Goal: Task Accomplishment & Management: Use online tool/utility

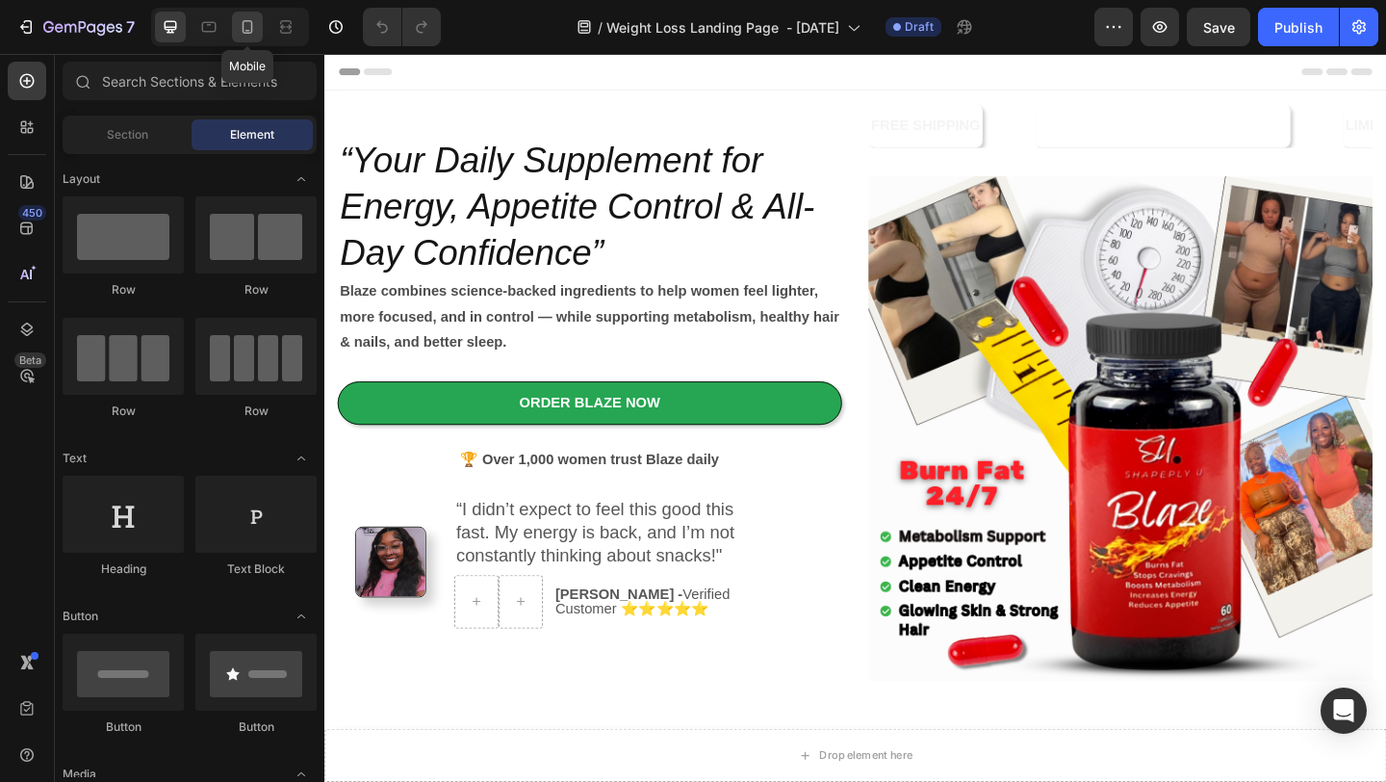
click at [246, 24] on icon at bounding box center [247, 26] width 19 height 19
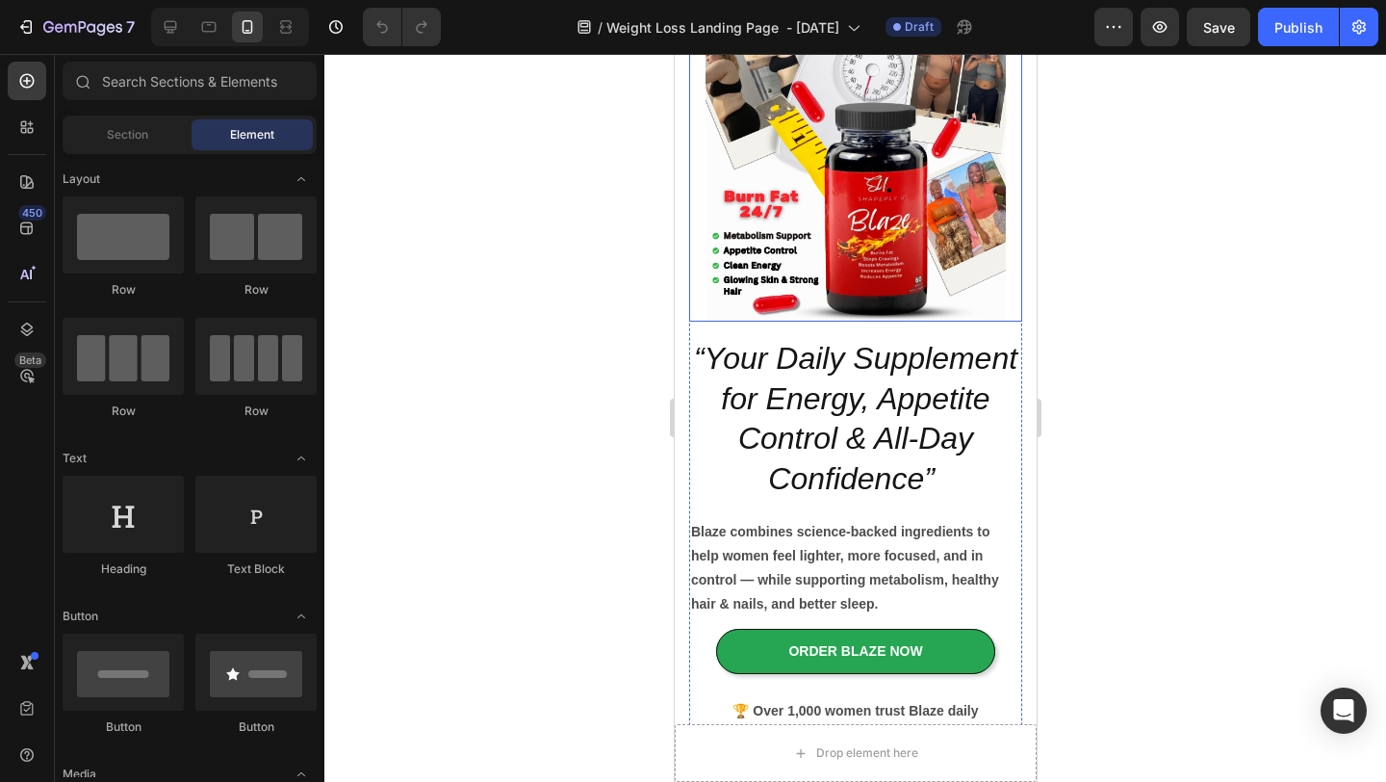
scroll to position [223, 0]
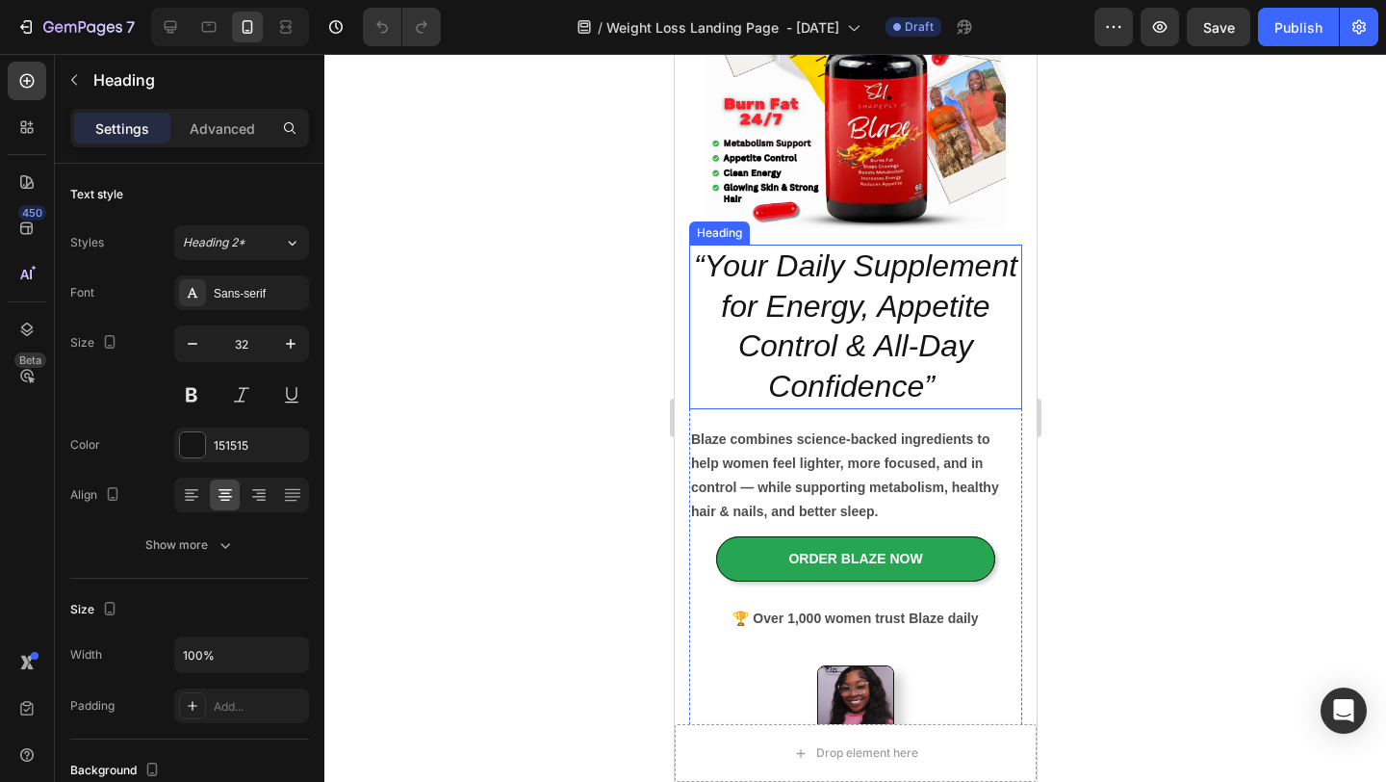
click at [906, 358] on icon "“Your Daily Supplement for Energy, Appetite Control & All-Day Confidence”" at bounding box center [854, 325] width 323 height 155
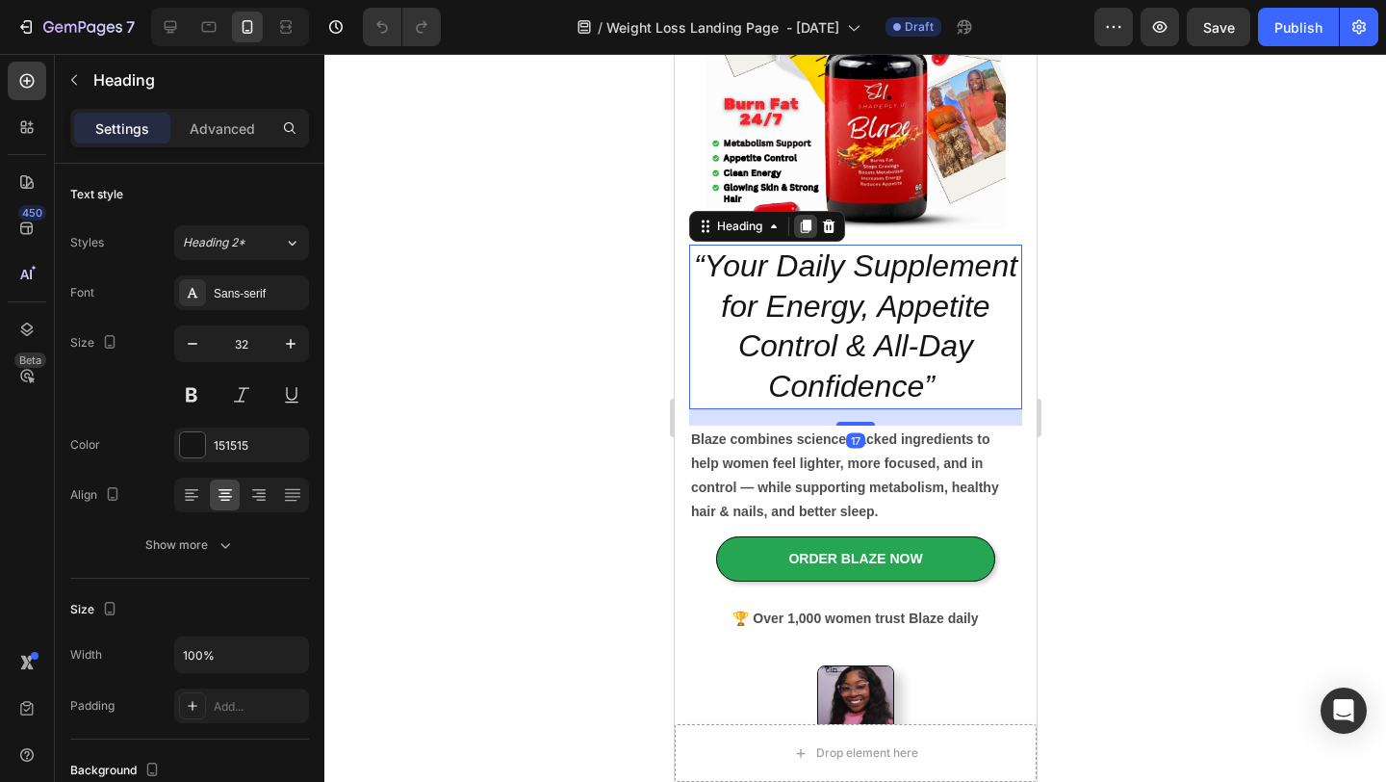
click at [803, 231] on icon at bounding box center [804, 226] width 15 height 15
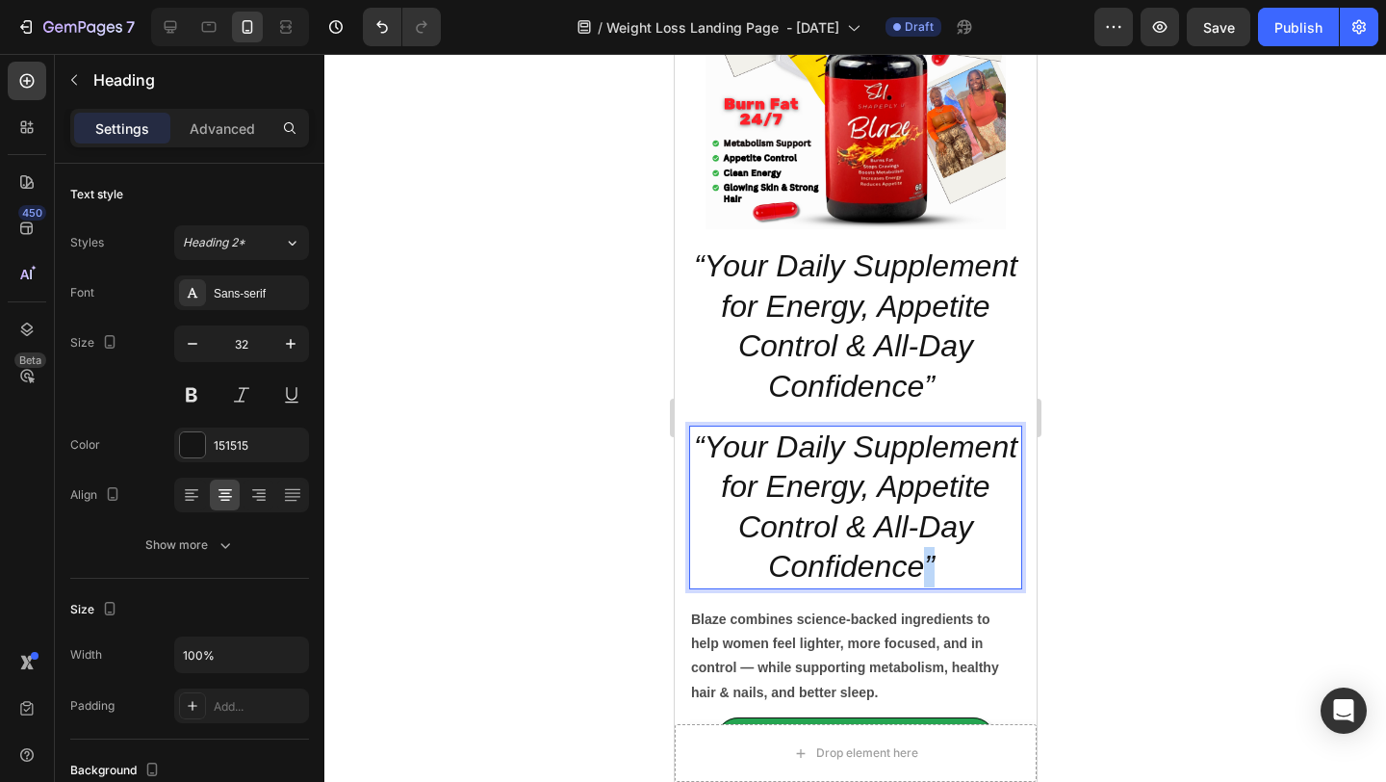
click at [923, 554] on icon "“Your Daily Supplement for Energy, Appetite Control & All-Day Confidence”" at bounding box center [854, 506] width 323 height 155
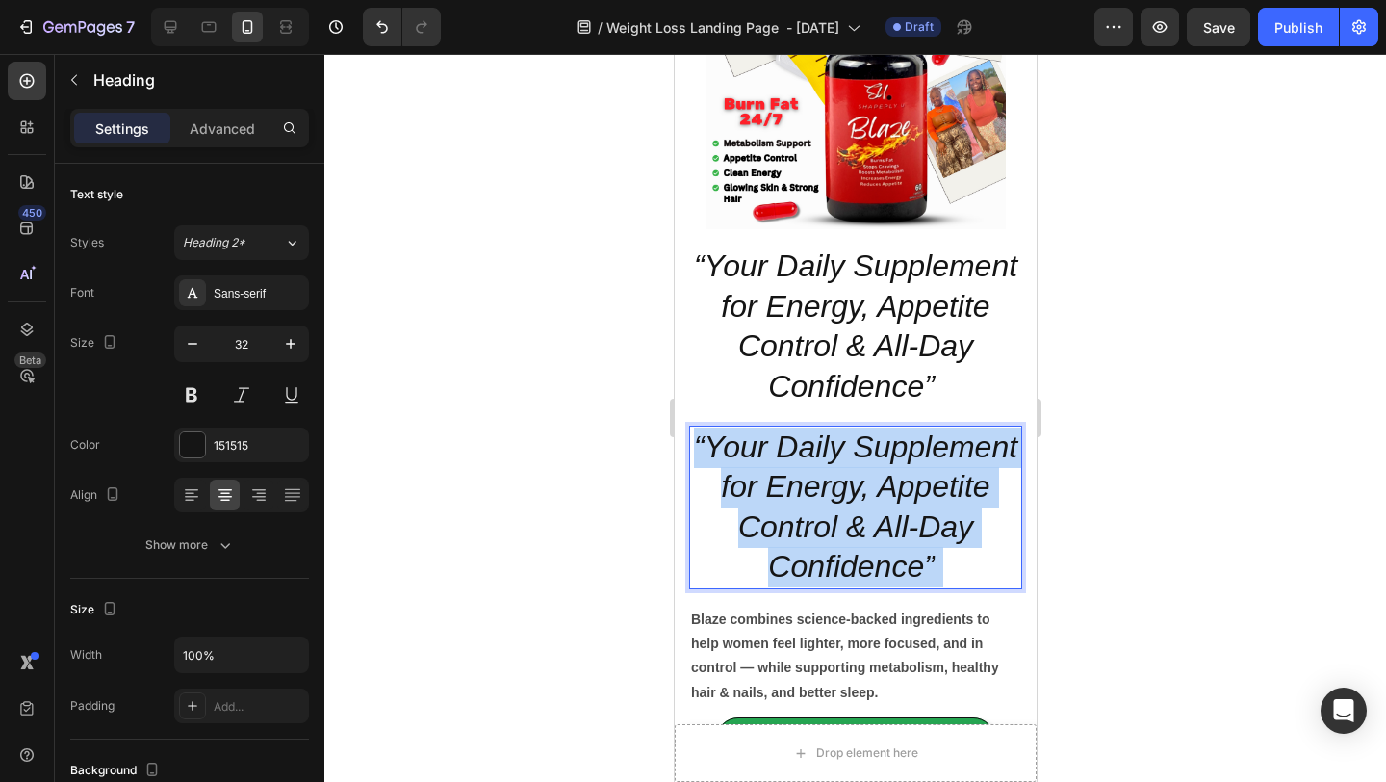
click at [923, 554] on icon "“Your Daily Supplement for Energy, Appetite Control & All-Day Confidence”" at bounding box center [854, 506] width 323 height 155
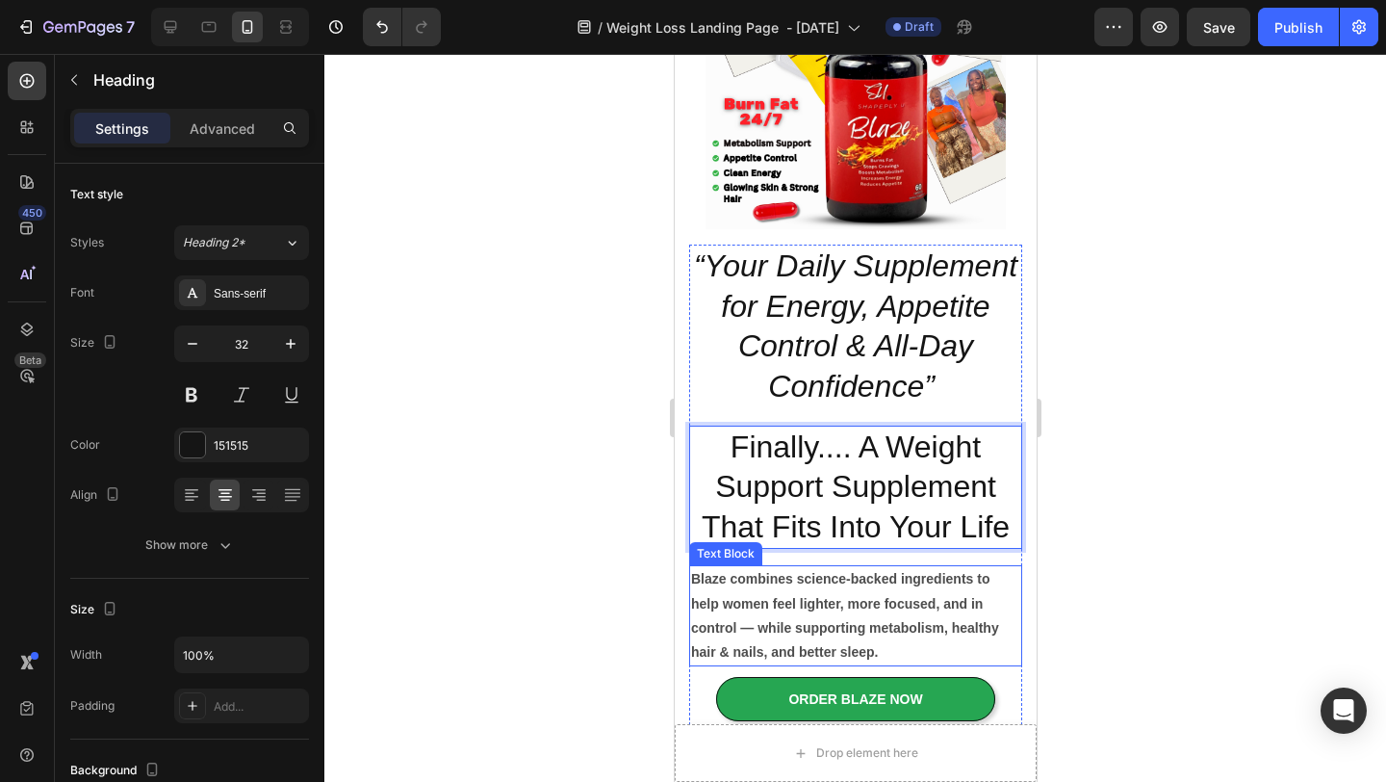
click at [857, 611] on p "Blaze combines science-backed ingredients to help women feel lighter, more focu…" at bounding box center [854, 615] width 329 height 97
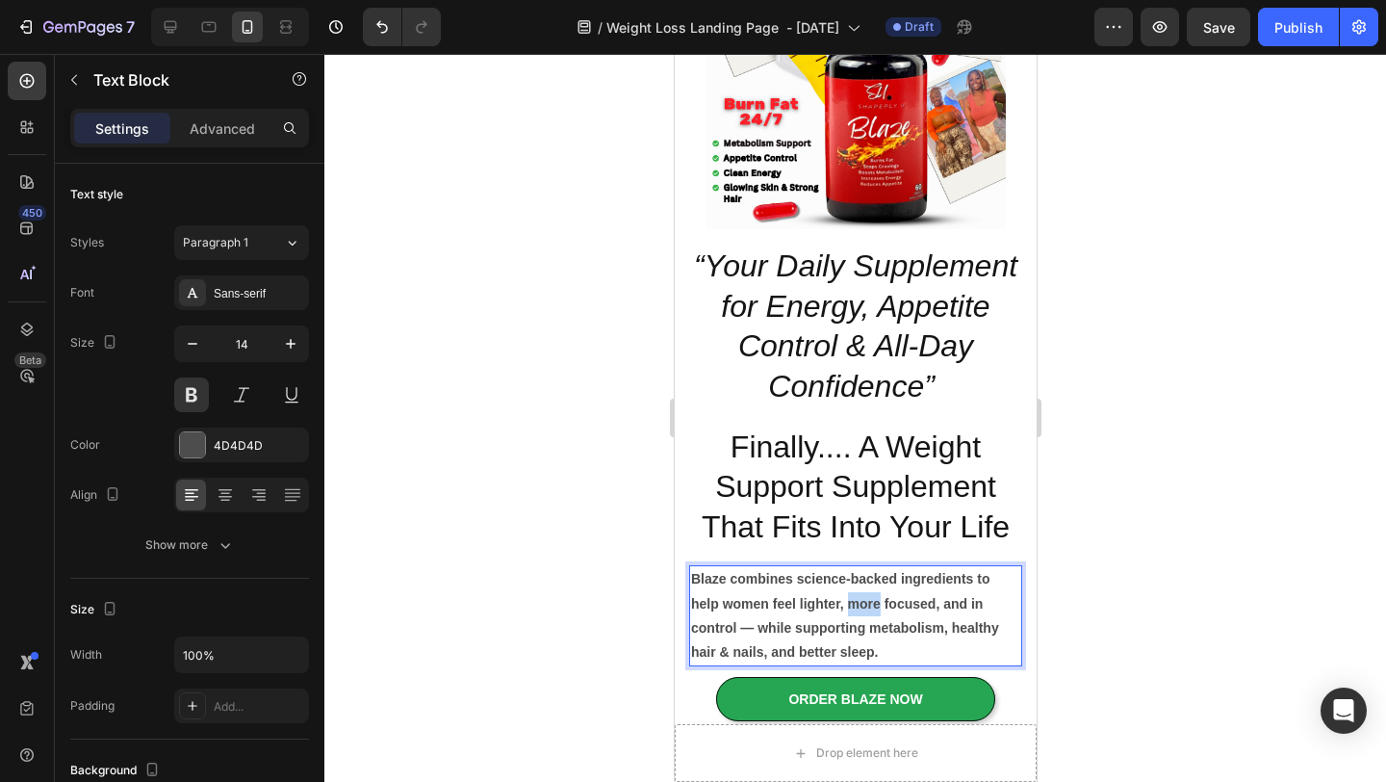
click at [857, 611] on p "Blaze combines science-backed ingredients to help women feel lighter, more focu…" at bounding box center [854, 615] width 329 height 97
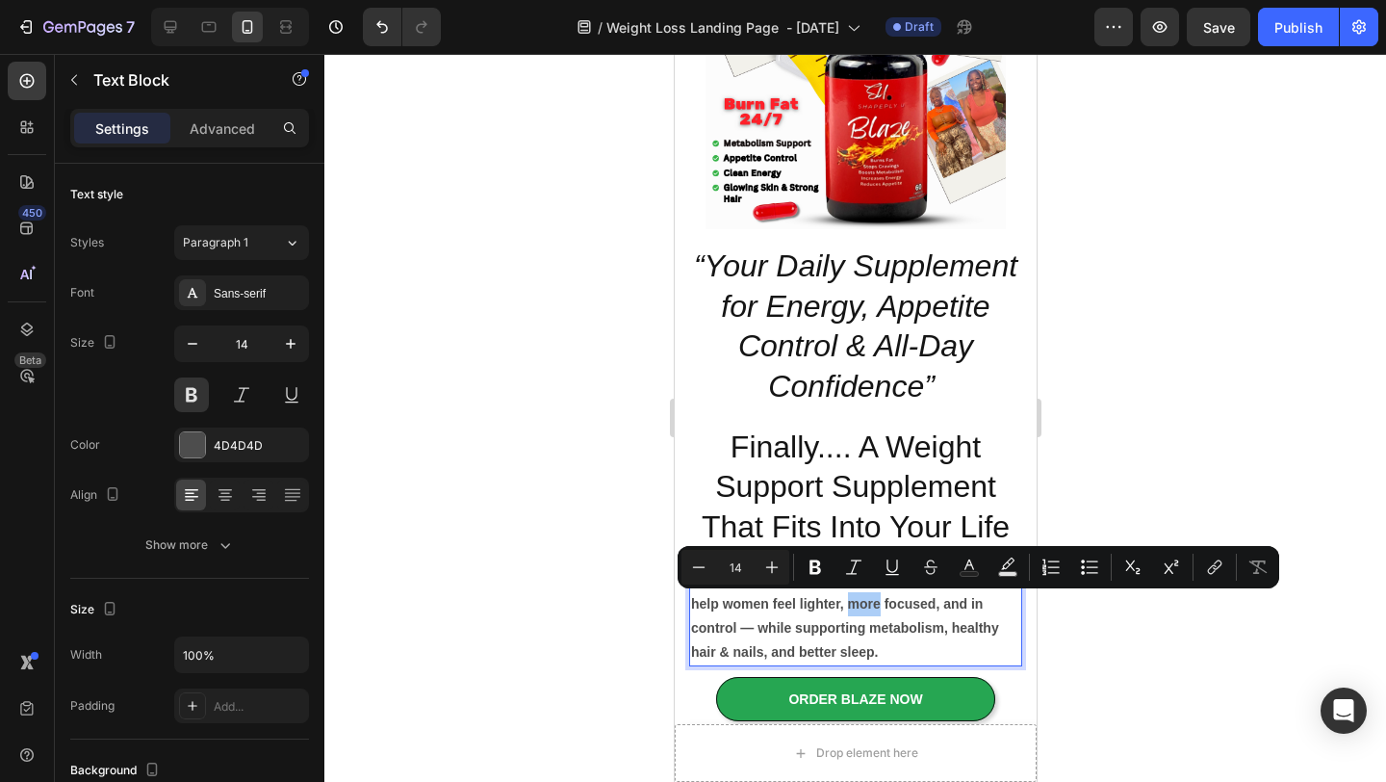
click at [1168, 464] on div at bounding box center [855, 418] width 1062 height 728
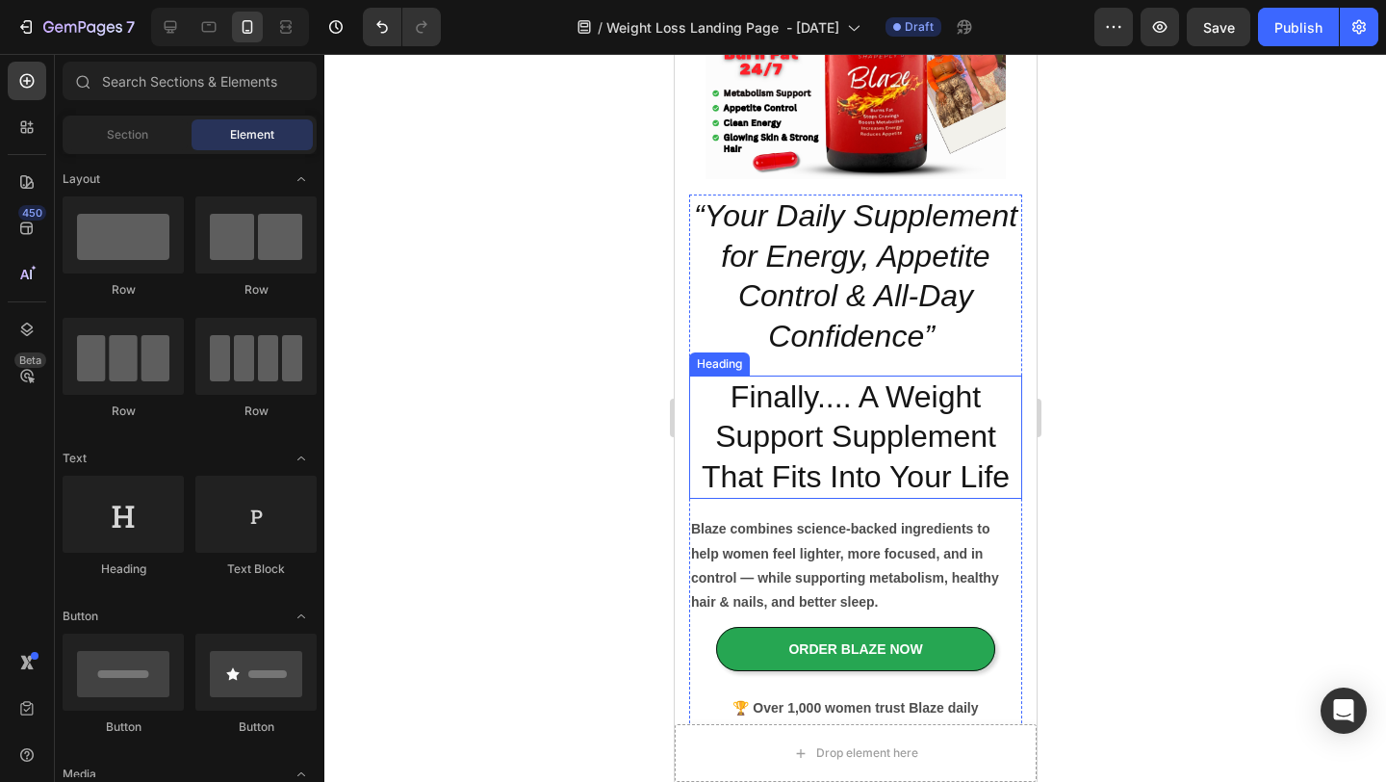
scroll to position [274, 0]
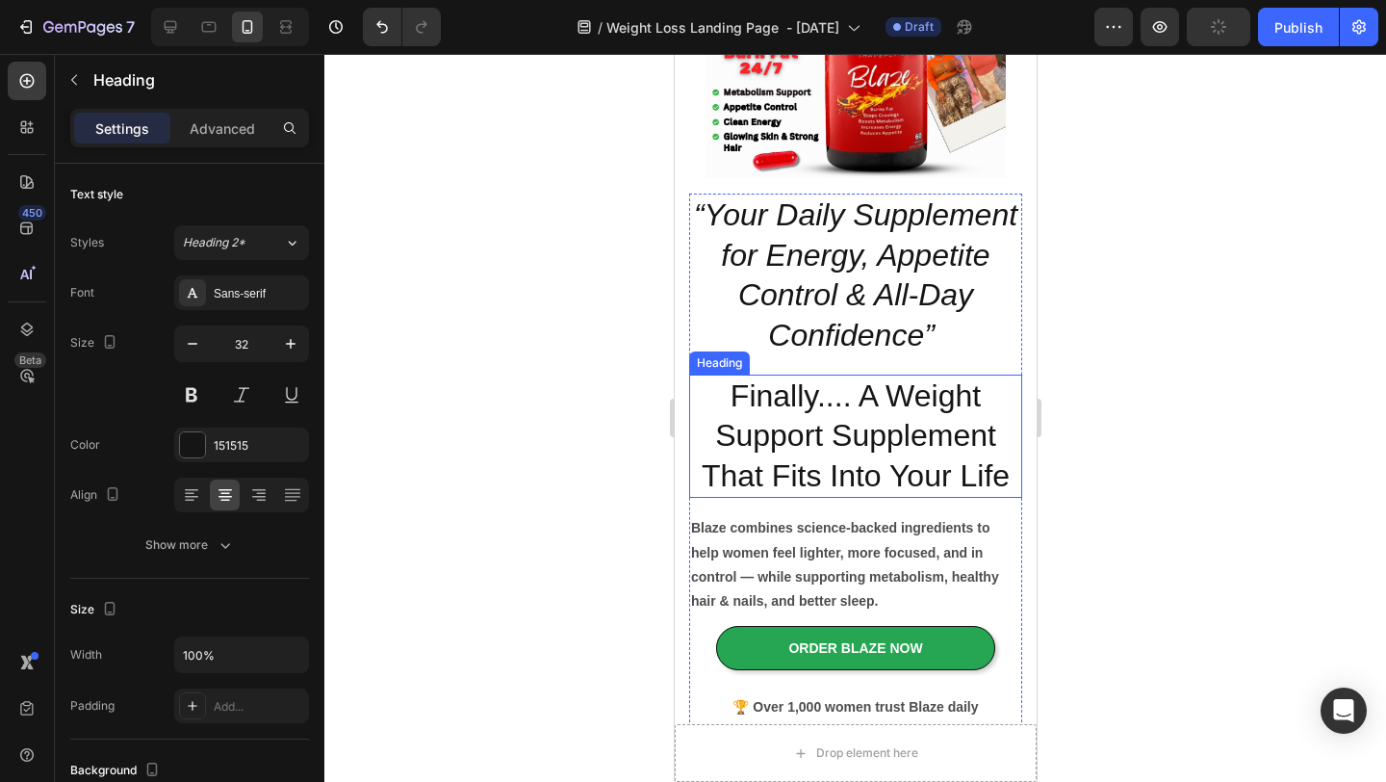
click at [893, 394] on p "Finally.... A Weight Support Supplement That Fits Into Your Life" at bounding box center [854, 436] width 329 height 120
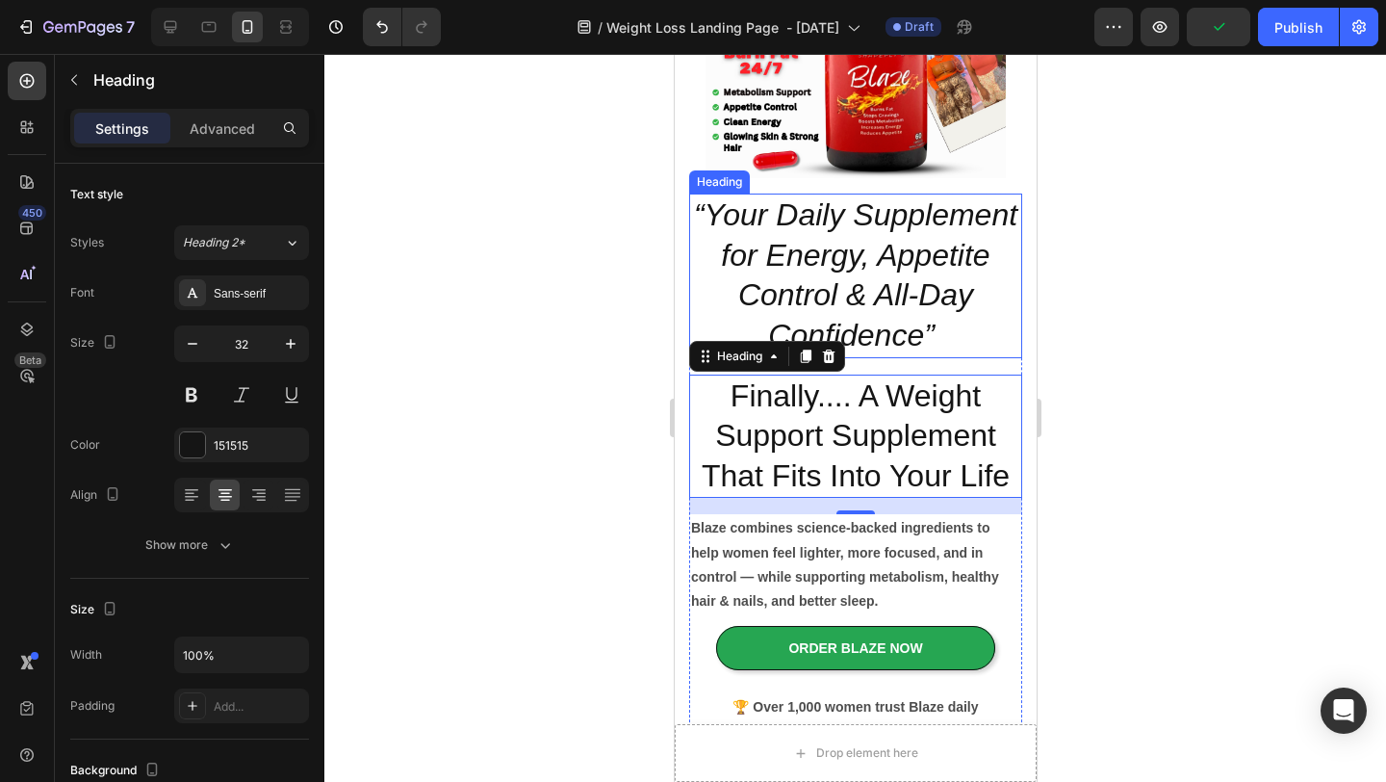
click at [916, 296] on icon "“Your Daily Supplement for Energy, Appetite Control & All-Day Confidence”" at bounding box center [854, 274] width 323 height 155
click at [796, 432] on p "Finally.... A Weight Support Supplement That Fits Into Your Life" at bounding box center [854, 436] width 329 height 120
click at [905, 283] on icon "“Your Daily Supplement for Energy, Appetite Control & All-Day Confidence”" at bounding box center [854, 274] width 323 height 155
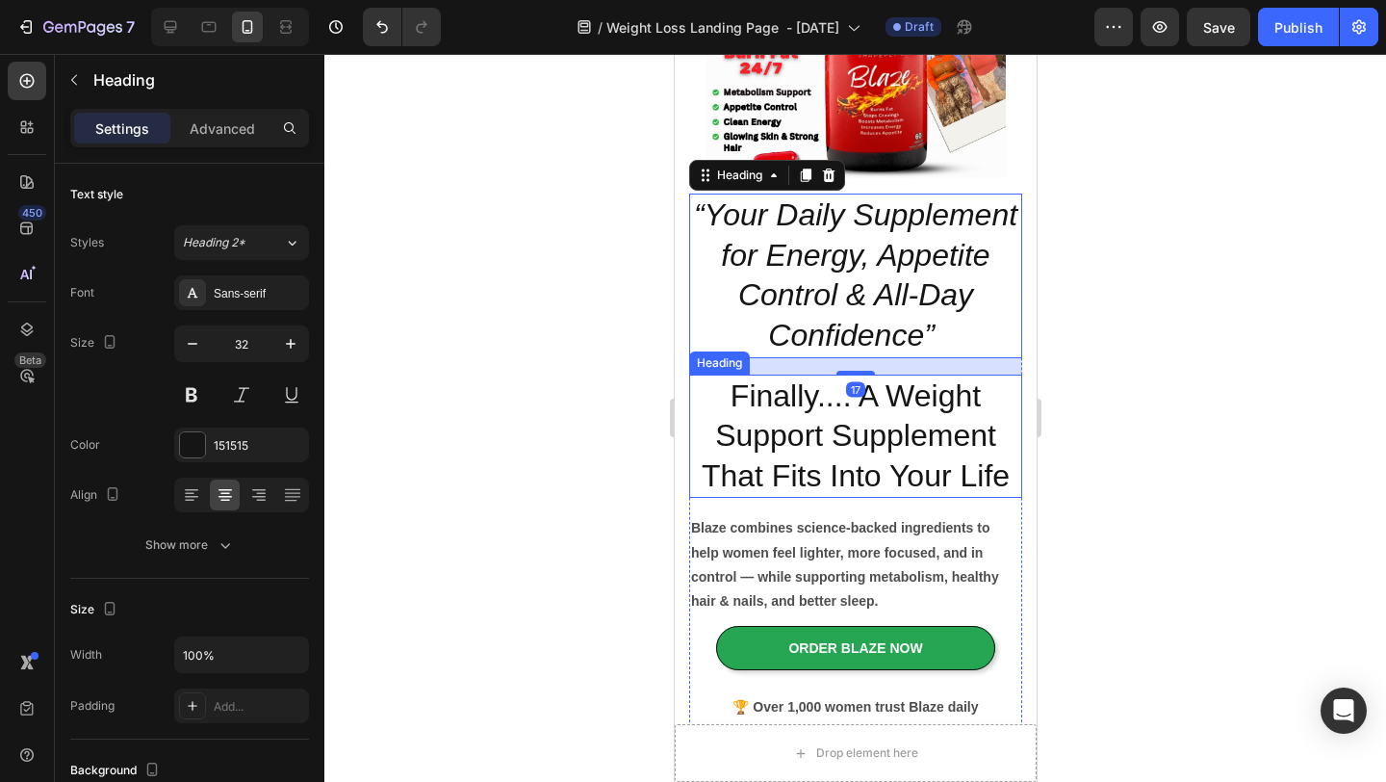
click at [938, 431] on p "Finally.... A Weight Support Supplement That Fits Into Your Life" at bounding box center [854, 436] width 329 height 120
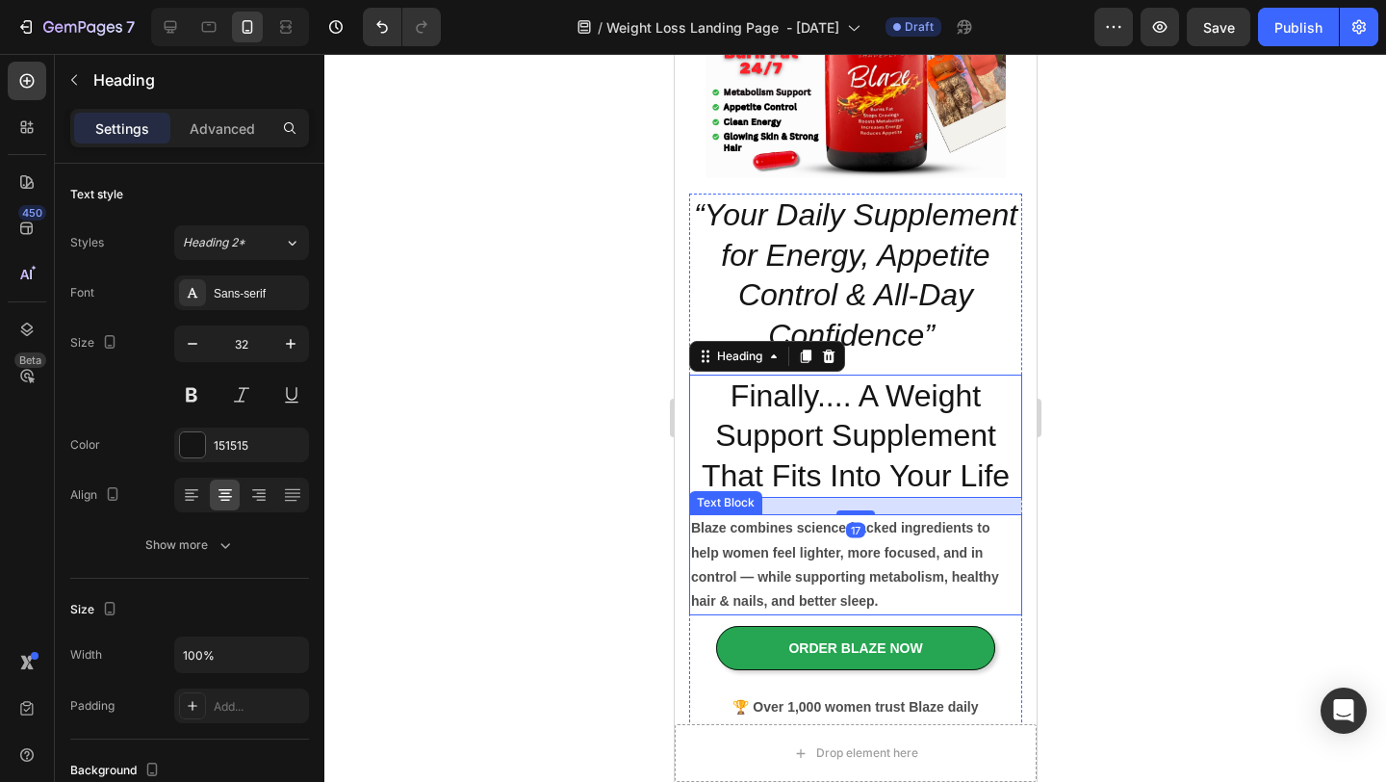
click at [966, 564] on p "Blaze combines science-backed ingredients to help women feel lighter, more focu…" at bounding box center [854, 564] width 329 height 97
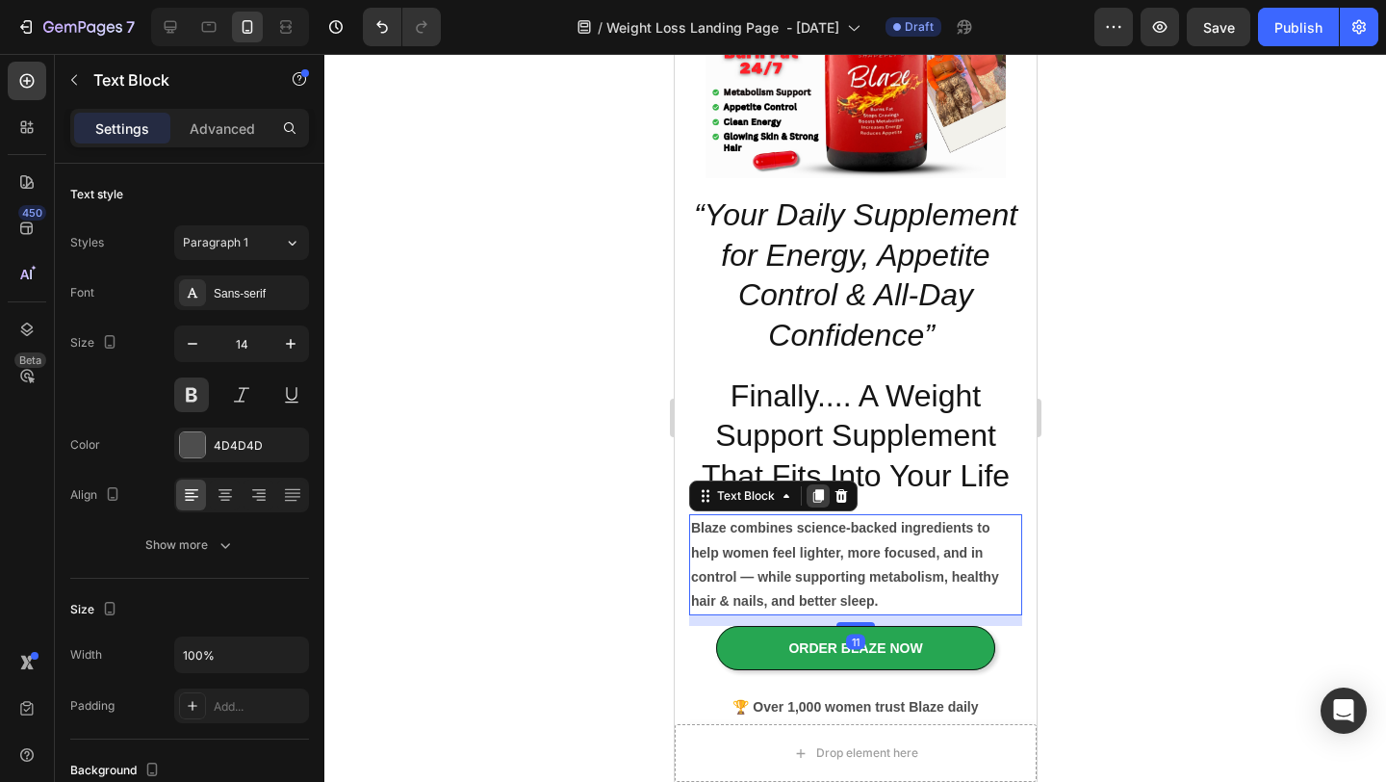
click at [822, 501] on icon at bounding box center [817, 495] width 15 height 15
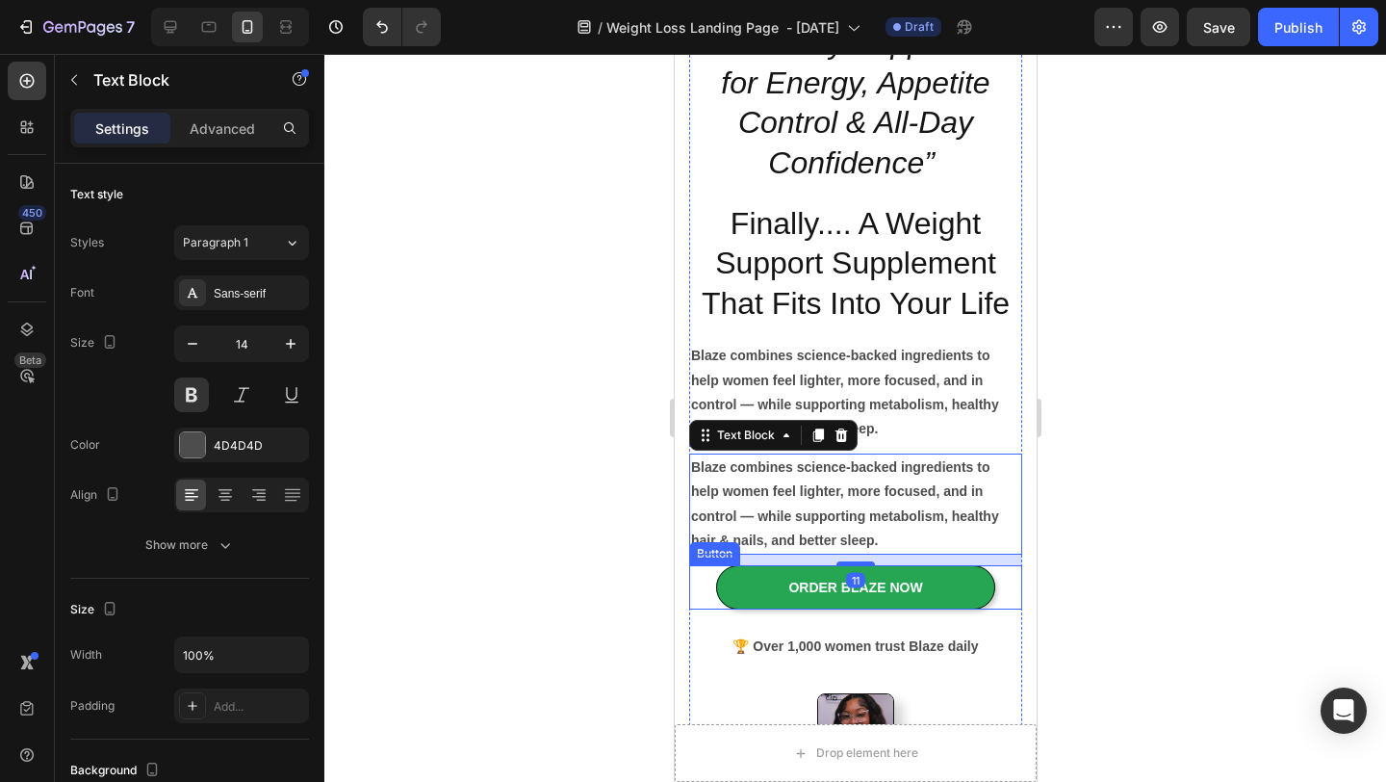
scroll to position [453, 0]
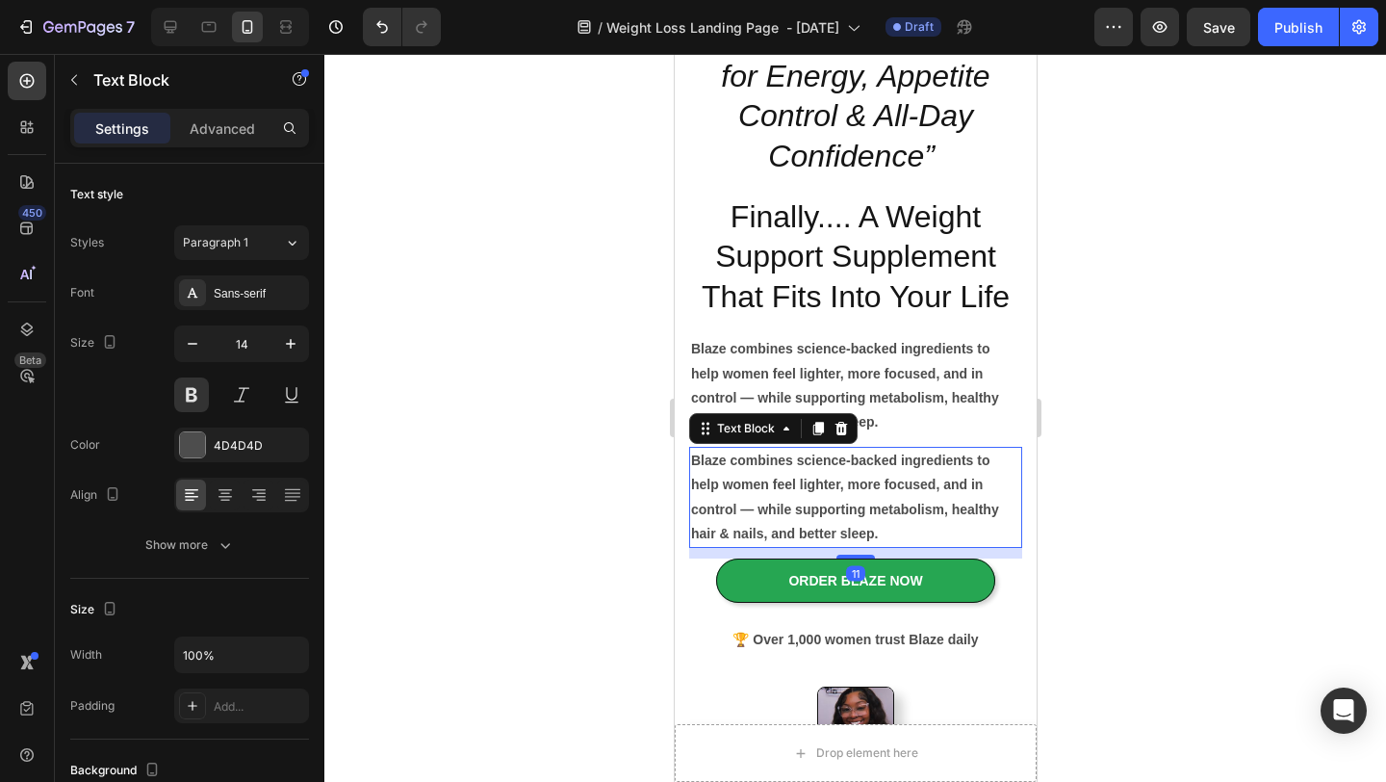
click at [895, 506] on p "Blaze combines science-backed ingredients to help women feel lighter, more focu…" at bounding box center [854, 497] width 329 height 97
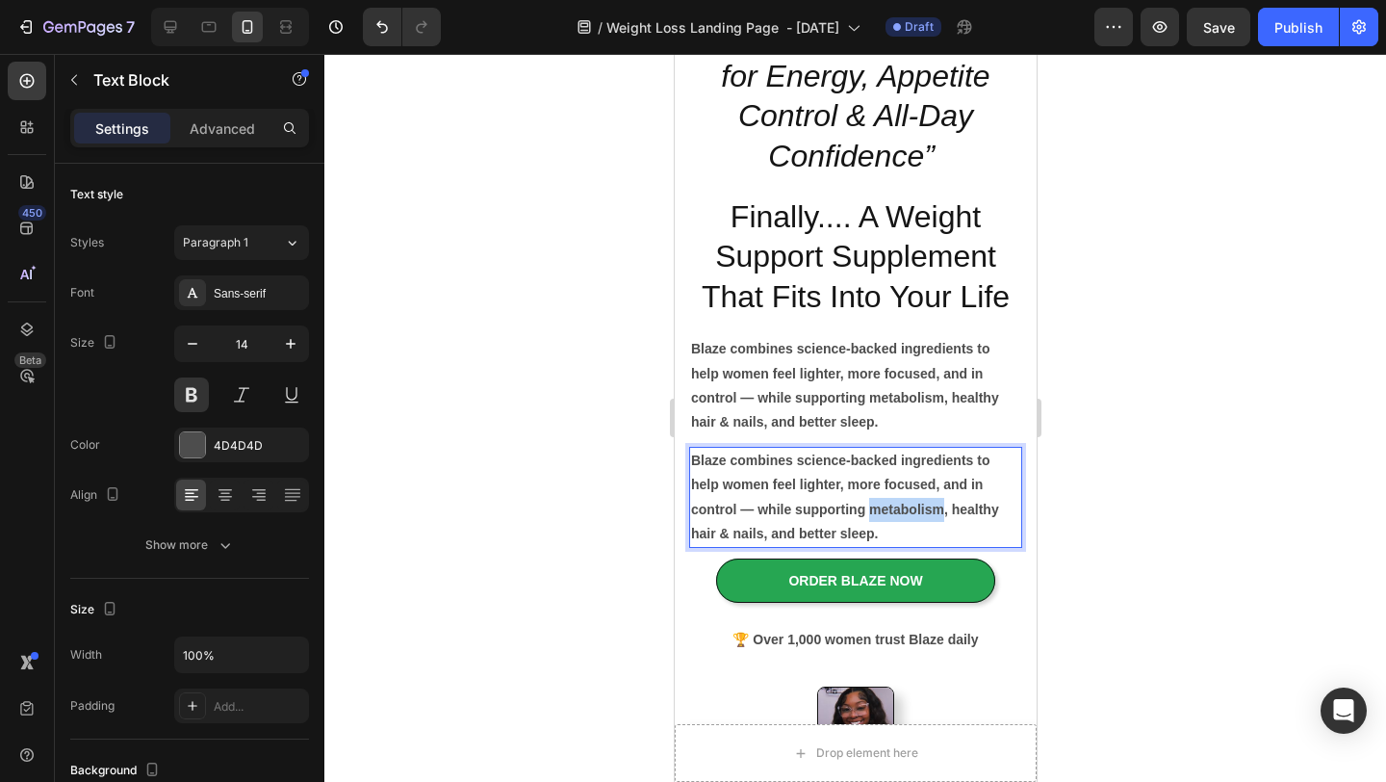
click at [895, 506] on p "Blaze combines science-backed ingredients to help women feel lighter, more focu…" at bounding box center [854, 497] width 329 height 97
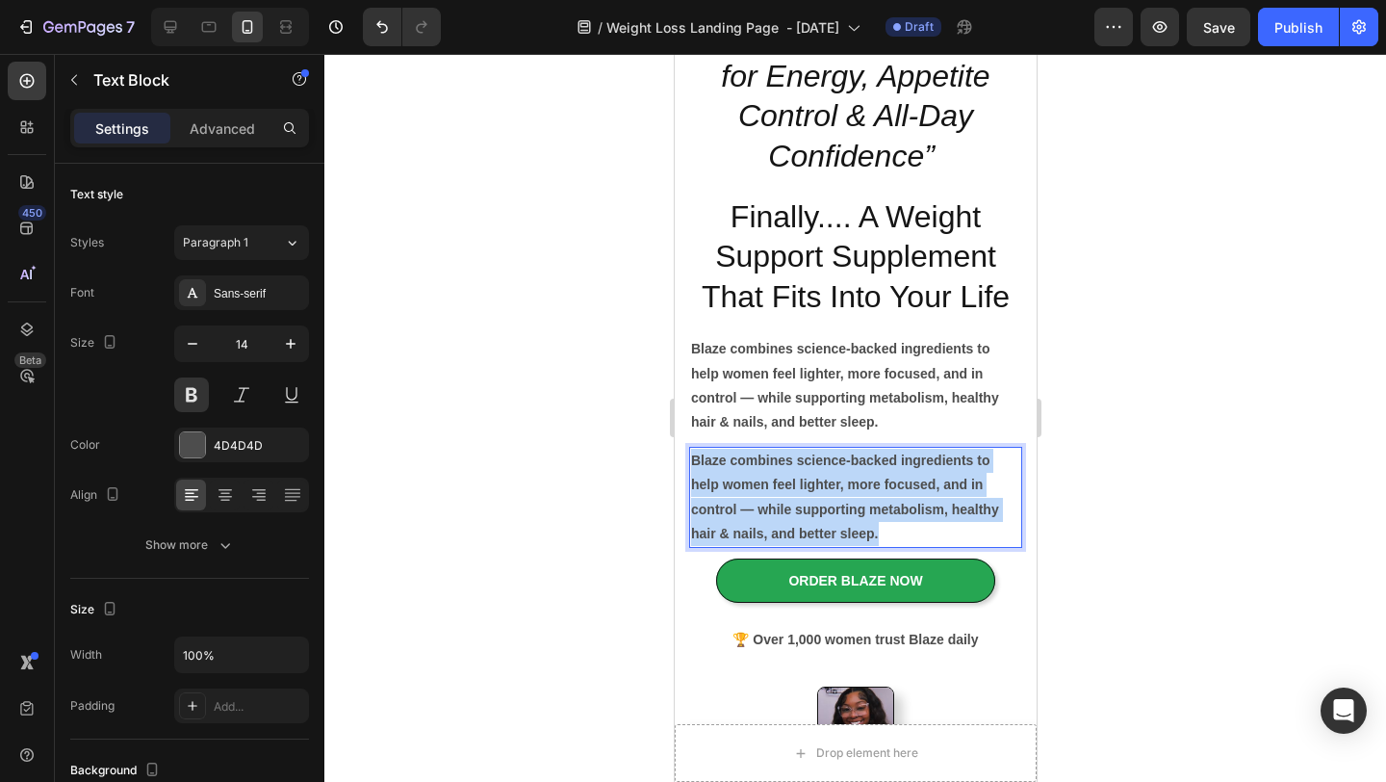
click at [895, 506] on p "Blaze combines science-backed ingredients to help women feel lighter, more focu…" at bounding box center [854, 497] width 329 height 97
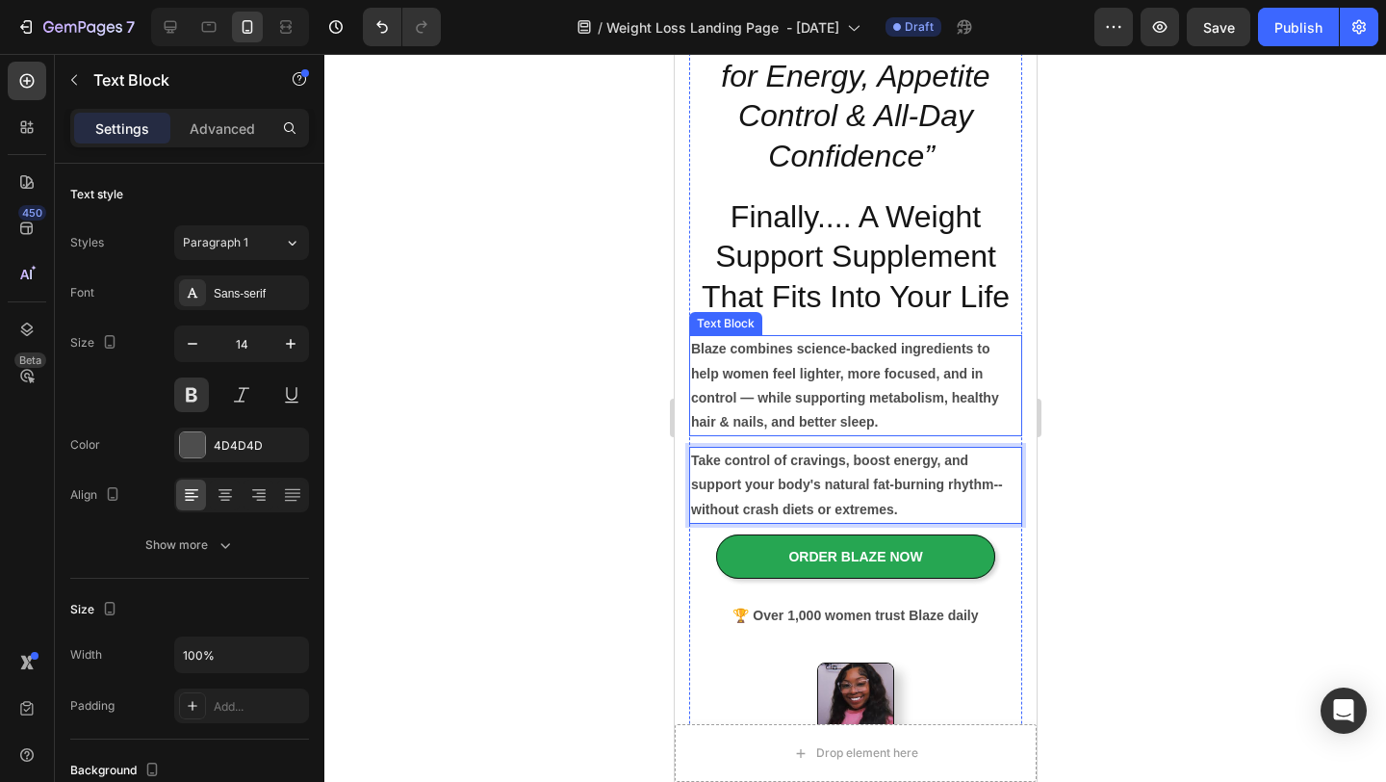
click at [935, 387] on p "Blaze combines science-backed ingredients to help women feel lighter, more focu…" at bounding box center [854, 385] width 329 height 97
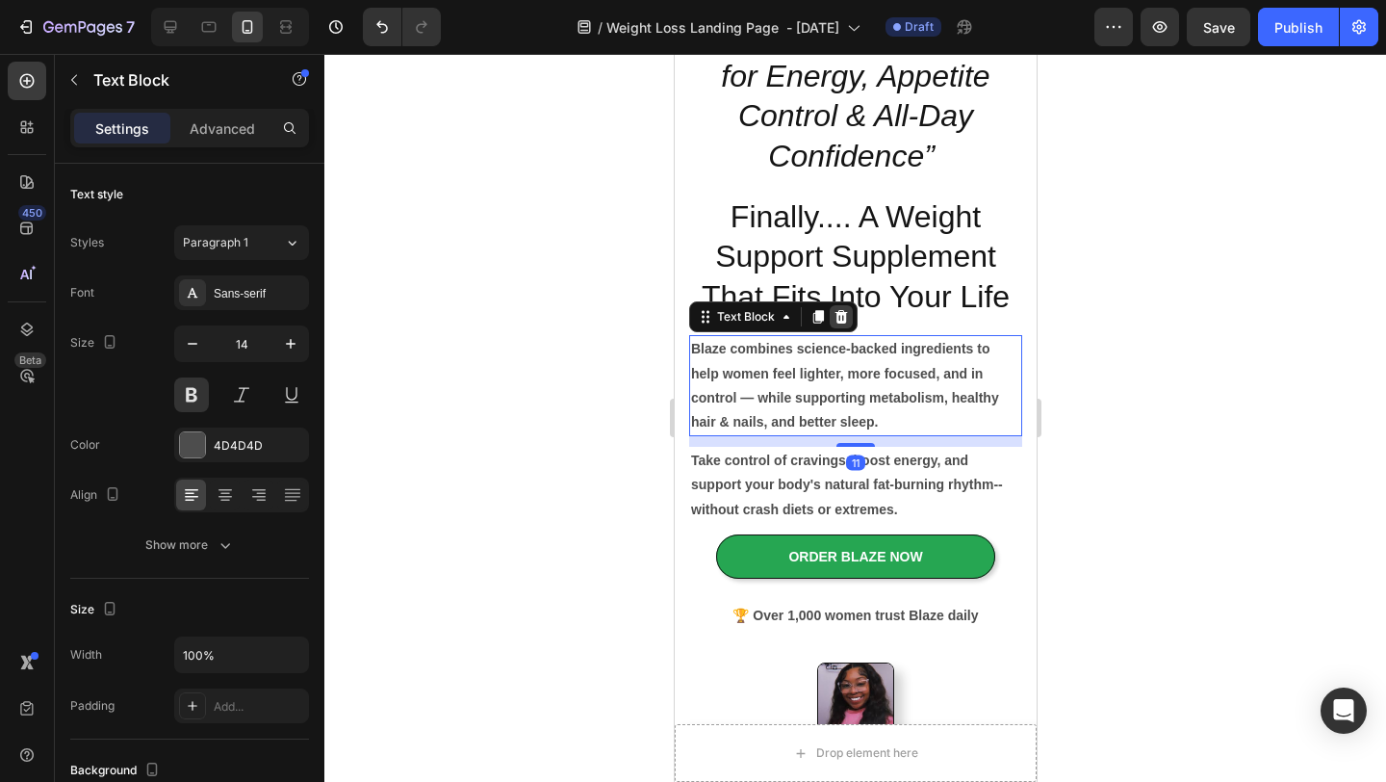
click at [845, 321] on icon at bounding box center [840, 316] width 15 height 15
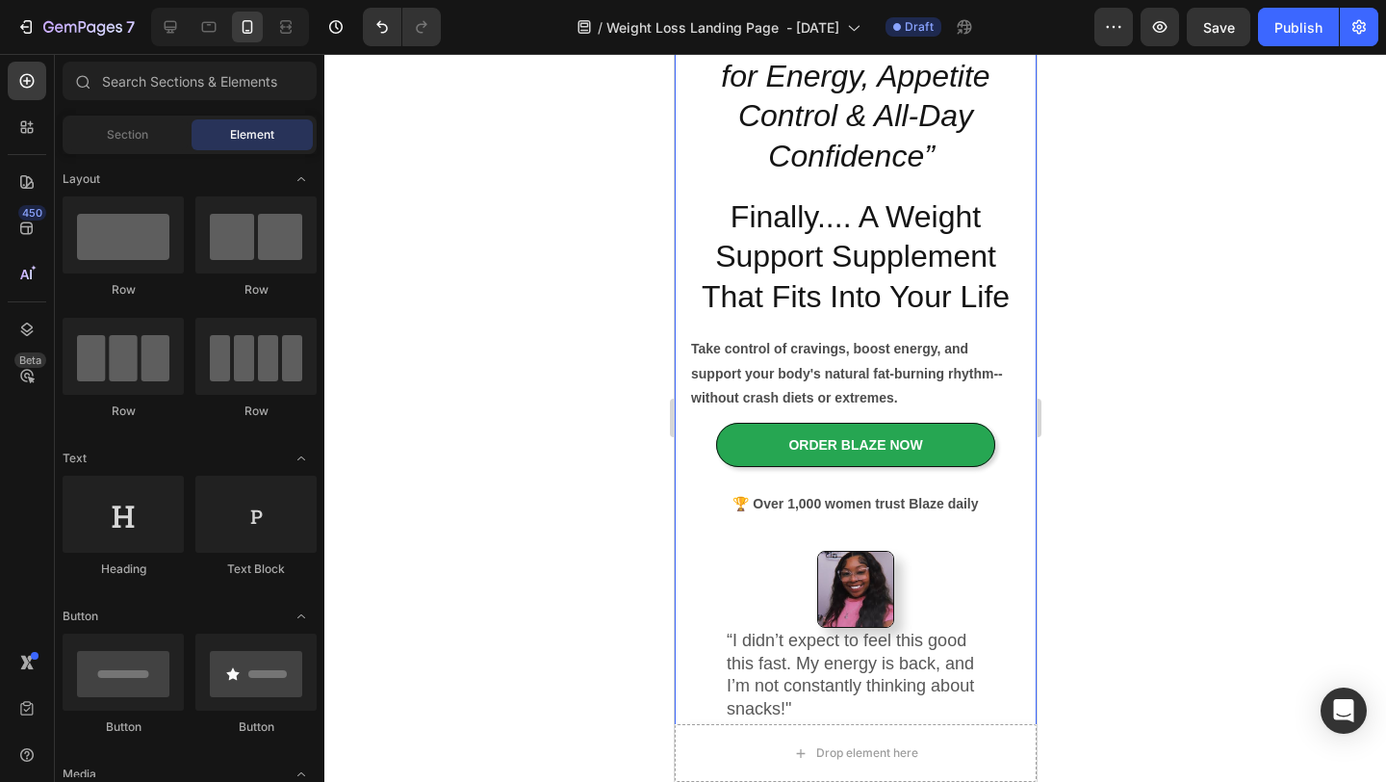
scroll to position [378, 0]
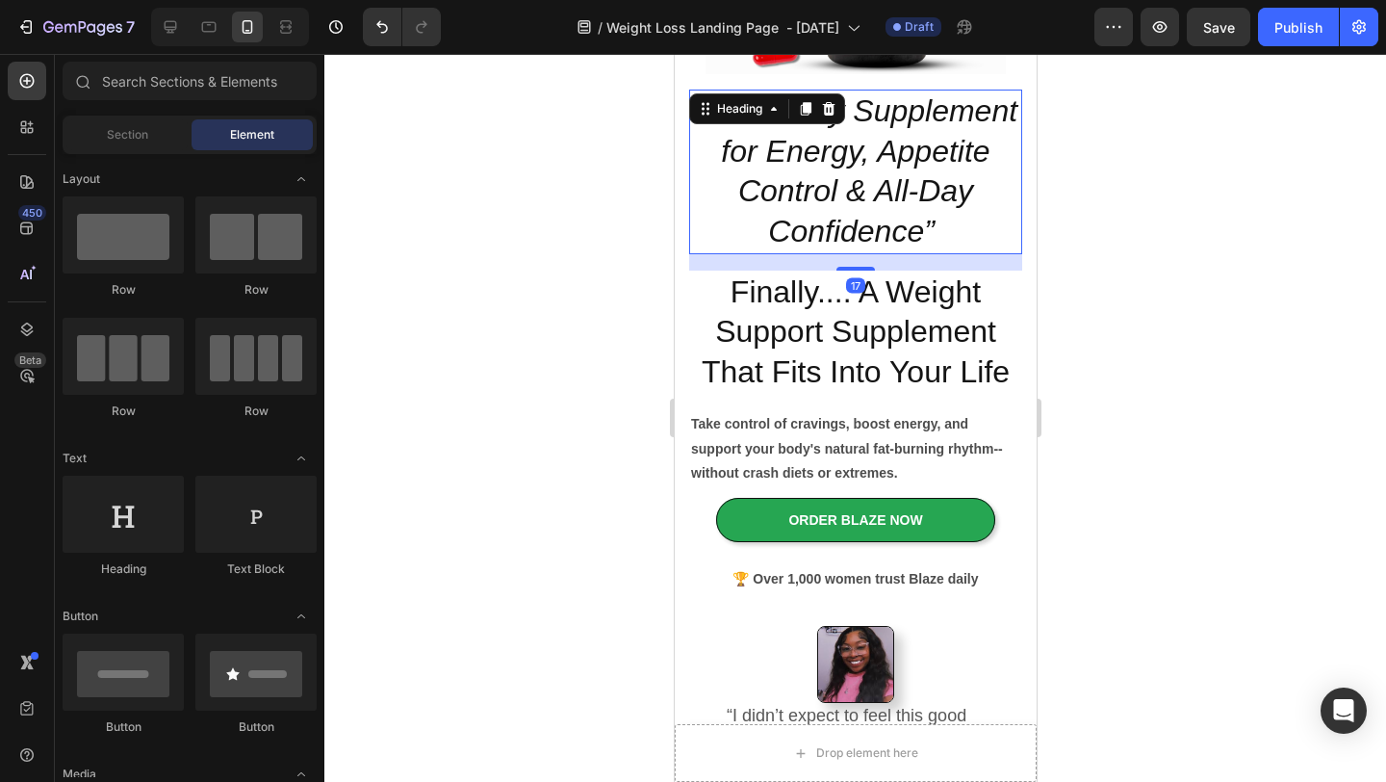
click at [946, 191] on icon "“Your Daily Supplement for Energy, Appetite Control & All-Day Confidence”" at bounding box center [854, 170] width 323 height 155
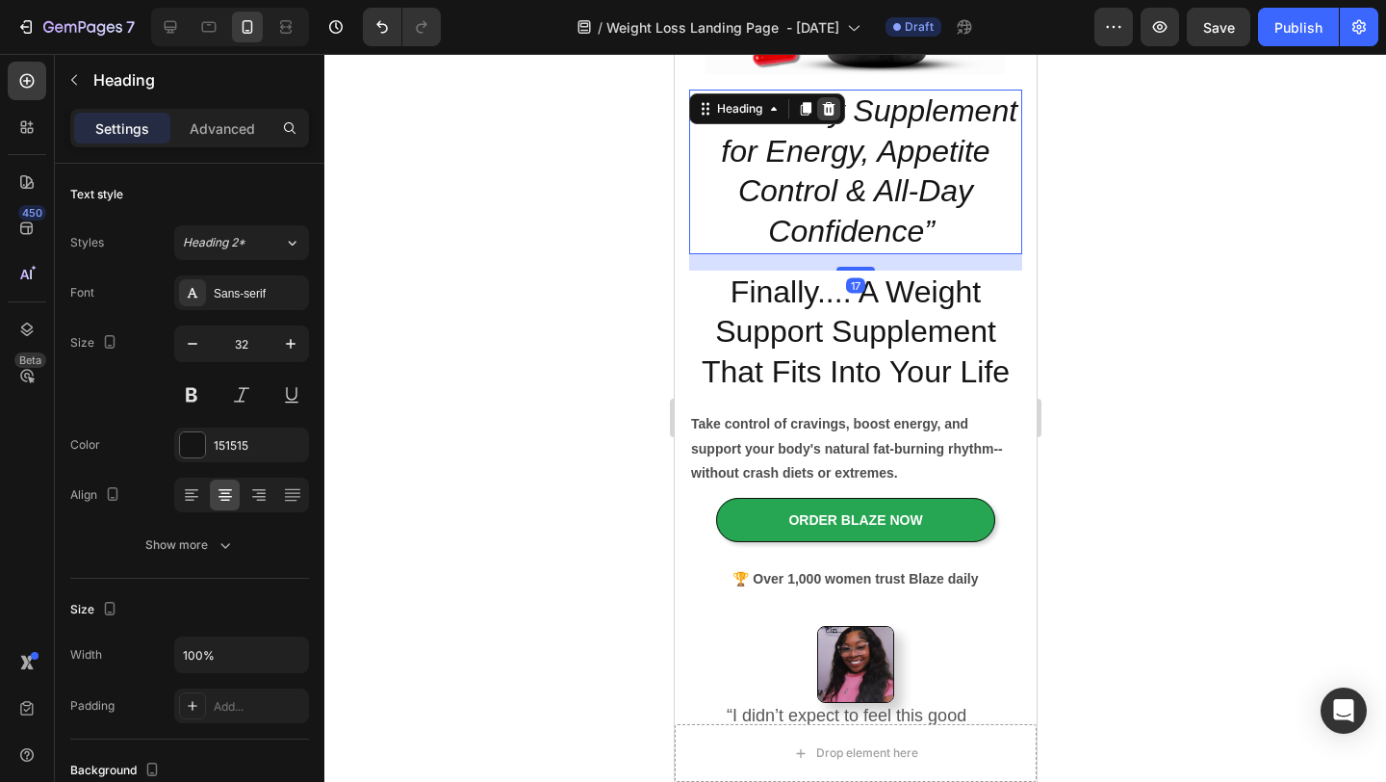
click at [825, 109] on icon at bounding box center [828, 108] width 13 height 13
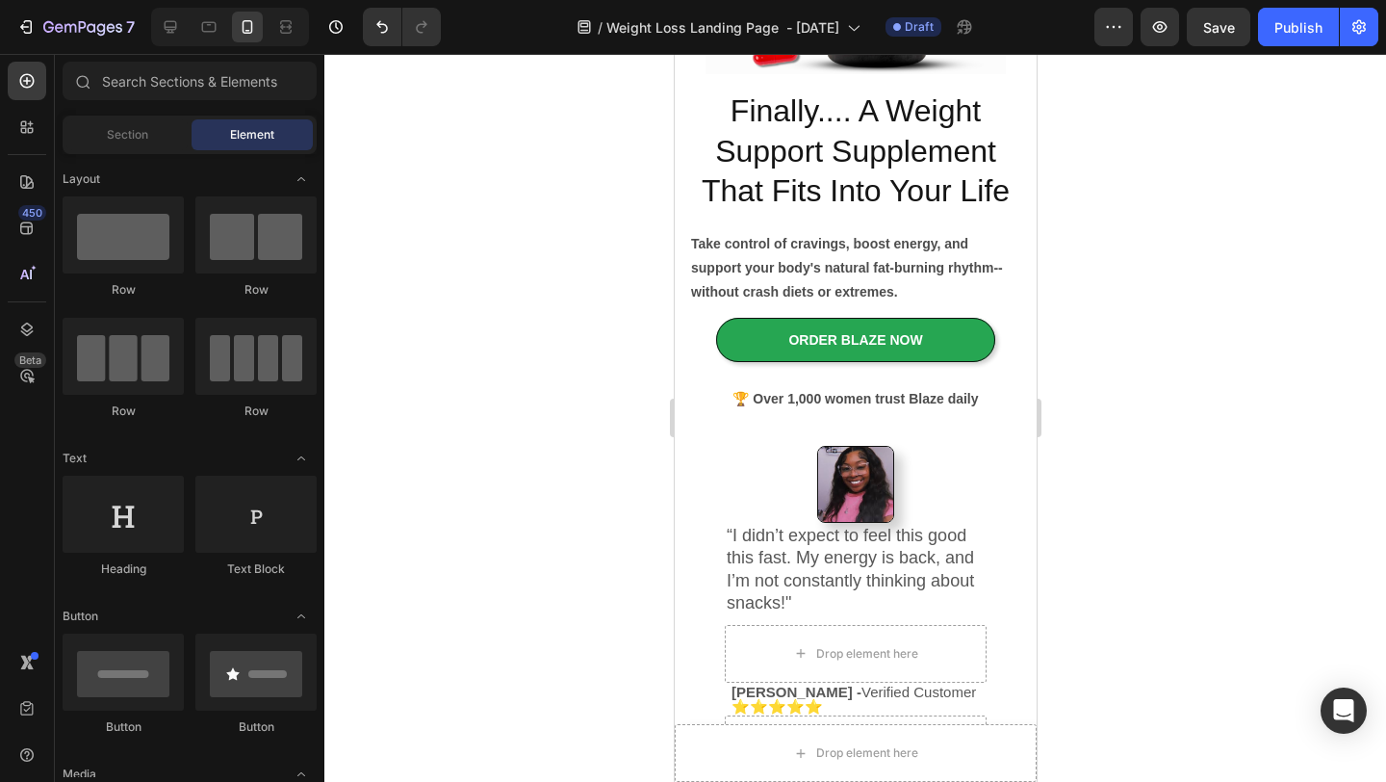
scroll to position [197, 0]
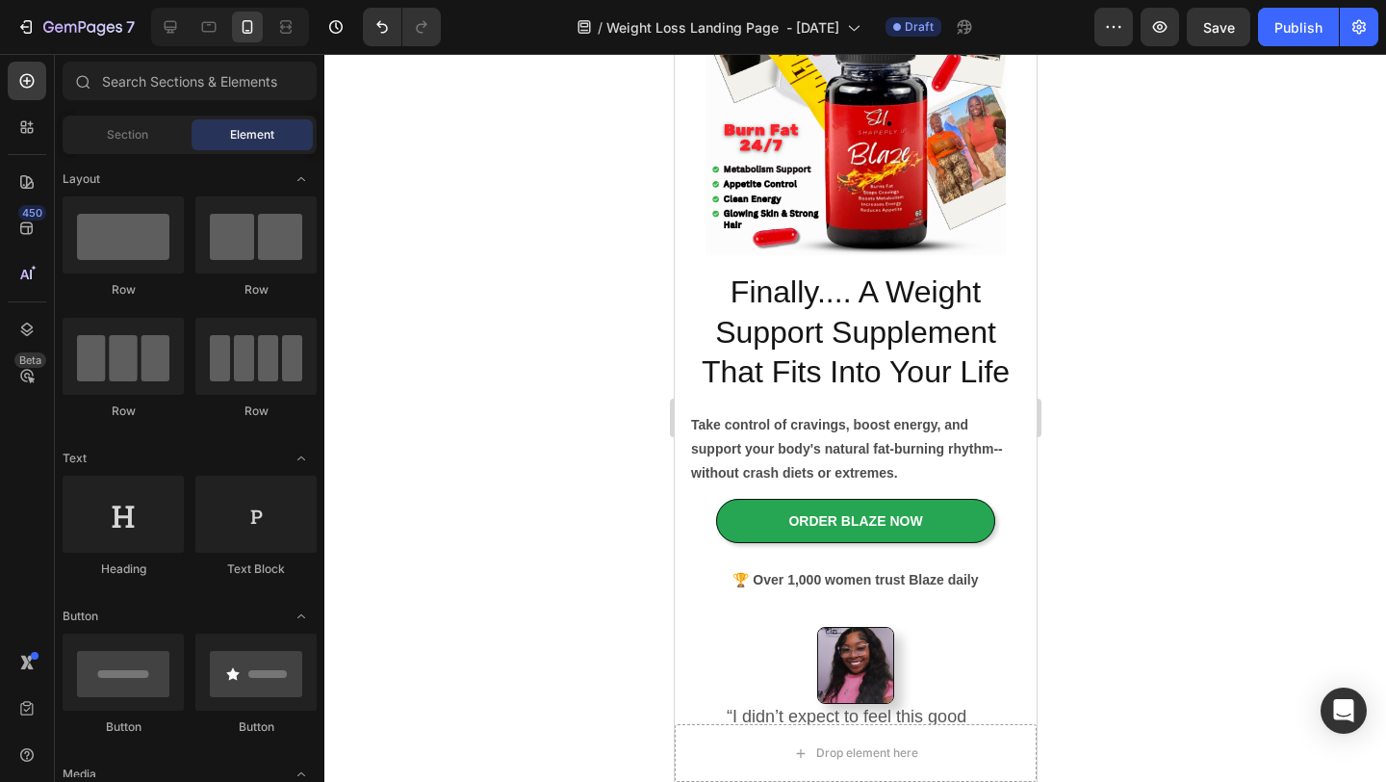
click at [1125, 223] on div at bounding box center [855, 418] width 1062 height 728
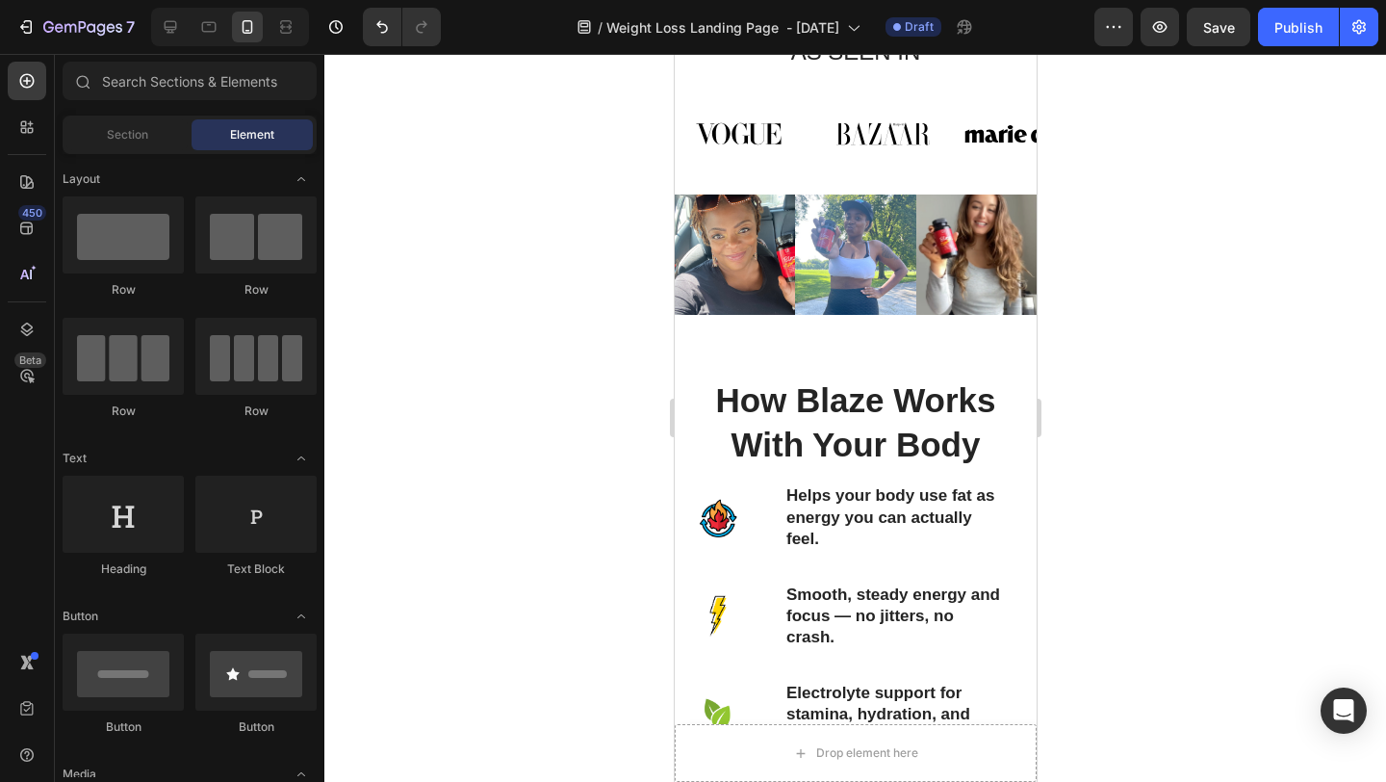
scroll to position [1225, 0]
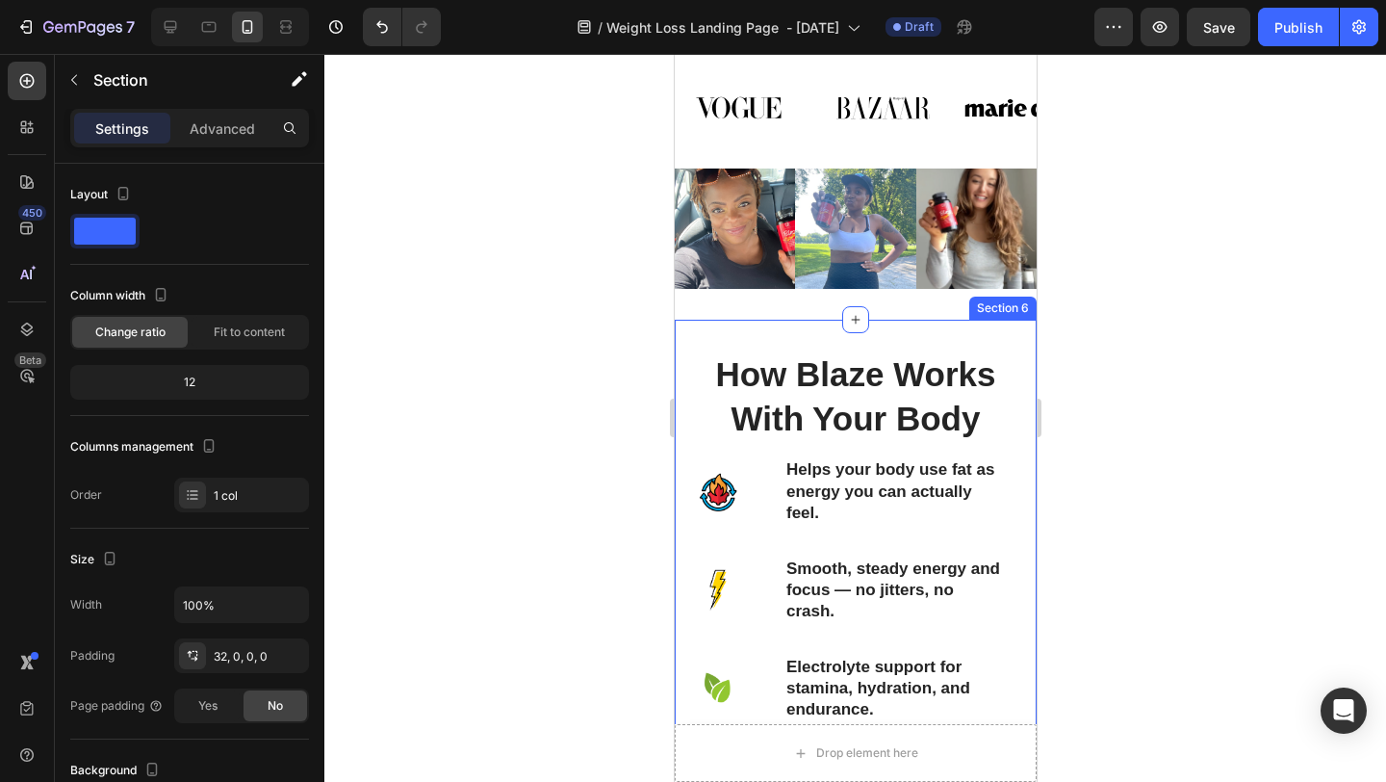
click at [691, 329] on div "How Blaze Works With Your Body Heading Image Helps your body use fat as energy …" at bounding box center [855, 588] width 362 height 537
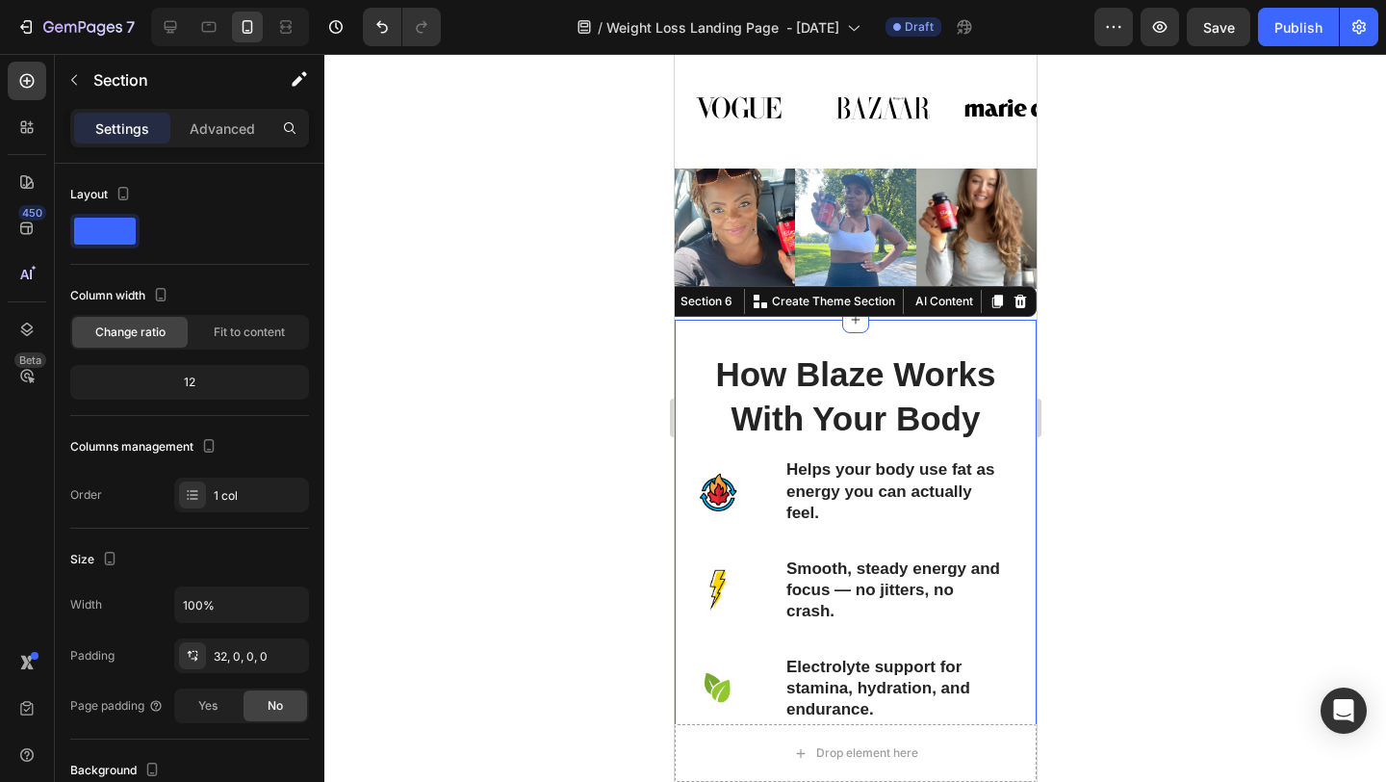
click at [1112, 342] on div at bounding box center [855, 418] width 1062 height 728
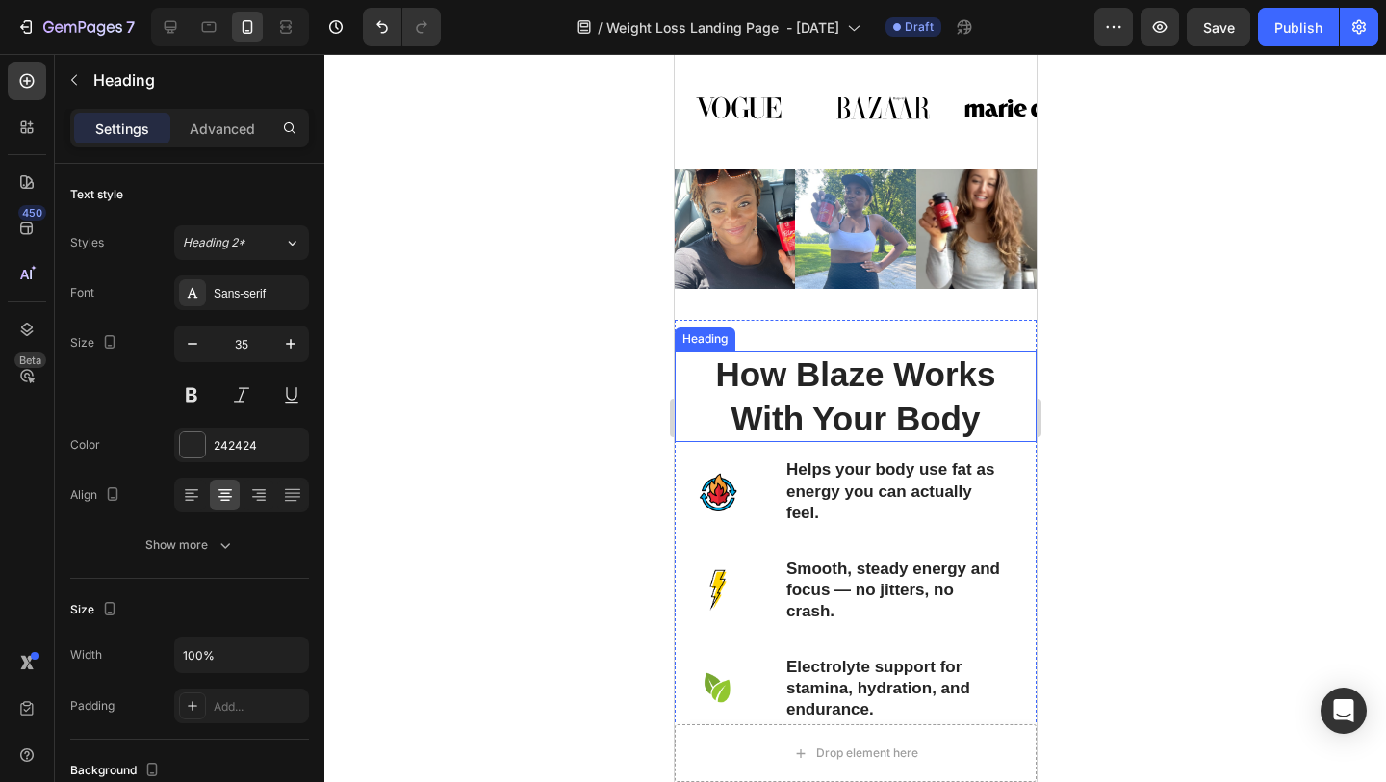
click at [924, 437] on h2 "How Blaze Works With Your Body" at bounding box center [855, 395] width 362 height 91
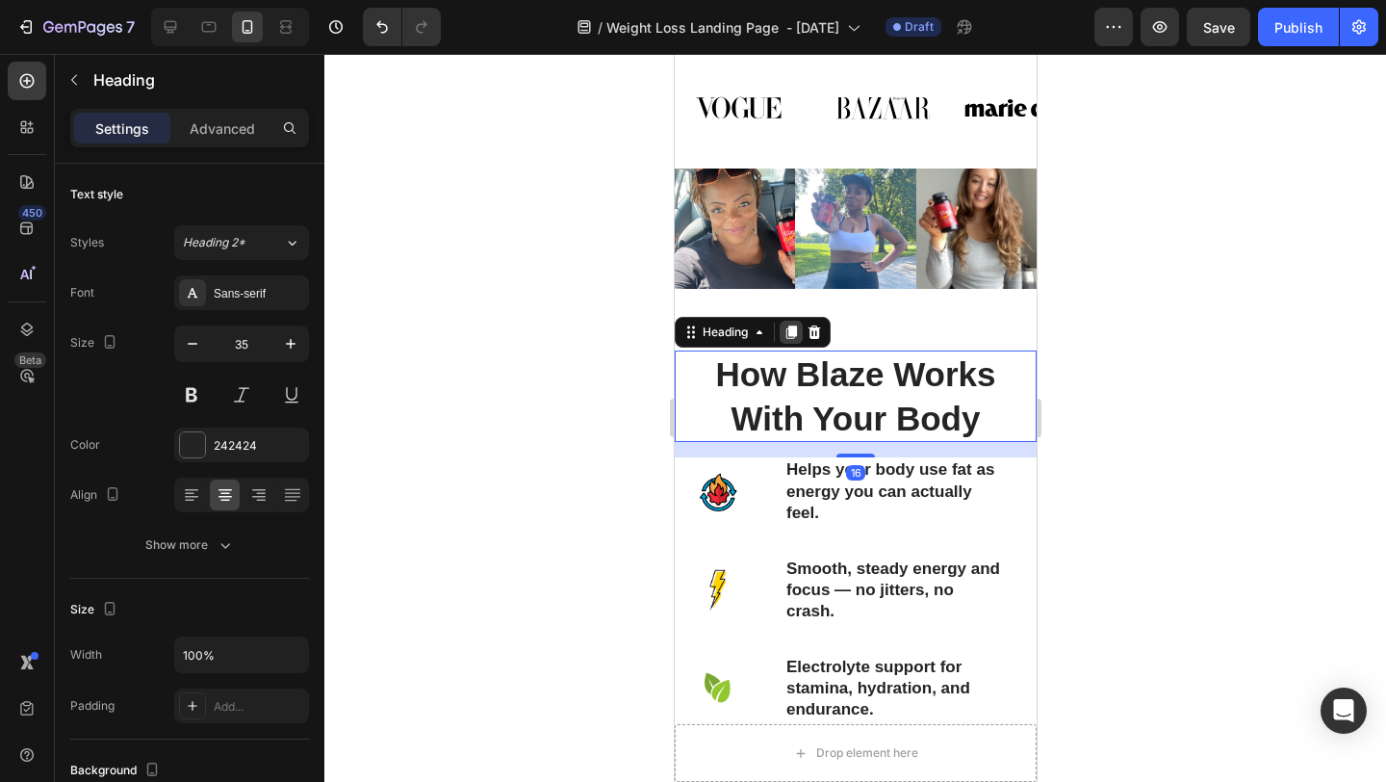
click at [789, 329] on icon at bounding box center [791, 332] width 11 height 13
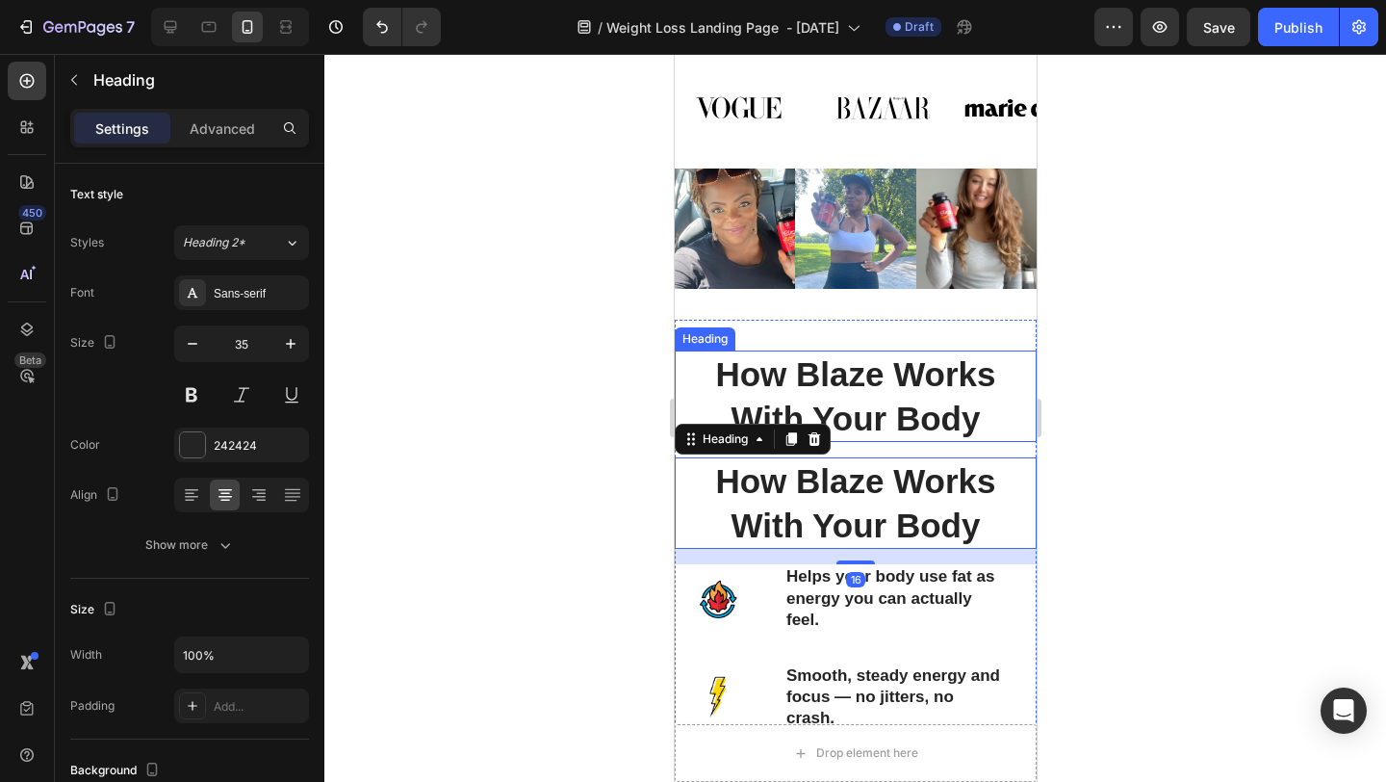
click at [706, 391] on h2 "How Blaze Works With Your Body" at bounding box center [855, 395] width 362 height 91
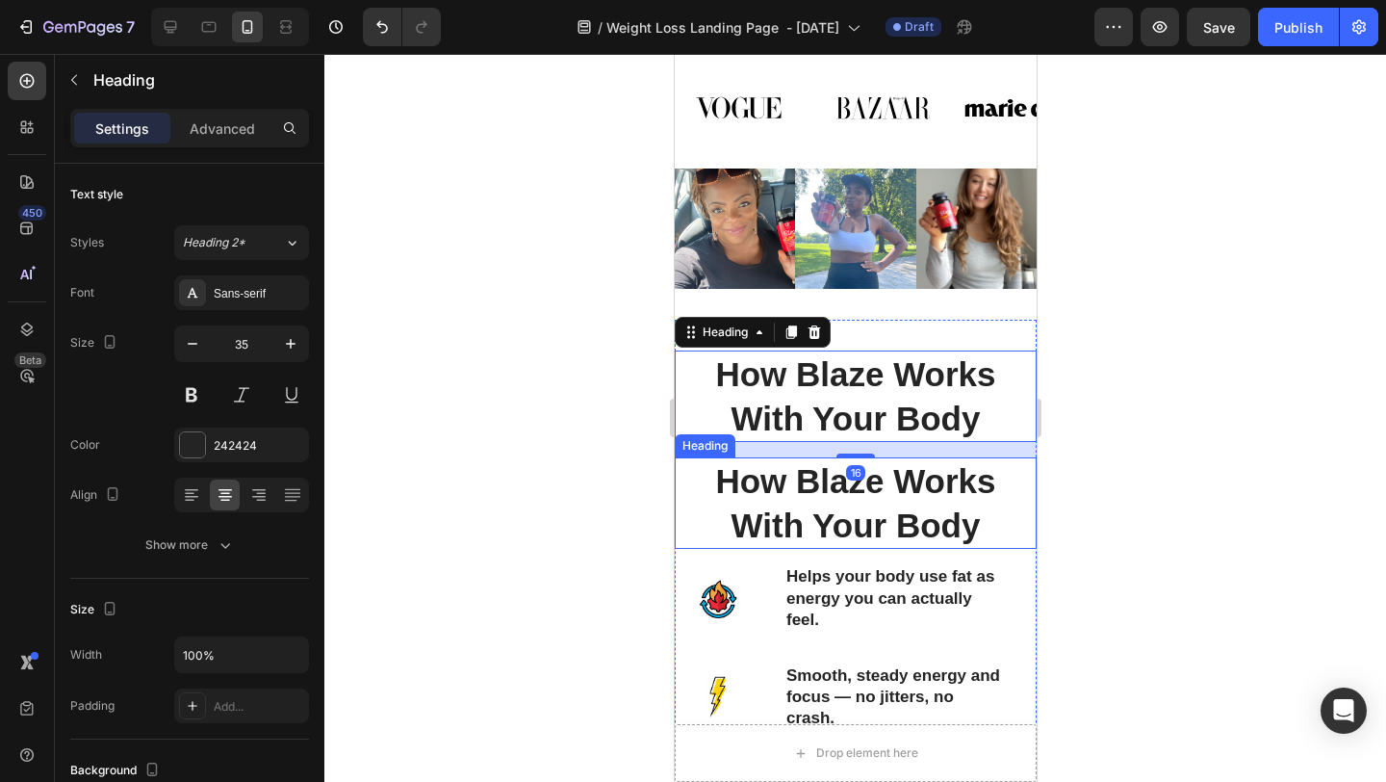
click at [687, 461] on h2 "How Blaze Works With Your Body" at bounding box center [855, 502] width 362 height 91
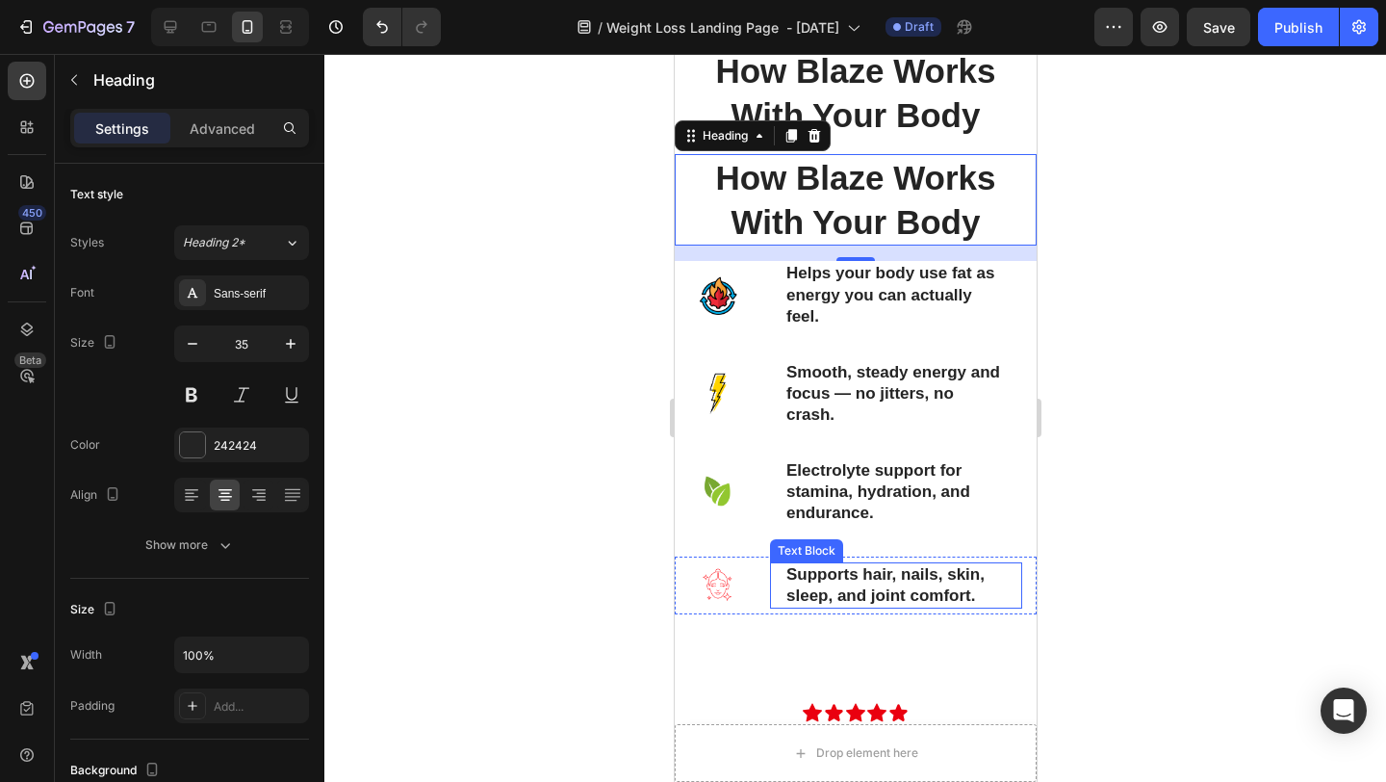
scroll to position [1594, 0]
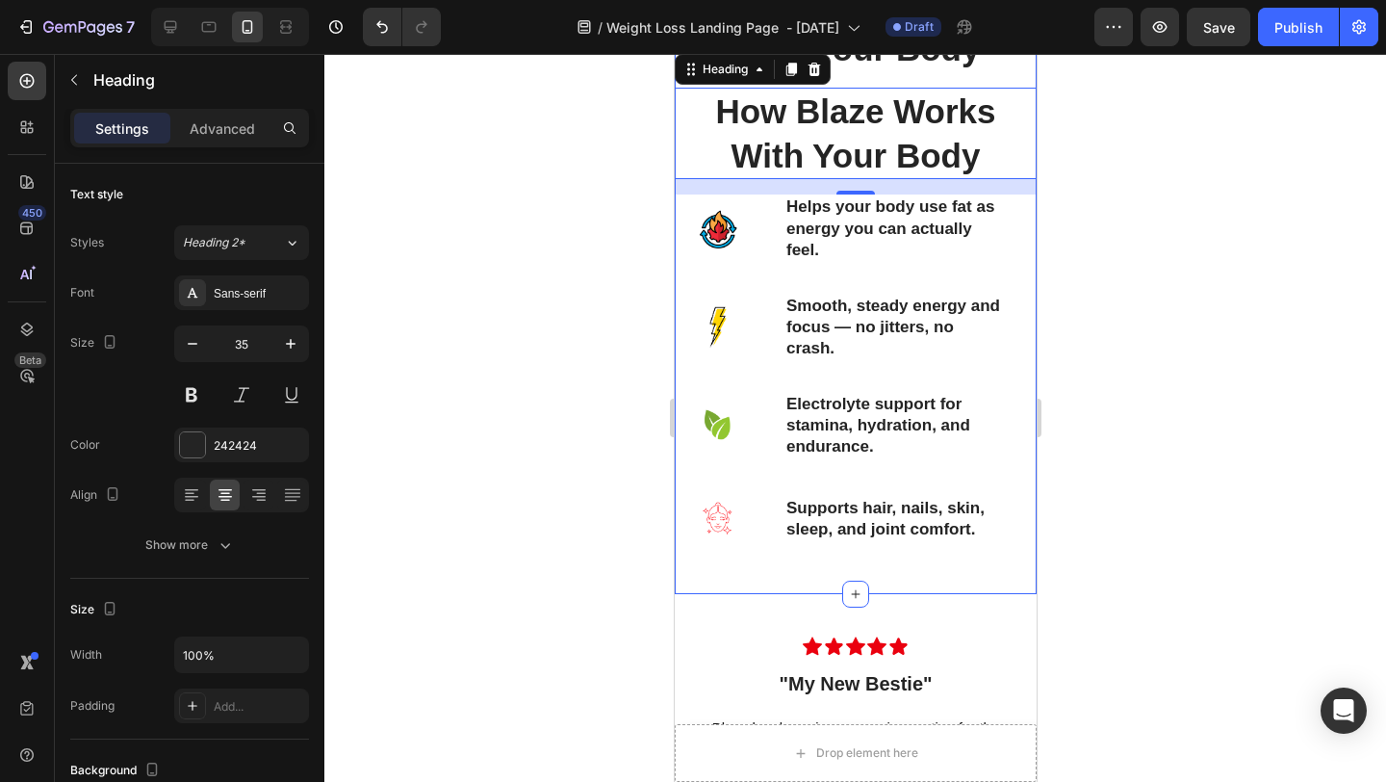
click at [1011, 585] on div "How Blaze Works With Your Body Heading How Blaze Works With Your Body Heading 1…" at bounding box center [855, 287] width 362 height 613
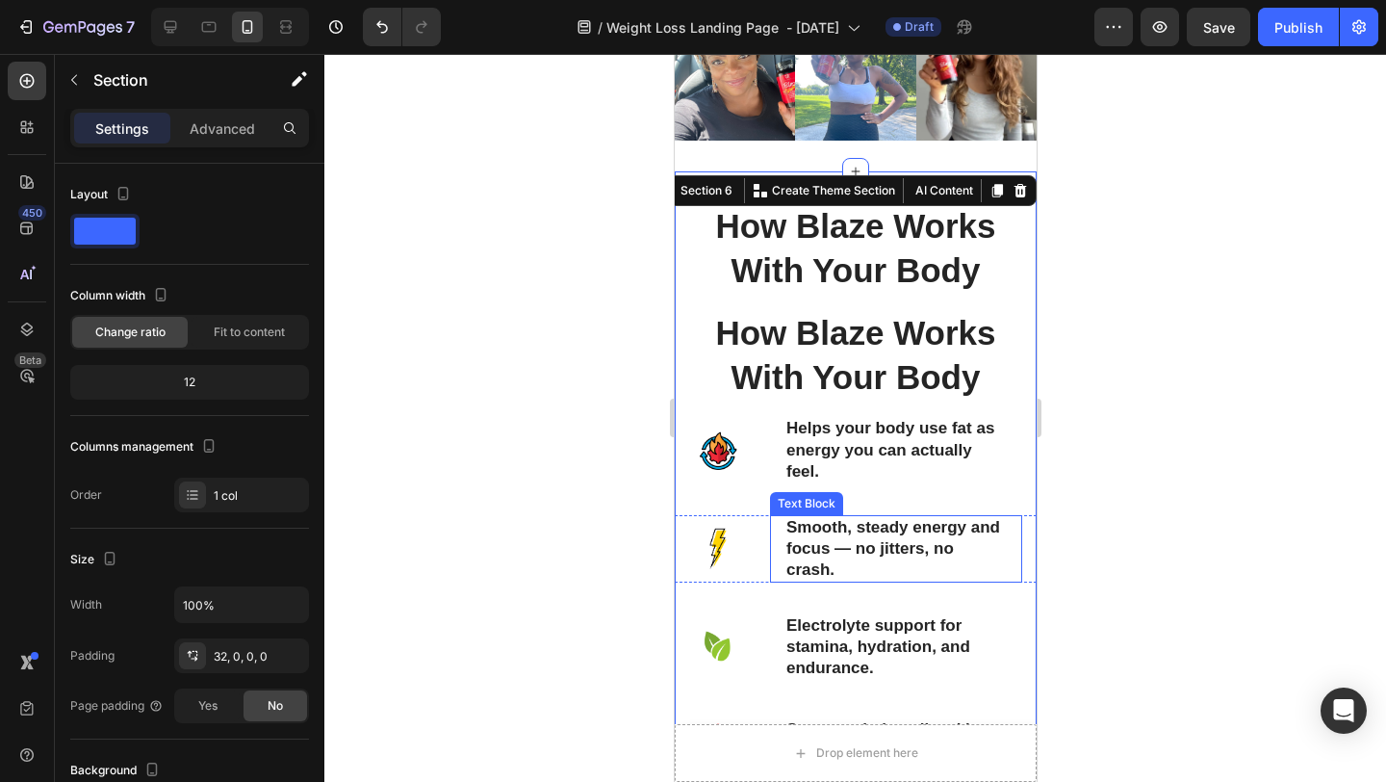
scroll to position [1323, 0]
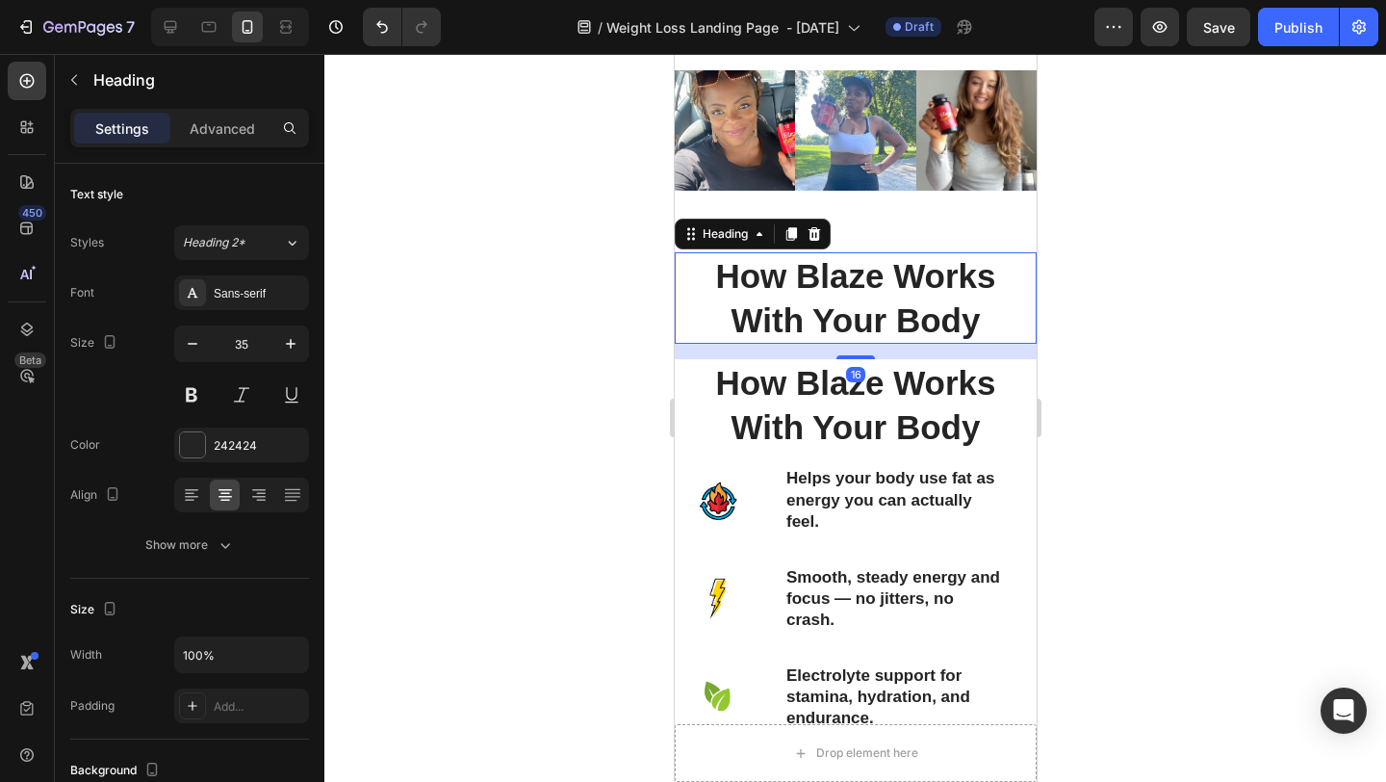
click at [938, 315] on h2 "How Blaze Works With Your Body" at bounding box center [855, 297] width 362 height 91
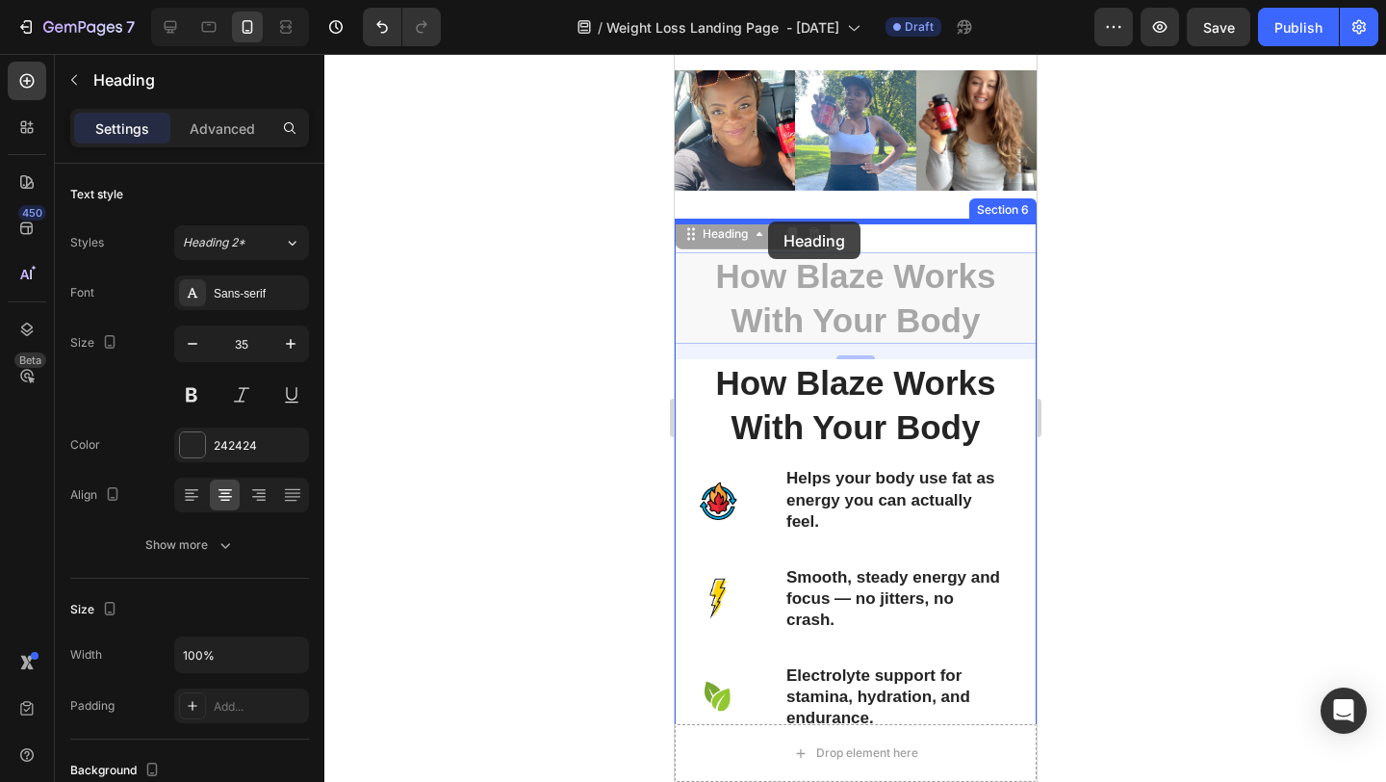
drag, startPoint x: 688, startPoint y: 239, endPoint x: 766, endPoint y: 224, distance: 79.3
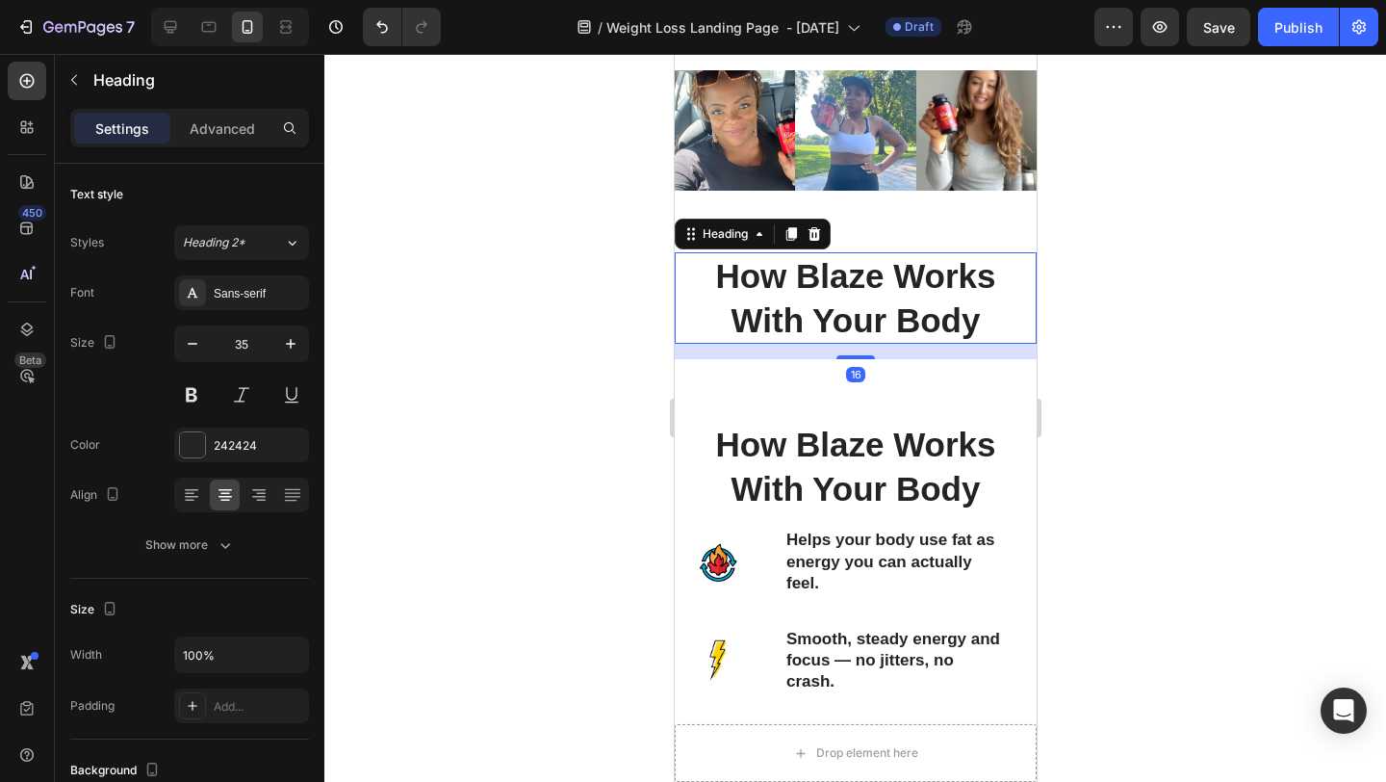
click at [1112, 281] on div at bounding box center [855, 418] width 1062 height 728
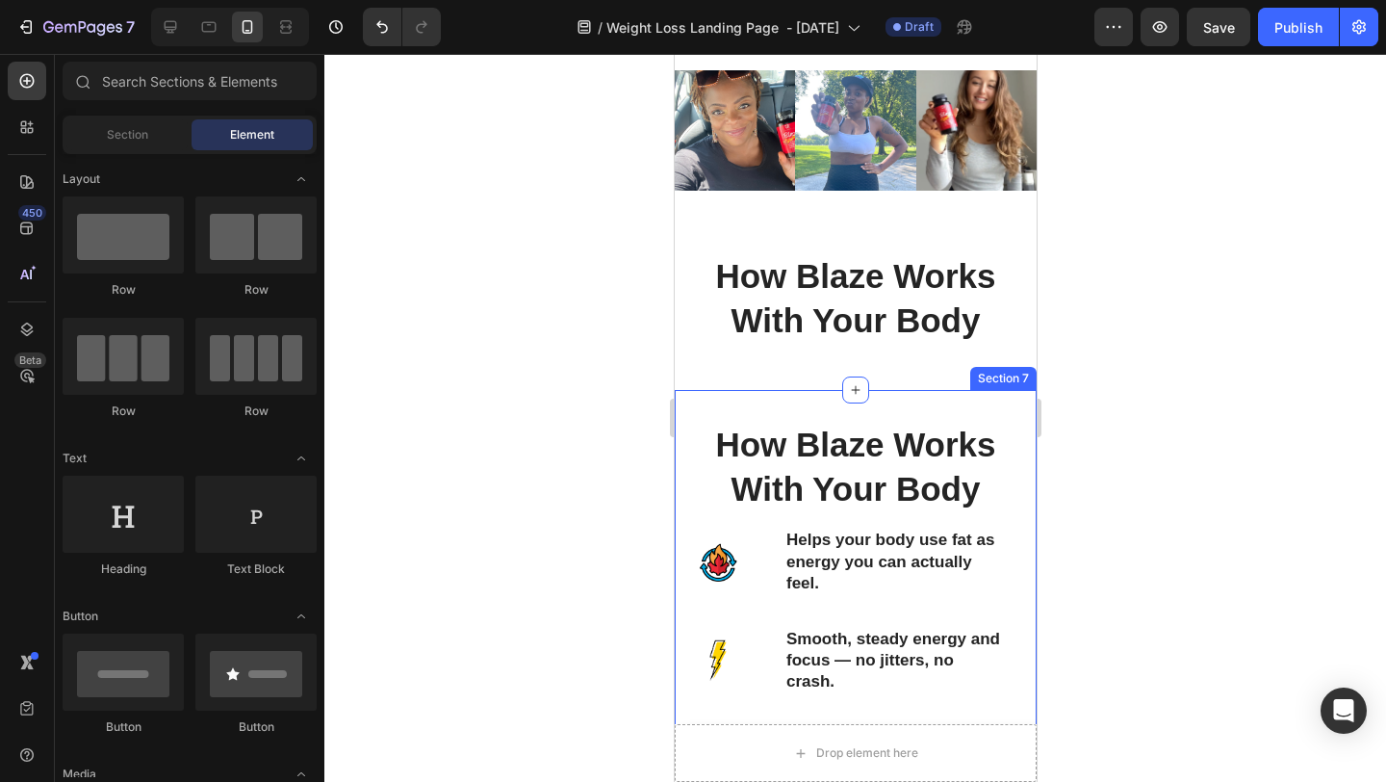
click at [697, 397] on div "How Blaze Works With Your Body Heading Image Helps your body use fat as energy …" at bounding box center [855, 658] width 362 height 537
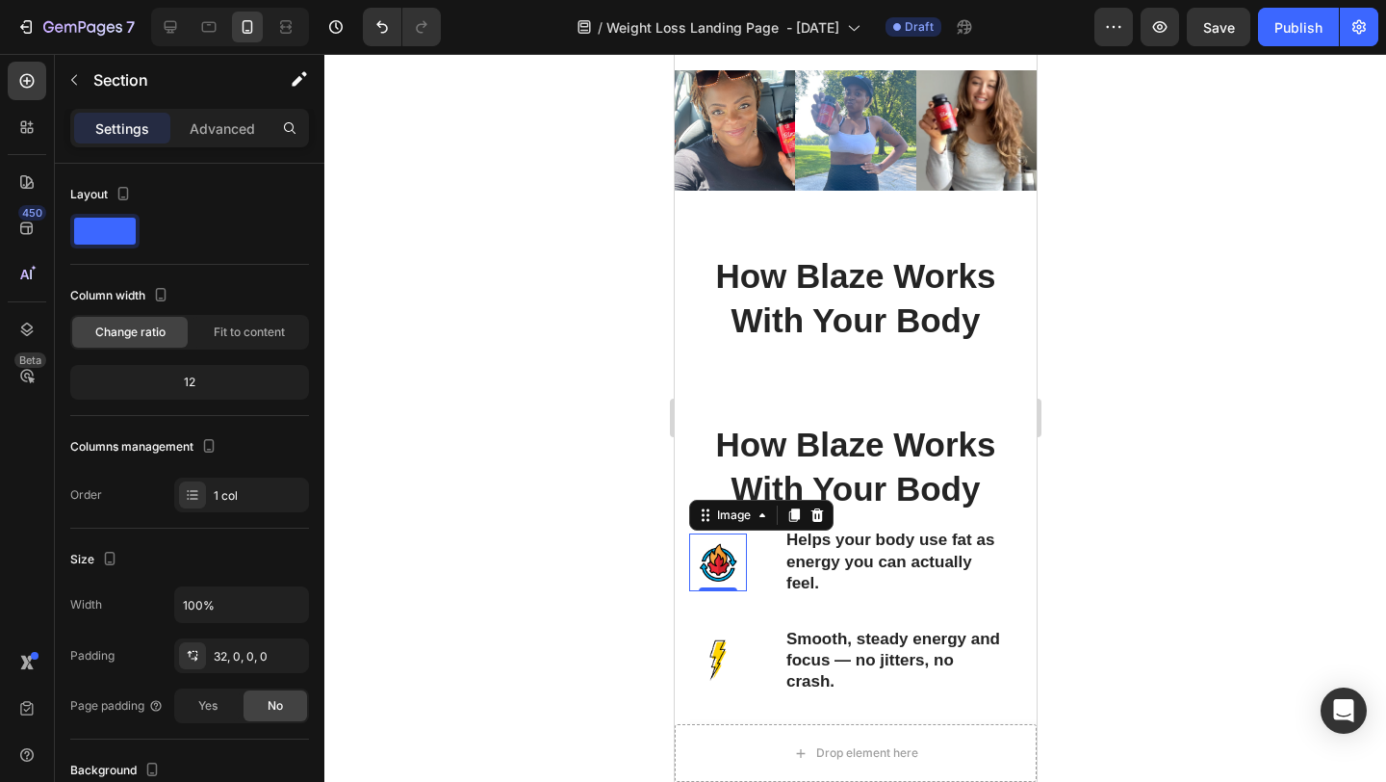
click at [689, 535] on img at bounding box center [717, 562] width 58 height 58
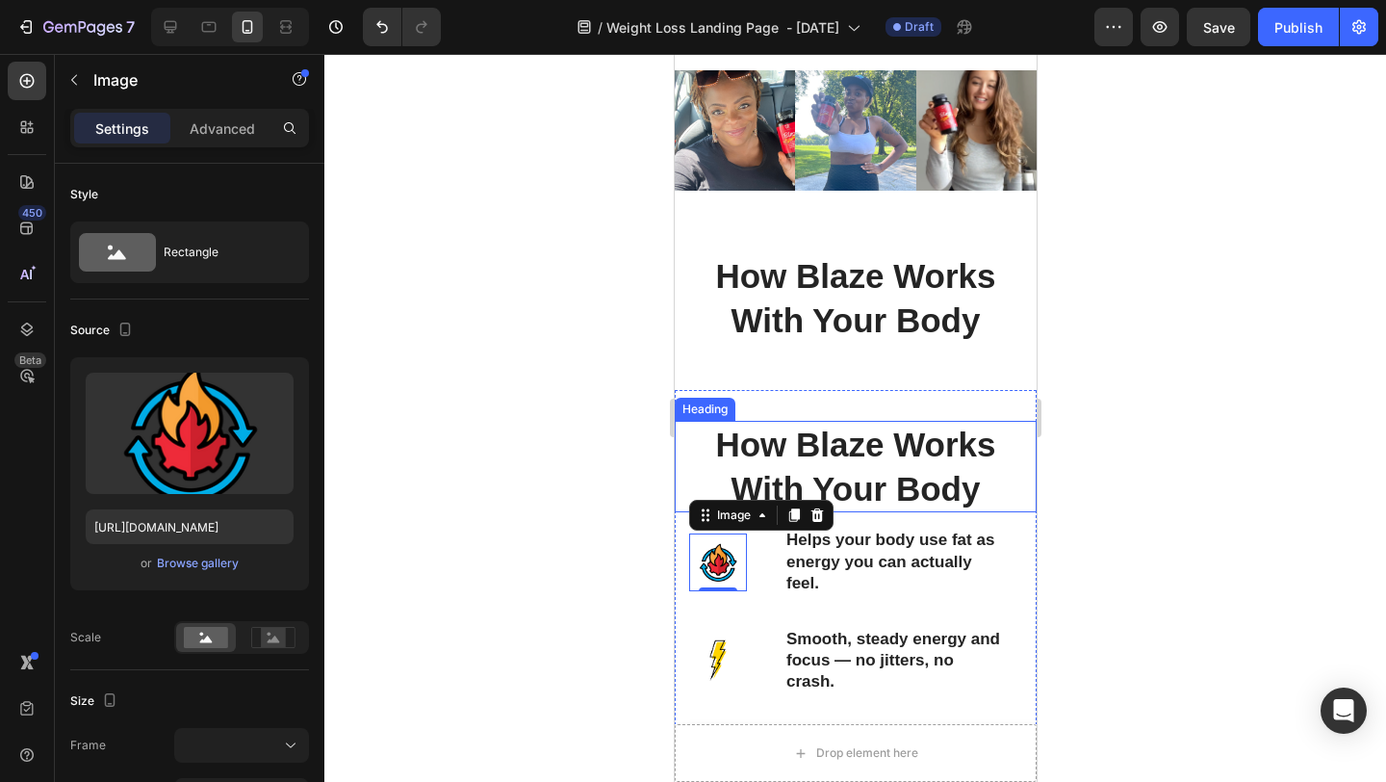
click at [682, 496] on h2 "How Blaze Works With Your Body" at bounding box center [855, 466] width 362 height 91
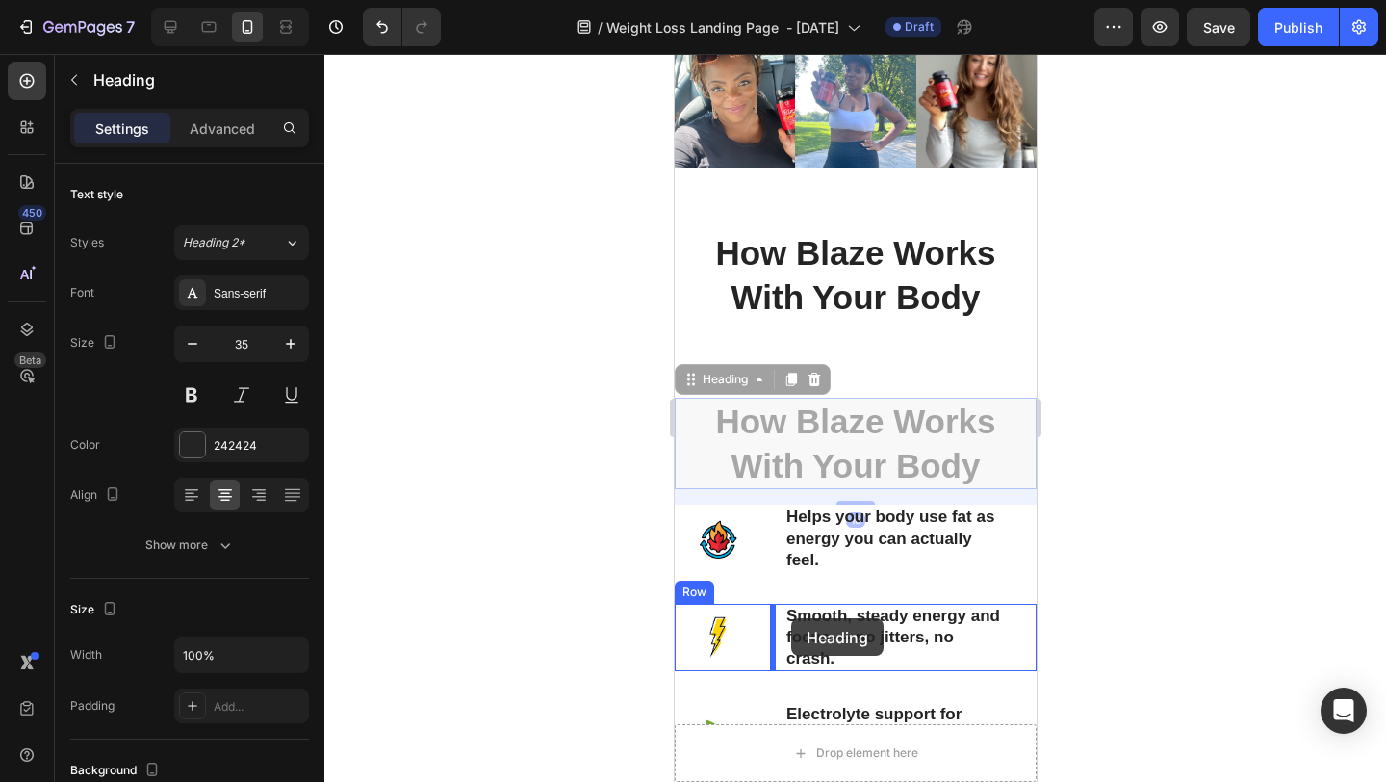
scroll to position [1361, 0]
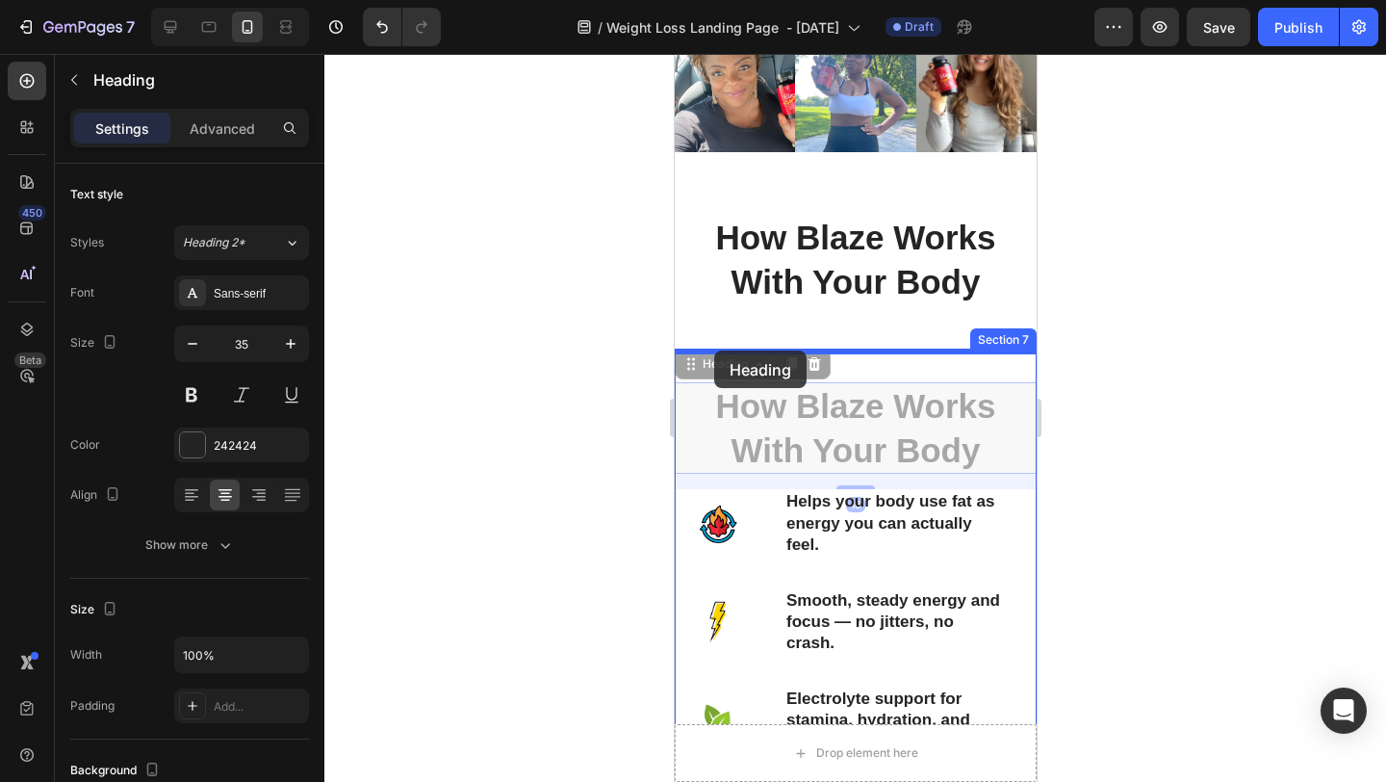
drag, startPoint x: 689, startPoint y: 402, endPoint x: 713, endPoint y: 351, distance: 56.4
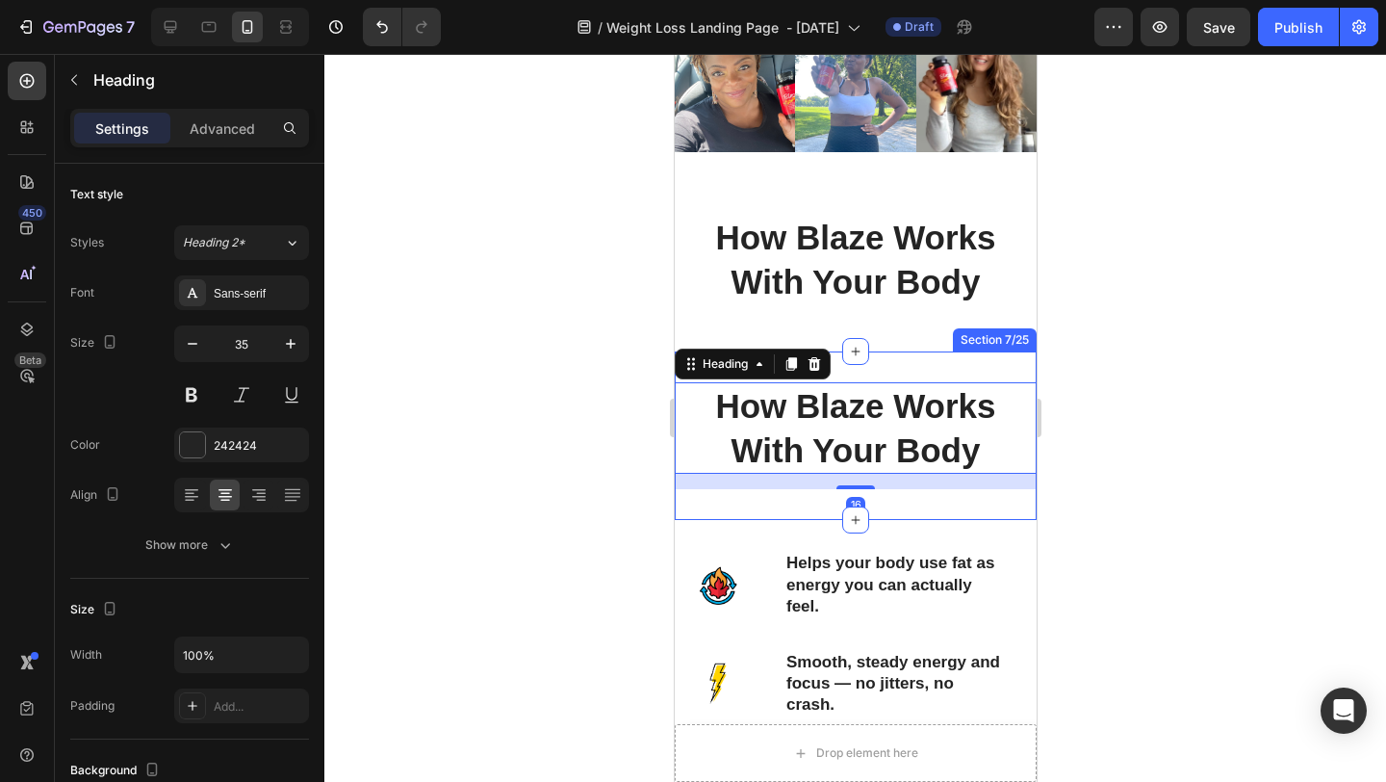
click at [1137, 382] on div at bounding box center [855, 418] width 1062 height 728
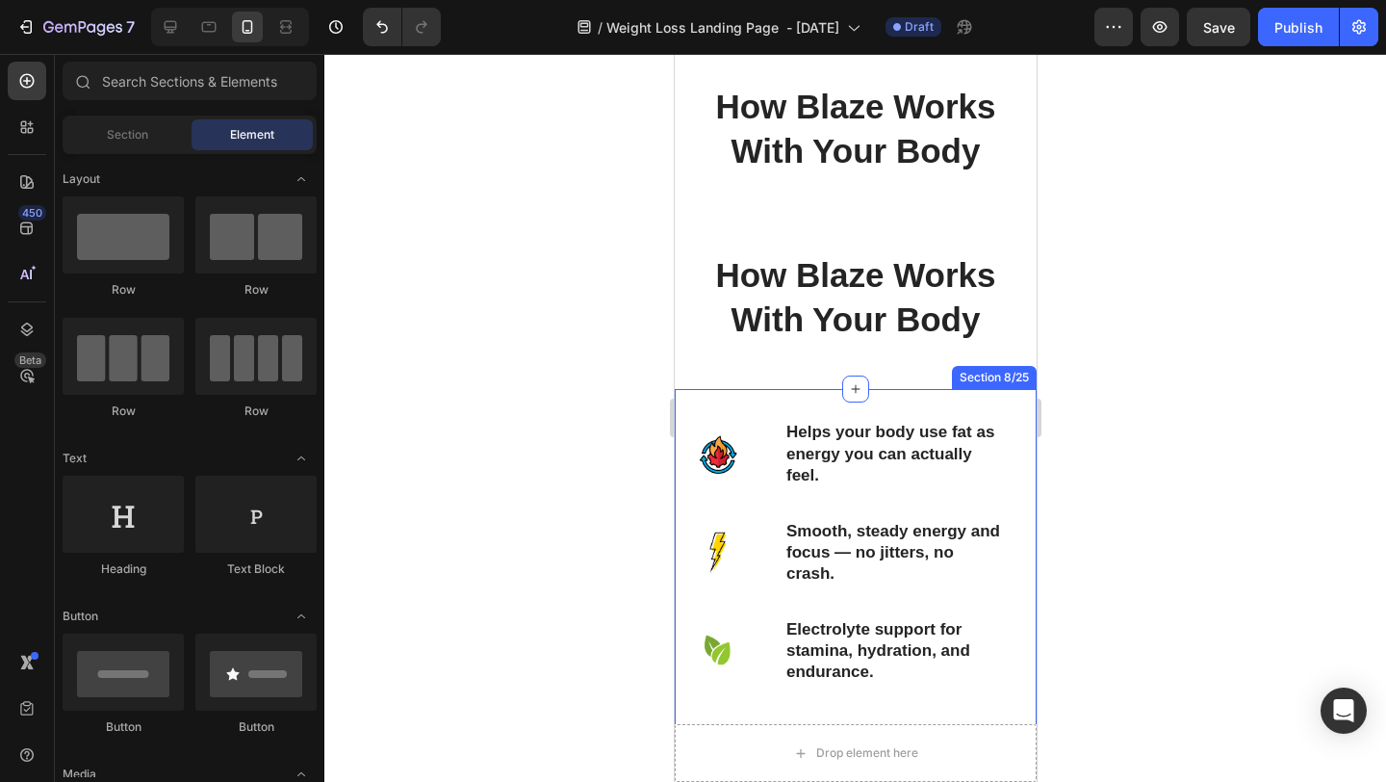
scroll to position [1598, 0]
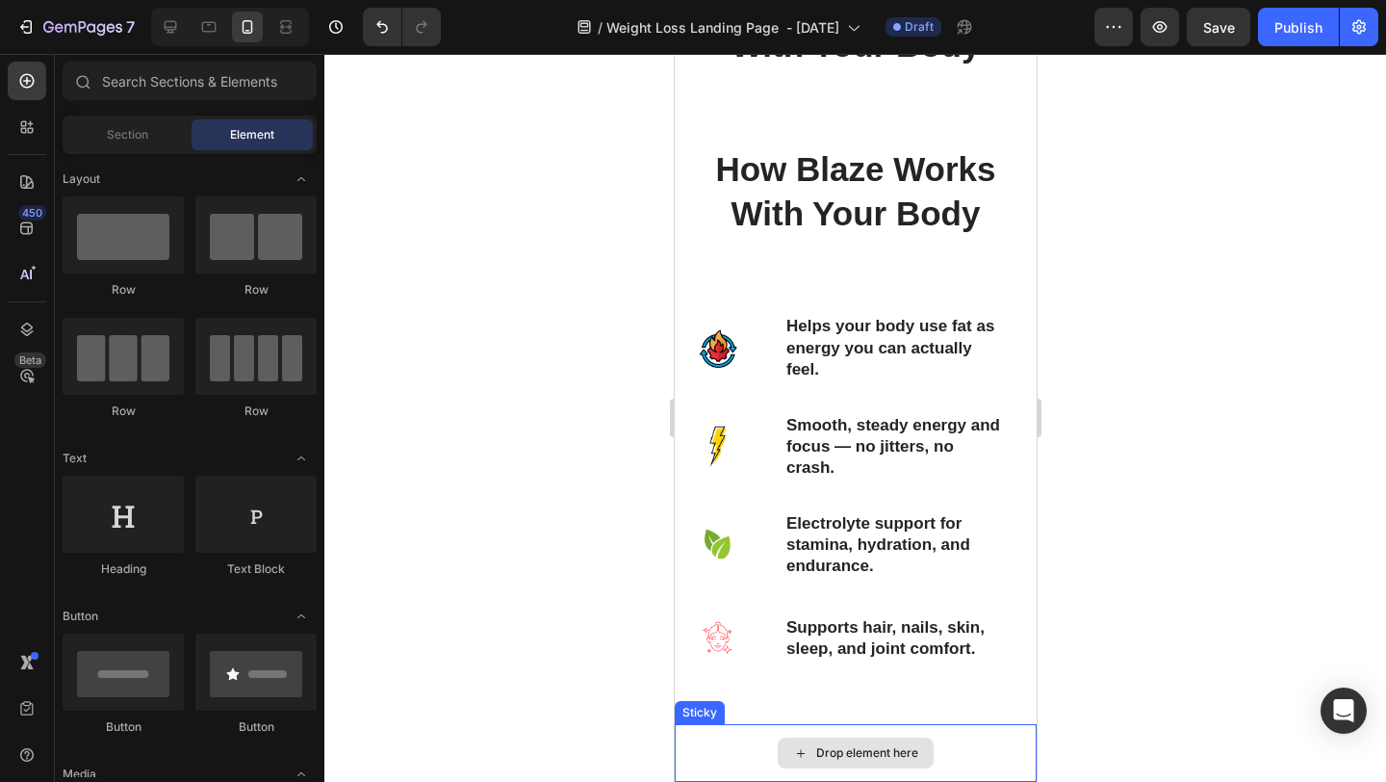
click at [789, 737] on div "Drop element here" at bounding box center [855, 752] width 156 height 31
click at [984, 737] on div "Drop element here" at bounding box center [855, 753] width 362 height 58
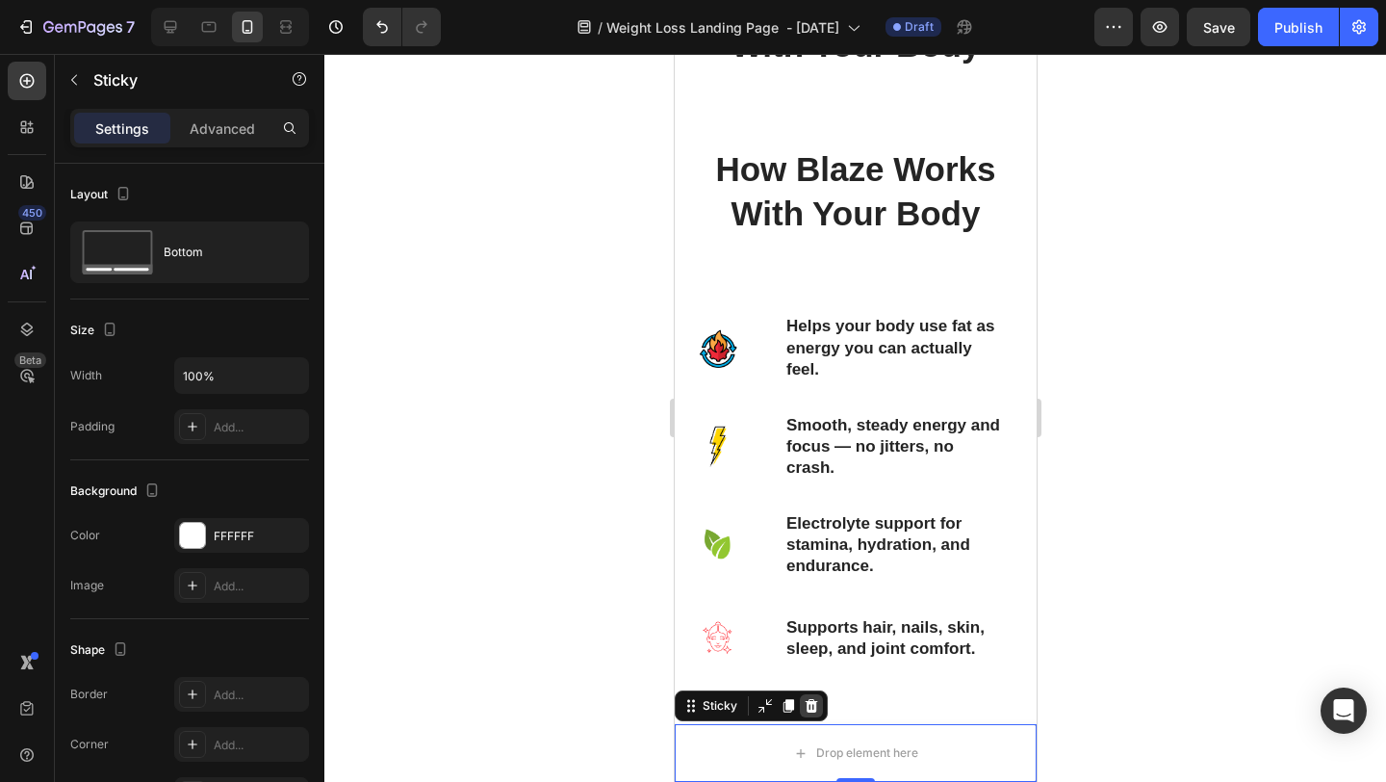
click at [805, 704] on icon at bounding box center [810, 705] width 15 height 15
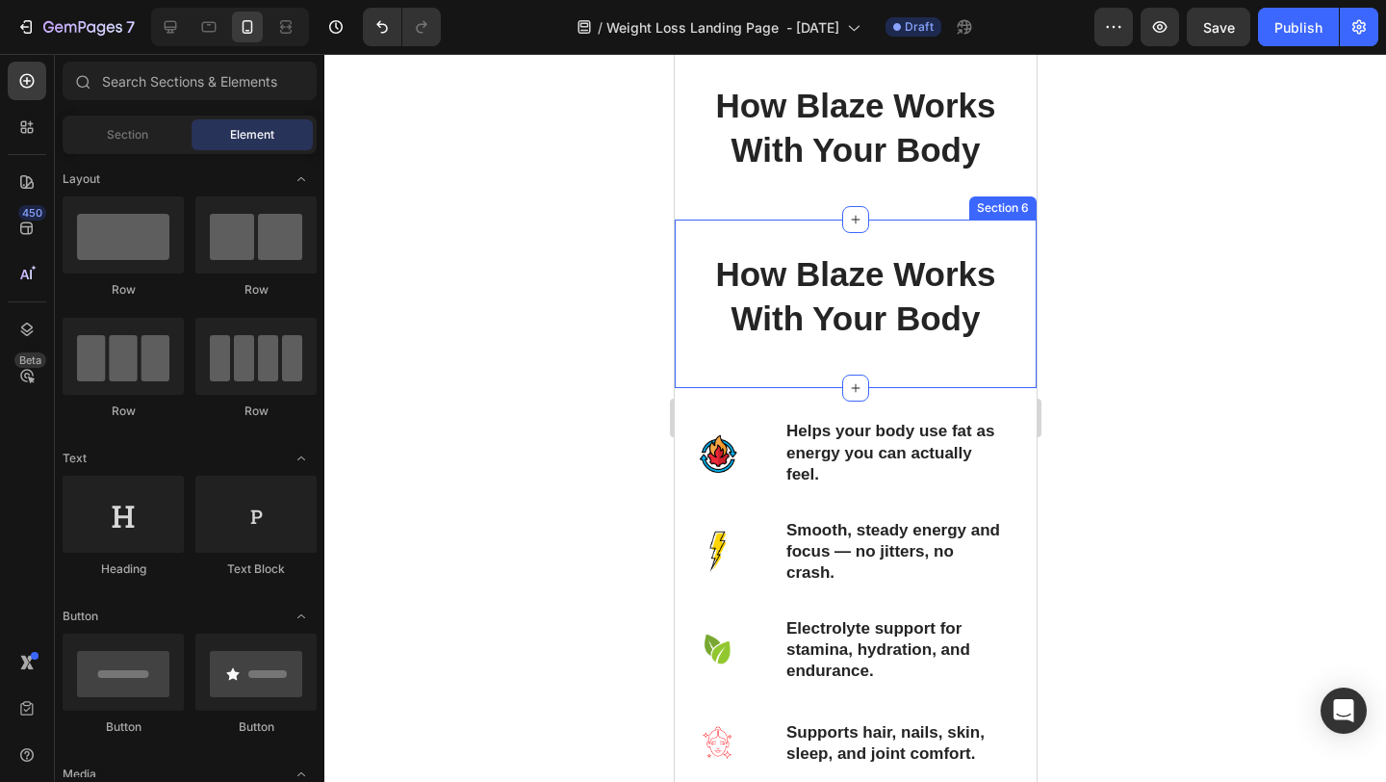
scroll to position [1487, 0]
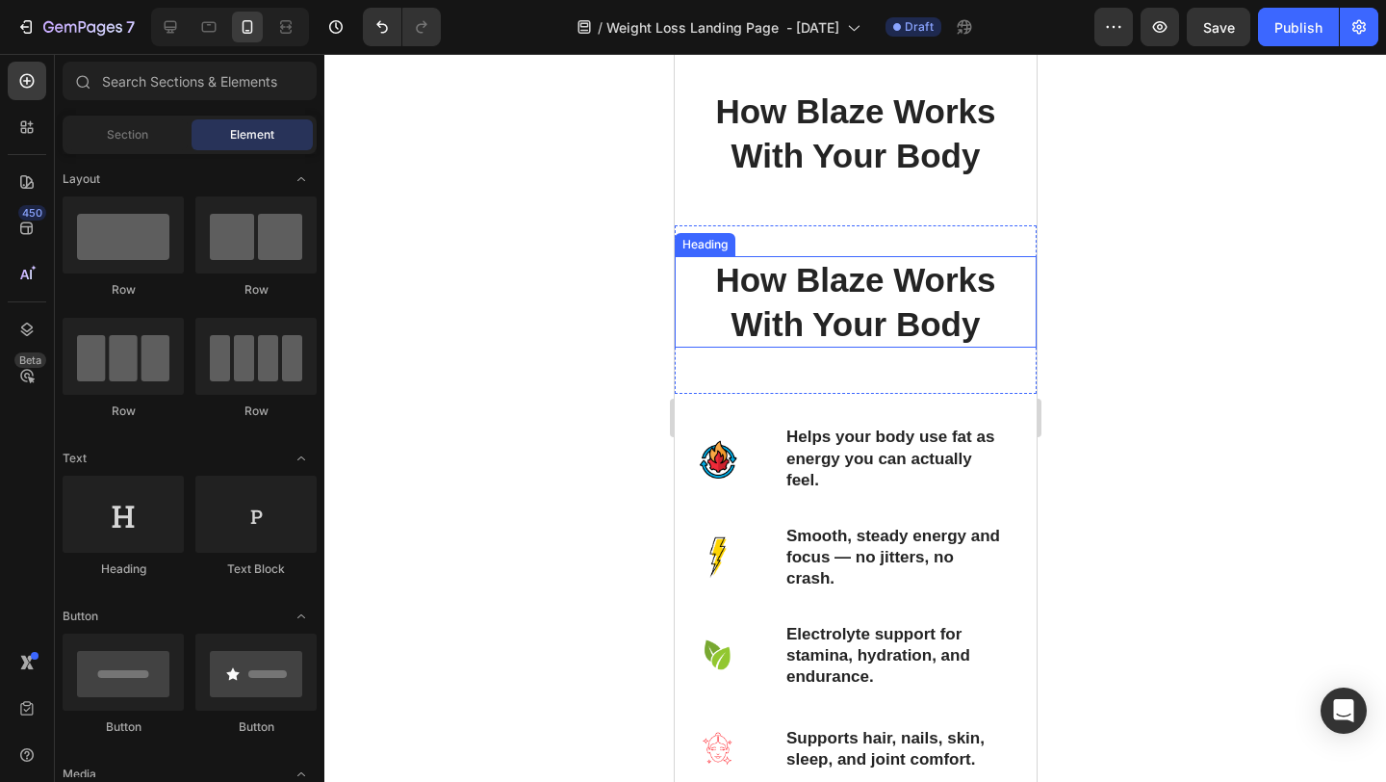
click at [704, 283] on h2 "How Blaze Works With Your Body" at bounding box center [855, 301] width 362 height 91
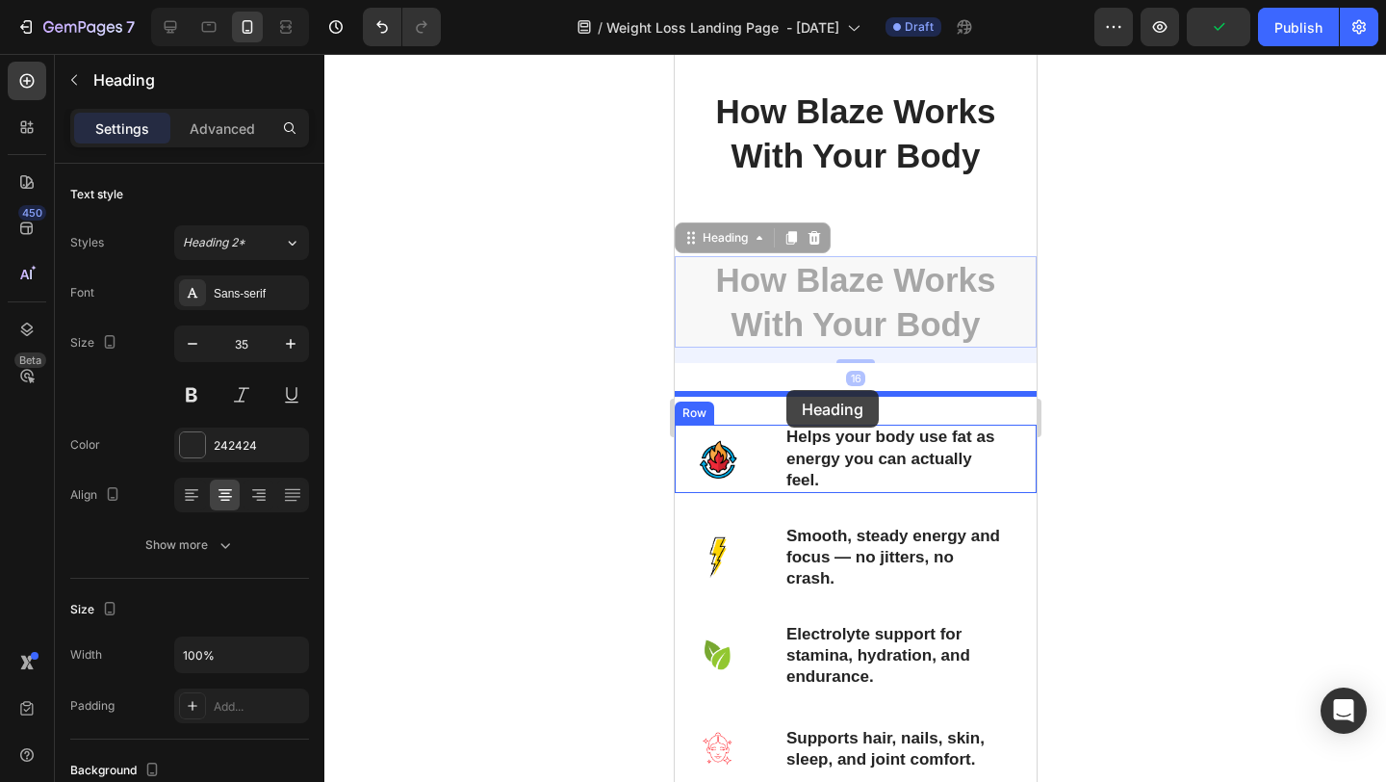
drag, startPoint x: 697, startPoint y: 241, endPoint x: 786, endPoint y: 390, distance: 173.5
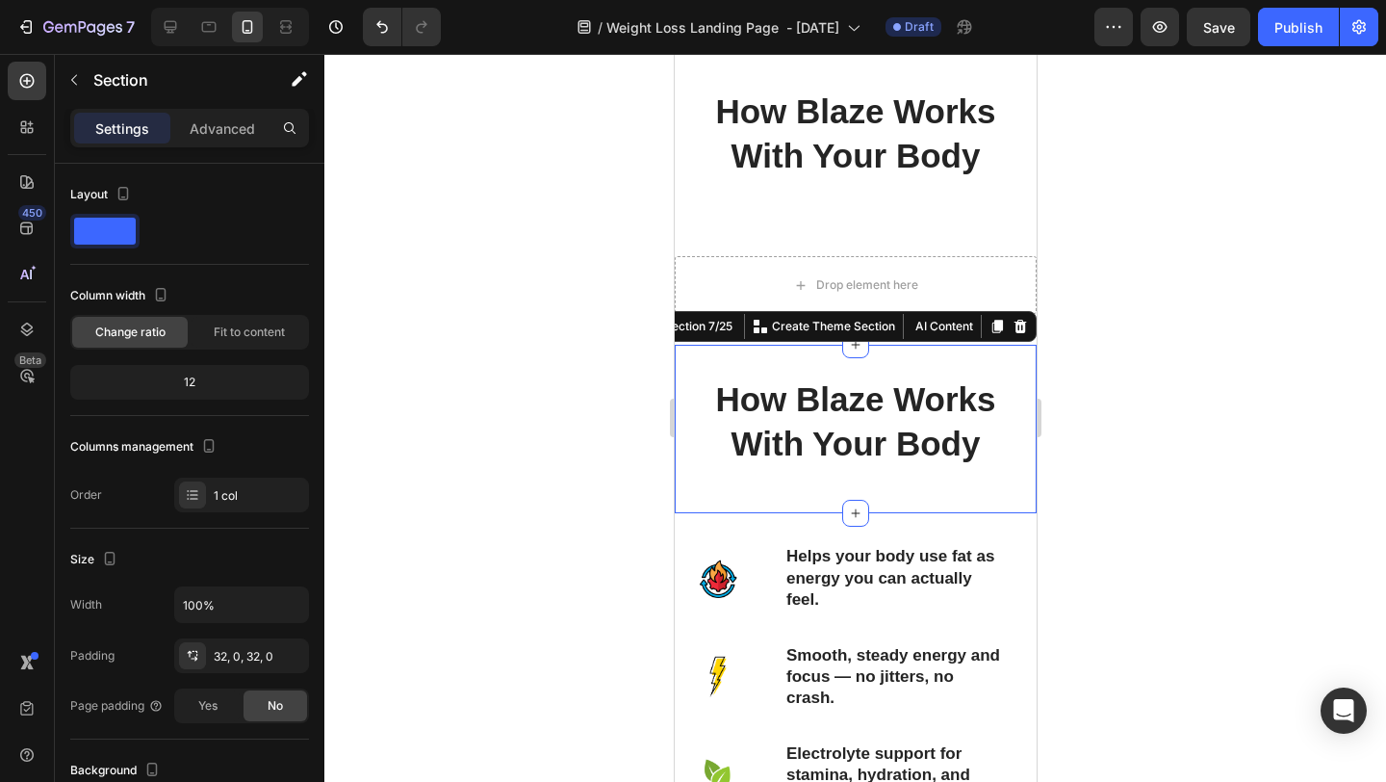
click at [909, 503] on div "How Blaze Works With Your Body Heading Section 7/25 You can create reusable sec…" at bounding box center [855, 429] width 362 height 168
click at [1294, 536] on div at bounding box center [855, 418] width 1062 height 728
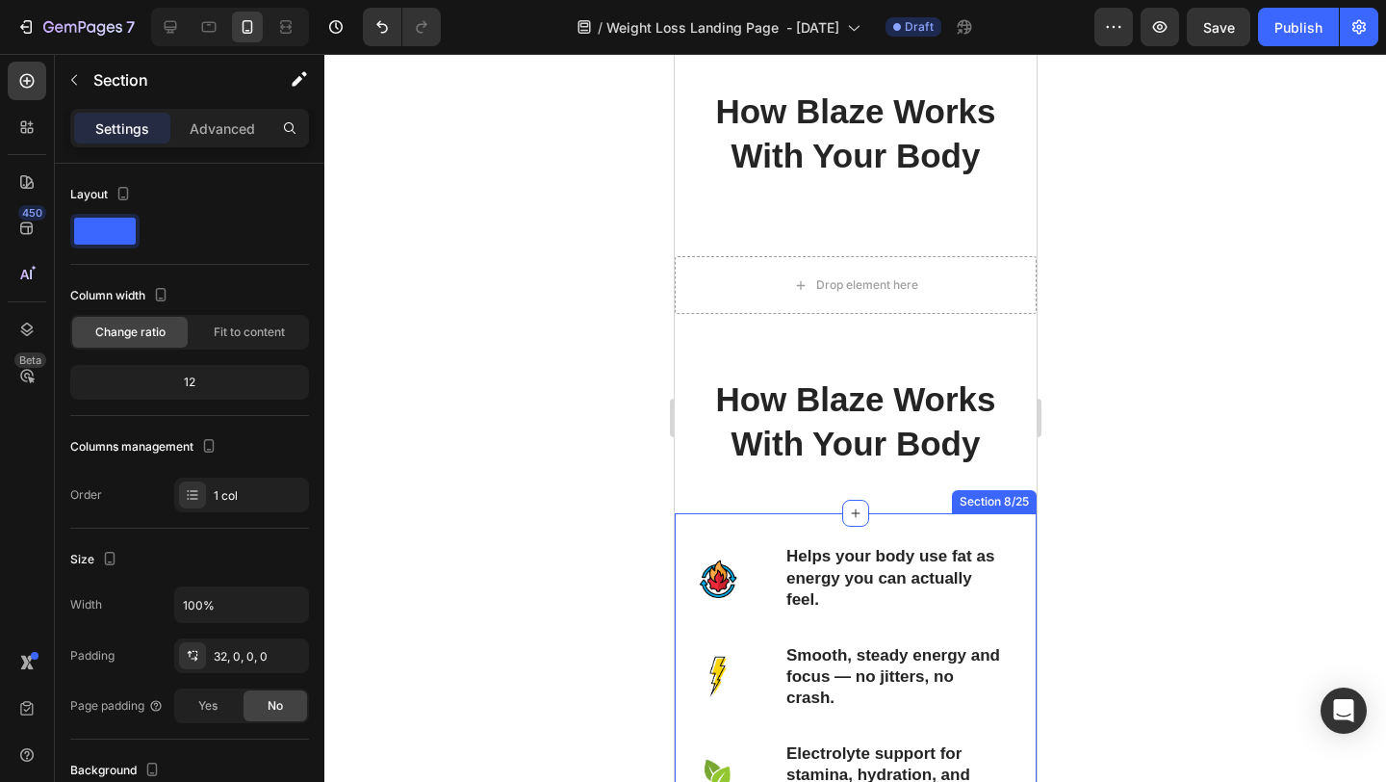
click at [700, 524] on div "Image Helps your body use fat as energy you can actually feel. Text Block Row I…" at bounding box center [855, 728] width 362 height 430
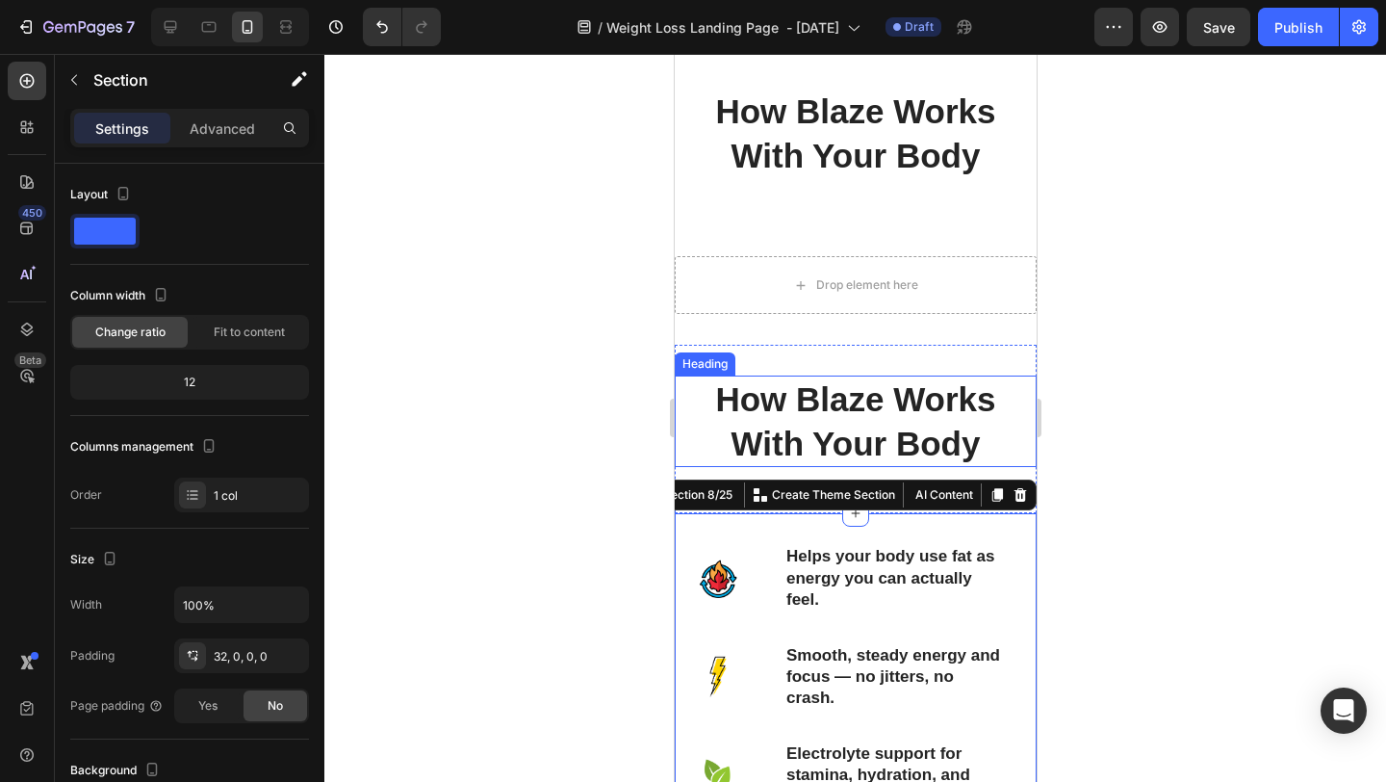
click at [1088, 409] on div at bounding box center [855, 418] width 1062 height 728
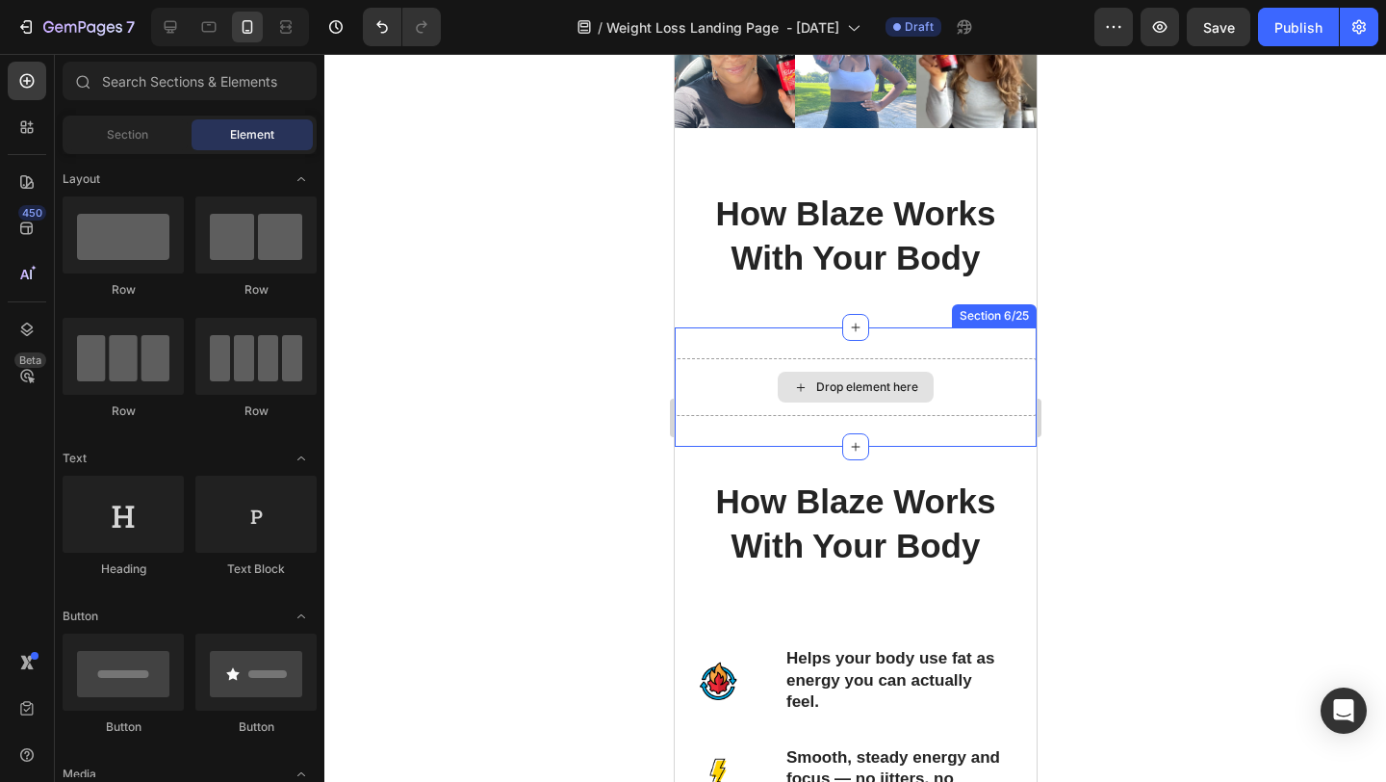
scroll to position [1331, 0]
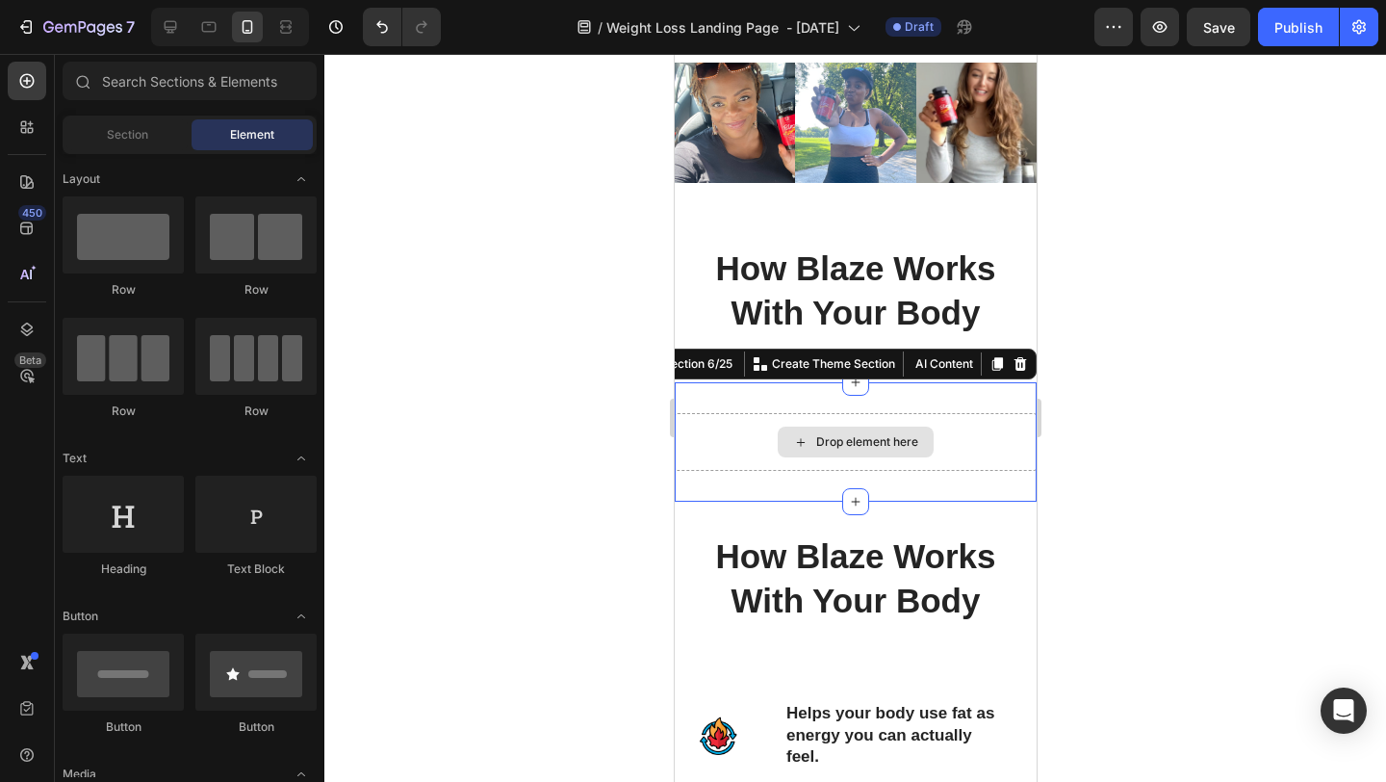
click at [937, 425] on div "Drop element here" at bounding box center [855, 442] width 362 height 58
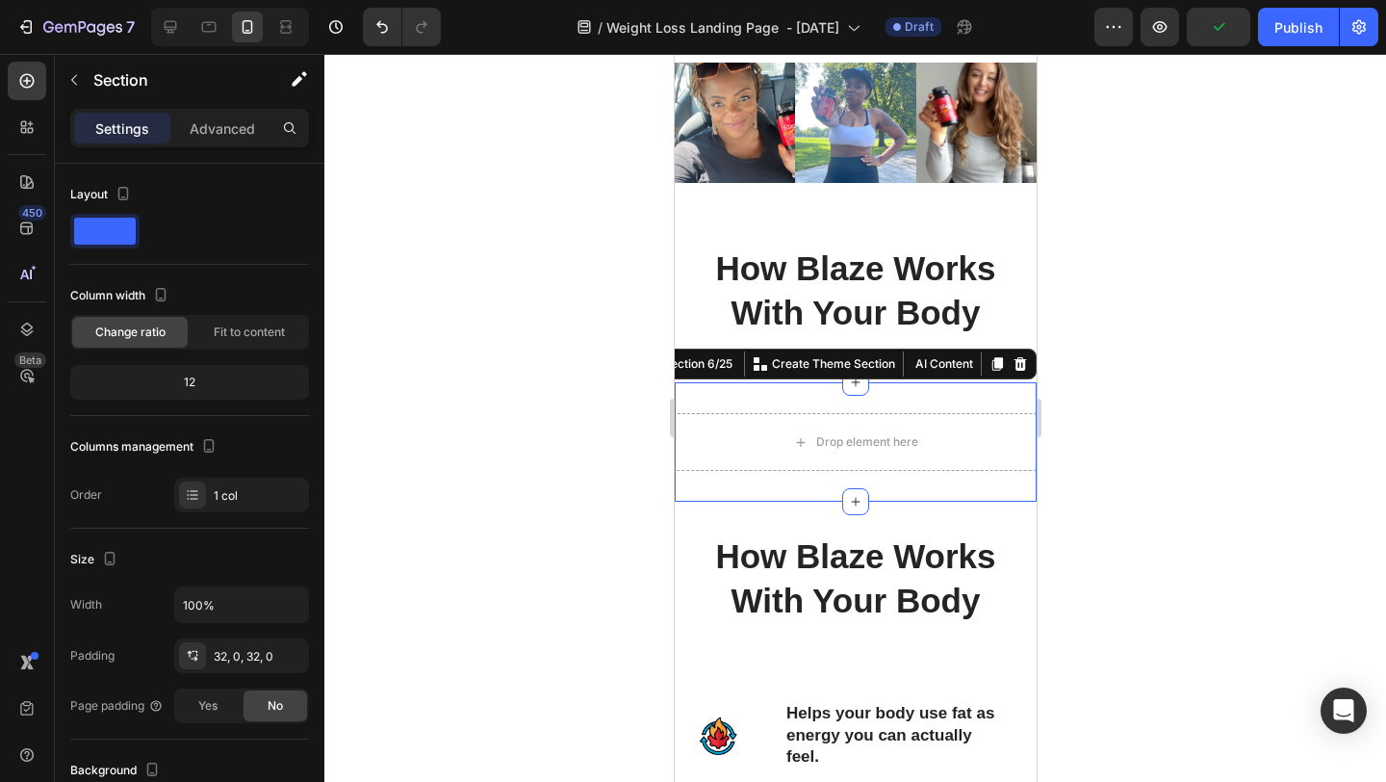
click at [1157, 398] on div at bounding box center [855, 418] width 1062 height 728
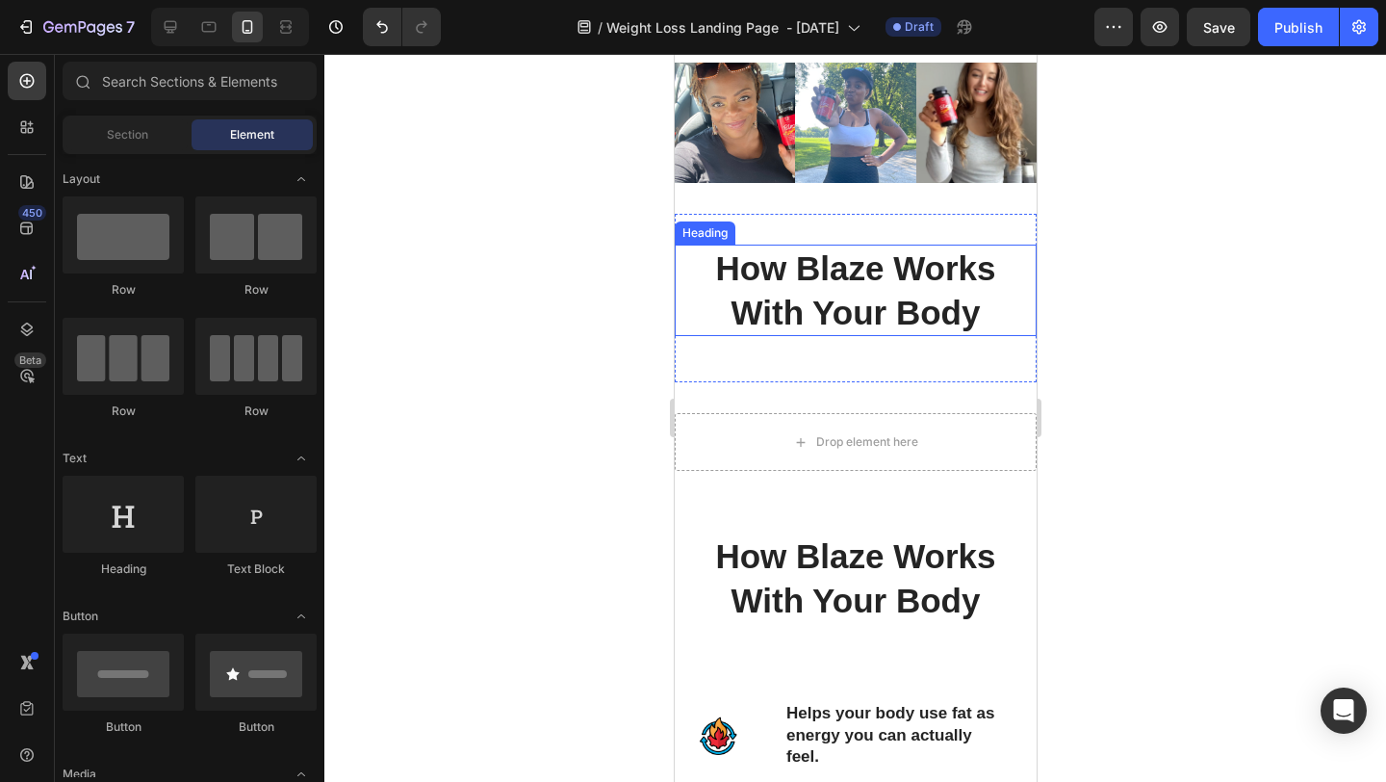
click at [889, 284] on h2 "How Blaze Works With Your Body" at bounding box center [855, 290] width 362 height 91
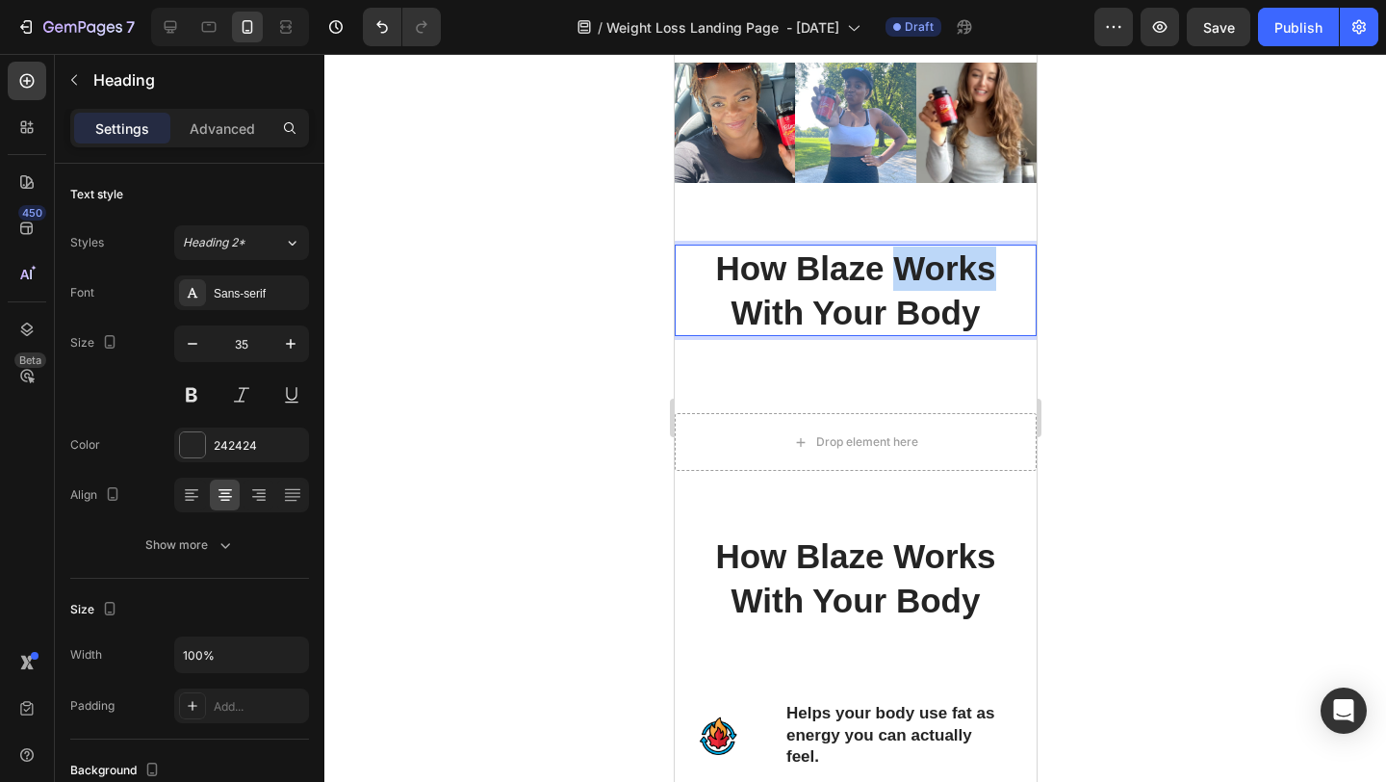
click at [889, 285] on h2 "How Blaze Works With Your Body" at bounding box center [855, 290] width 362 height 91
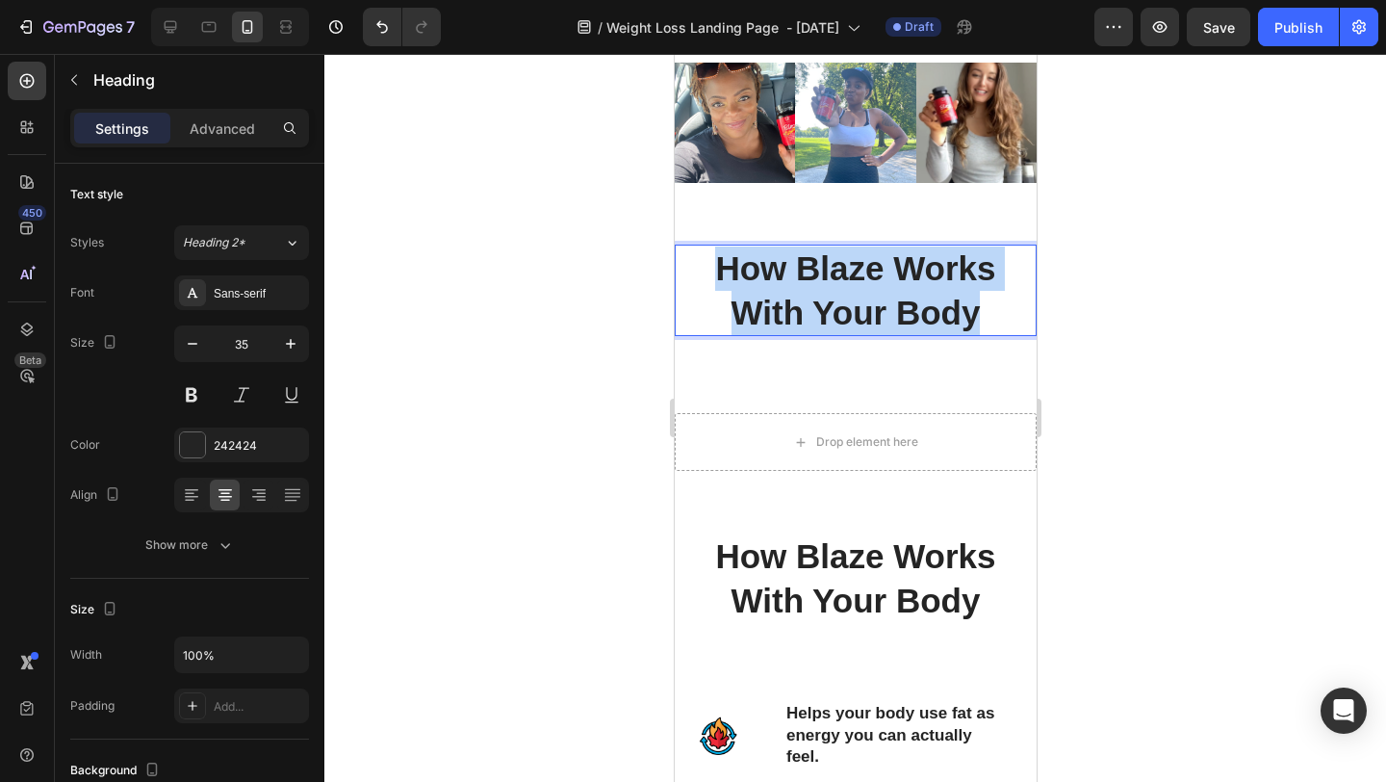
click at [889, 285] on p "How Blaze Works With Your Body" at bounding box center [855, 290] width 358 height 88
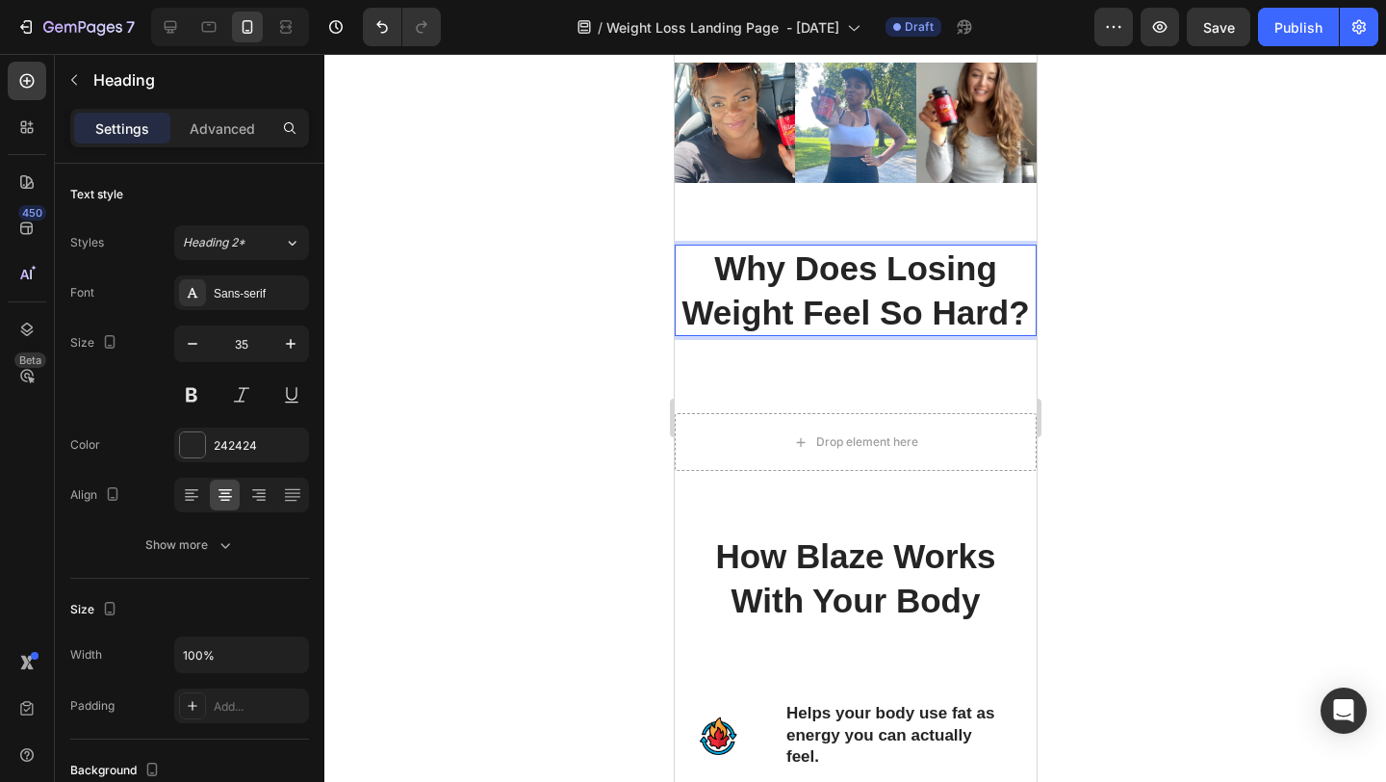
click at [1164, 270] on div at bounding box center [855, 418] width 1062 height 728
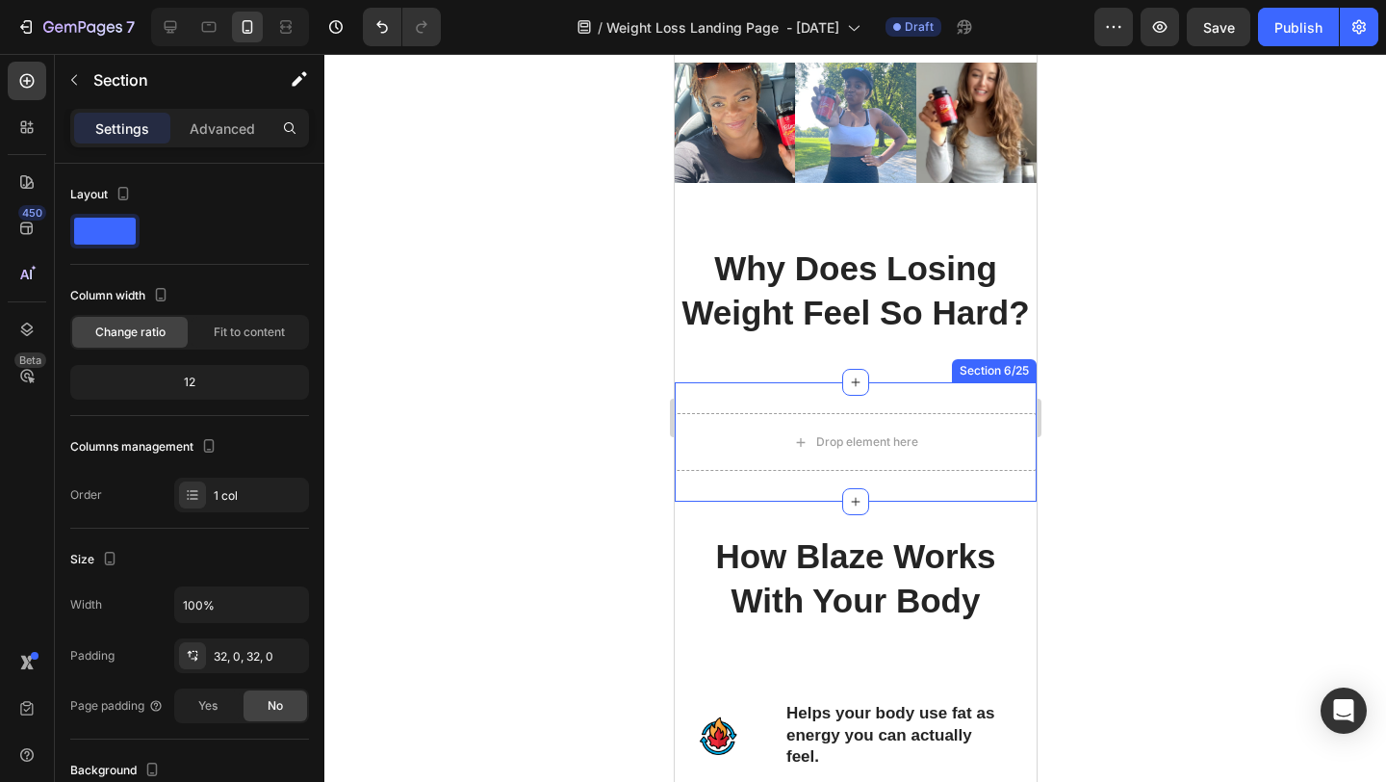
click at [872, 402] on div "Drop element here Section 6/25" at bounding box center [855, 441] width 362 height 119
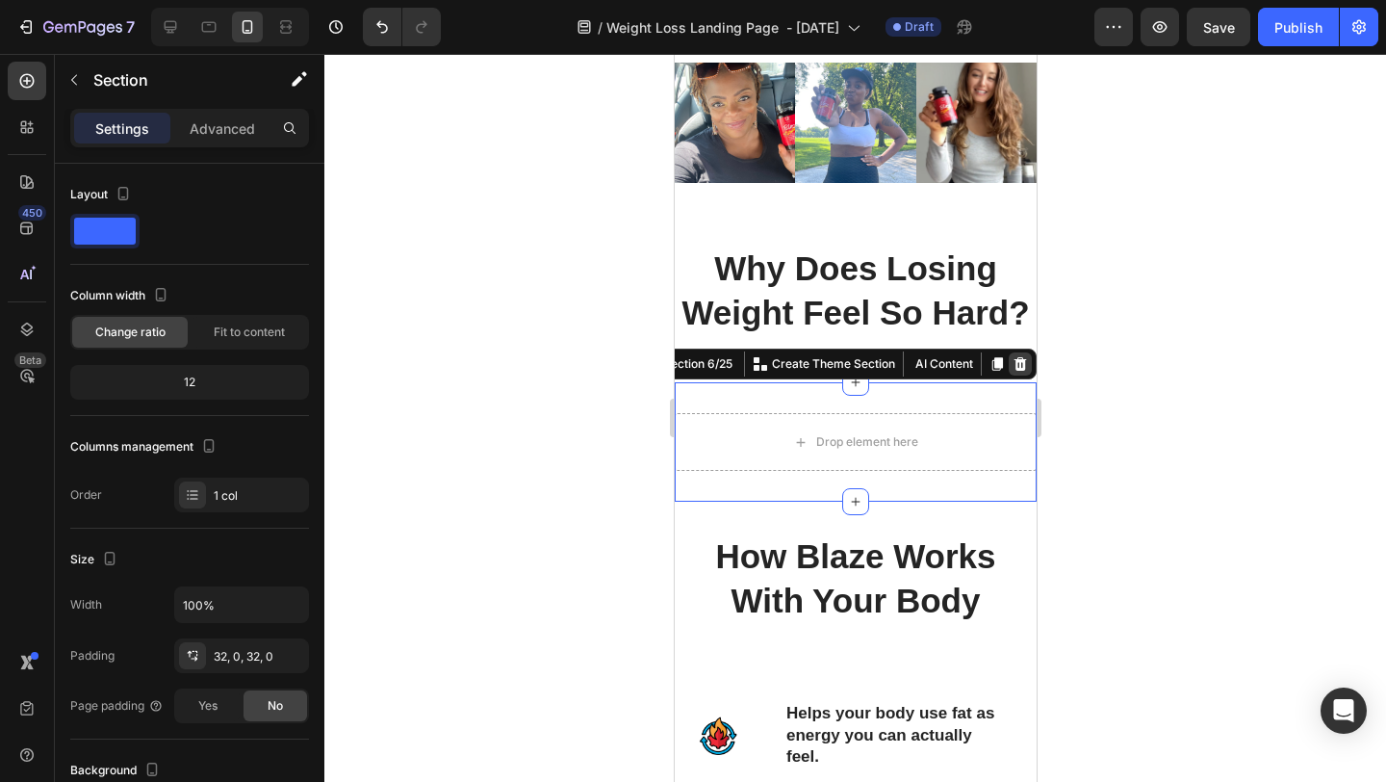
click at [1014, 365] on icon at bounding box center [1019, 363] width 15 height 15
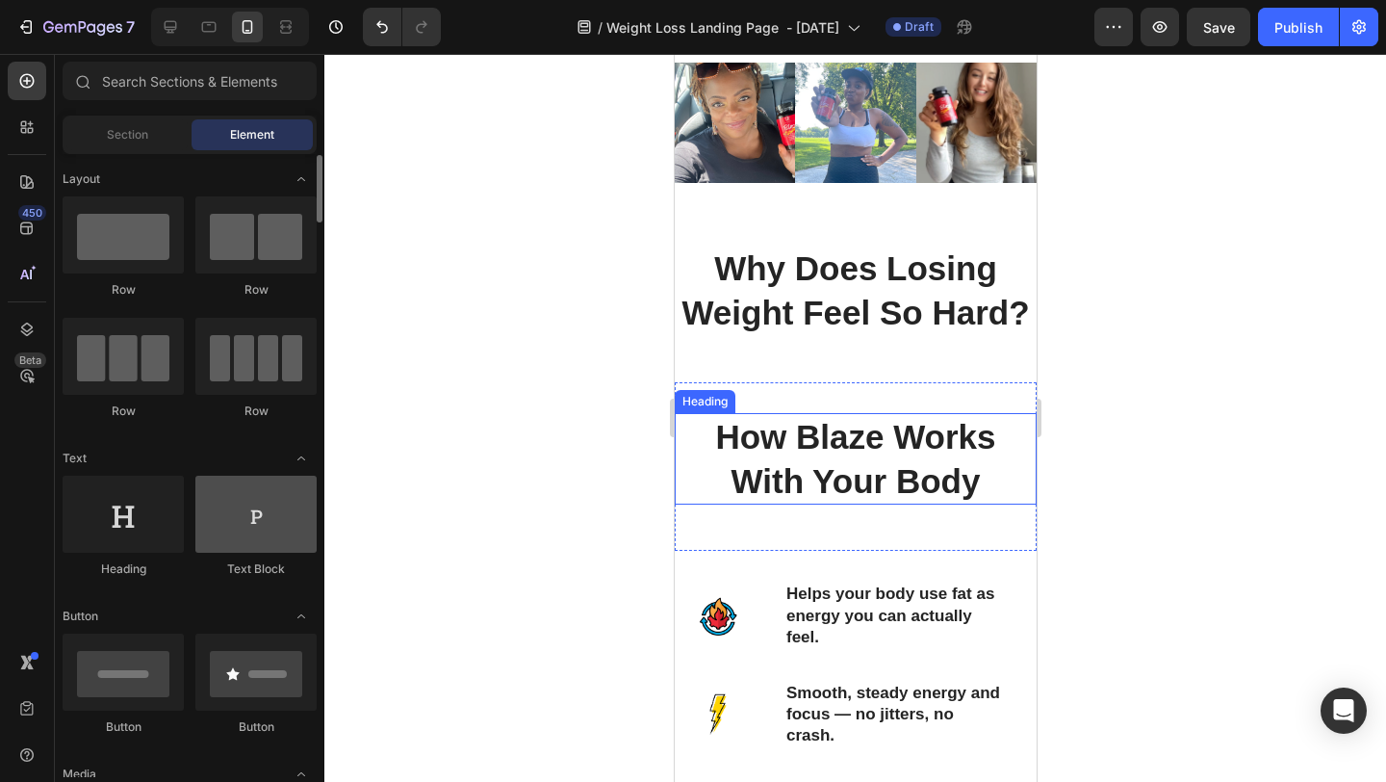
scroll to position [40, 0]
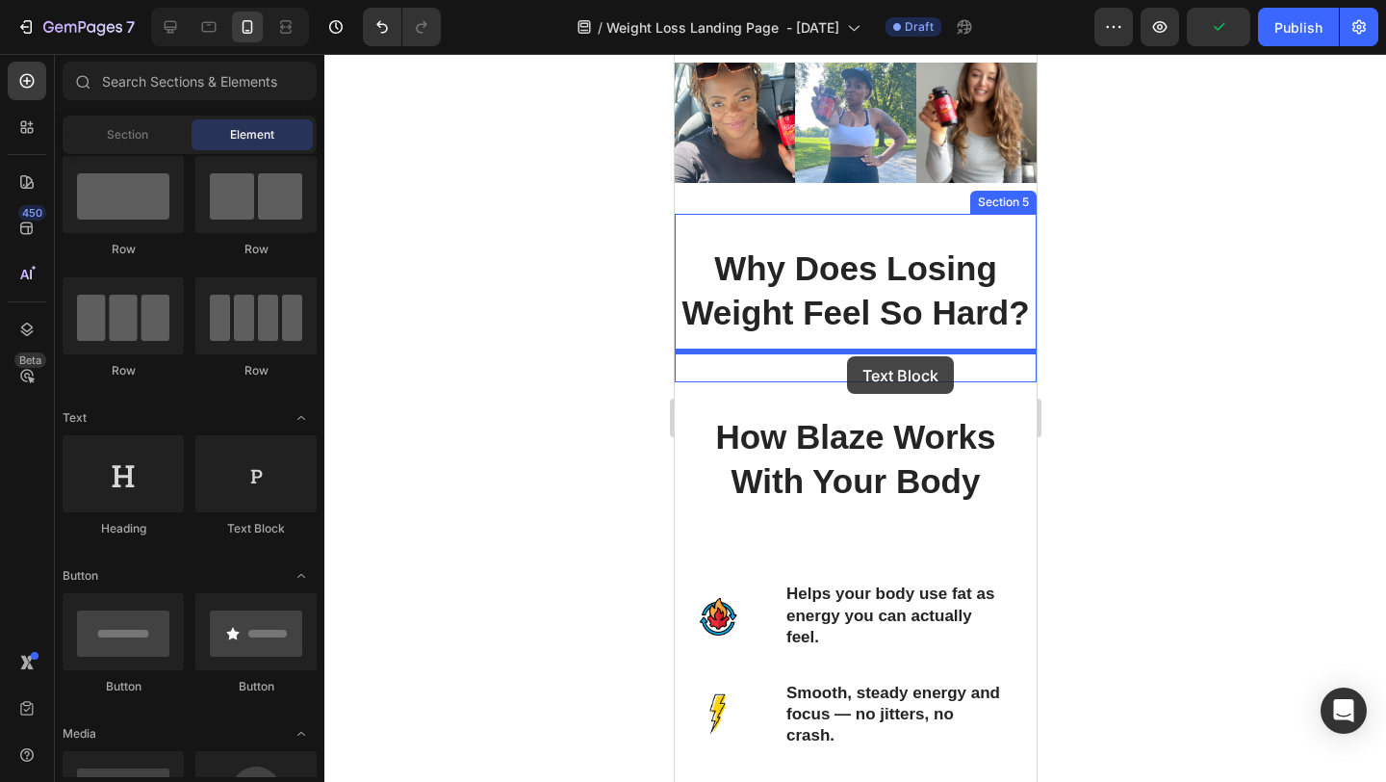
drag, startPoint x: 913, startPoint y: 532, endPoint x: 846, endPoint y: 356, distance: 188.3
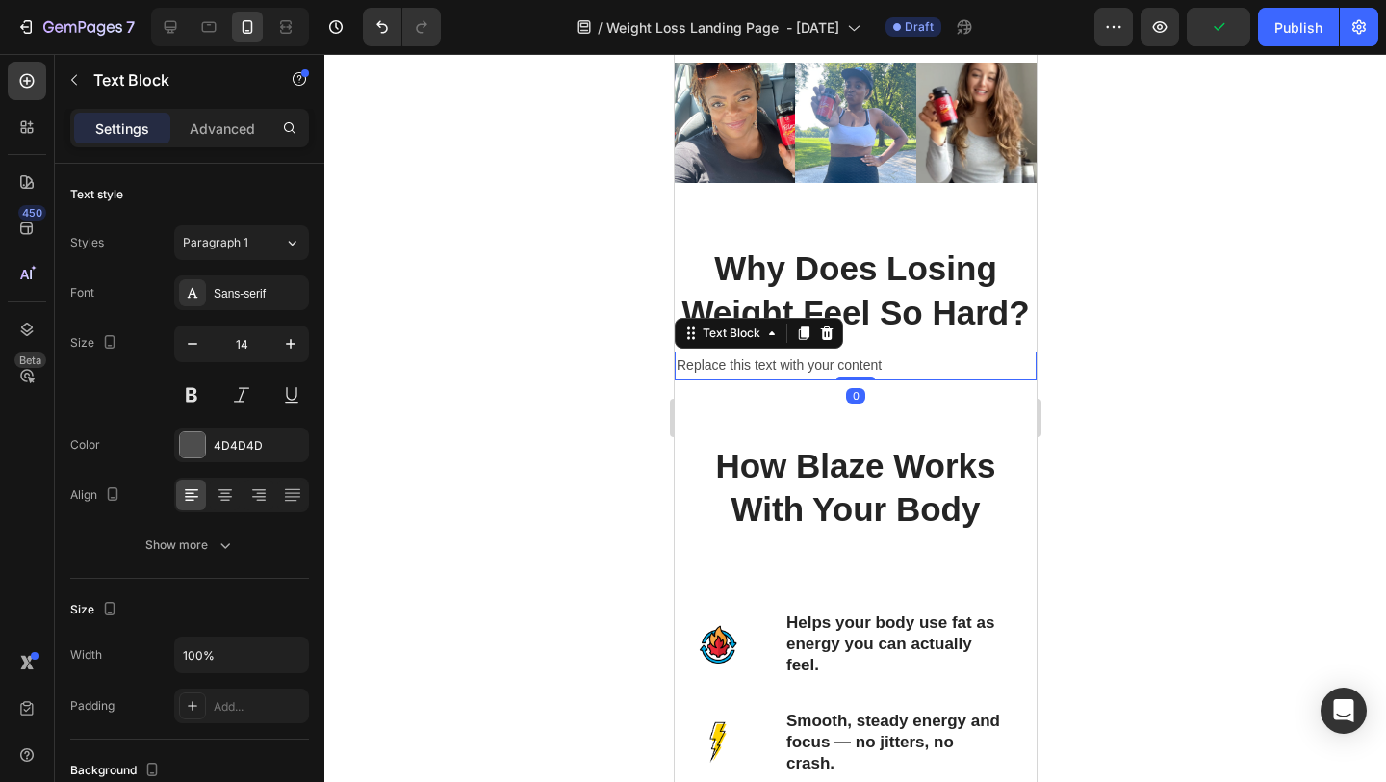
click at [876, 365] on div "Replace this text with your content" at bounding box center [855, 365] width 362 height 28
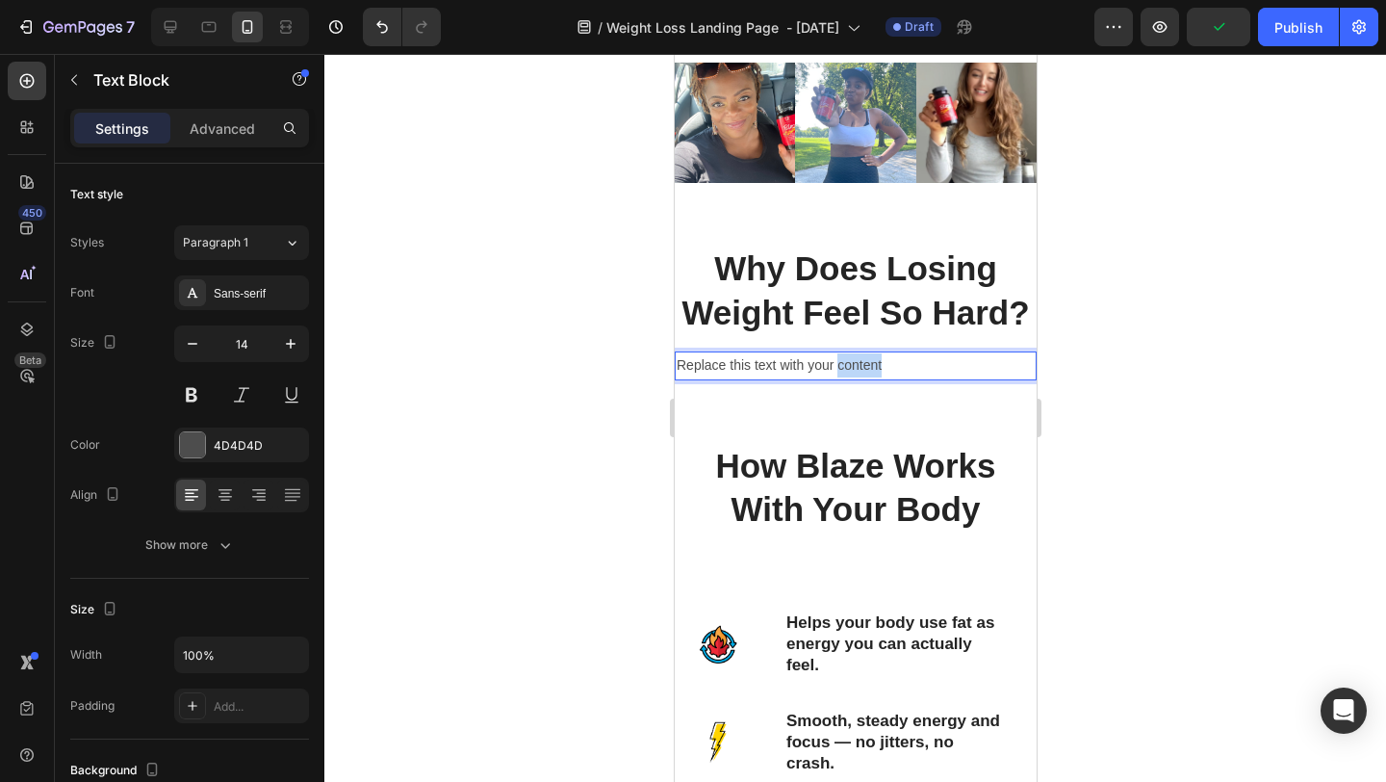
click at [876, 365] on p "Replace this text with your content" at bounding box center [855, 365] width 358 height 24
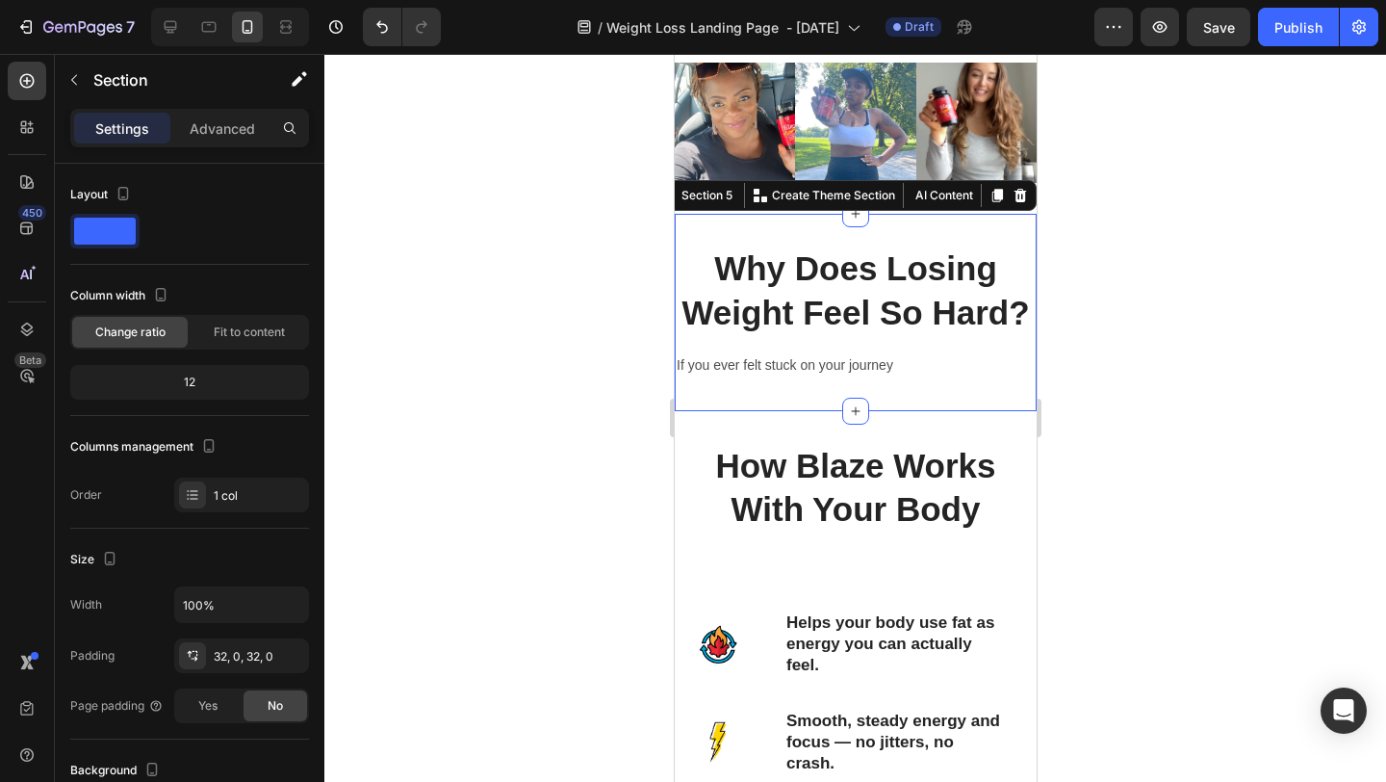
click at [864, 349] on div "Why Does Losing Weight Feel So Hard? Heading If you ever felt stuck on your jou…" at bounding box center [855, 312] width 362 height 135
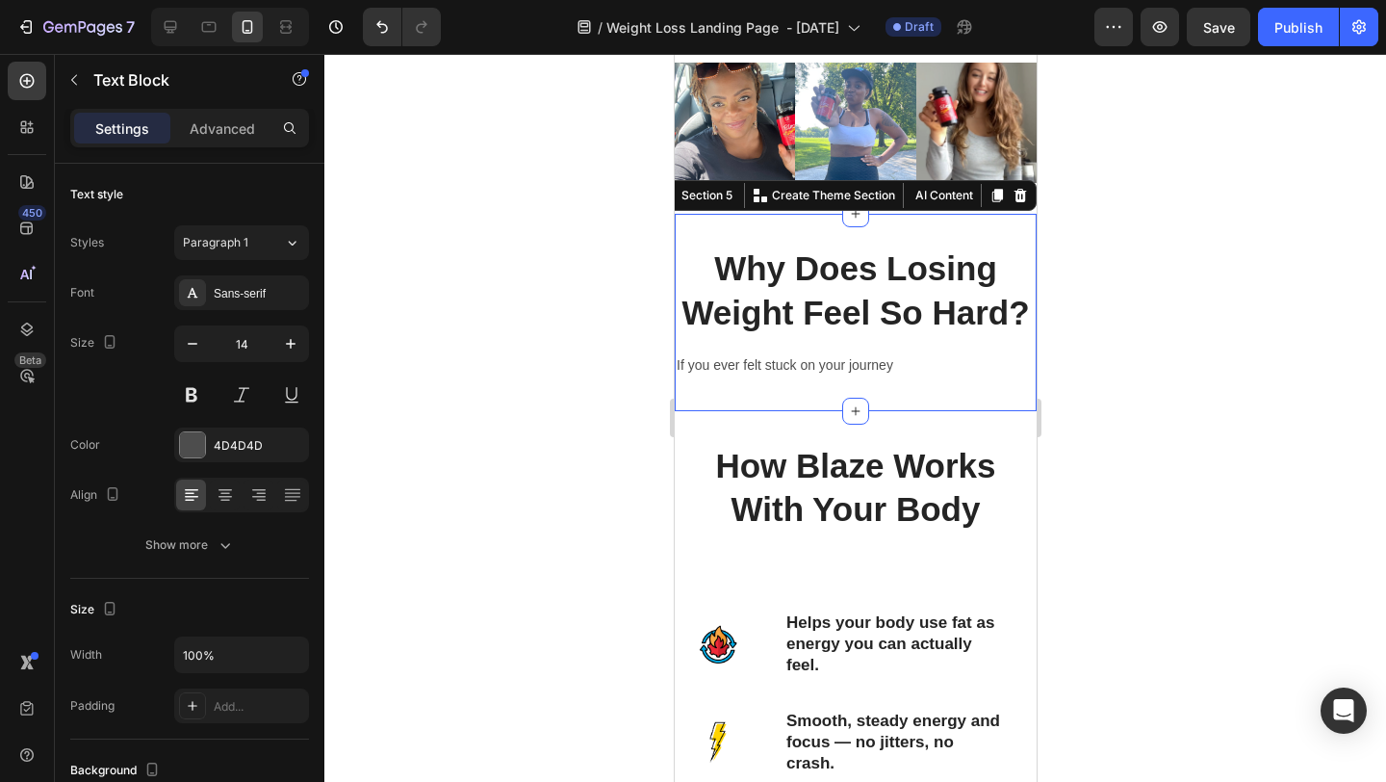
click at [861, 357] on p "If you ever felt stuck on your journey" at bounding box center [855, 365] width 358 height 24
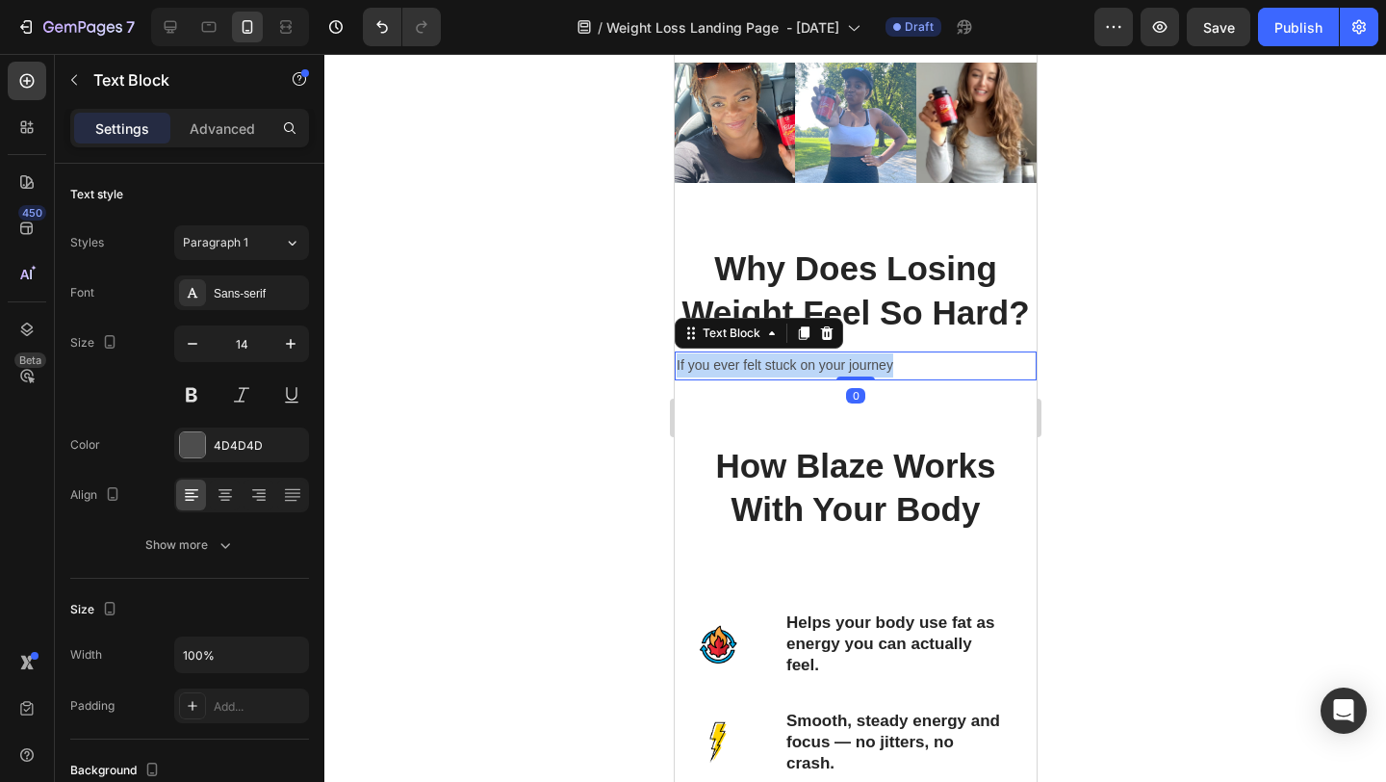
click at [861, 357] on p "If you ever felt stuck on your journey" at bounding box center [855, 365] width 358 height 24
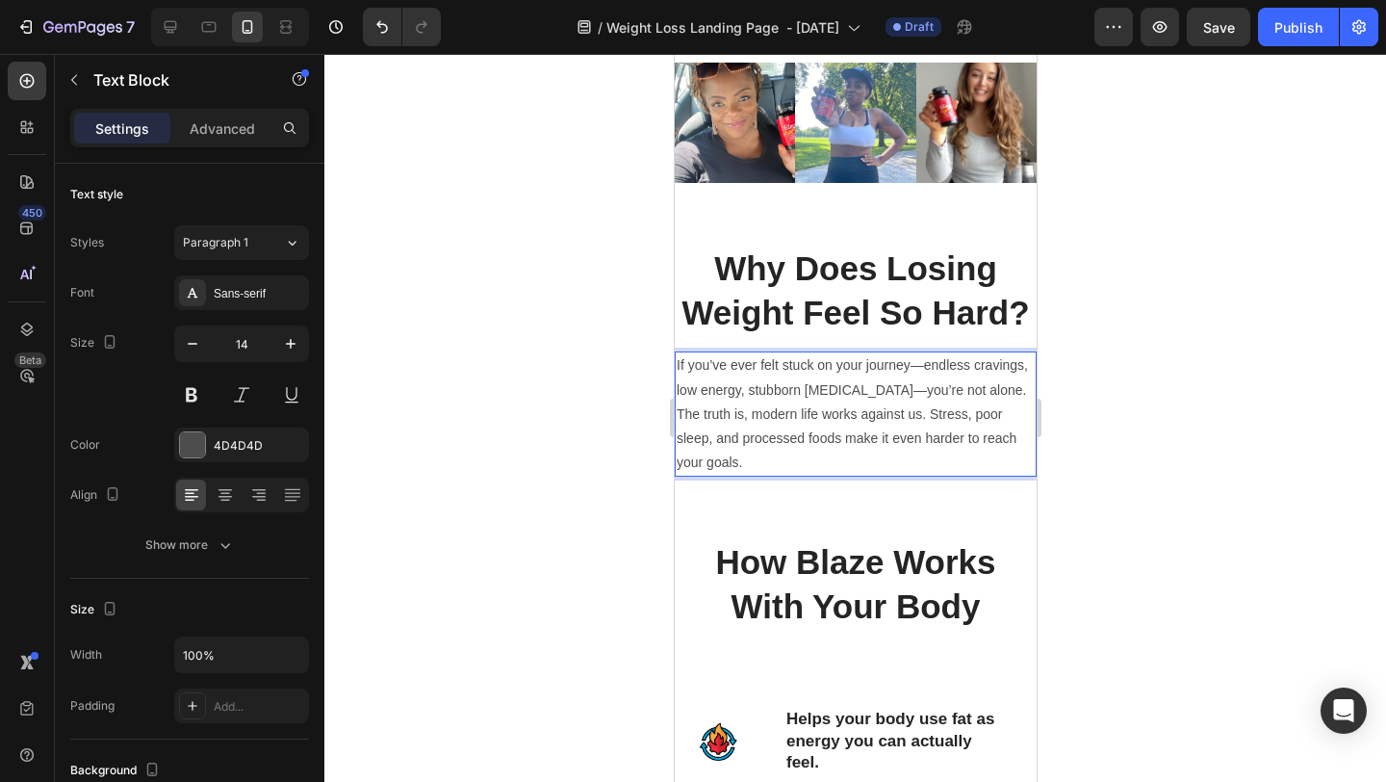
click at [1093, 409] on div at bounding box center [855, 418] width 1062 height 728
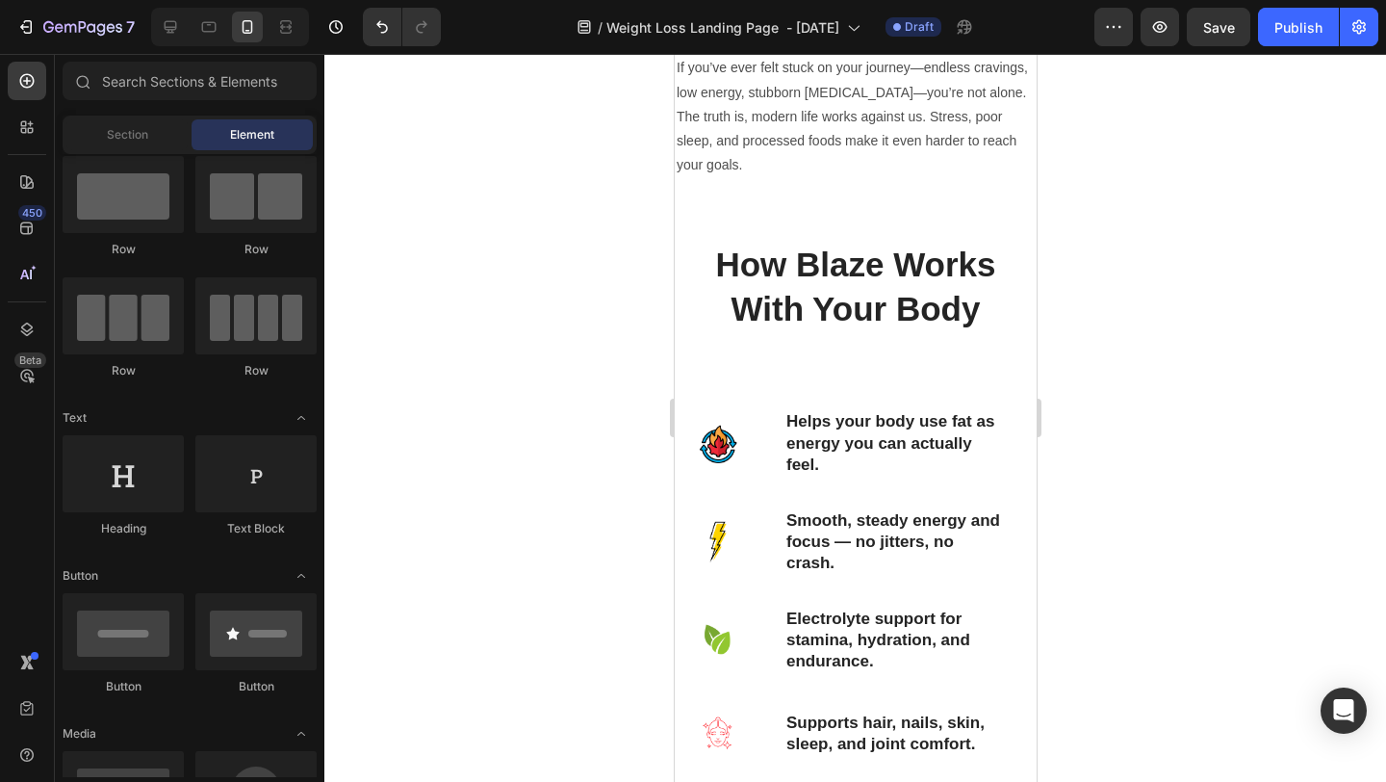
scroll to position [1649, 0]
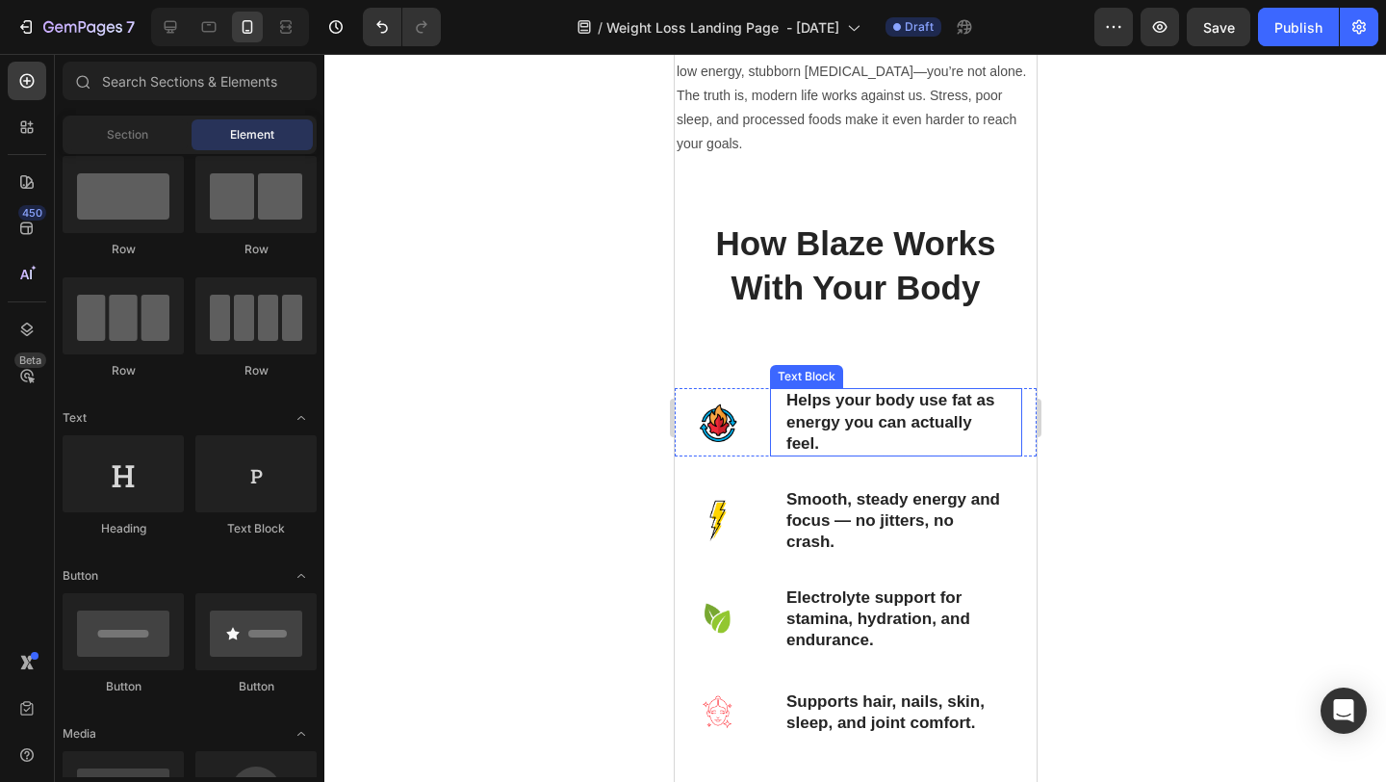
click at [868, 446] on p "Helps your body use fat as energy you can actually feel." at bounding box center [896, 422] width 220 height 64
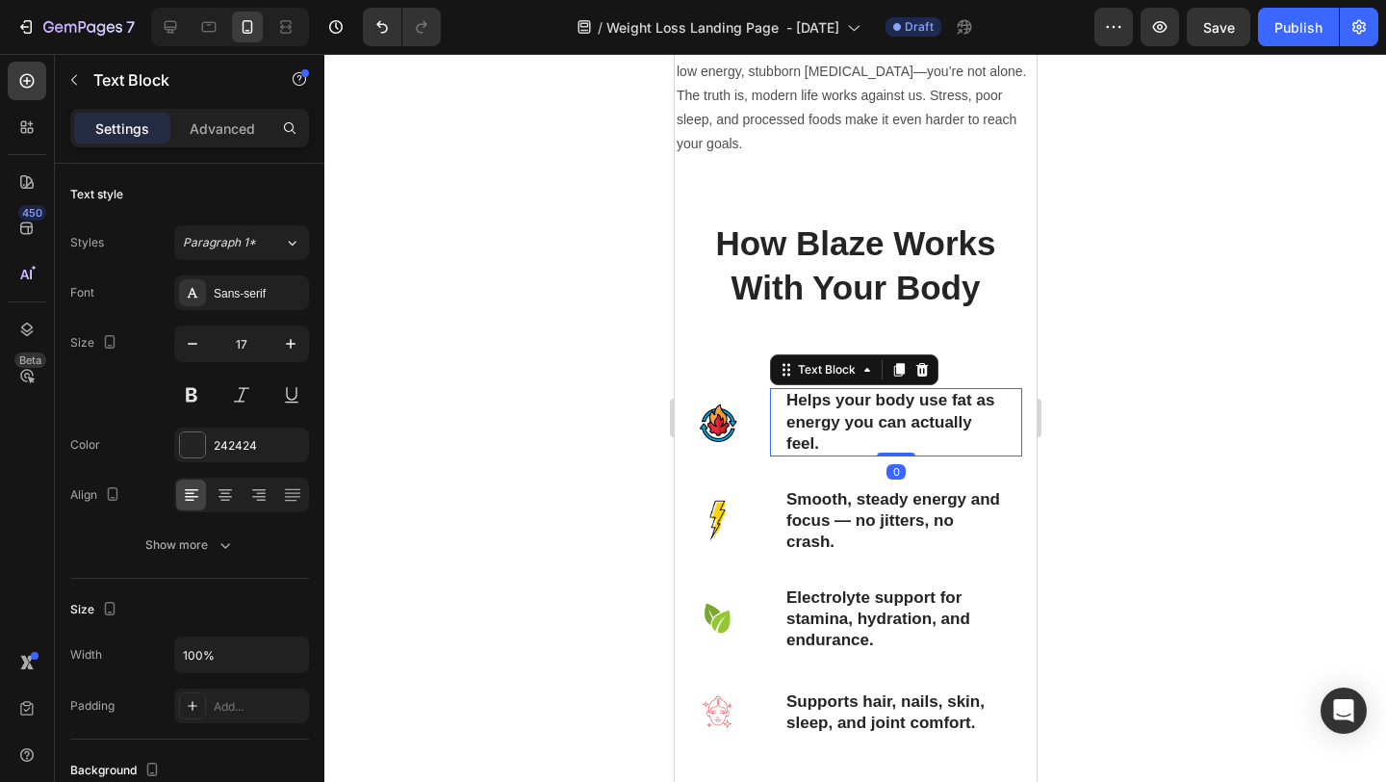
click at [868, 446] on p "Helps your body use fat as energy you can actually feel." at bounding box center [896, 422] width 220 height 64
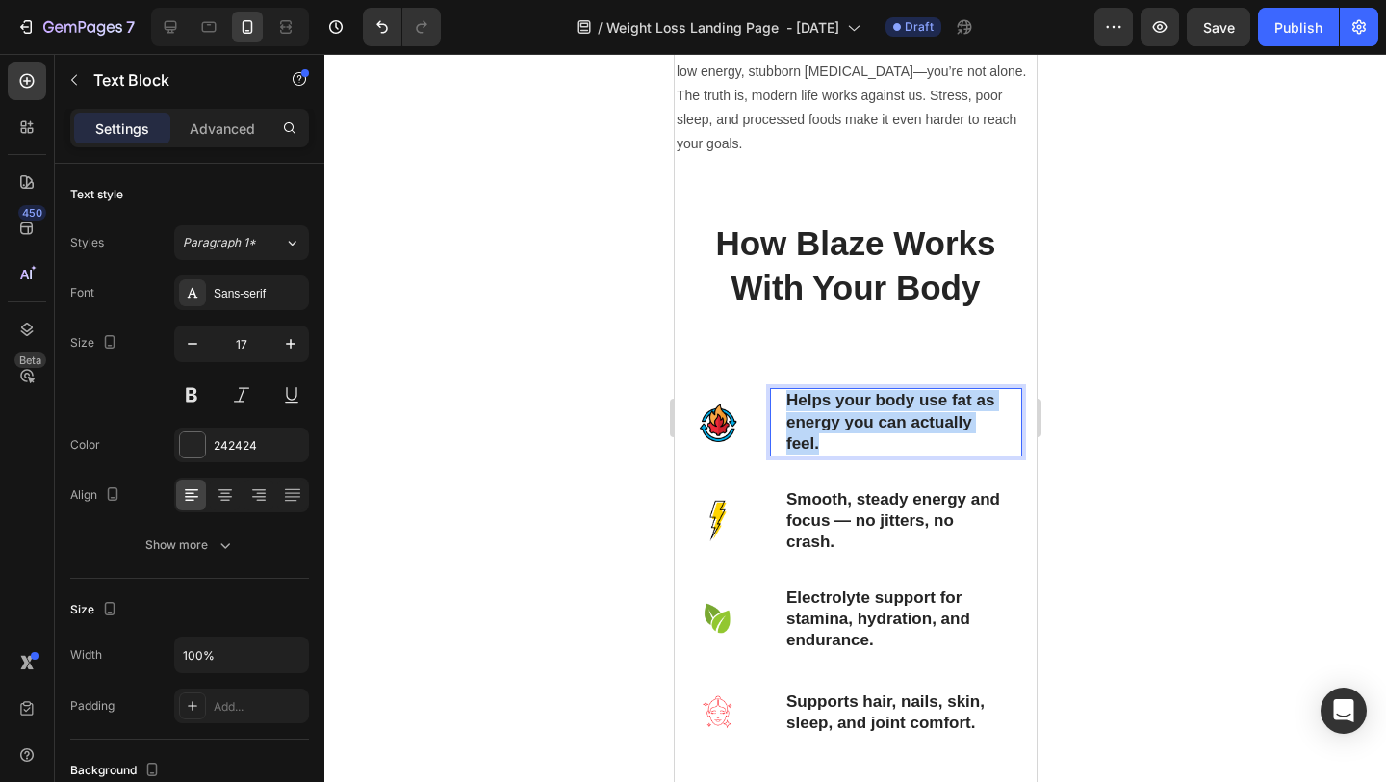
click at [868, 446] on p "Helps your body use fat as energy you can actually feel." at bounding box center [896, 422] width 220 height 64
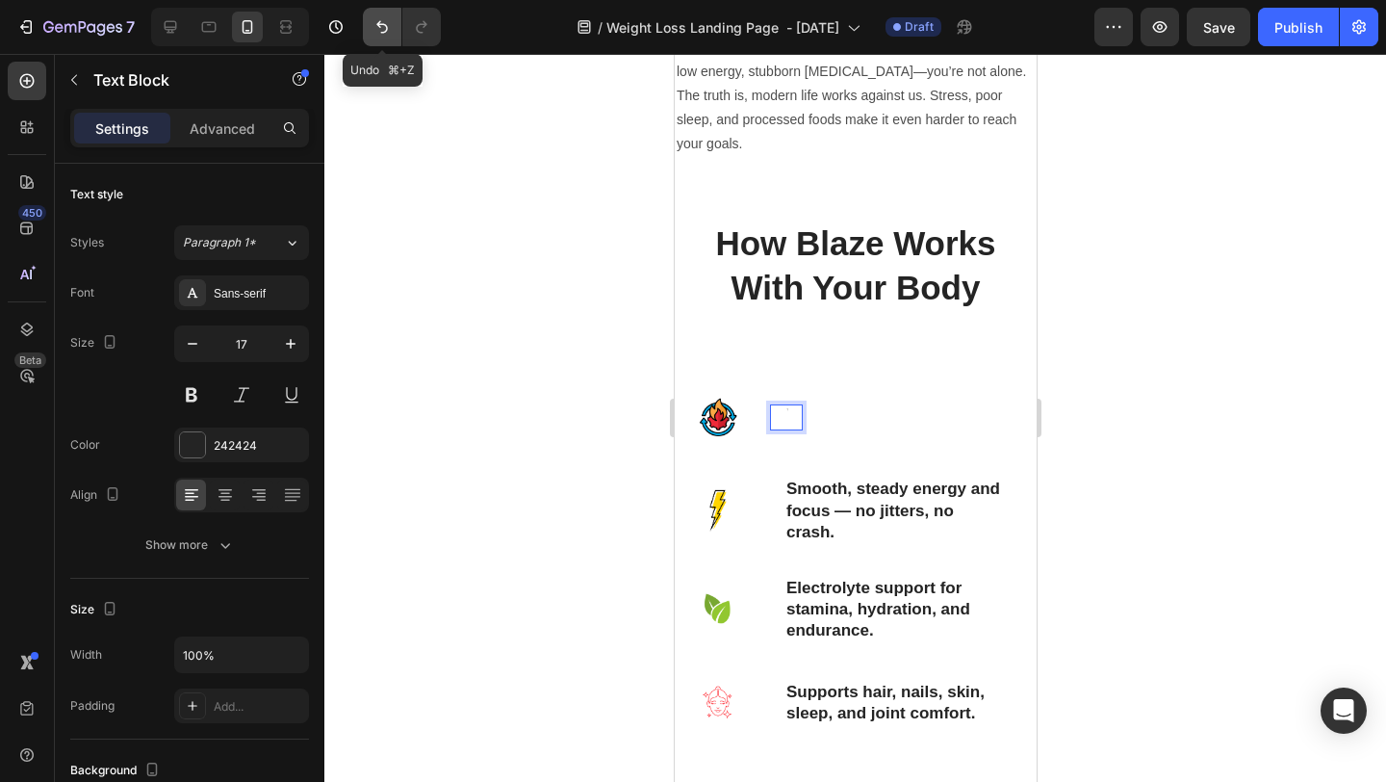
click at [374, 28] on icon "Undo/Redo" at bounding box center [382, 26] width 19 height 19
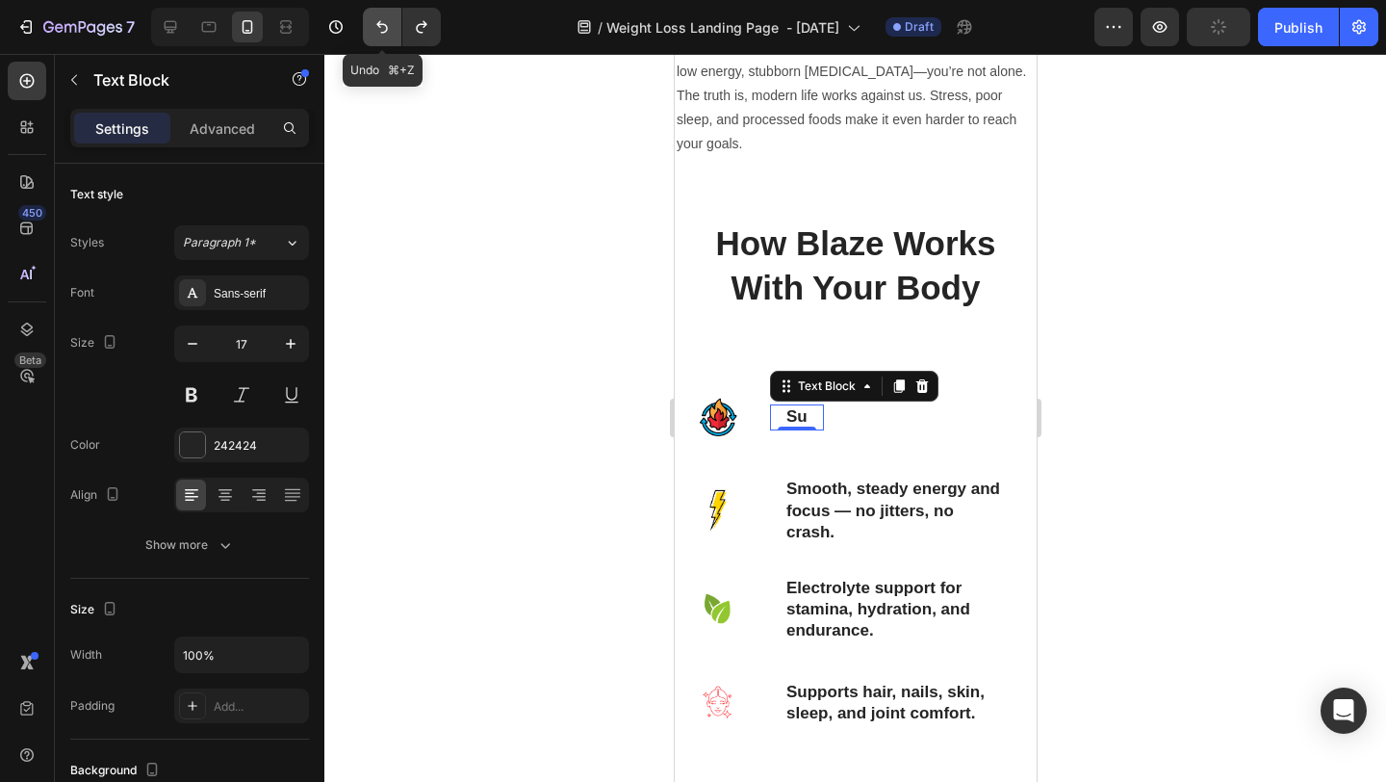
click at [374, 28] on icon "Undo/Redo" at bounding box center [382, 26] width 19 height 19
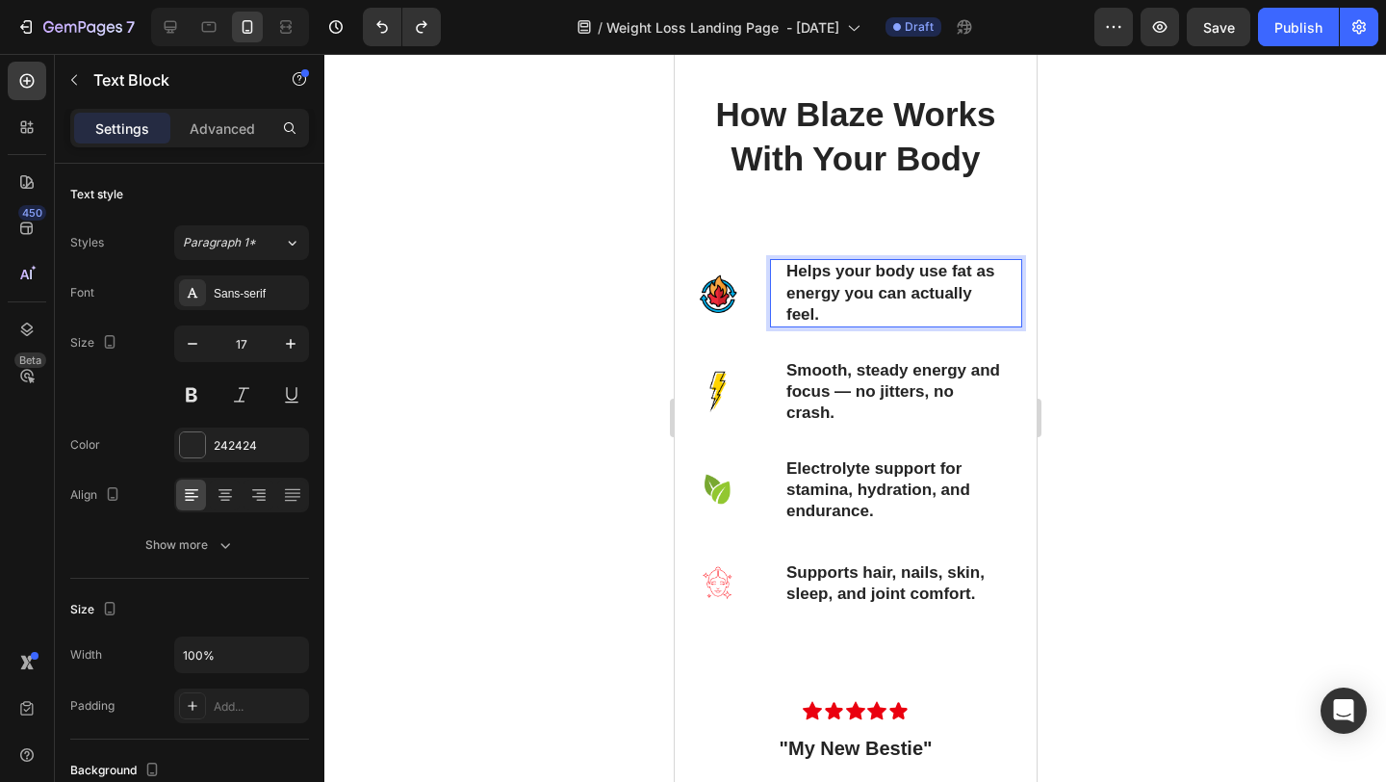
scroll to position [1793, 0]
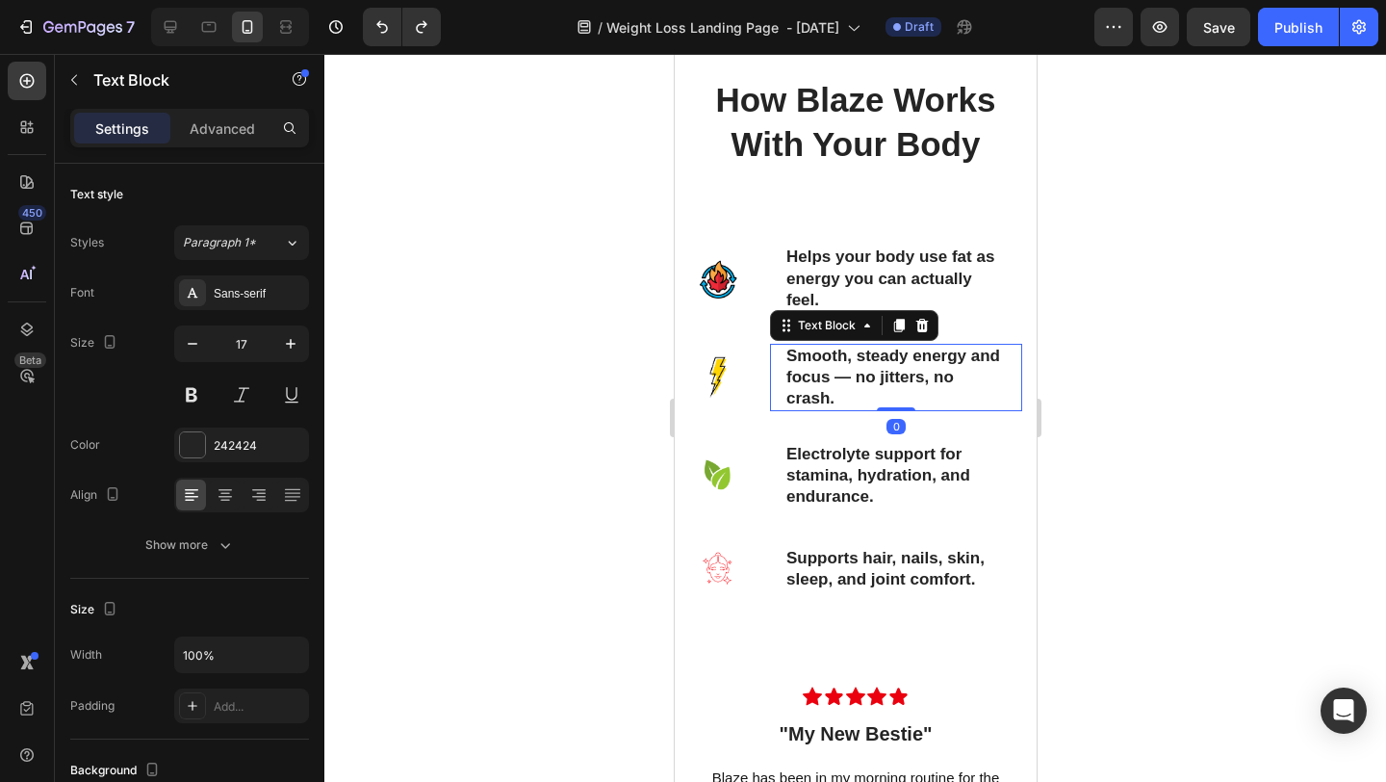
click at [850, 395] on p "Smooth, steady energy and focus — no jitters, no crash." at bounding box center [896, 378] width 220 height 64
click at [843, 399] on p "Smooth, steady energy and focus — no jitters, no crash." at bounding box center [896, 378] width 220 height 64
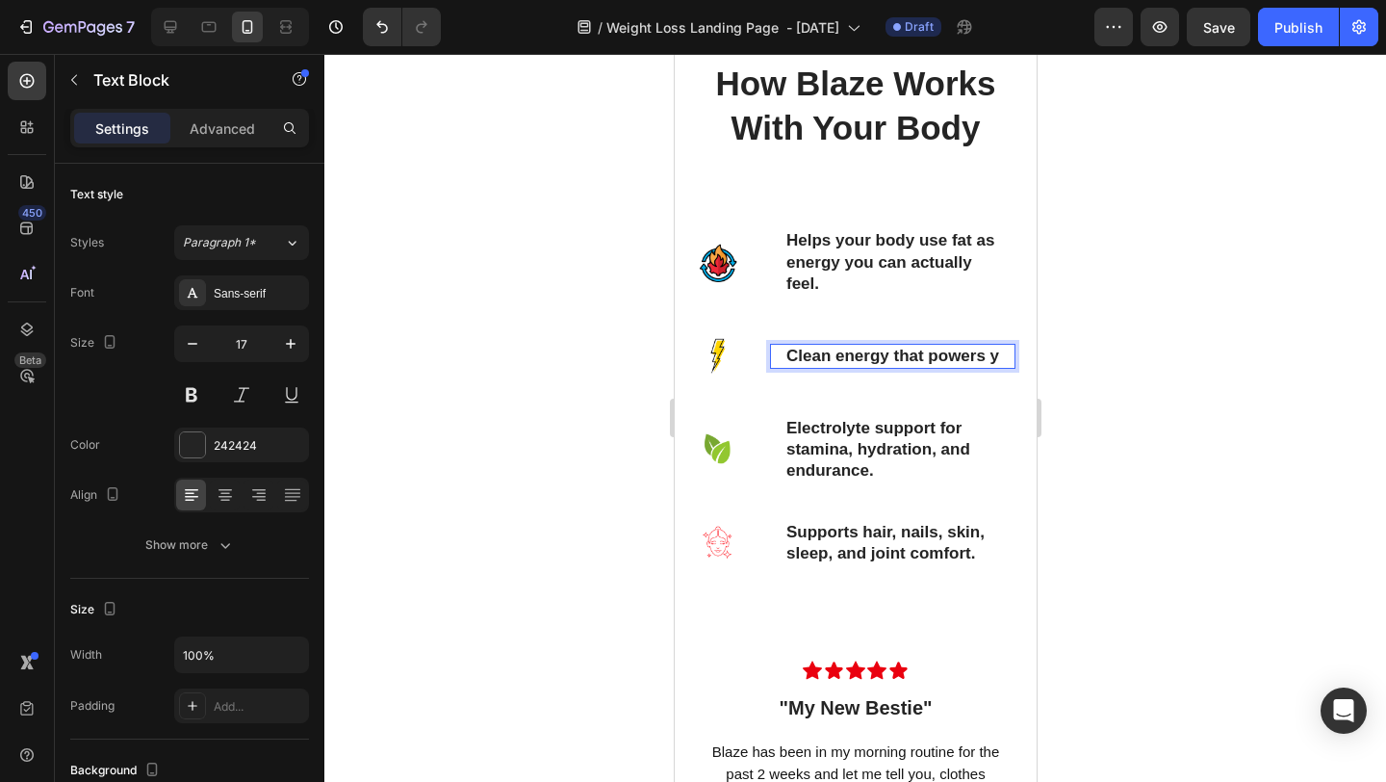
scroll to position [1797, 0]
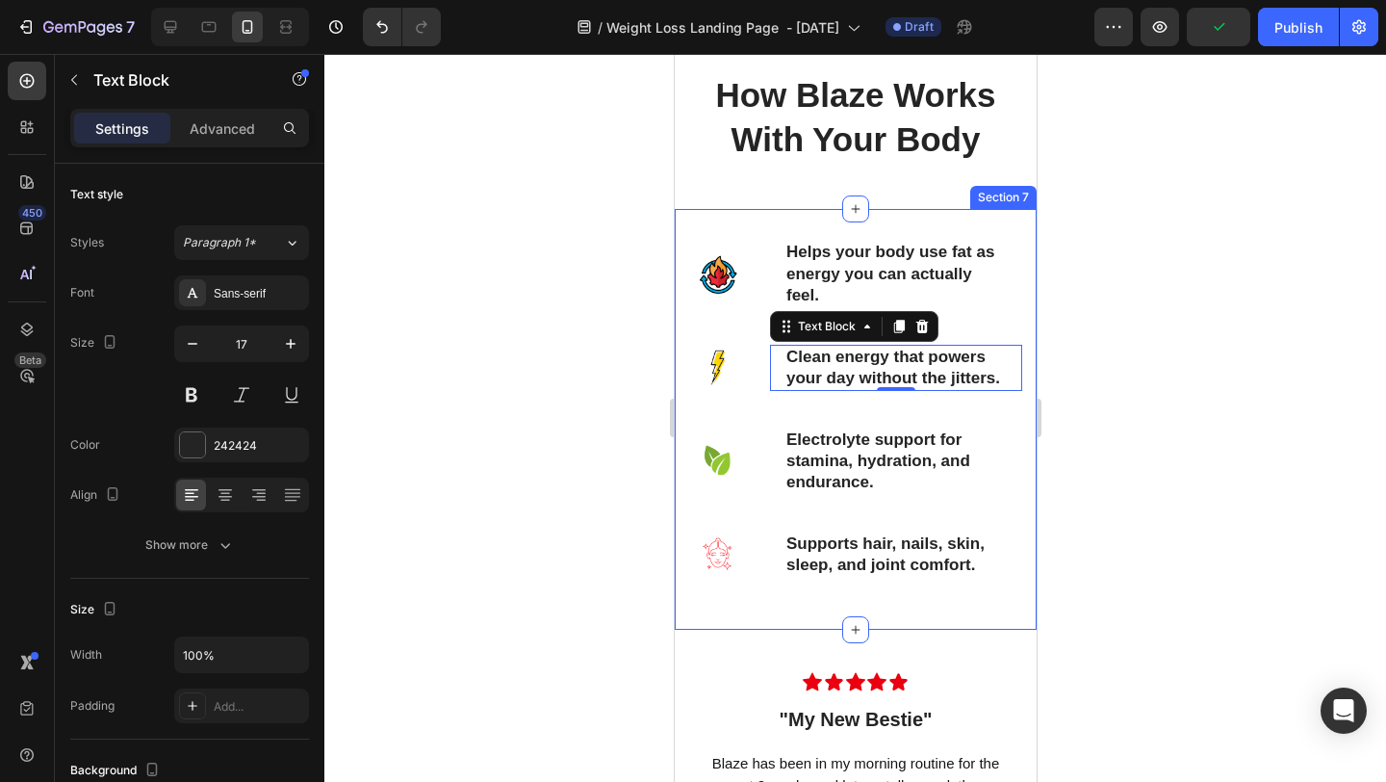
click at [1084, 502] on div at bounding box center [855, 418] width 1062 height 728
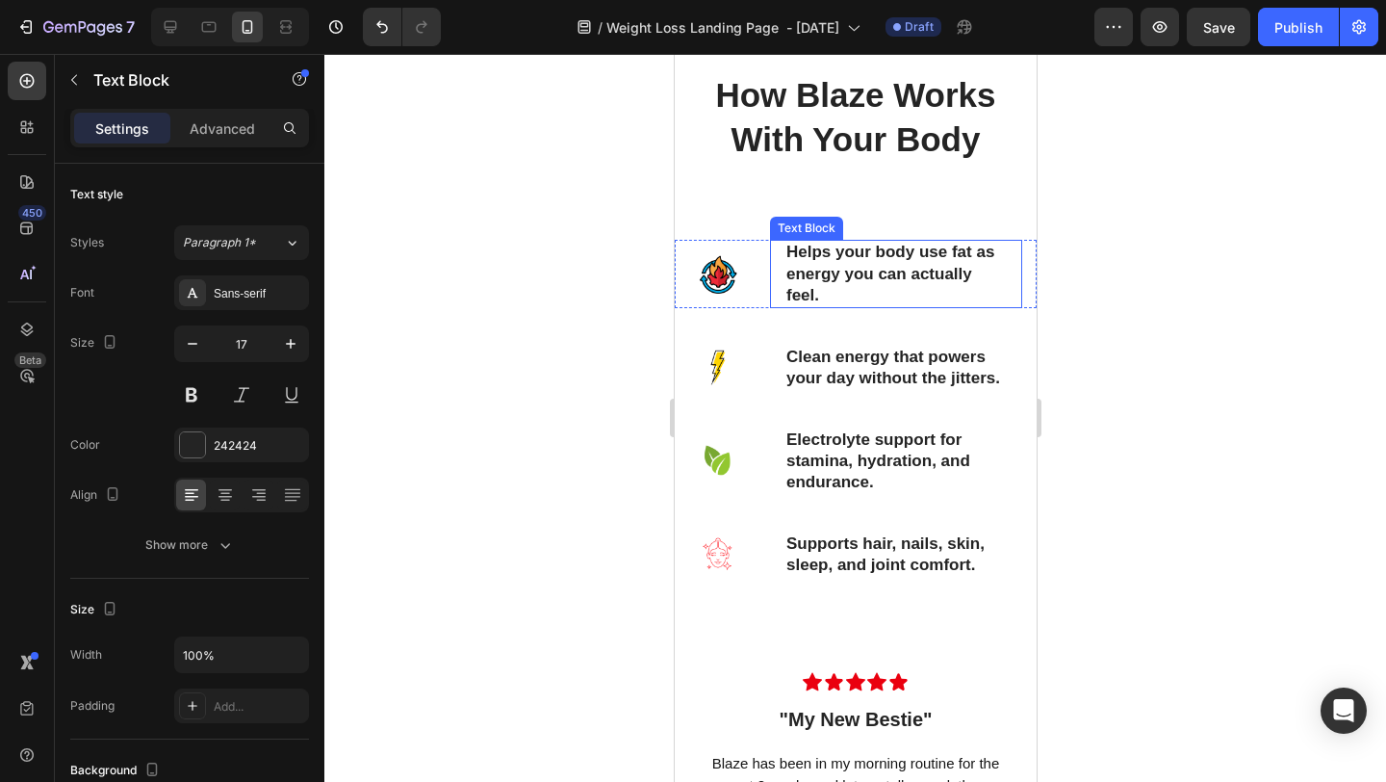
click at [965, 297] on p "Helps your body use fat as energy you can actually feel." at bounding box center [896, 274] width 220 height 64
click at [1142, 336] on div at bounding box center [855, 418] width 1062 height 728
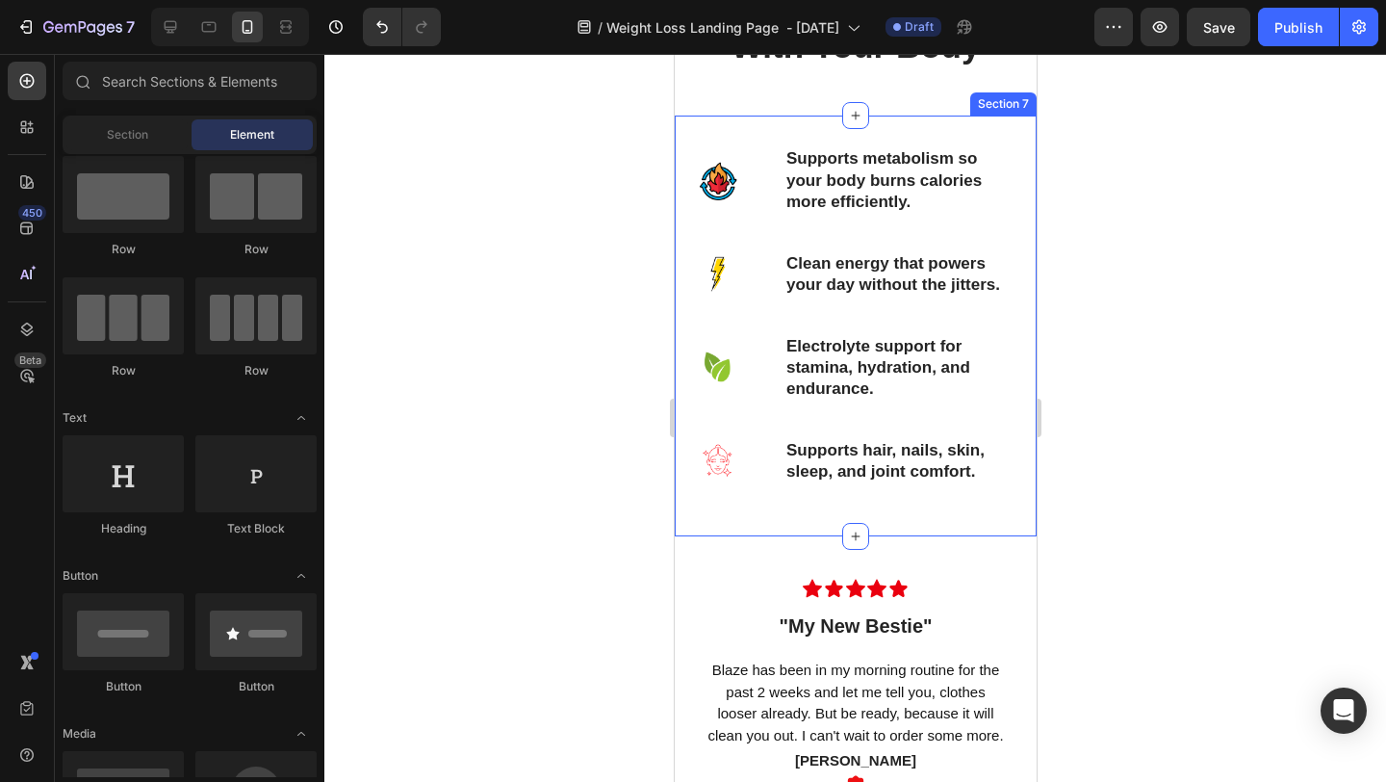
scroll to position [1917, 0]
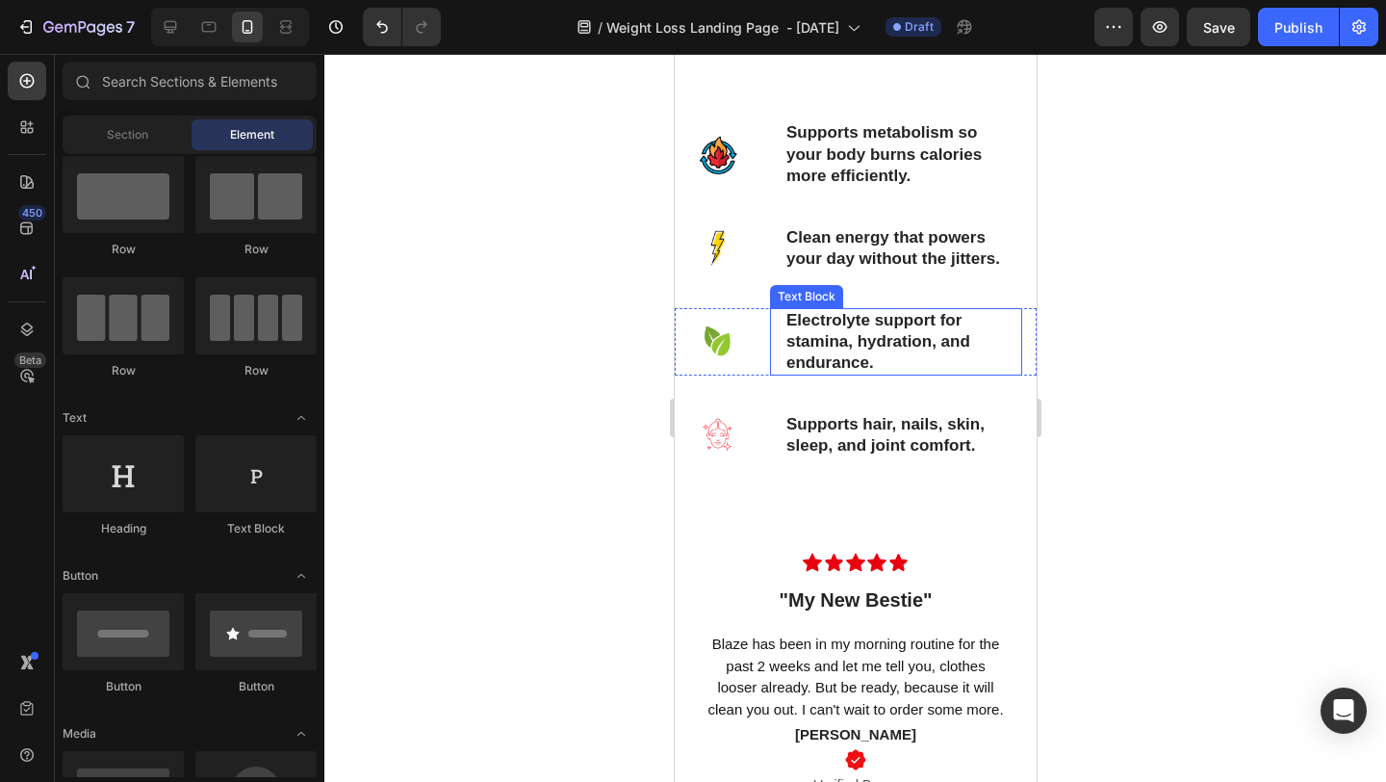
click at [869, 335] on p "Electrolyte support for stamina, hydration, and endurance." at bounding box center [903, 342] width 234 height 64
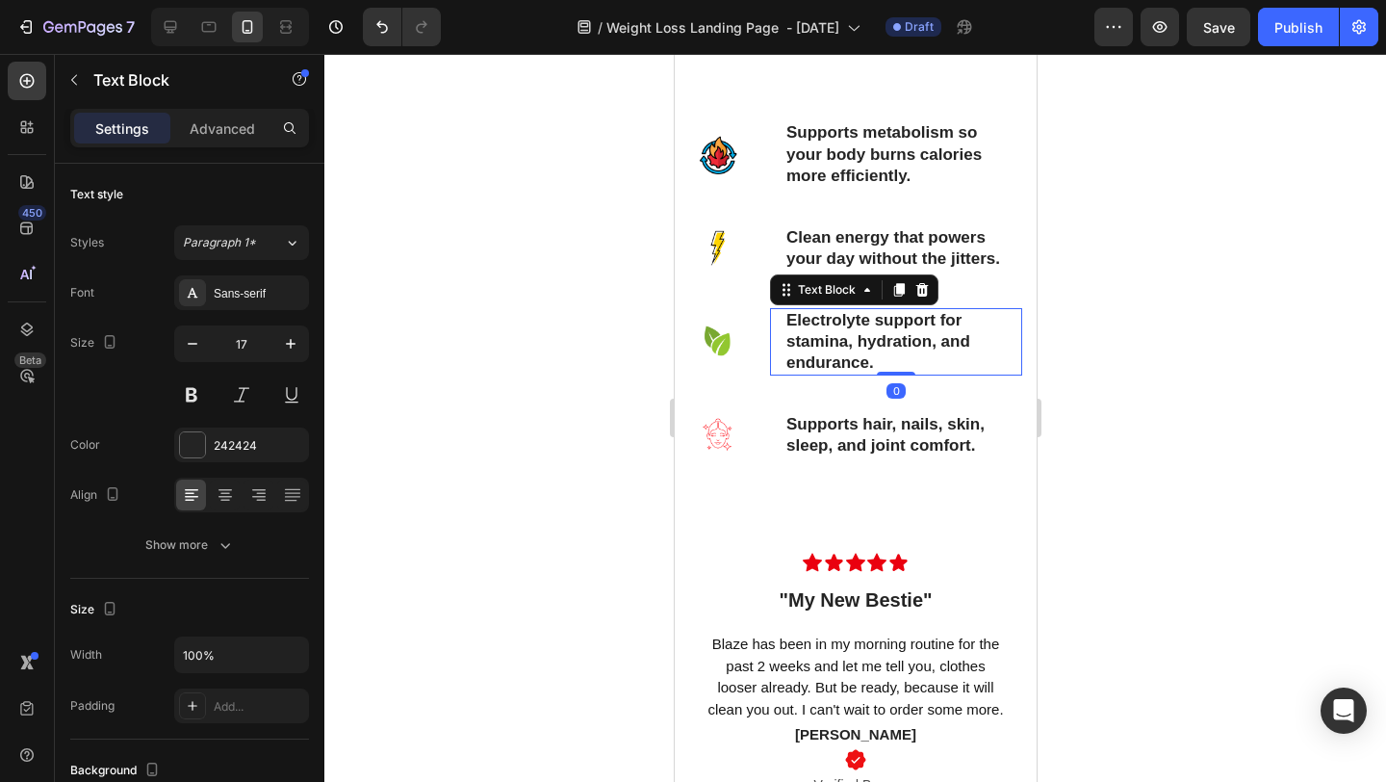
click at [874, 363] on p "Electrolyte support for stamina, hydration, and endurance." at bounding box center [903, 342] width 234 height 64
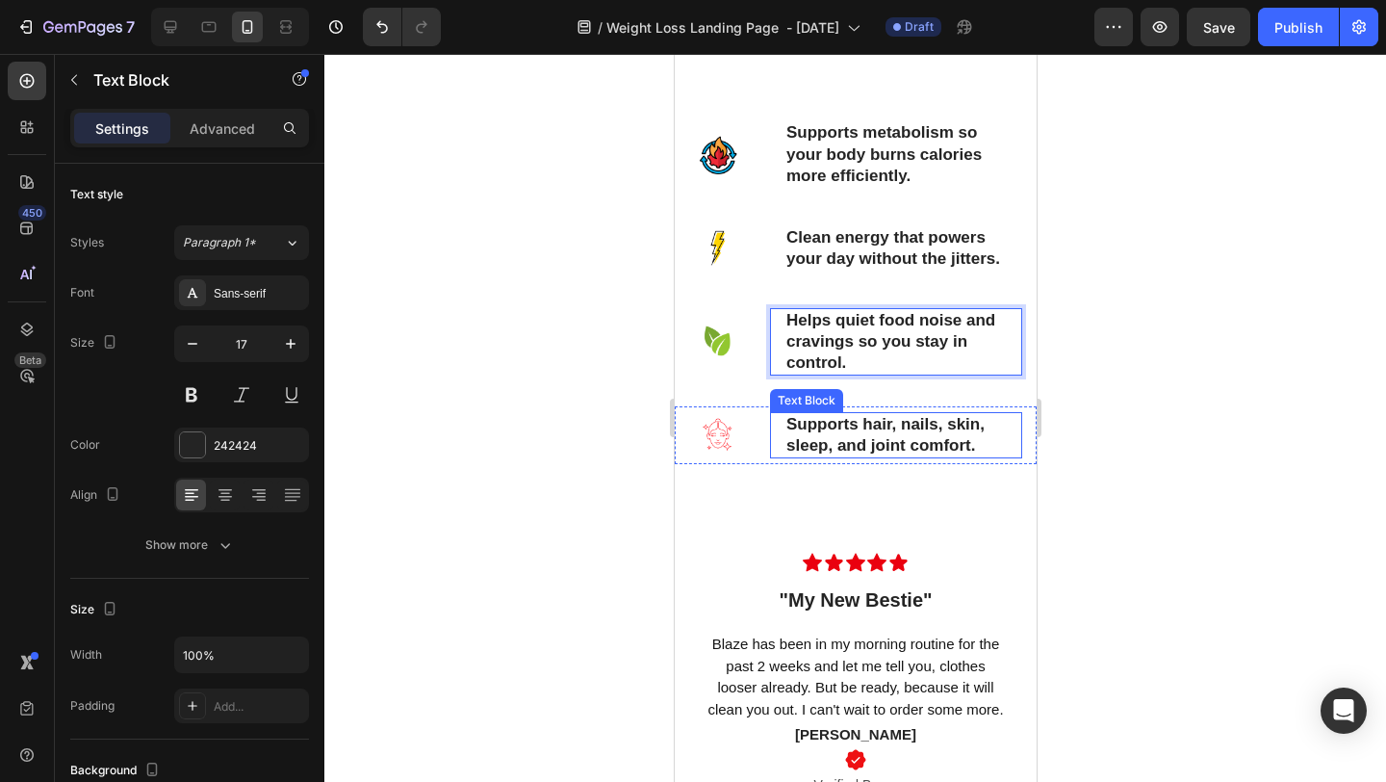
click at [802, 429] on p "Supports hair, nails, skin, sleep, and joint comfort." at bounding box center [903, 435] width 234 height 42
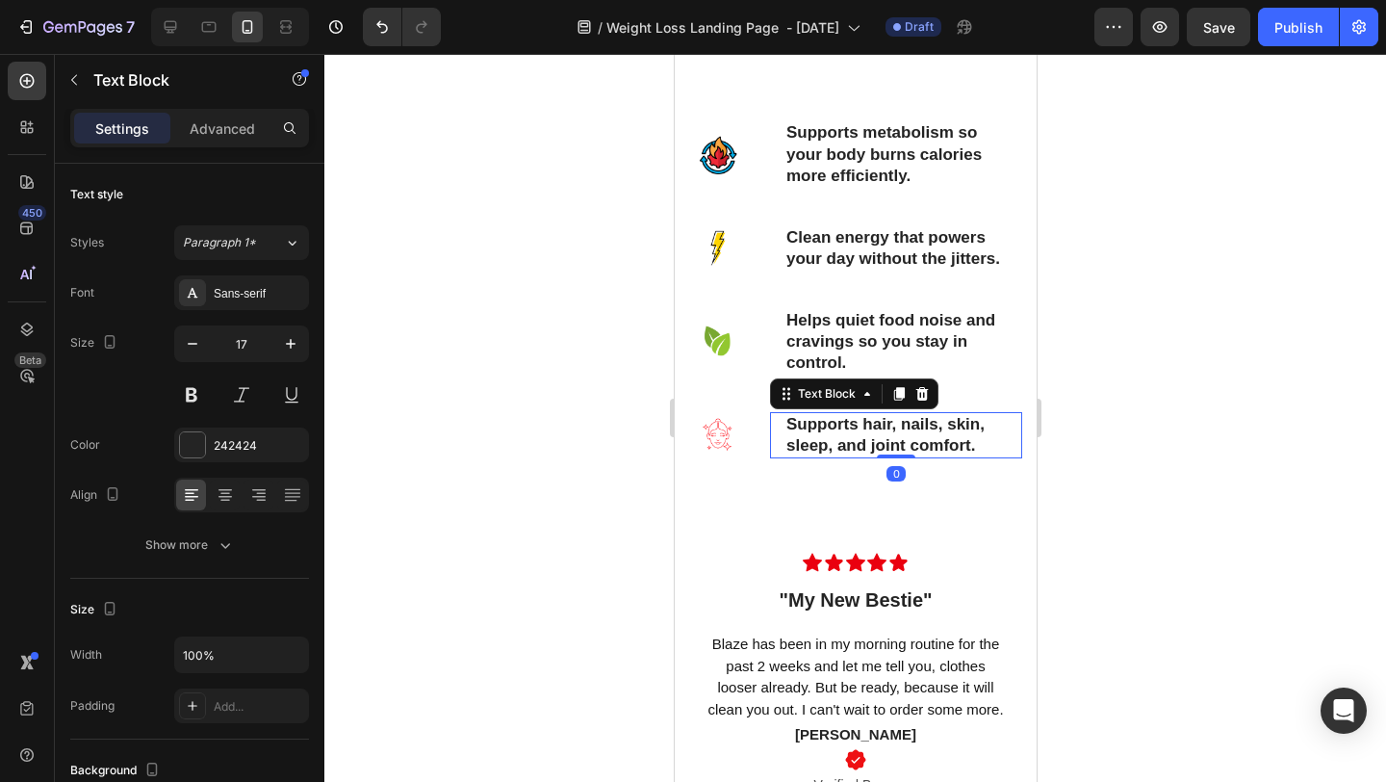
click at [802, 429] on p "Supports hair, nails, skin, sleep, and joint comfort." at bounding box center [903, 435] width 234 height 42
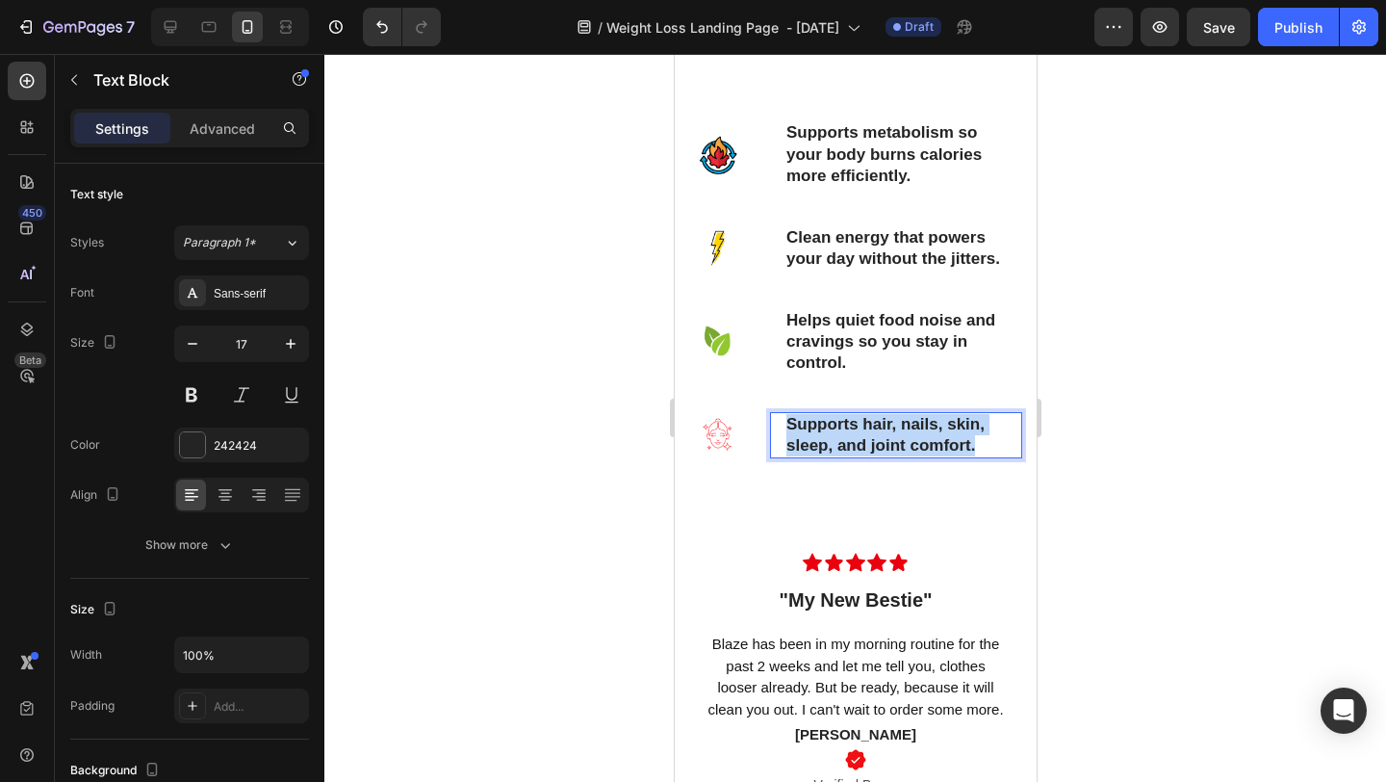
click at [802, 429] on p "Supports hair, nails, skin, sleep, and joint comfort." at bounding box center [903, 435] width 234 height 42
click at [795, 436] on p "ojj" at bounding box center [795, 435] width 19 height 21
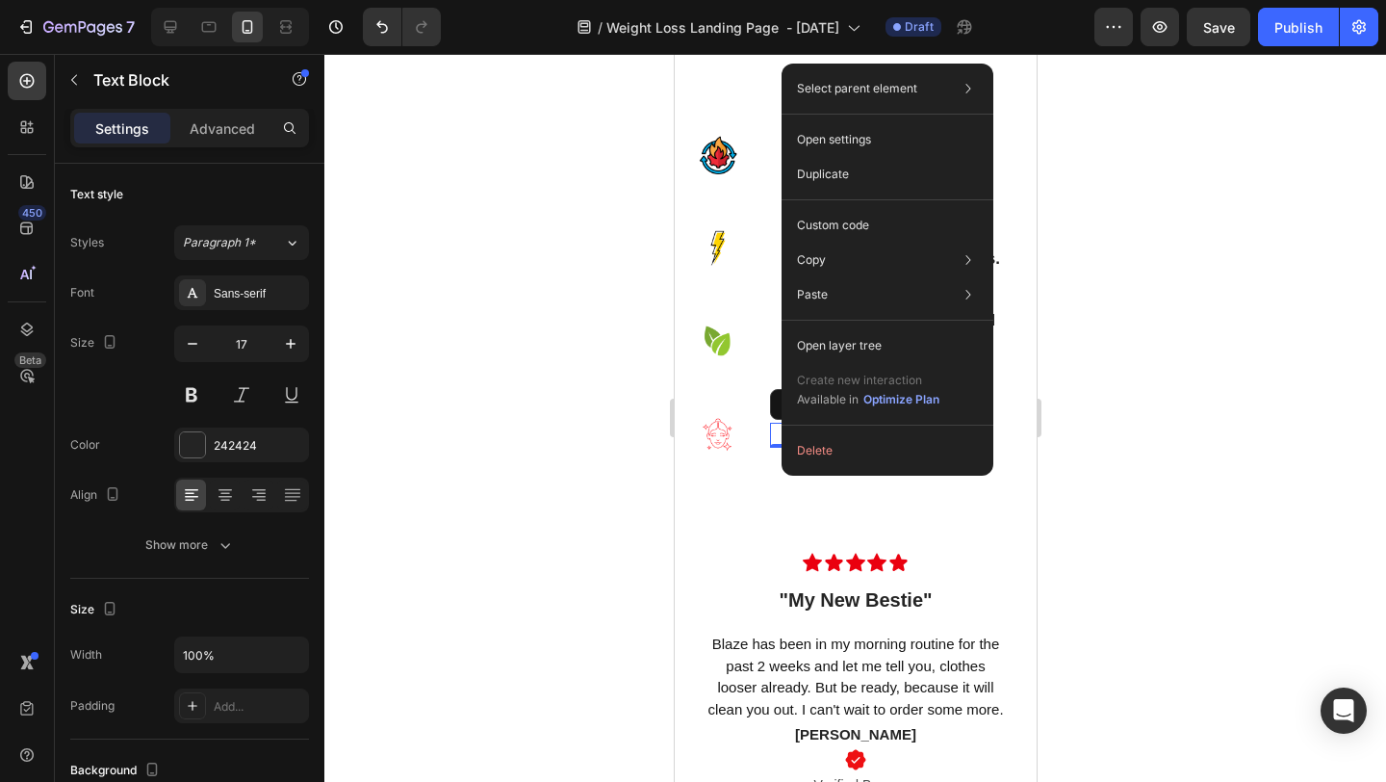
click at [1142, 445] on div at bounding box center [855, 418] width 1062 height 728
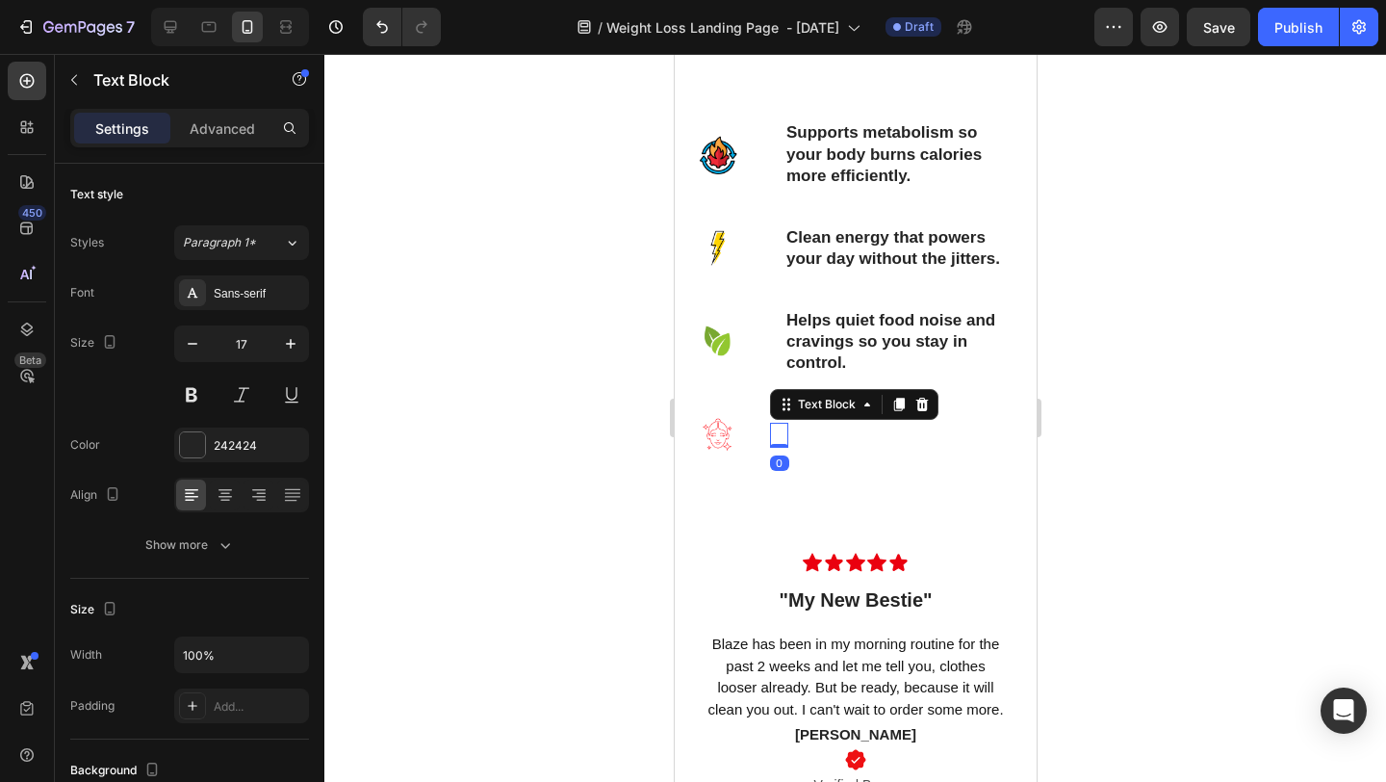
click at [1092, 398] on div at bounding box center [855, 418] width 1062 height 728
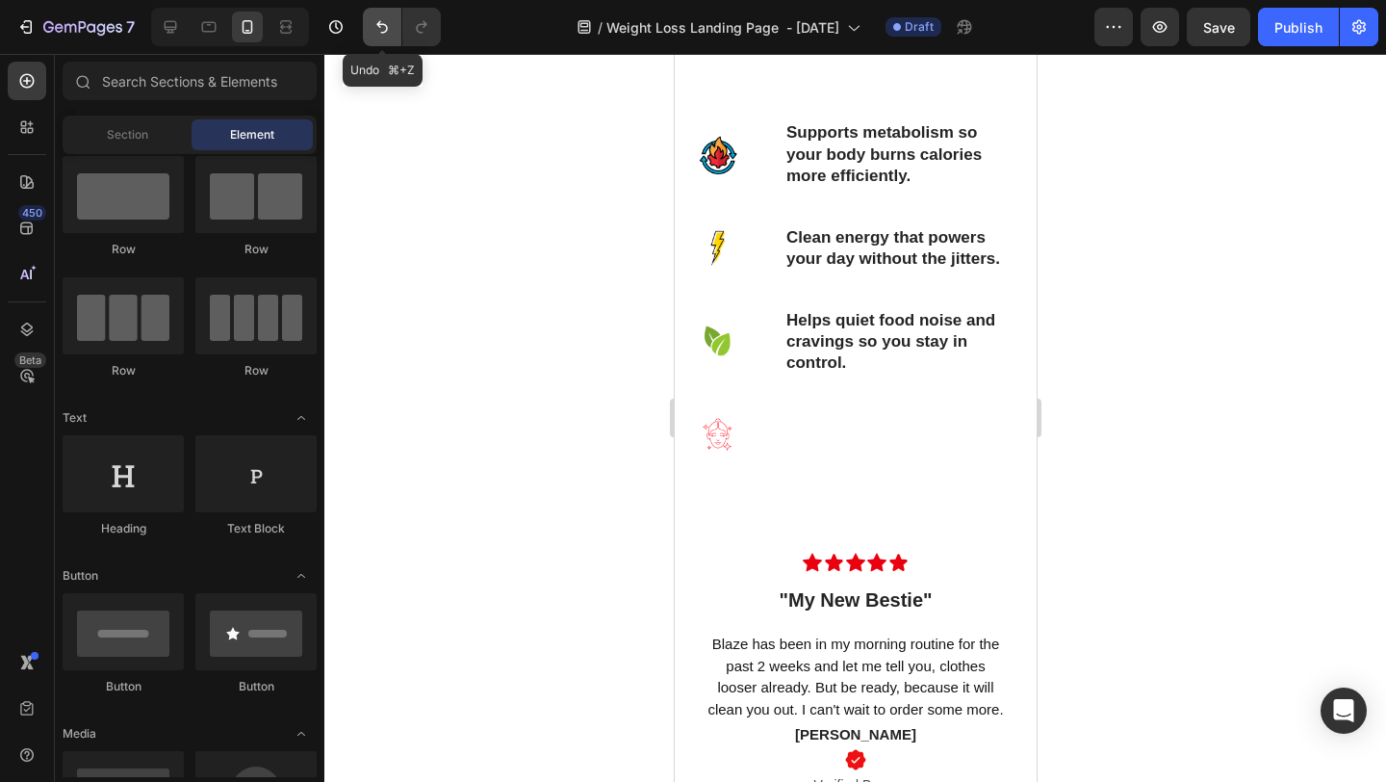
click at [387, 18] on icon "Undo/Redo" at bounding box center [382, 26] width 19 height 19
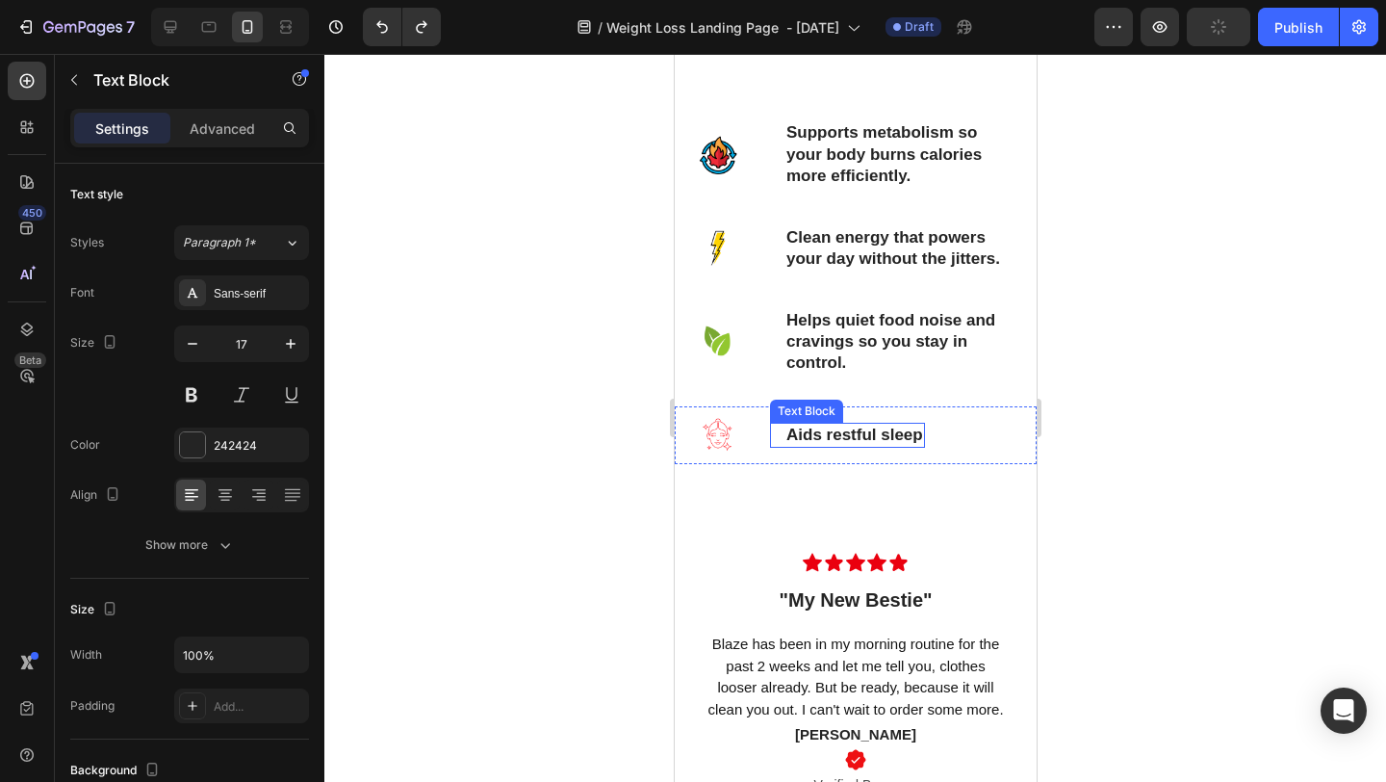
click at [913, 439] on p "Aids restful sleep" at bounding box center [854, 435] width 137 height 21
click at [918, 439] on p "Aids restful sleep" at bounding box center [854, 435] width 137 height 21
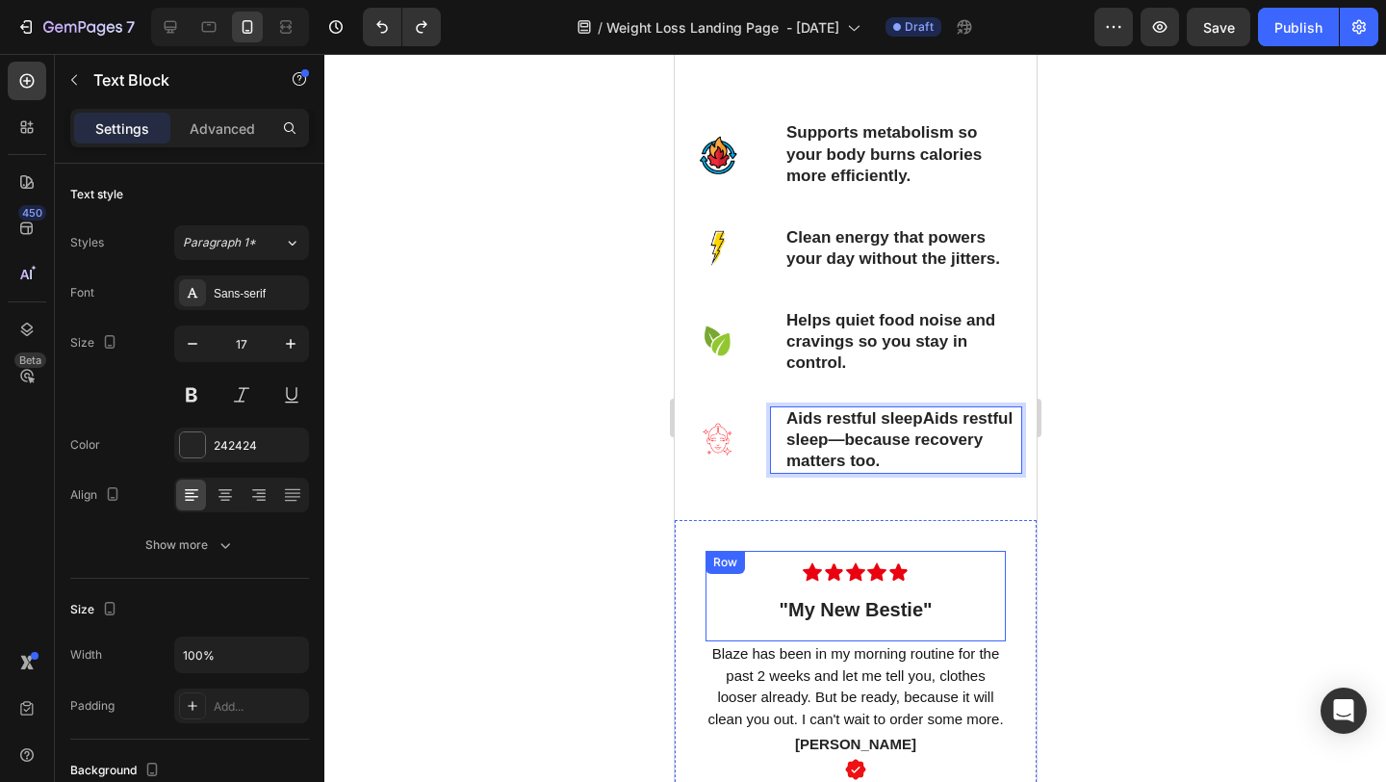
scroll to position [1901, 0]
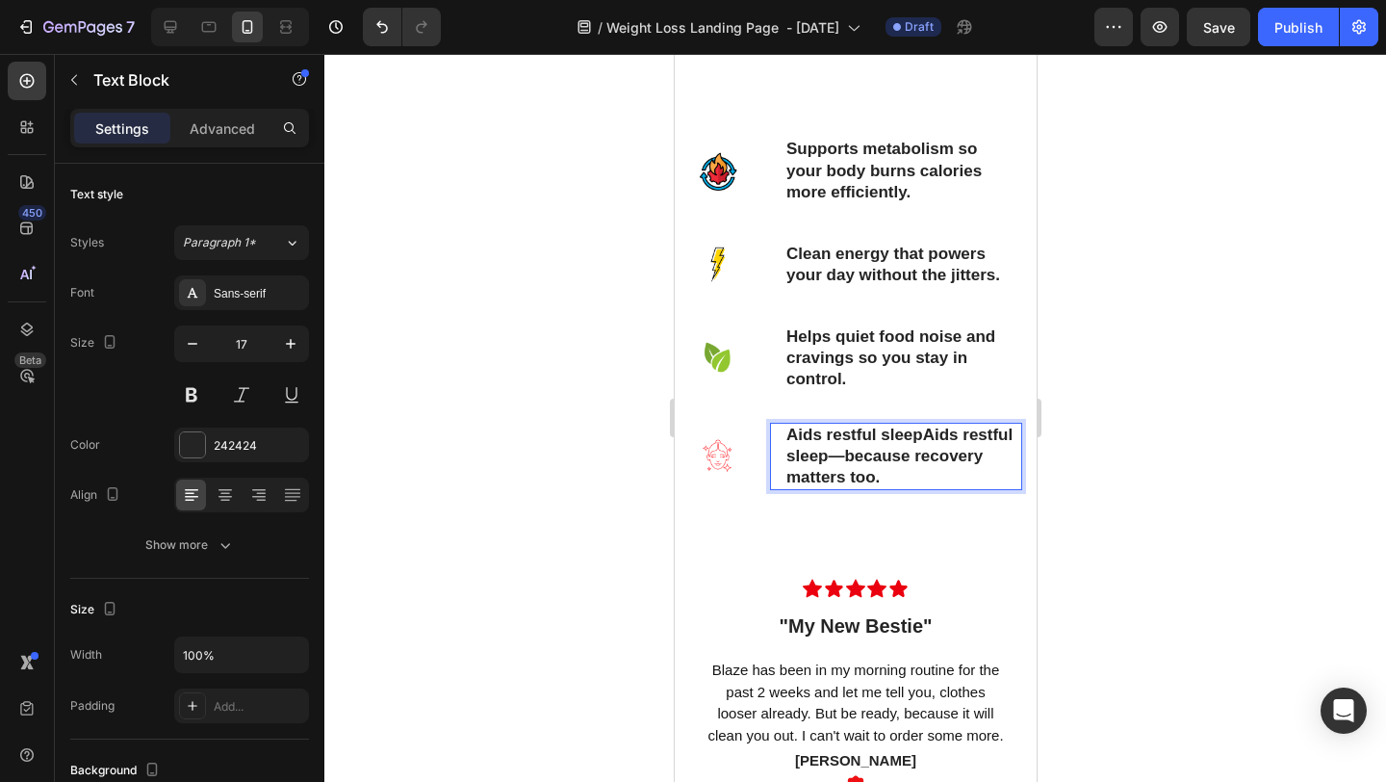
click at [919, 434] on p "Aids restful sleepAids restful sleep—because recovery matters too." at bounding box center [903, 457] width 234 height 64
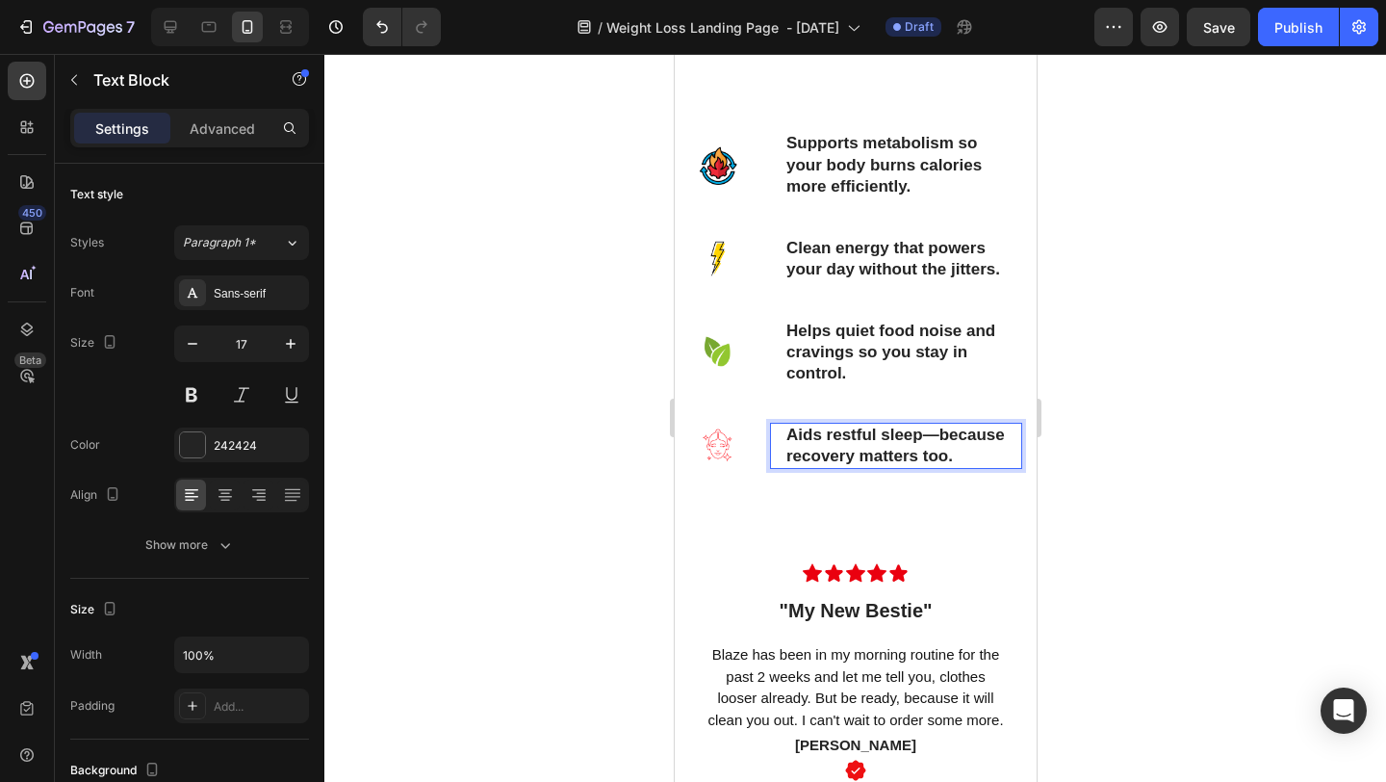
click at [1385, 391] on div at bounding box center [855, 418] width 1062 height 728
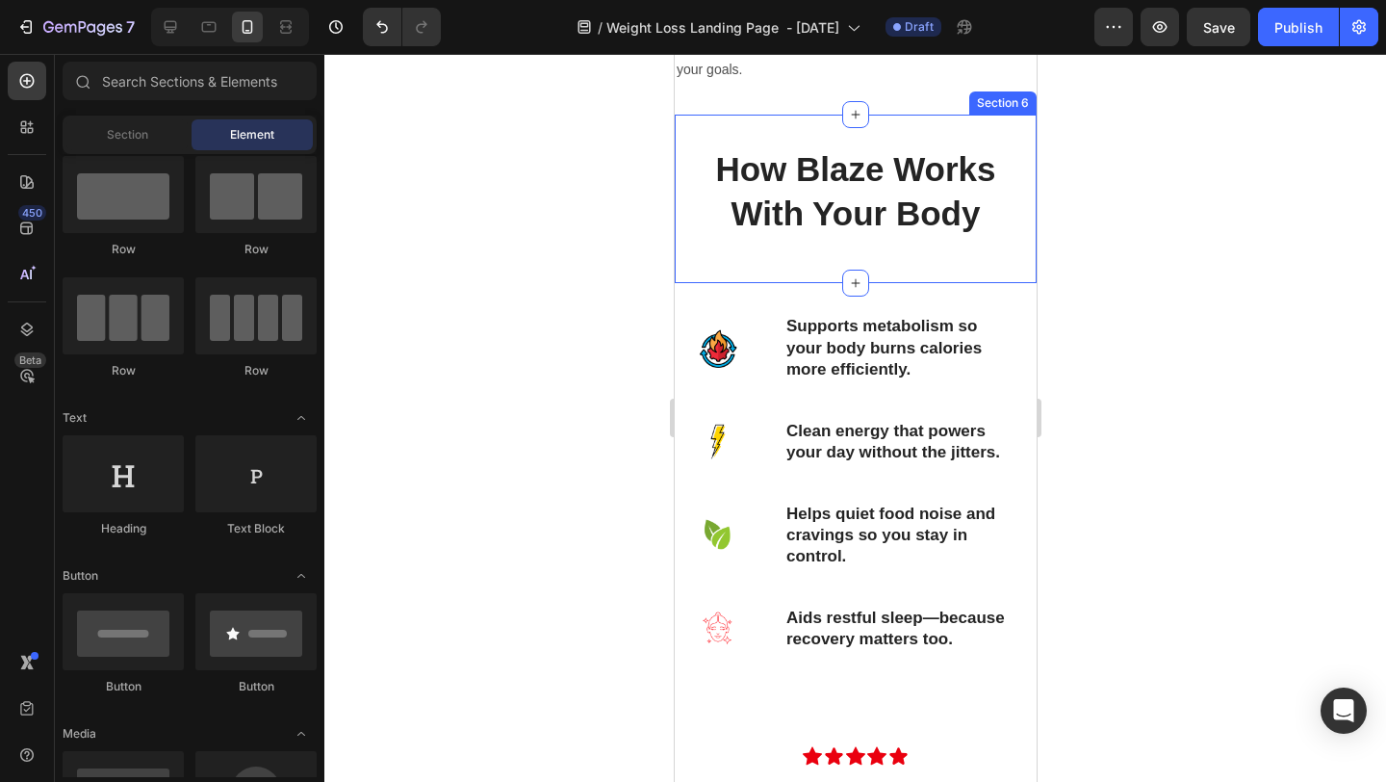
scroll to position [1724, 0]
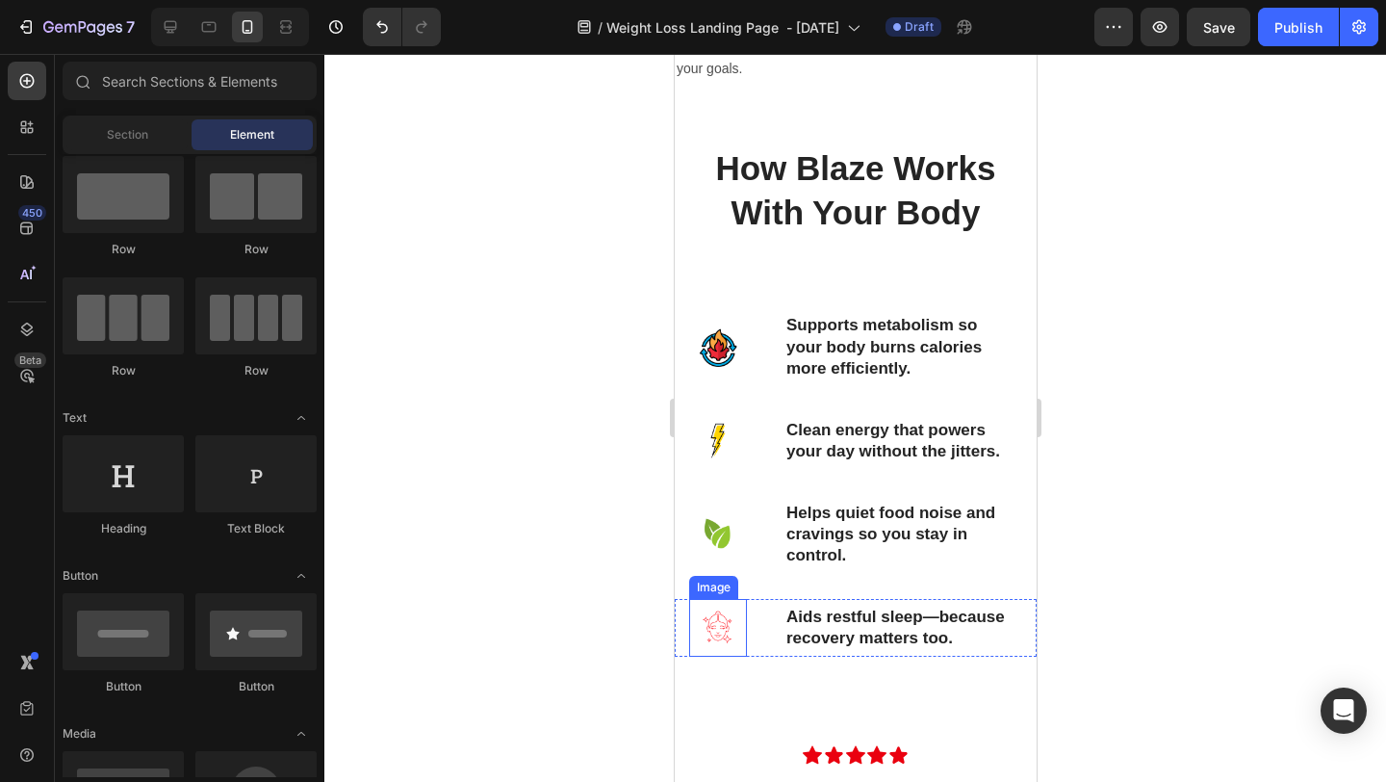
click at [720, 643] on img at bounding box center [717, 628] width 58 height 58
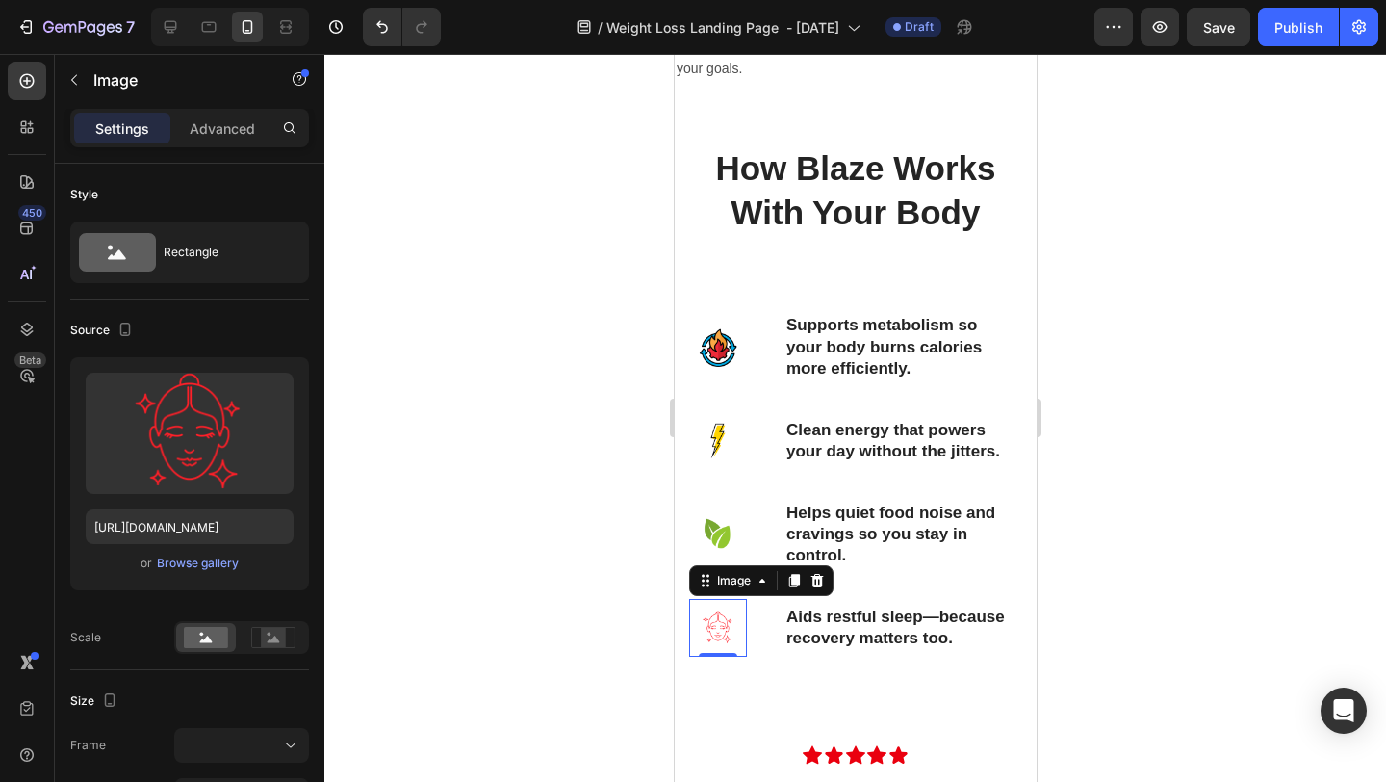
click at [1177, 245] on div at bounding box center [855, 418] width 1062 height 728
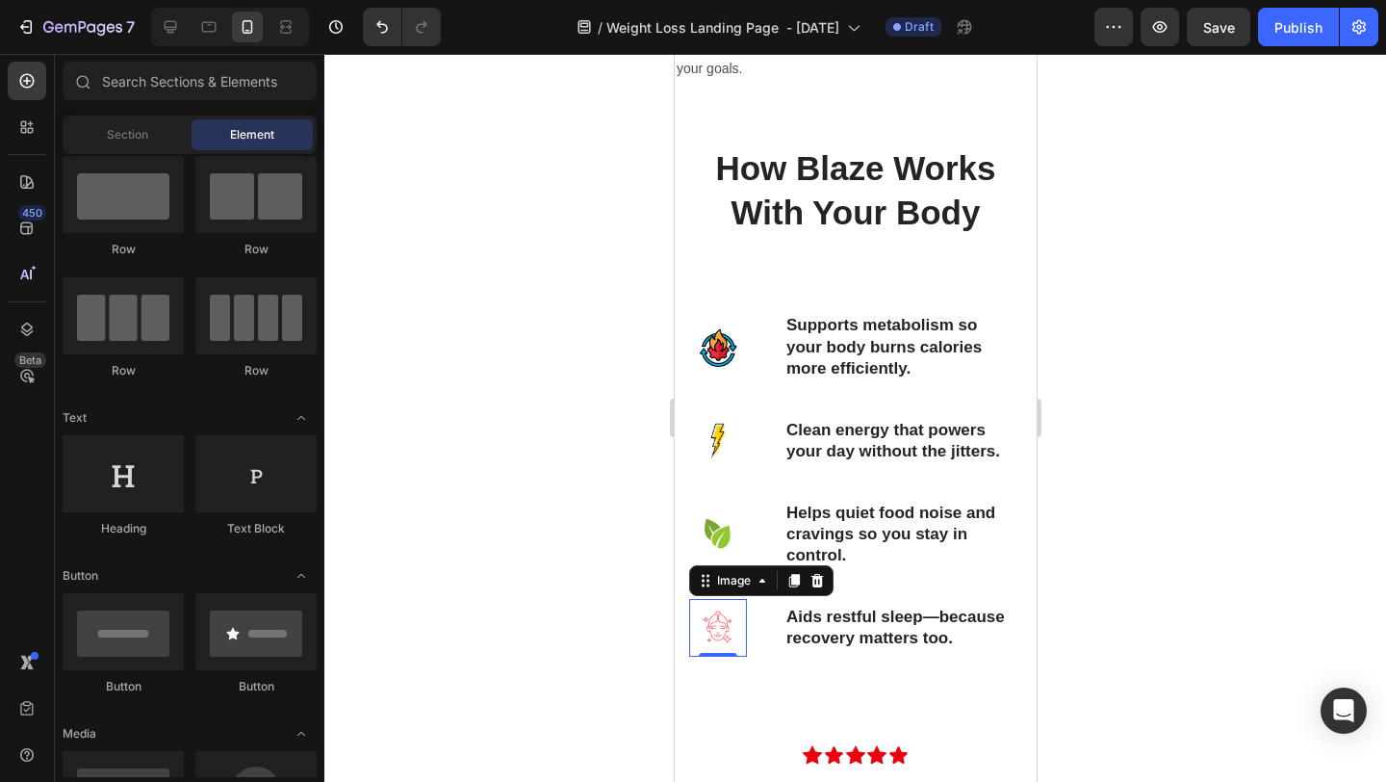
click at [720, 630] on img at bounding box center [717, 628] width 58 height 58
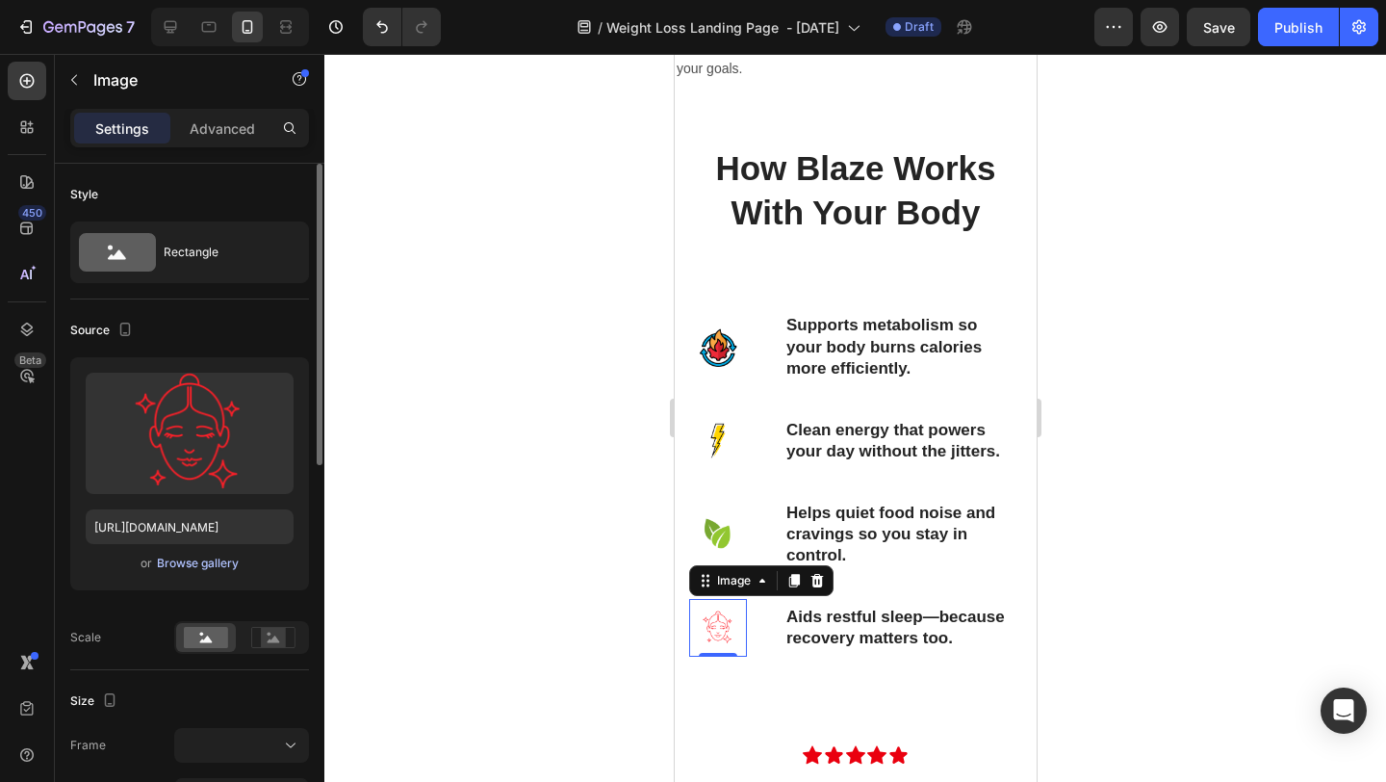
click at [181, 563] on div "Browse gallery" at bounding box center [198, 563] width 82 height 17
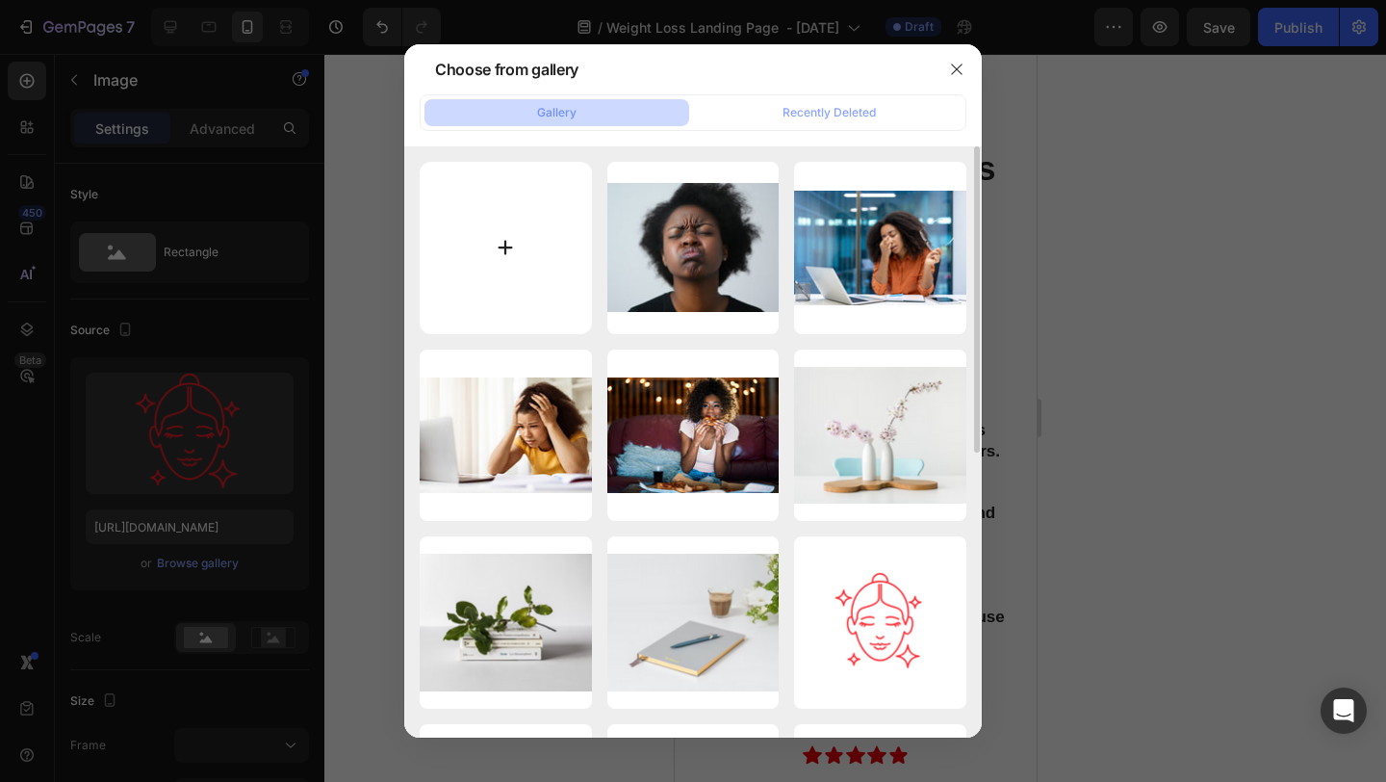
click at [502, 240] on input "file" at bounding box center [506, 248] width 172 height 172
type input "C:\fakepath\15.png"
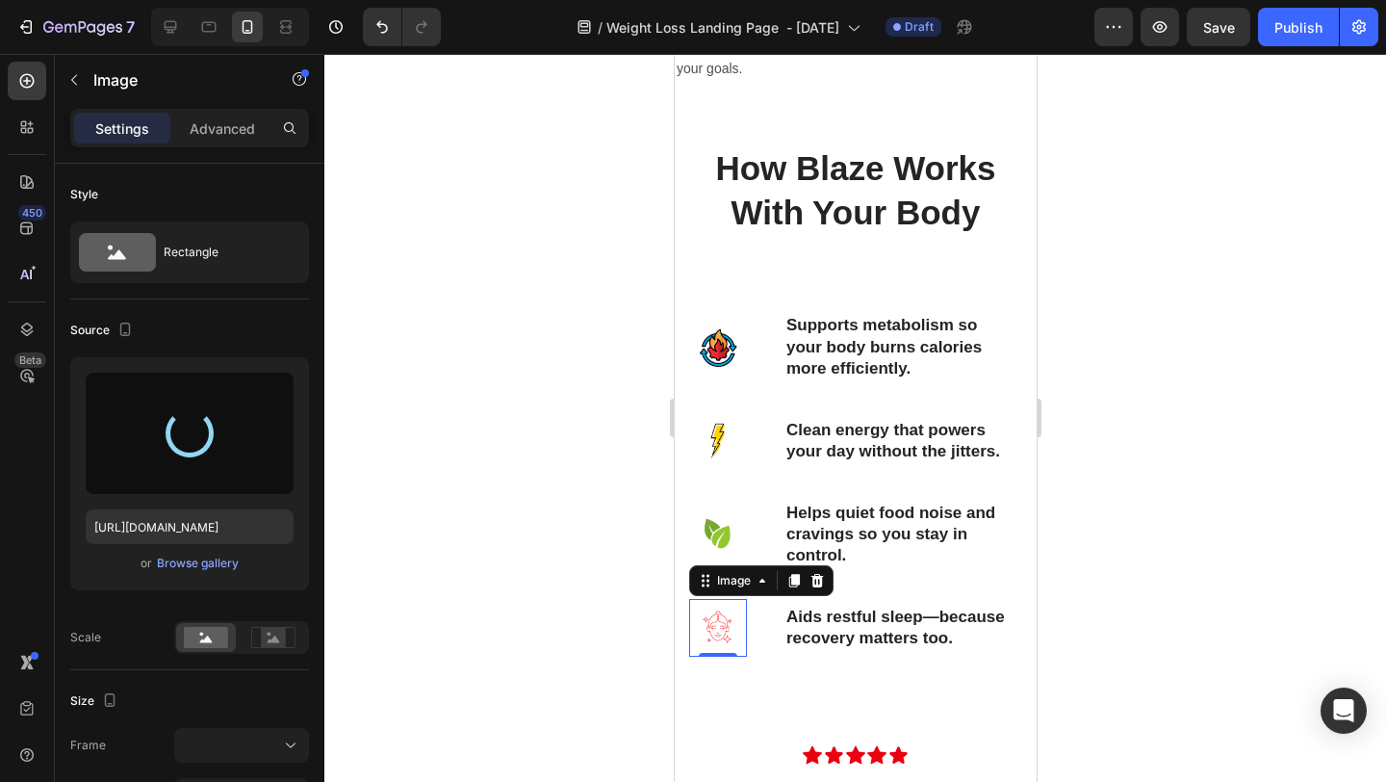
type input "https://cdn.shopify.com/s/files/1/0615/9777/8174/files/gempages_579372097344635…"
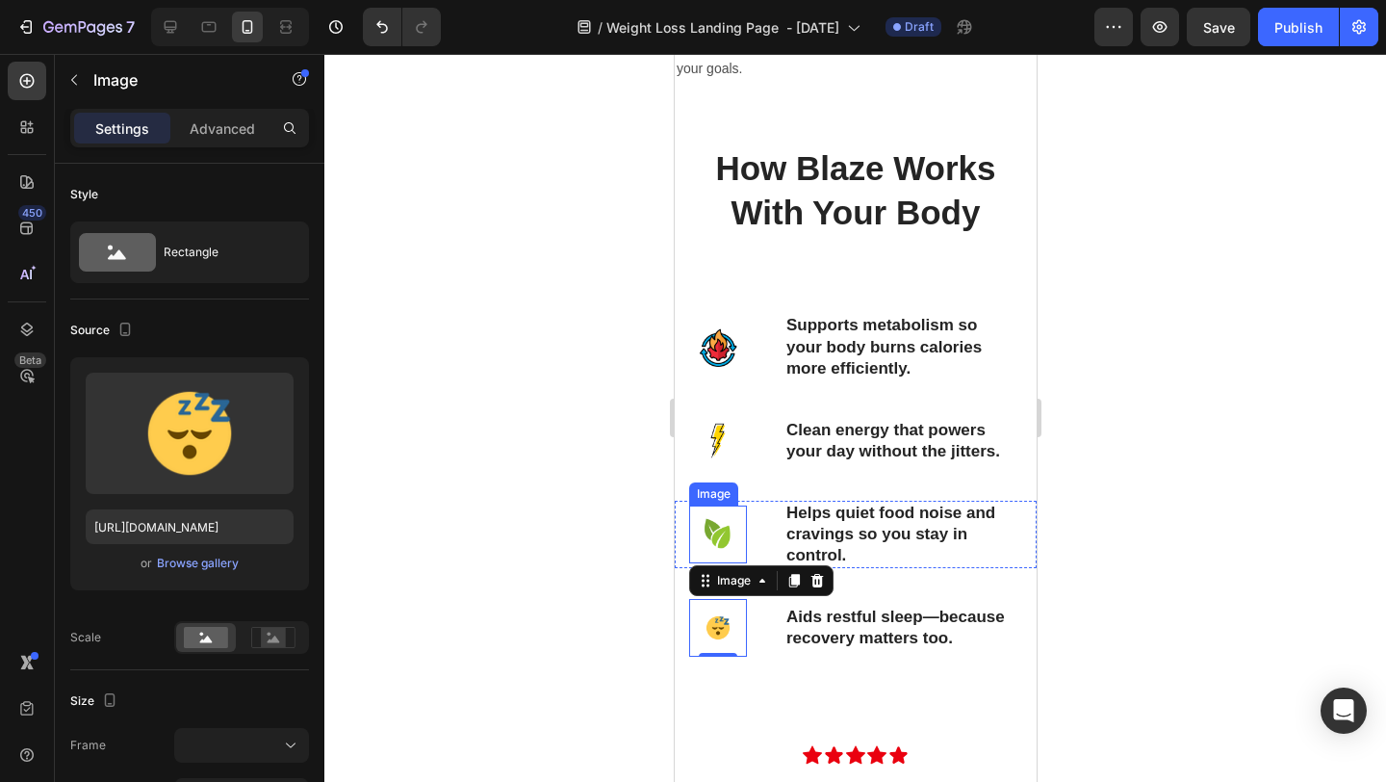
click at [711, 538] on img at bounding box center [717, 534] width 58 height 58
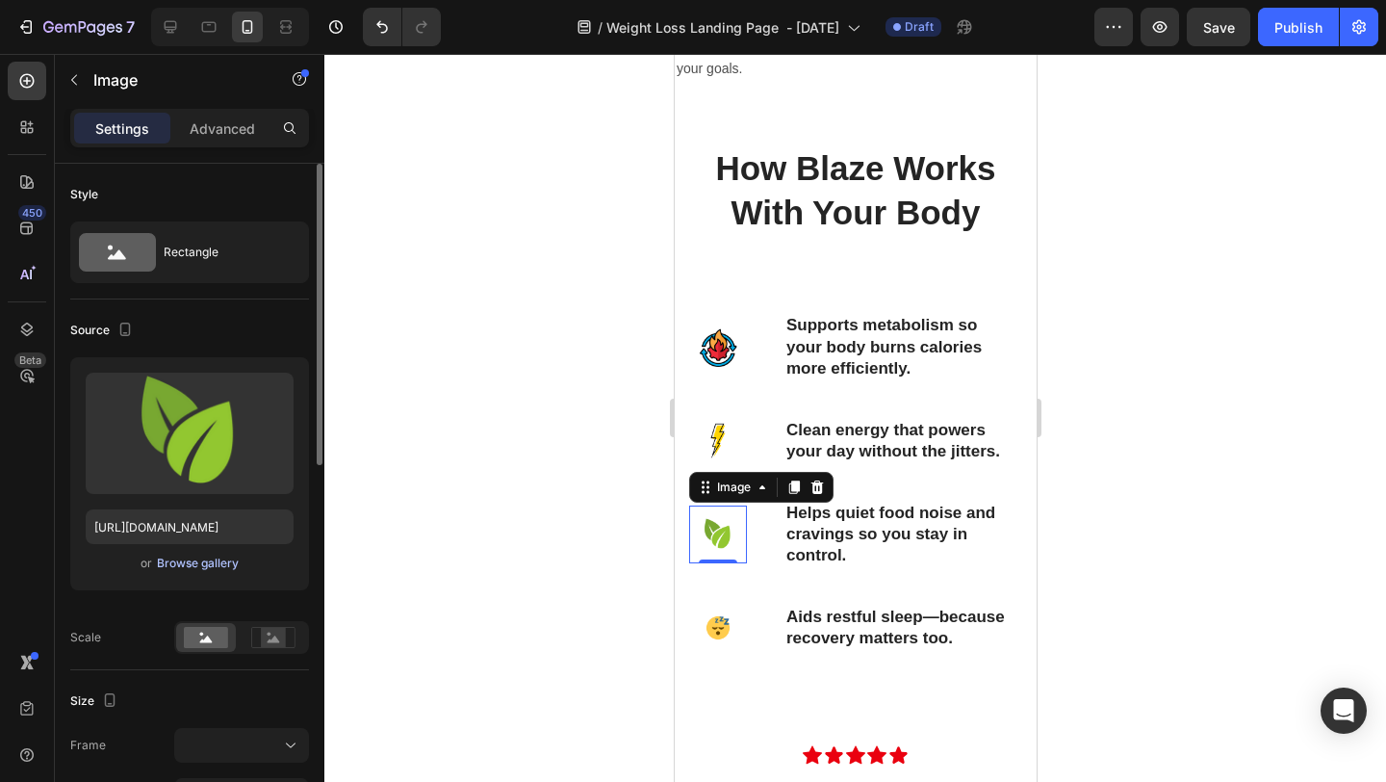
click at [194, 567] on div "Browse gallery" at bounding box center [198, 563] width 82 height 17
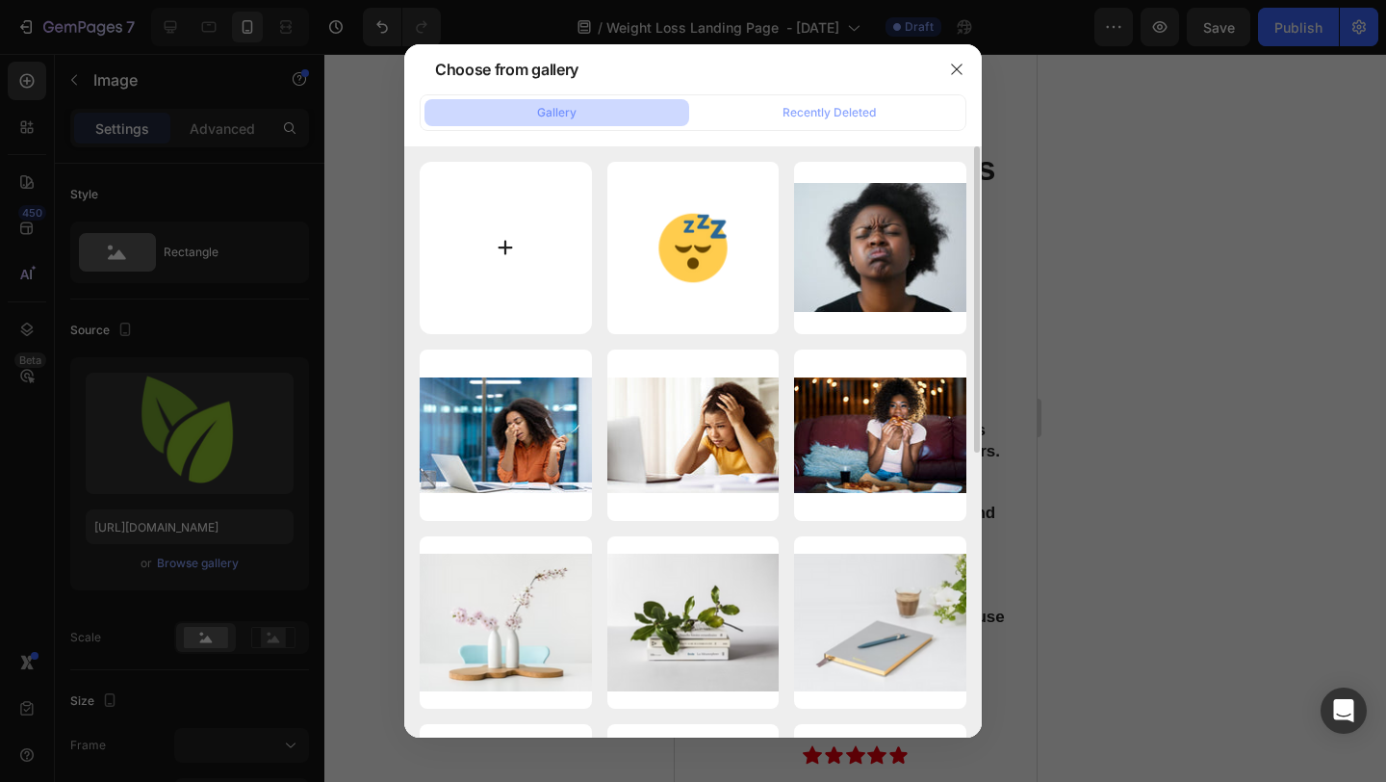
click at [506, 260] on input "file" at bounding box center [506, 248] width 172 height 172
type input "C:\fakepath\16.png"
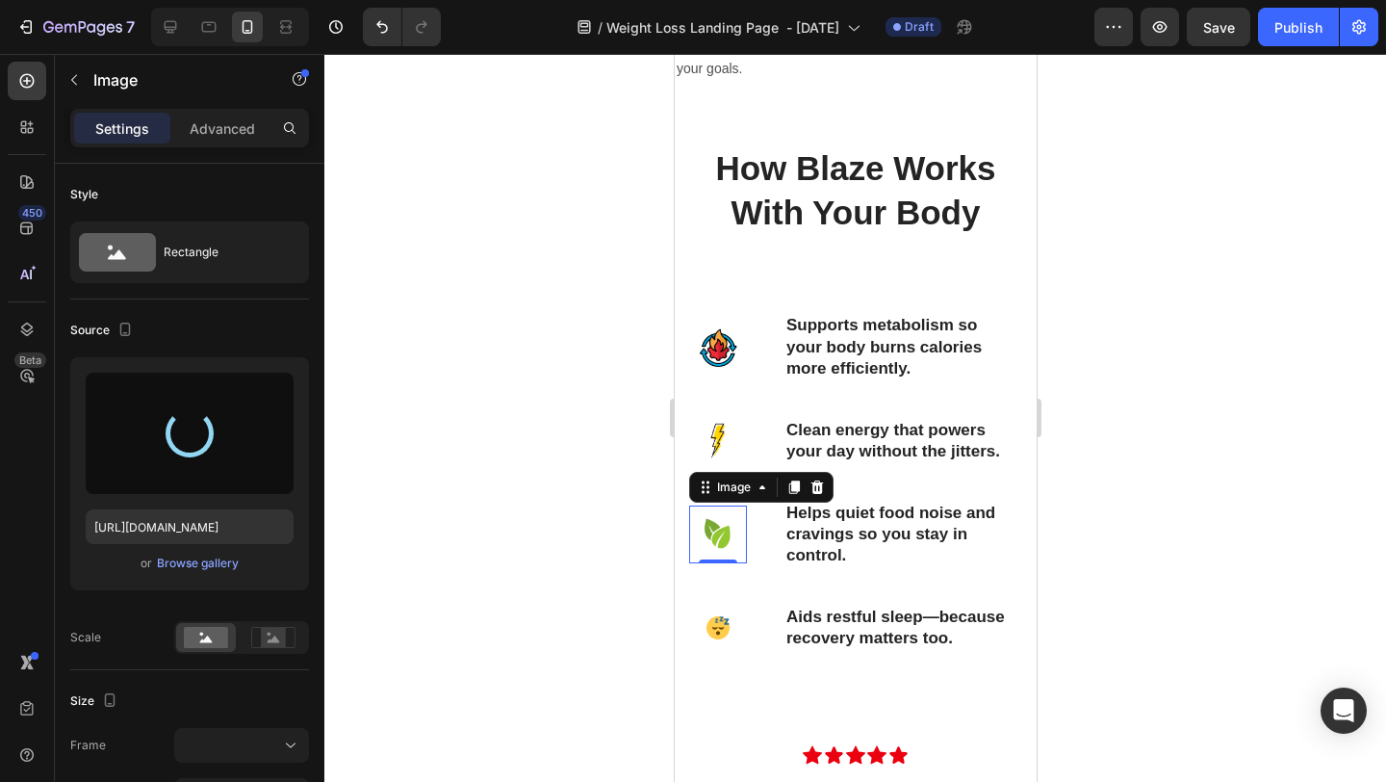
type input "https://cdn.shopify.com/s/files/1/0615/9777/8174/files/gempages_579372097344635…"
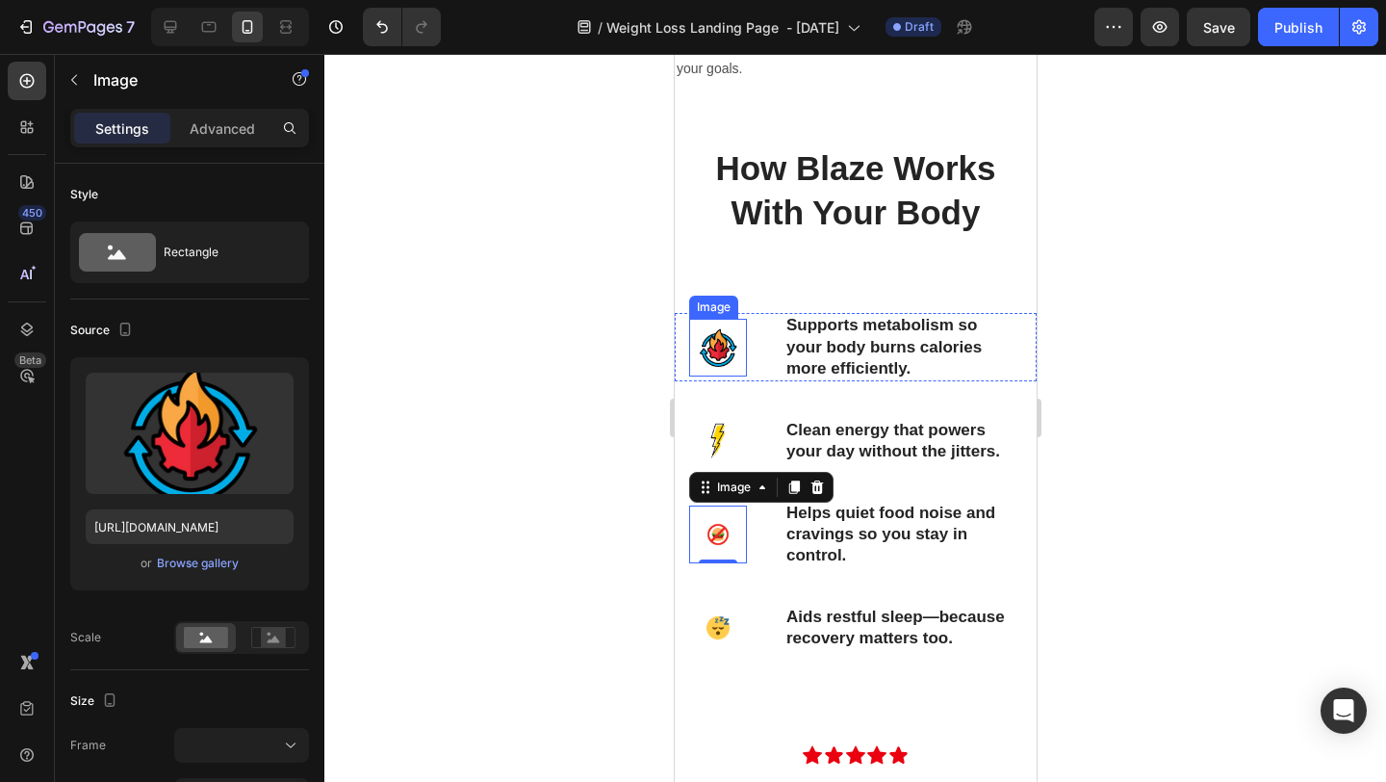
click at [712, 340] on img at bounding box center [717, 348] width 58 height 58
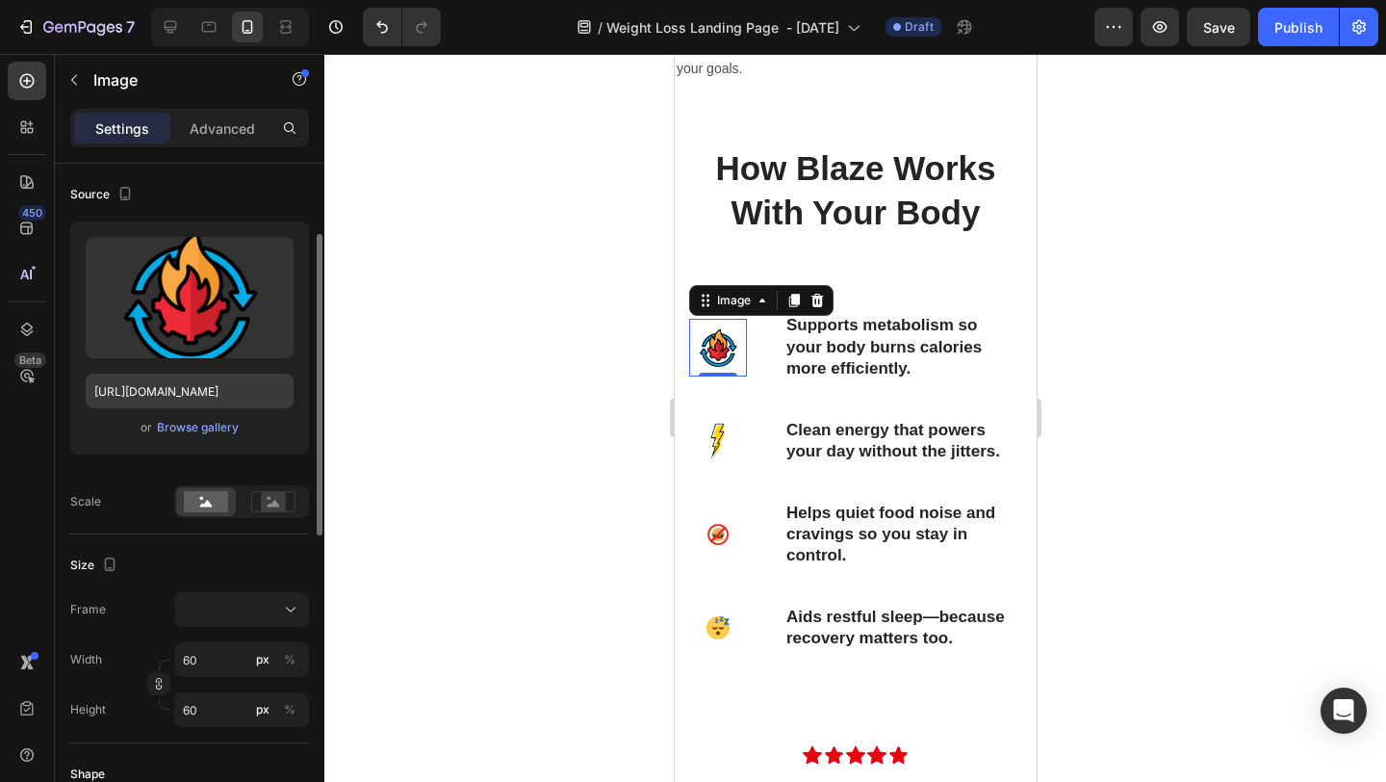
scroll to position [148, 0]
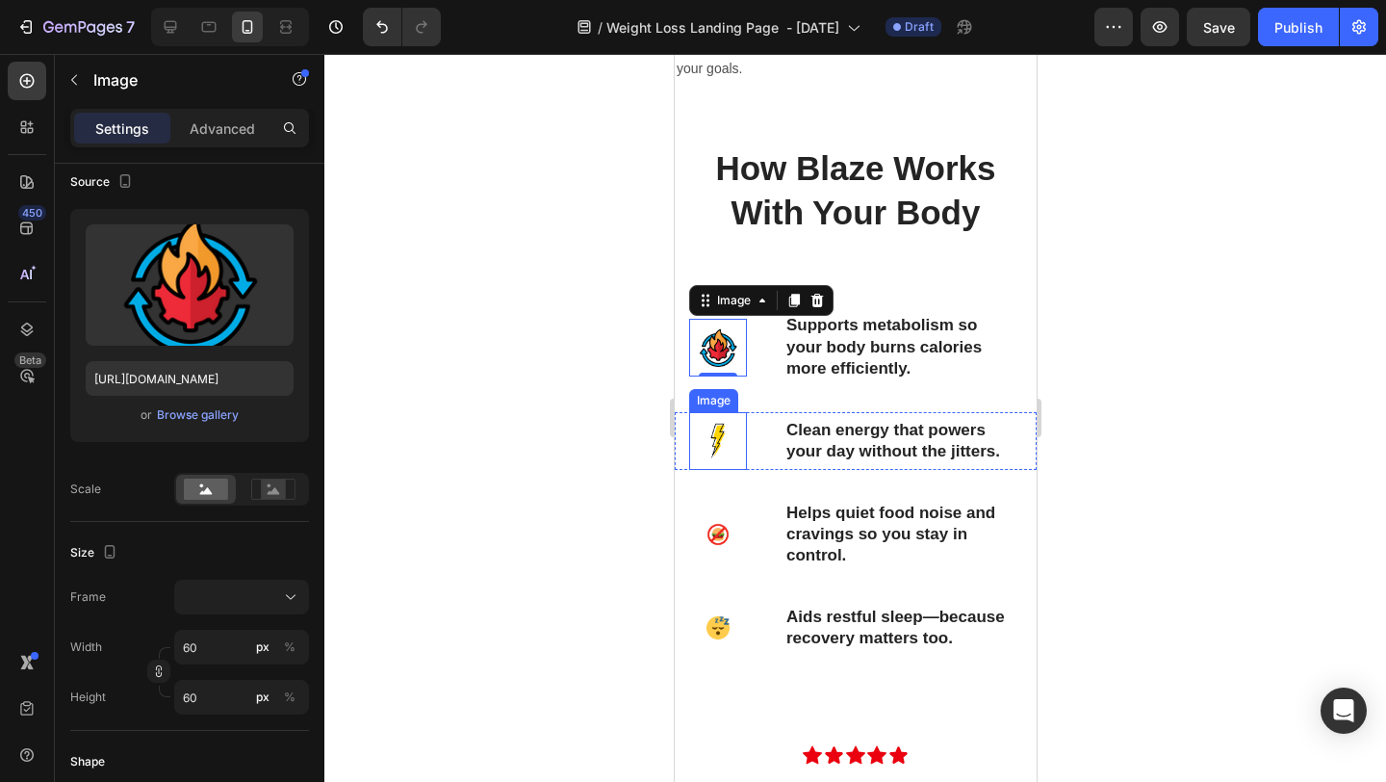
click at [722, 449] on img at bounding box center [717, 441] width 58 height 58
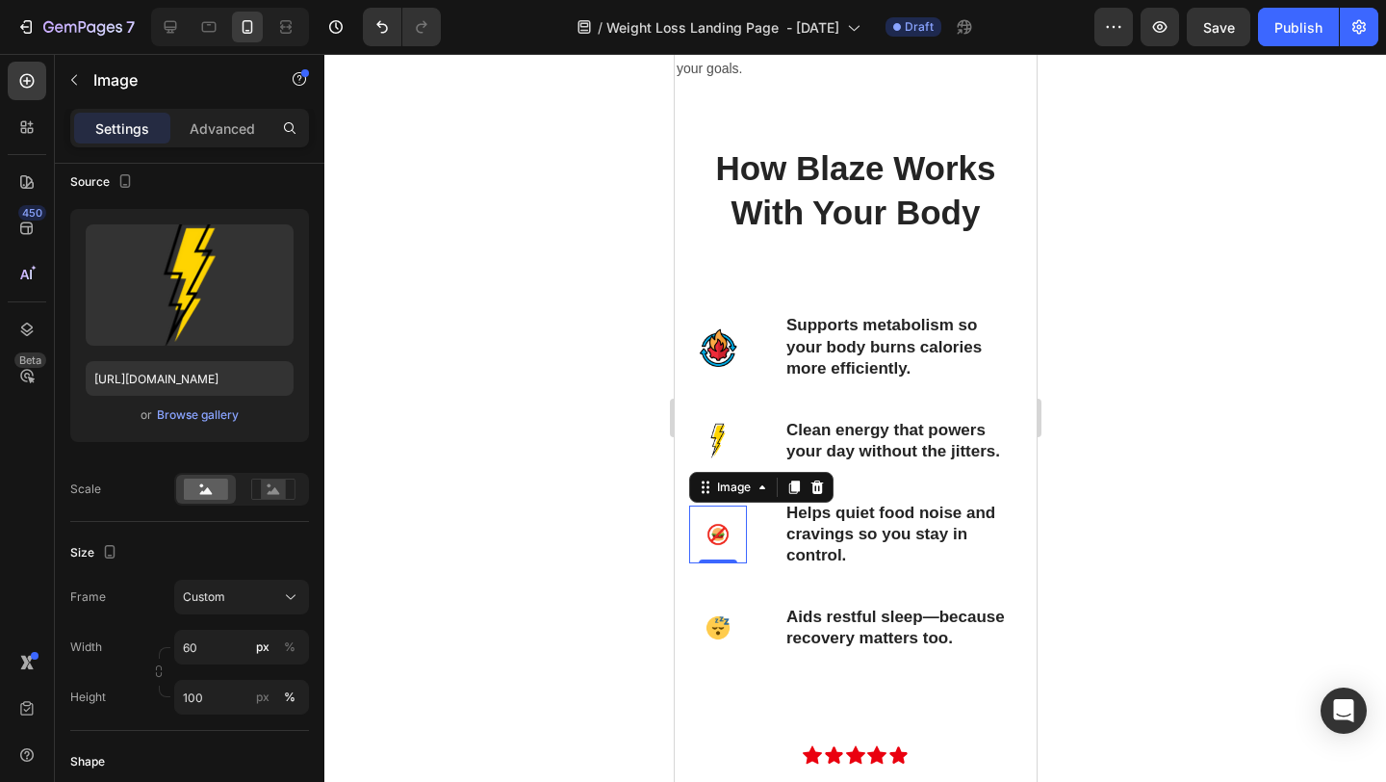
click at [725, 531] on img at bounding box center [717, 534] width 58 height 58
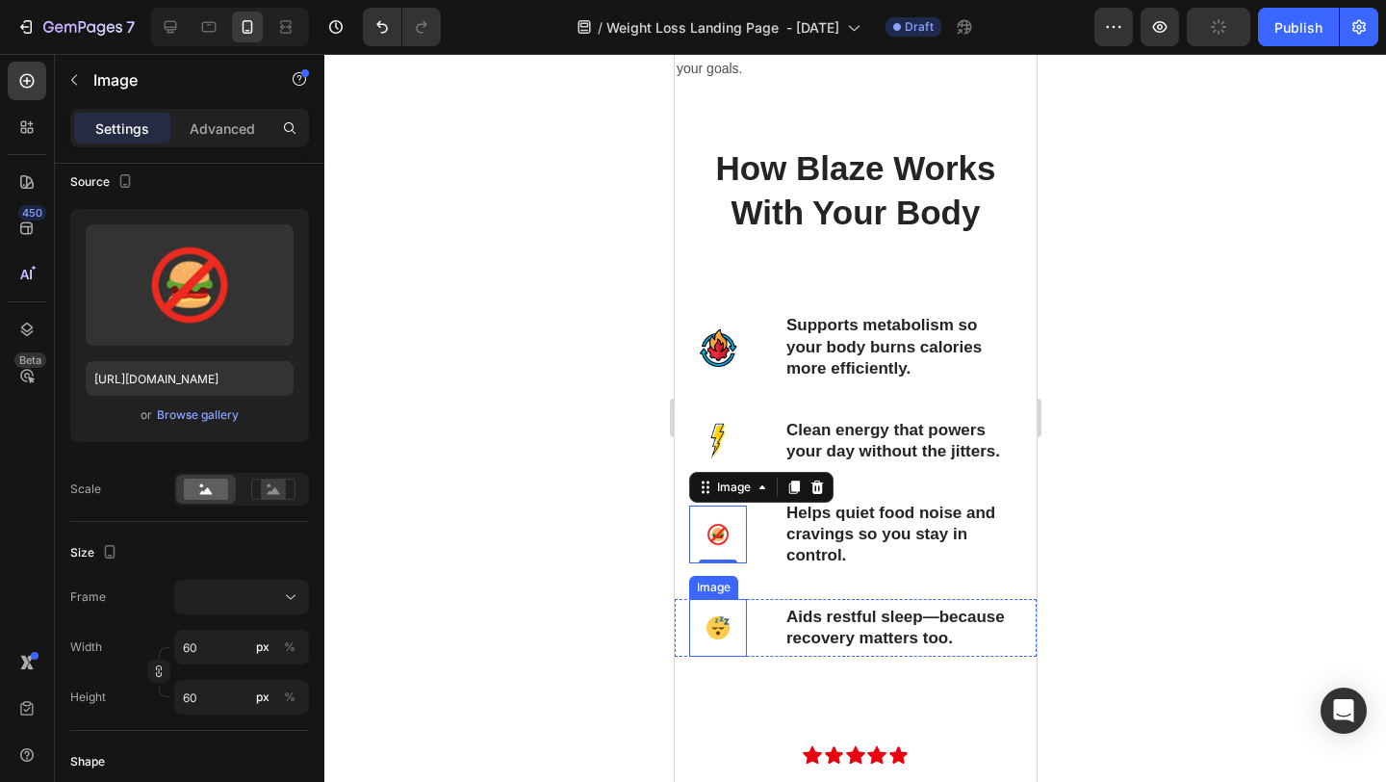
click at [716, 626] on img at bounding box center [717, 628] width 58 height 58
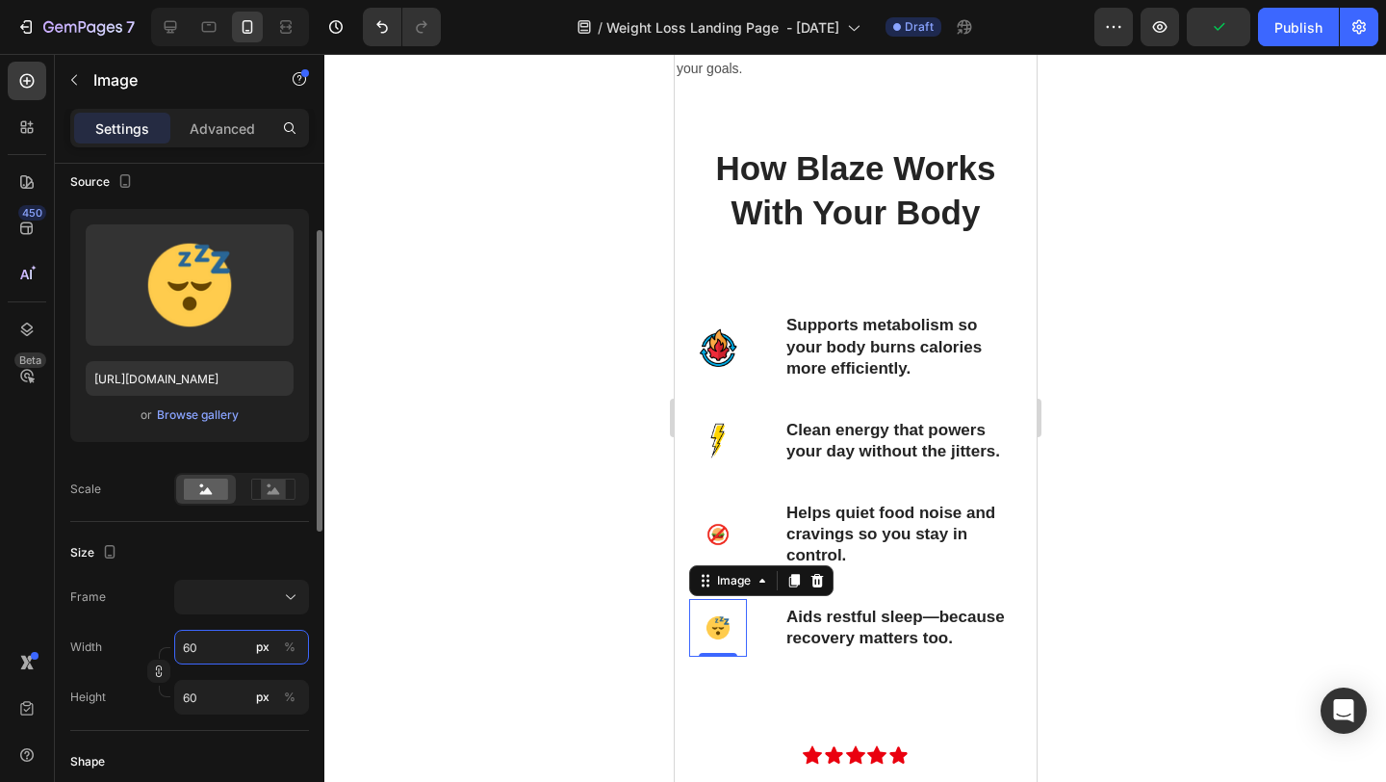
click at [221, 656] on input "60" at bounding box center [241, 647] width 135 height 35
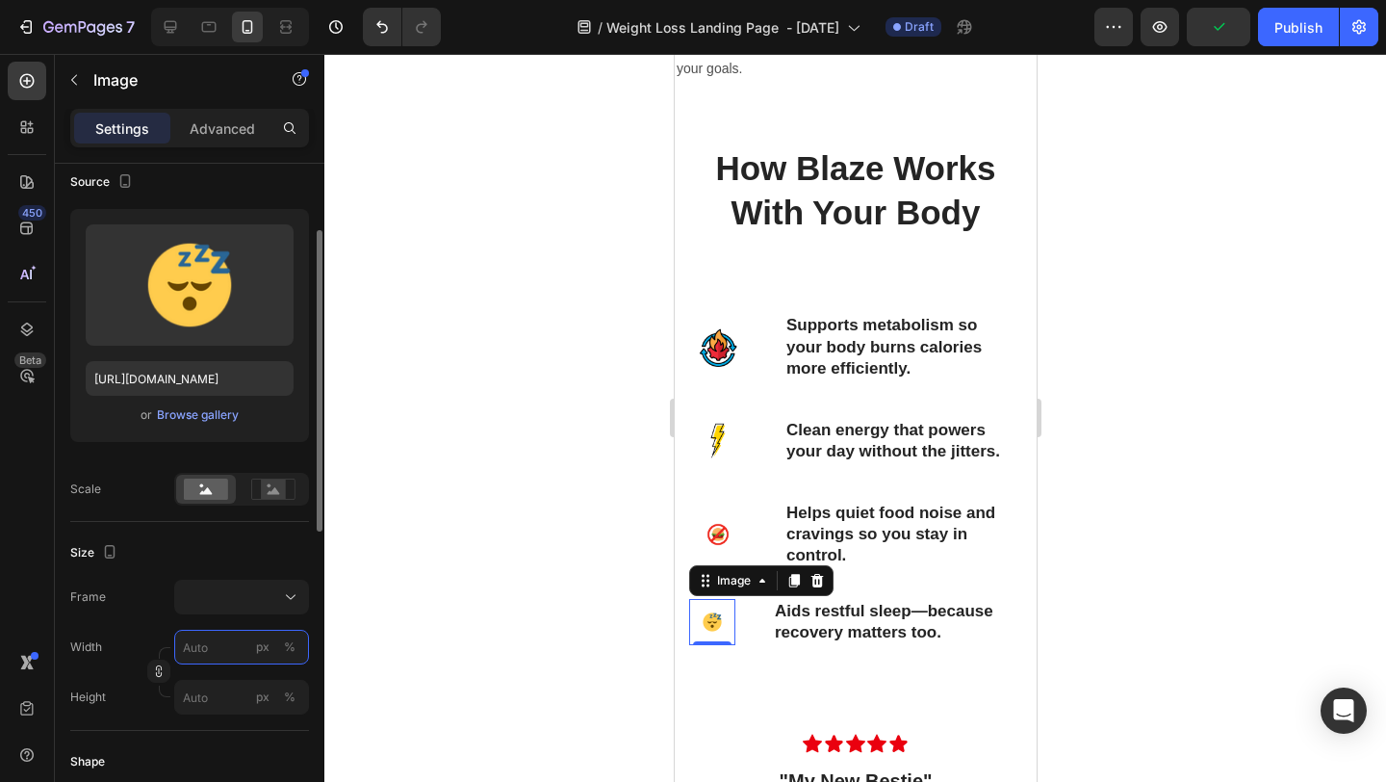
type input "8"
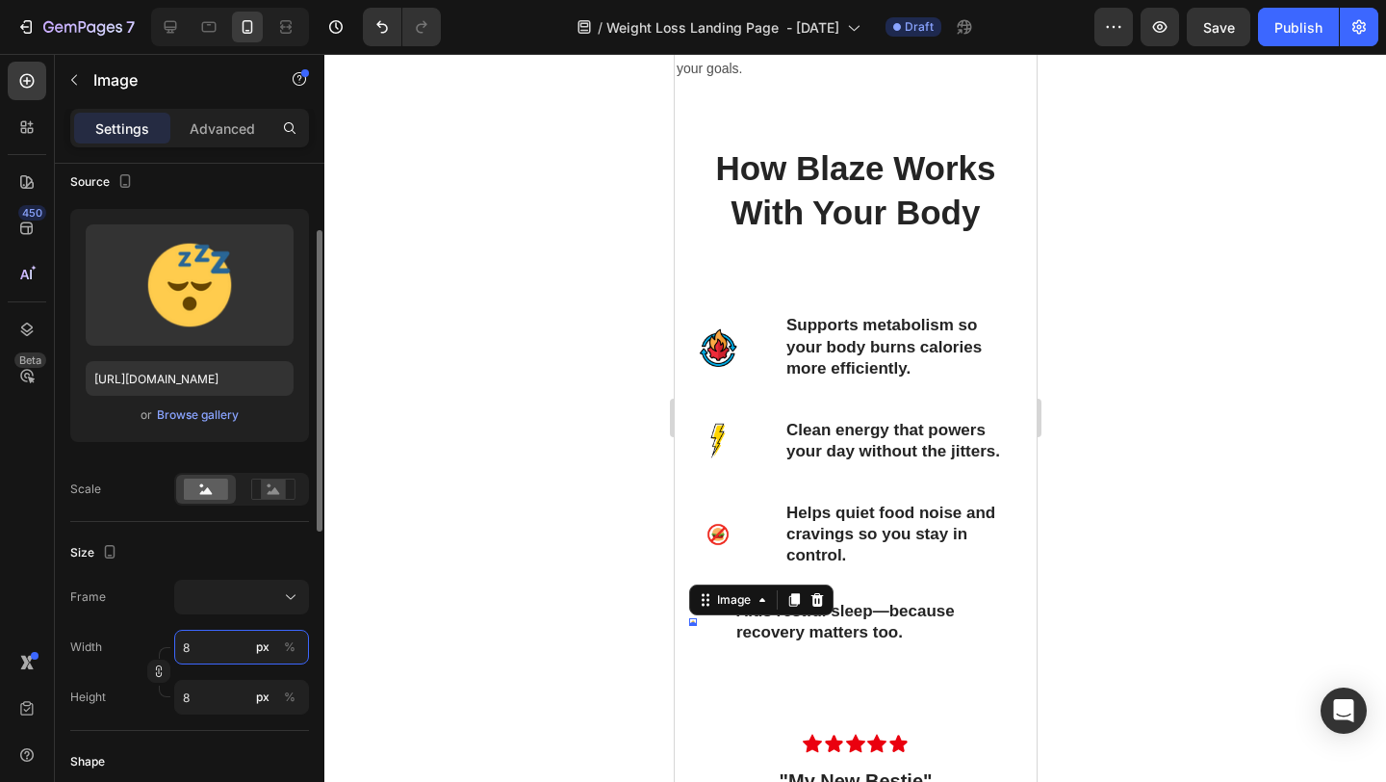
type input "80"
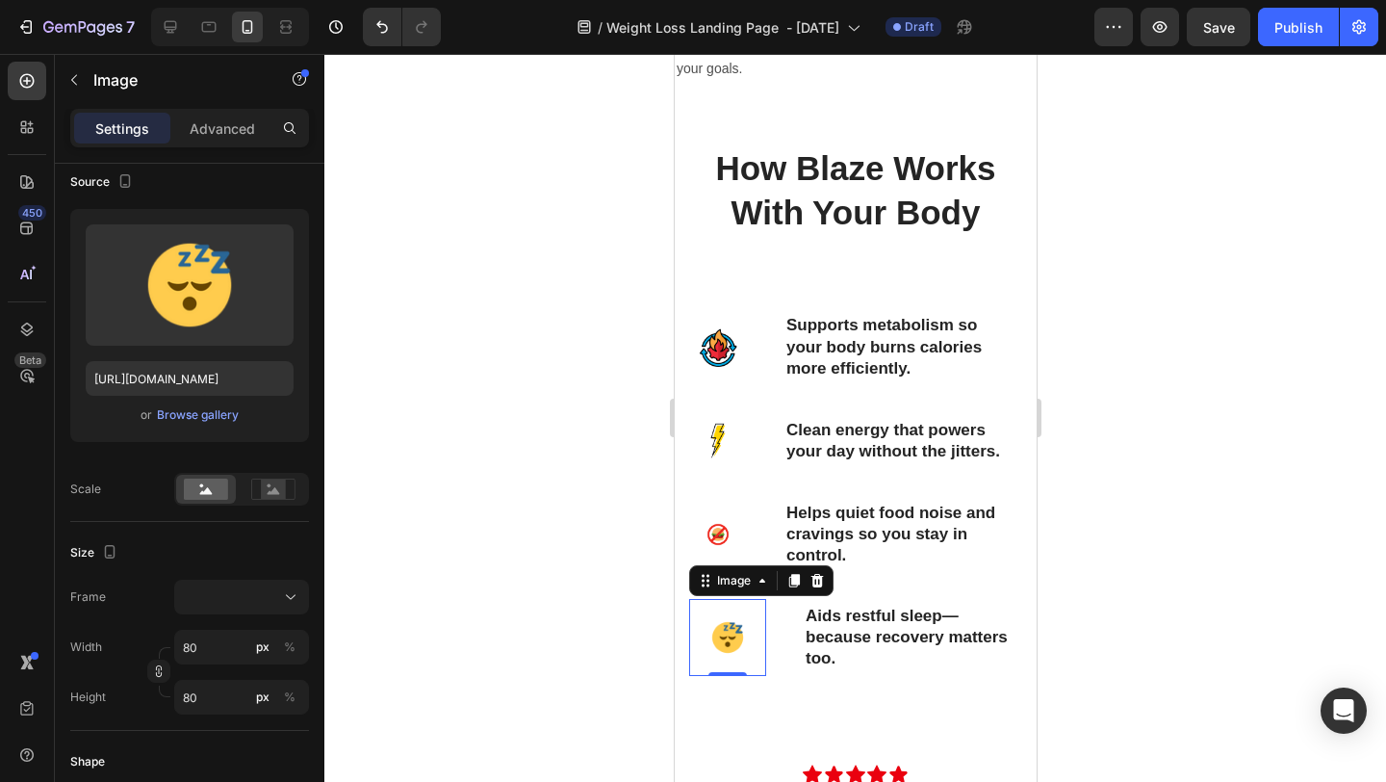
click at [1139, 541] on div at bounding box center [855, 418] width 1062 height 728
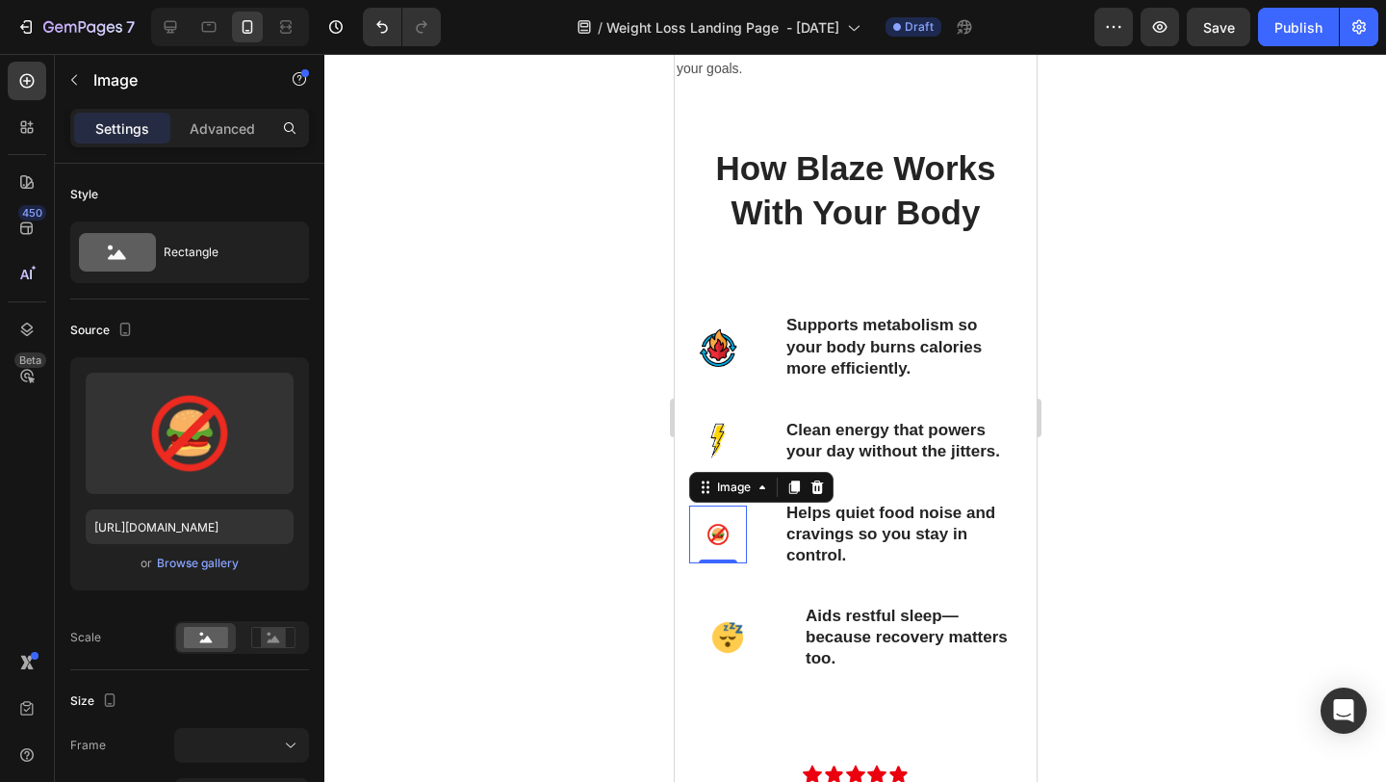
click at [711, 529] on img at bounding box center [717, 534] width 58 height 58
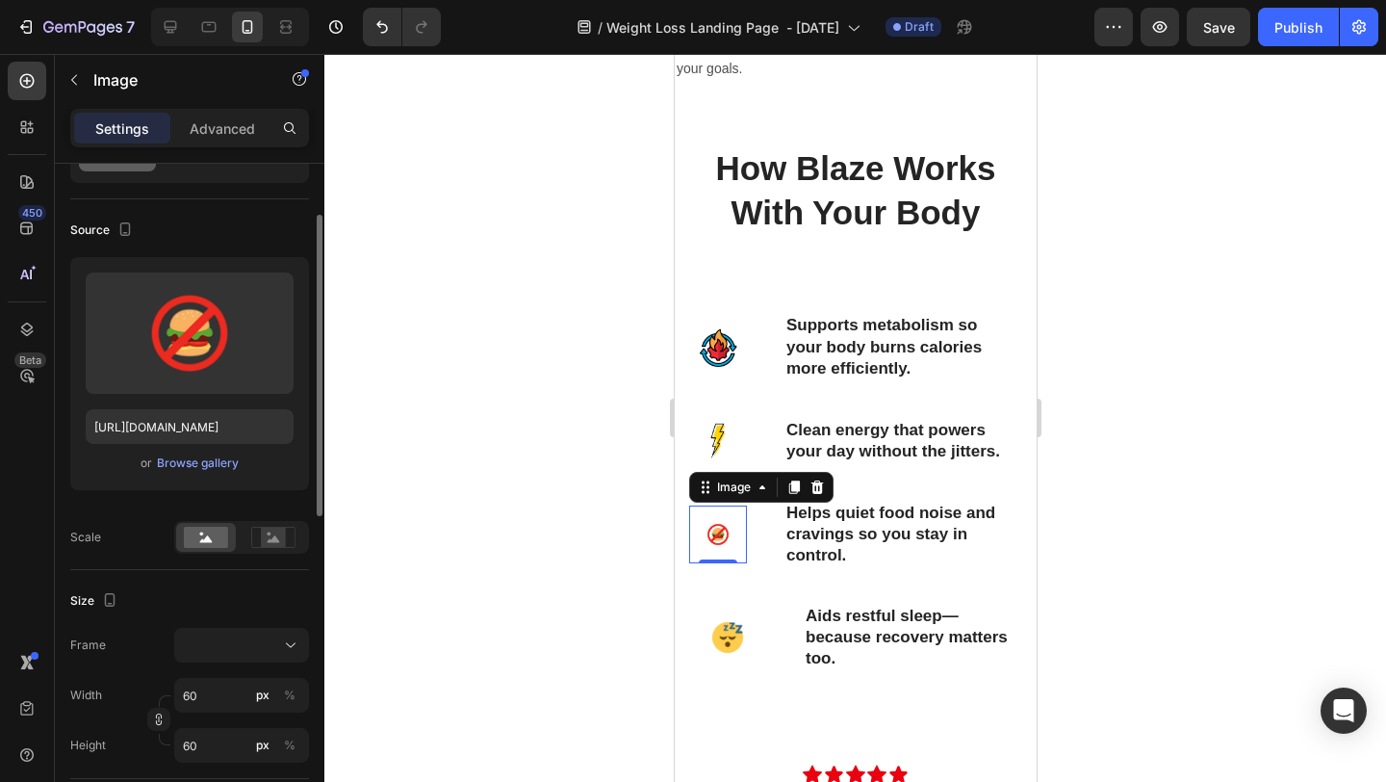
scroll to position [105, 0]
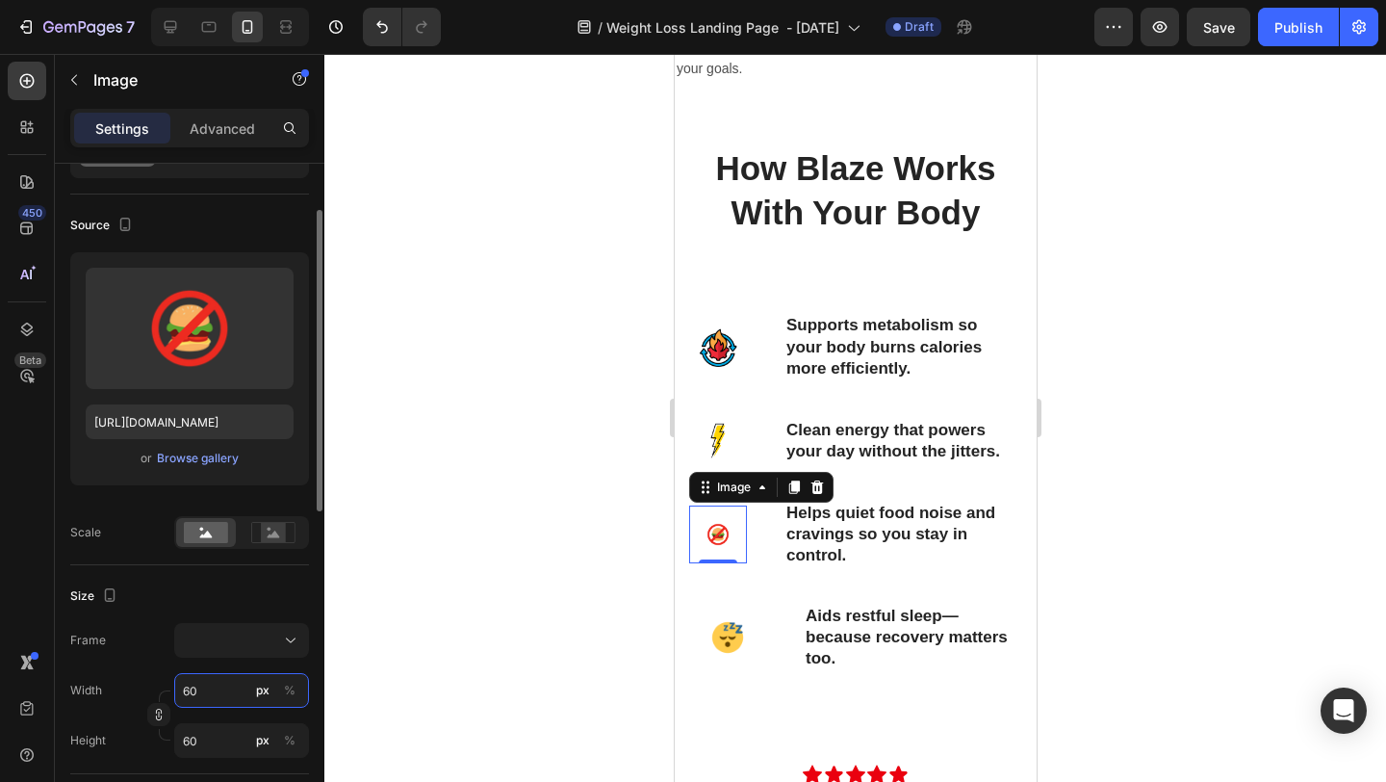
click at [212, 694] on input "60" at bounding box center [241, 690] width 135 height 35
type input "8"
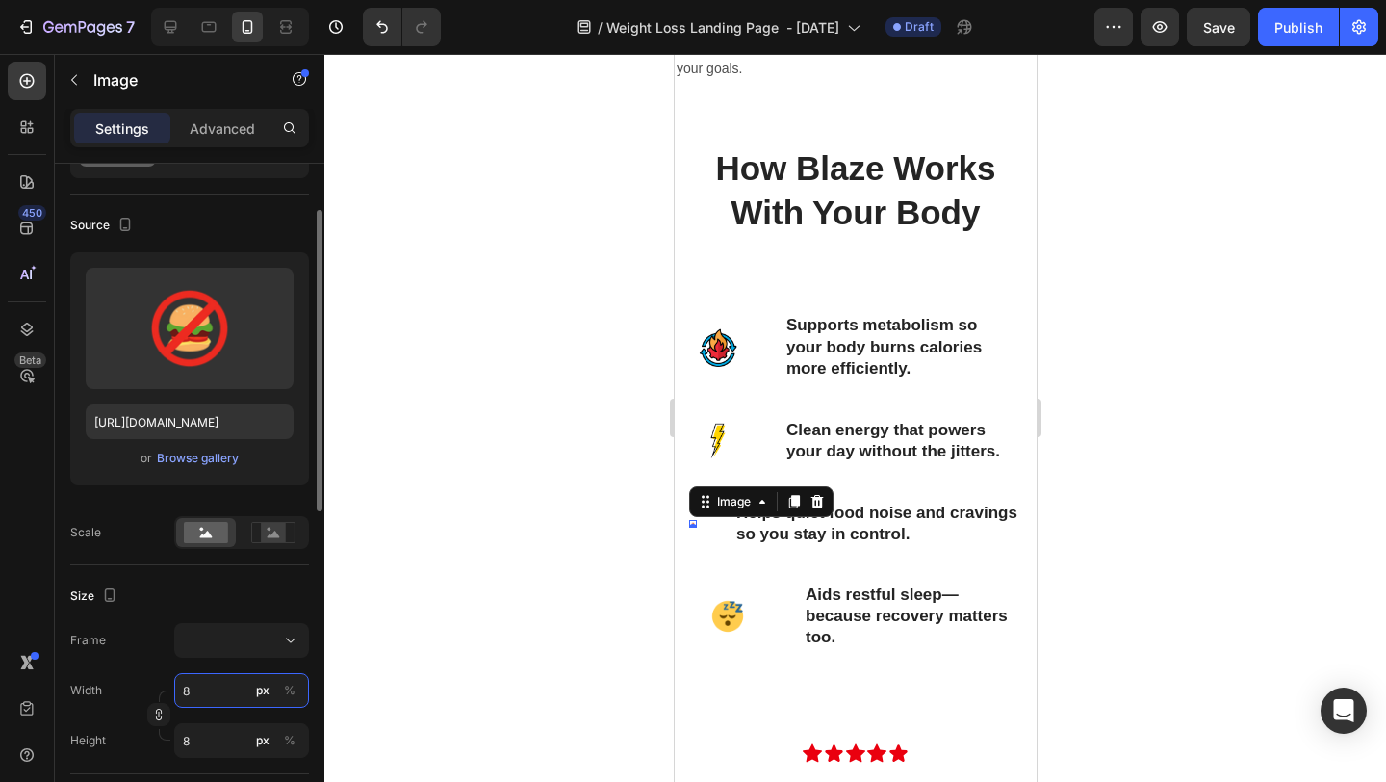
type input "80"
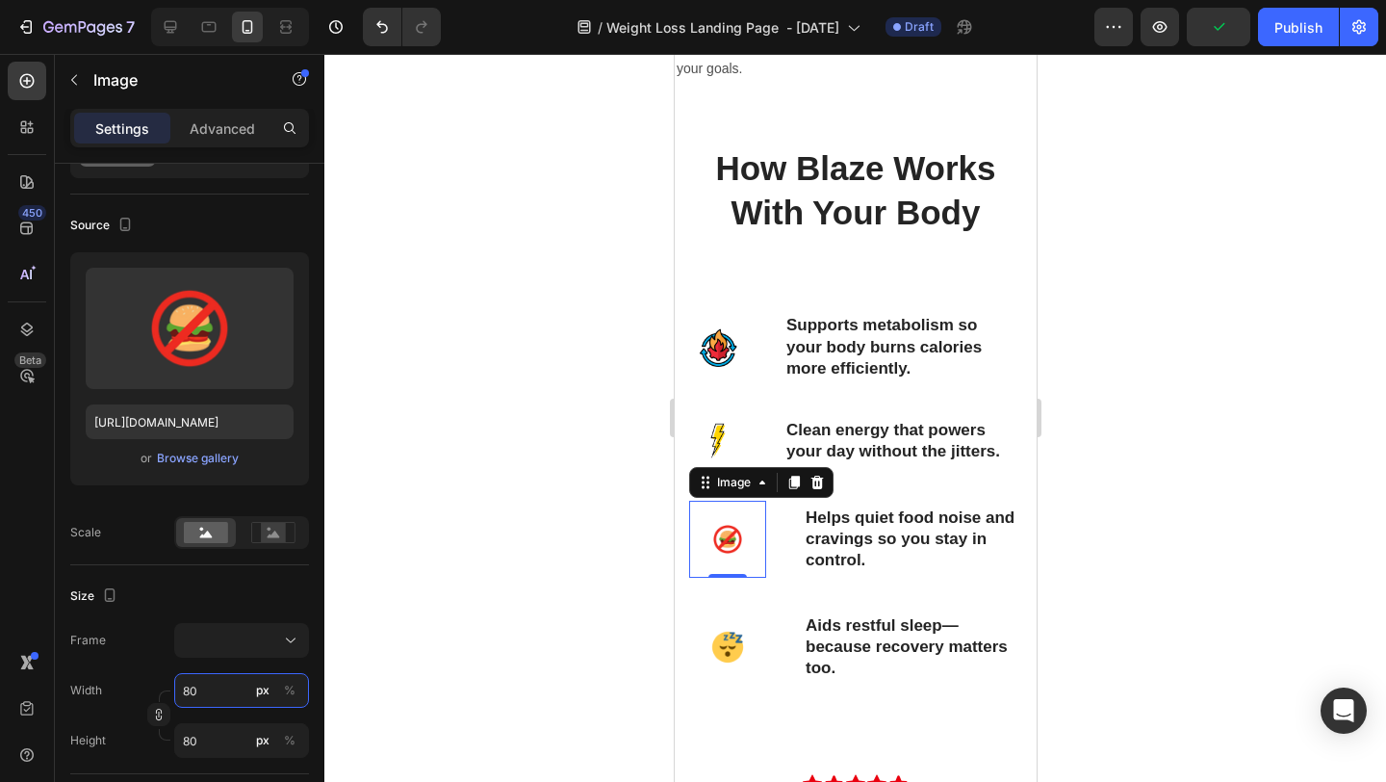
type input "80"
click at [1161, 497] on div at bounding box center [855, 418] width 1062 height 728
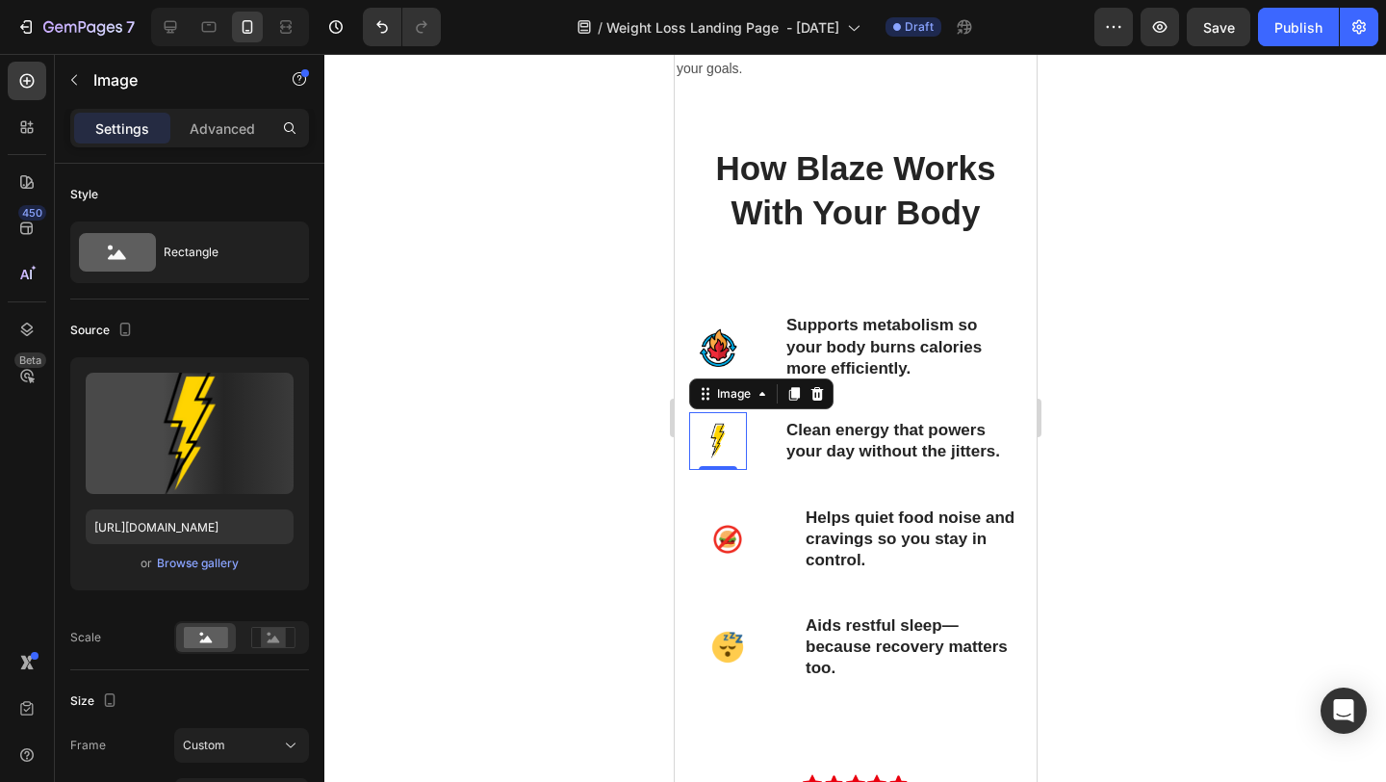
click at [717, 445] on img at bounding box center [717, 441] width 58 height 58
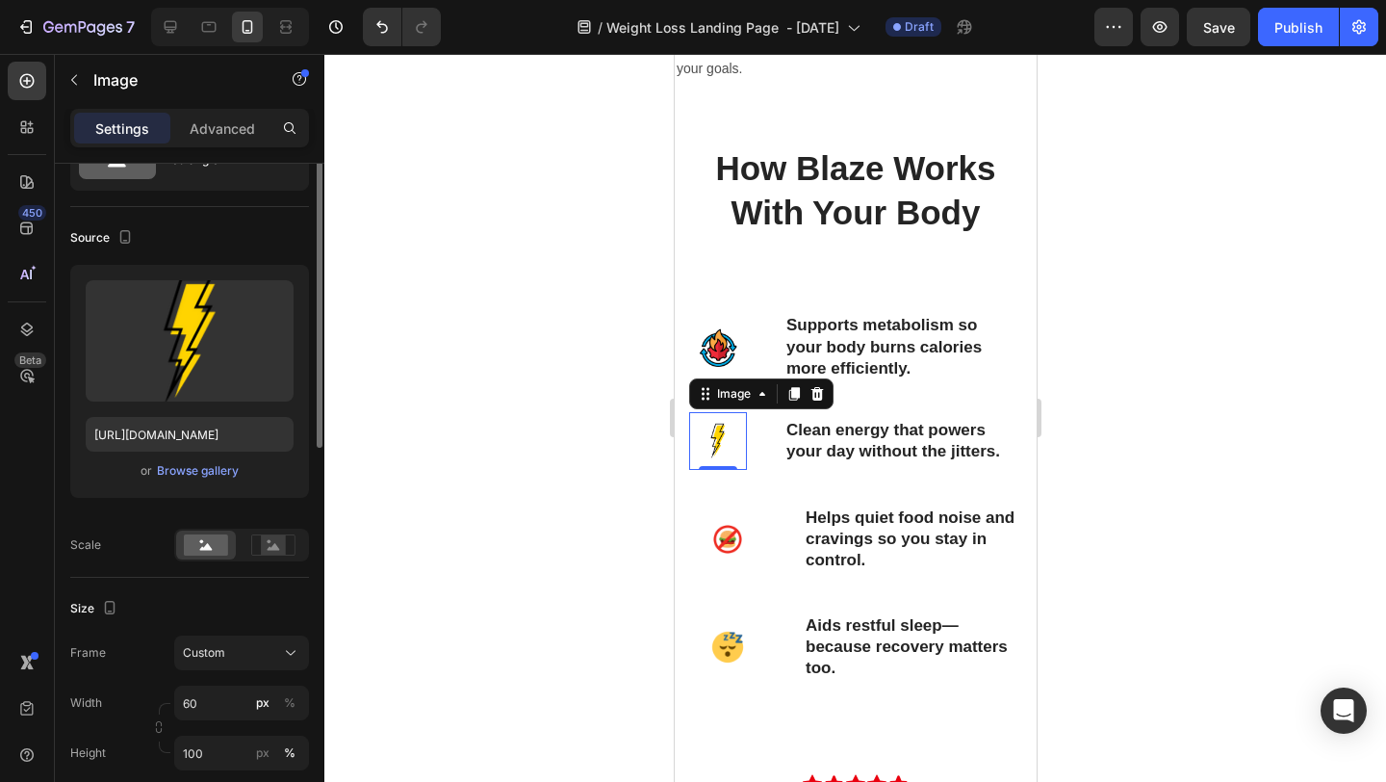
scroll to position [144, 0]
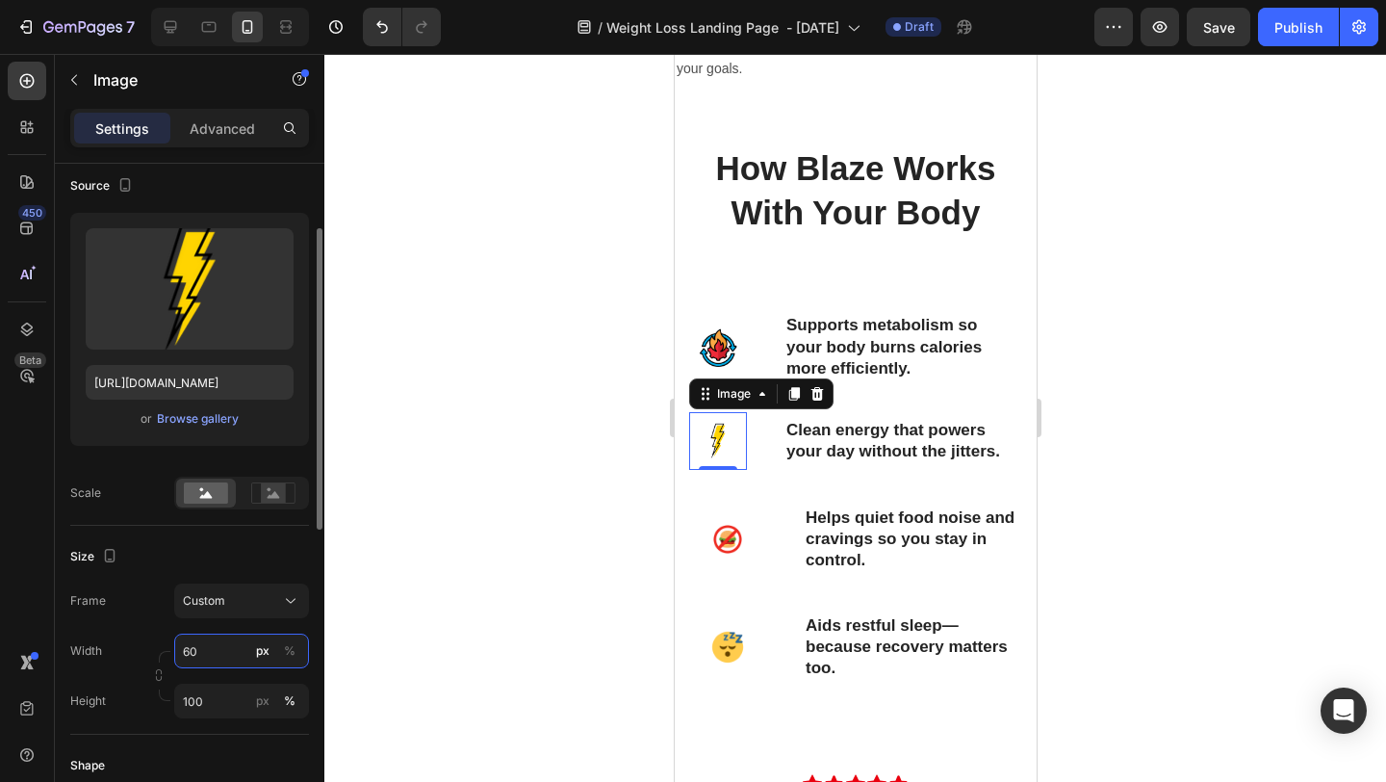
click at [220, 649] on input "60" at bounding box center [241, 651] width 135 height 35
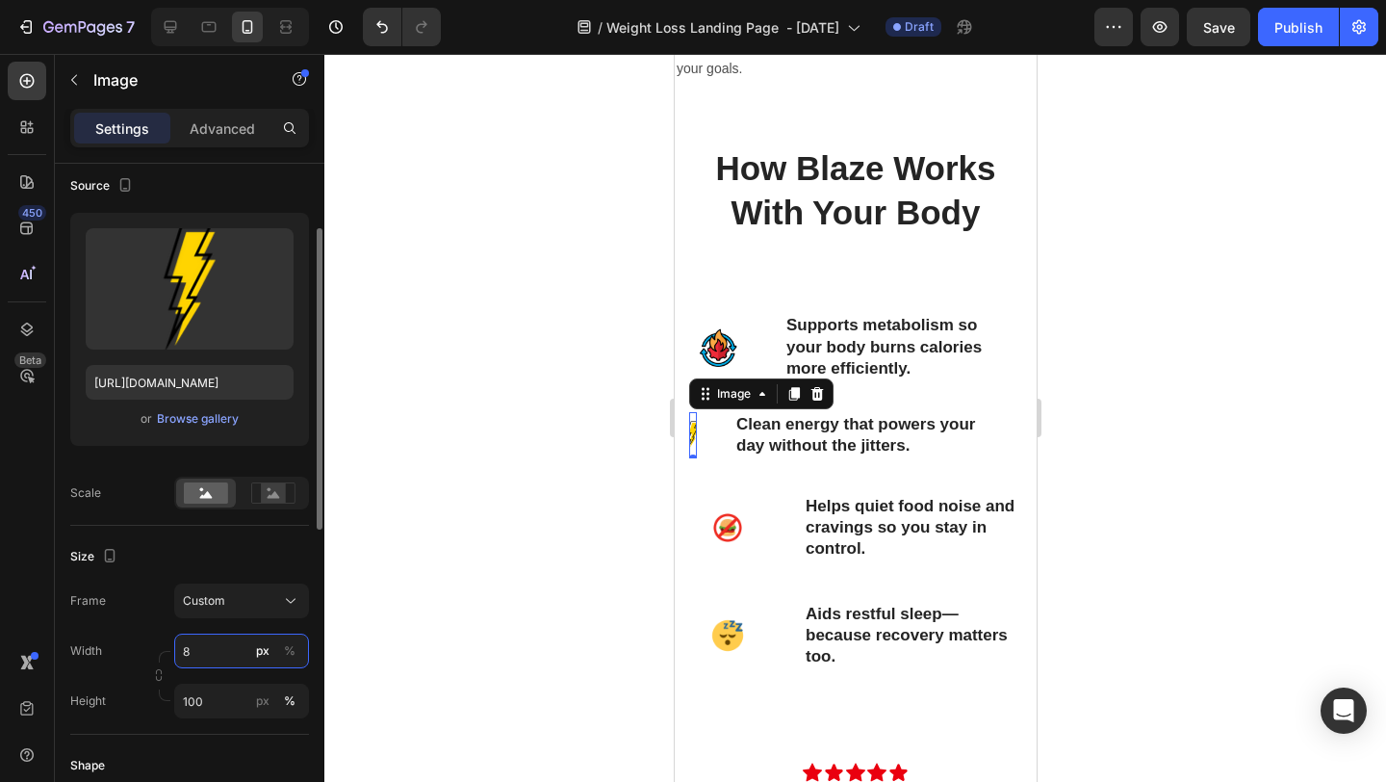
type input "80"
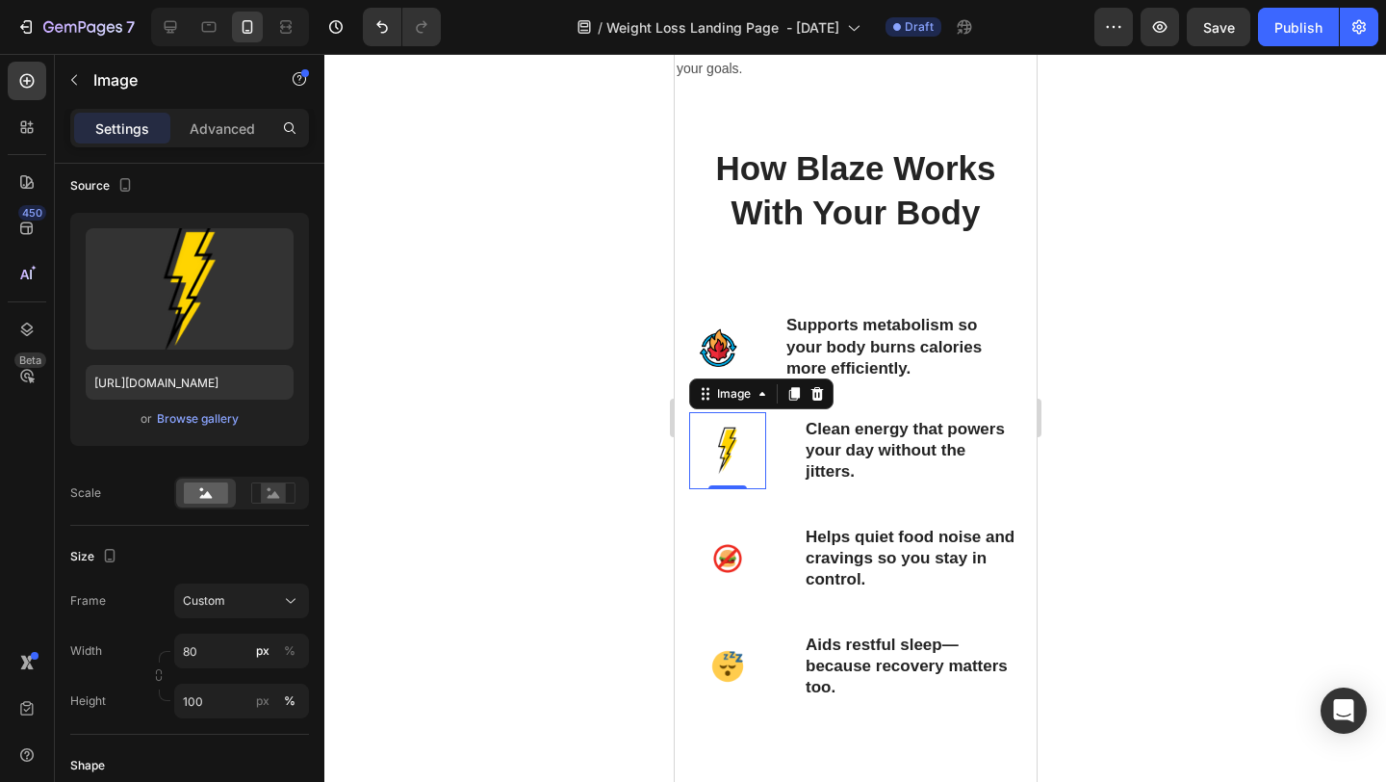
click at [1269, 373] on div at bounding box center [855, 418] width 1062 height 728
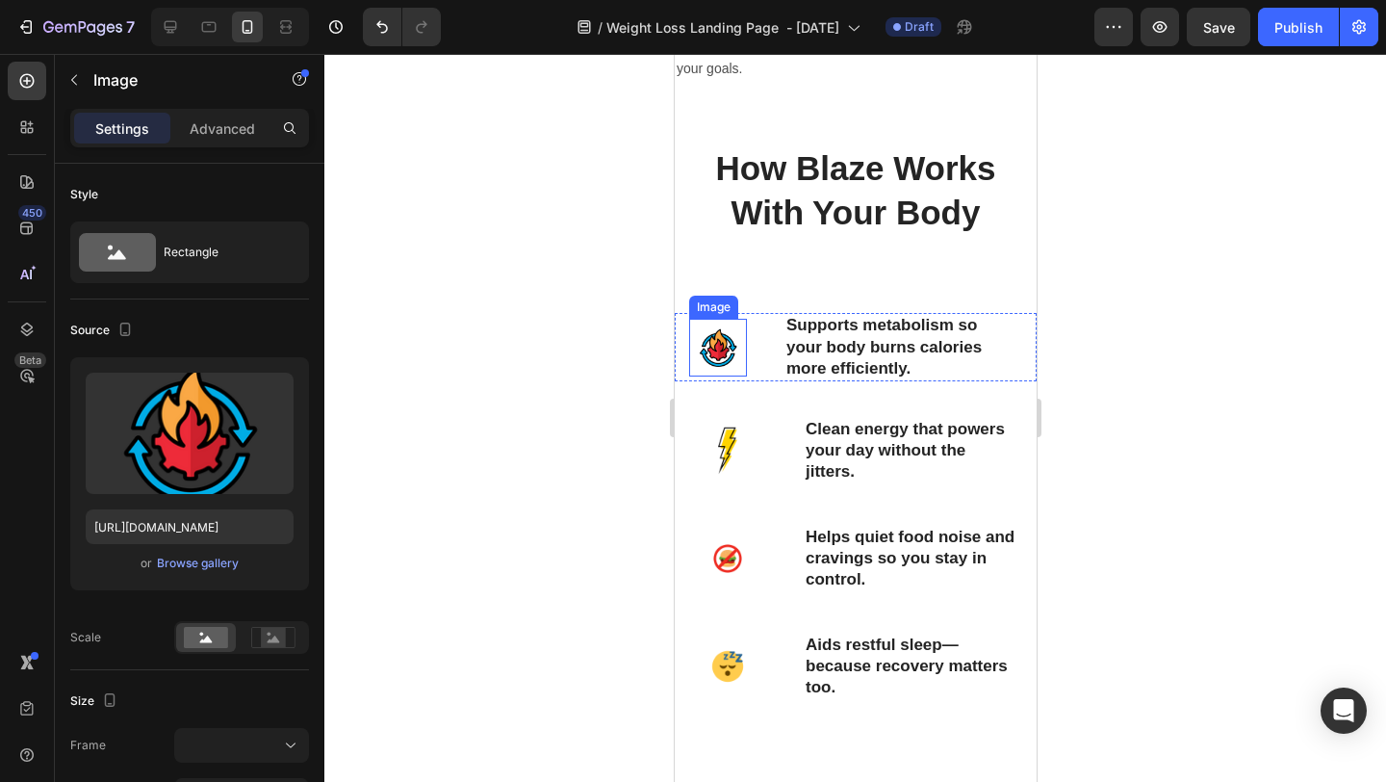
click at [727, 350] on img at bounding box center [717, 348] width 58 height 58
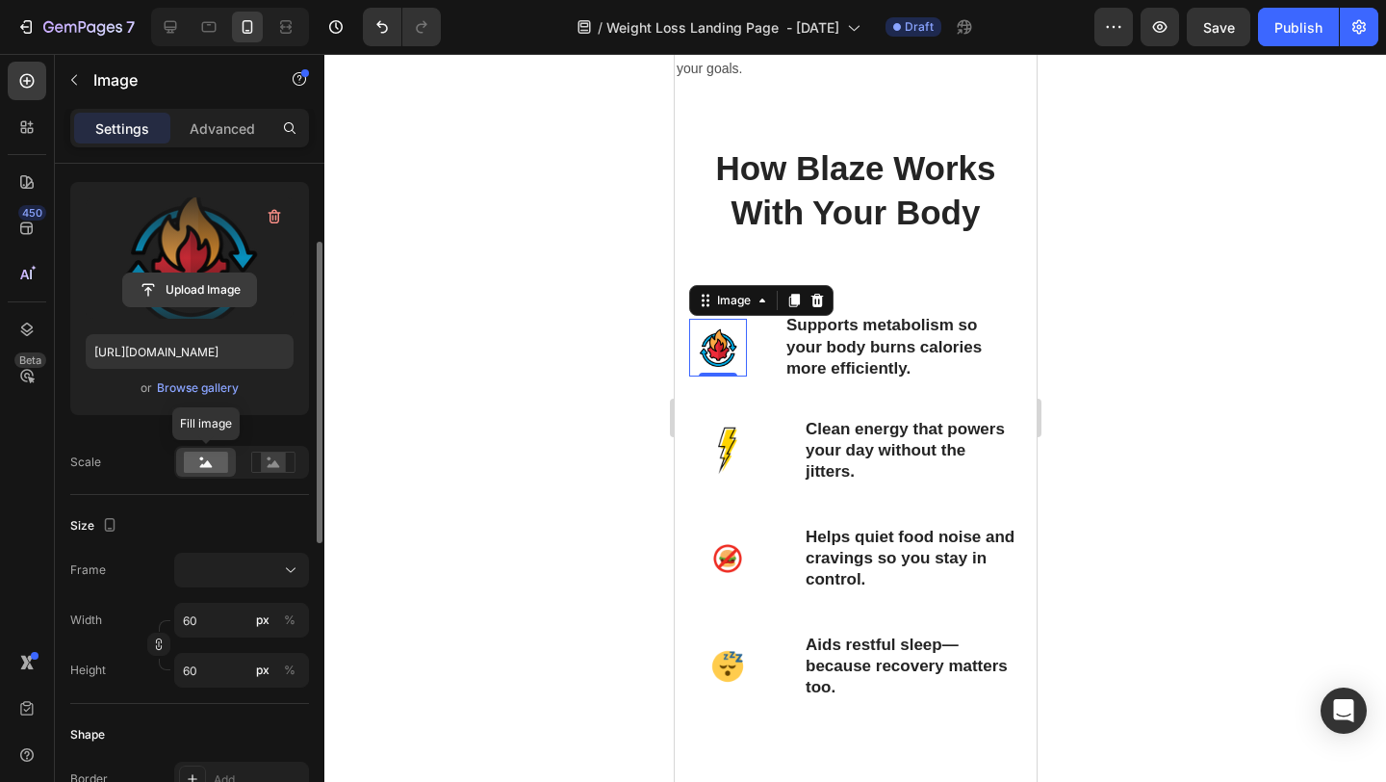
scroll to position [273, 0]
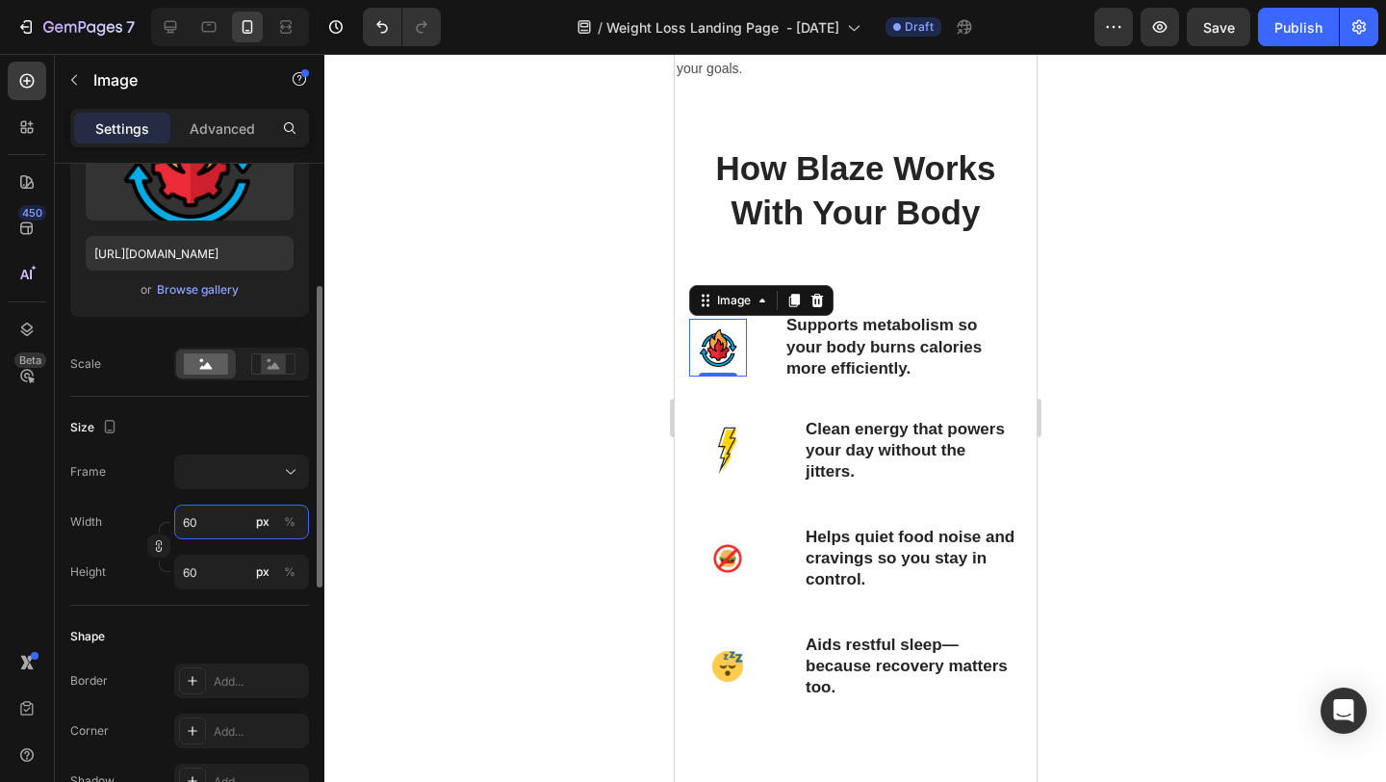
click at [214, 518] on input "60" at bounding box center [241, 521] width 135 height 35
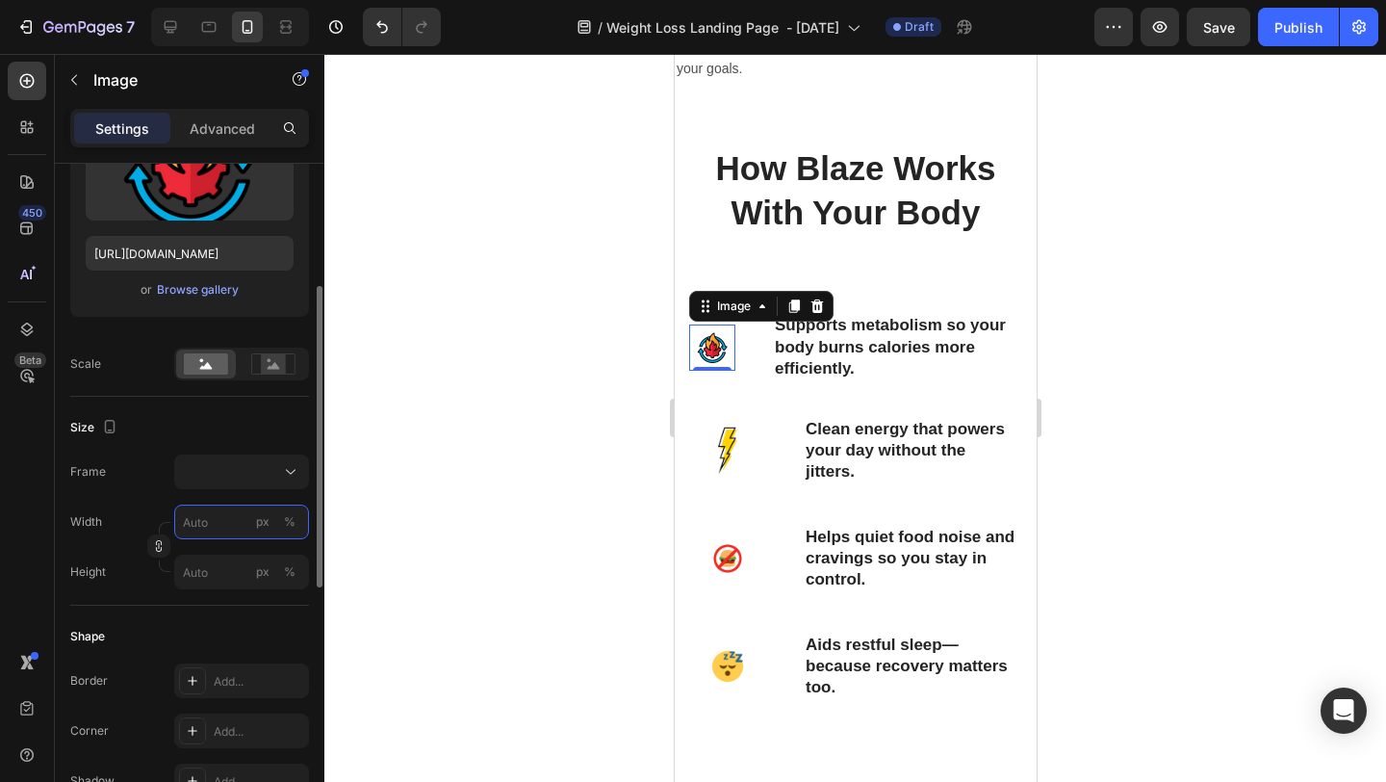
type input "8"
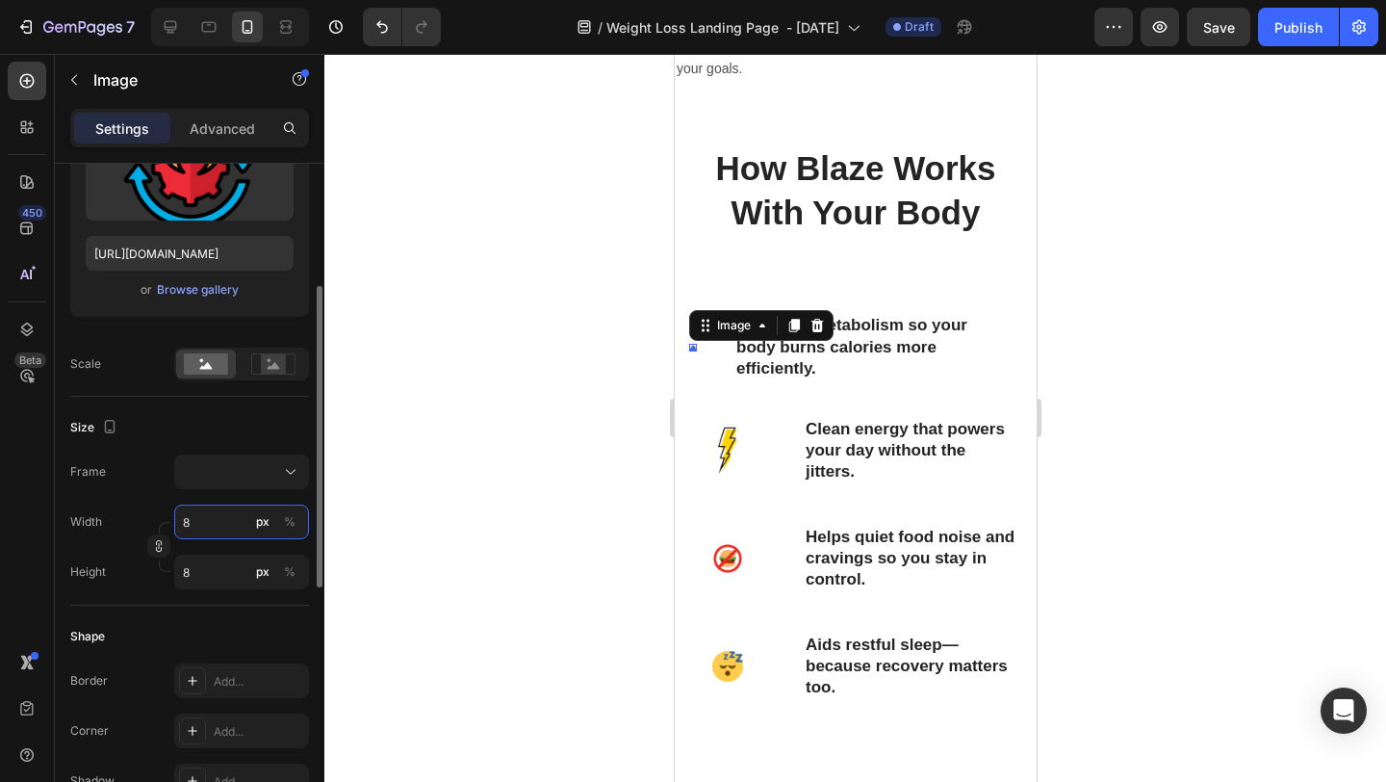
type input "80"
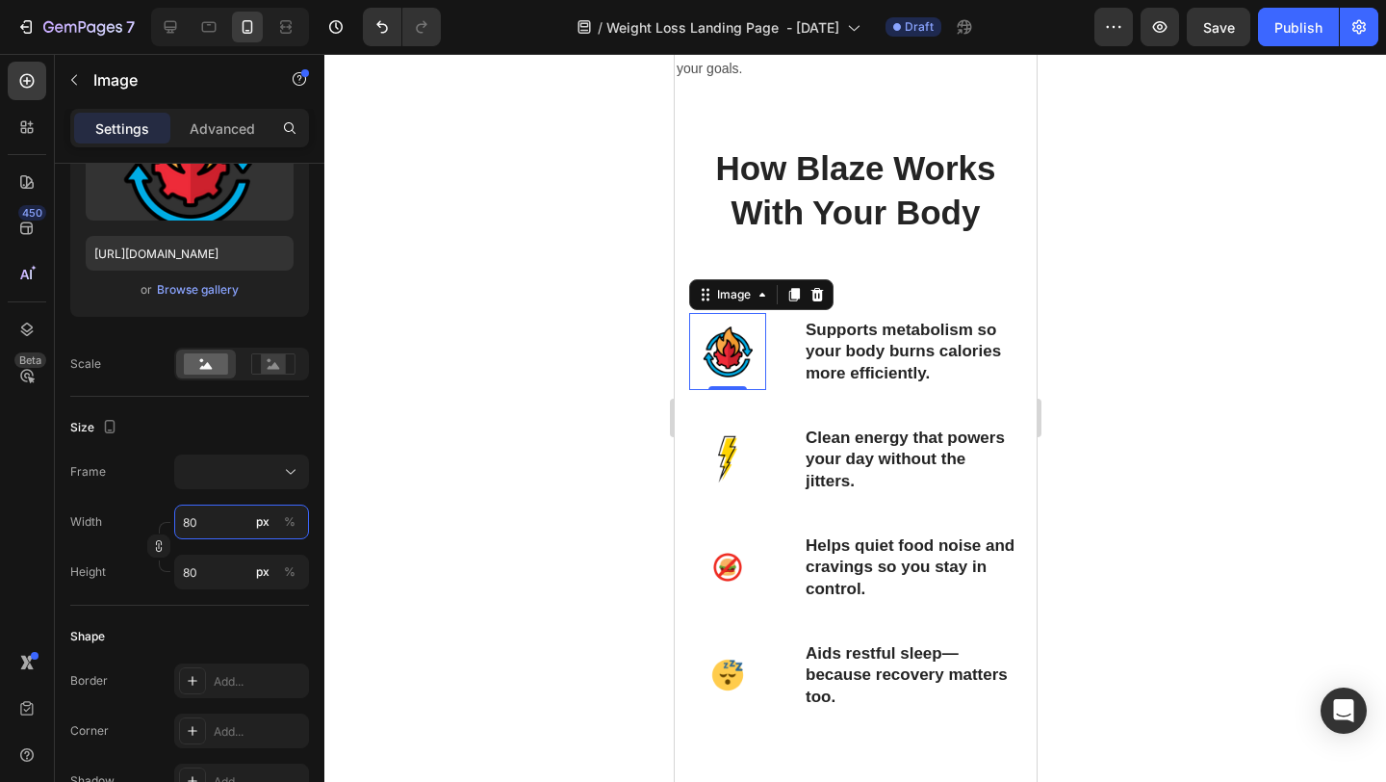
type input "80"
click at [1236, 416] on div at bounding box center [855, 418] width 1062 height 728
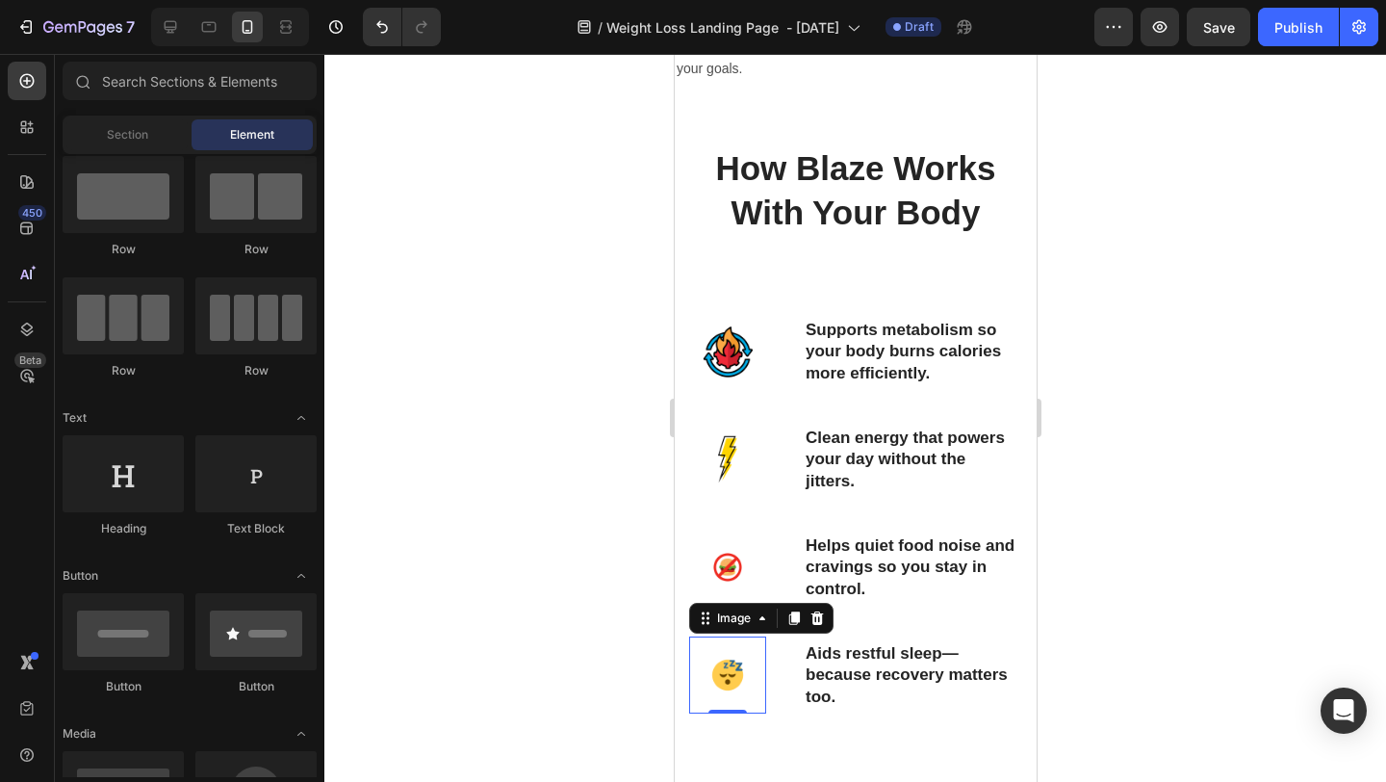
click at [730, 697] on img at bounding box center [726, 674] width 77 height 77
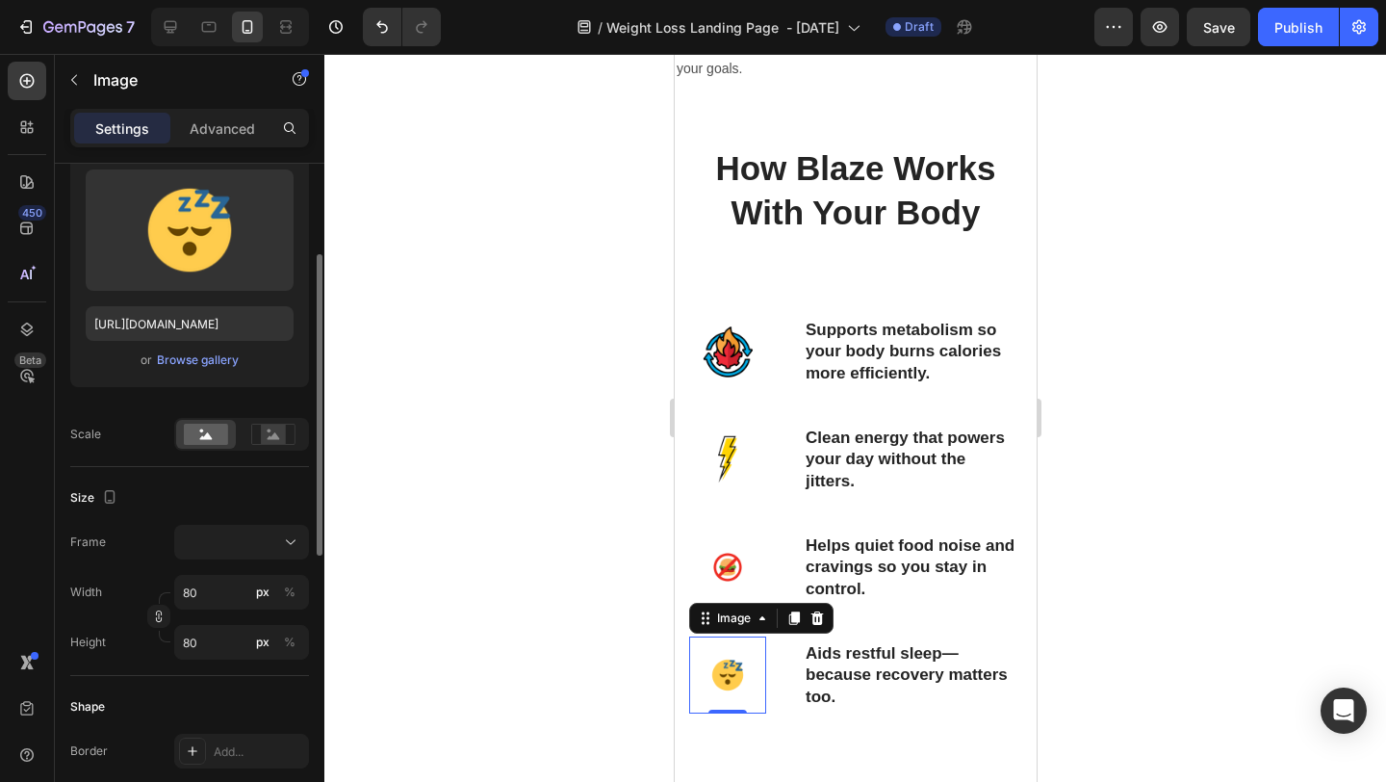
scroll to position [284, 0]
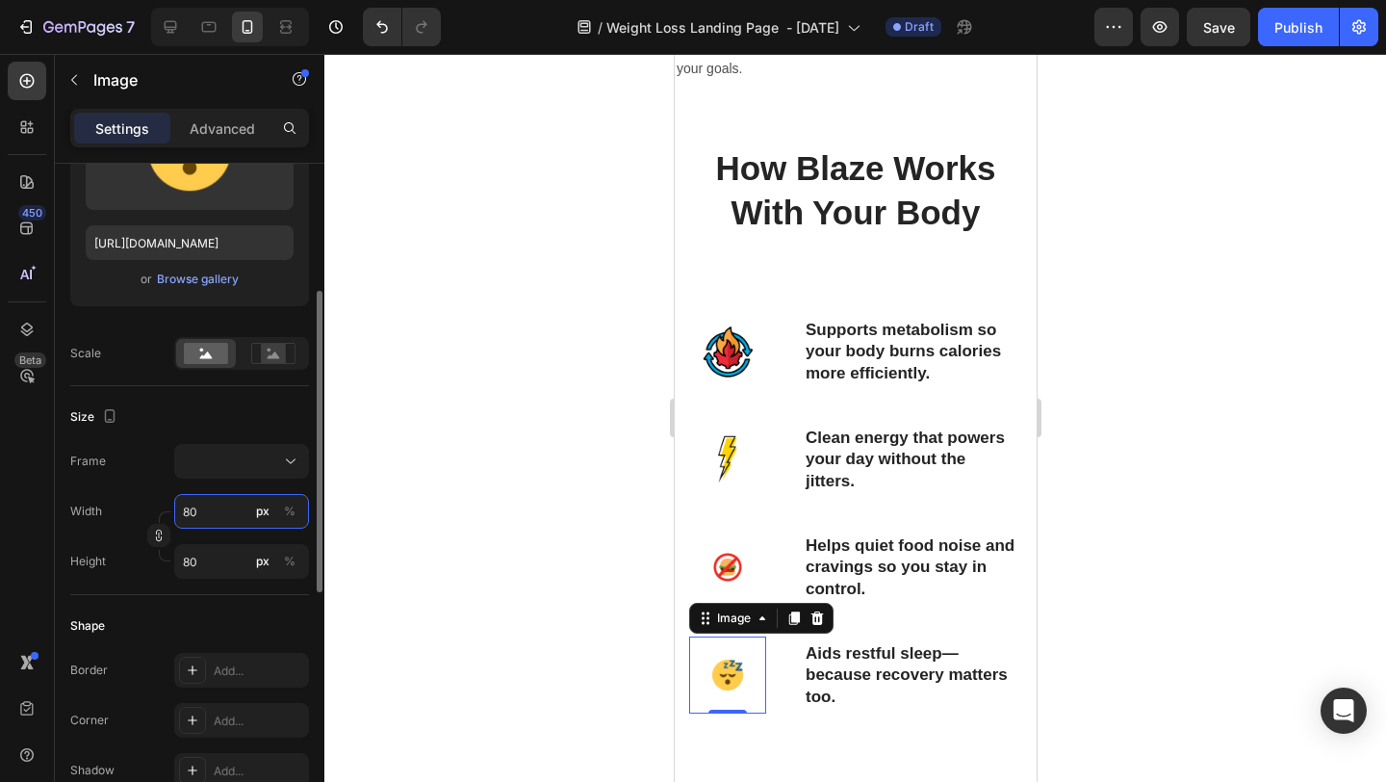
click at [203, 510] on input "80" at bounding box center [241, 511] width 135 height 35
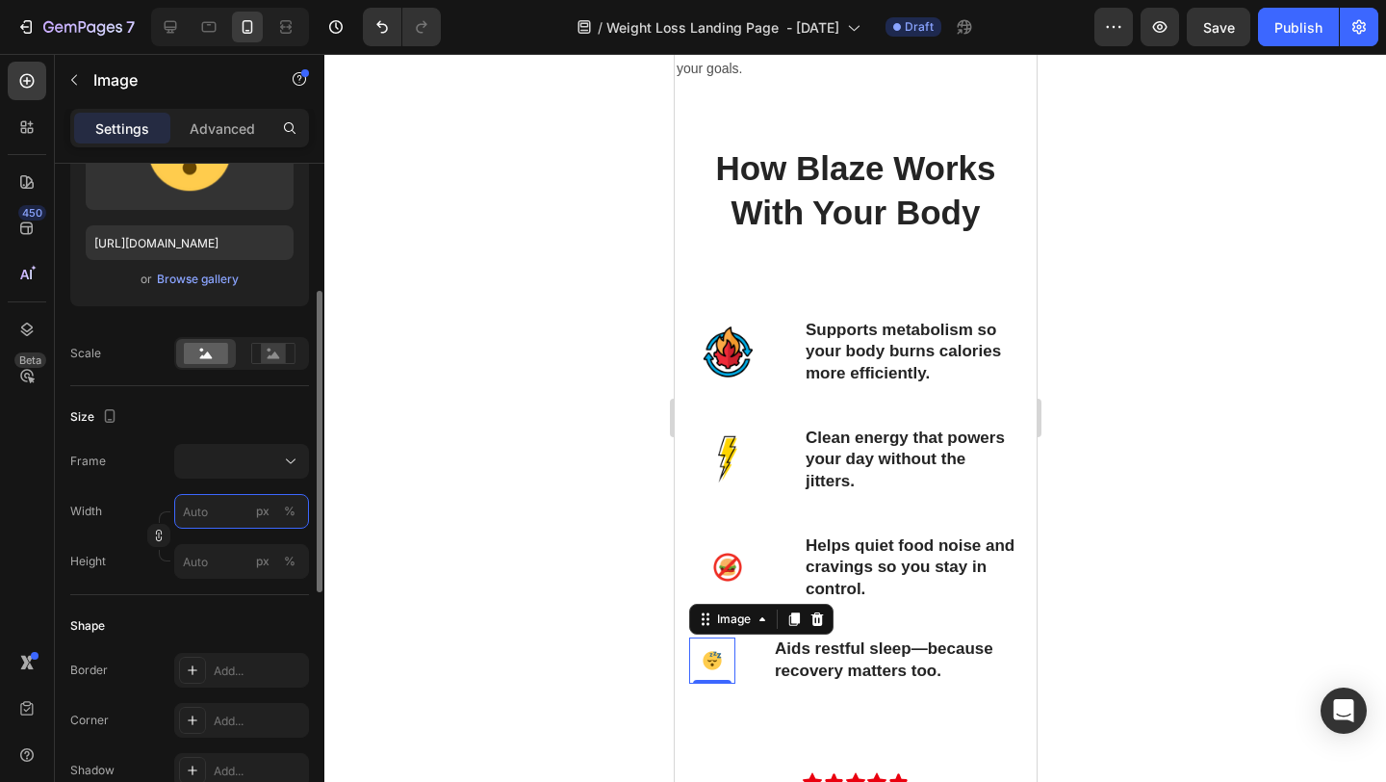
type input "9"
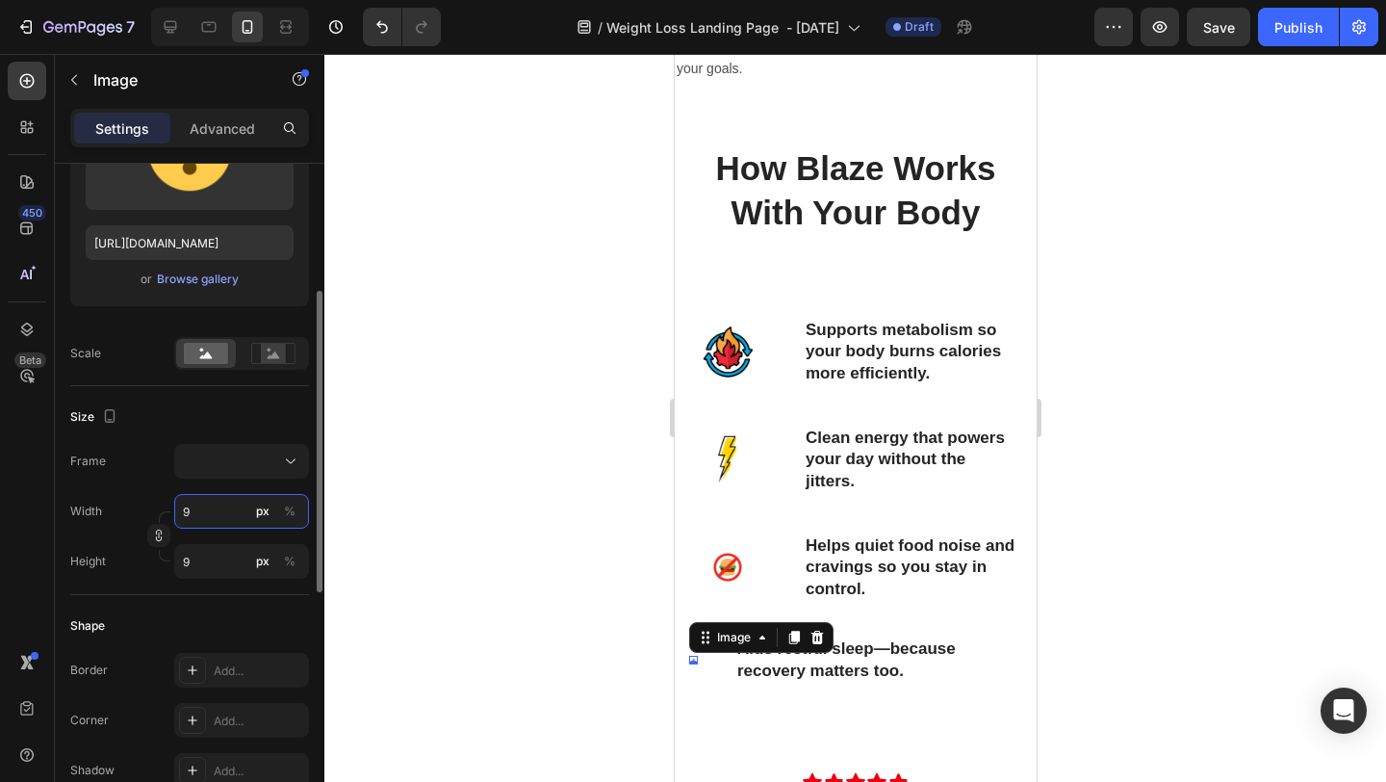
type input "90"
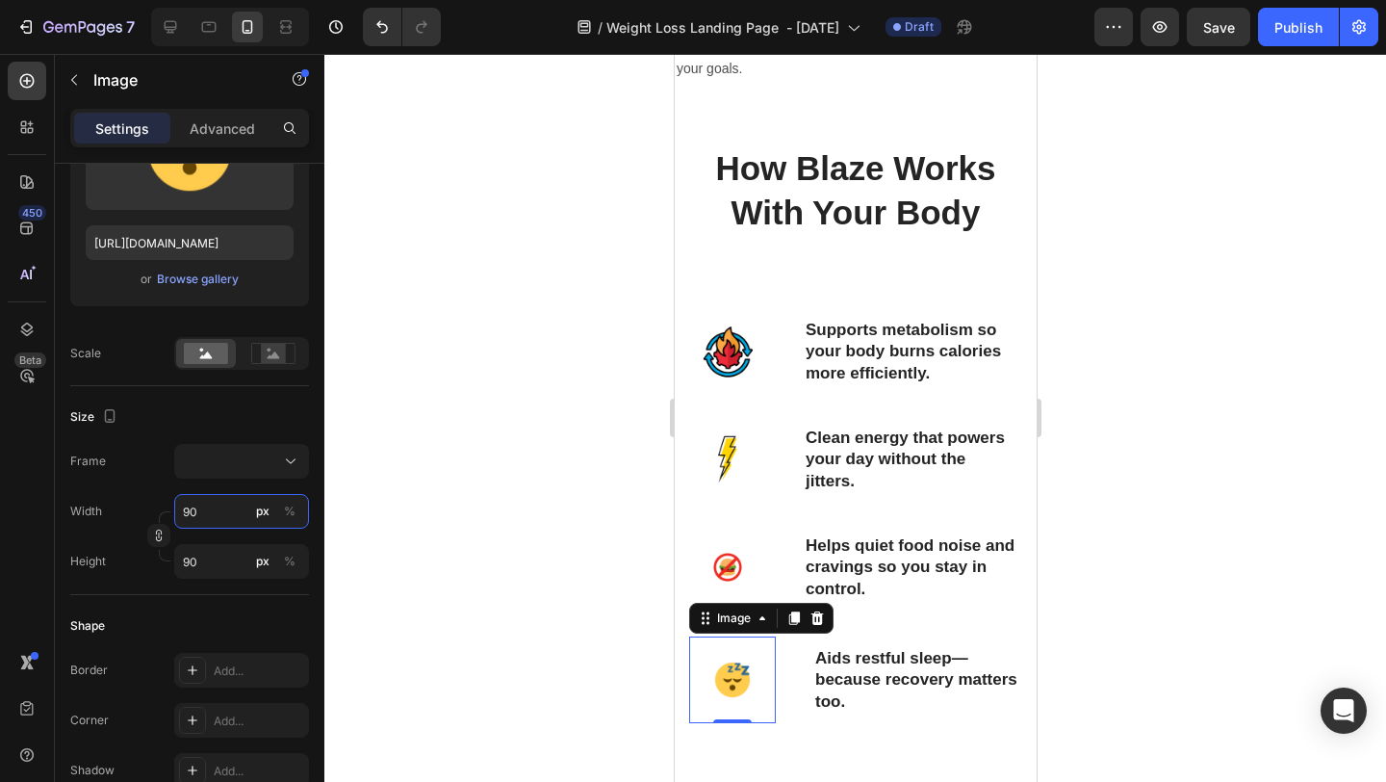
type input "90"
click at [1140, 365] on div at bounding box center [855, 418] width 1062 height 728
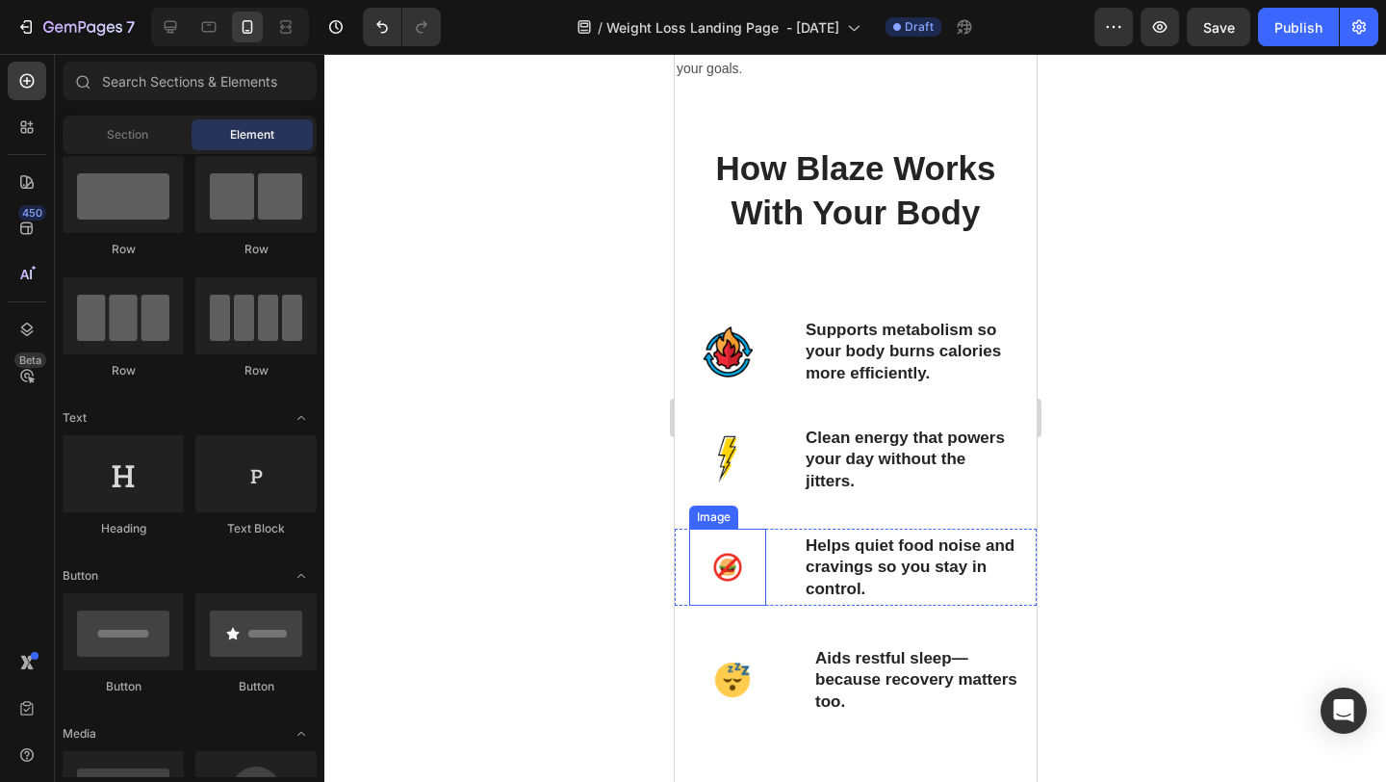
click at [720, 589] on img at bounding box center [726, 567] width 77 height 77
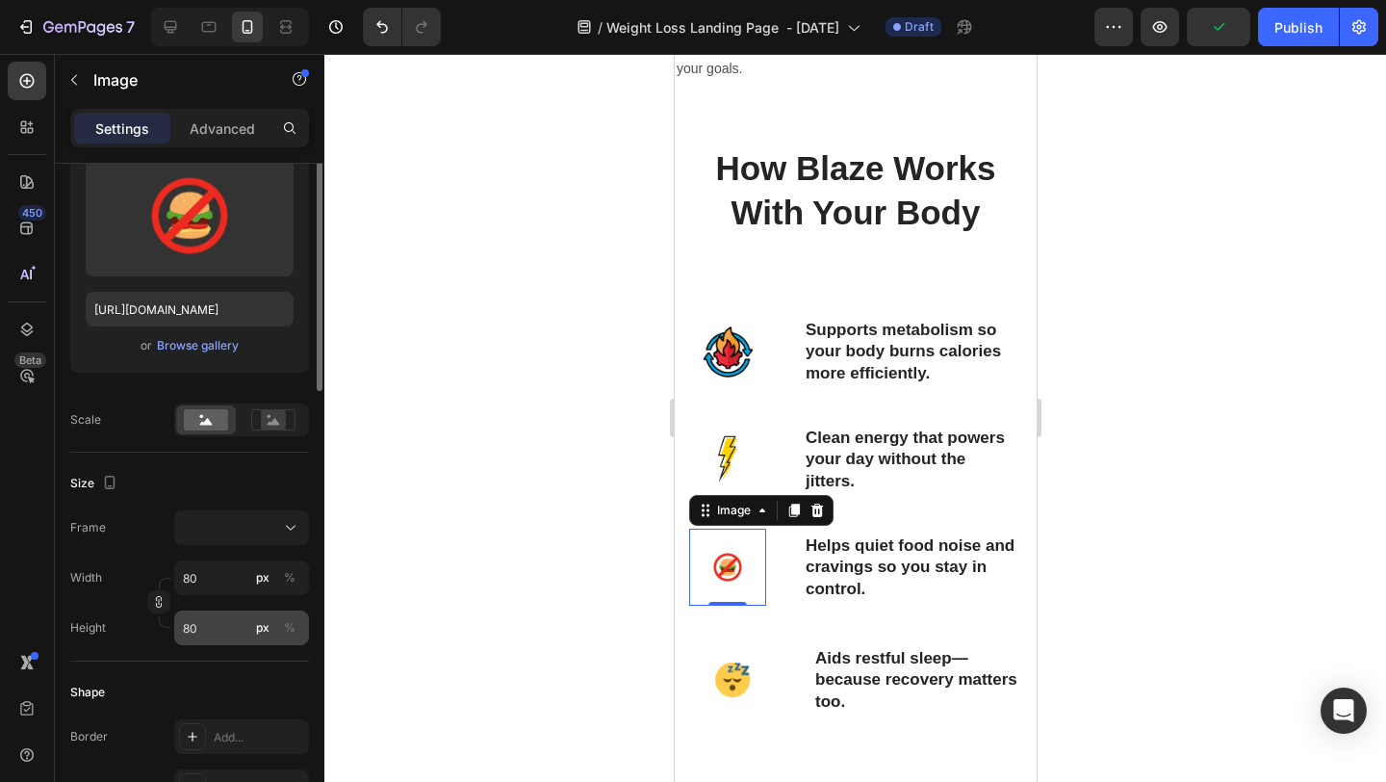
scroll to position [271, 0]
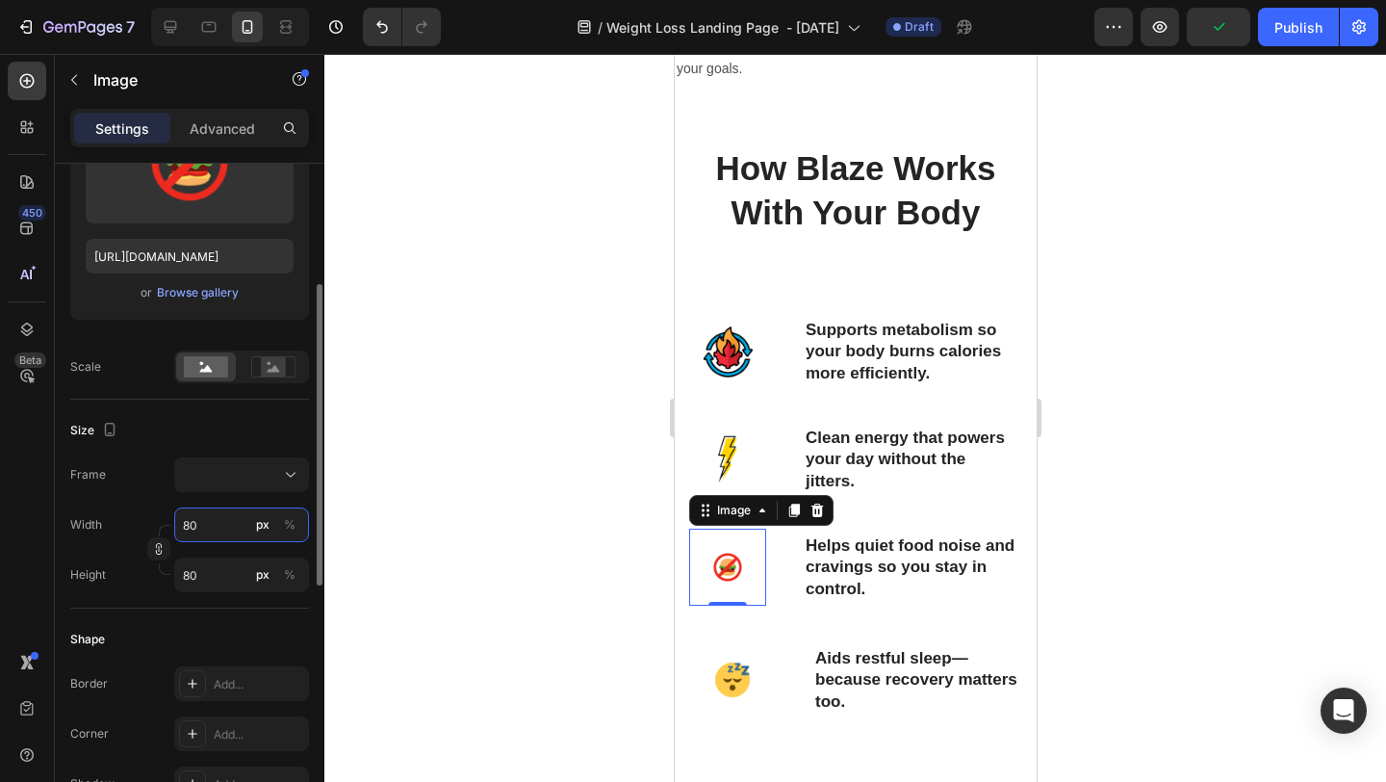
click at [229, 533] on input "80" at bounding box center [241, 524] width 135 height 35
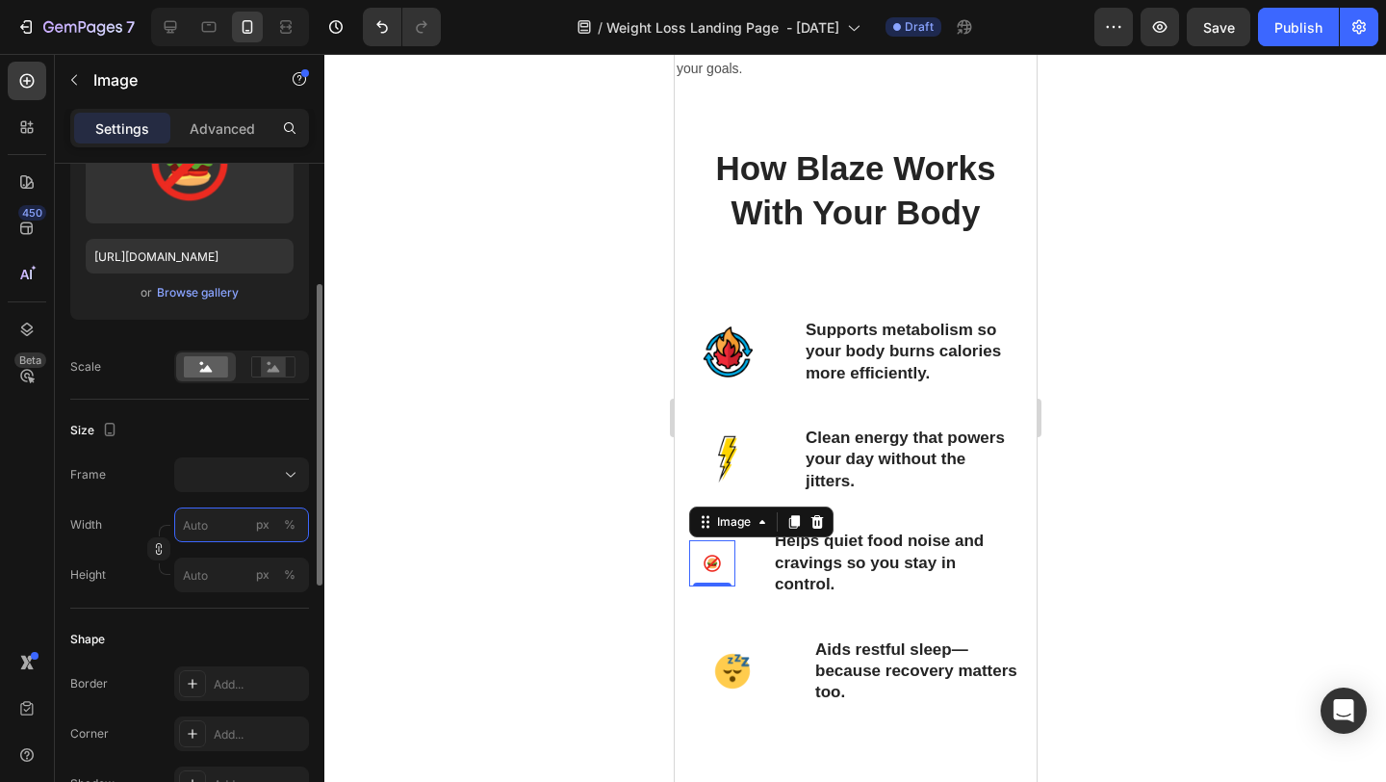
type input "9"
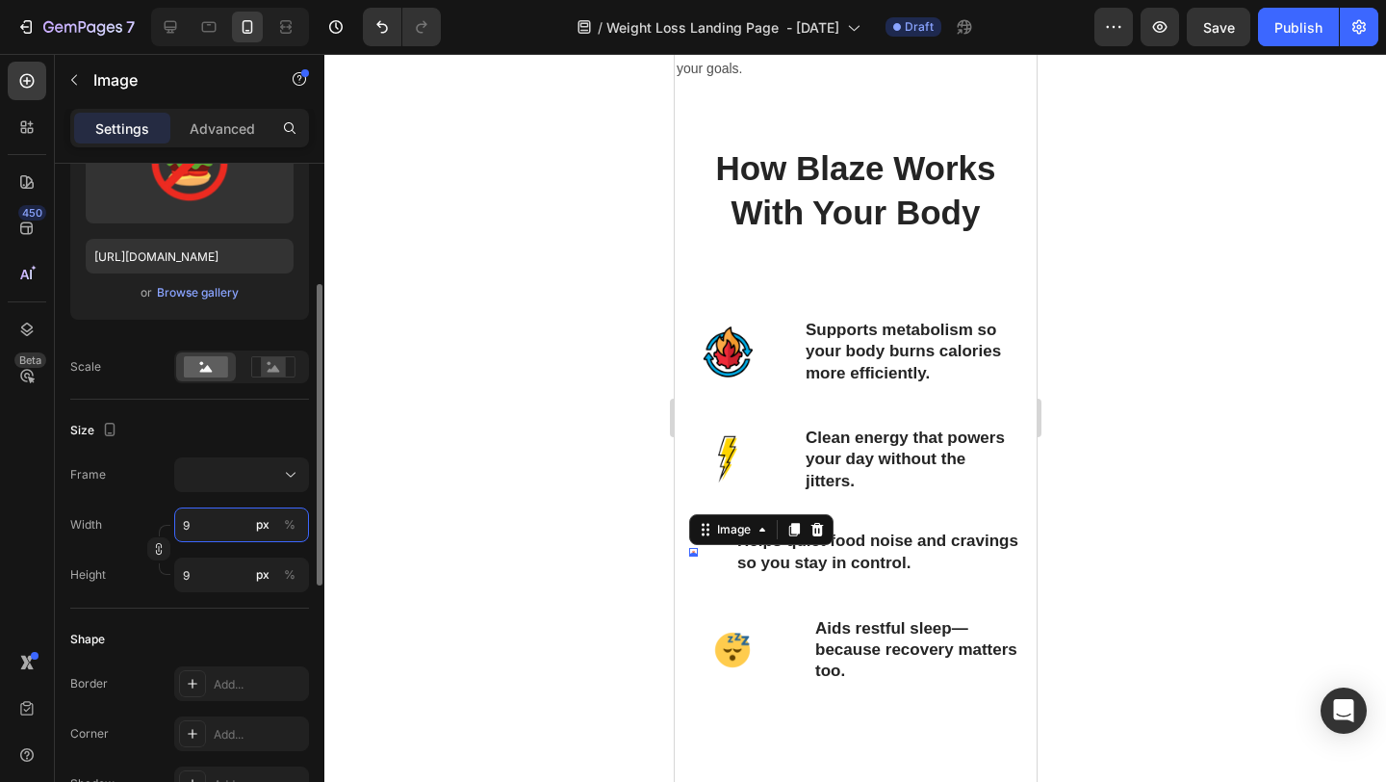
type input "90"
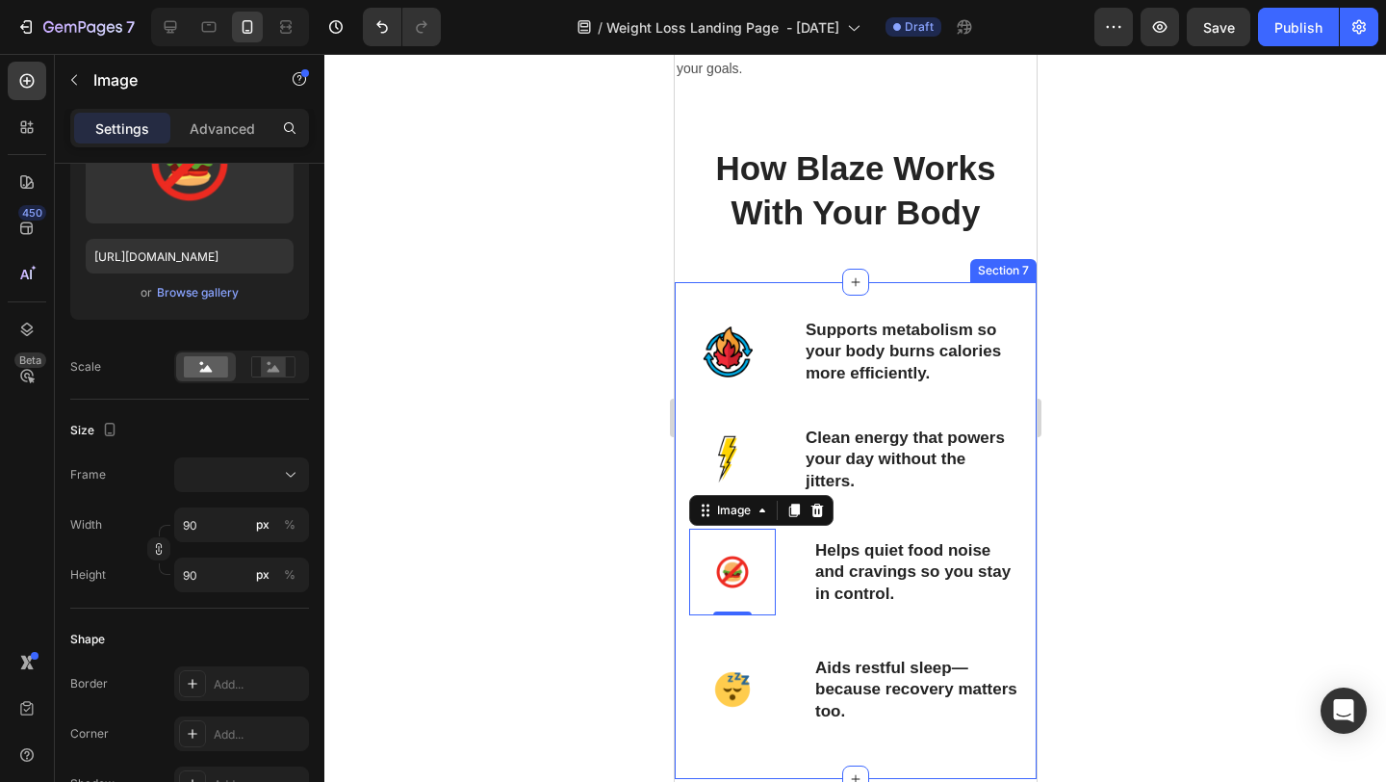
click at [1225, 411] on div at bounding box center [855, 418] width 1062 height 728
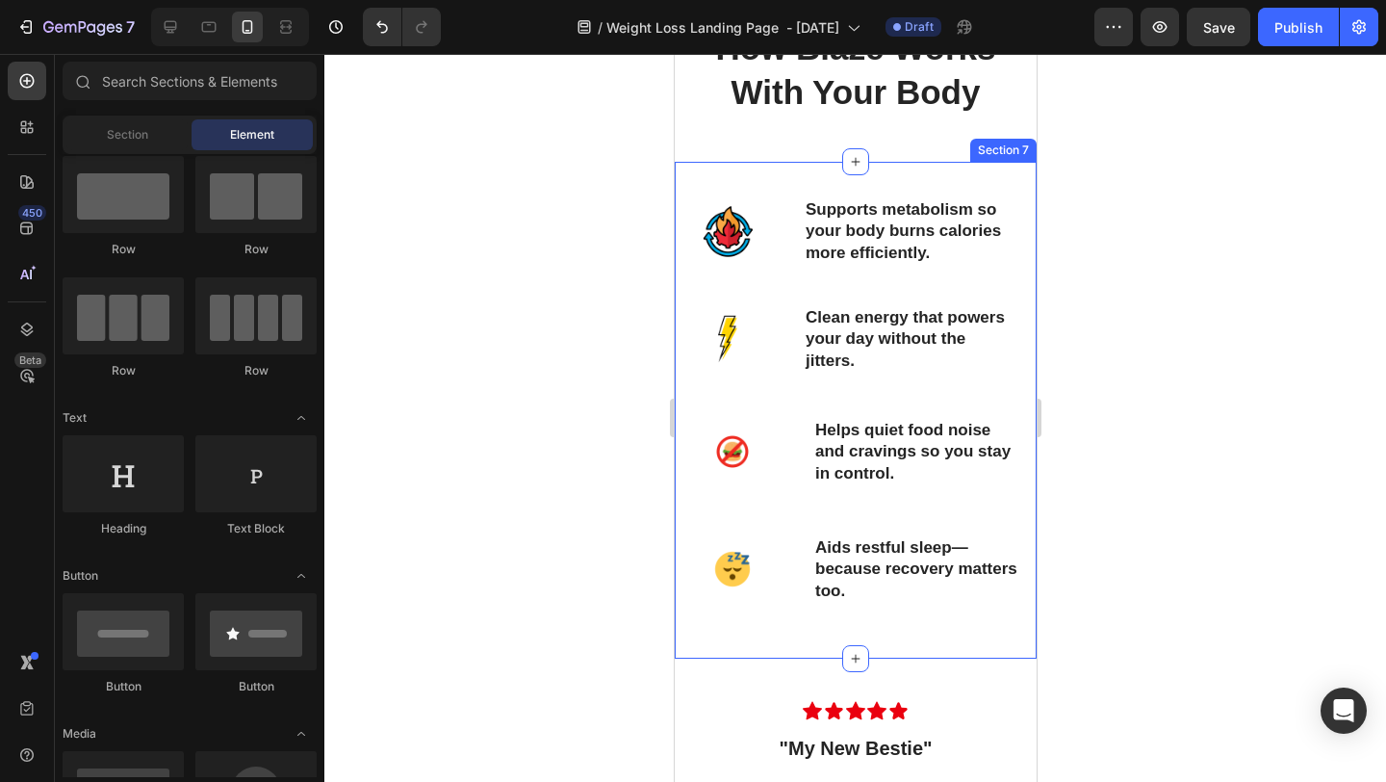
scroll to position [1866, 0]
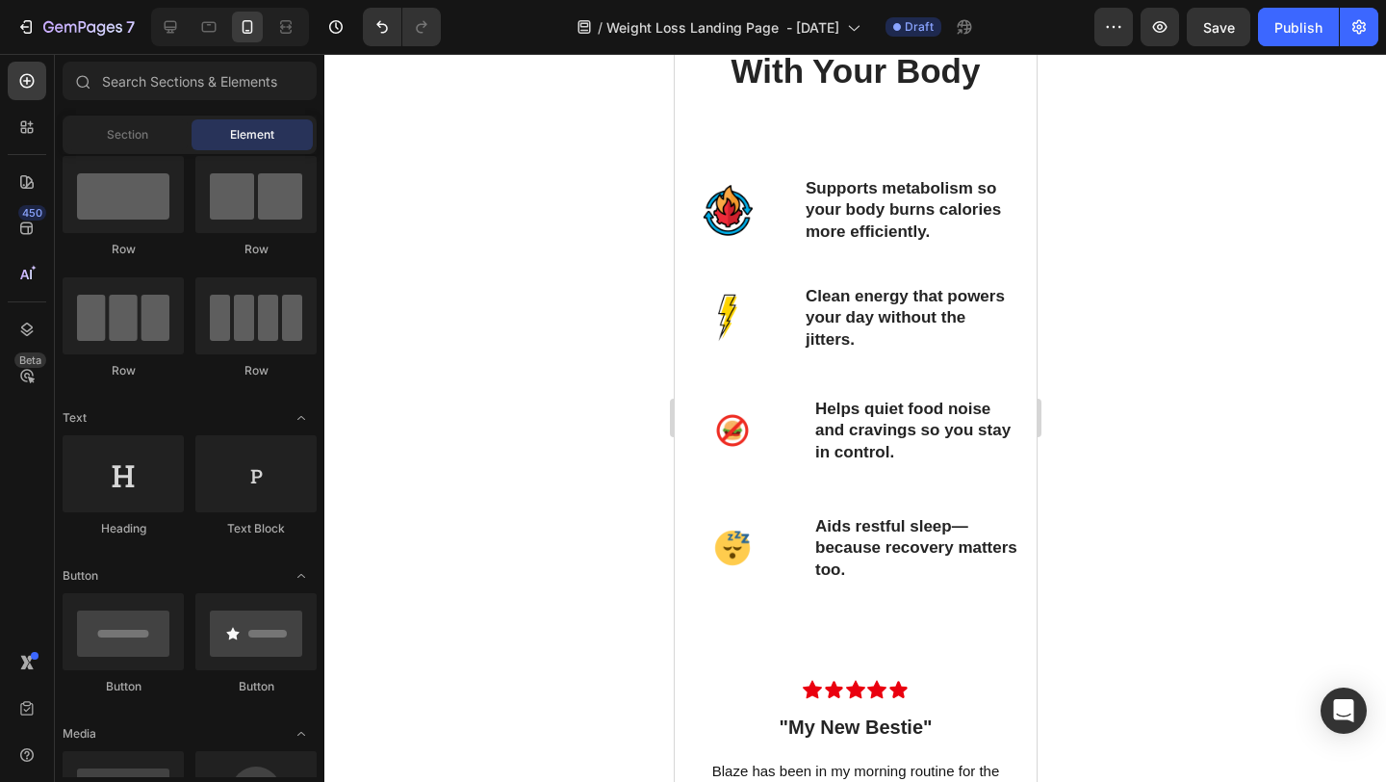
click at [1209, 383] on div at bounding box center [855, 418] width 1062 height 728
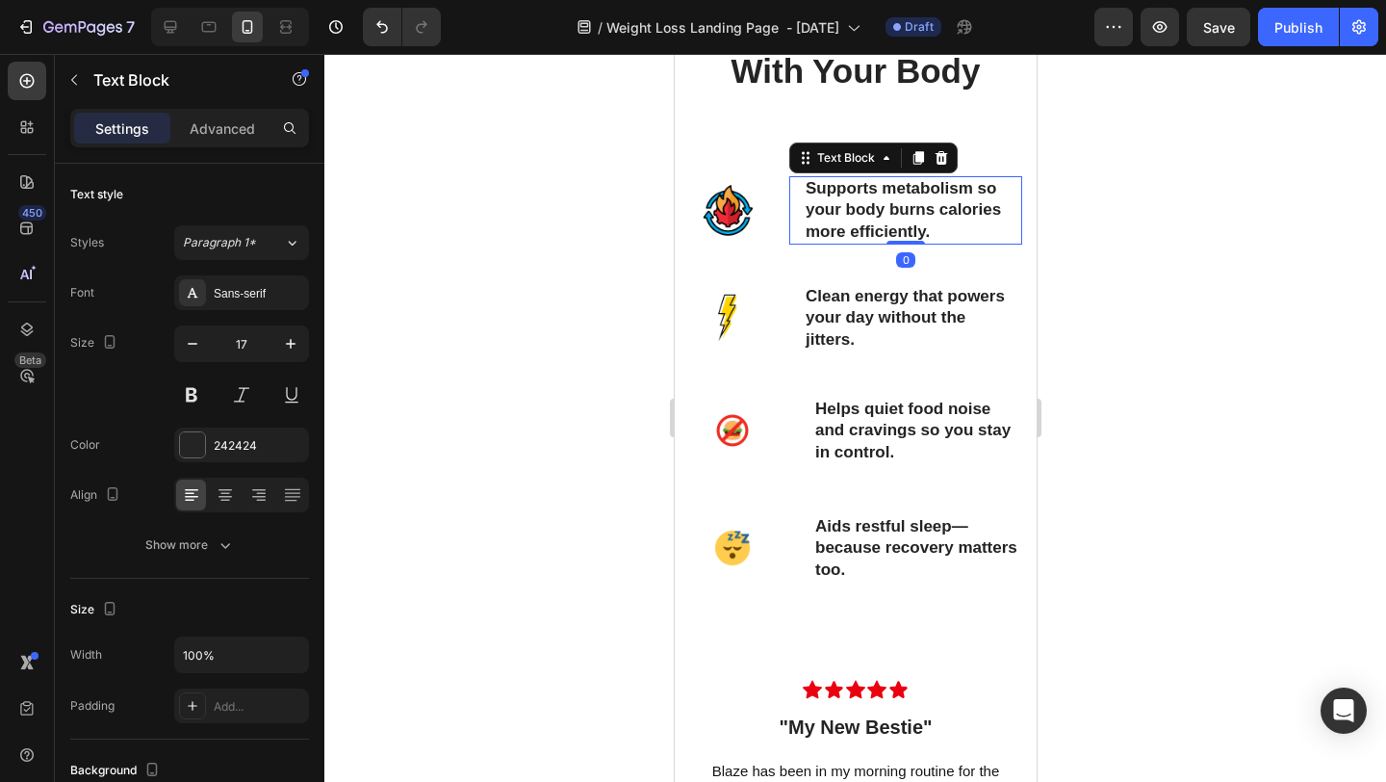
click at [816, 237] on p "Supports metabolism so your body burns calories more efficiently." at bounding box center [905, 210] width 200 height 64
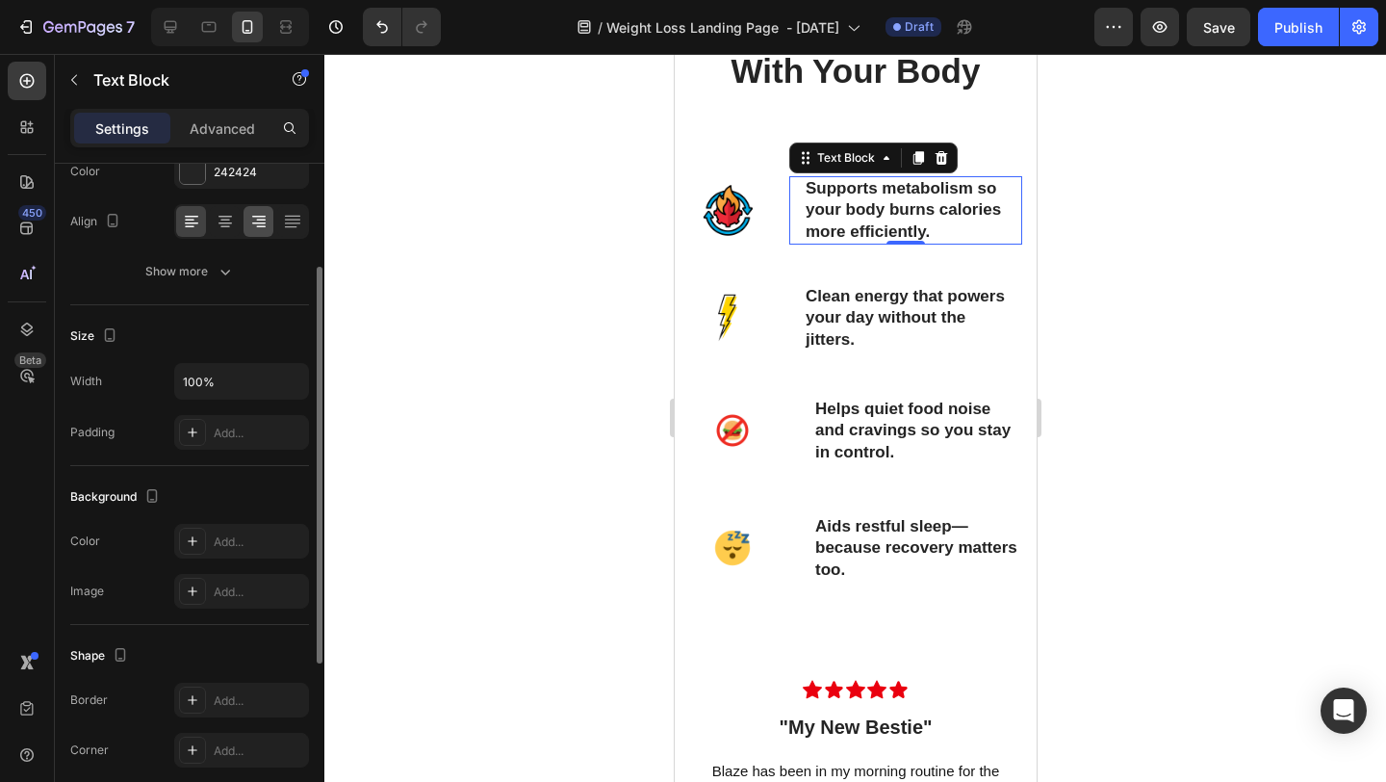
scroll to position [0, 0]
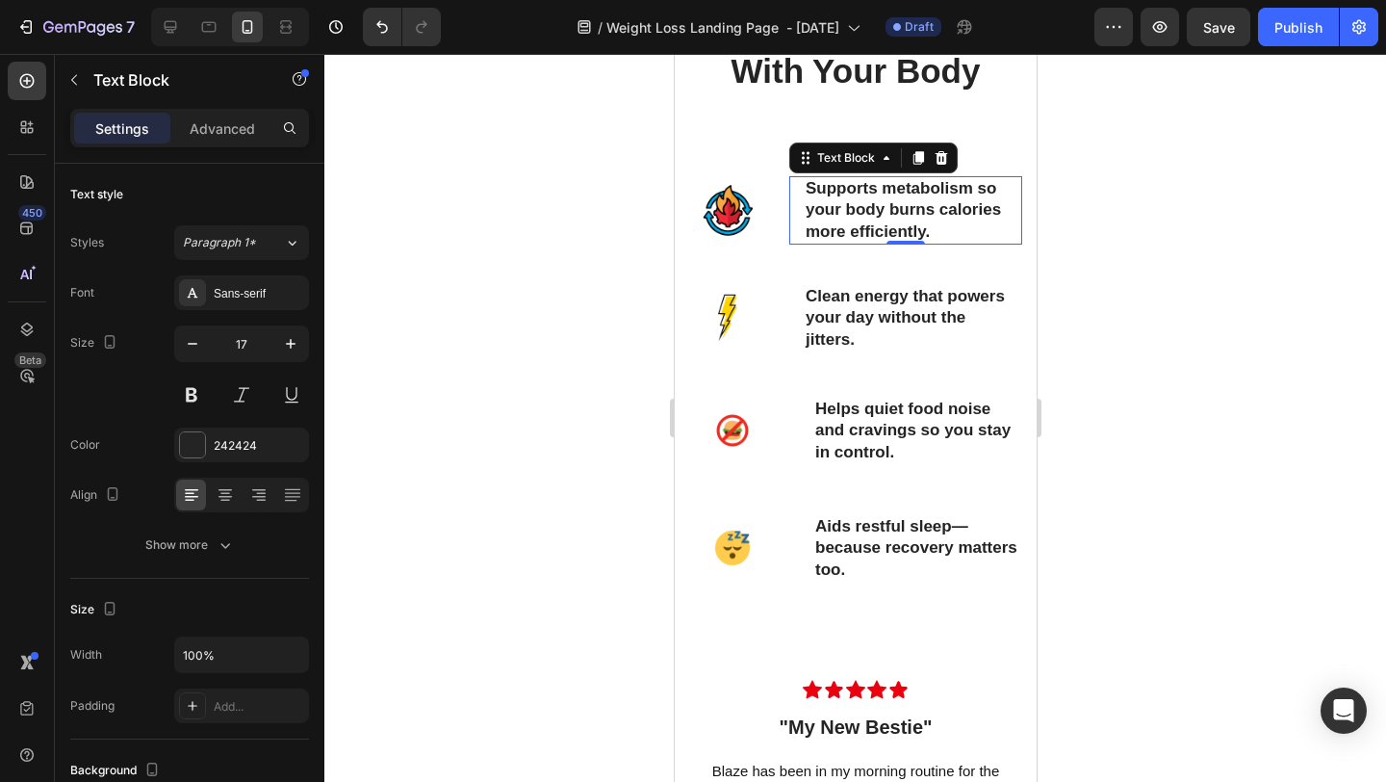
click at [1247, 276] on div at bounding box center [855, 418] width 1062 height 728
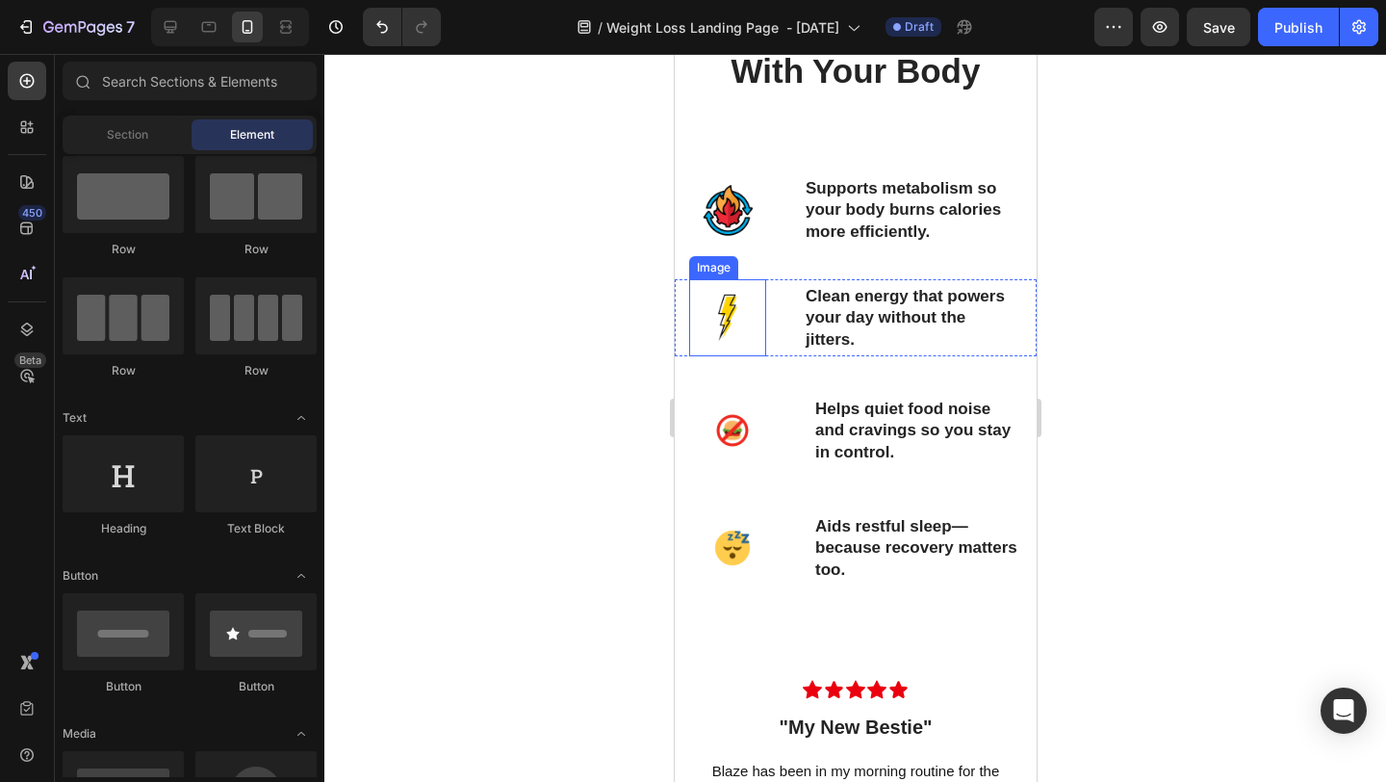
click at [735, 342] on img at bounding box center [726, 317] width 77 height 77
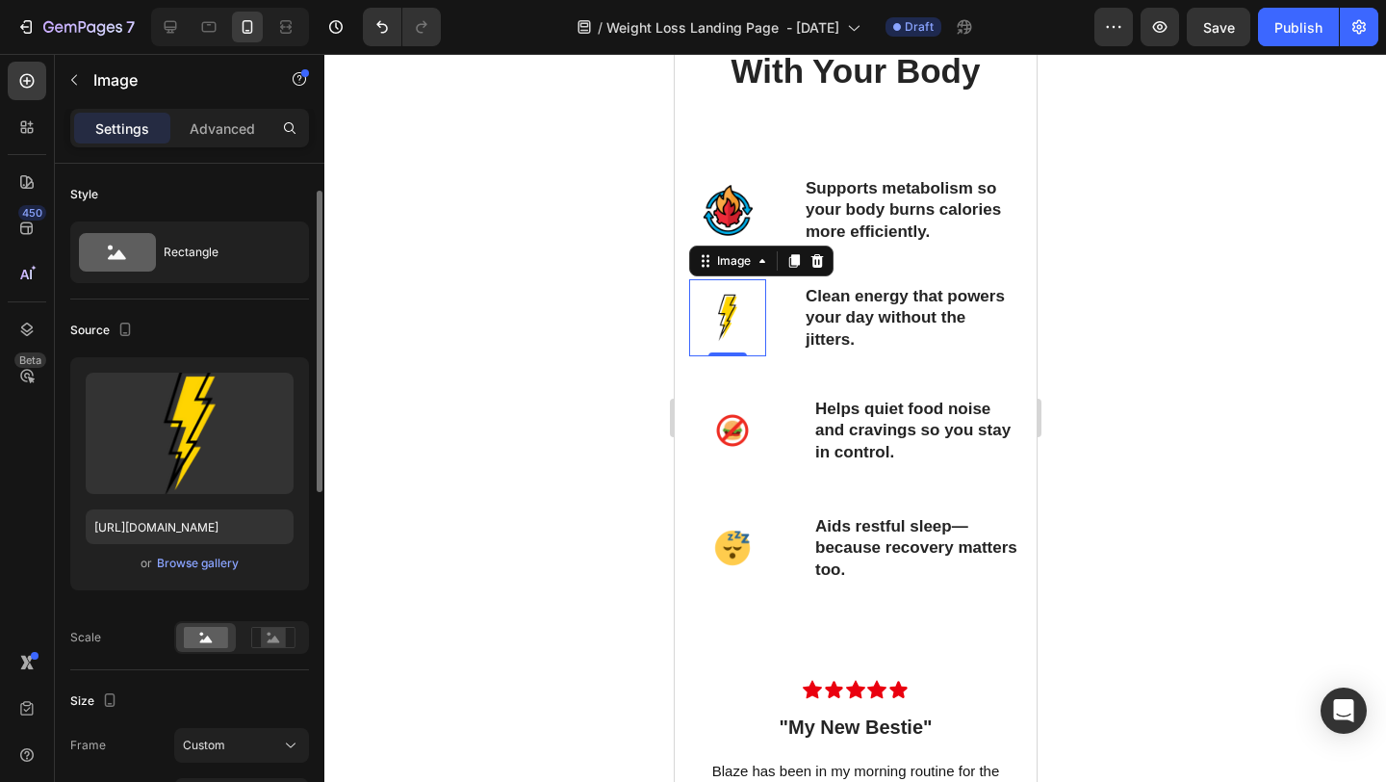
scroll to position [96, 0]
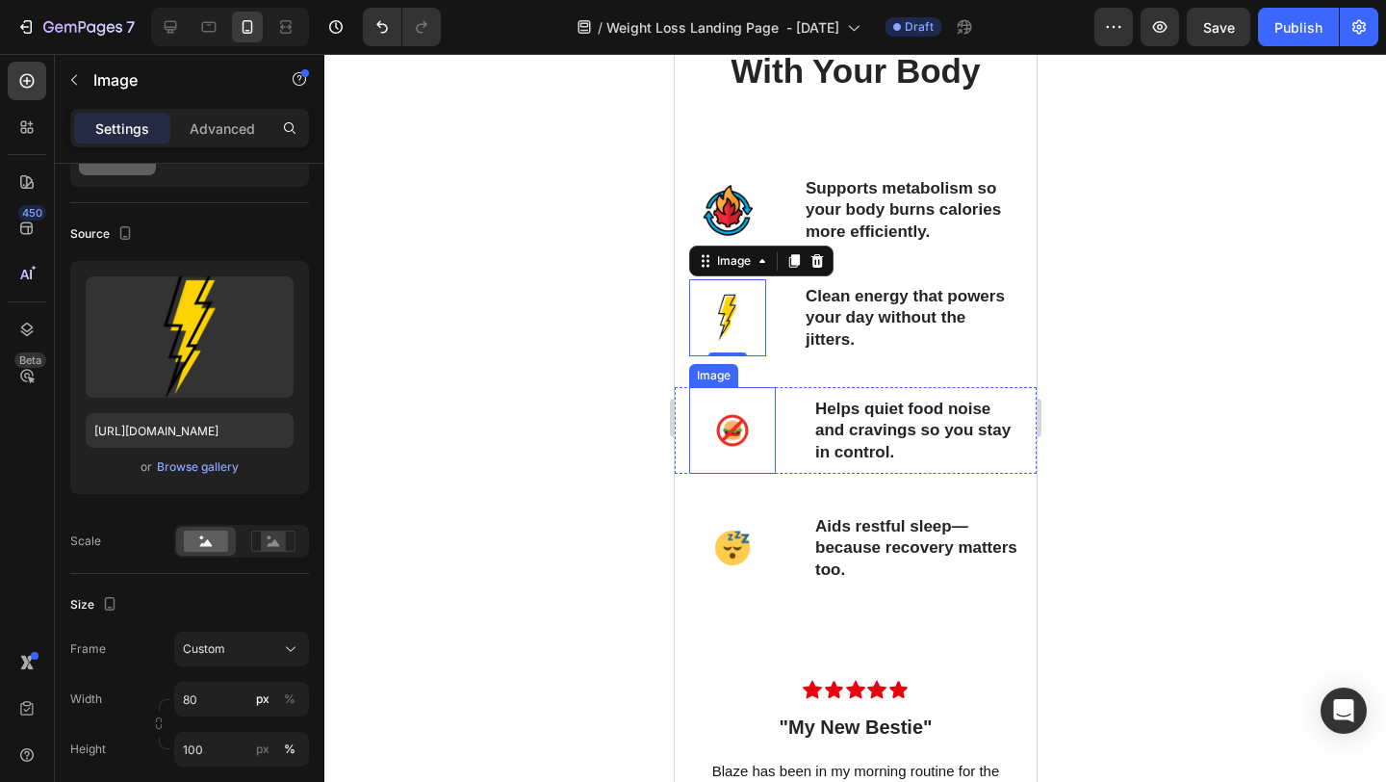
click at [757, 460] on img at bounding box center [731, 430] width 87 height 87
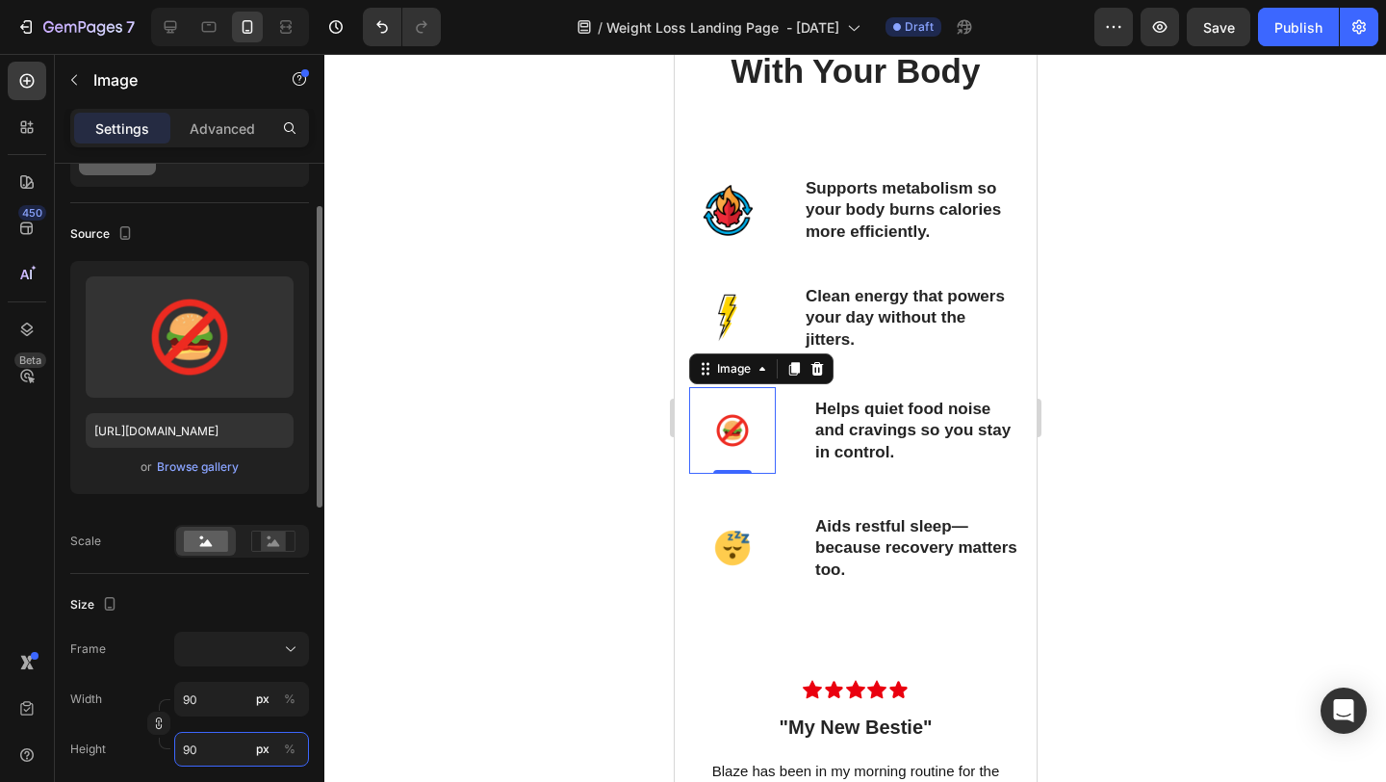
click at [192, 751] on input "90" at bounding box center [241, 749] width 135 height 35
type input "8"
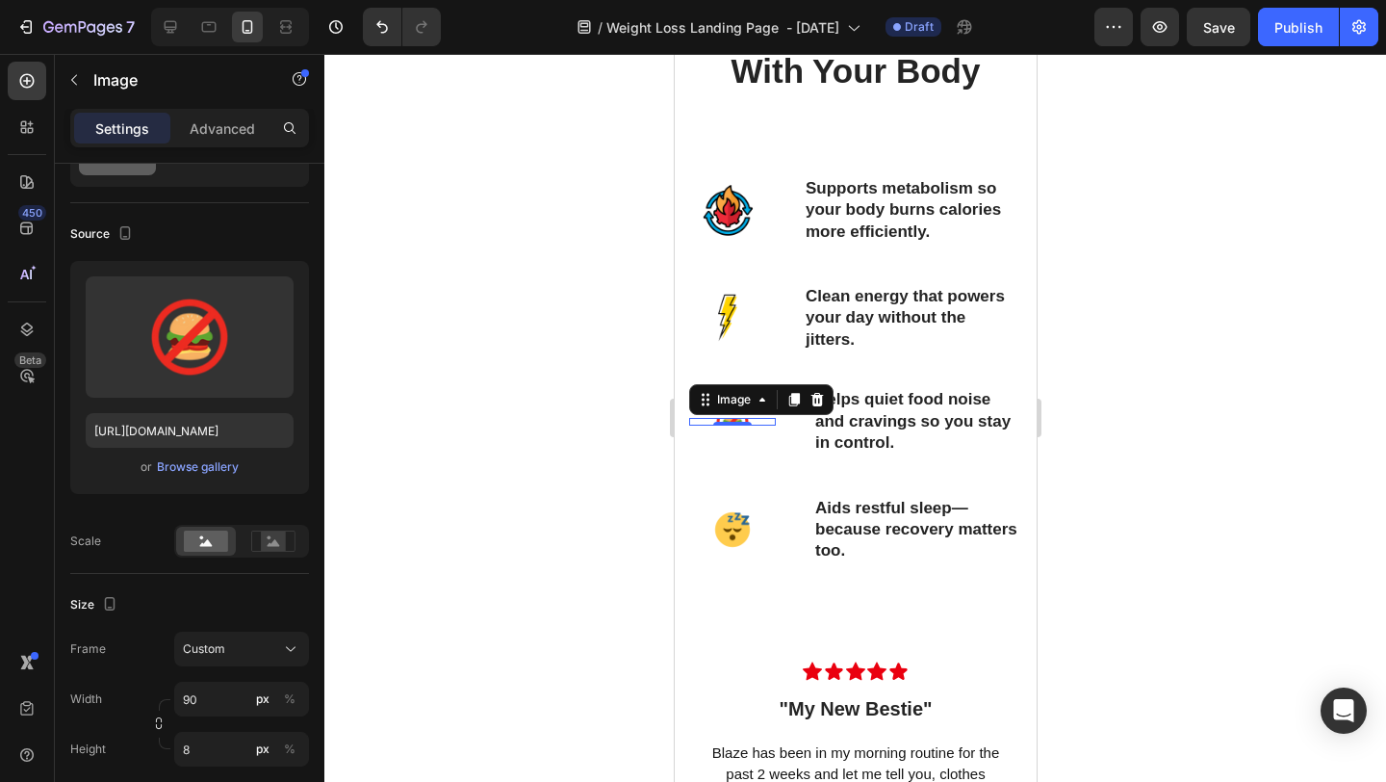
click at [535, 567] on div at bounding box center [855, 418] width 1062 height 728
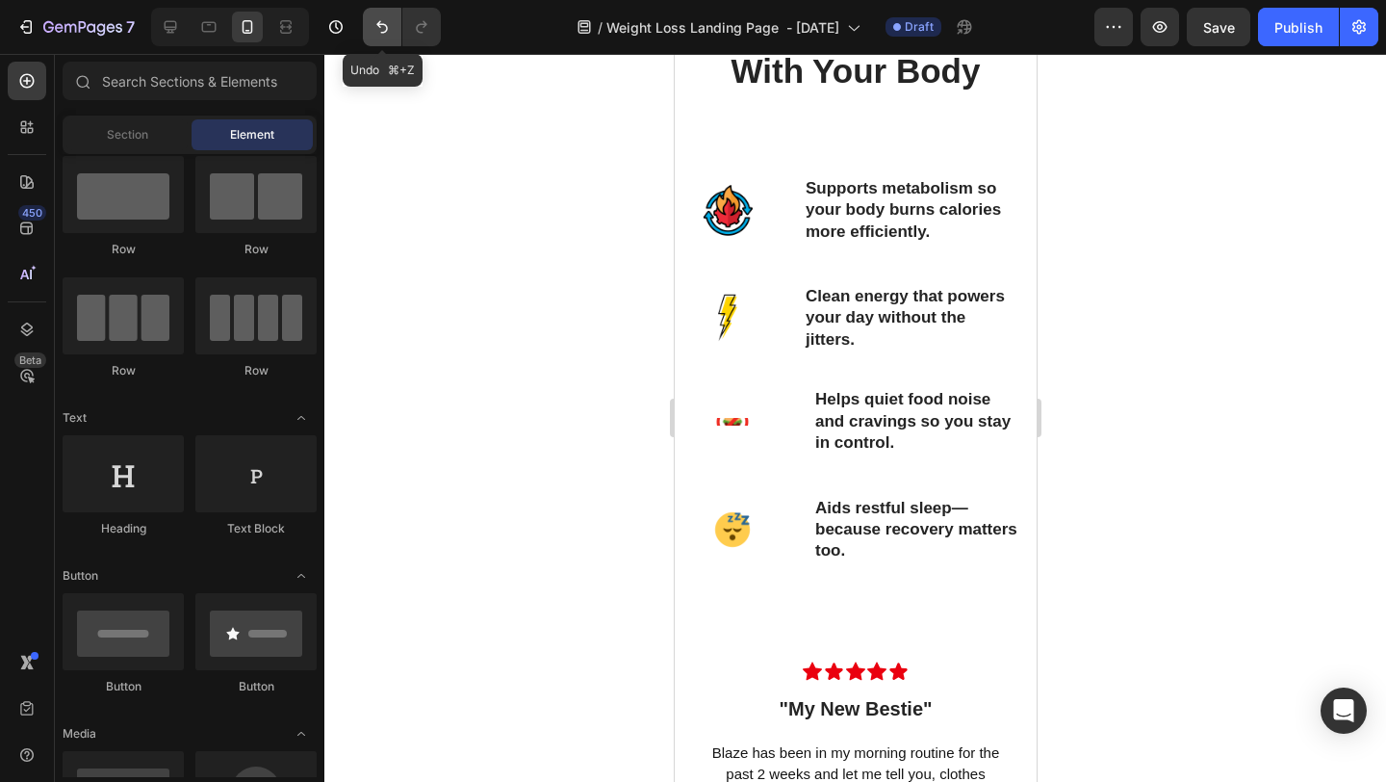
click at [375, 22] on icon "Undo/Redo" at bounding box center [382, 26] width 19 height 19
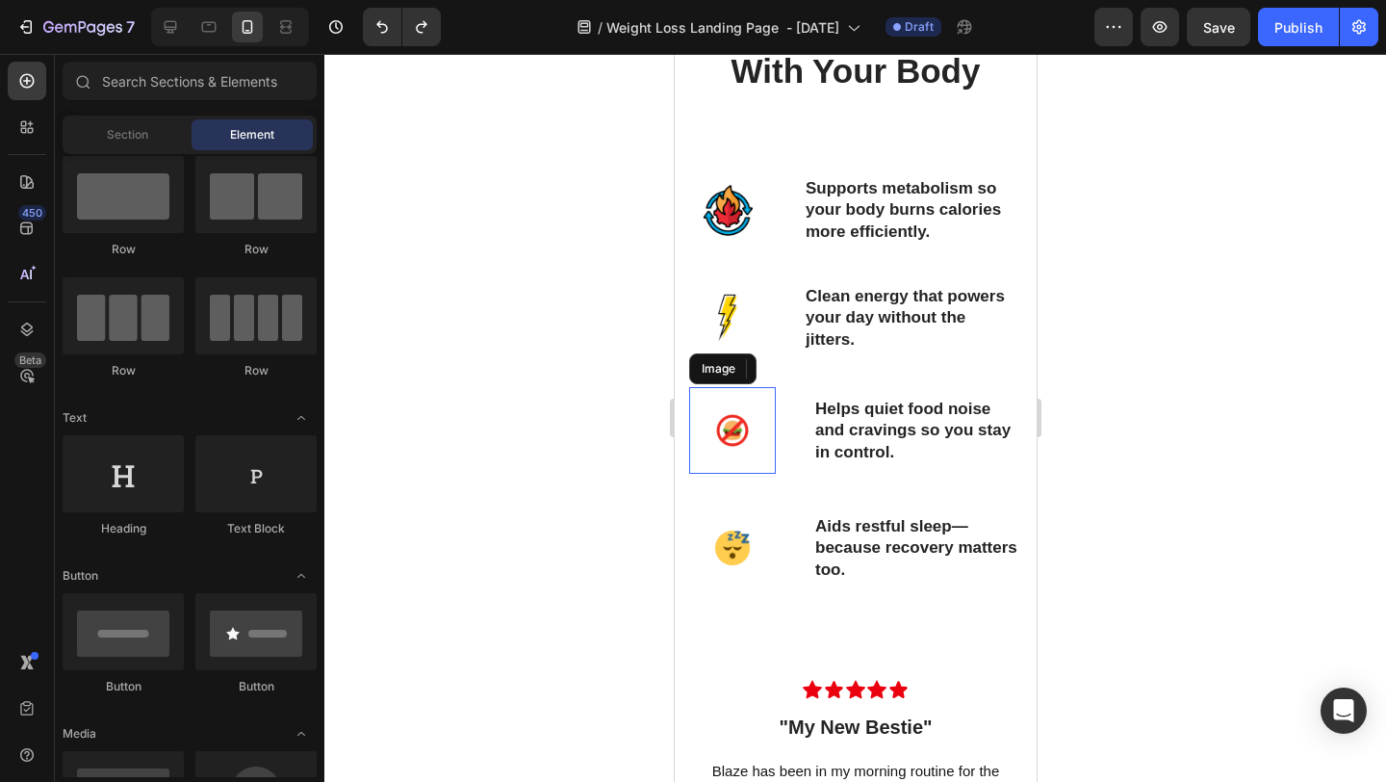
click at [763, 436] on img at bounding box center [731, 430] width 87 height 87
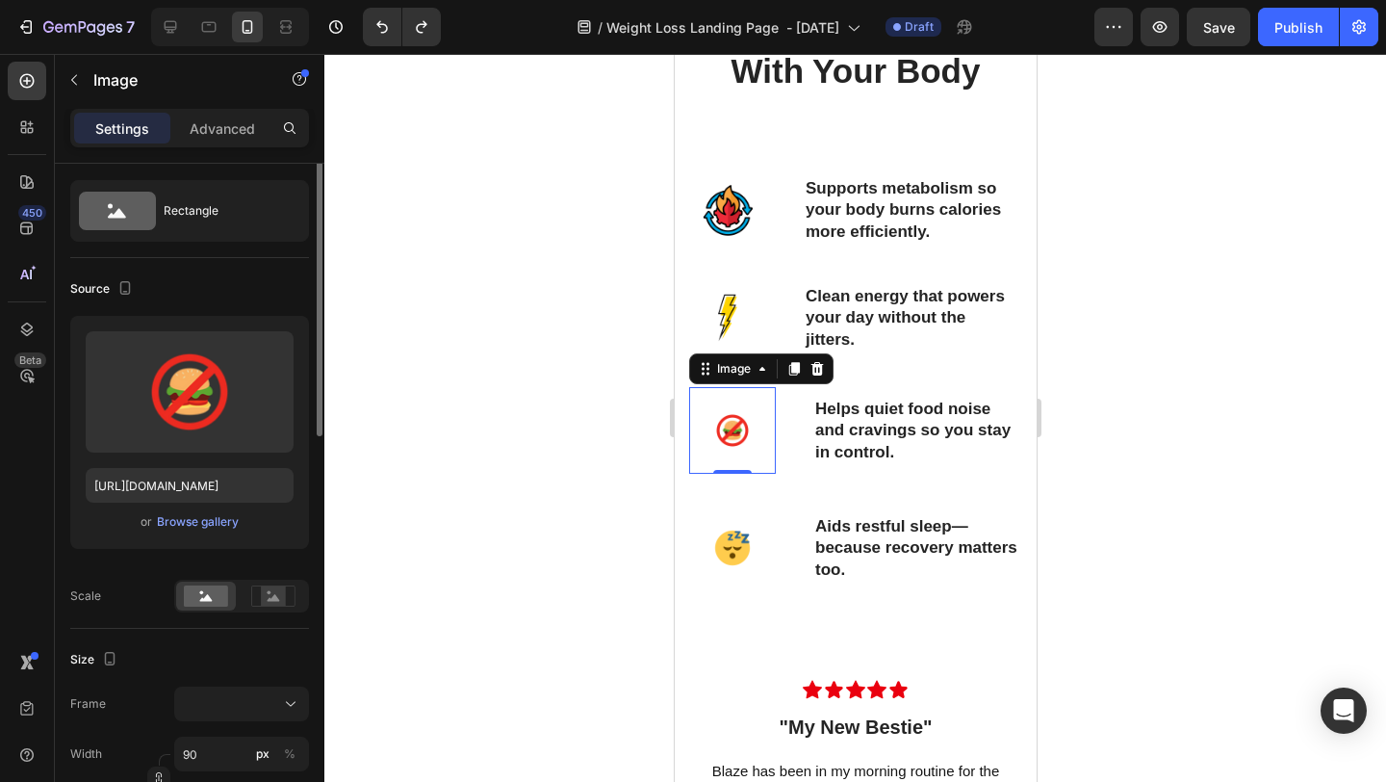
scroll to position [46, 0]
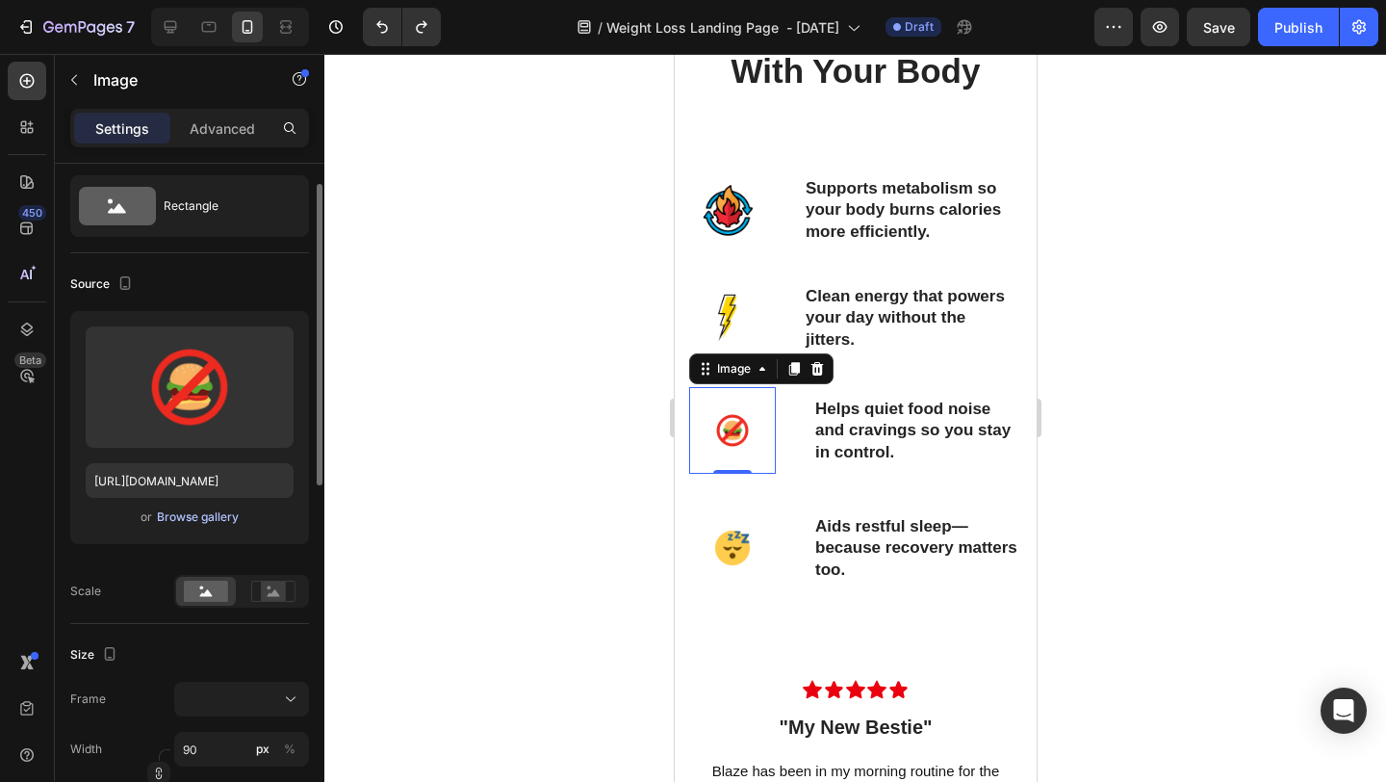
click at [220, 514] on div "Browse gallery" at bounding box center [198, 516] width 82 height 17
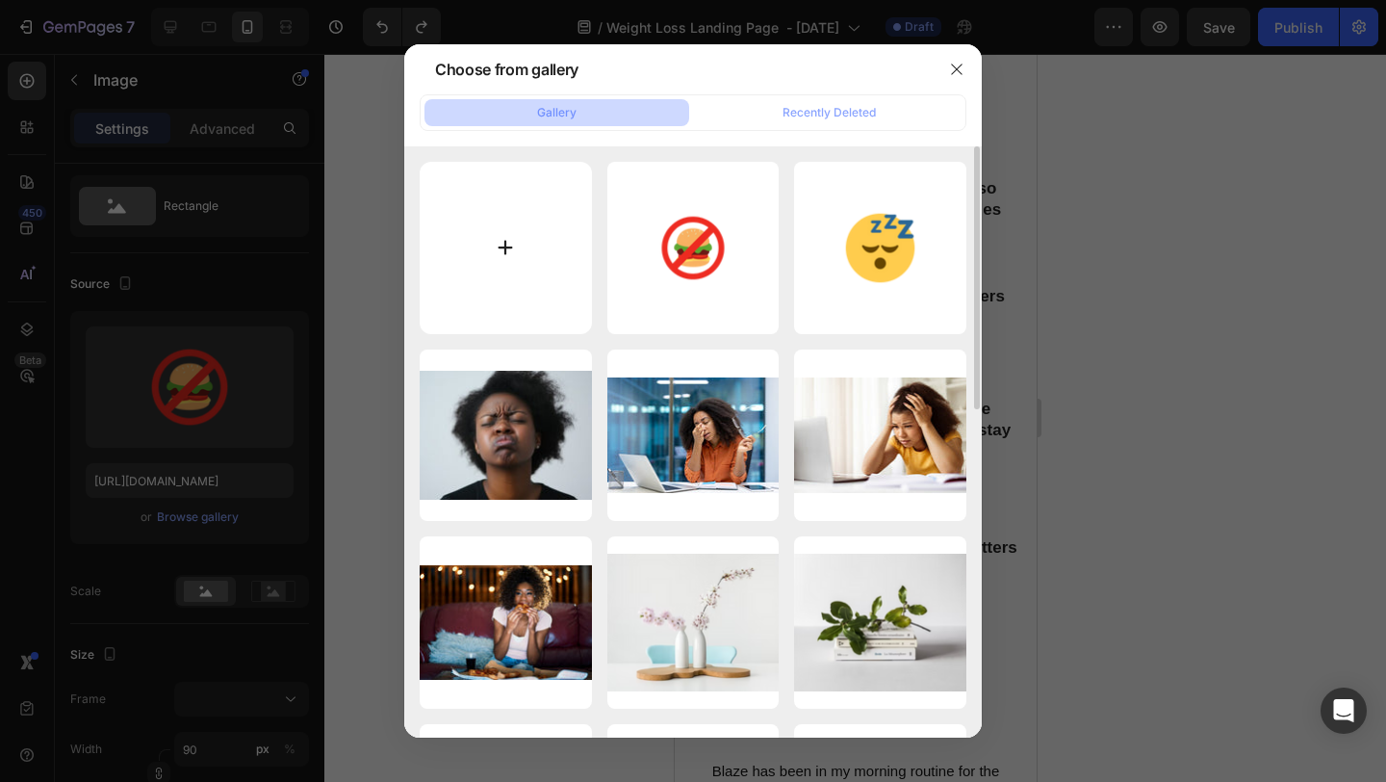
click at [522, 243] on input "file" at bounding box center [506, 248] width 172 height 172
type input "C:\fakepath\16.png"
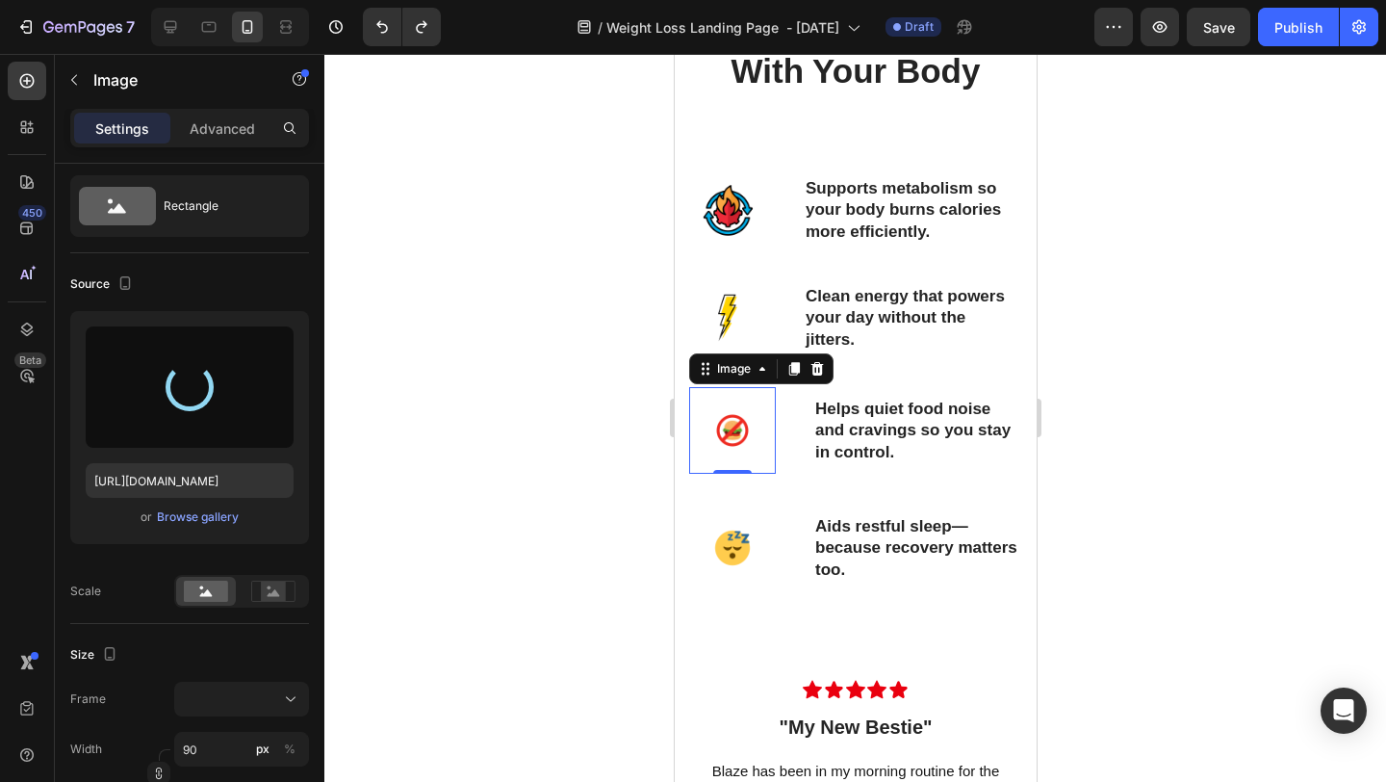
type input "https://cdn.shopify.com/s/files/1/0615/9777/8174/files/gempages_579372097344635…"
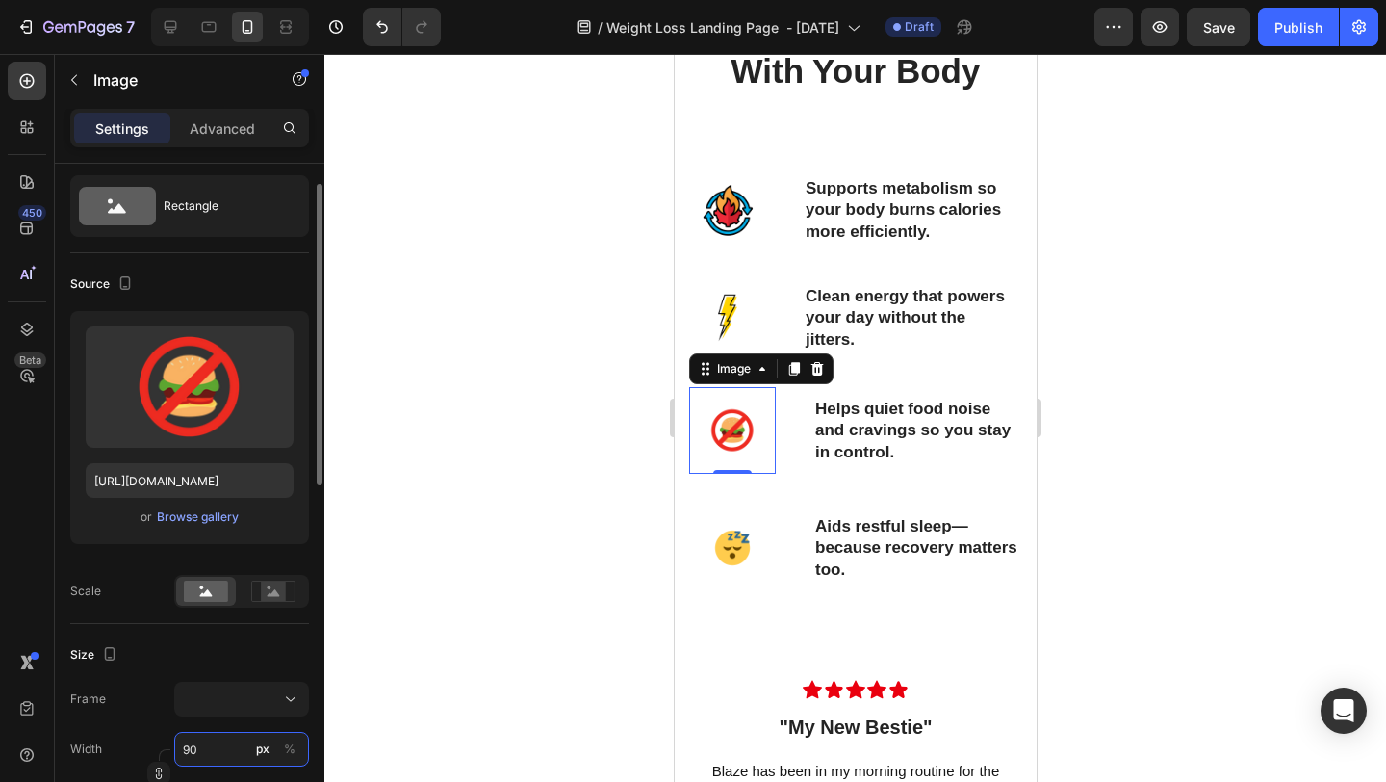
click at [191, 752] on input "90" at bounding box center [241, 749] width 135 height 35
click at [198, 752] on input "90" at bounding box center [241, 749] width 135 height 35
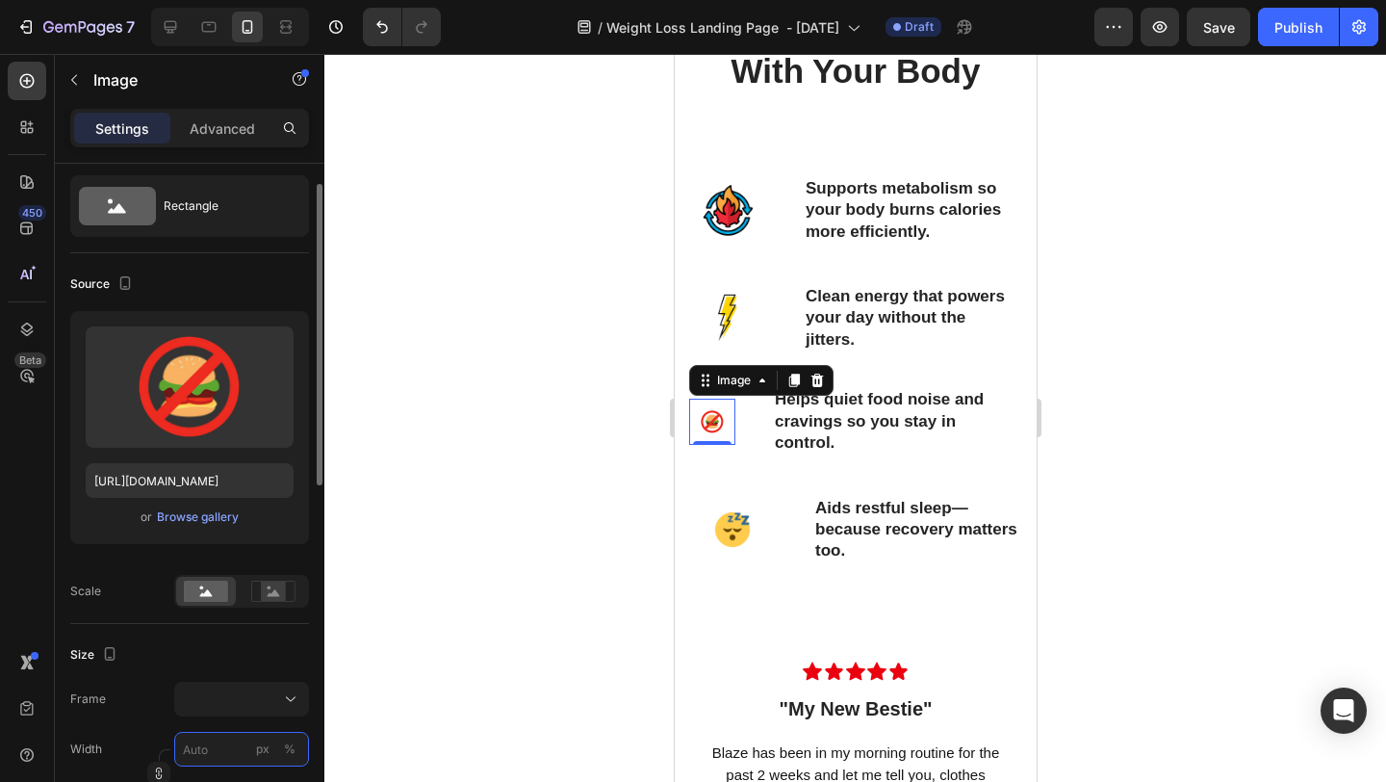
type input "8"
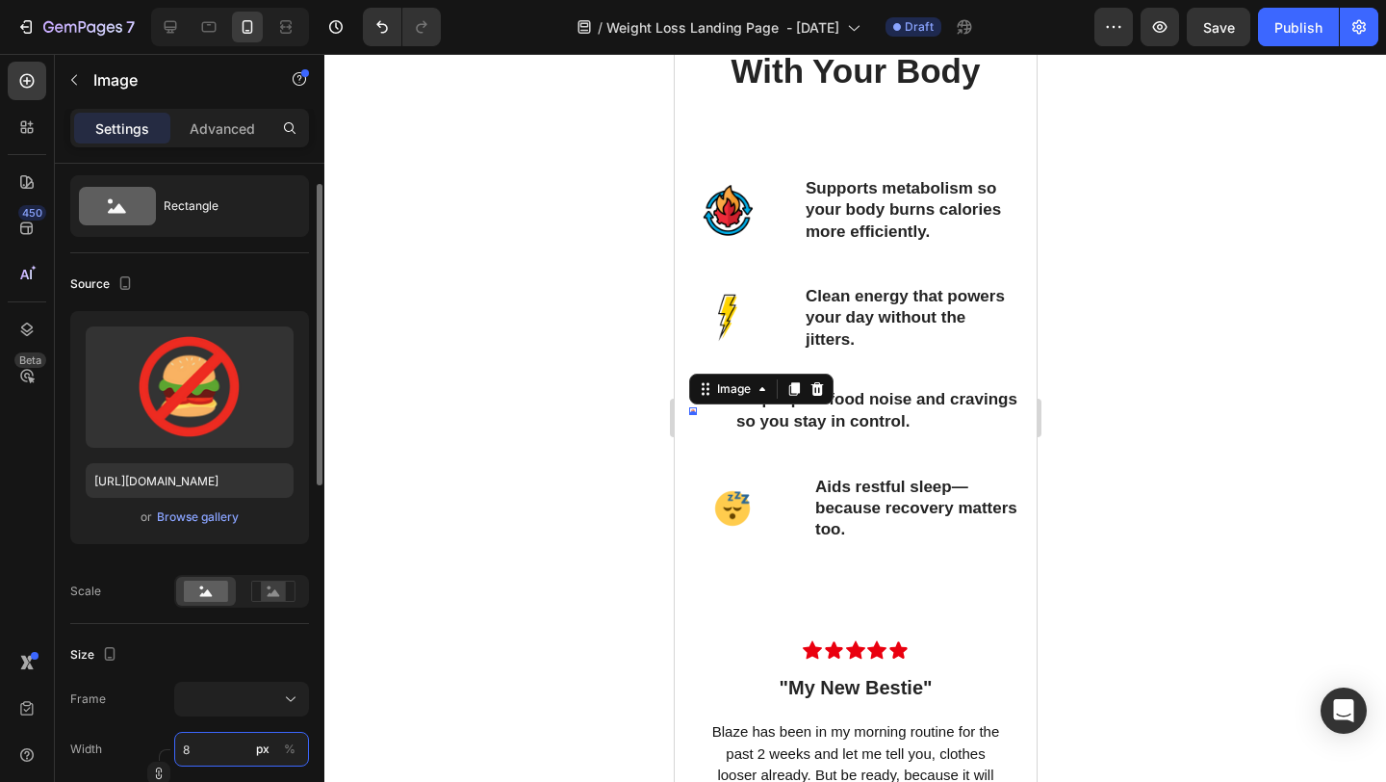
type input "80"
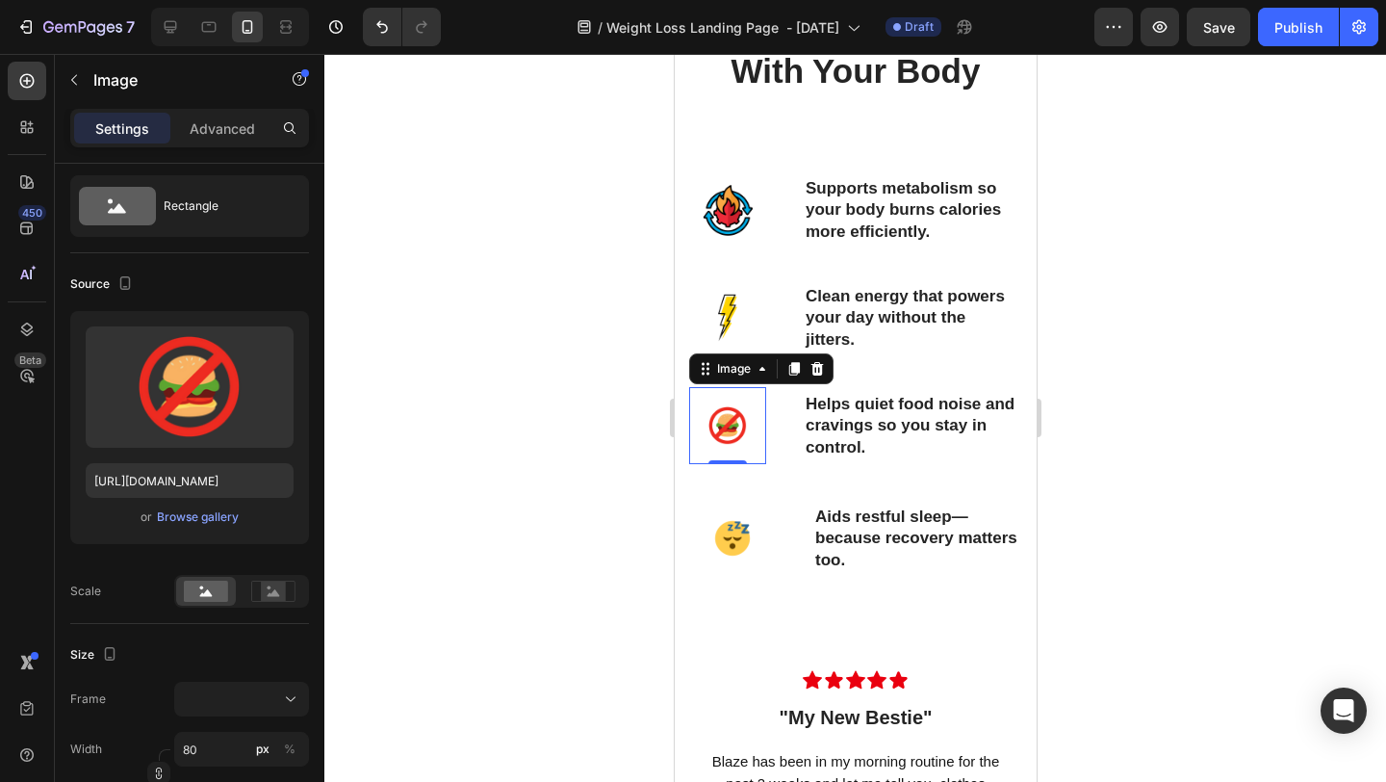
click at [1215, 500] on div at bounding box center [855, 418] width 1062 height 728
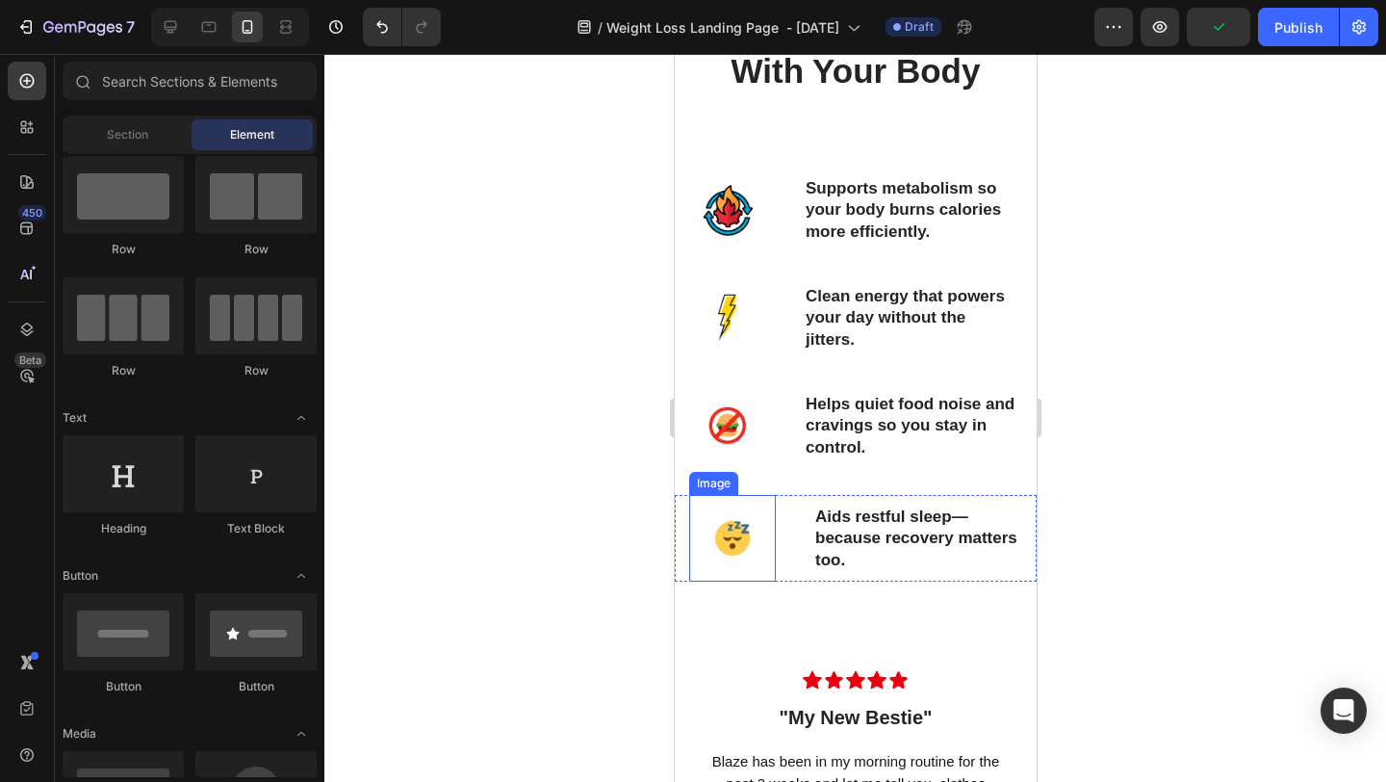
click at [735, 533] on img at bounding box center [731, 538] width 87 height 87
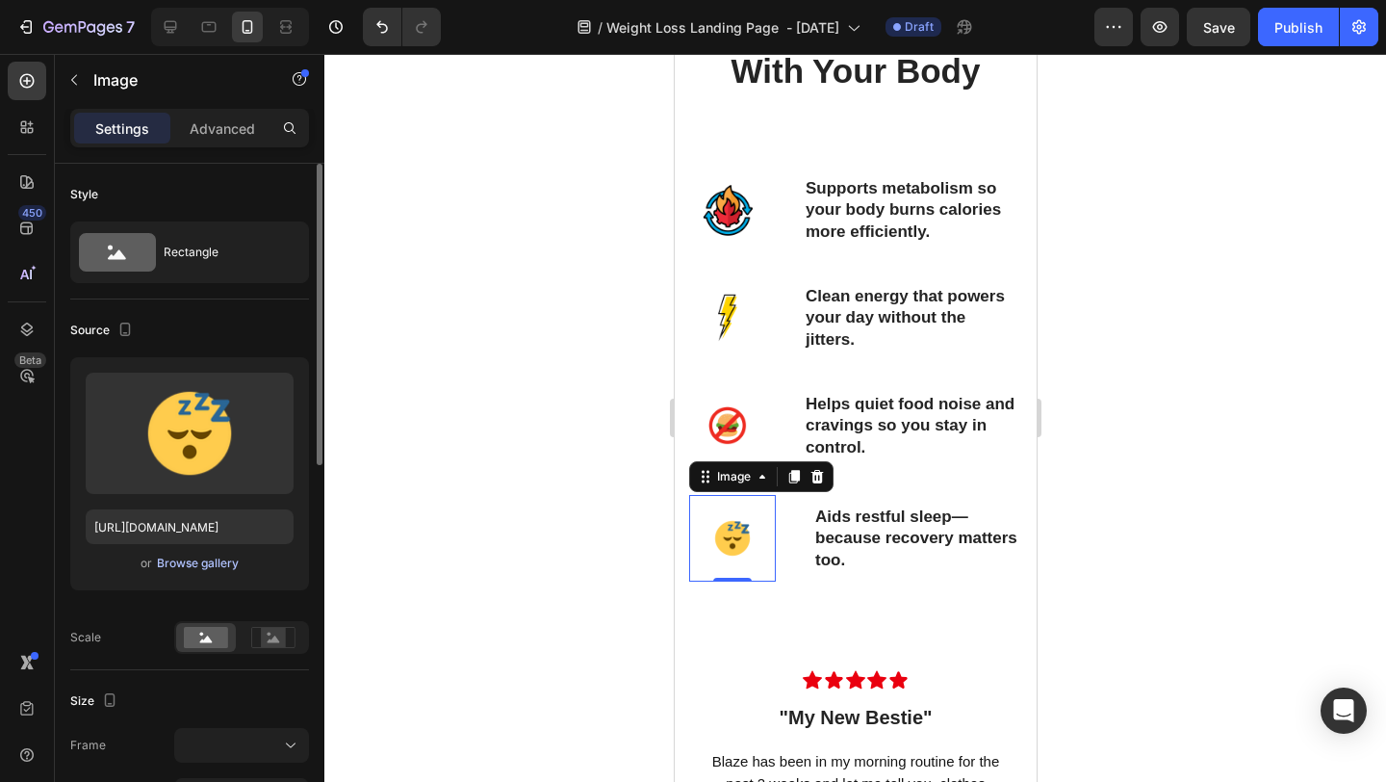
click at [205, 564] on div "Browse gallery" at bounding box center [198, 563] width 82 height 17
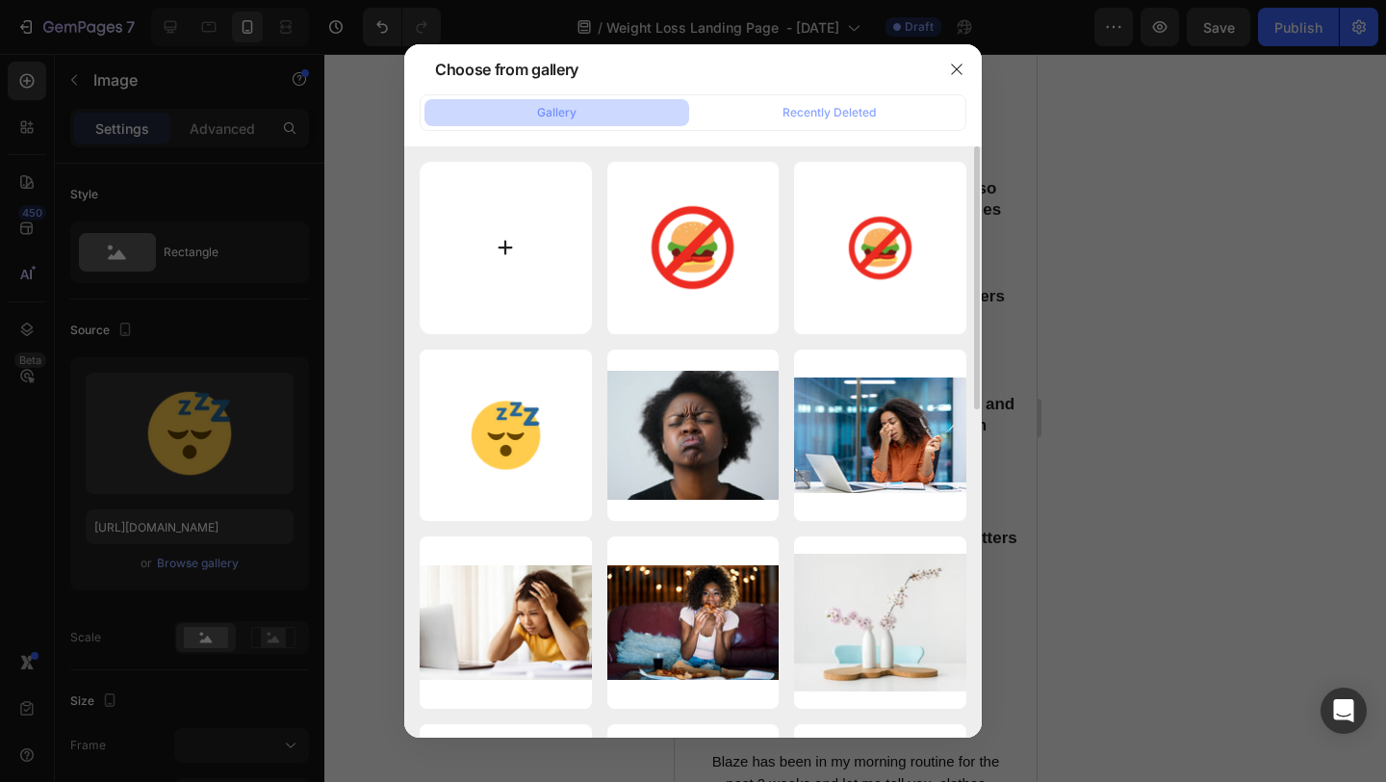
click at [524, 239] on input "file" at bounding box center [506, 248] width 172 height 172
type input "C:\fakepath\15.png"
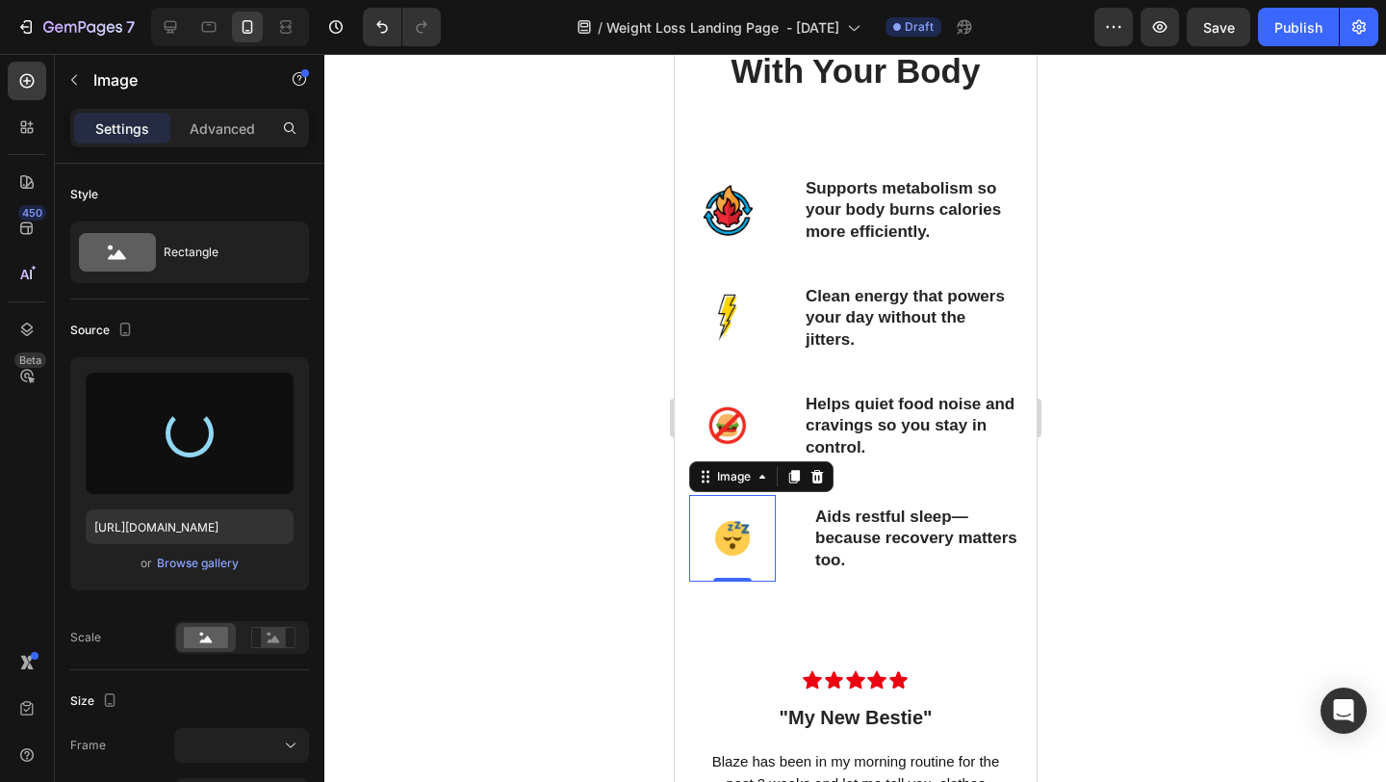
type input "https://cdn.shopify.com/s/files/1/0615/9777/8174/files/gempages_579372097344635…"
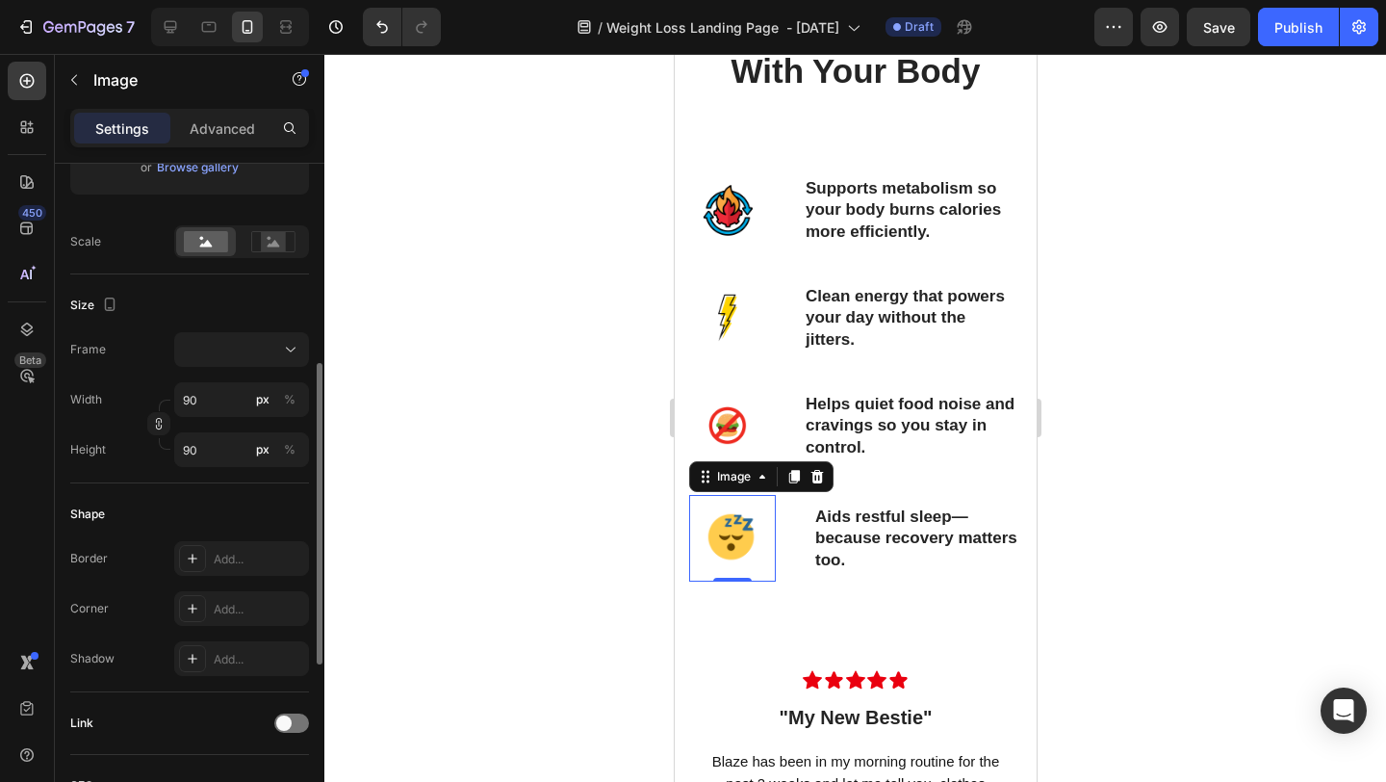
scroll to position [437, 0]
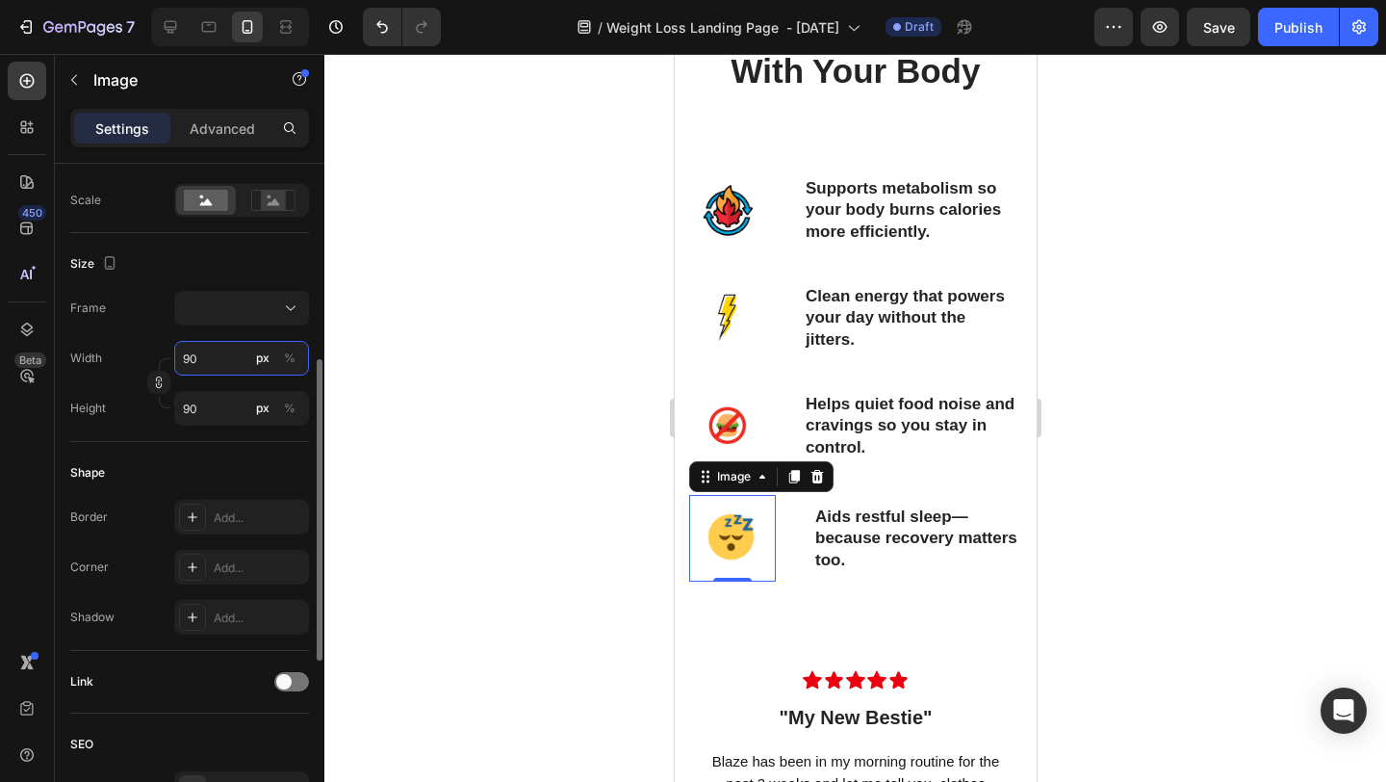
click at [188, 358] on input "90" at bounding box center [241, 358] width 135 height 35
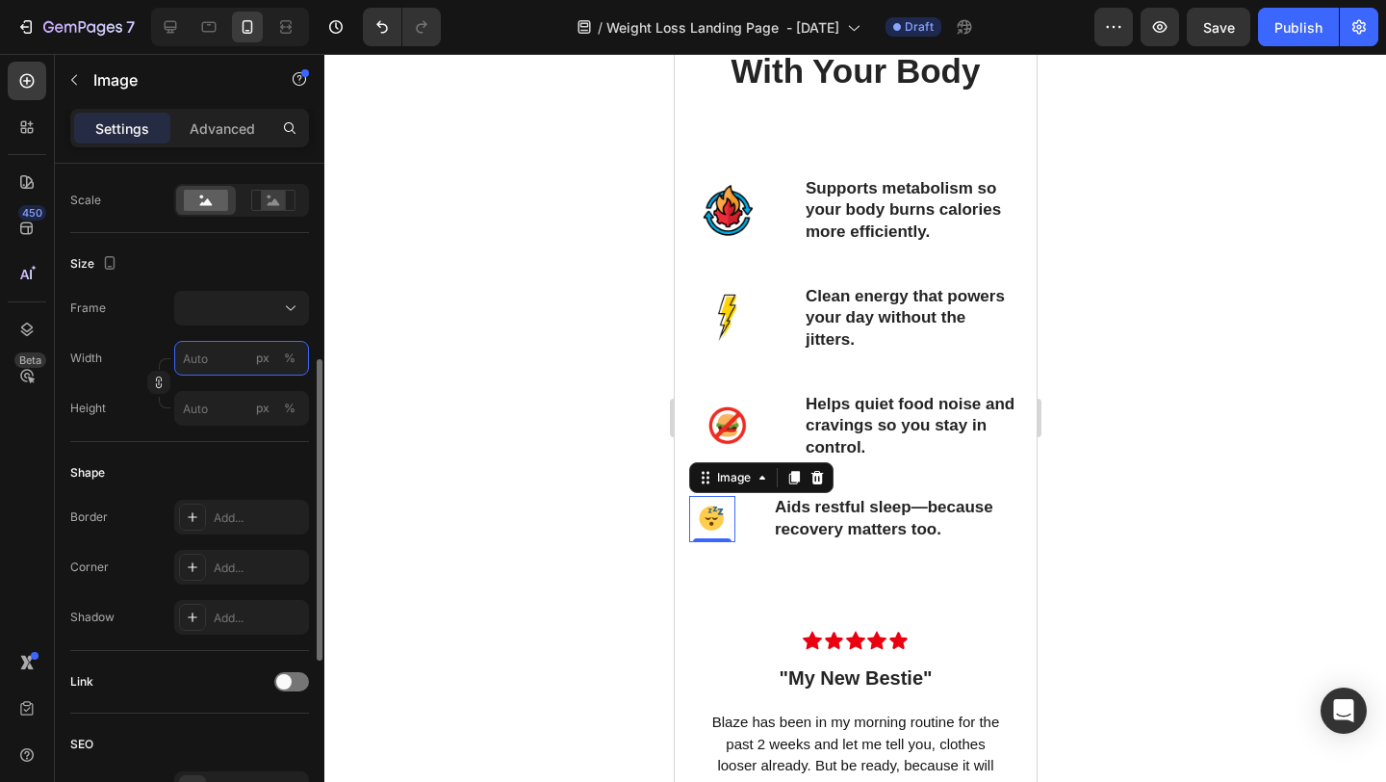
type input "8"
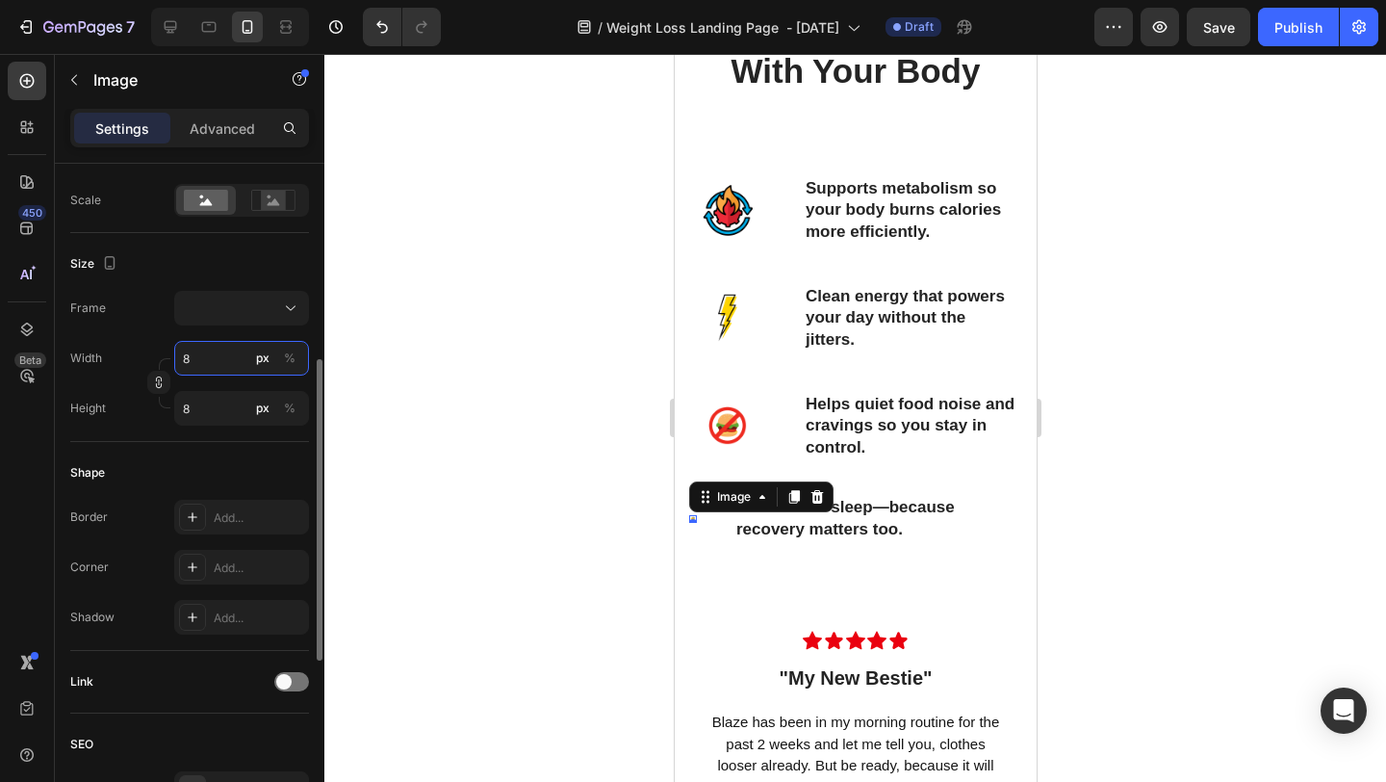
type input "80"
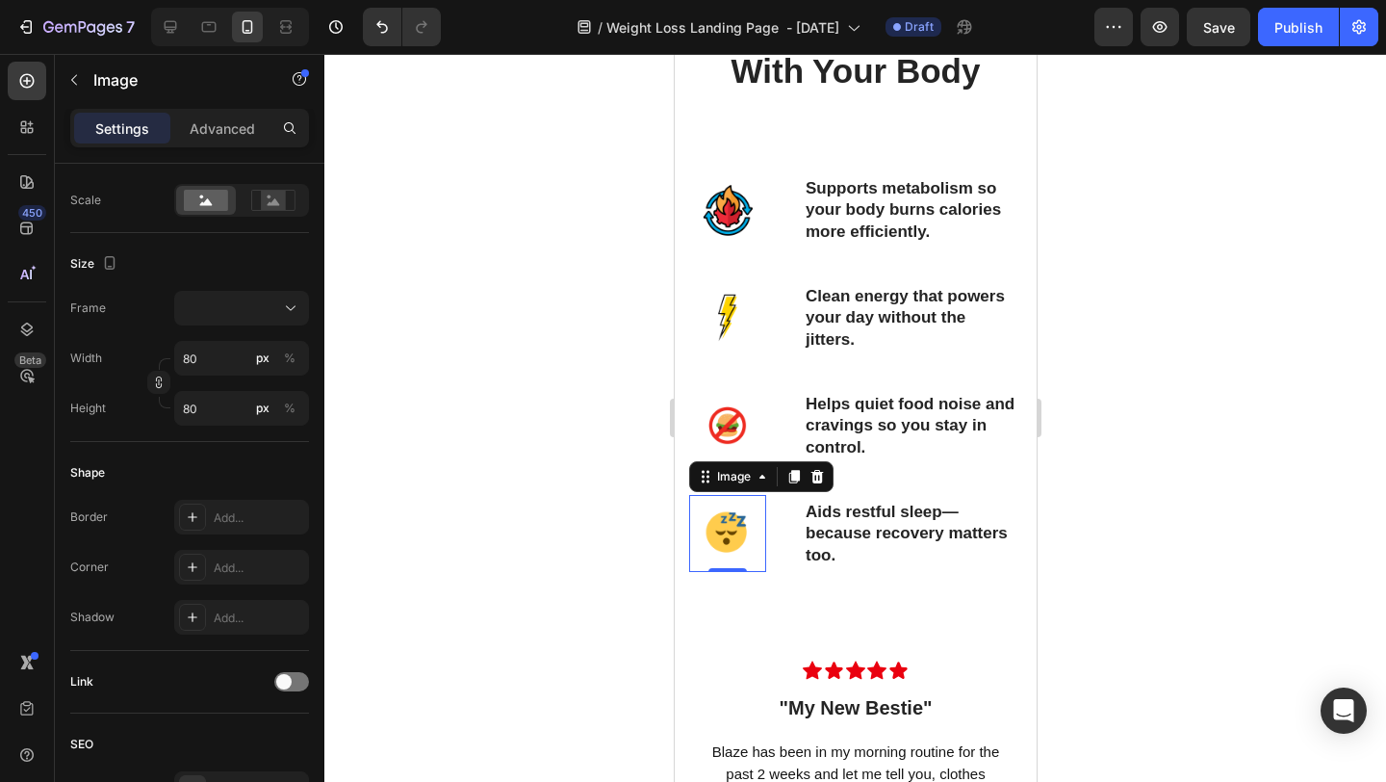
click at [1151, 238] on div at bounding box center [855, 418] width 1062 height 728
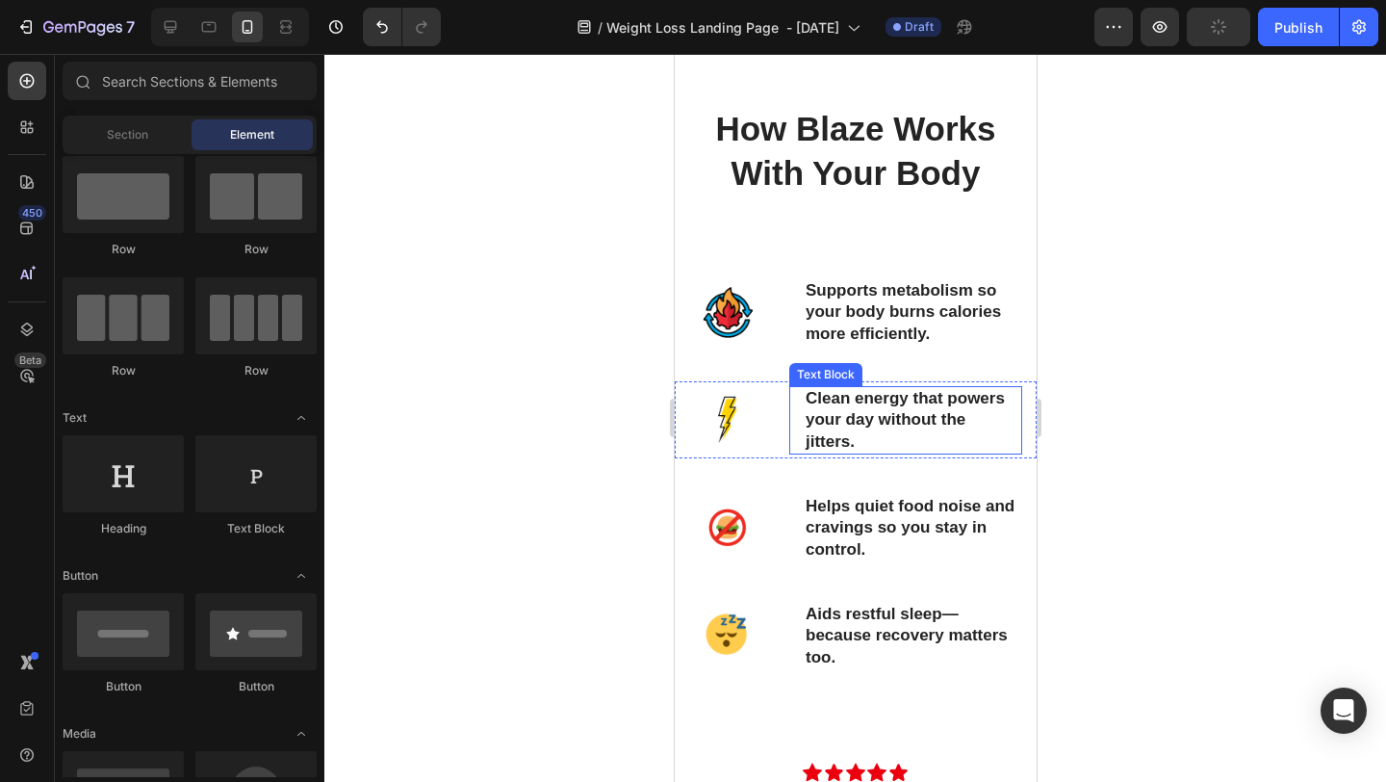
scroll to position [1666, 0]
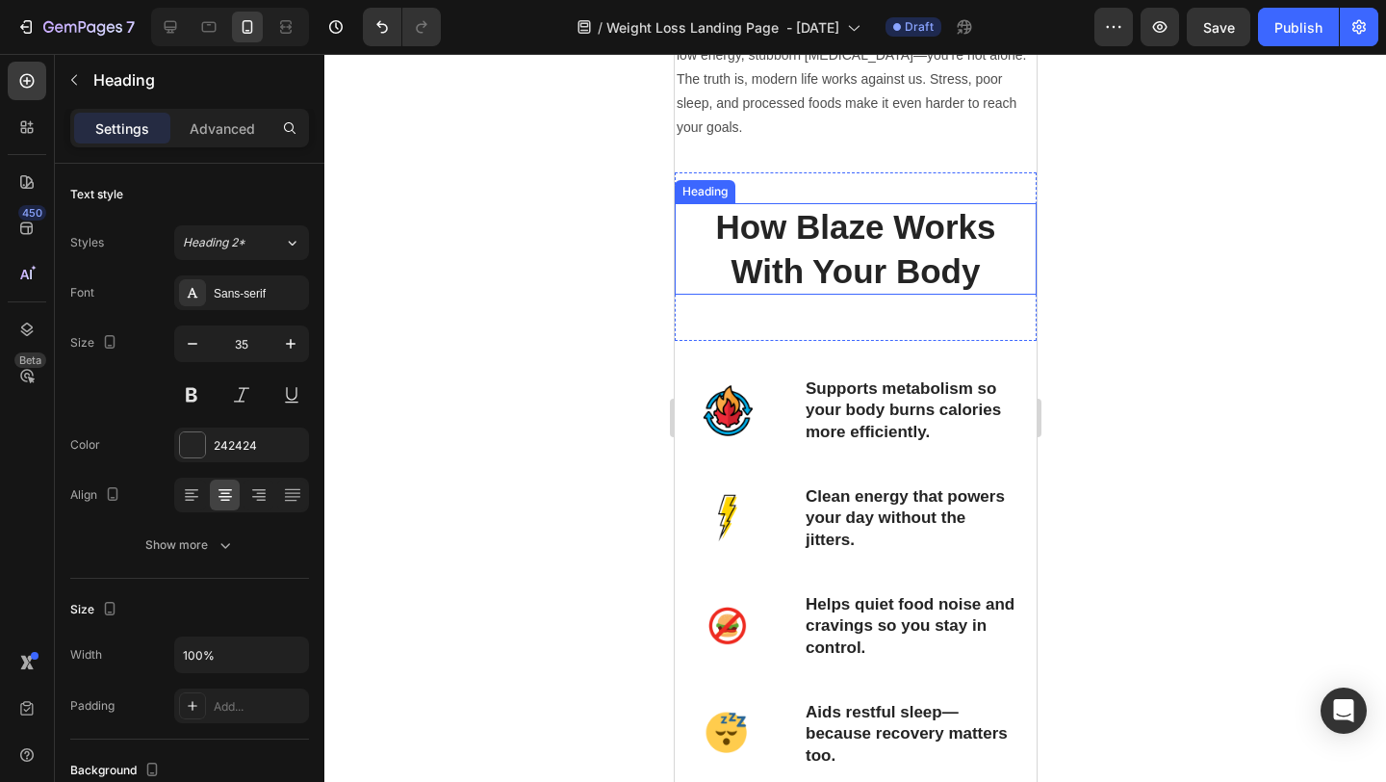
click at [948, 231] on h2 "How Blaze Works With Your Body" at bounding box center [855, 248] width 362 height 91
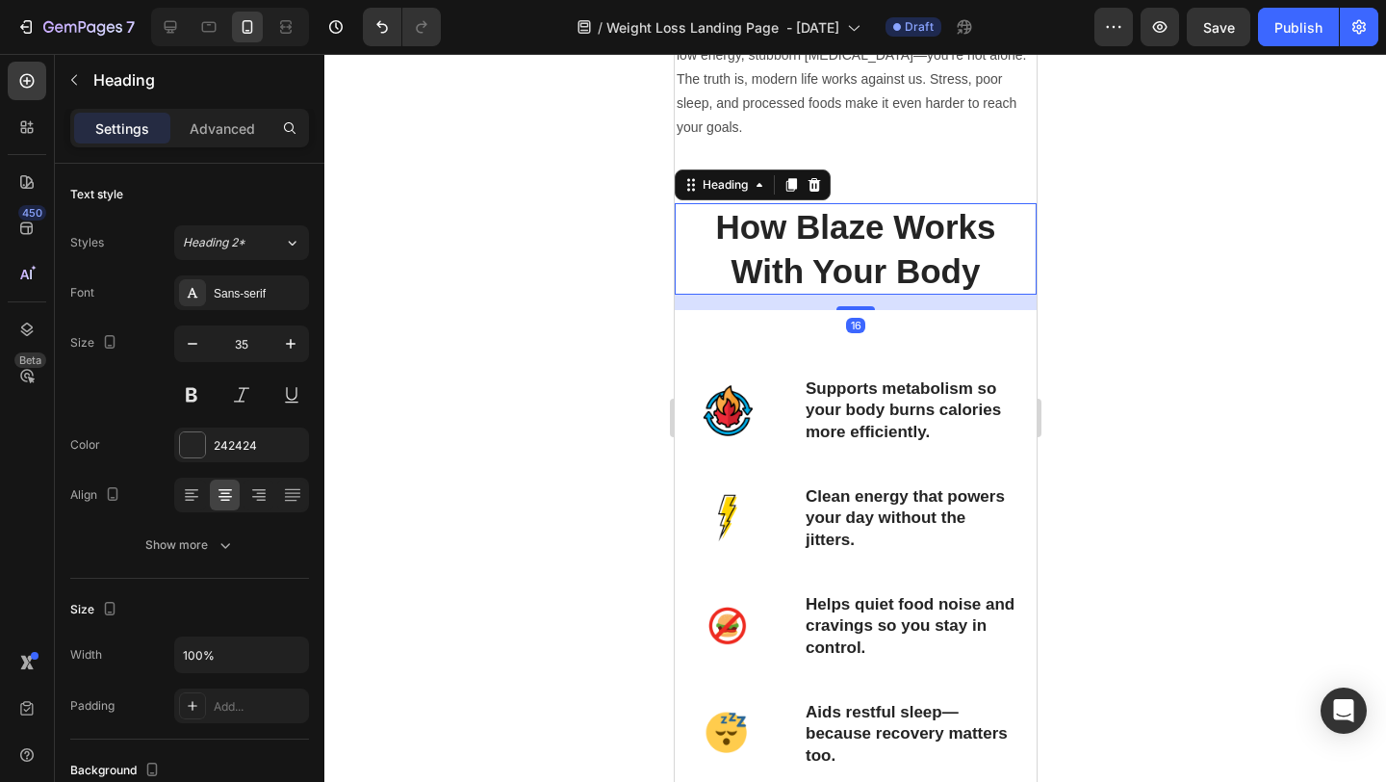
click at [948, 231] on h2 "How Blaze Works With Your Body" at bounding box center [855, 248] width 362 height 91
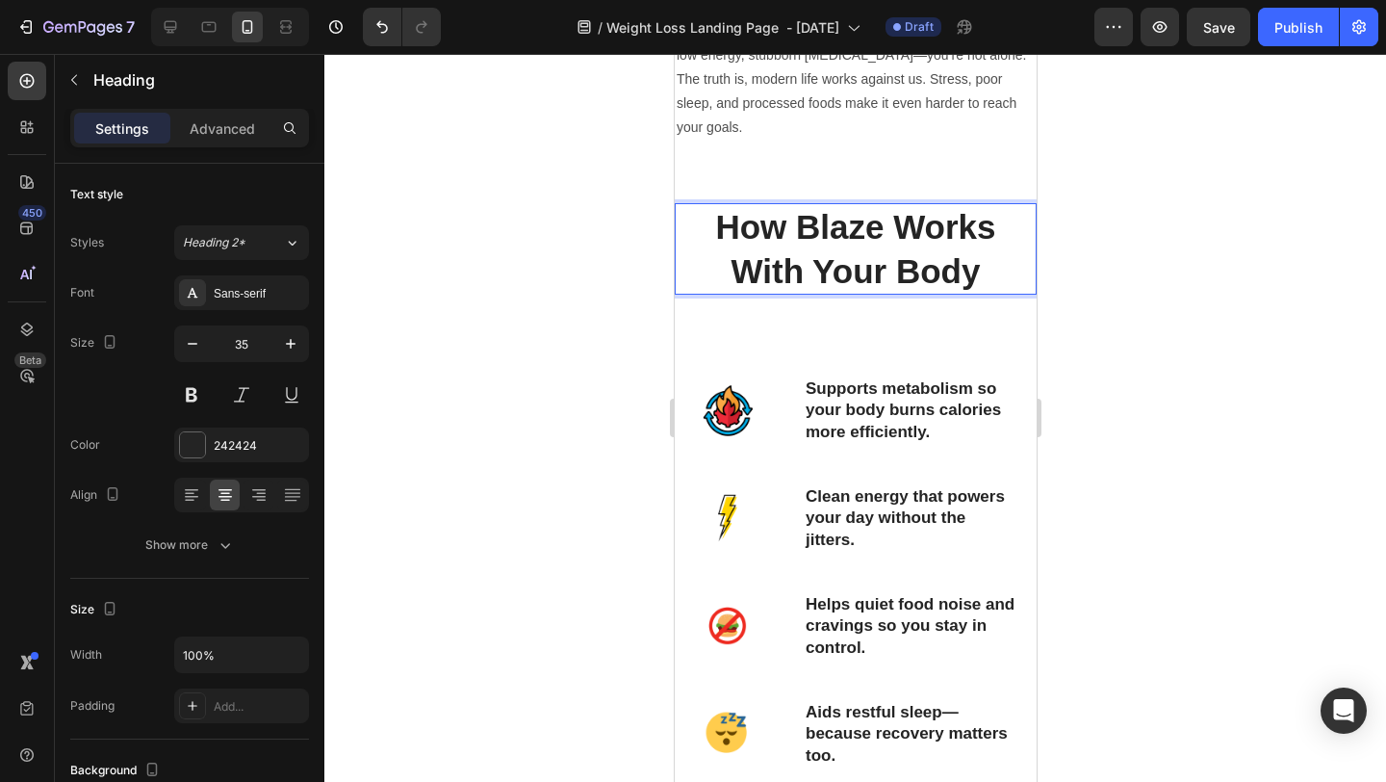
click at [948, 231] on p "How Blaze Works With Your Body" at bounding box center [855, 249] width 358 height 88
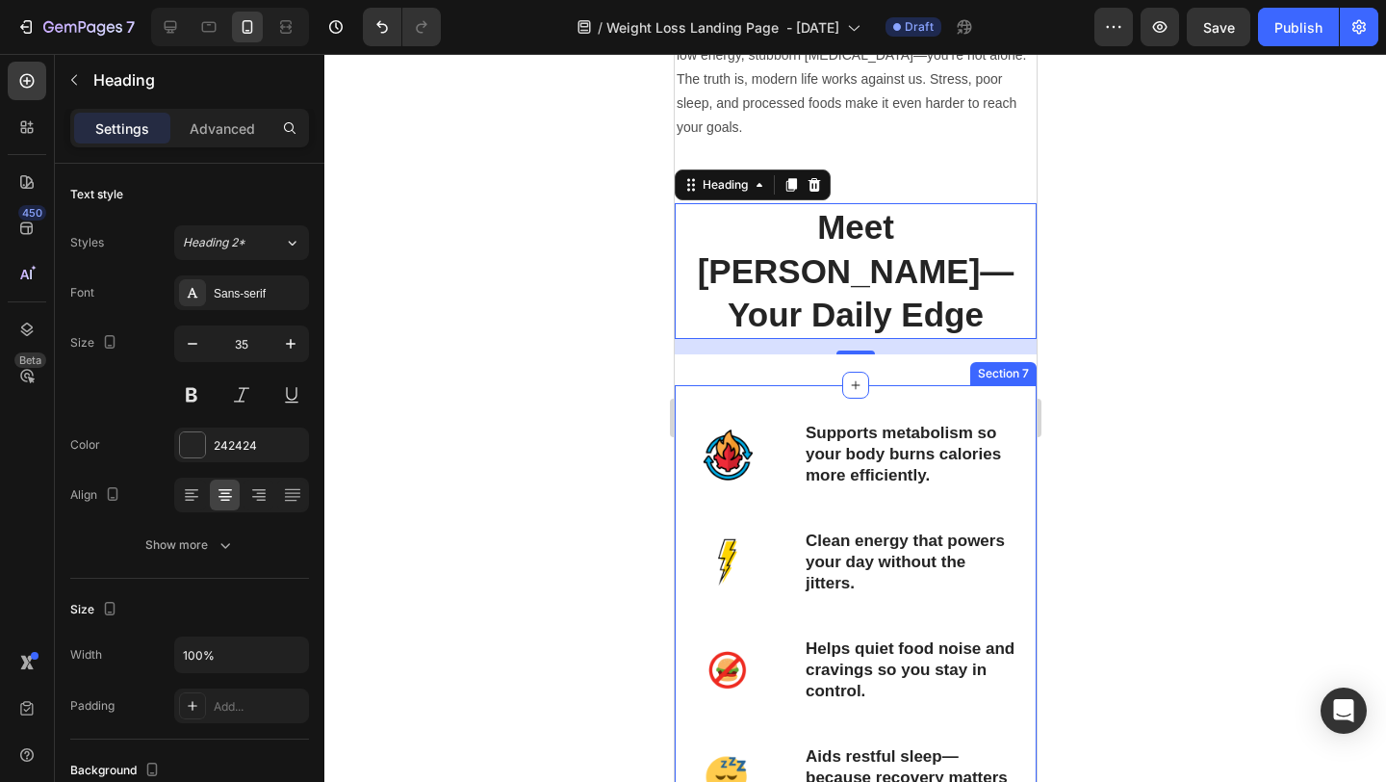
click at [1156, 333] on div at bounding box center [855, 418] width 1062 height 728
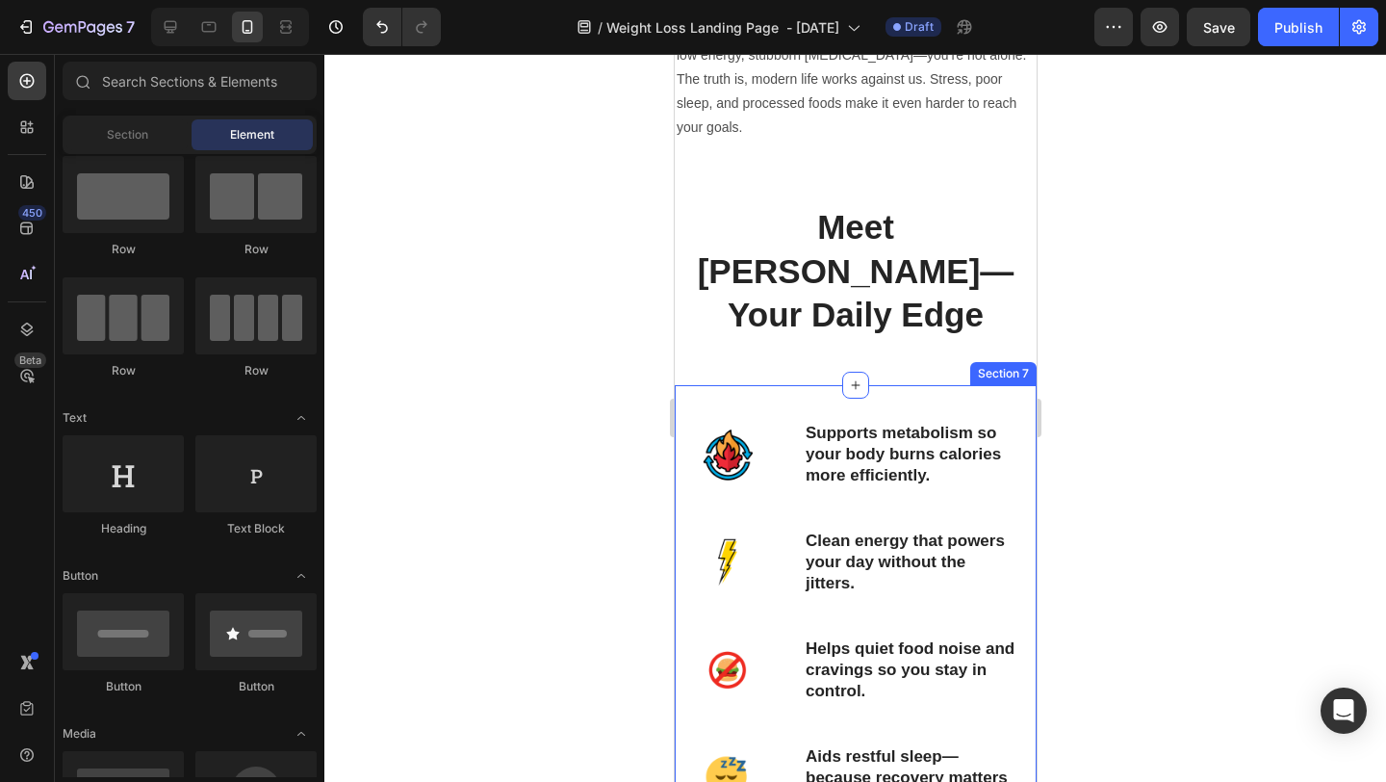
click at [1095, 231] on div at bounding box center [855, 418] width 1062 height 728
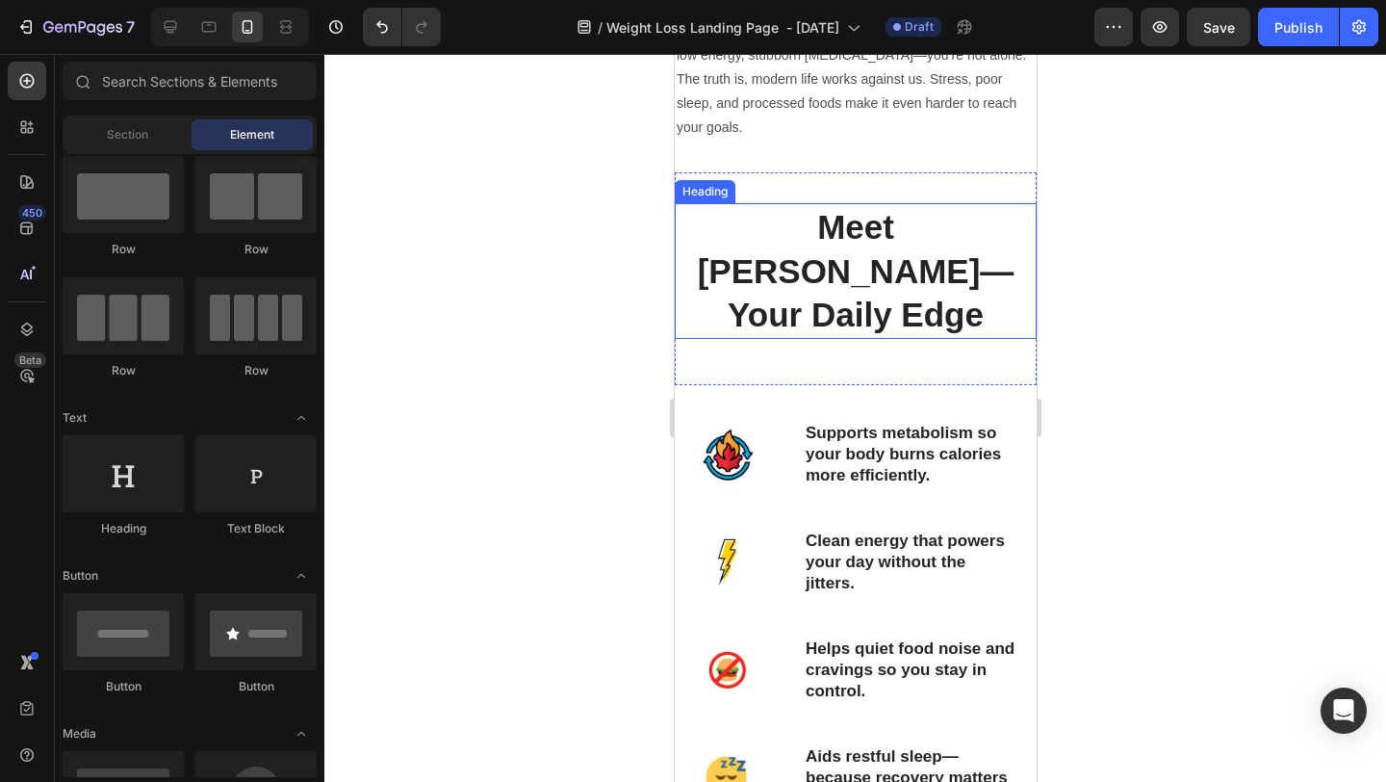
click at [578, 278] on div at bounding box center [855, 418] width 1062 height 728
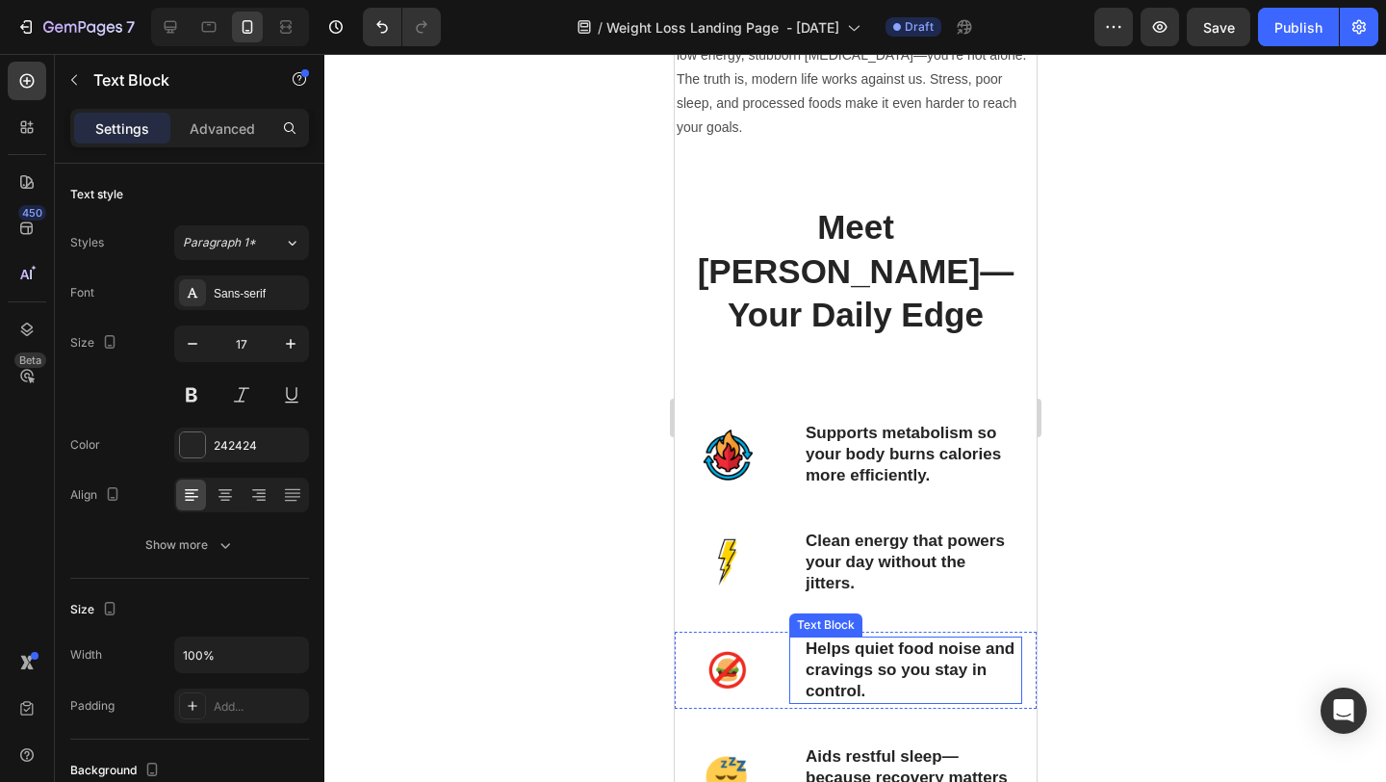
click at [797, 636] on div "Helps quiet food noise and cravings so you stay in control. Text Block" at bounding box center [905, 669] width 233 height 67
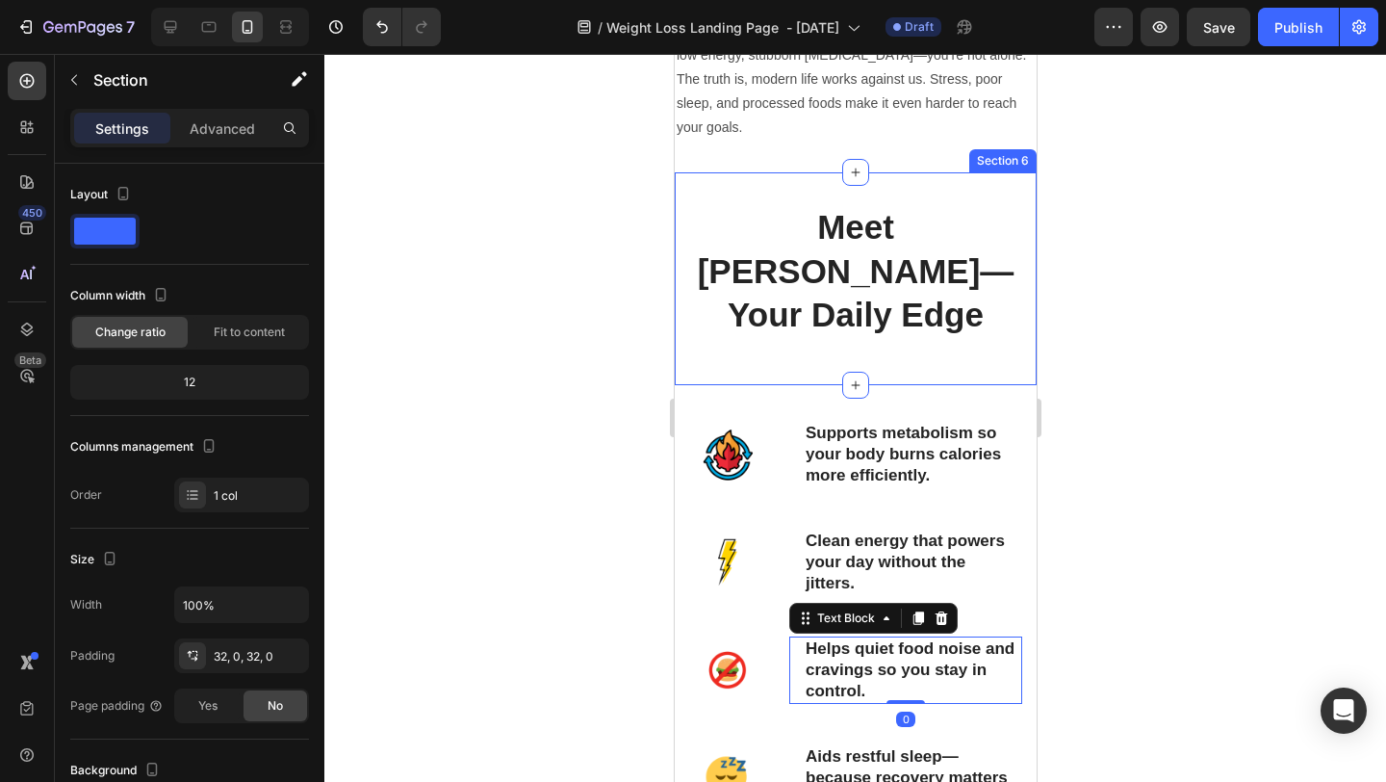
click at [940, 312] on div "Meet Blaze—Your Daily Edge Heading Section 6" at bounding box center [855, 278] width 362 height 213
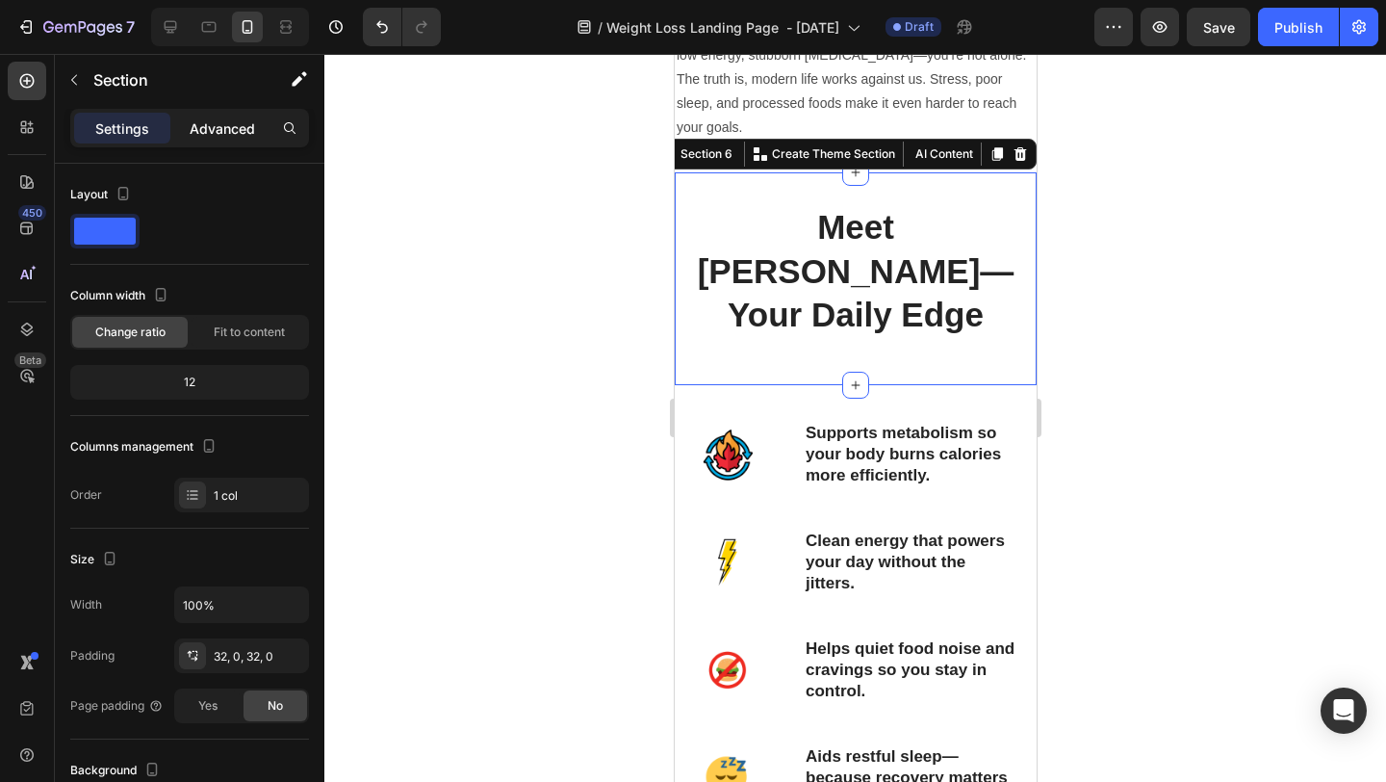
click at [251, 136] on p "Advanced" at bounding box center [222, 128] width 65 height 20
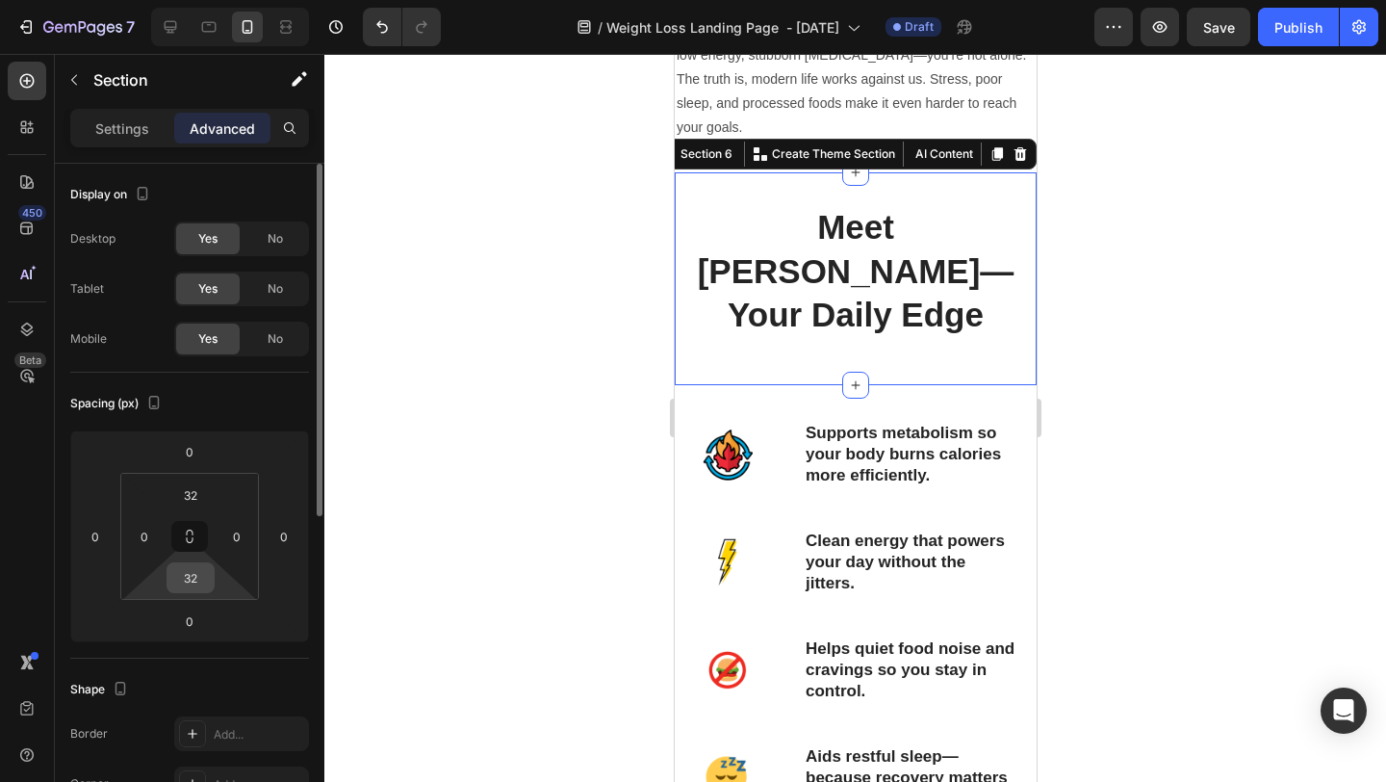
click at [209, 576] on input "32" at bounding box center [190, 577] width 39 height 29
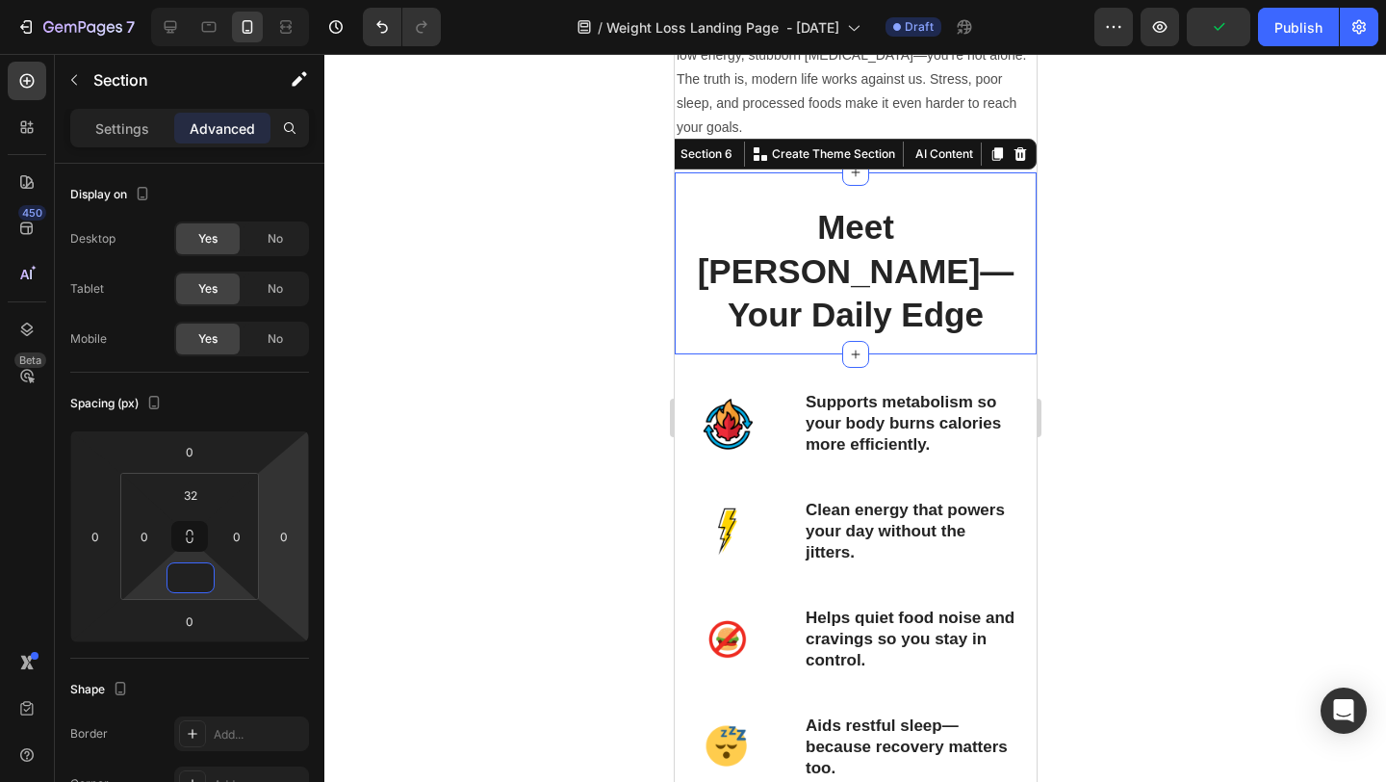
type input "0"
click at [1286, 342] on div at bounding box center [855, 418] width 1062 height 728
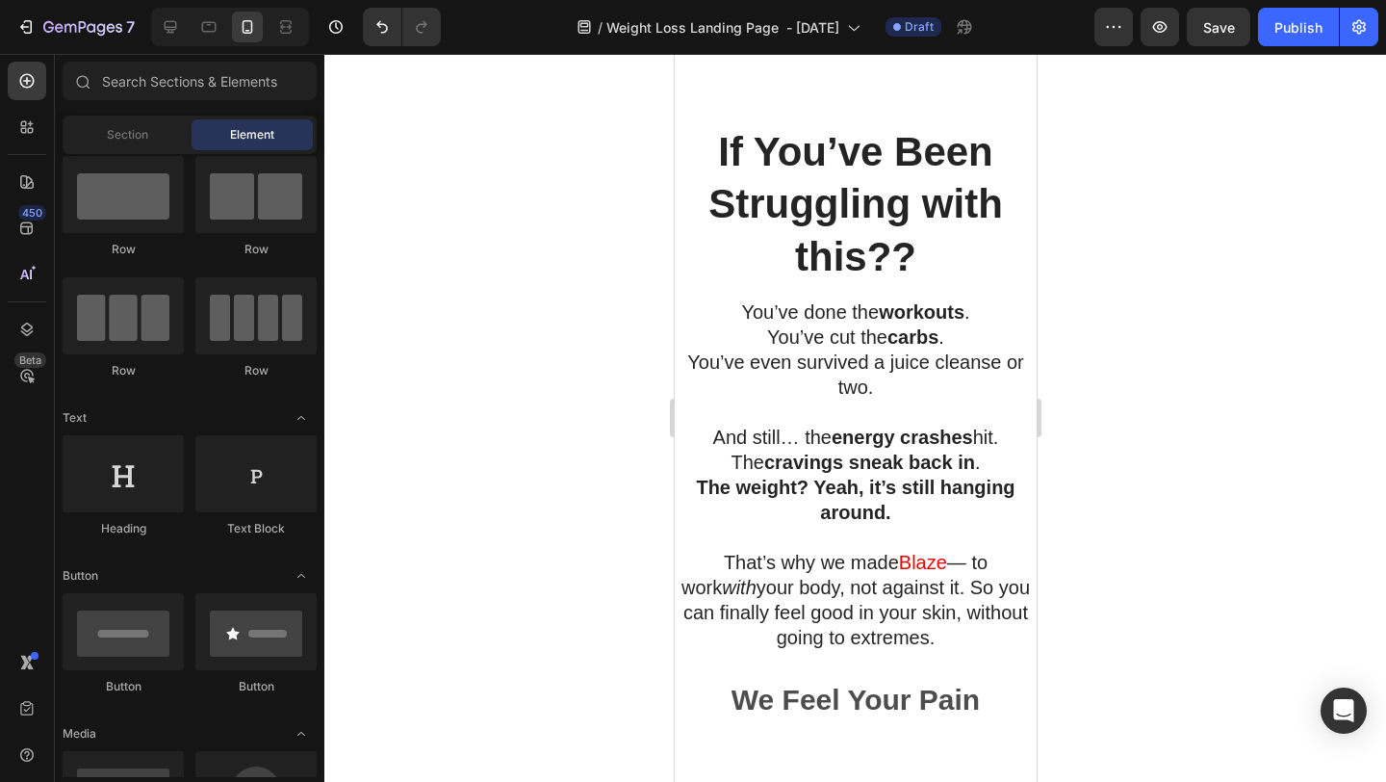
scroll to position [3307, 0]
click at [1325, 279] on div at bounding box center [855, 418] width 1062 height 728
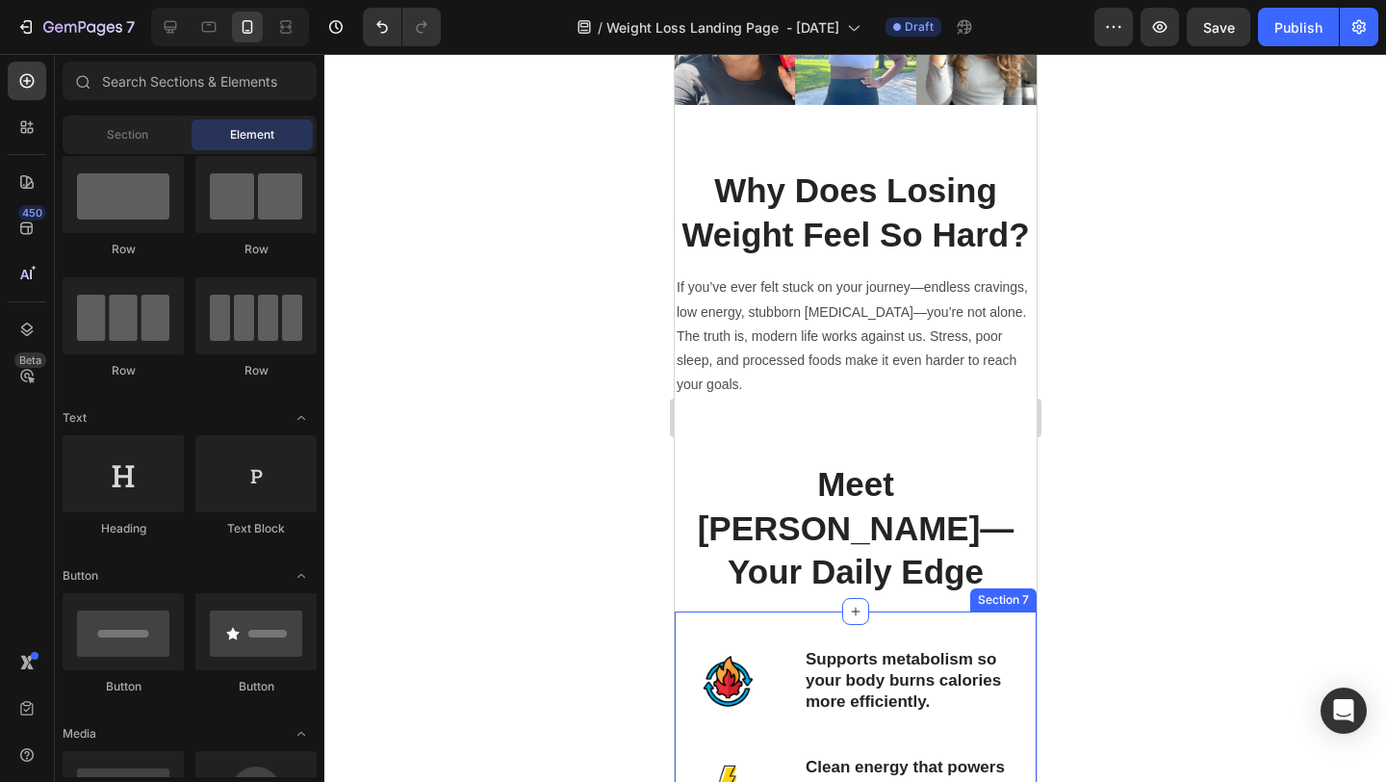
scroll to position [1387, 0]
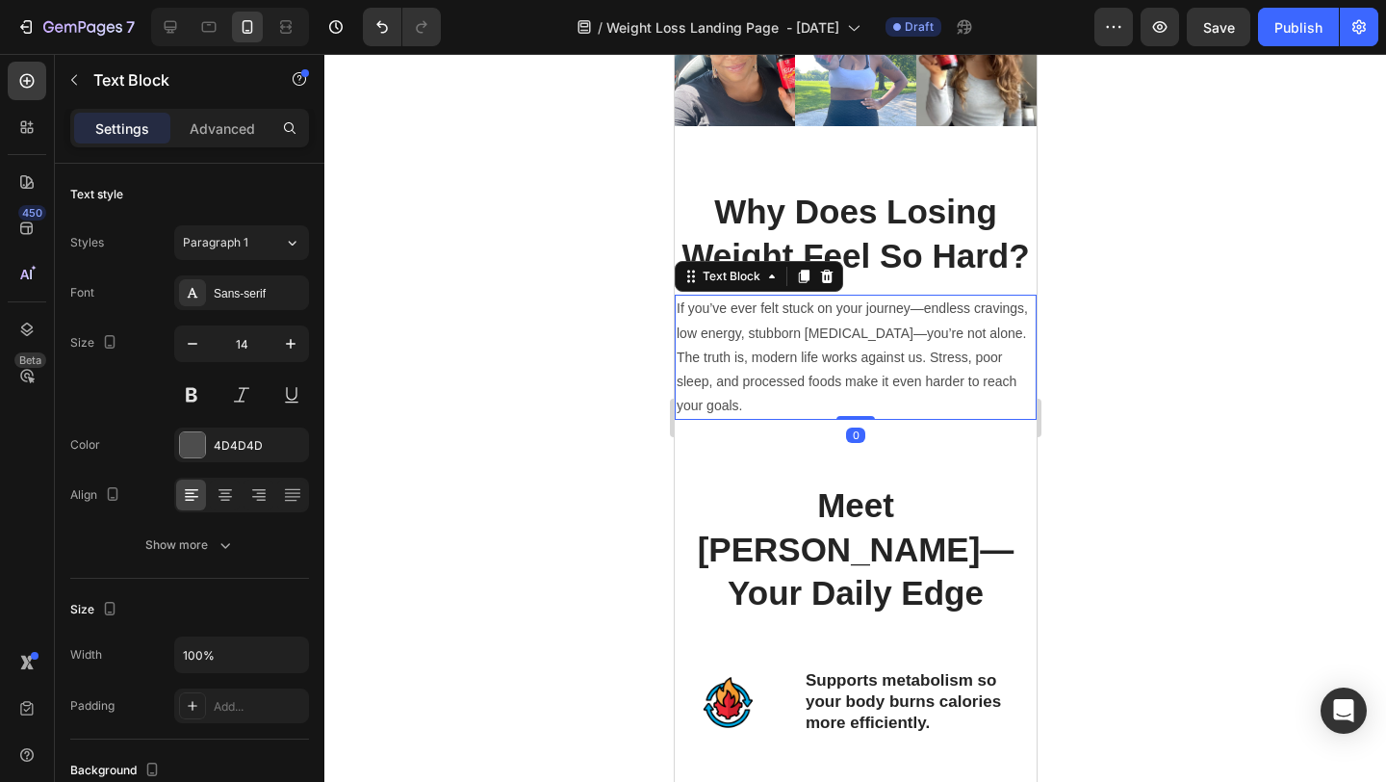
click at [778, 363] on p "If you’ve ever felt stuck on your journey—endless cravings, low energy, stubbor…" at bounding box center [855, 357] width 358 height 121
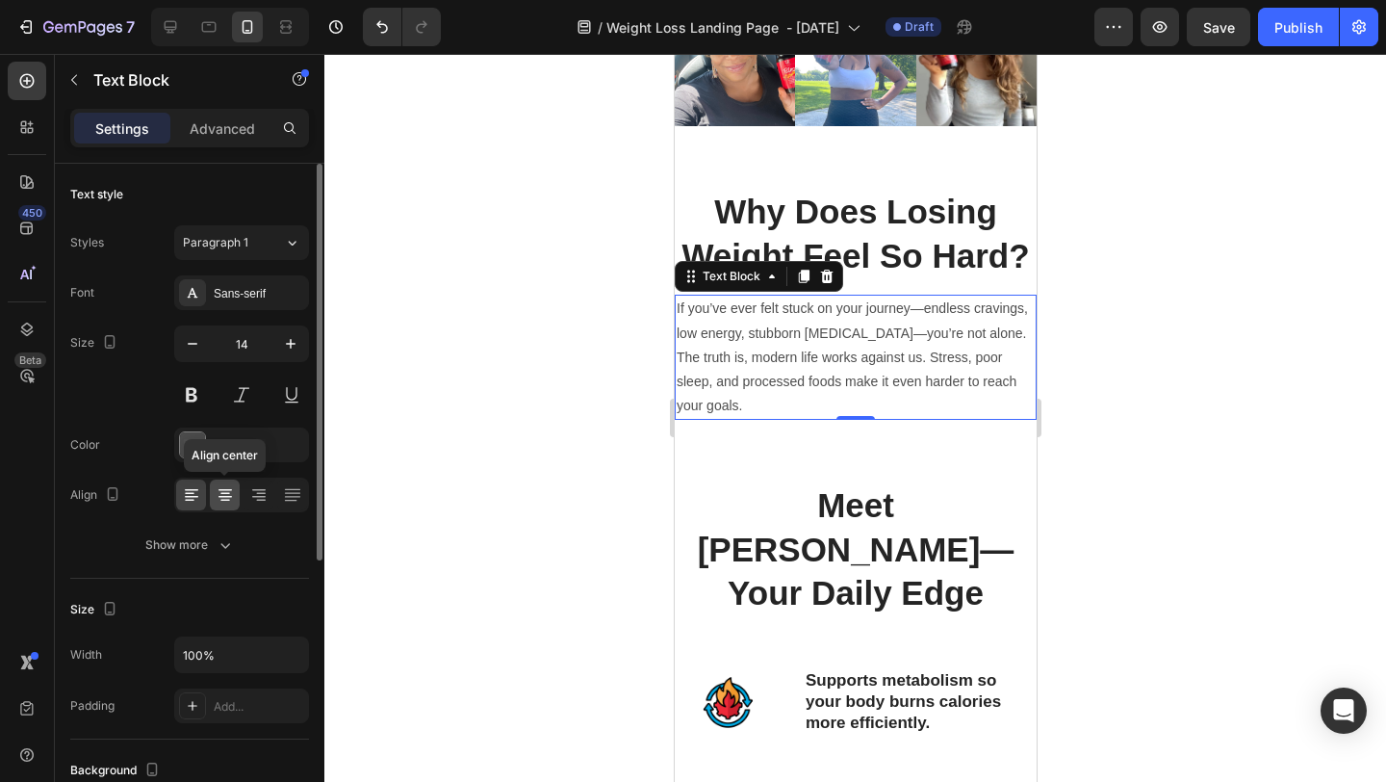
click at [230, 493] on icon at bounding box center [225, 494] width 19 height 19
click at [192, 443] on div at bounding box center [192, 444] width 25 height 25
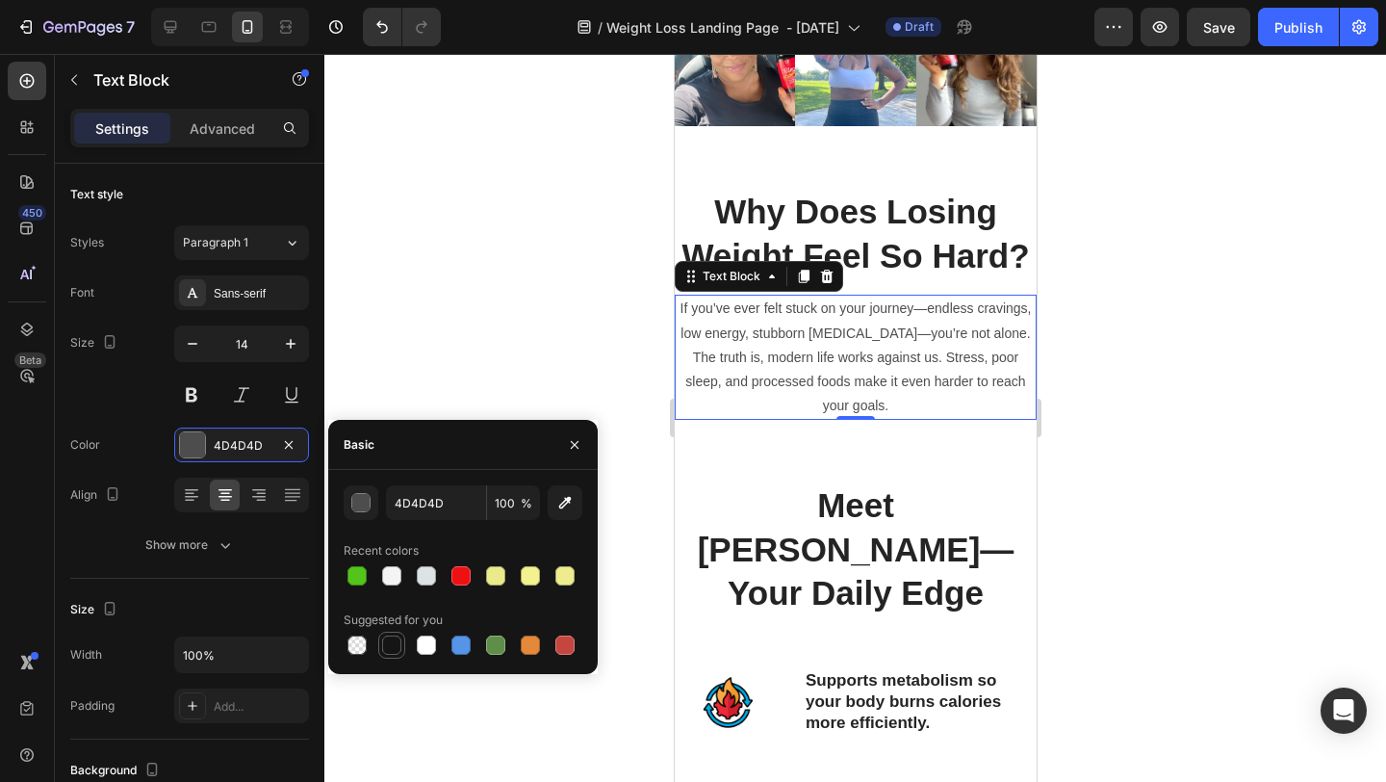
click at [389, 656] on div at bounding box center [391, 645] width 23 height 23
type input "151515"
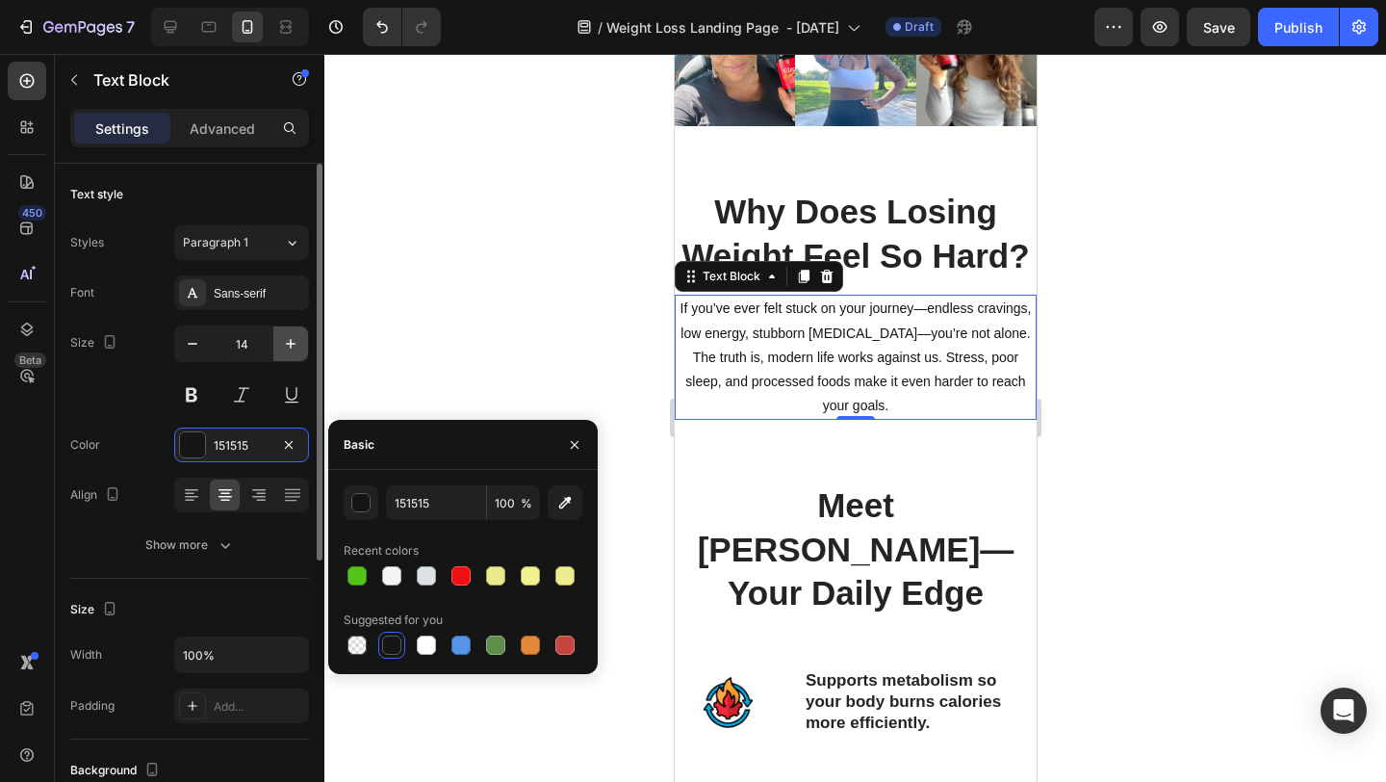
click at [281, 339] on icon "button" at bounding box center [290, 343] width 19 height 19
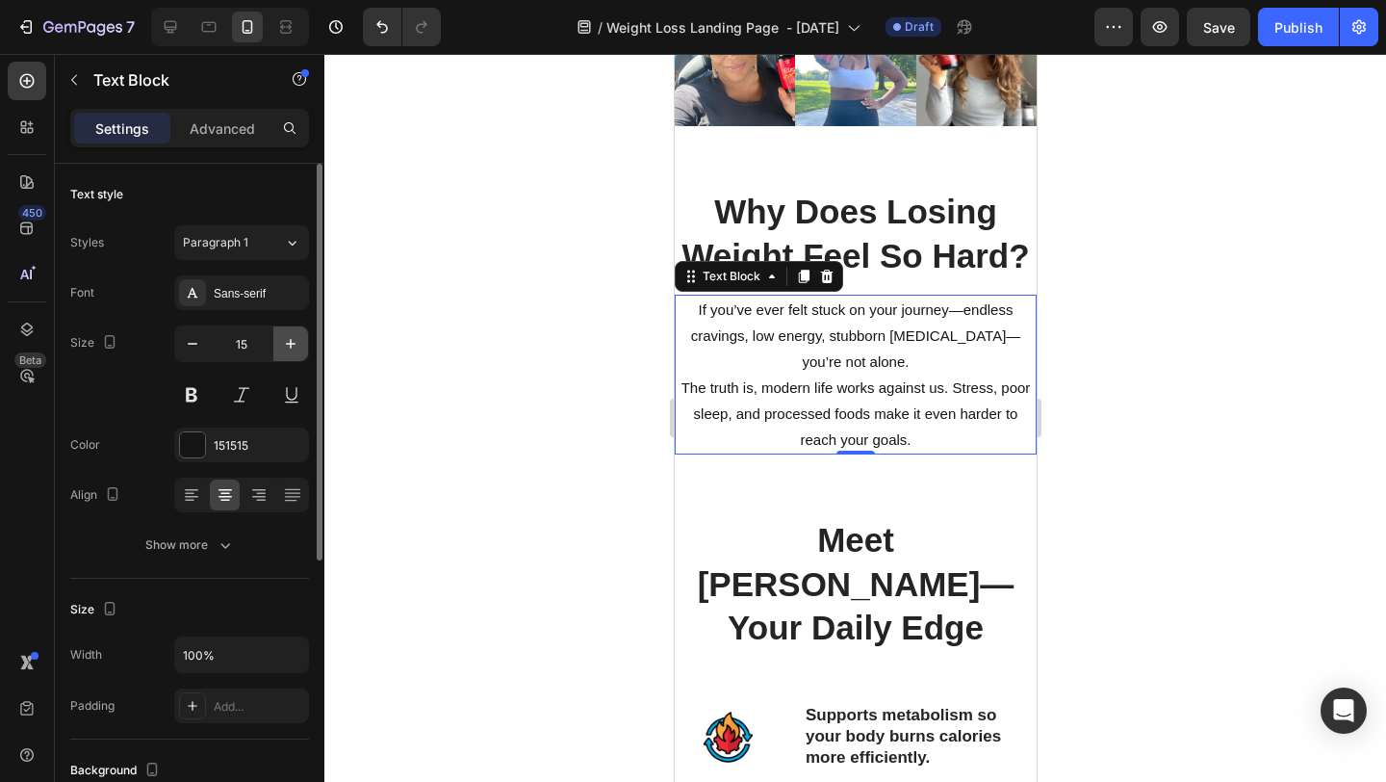
click at [281, 339] on icon "button" at bounding box center [290, 343] width 19 height 19
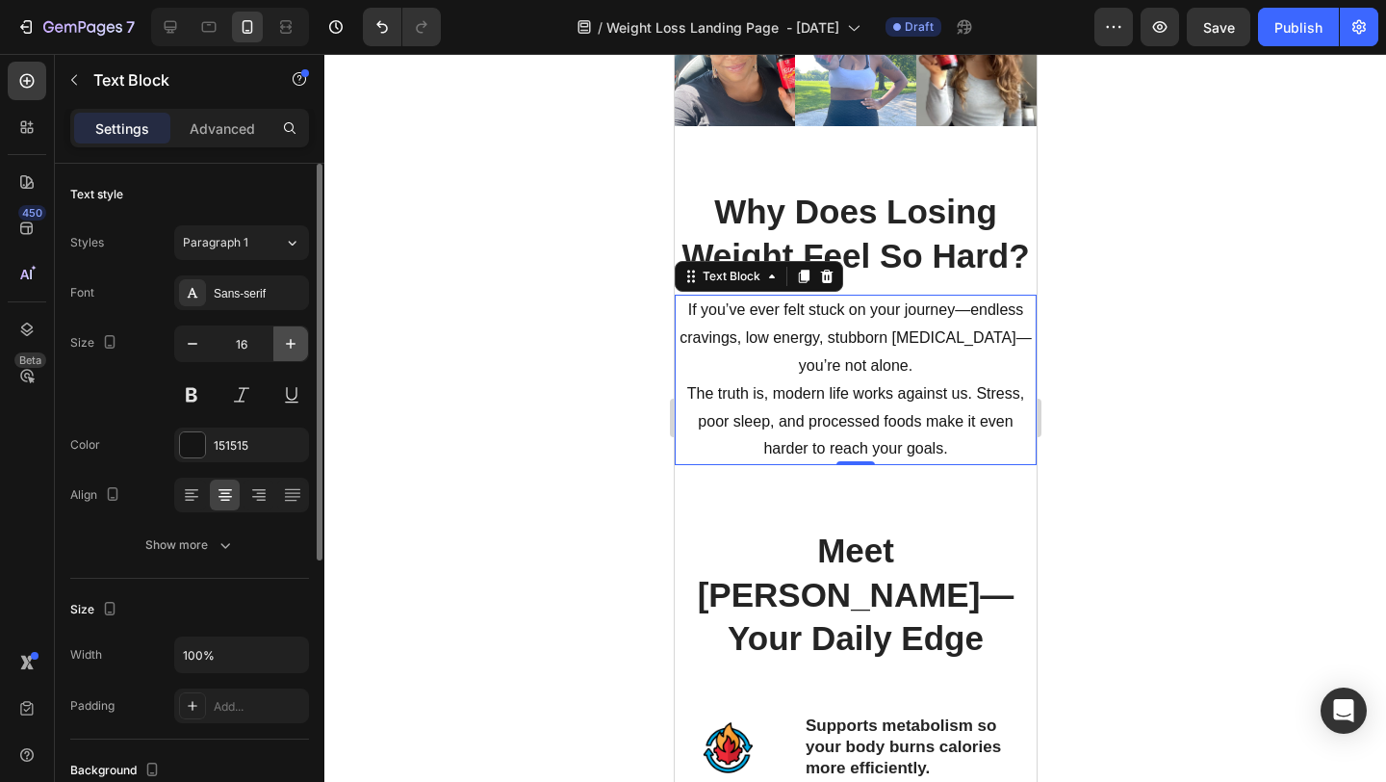
click at [281, 339] on icon "button" at bounding box center [290, 343] width 19 height 19
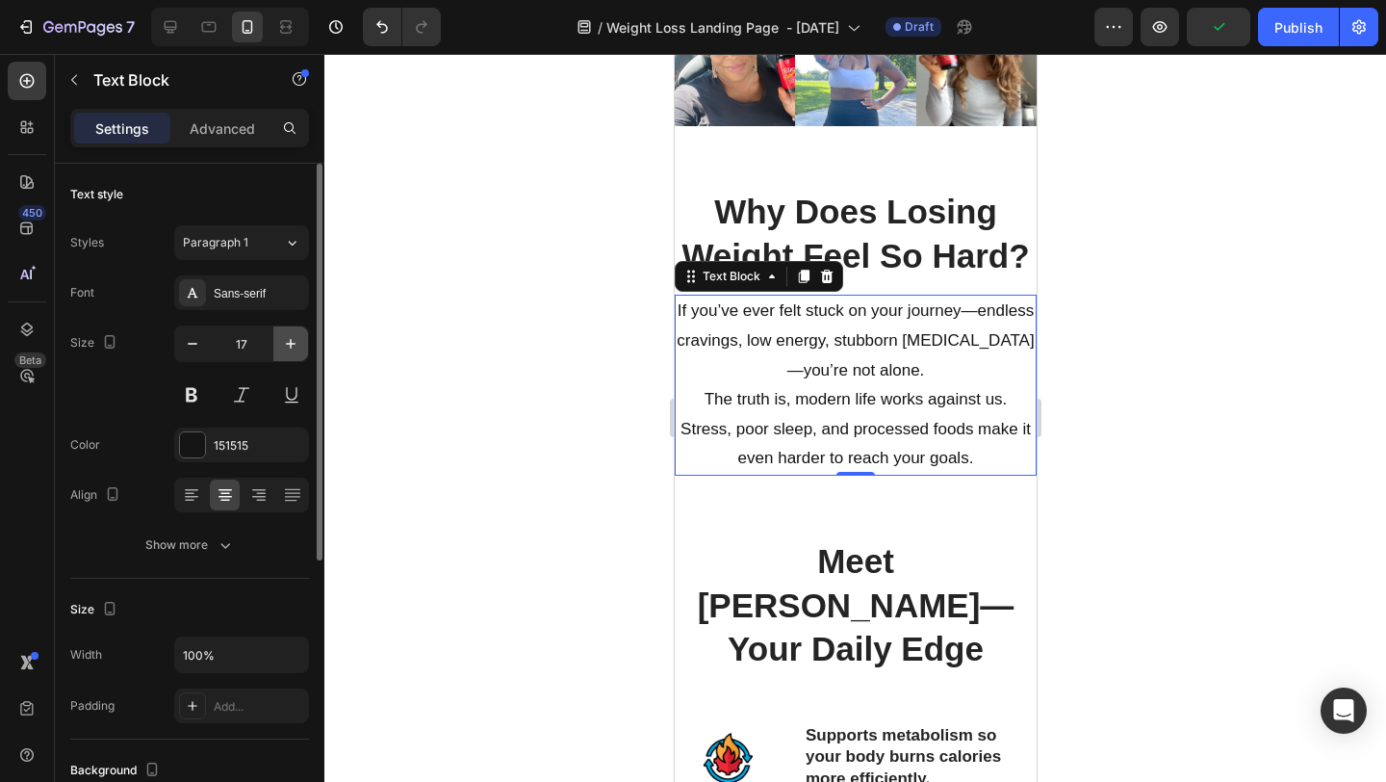
click at [281, 339] on icon "button" at bounding box center [290, 343] width 19 height 19
type input "18"
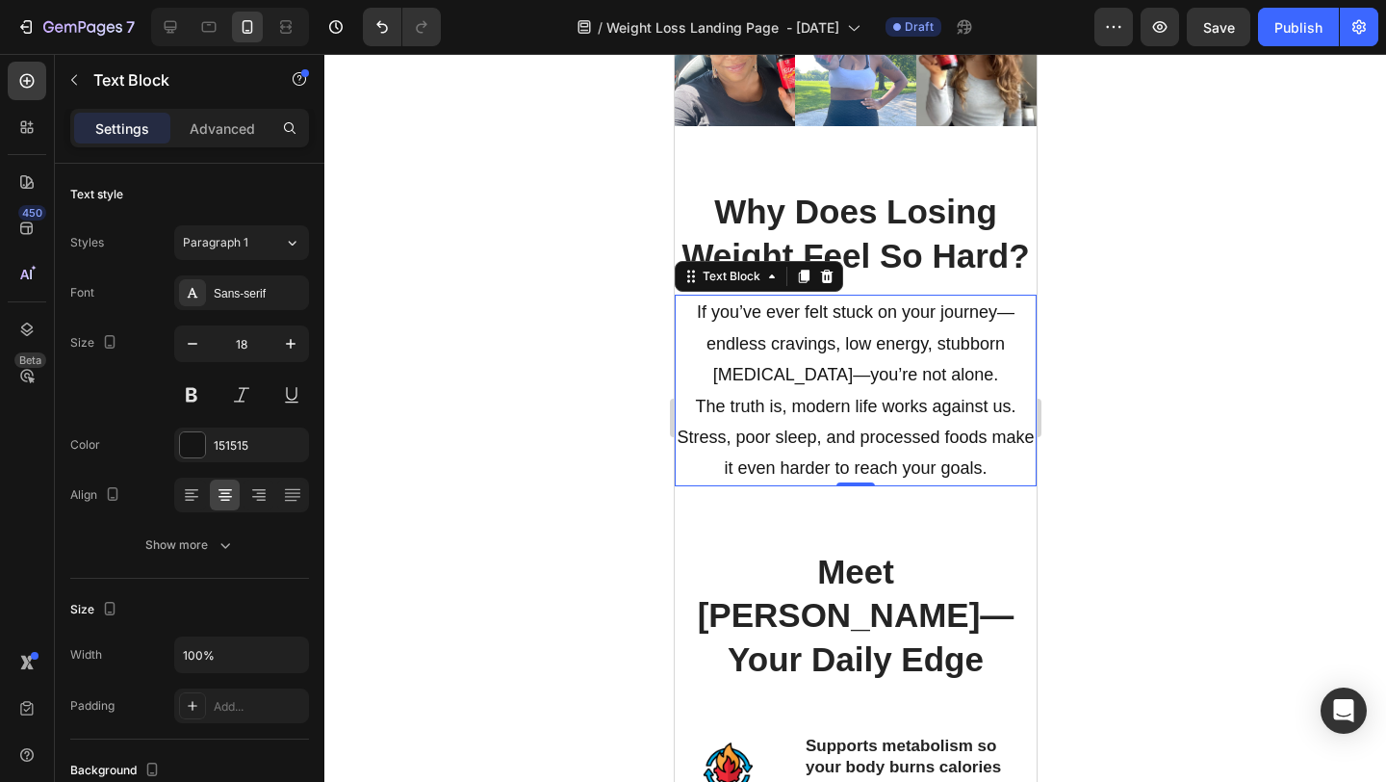
click at [1254, 427] on div at bounding box center [855, 418] width 1062 height 728
click at [931, 468] on p "If you’ve ever felt stuck on your journey—endless cravings, low energy, stubbor…" at bounding box center [855, 390] width 358 height 187
click at [189, 348] on icon "button" at bounding box center [192, 343] width 19 height 19
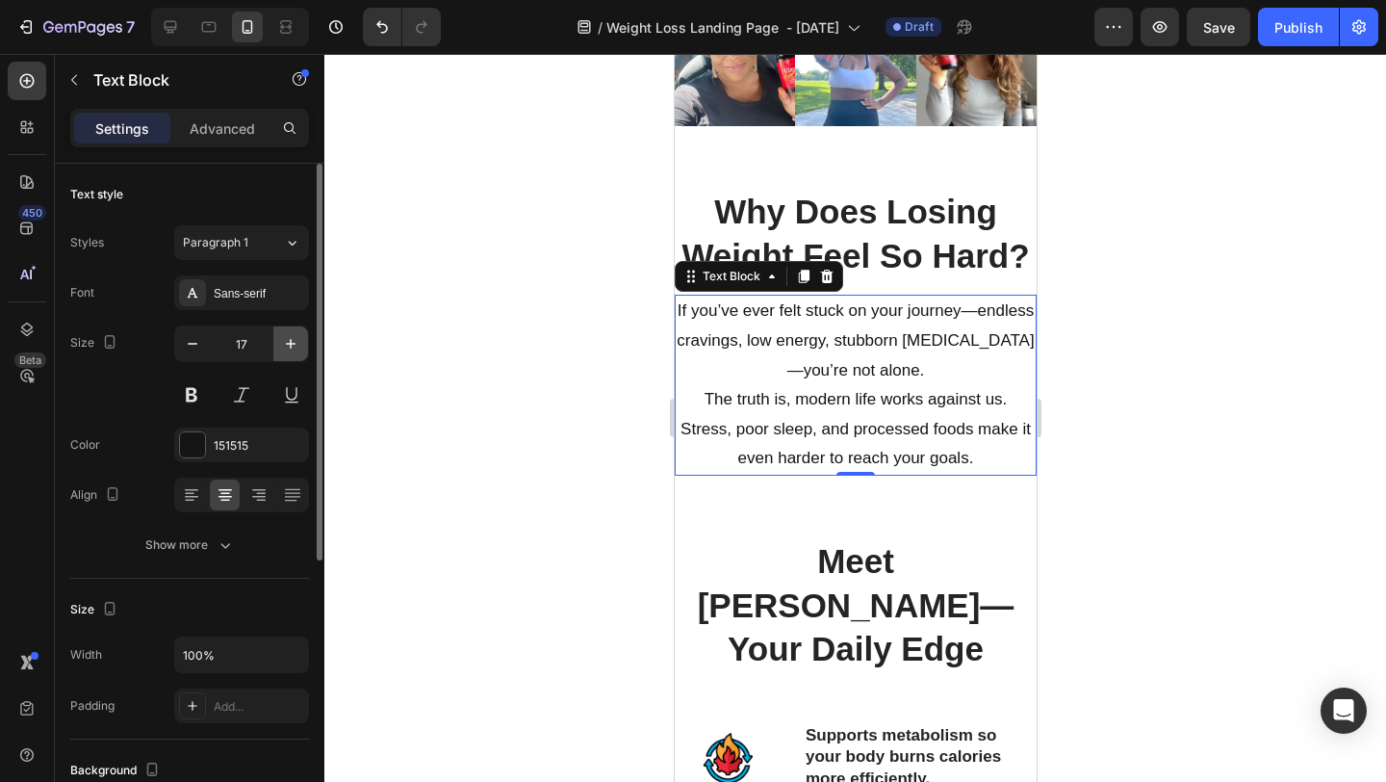
click at [295, 342] on icon "button" at bounding box center [290, 343] width 19 height 19
type input "18"
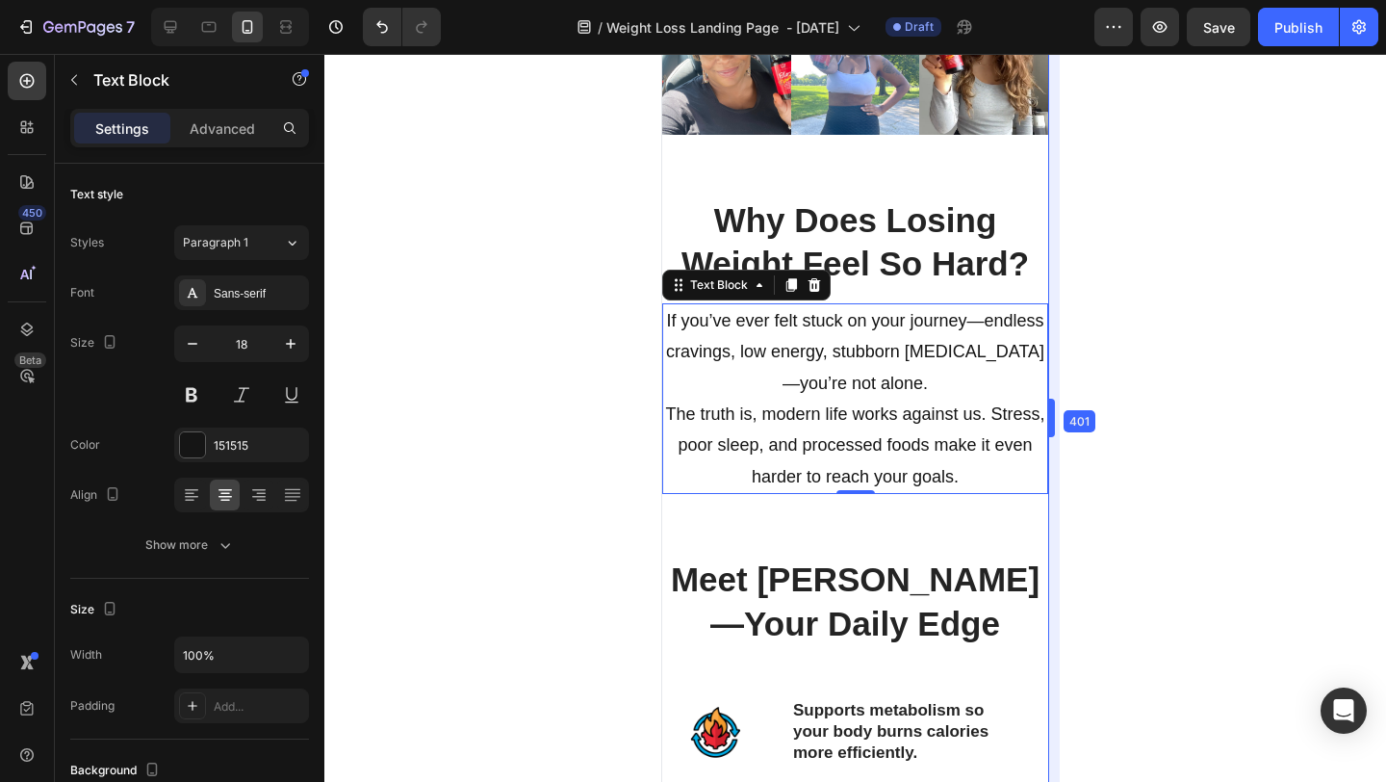
drag, startPoint x: 1044, startPoint y: 412, endPoint x: 1059, endPoint y: 417, distance: 16.1
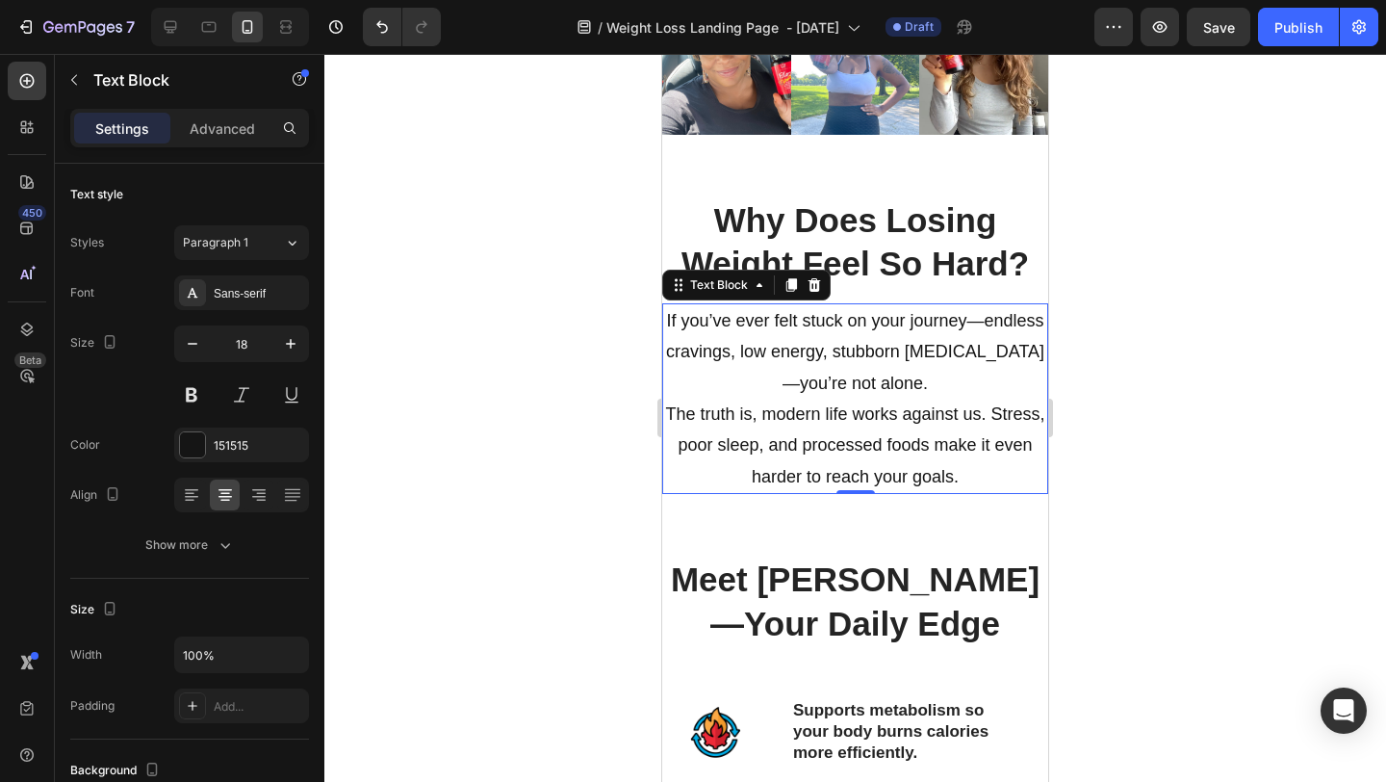
click at [1127, 415] on div at bounding box center [855, 418] width 1062 height 728
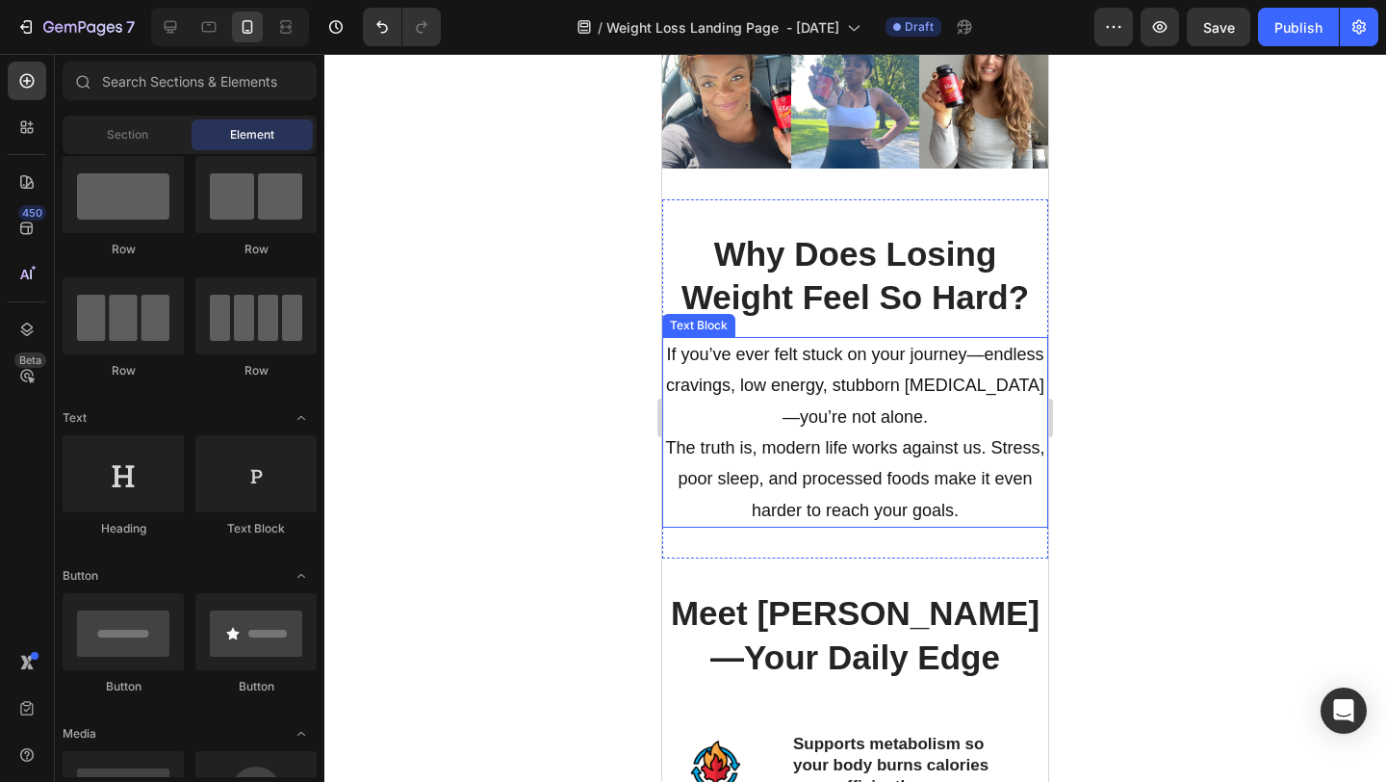
scroll to position [1352, 0]
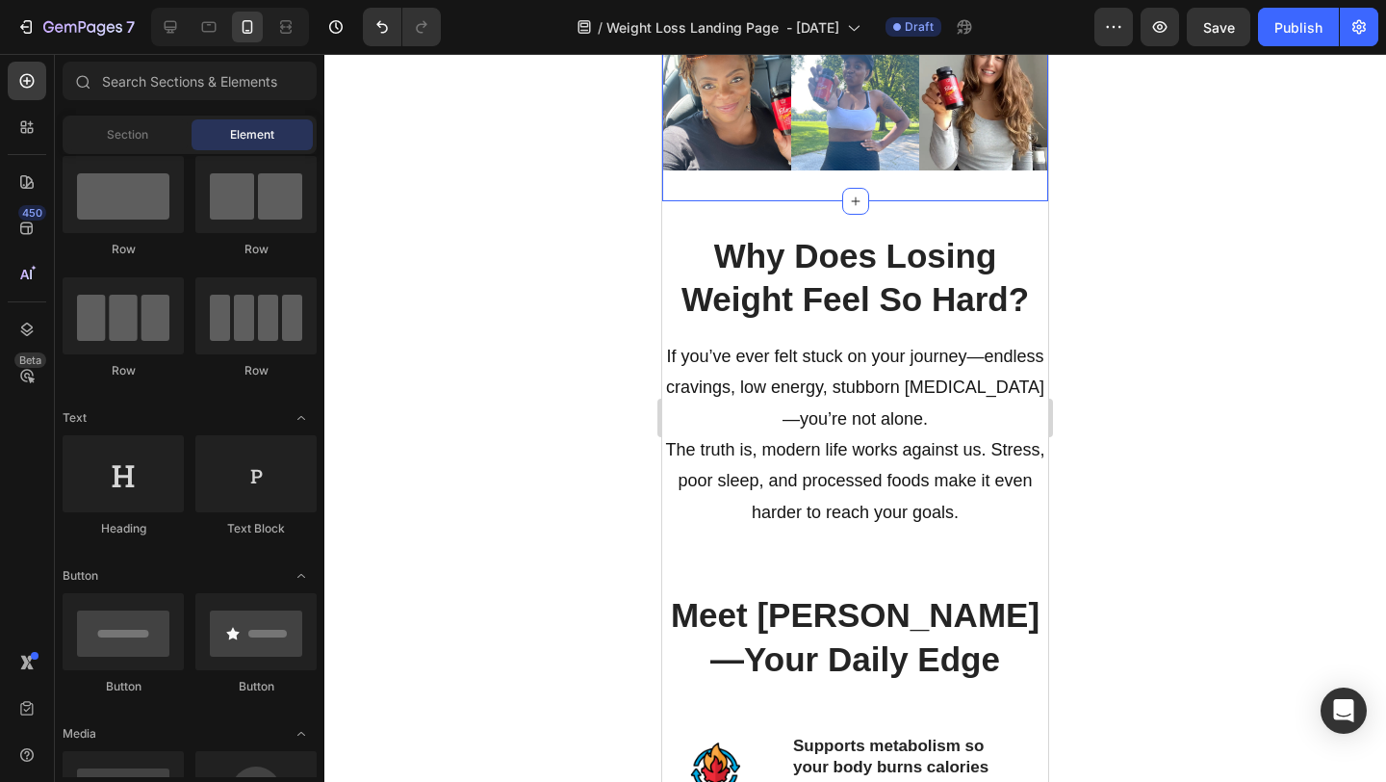
click at [1017, 183] on div "Image Image Image Image Image Carousel Section 4 You can create reusable sectio…" at bounding box center [855, 106] width 386 height 191
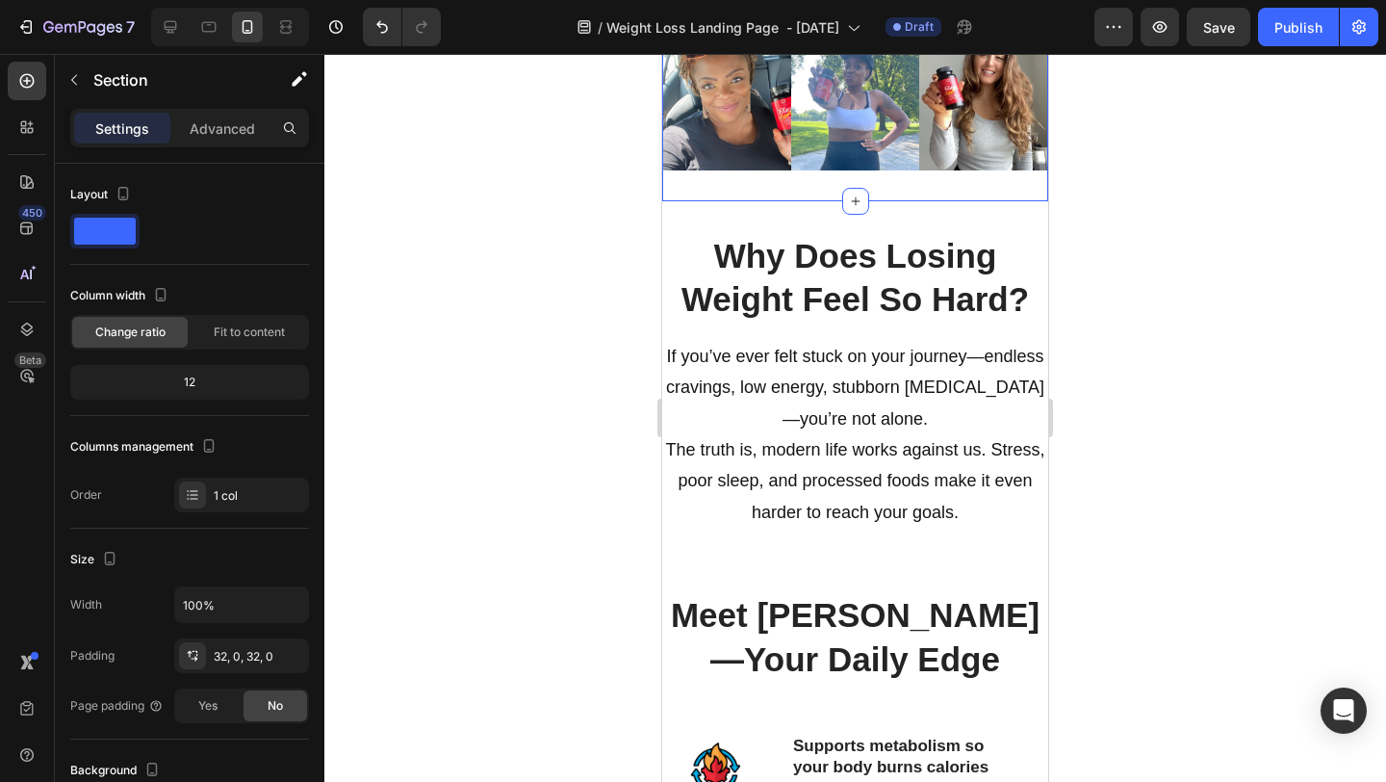
click at [1099, 198] on div at bounding box center [855, 418] width 1062 height 728
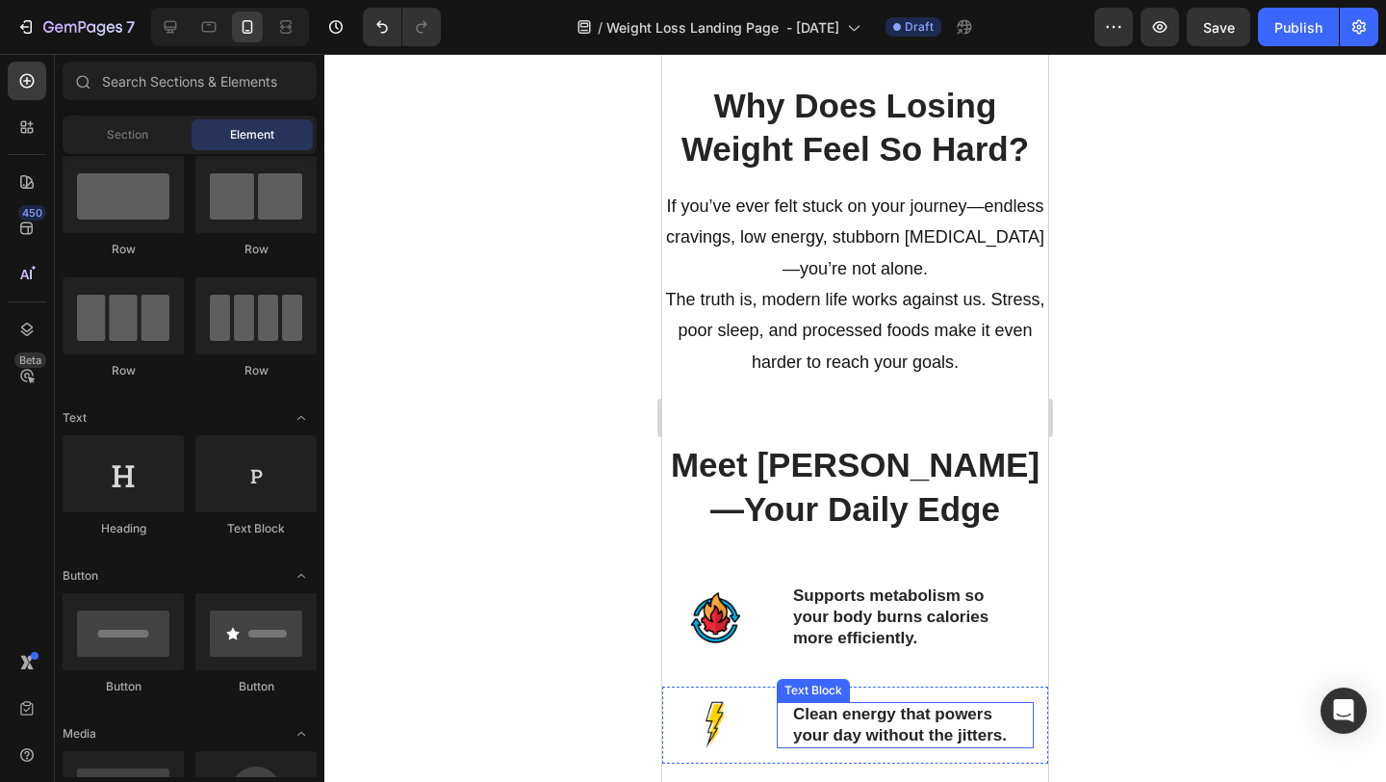
scroll to position [1338, 0]
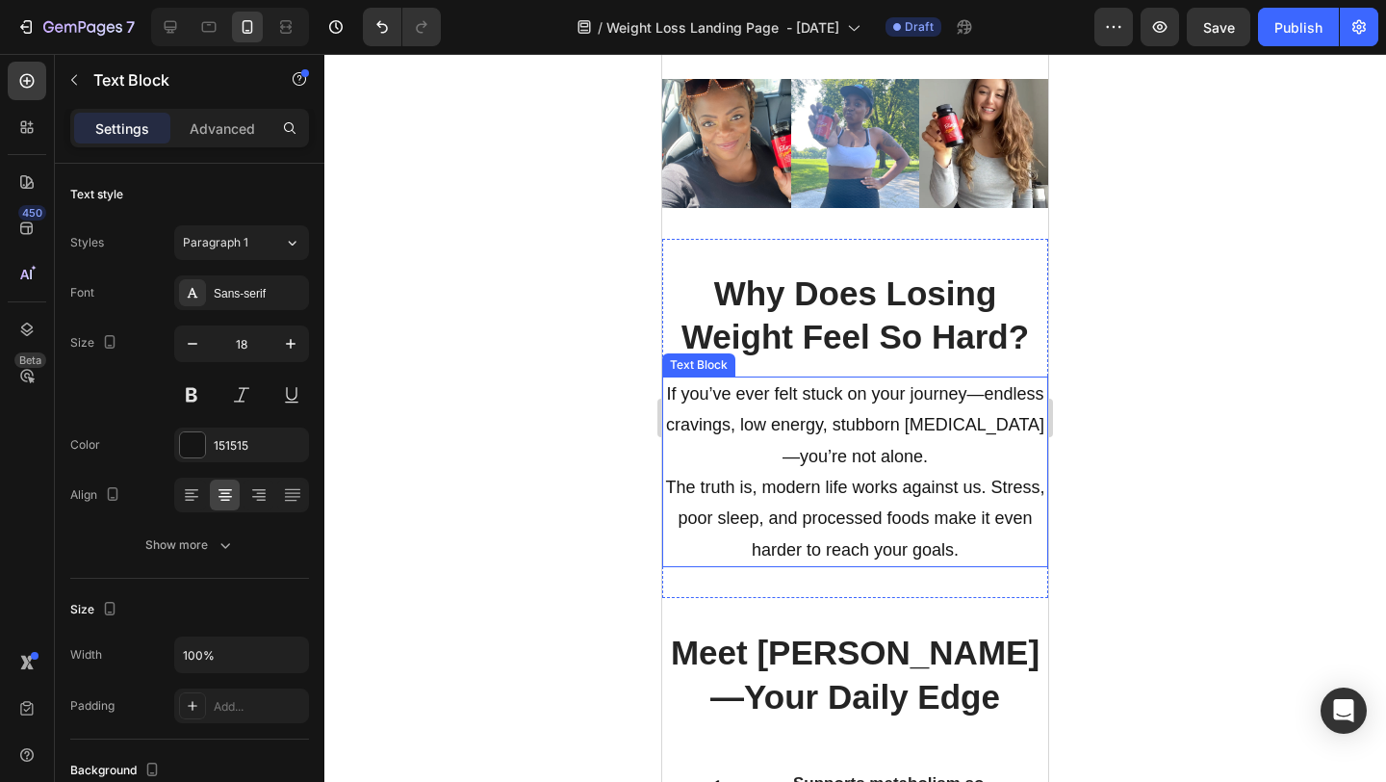
click at [786, 455] on p "If you’ve ever felt stuck on your journey—endless cravings, low energy, stubbor…" at bounding box center [855, 471] width 382 height 187
click at [1159, 522] on div at bounding box center [855, 418] width 1062 height 728
click at [684, 430] on p "If you’ve ever felt stuck on your journey—endless cravings, low energy, stubbor…" at bounding box center [855, 471] width 382 height 187
click at [678, 427] on p "If you’ve ever felt stuck on your journey—endless cravings, low energy, stubbor…" at bounding box center [855, 471] width 382 height 187
click at [671, 427] on p "If you’ve ever felt stuck on your journey—endless cravings, low energy, stubbor…" at bounding box center [855, 471] width 382 height 187
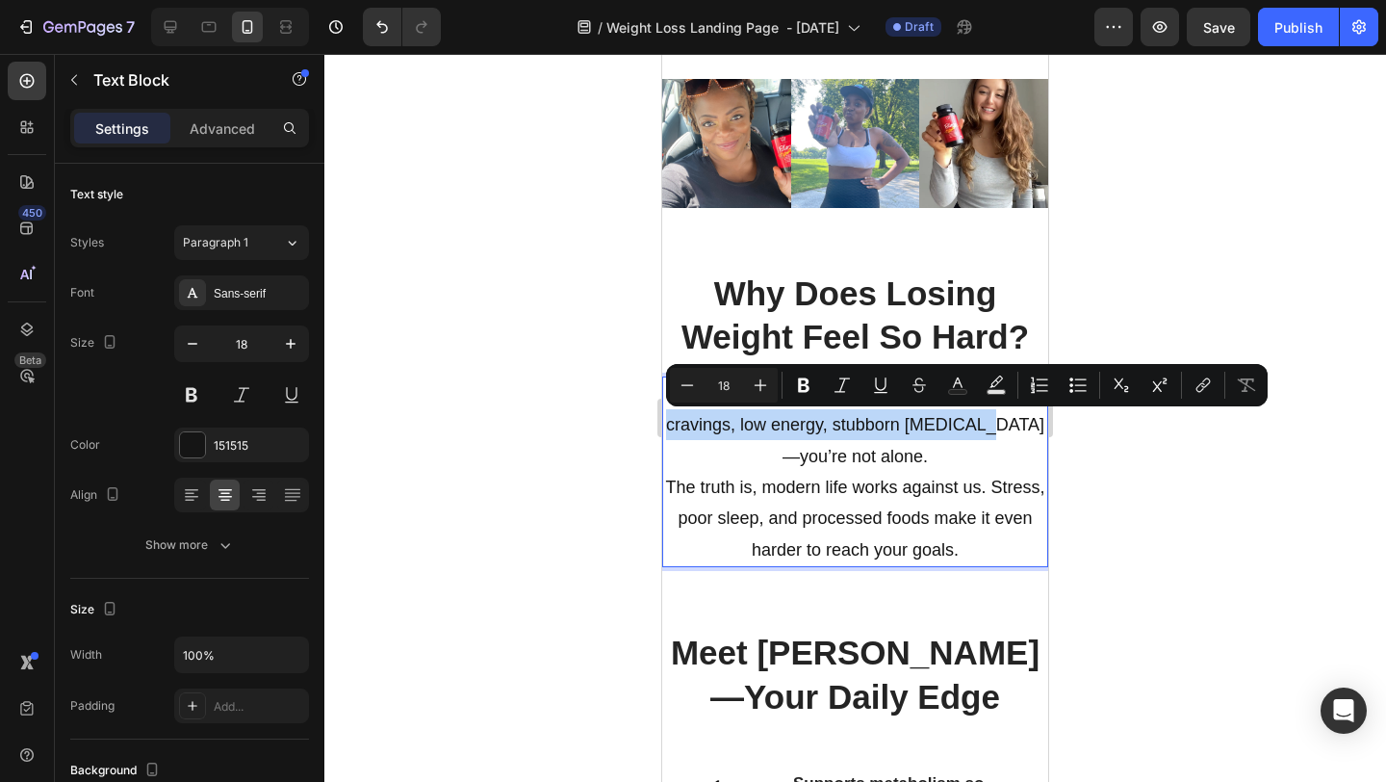
drag, startPoint x: 671, startPoint y: 427, endPoint x: 968, endPoint y: 428, distance: 296.5
click at [968, 428] on p "If you’ve ever felt stuck on your journey—endless cravings, low energy, stubbor…" at bounding box center [855, 471] width 382 height 187
click at [803, 390] on icon "Editor contextual toolbar" at bounding box center [804, 385] width 12 height 14
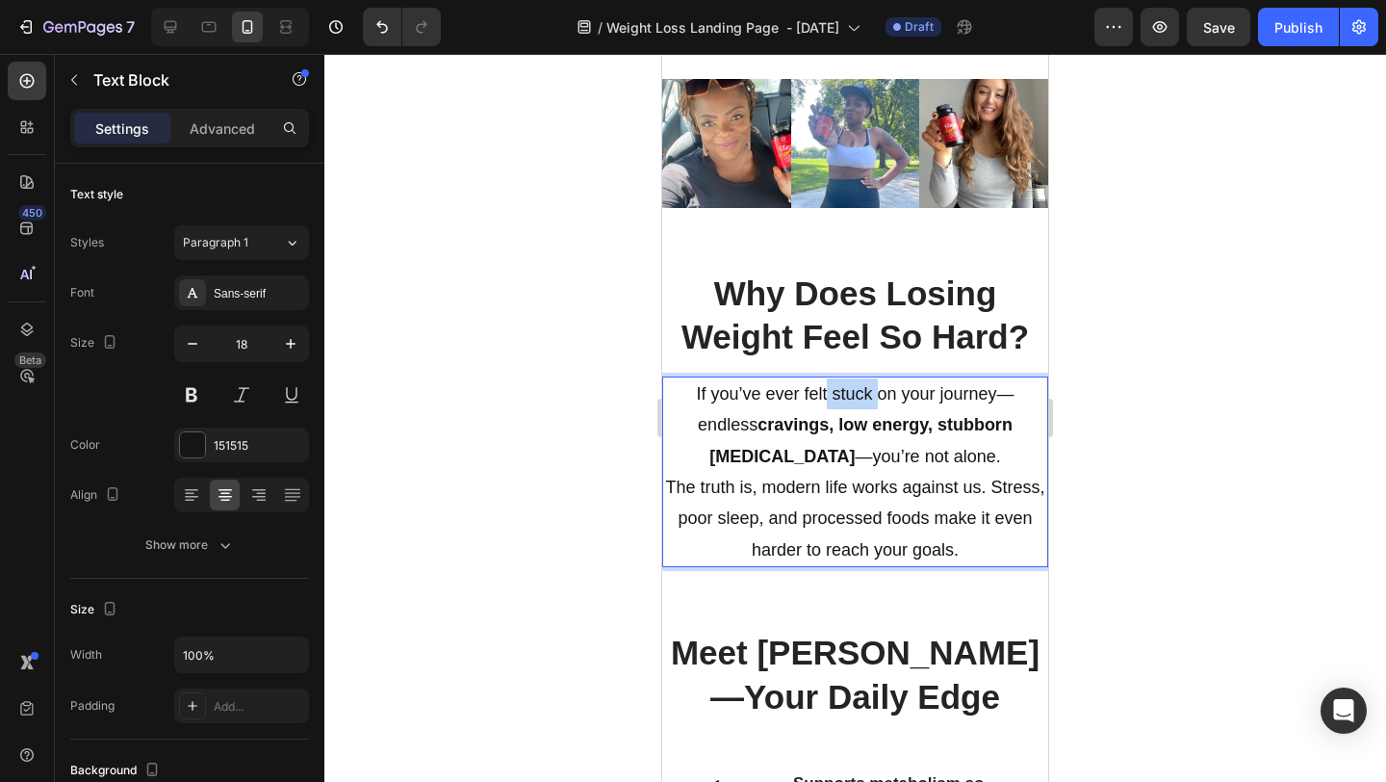
drag, startPoint x: 798, startPoint y: 391, endPoint x: 845, endPoint y: 394, distance: 47.3
click at [845, 394] on p "If you’ve ever felt stuck on your journey—endless cravings, low energy, stubbor…" at bounding box center [855, 471] width 382 height 187
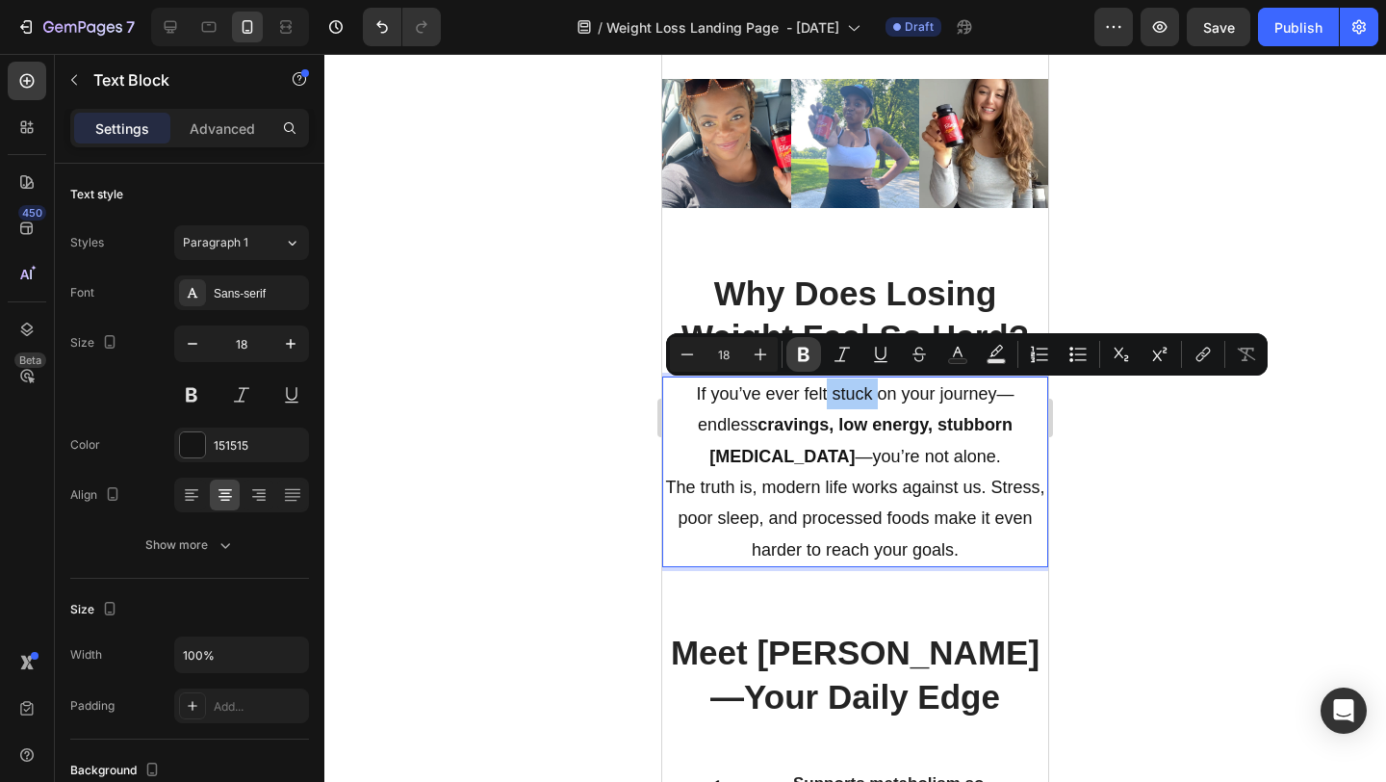
click at [804, 348] on icon "Editor contextual toolbar" at bounding box center [804, 355] width 12 height 14
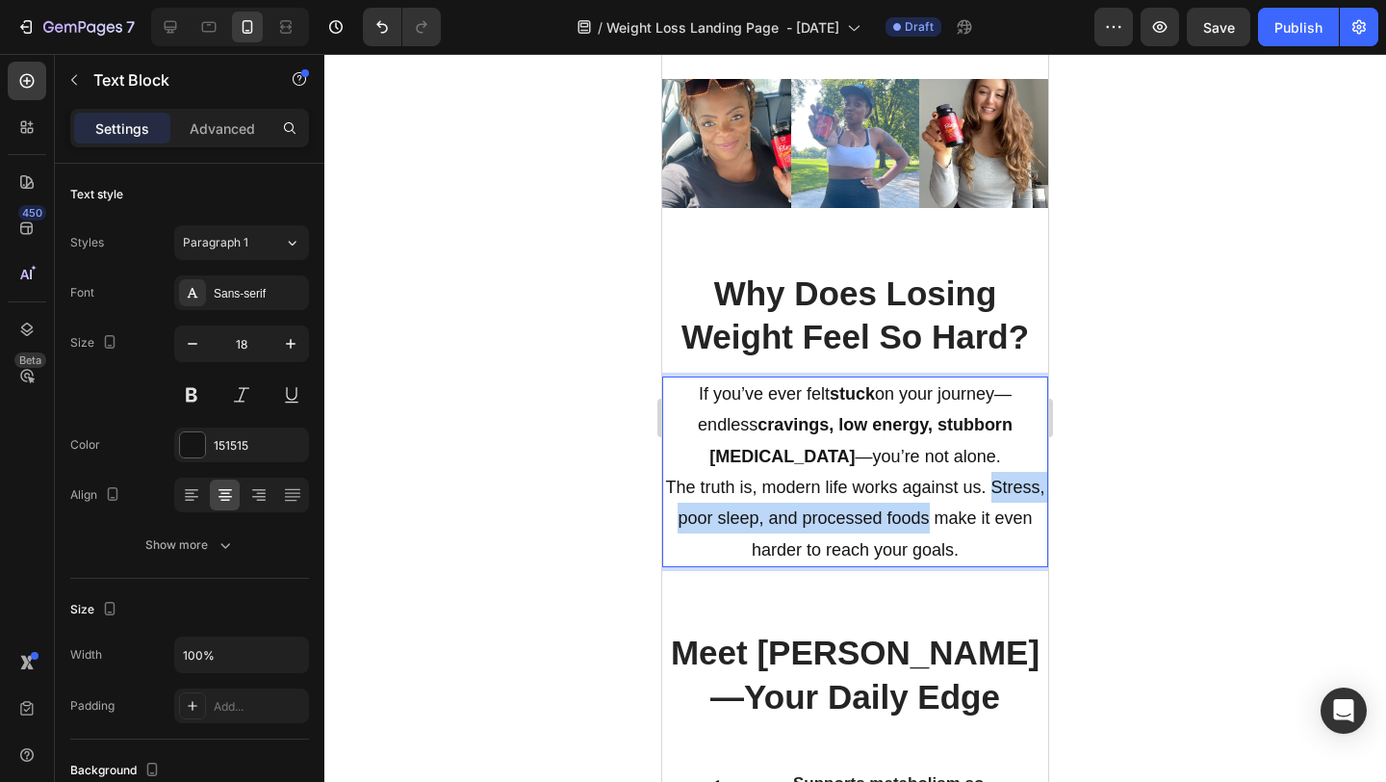
drag, startPoint x: 990, startPoint y: 483, endPoint x: 928, endPoint y: 520, distance: 71.7
click at [928, 520] on p "If you’ve ever felt stuck on your journey—endless cravings, low energy, stubbor…" at bounding box center [855, 471] width 382 height 187
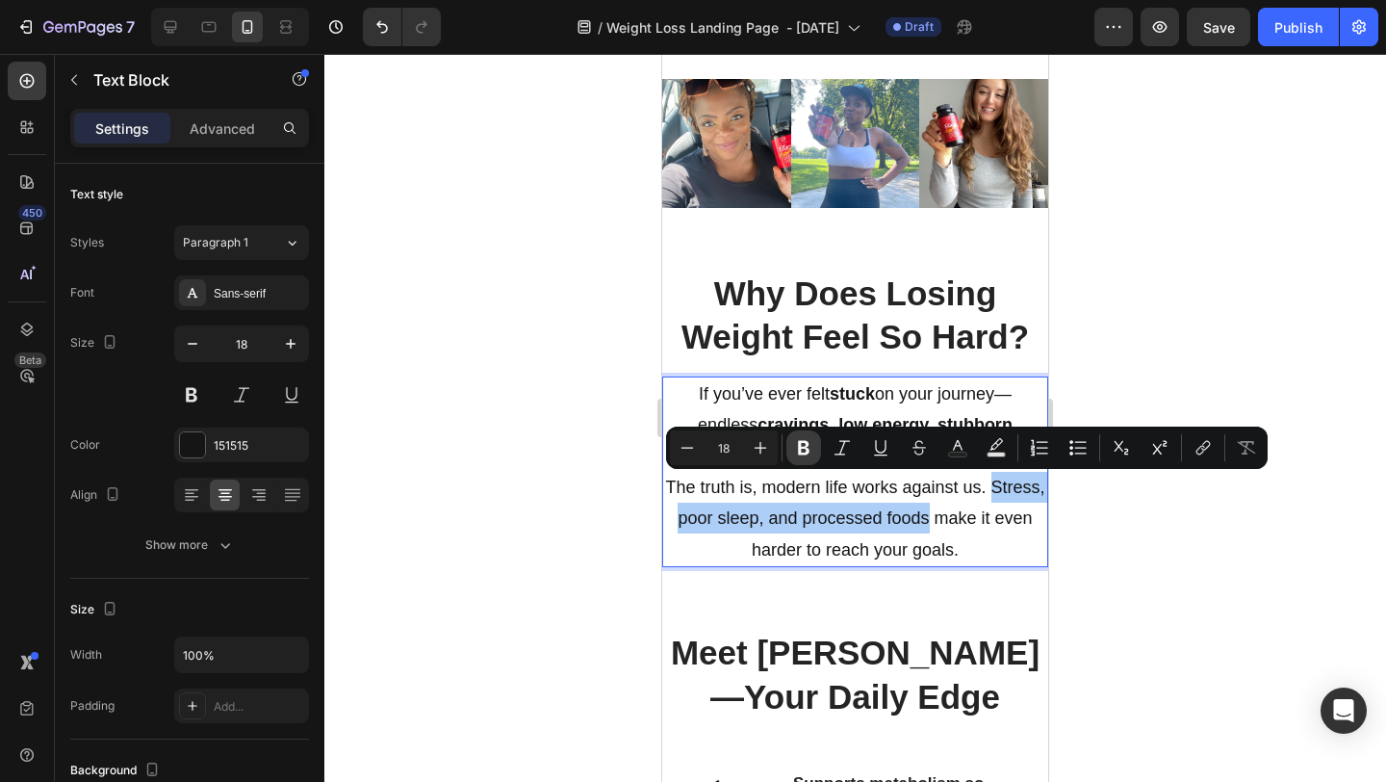
click at [800, 445] on icon "Editor contextual toolbar" at bounding box center [804, 448] width 12 height 14
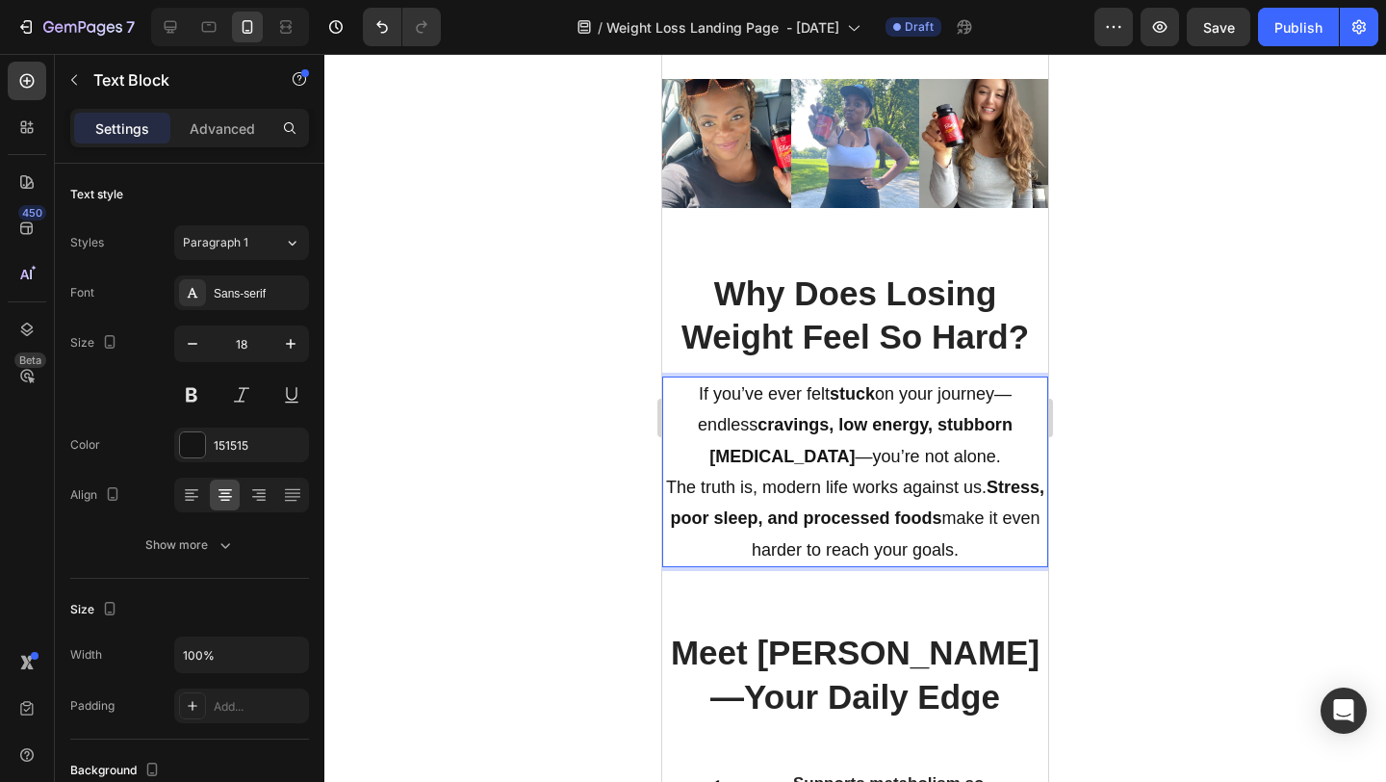
click at [1119, 385] on div at bounding box center [855, 418] width 1062 height 728
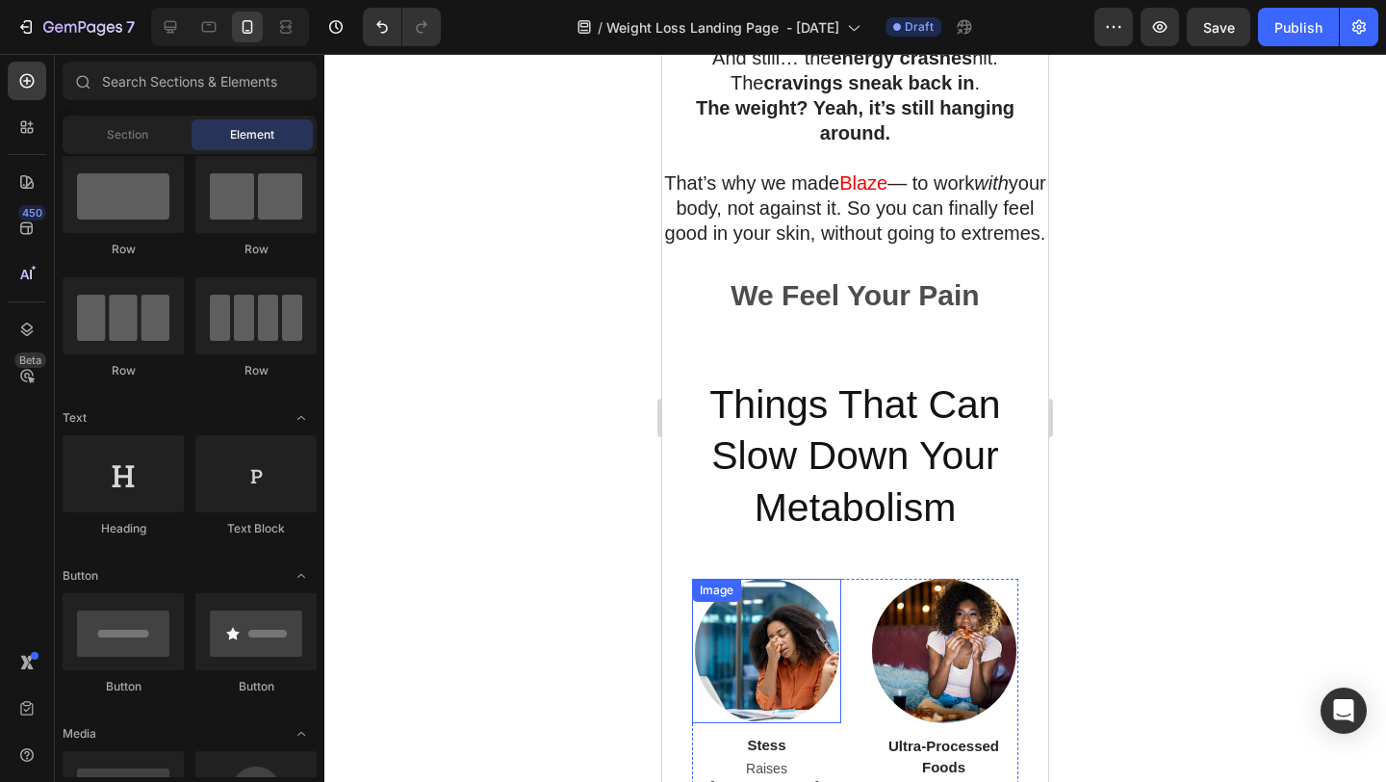
scroll to position [3752, 0]
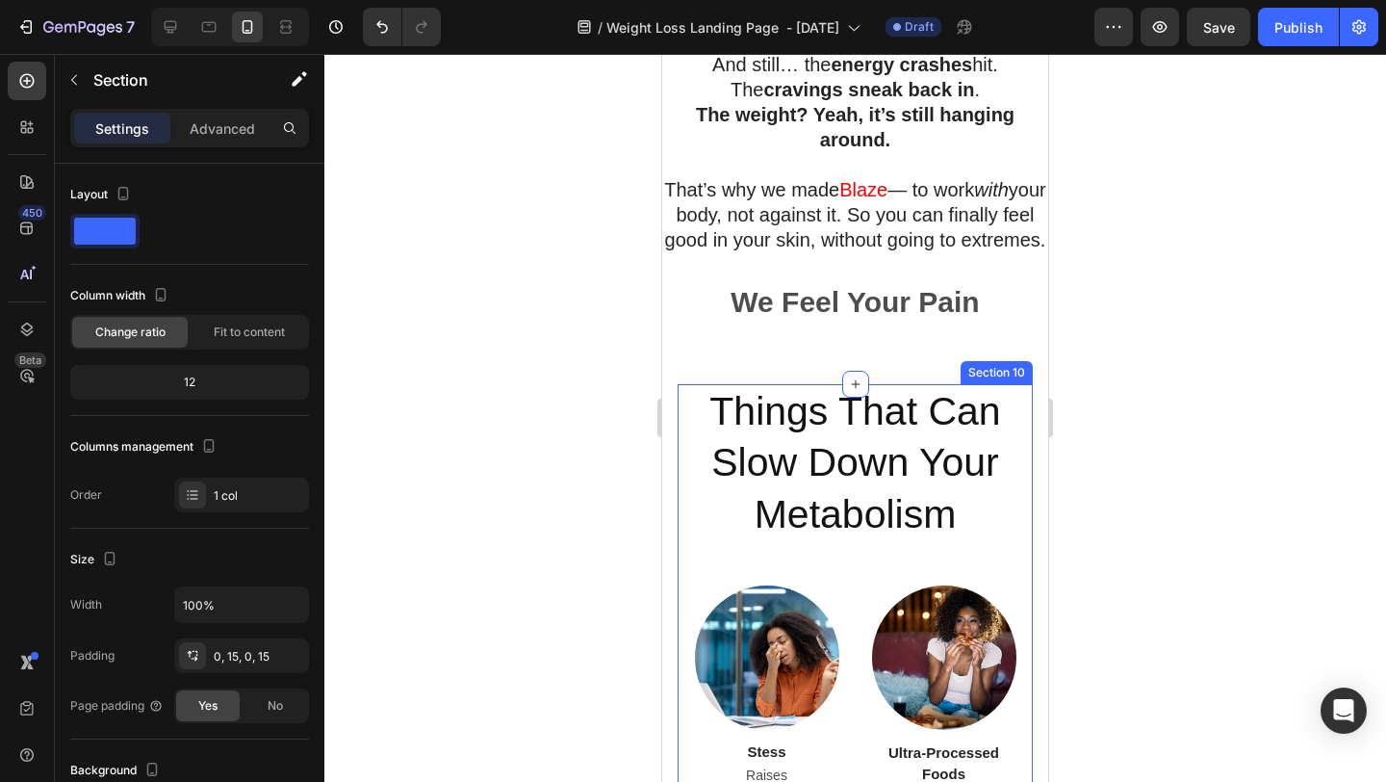
click at [686, 568] on div "Things That Can Slow Down Your Metabolism Heading Image Stess Text block Raises…" at bounding box center [855, 624] width 355 height 481
click at [669, 519] on section "Things That Can Slow Down Your Metabolism Heading Image Stess Text block Raises…" at bounding box center [855, 624] width 386 height 481
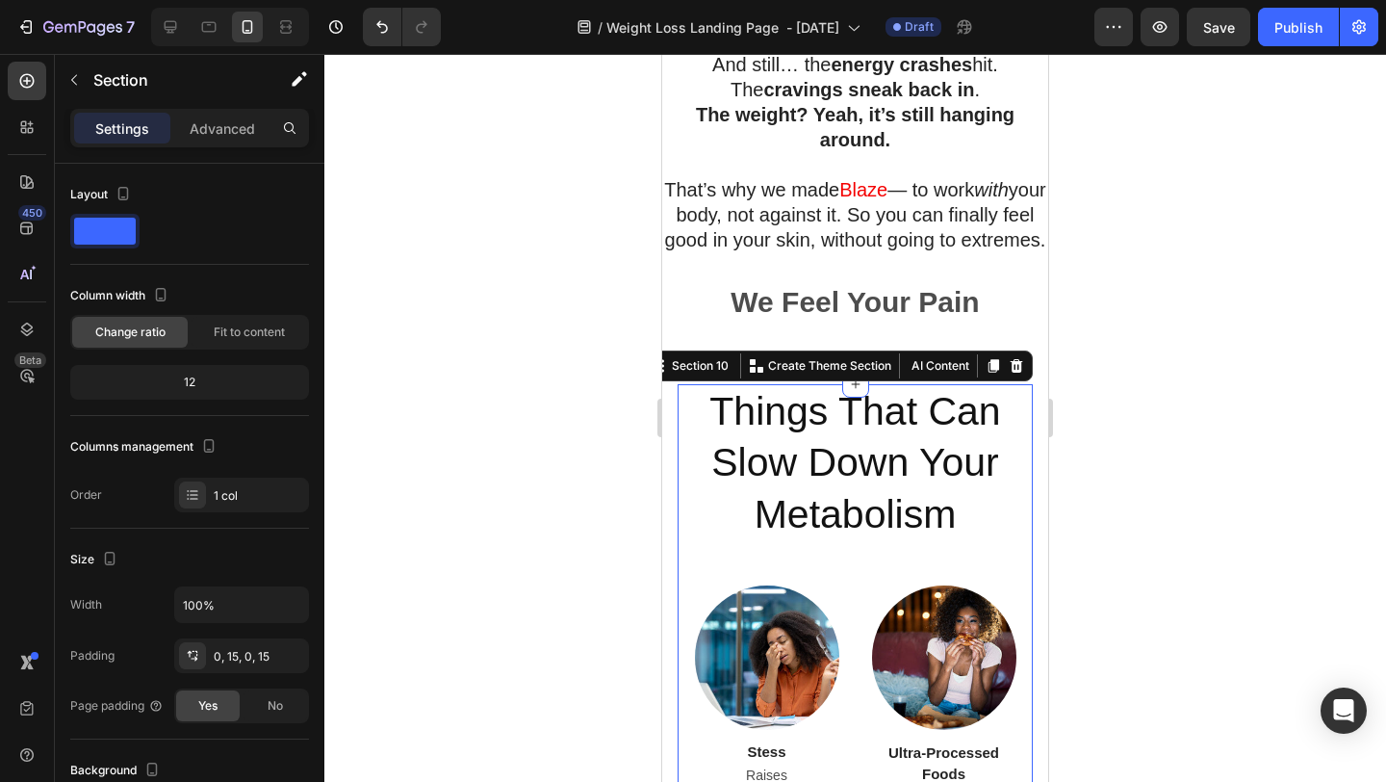
click at [1024, 538] on div "Things That Can Slow Down Your Metabolism Heading Image Stess Text block Raises…" at bounding box center [855, 624] width 355 height 481
click at [729, 542] on h2 "Things That Can Slow Down Your Metabolism" at bounding box center [855, 463] width 326 height 158
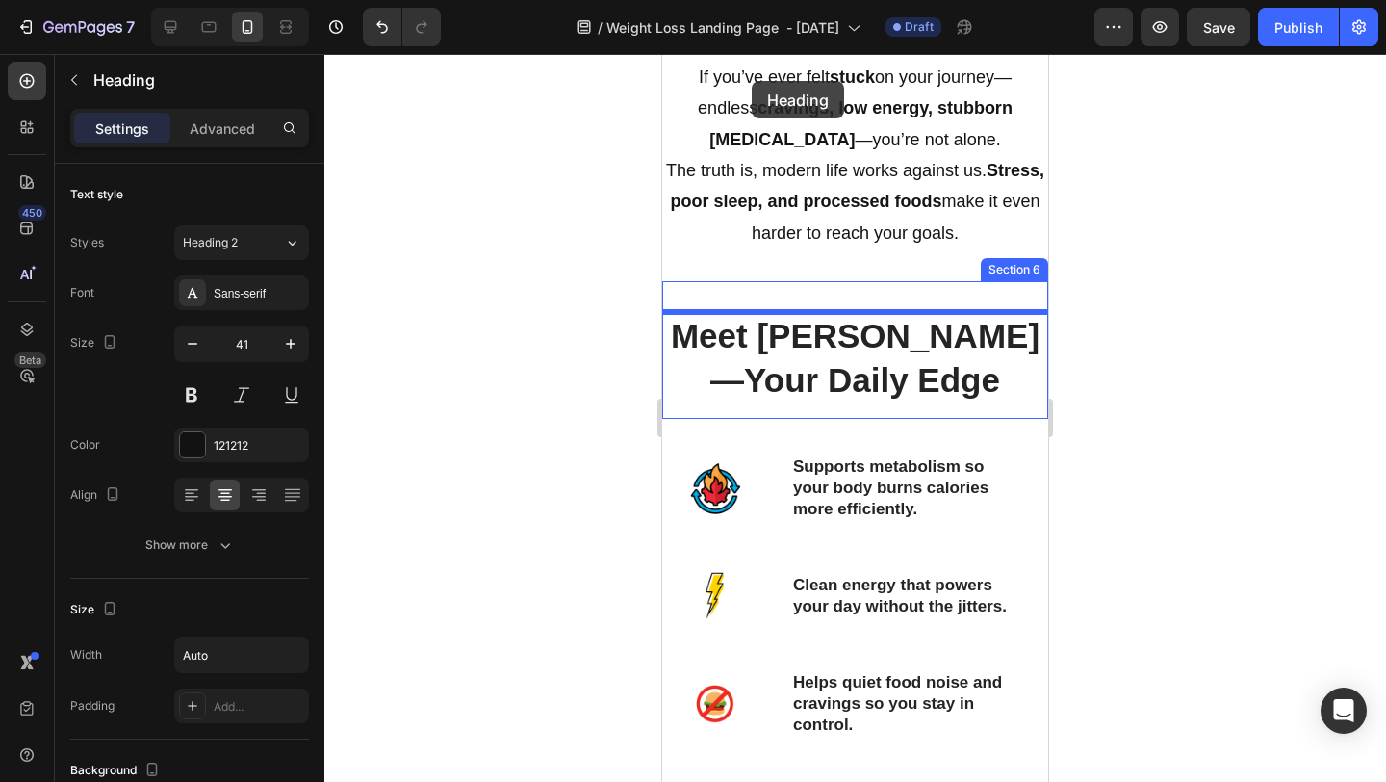
scroll to position [1627, 0]
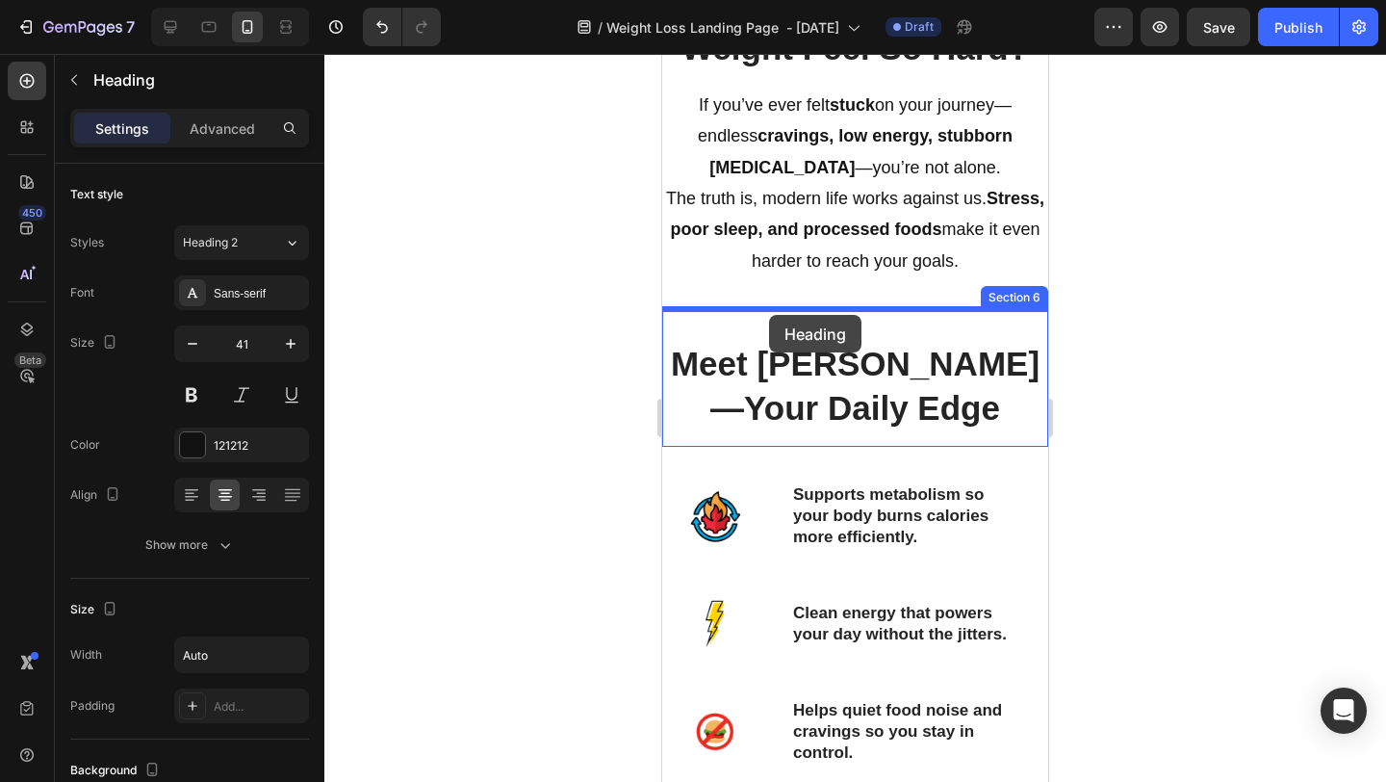
drag, startPoint x: 707, startPoint y: 394, endPoint x: 769, endPoint y: 315, distance: 100.7
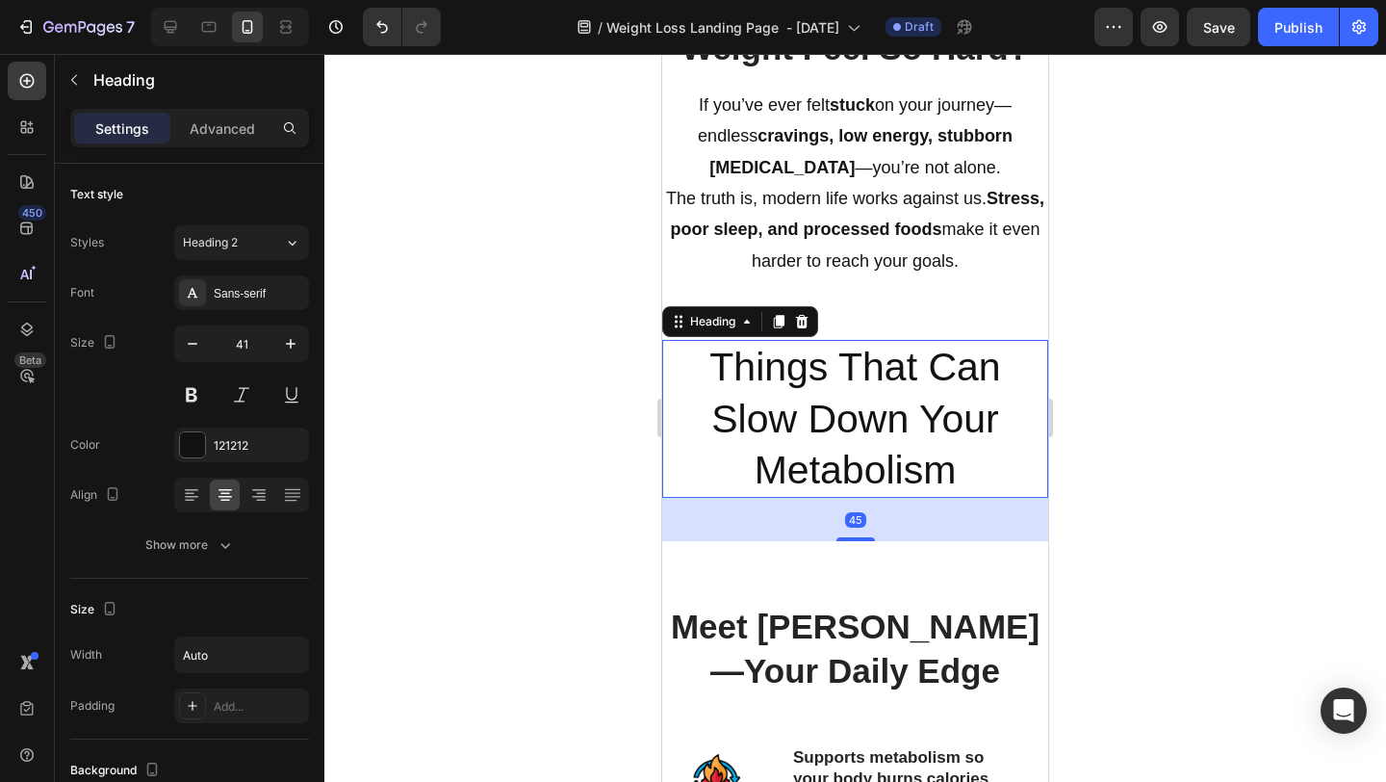
click at [1127, 368] on div at bounding box center [855, 418] width 1062 height 728
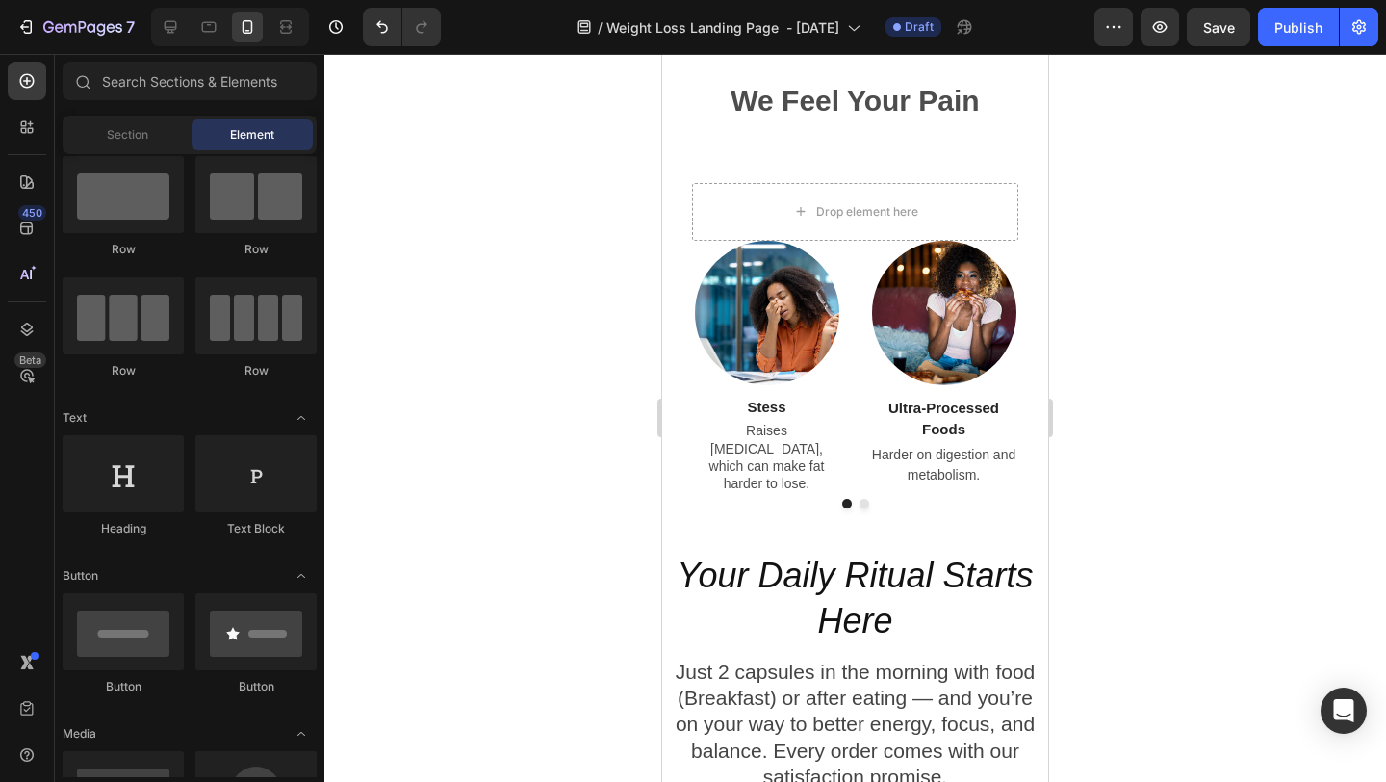
scroll to position [4217, 0]
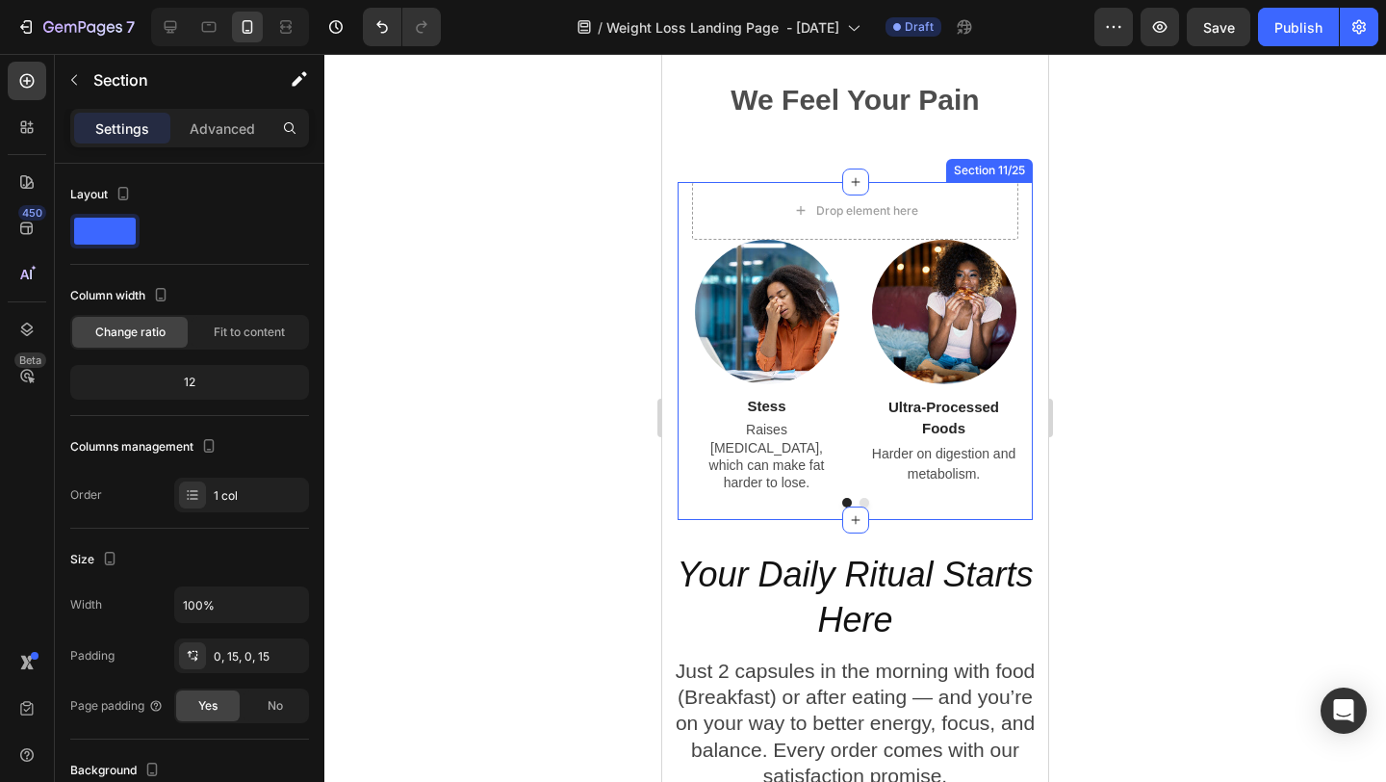
click at [684, 290] on div "Drop element here Image Stess Text block Raises cortisol, which can make fat ha…" at bounding box center [855, 351] width 355 height 338
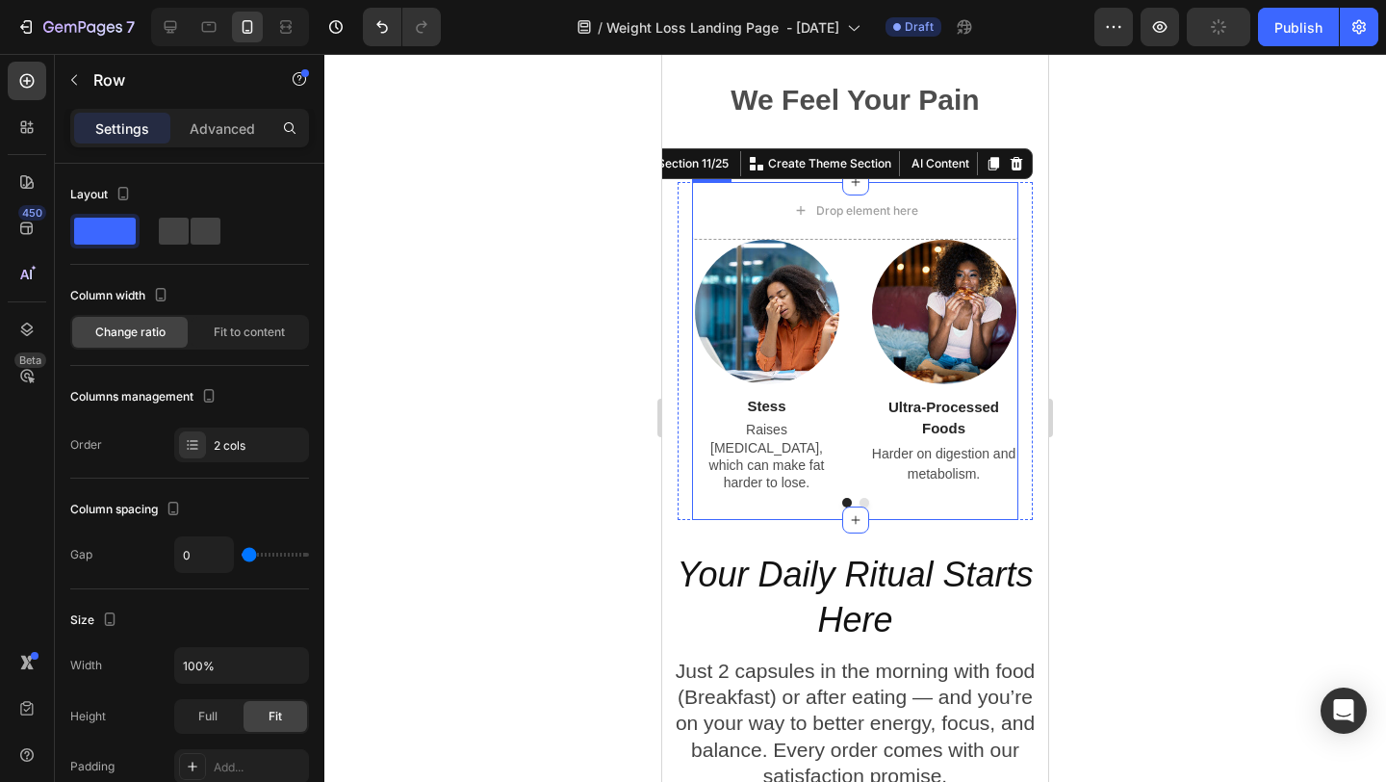
click at [963, 520] on div "Image Stess Text block Raises cortisol, which can make fat harder to lose. Text…" at bounding box center [855, 380] width 326 height 280
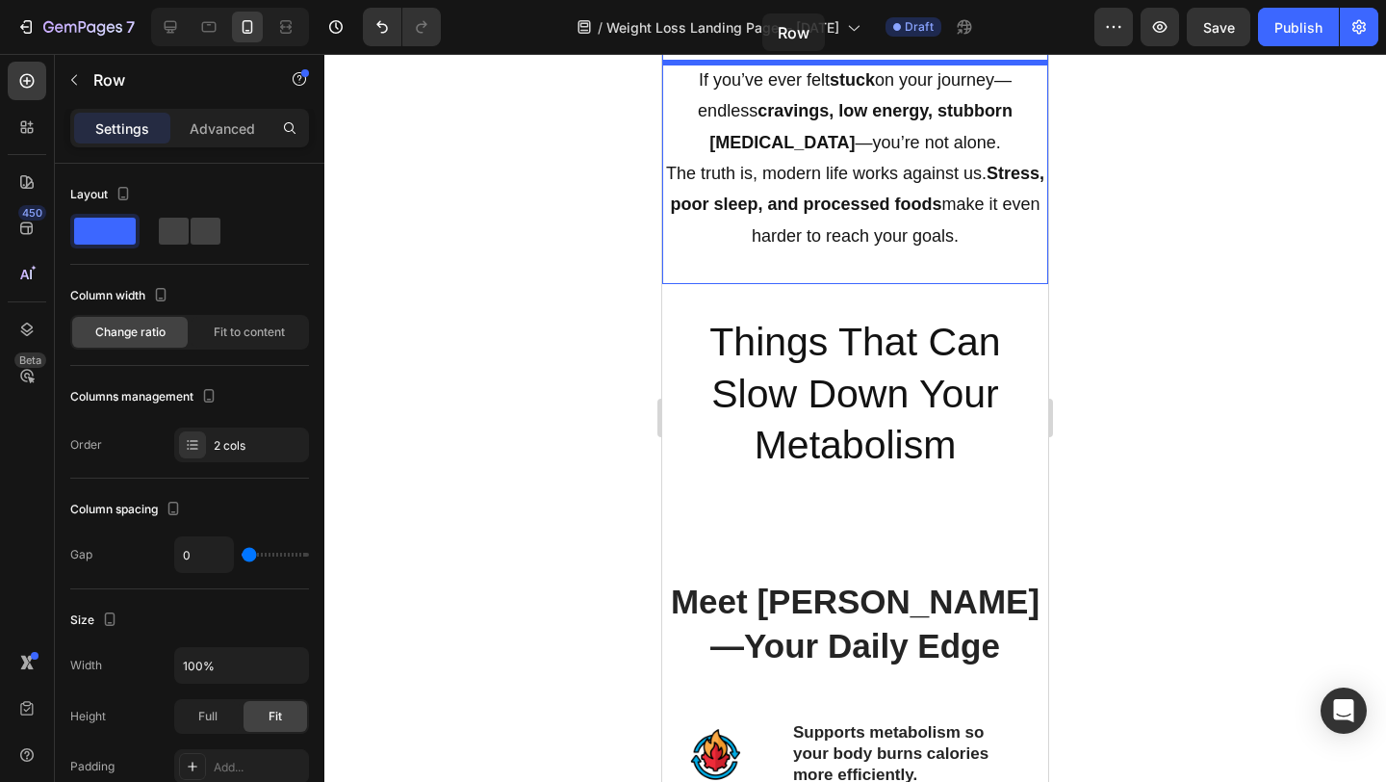
scroll to position [1631, 0]
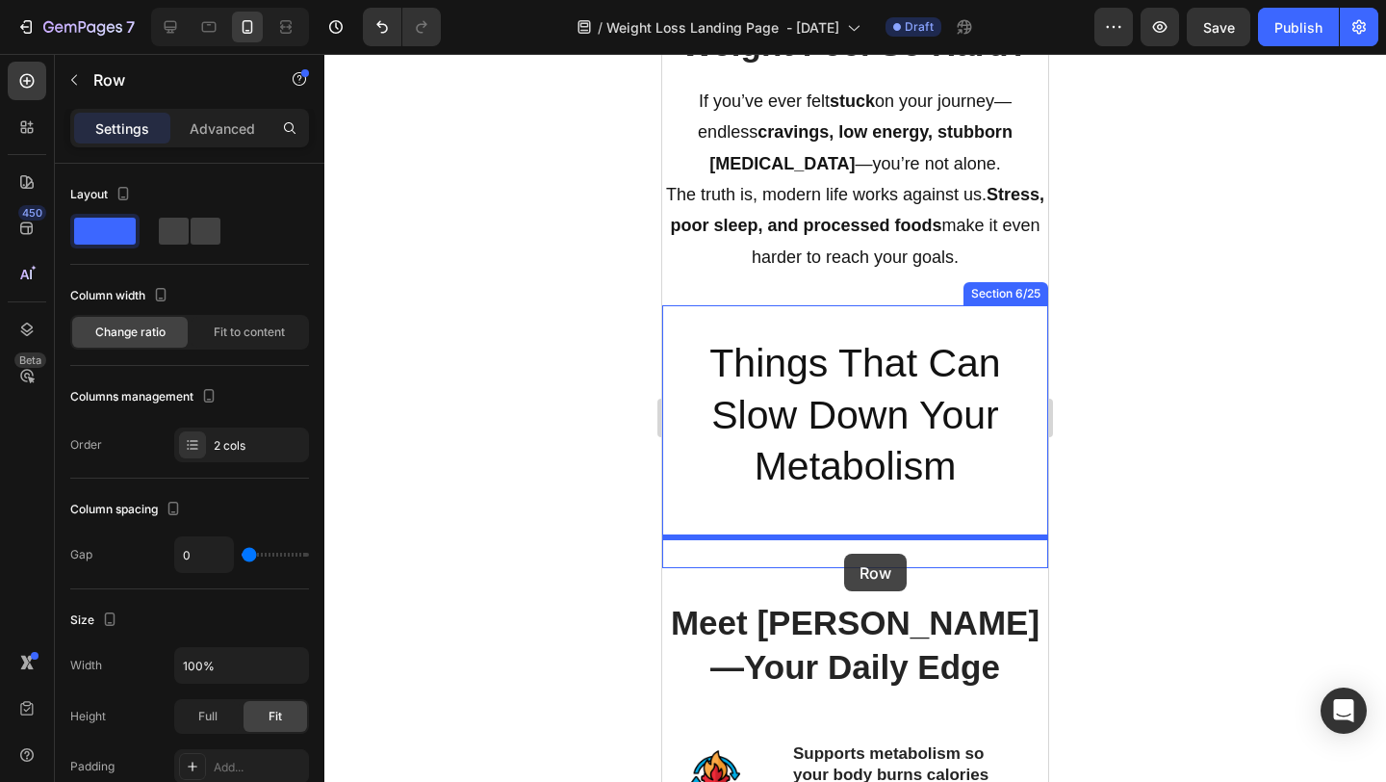
drag, startPoint x: 710, startPoint y: 192, endPoint x: 844, endPoint y: 554, distance: 386.3
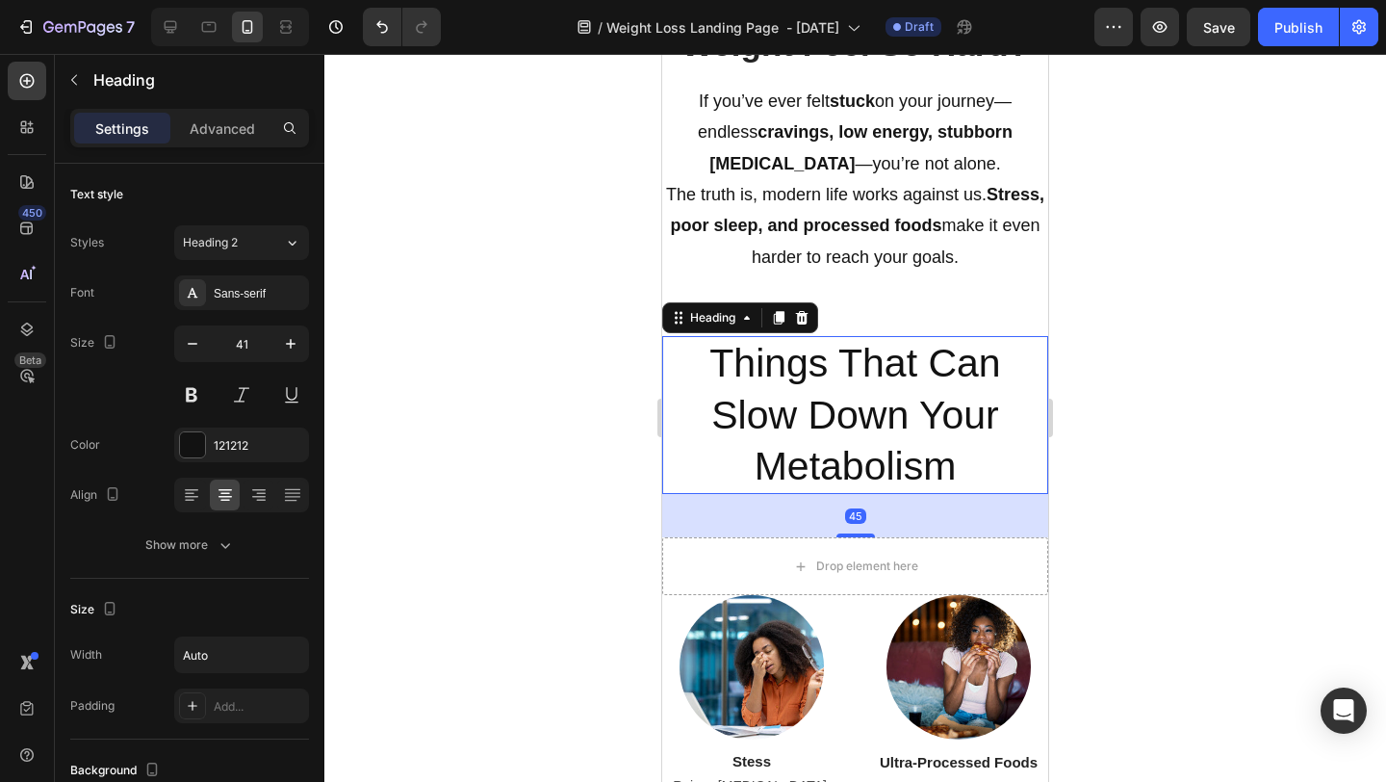
click at [706, 378] on h2 "Things That Can Slow Down Your Metabolism" at bounding box center [855, 415] width 386 height 158
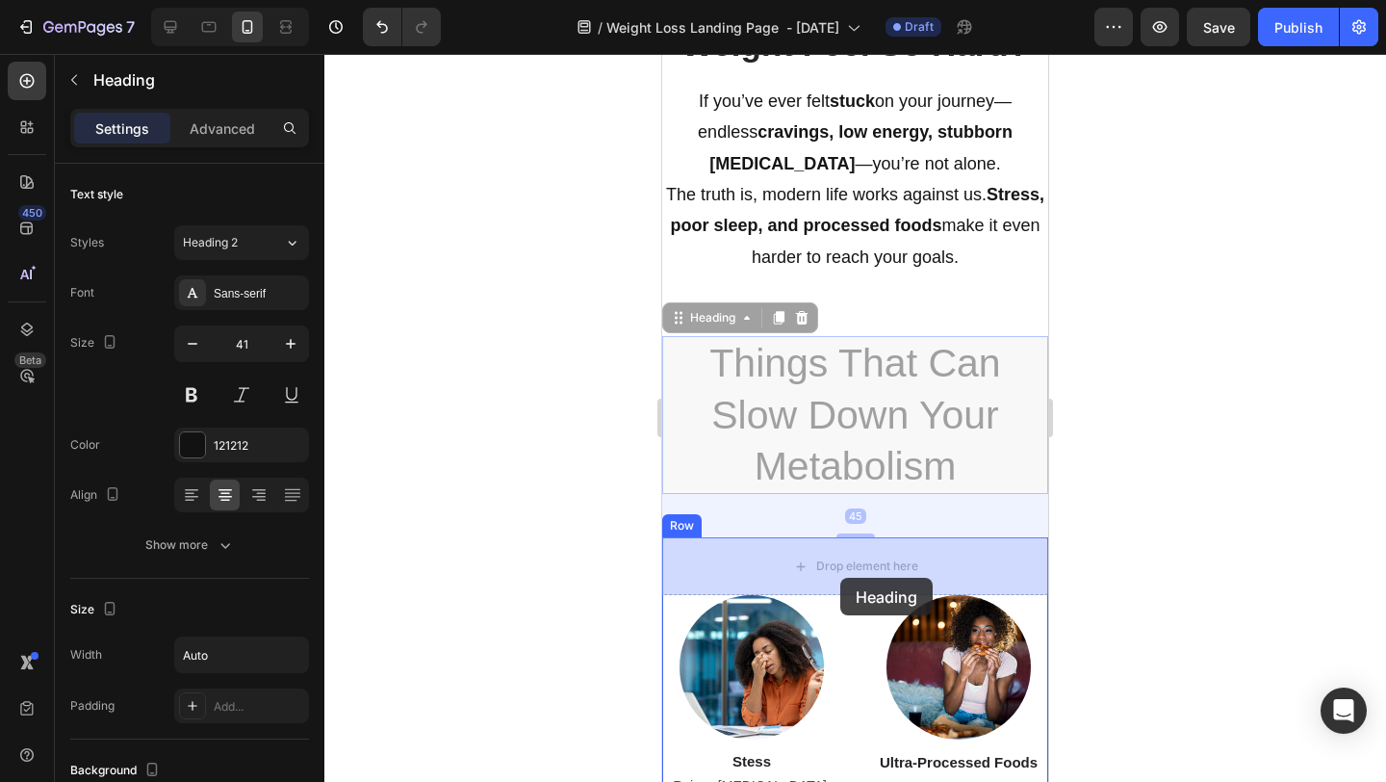
drag, startPoint x: 674, startPoint y: 326, endPoint x: 840, endPoint y: 578, distance: 301.5
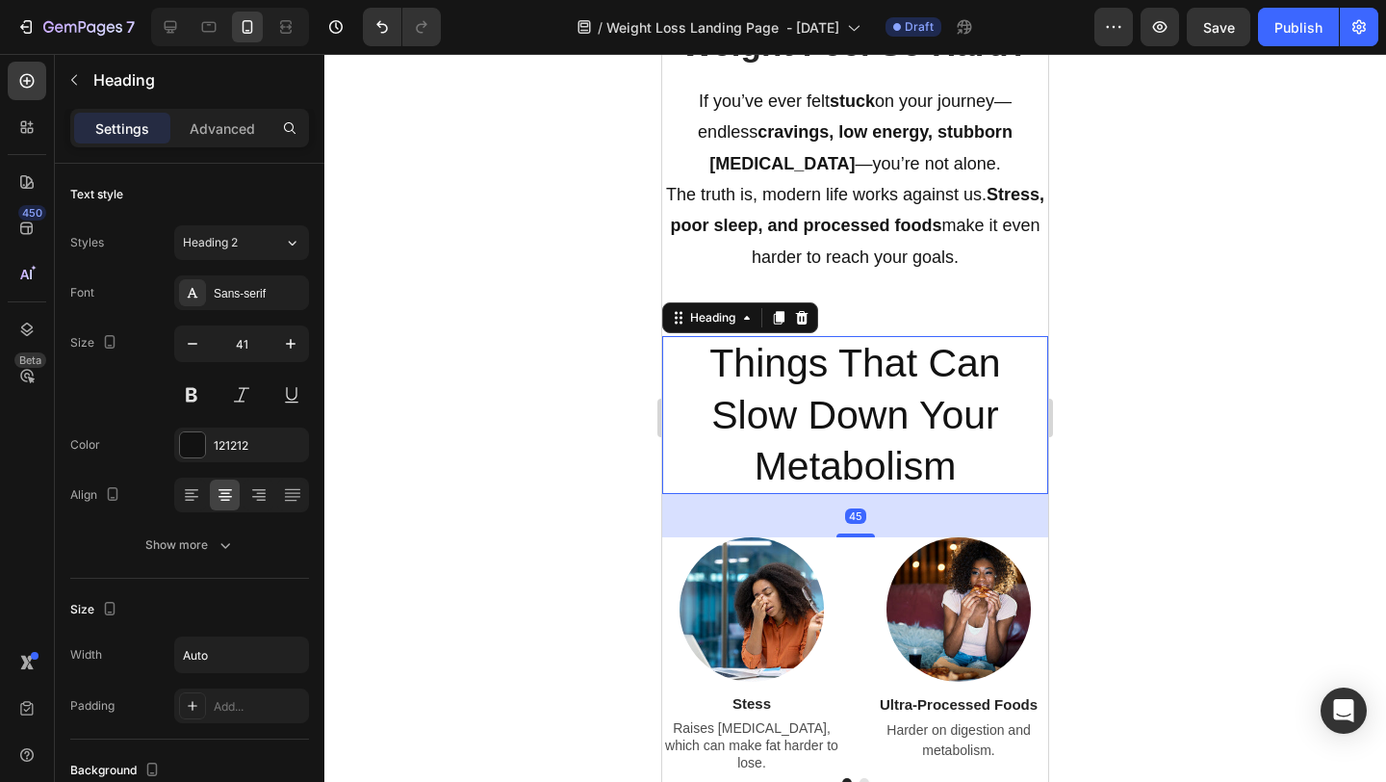
click at [1131, 502] on div at bounding box center [855, 418] width 1062 height 728
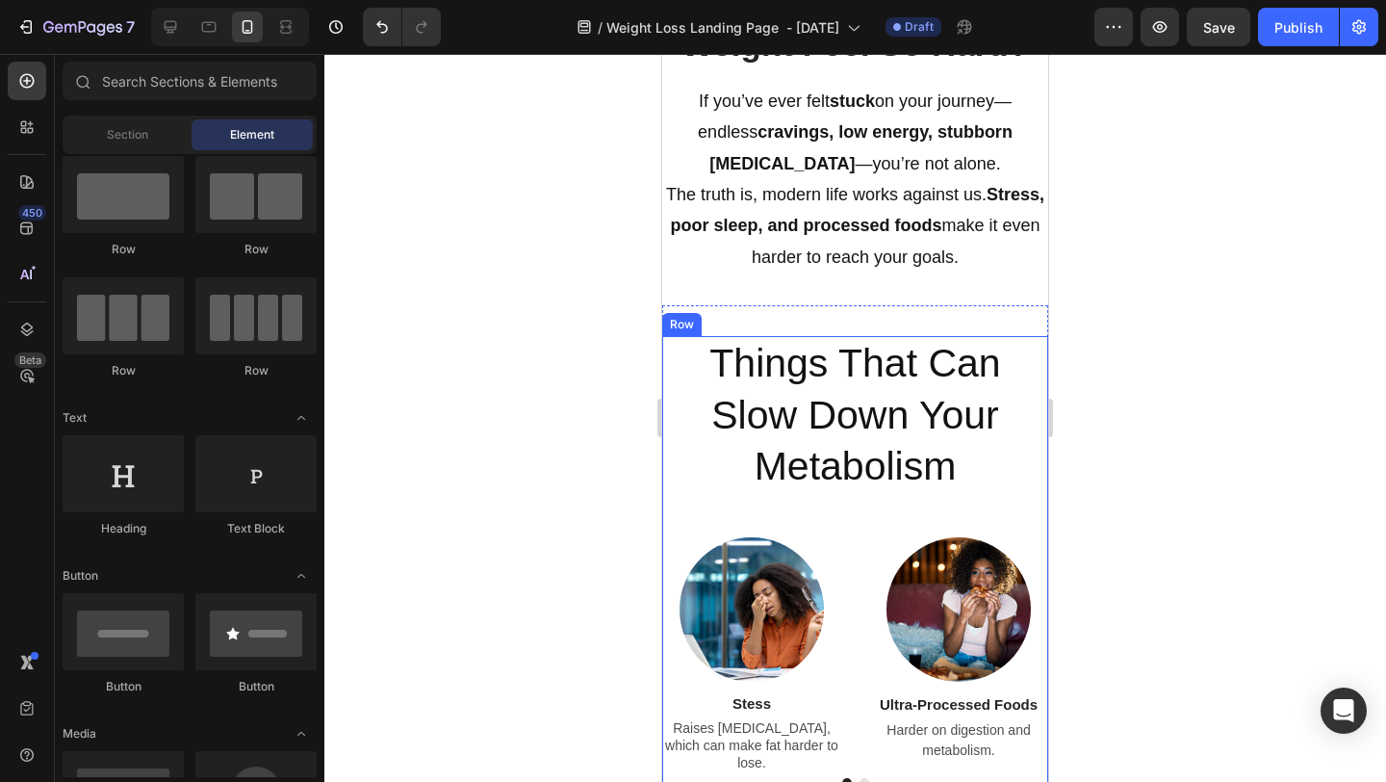
scroll to position [1779, 0]
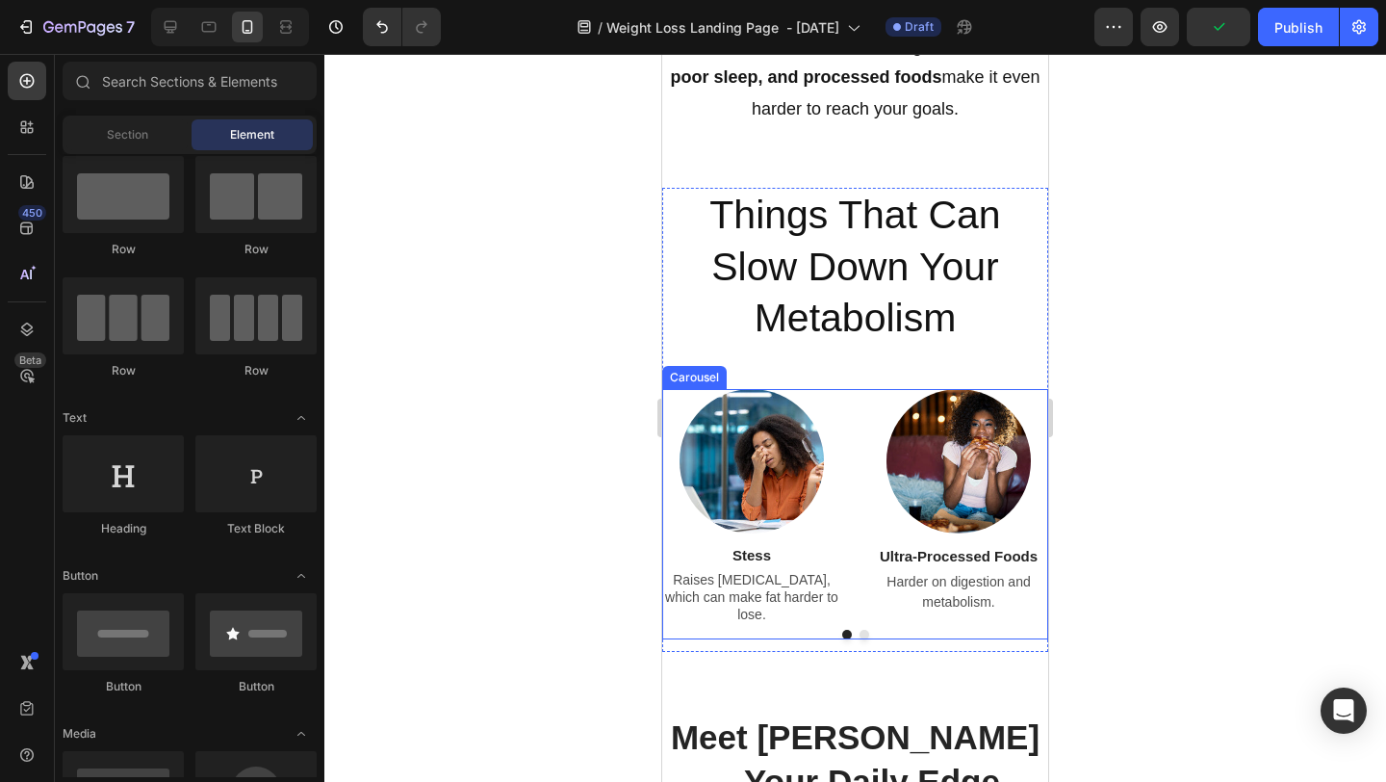
click at [868, 632] on div at bounding box center [855, 635] width 386 height 10
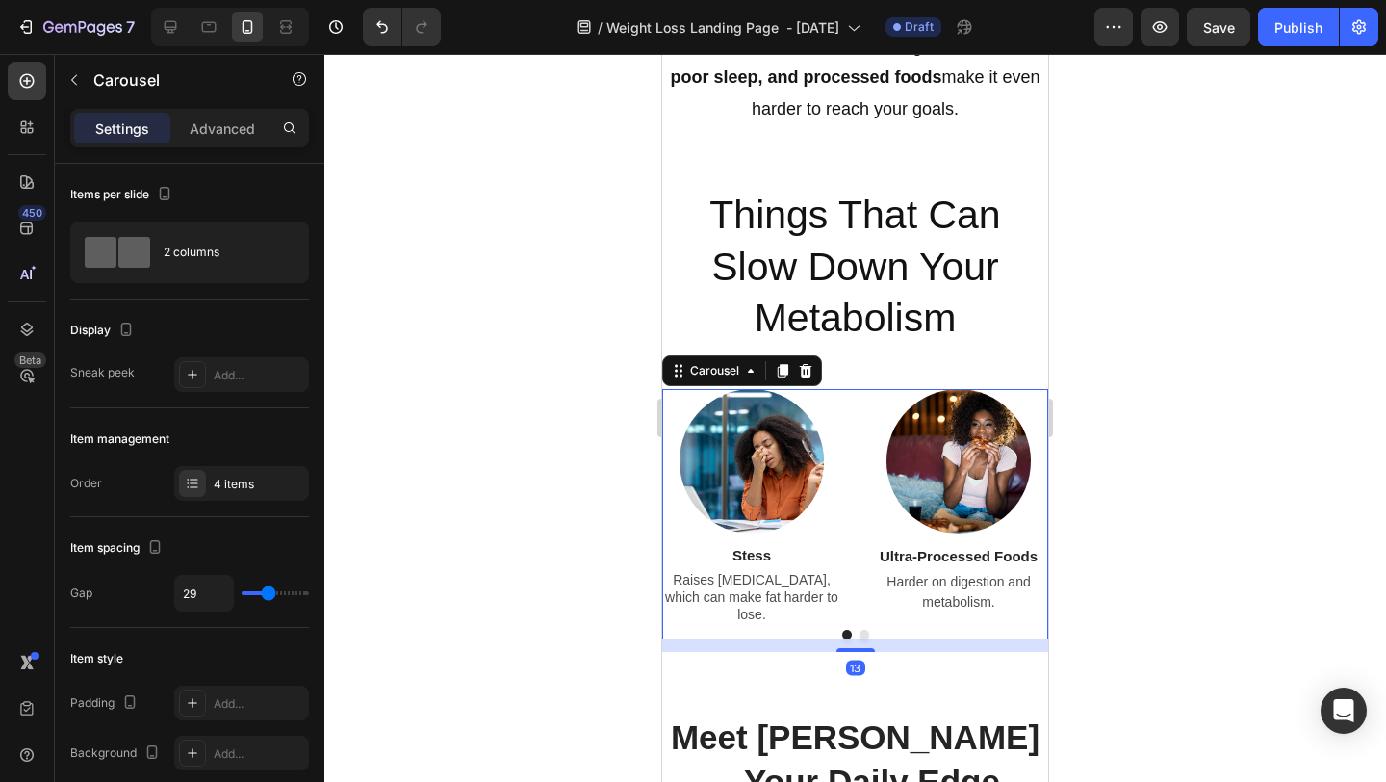
click at [865, 630] on button "Dot" at bounding box center [865, 635] width 10 height 10
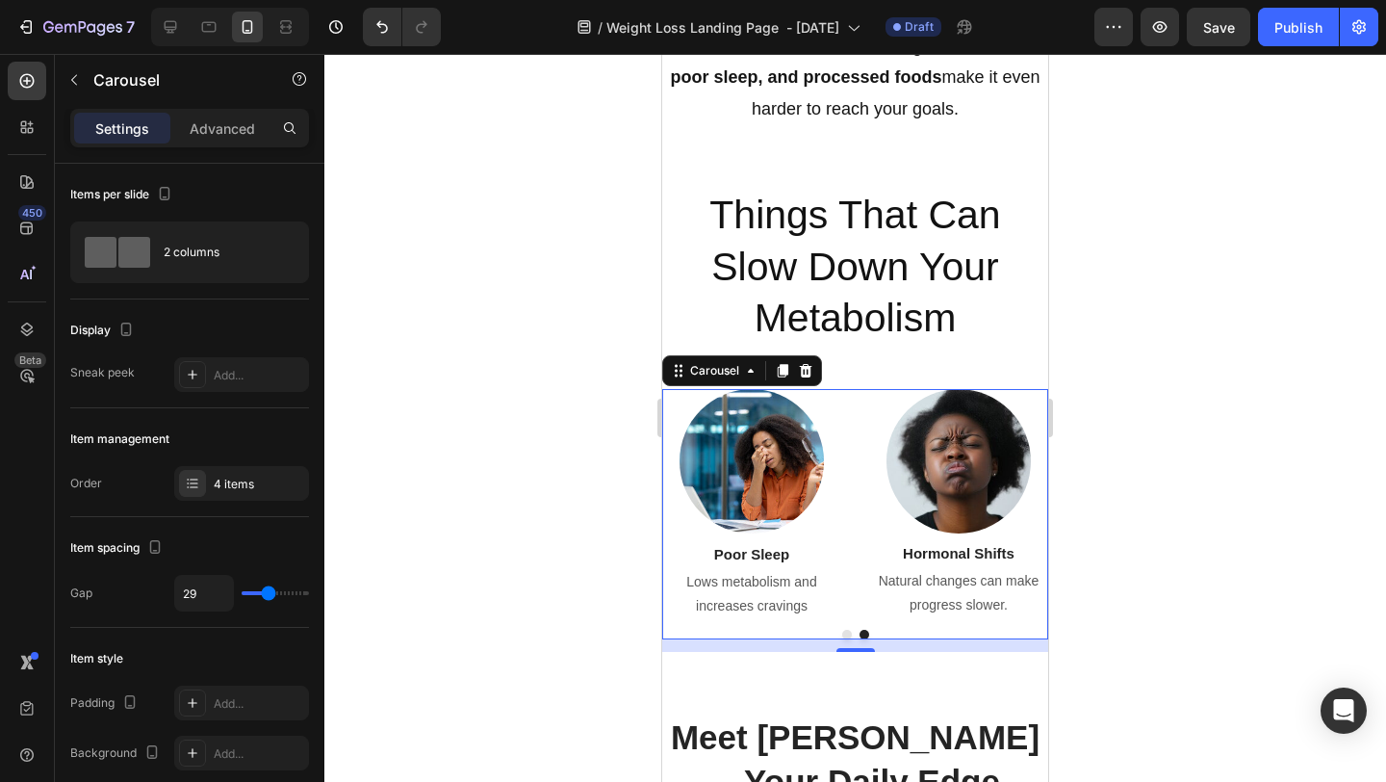
click at [848, 630] on button "Dot" at bounding box center [847, 635] width 10 height 10
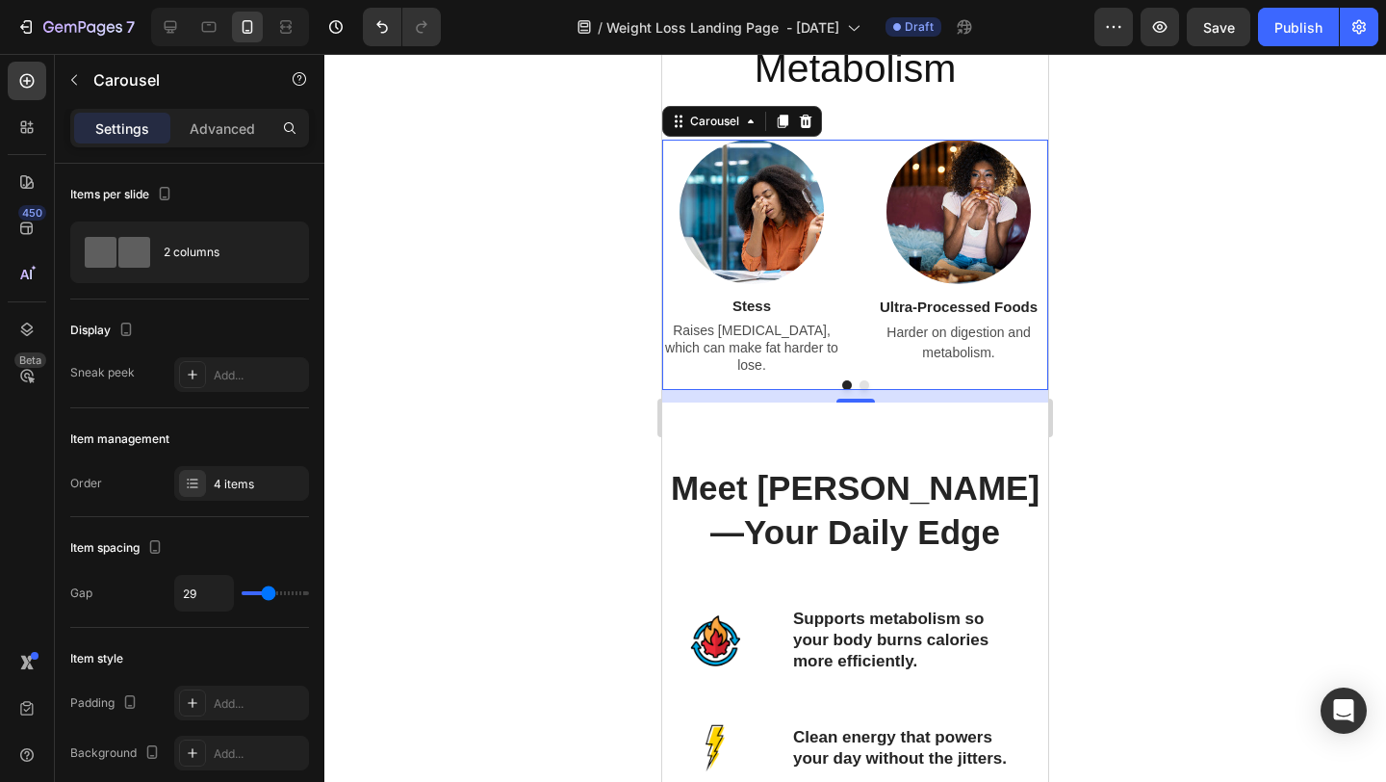
scroll to position [2035, 0]
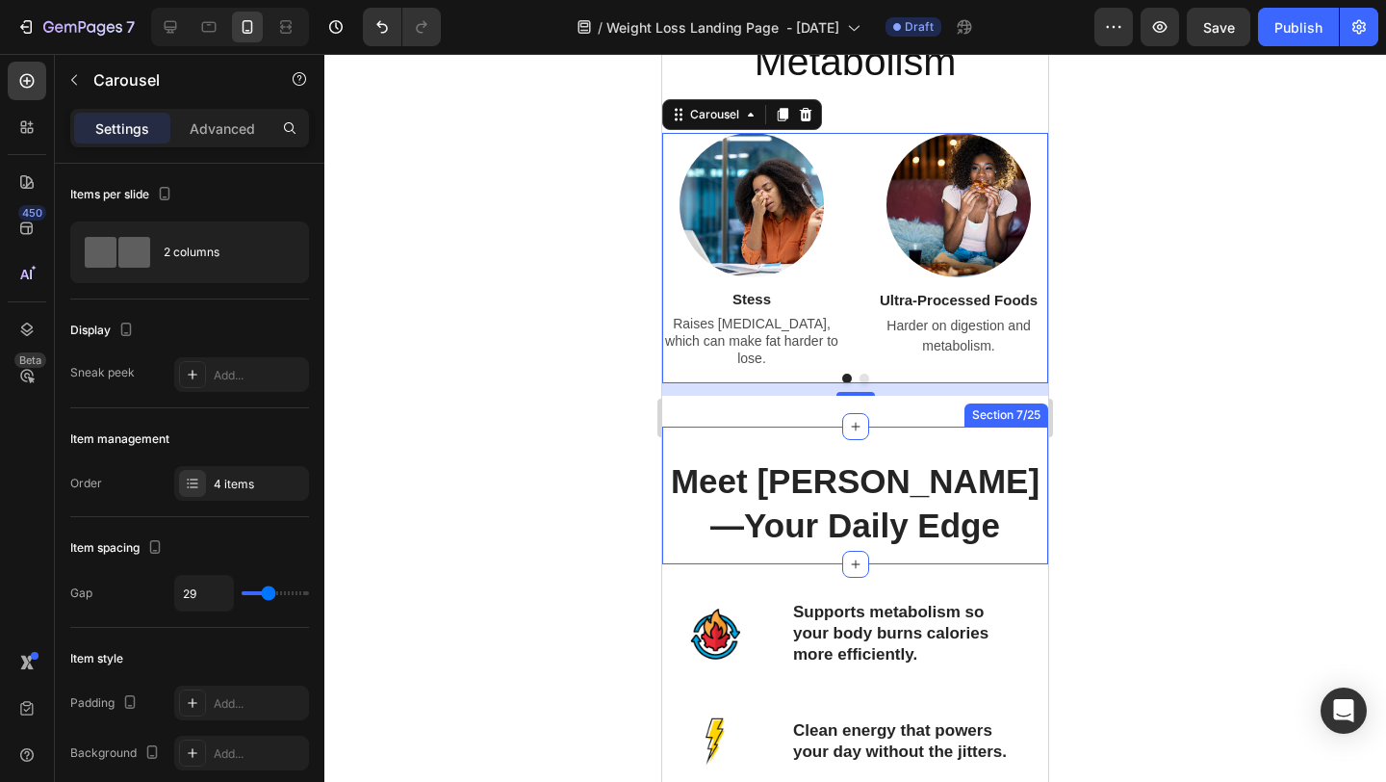
click at [1105, 565] on div at bounding box center [855, 418] width 1062 height 728
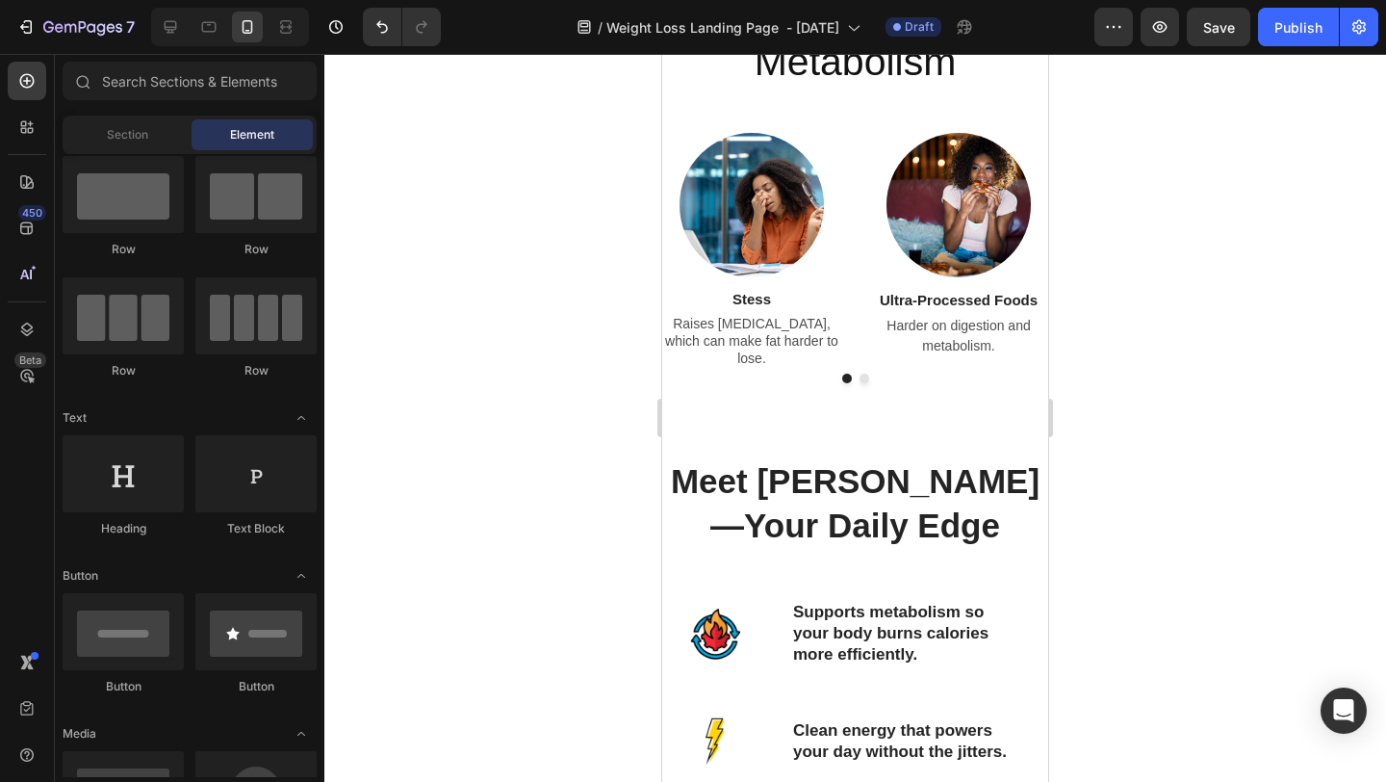
click at [529, 600] on div at bounding box center [855, 418] width 1062 height 728
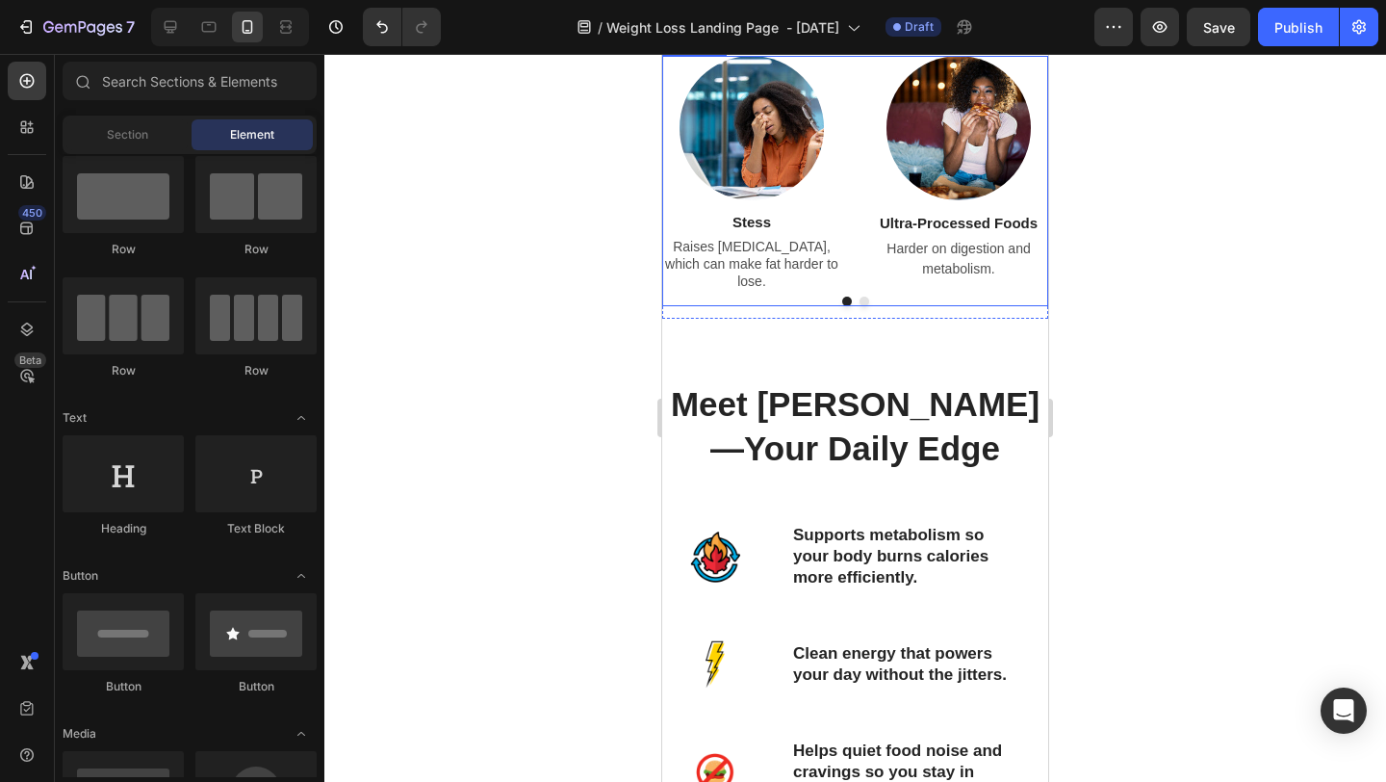
scroll to position [2134, 0]
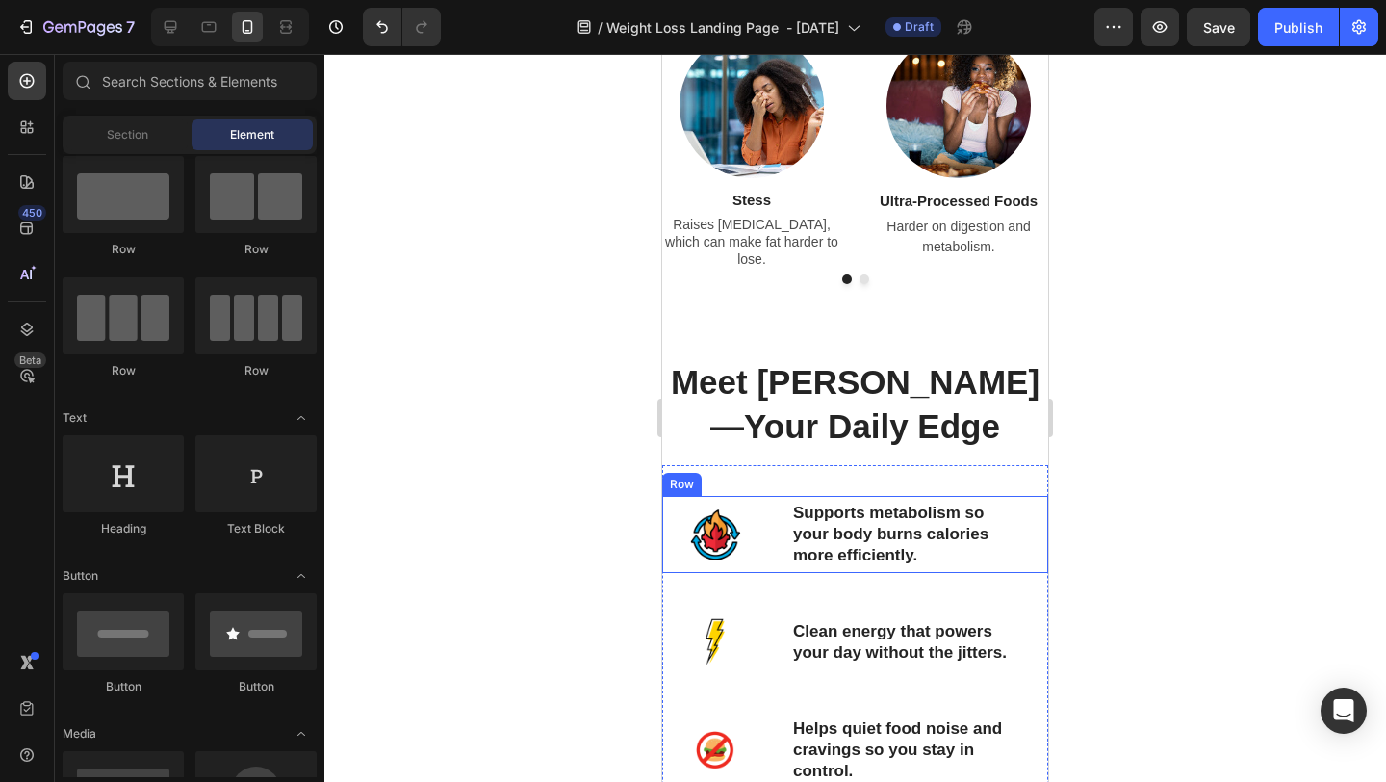
click at [977, 565] on div "Supports metabolism so your body burns calories more efficiently. Text Block" at bounding box center [905, 534] width 257 height 77
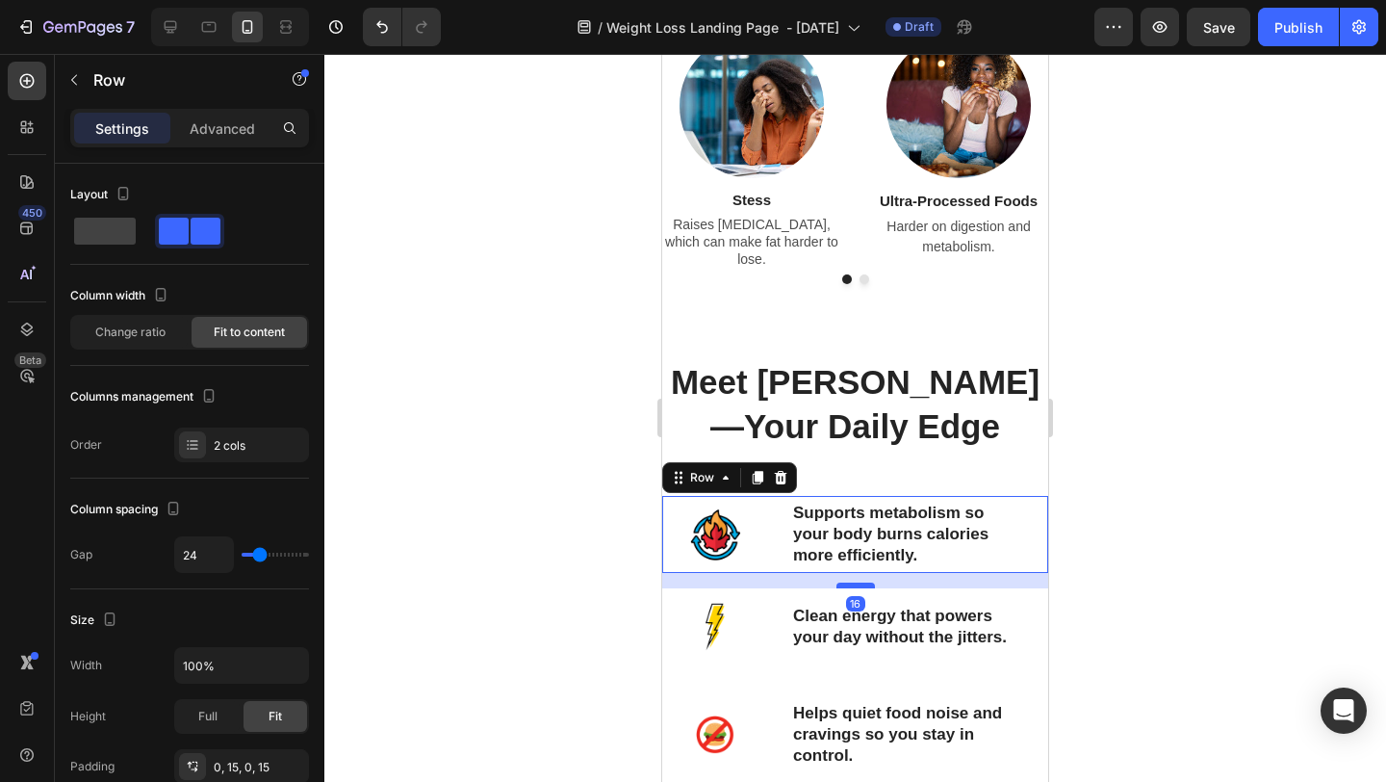
drag, startPoint x: 846, startPoint y: 596, endPoint x: 847, endPoint y: 581, distance: 15.4
click at [847, 582] on div at bounding box center [856, 585] width 39 height 6
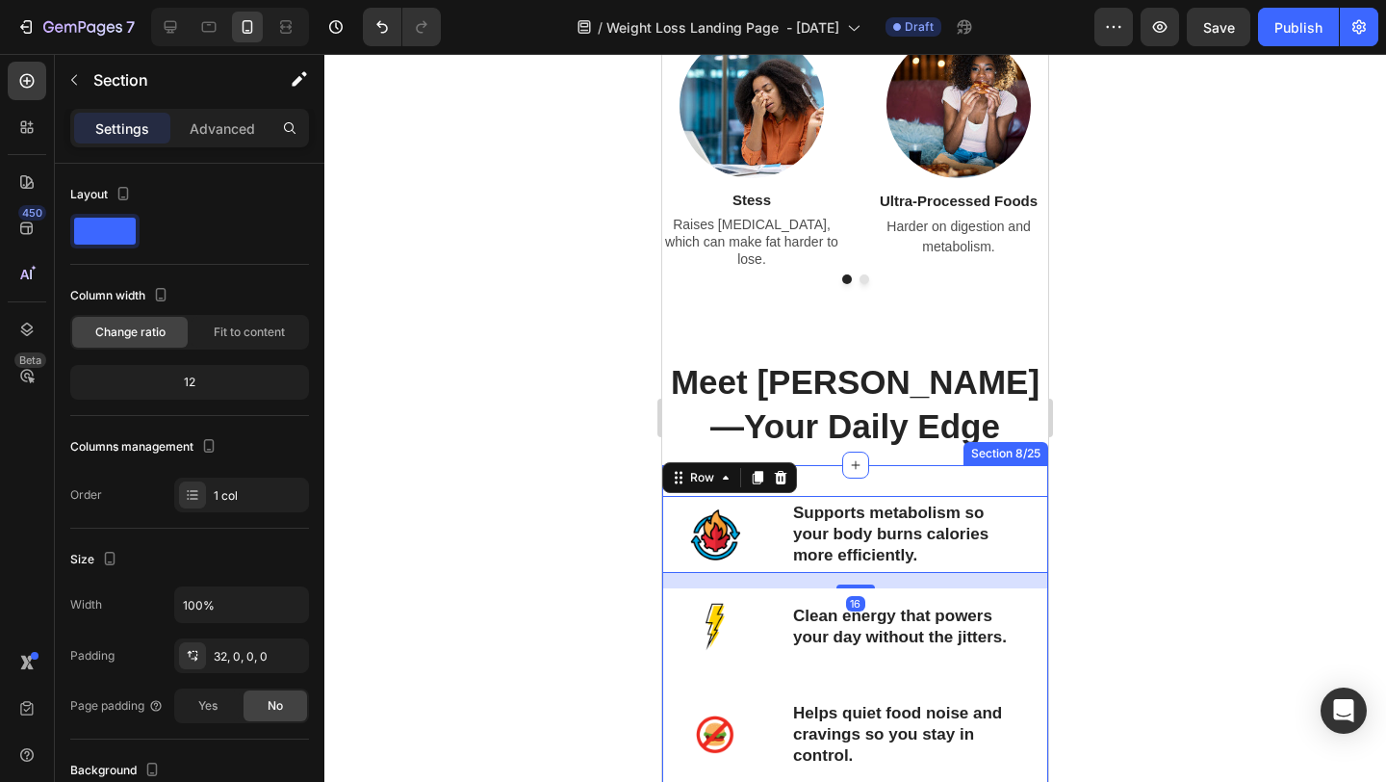
click at [886, 682] on div "Image Supports metabolism so your body burns calories more efficiently. Text Bl…" at bounding box center [855, 711] width 386 height 431
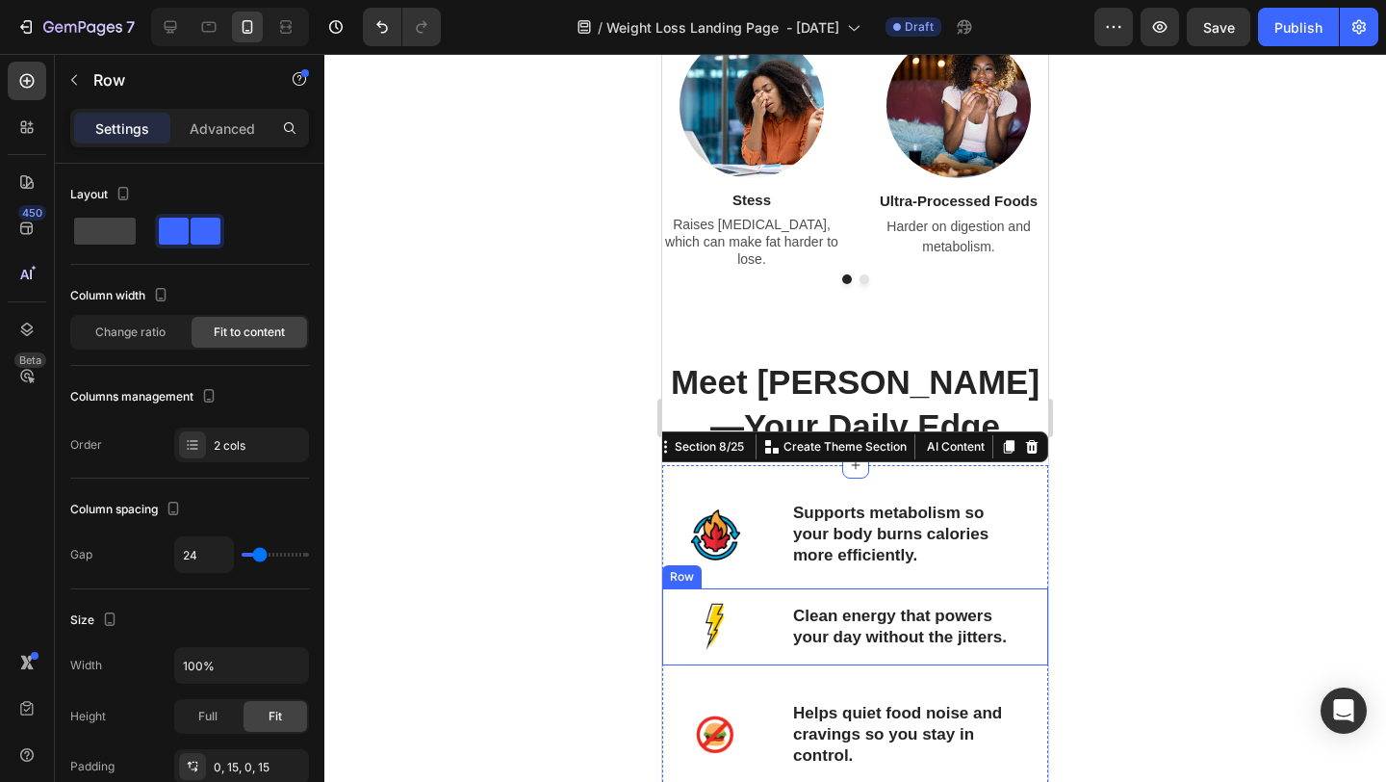
click at [901, 648] on div "Clean energy that powers your day without the jitters. Text Block" at bounding box center [905, 626] width 257 height 77
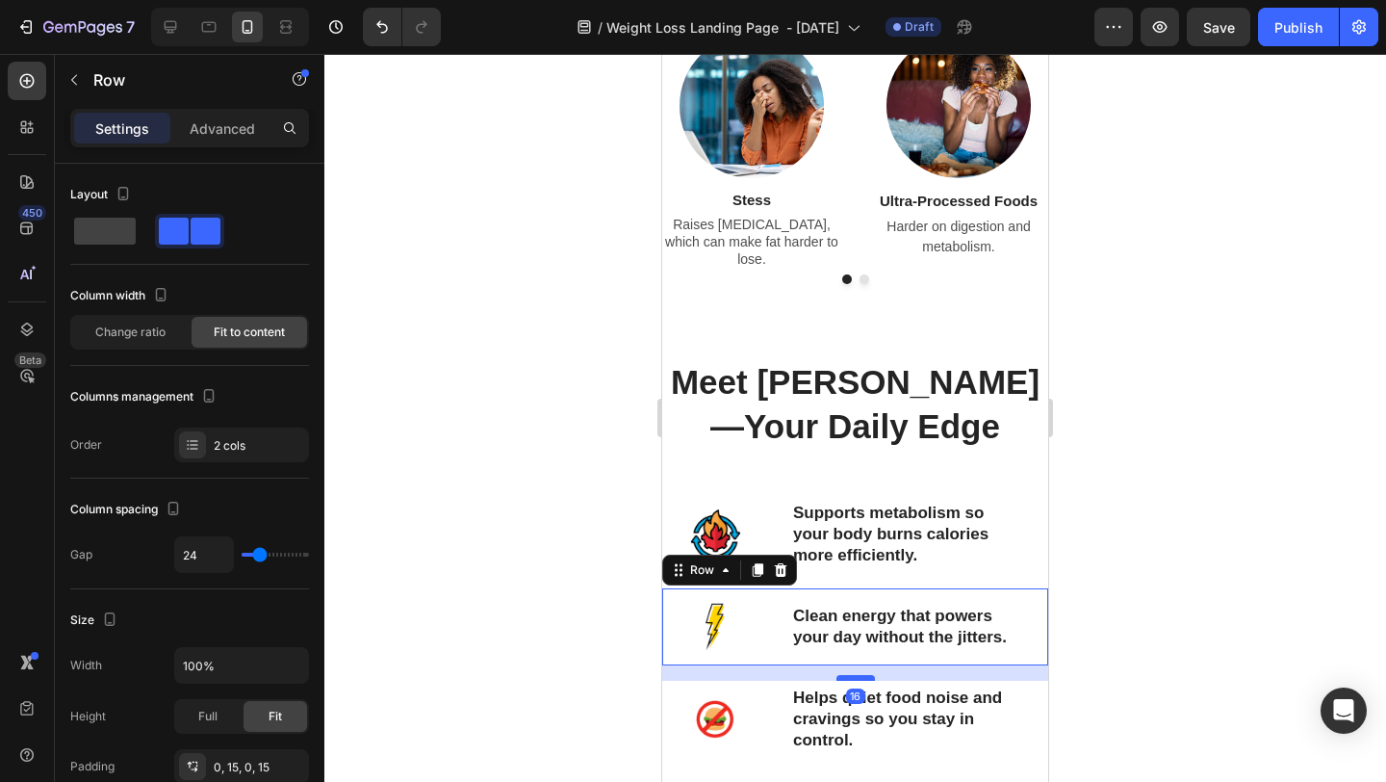
drag, startPoint x: 857, startPoint y: 688, endPoint x: 858, endPoint y: 673, distance: 15.4
click at [858, 675] on div at bounding box center [856, 678] width 39 height 6
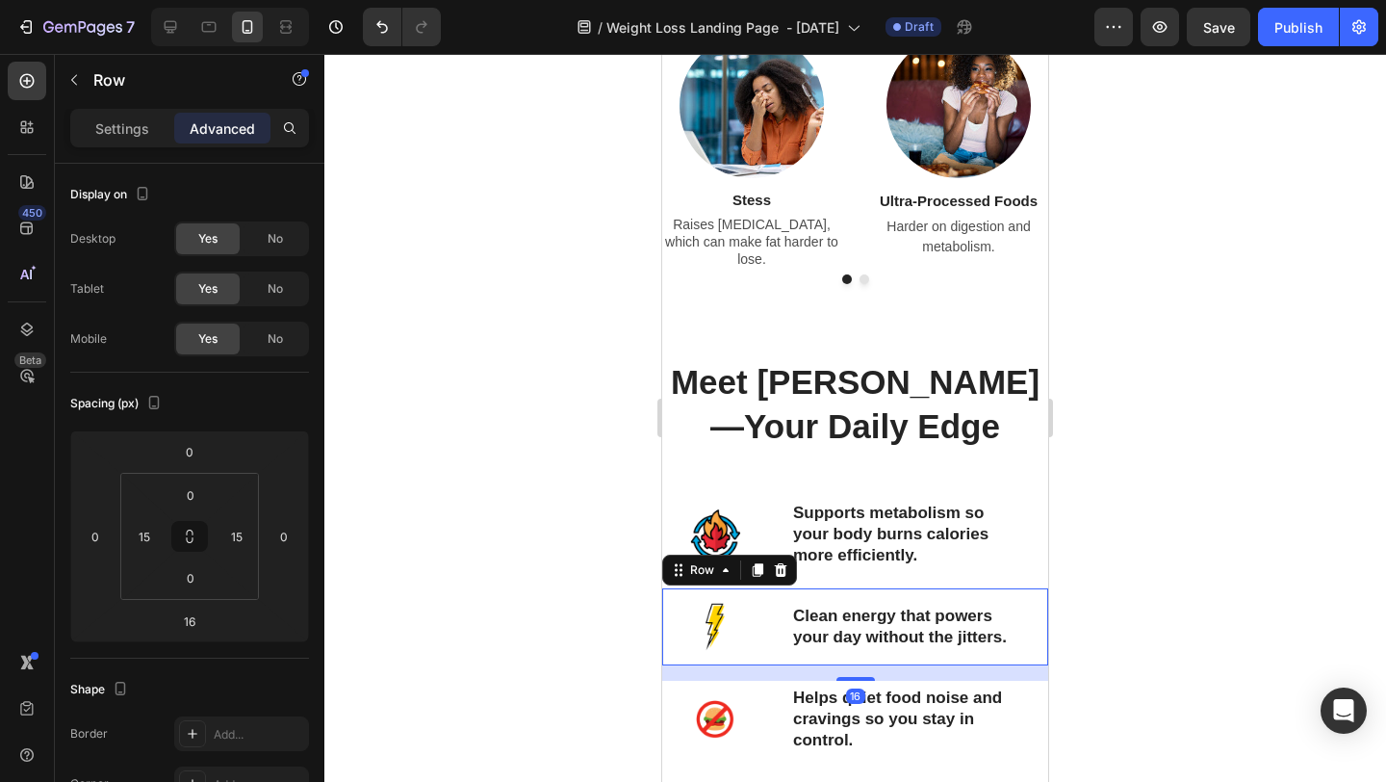
click at [1204, 592] on div at bounding box center [855, 418] width 1062 height 728
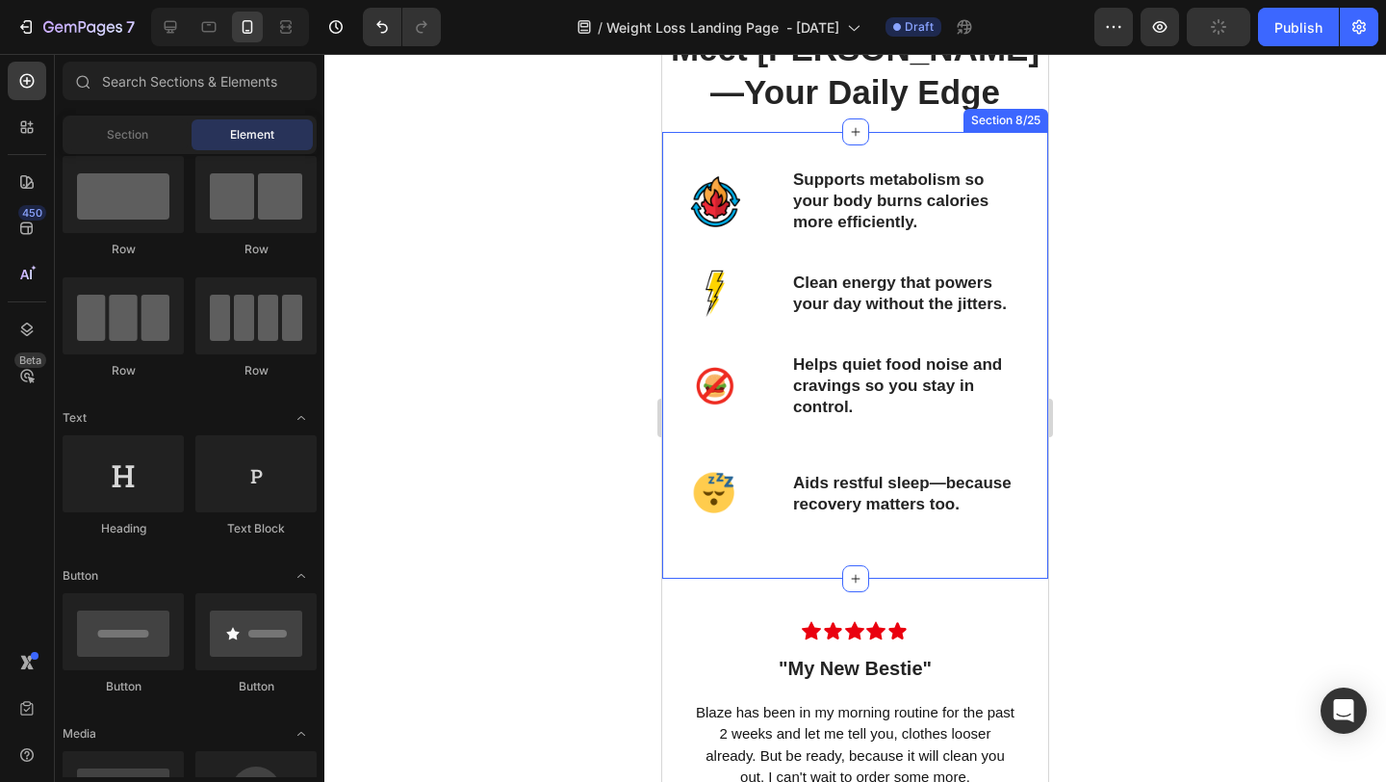
scroll to position [2473, 0]
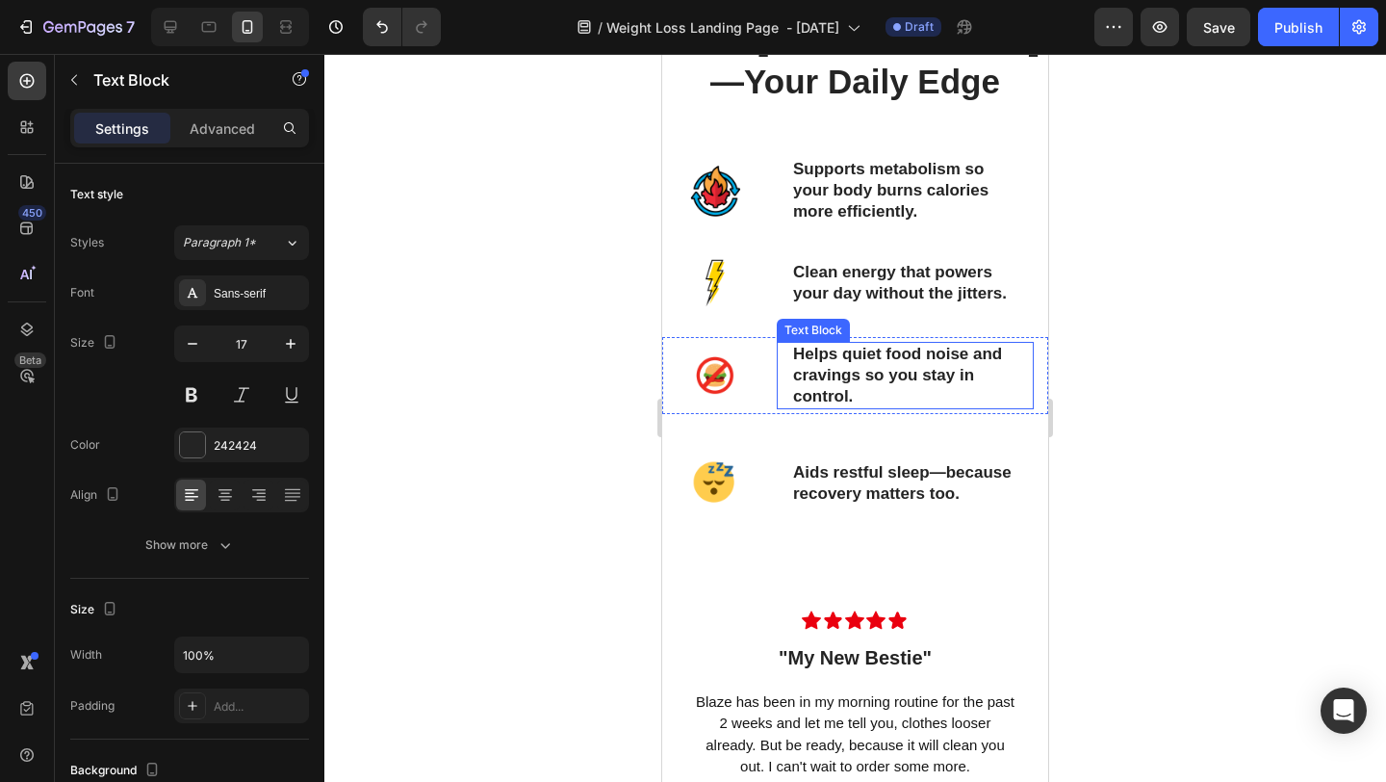
click at [889, 408] on div "Helps quiet food noise and cravings so you stay in control. Text Block" at bounding box center [905, 375] width 257 height 67
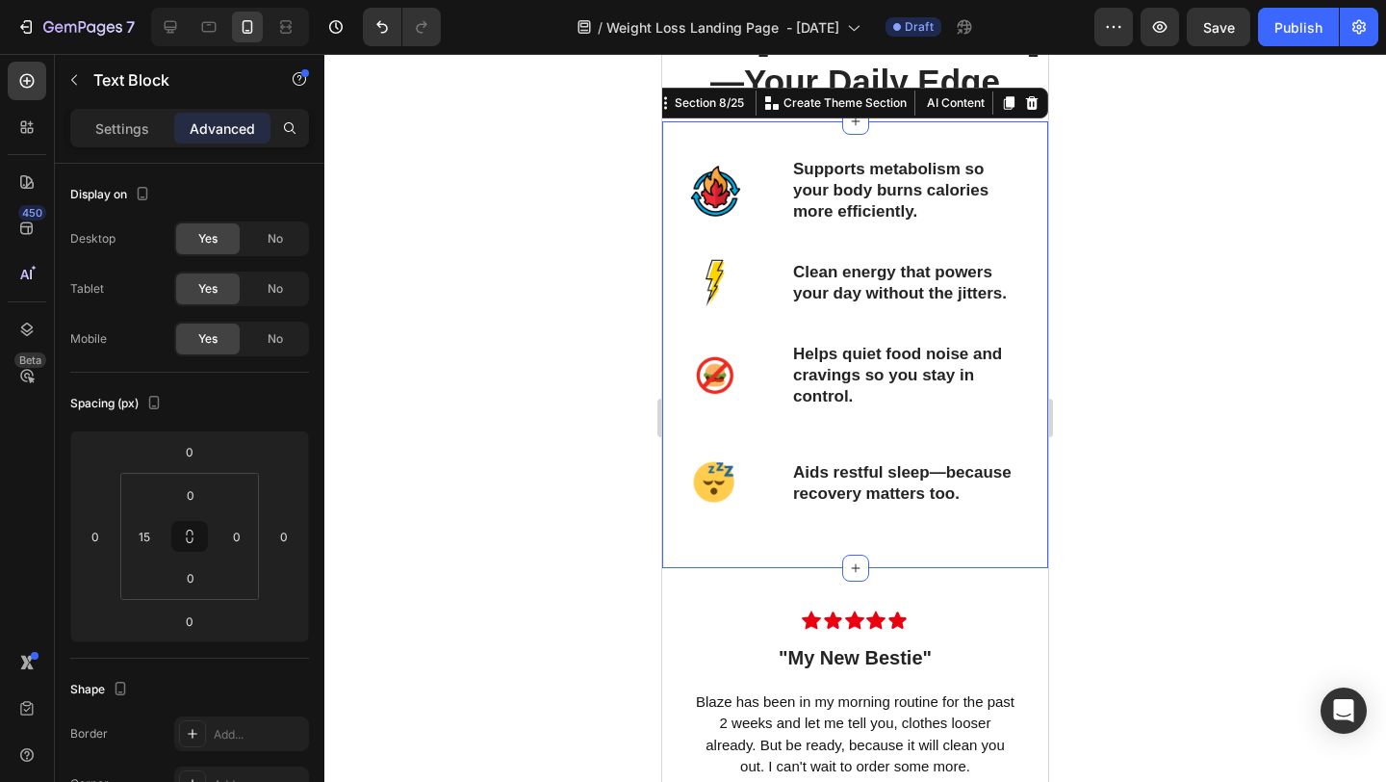
click at [829, 414] on div "Image Supports metabolism so your body burns calories more efficiently. Text Bl…" at bounding box center [855, 360] width 386 height 416
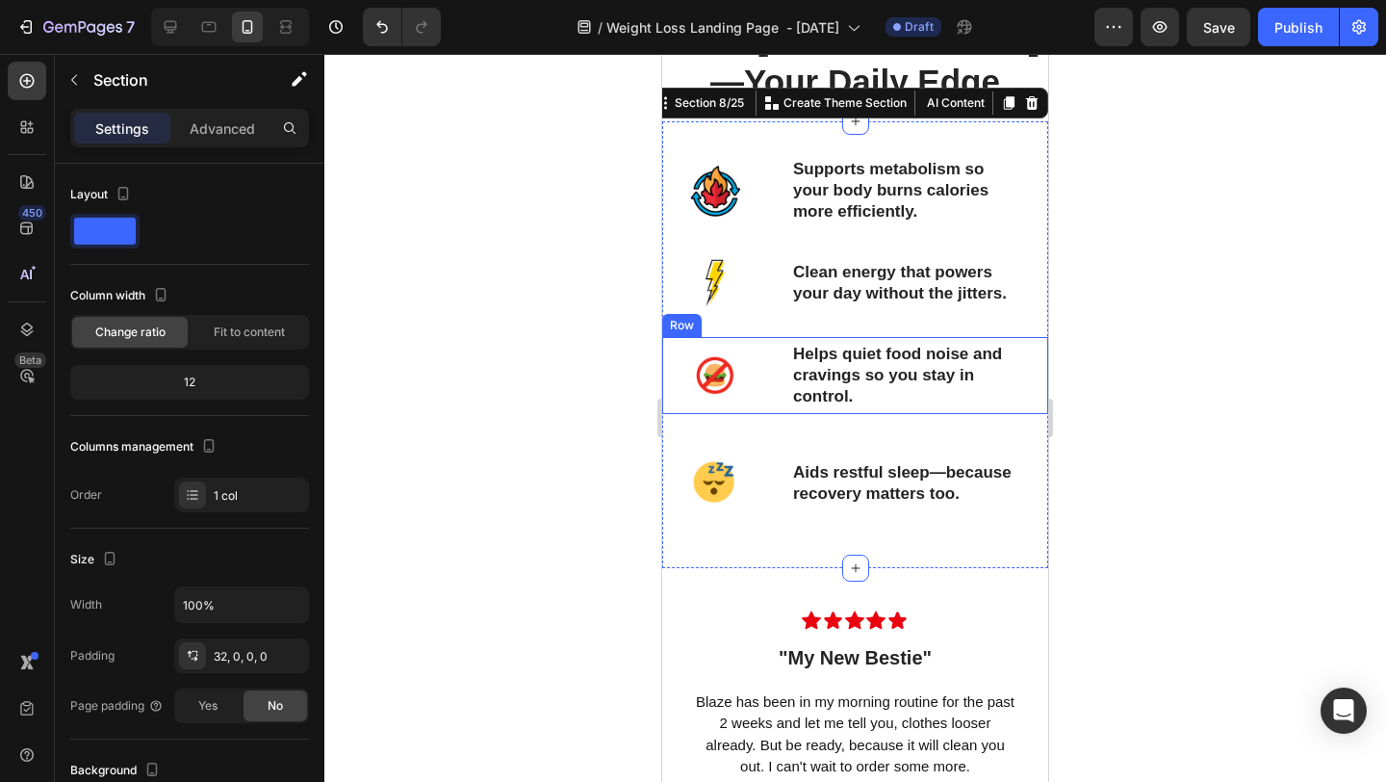
click at [762, 410] on div "Image Helps quiet food noise and cravings so you stay in control. Text Block Row" at bounding box center [855, 375] width 386 height 77
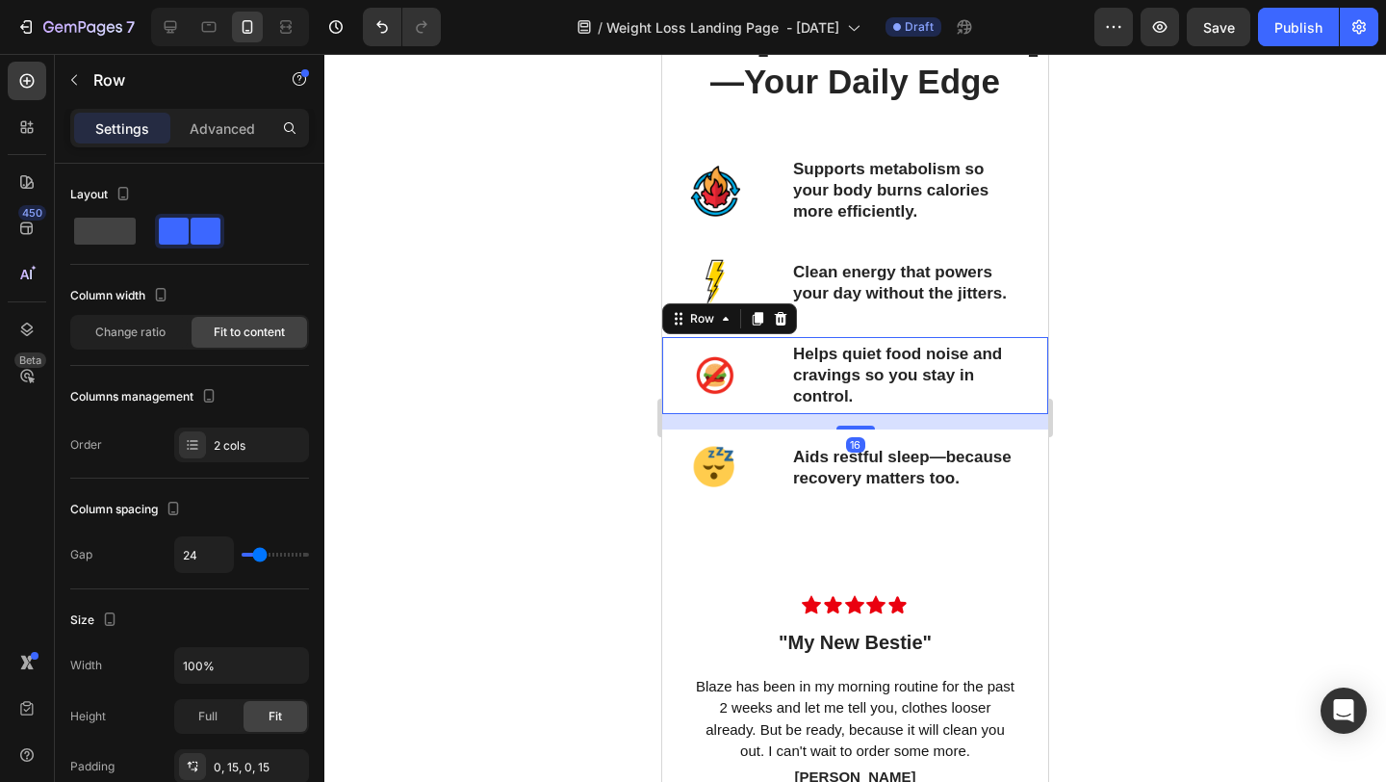
drag, startPoint x: 861, startPoint y: 444, endPoint x: 860, endPoint y: 430, distance: 13.5
click at [860, 429] on div at bounding box center [856, 428] width 39 height 4
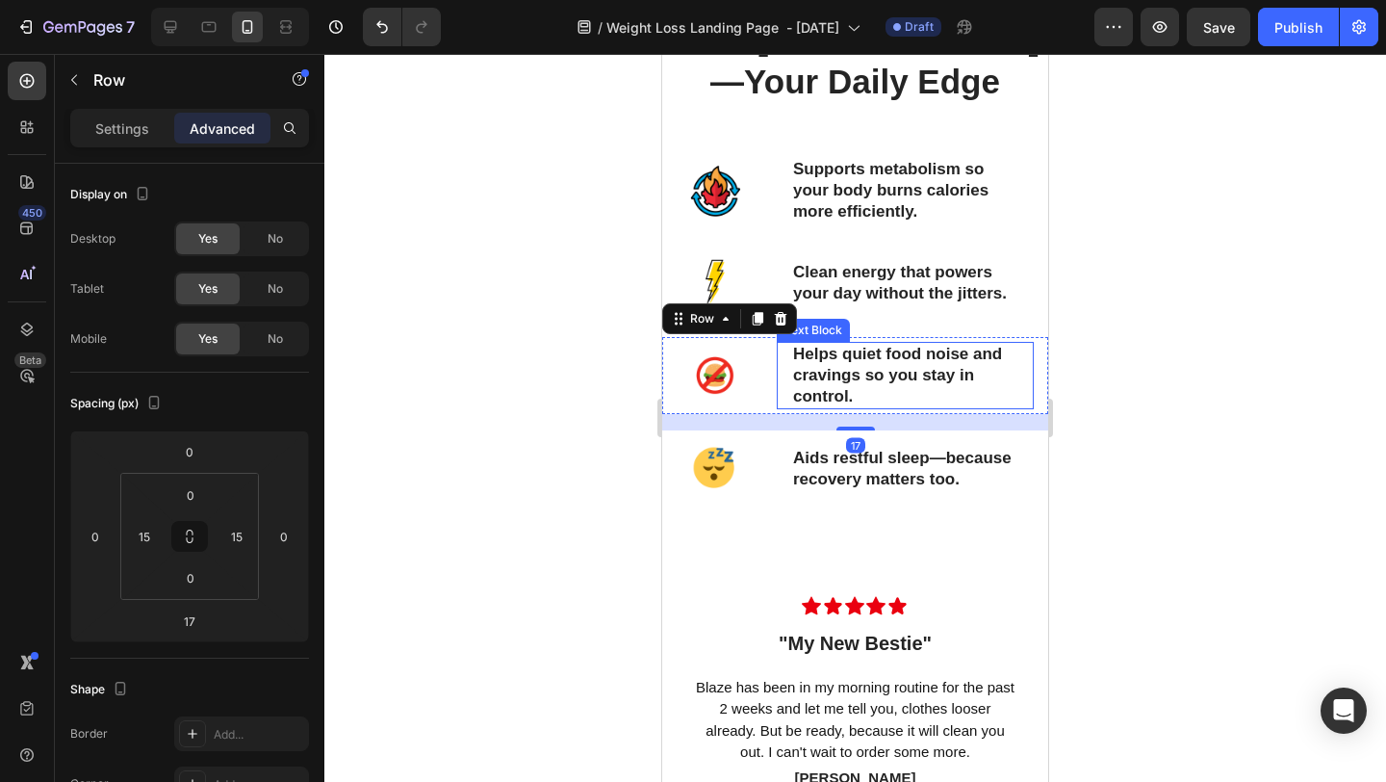
click at [1166, 366] on div at bounding box center [855, 418] width 1062 height 728
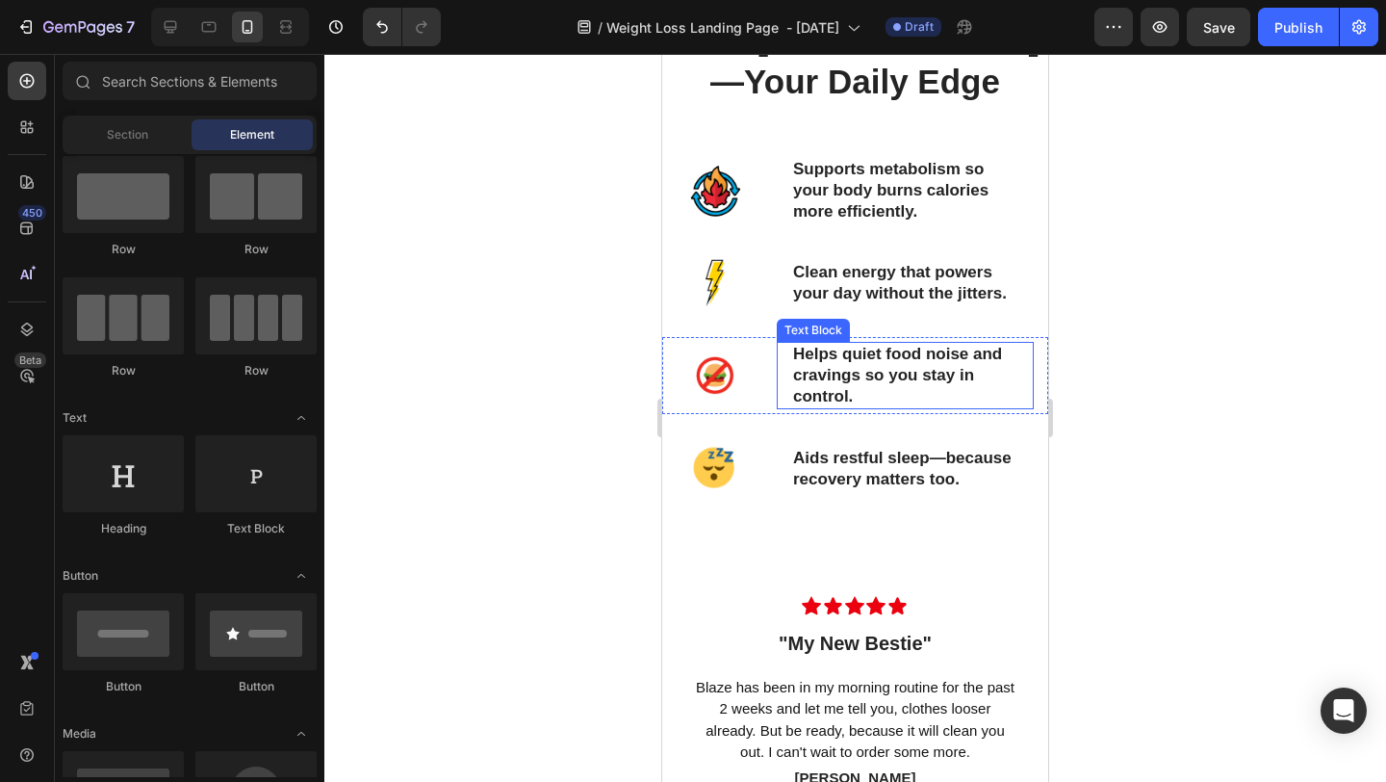
click at [1166, 366] on div at bounding box center [855, 418] width 1062 height 728
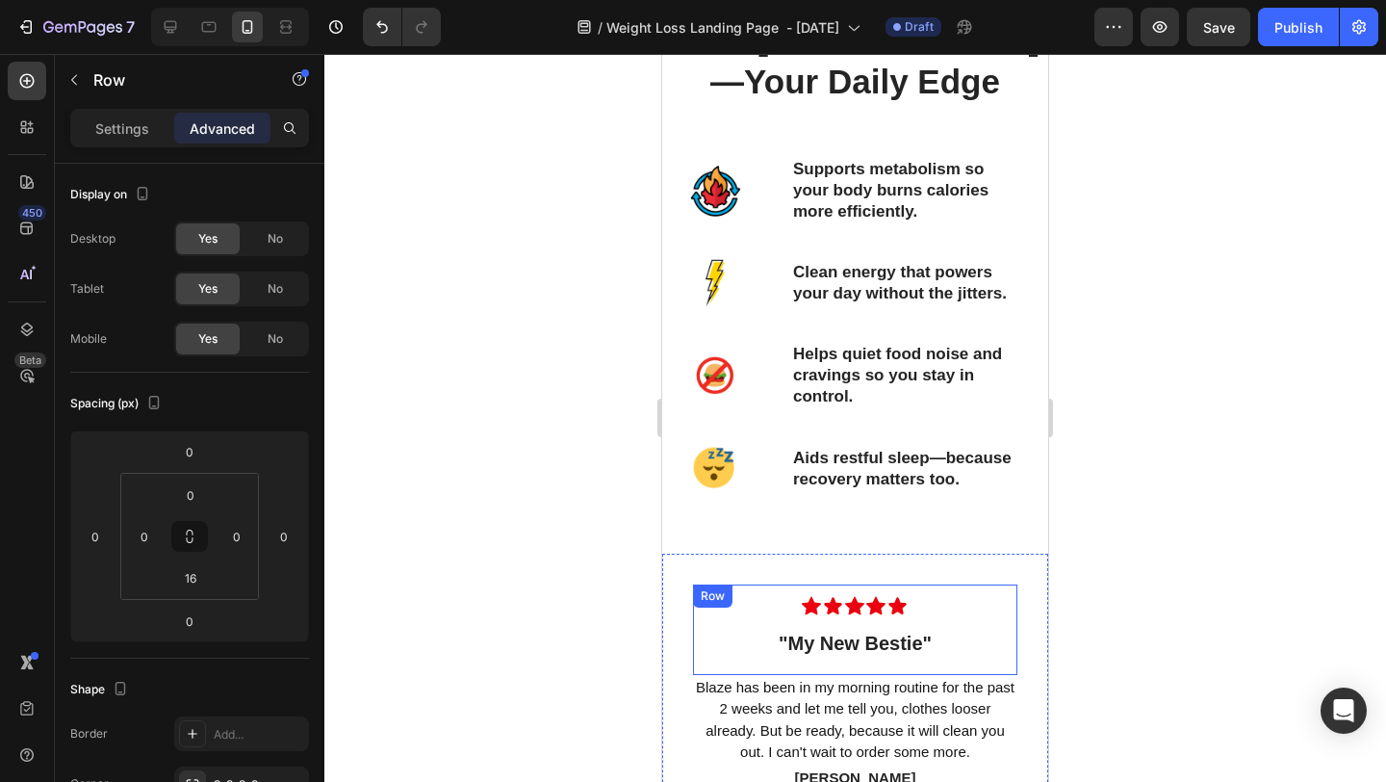
click at [970, 633] on div "Icon Icon Icon Icon Icon Row "My New Bestie" Text block Row" at bounding box center [855, 629] width 324 height 91
click at [895, 781] on p "Deanna T." at bounding box center [855, 778] width 321 height 22
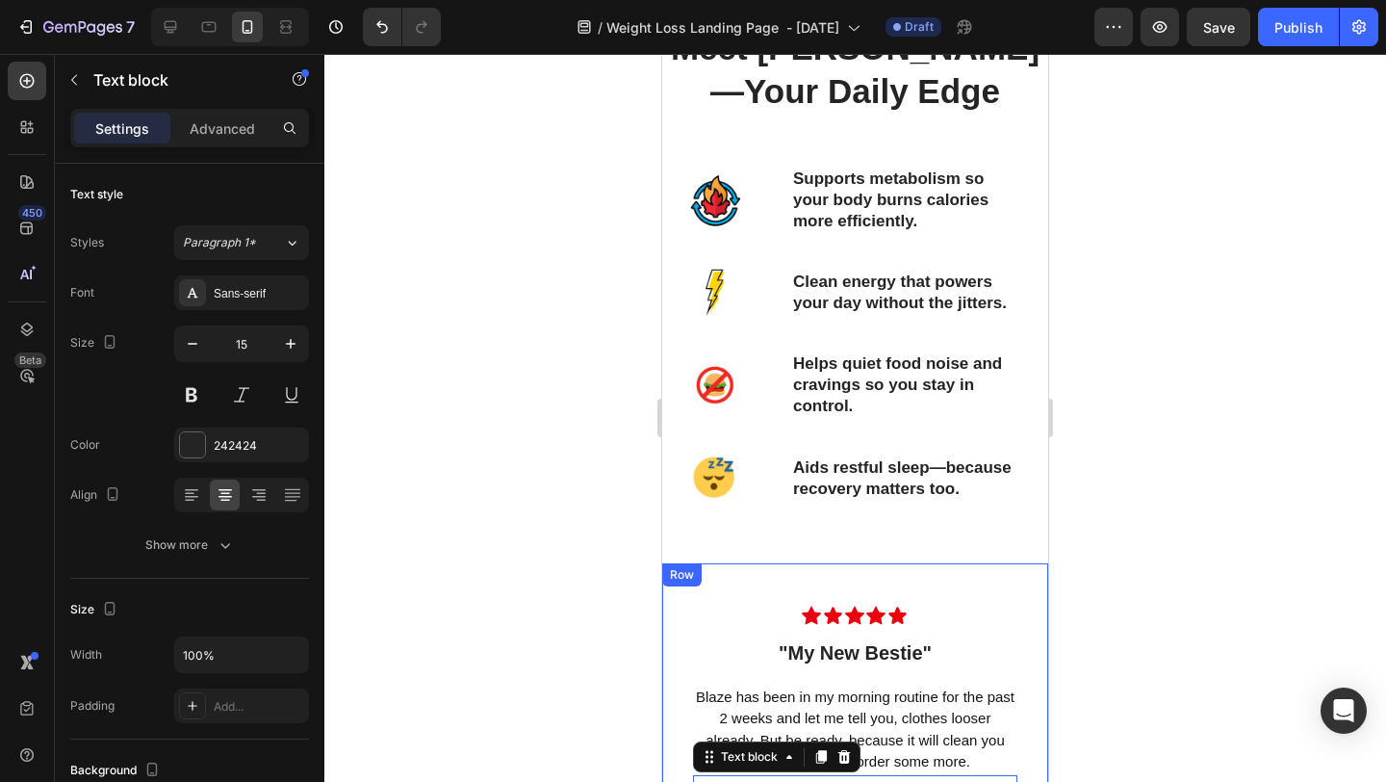
scroll to position [2470, 0]
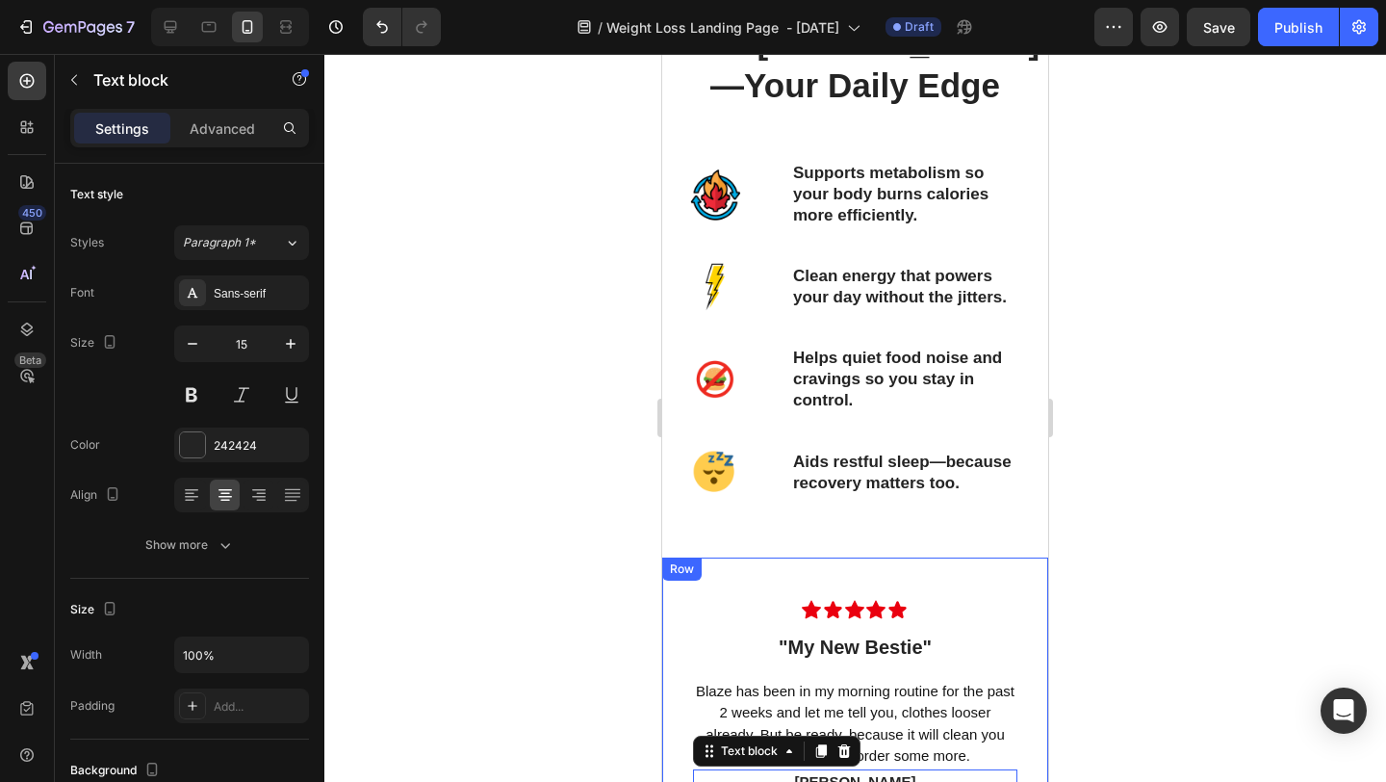
click at [1149, 546] on div at bounding box center [855, 418] width 1062 height 728
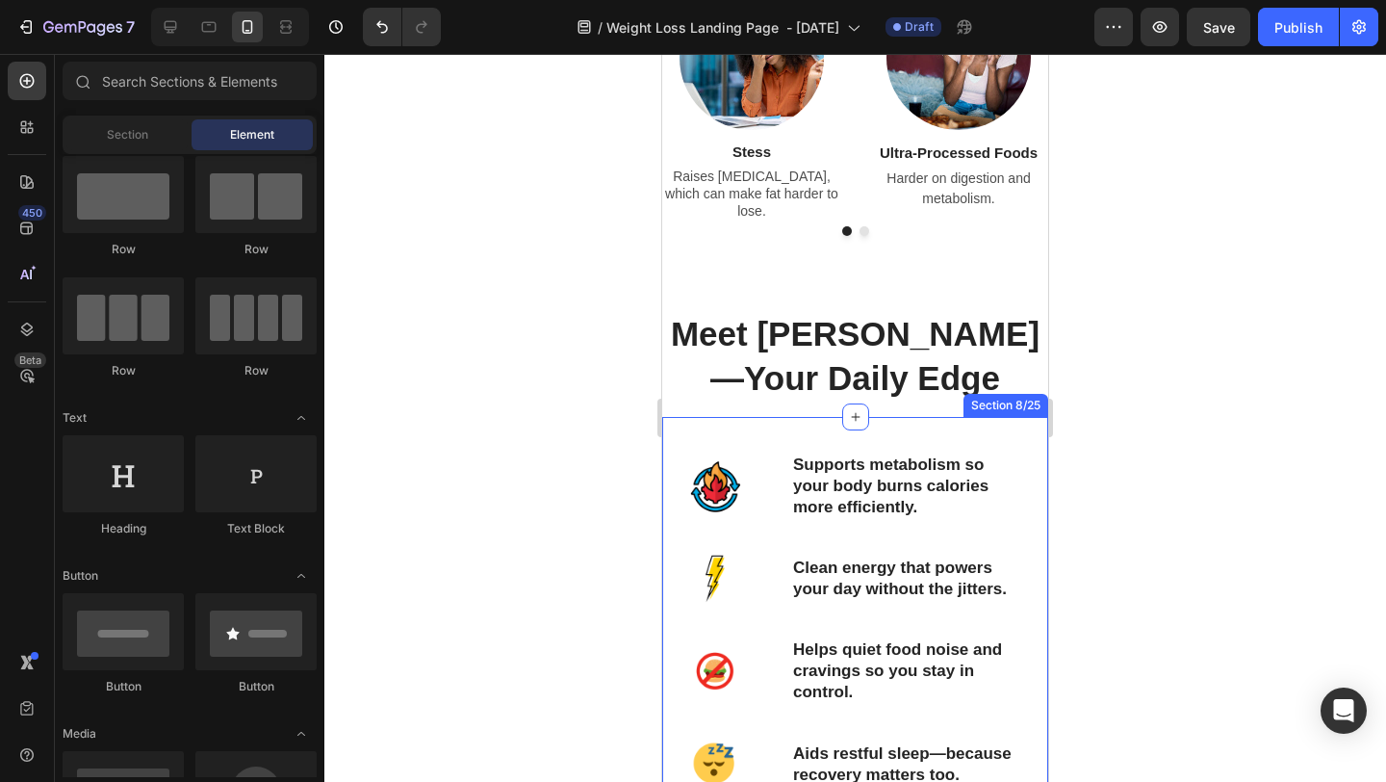
scroll to position [2146, 0]
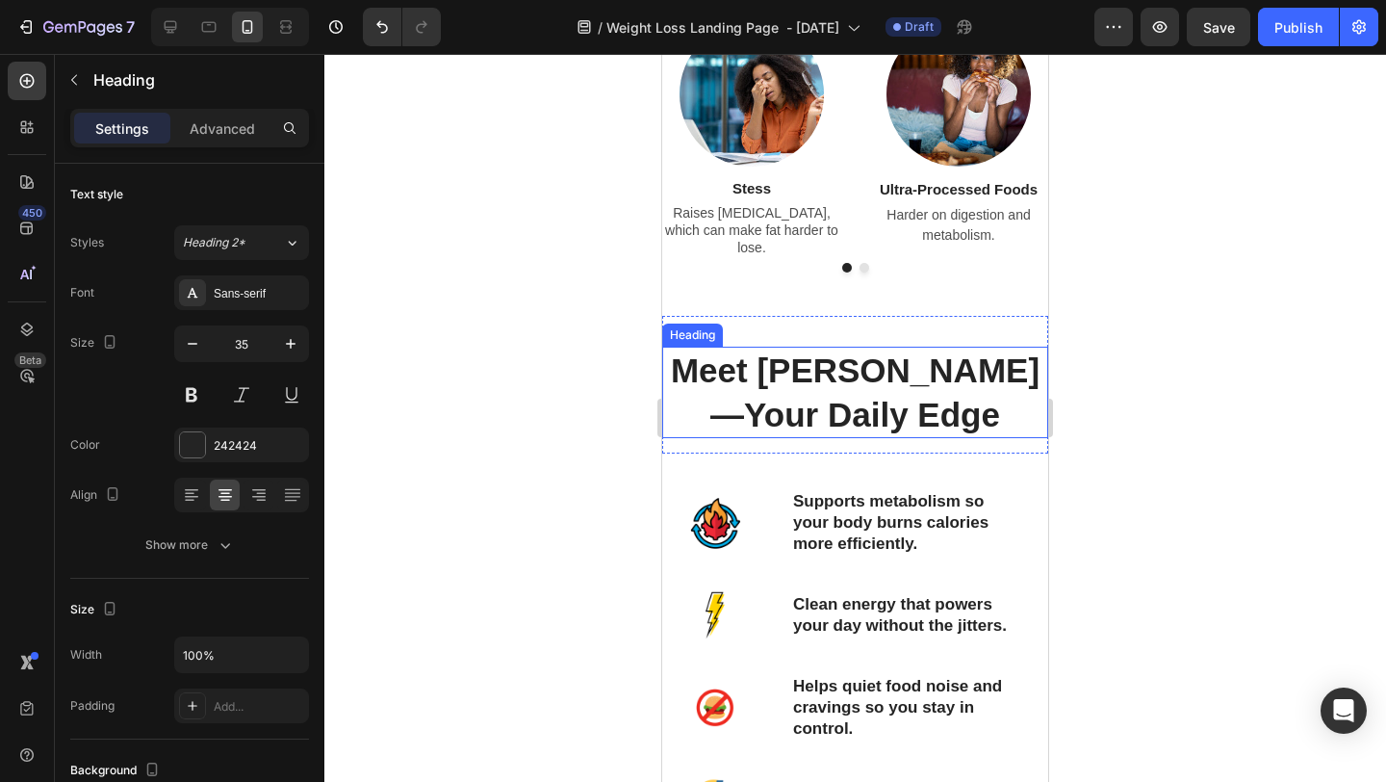
click at [871, 424] on h2 "Meet Blaze—Your Daily Edge" at bounding box center [855, 392] width 386 height 91
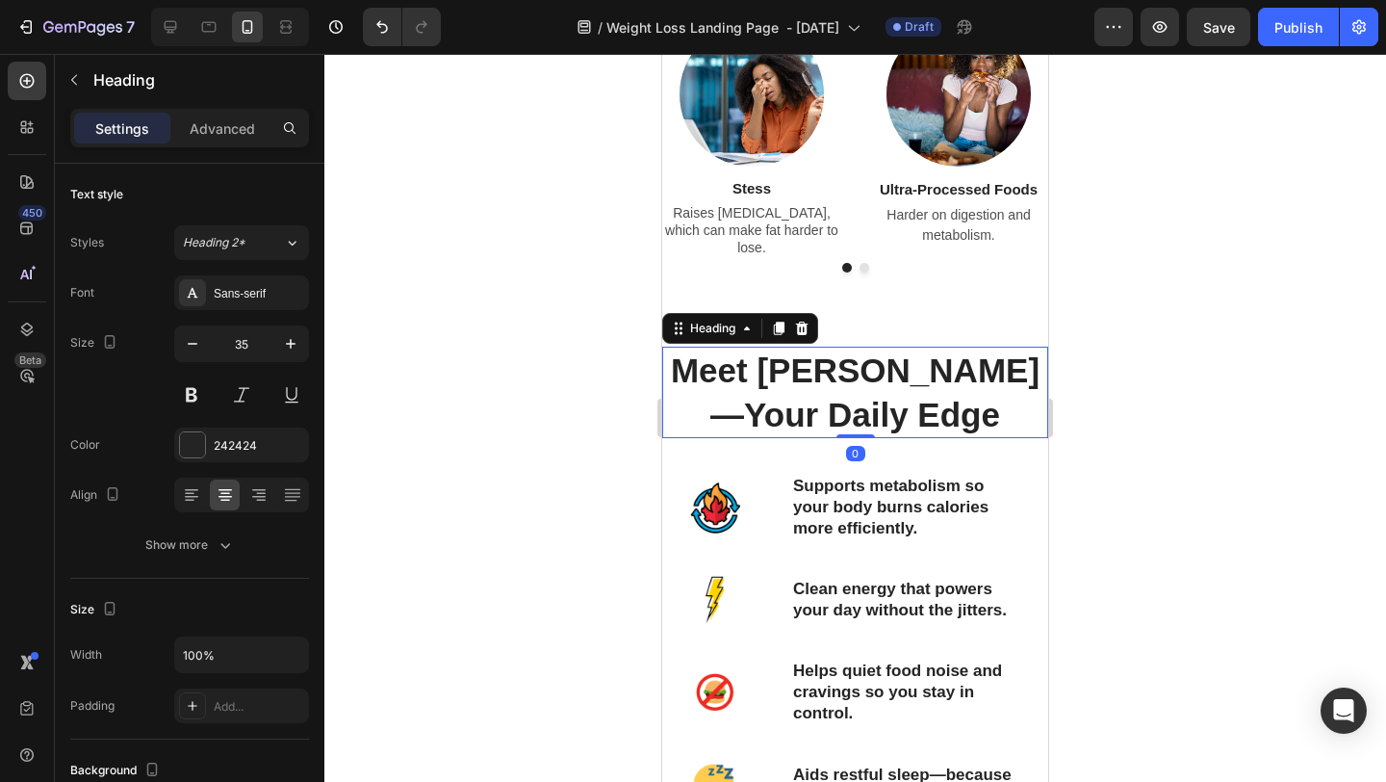
drag, startPoint x: 866, startPoint y: 448, endPoint x: 864, endPoint y: 427, distance: 21.3
click at [864, 427] on div "Meet Blaze—Your Daily Edge Heading 0" at bounding box center [855, 392] width 386 height 91
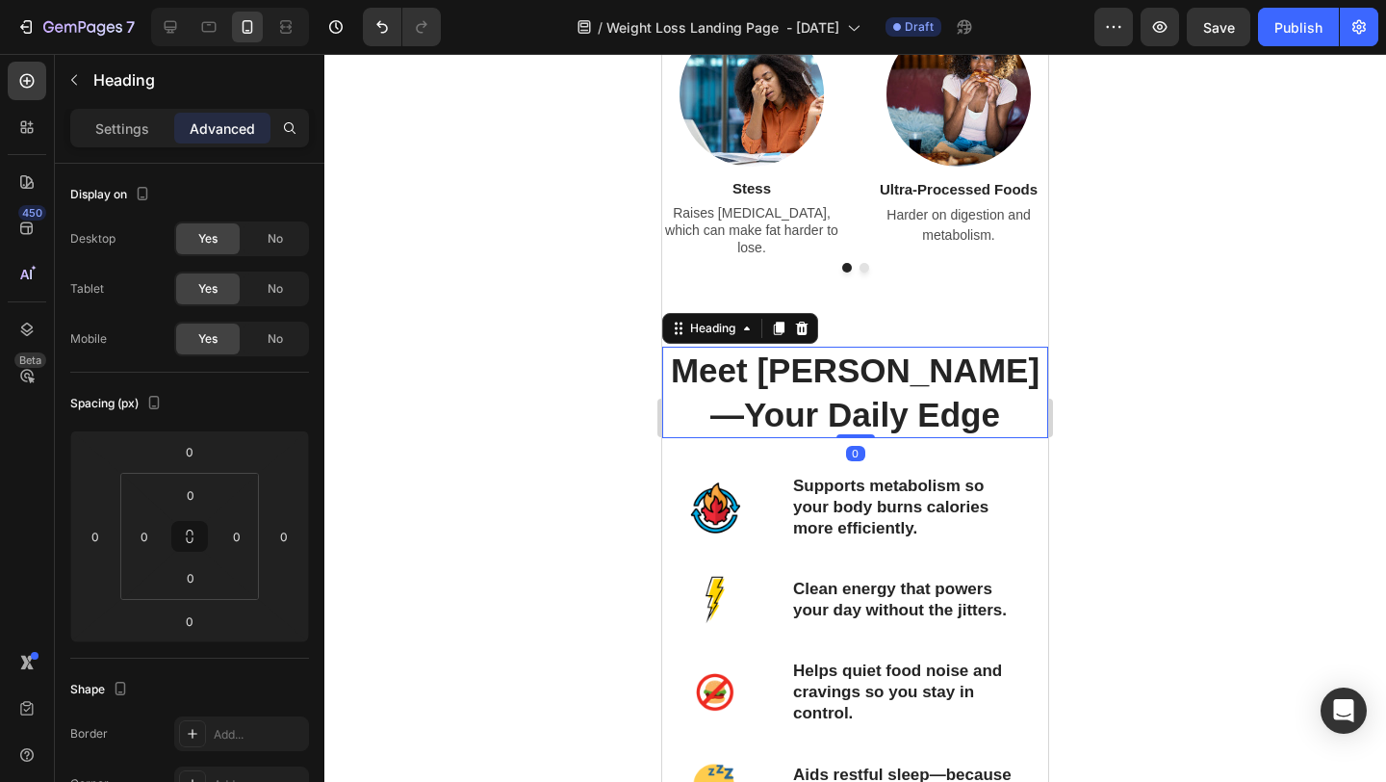
click at [1169, 420] on div at bounding box center [855, 418] width 1062 height 728
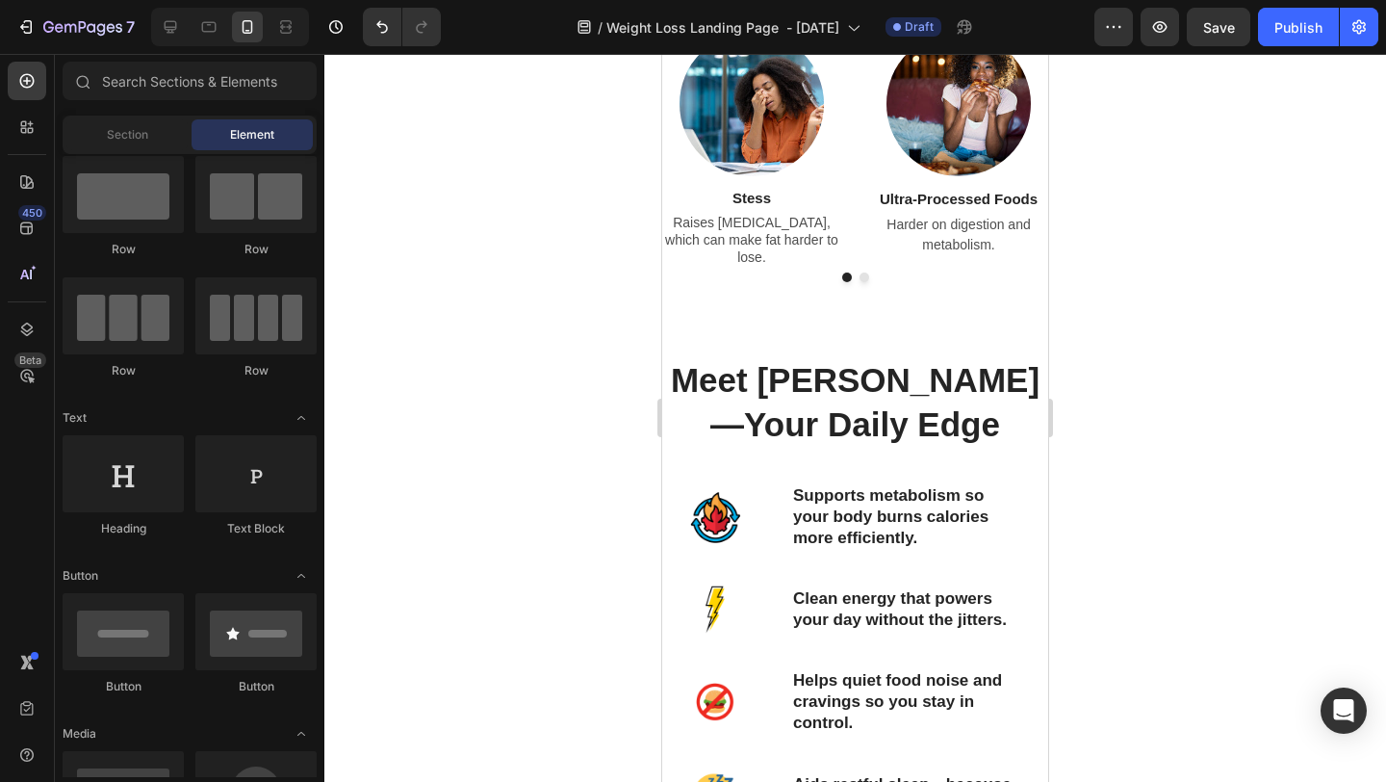
scroll to position [2125, 0]
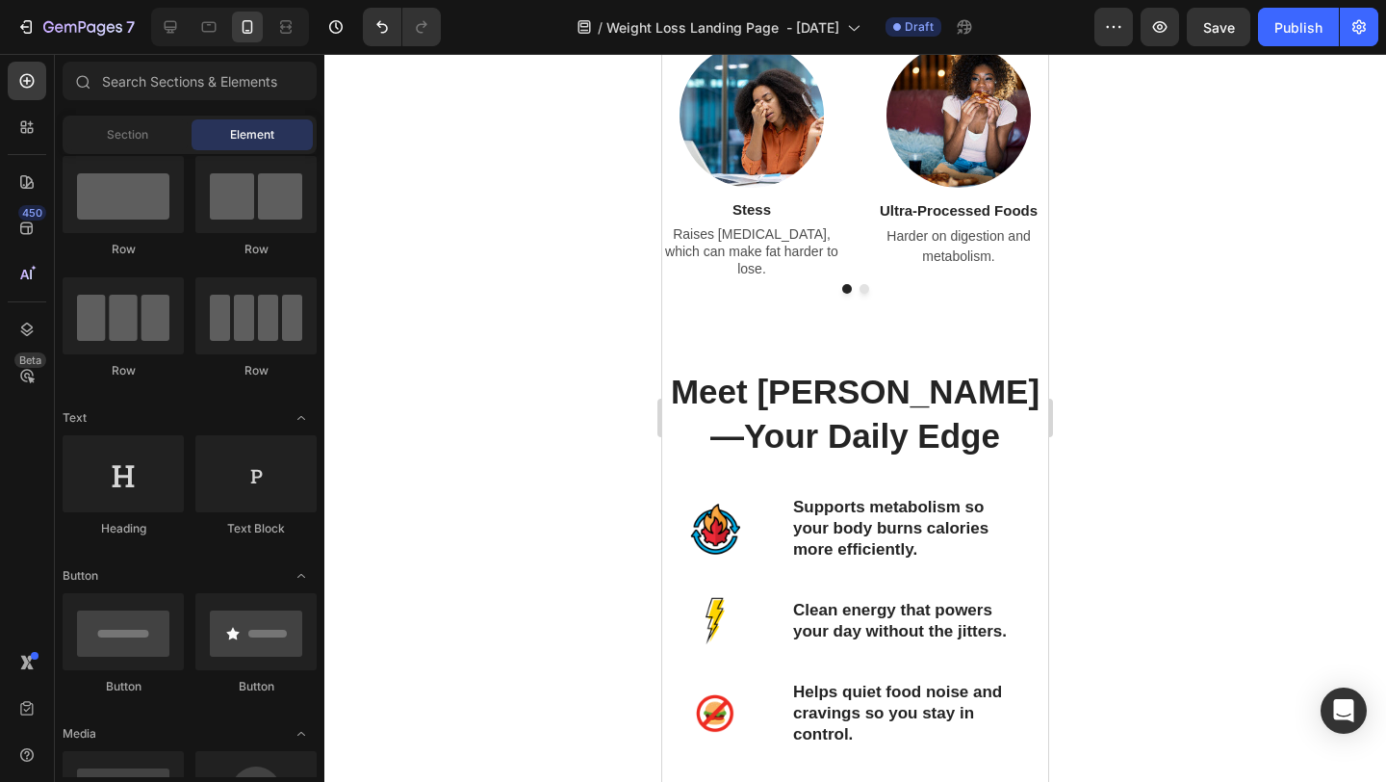
click at [1249, 447] on div at bounding box center [855, 418] width 1062 height 728
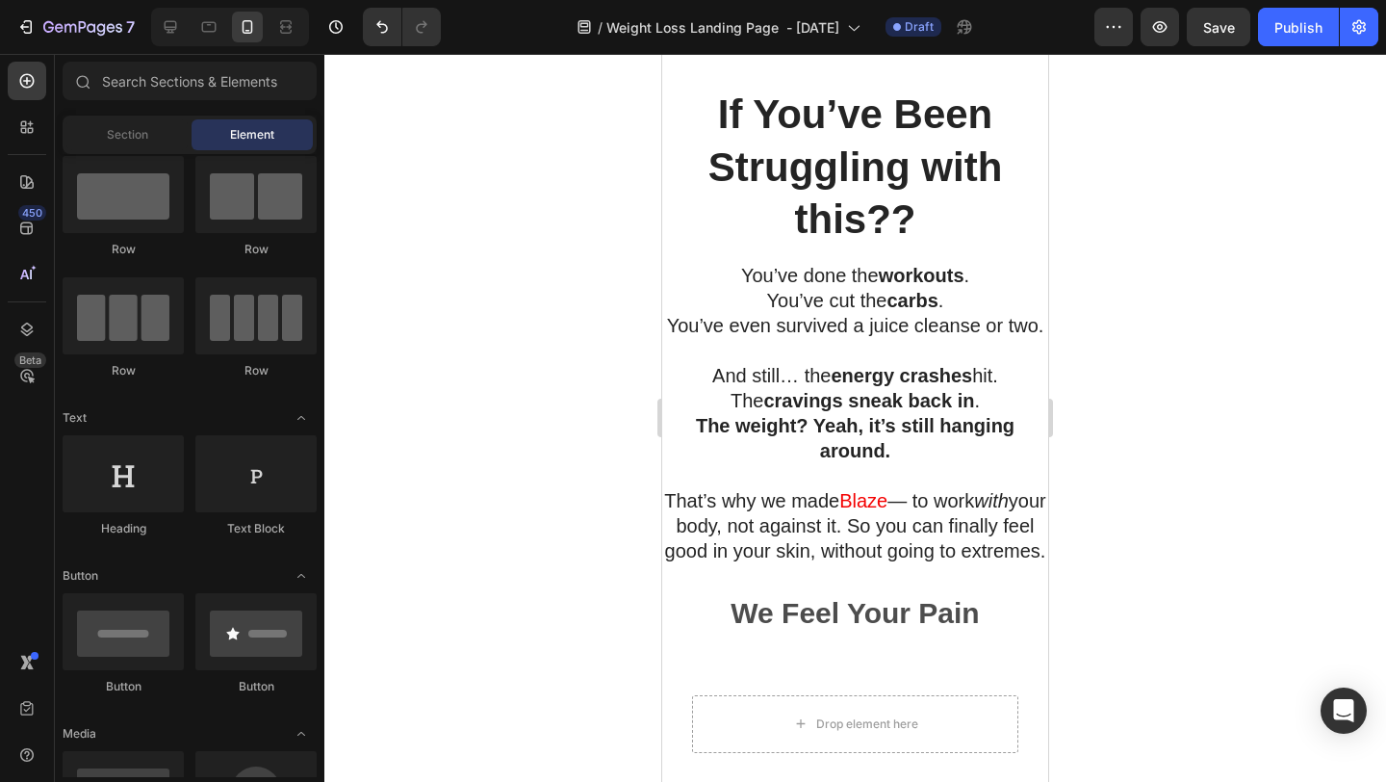
scroll to position [3954, 0]
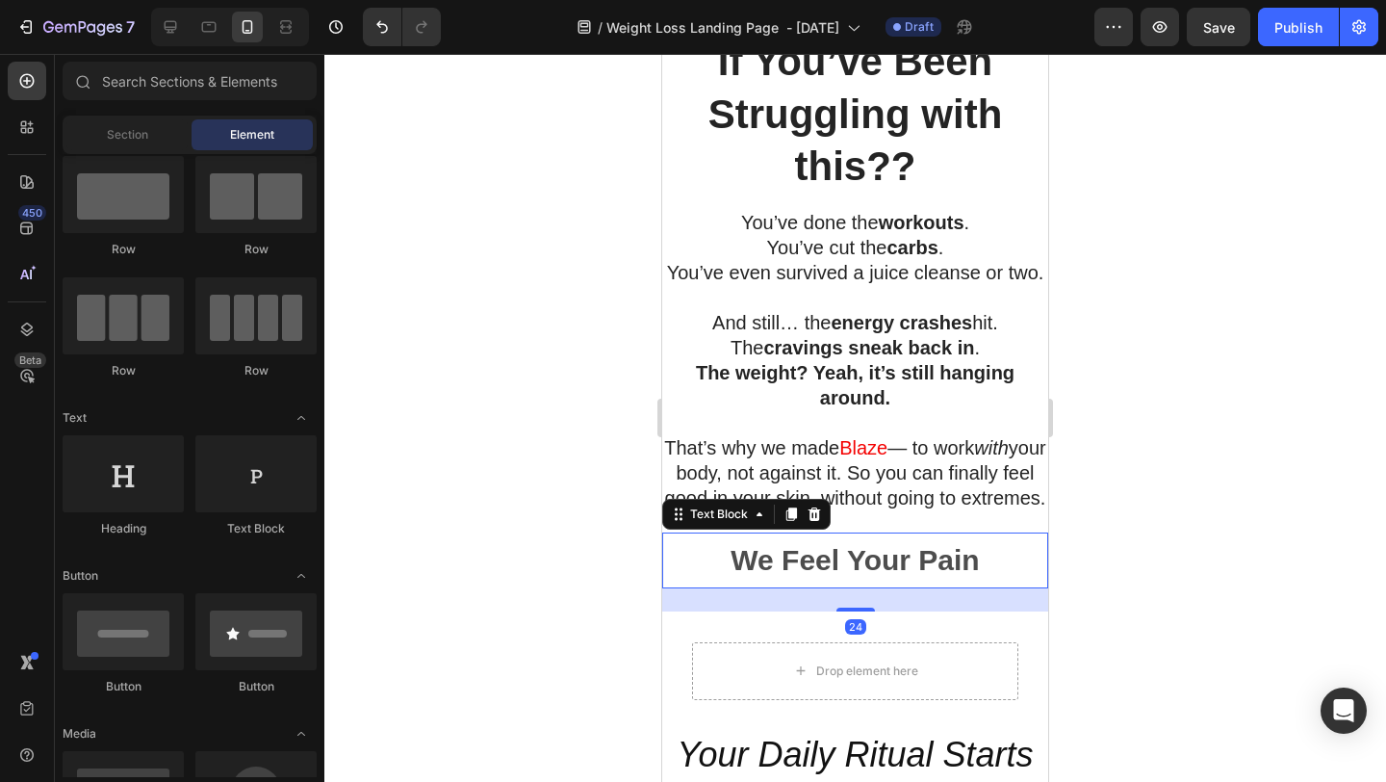
click at [878, 576] on strong "We Feel Your Pain" at bounding box center [855, 560] width 248 height 32
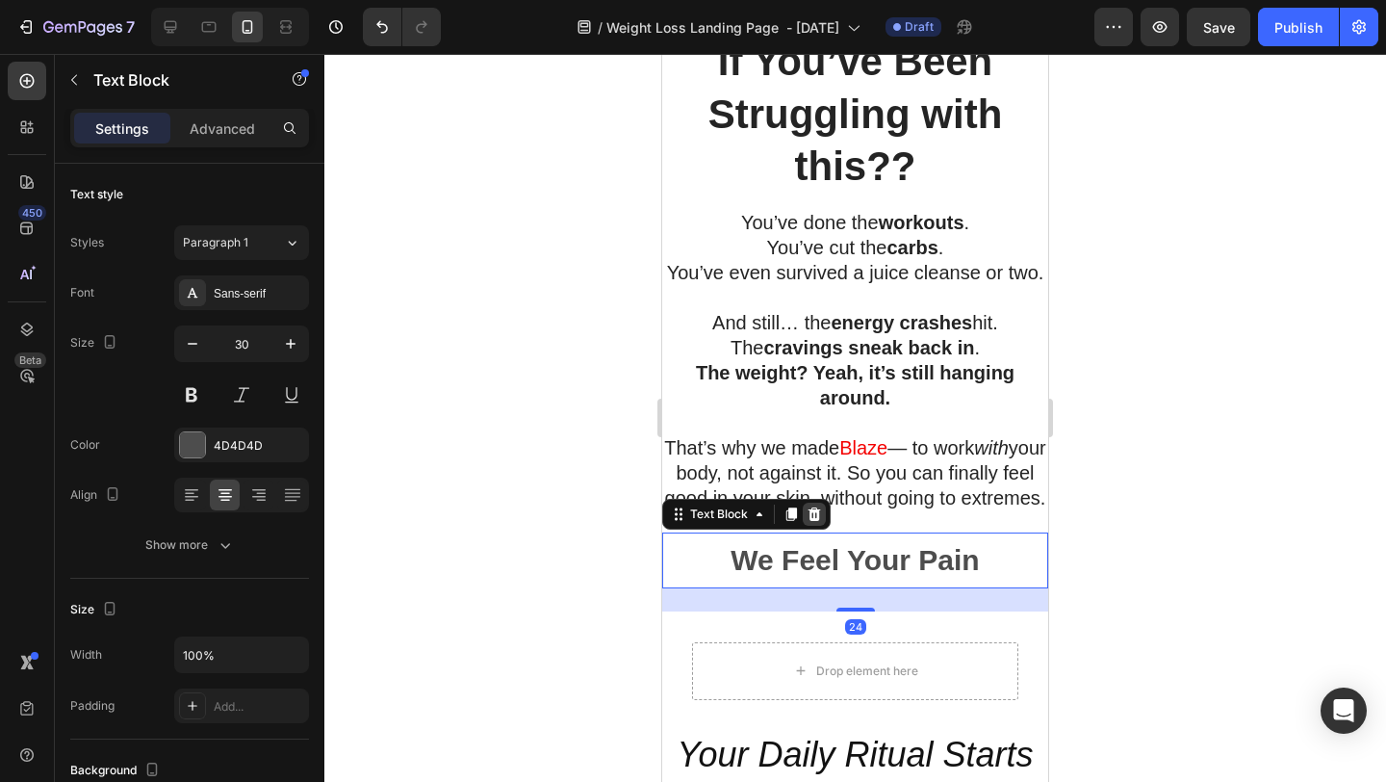
click at [819, 522] on icon at bounding box center [814, 513] width 15 height 15
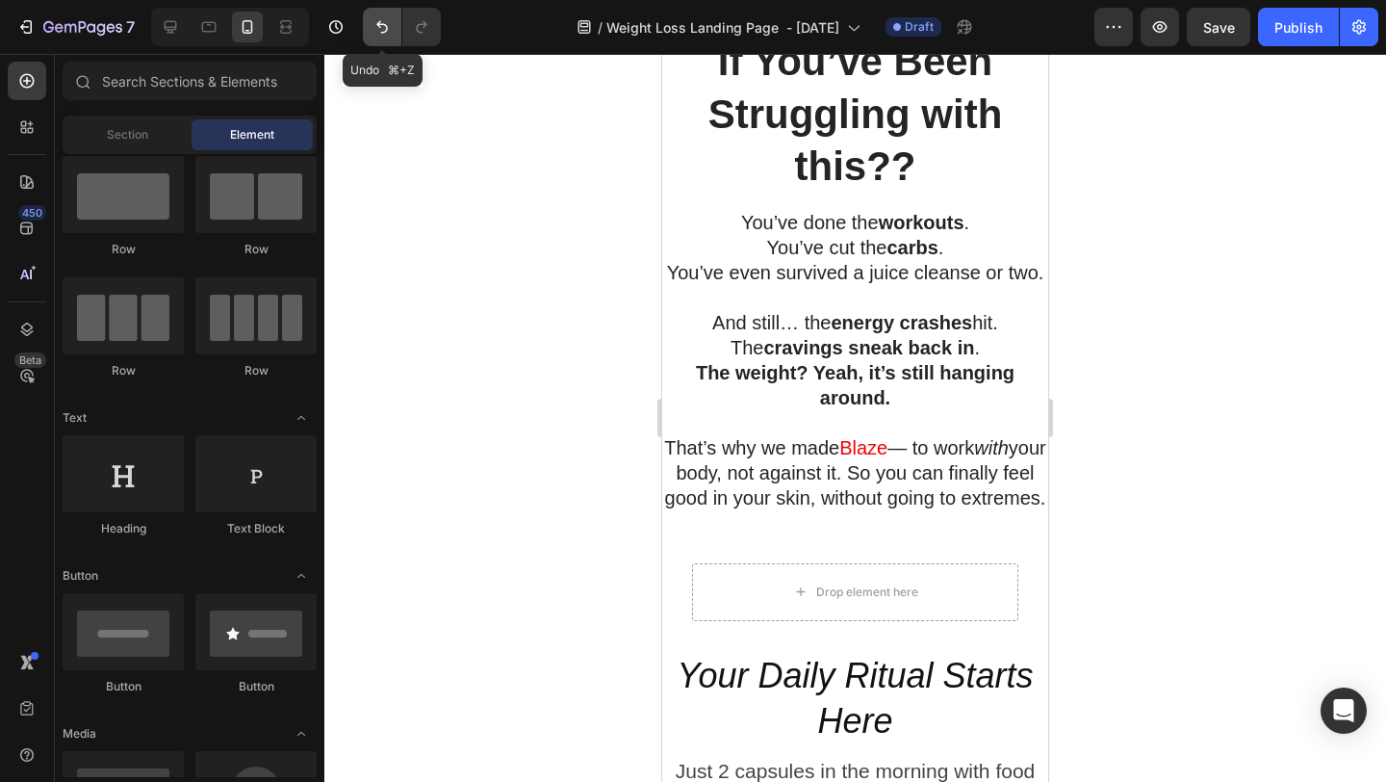
click at [384, 32] on icon "Undo/Redo" at bounding box center [382, 27] width 12 height 13
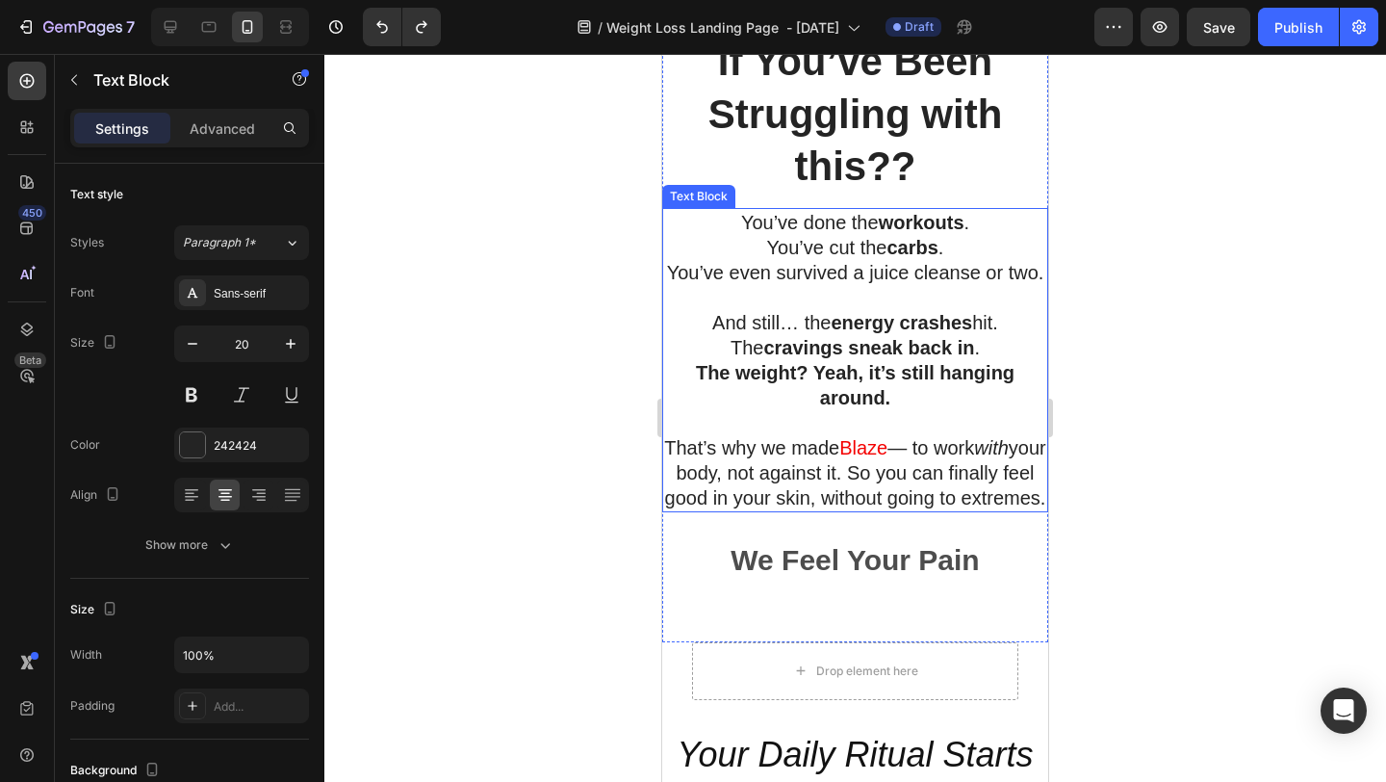
click at [953, 510] on p "That’s why we made Blaze — to work with your body, not against it. So you can f…" at bounding box center [855, 472] width 382 height 75
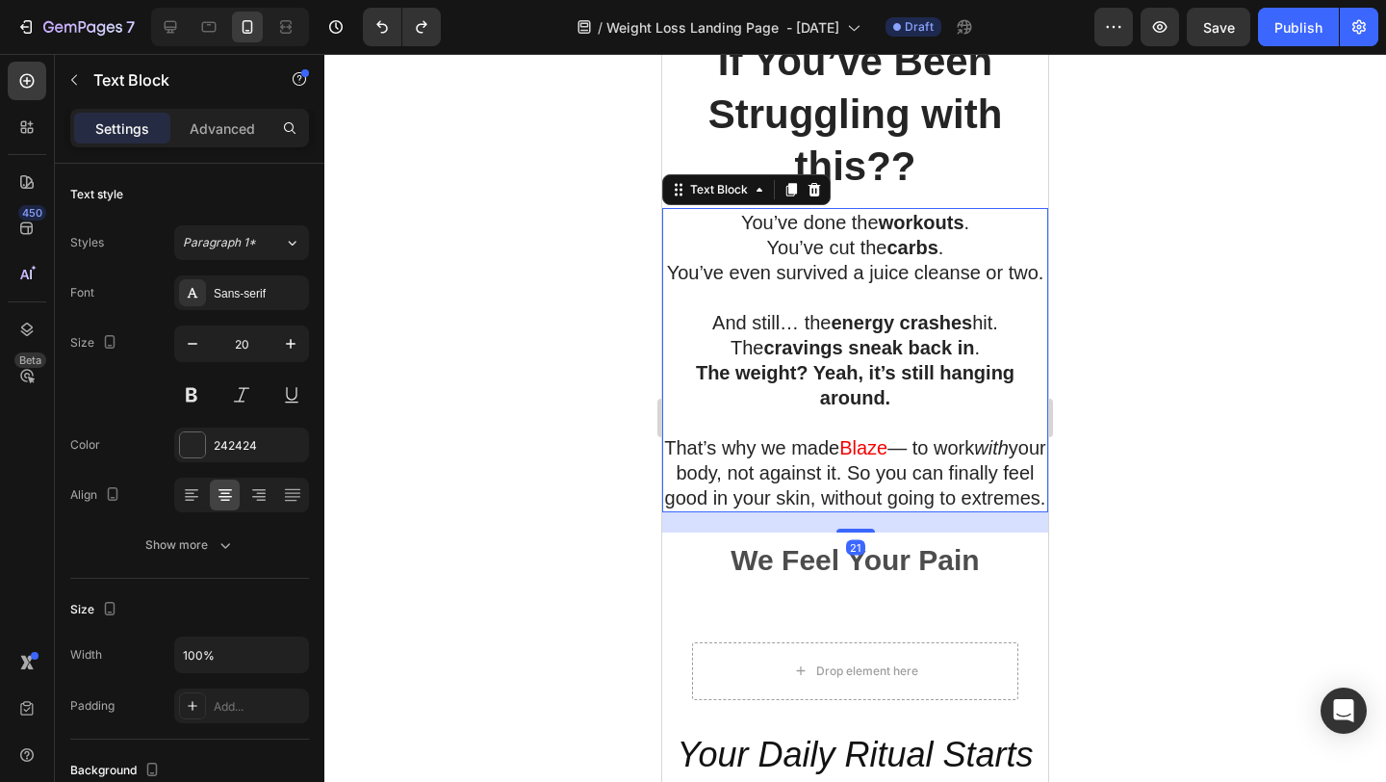
click at [953, 510] on p "That’s why we made Blaze — to work with your body, not against it. So you can f…" at bounding box center [855, 472] width 382 height 75
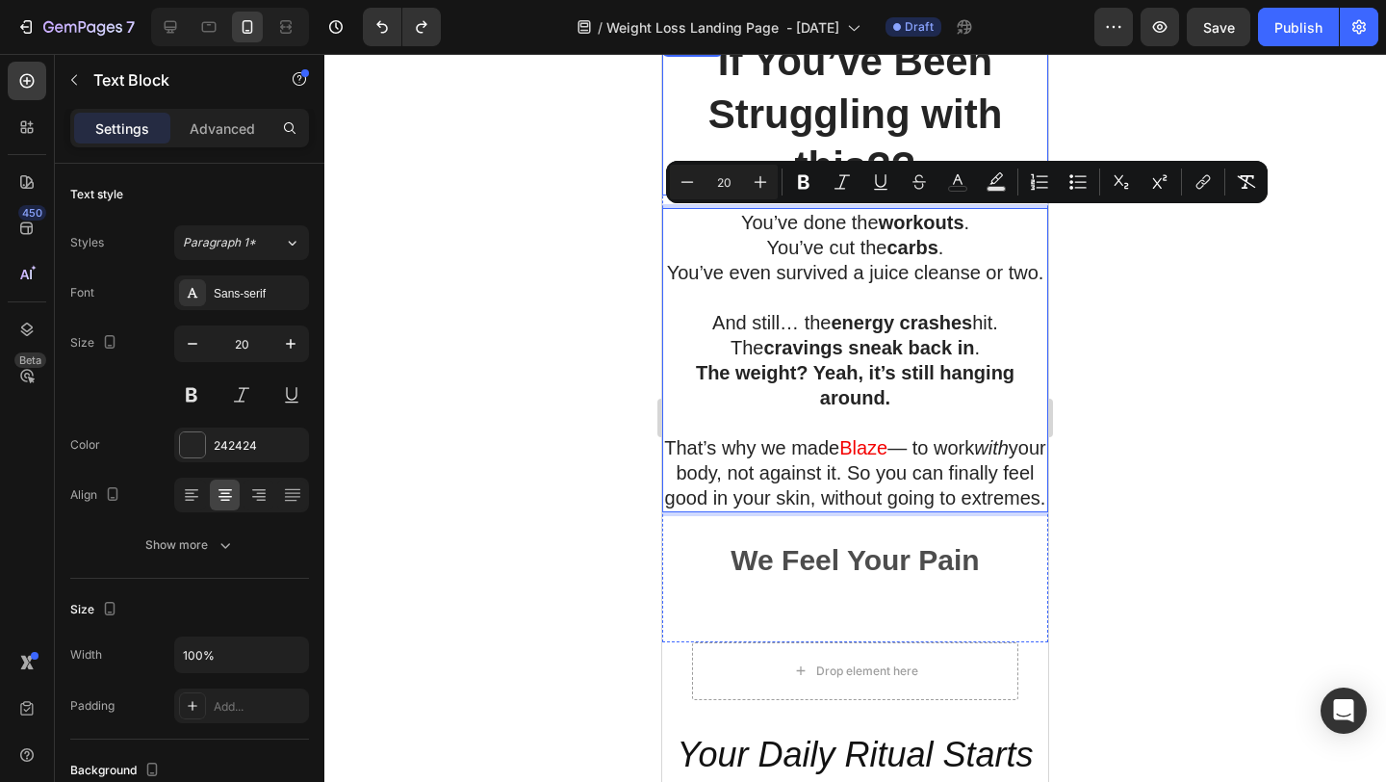
drag, startPoint x: 953, startPoint y: 518, endPoint x: 722, endPoint y: 70, distance: 503.8
click at [722, 70] on div "If You’ve Been Struggling with this?? Heading You’ve done the workouts . You’ve…" at bounding box center [855, 323] width 386 height 578
copy div "You’ve done the workouts . You’ve cut the carbs . You’ve even survived a juice …"
click at [450, 194] on div at bounding box center [855, 418] width 1062 height 728
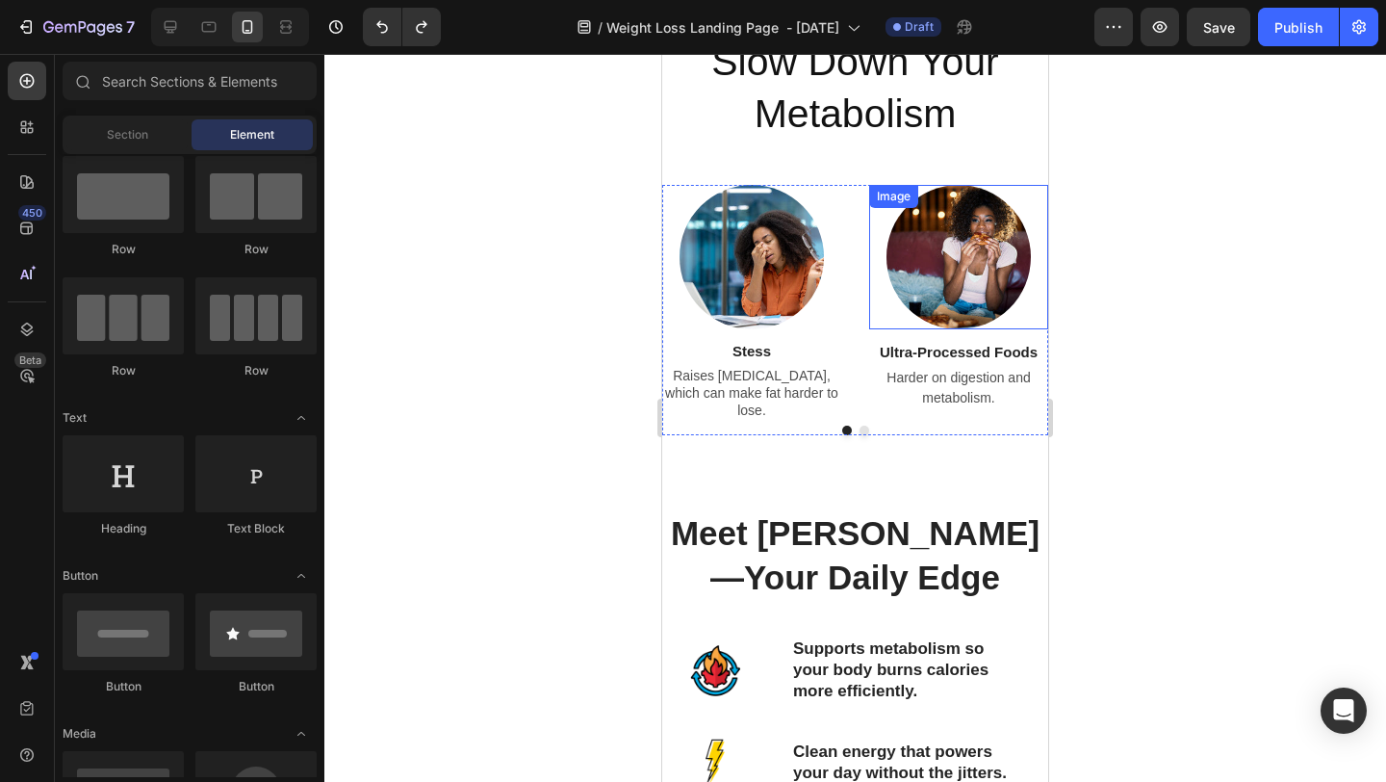
scroll to position [1995, 0]
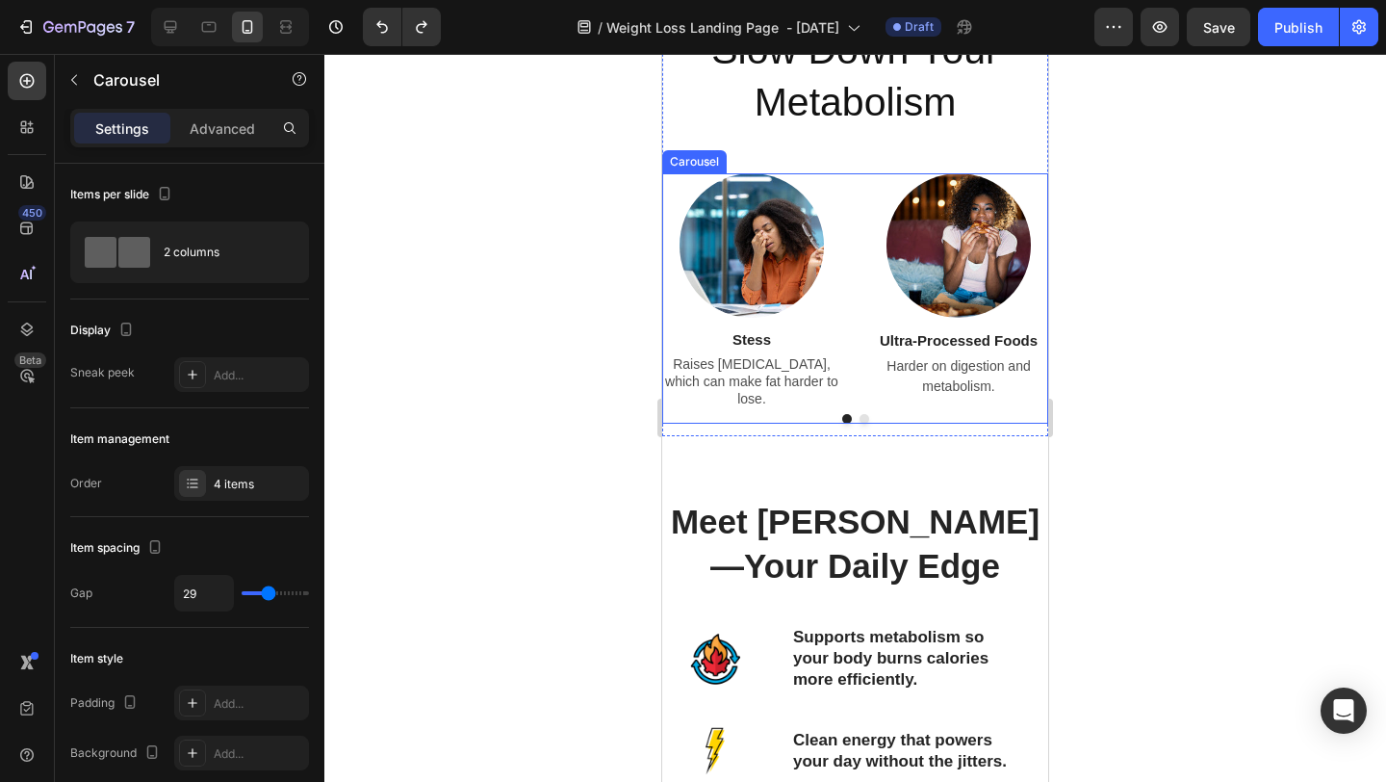
click at [861, 414] on button "Dot" at bounding box center [865, 419] width 10 height 10
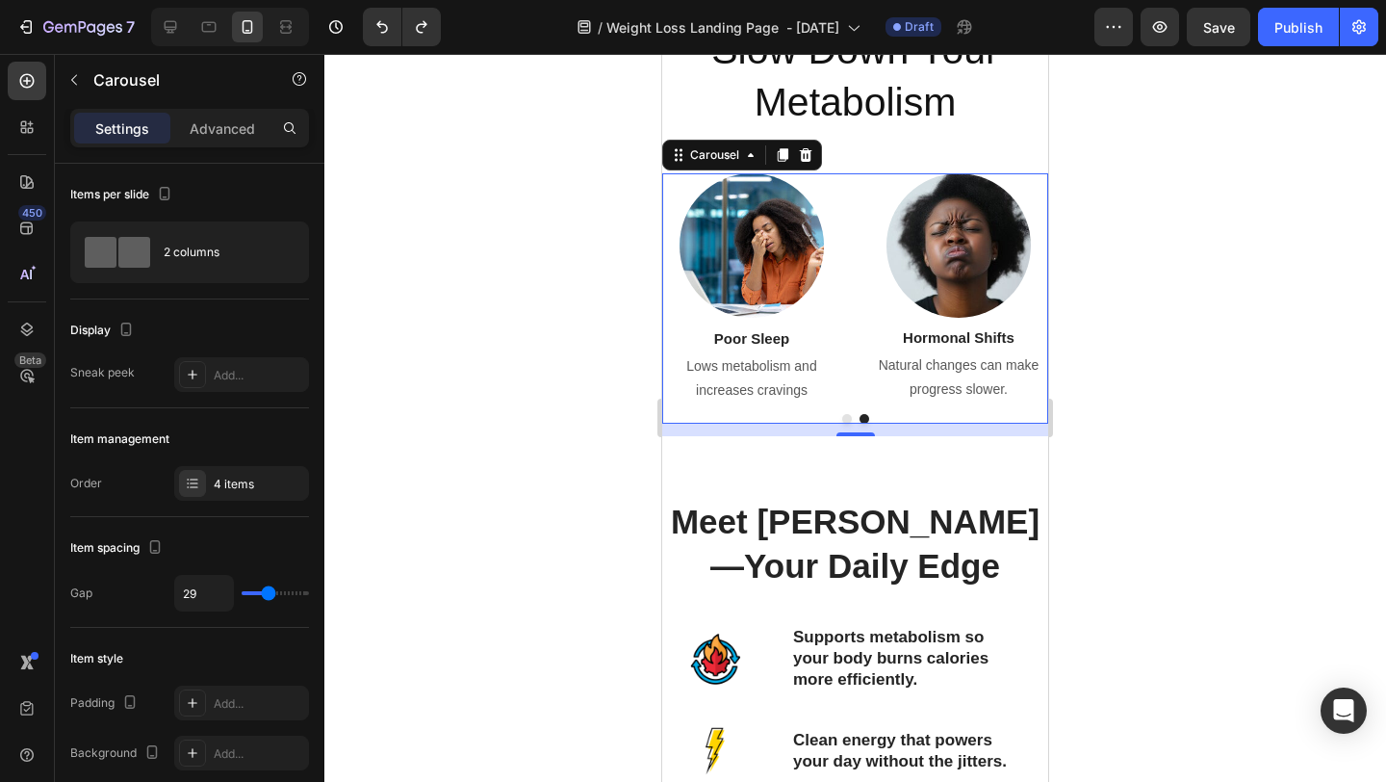
click at [847, 414] on button "Dot" at bounding box center [847, 419] width 10 height 10
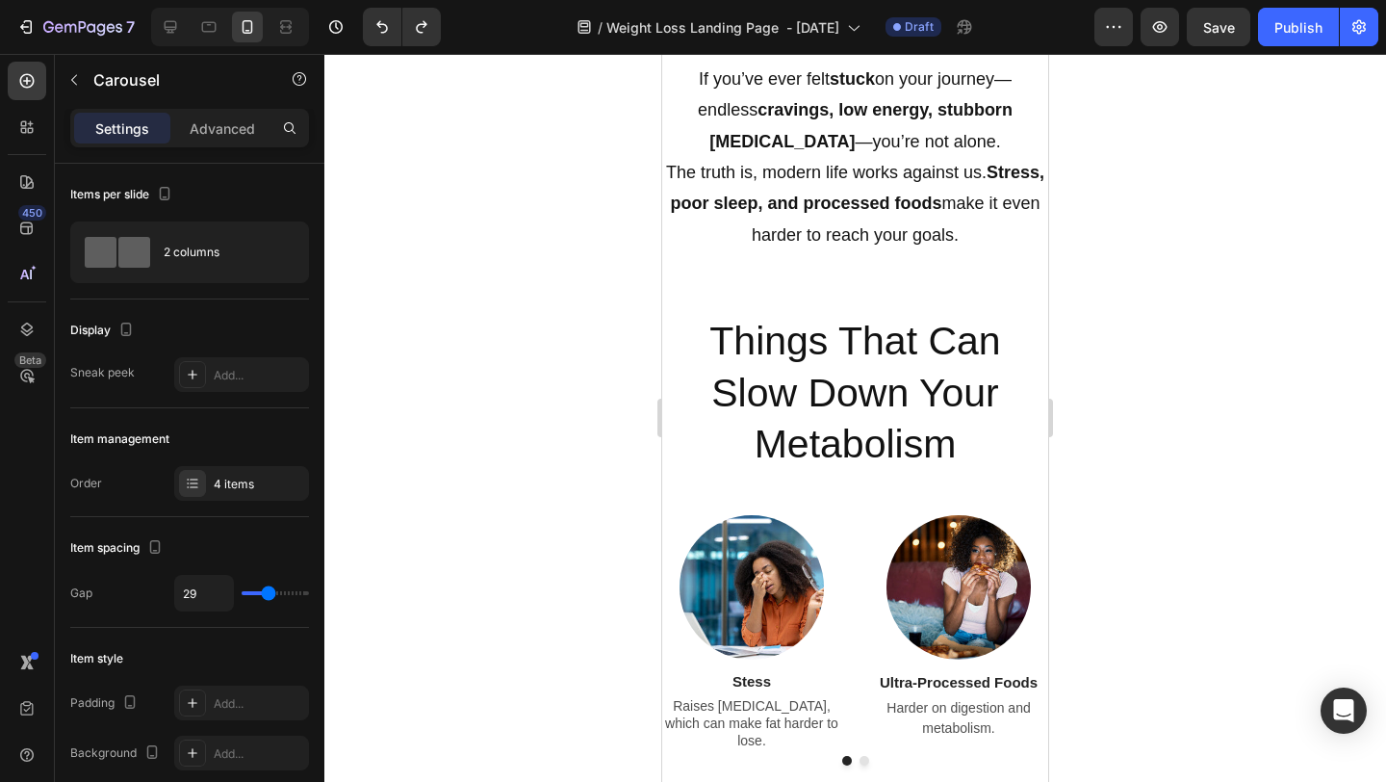
scroll to position [1683, 0]
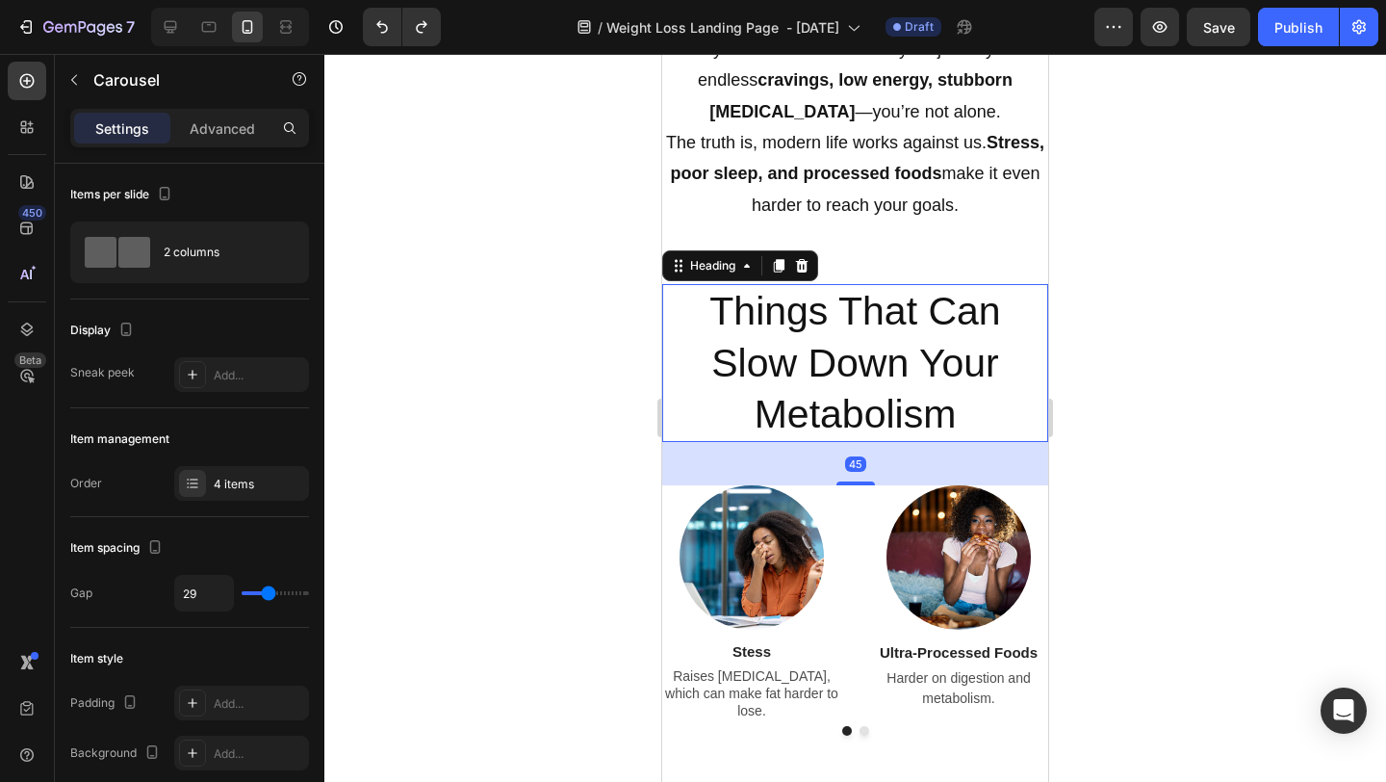
click at [837, 339] on h2 "Things That Can Slow Down Your Metabolism" at bounding box center [855, 363] width 386 height 158
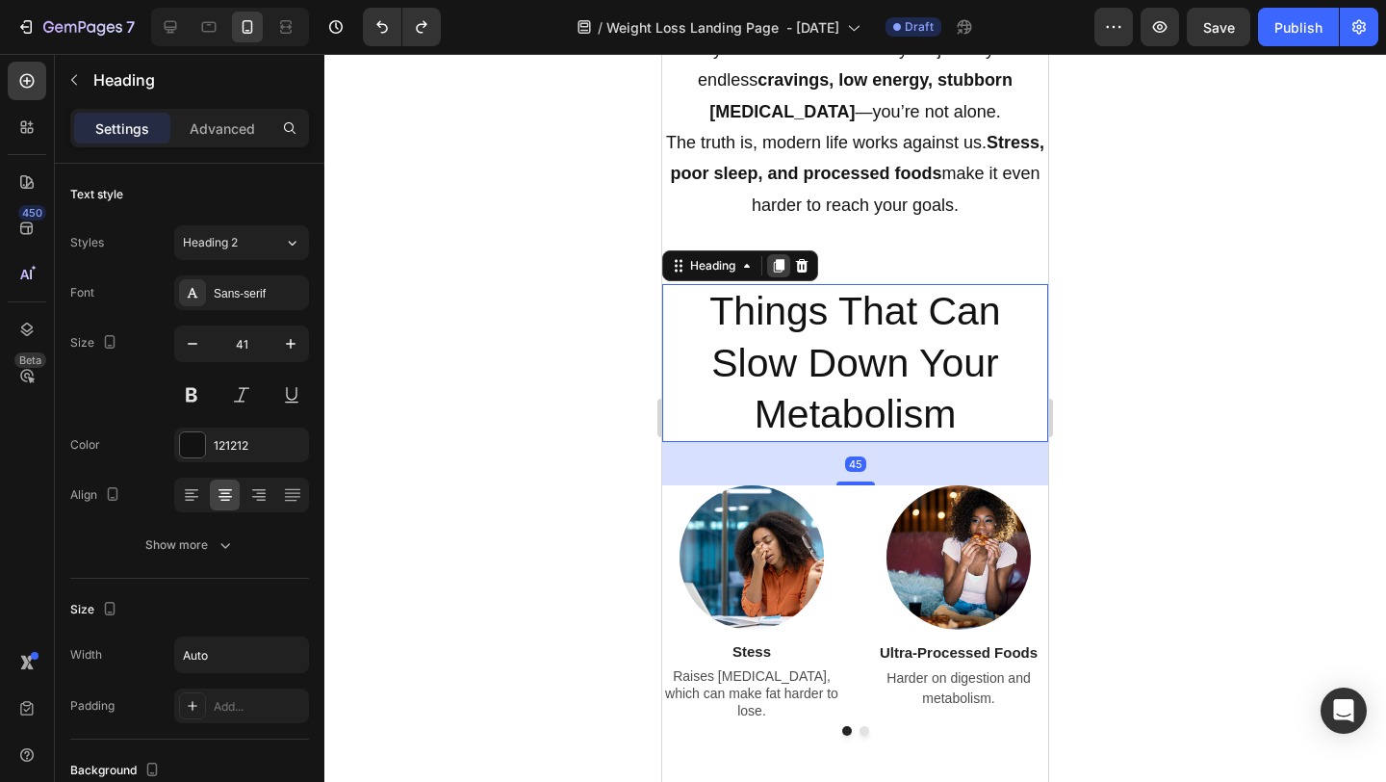
click at [778, 264] on icon at bounding box center [779, 265] width 11 height 13
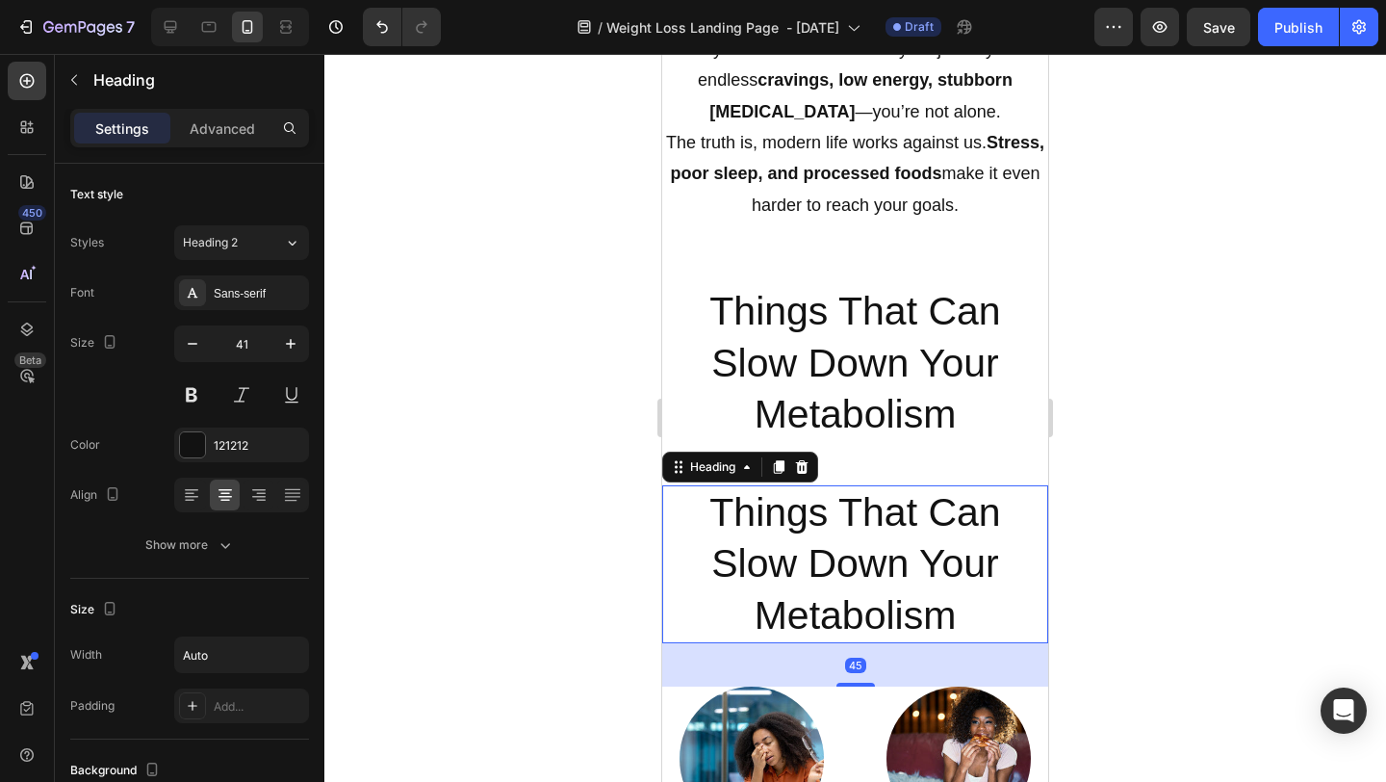
scroll to position [437, 0]
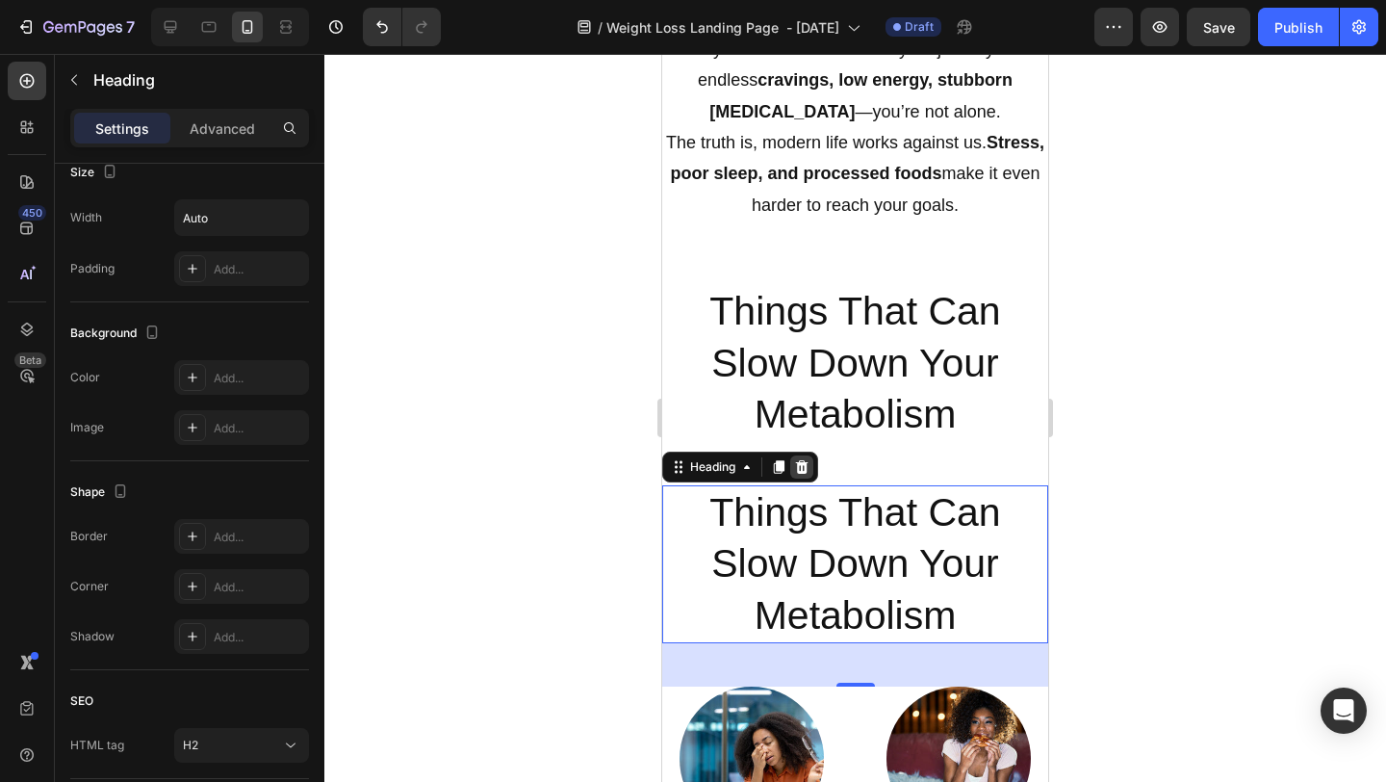
click at [805, 464] on icon at bounding box center [802, 466] width 13 height 13
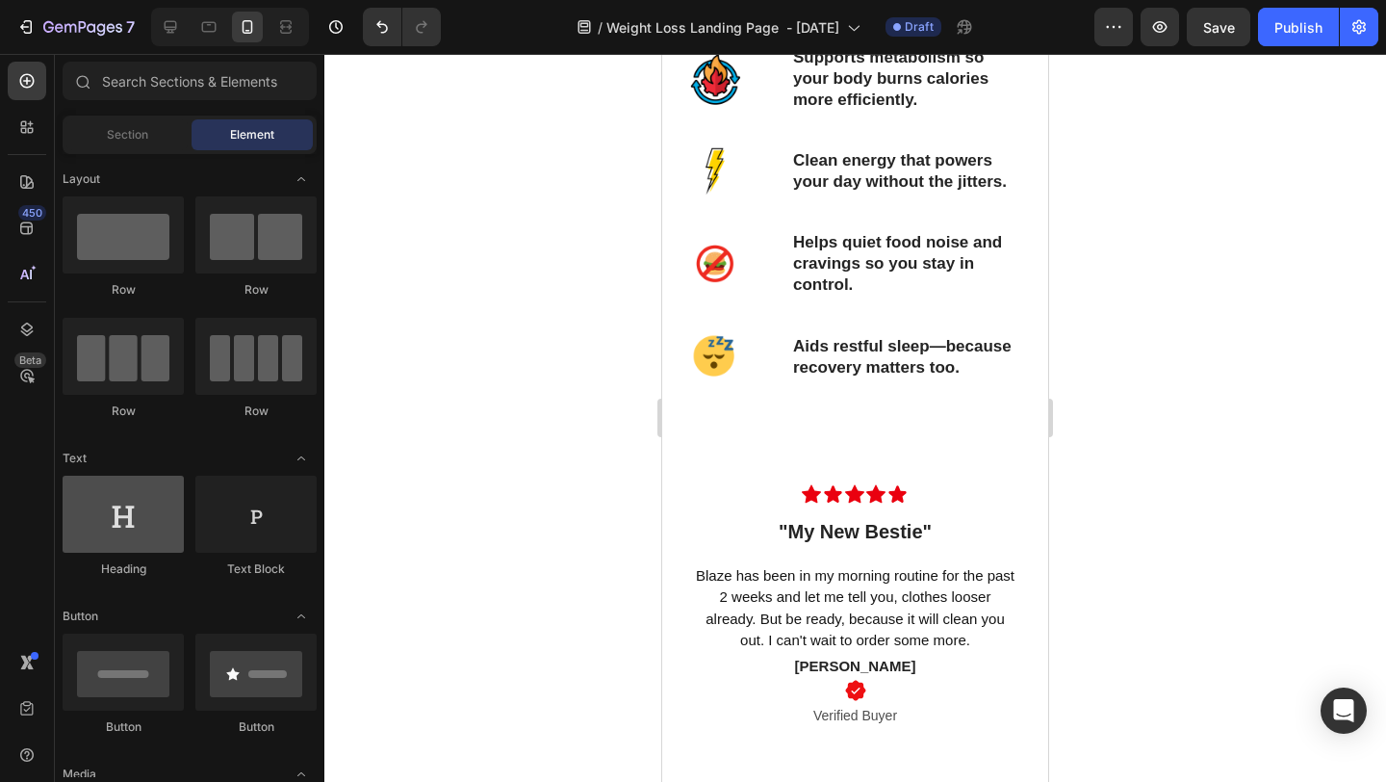
scroll to position [54, 0]
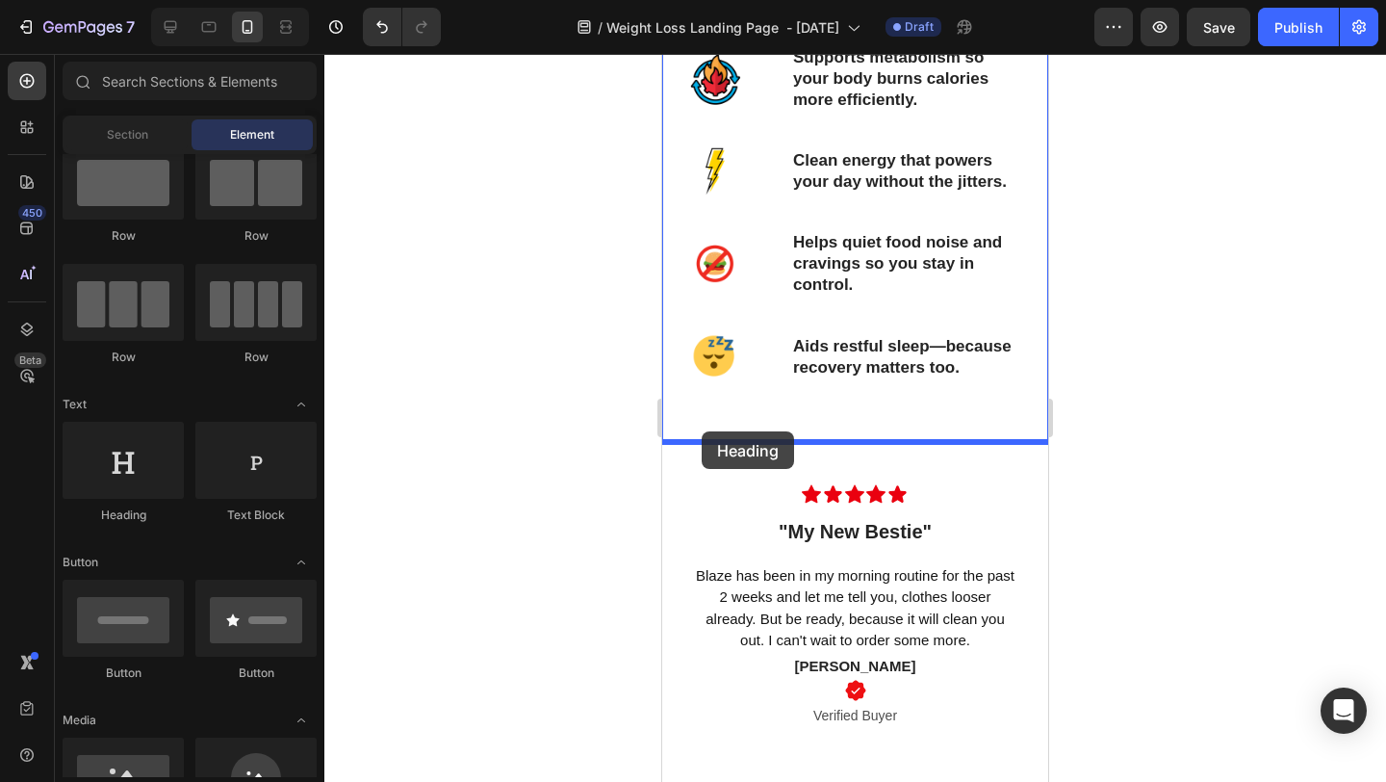
drag, startPoint x: 815, startPoint y: 522, endPoint x: 702, endPoint y: 431, distance: 144.5
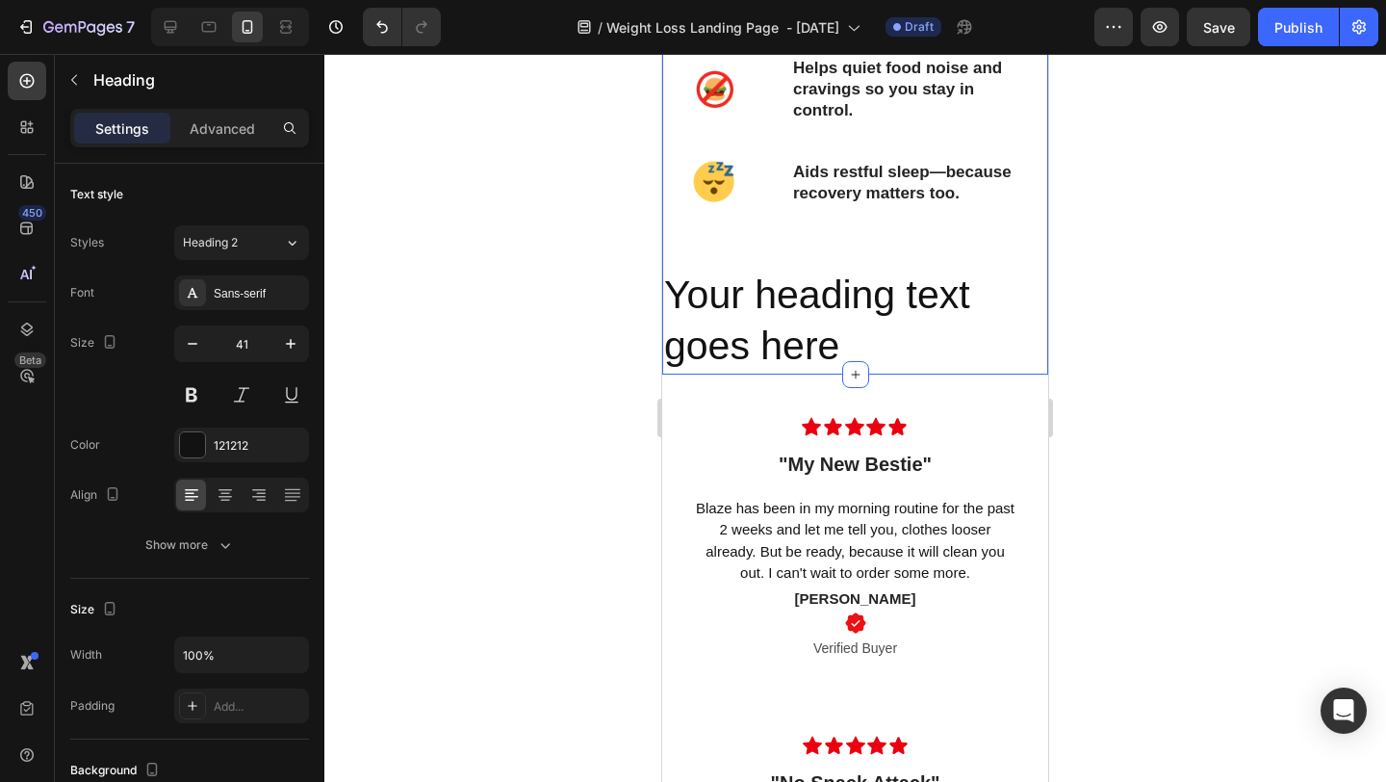
scroll to position [2799, 0]
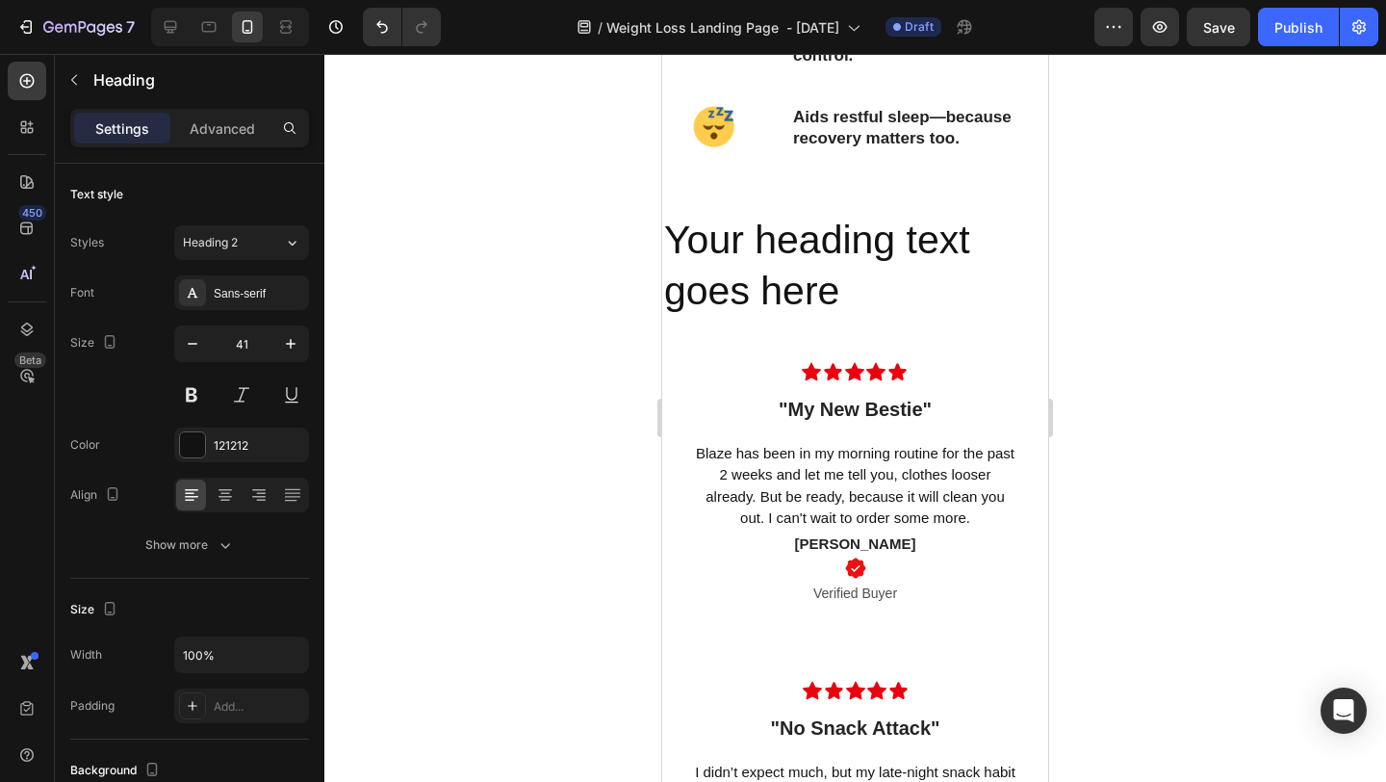
click at [869, 258] on h2 "Your heading text goes here" at bounding box center [855, 266] width 386 height 107
click at [851, 287] on p "Your heading text goes here" at bounding box center [855, 266] width 382 height 103
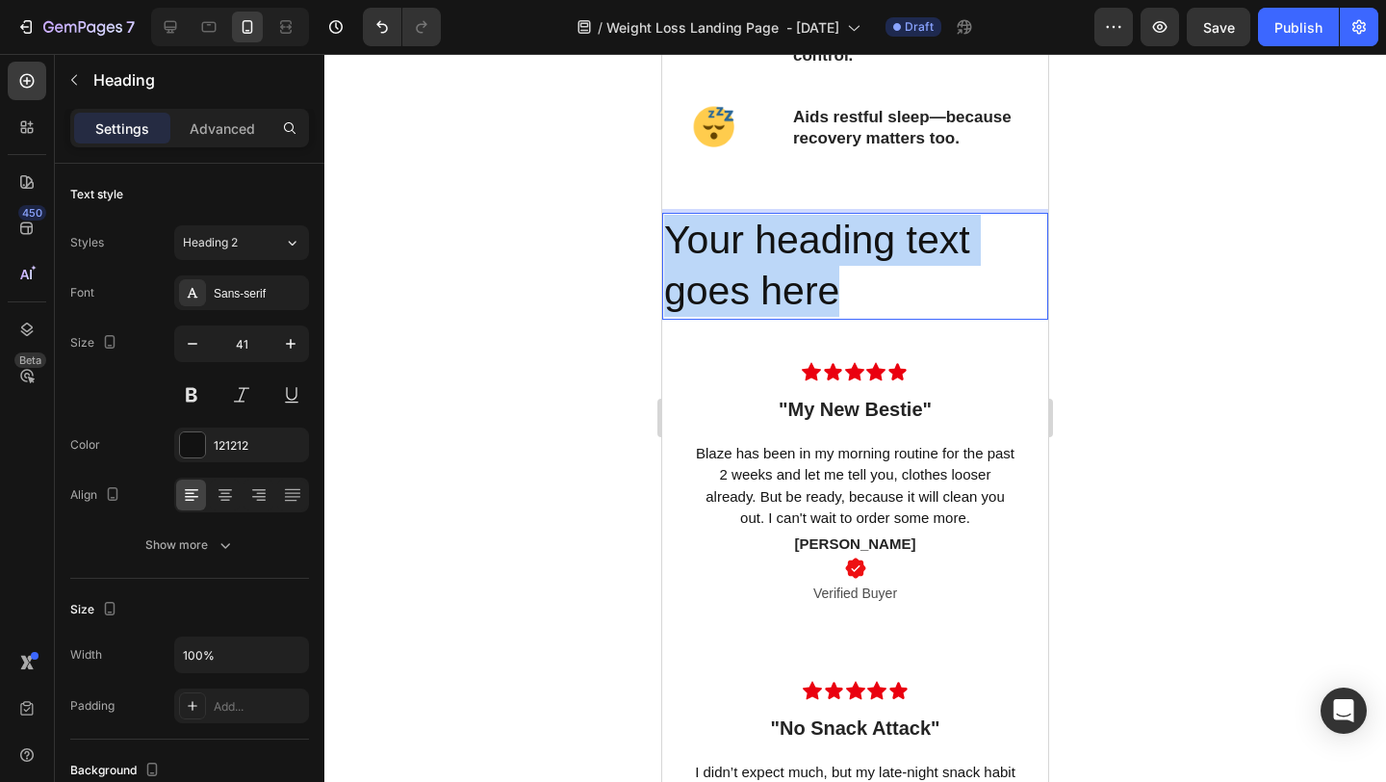
click at [851, 287] on p "Your heading text goes here" at bounding box center [855, 266] width 382 height 103
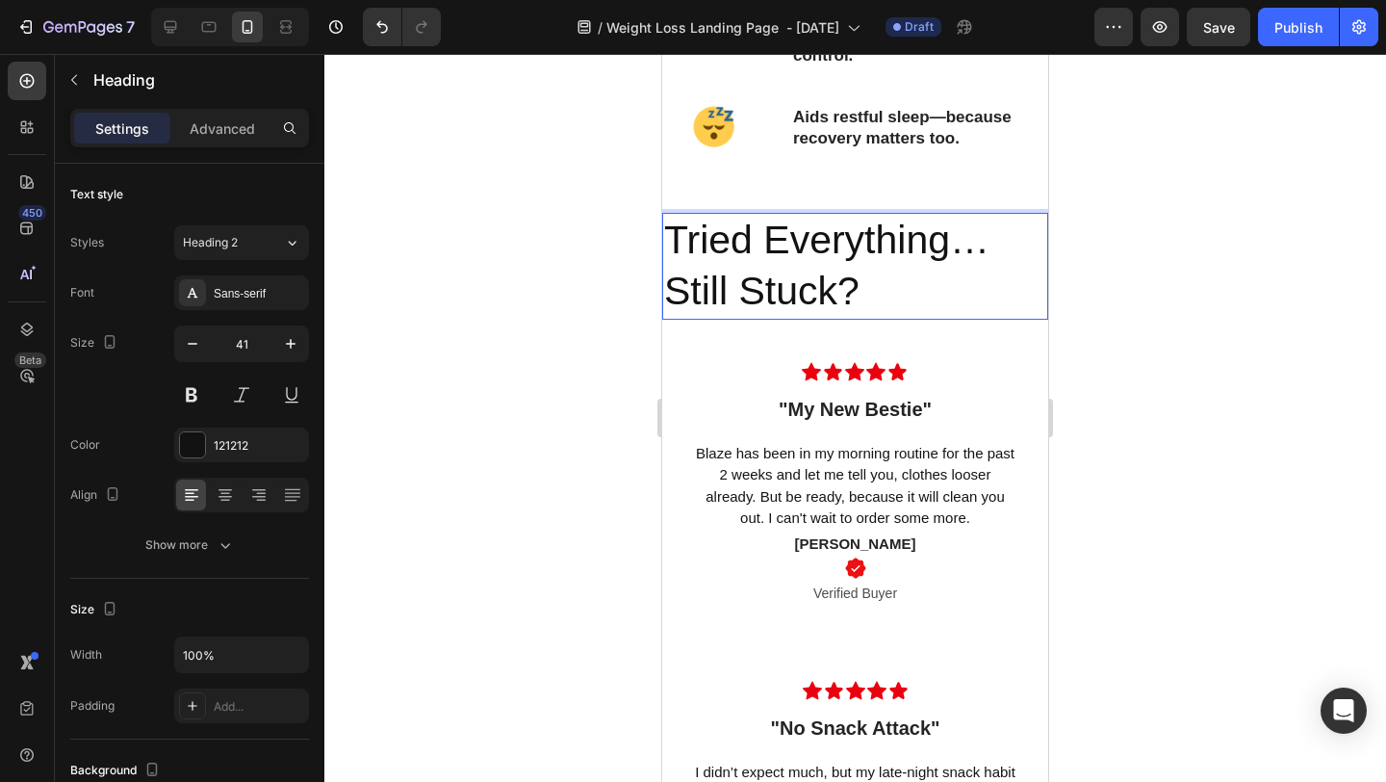
click at [1131, 311] on div at bounding box center [855, 418] width 1062 height 728
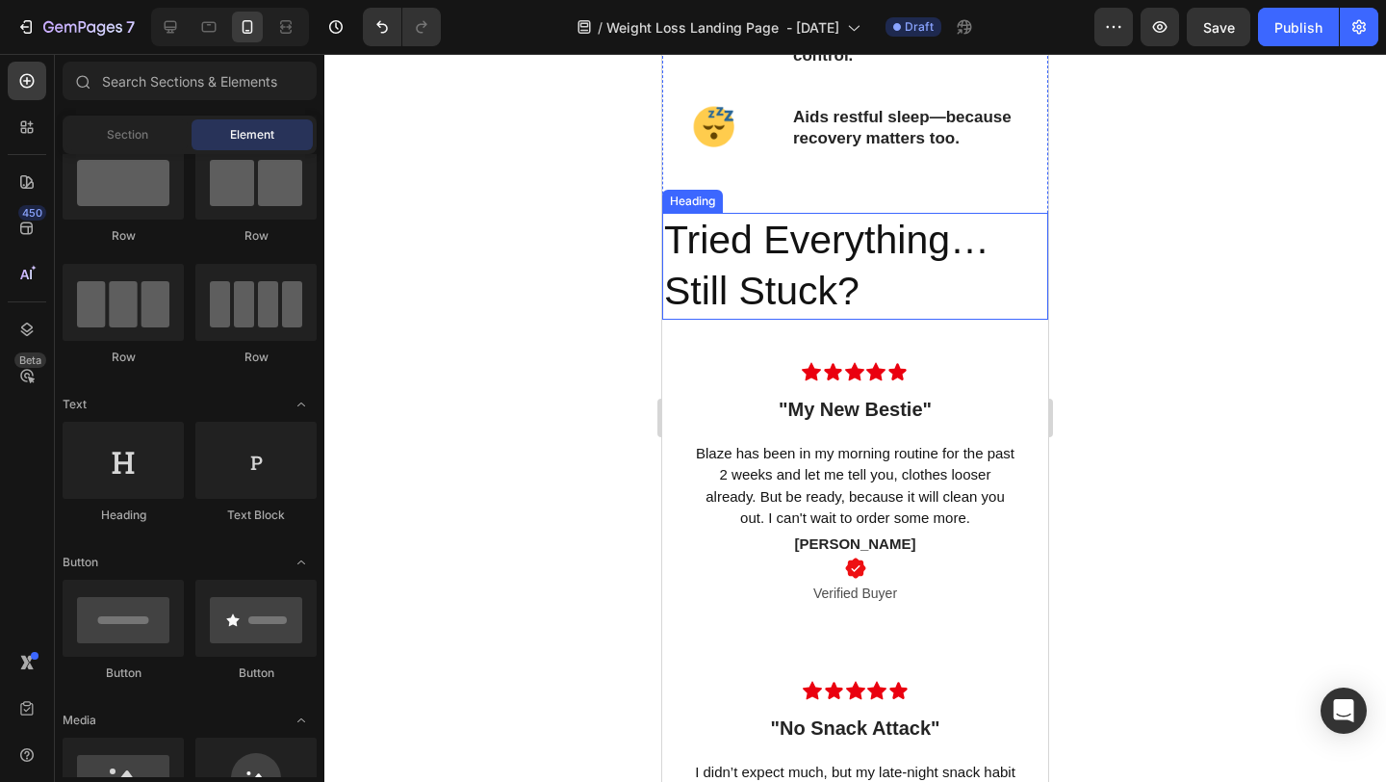
click at [797, 246] on p "Tried Everything… Still Stuck?" at bounding box center [855, 266] width 382 height 103
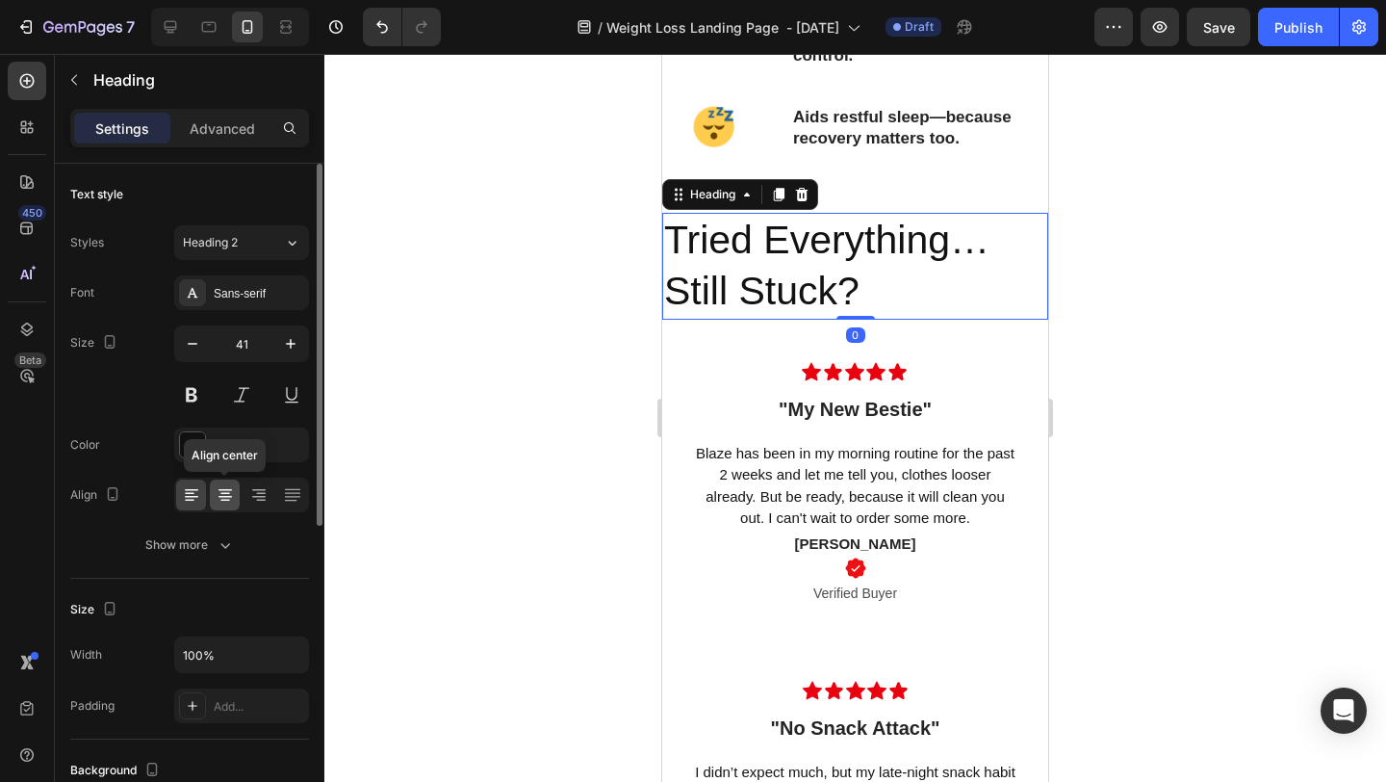
click at [228, 505] on div at bounding box center [225, 494] width 30 height 31
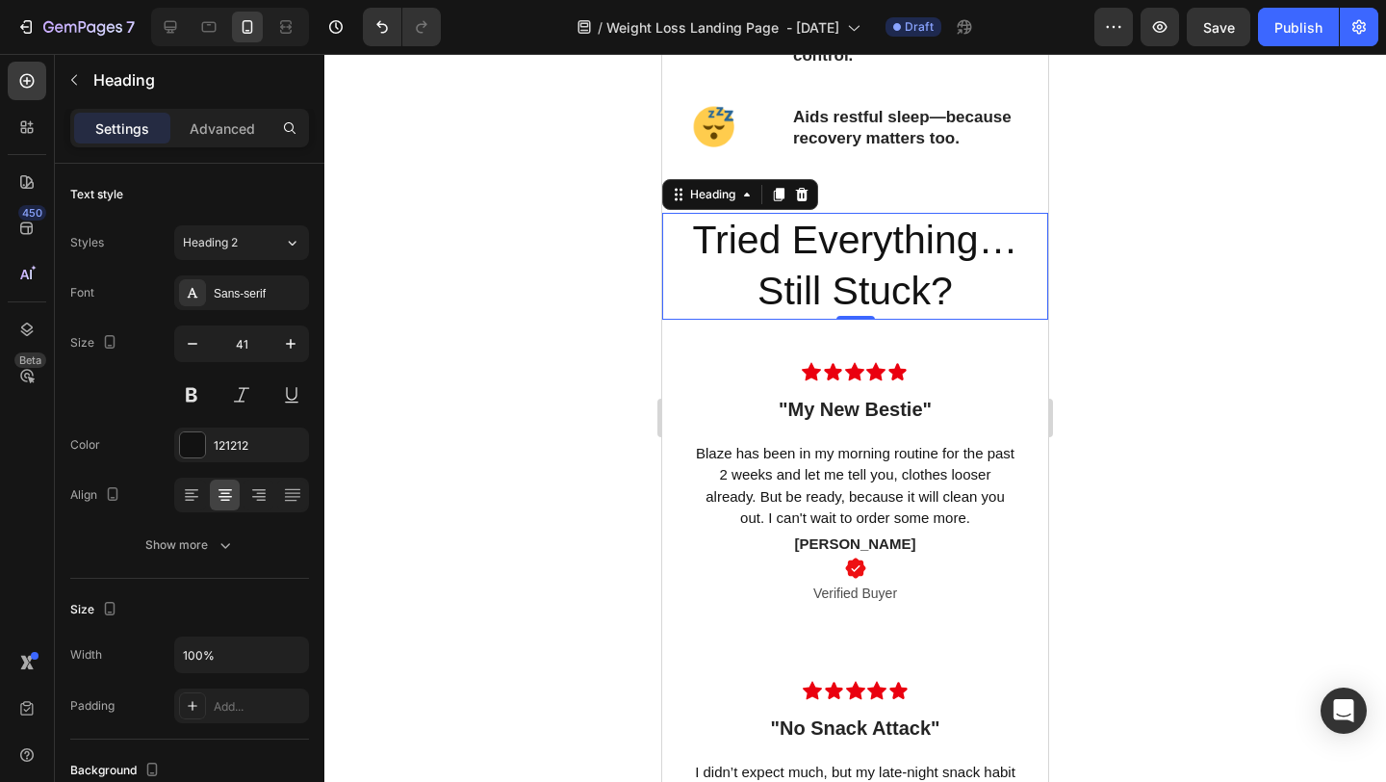
click at [1283, 375] on div at bounding box center [855, 418] width 1062 height 728
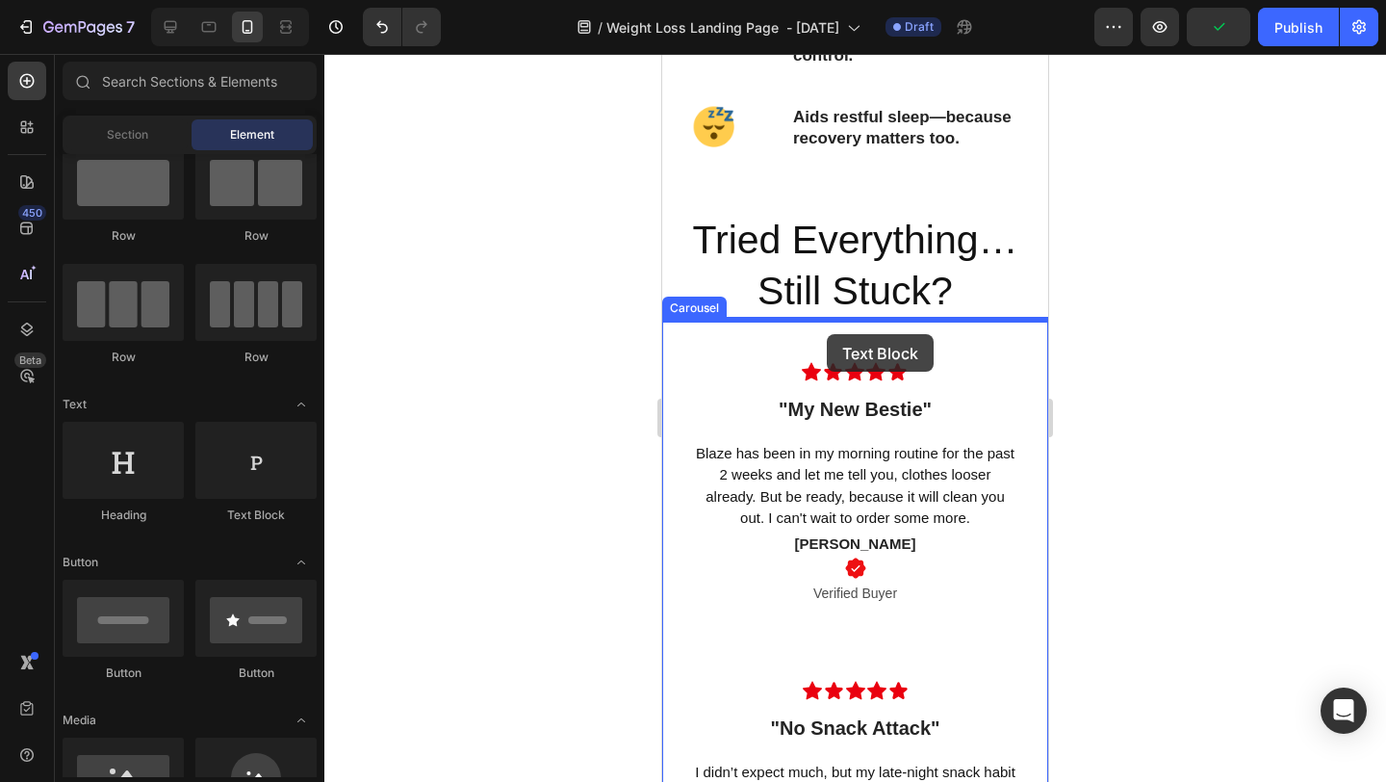
drag, startPoint x: 924, startPoint y: 529, endPoint x: 827, endPoint y: 334, distance: 217.4
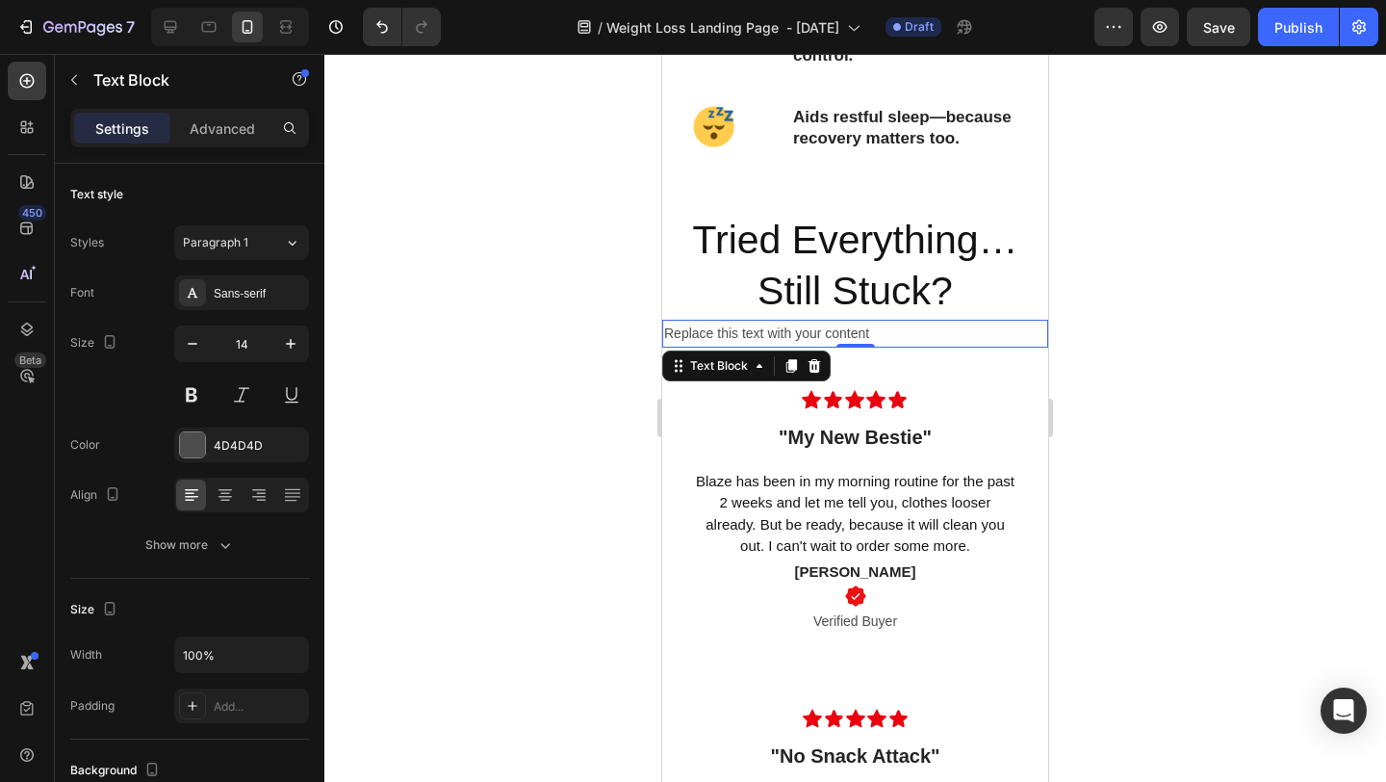
click at [1130, 293] on div at bounding box center [855, 418] width 1062 height 728
click at [1130, 501] on div at bounding box center [855, 418] width 1062 height 728
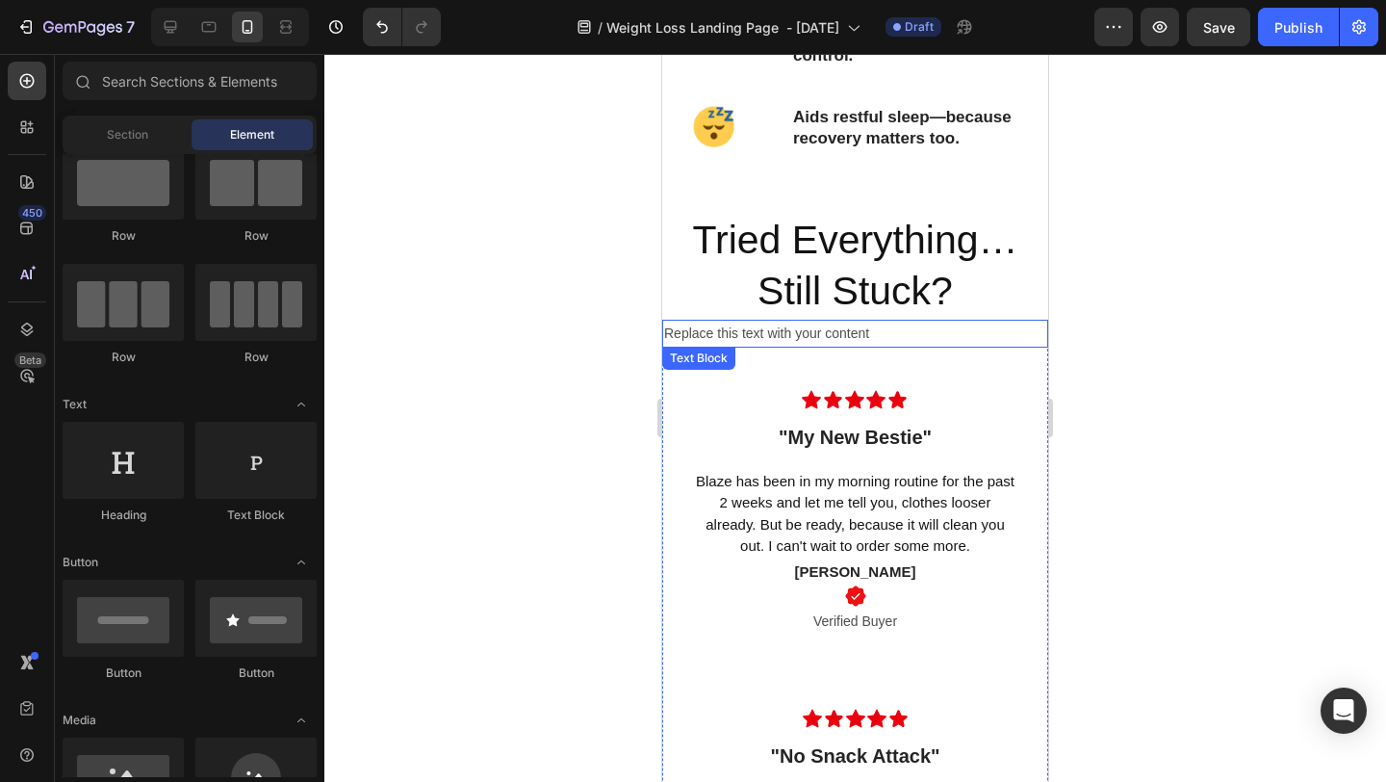
click at [722, 329] on div "Replace this text with your content" at bounding box center [855, 334] width 386 height 28
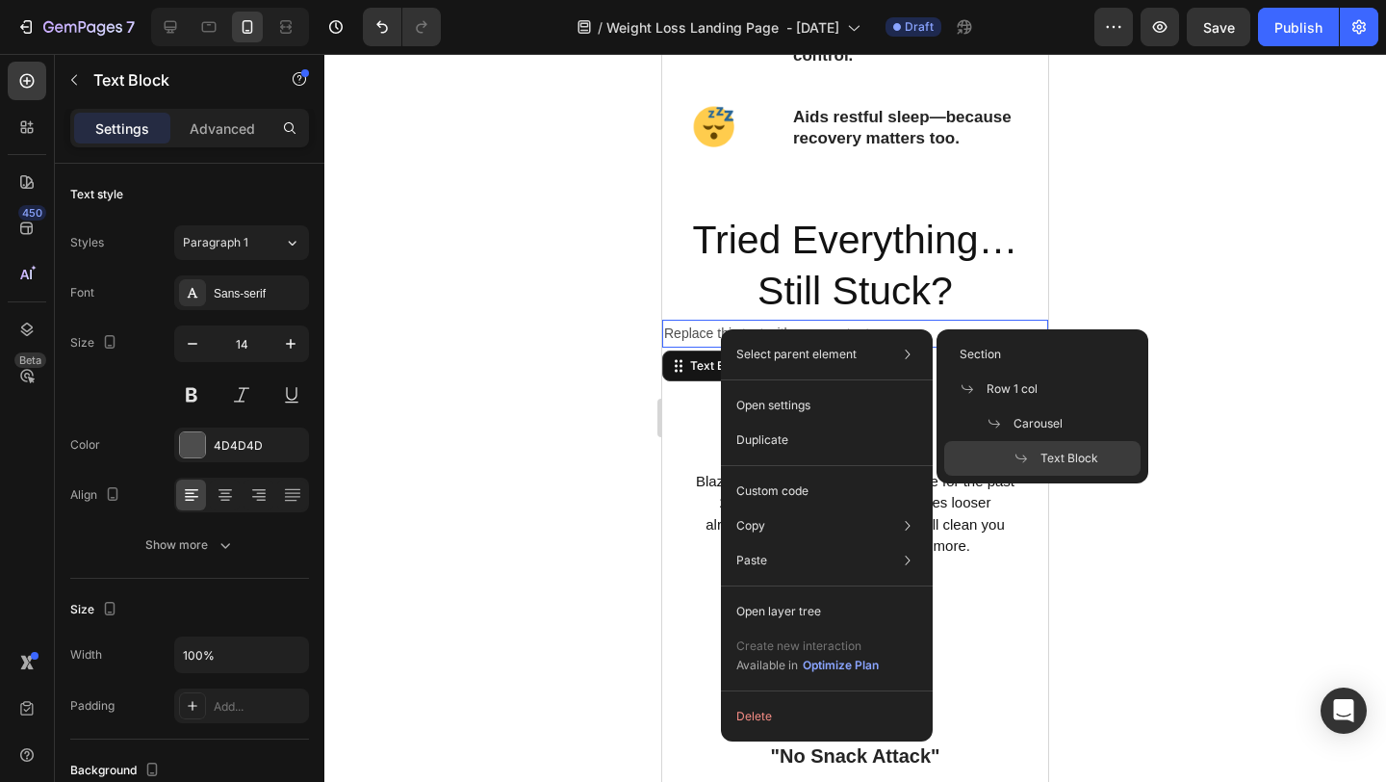
click at [1015, 331] on div "Section Row 1 col Carousel Text Block" at bounding box center [1043, 406] width 212 height 154
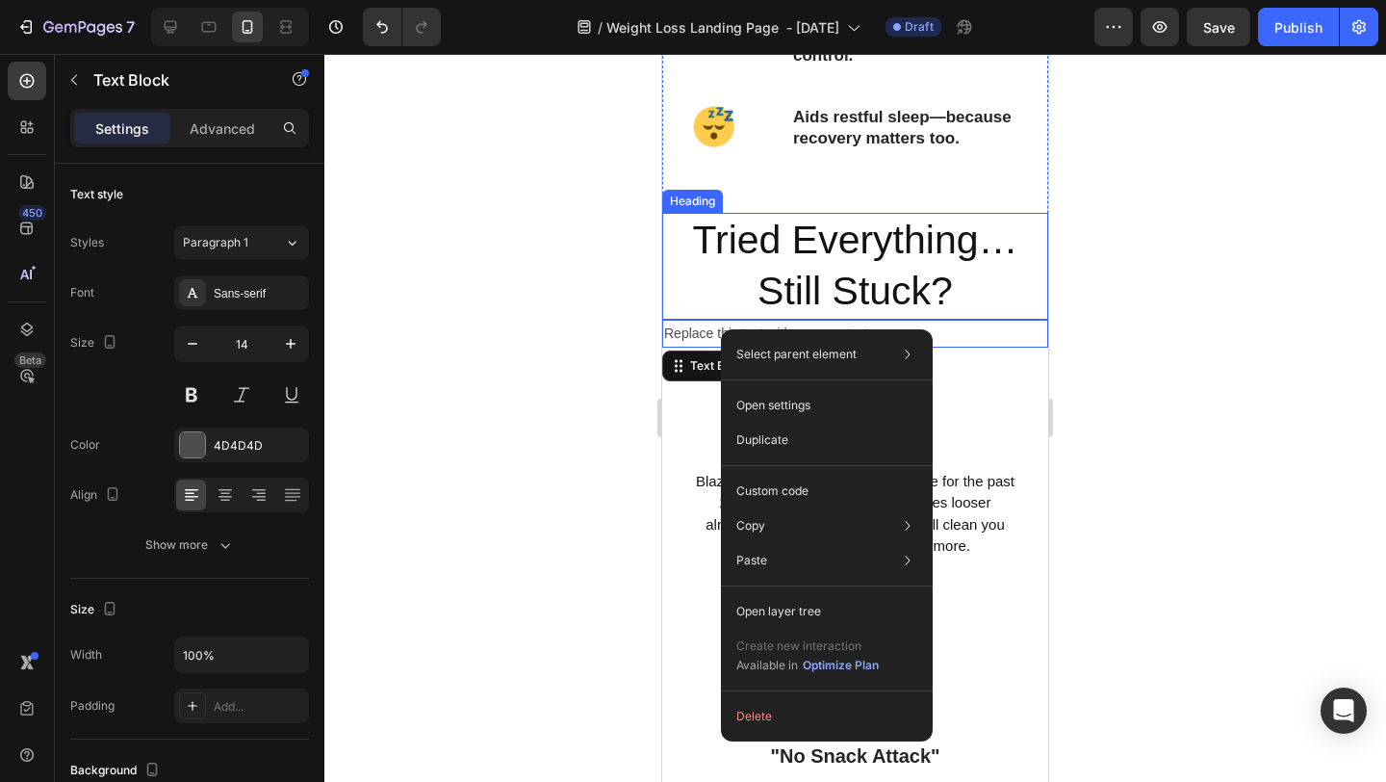
click at [1125, 283] on div at bounding box center [855, 418] width 1062 height 728
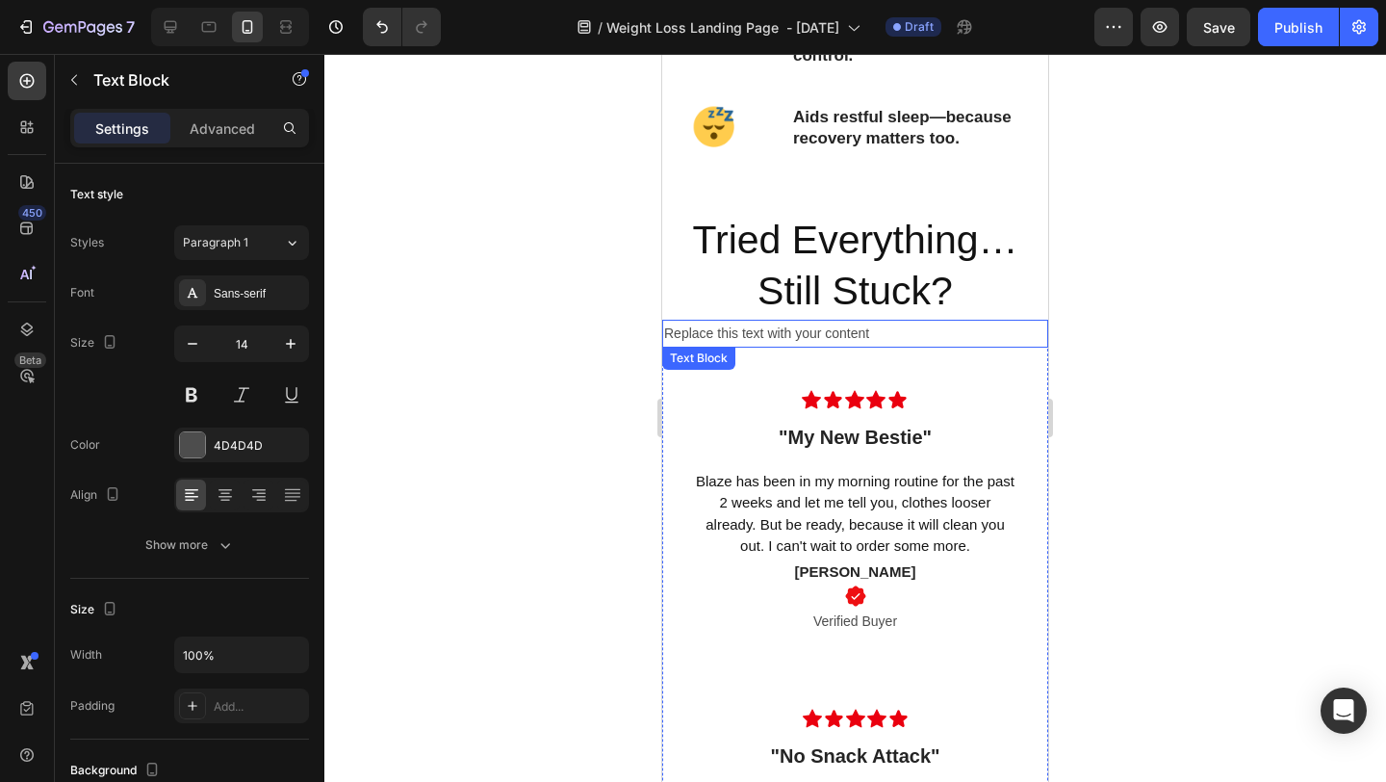
click at [756, 331] on div "Replace this text with your content" at bounding box center [855, 334] width 386 height 28
click at [747, 336] on div "Replace this text with your content" at bounding box center [855, 334] width 386 height 28
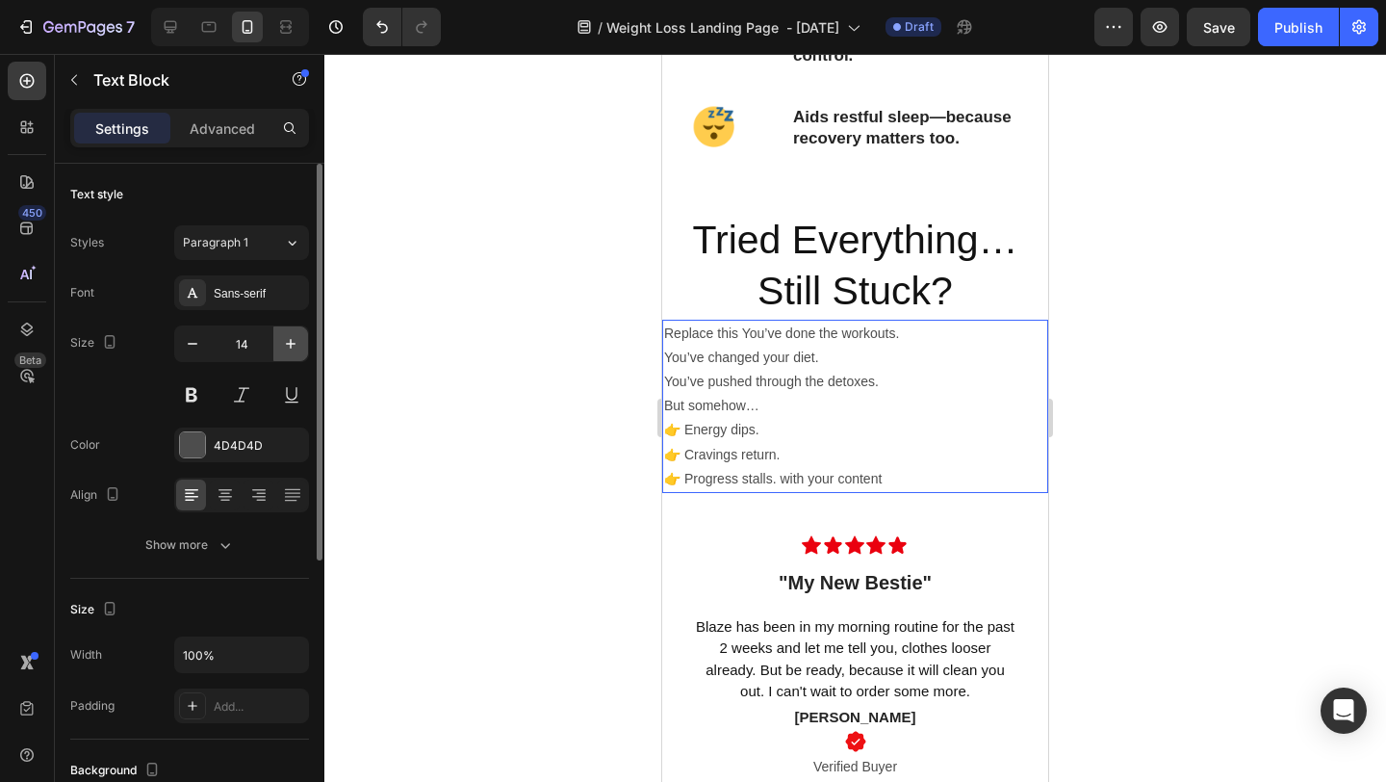
click at [281, 349] on icon "button" at bounding box center [290, 343] width 19 height 19
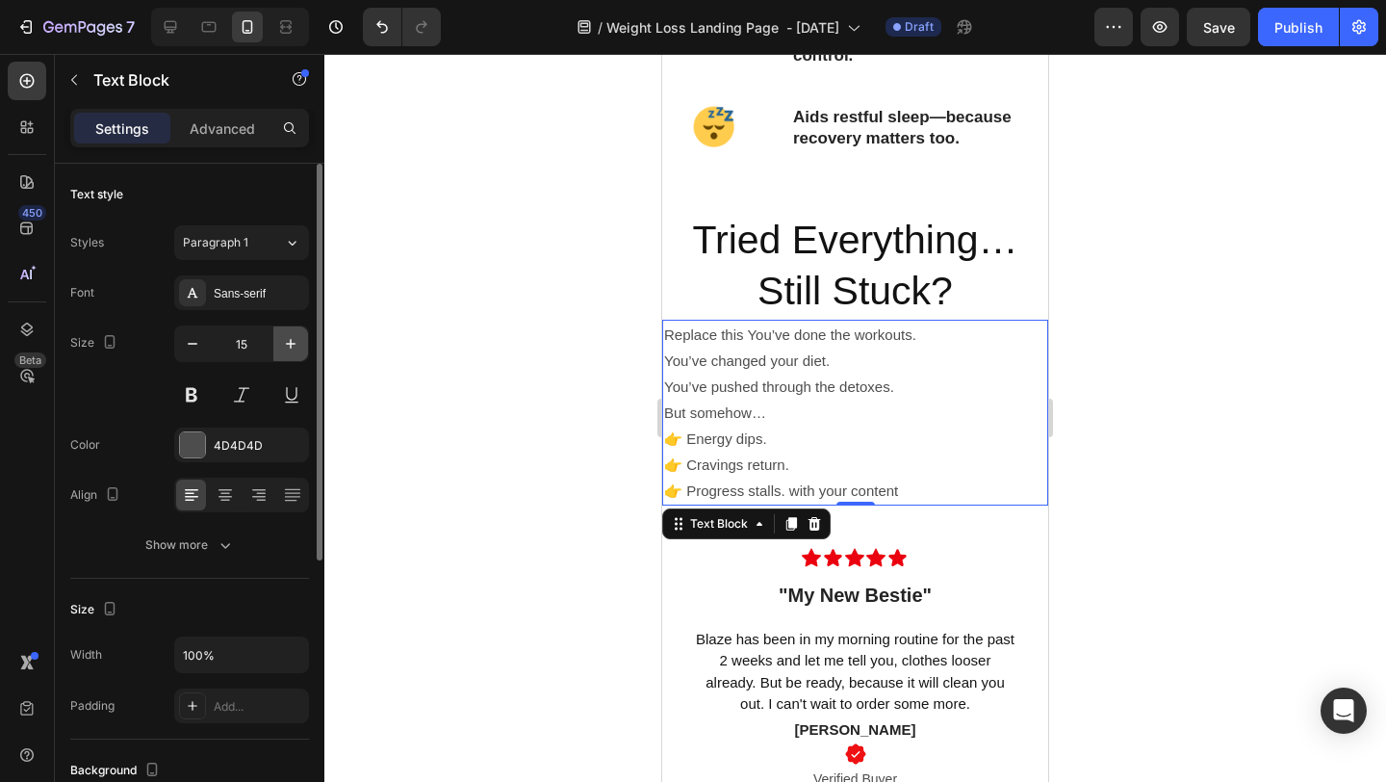
click at [281, 349] on icon "button" at bounding box center [290, 343] width 19 height 19
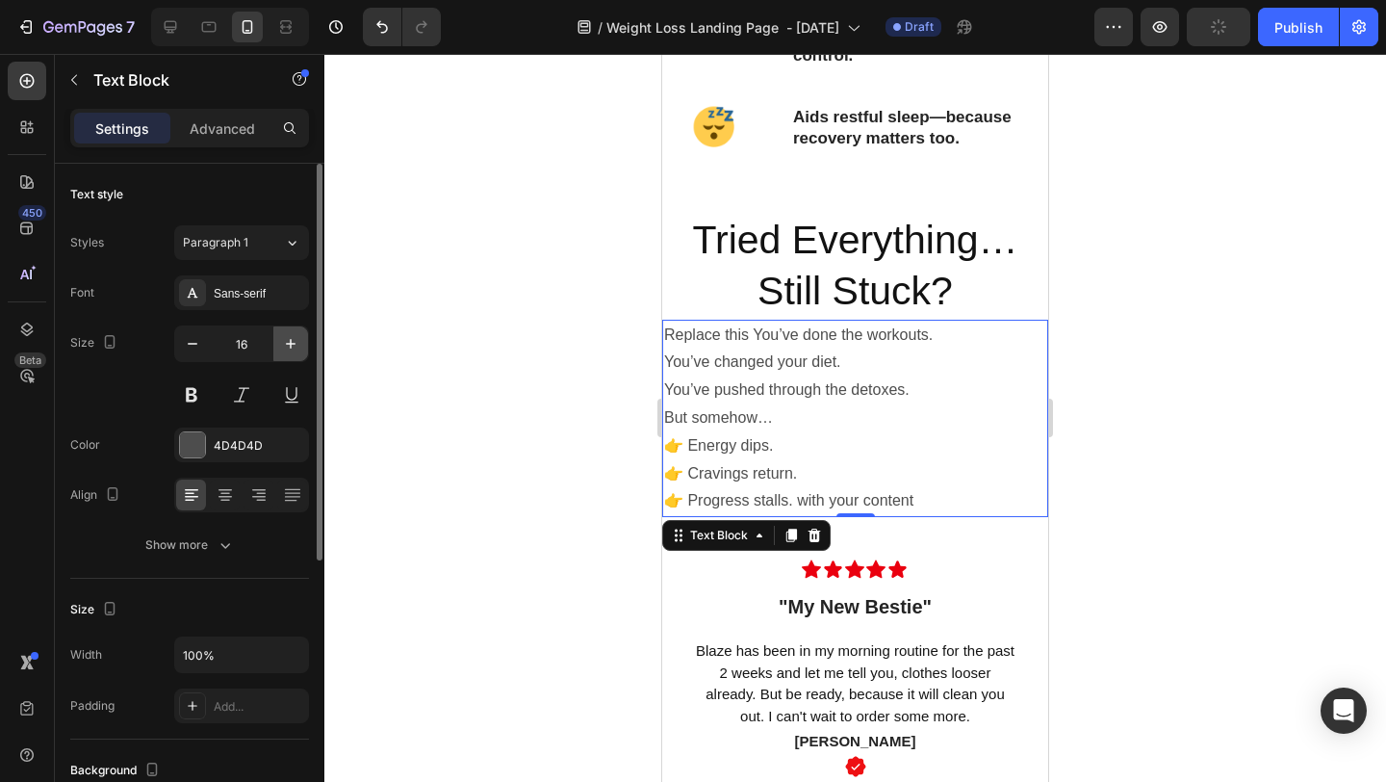
click at [281, 349] on icon "button" at bounding box center [290, 343] width 19 height 19
type input "17"
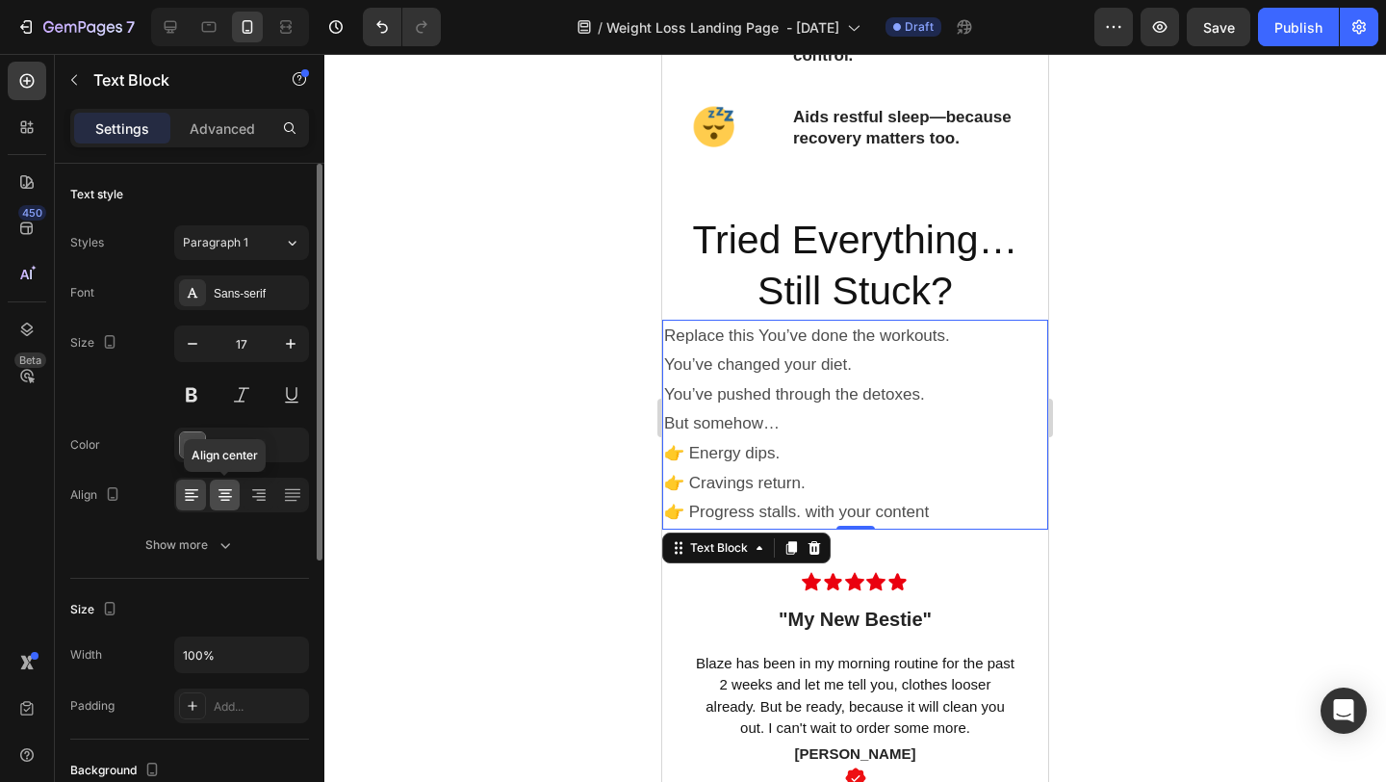
click at [235, 494] on div at bounding box center [225, 494] width 30 height 31
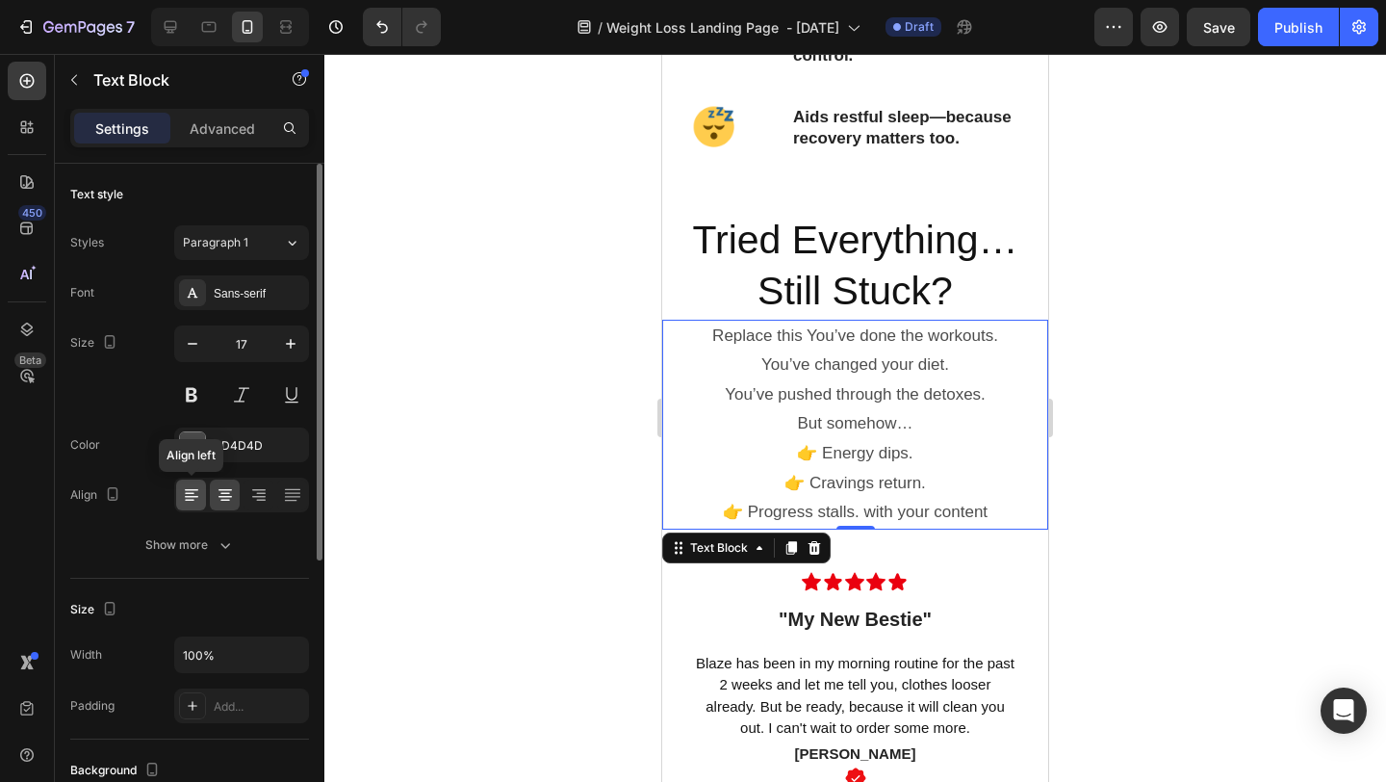
click at [192, 496] on icon at bounding box center [191, 497] width 13 height 2
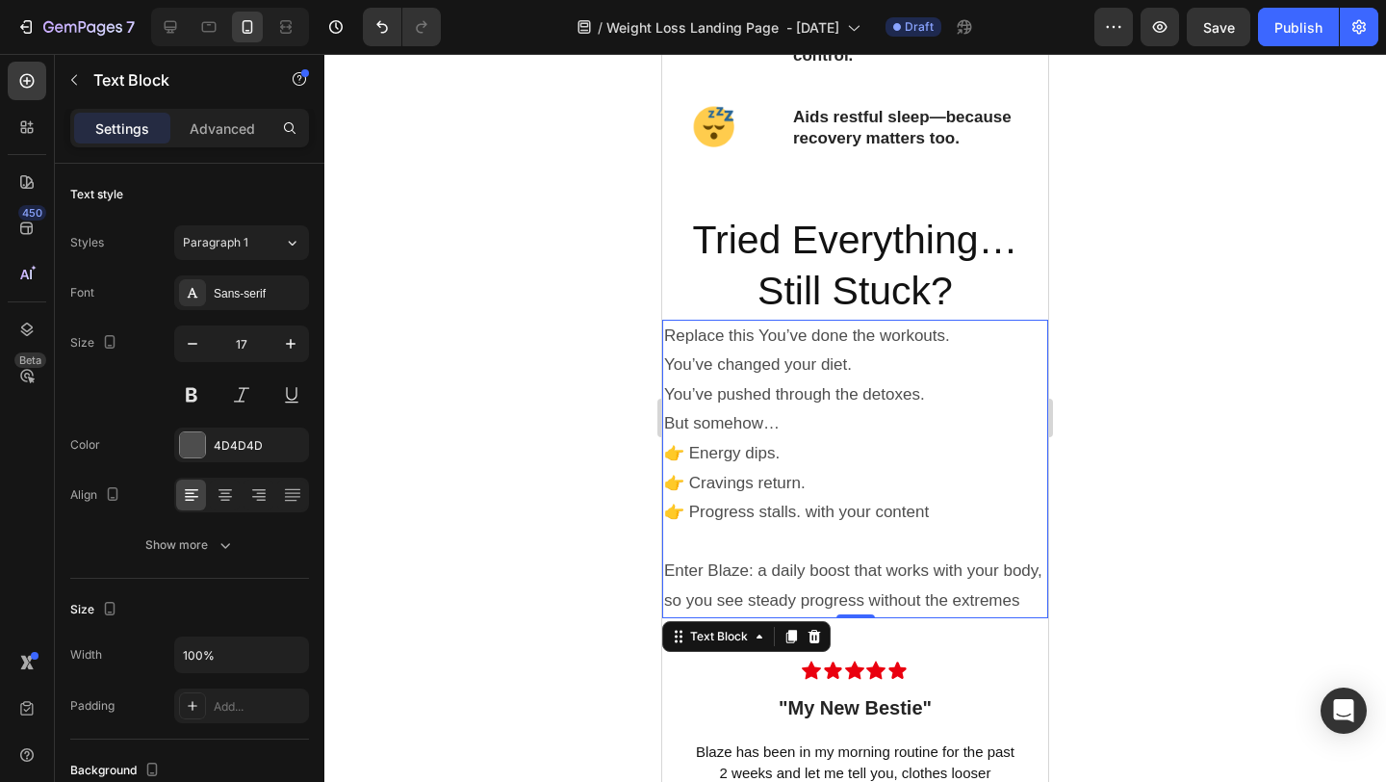
click at [1173, 517] on div at bounding box center [855, 418] width 1062 height 728
click at [942, 392] on p "Replace this You’ve done the workouts. You’ve changed your diet. You’ve pushed …" at bounding box center [855, 366] width 382 height 89
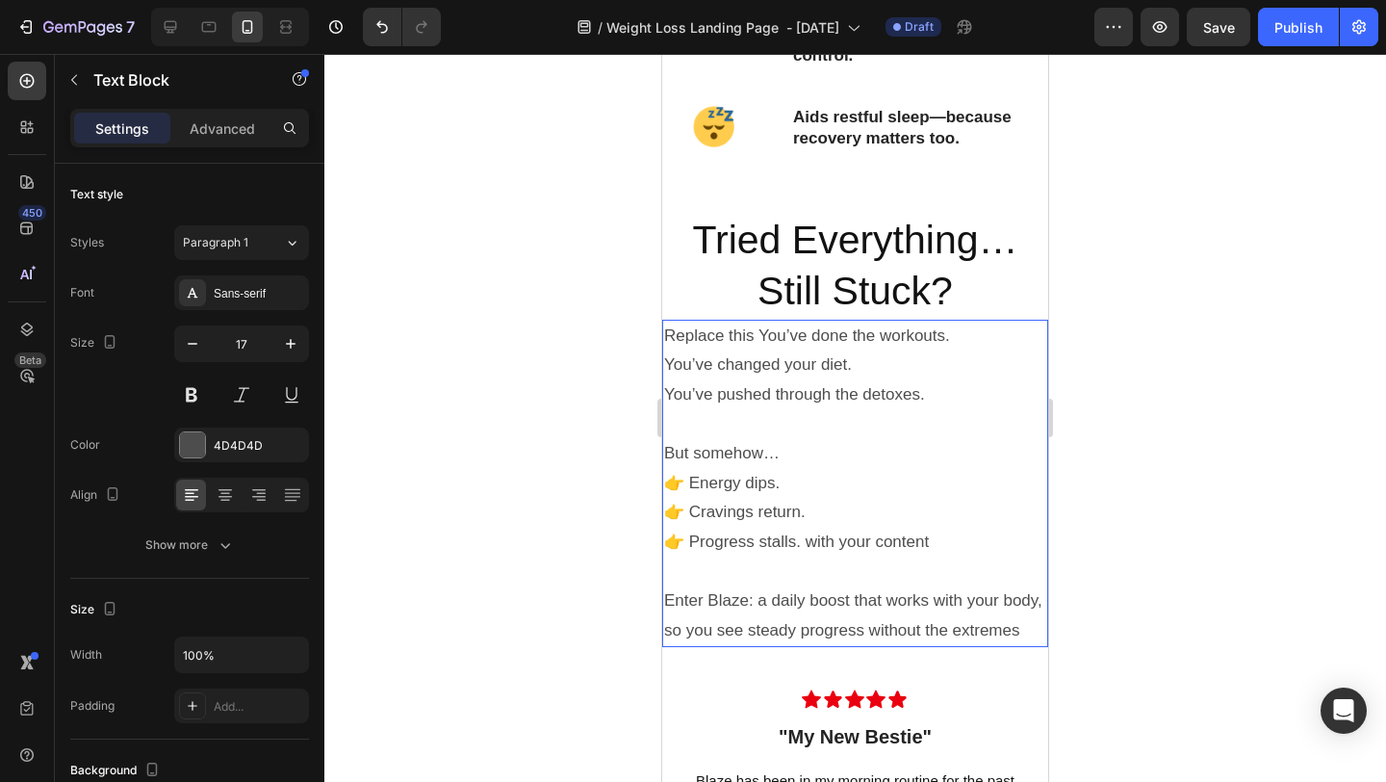
click at [1385, 371] on div at bounding box center [855, 418] width 1062 height 728
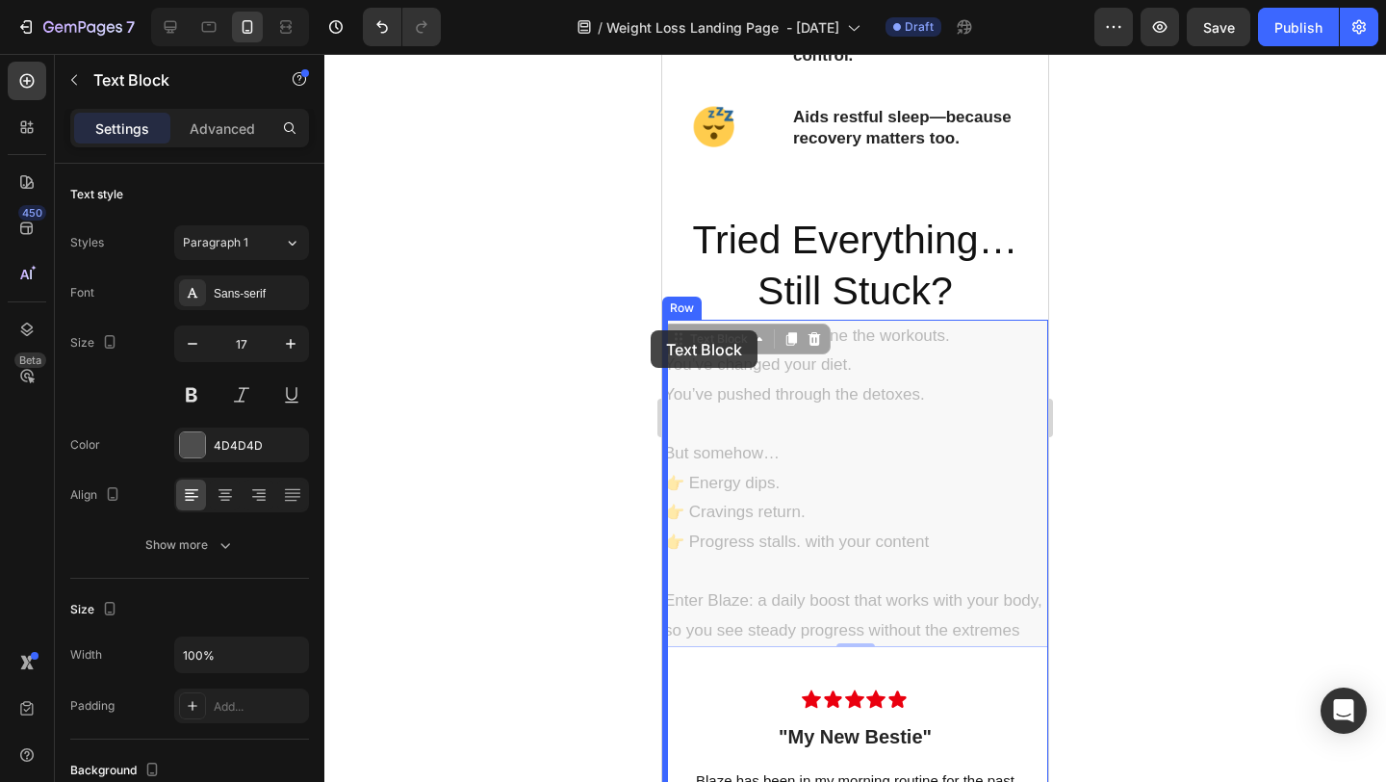
drag, startPoint x: 1026, startPoint y: 632, endPoint x: 650, endPoint y: 330, distance: 482.2
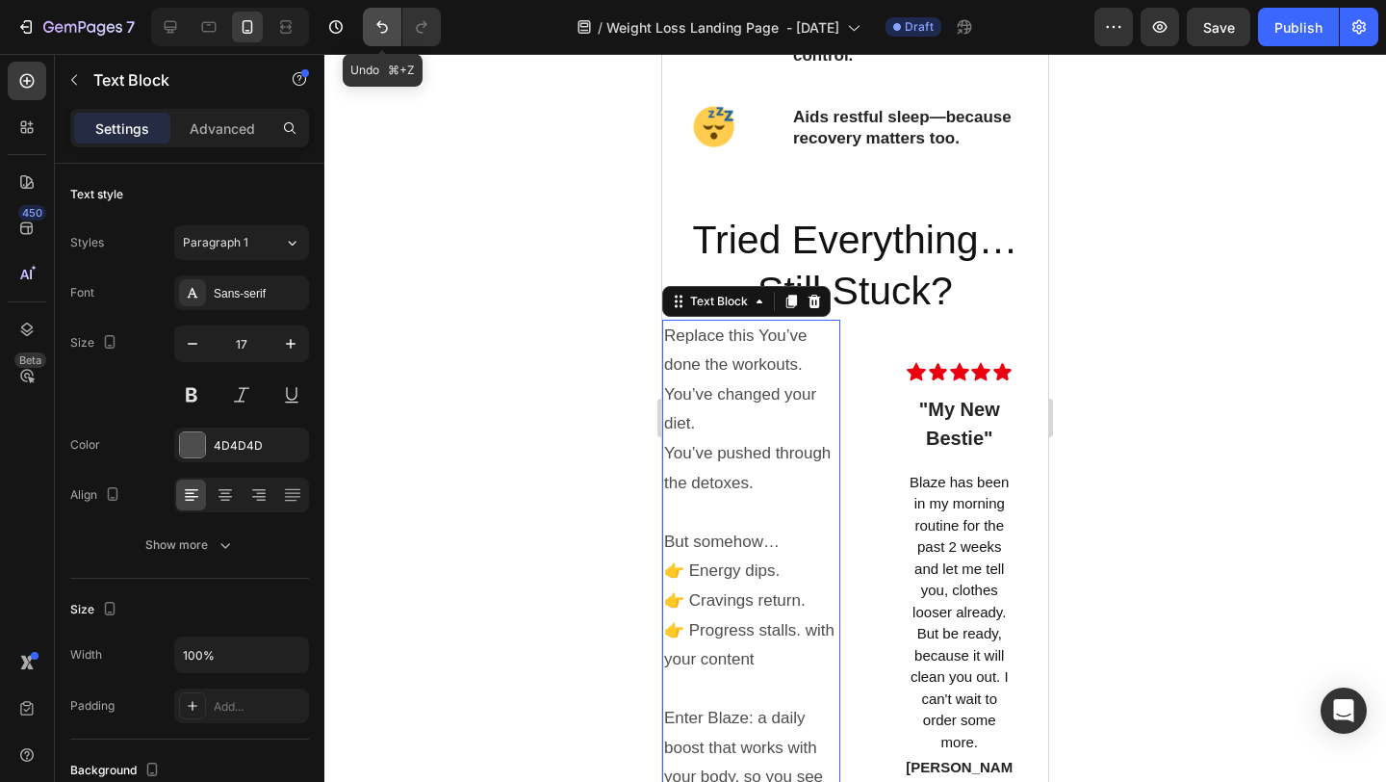
click at [384, 23] on icon "Undo/Redo" at bounding box center [382, 26] width 19 height 19
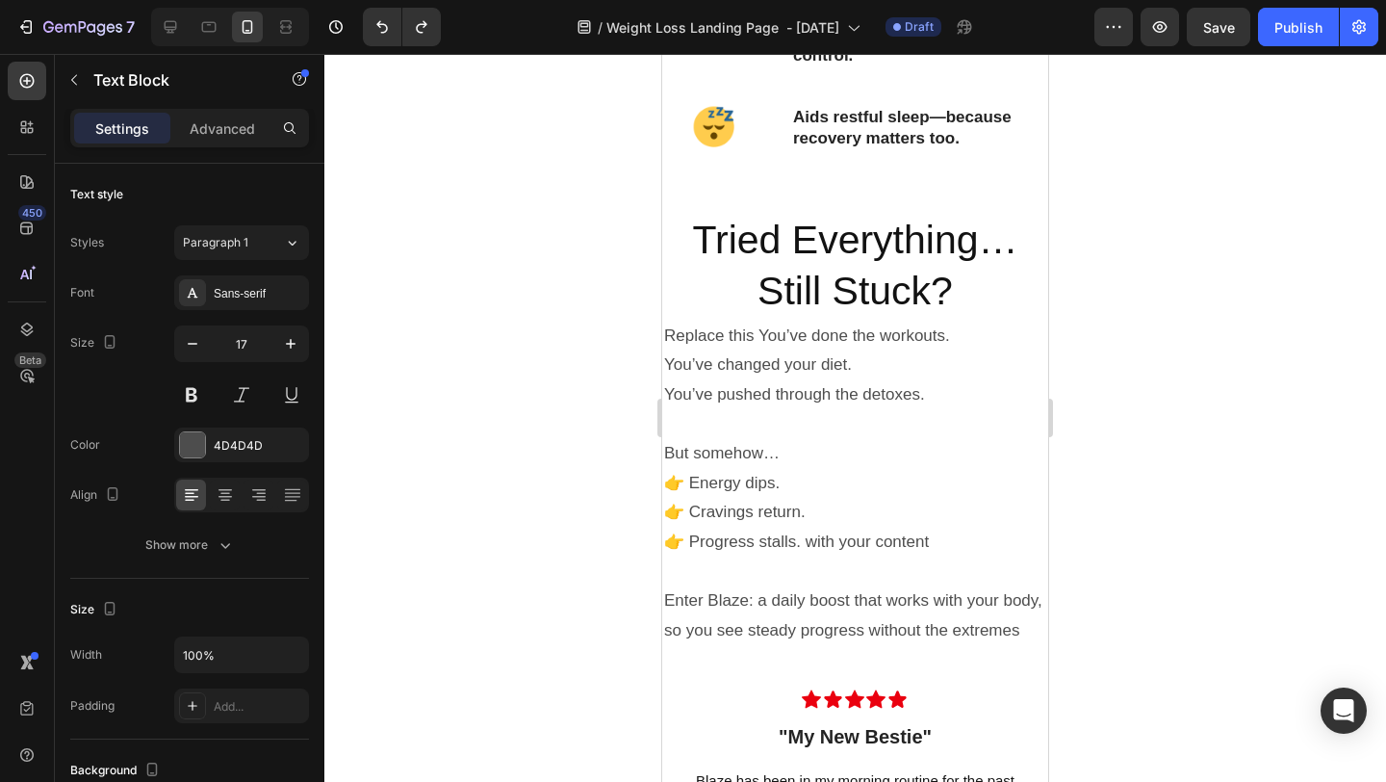
click at [1028, 639] on p "Enter Blaze: a daily boost that works with your body, so you see steady progres…" at bounding box center [855, 615] width 382 height 59
click at [1030, 631] on p "Enter Blaze: a daily boost that works with your body, so you see steady progres…" at bounding box center [855, 615] width 382 height 59
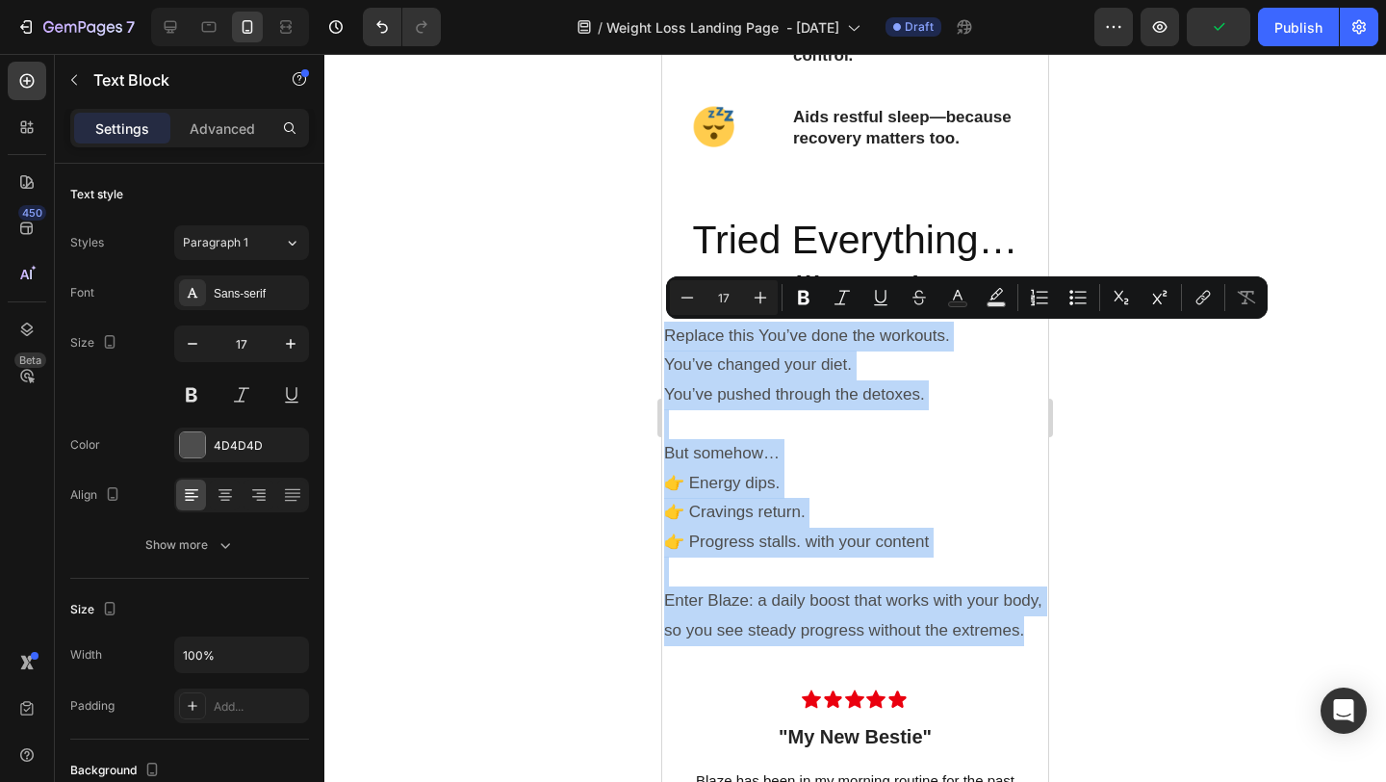
drag, startPoint x: 1029, startPoint y: 634, endPoint x: 667, endPoint y: 332, distance: 471.0
click at [667, 332] on div "Replace this You’ve done the workouts. You’ve changed your diet. You’ve pushed …" at bounding box center [855, 484] width 386 height 328
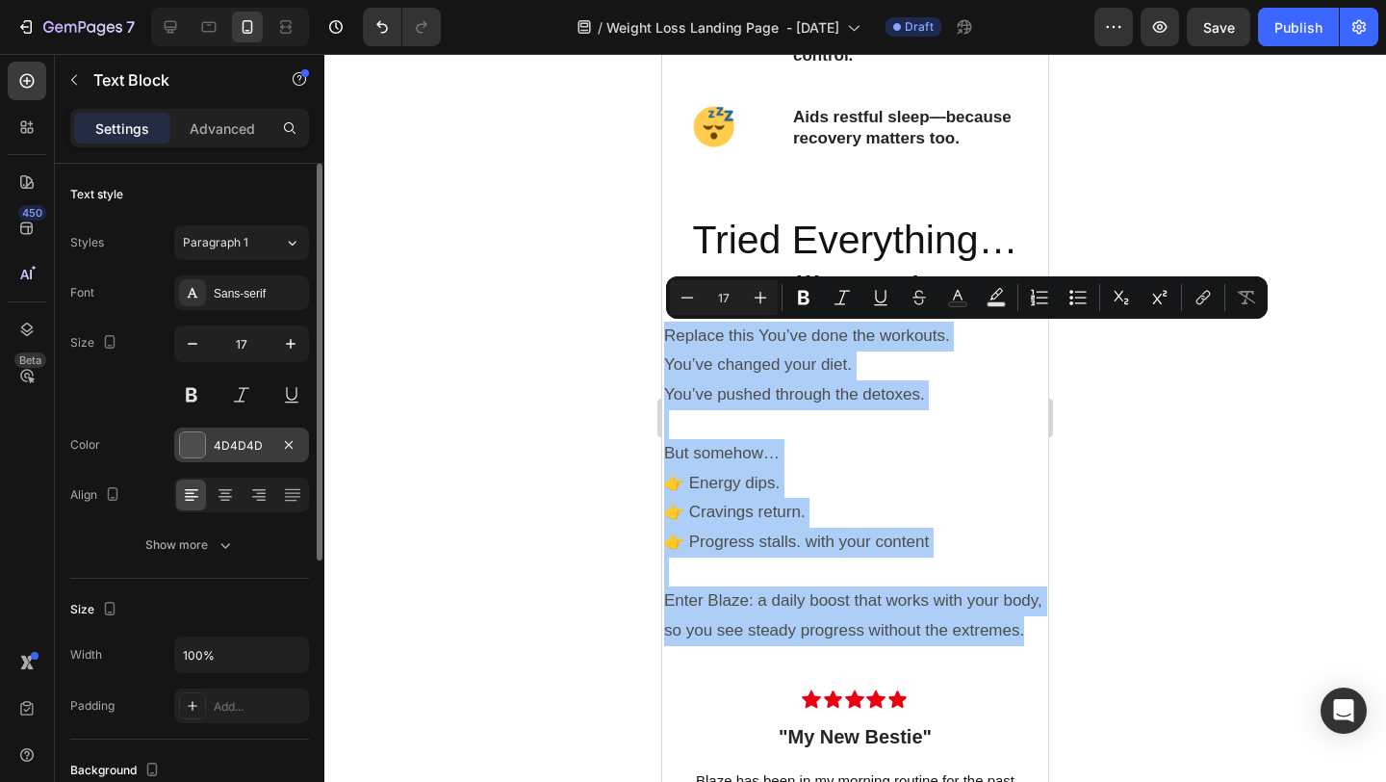
click at [184, 452] on div at bounding box center [192, 444] width 25 height 25
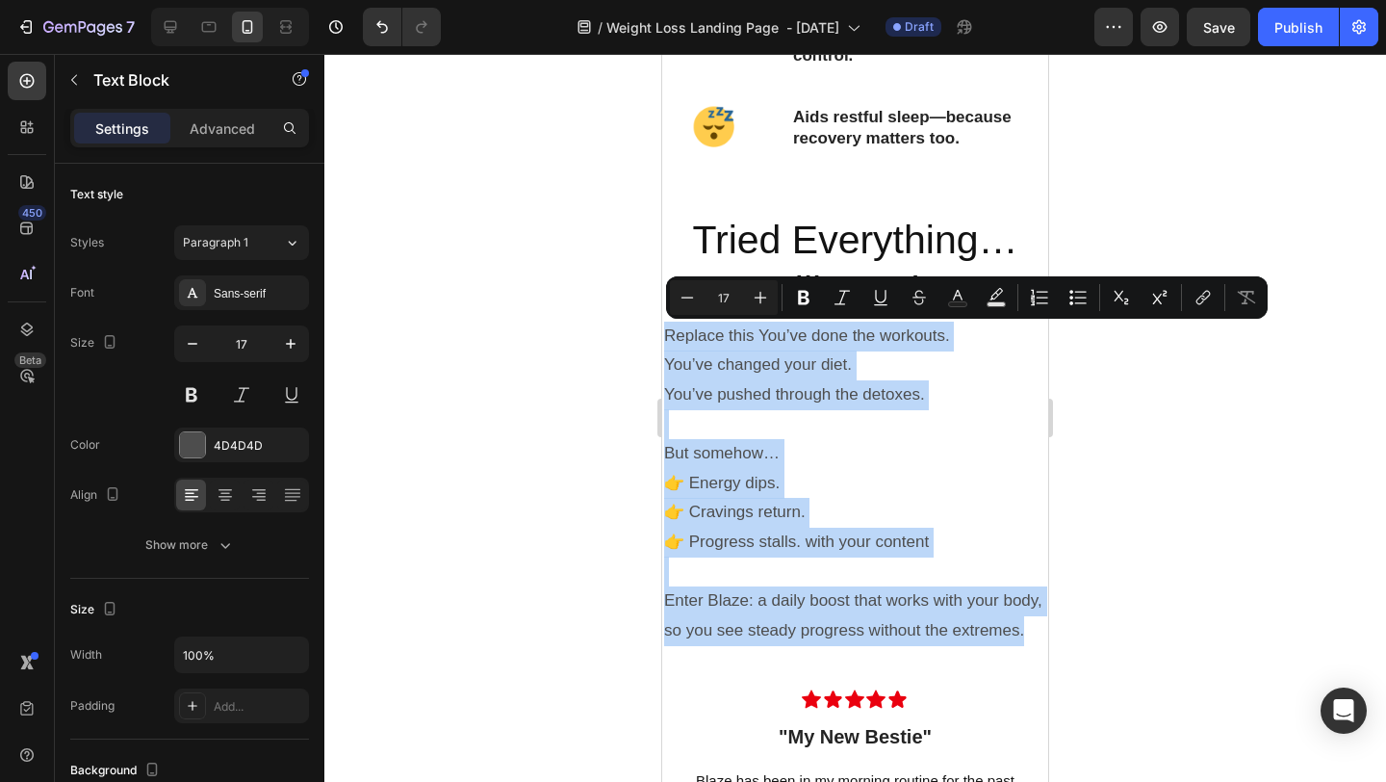
drag, startPoint x: 1030, startPoint y: 634, endPoint x: 658, endPoint y: 342, distance: 473.8
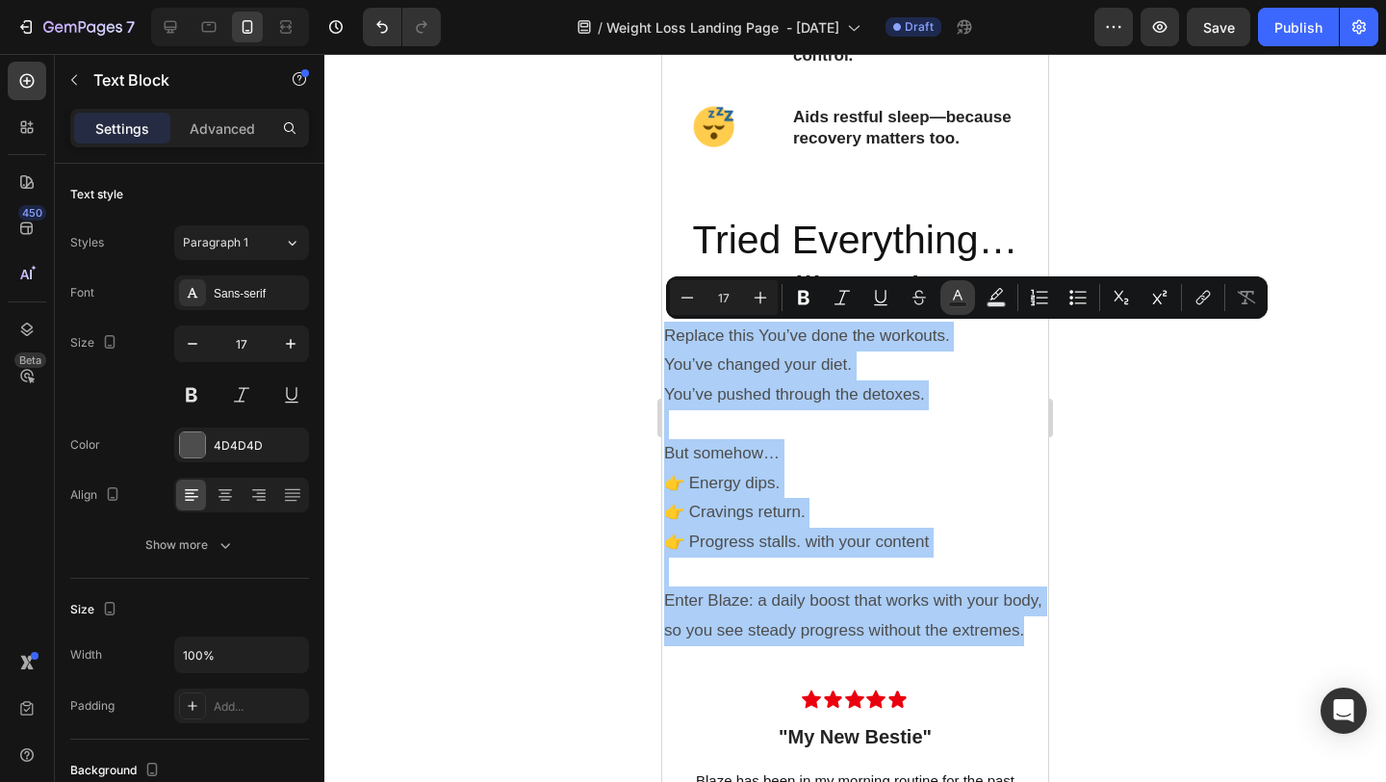
click at [960, 297] on icon "Editor contextual toolbar" at bounding box center [957, 297] width 19 height 19
type input "4D4D4D"
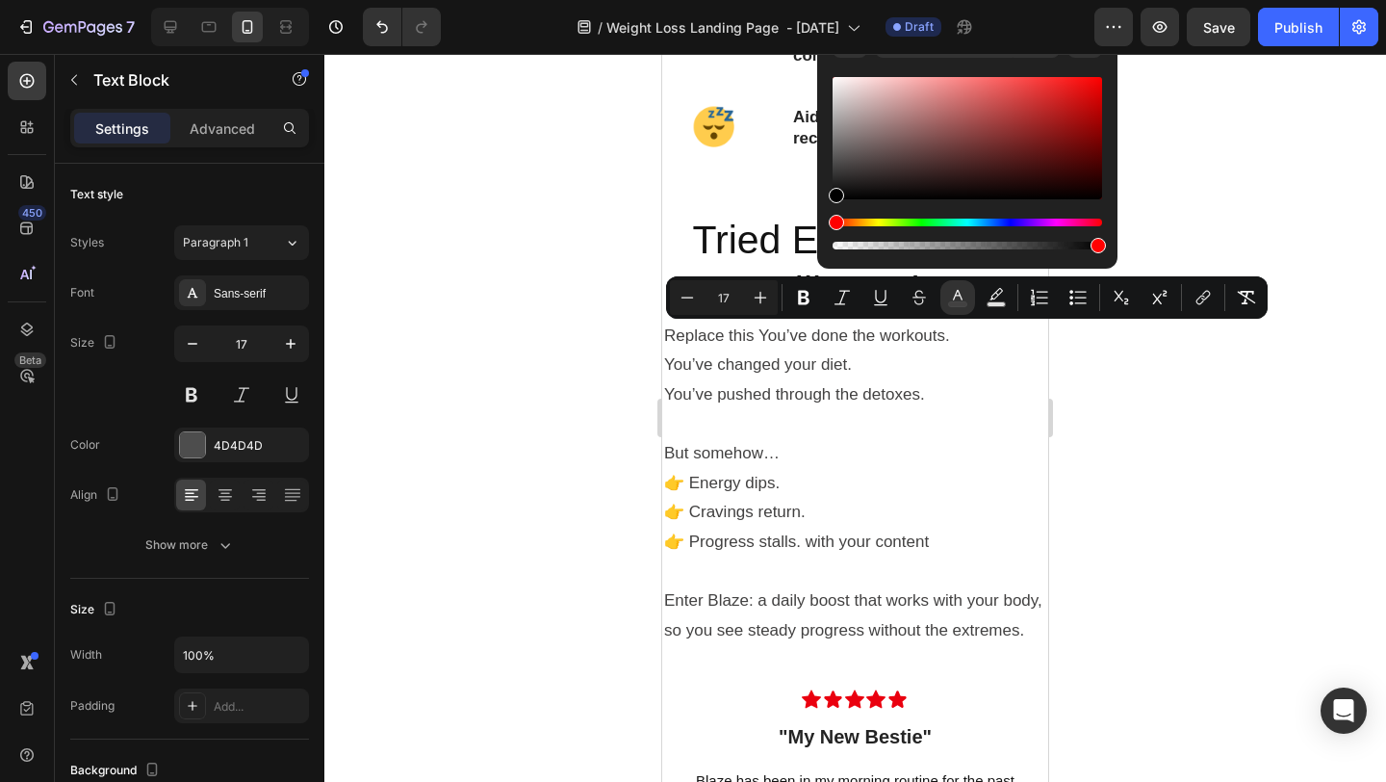
type input "000000"
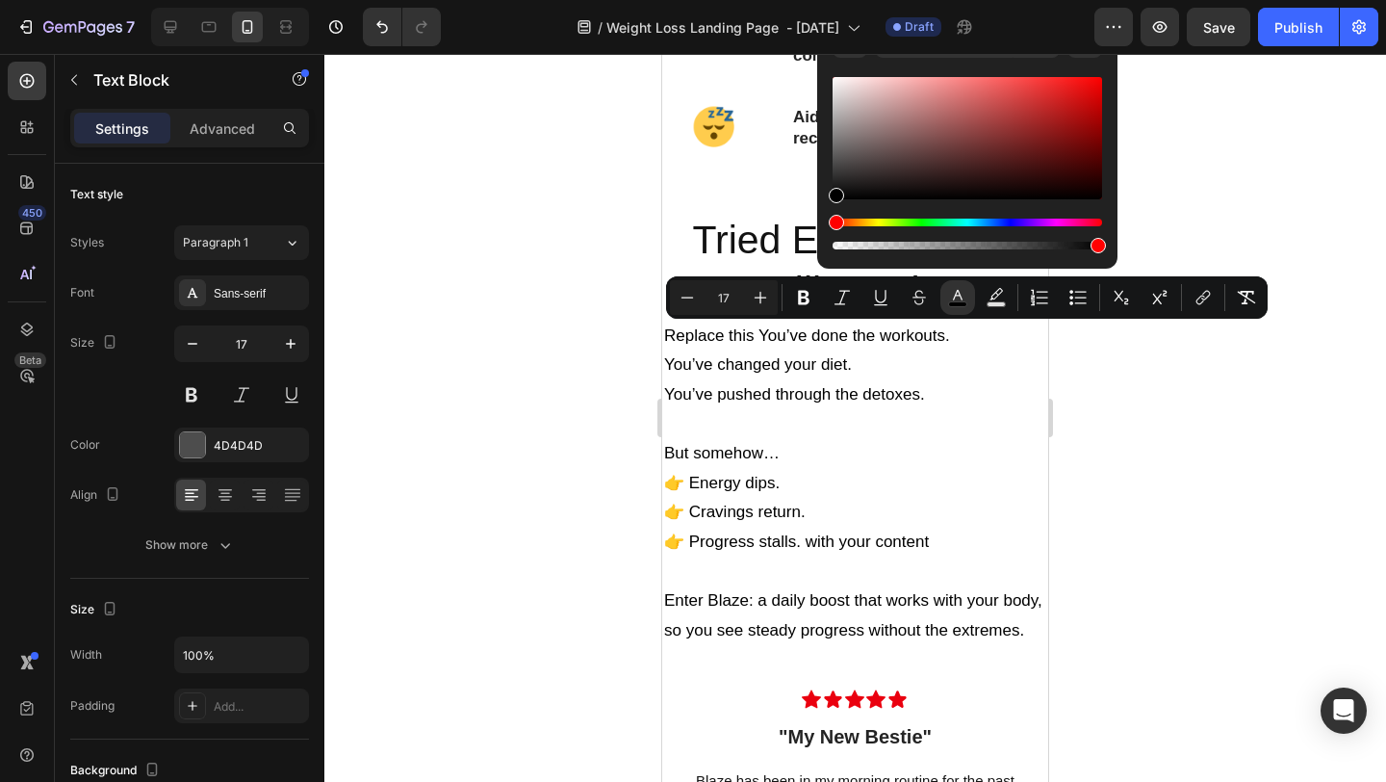
drag, startPoint x: 836, startPoint y: 167, endPoint x: 829, endPoint y: 222, distance: 56.2
click at [833, 222] on div "Editor contextual toolbar" at bounding box center [968, 163] width 270 height 180
click at [972, 356] on p "Replace this You’ve done the workouts. You’ve changed your diet. You’ve pushed …" at bounding box center [855, 366] width 382 height 89
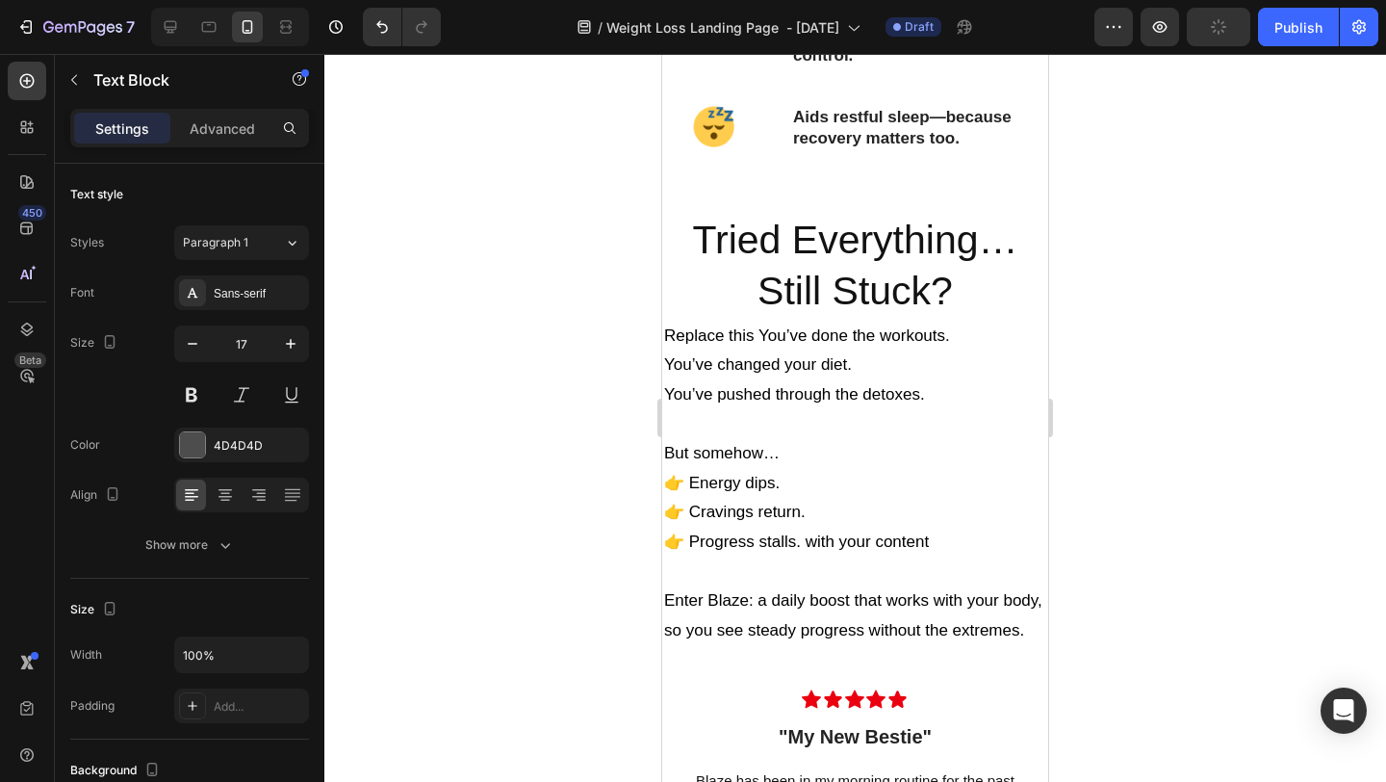
click at [1028, 634] on p "Enter Blaze: a daily boost that works with your body, so you see steady progres…" at bounding box center [855, 615] width 382 height 59
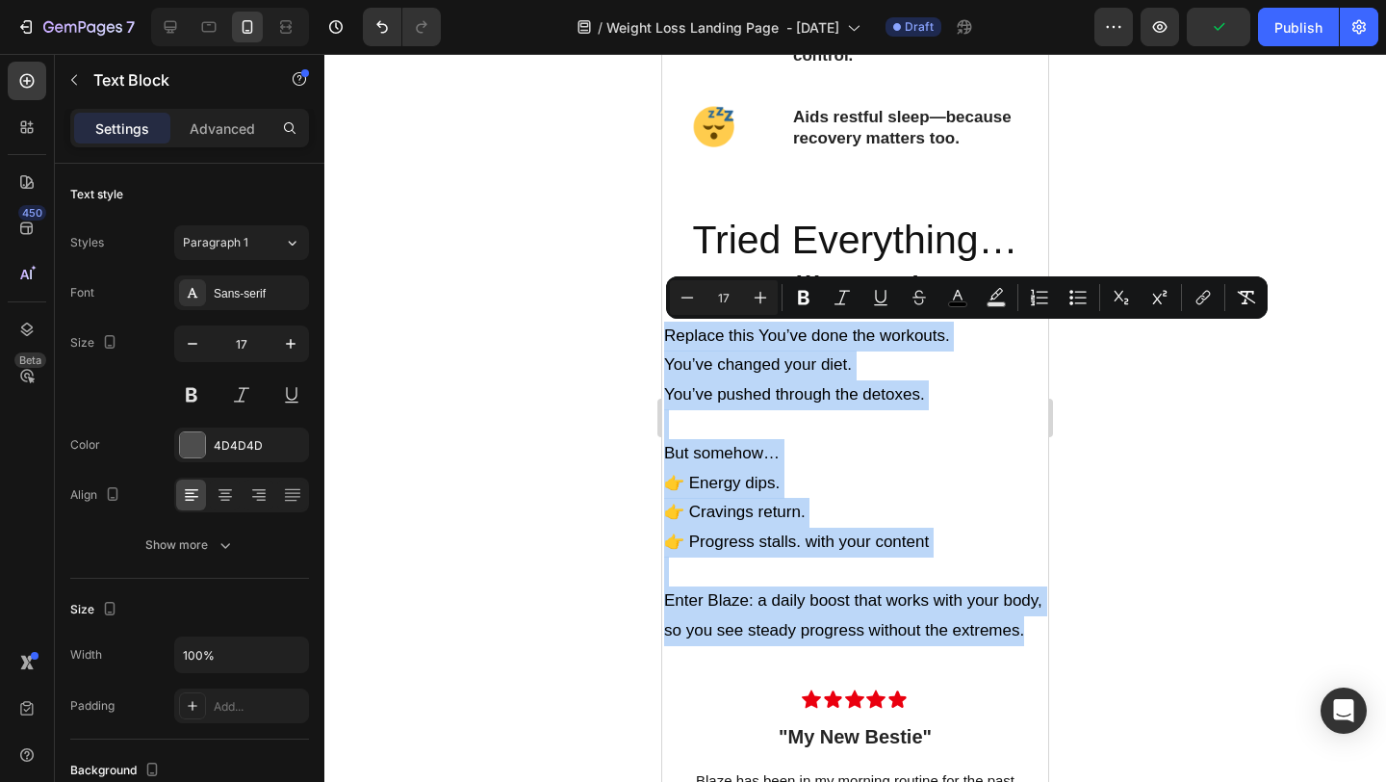
drag, startPoint x: 1028, startPoint y: 634, endPoint x: 664, endPoint y: 330, distance: 473.7
click at [664, 330] on div "Replace this You’ve done the workouts. You’ve changed your diet. You’ve pushed …" at bounding box center [855, 484] width 386 height 328
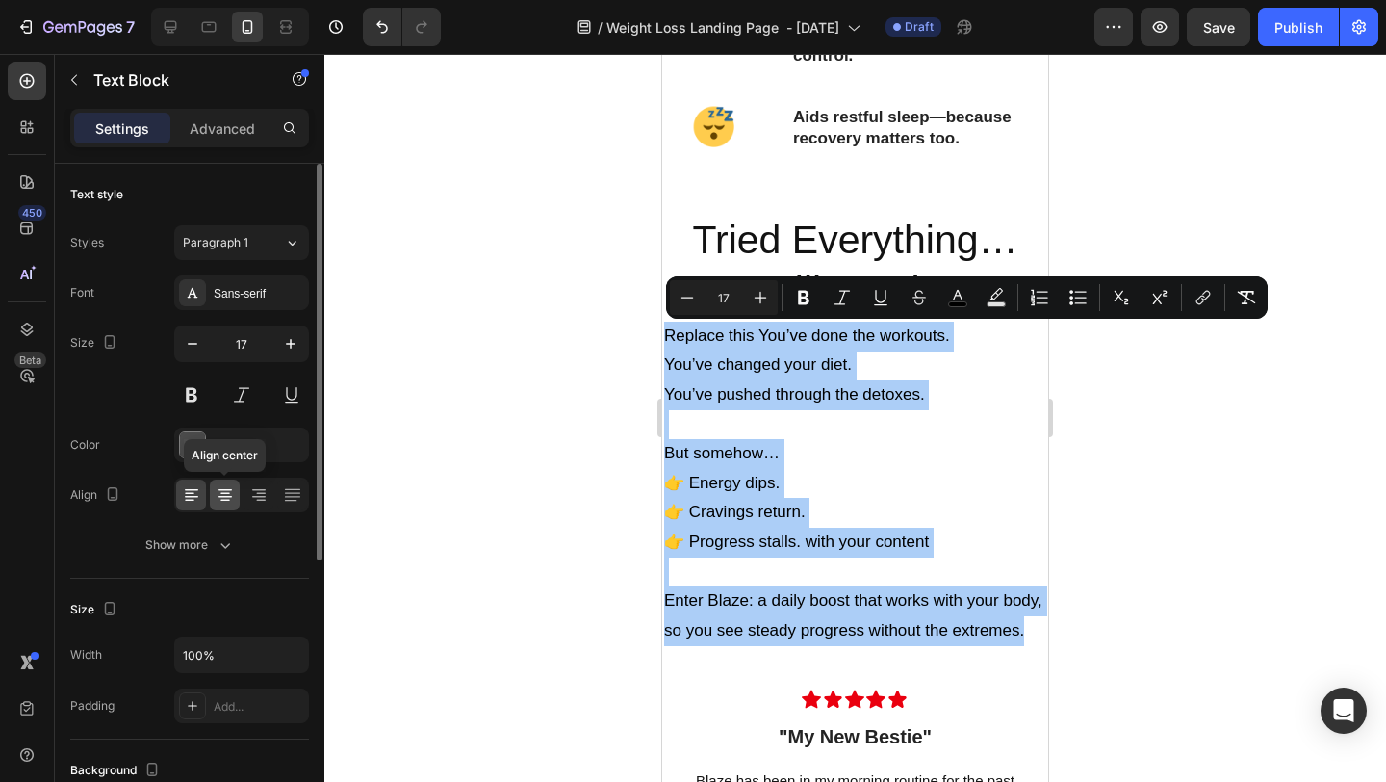
click at [218, 494] on icon at bounding box center [225, 494] width 19 height 19
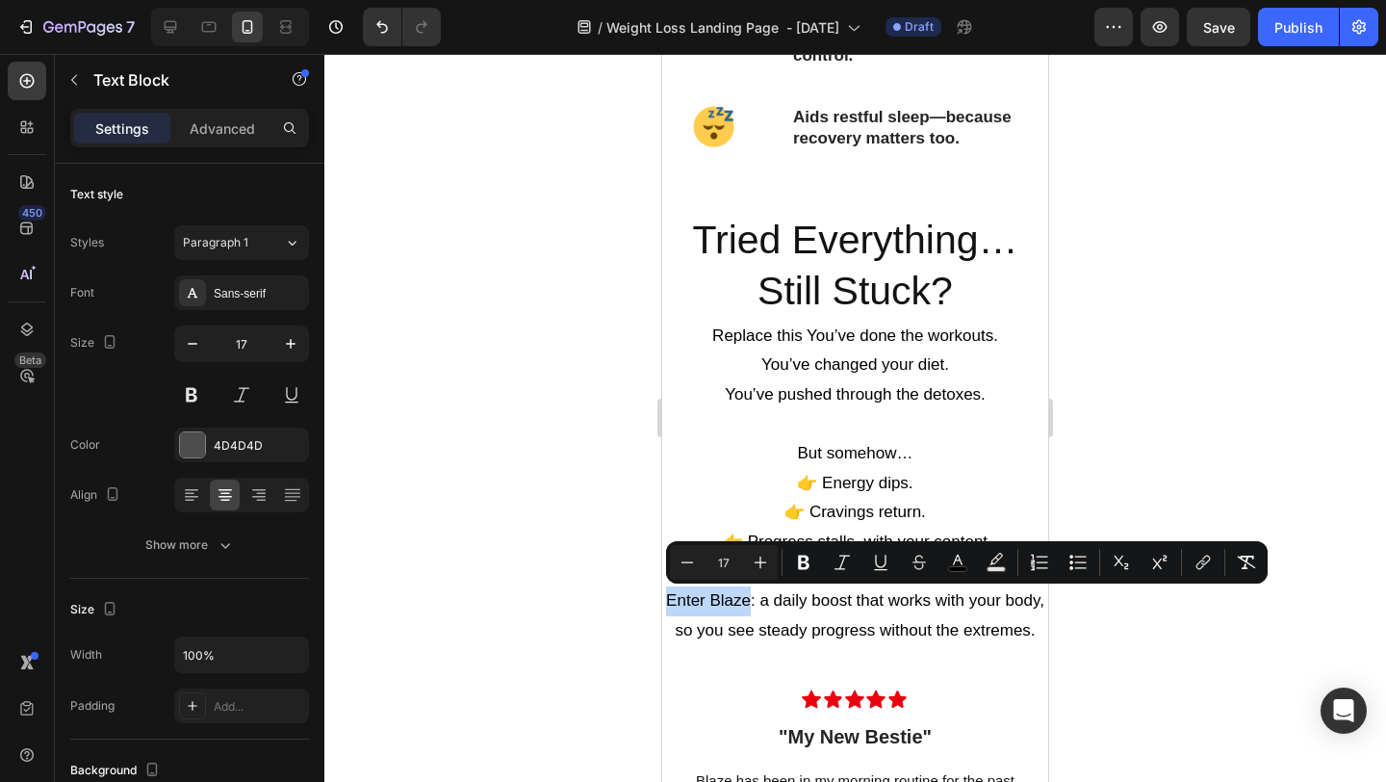
drag, startPoint x: 666, startPoint y: 602, endPoint x: 751, endPoint y: 606, distance: 84.8
click at [794, 558] on icon "Editor contextual toolbar" at bounding box center [803, 562] width 19 height 19
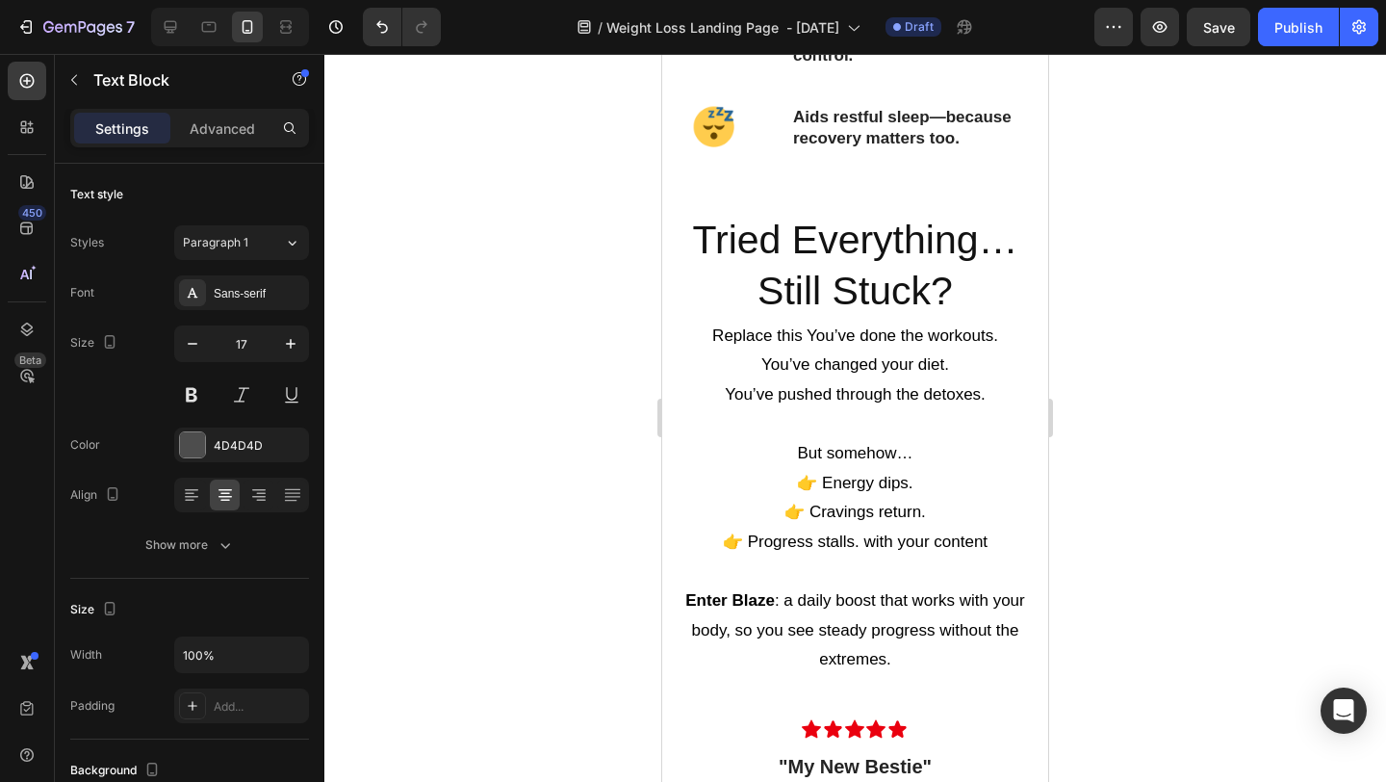
click at [1186, 467] on div at bounding box center [855, 418] width 1062 height 728
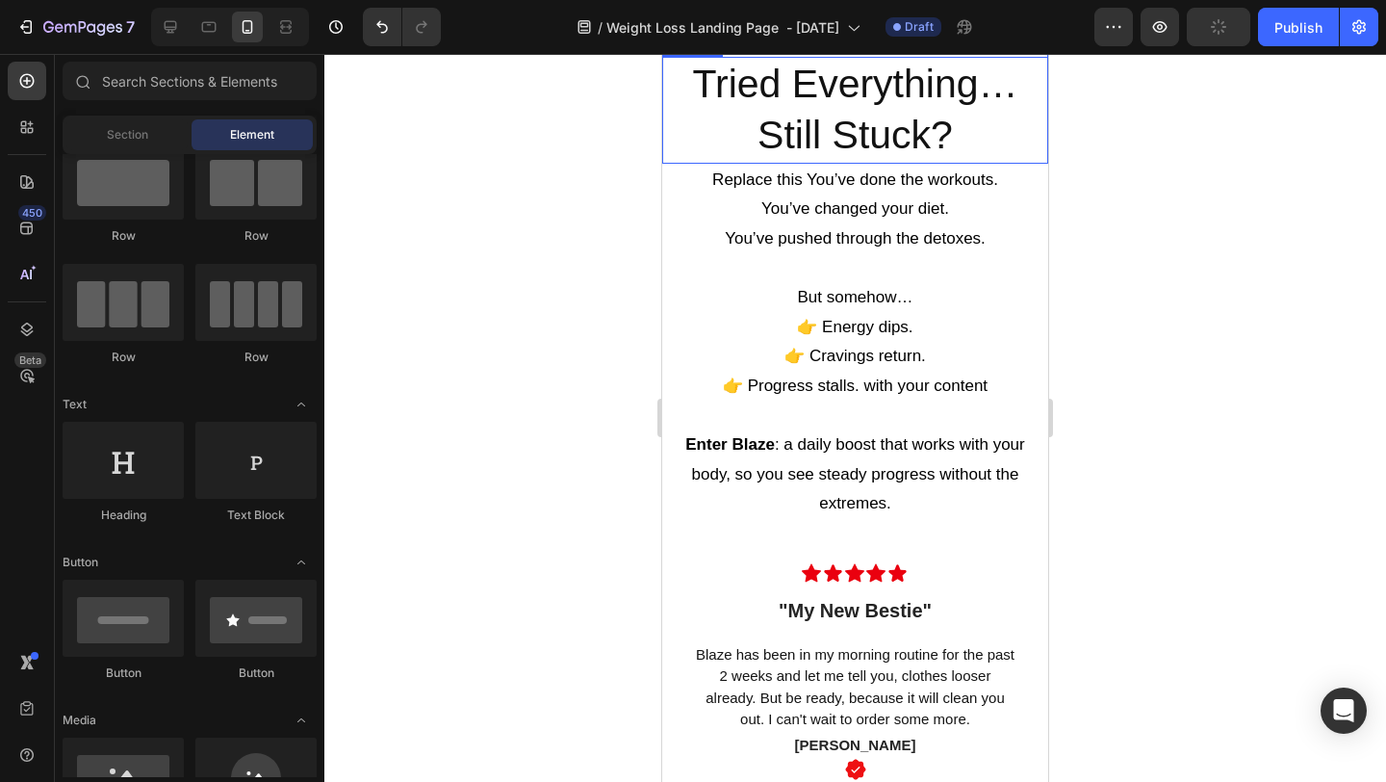
scroll to position [2963, 0]
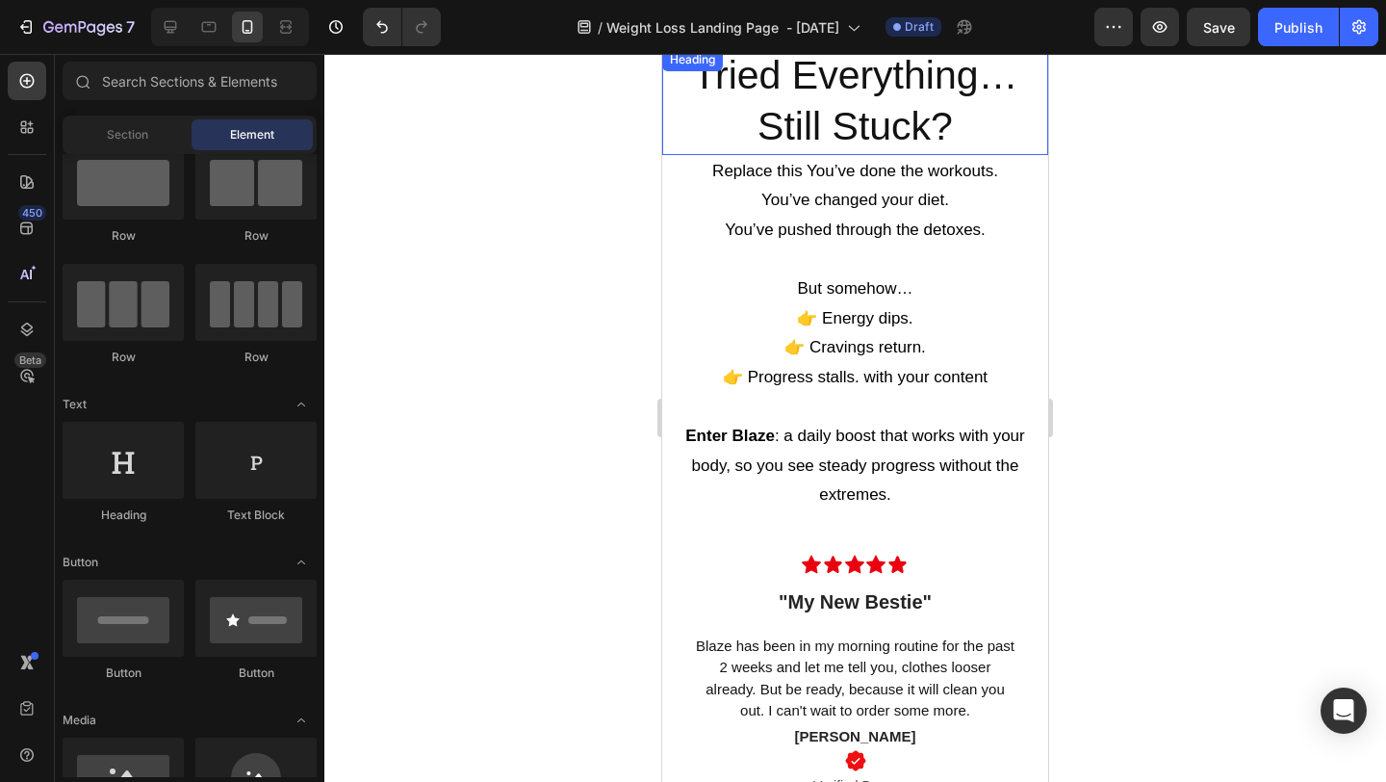
click at [919, 143] on p "Tried Everything… Still Stuck?" at bounding box center [855, 101] width 382 height 103
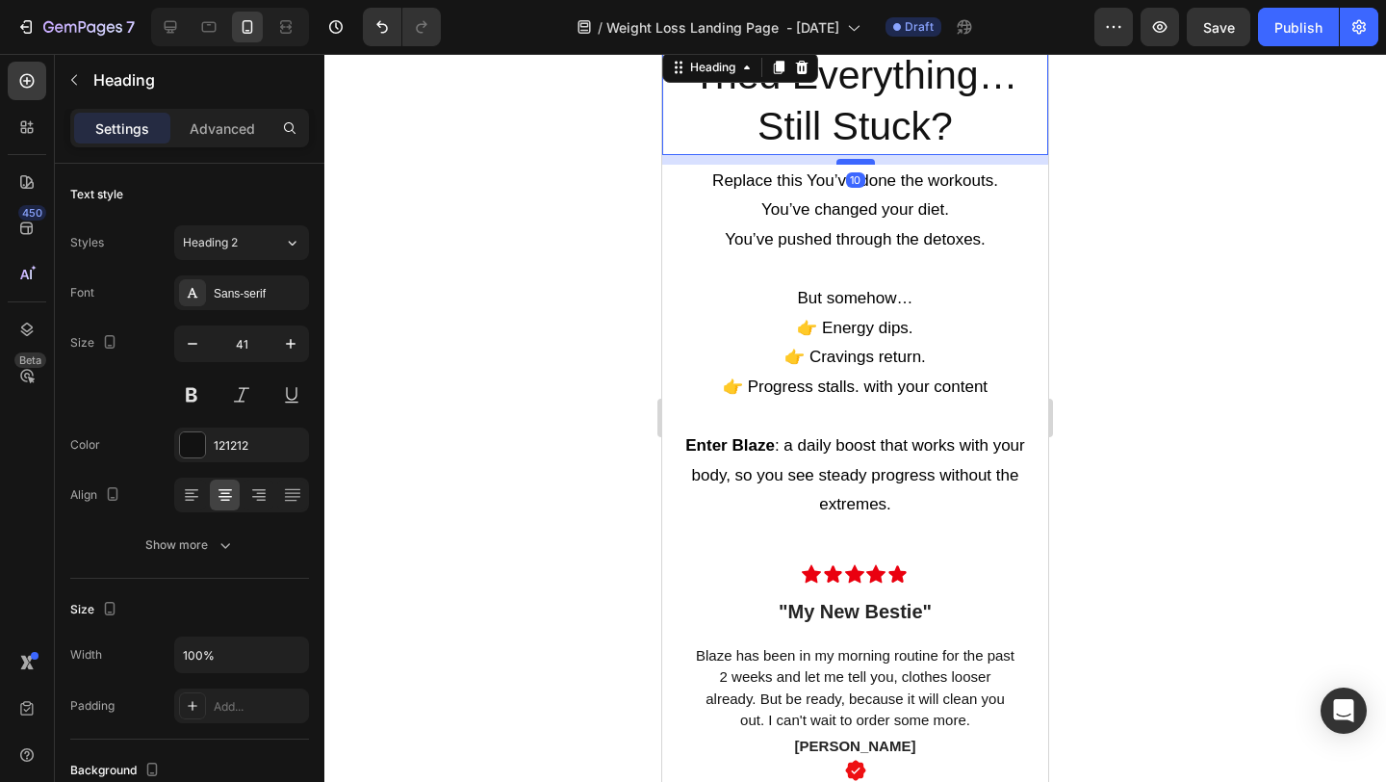
drag, startPoint x: 859, startPoint y: 152, endPoint x: 861, endPoint y: 162, distance: 9.8
click at [861, 162] on div at bounding box center [856, 162] width 39 height 6
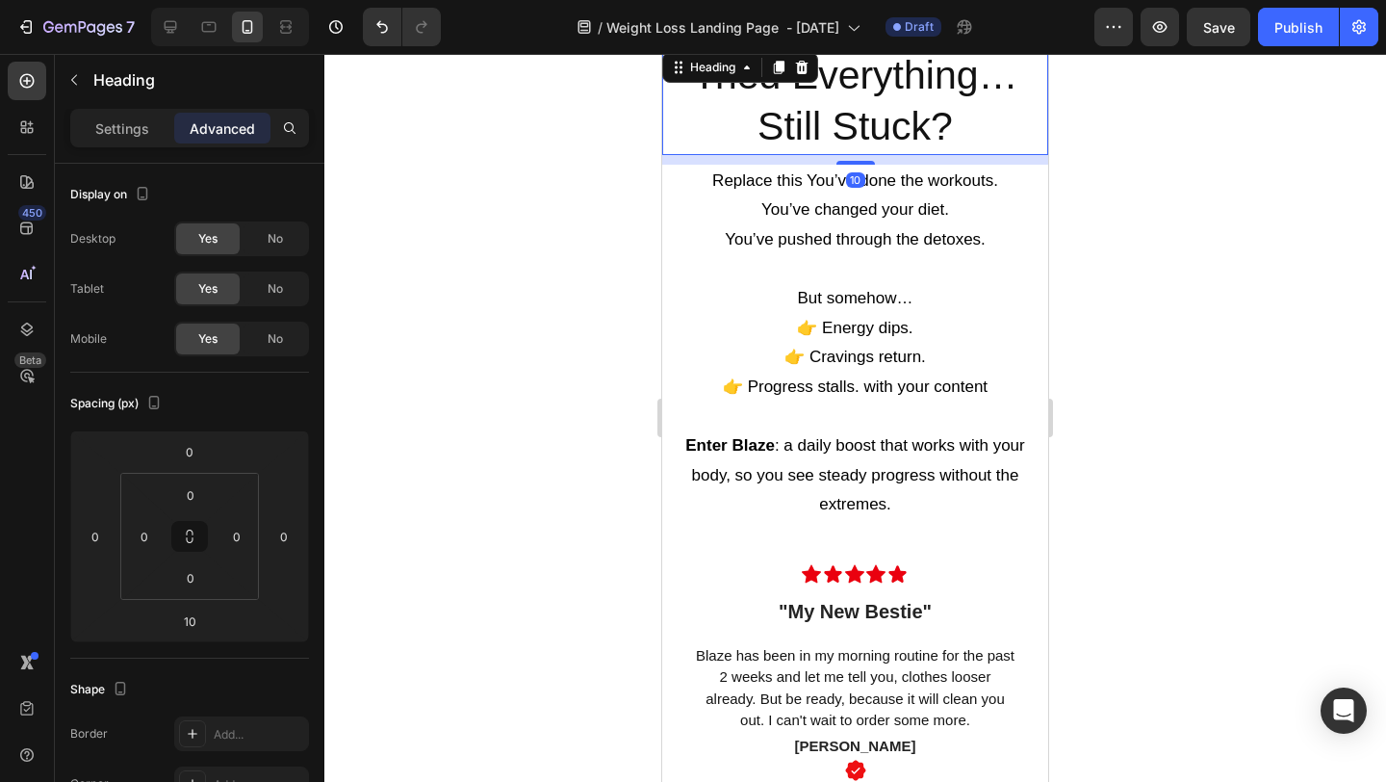
click at [1177, 150] on div at bounding box center [855, 418] width 1062 height 728
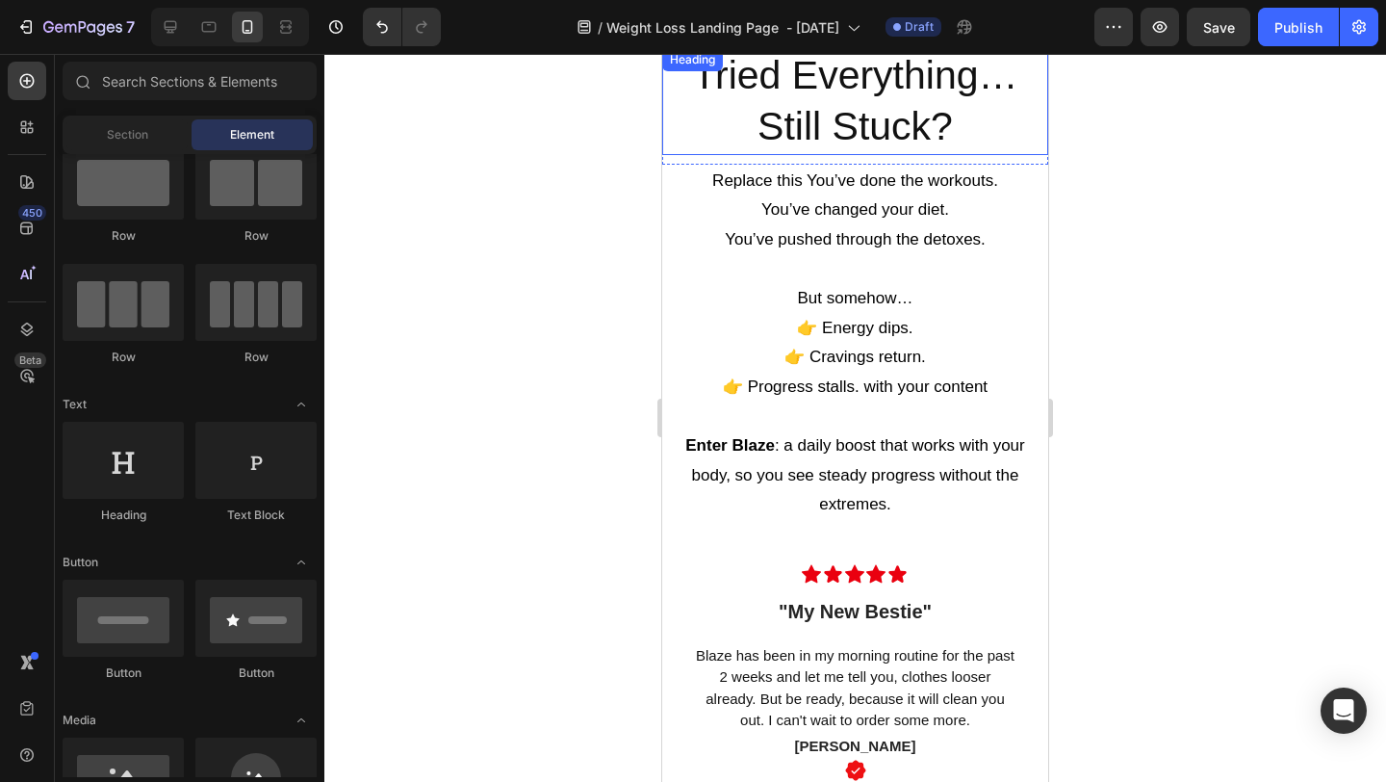
scroll to position [2902, 0]
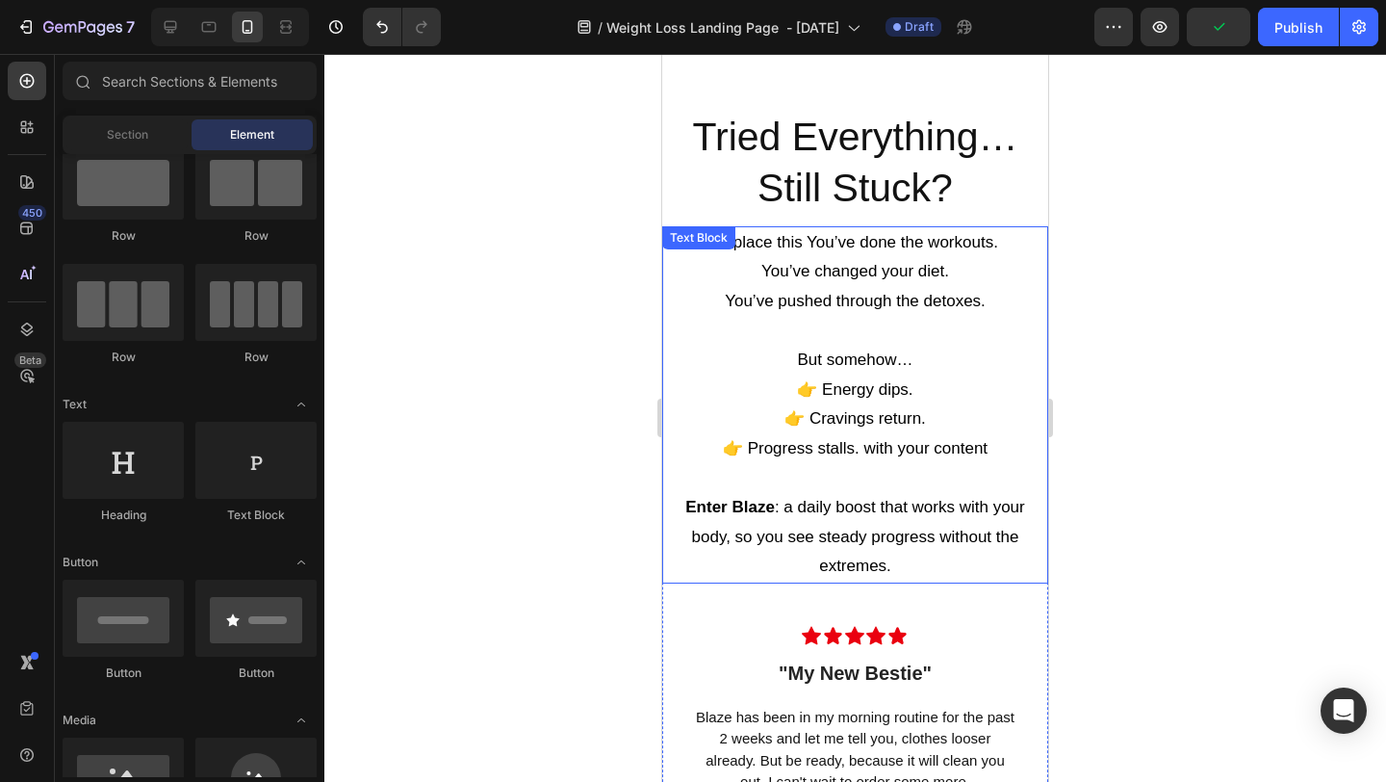
click at [800, 246] on div "Replace this You’ve done the workouts. You’ve changed your diet. You’ve pushed …" at bounding box center [855, 404] width 386 height 357
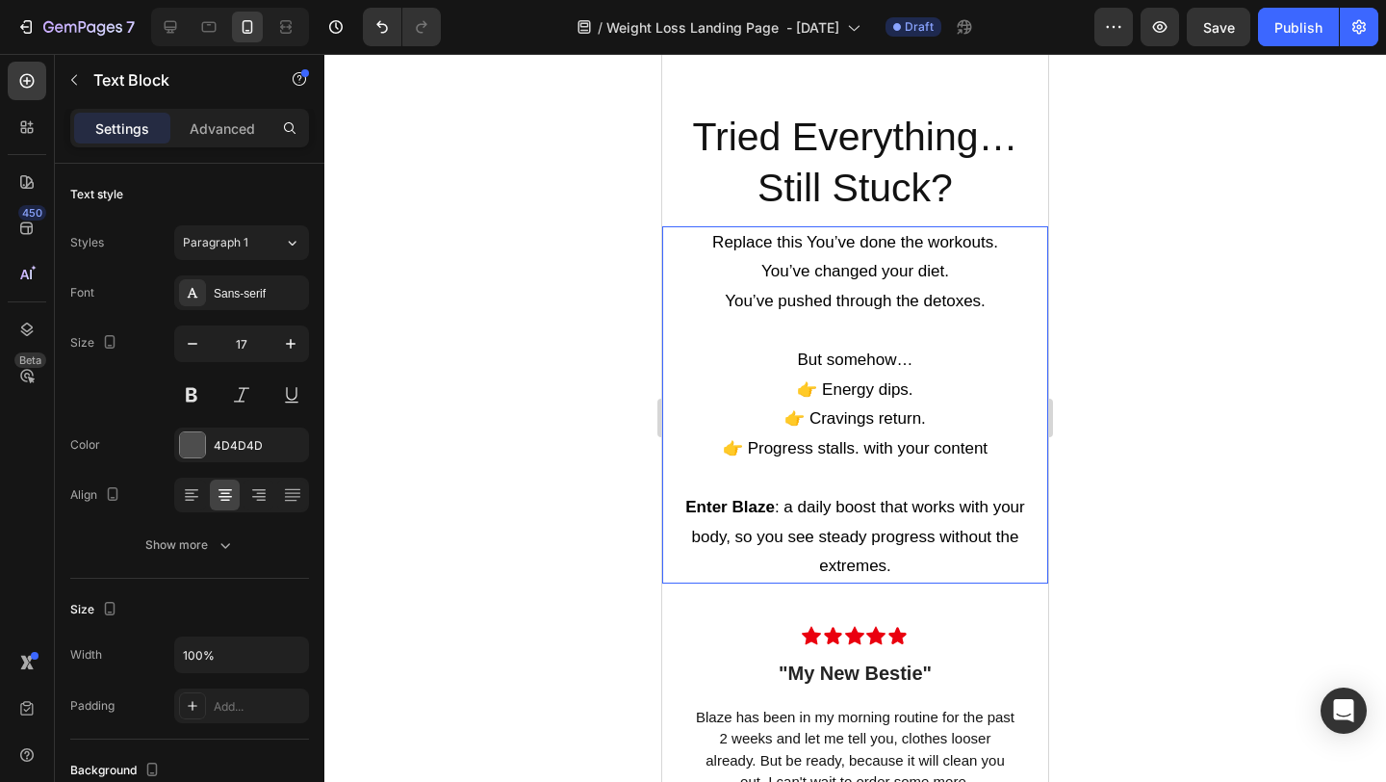
click at [807, 246] on span "Replace this You’ve done the workouts." at bounding box center [855, 242] width 286 height 18
click at [1219, 278] on div at bounding box center [855, 418] width 1062 height 728
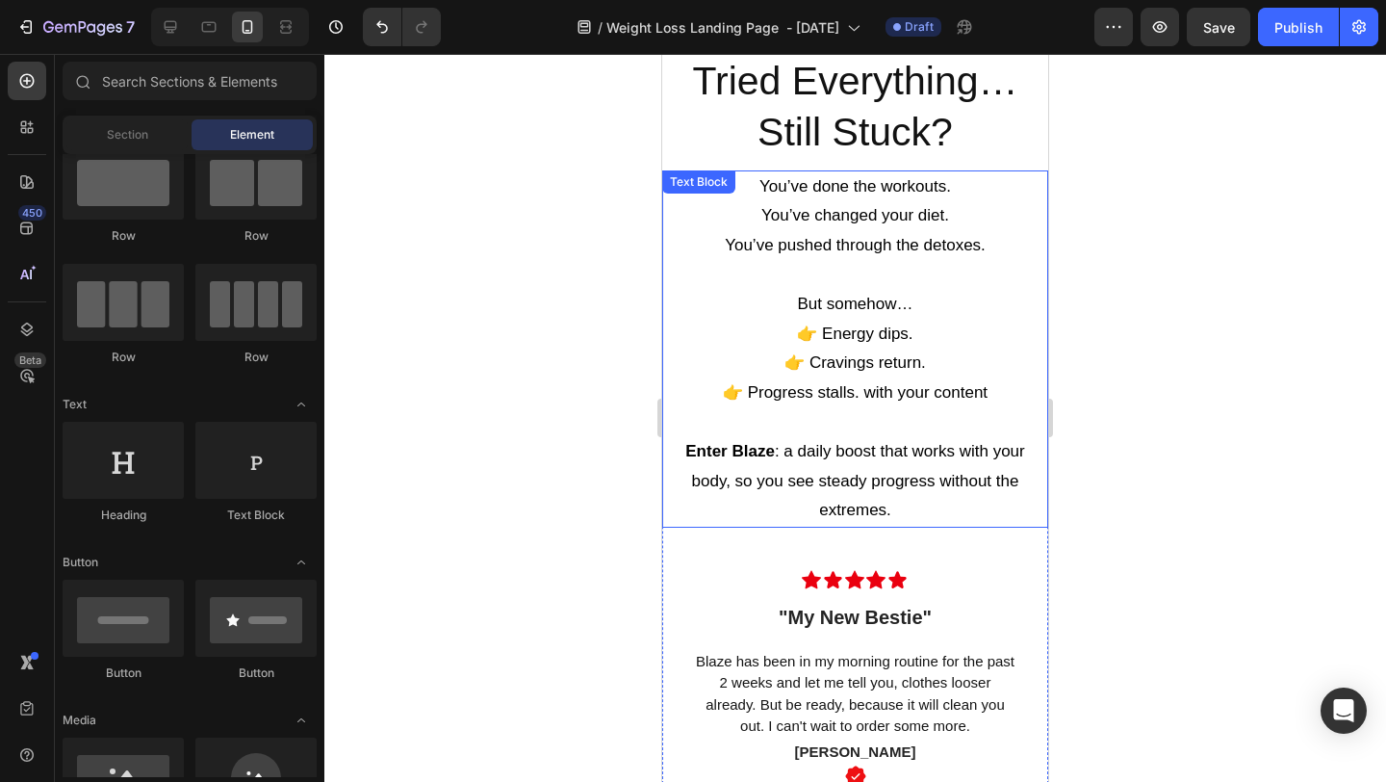
scroll to position [2959, 0]
click at [997, 397] on p "But somehow… 👉 Energy dips. 👉 Cravings return. 👉 Progress stalls. with your con…" at bounding box center [855, 347] width 382 height 117
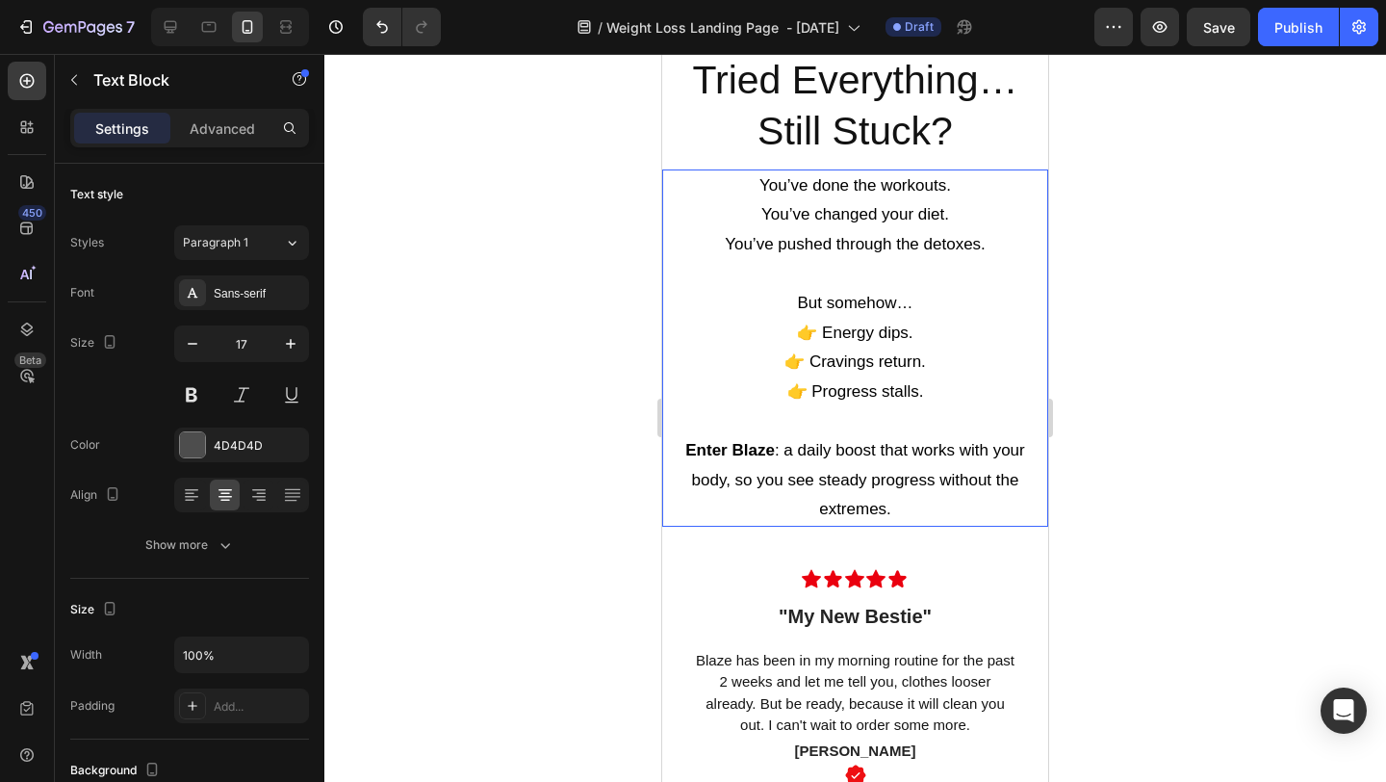
click at [1186, 339] on div at bounding box center [855, 418] width 1062 height 728
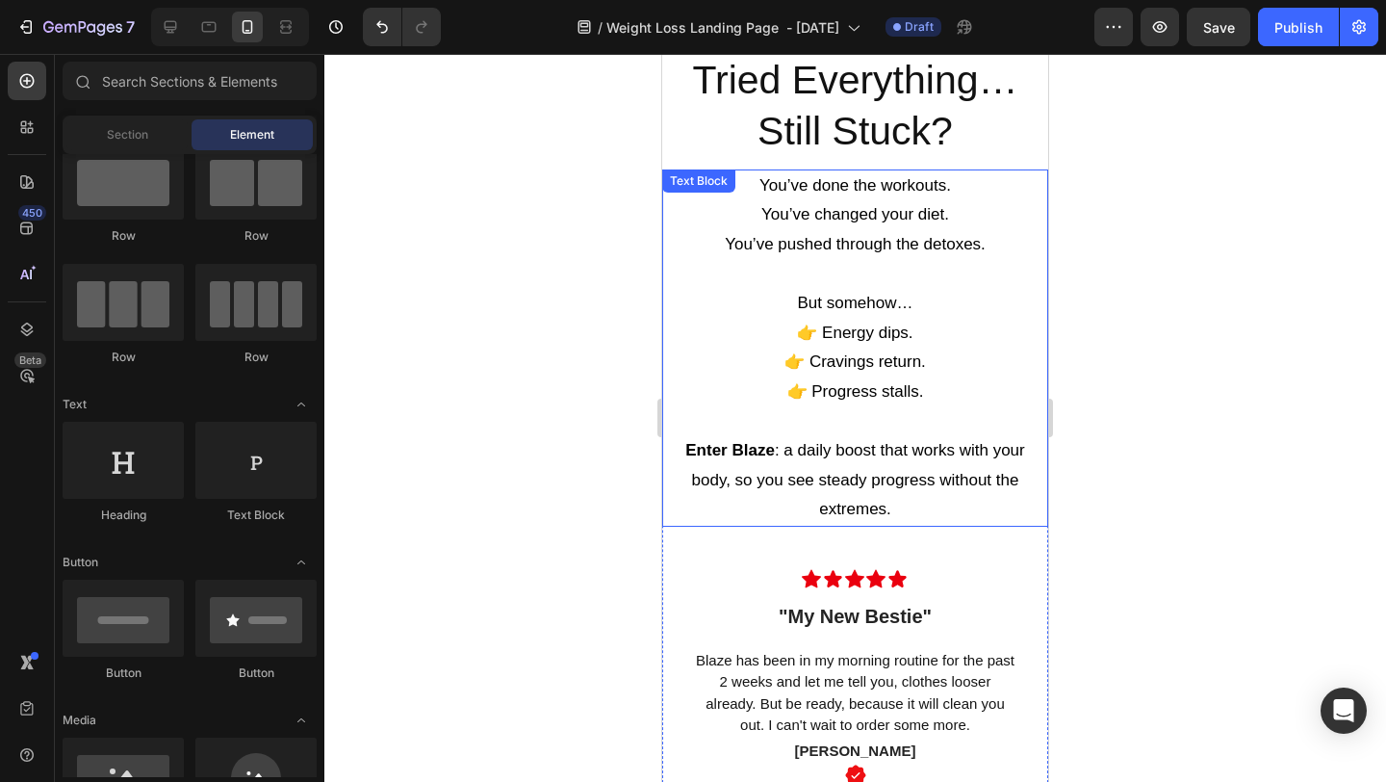
scroll to position [2917, 0]
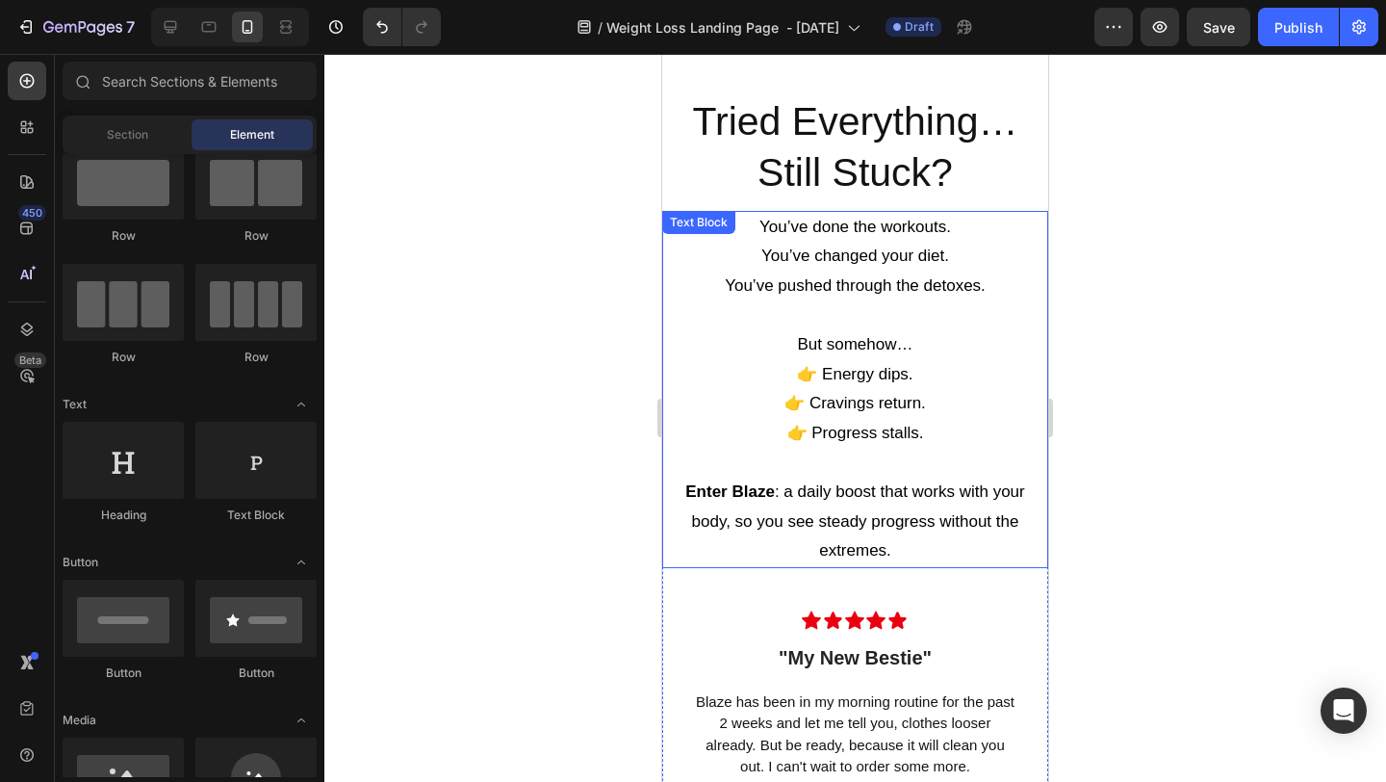
click at [1103, 335] on div at bounding box center [855, 418] width 1062 height 728
click at [1161, 334] on div at bounding box center [855, 418] width 1062 height 728
click at [1178, 177] on div at bounding box center [855, 418] width 1062 height 728
click at [770, 343] on p "But somehow… 👉 Energy dips. 👉 Cravings return. 👉 Progress stalls." at bounding box center [855, 388] width 382 height 117
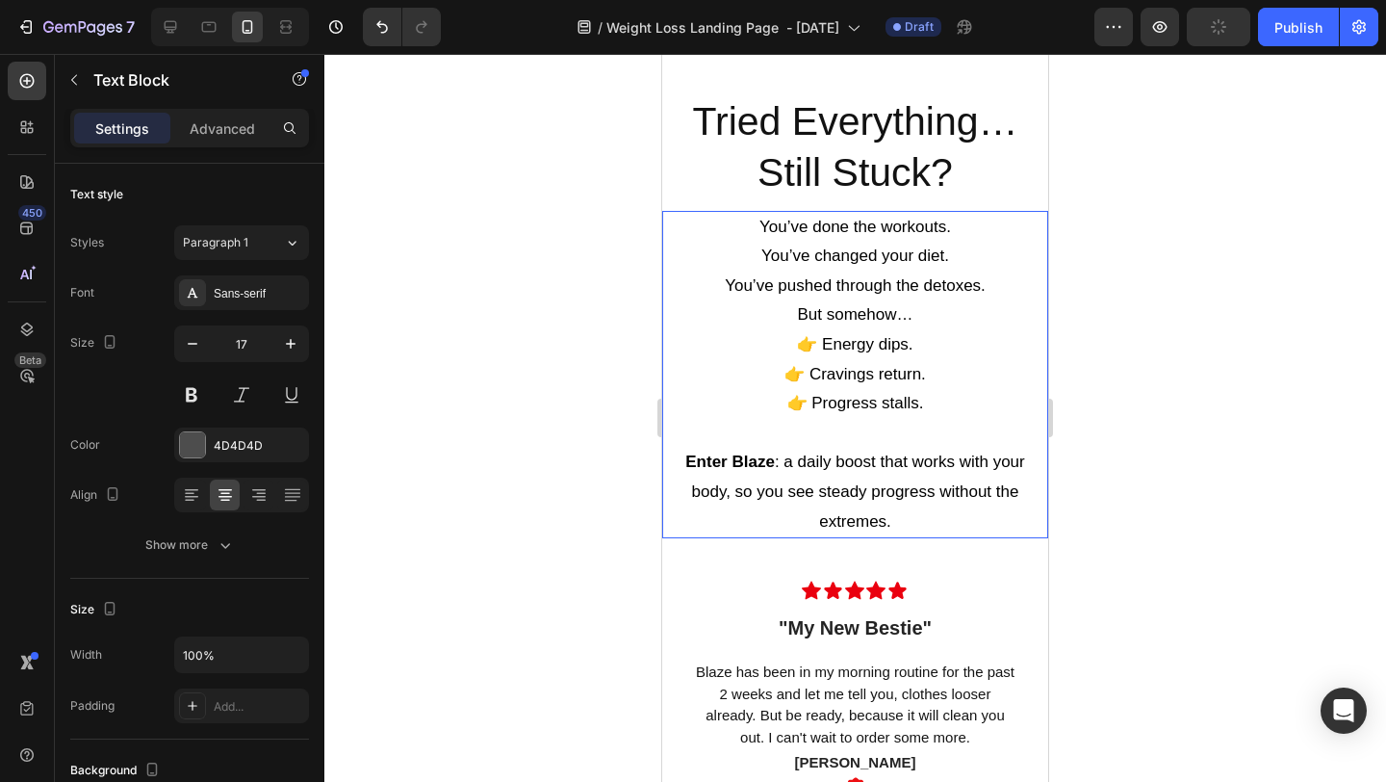
click at [1158, 310] on div at bounding box center [855, 418] width 1062 height 728
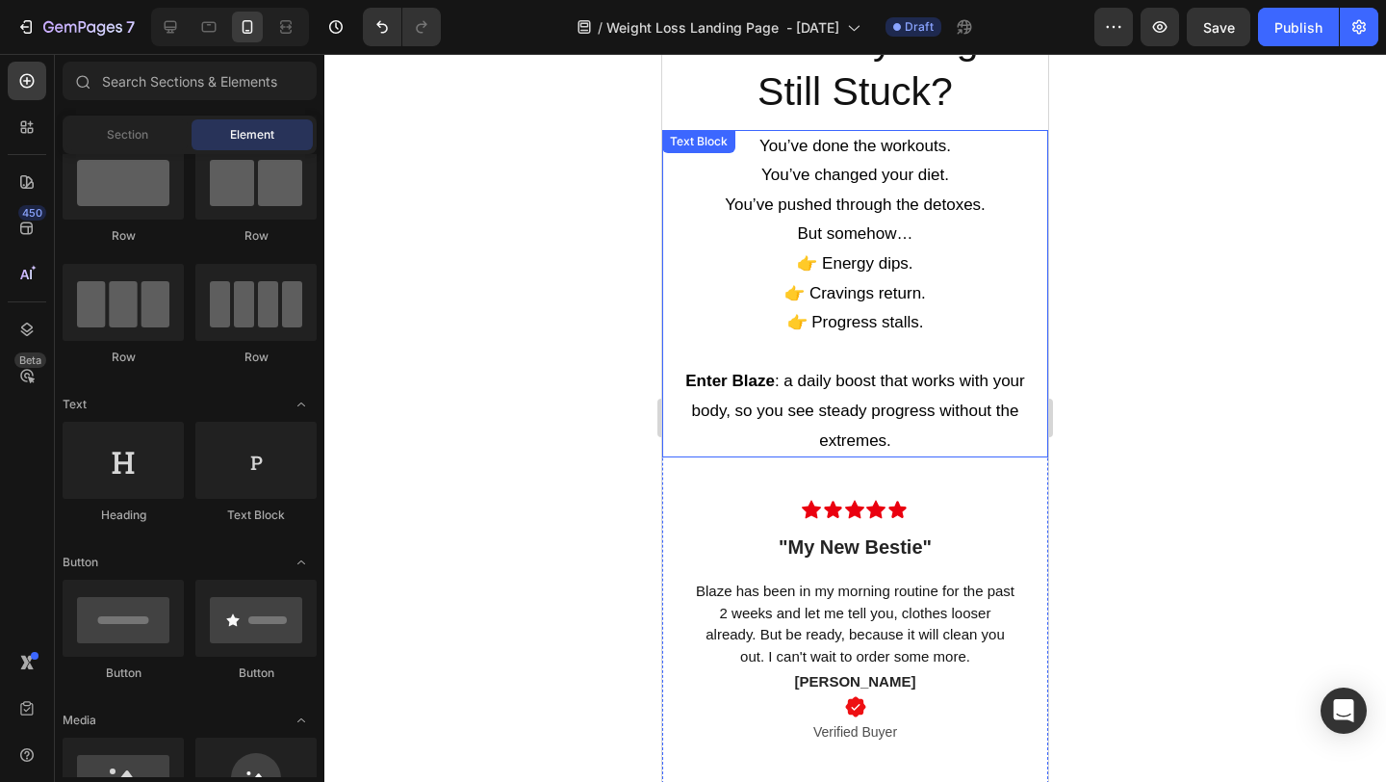
scroll to position [3012, 0]
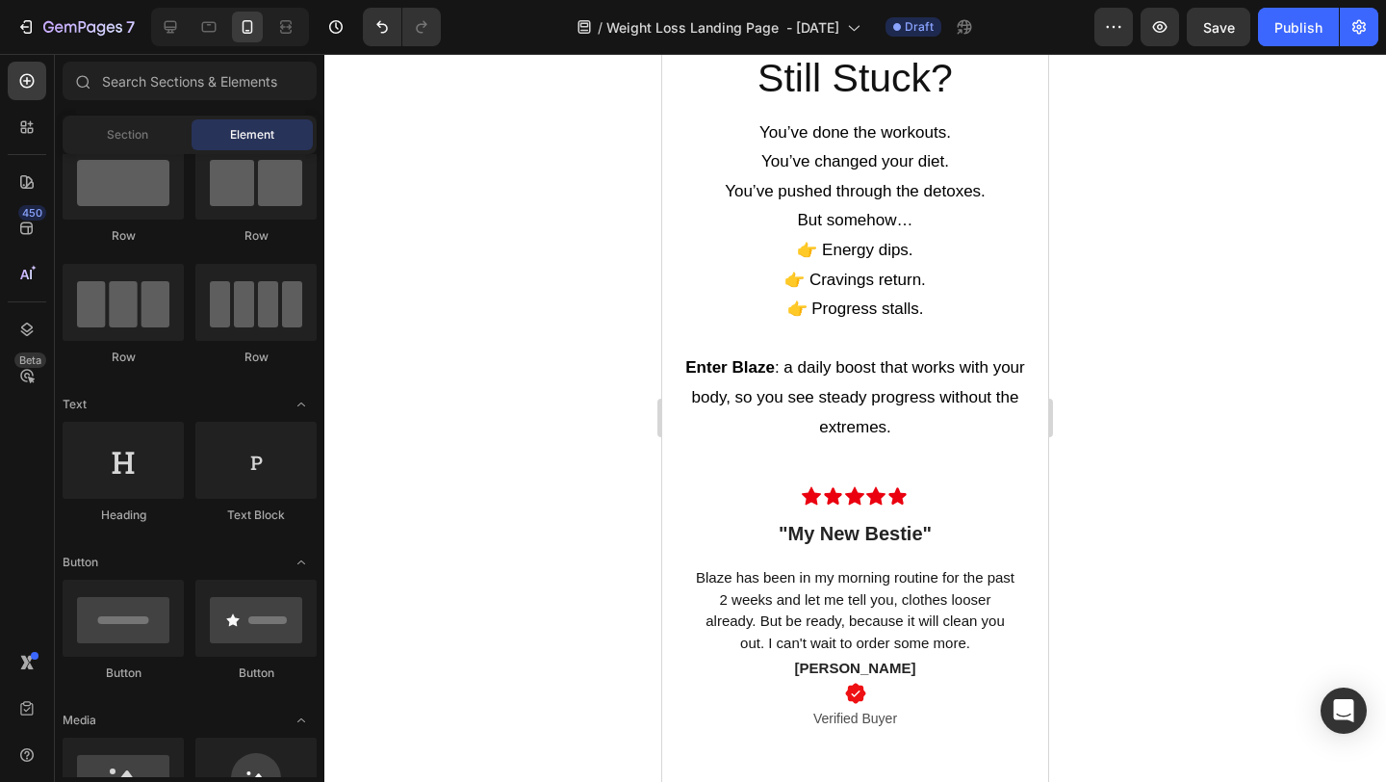
click at [1188, 371] on div at bounding box center [855, 418] width 1062 height 728
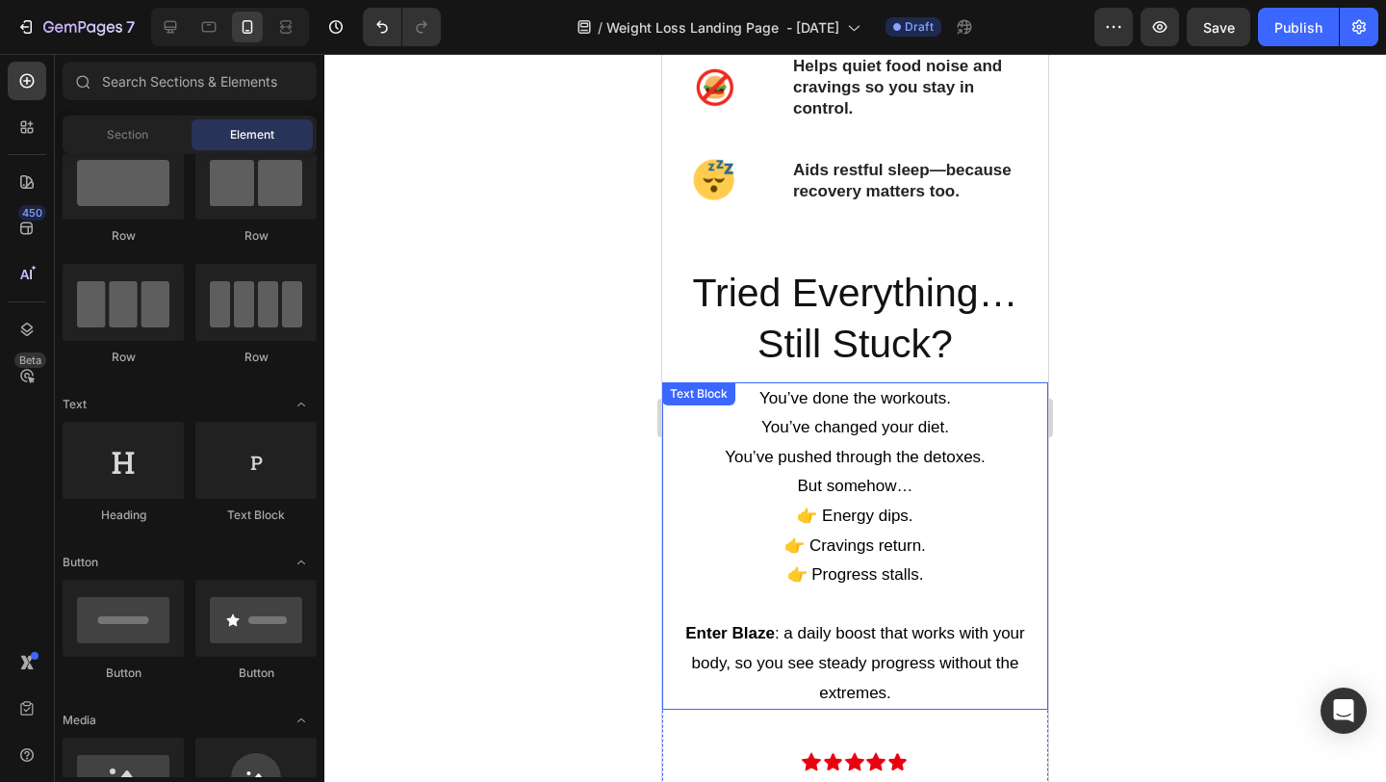
scroll to position [2742, 0]
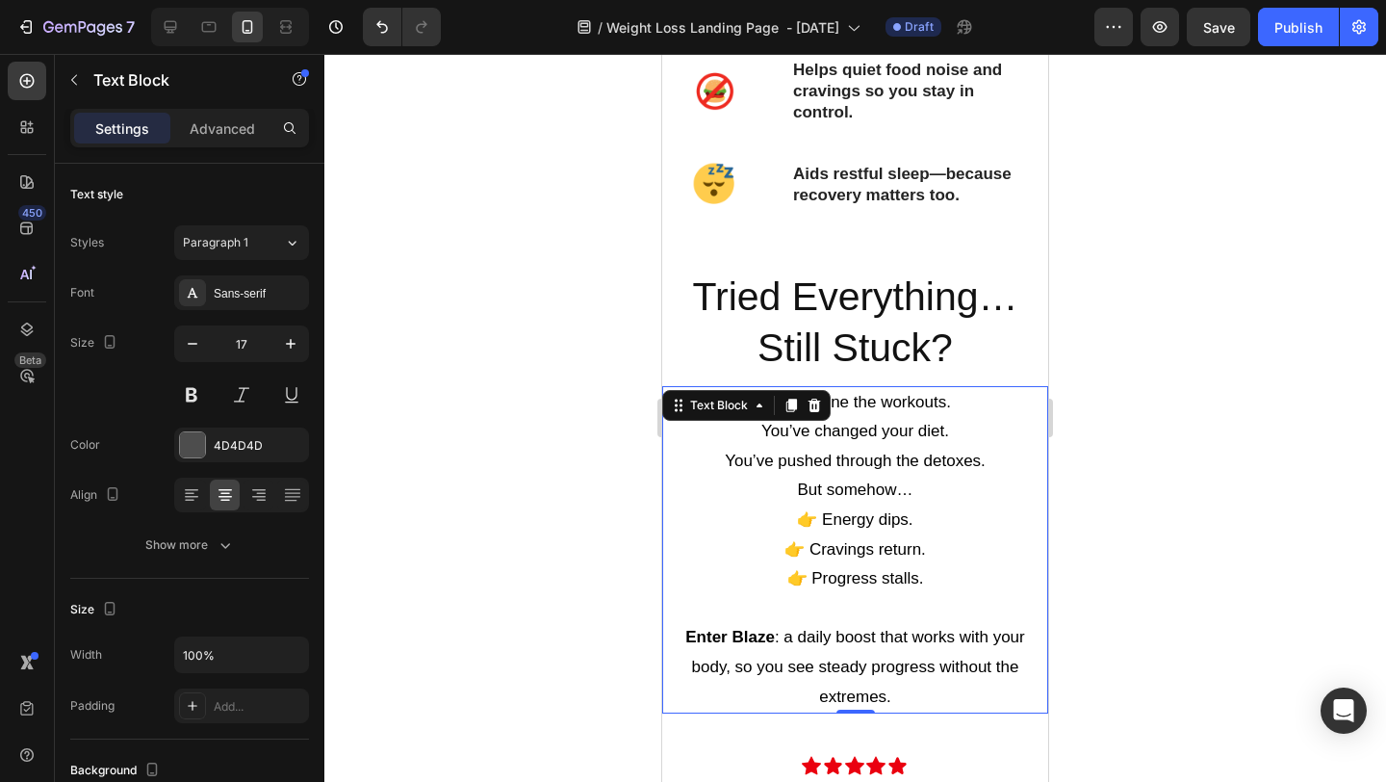
click at [810, 460] on span "You’ve pushed through the detoxes." at bounding box center [855, 461] width 261 height 18
click at [297, 342] on icon "button" at bounding box center [290, 343] width 19 height 19
type input "18"
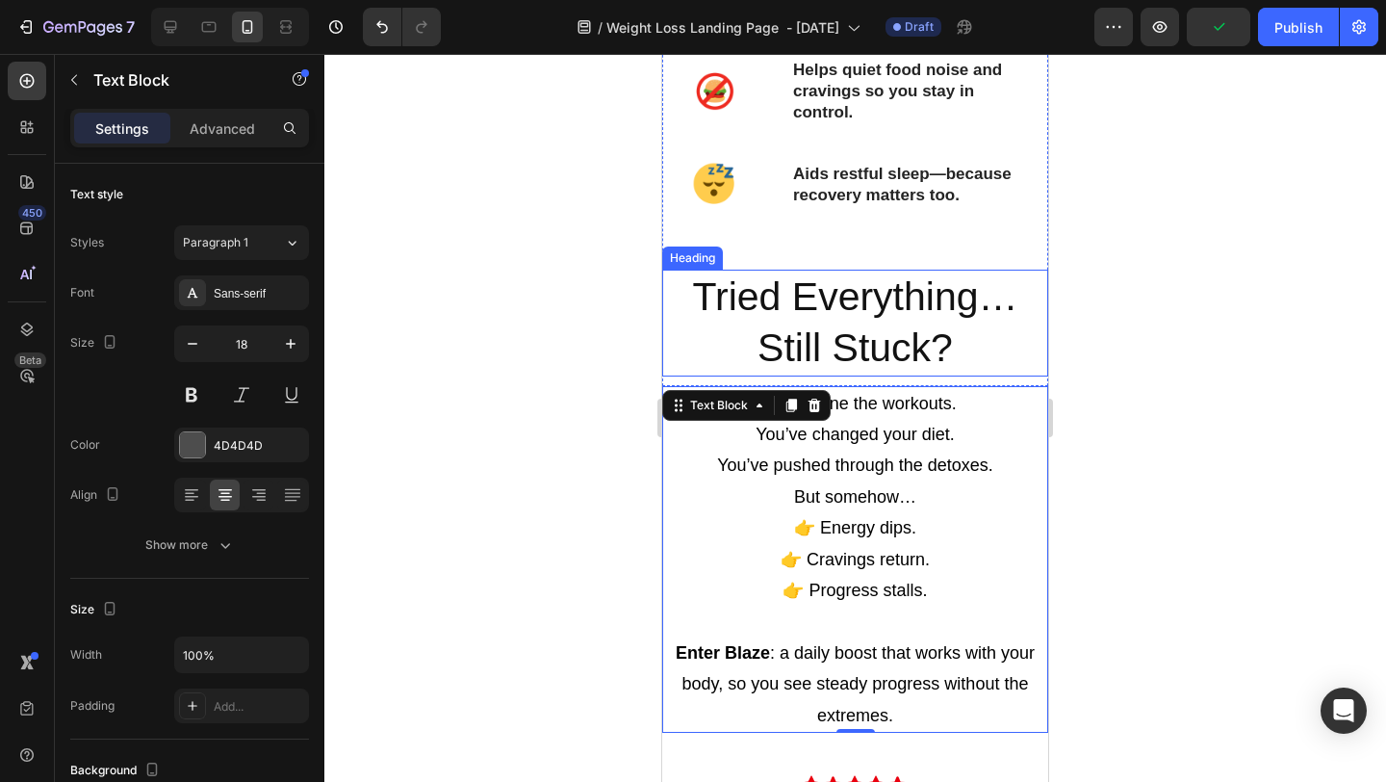
click at [1132, 371] on div at bounding box center [855, 418] width 1062 height 728
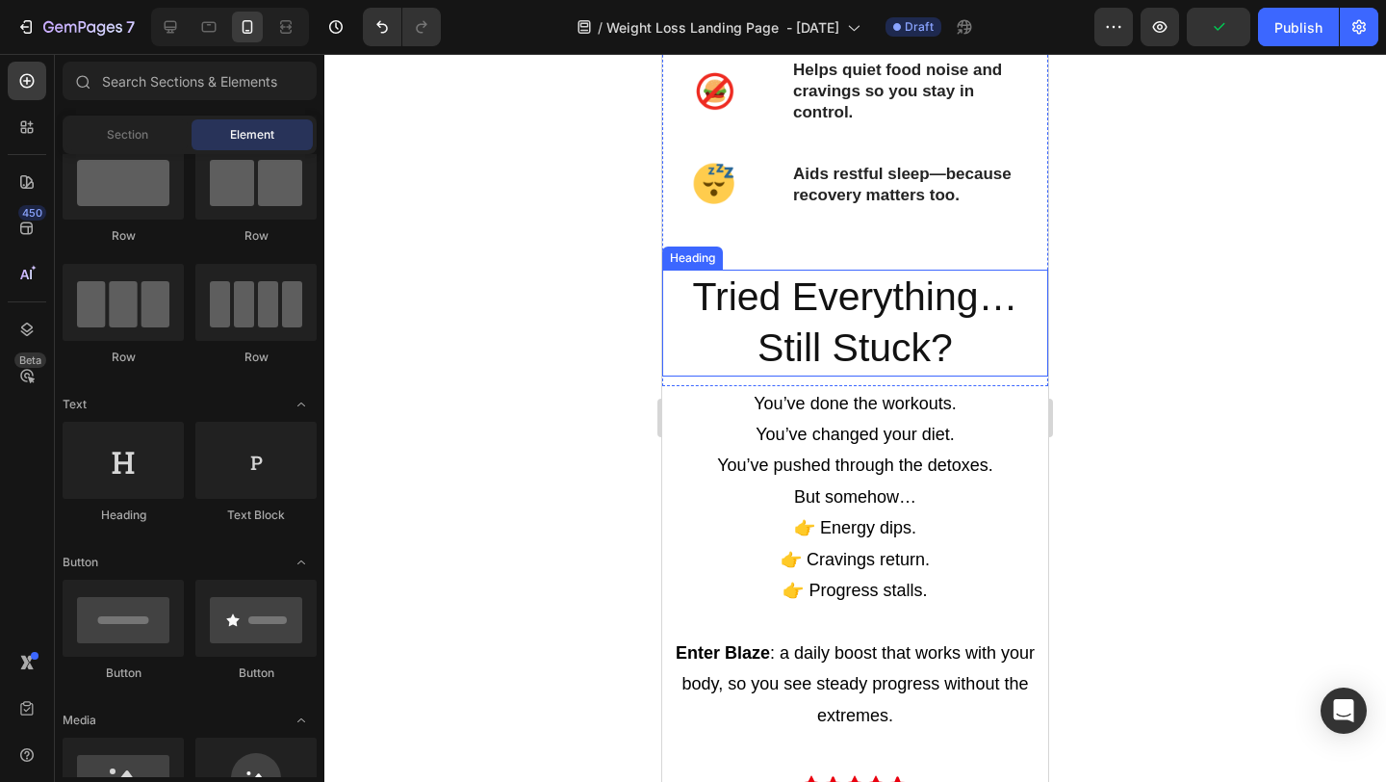
click at [1215, 401] on div at bounding box center [855, 418] width 1062 height 728
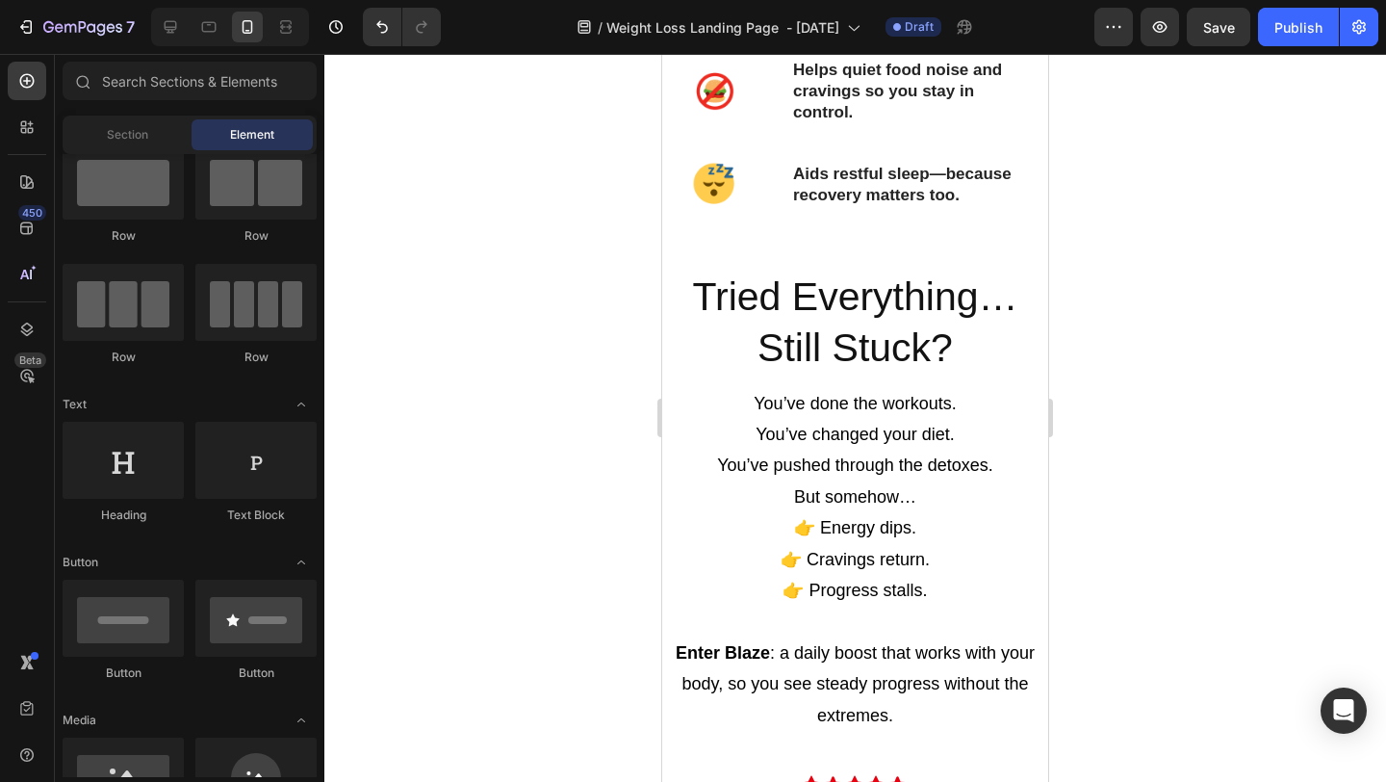
click at [466, 374] on div at bounding box center [855, 418] width 1062 height 728
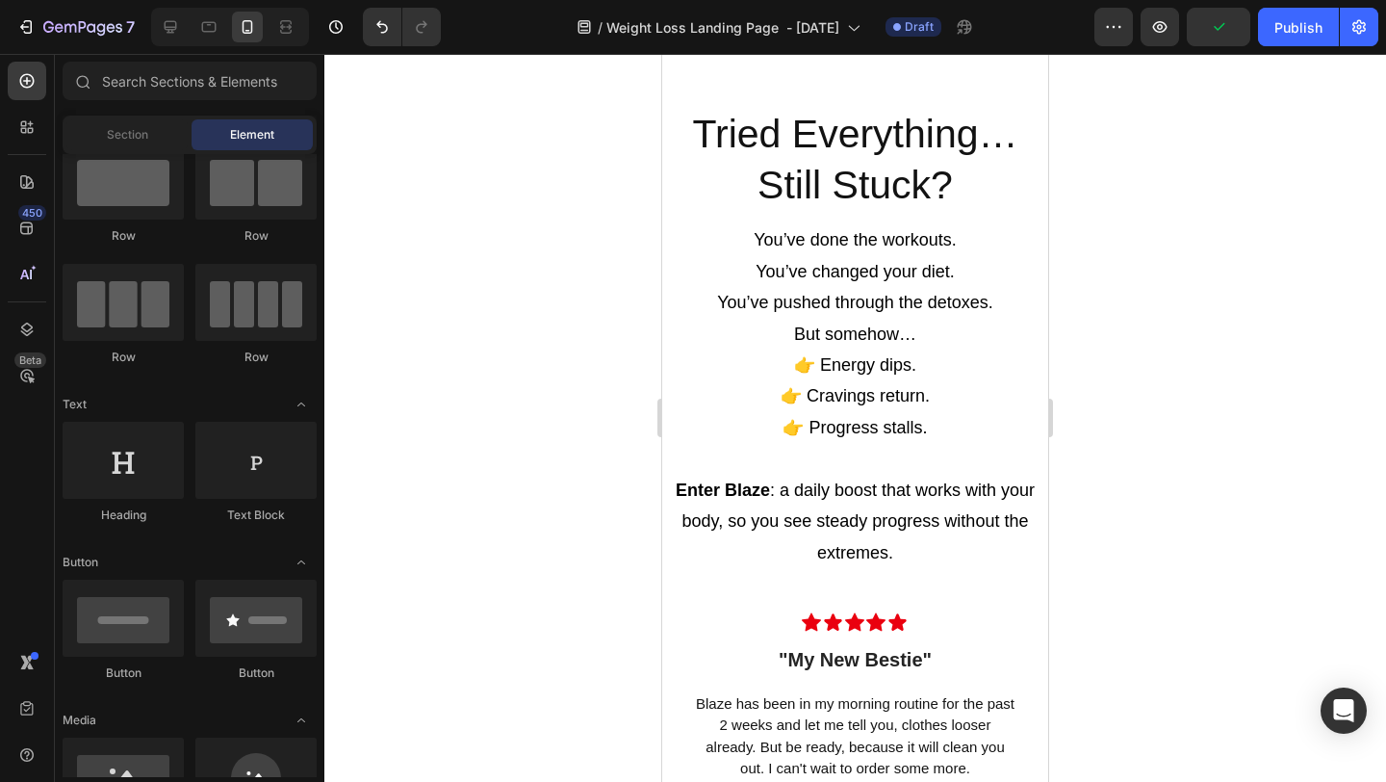
scroll to position [2860, 0]
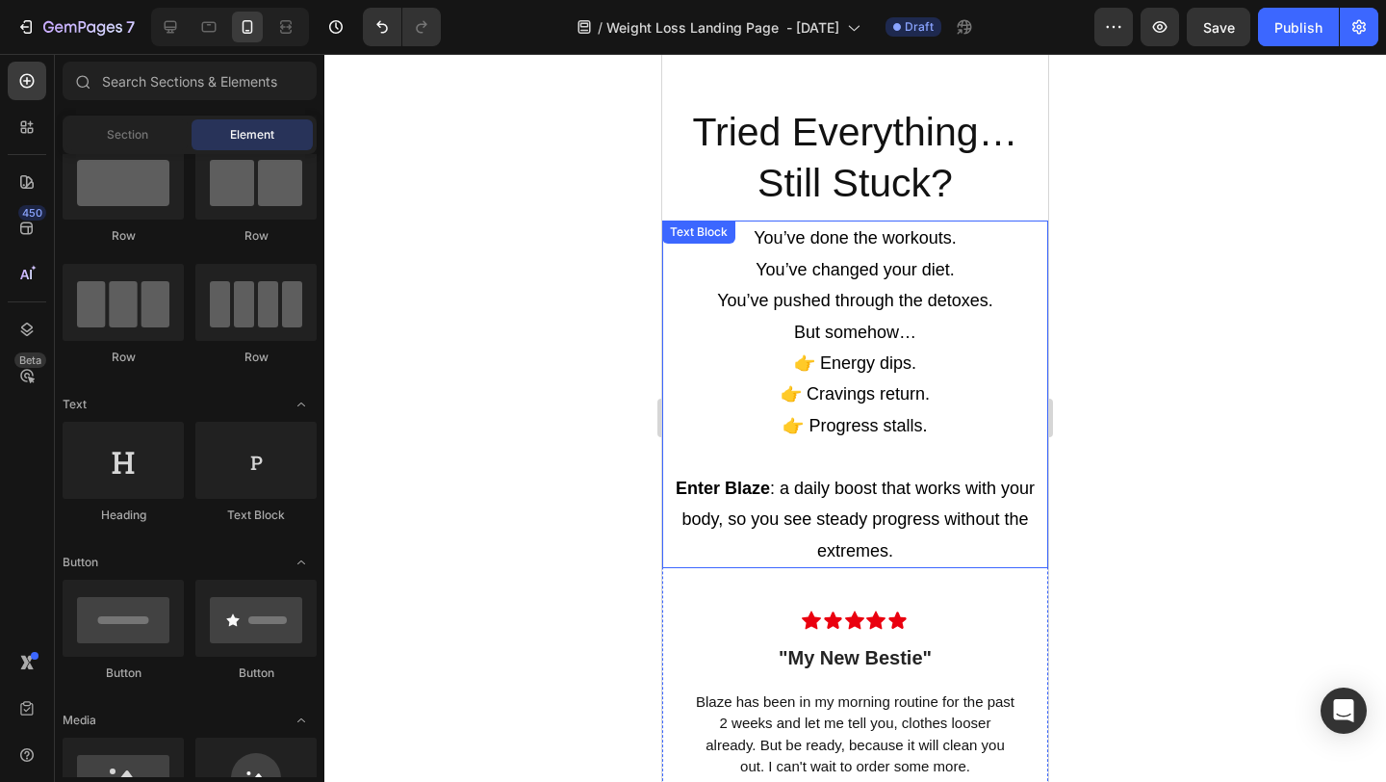
click at [850, 364] on span "👉 Energy dips." at bounding box center [855, 362] width 122 height 19
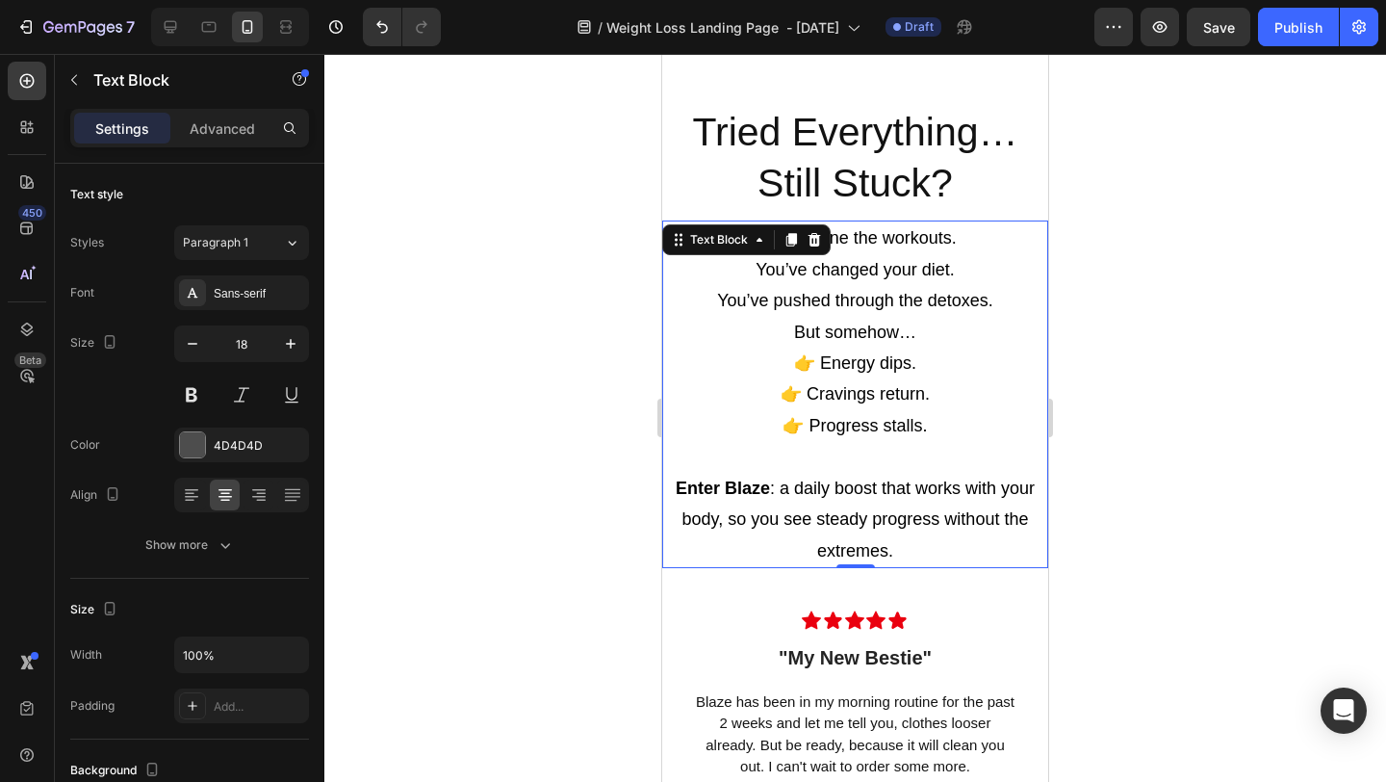
click at [850, 364] on span "👉 Energy dips." at bounding box center [855, 362] width 122 height 19
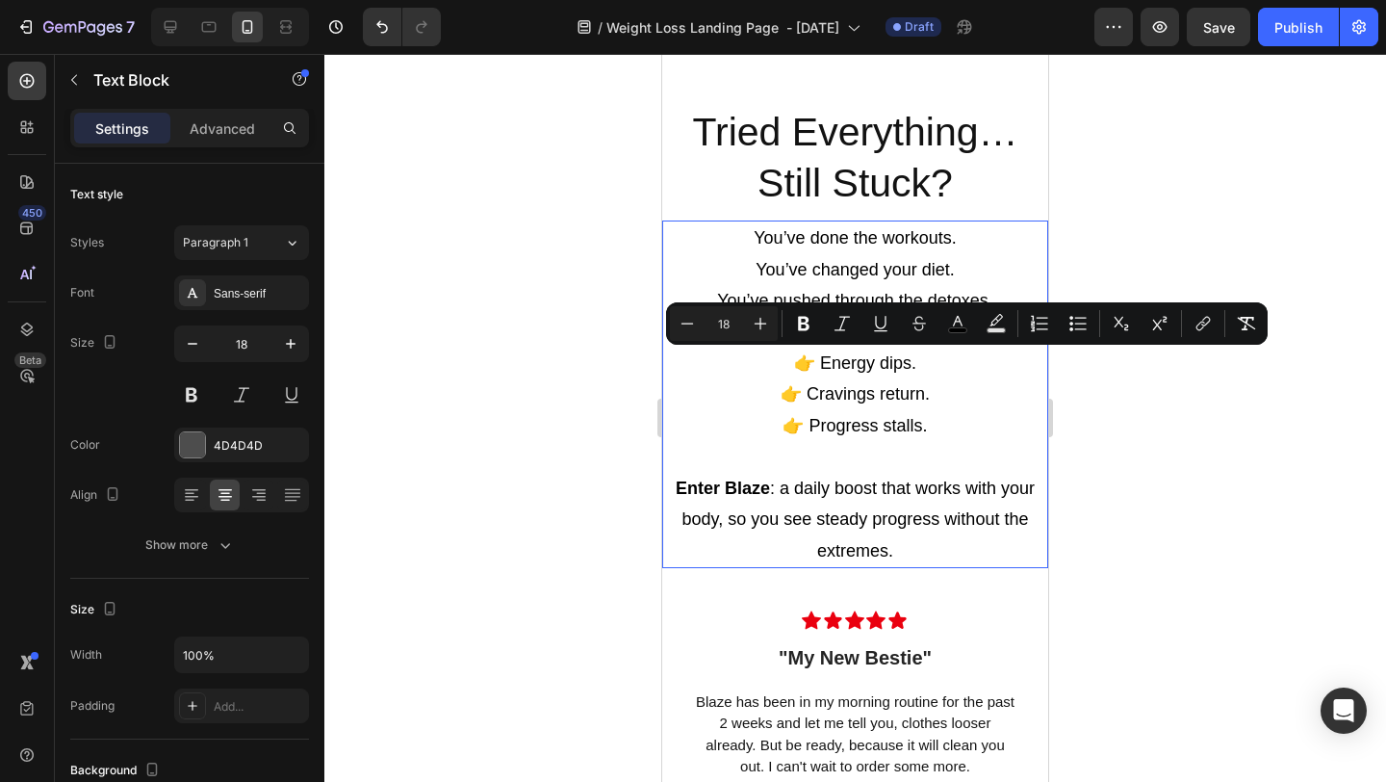
click at [922, 373] on p "But somehow… 👉 Energy dips. 👉 Cravings return. 👉 Progress stalls." at bounding box center [855, 379] width 382 height 125
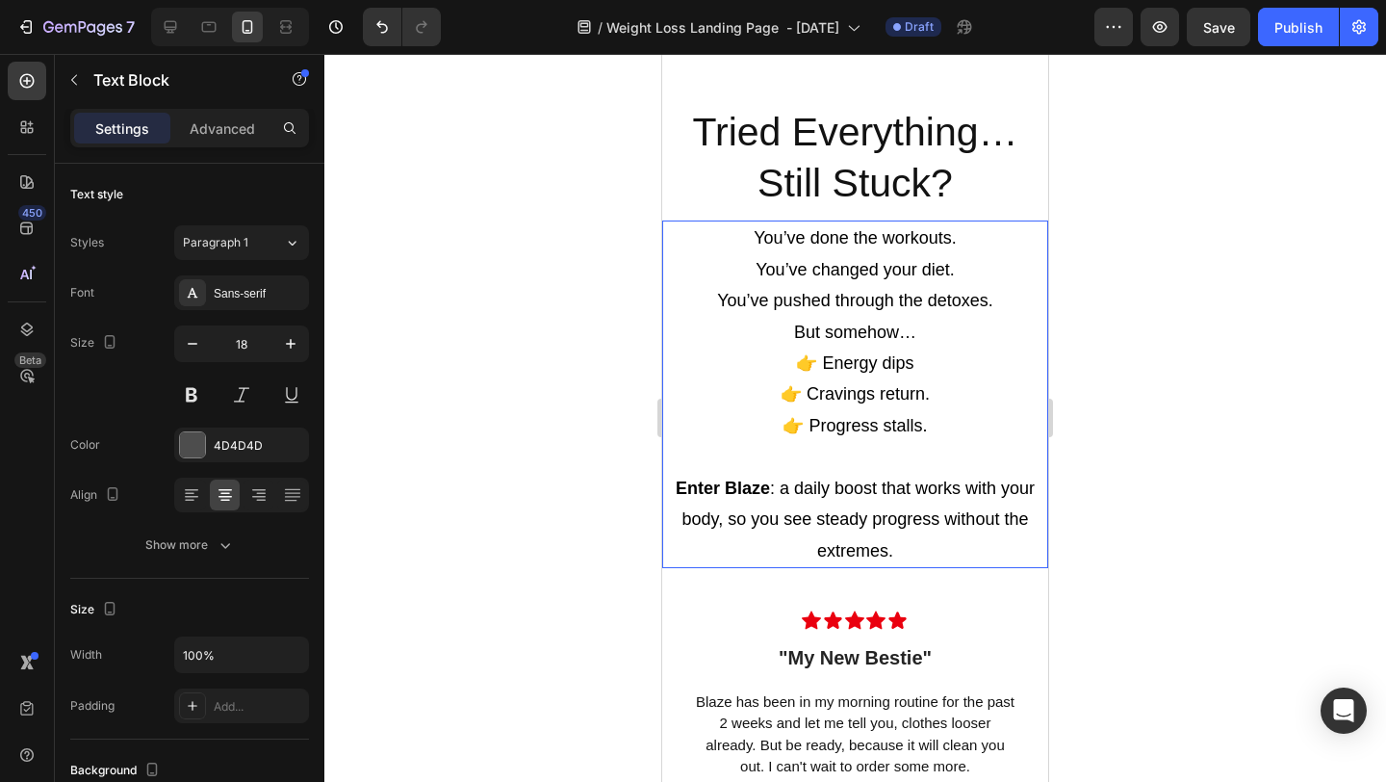
click at [935, 397] on p "But somehow… 👉 Energy dips 👉 Cravings return. 👉 Progress stalls." at bounding box center [855, 379] width 382 height 125
click at [930, 426] on p "But somehow… 👉 Energy dips 👉 Cravings return 👉 Progress stalls." at bounding box center [855, 379] width 382 height 125
click at [987, 387] on p "But somehow… 👉 Energy dips 👉 Cravings return 👉 Progress stalls" at bounding box center [855, 379] width 382 height 125
click at [835, 364] on span "👉 Energy dips" at bounding box center [854, 362] width 117 height 19
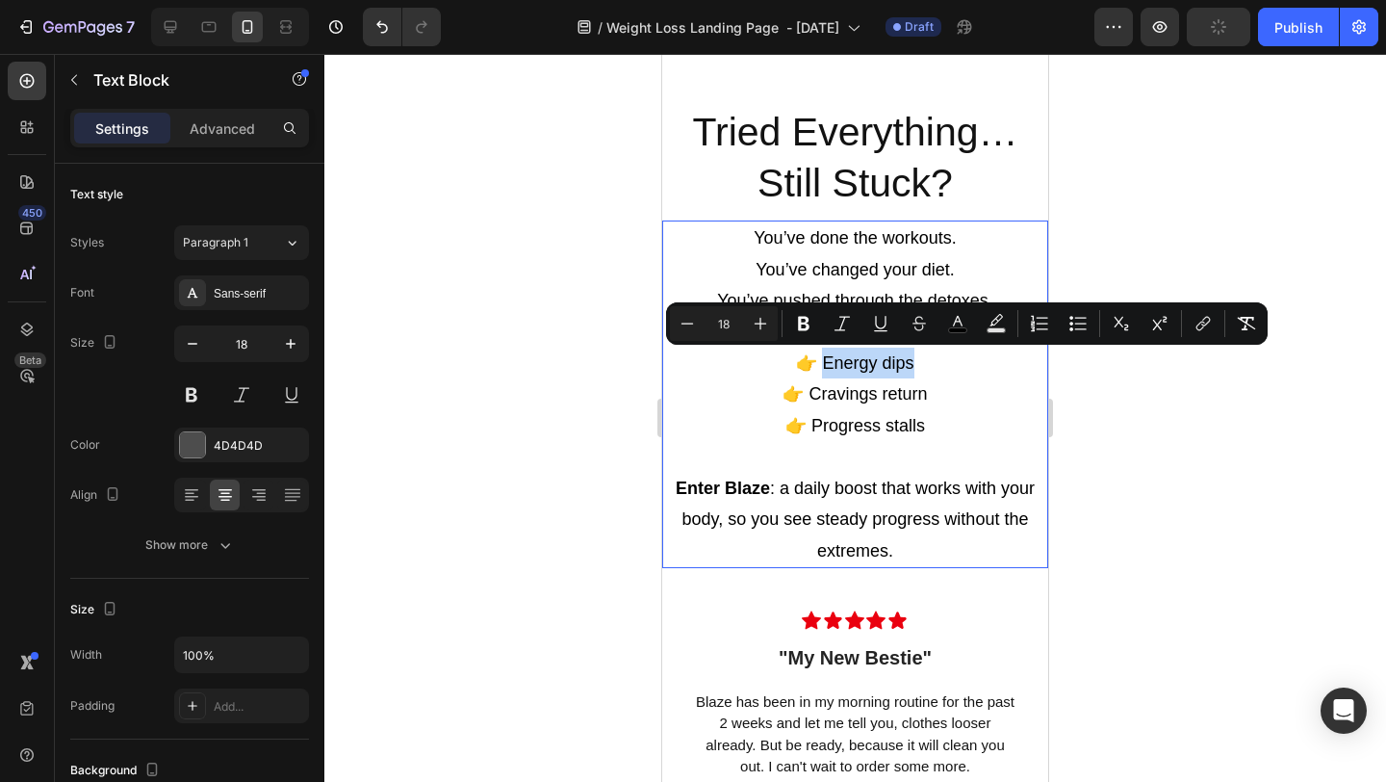
drag, startPoint x: 825, startPoint y: 363, endPoint x: 912, endPoint y: 368, distance: 86.8
click at [912, 368] on p "But somehow… 👉 Energy dips 👉 Cravings return 👉 Progress stalls" at bounding box center [855, 379] width 382 height 125
click at [799, 323] on icon "Editor contextual toolbar" at bounding box center [804, 324] width 12 height 14
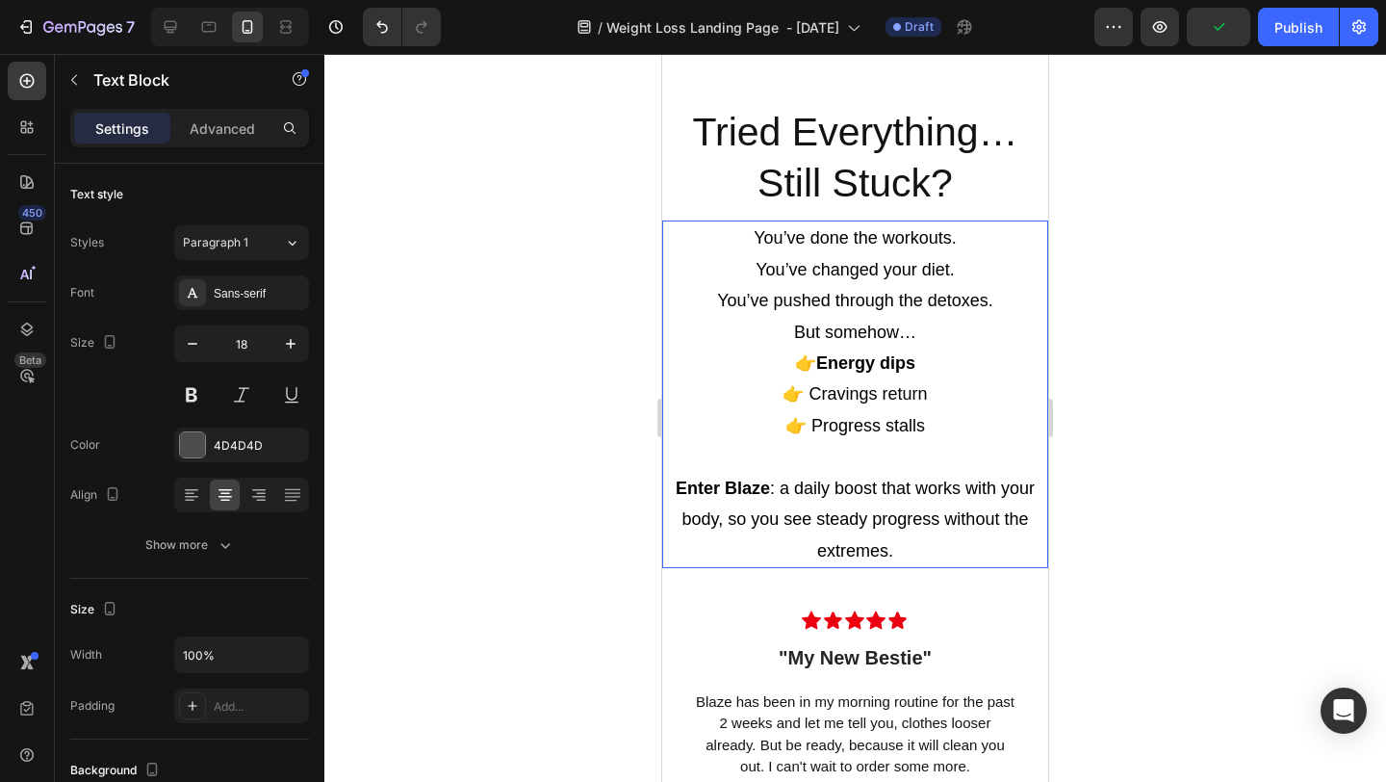
click at [815, 394] on span "👉 Cravings return" at bounding box center [855, 393] width 144 height 19
click at [811, 394] on span "👉 Cravings return" at bounding box center [855, 393] width 144 height 19
drag, startPoint x: 810, startPoint y: 394, endPoint x: 910, endPoint y: 398, distance: 100.2
click at [910, 398] on span "👉 Cravings return" at bounding box center [855, 393] width 144 height 19
click at [942, 401] on p "But somehow… 👉 Energy dips 👉 Cravings return 👉 Progress stalls" at bounding box center [855, 379] width 382 height 125
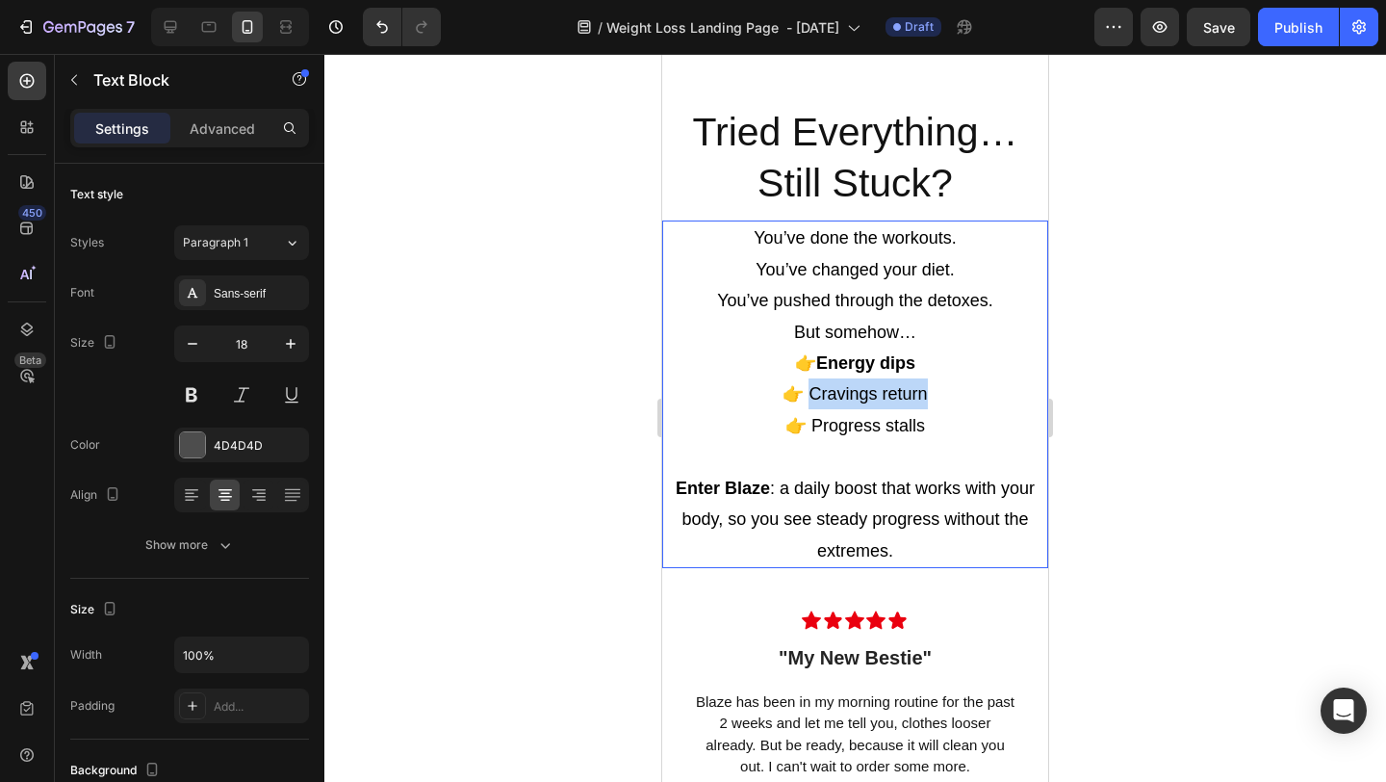
drag, startPoint x: 936, startPoint y: 401, endPoint x: 811, endPoint y: 384, distance: 126.2
click at [811, 384] on p "But somehow… 👉 Energy dips 👉 Cravings return 👉 Progress stalls" at bounding box center [855, 379] width 382 height 125
click at [974, 434] on p "But somehow… 👉 Energy dips 👉 Cravings return 👉 Progress stalls" at bounding box center [855, 379] width 382 height 125
drag, startPoint x: 931, startPoint y: 425, endPoint x: 814, endPoint y: 418, distance: 117.7
click at [814, 418] on p "But somehow… 👉 Energy dips 👉 Cravings return 👉 Progress stalls" at bounding box center [855, 379] width 382 height 125
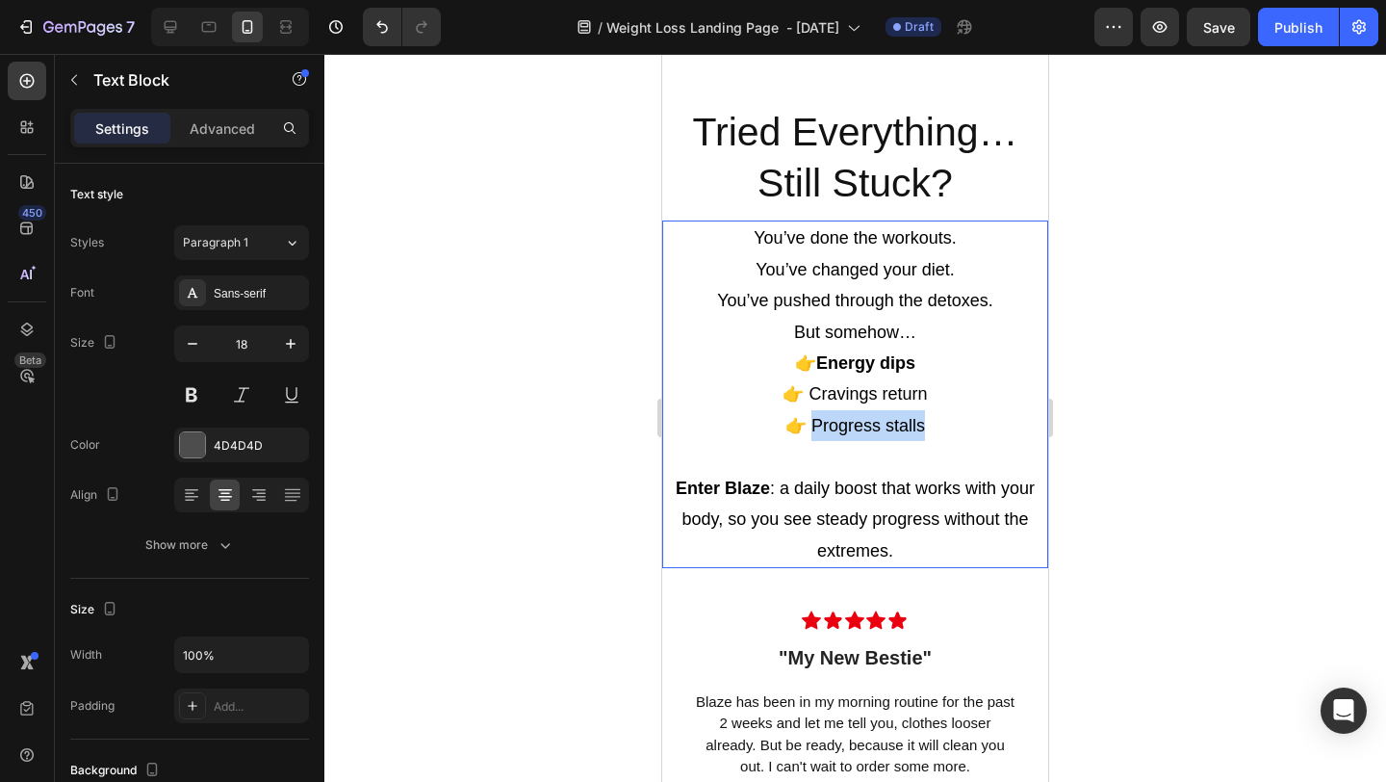
click at [989, 414] on p "But somehow… 👉 Energy dips 👉 Cravings return 👉 Progress stalls" at bounding box center [855, 379] width 382 height 125
drag, startPoint x: 930, startPoint y: 390, endPoint x: 810, endPoint y: 393, distance: 120.4
click at [810, 393] on p "But somehow… 👉 Energy dips 👉 Cravings return 👉 Progress stalls" at bounding box center [855, 379] width 382 height 125
click at [1082, 358] on div at bounding box center [855, 418] width 1062 height 728
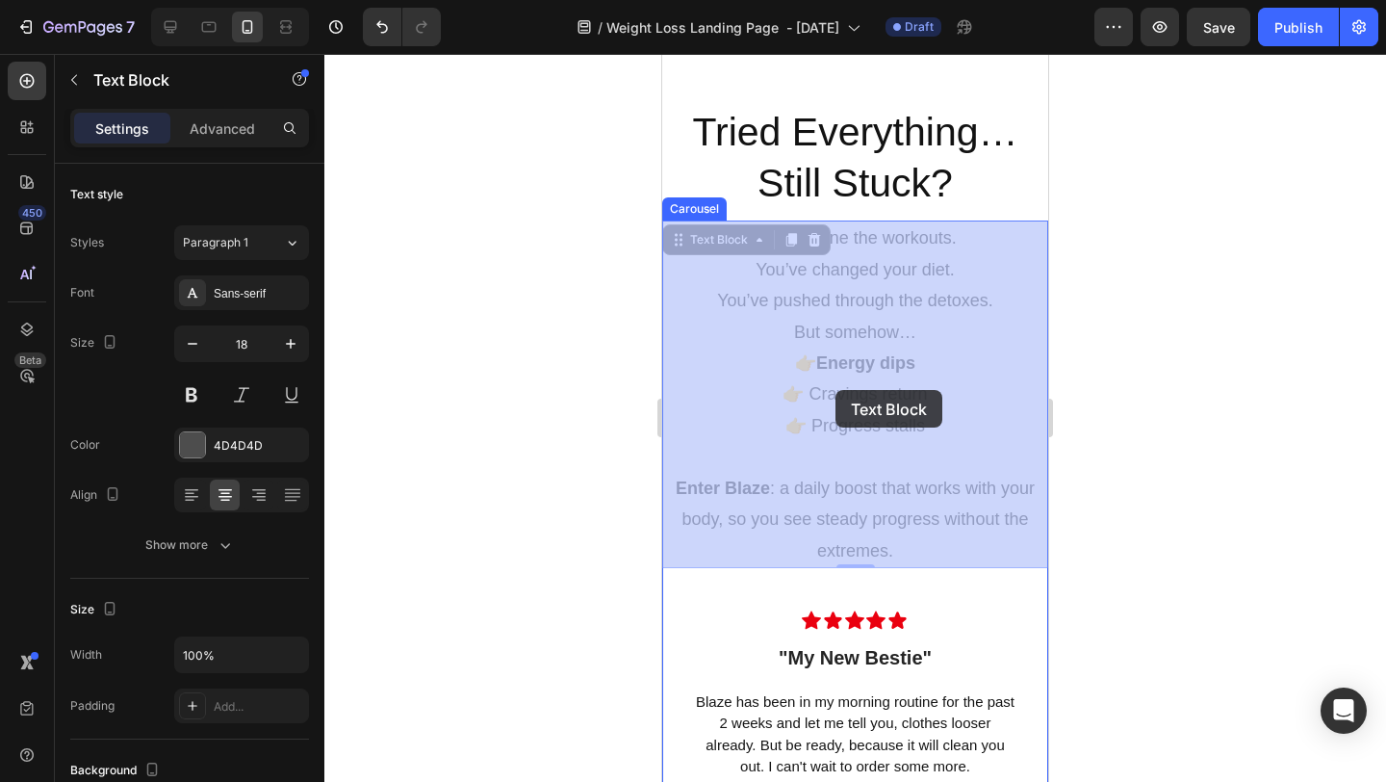
drag, startPoint x: 929, startPoint y: 393, endPoint x: 838, endPoint y: 390, distance: 91.5
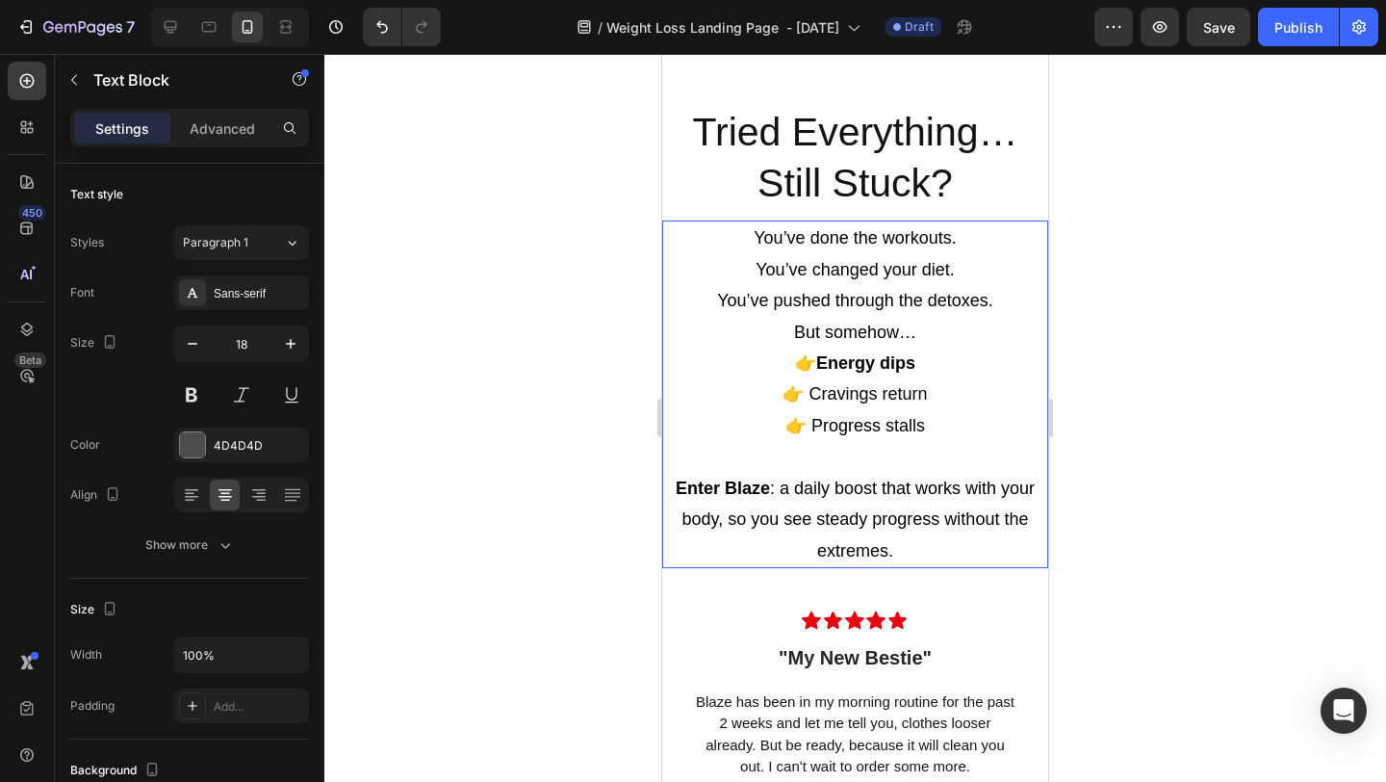
click at [917, 393] on span "👉 Cravings return" at bounding box center [855, 393] width 144 height 19
click at [924, 393] on span "👉 Cravings return" at bounding box center [855, 393] width 144 height 19
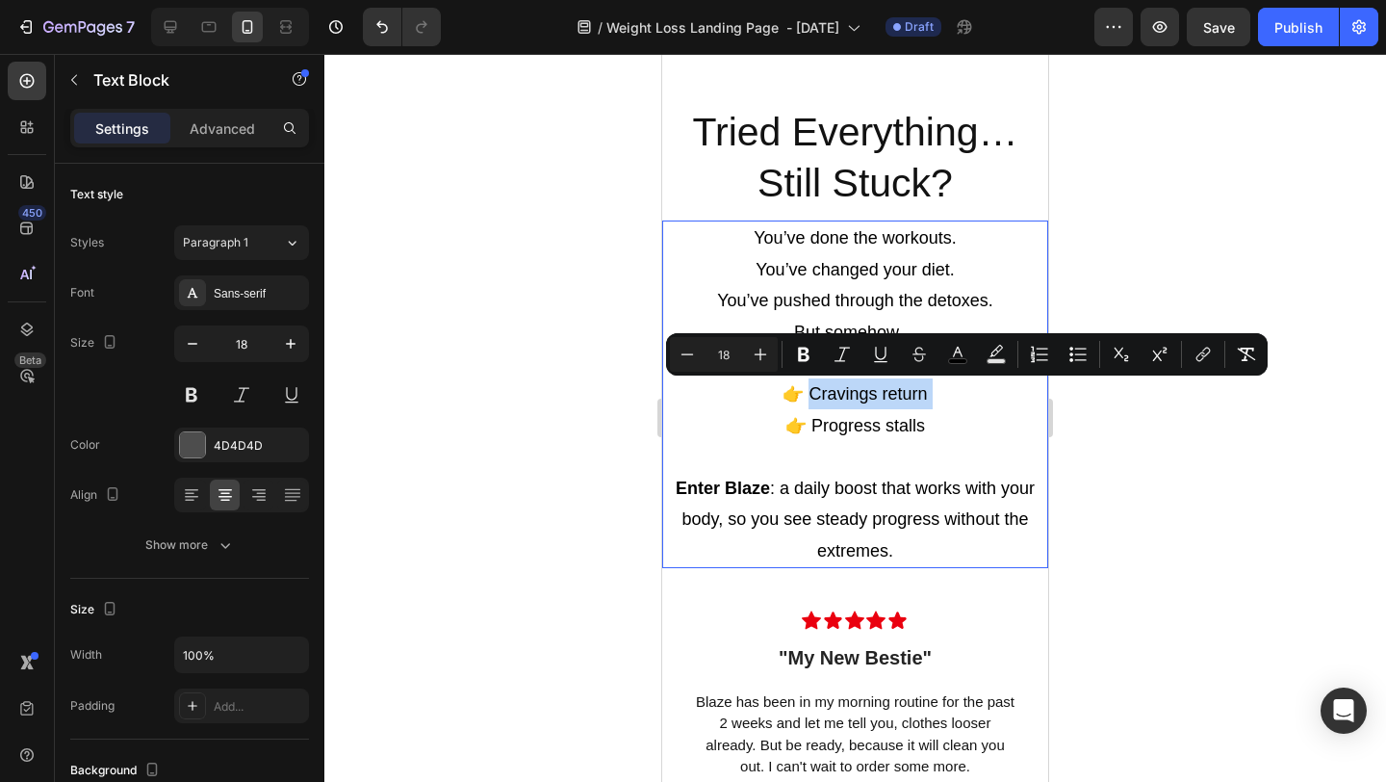
drag, startPoint x: 924, startPoint y: 393, endPoint x: 813, endPoint y: 391, distance: 111.7
click at [813, 391] on span "👉 Cravings return" at bounding box center [855, 393] width 144 height 19
click at [802, 362] on icon "Editor contextual toolbar" at bounding box center [803, 354] width 19 height 19
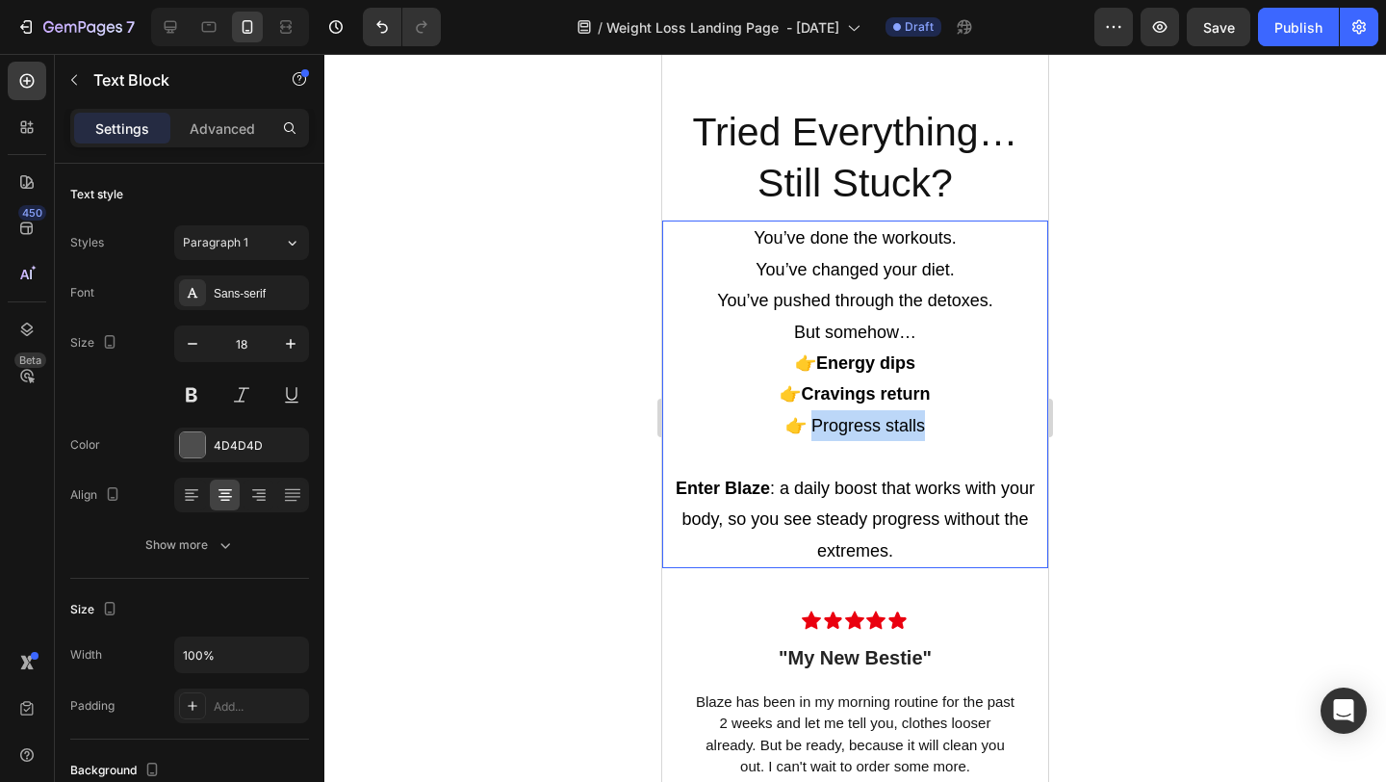
drag, startPoint x: 930, startPoint y: 428, endPoint x: 813, endPoint y: 419, distance: 117.9
click at [813, 419] on p "But somehow… 👉 Energy dips 👉 Cravings return 👉 Progress stalls" at bounding box center [855, 379] width 382 height 125
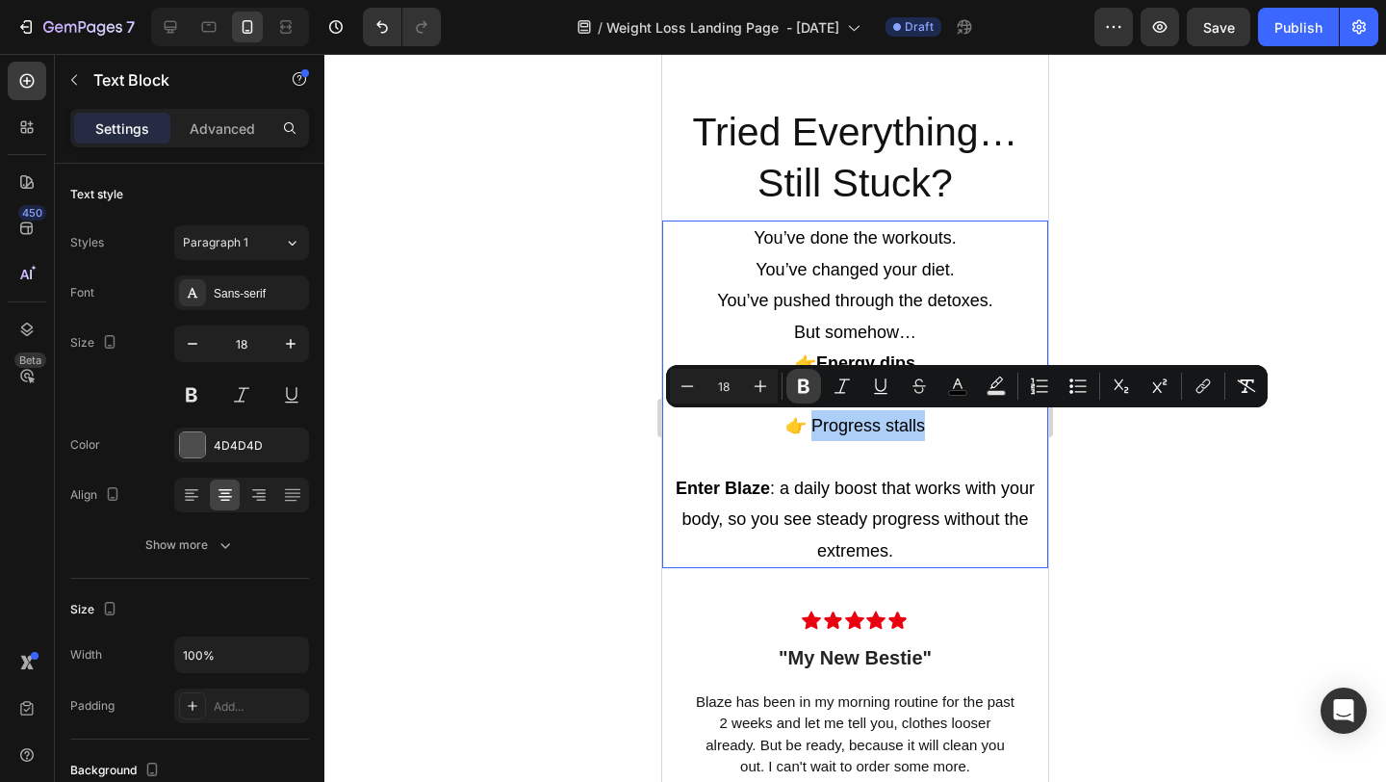
click at [814, 395] on button "Bold" at bounding box center [804, 386] width 35 height 35
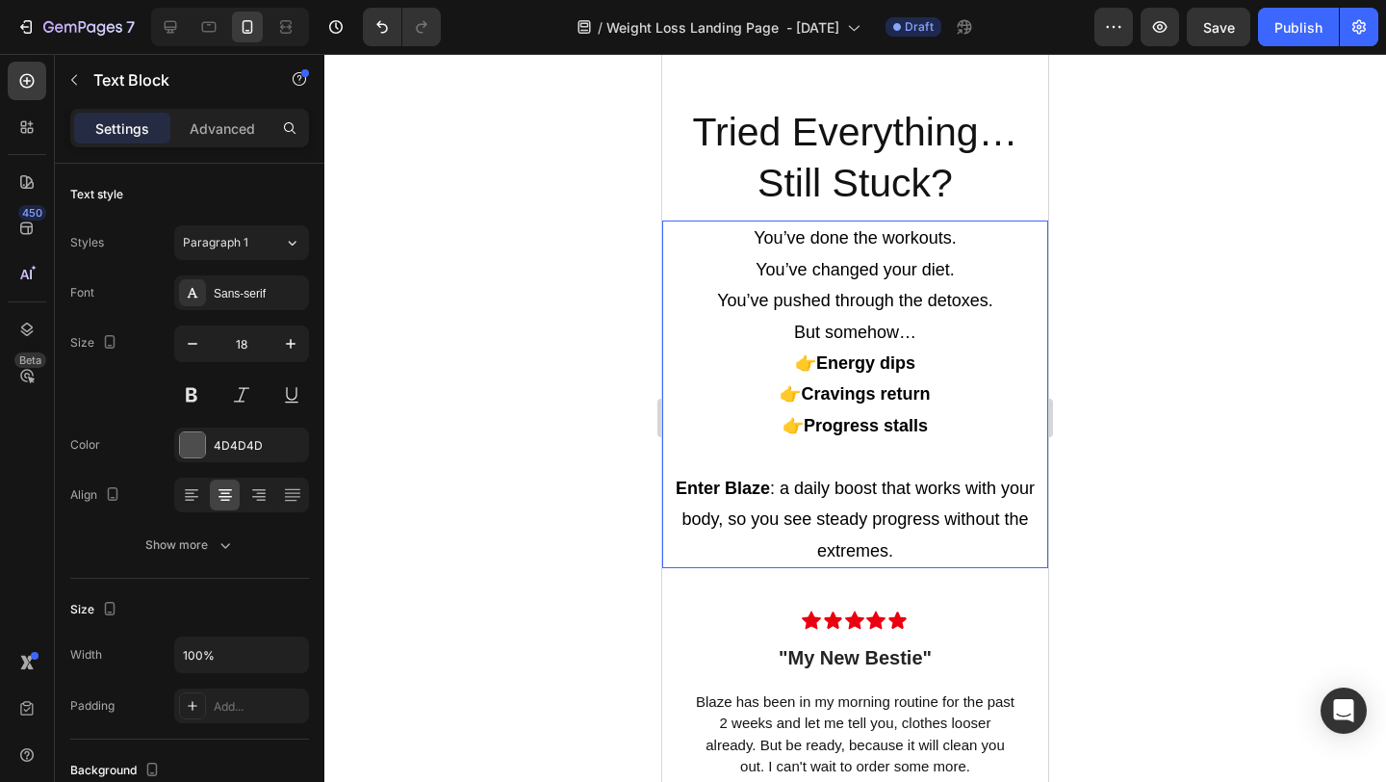
click at [1177, 462] on div at bounding box center [855, 418] width 1062 height 728
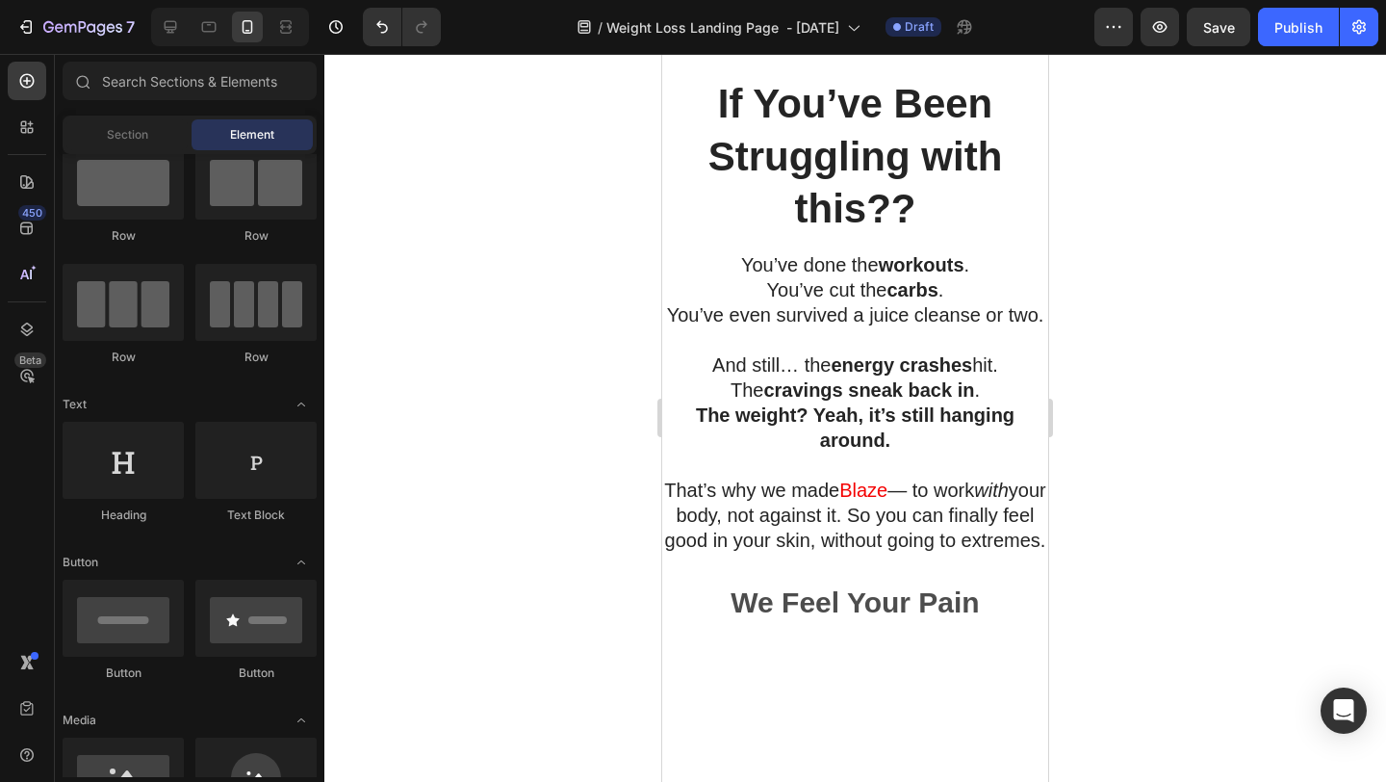
scroll to position [4267, 0]
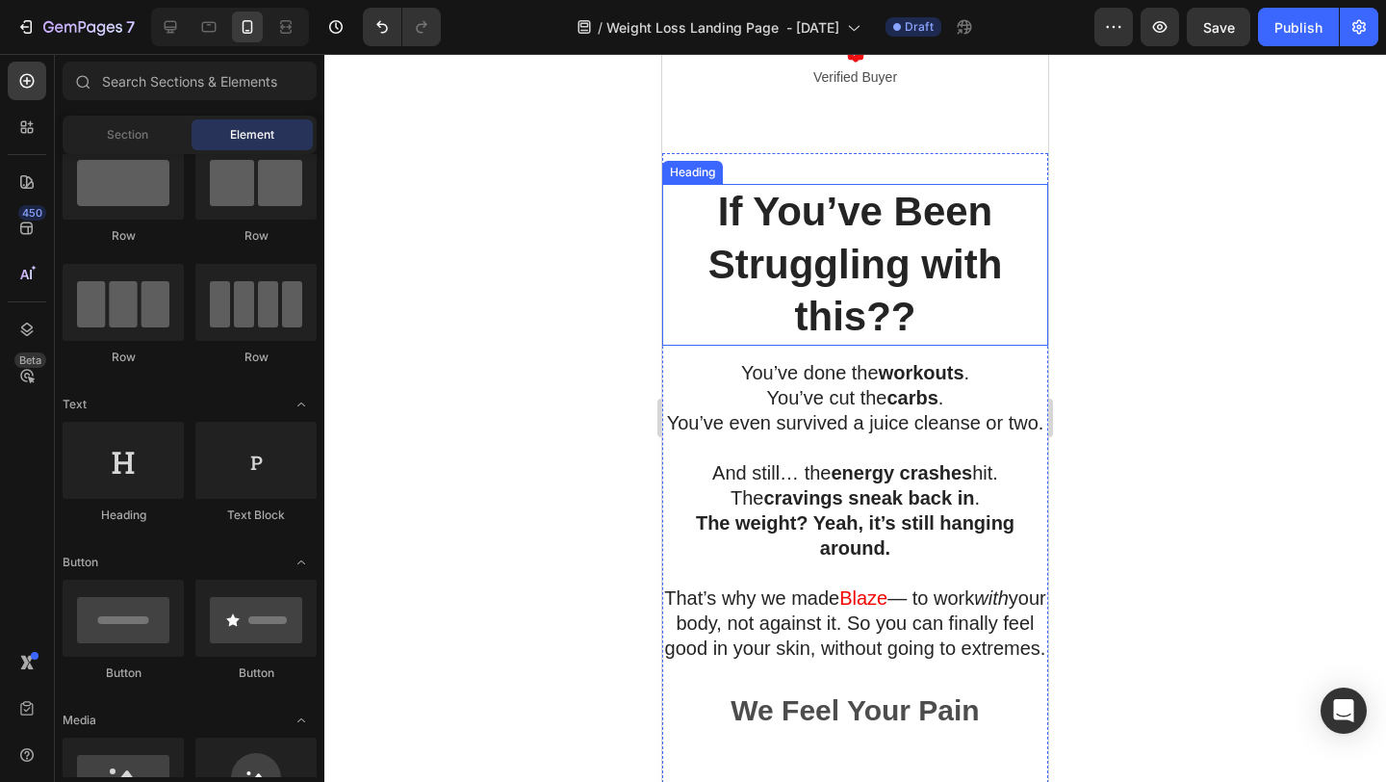
click at [989, 246] on h2 "If You’ve Been Struggling with this??" at bounding box center [855, 265] width 386 height 162
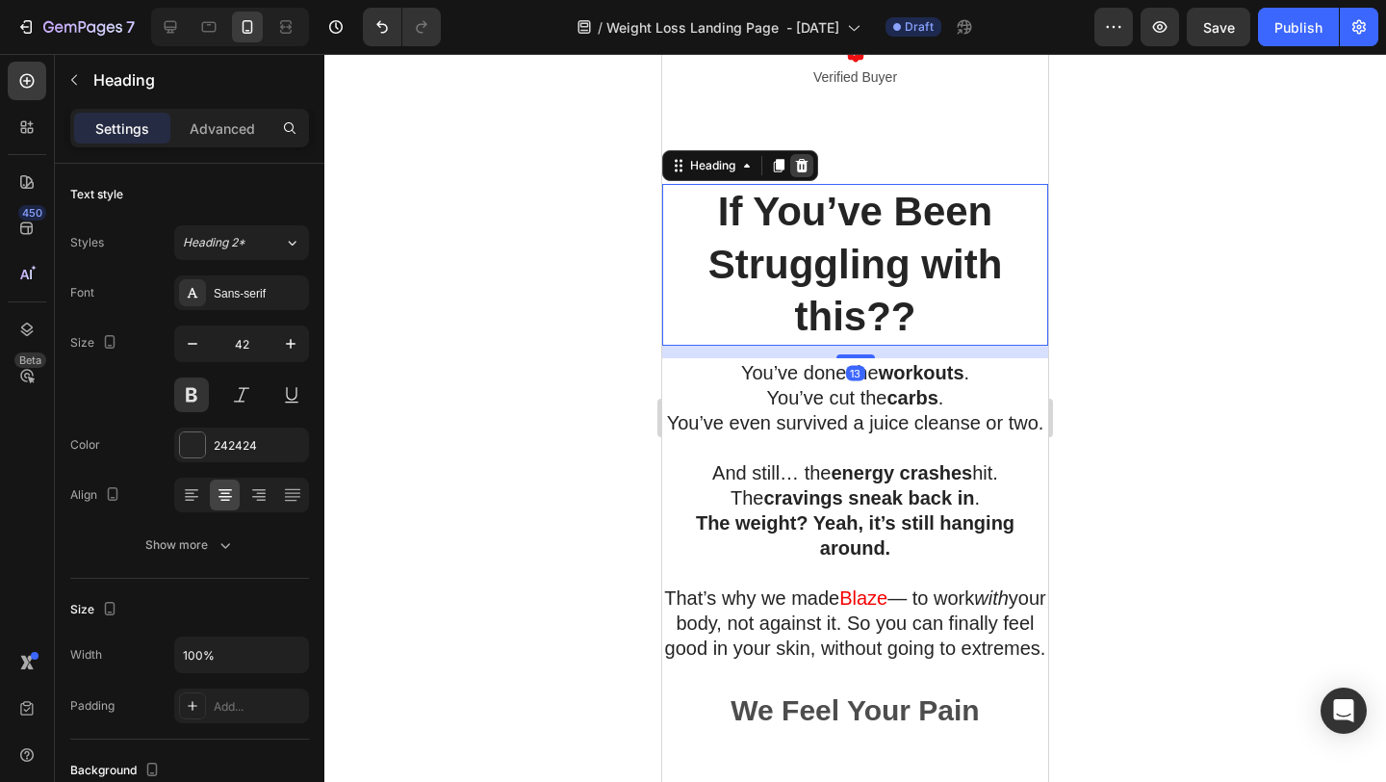
click at [811, 157] on div at bounding box center [801, 165] width 23 height 23
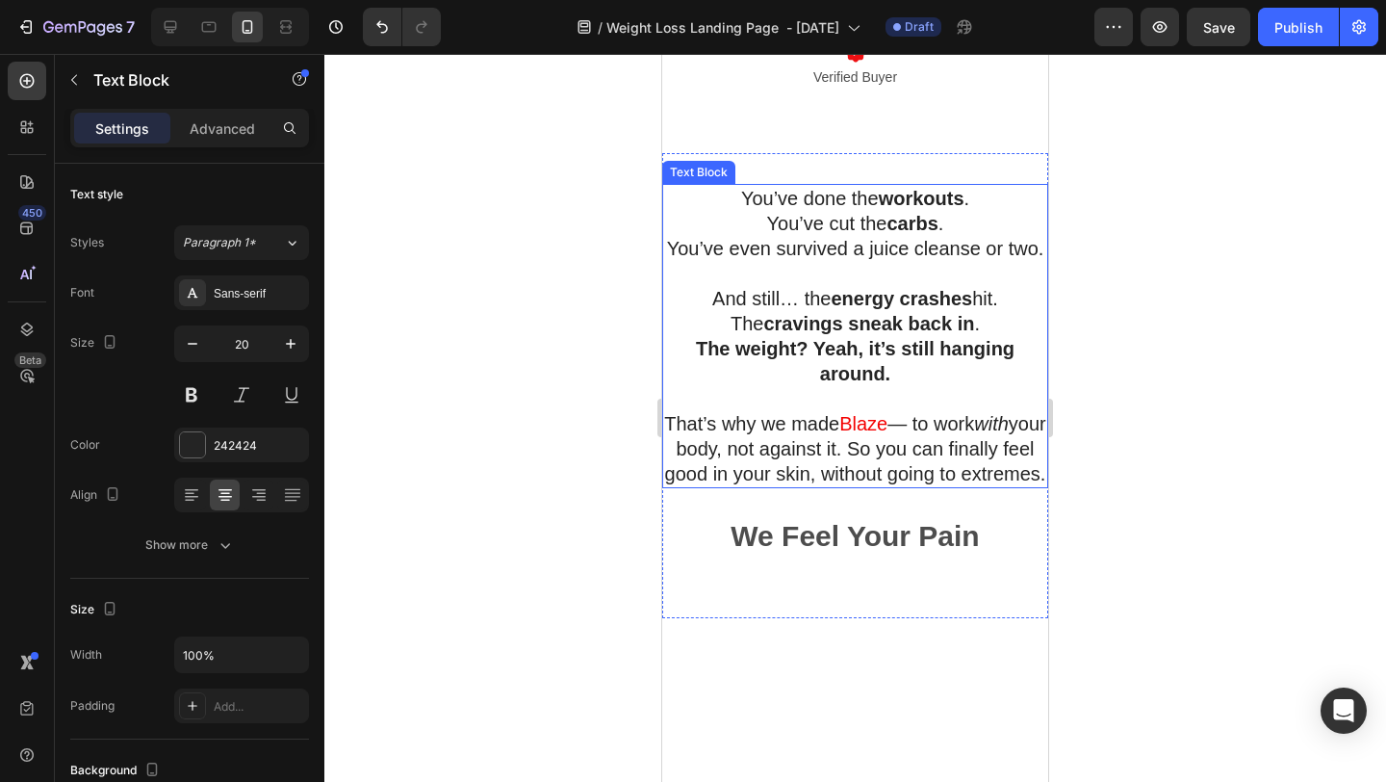
click at [961, 225] on p "You’ve done the workouts . You’ve cut the carbs . You’ve even survived a juice …" at bounding box center [855, 223] width 382 height 75
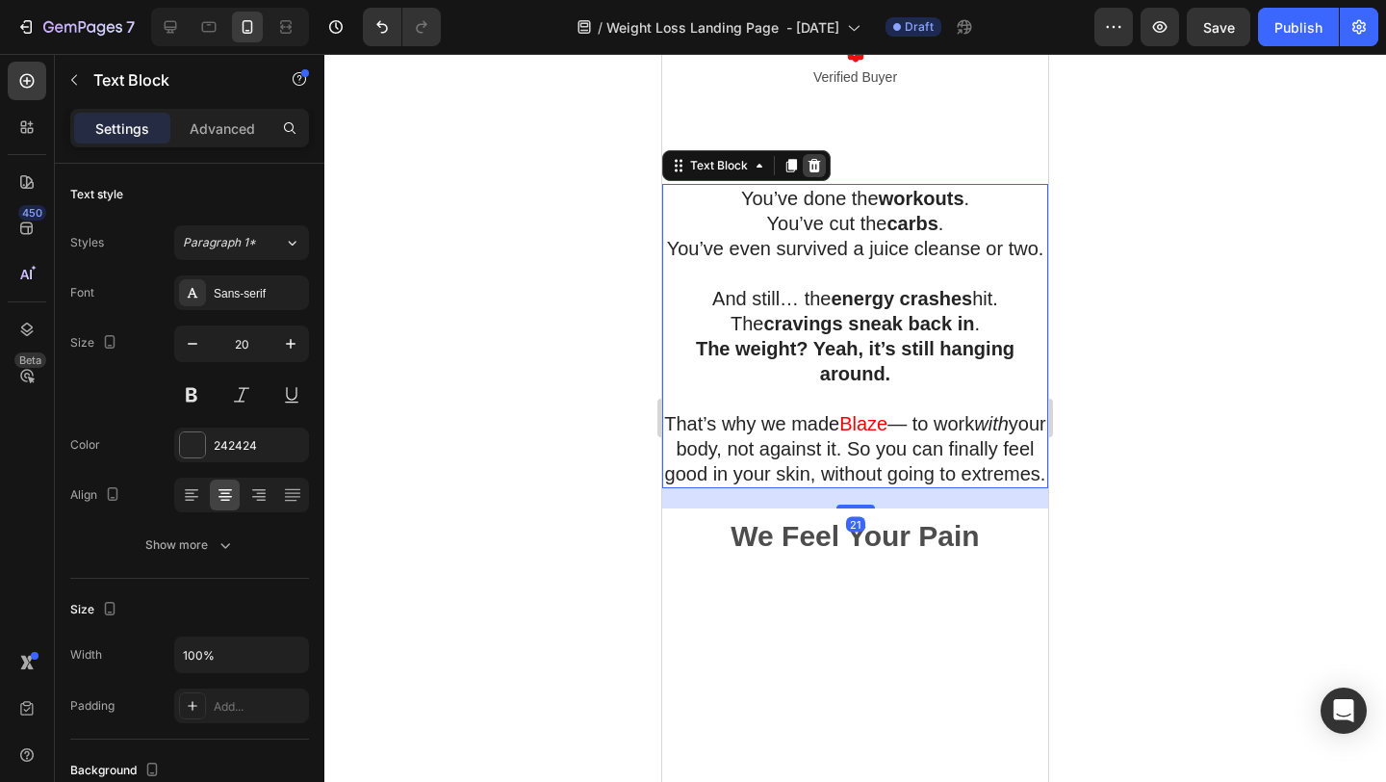
click at [820, 160] on icon at bounding box center [814, 165] width 15 height 15
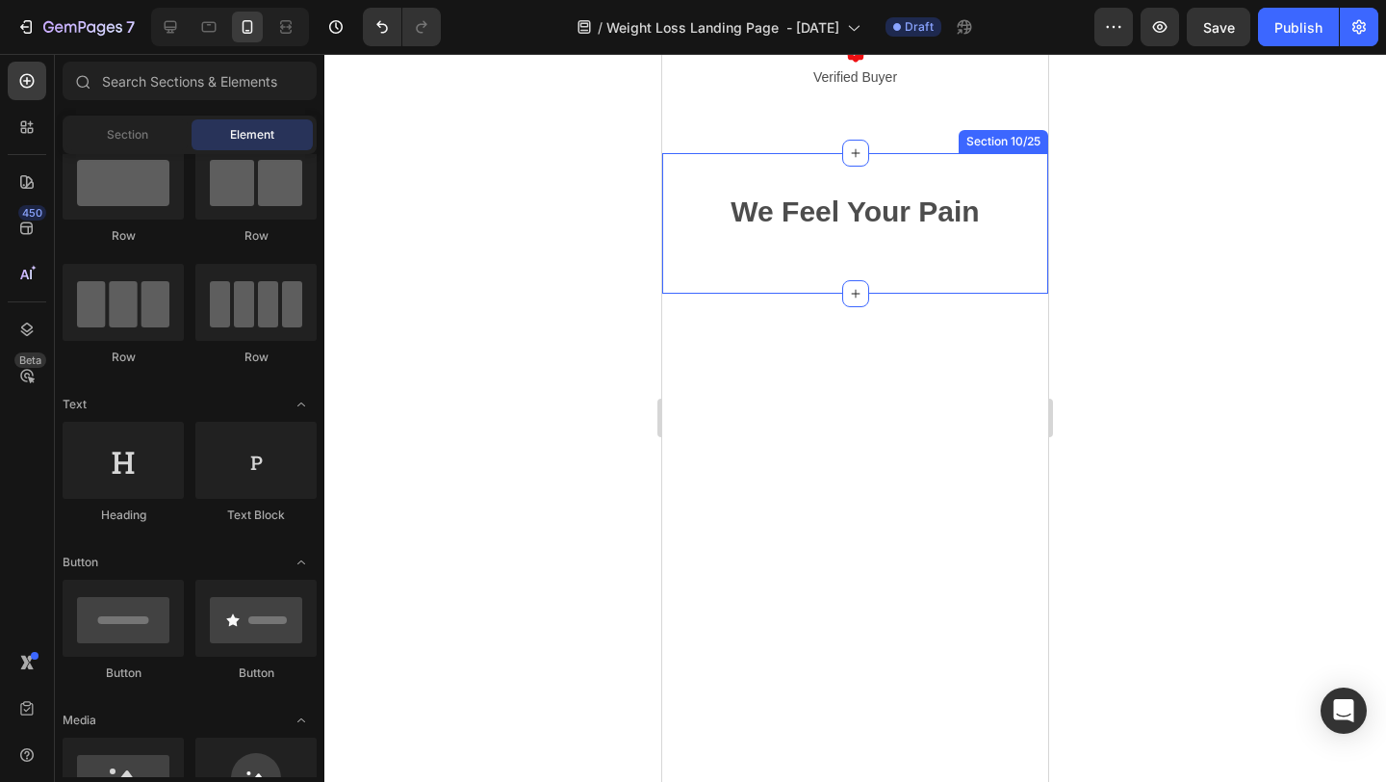
click at [1007, 176] on div "We Feel Your Pain Text Block Section 10/25" at bounding box center [855, 223] width 386 height 141
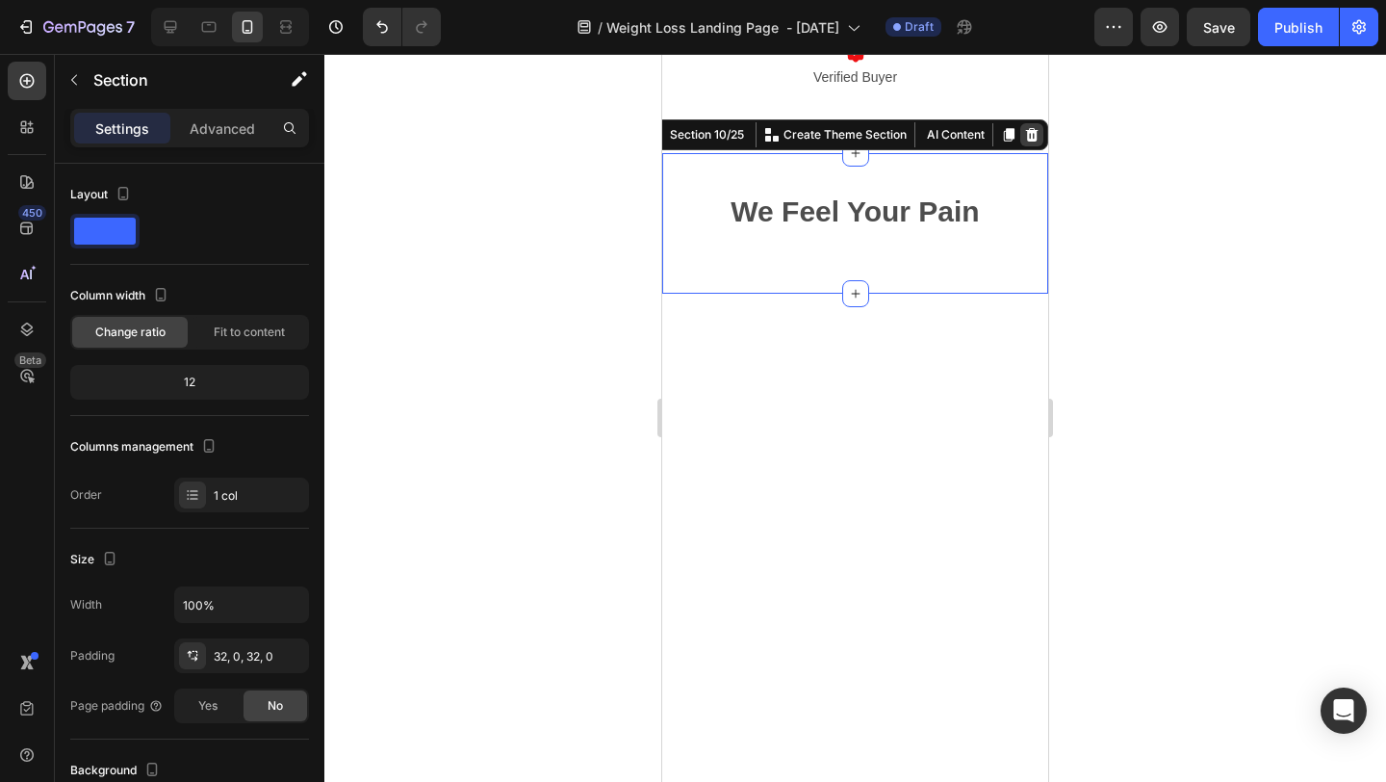
click at [1039, 127] on icon at bounding box center [1031, 134] width 15 height 15
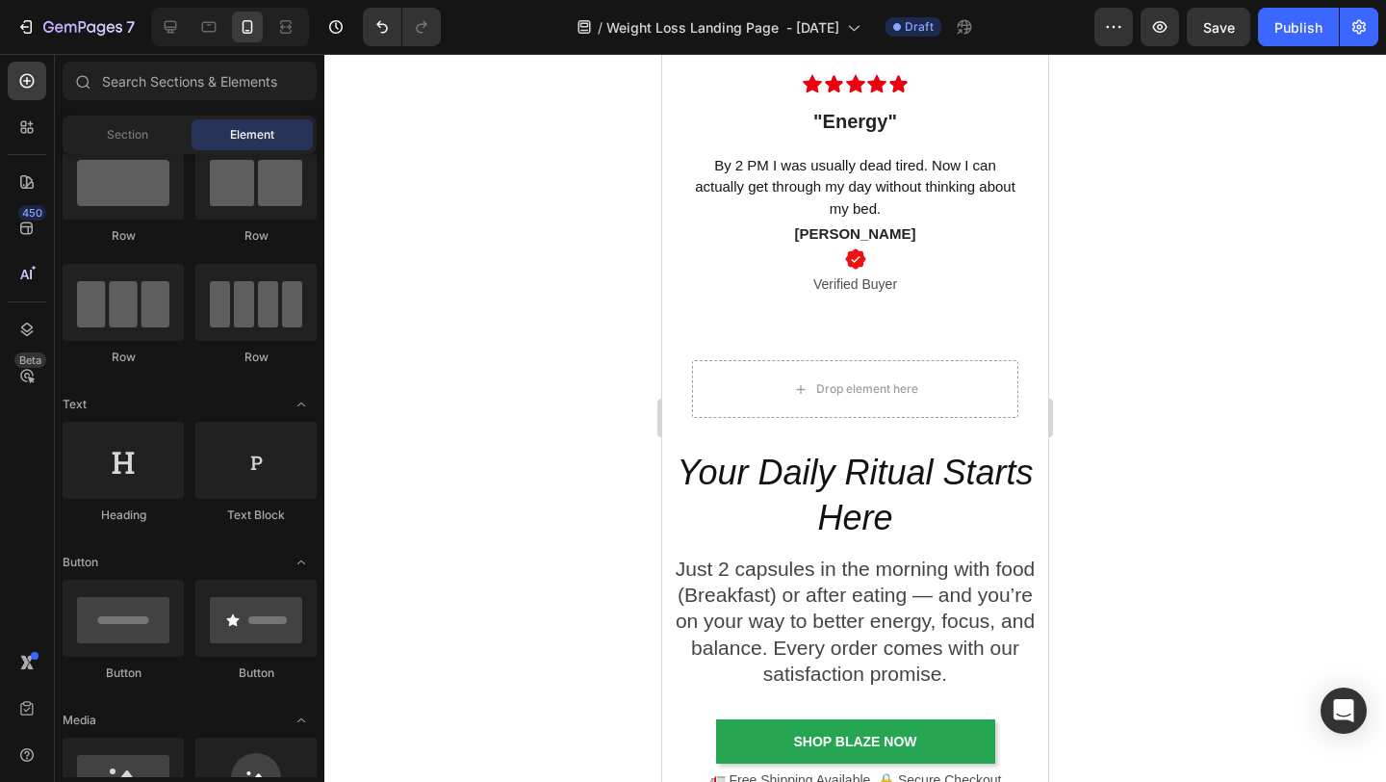
scroll to position [4081, 0]
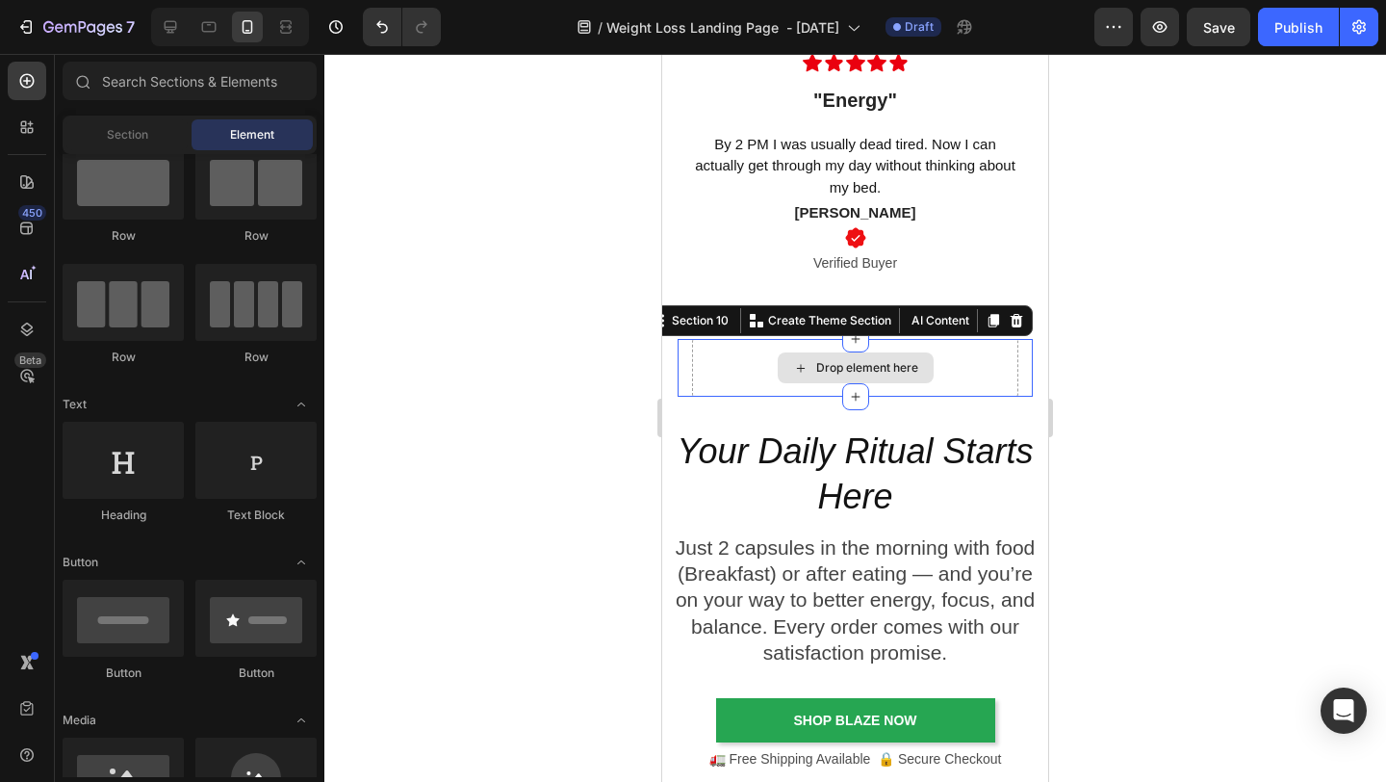
click at [1017, 345] on div "Drop element here" at bounding box center [855, 368] width 326 height 58
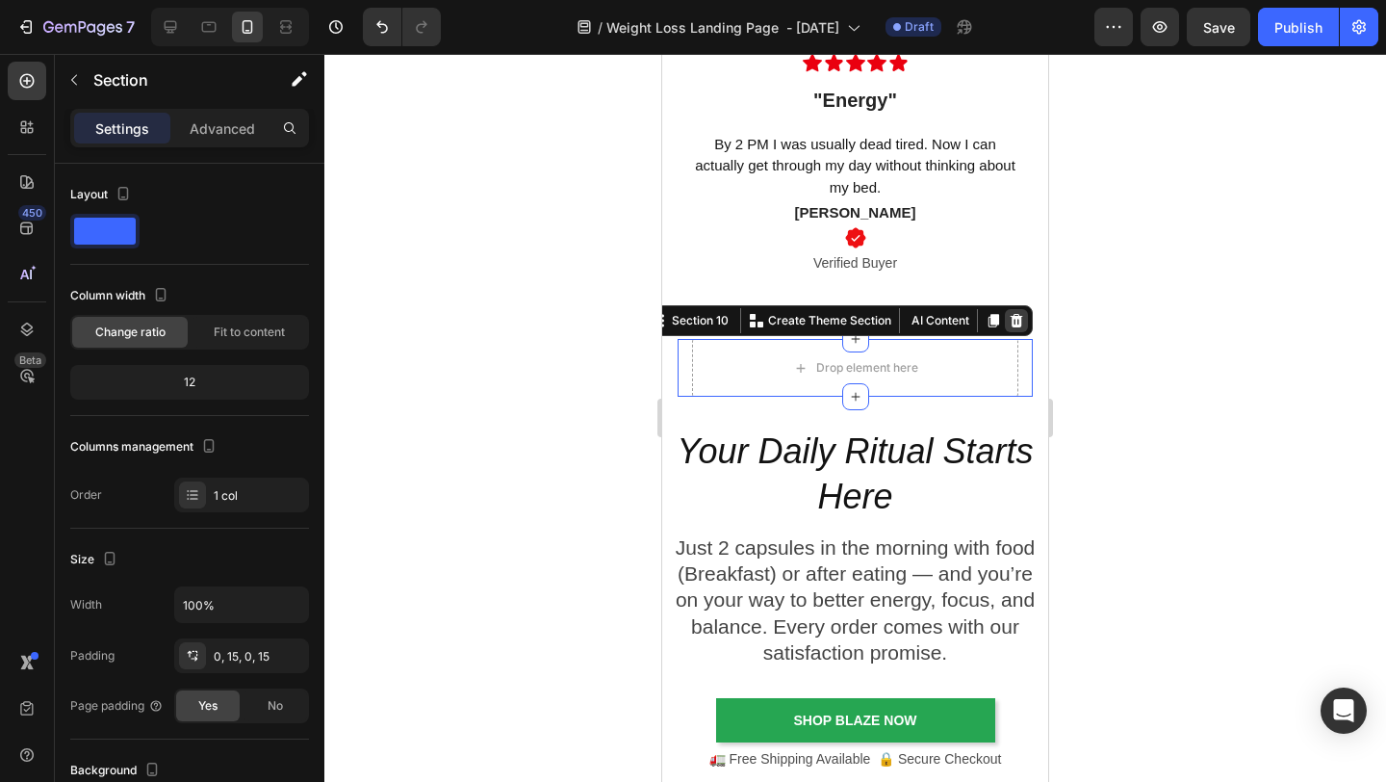
click at [1022, 316] on icon at bounding box center [1016, 320] width 15 height 15
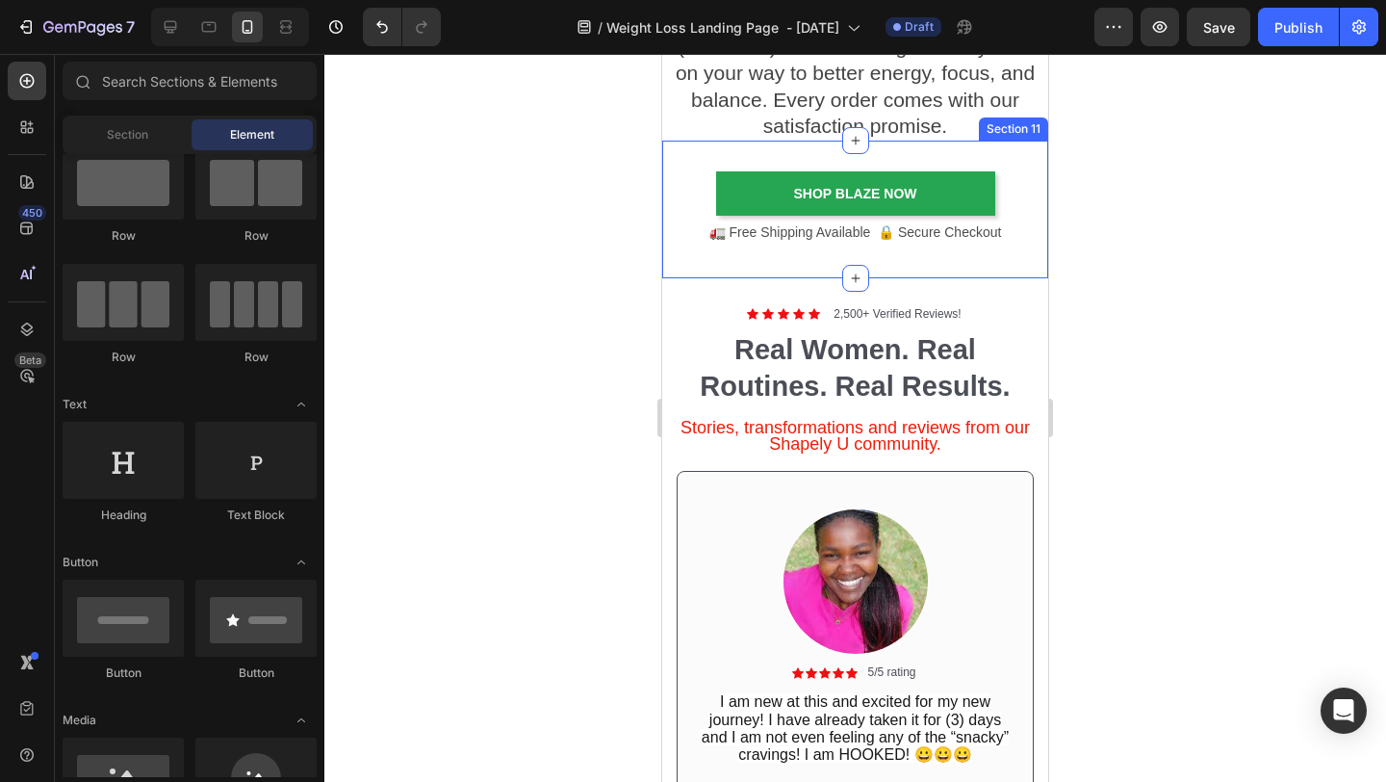
scroll to position [4585, 0]
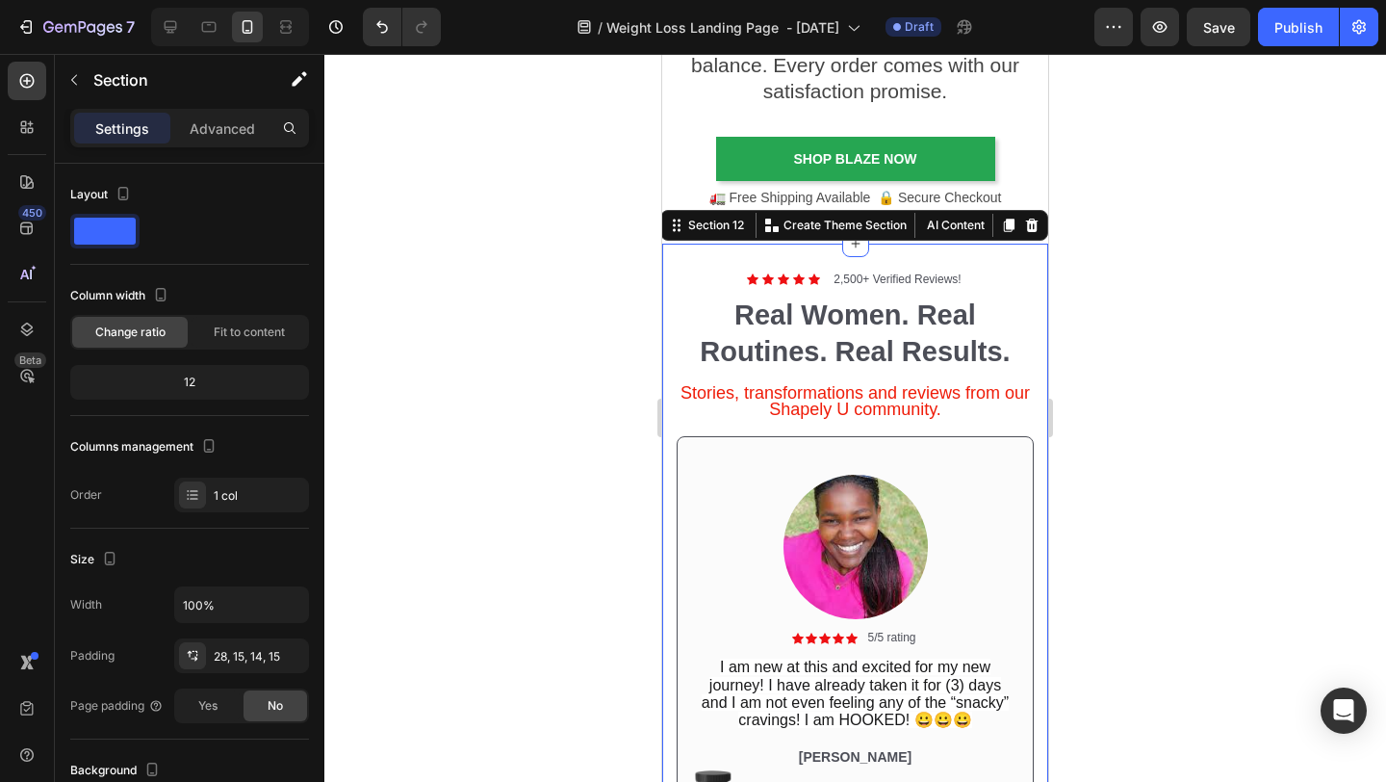
click at [669, 282] on div "Icon Icon Icon Icon Icon Icon List 2,500+ Verified Reviews! Text Block Row Real…" at bounding box center [855, 595] width 386 height 703
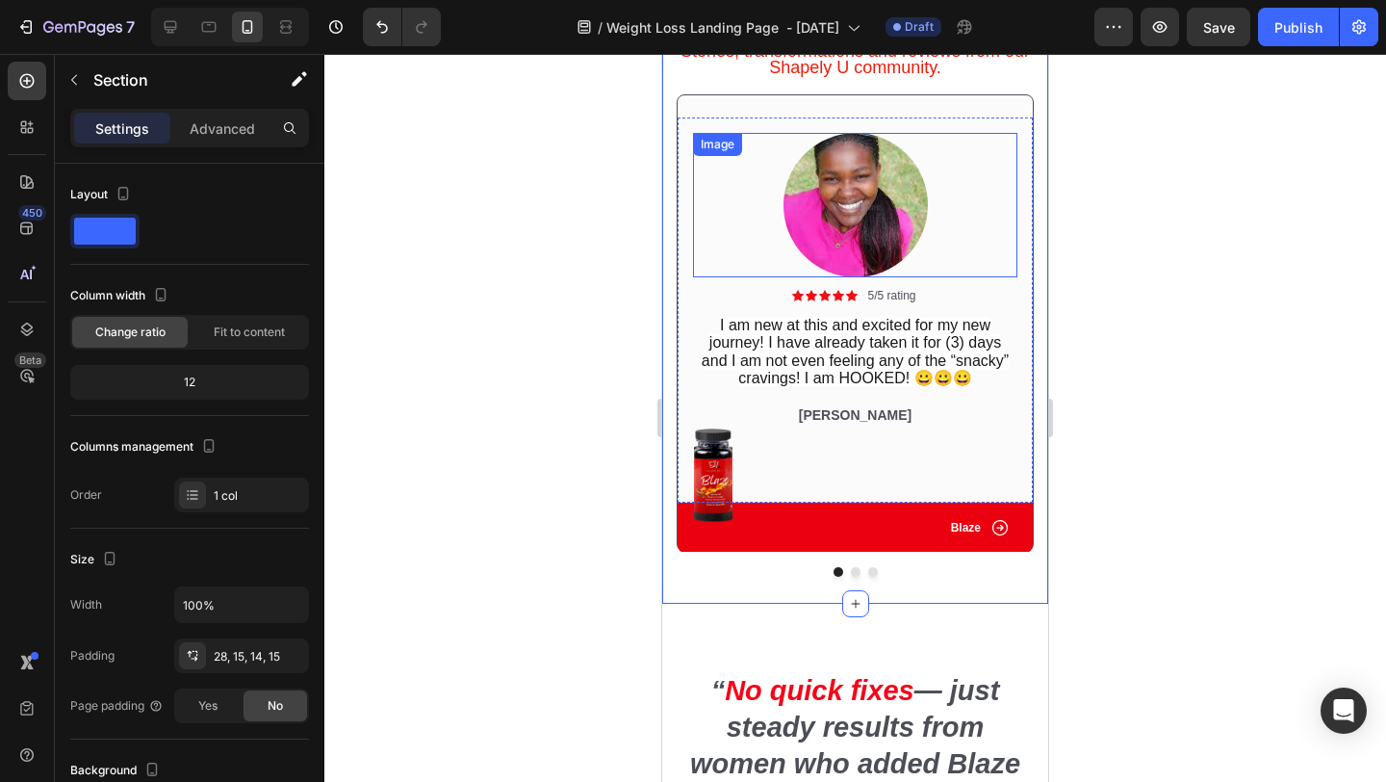
scroll to position [4931, 0]
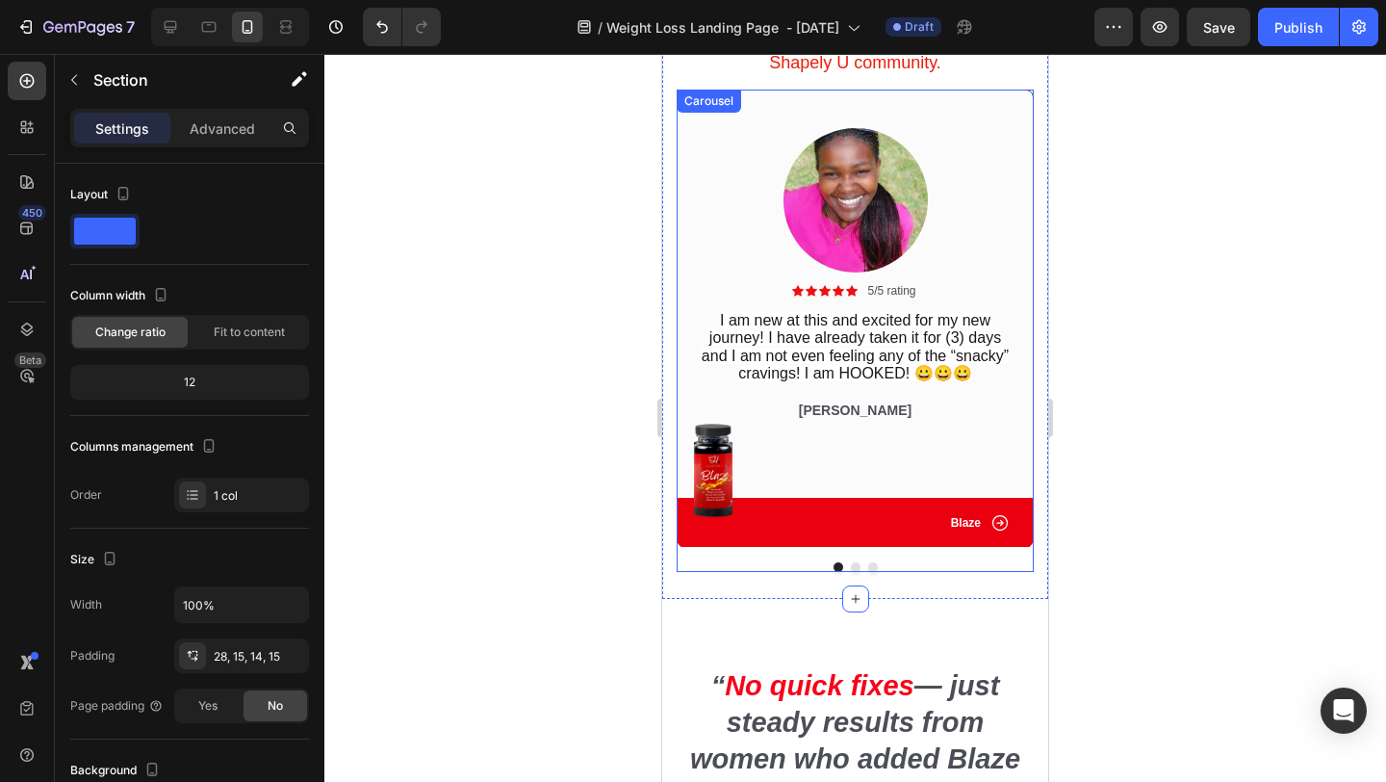
click at [857, 570] on button "Dot" at bounding box center [856, 567] width 10 height 10
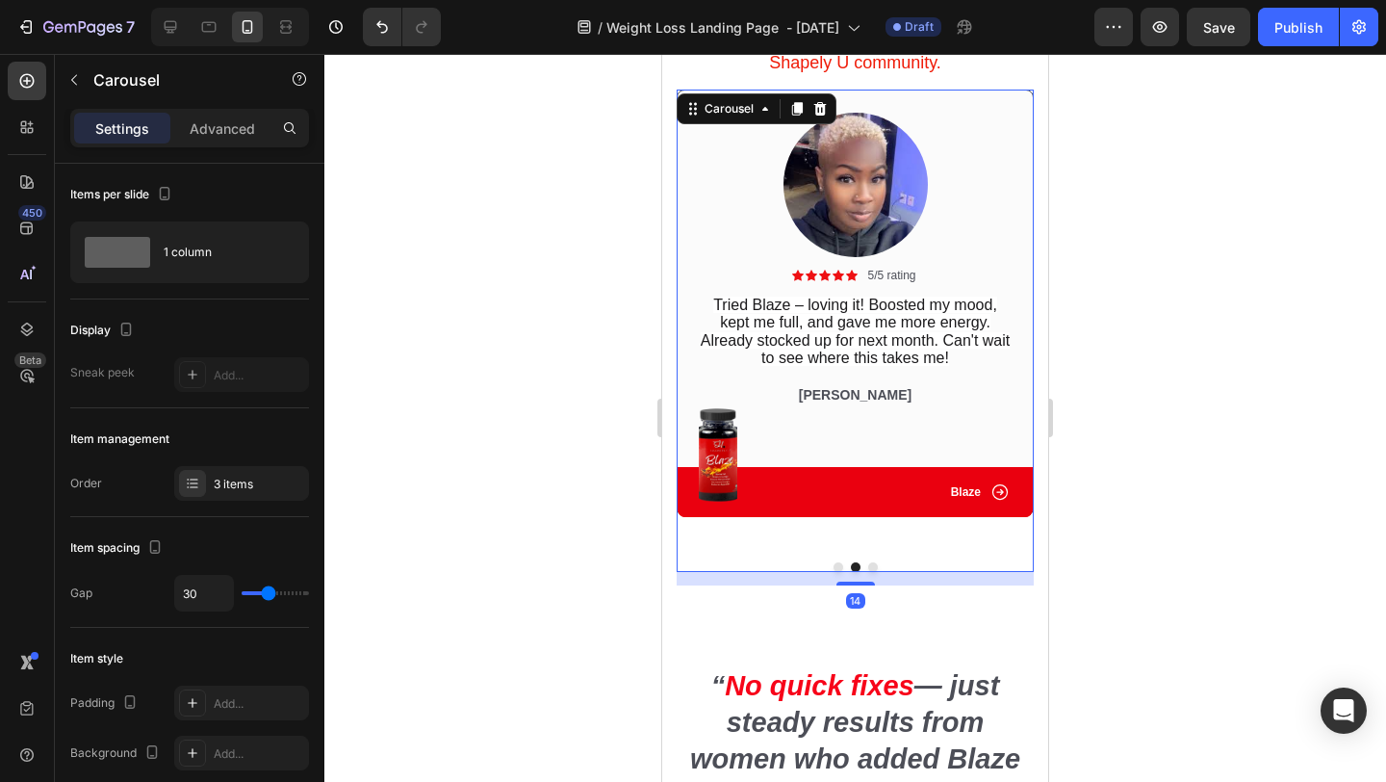
click at [877, 568] on button "Dot" at bounding box center [873, 567] width 10 height 10
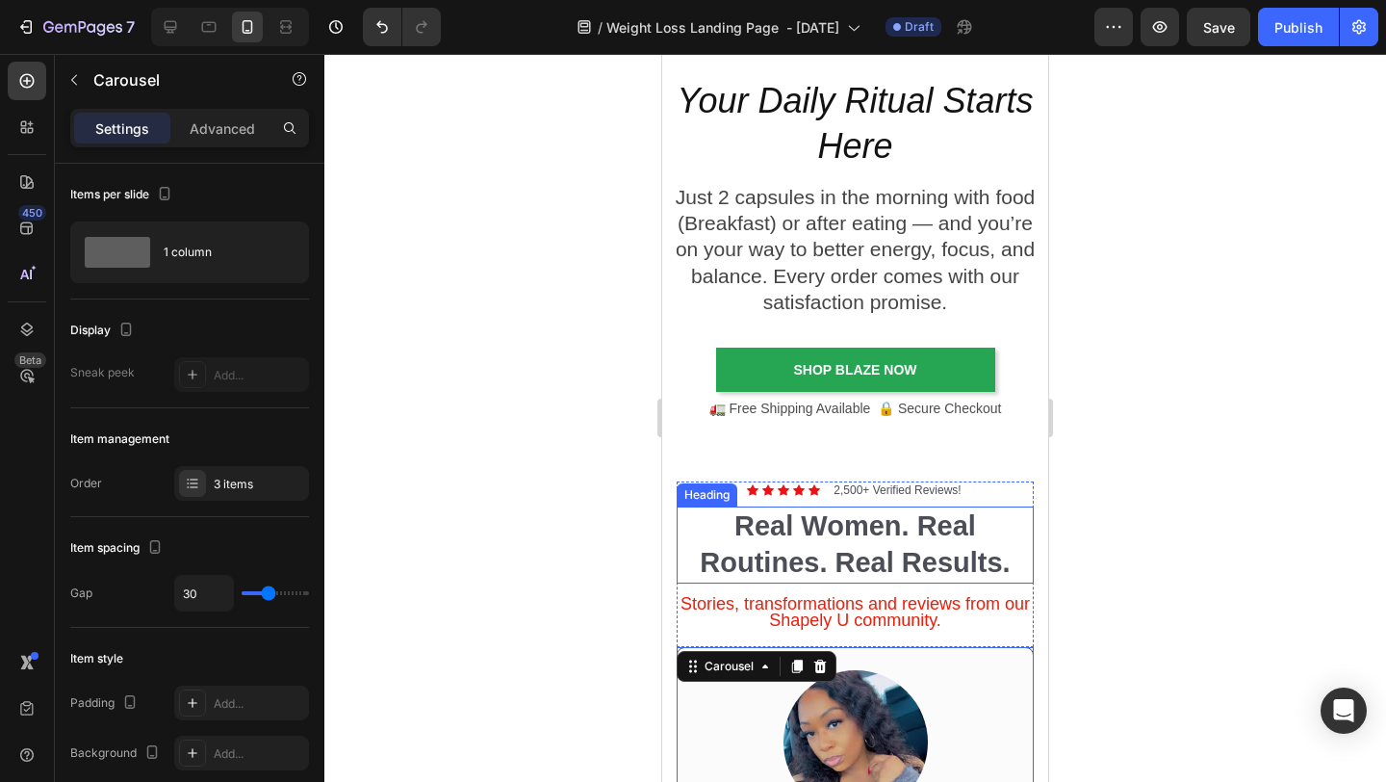
scroll to position [4364, 0]
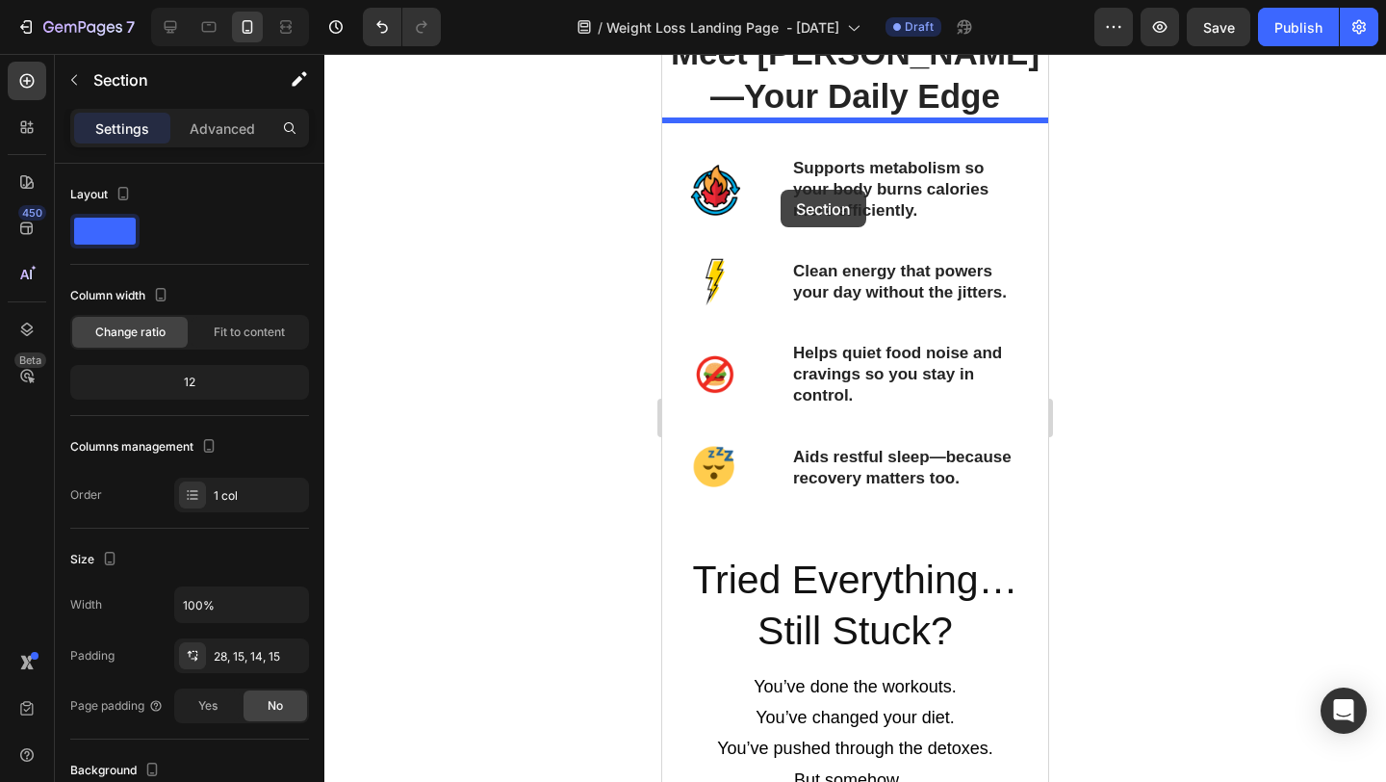
scroll to position [2254, 0]
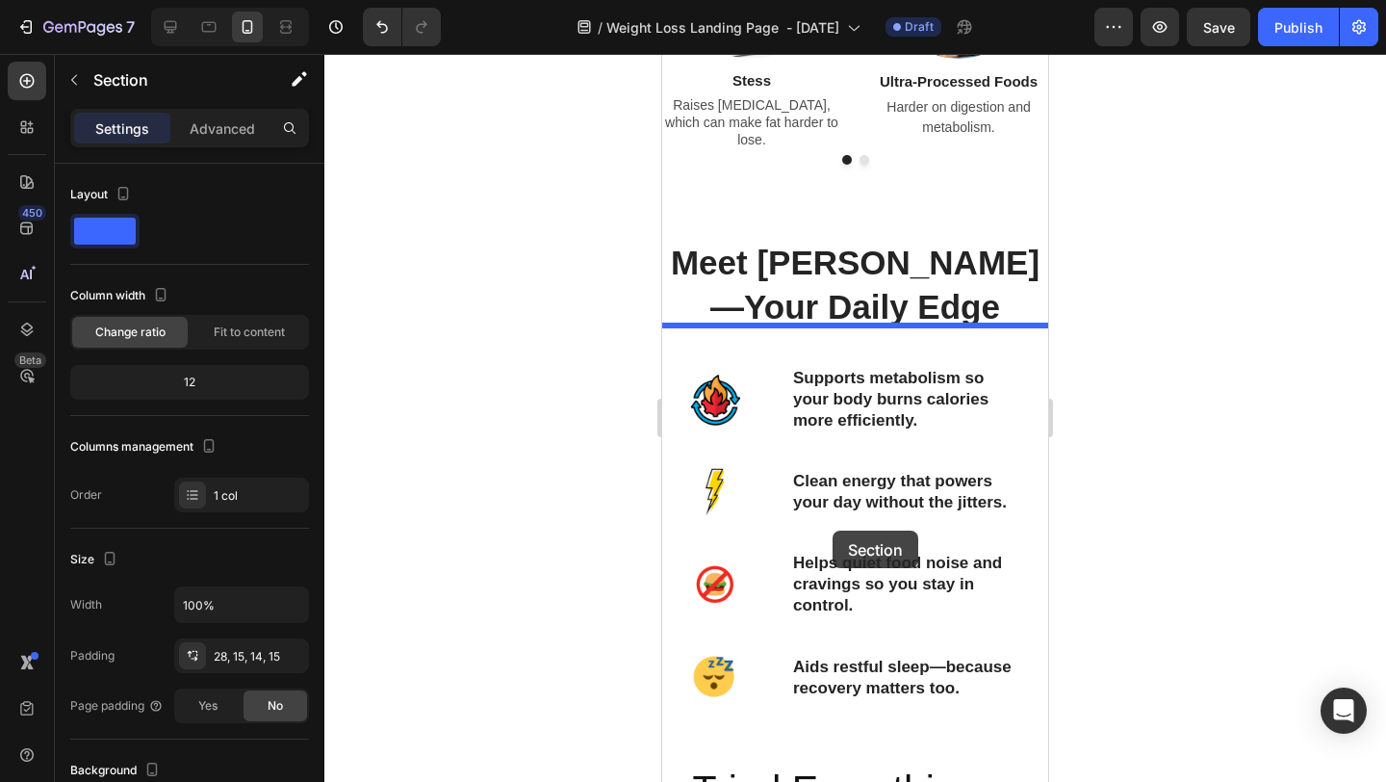
drag, startPoint x: 677, startPoint y: 452, endPoint x: 837, endPoint y: 569, distance: 198.3
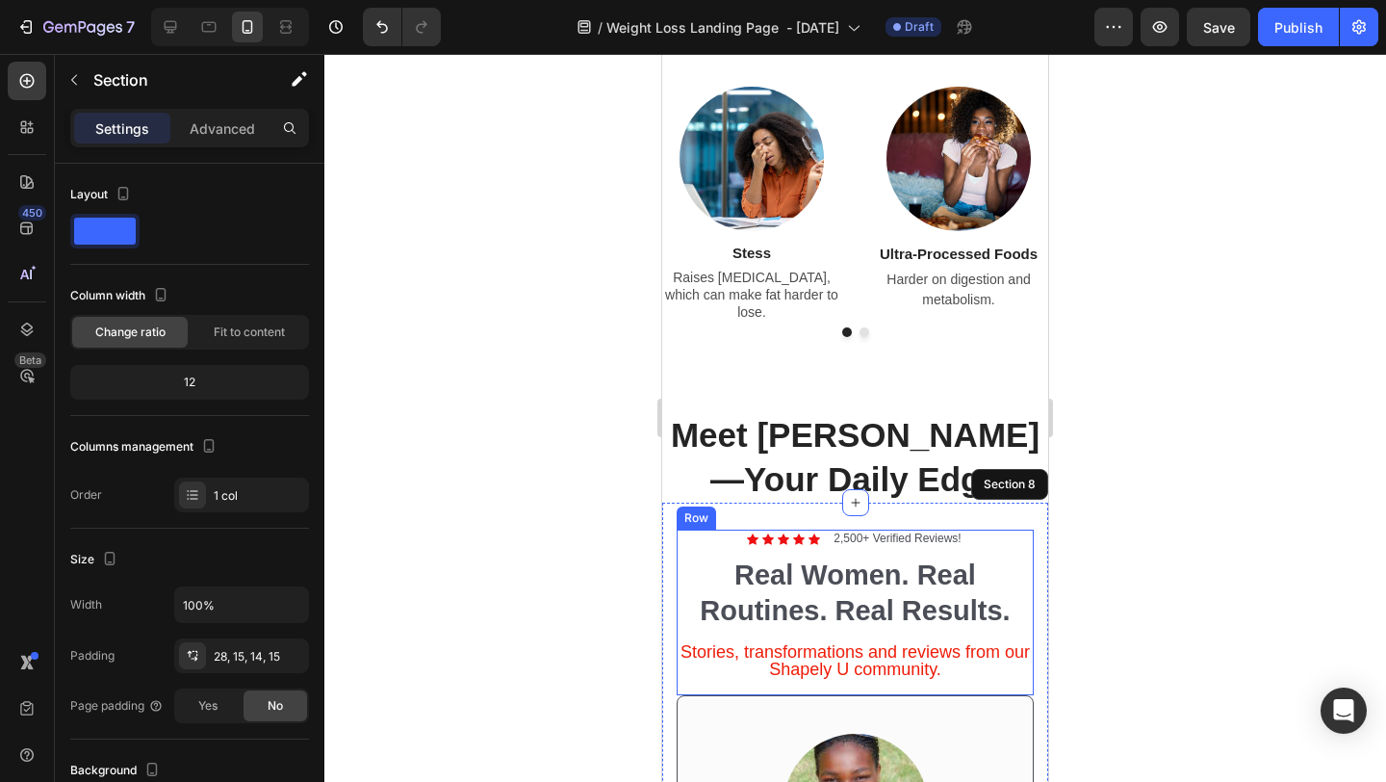
scroll to position [2080, 0]
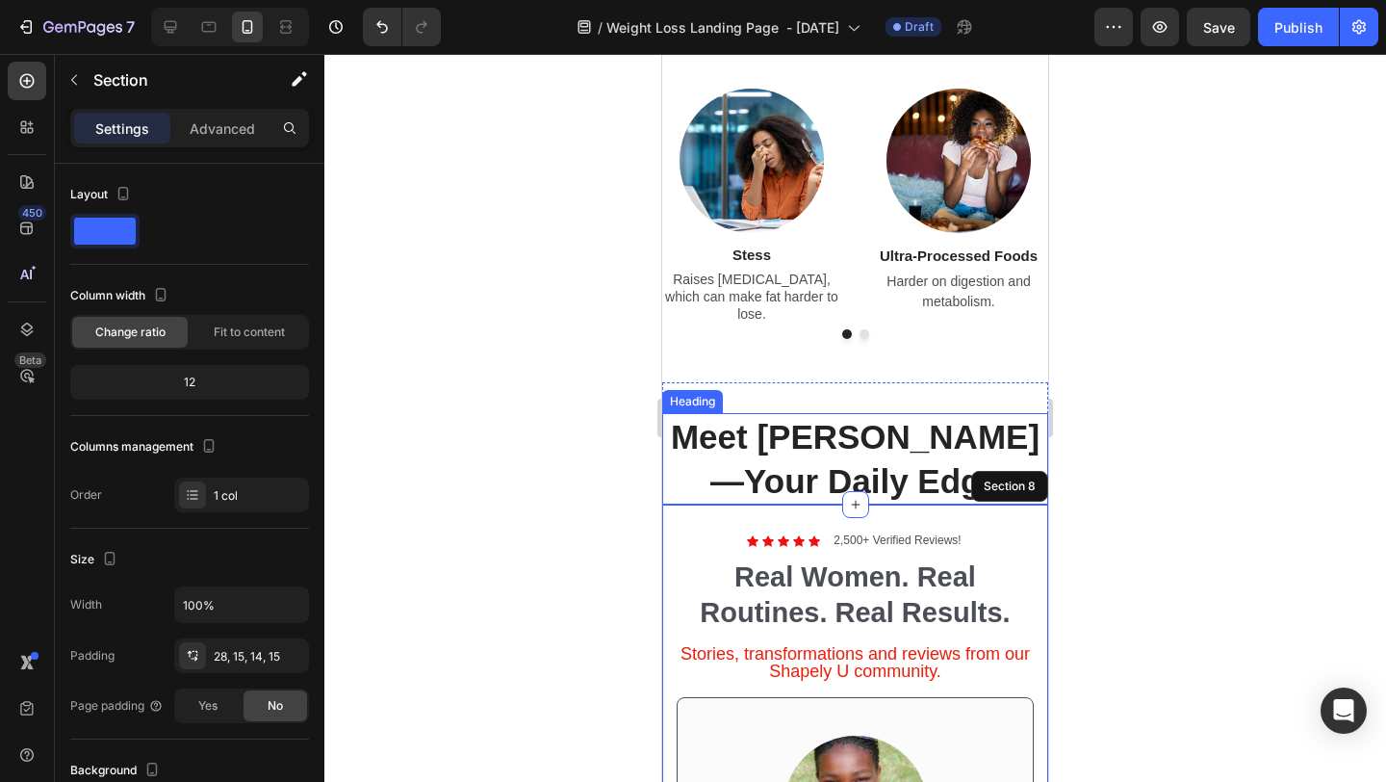
click at [973, 481] on div "Section 8" at bounding box center [1009, 486] width 77 height 31
click at [1116, 485] on div at bounding box center [855, 418] width 1062 height 728
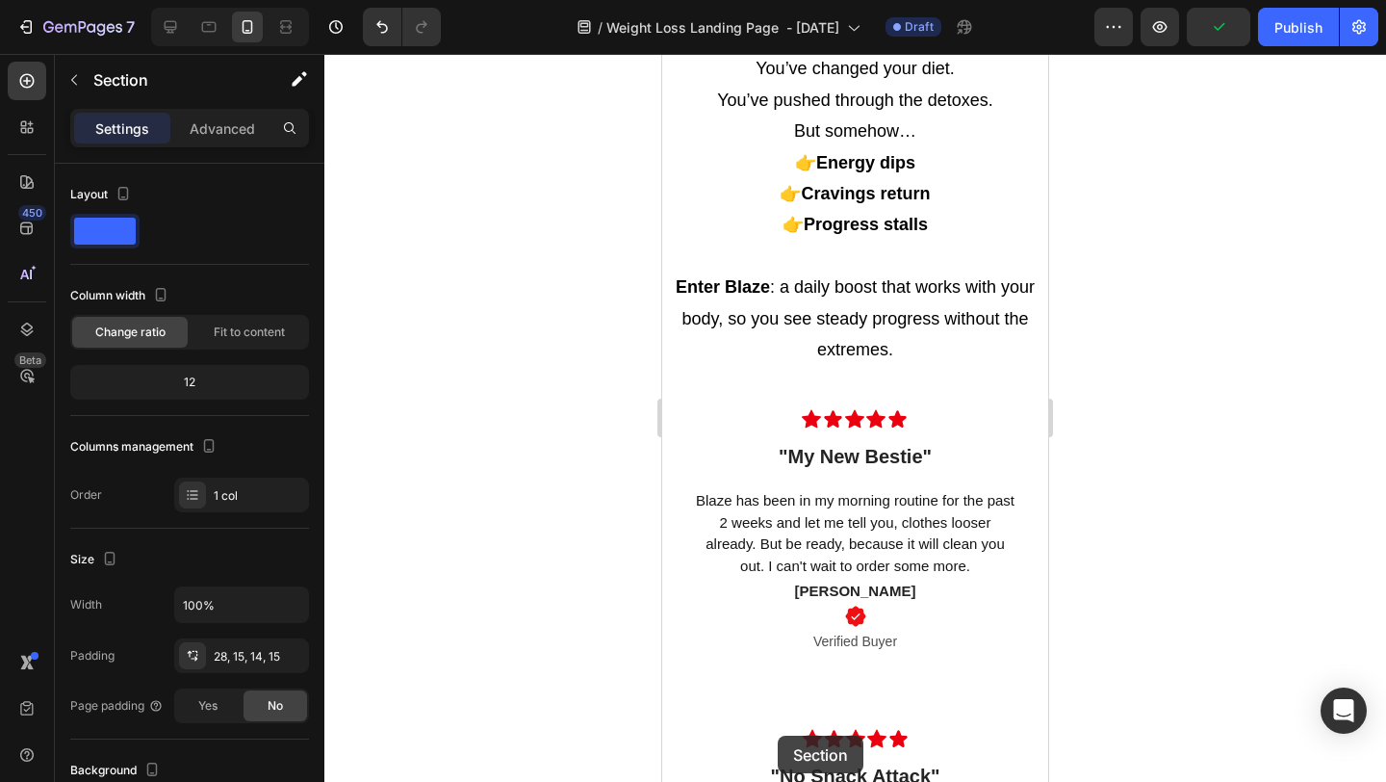
scroll to position [3817, 0]
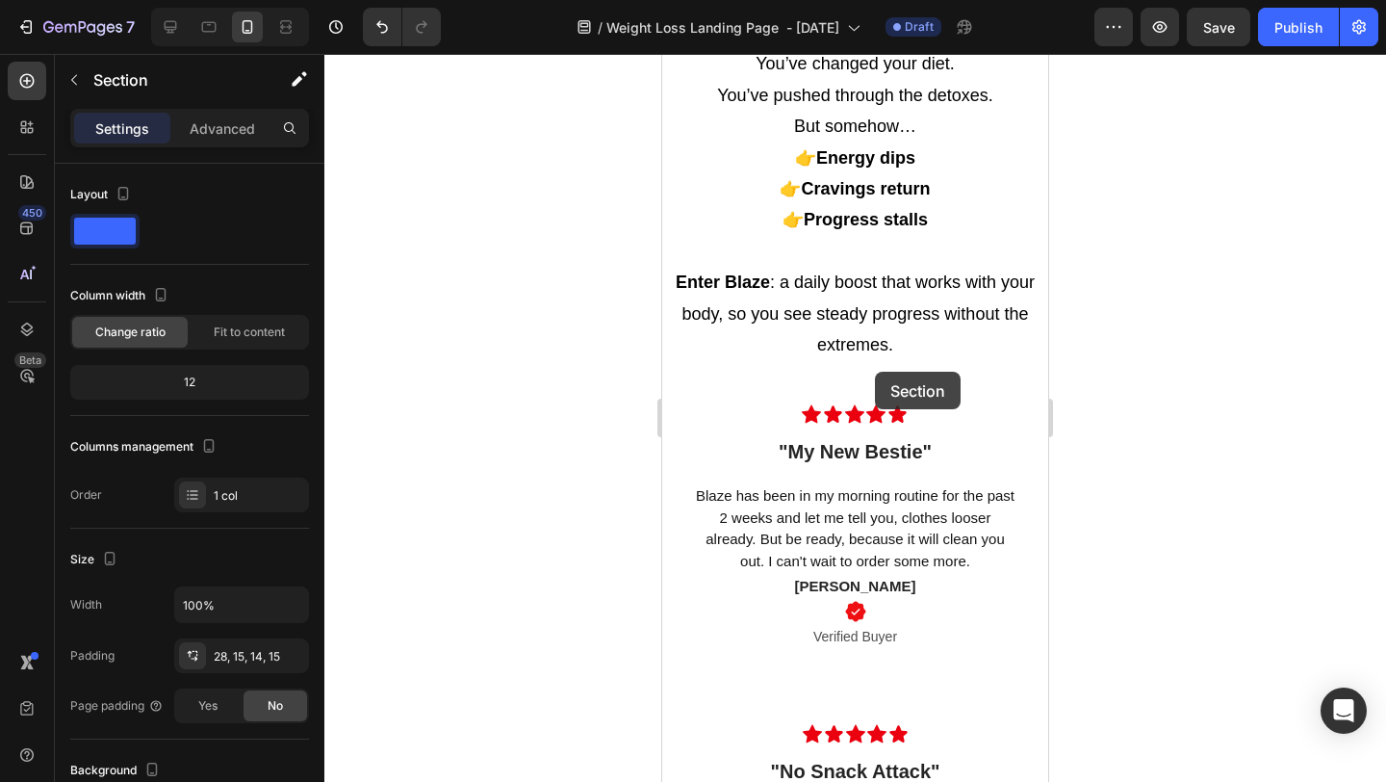
drag, startPoint x: 680, startPoint y: 488, endPoint x: 875, endPoint y: 372, distance: 227.5
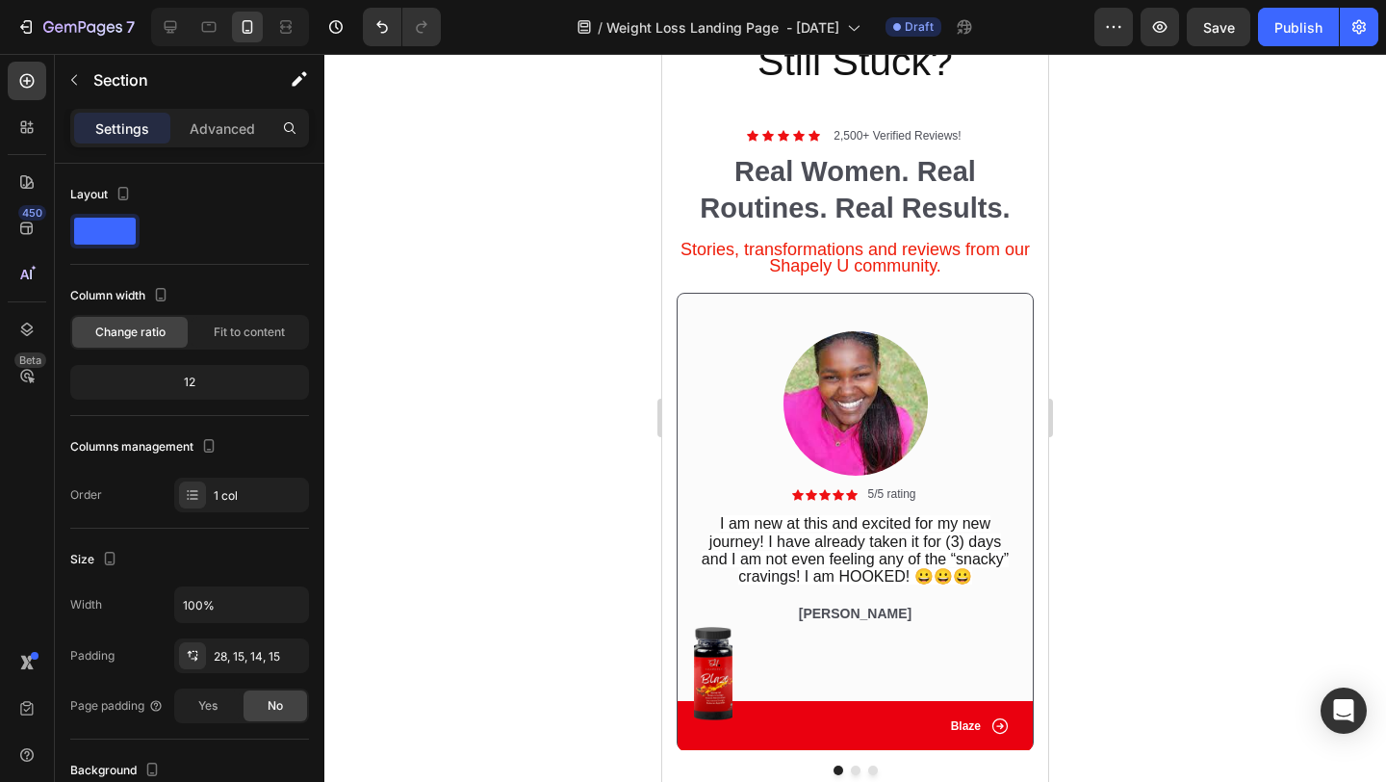
scroll to position [2890, 0]
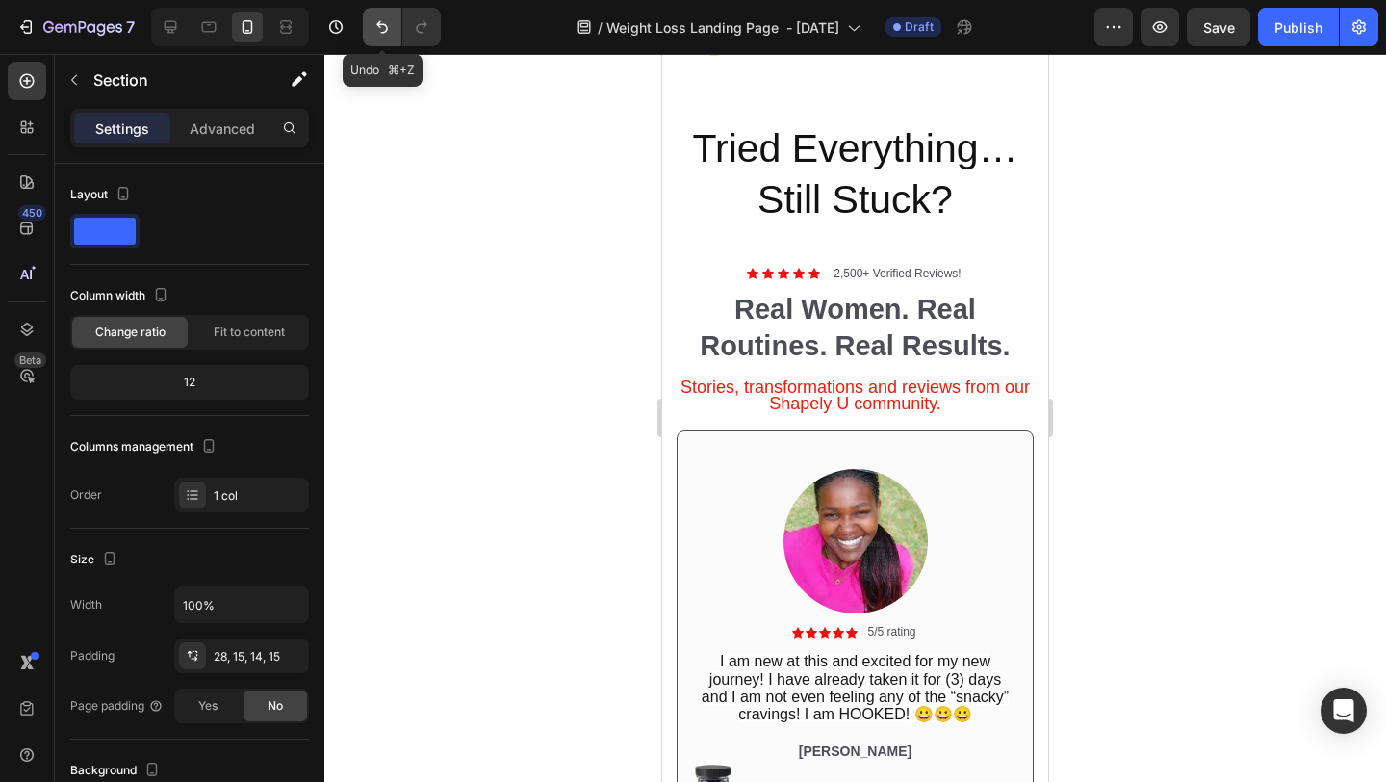
click at [376, 24] on icon "Undo/Redo" at bounding box center [382, 27] width 12 height 13
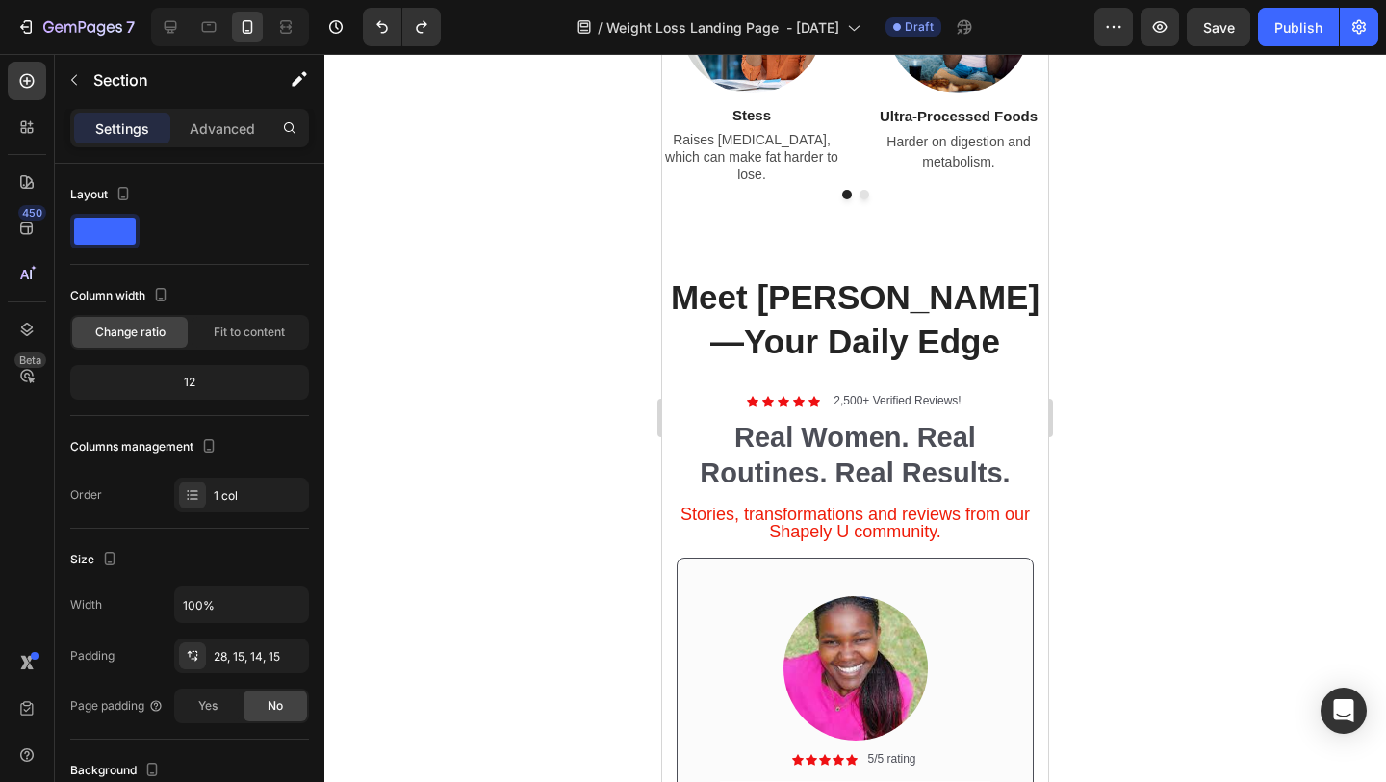
scroll to position [2234, 0]
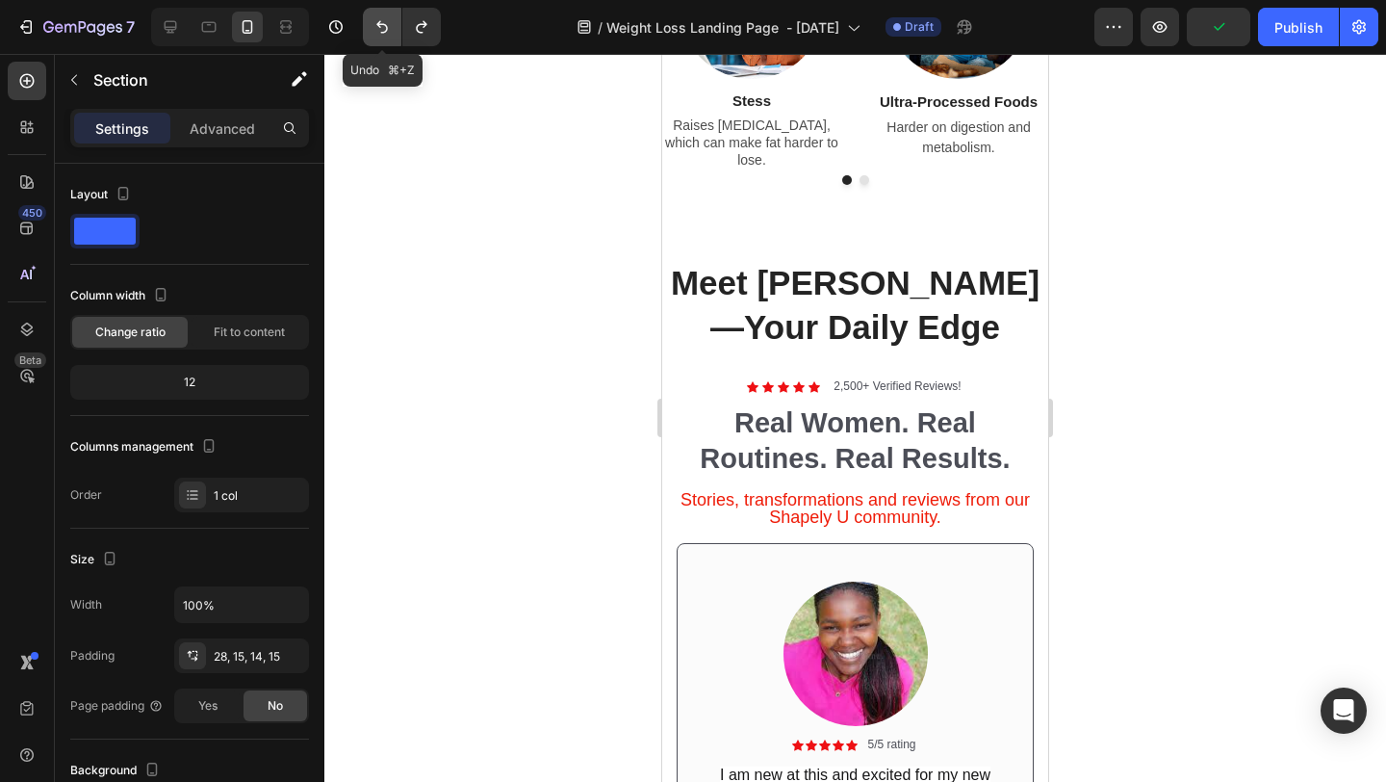
click at [384, 31] on icon "Undo/Redo" at bounding box center [382, 26] width 19 height 19
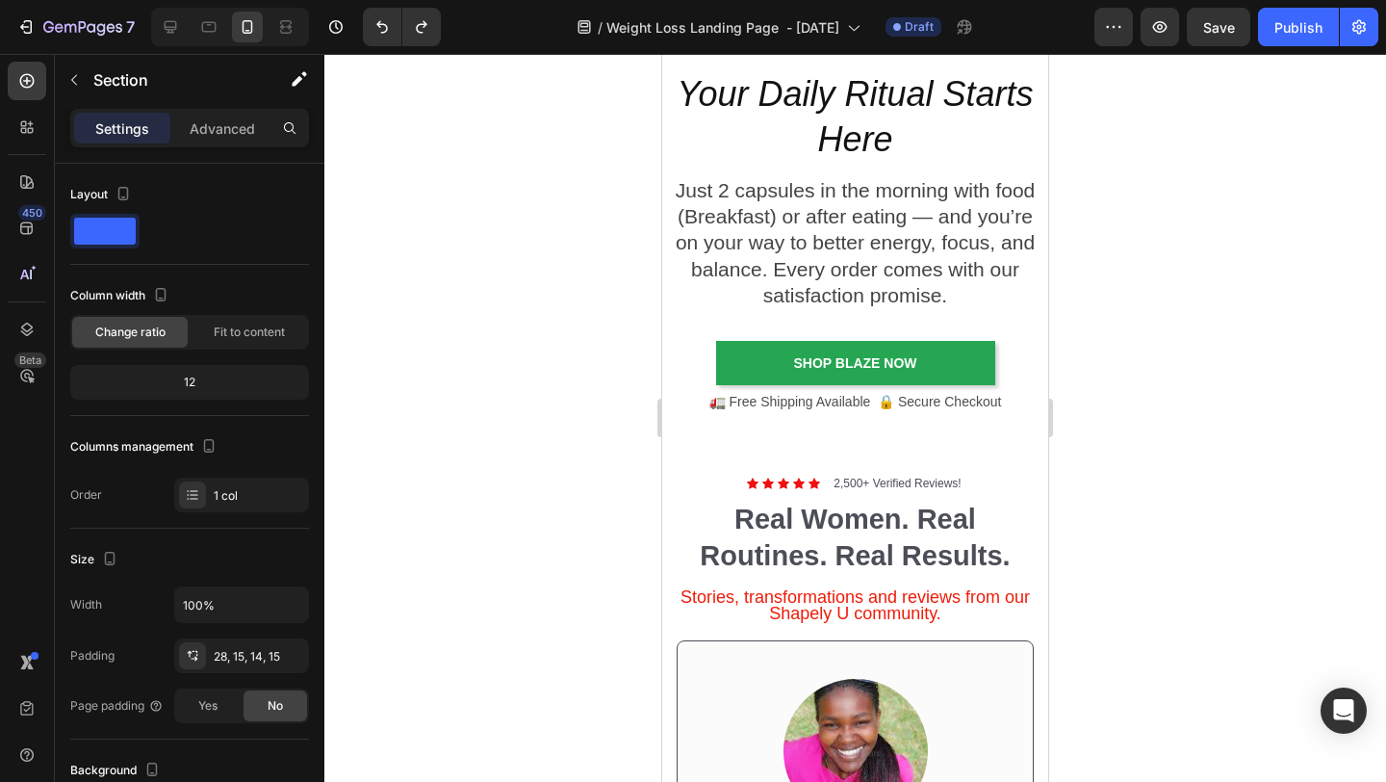
scroll to position [4345, 0]
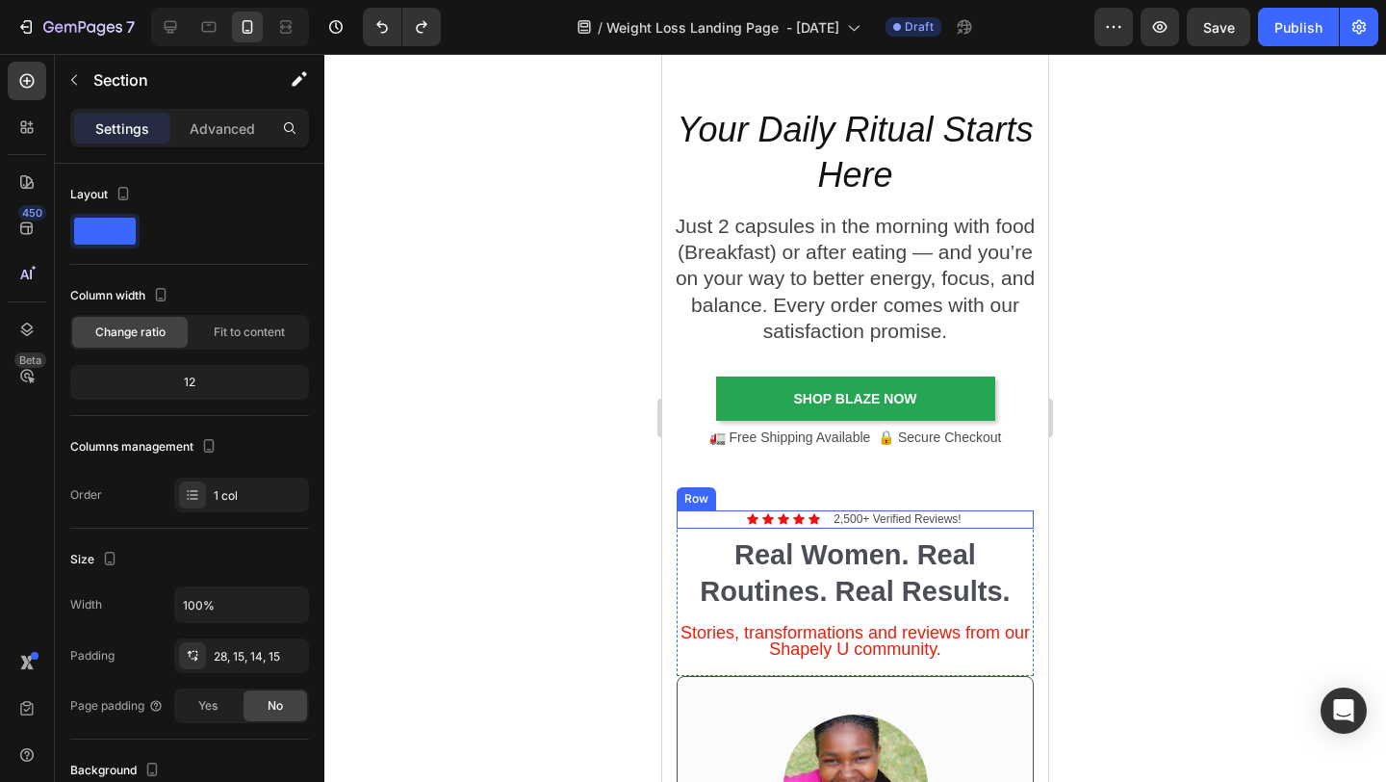
click at [684, 519] on div "Icon Icon Icon Icon Icon Icon List 2,500+ Verified Reviews! Text Block Row" at bounding box center [855, 519] width 357 height 19
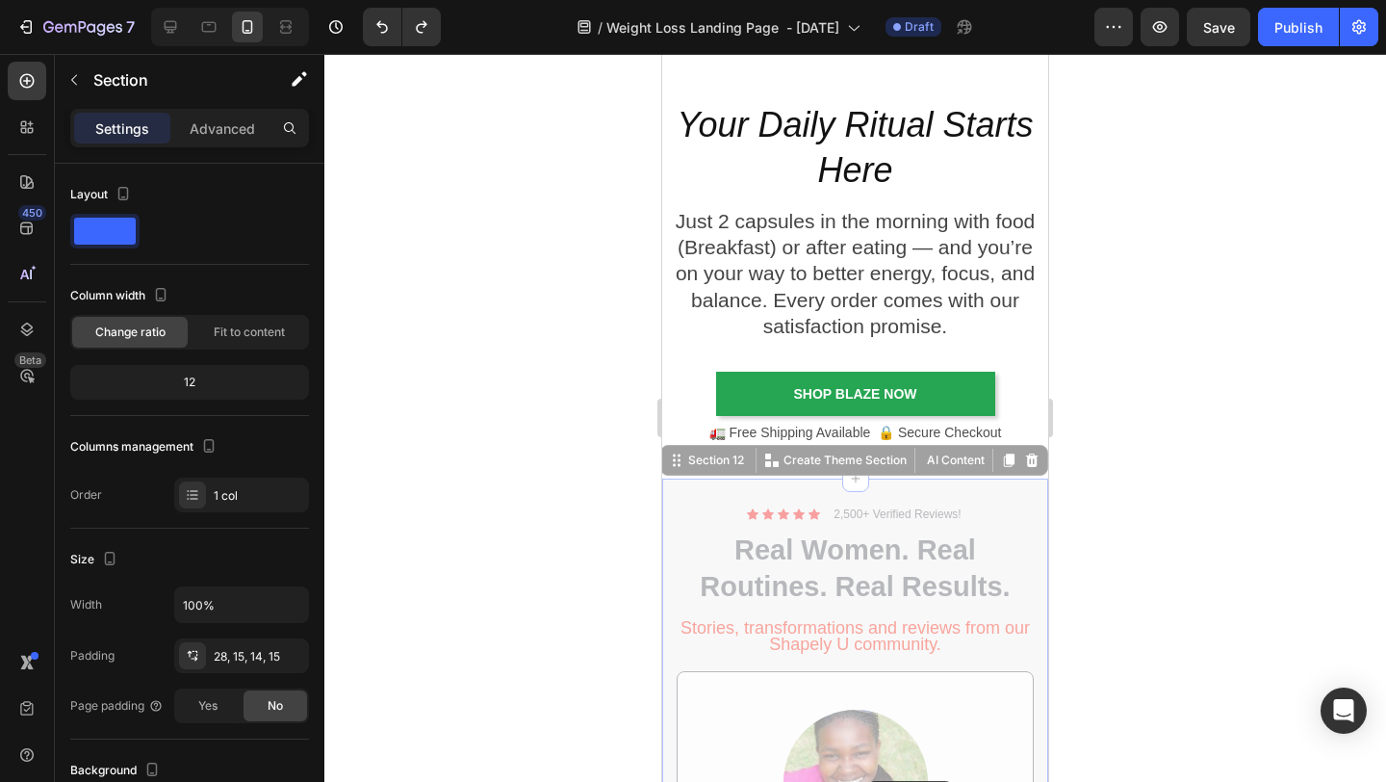
scroll to position [4536, 0]
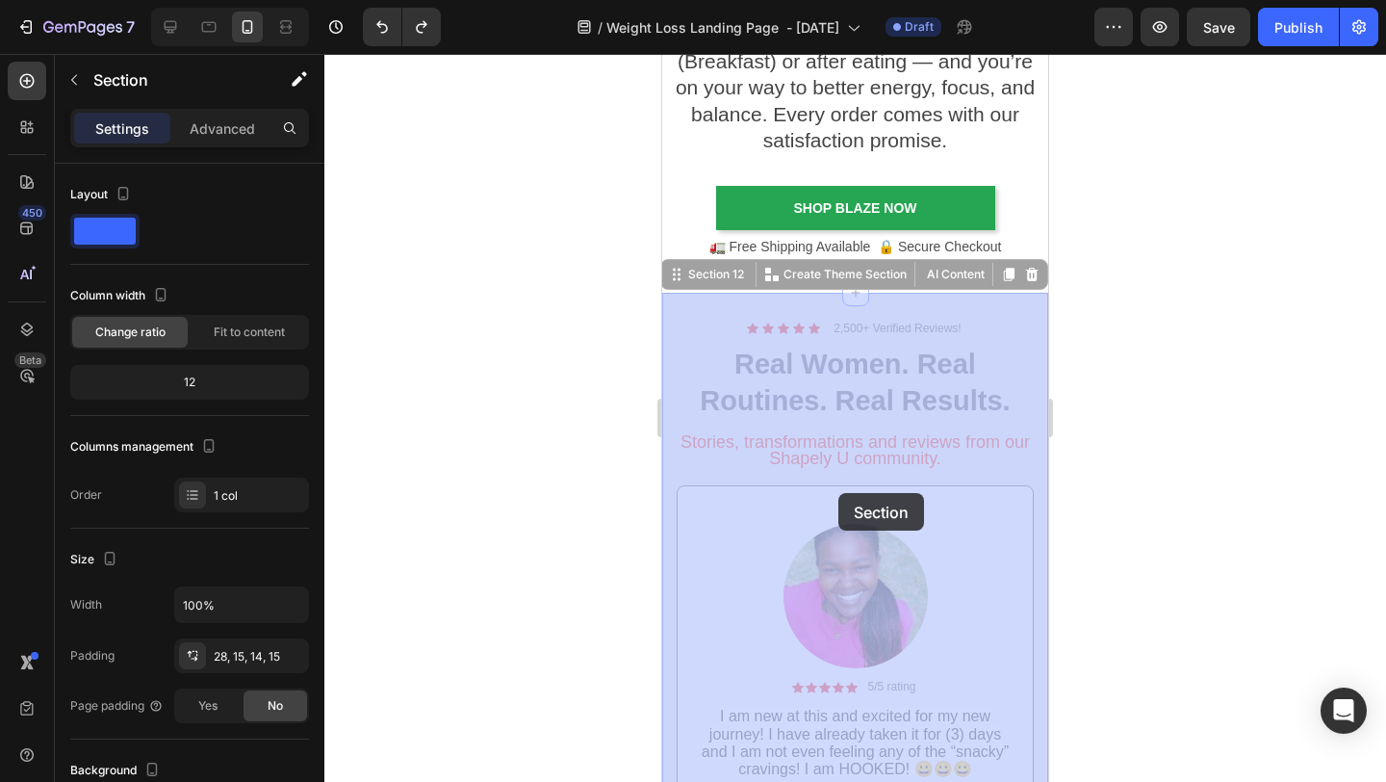
drag, startPoint x: 674, startPoint y: 471, endPoint x: 839, endPoint y: 493, distance: 166.1
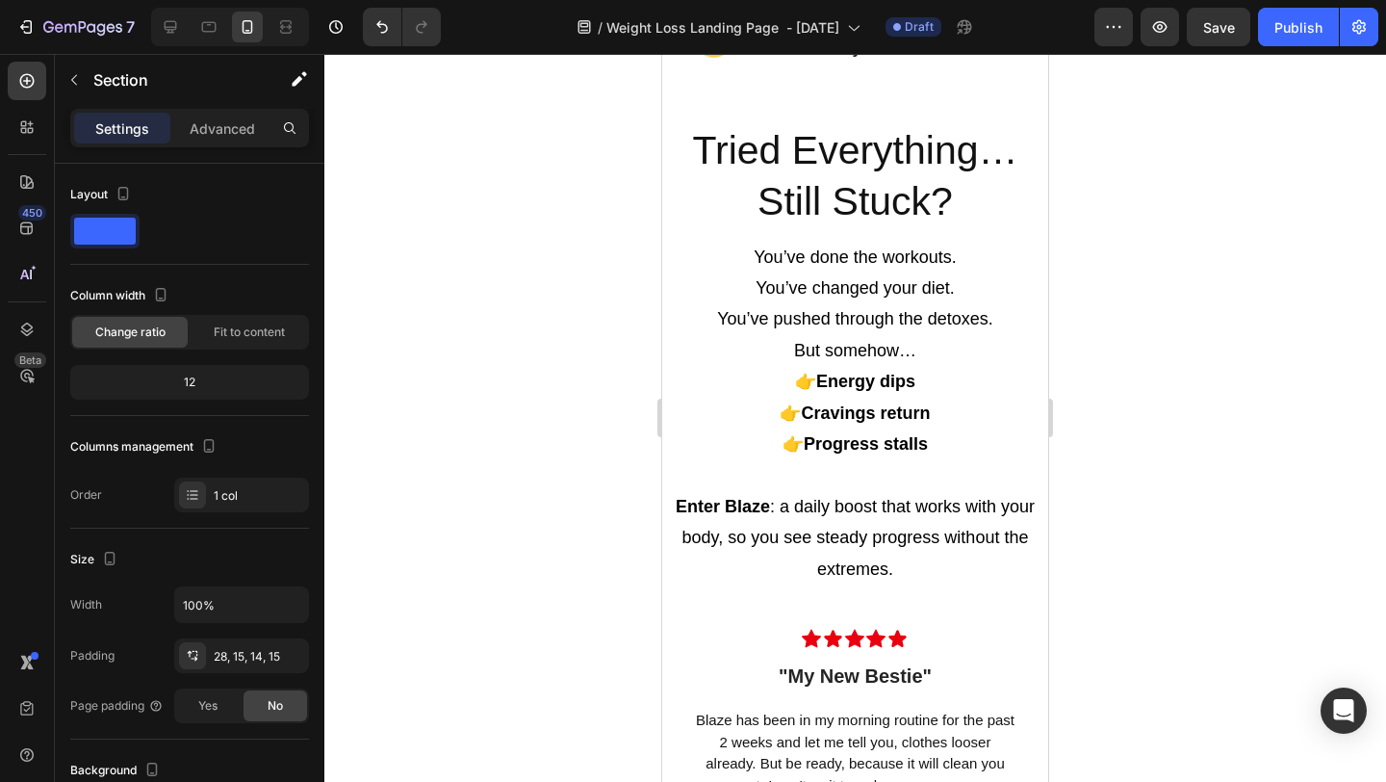
scroll to position [2866, 0]
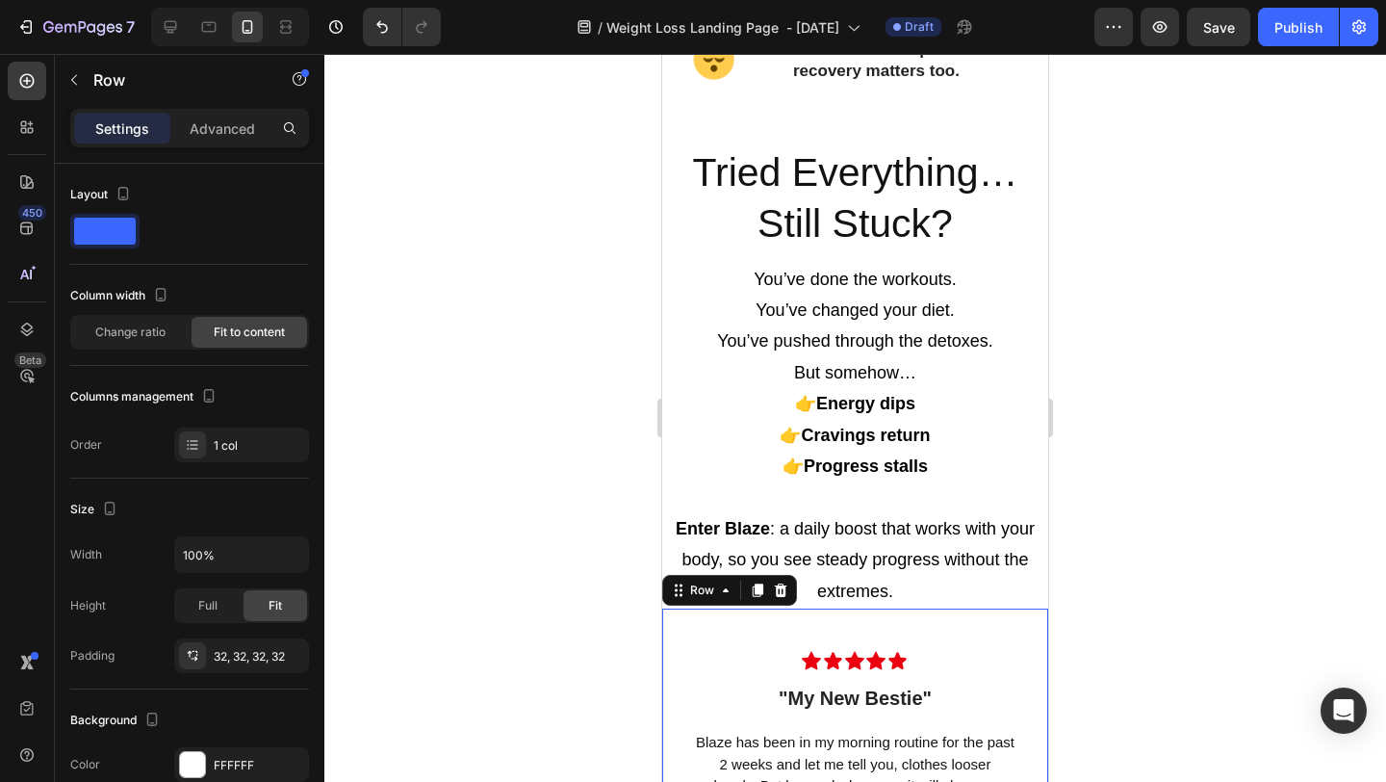
click at [972, 621] on div "Icon Icon Icon Icon Icon Row "My New Bestie" Text block Row Blaze has been in m…" at bounding box center [855, 768] width 386 height 320
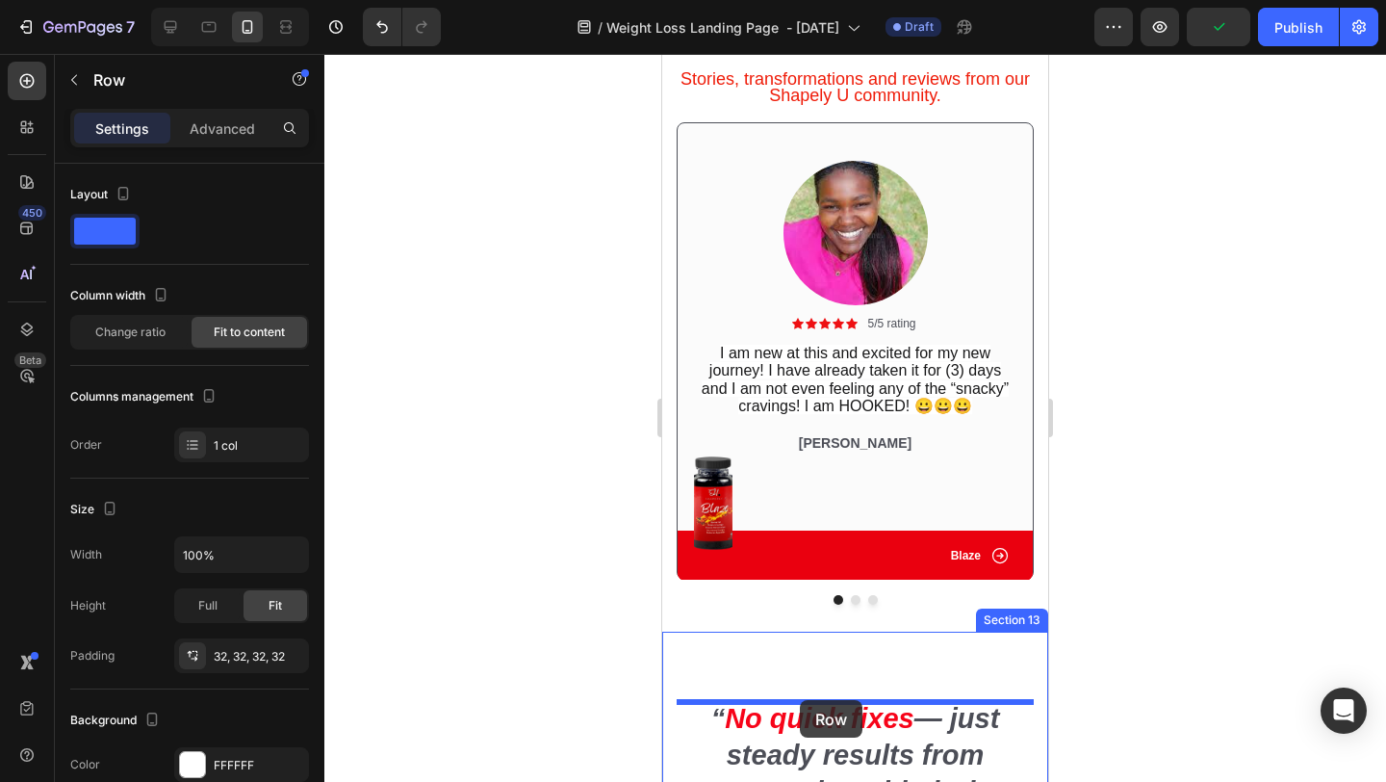
scroll to position [4902, 0]
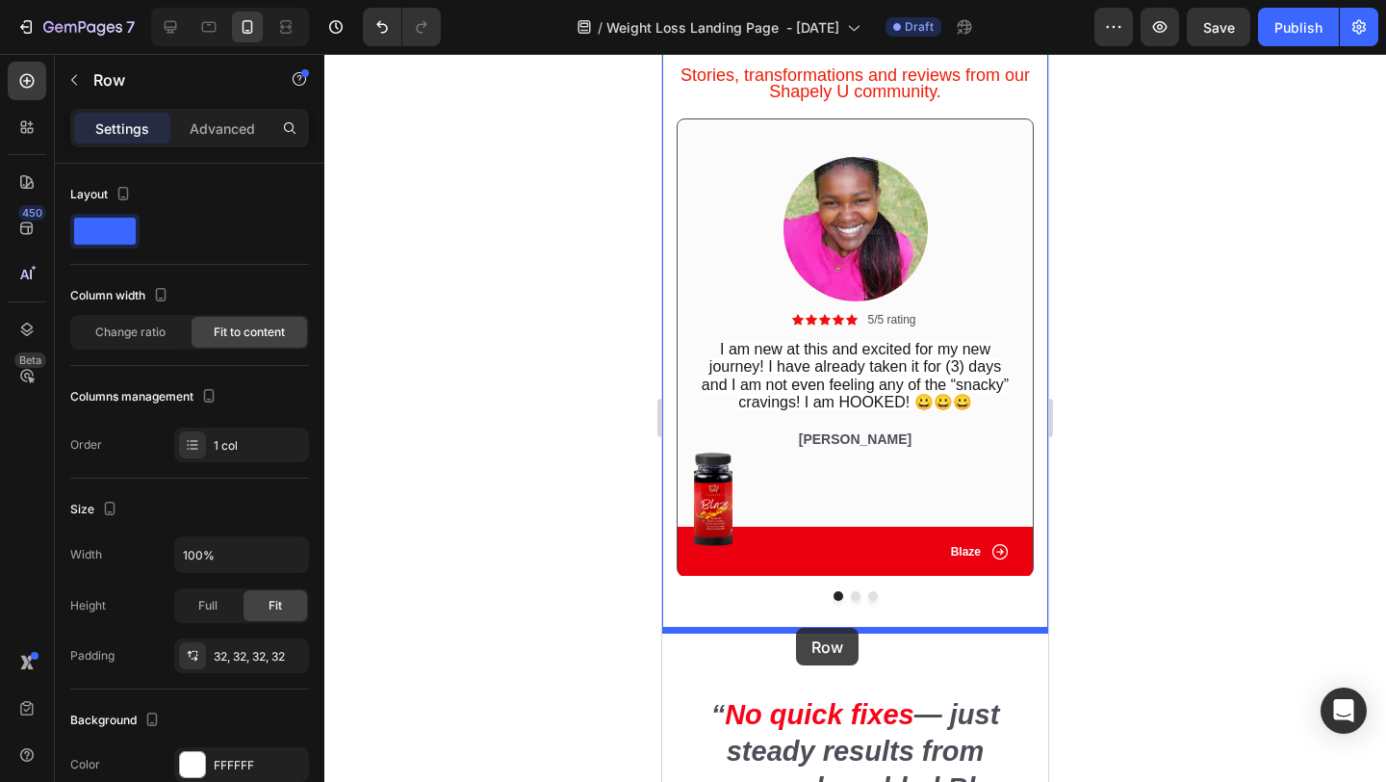
drag, startPoint x: 681, startPoint y: 596, endPoint x: 796, endPoint y: 628, distance: 119.8
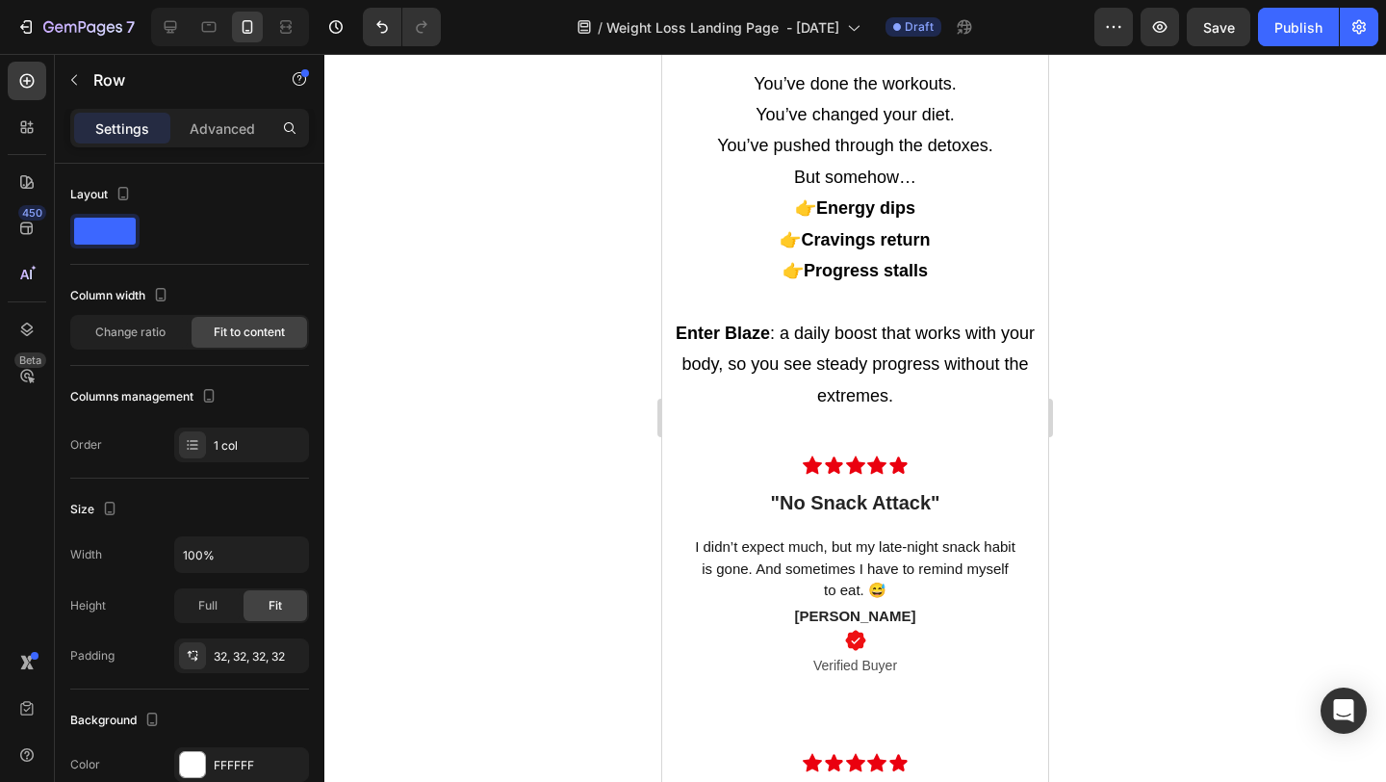
scroll to position [3076, 0]
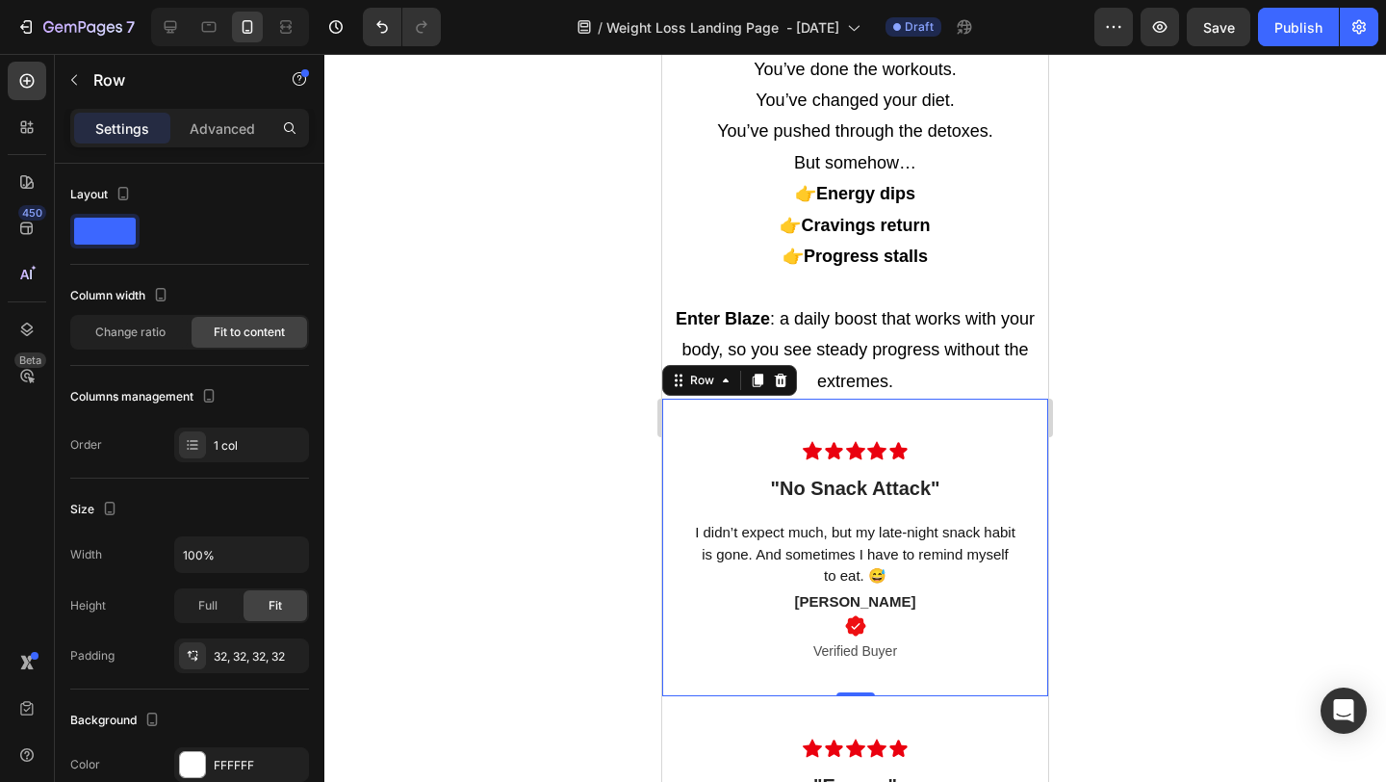
click at [682, 431] on div "Icon Icon Icon Icon Icon Row "No Snack Attack" Text block Row I didn’t expect m…" at bounding box center [855, 547] width 386 height 297
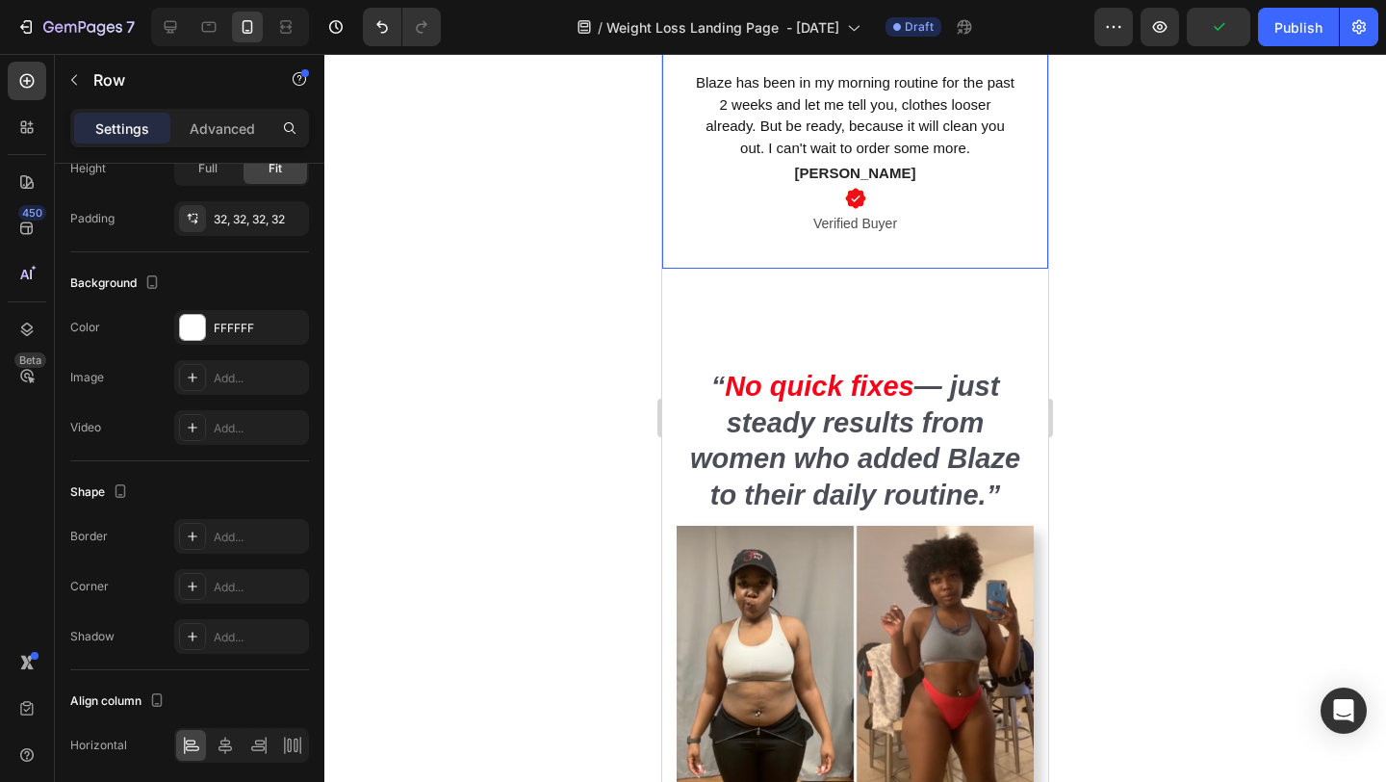
scroll to position [5374, 0]
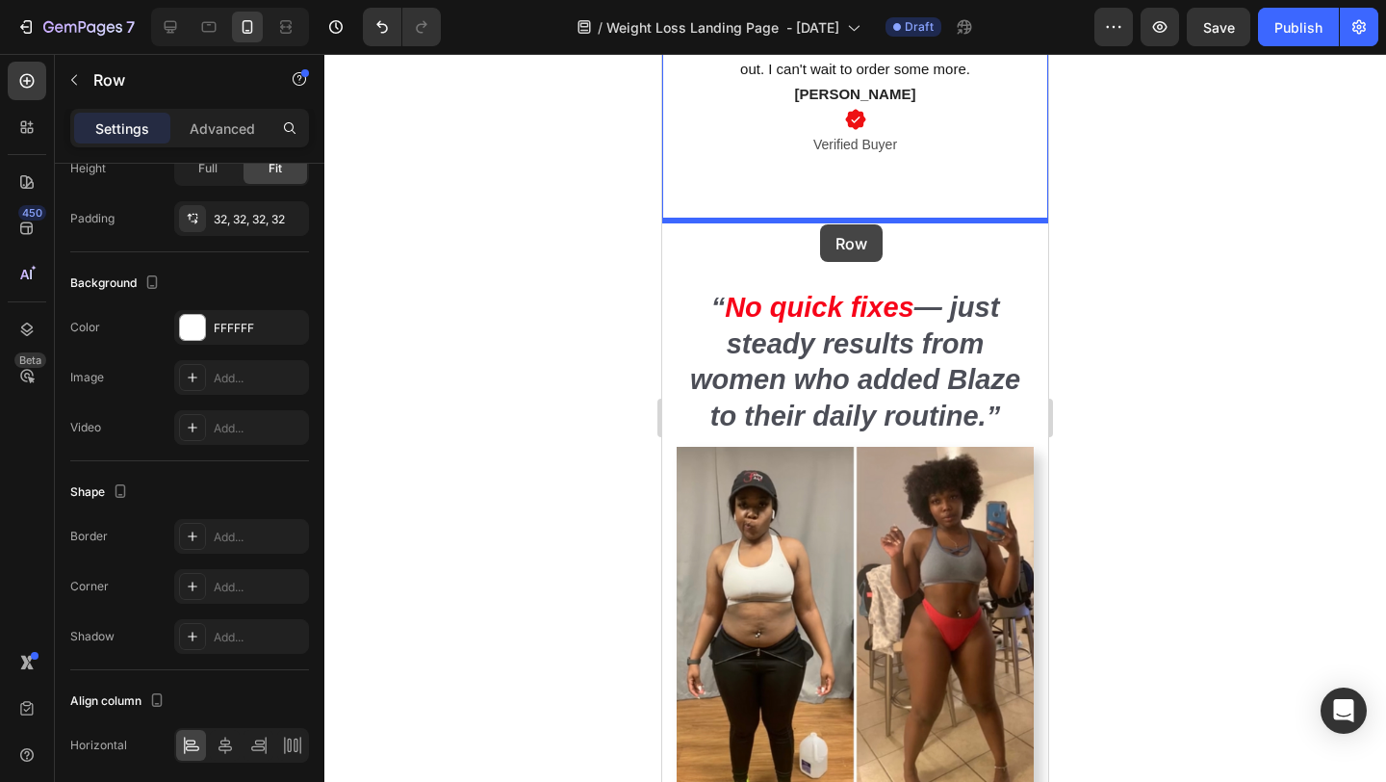
drag, startPoint x: 676, startPoint y: 385, endPoint x: 820, endPoint y: 224, distance: 216.1
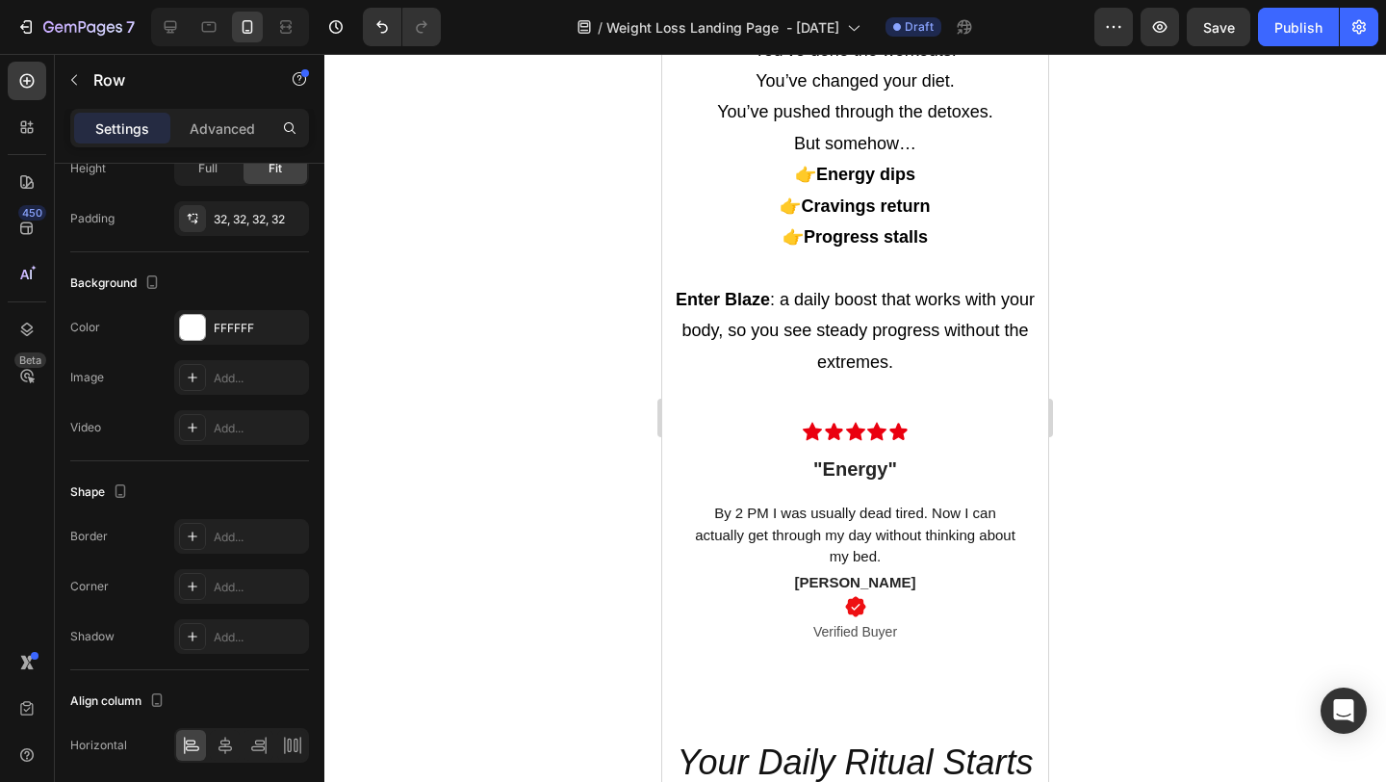
scroll to position [3093, 0]
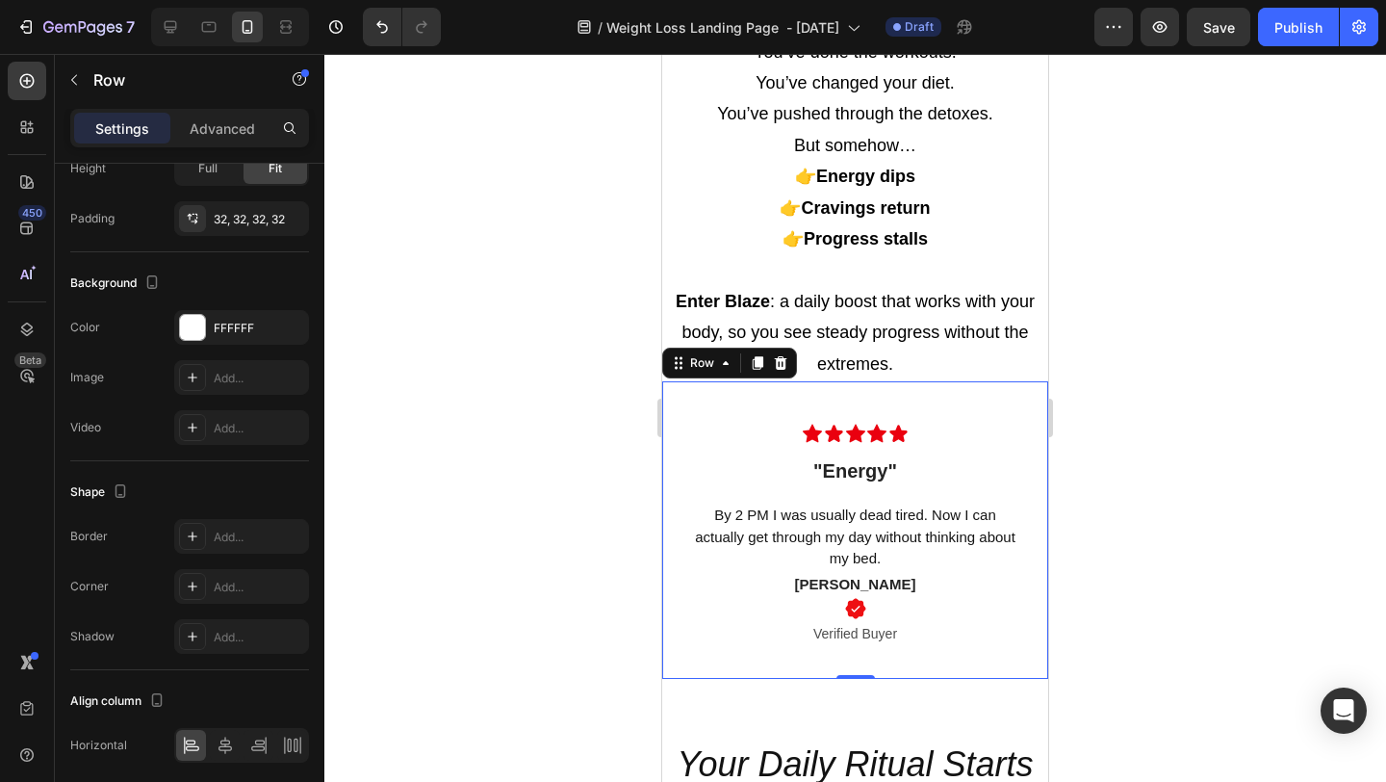
click at [674, 406] on div "Icon Icon Icon Icon Icon Row "Energy" Text block Row By 2 PM I was usually dead…" at bounding box center [855, 529] width 386 height 297
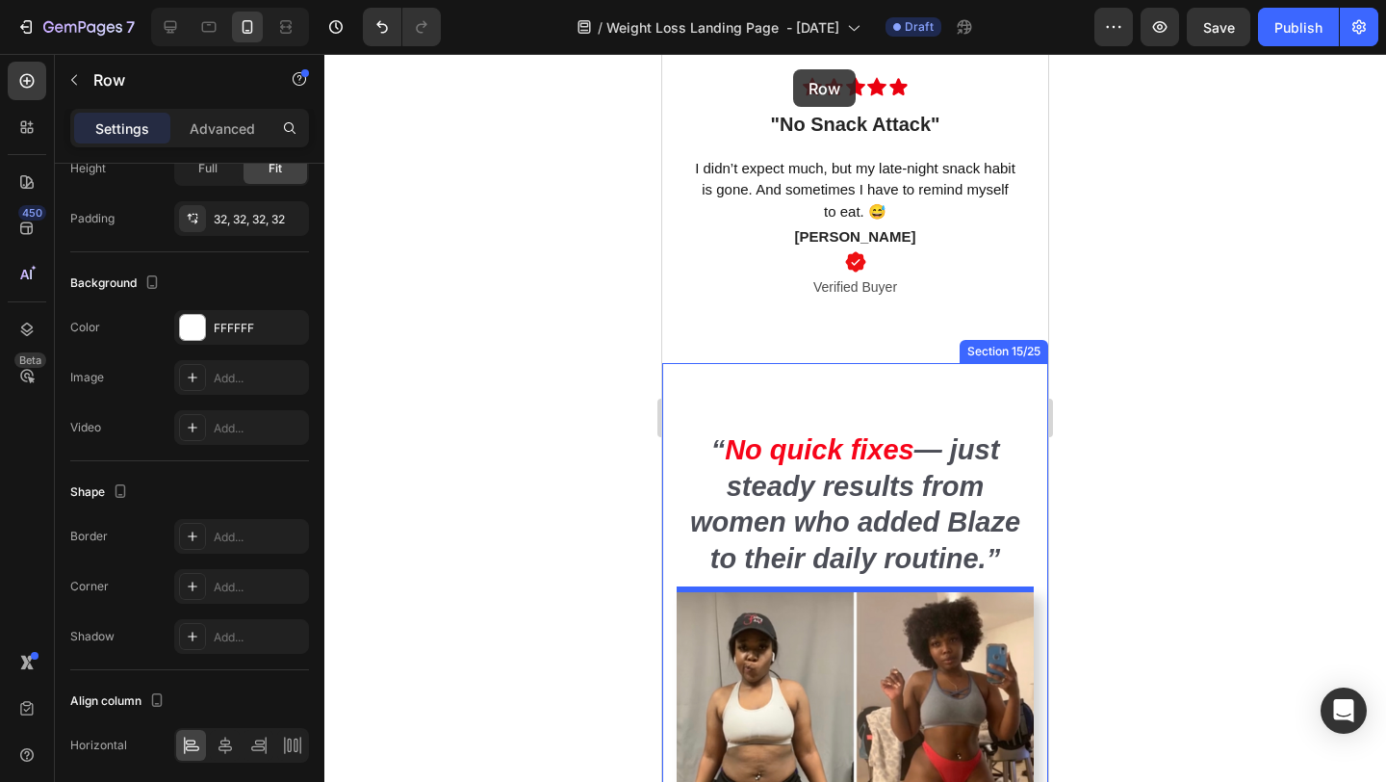
scroll to position [5156, 0]
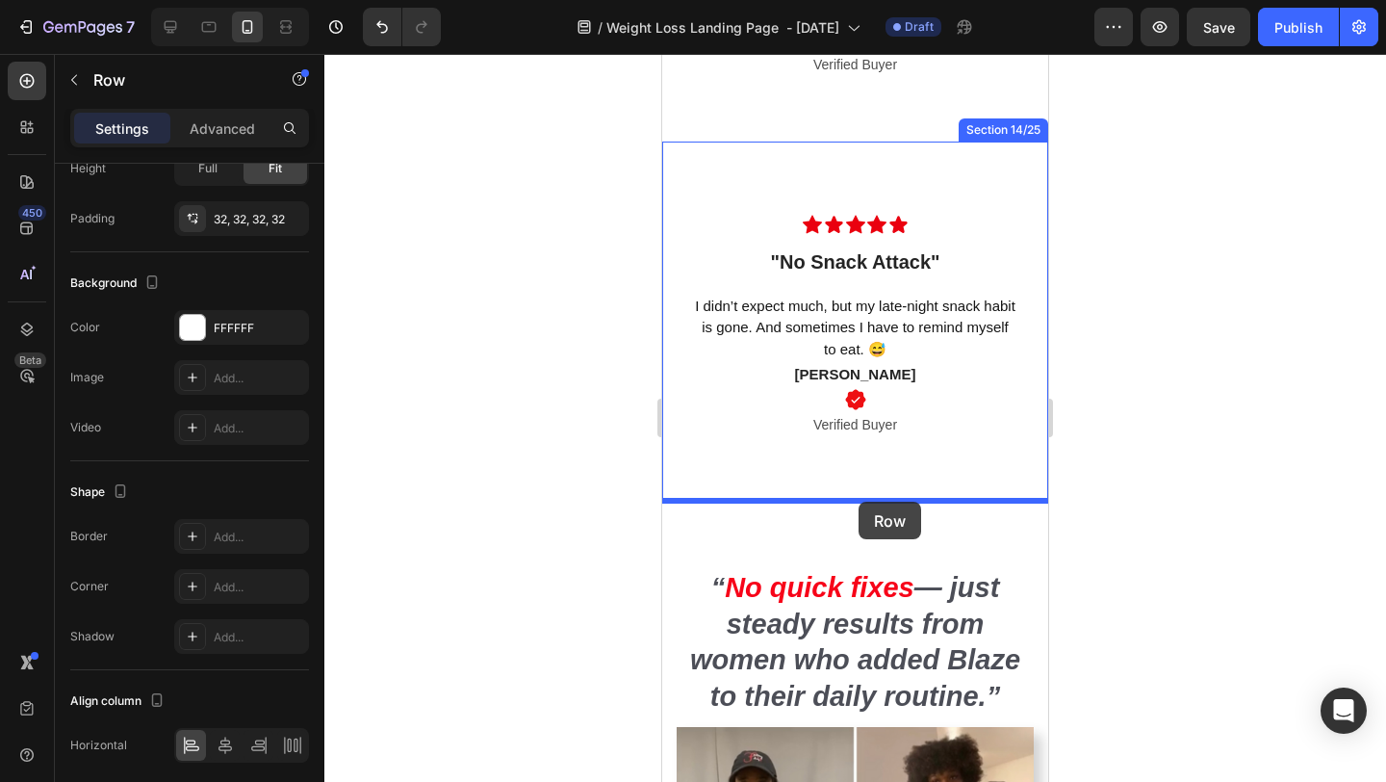
drag, startPoint x: 683, startPoint y: 386, endPoint x: 859, endPoint y: 502, distance: 210.7
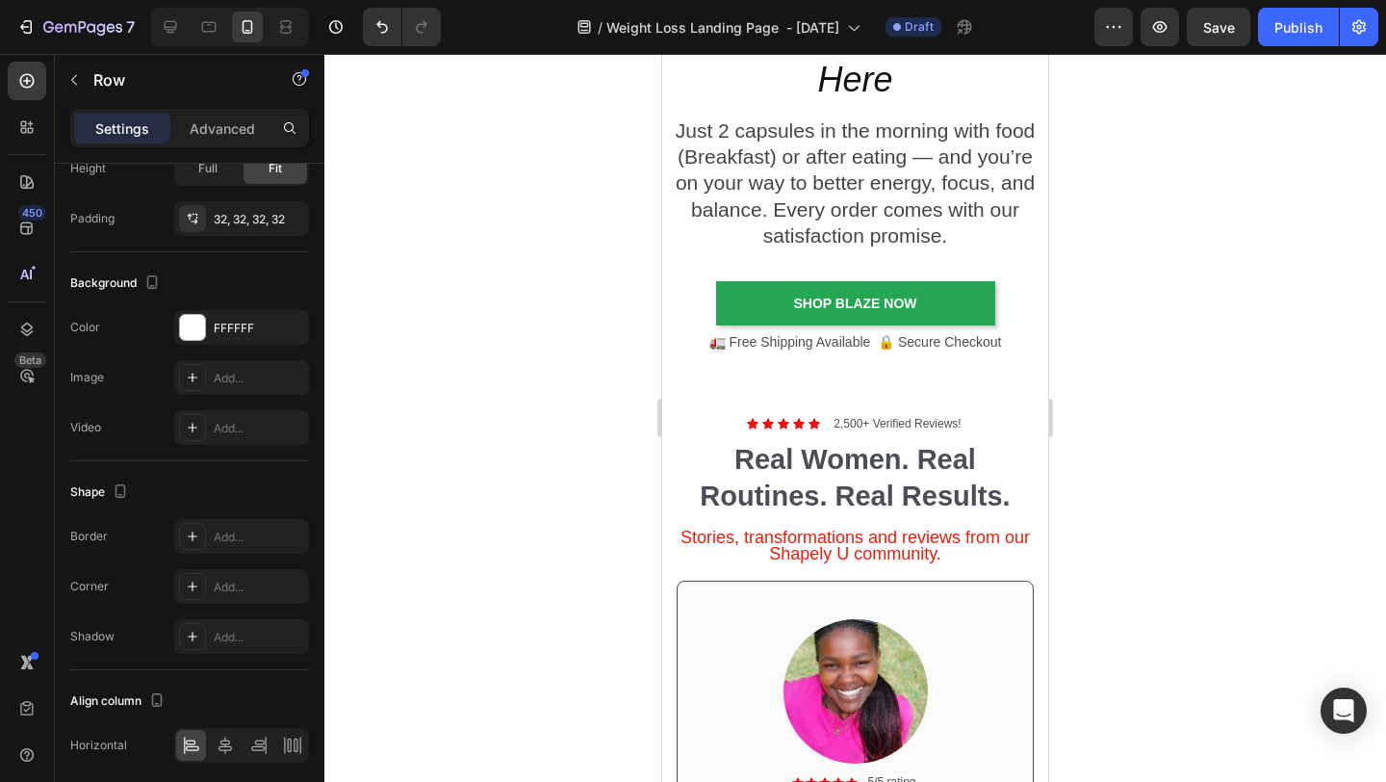
scroll to position [3787, 0]
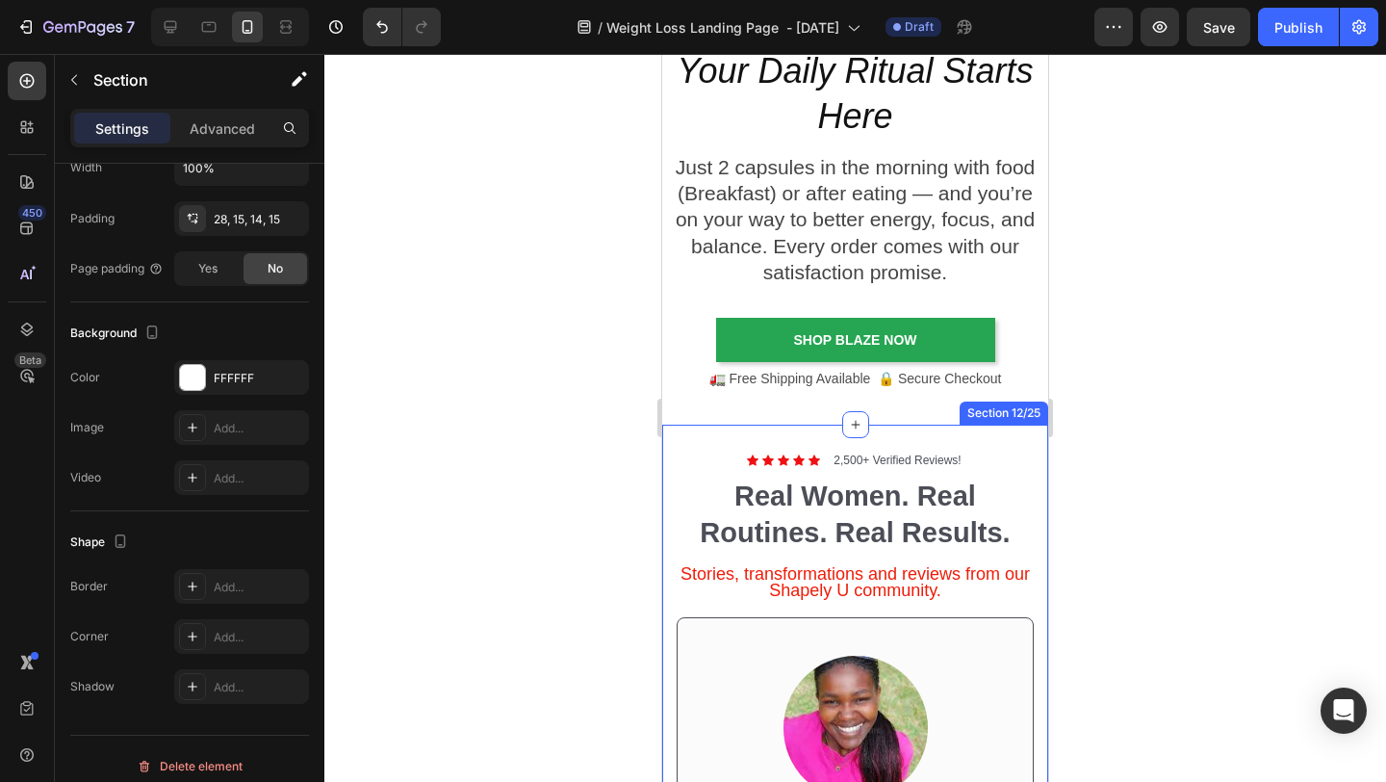
click at [708, 432] on div "Icon Icon Icon Icon Icon Icon List 2,500+ Verified Reviews! Text Block Row Real…" at bounding box center [855, 776] width 386 height 703
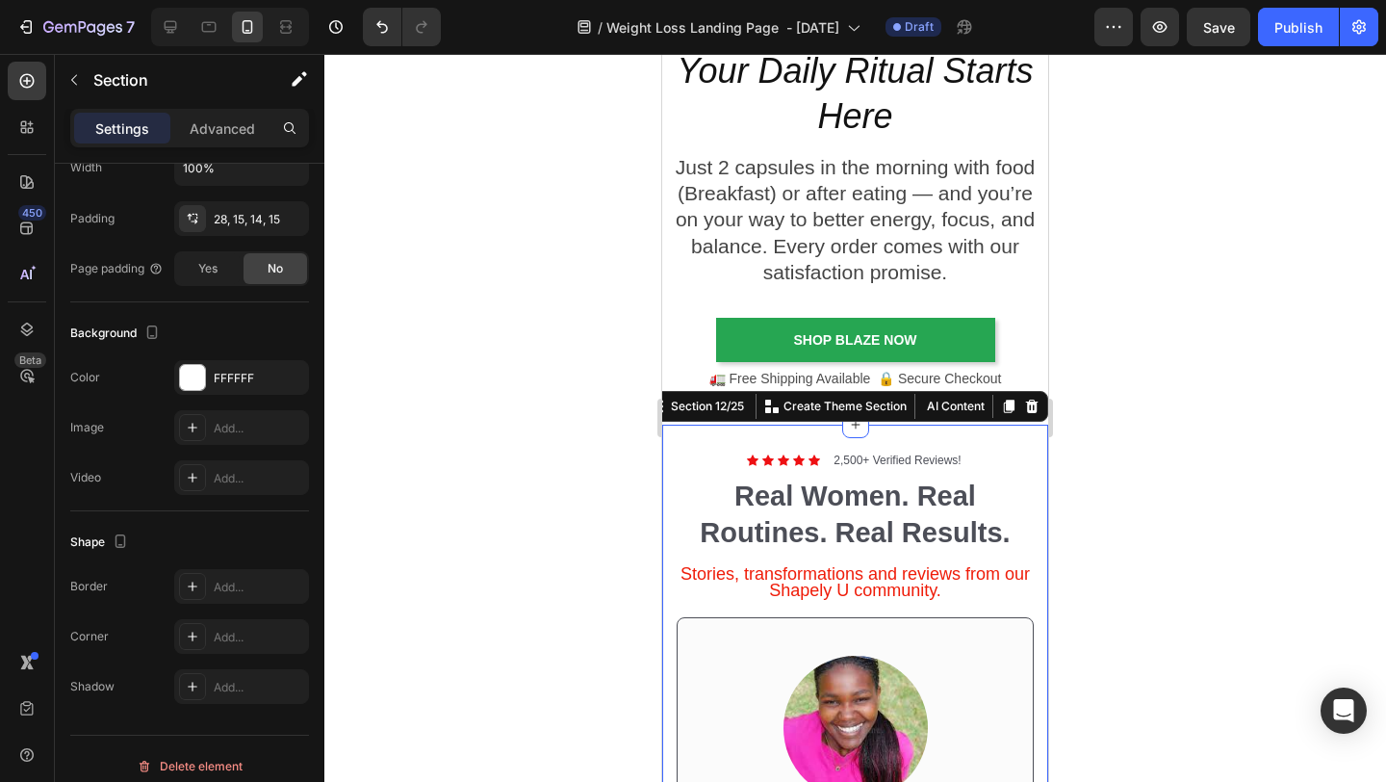
scroll to position [0, 0]
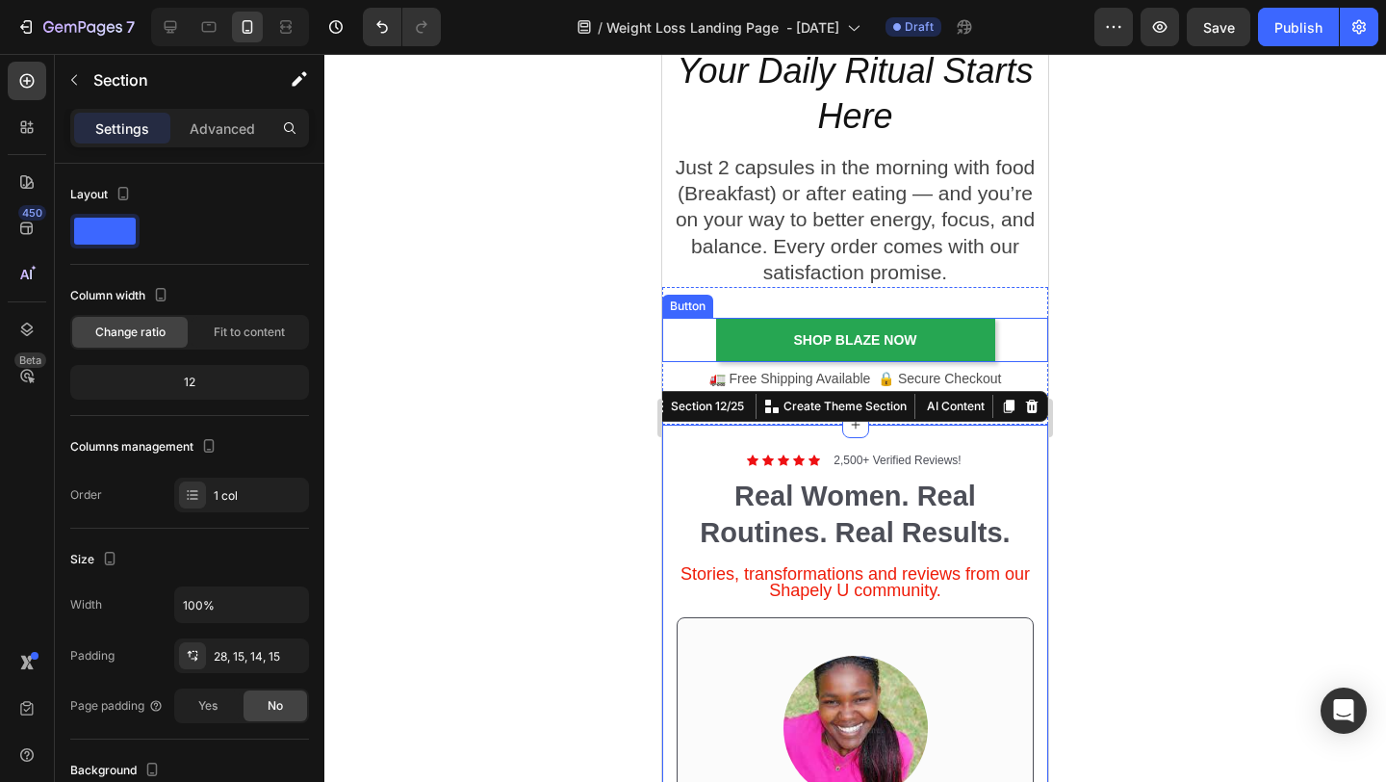
click at [693, 349] on div "shop blaze Now Button" at bounding box center [855, 340] width 386 height 44
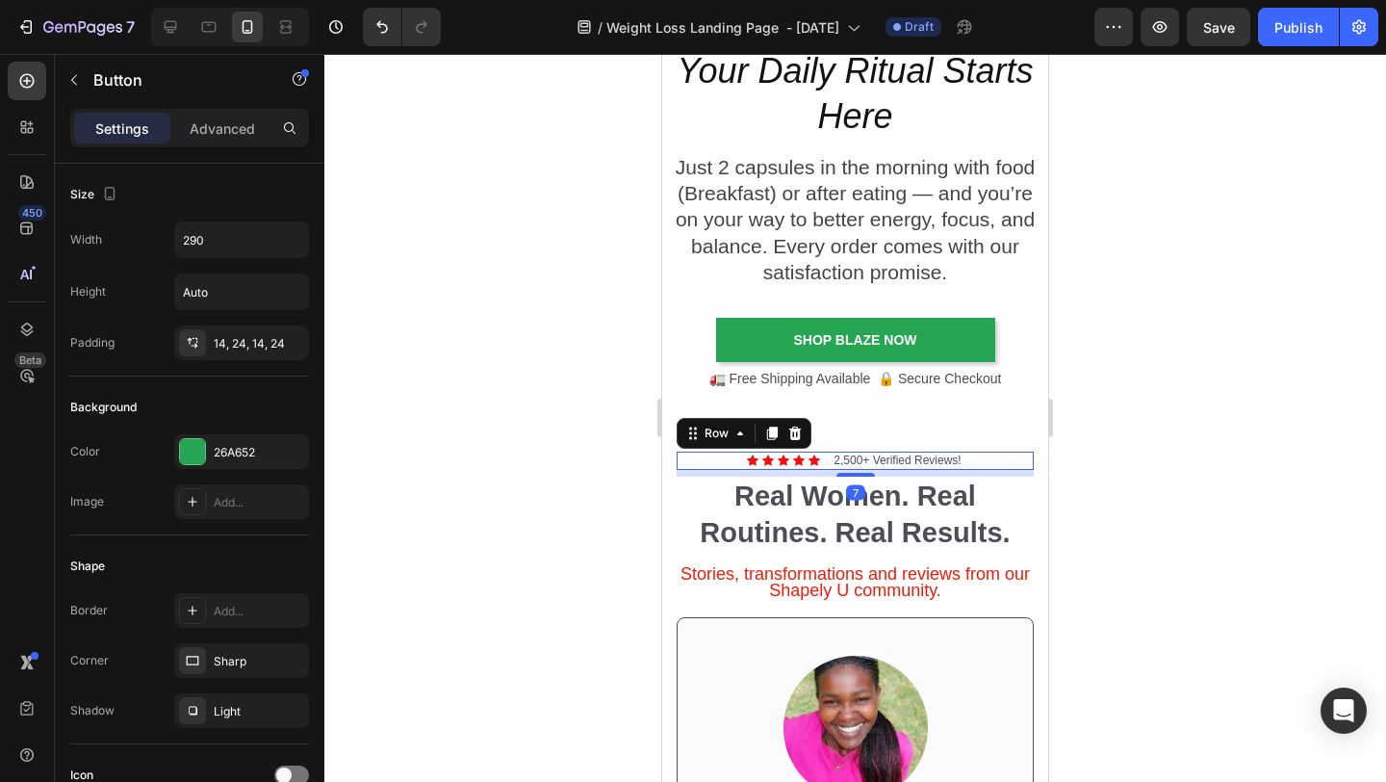
click at [697, 452] on div "Icon Icon Icon Icon Icon Icon List 2,500+ Verified Reviews! Text Block Row 7" at bounding box center [855, 461] width 357 height 19
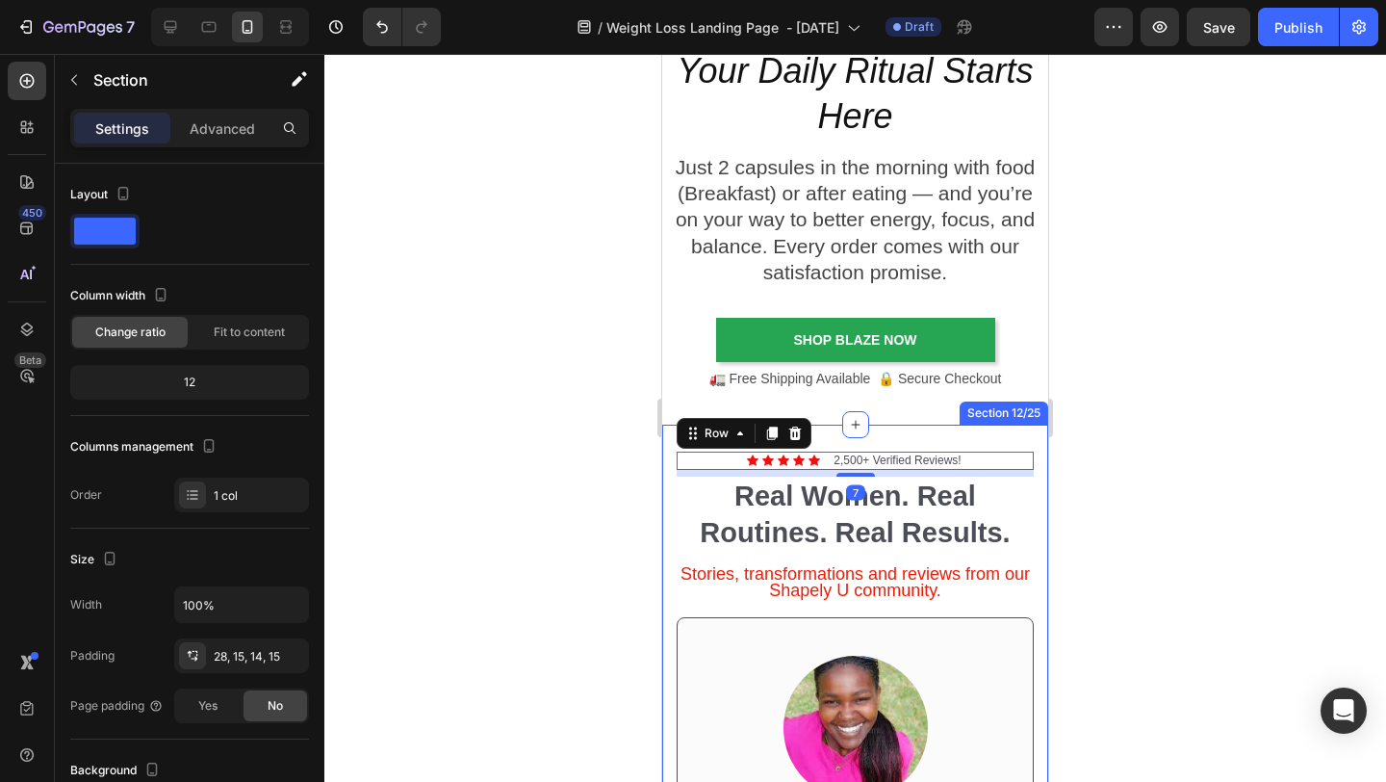
click at [668, 469] on div "Icon Icon Icon Icon Icon Icon List 2,500+ Verified Reviews! Text Block Row 7 Re…" at bounding box center [855, 776] width 386 height 703
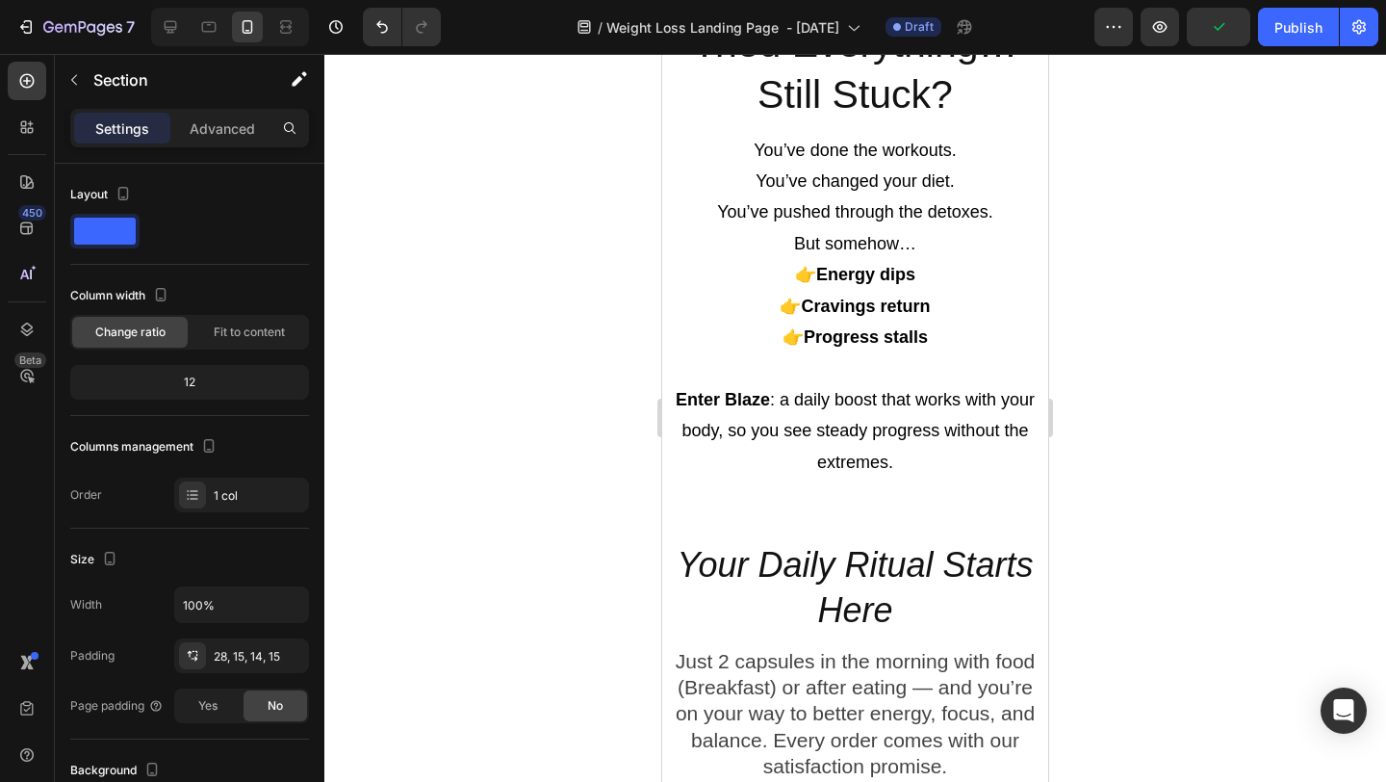
scroll to position [3000, 0]
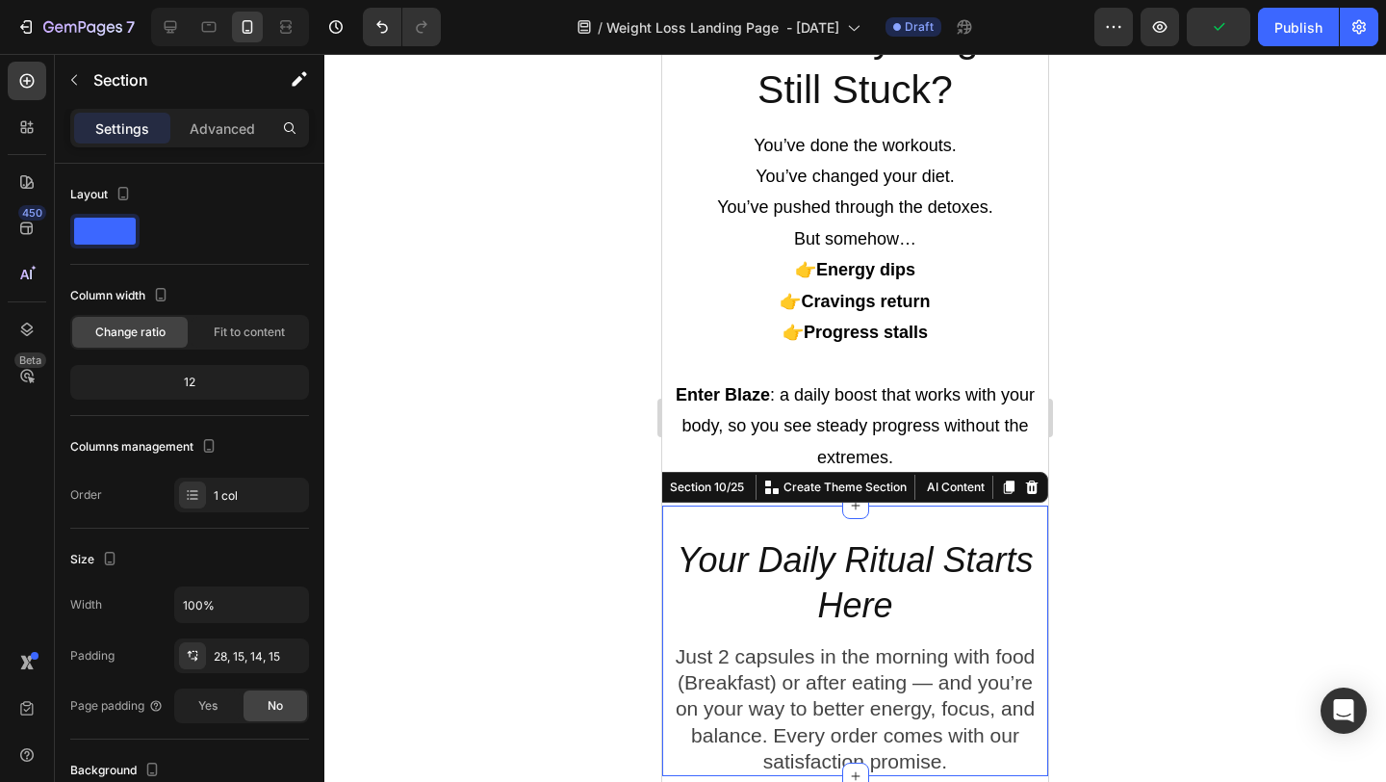
click at [885, 517] on div "Your Daily Ritual Starts Here Heading Just 2 capsules in the morning with food …" at bounding box center [855, 640] width 386 height 271
click at [667, 516] on div "Heading" at bounding box center [692, 524] width 53 height 17
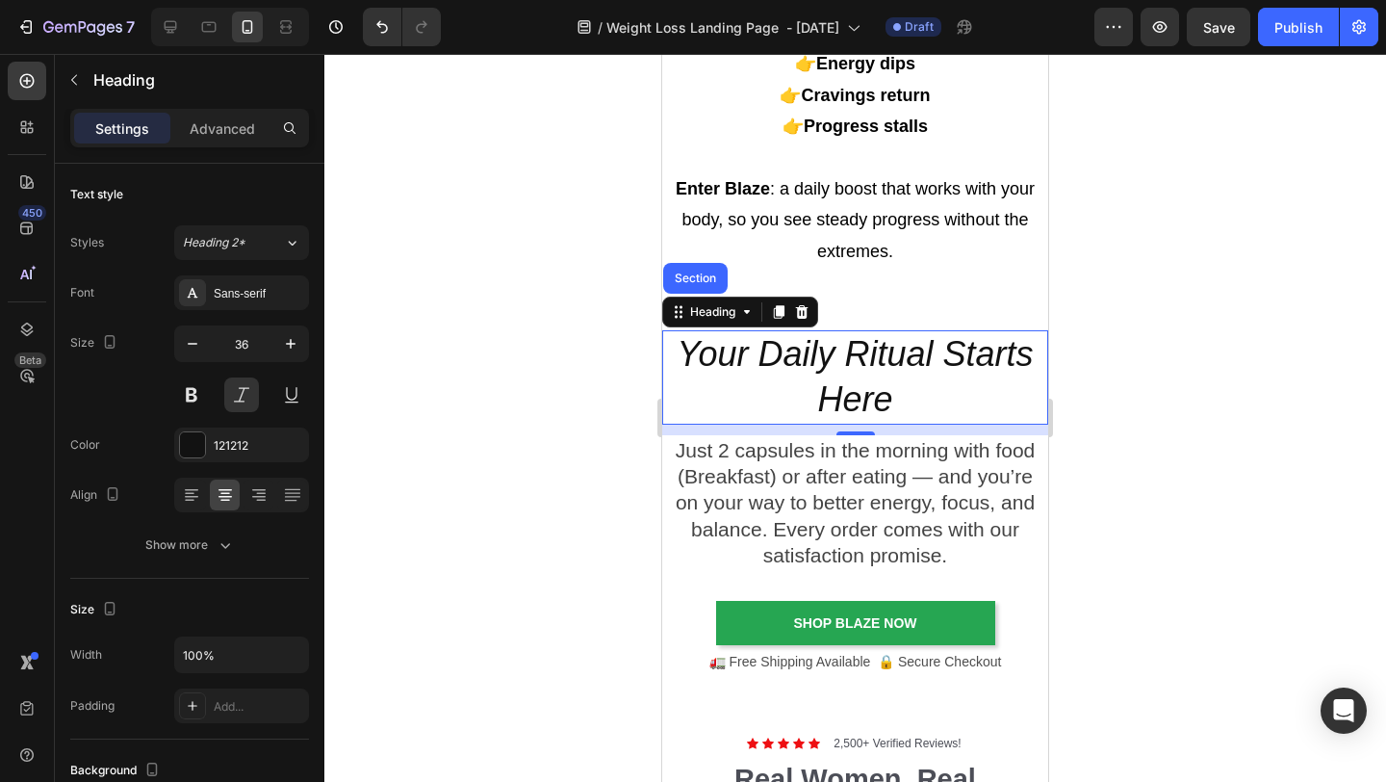
scroll to position [3208, 0]
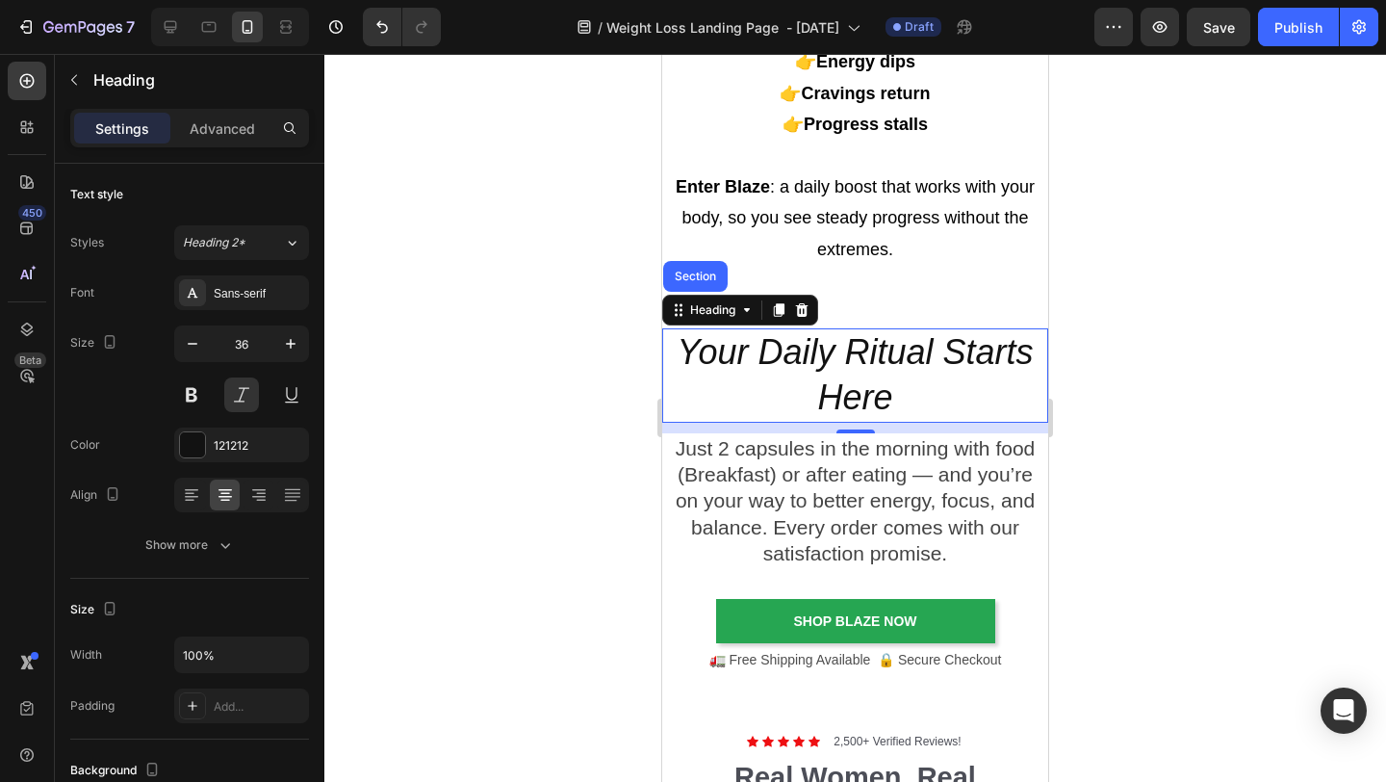
click at [1140, 332] on div at bounding box center [855, 418] width 1062 height 728
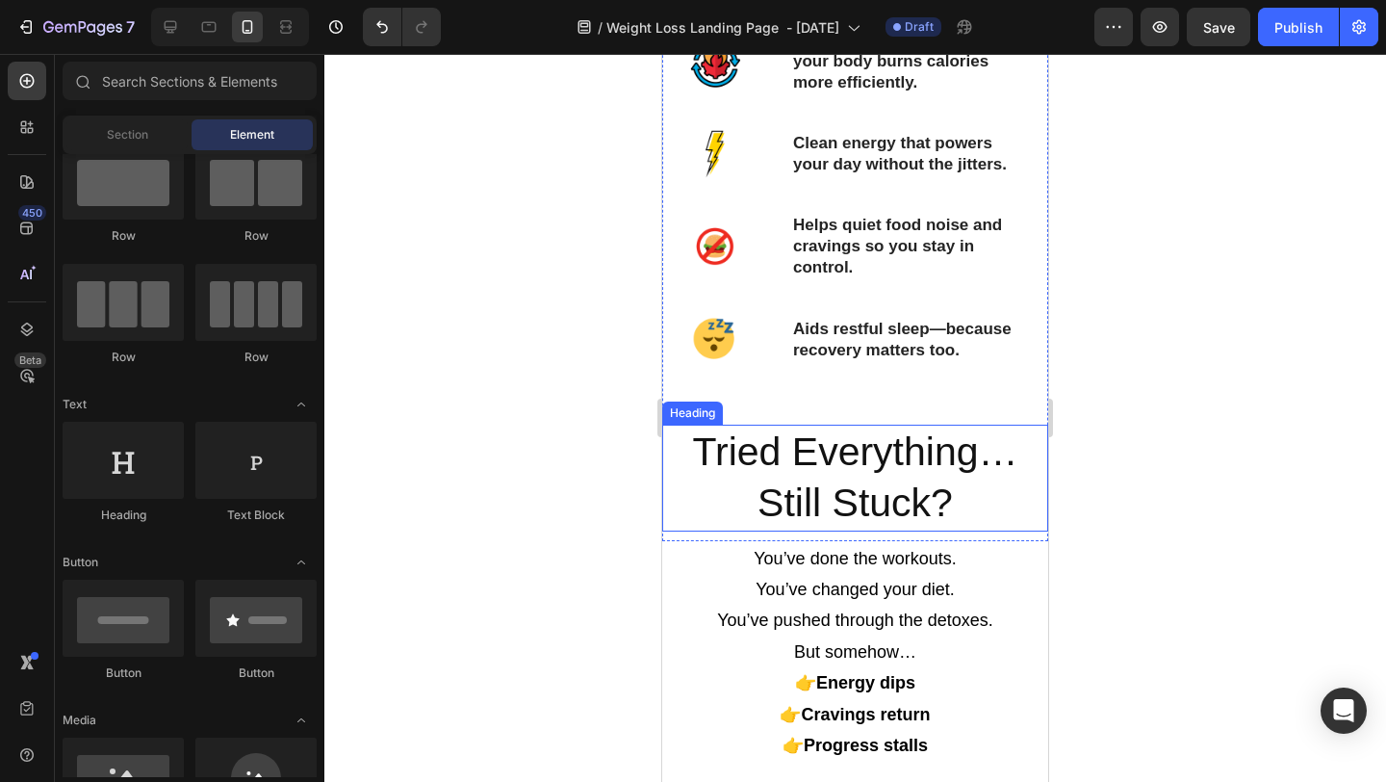
scroll to position [2488, 0]
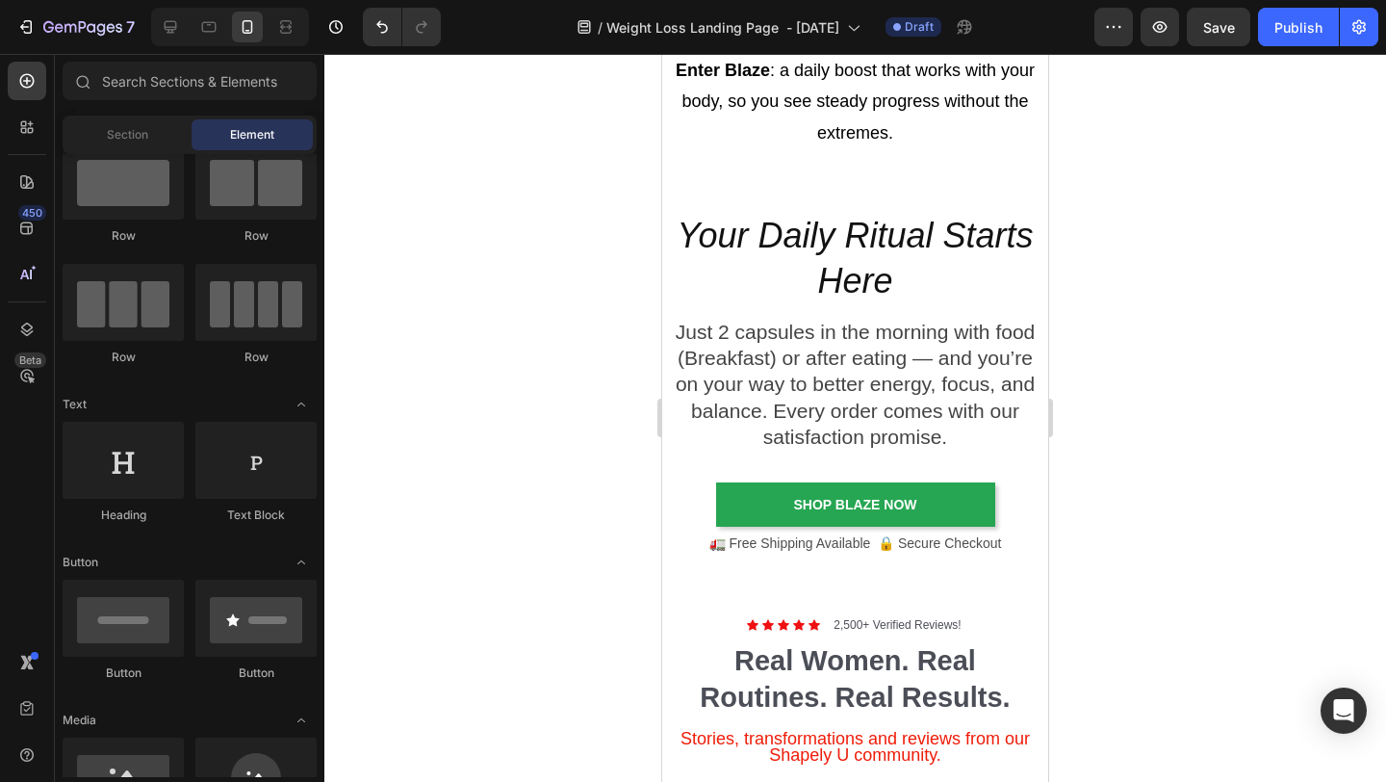
scroll to position [3313, 0]
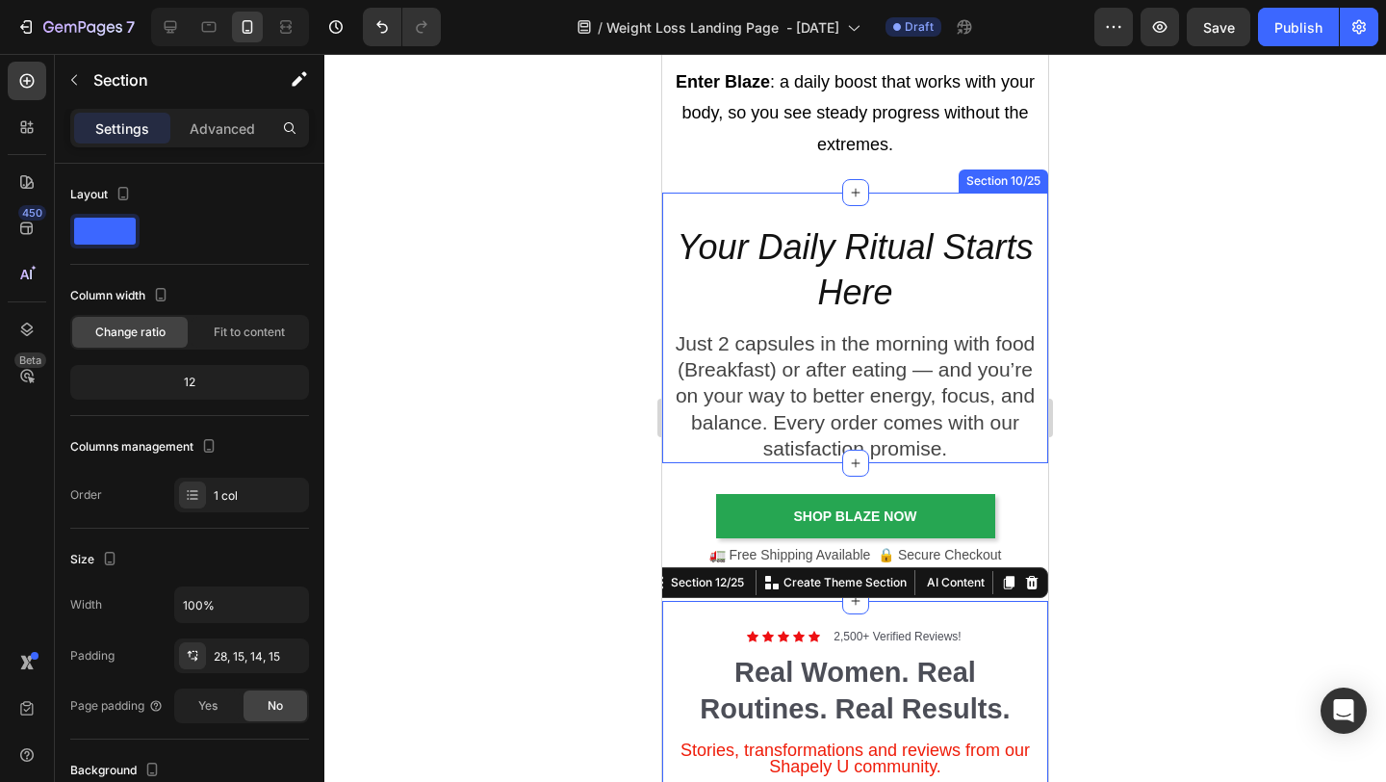
click at [695, 322] on div "Your Daily Ritual Starts Here Heading Just 2 capsules in the morning with food …" at bounding box center [855, 343] width 386 height 240
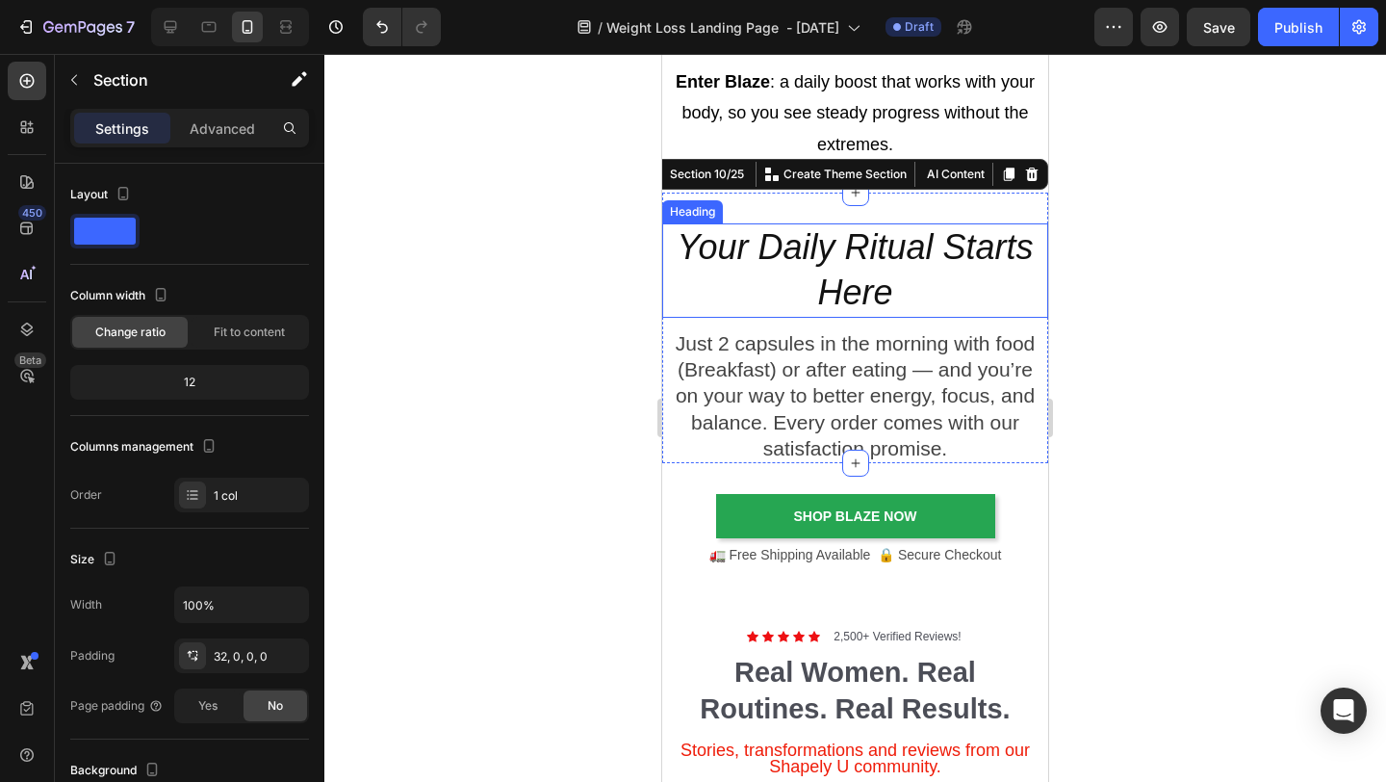
click at [679, 256] on h2 "Your Daily Ritual Starts Here" at bounding box center [855, 270] width 386 height 94
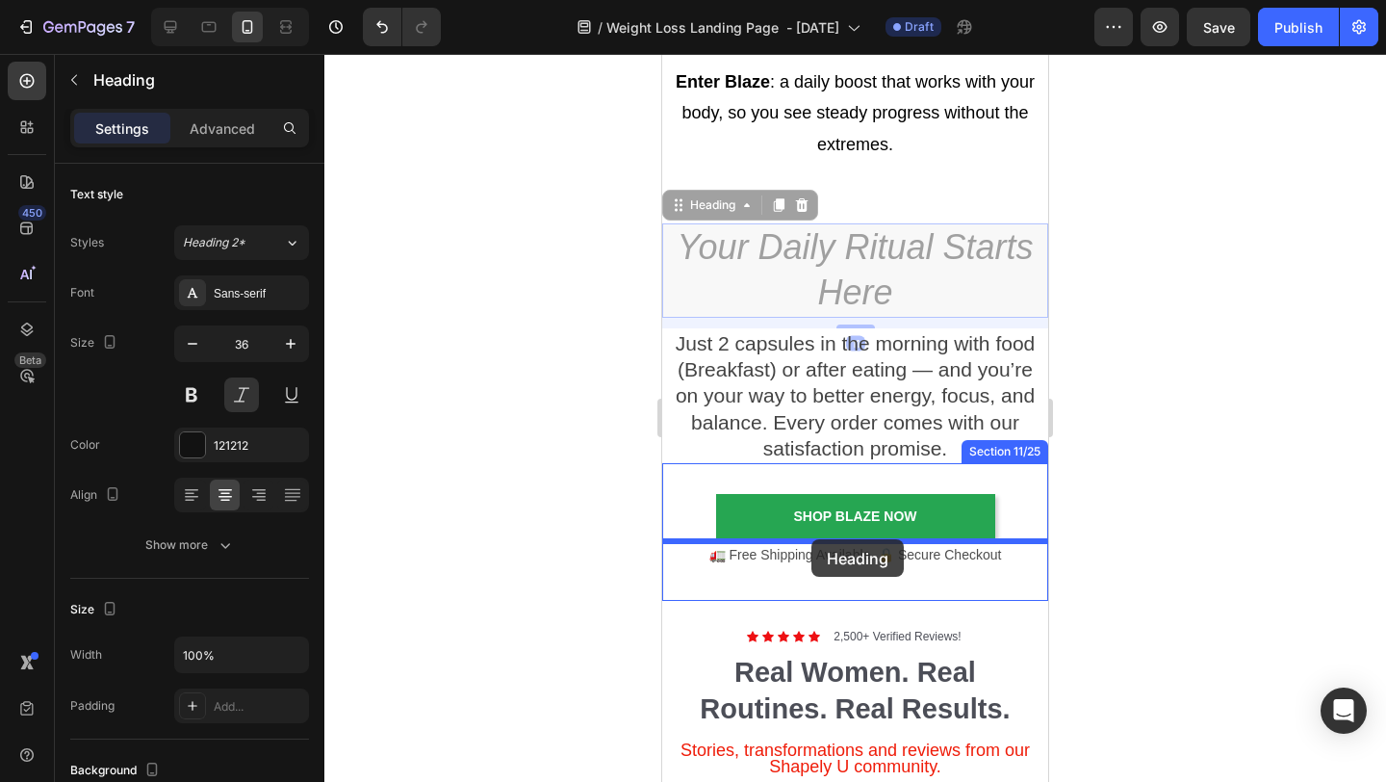
drag, startPoint x: 680, startPoint y: 209, endPoint x: 812, endPoint y: 539, distance: 355.6
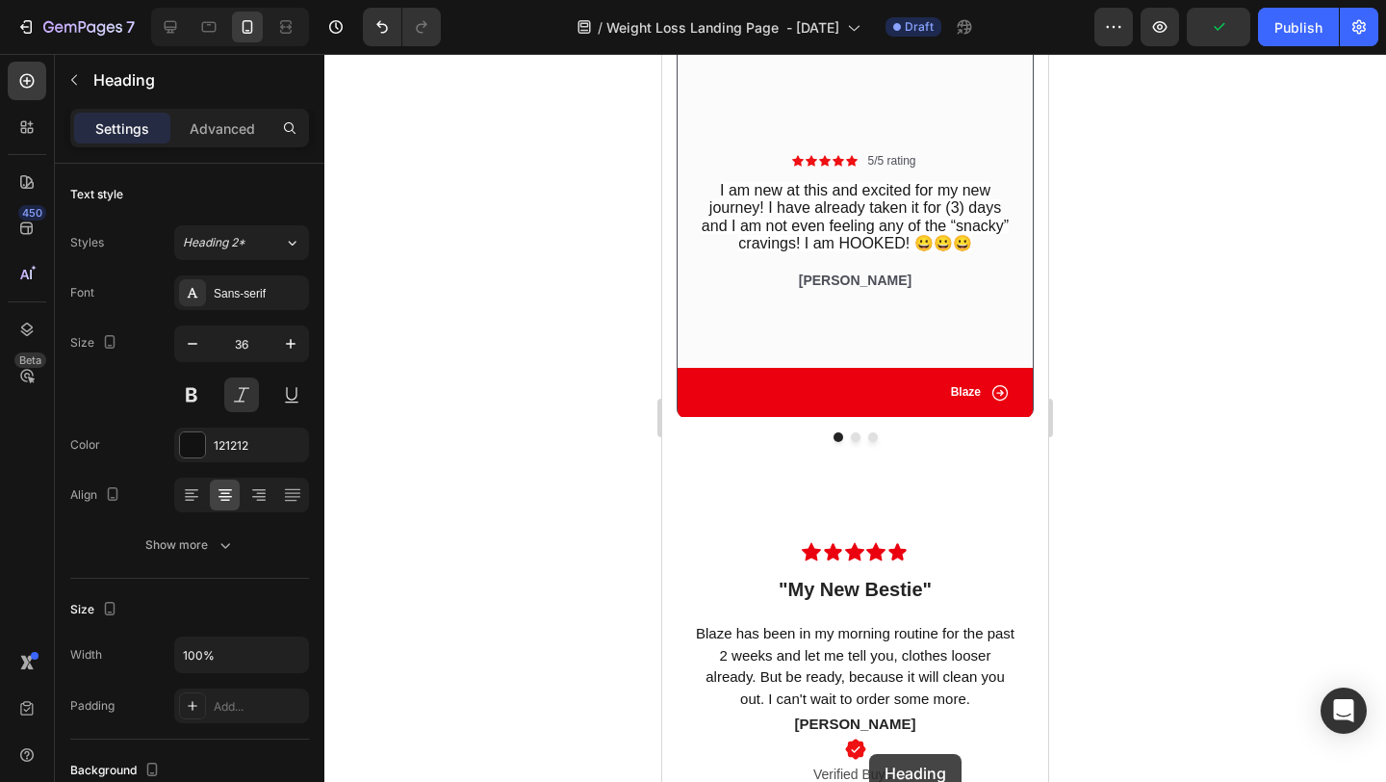
scroll to position [4176, 0]
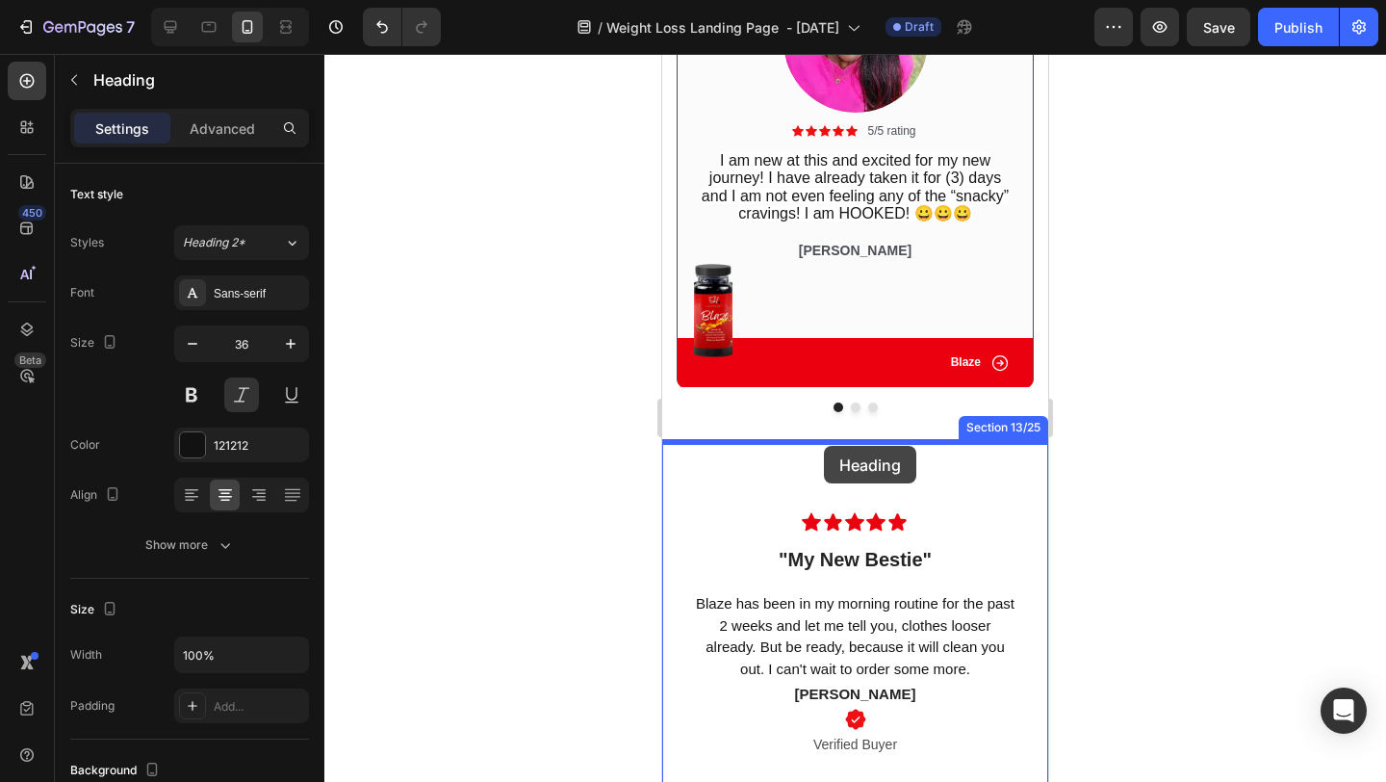
drag, startPoint x: 682, startPoint y: 423, endPoint x: 824, endPoint y: 446, distance: 144.4
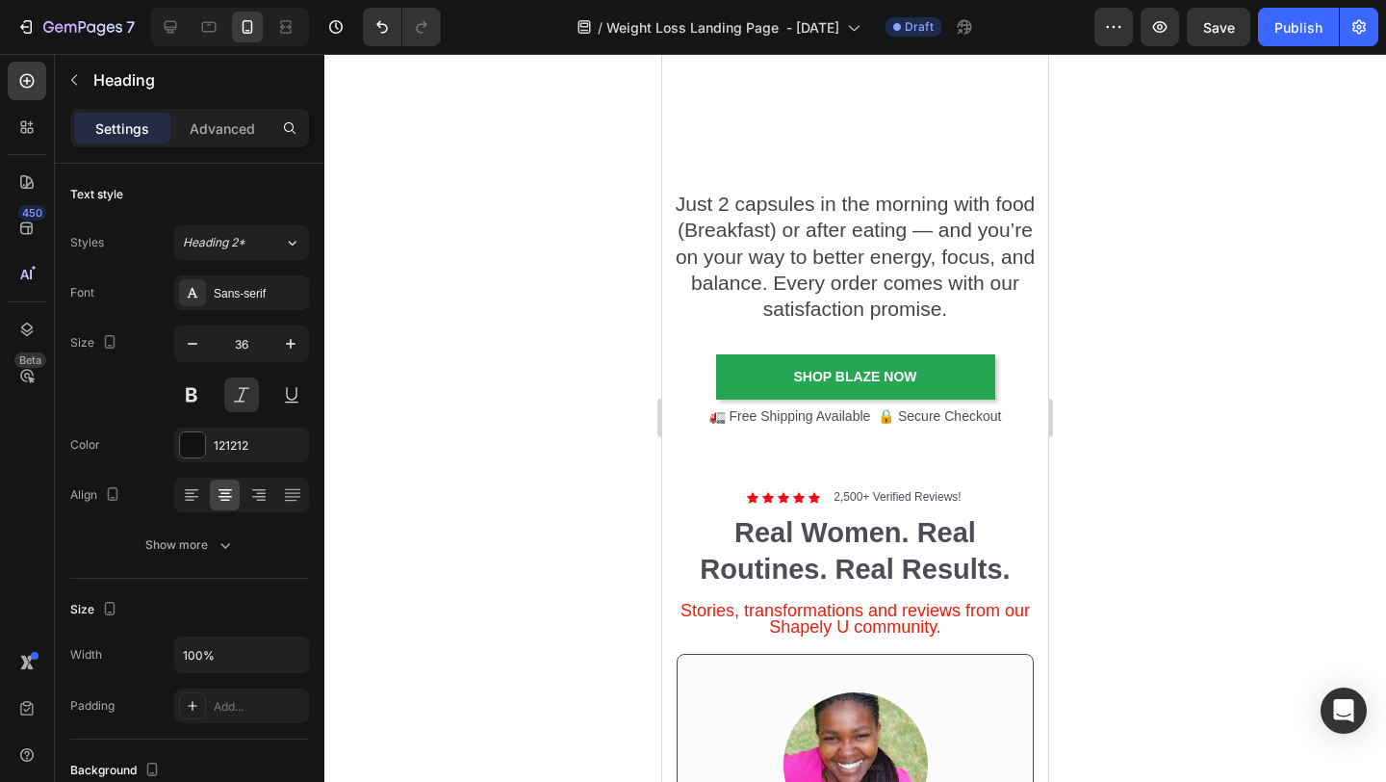
scroll to position [3307, 0]
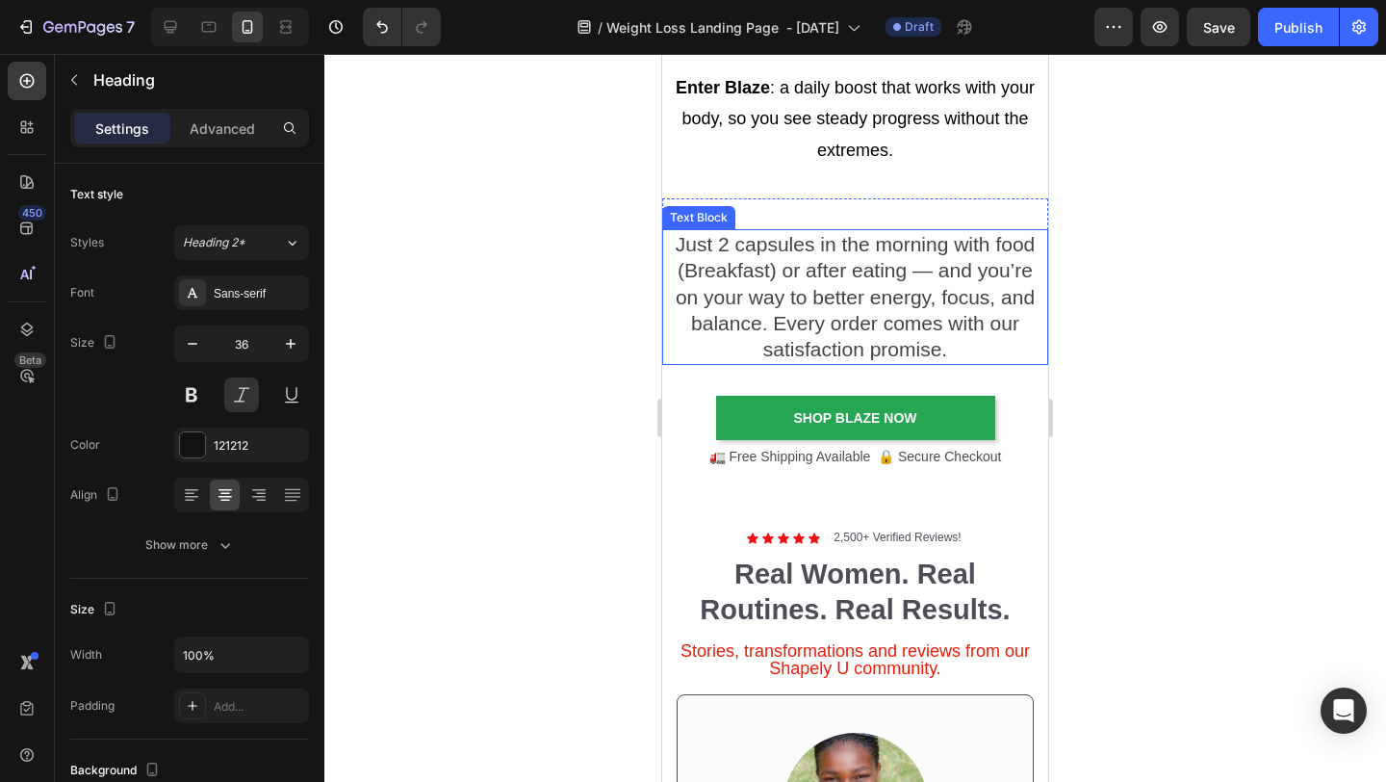
click at [746, 304] on p "Just 2 capsules in the morning with food (Breakfast) or after eating — and you’…" at bounding box center [855, 296] width 382 height 131
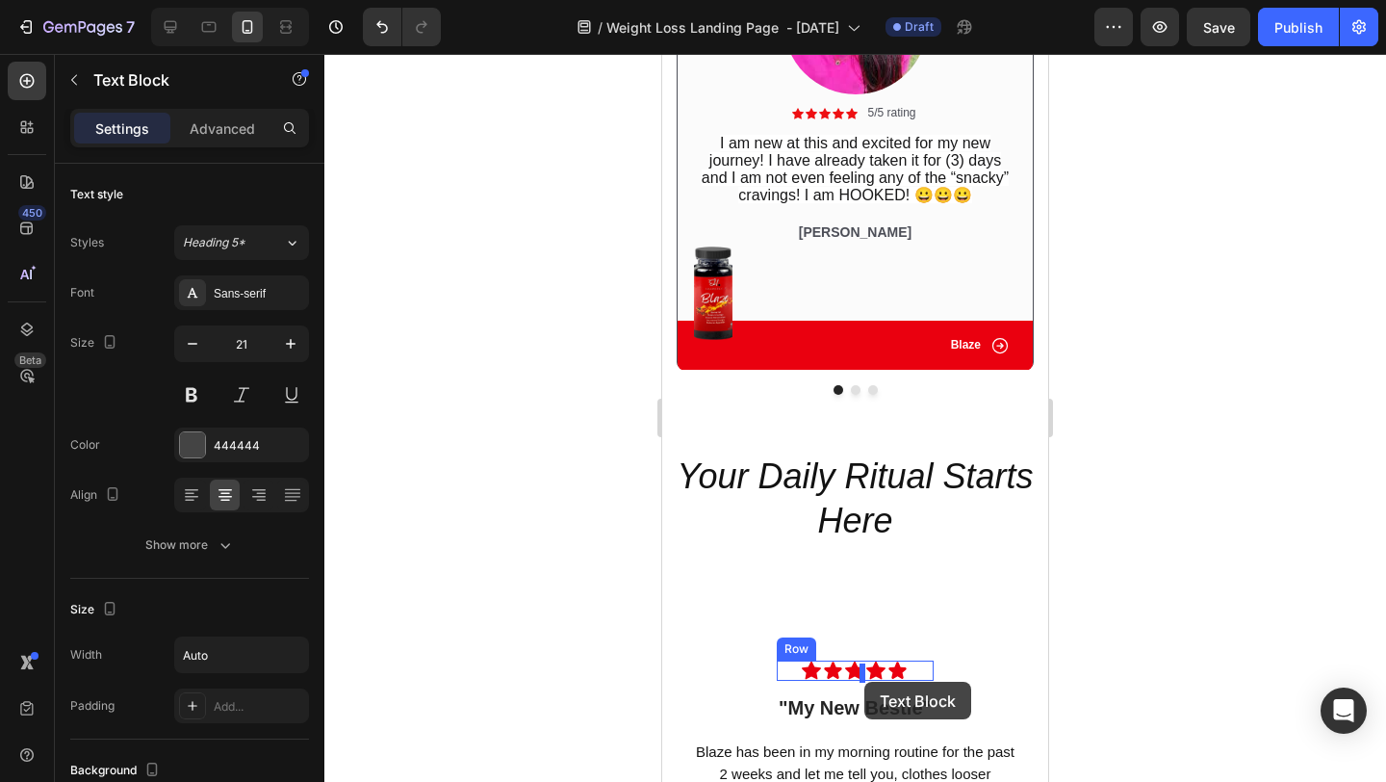
scroll to position [4096, 0]
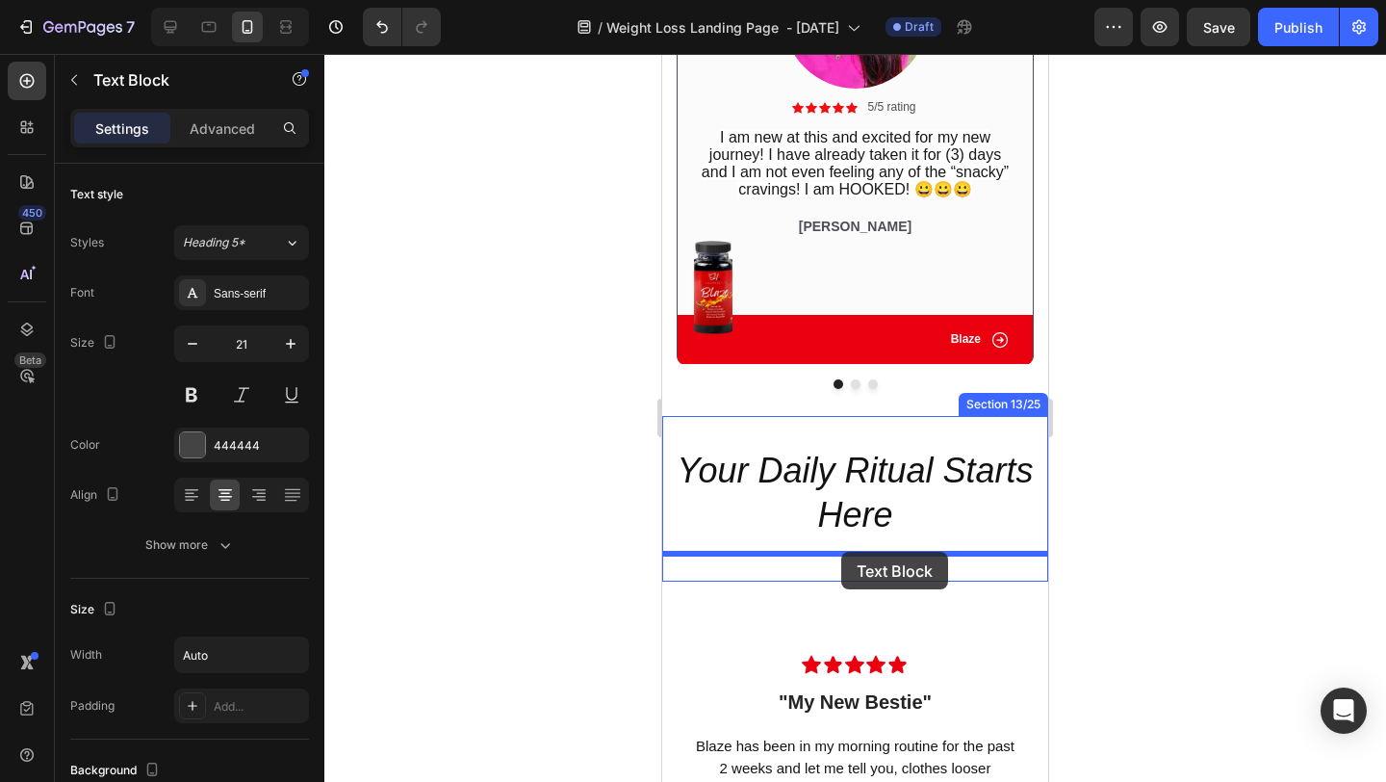
drag, startPoint x: 682, startPoint y: 217, endPoint x: 841, endPoint y: 552, distance: 371.2
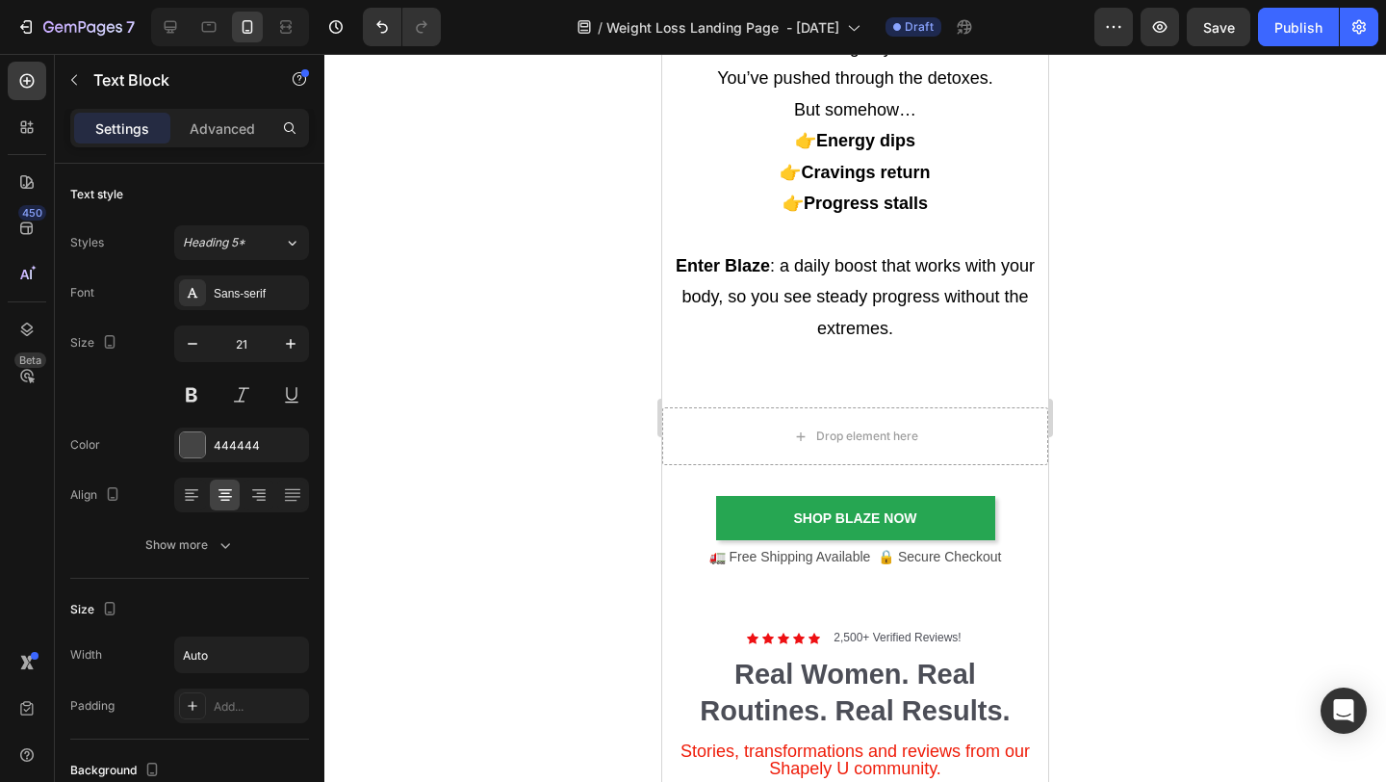
scroll to position [3097, 0]
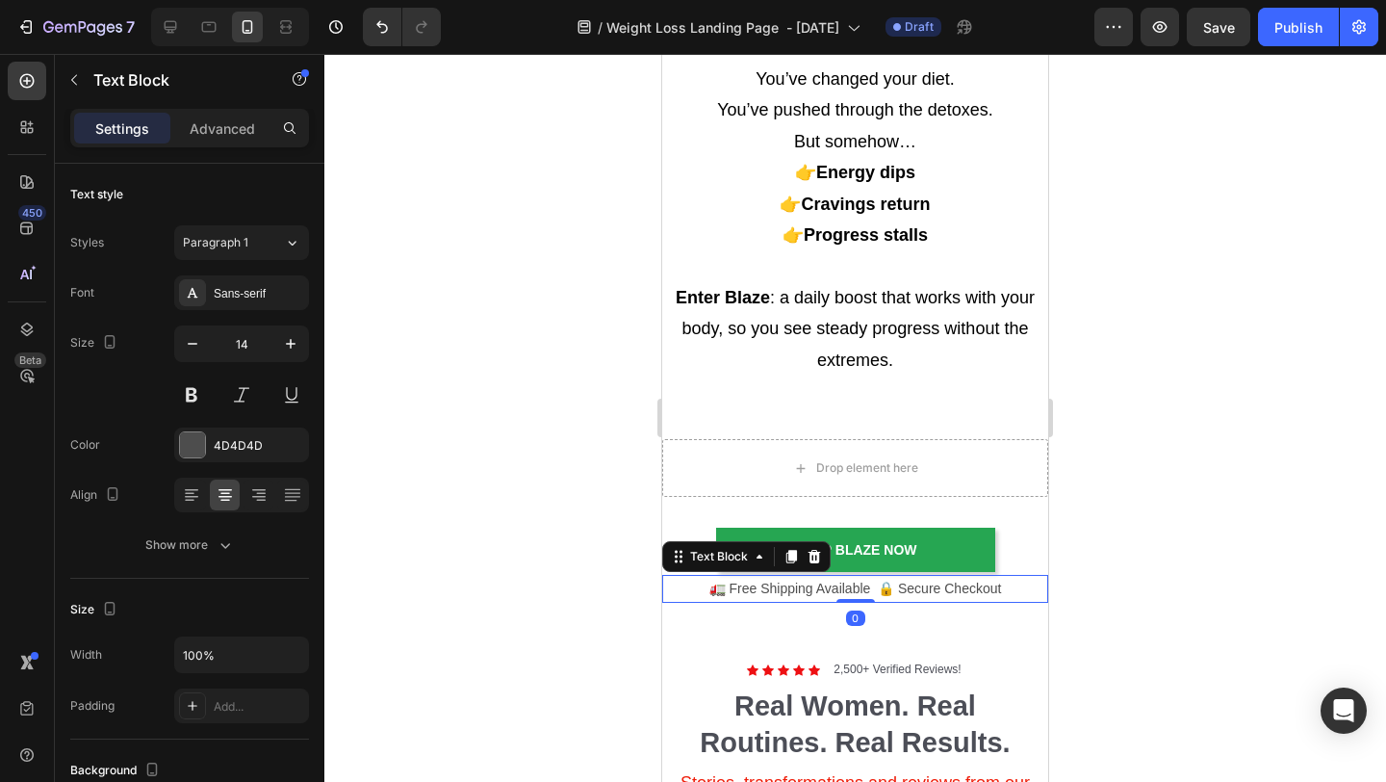
click at [680, 588] on p "🚛 Free Shipping Available 🔒 Secure Checkout" at bounding box center [855, 589] width 382 height 24
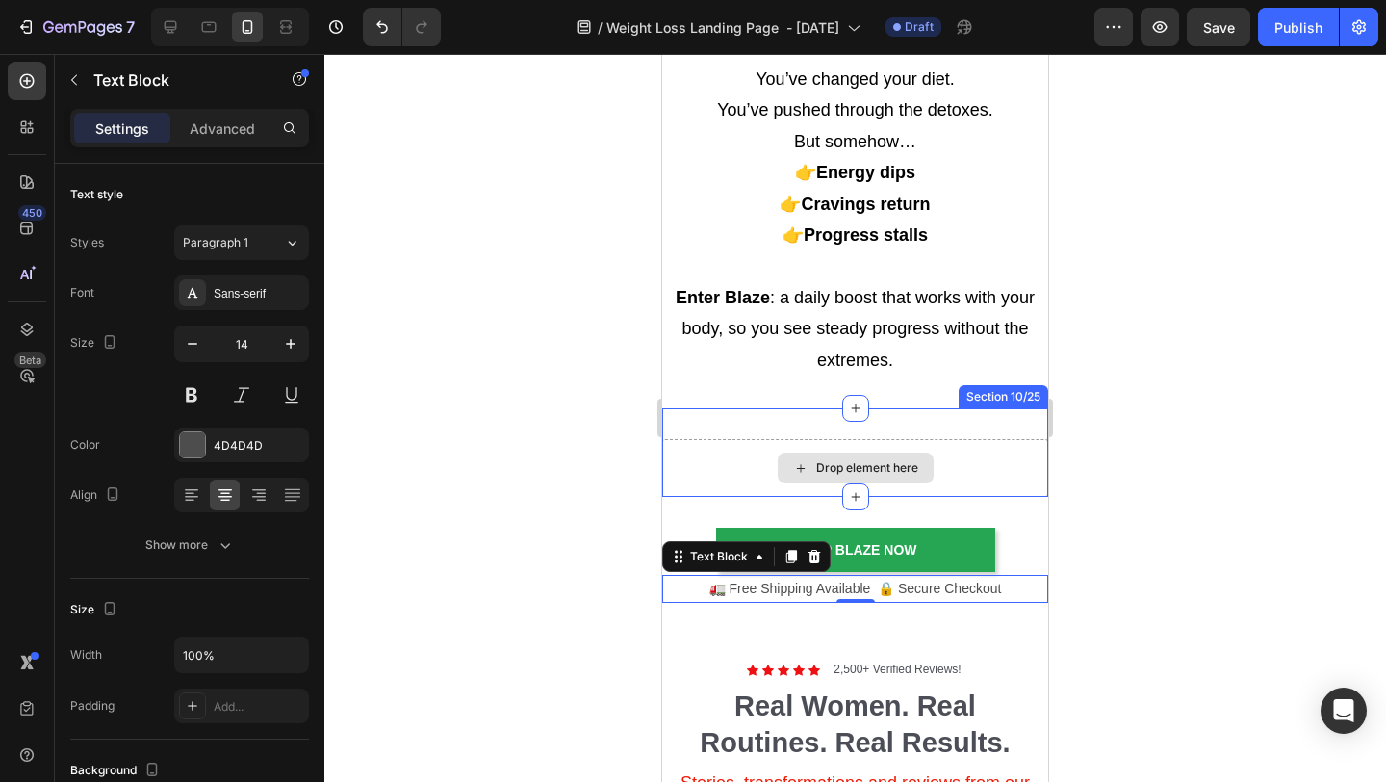
click at [822, 468] on div "Drop element here" at bounding box center [867, 467] width 102 height 15
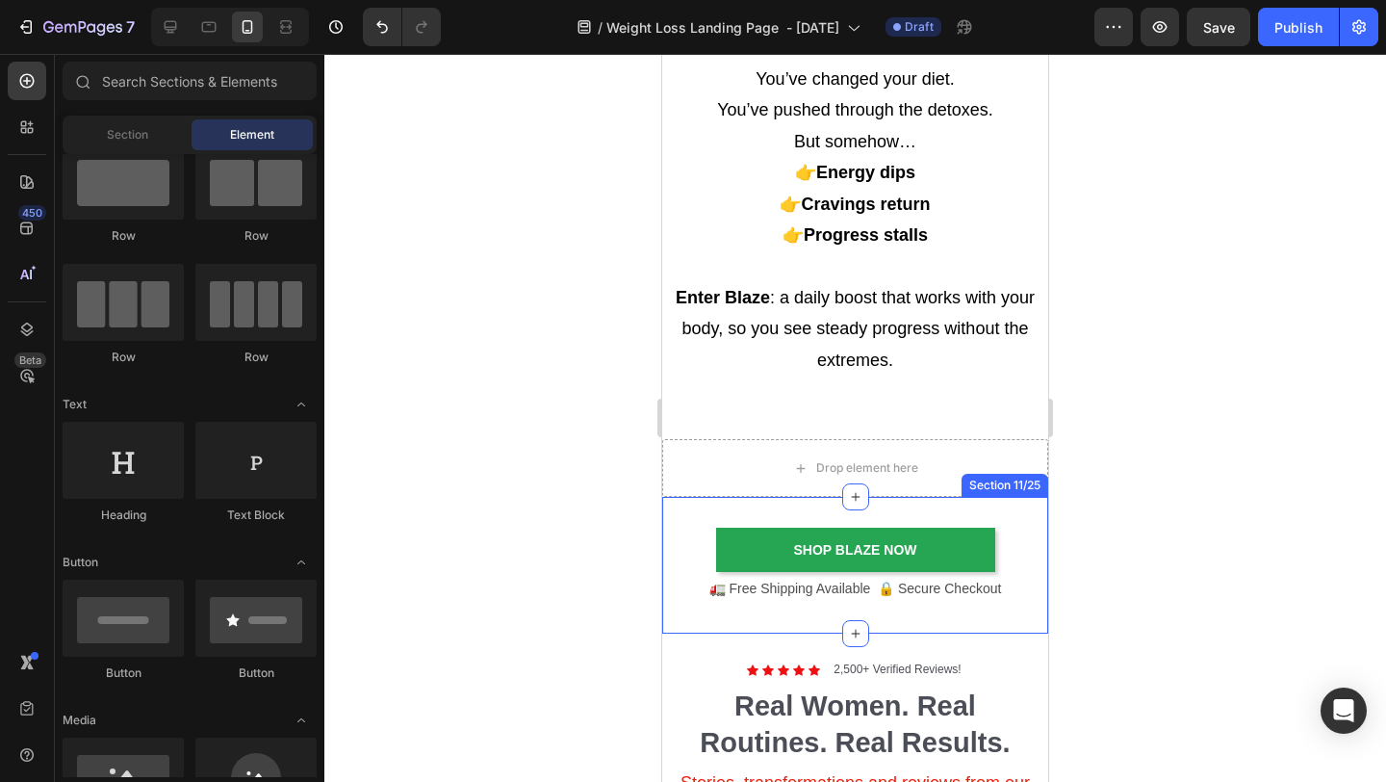
click at [1029, 516] on div "shop blaze Now Button Learn more about blaze Button 🚛 Free Shipping Available 🔒…" at bounding box center [855, 565] width 386 height 137
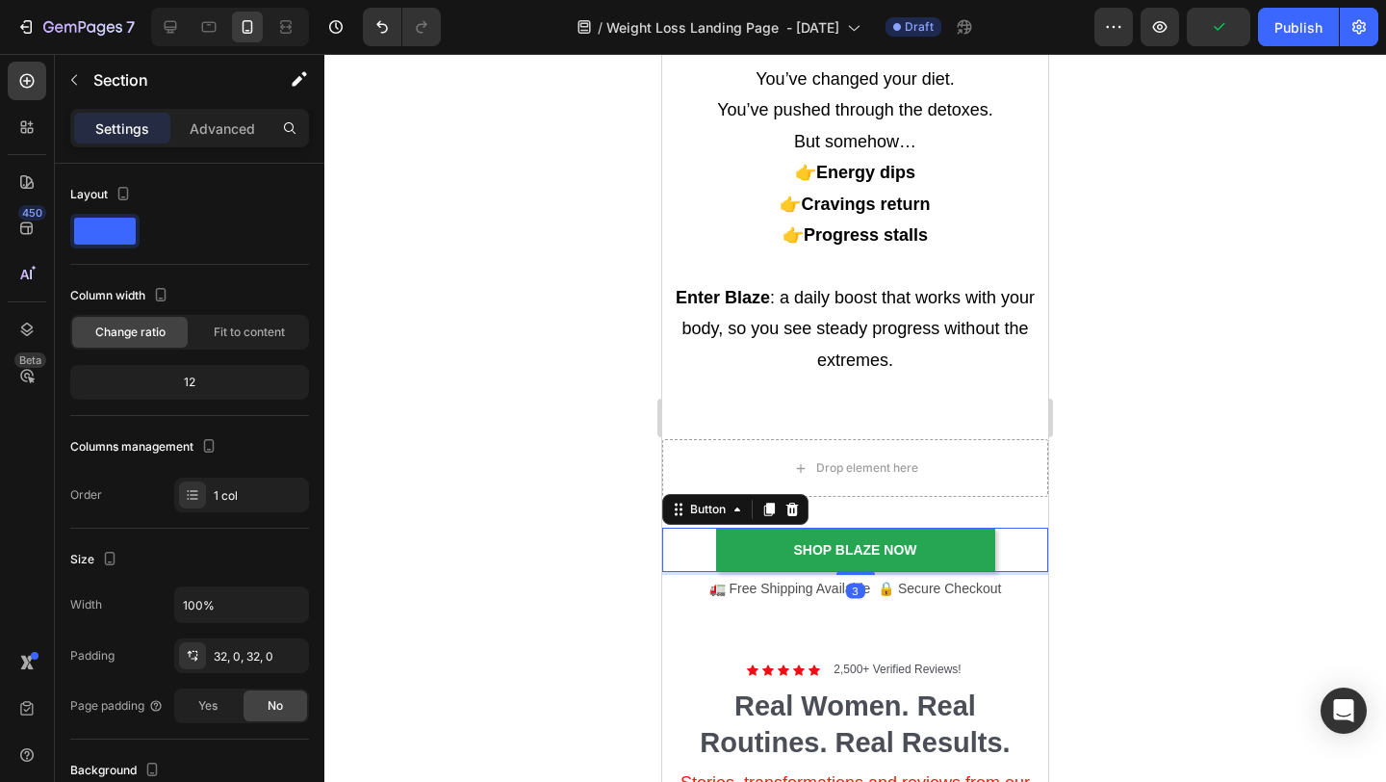
click at [690, 567] on div "shop blaze Now Button 3" at bounding box center [855, 550] width 386 height 44
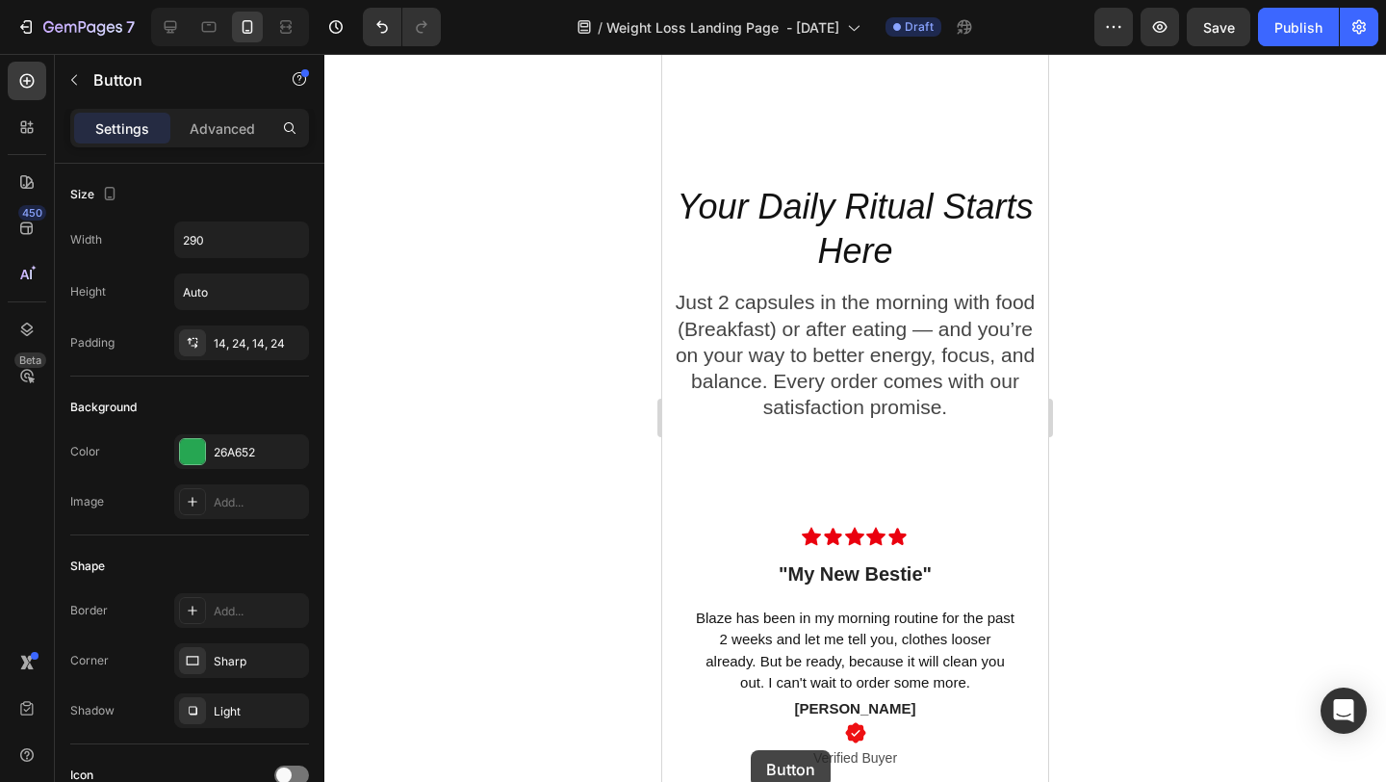
scroll to position [4443, 0]
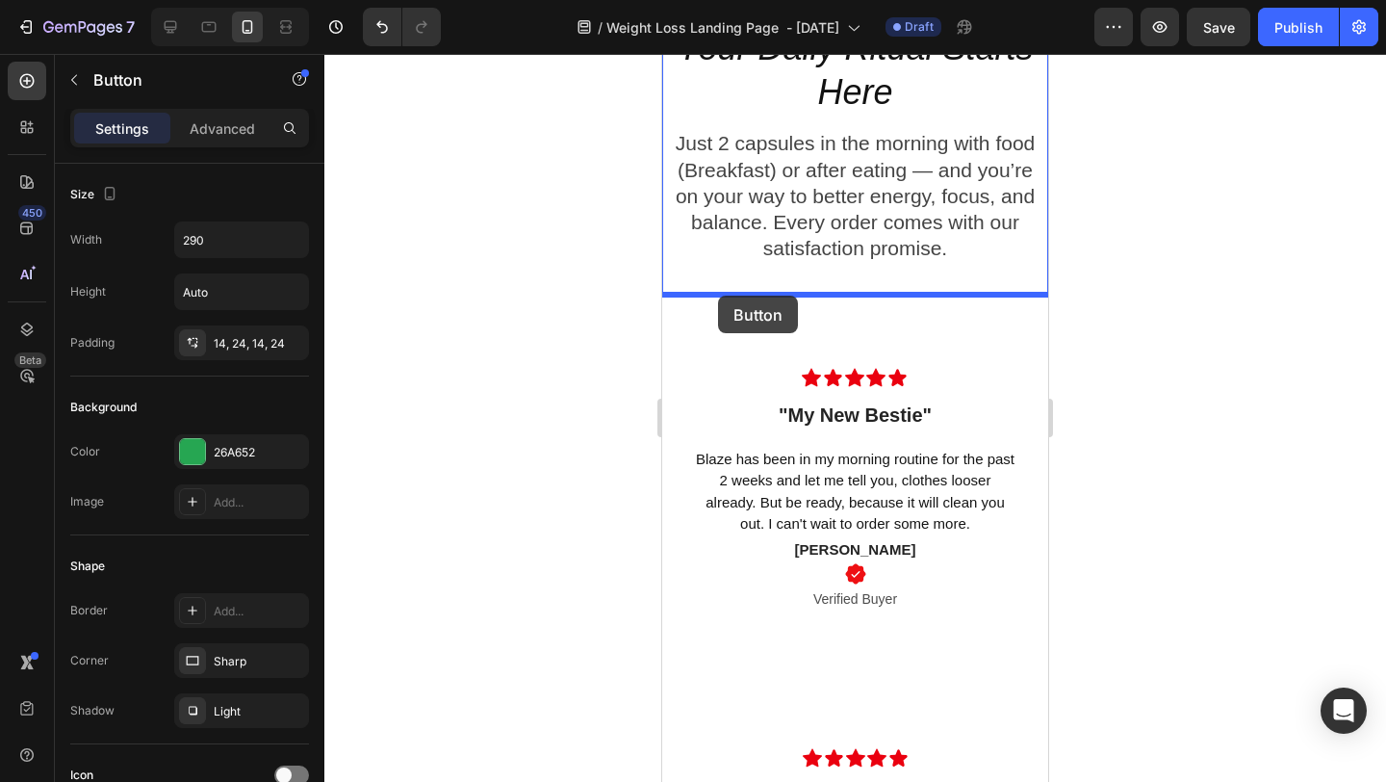
drag, startPoint x: 676, startPoint y: 512, endPoint x: 718, endPoint y: 295, distance: 221.7
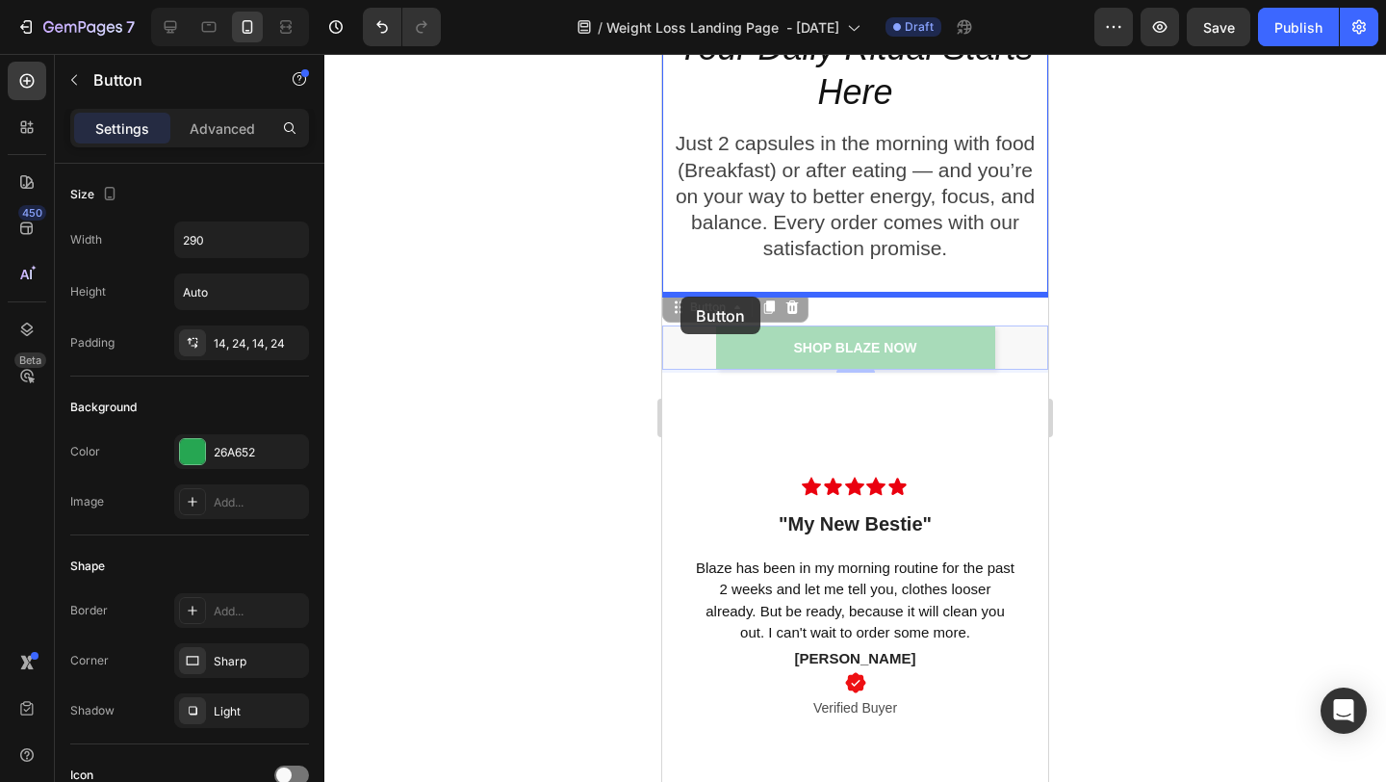
drag, startPoint x: 677, startPoint y: 310, endPoint x: 681, endPoint y: 297, distance: 14.0
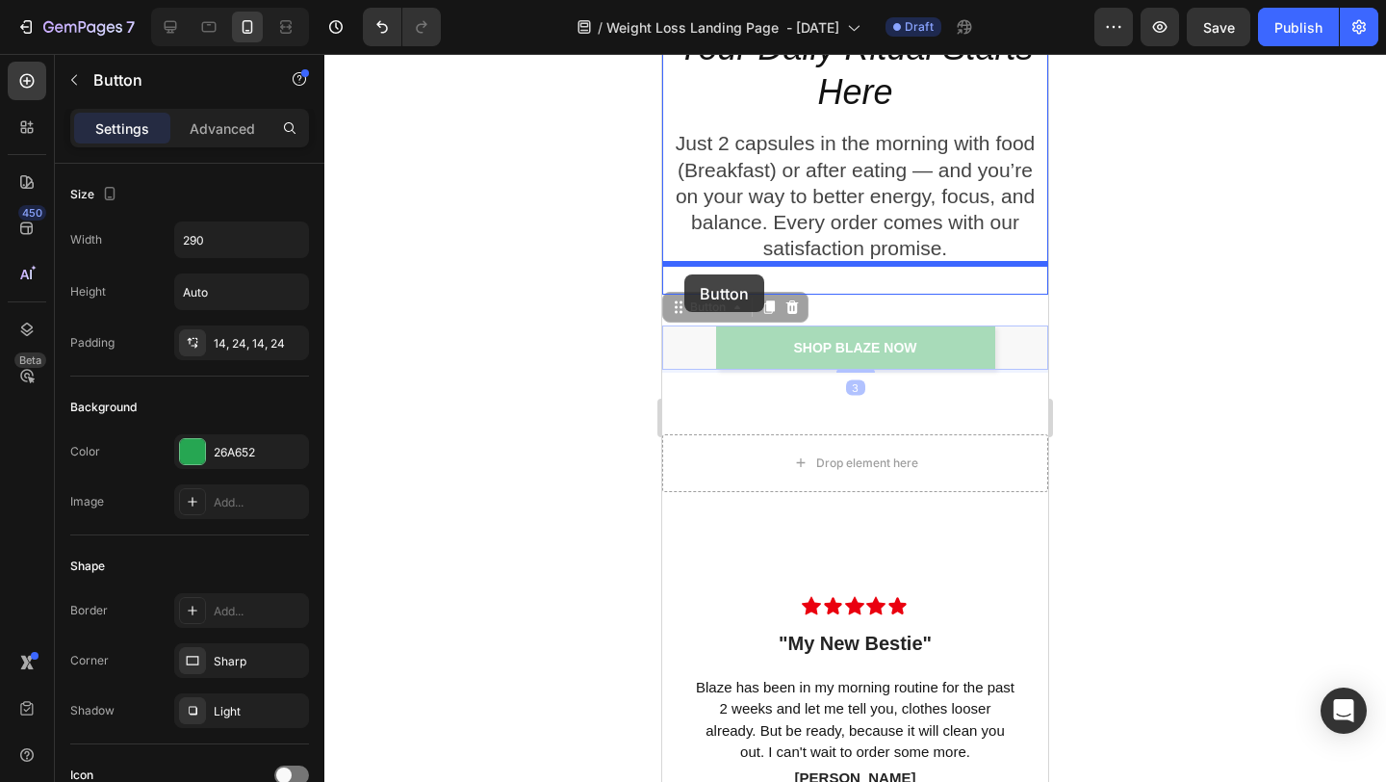
drag, startPoint x: 682, startPoint y: 306, endPoint x: 685, endPoint y: 274, distance: 31.9
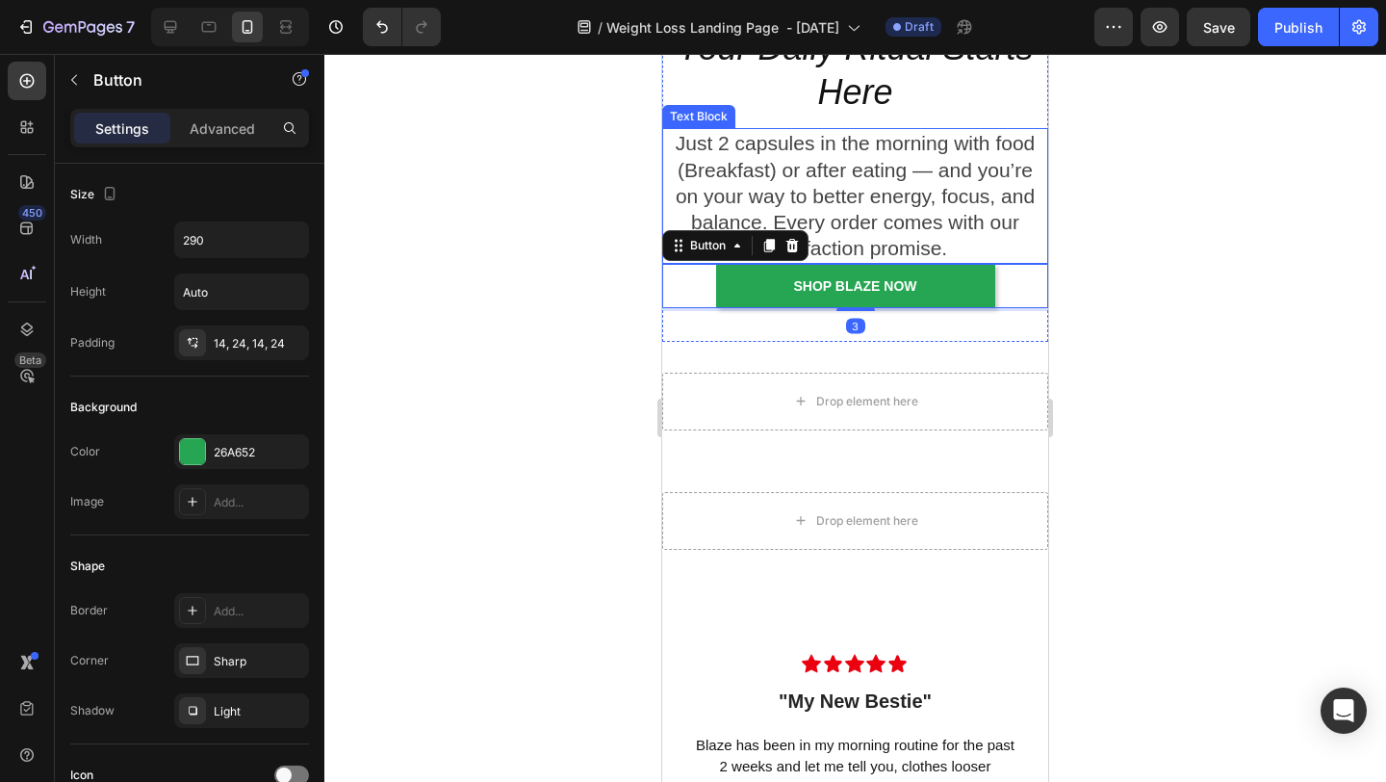
click at [1125, 248] on div at bounding box center [855, 418] width 1062 height 728
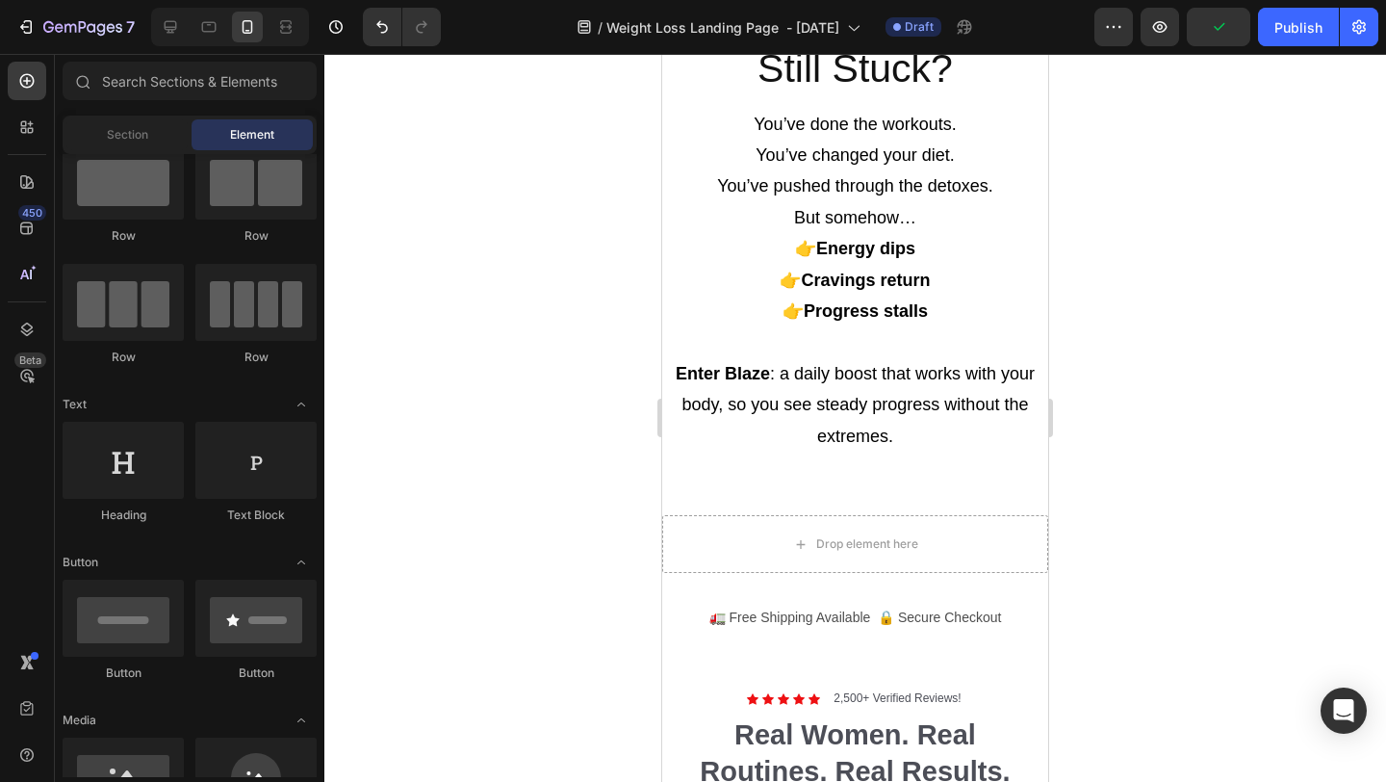
scroll to position [3025, 0]
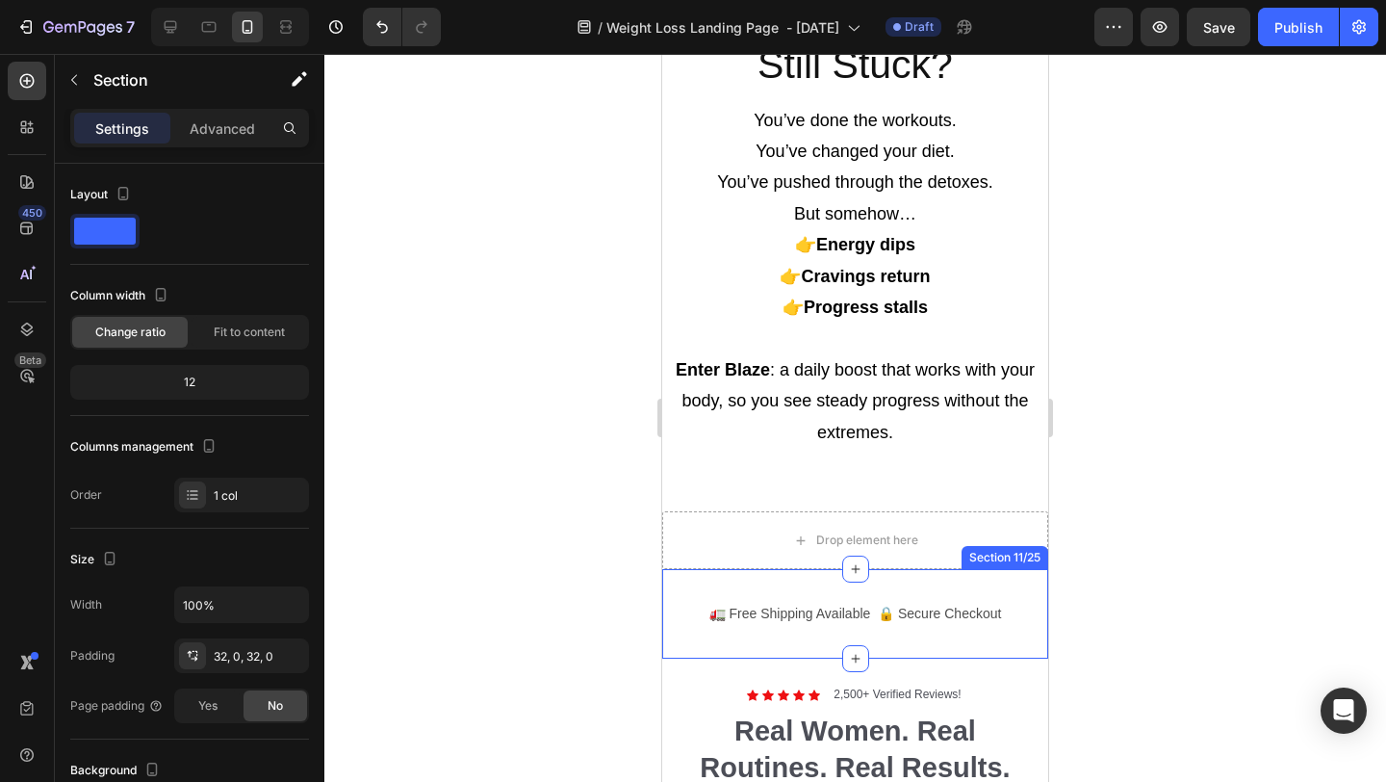
click at [733, 582] on div "Learn more about blaze Button 🚛 Free Shipping Available 🔒 Secure Checkout Text …" at bounding box center [855, 614] width 386 height 90
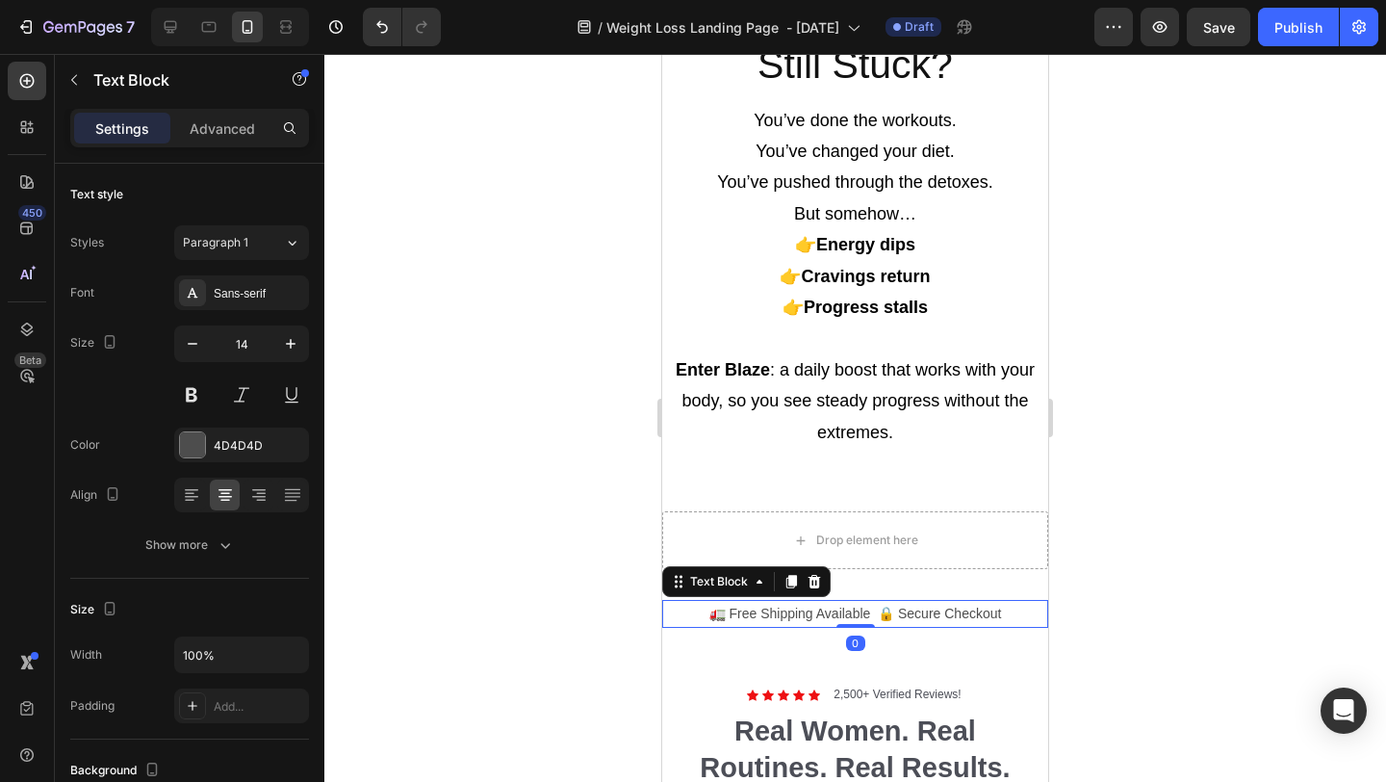
click at [693, 615] on p "🚛 Free Shipping Available 🔒 Secure Checkout" at bounding box center [855, 614] width 382 height 24
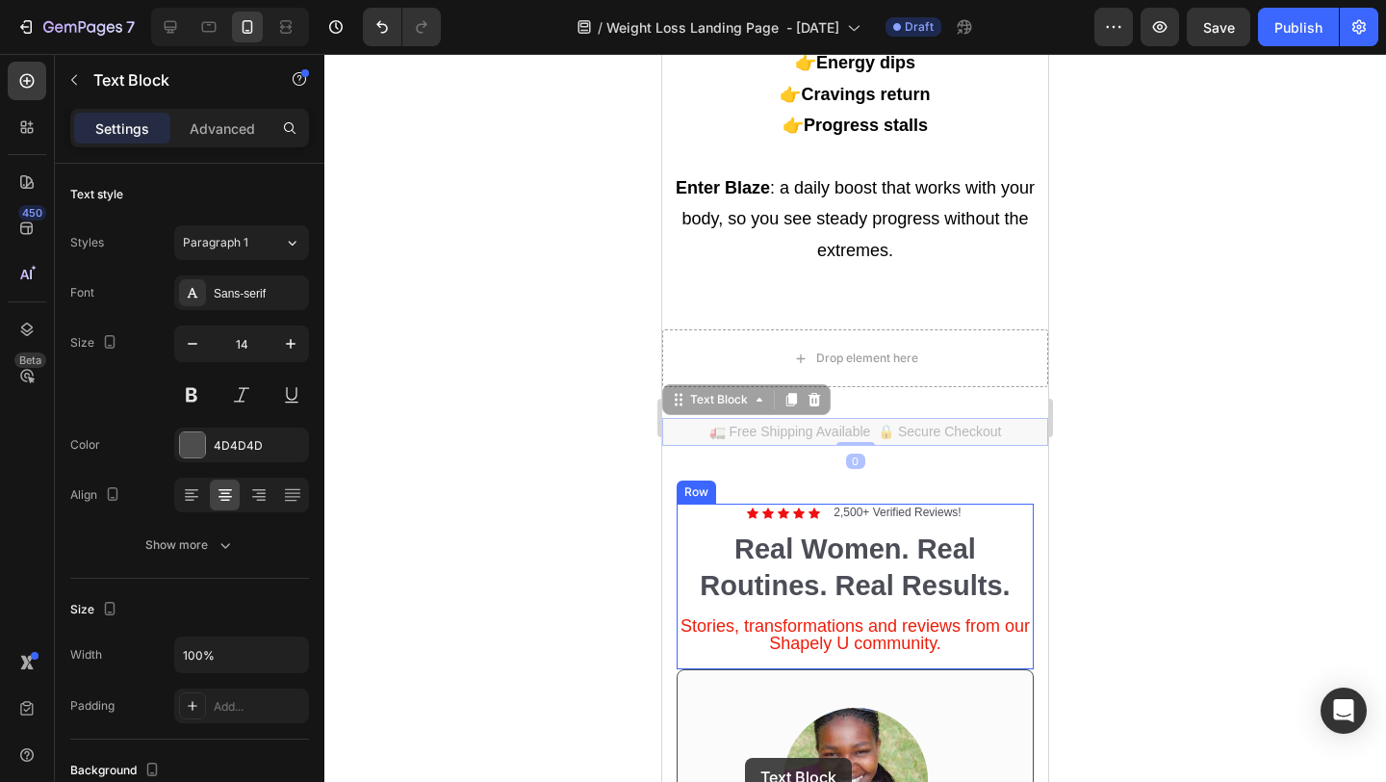
scroll to position [3274, 0]
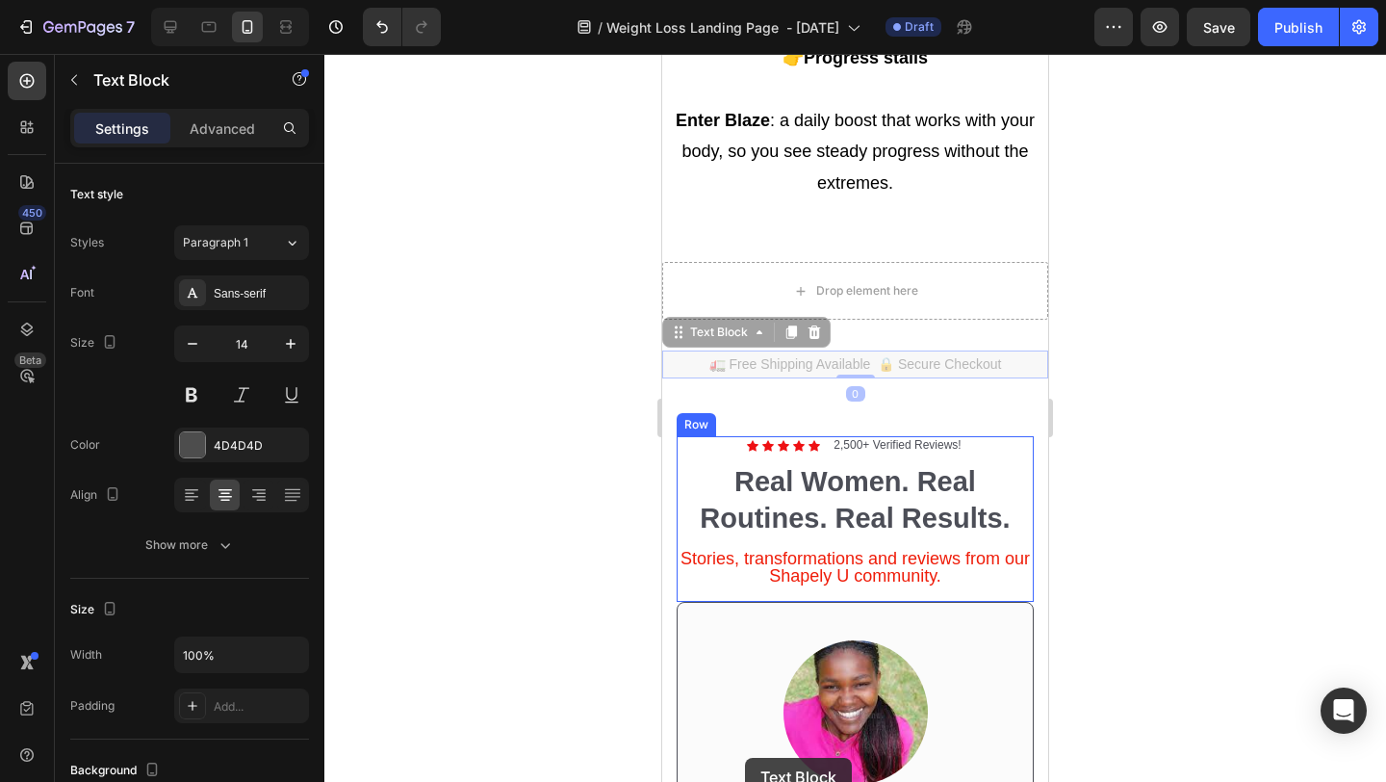
drag, startPoint x: 681, startPoint y: 583, endPoint x: 745, endPoint y: 758, distance: 185.8
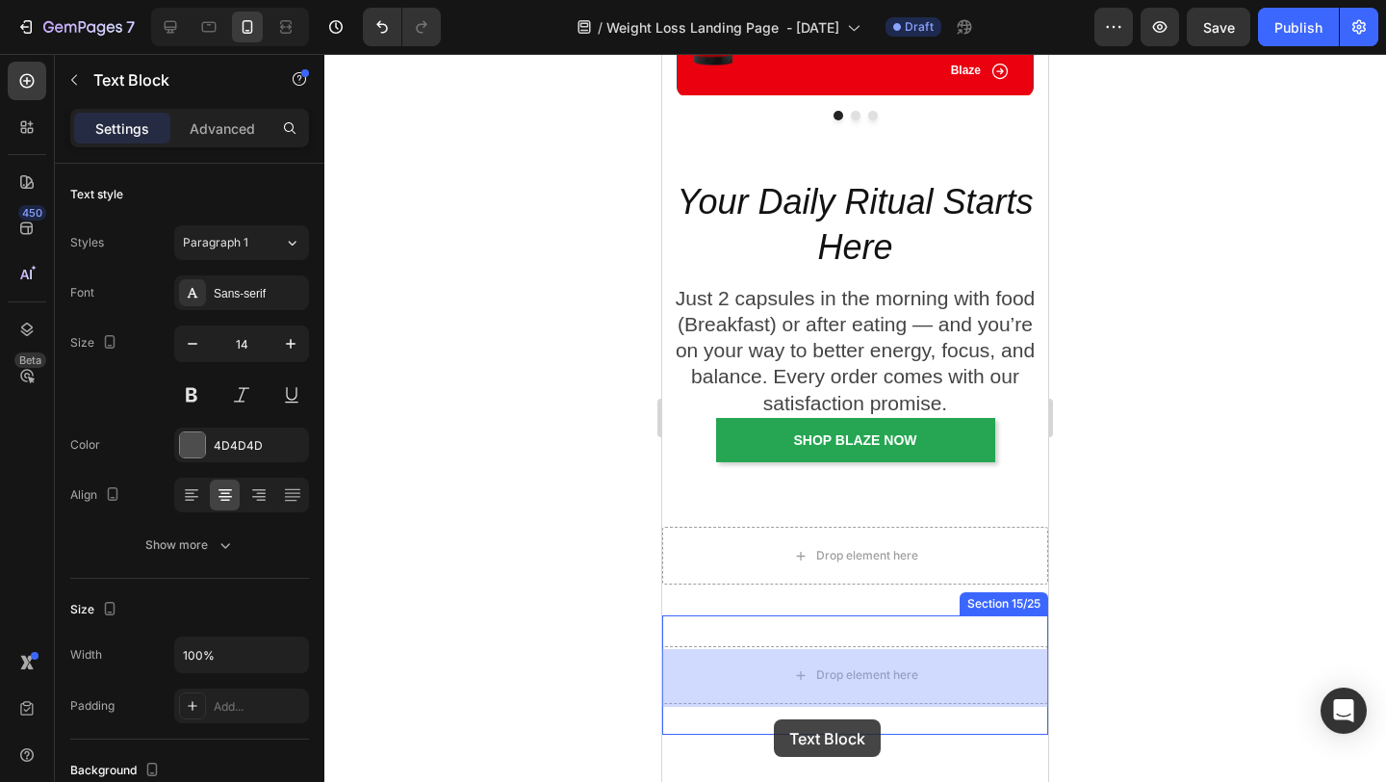
scroll to position [4278, 0]
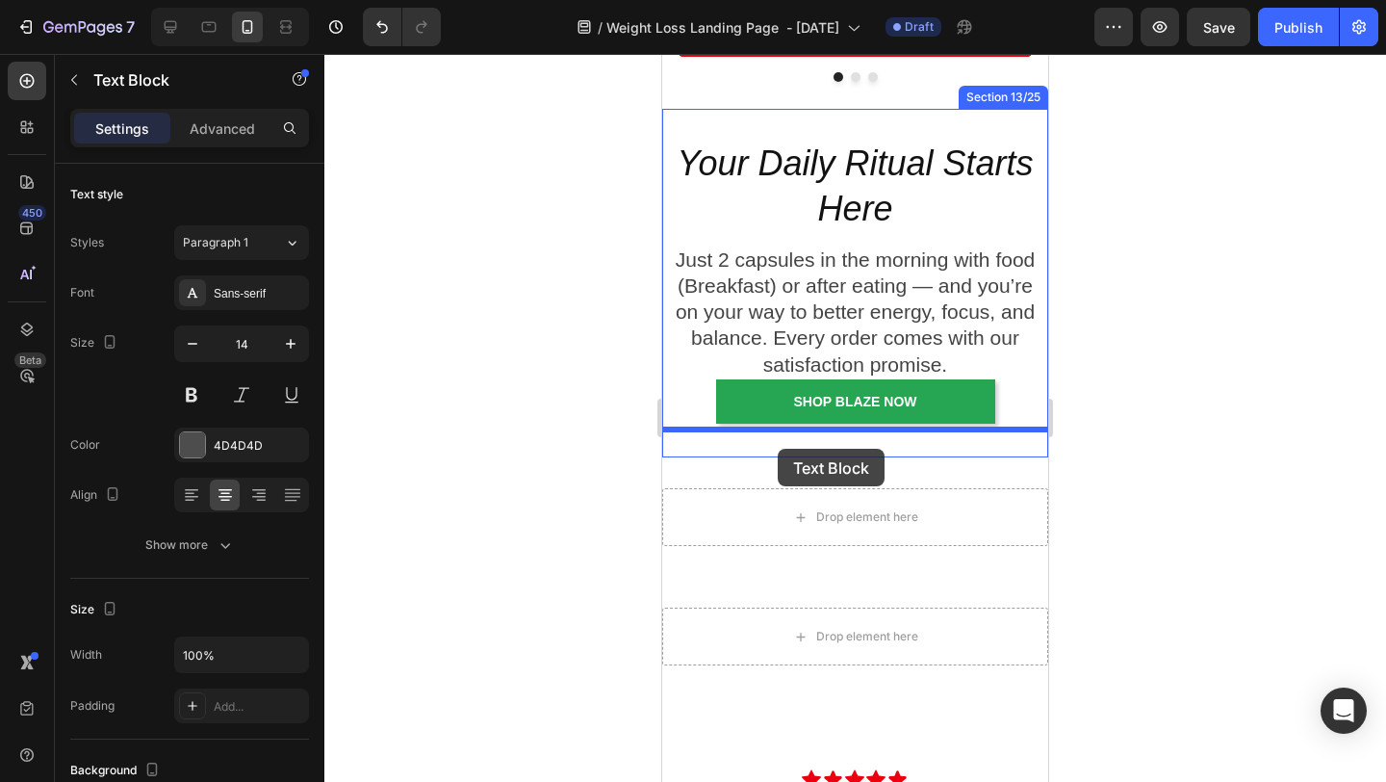
drag, startPoint x: 682, startPoint y: 339, endPoint x: 778, endPoint y: 449, distance: 146.0
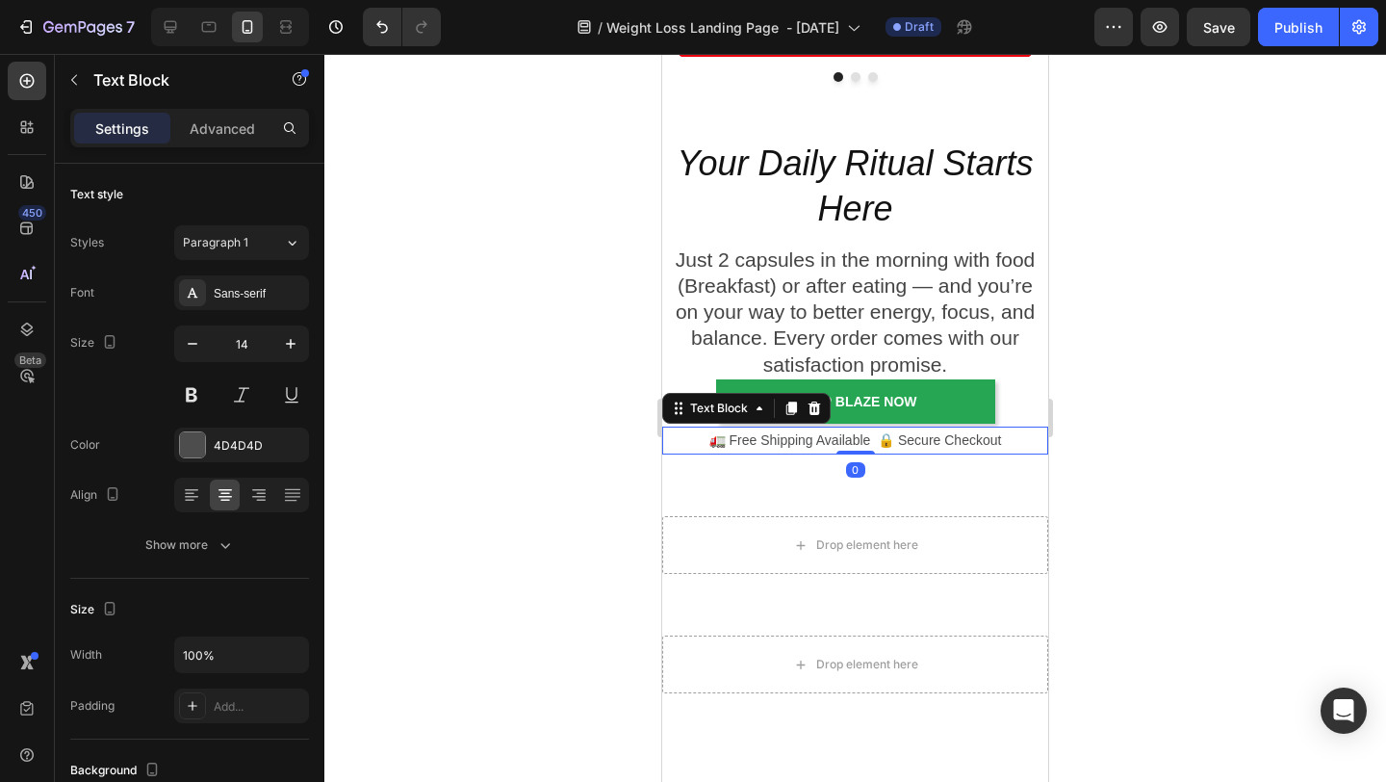
click at [1183, 331] on div at bounding box center [855, 418] width 1062 height 728
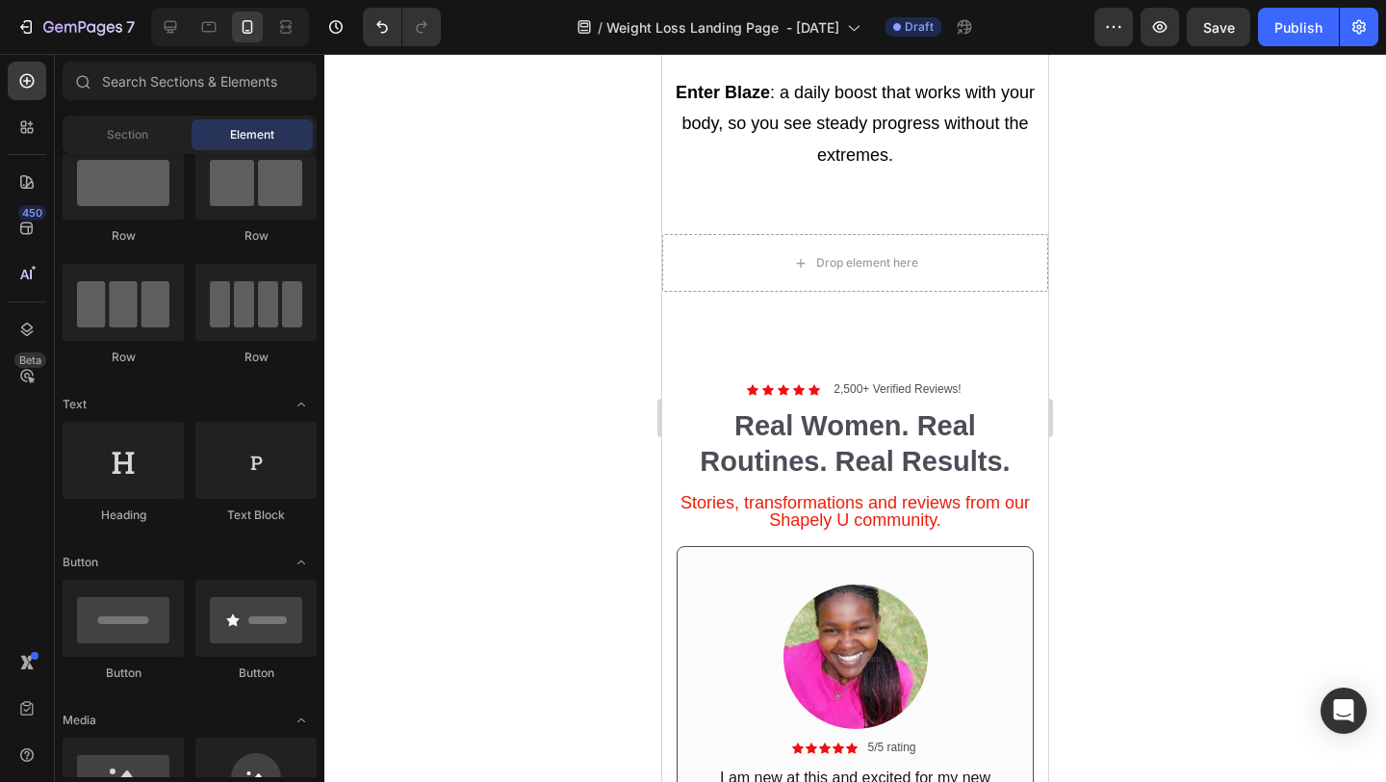
scroll to position [3223, 0]
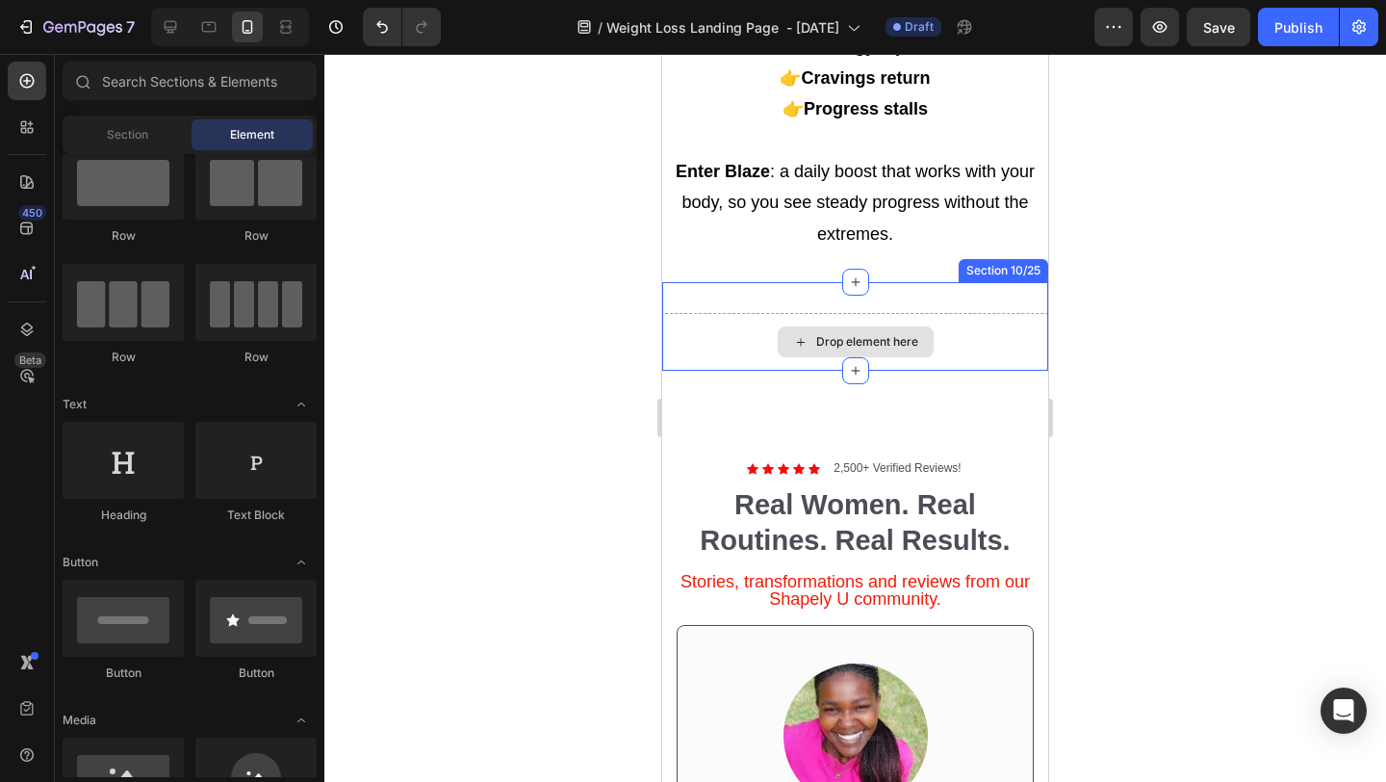
click at [990, 329] on div "Drop element here" at bounding box center [855, 342] width 386 height 58
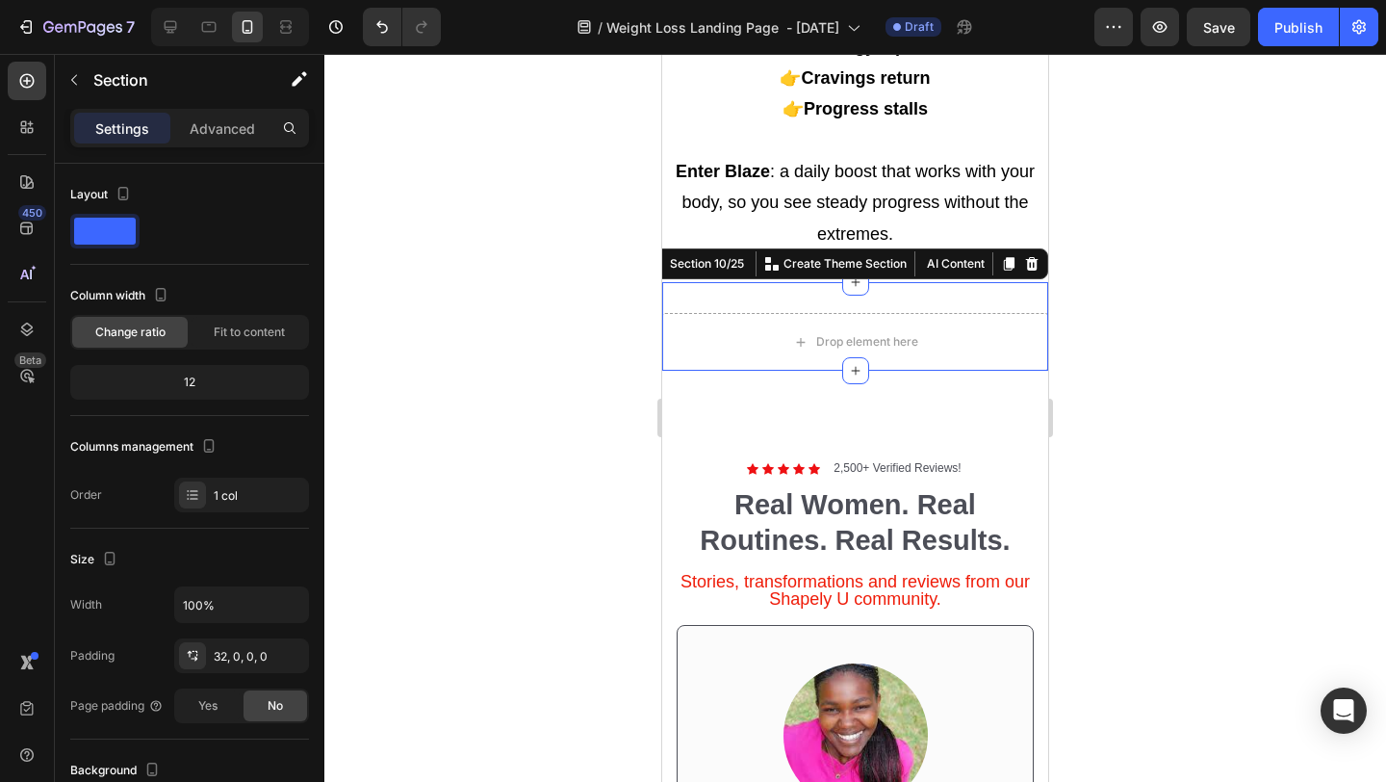
click at [1030, 267] on icon at bounding box center [1031, 263] width 15 height 15
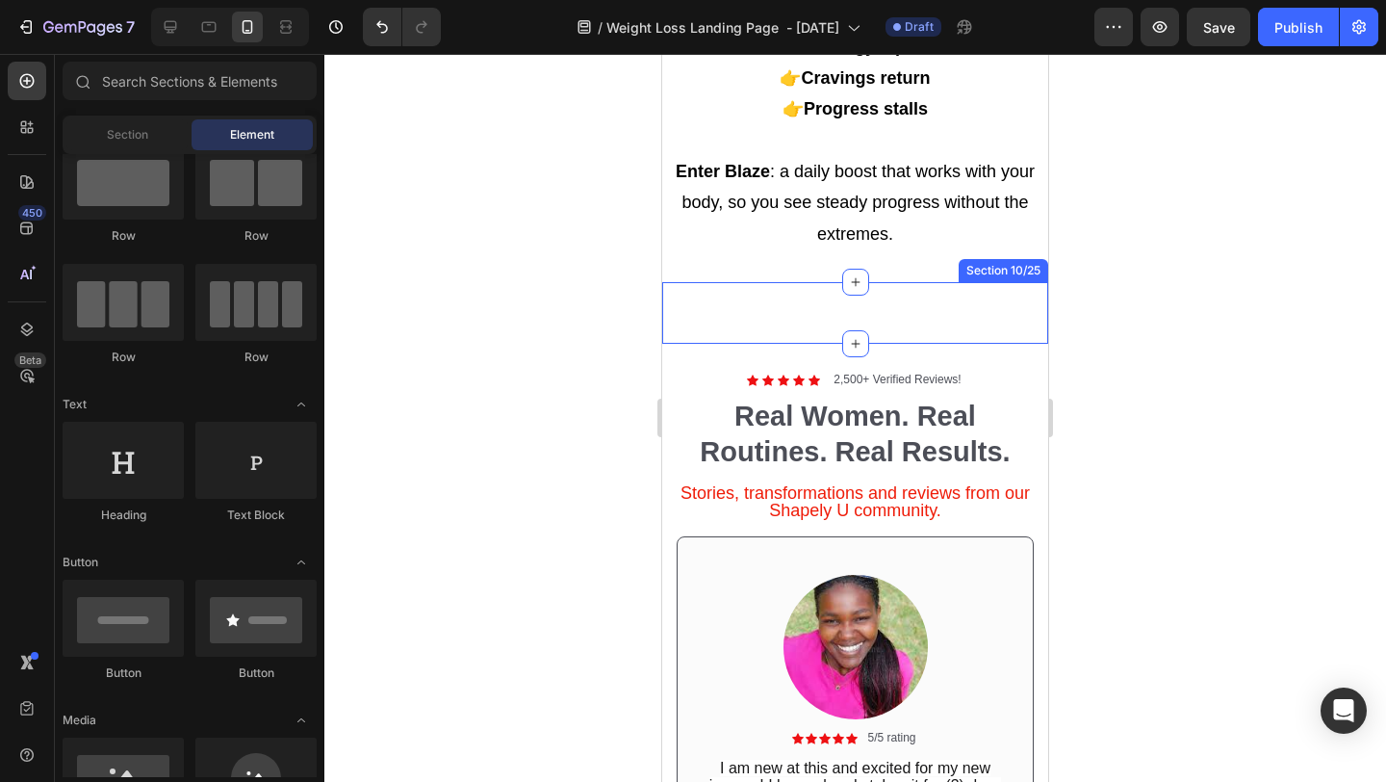
click at [906, 318] on div "Learn more about blaze Button Section 10/25" at bounding box center [855, 313] width 386 height 62
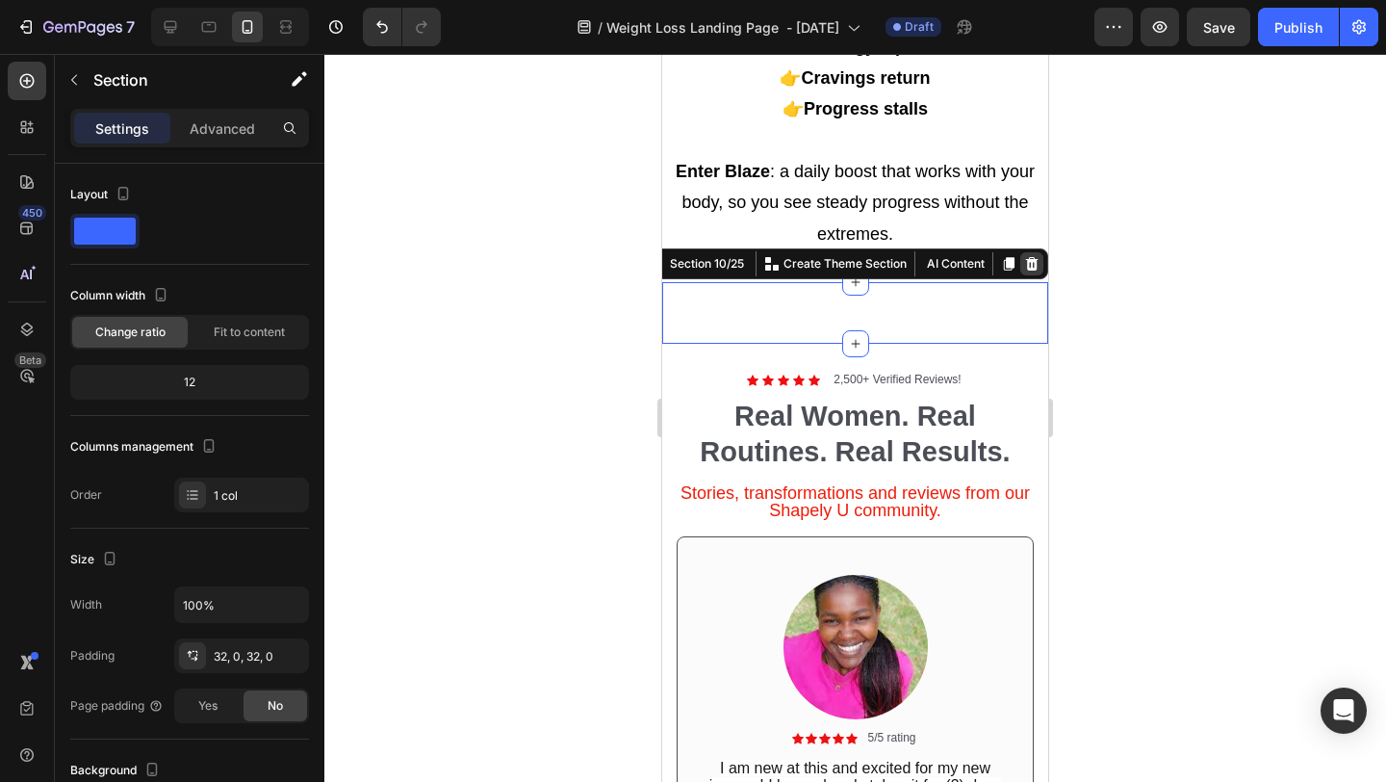
click at [1035, 268] on icon at bounding box center [1032, 263] width 13 height 13
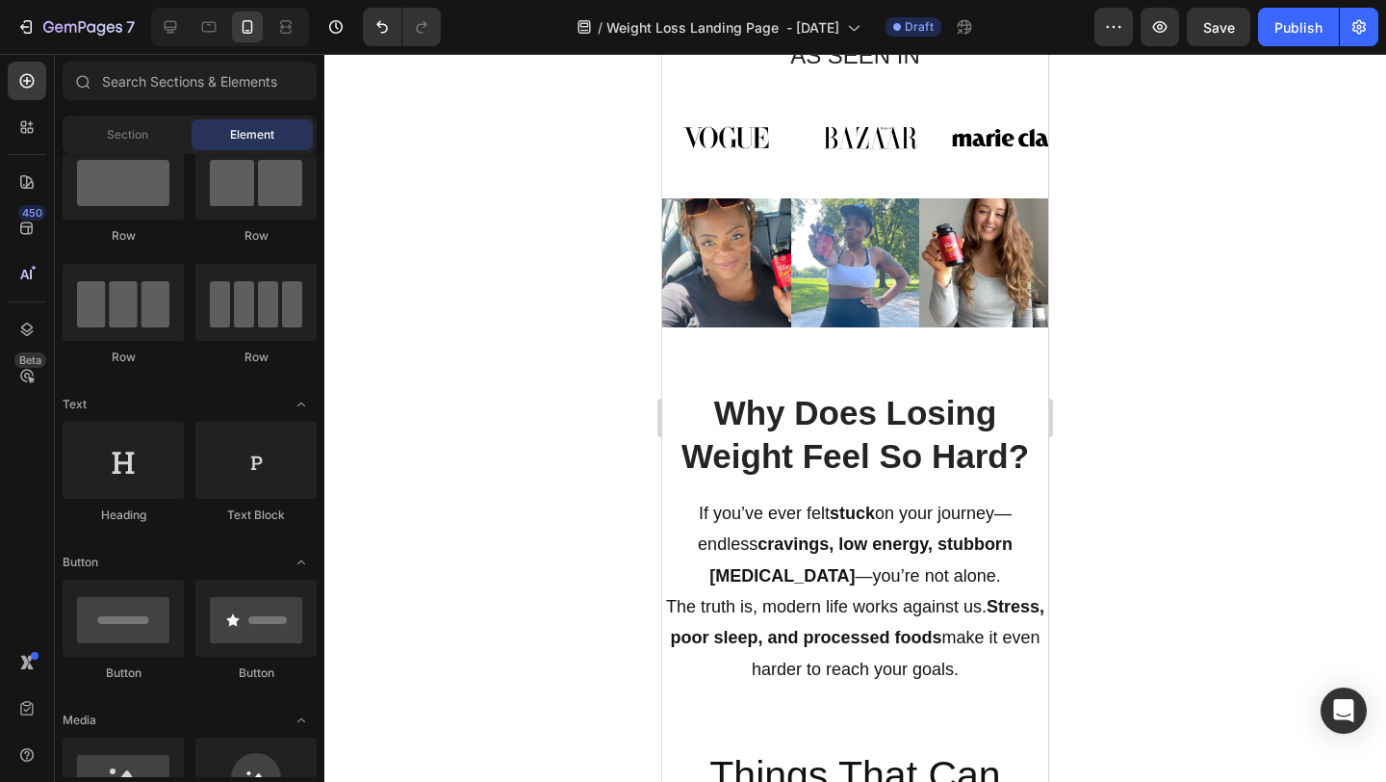
scroll to position [938, 0]
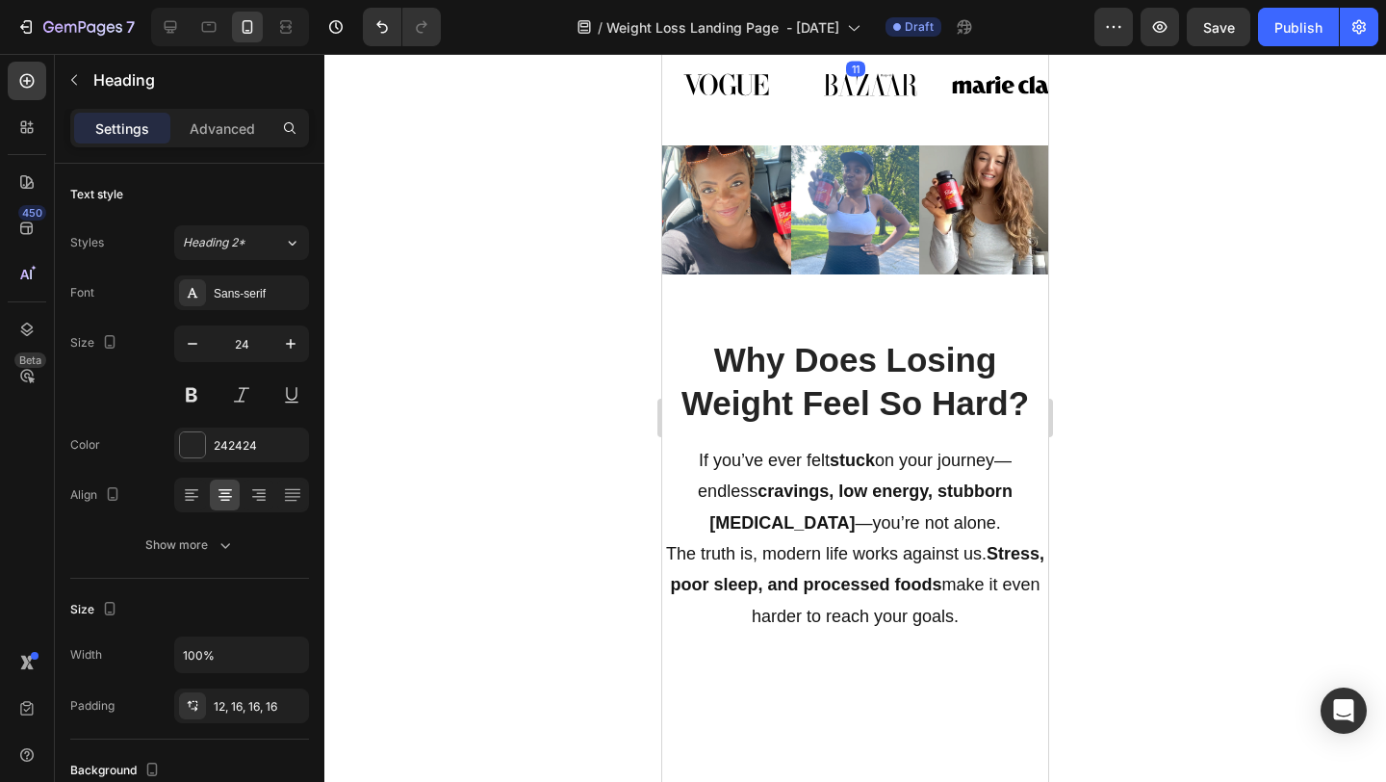
drag, startPoint x: 862, startPoint y: 385, endPoint x: 864, endPoint y: 375, distance: 9.8
click at [864, 53] on div at bounding box center [856, 50] width 39 height 6
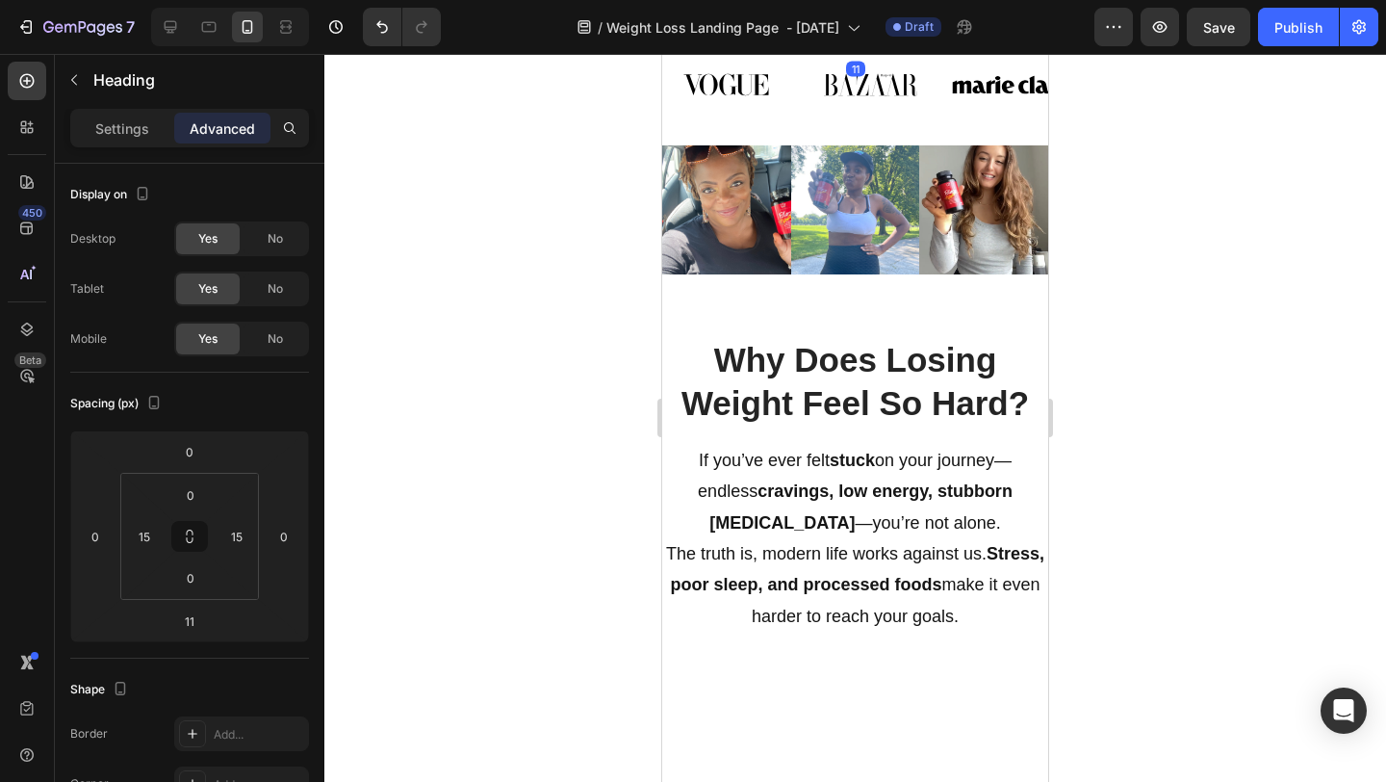
click at [1202, 314] on div at bounding box center [855, 418] width 1062 height 728
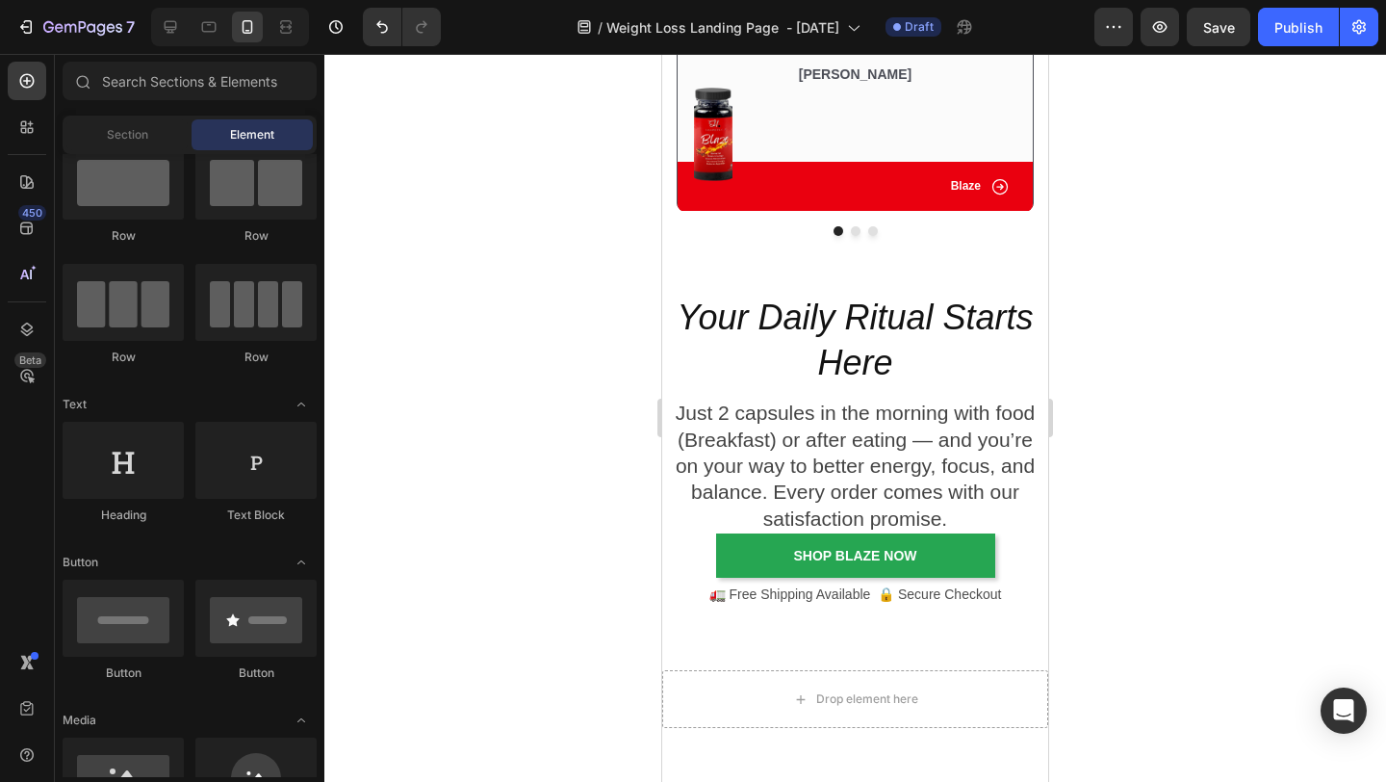
scroll to position [3946, 0]
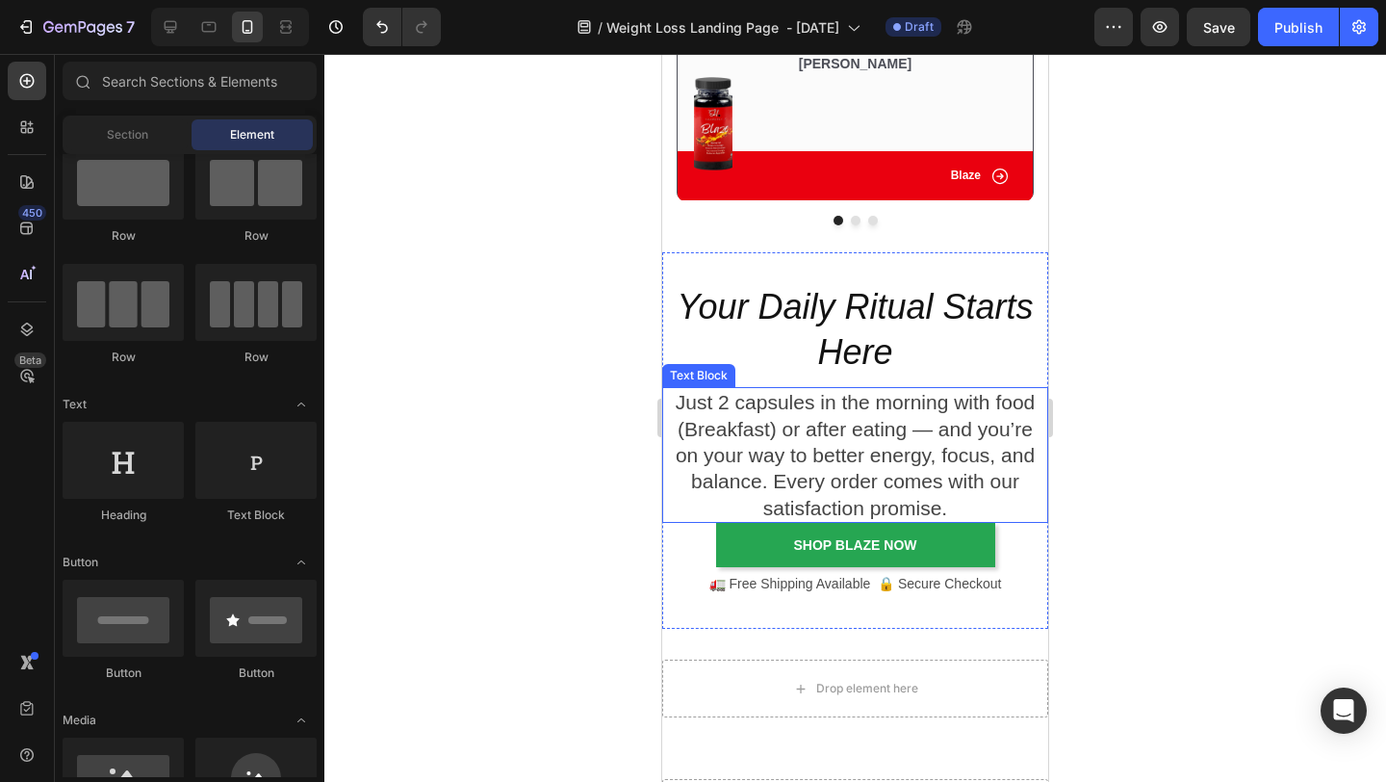
click at [845, 520] on p "Just 2 capsules in the morning with food (Breakfast) or after eating — and you’…" at bounding box center [855, 454] width 382 height 131
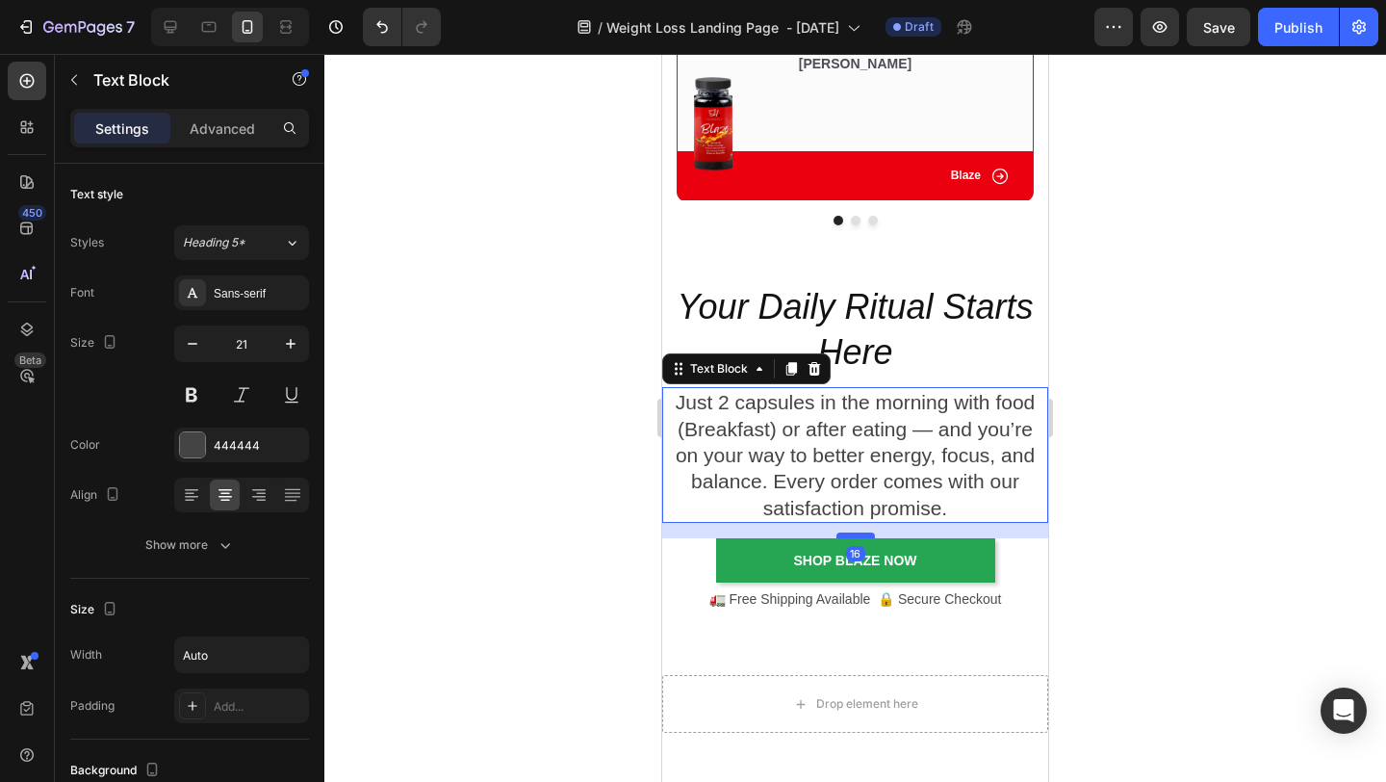
drag, startPoint x: 860, startPoint y: 523, endPoint x: 860, endPoint y: 538, distance: 15.4
click at [860, 538] on div at bounding box center [856, 535] width 39 height 6
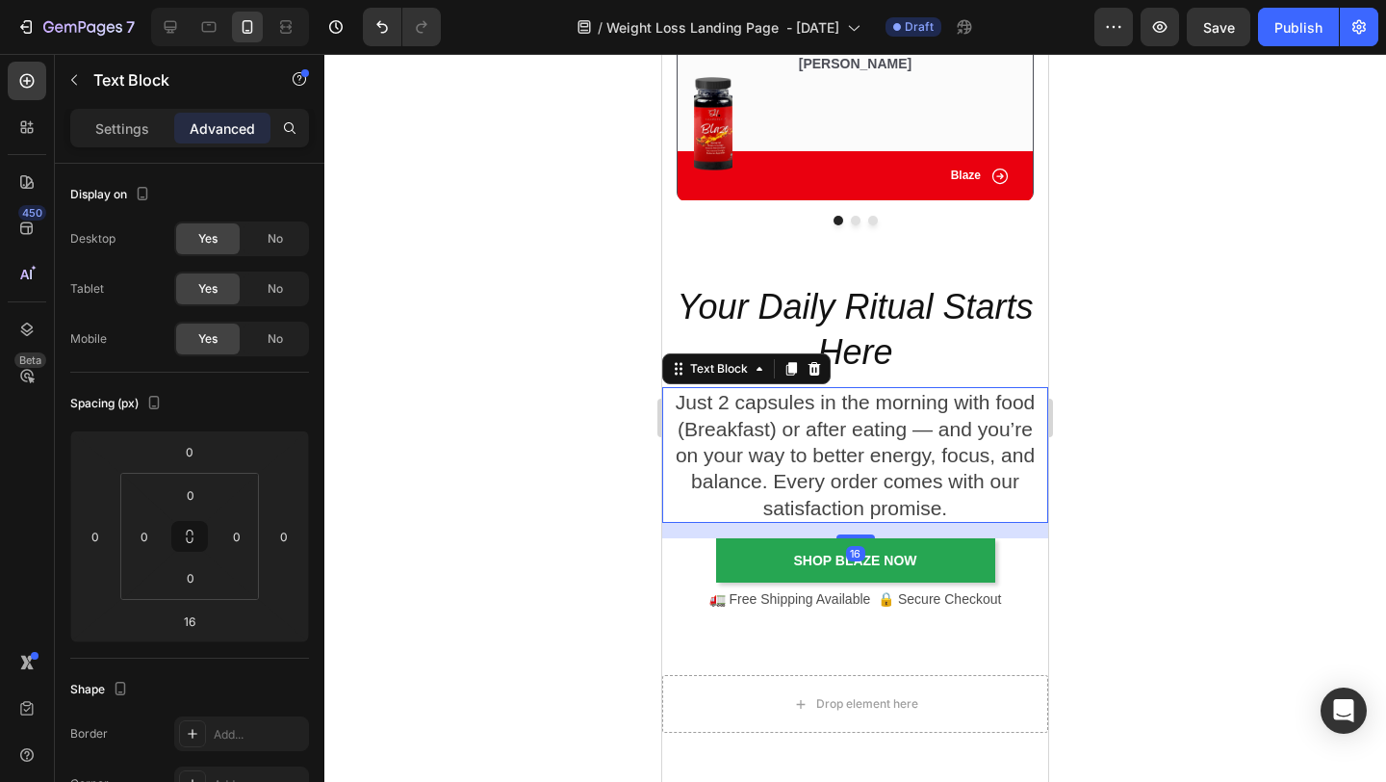
click at [1141, 504] on div at bounding box center [855, 418] width 1062 height 728
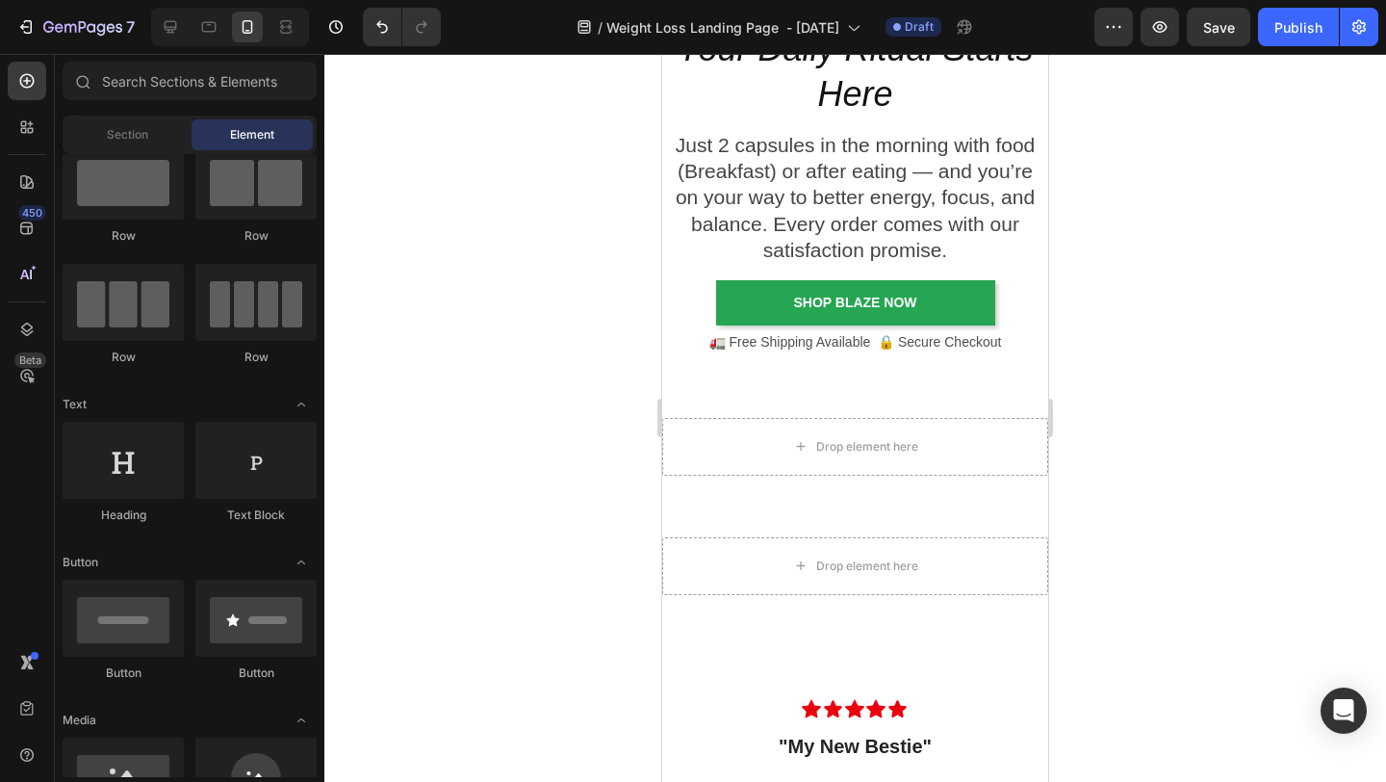
scroll to position [4247, 0]
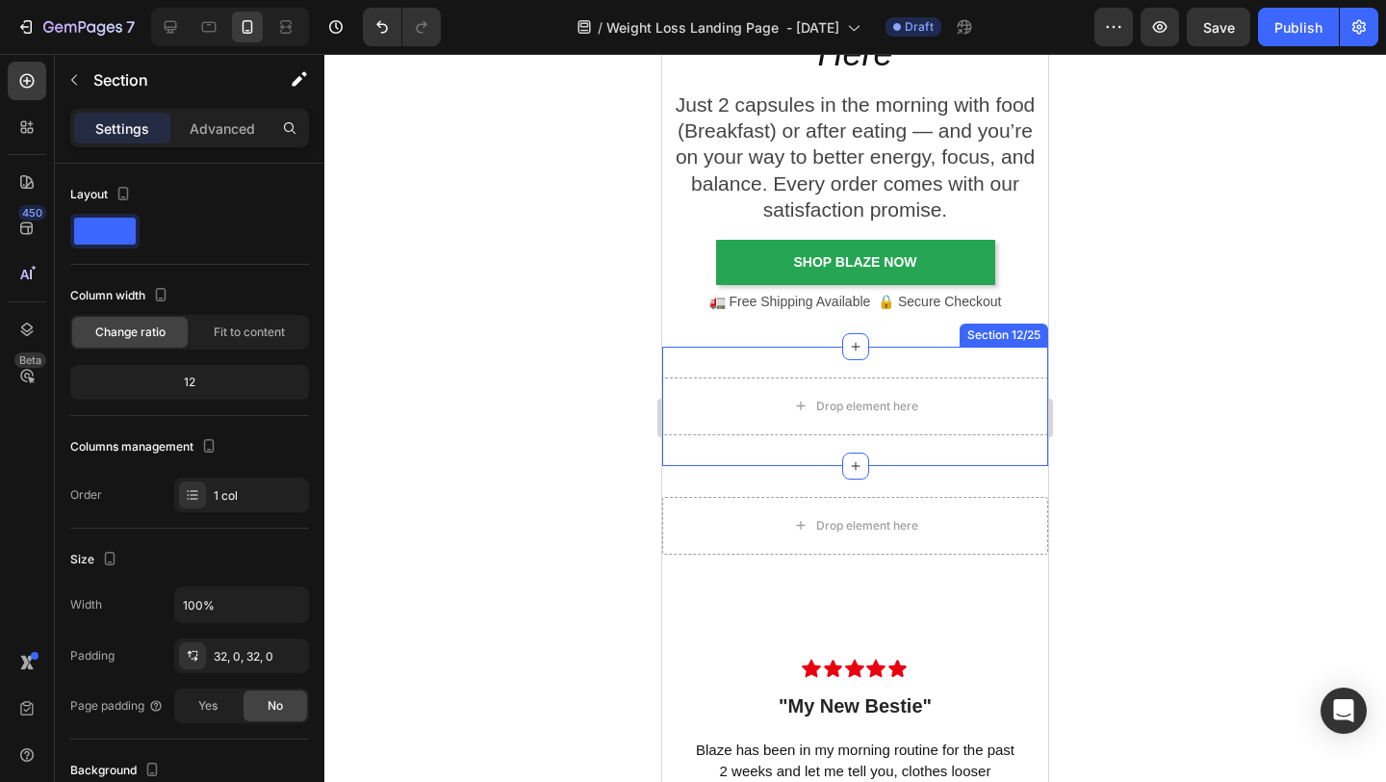
click at [950, 368] on div "Drop element here Section 12/25" at bounding box center [855, 406] width 386 height 119
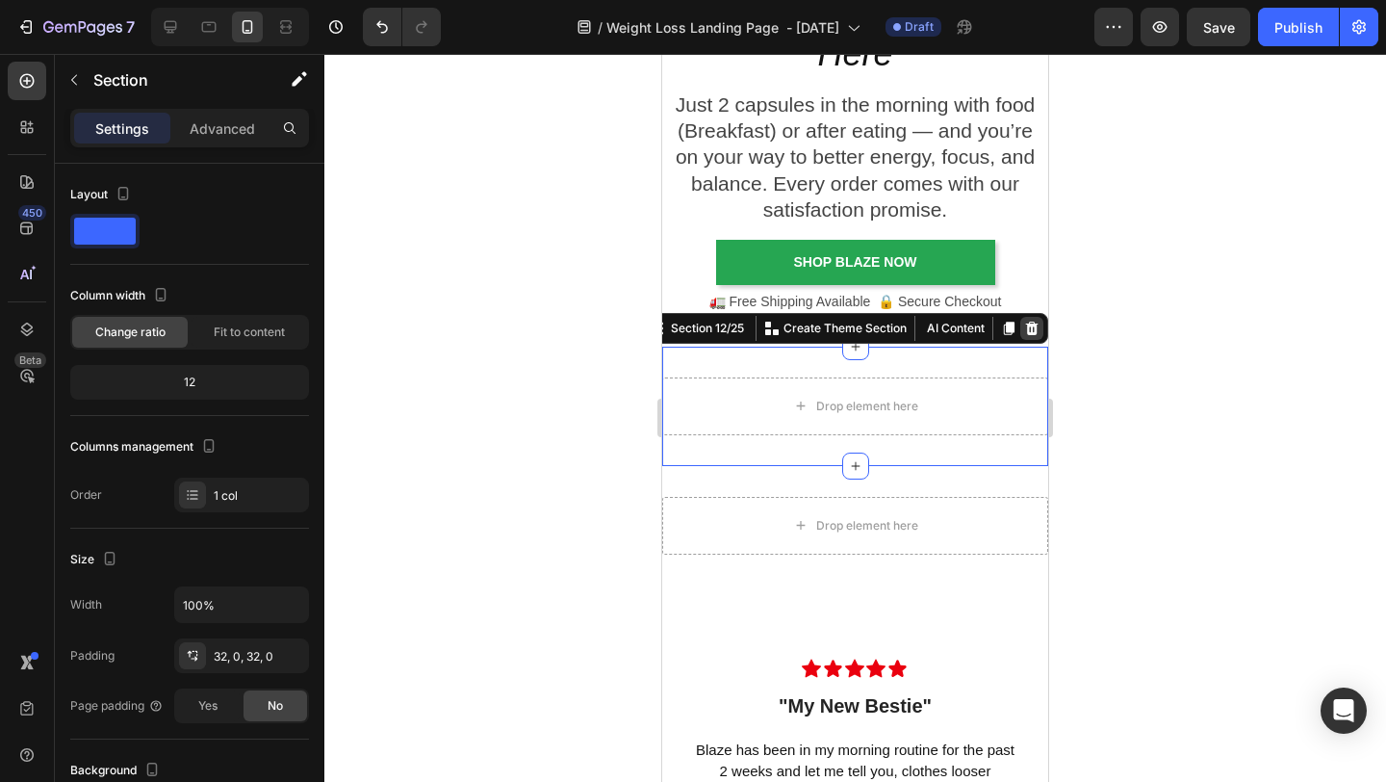
click at [1035, 331] on icon at bounding box center [1032, 328] width 13 height 13
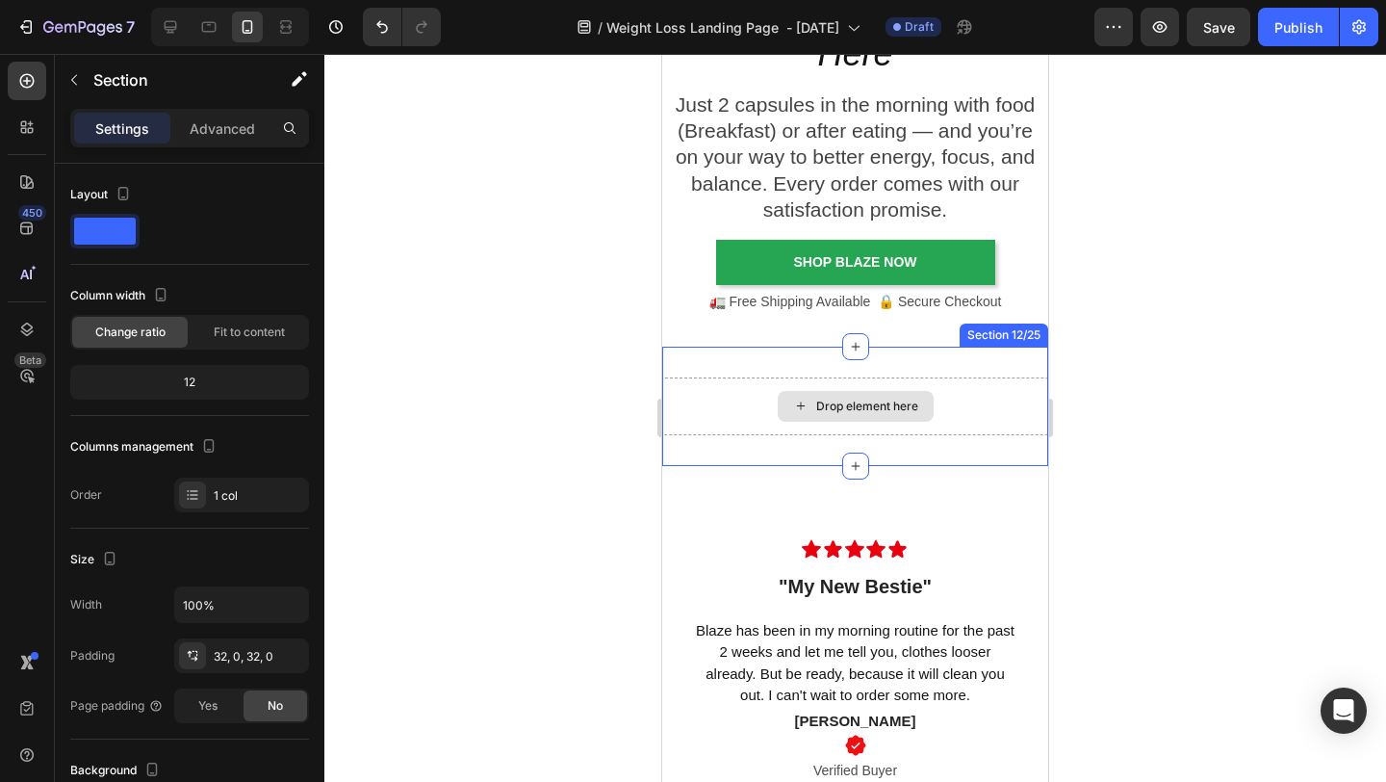
click at [1020, 386] on div "Drop element here" at bounding box center [855, 406] width 386 height 58
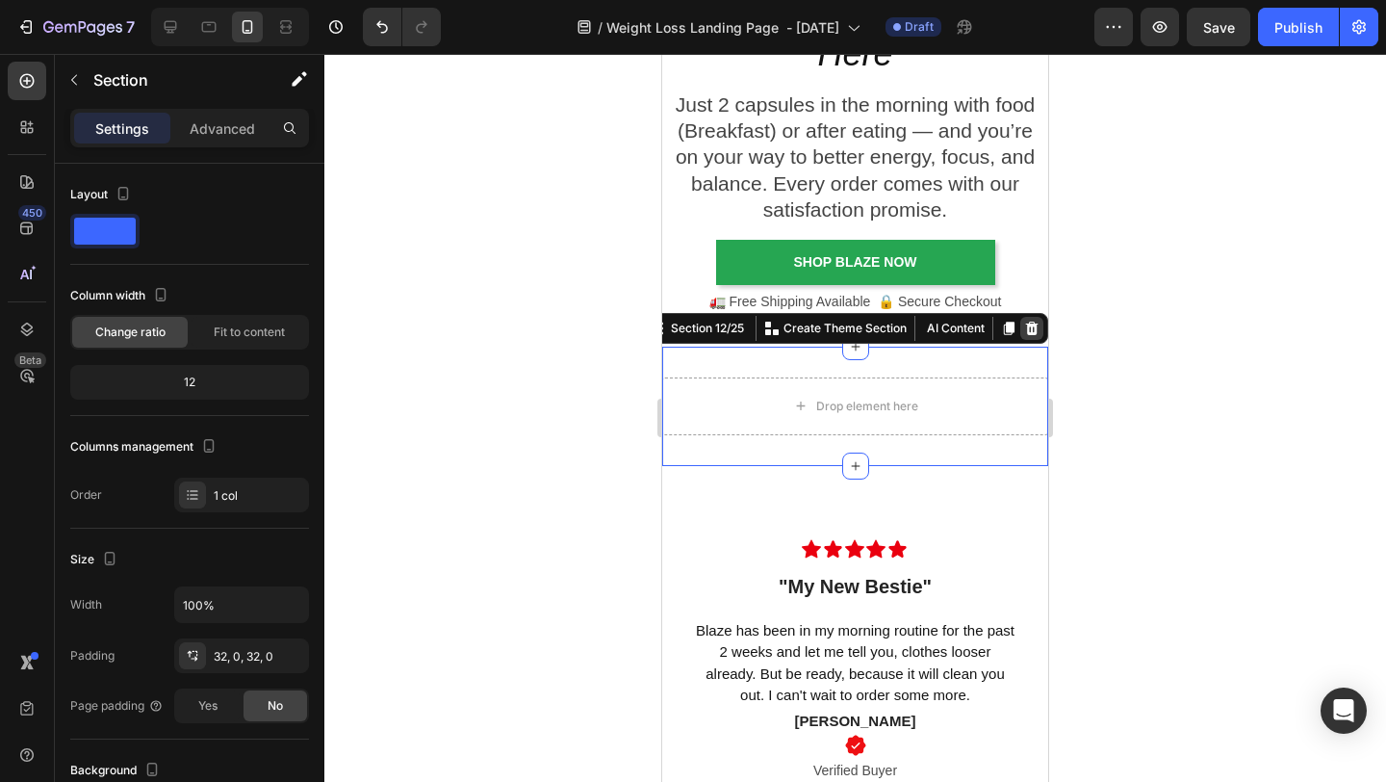
click at [1033, 335] on icon at bounding box center [1031, 328] width 15 height 15
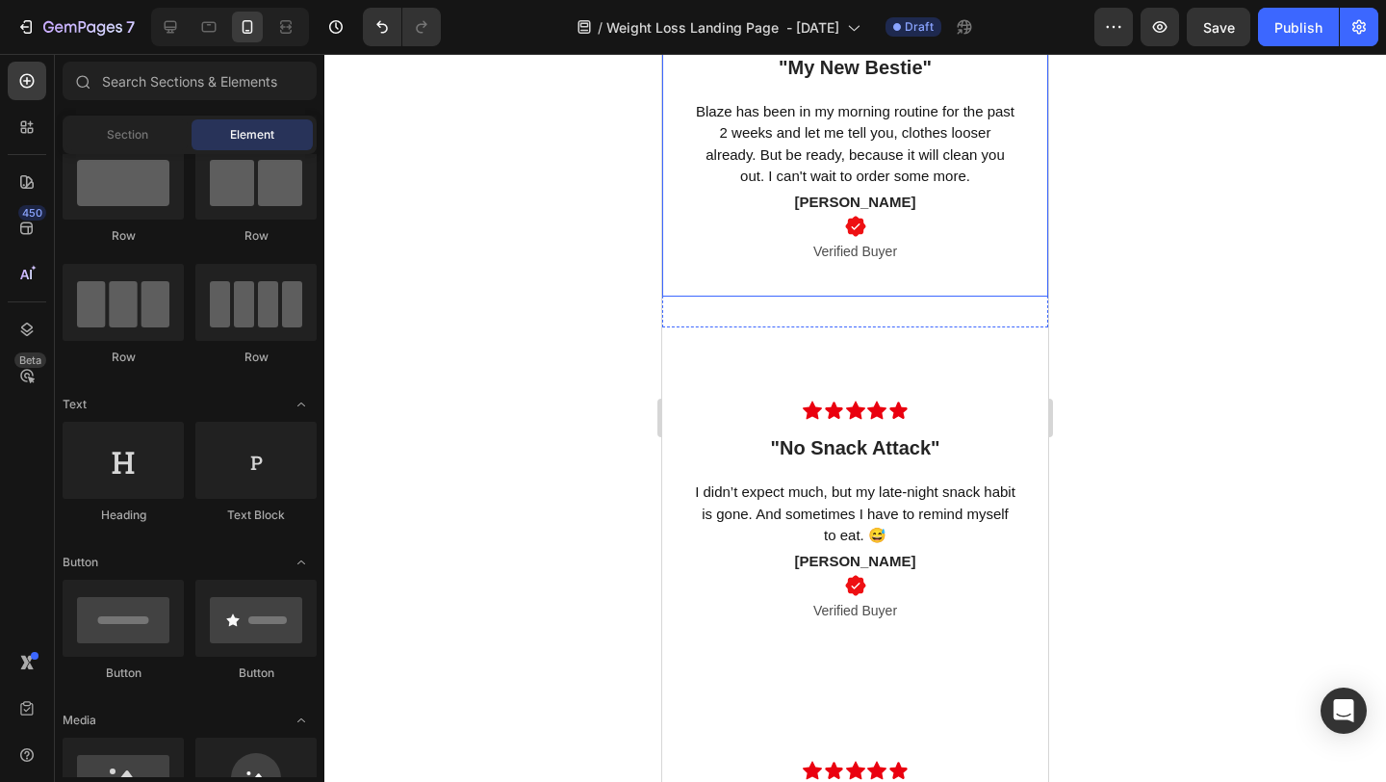
scroll to position [4656, 0]
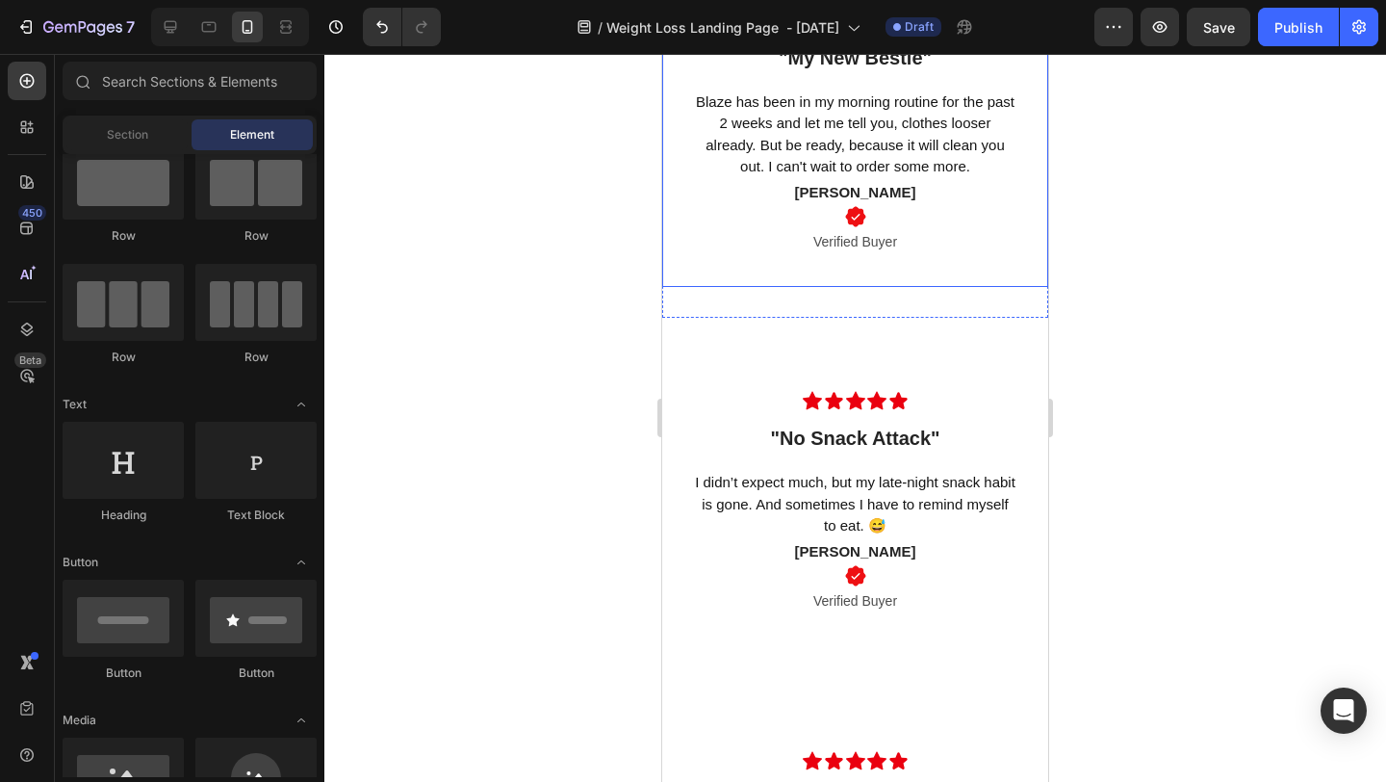
click at [929, 271] on div "Icon Icon Icon Icon Icon Row "My New Bestie" Text block Row Blaze has been in m…" at bounding box center [855, 128] width 386 height 320
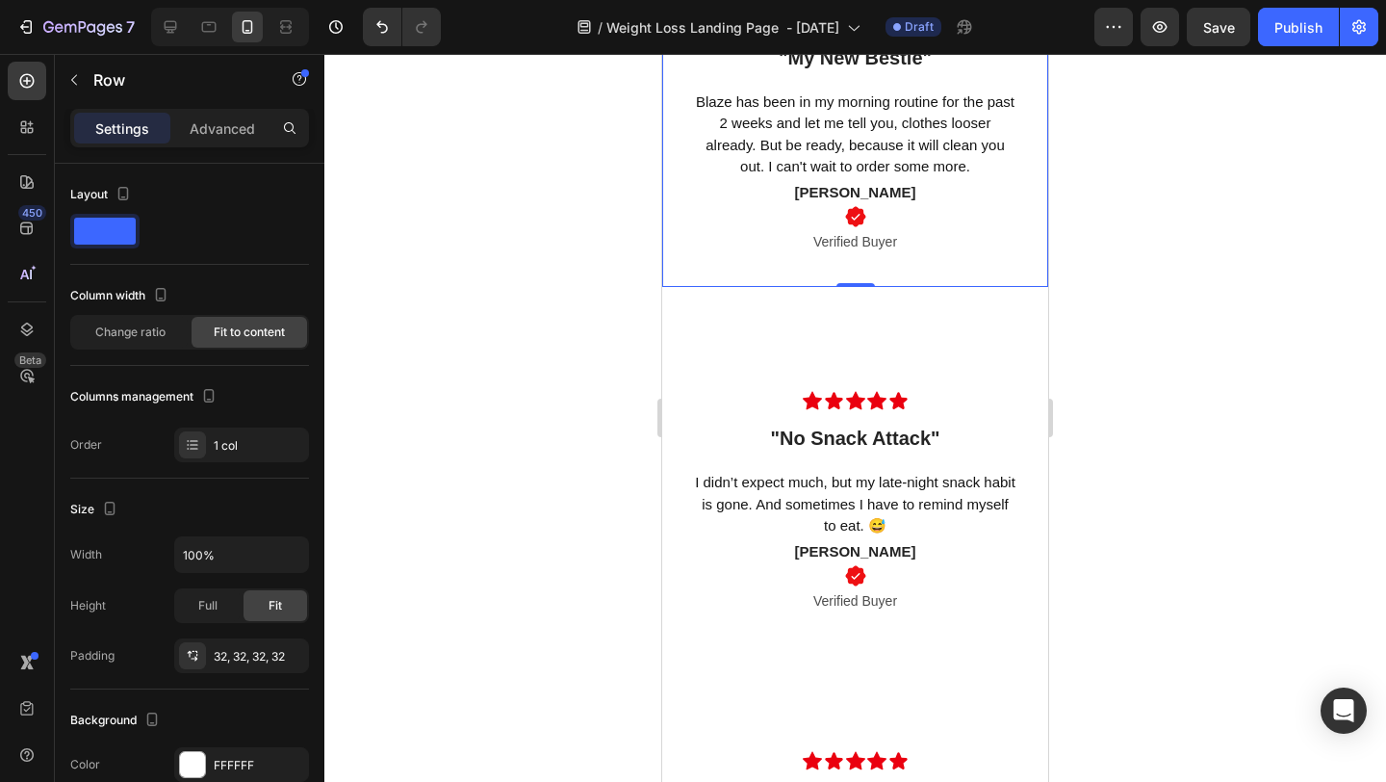
click at [1161, 403] on div at bounding box center [855, 418] width 1062 height 728
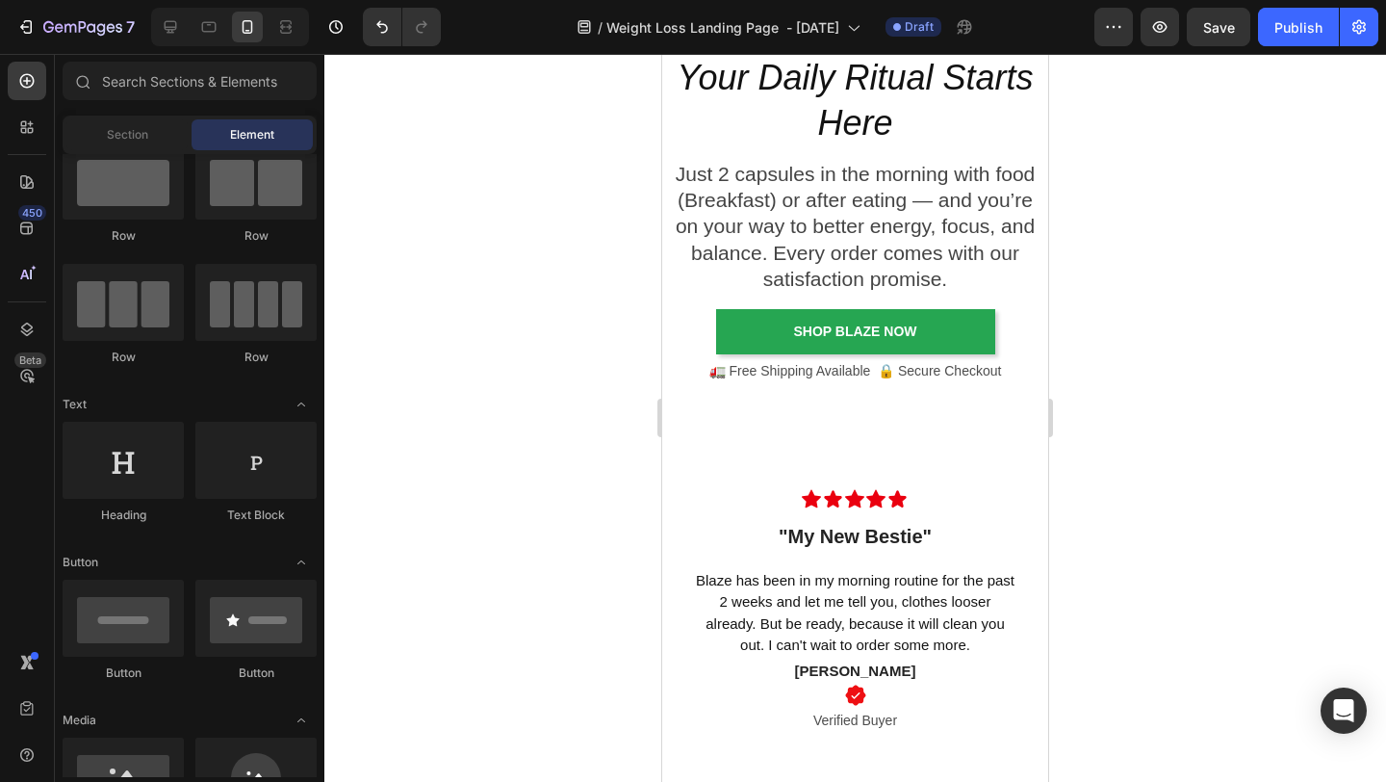
scroll to position [4161, 0]
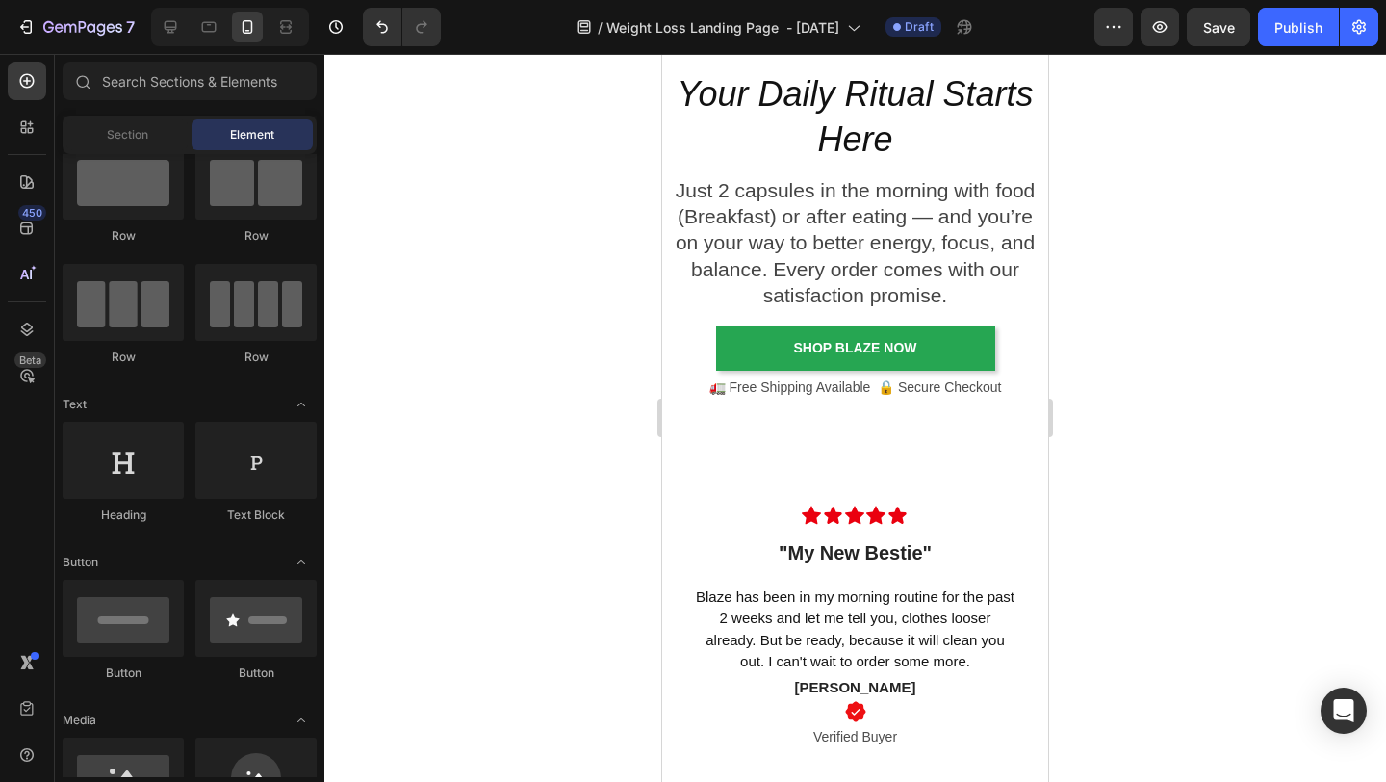
click at [373, 546] on div at bounding box center [855, 418] width 1062 height 728
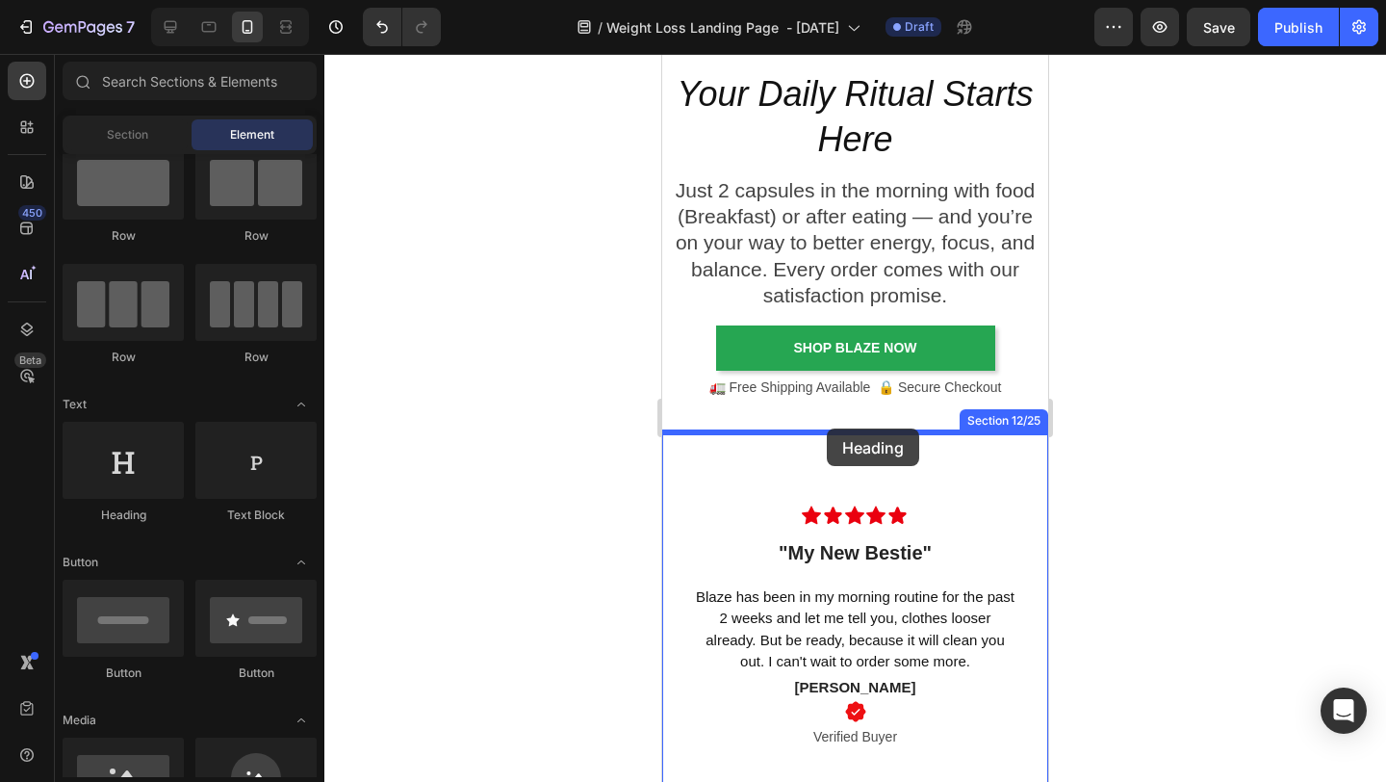
drag, startPoint x: 765, startPoint y: 542, endPoint x: 827, endPoint y: 428, distance: 129.2
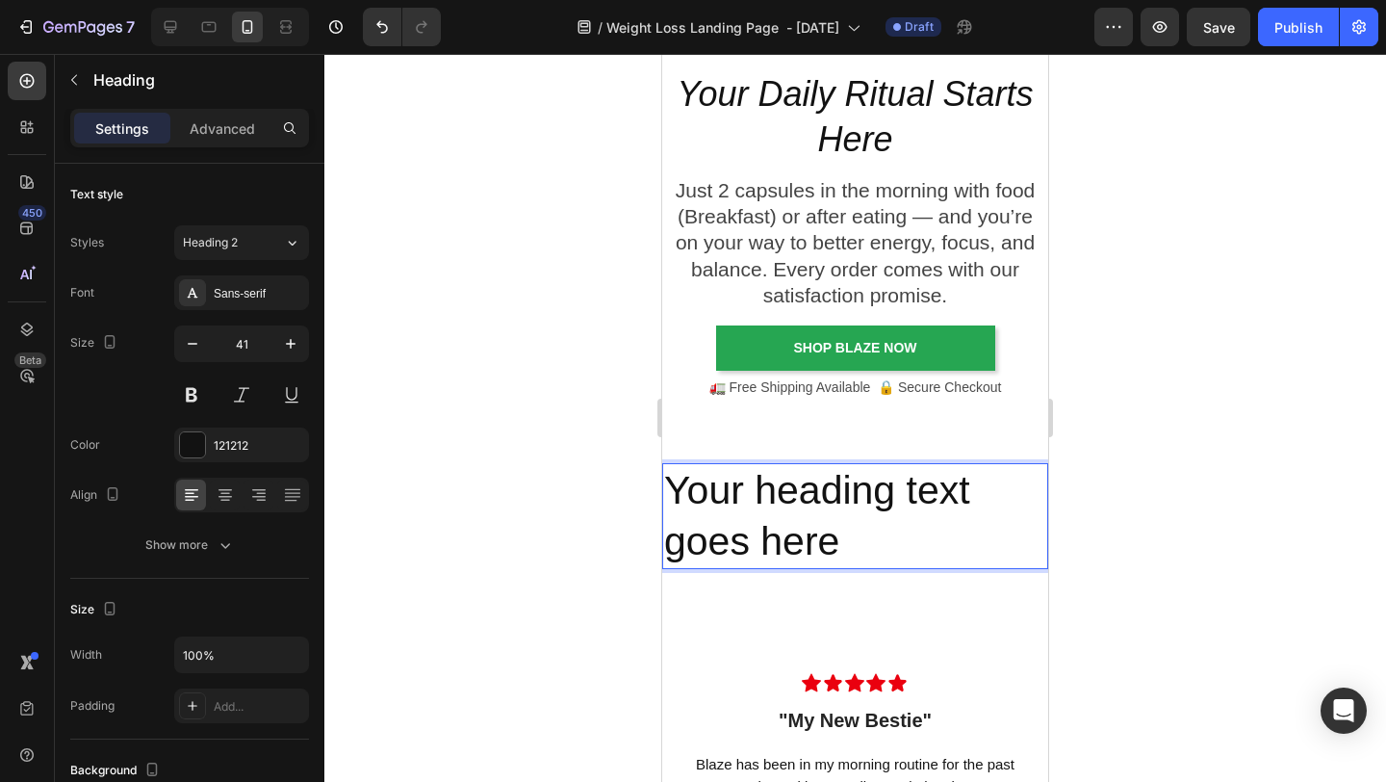
click at [851, 502] on h2 "Your heading text goes here" at bounding box center [855, 516] width 386 height 107
click at [851, 502] on p "Your heading text goes here" at bounding box center [855, 516] width 382 height 103
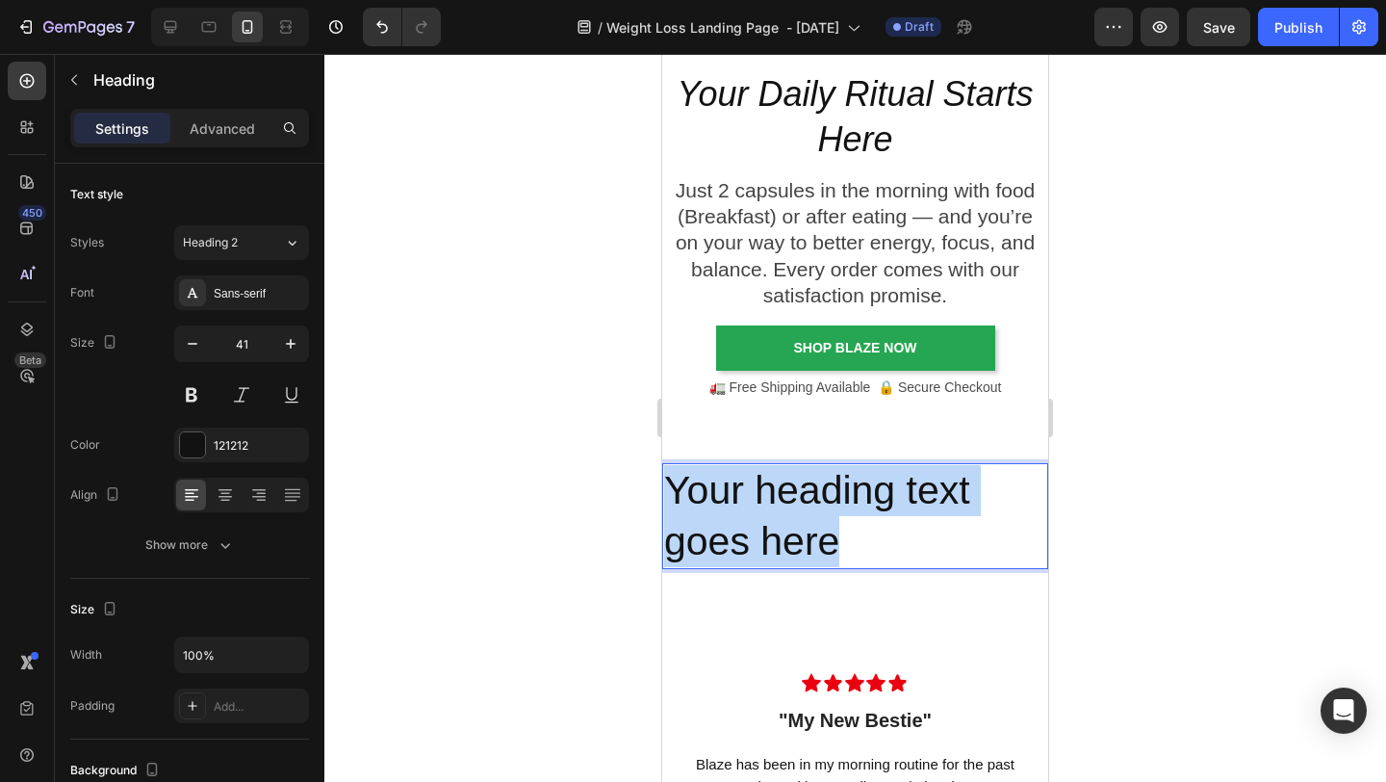
click at [851, 502] on p "Your heading text goes here" at bounding box center [855, 516] width 382 height 103
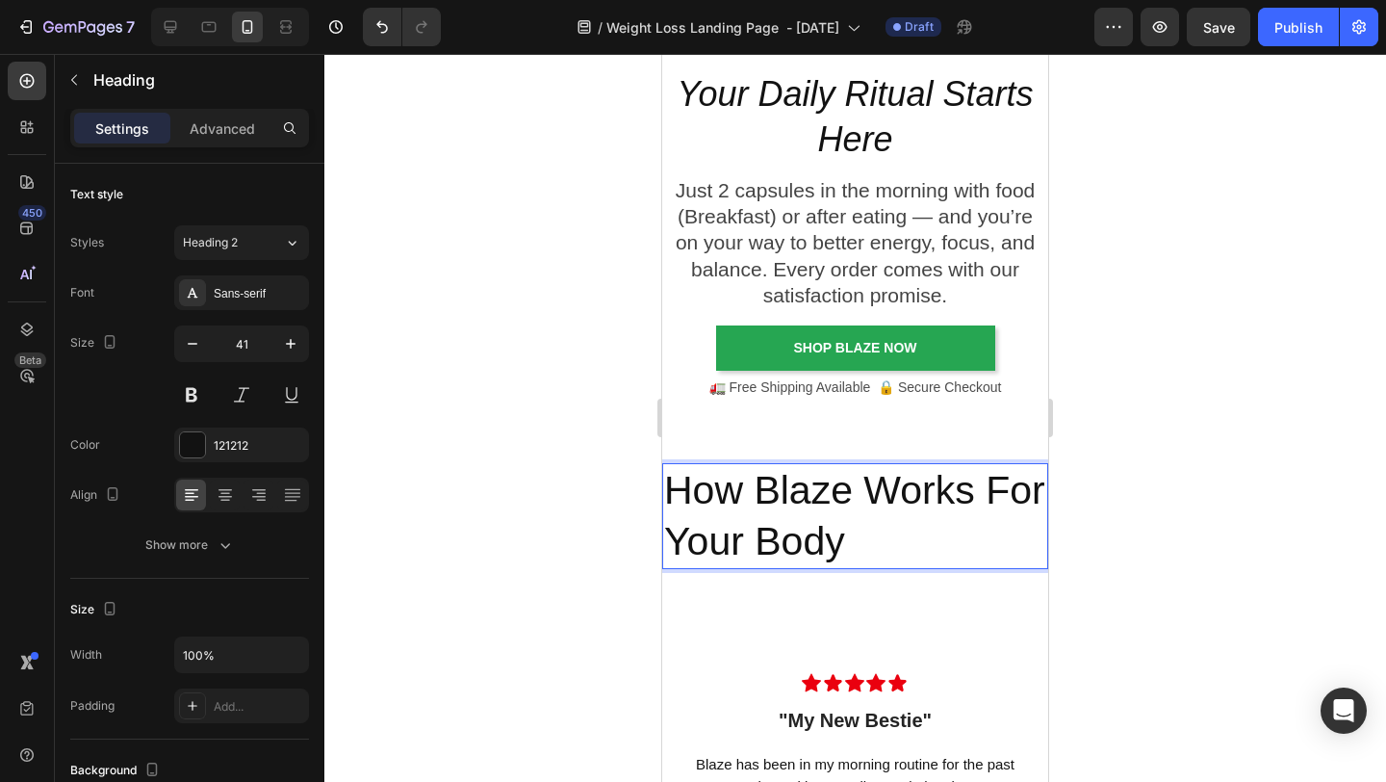
click at [749, 550] on p "How Blaze Works For Your Body" at bounding box center [855, 516] width 382 height 103
click at [1040, 490] on p "How Blaze Works For Your Body" at bounding box center [855, 516] width 382 height 103
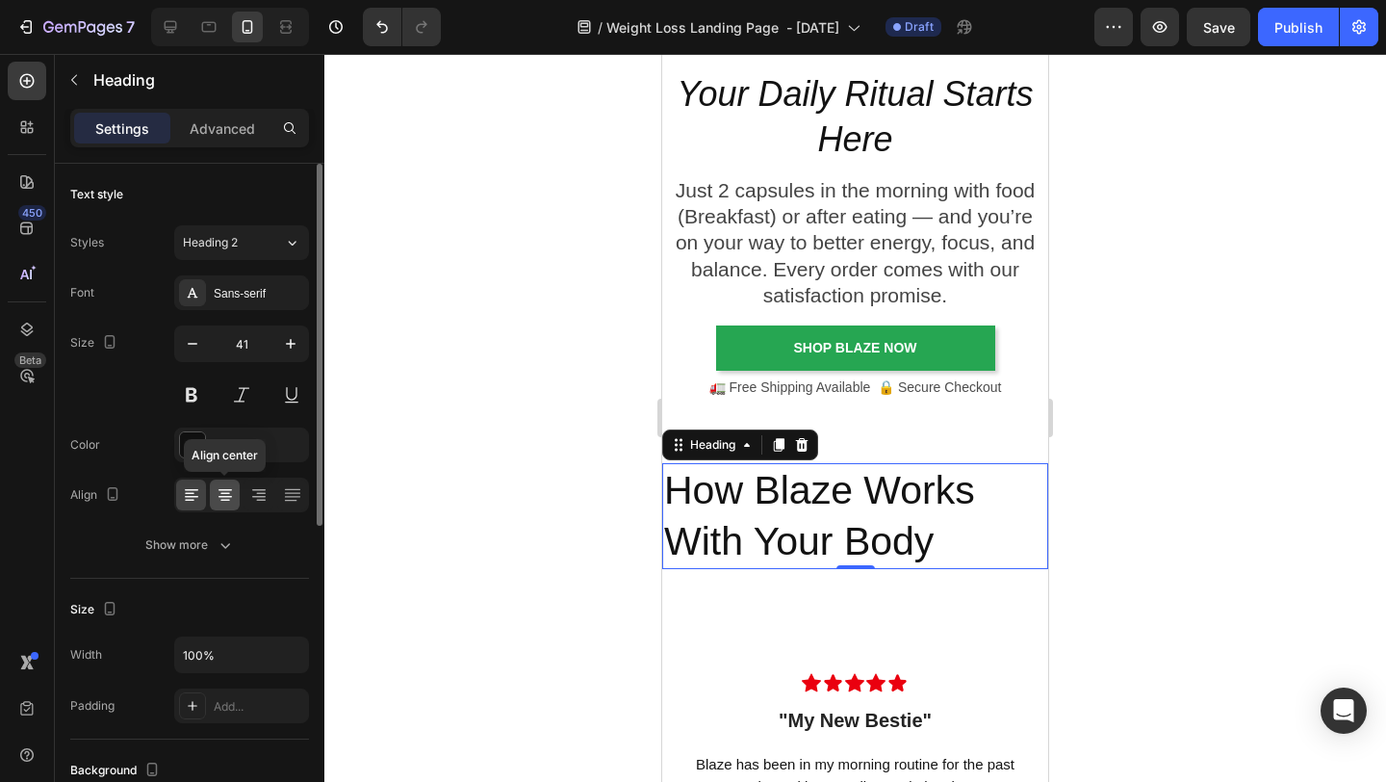
click at [218, 504] on div at bounding box center [225, 494] width 30 height 31
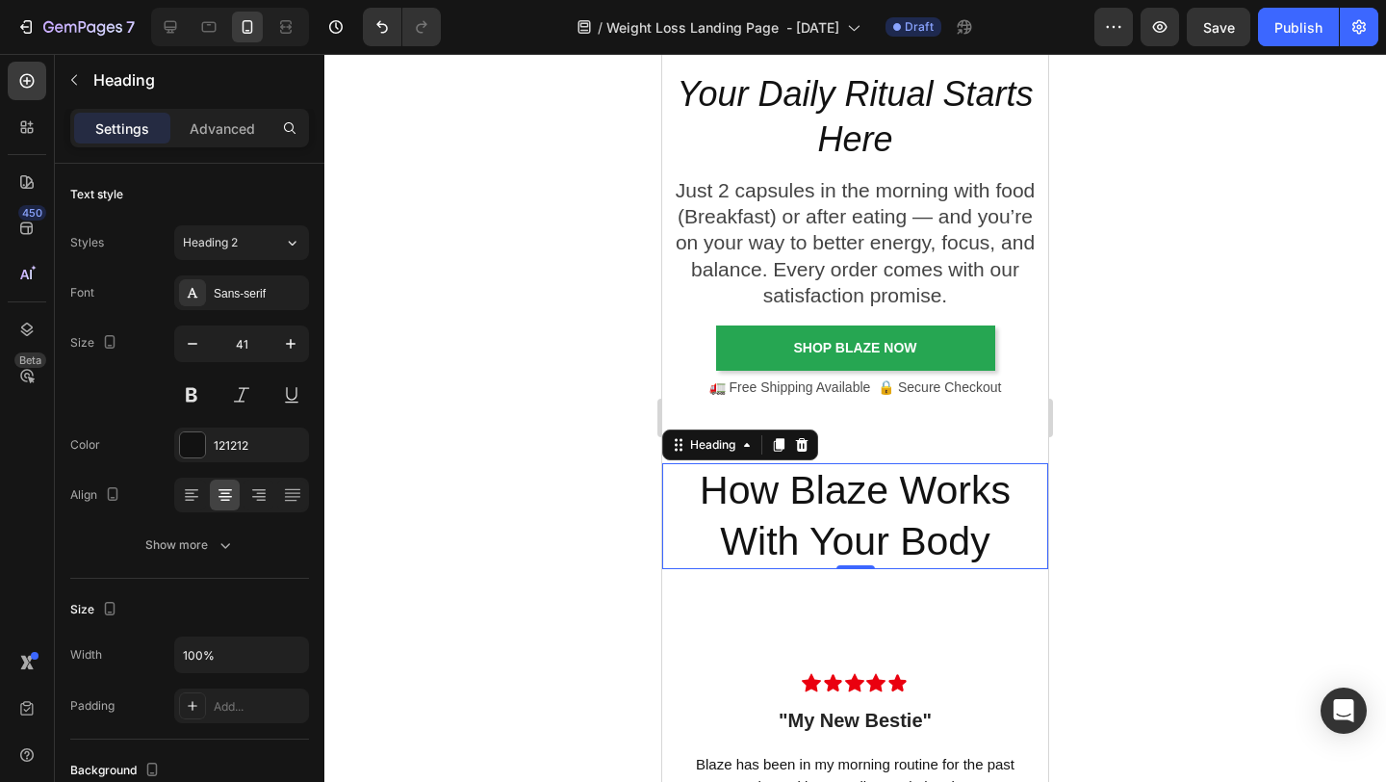
click at [1219, 453] on div at bounding box center [855, 418] width 1062 height 728
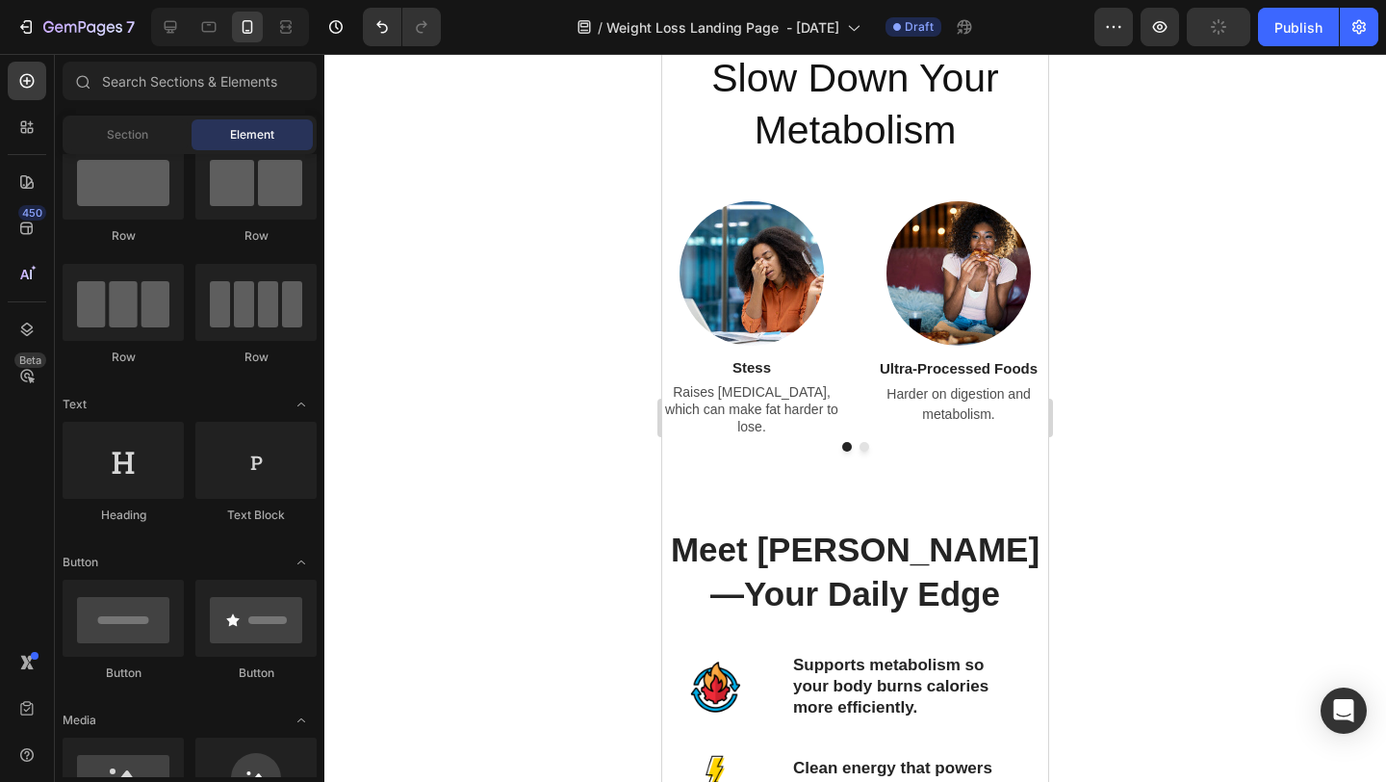
scroll to position [1950, 0]
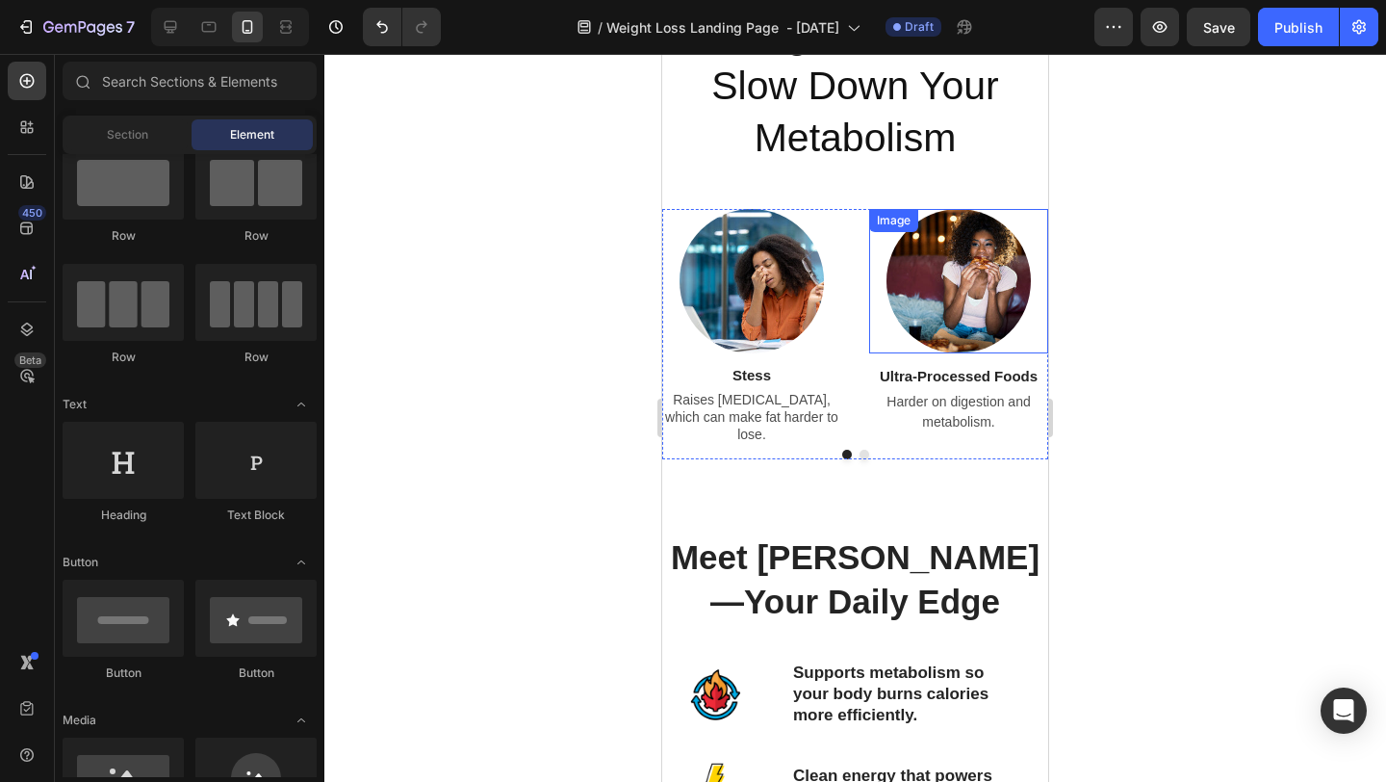
click at [1224, 461] on div at bounding box center [855, 418] width 1062 height 728
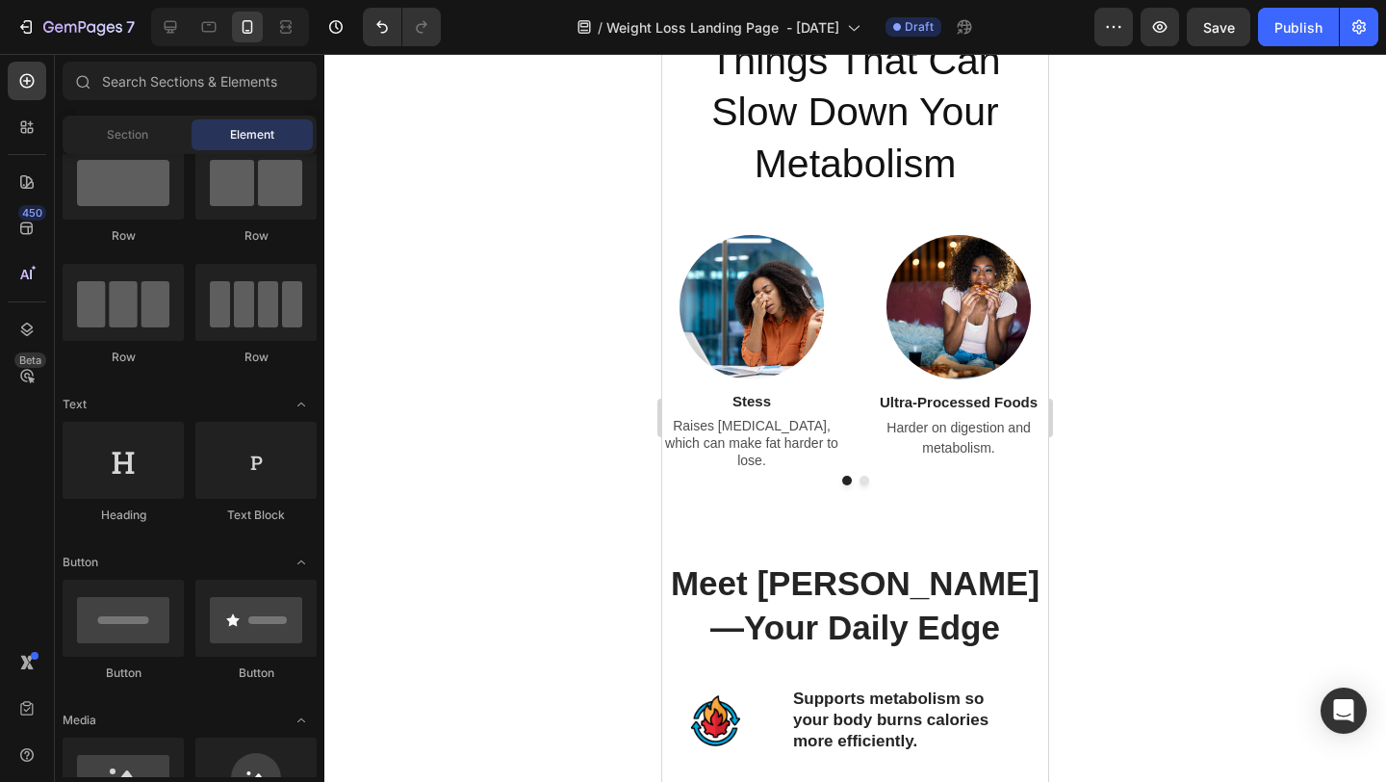
scroll to position [1817, 0]
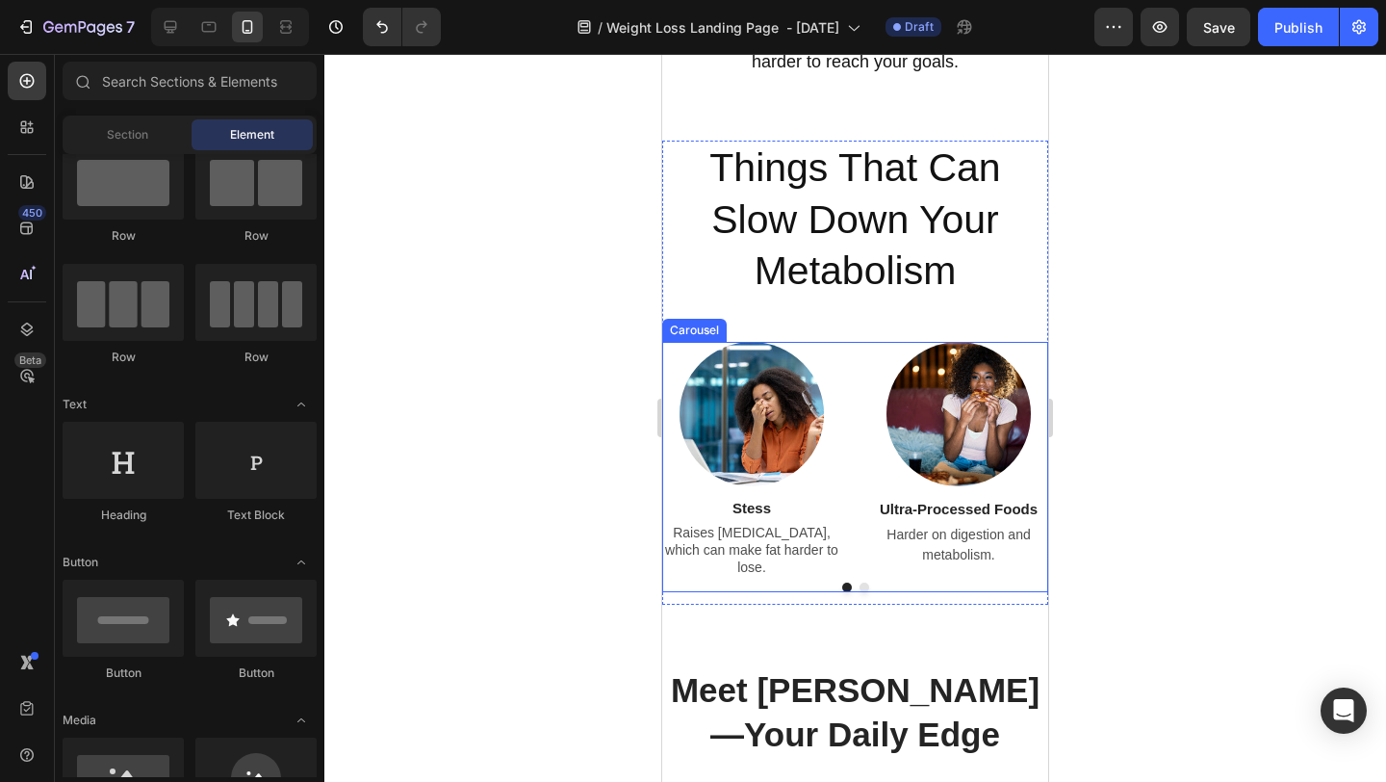
click at [1040, 576] on div "Image Stess Text block Raises cortisol, which can make fat harder to lose. Text…" at bounding box center [855, 467] width 386 height 250
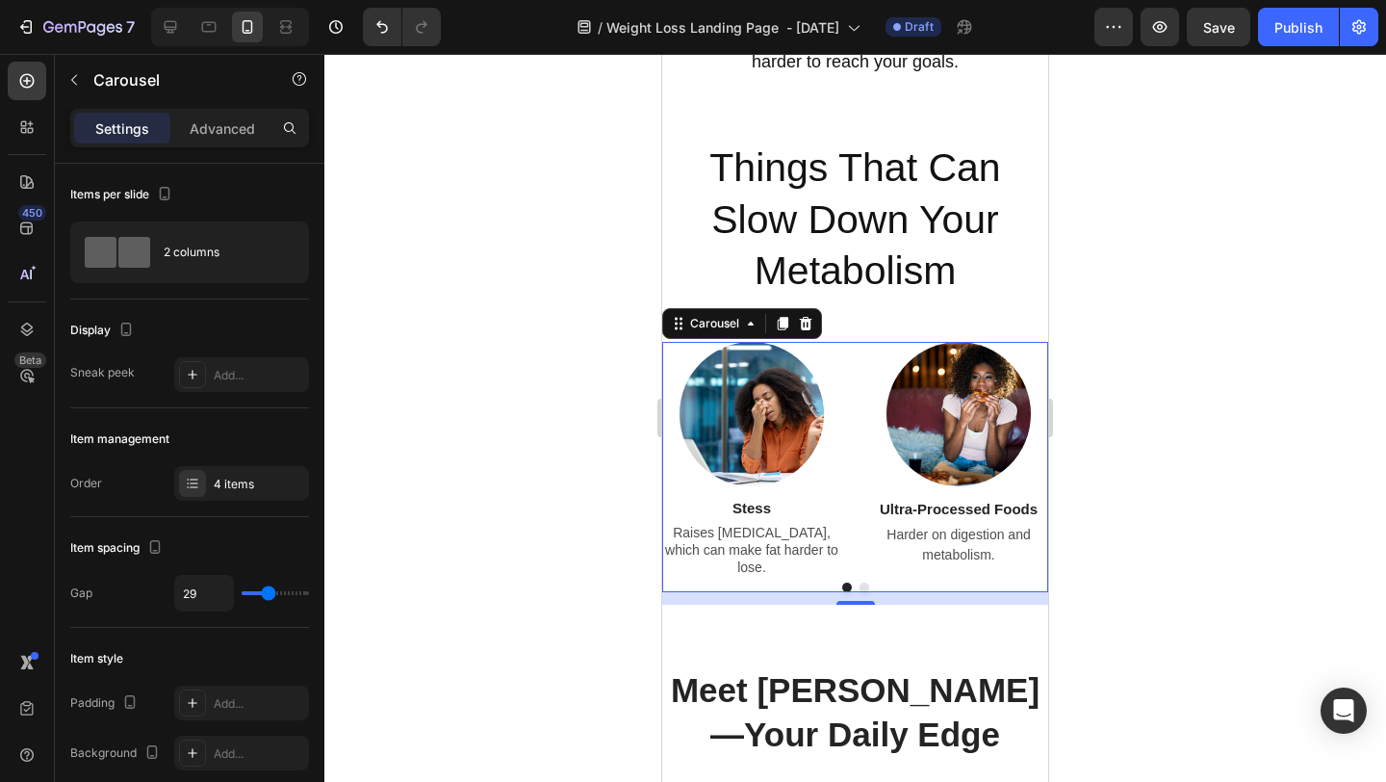
click at [558, 412] on div at bounding box center [855, 418] width 1062 height 728
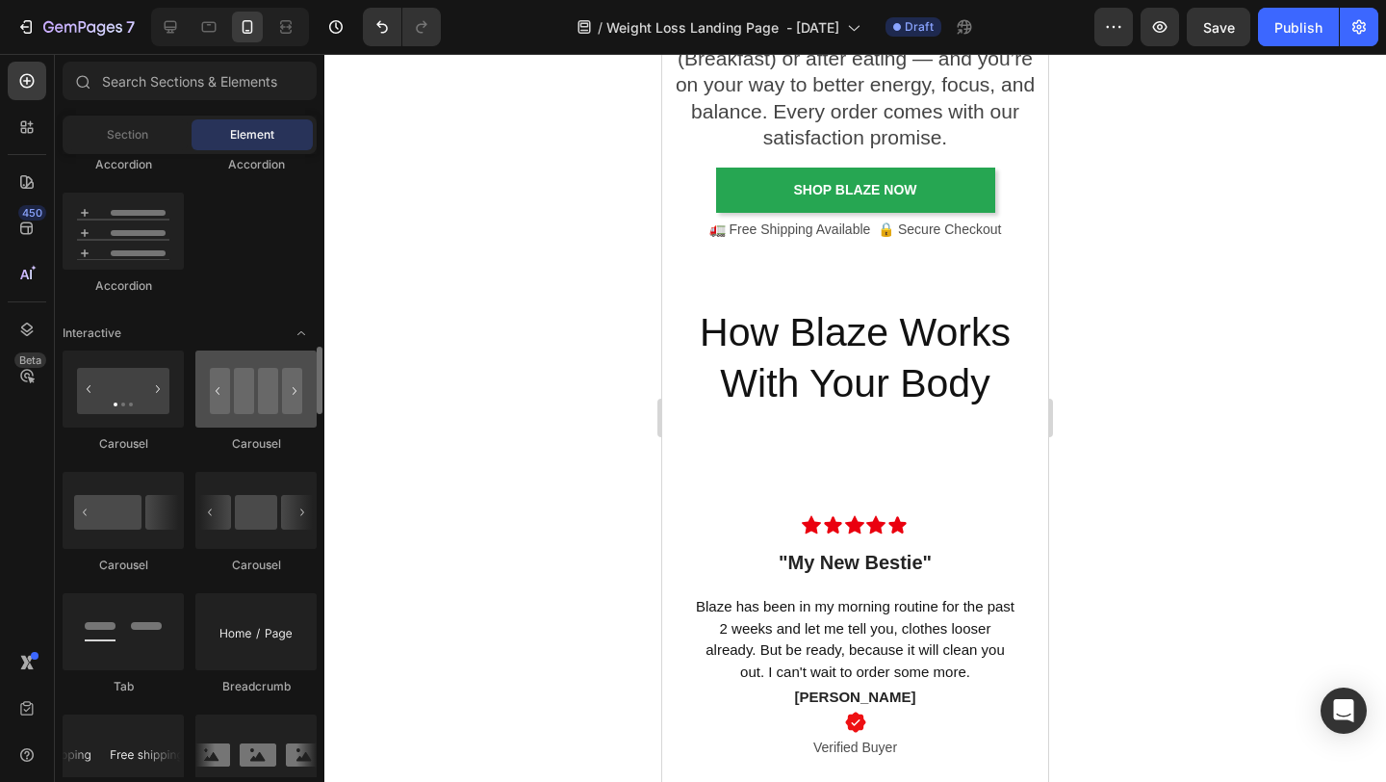
scroll to position [1771, 0]
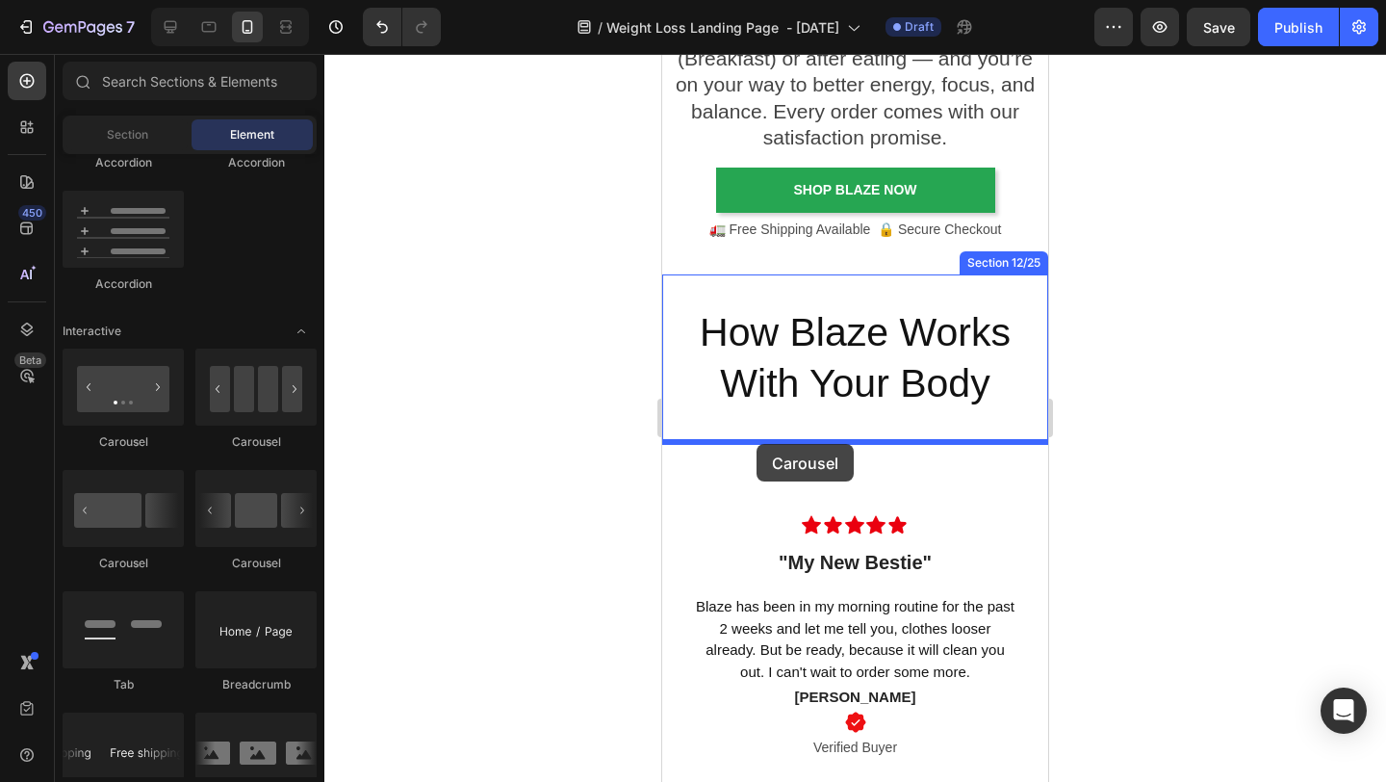
drag, startPoint x: 917, startPoint y: 453, endPoint x: 757, endPoint y: 444, distance: 160.1
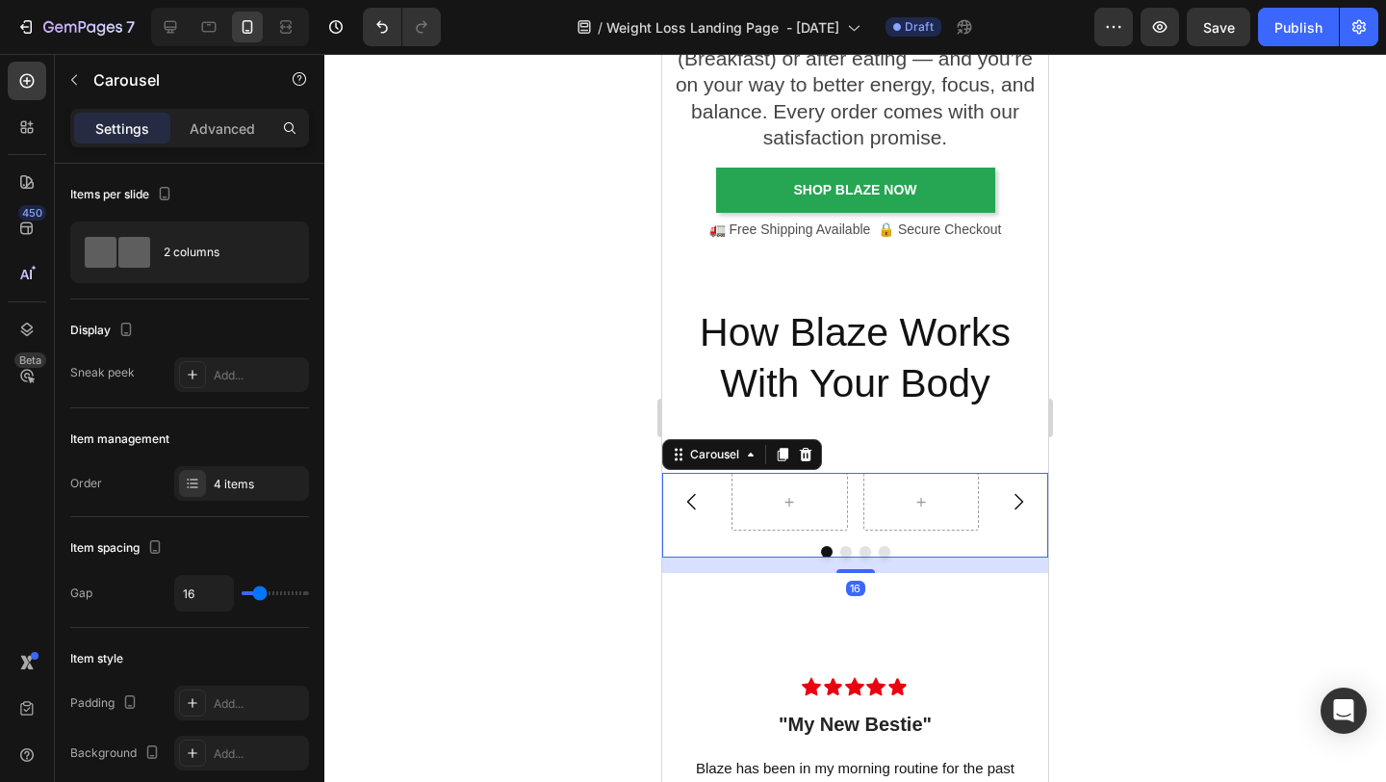
click at [1155, 504] on div at bounding box center [855, 418] width 1062 height 728
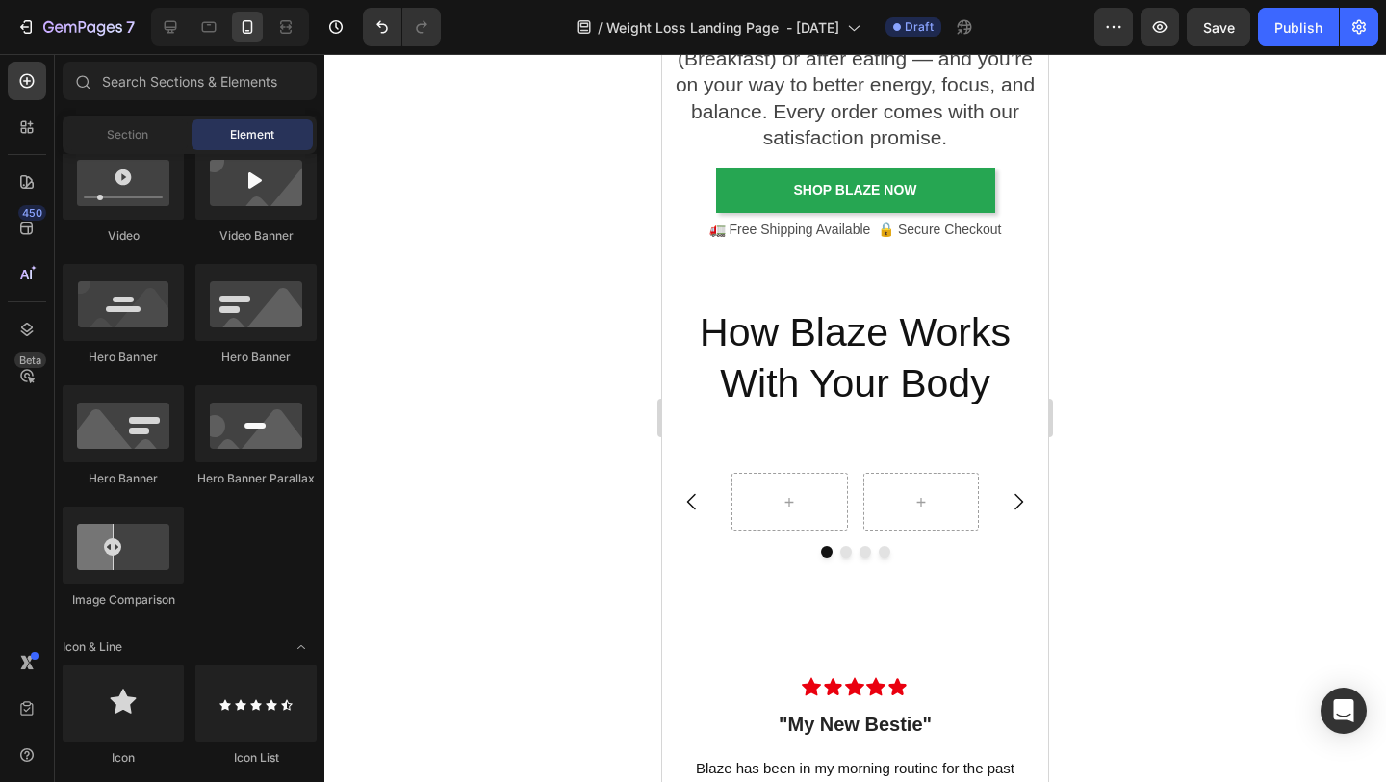
scroll to position [0, 0]
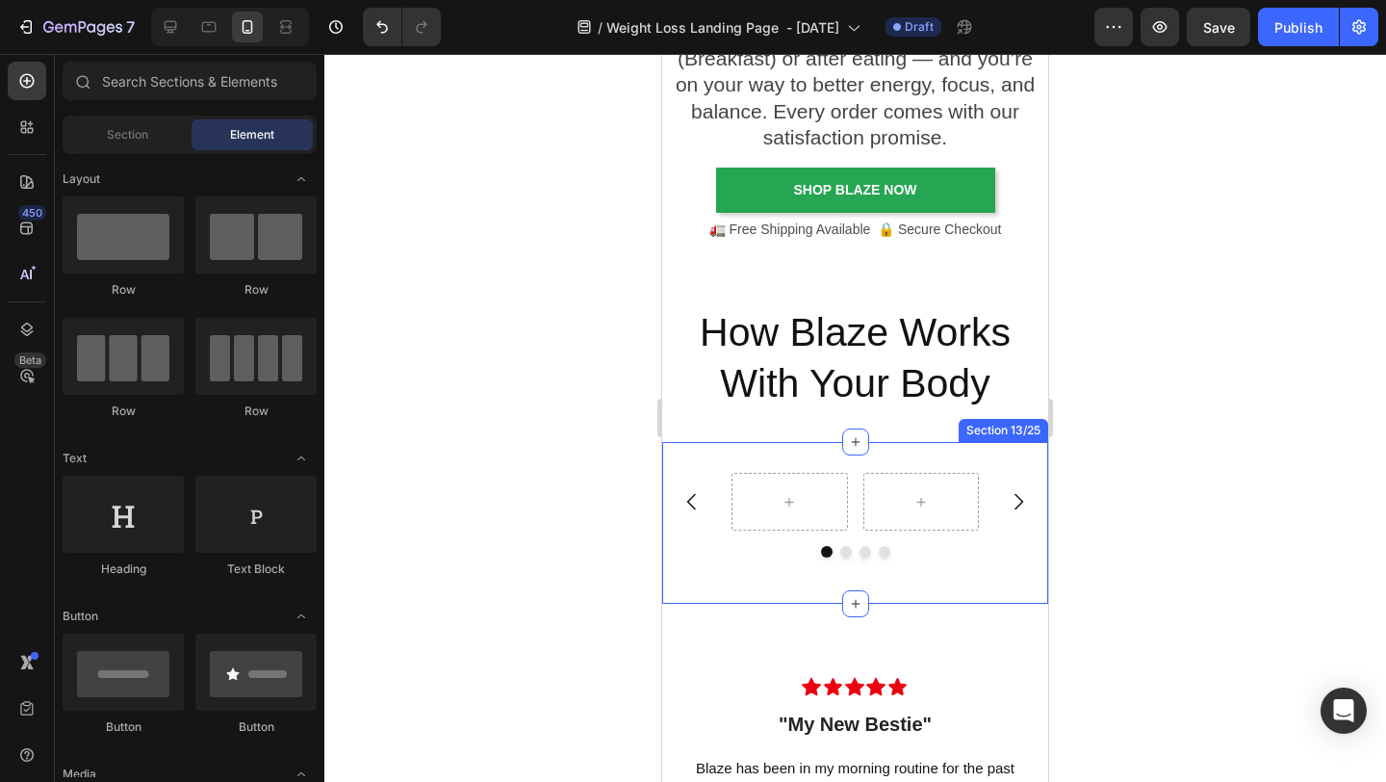
click at [726, 574] on div "Carousel Section 13/25" at bounding box center [855, 523] width 386 height 162
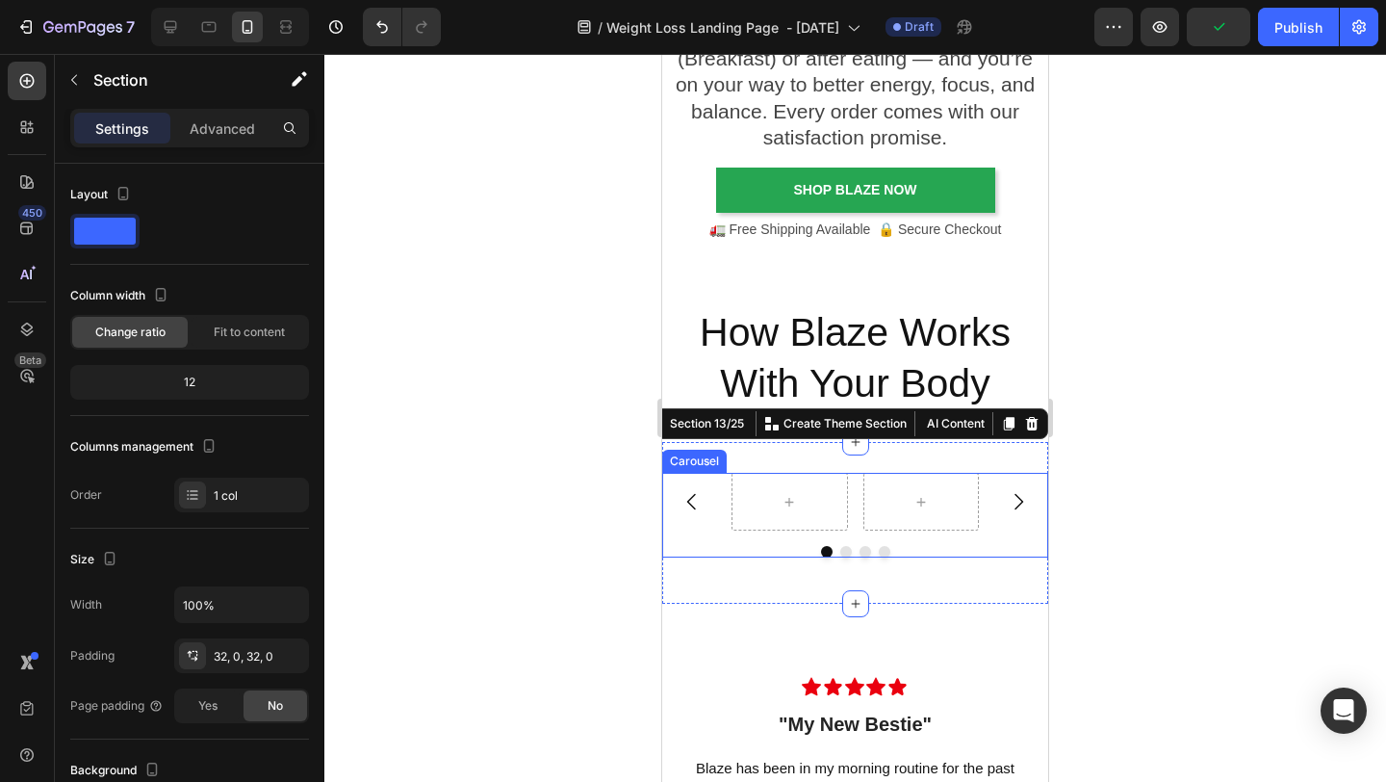
click at [750, 538] on div "Carousel" at bounding box center [855, 515] width 386 height 85
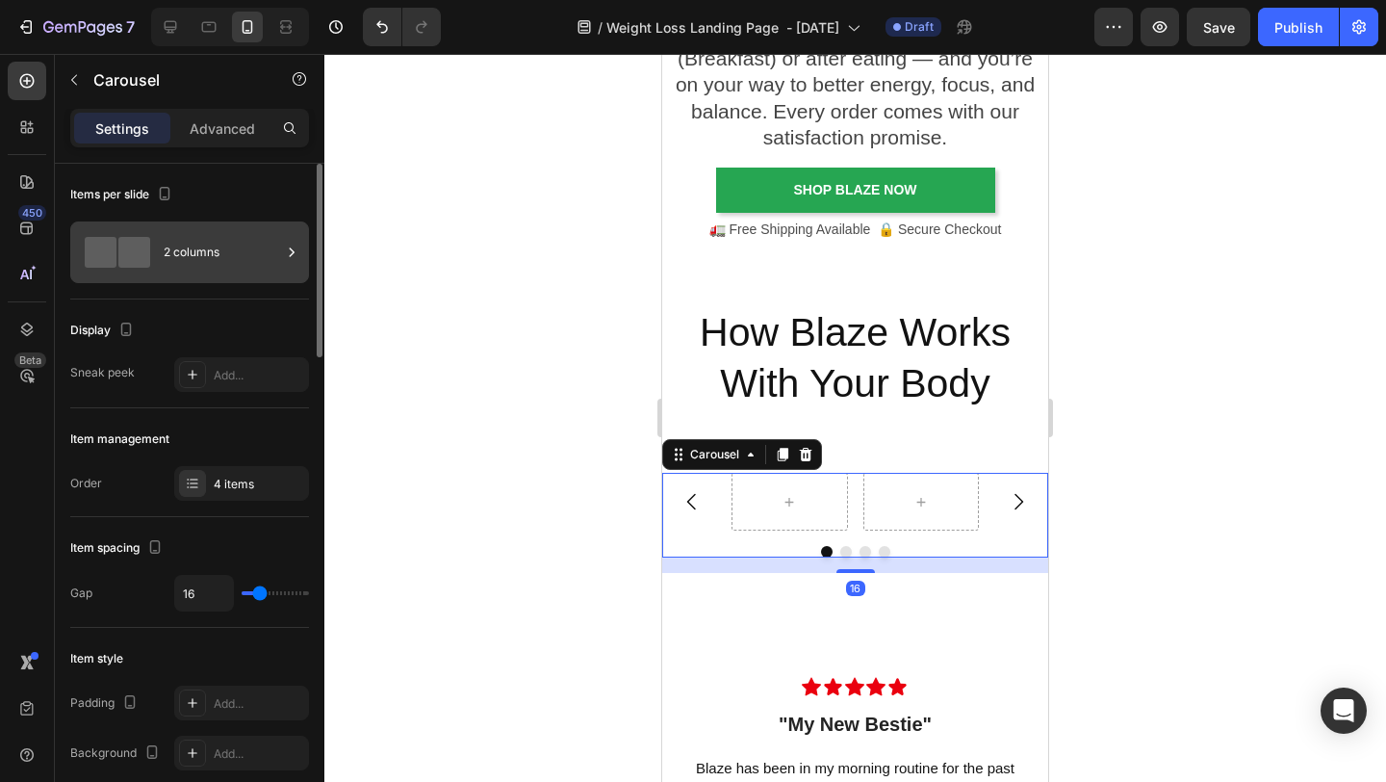
click at [258, 253] on div "2 columns" at bounding box center [222, 252] width 117 height 44
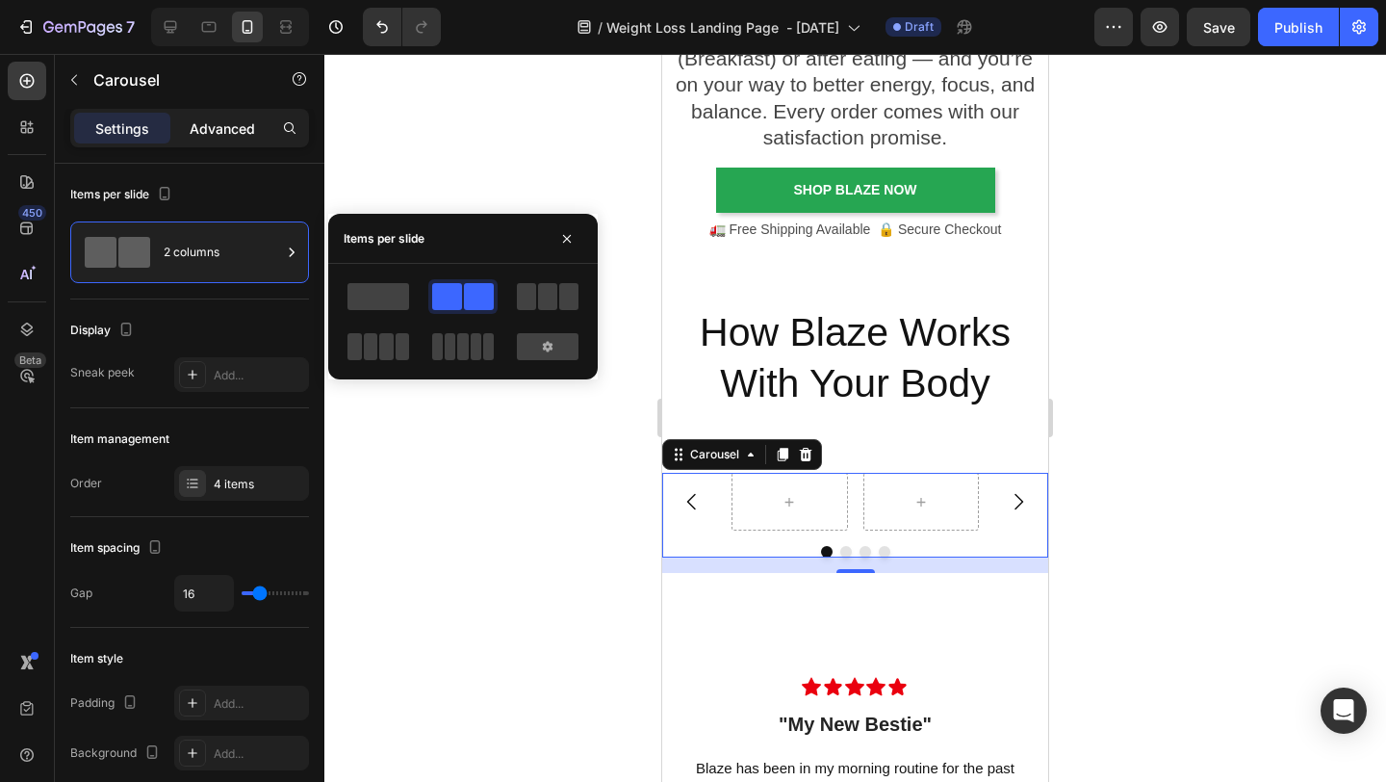
click at [246, 129] on p "Advanced" at bounding box center [222, 128] width 65 height 20
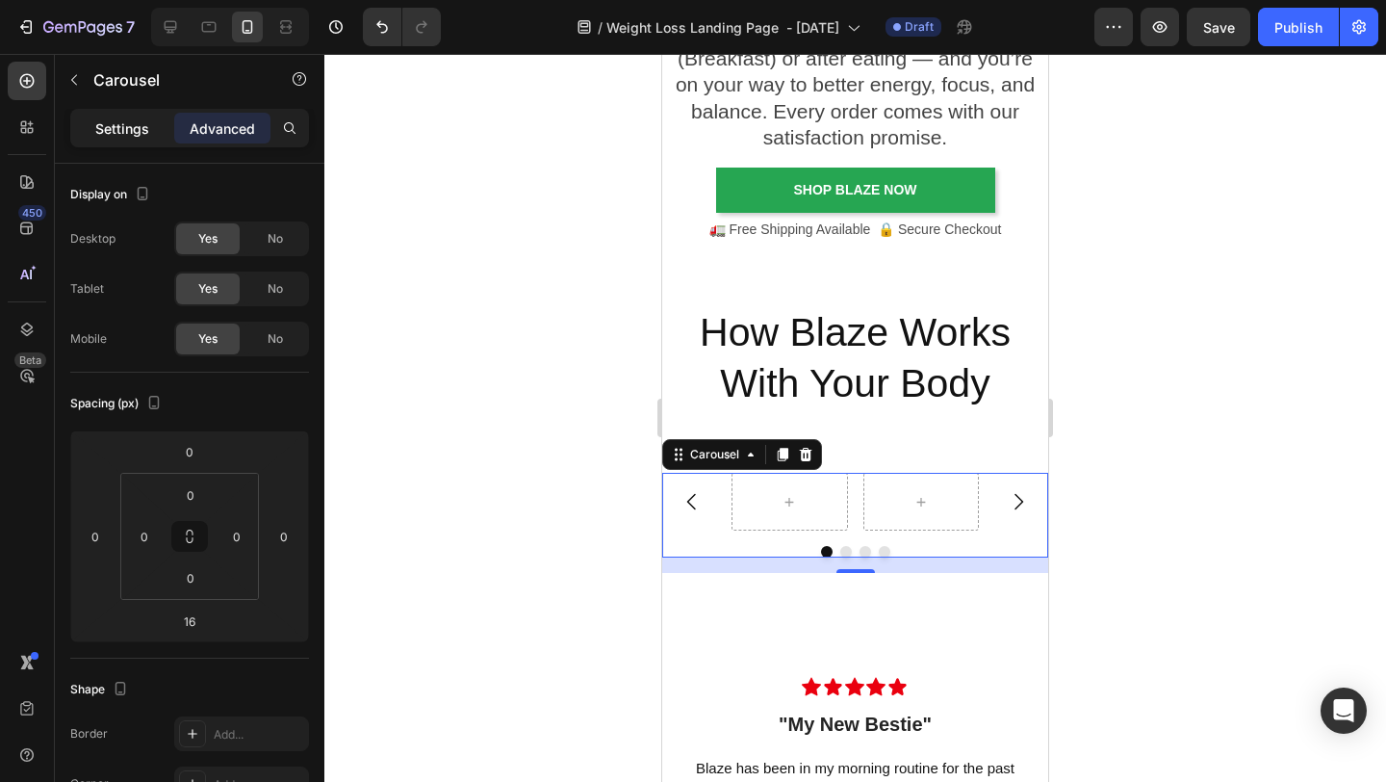
click at [128, 137] on p "Settings" at bounding box center [122, 128] width 54 height 20
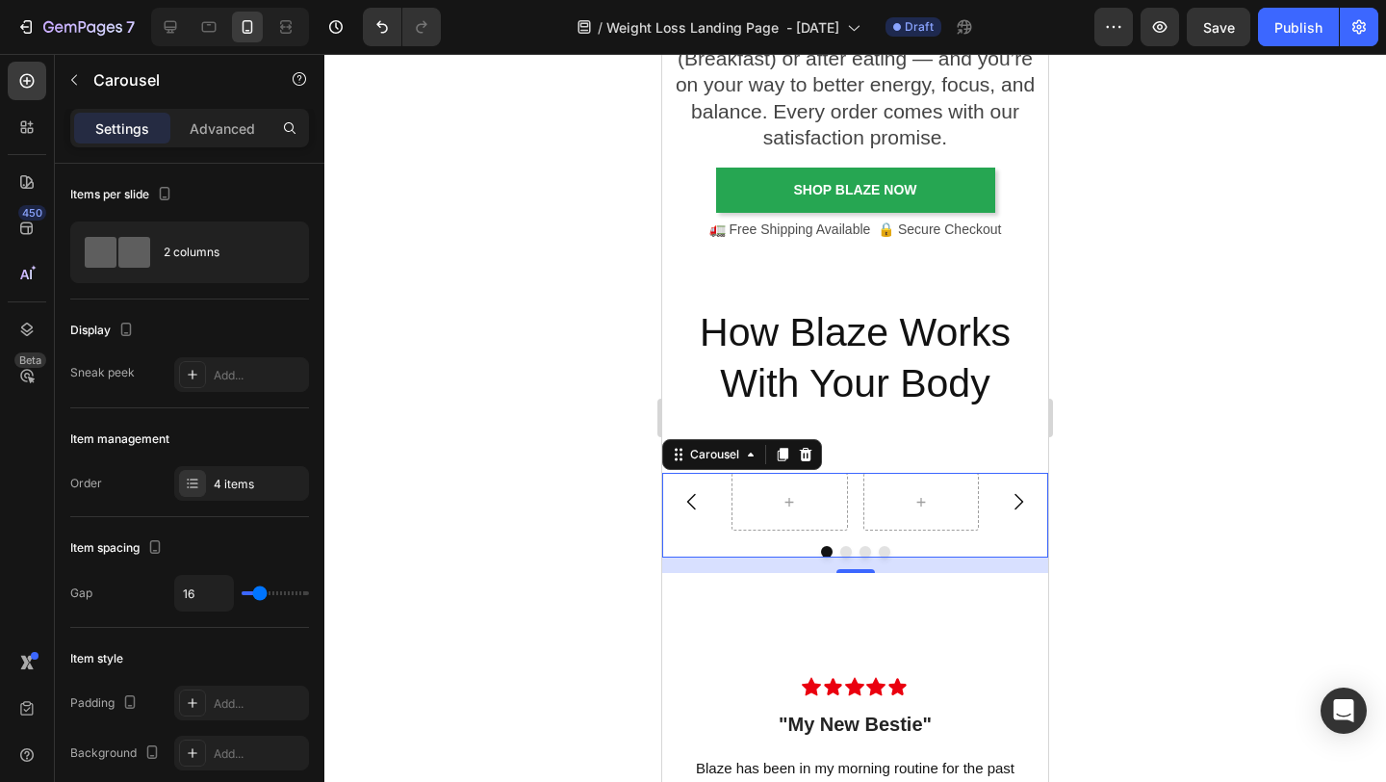
click at [1018, 506] on icon "Carousel Next Arrow" at bounding box center [1019, 502] width 9 height 16
click at [688, 508] on icon "Carousel Back Arrow" at bounding box center [692, 501] width 23 height 23
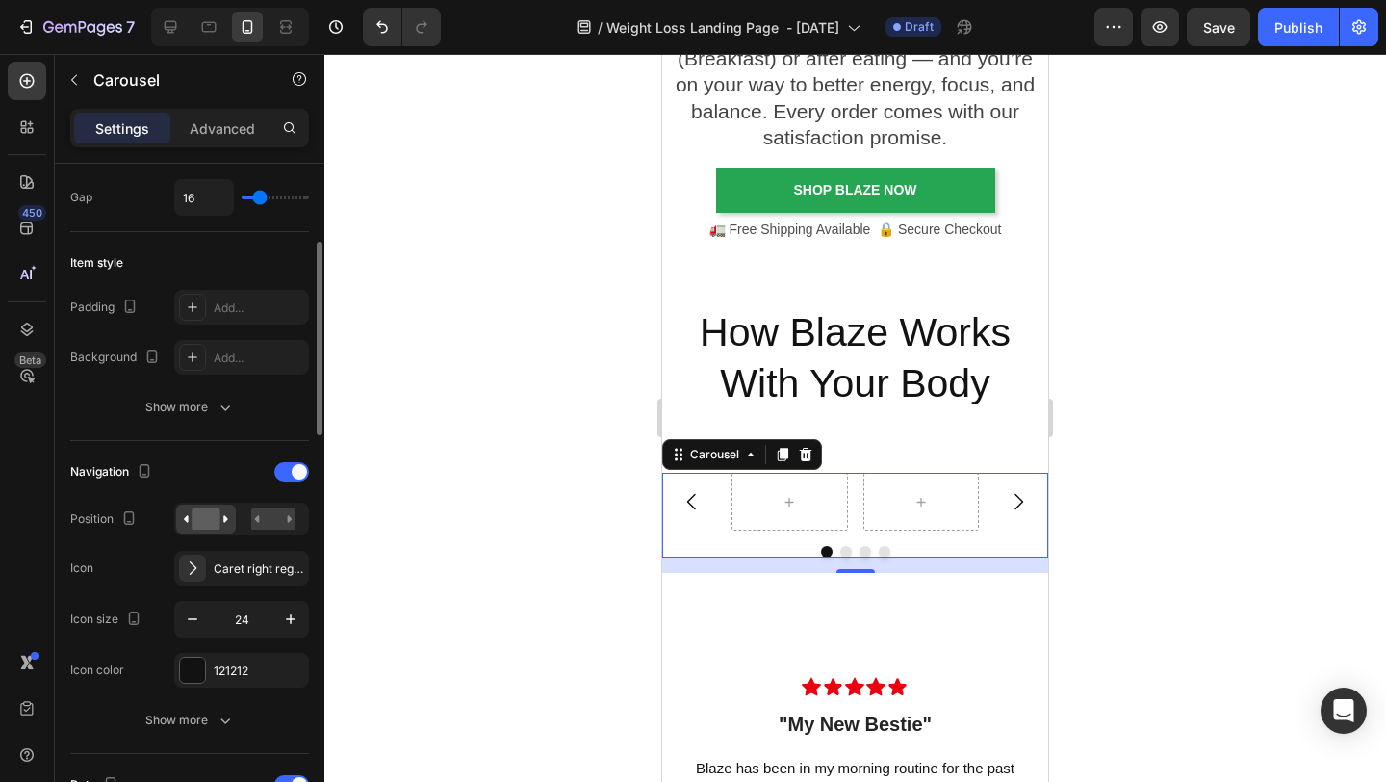
scroll to position [406, 0]
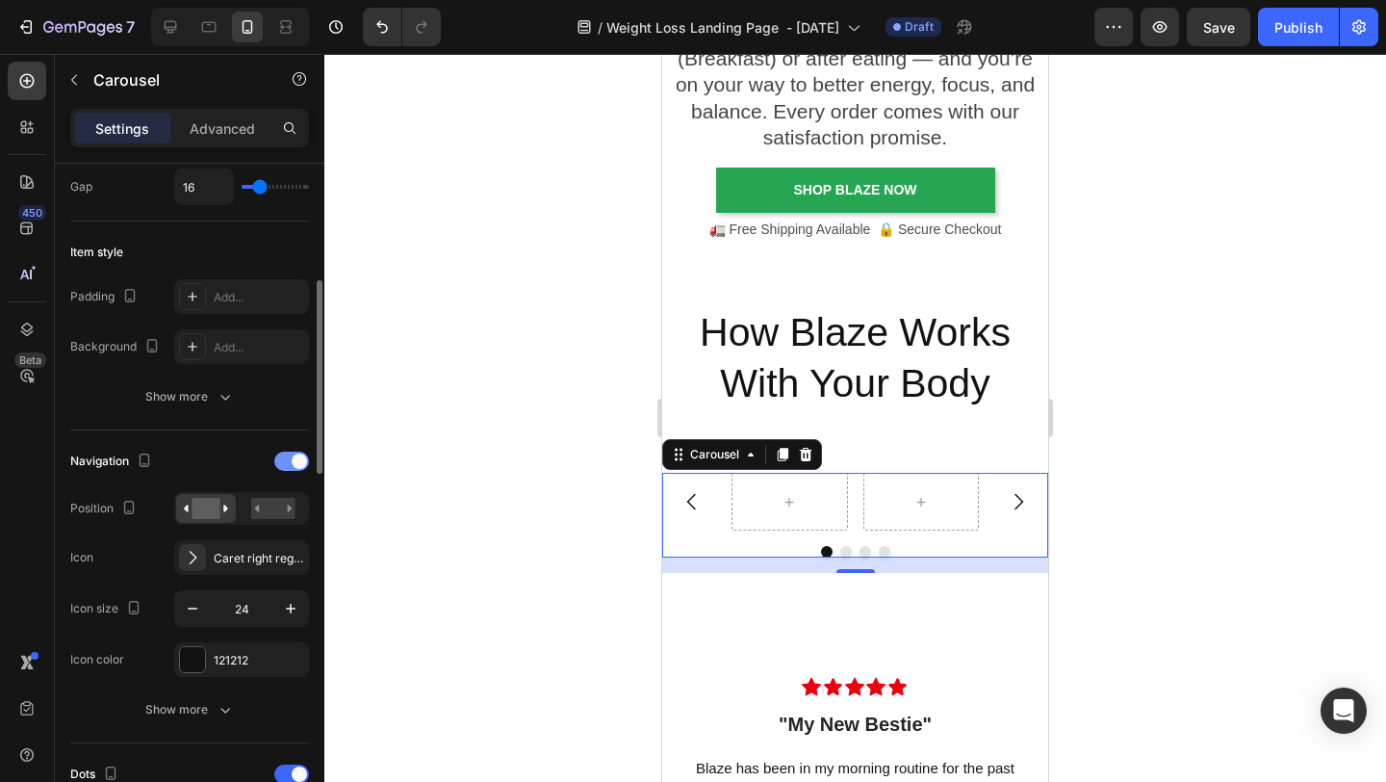
click at [295, 464] on span at bounding box center [299, 460] width 15 height 15
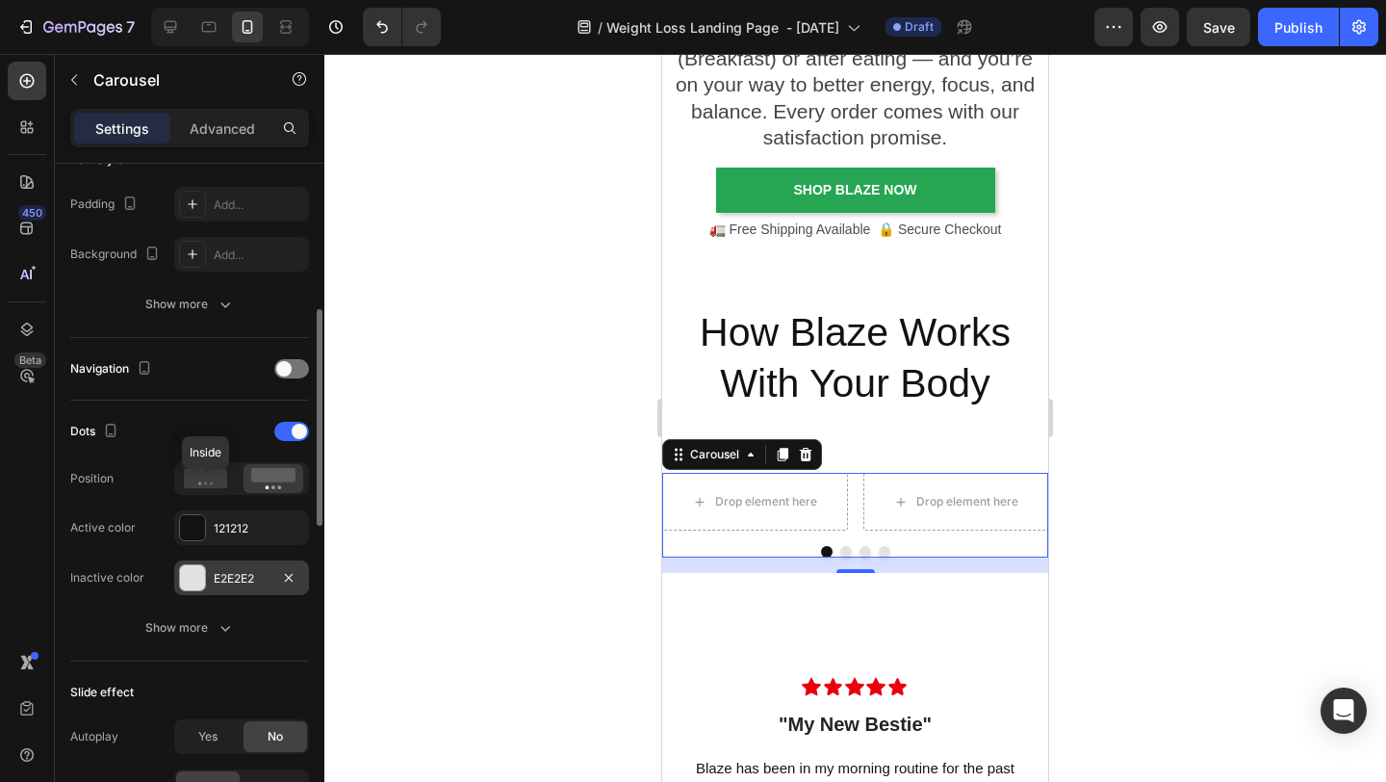
scroll to position [510, 0]
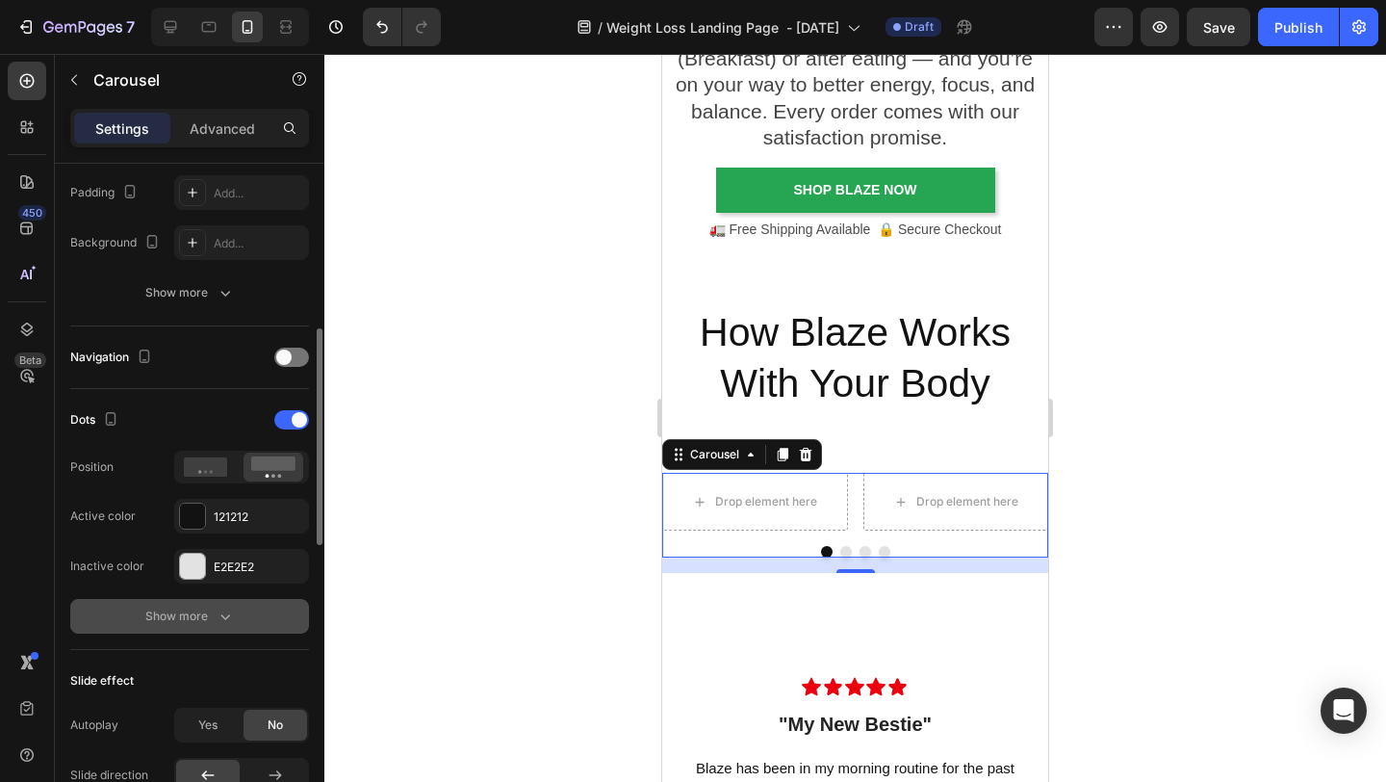
click at [218, 615] on icon "button" at bounding box center [225, 616] width 19 height 19
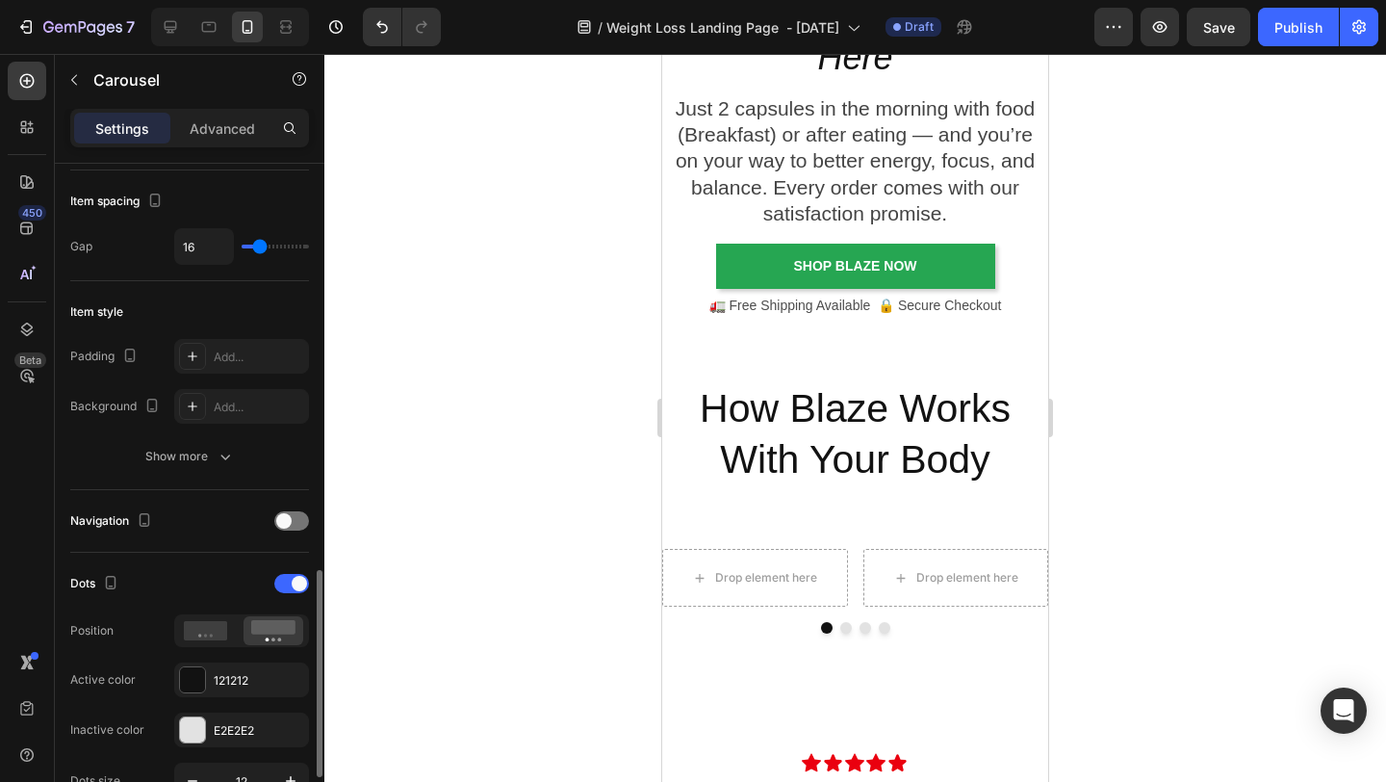
scroll to position [0, 0]
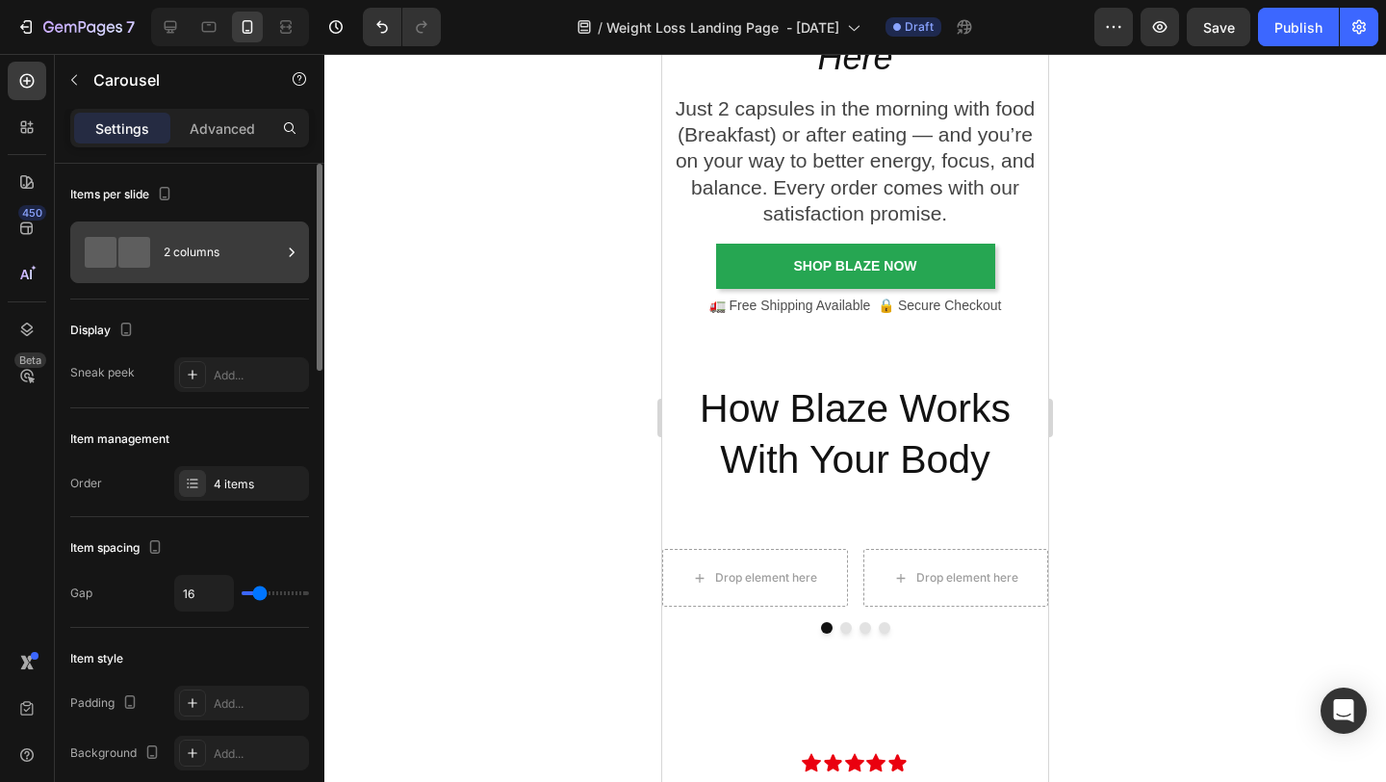
click at [277, 253] on div "2 columns" at bounding box center [222, 252] width 117 height 44
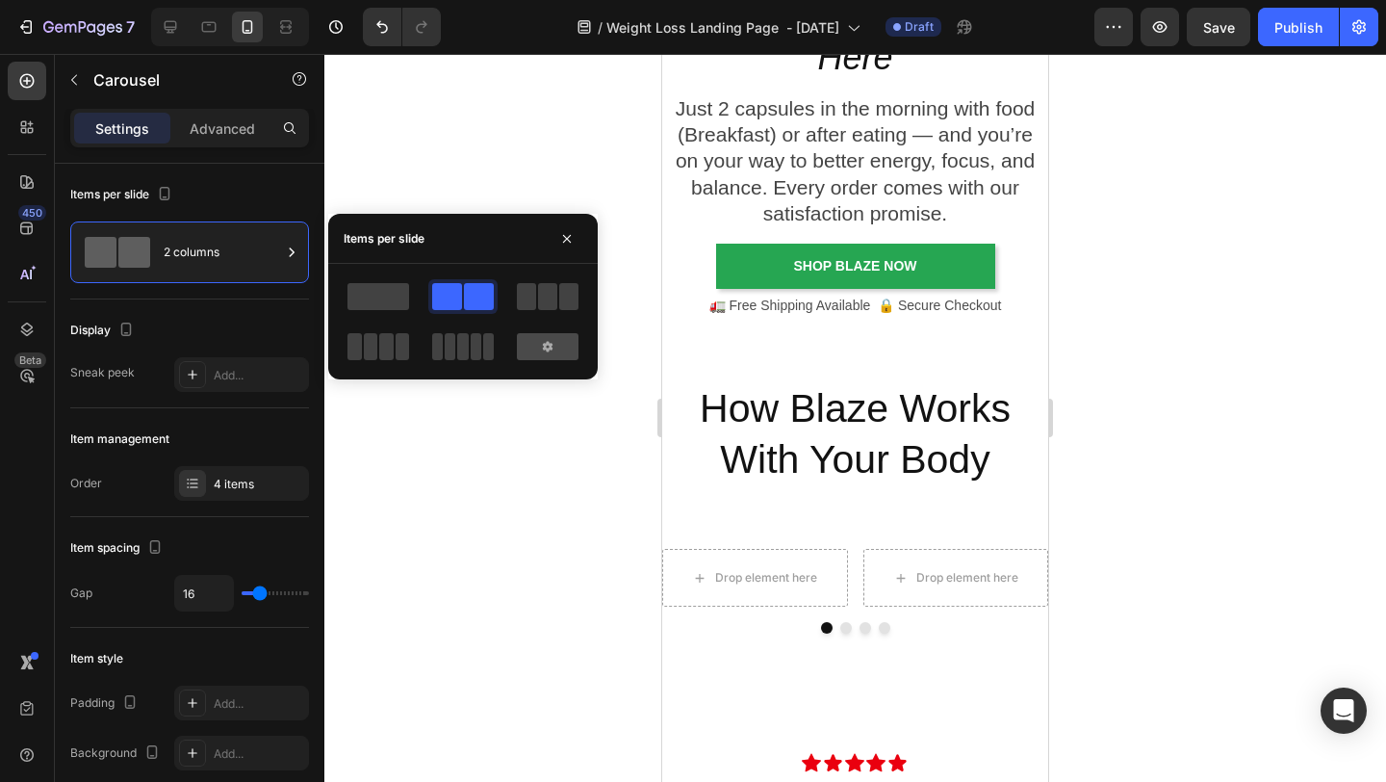
click at [537, 342] on div at bounding box center [548, 346] width 62 height 27
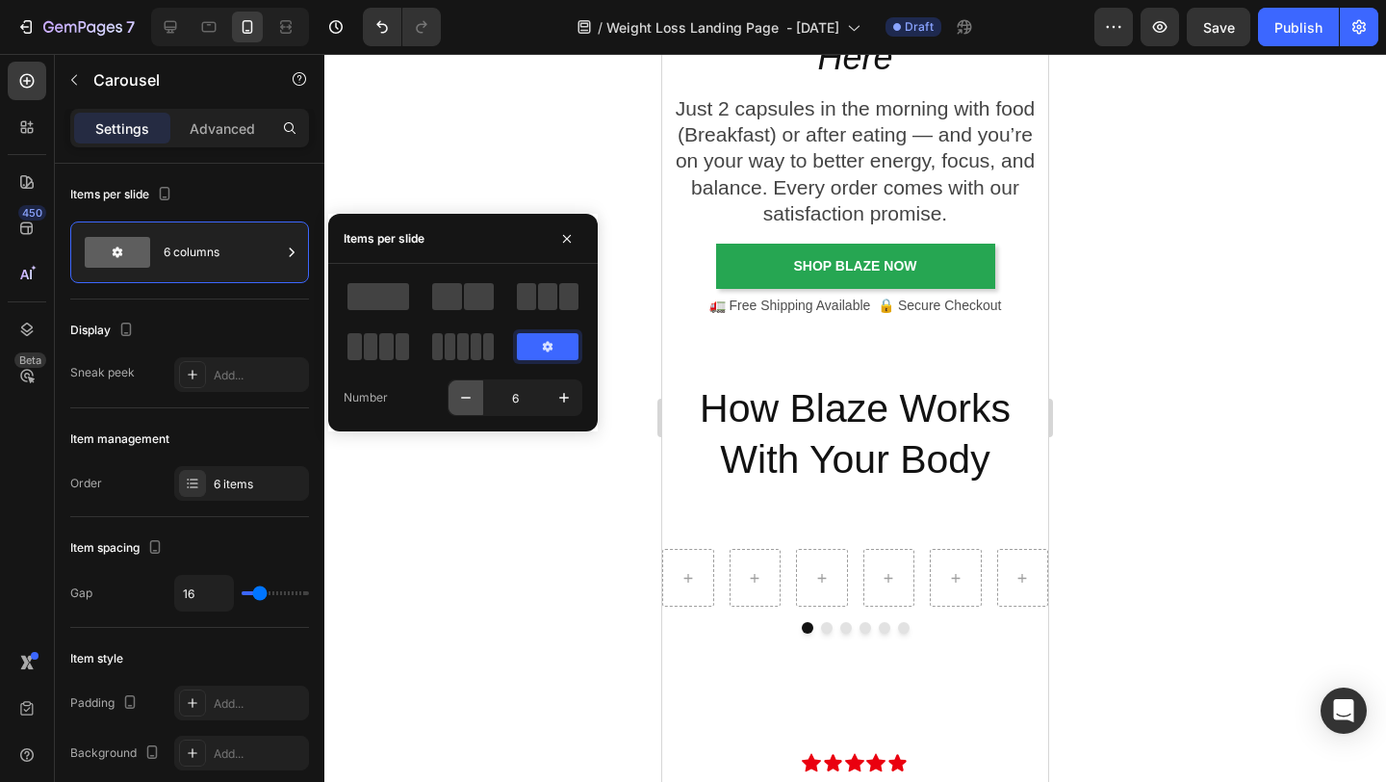
click at [458, 402] on icon "button" at bounding box center [465, 397] width 19 height 19
type input "5"
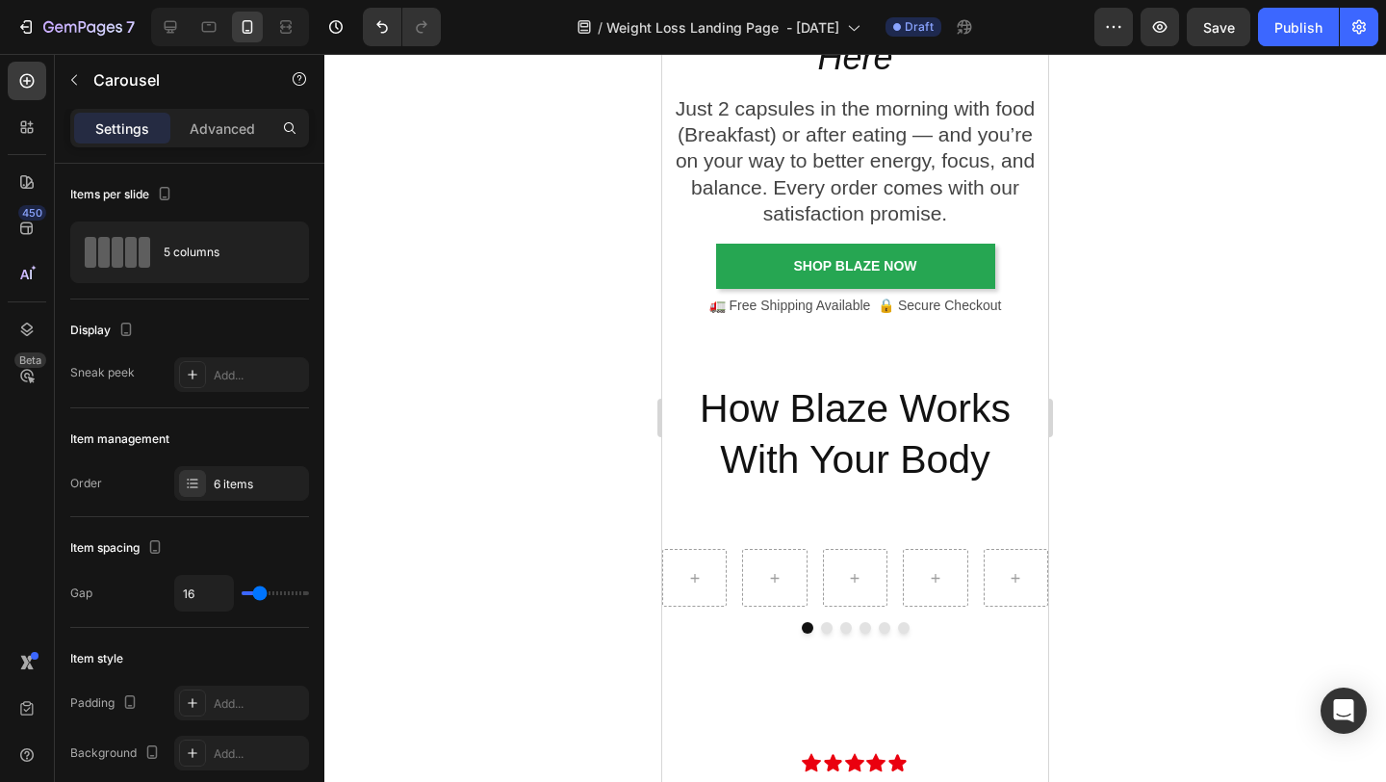
click at [458, 402] on div at bounding box center [855, 418] width 1062 height 728
click at [707, 623] on div at bounding box center [855, 628] width 386 height 12
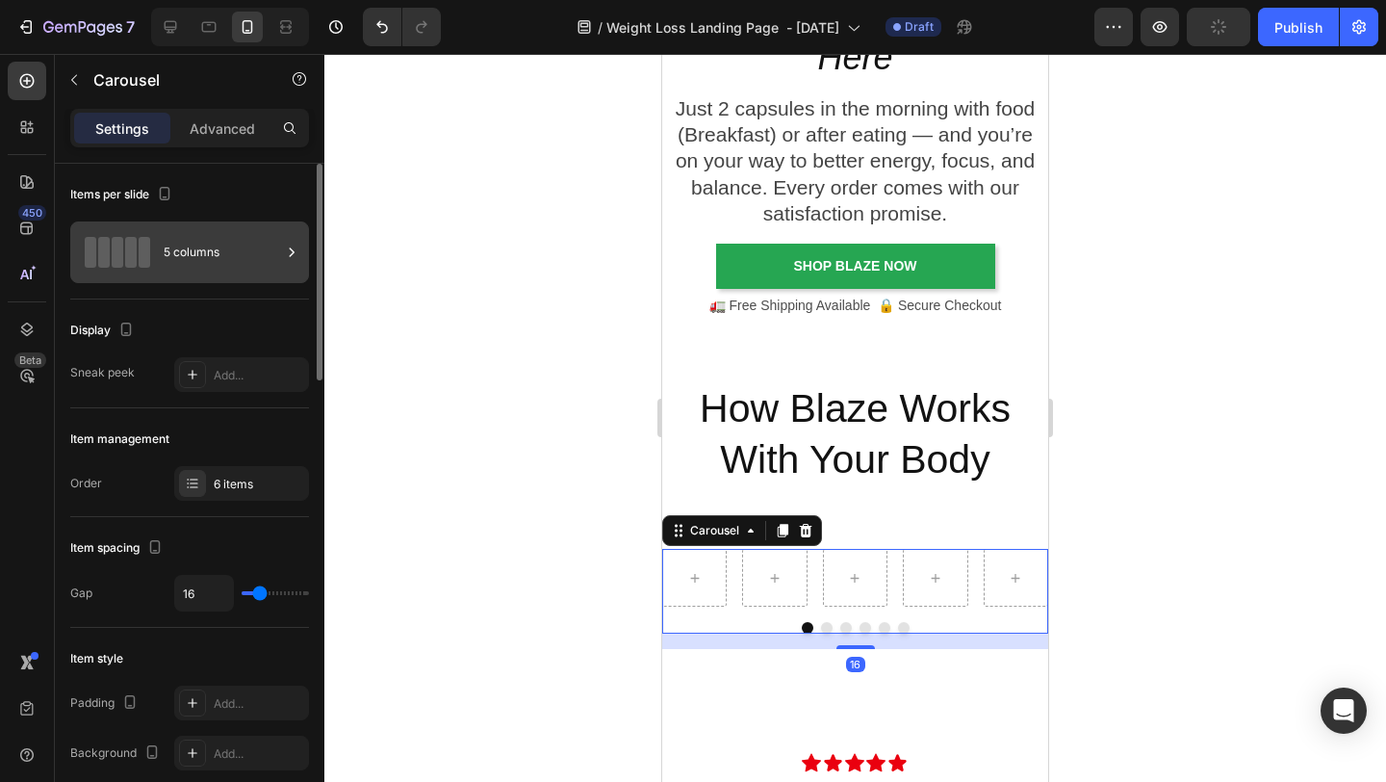
click at [287, 258] on icon at bounding box center [291, 252] width 19 height 19
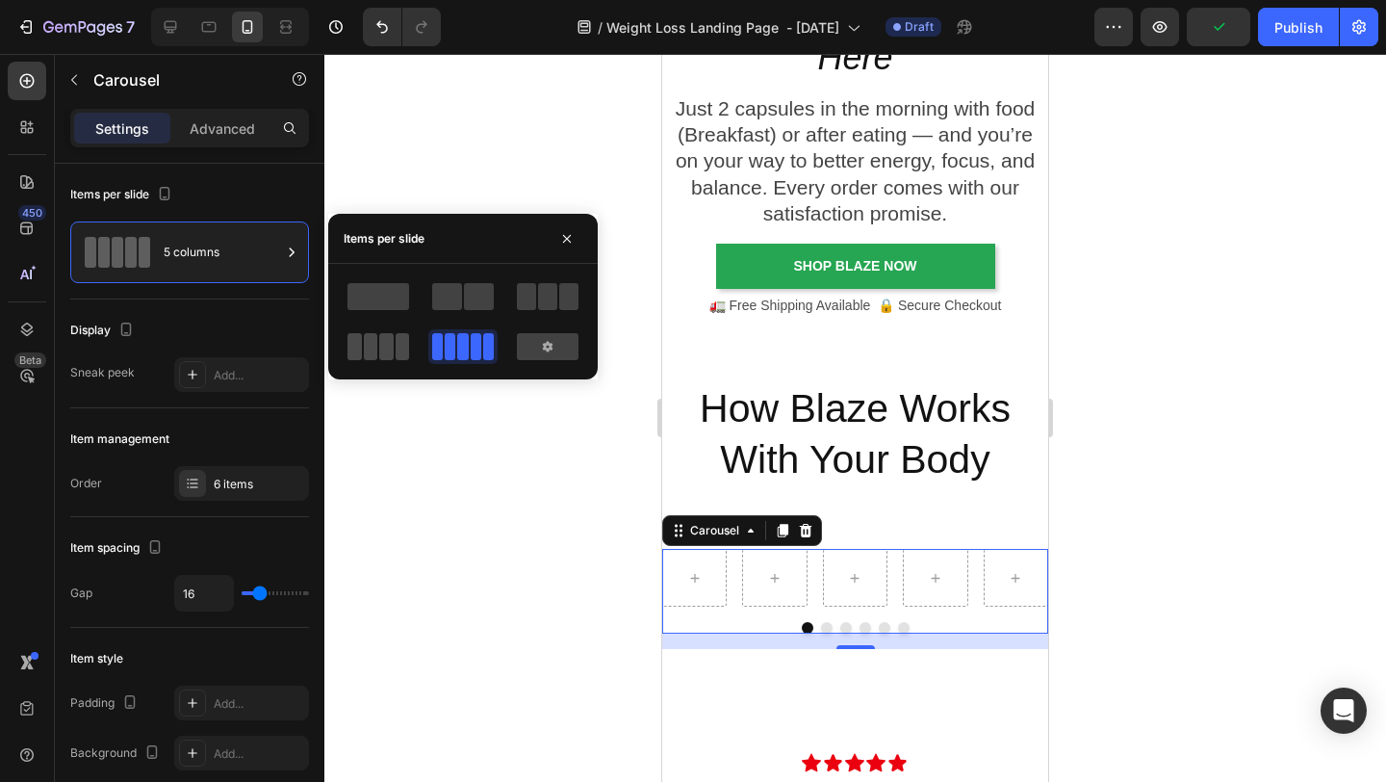
click at [396, 355] on span at bounding box center [403, 346] width 14 height 27
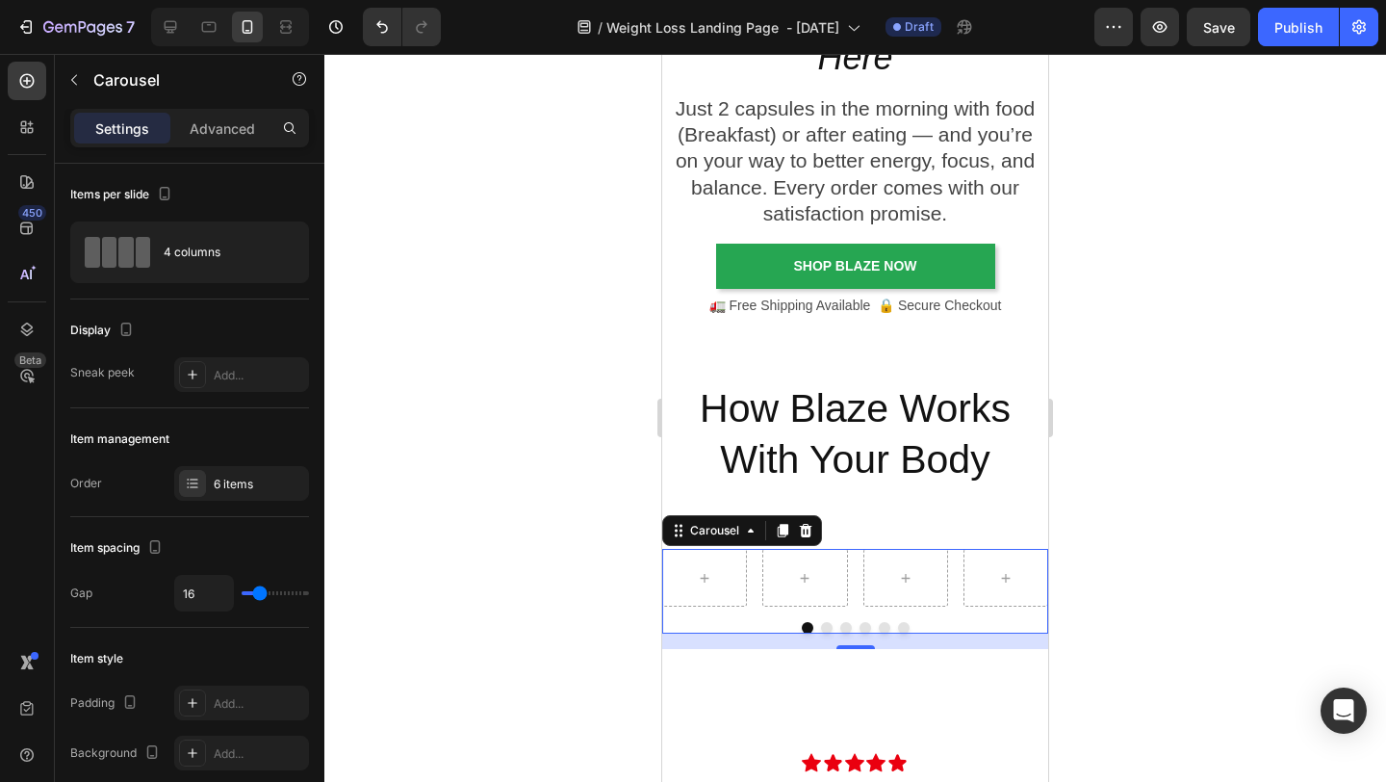
click at [482, 542] on div at bounding box center [855, 418] width 1062 height 728
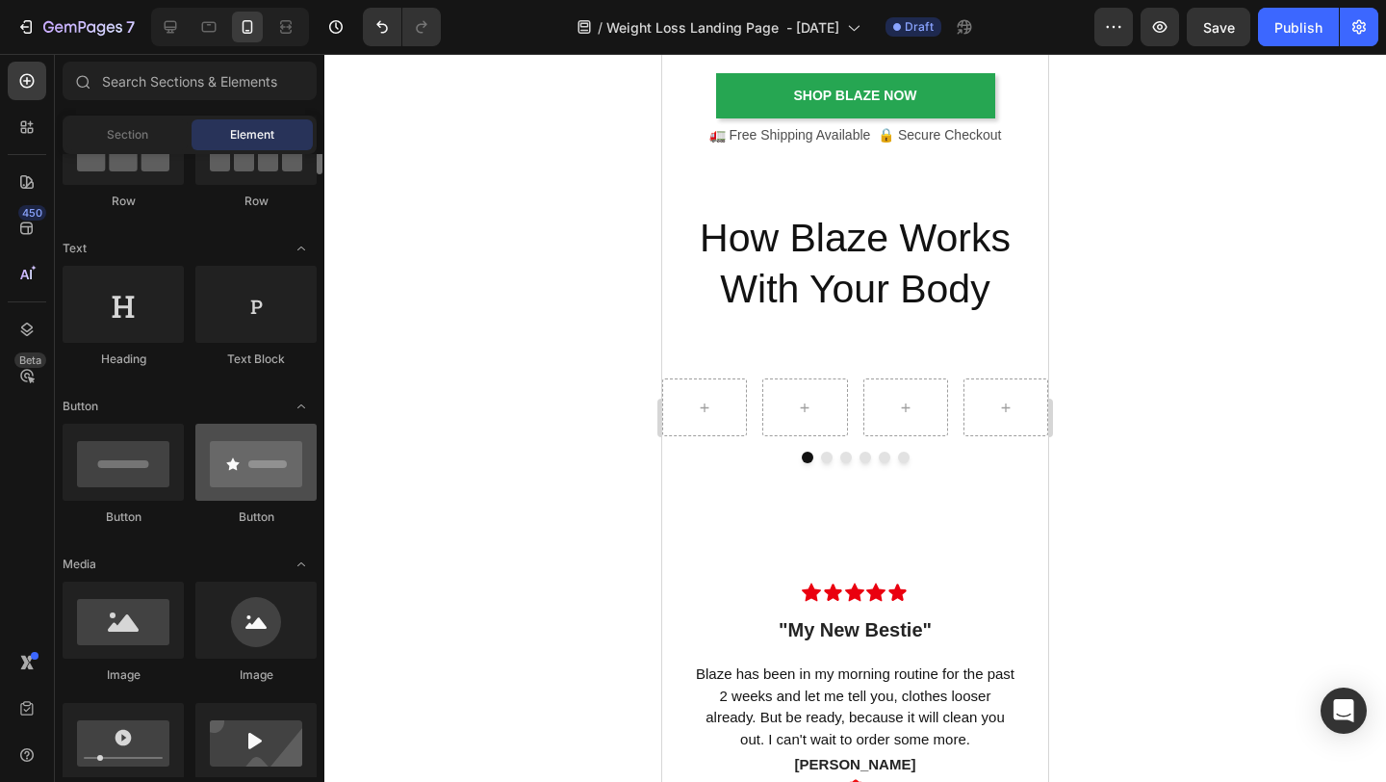
scroll to position [229, 0]
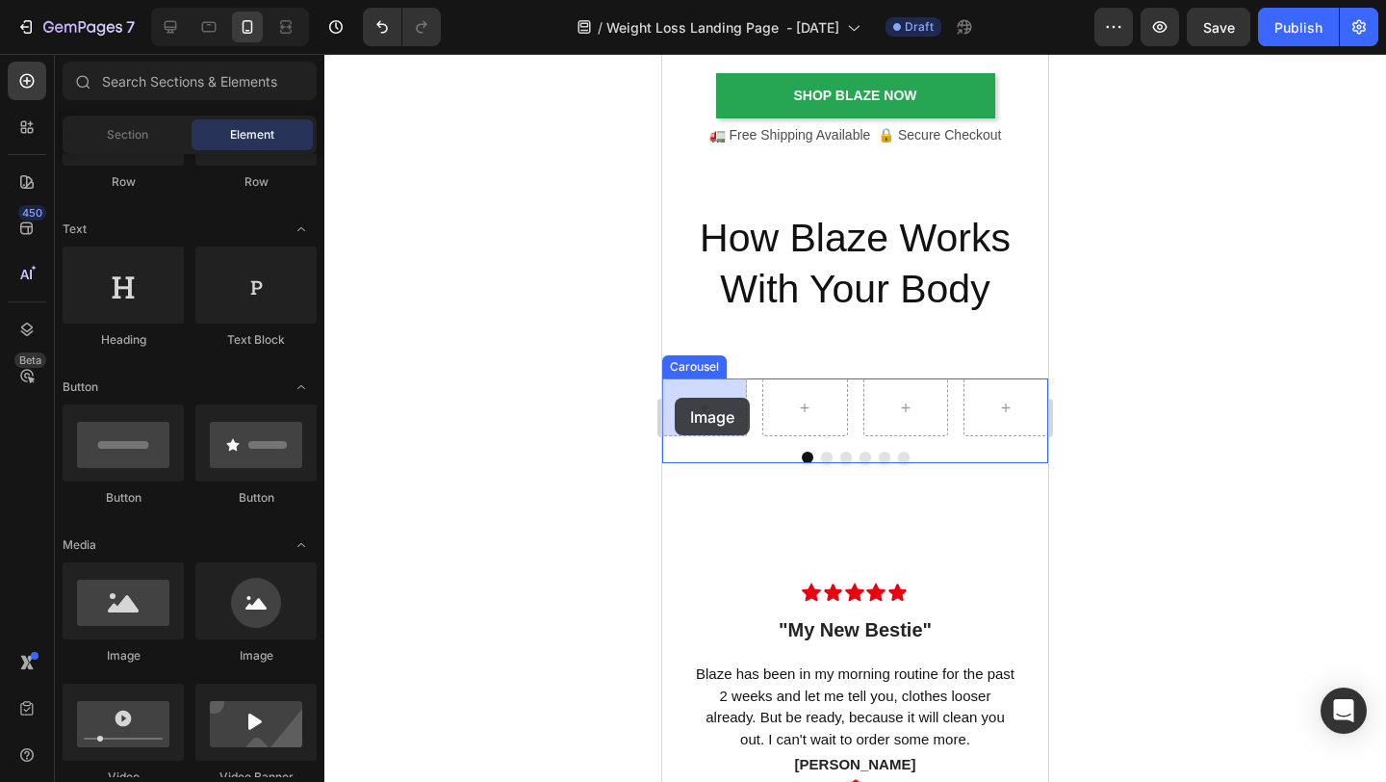
drag, startPoint x: 918, startPoint y: 660, endPoint x: 676, endPoint y: 398, distance: 357.7
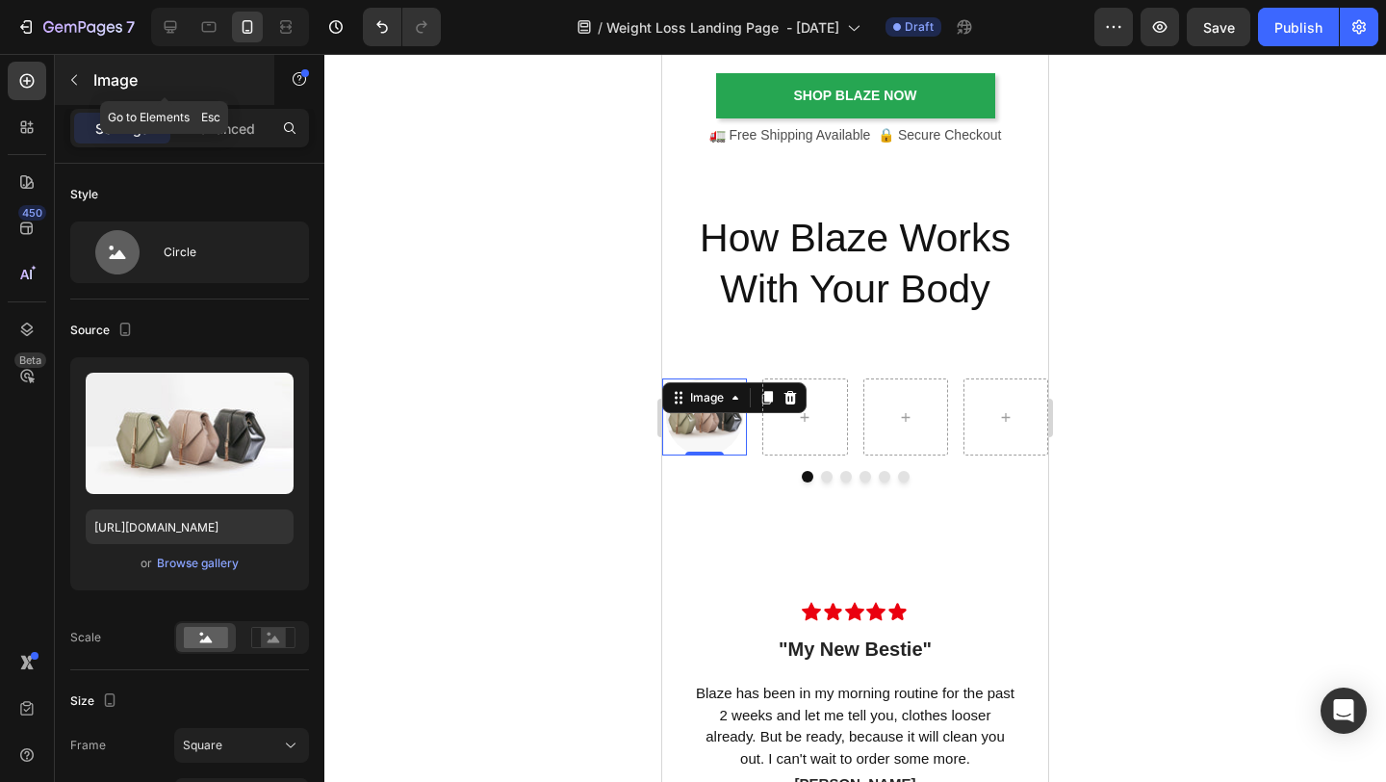
click at [75, 83] on icon "button" at bounding box center [74, 80] width 6 height 11
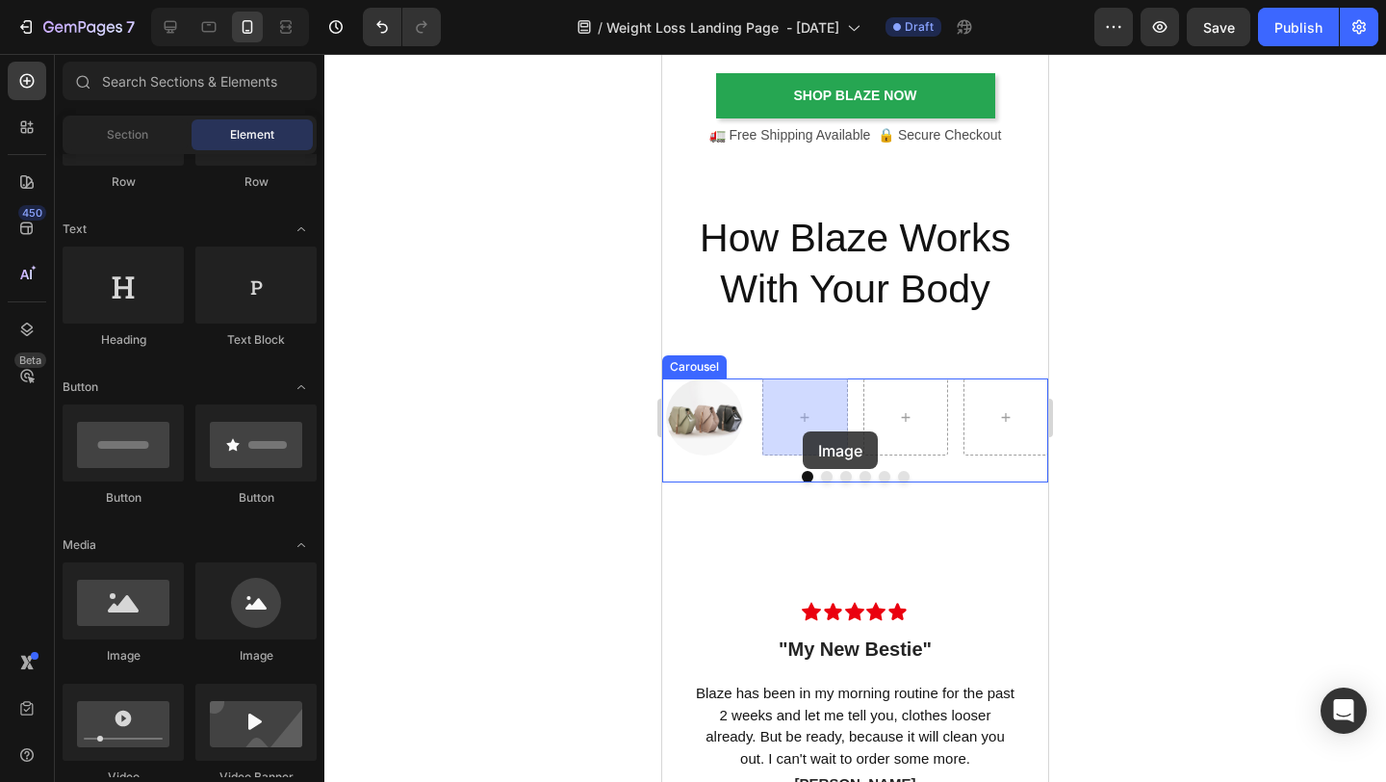
drag, startPoint x: 918, startPoint y: 669, endPoint x: 803, endPoint y: 431, distance: 264.4
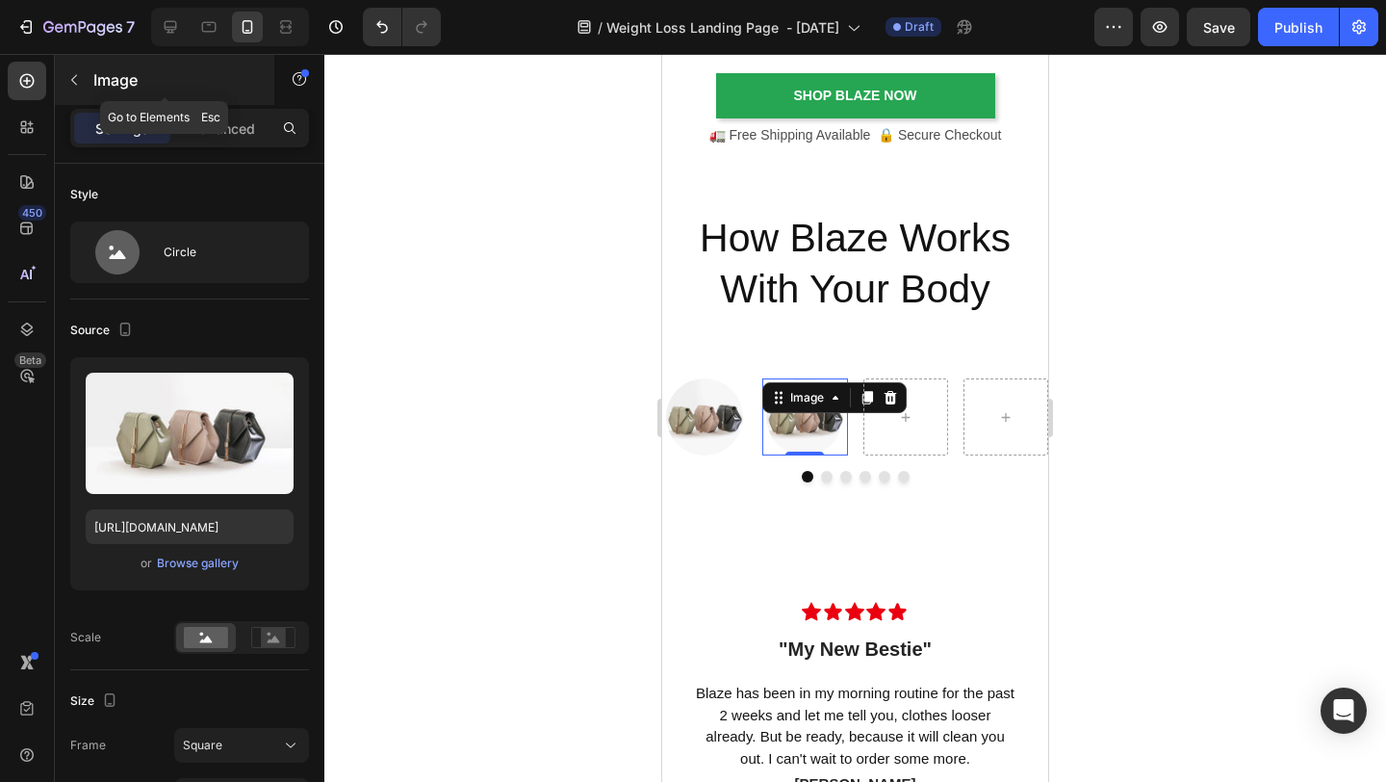
click at [78, 75] on icon "button" at bounding box center [73, 79] width 15 height 15
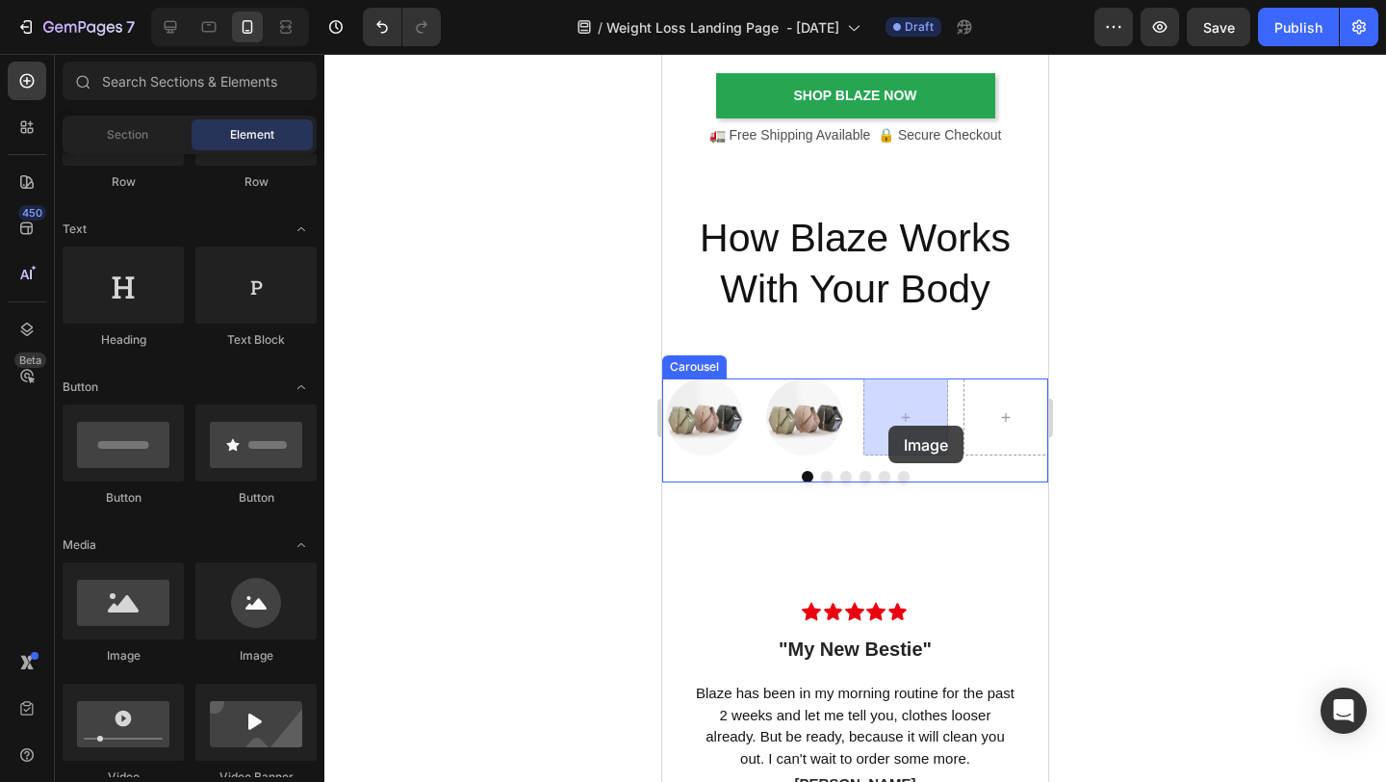
drag, startPoint x: 913, startPoint y: 659, endPoint x: 889, endPoint y: 426, distance: 235.2
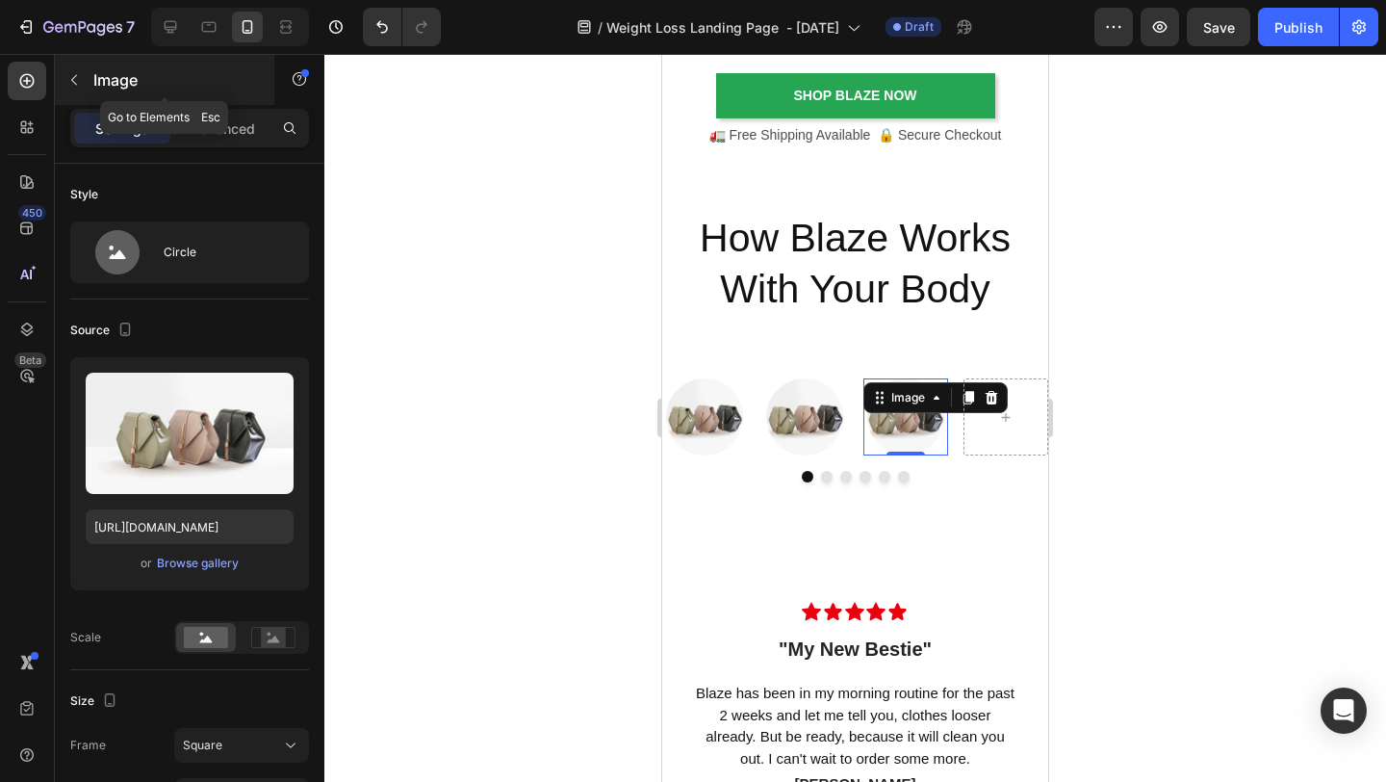
click at [75, 78] on icon "button" at bounding box center [73, 79] width 15 height 15
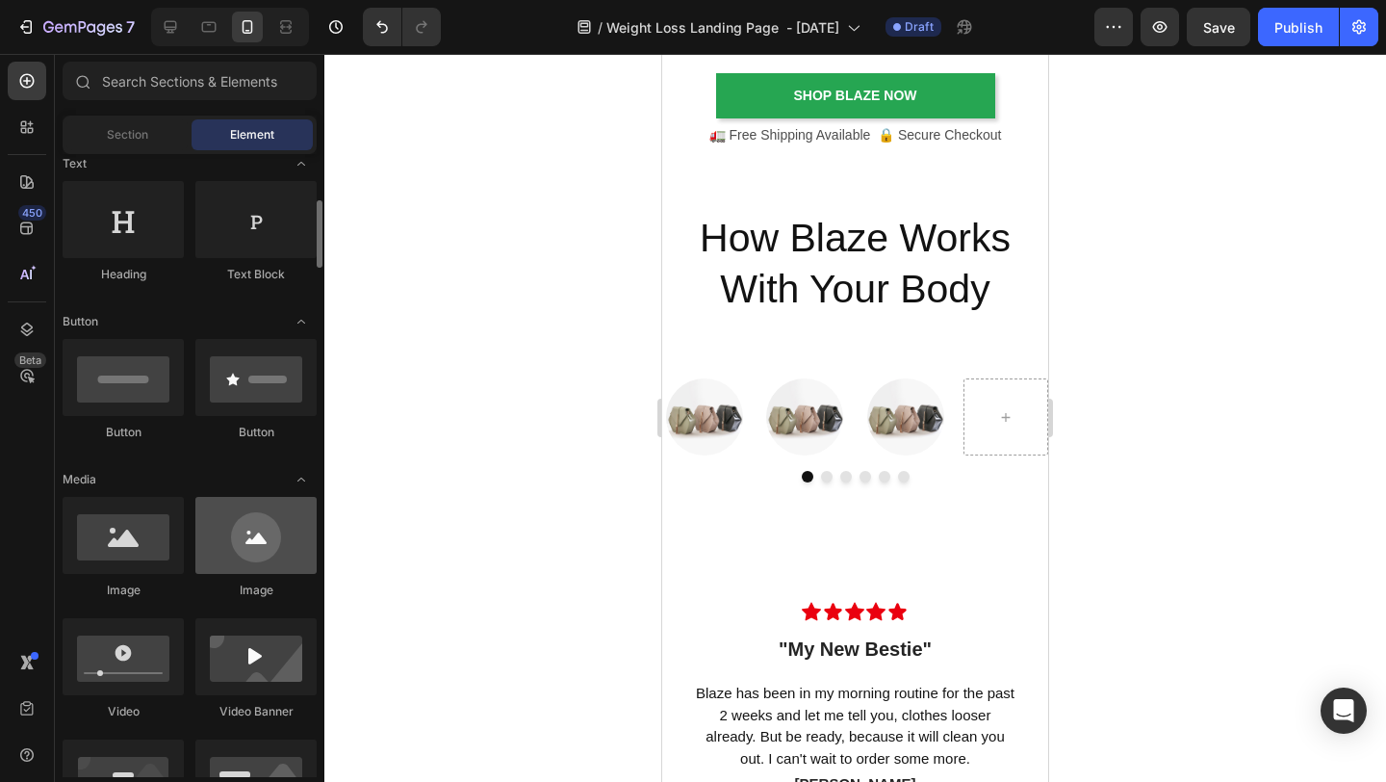
scroll to position [308, 0]
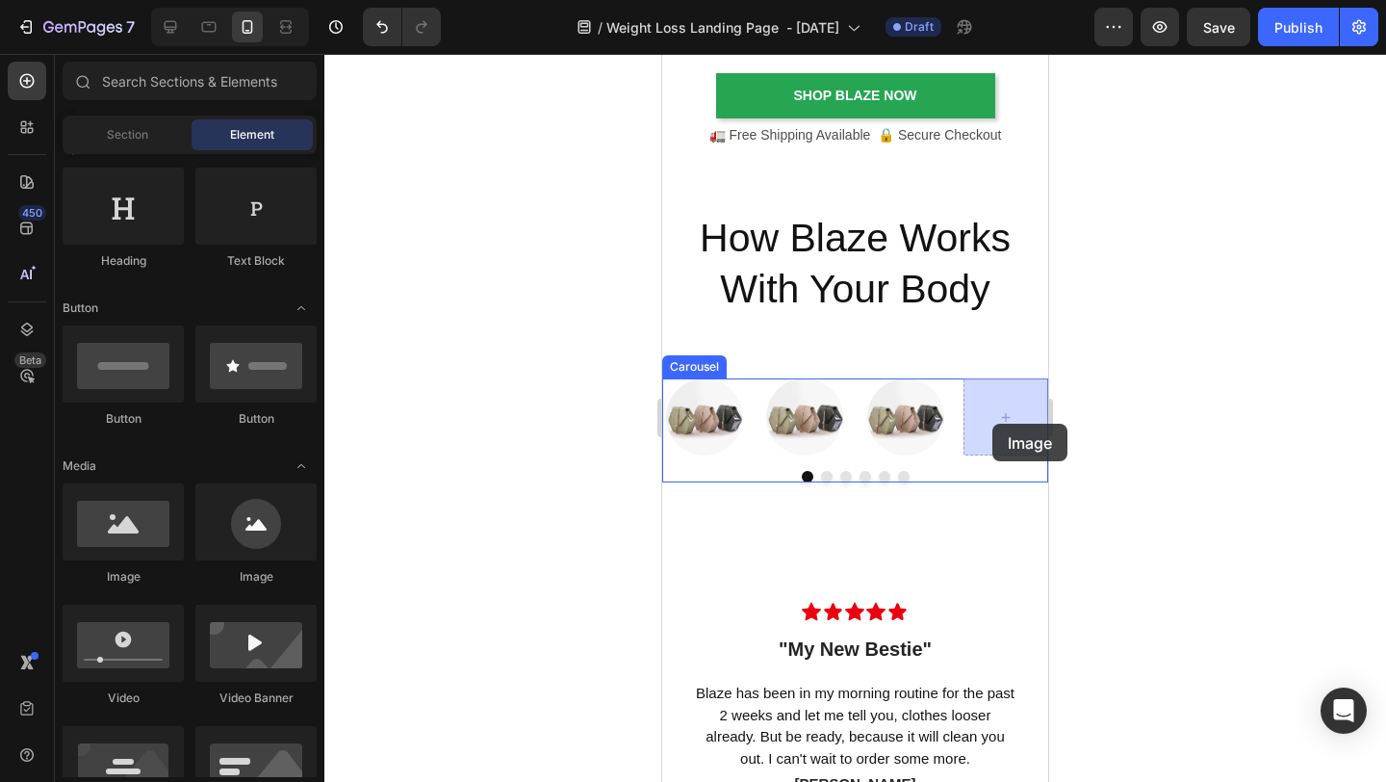
drag, startPoint x: 928, startPoint y: 595, endPoint x: 993, endPoint y: 424, distance: 183.1
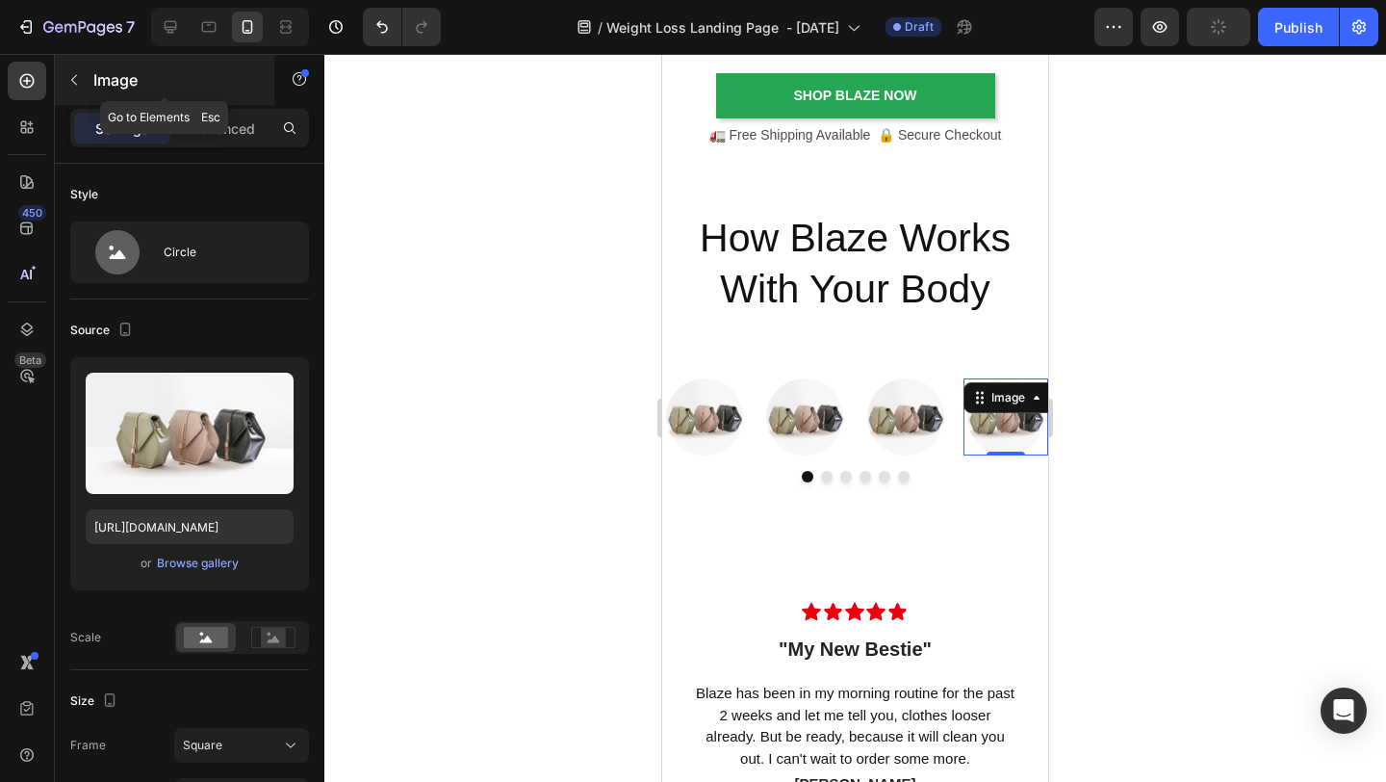
click at [71, 83] on icon "button" at bounding box center [73, 79] width 15 height 15
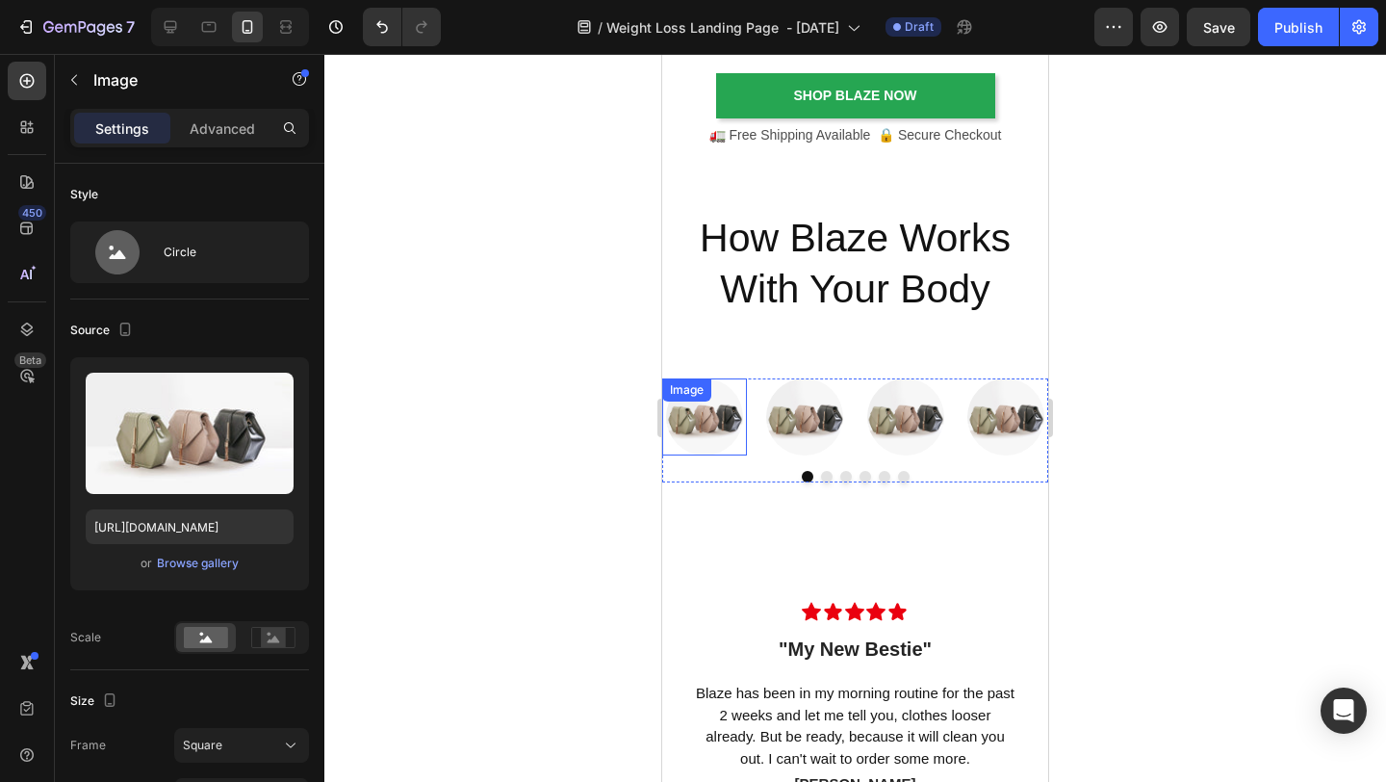
click at [700, 395] on div "Image" at bounding box center [686, 389] width 41 height 17
click at [747, 454] on div at bounding box center [704, 416] width 85 height 77
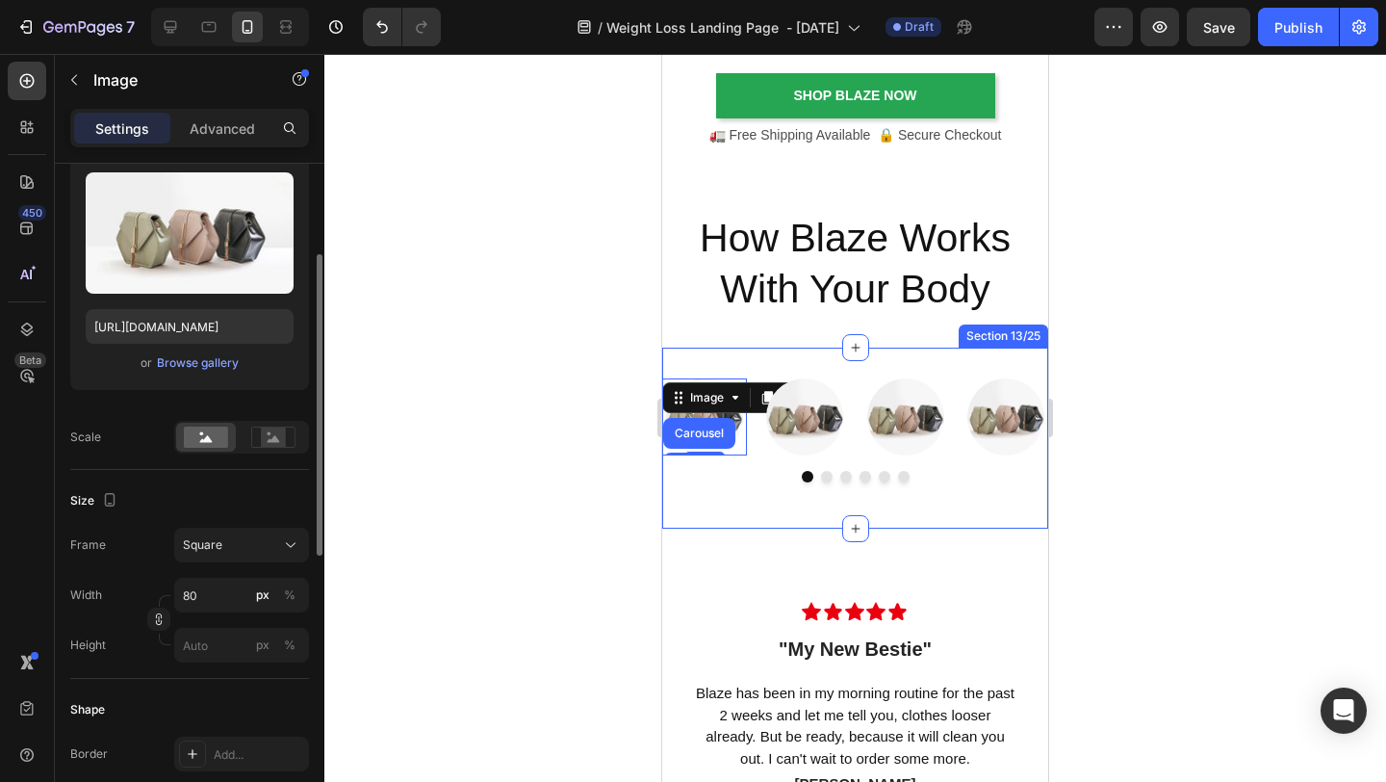
scroll to position [203, 0]
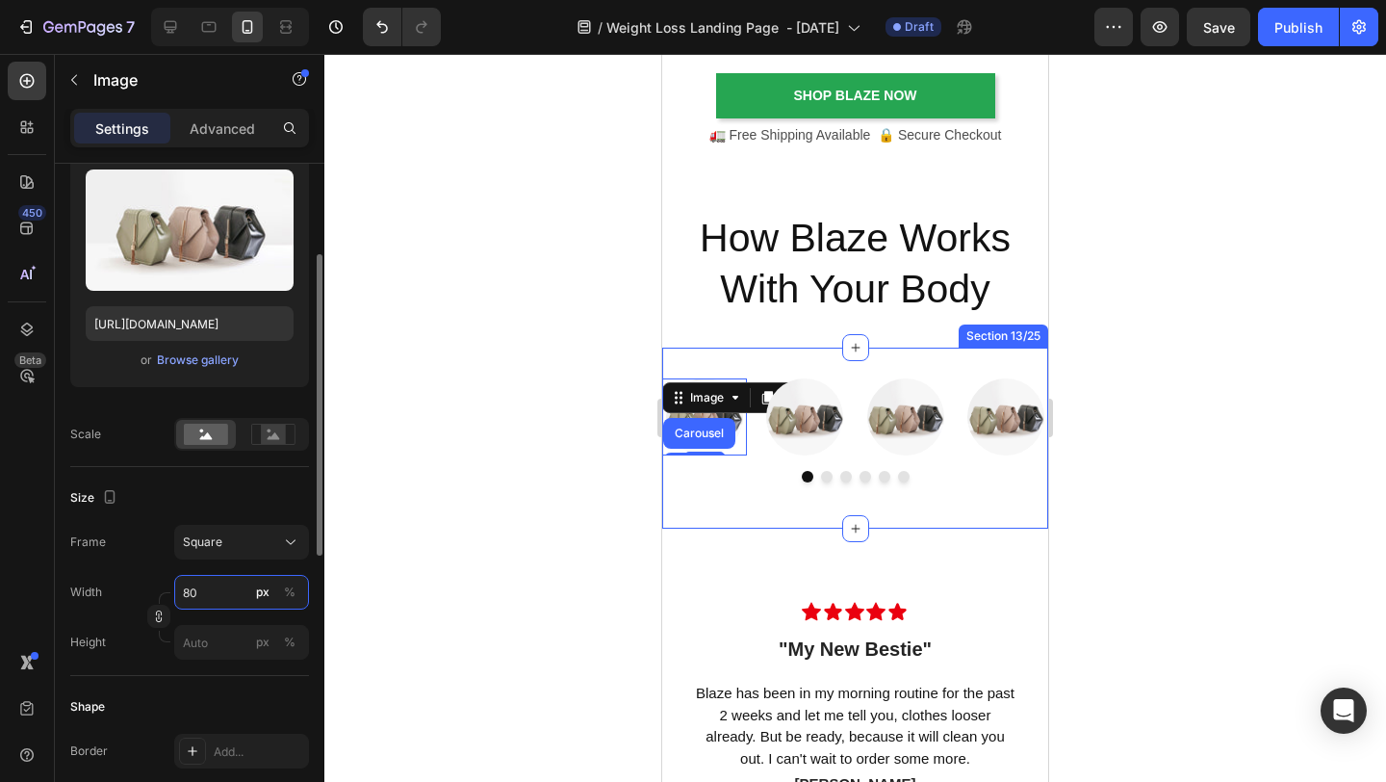
click at [216, 588] on input "80" at bounding box center [241, 592] width 135 height 35
type input "1"
type input "15"
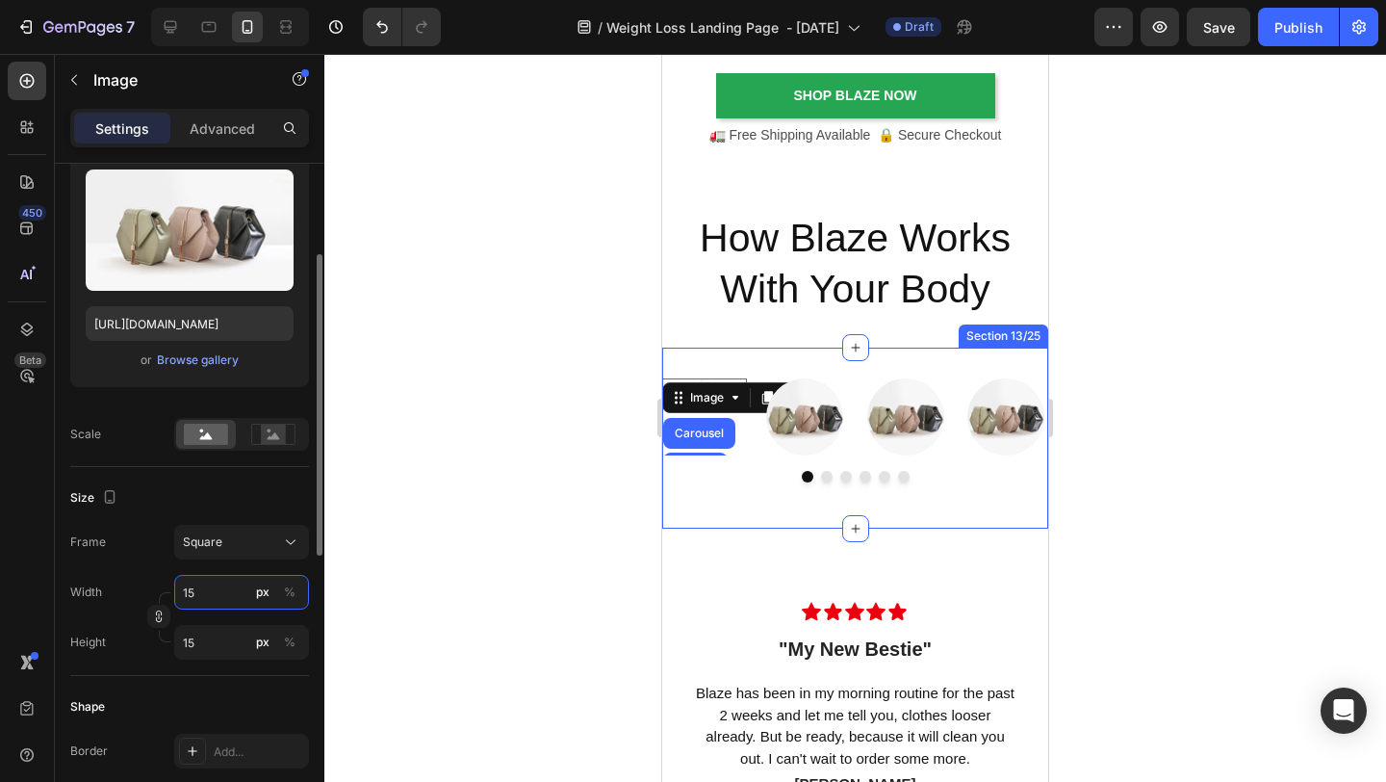
type input "150"
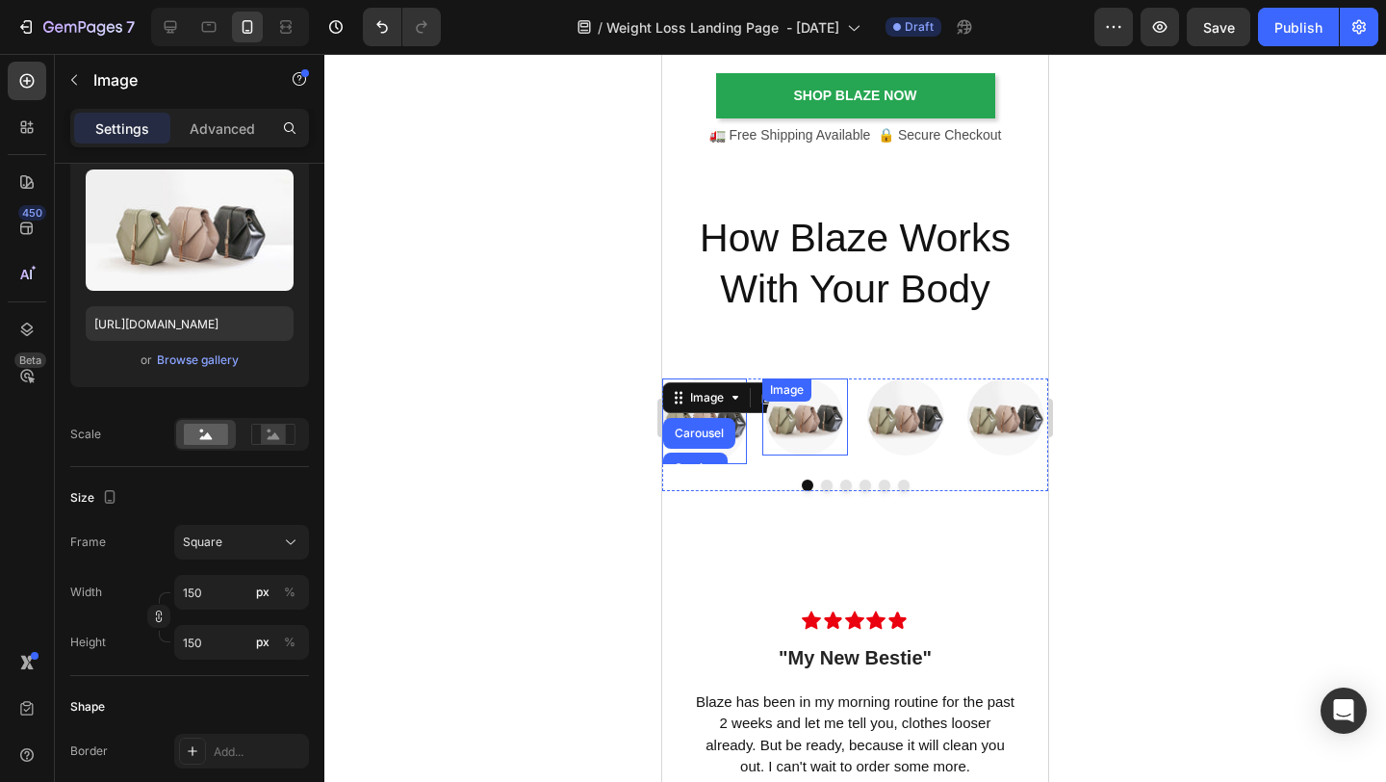
click at [815, 453] on div "Image" at bounding box center [805, 416] width 85 height 77
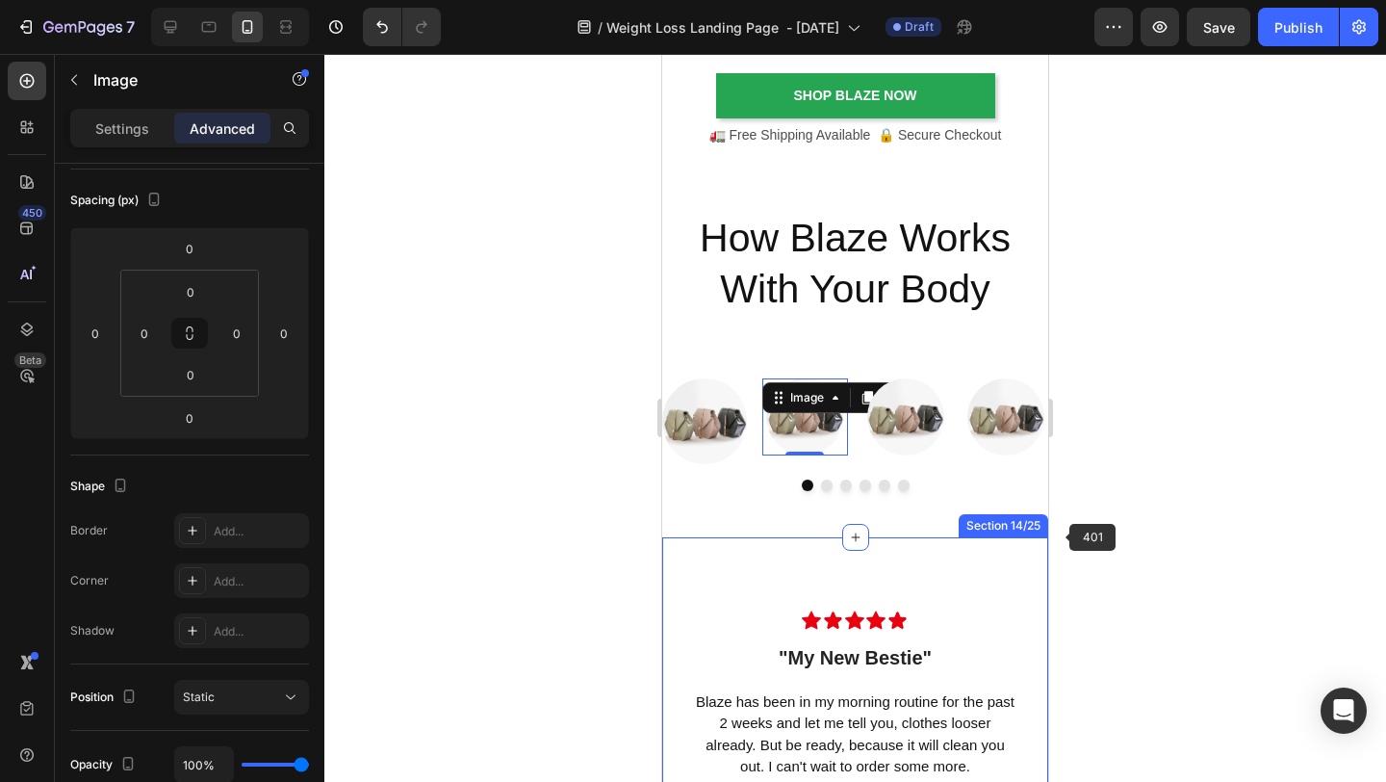
click at [1125, 523] on div at bounding box center [855, 418] width 1062 height 728
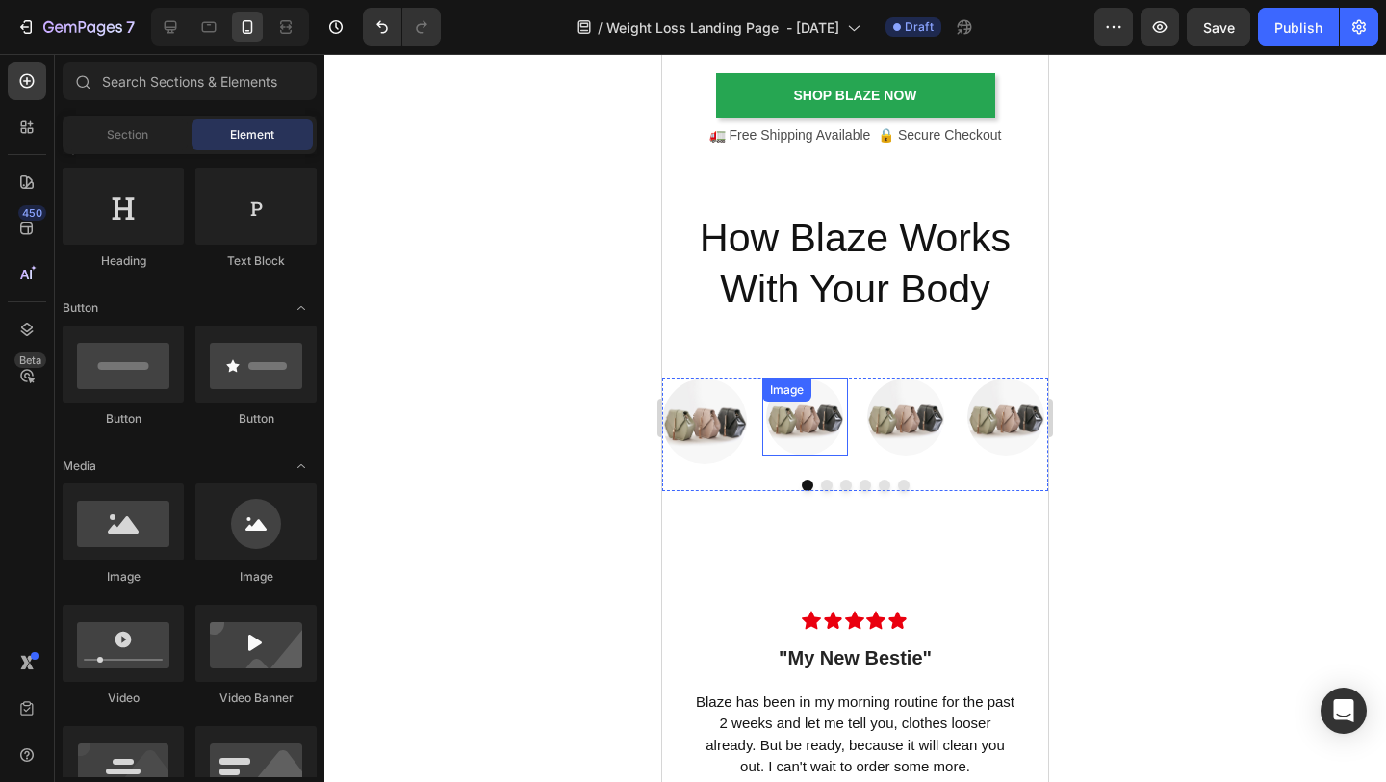
click at [808, 446] on img at bounding box center [804, 416] width 77 height 77
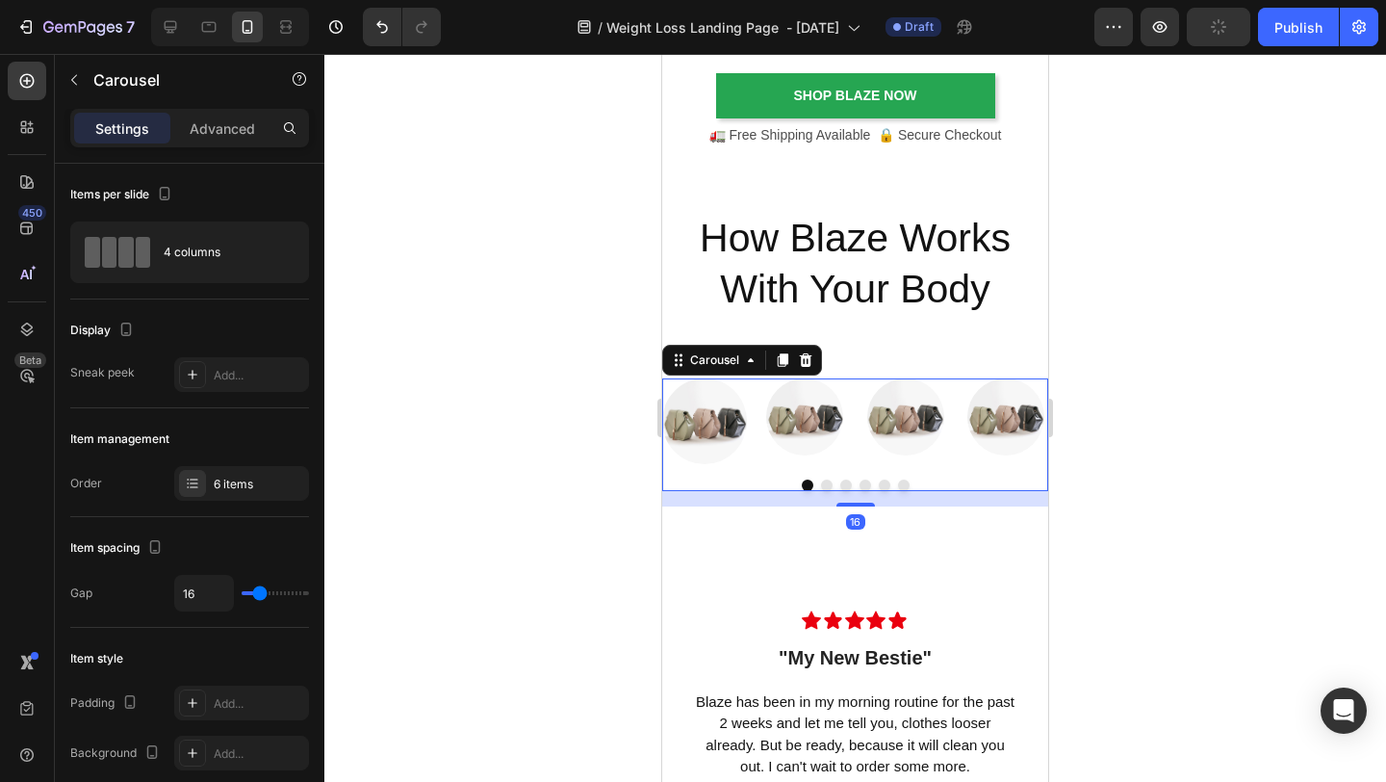
click at [771, 471] on div "Image Image Image Image Carousel 16" at bounding box center [855, 434] width 386 height 112
click at [853, 455] on div "Image Image Image Image" at bounding box center [855, 420] width 386 height 85
click at [834, 455] on div at bounding box center [805, 416] width 85 height 77
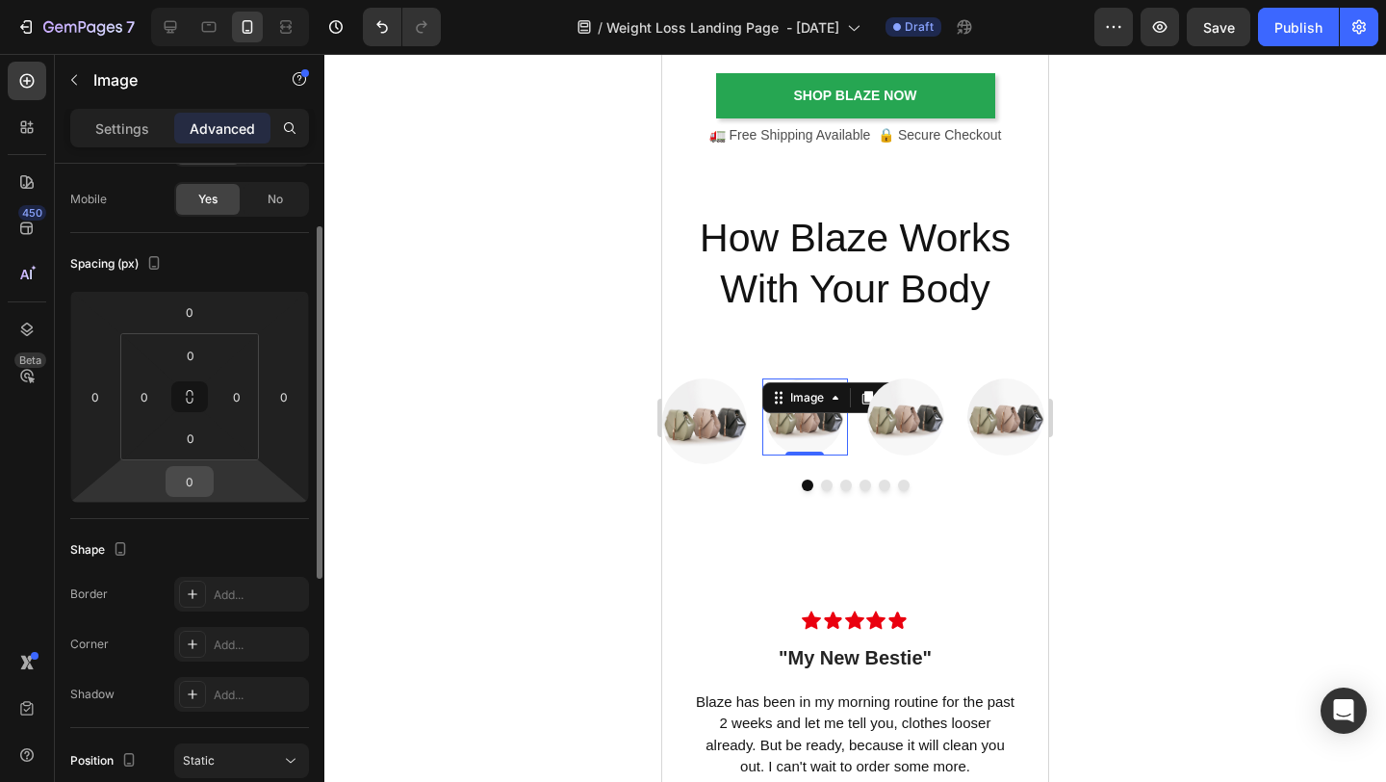
scroll to position [0, 0]
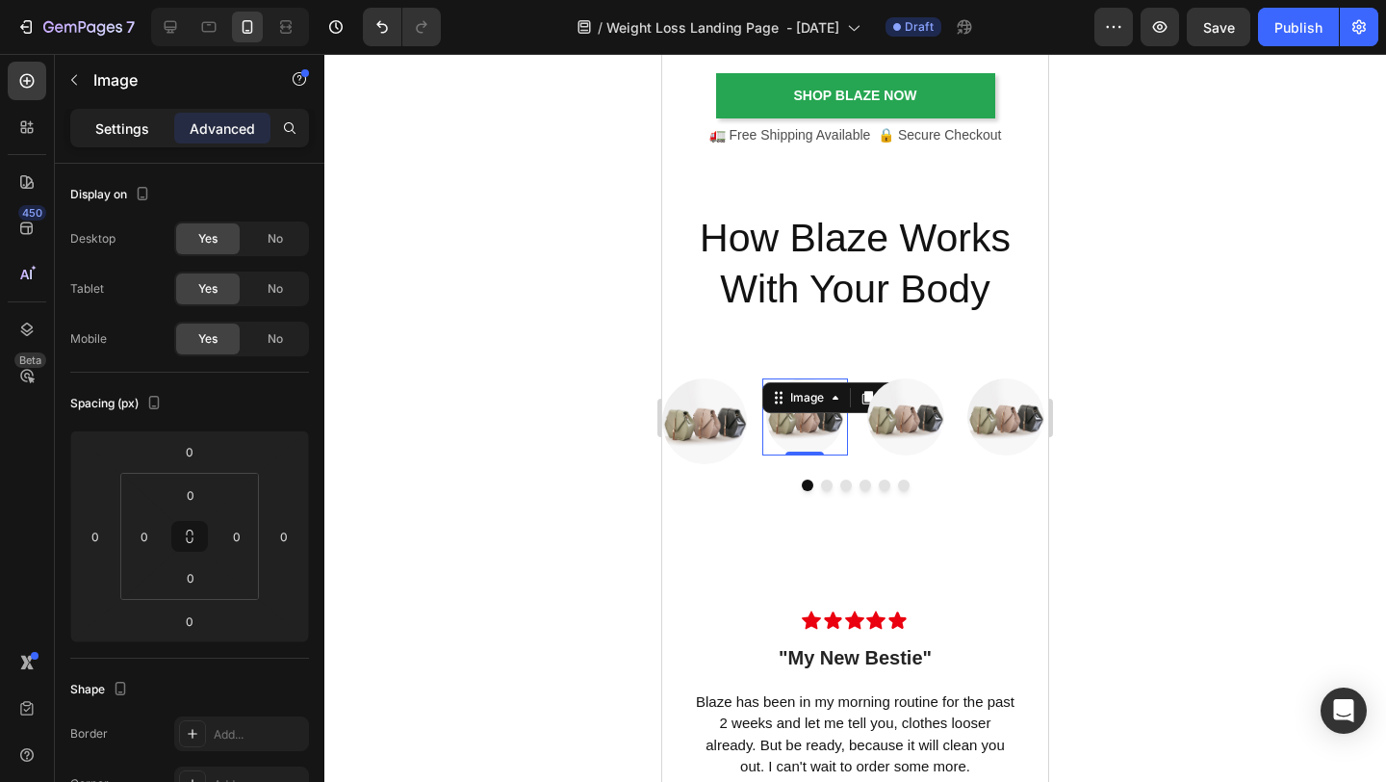
click at [133, 136] on p "Settings" at bounding box center [122, 128] width 54 height 20
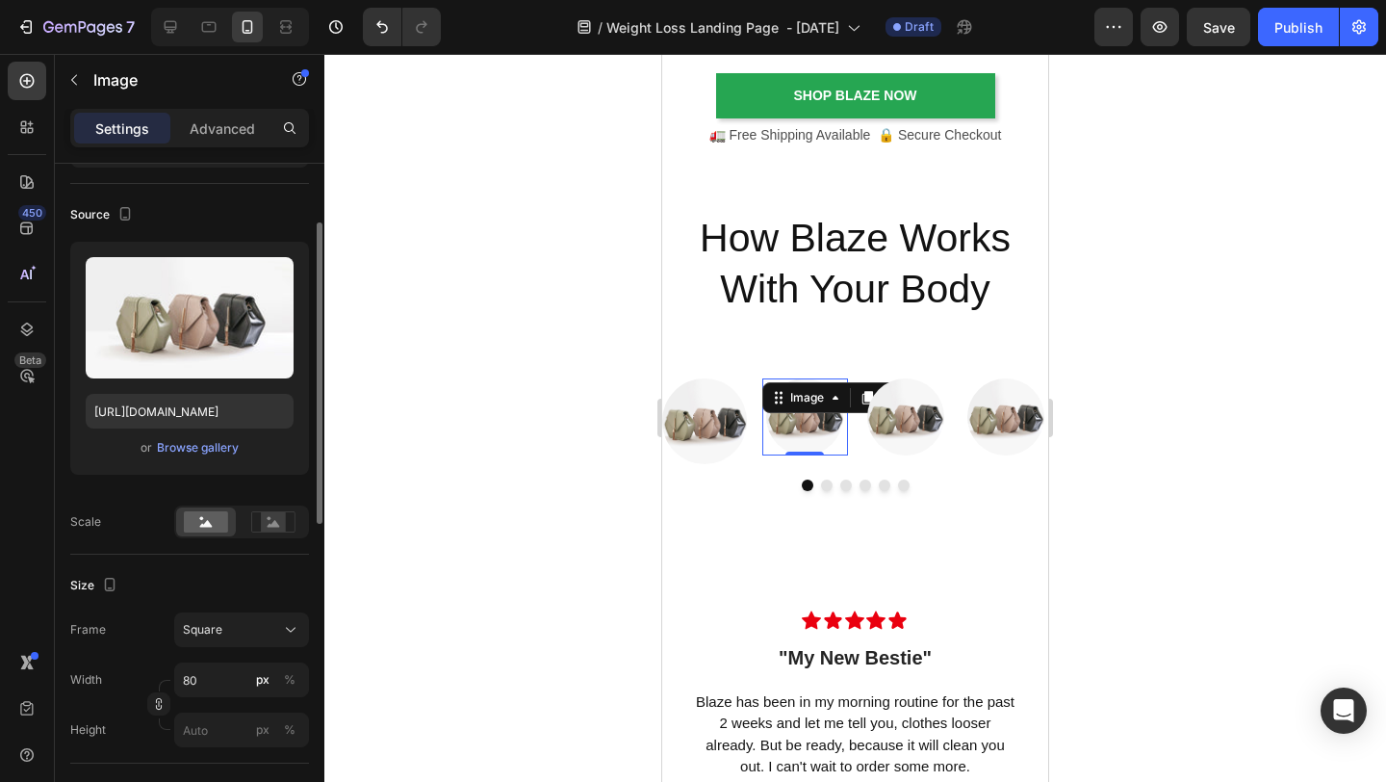
scroll to position [138, 0]
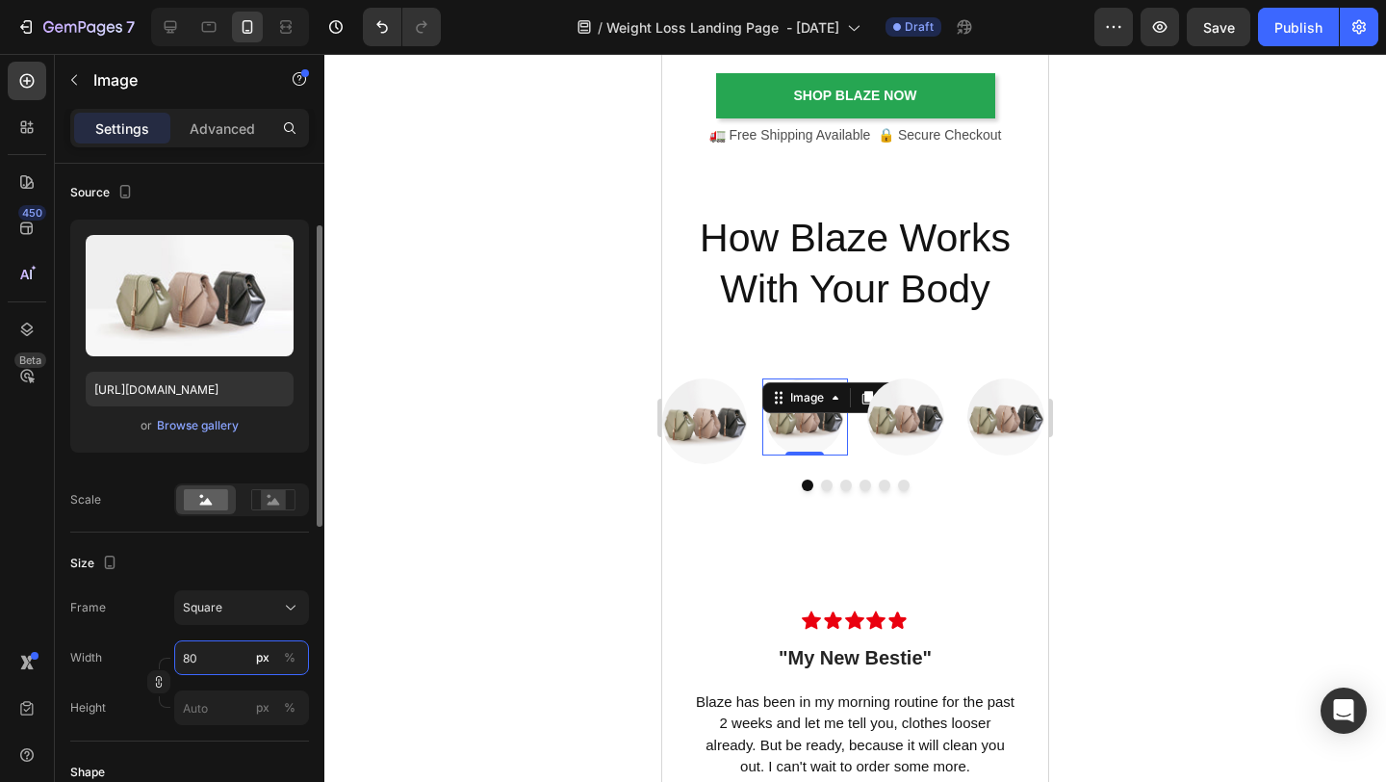
click at [228, 662] on input "80" at bounding box center [241, 657] width 135 height 35
type input "1"
type input "15"
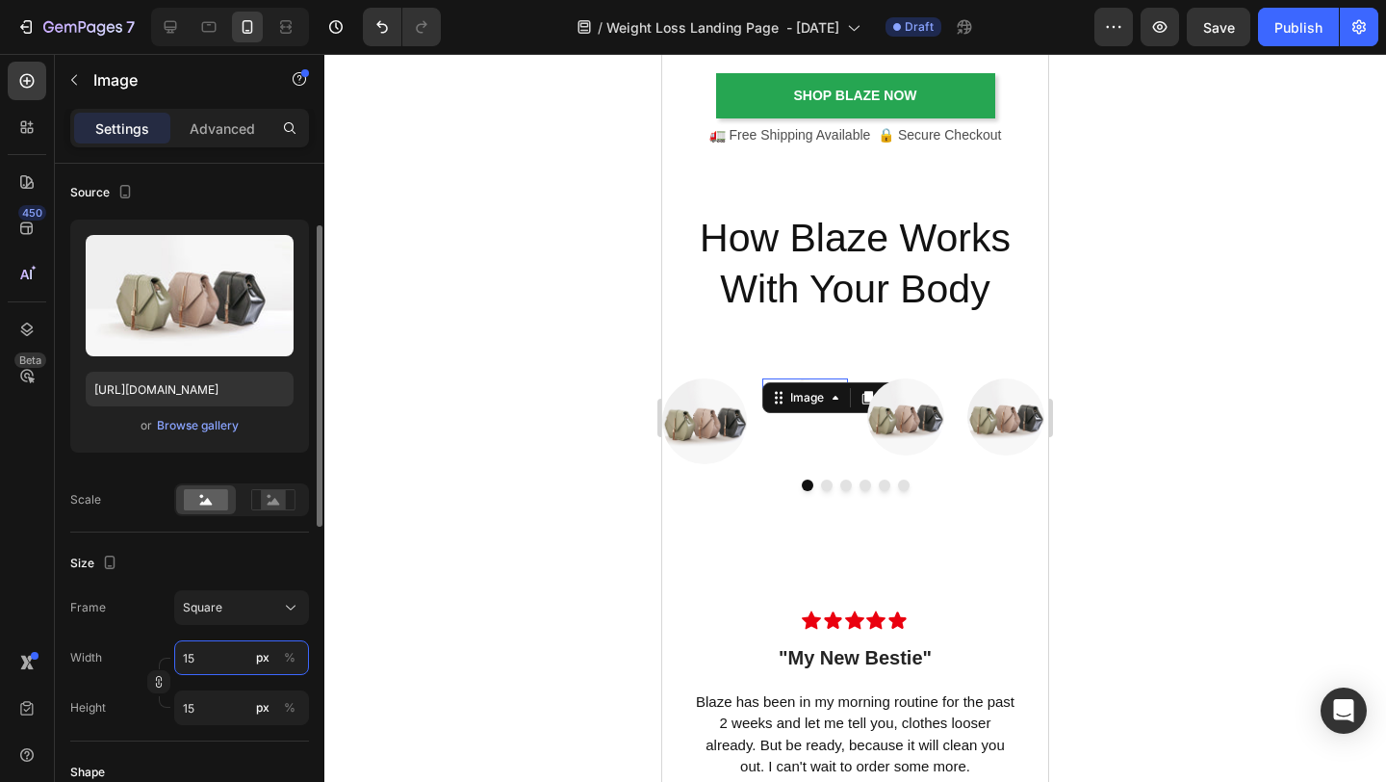
type input "150"
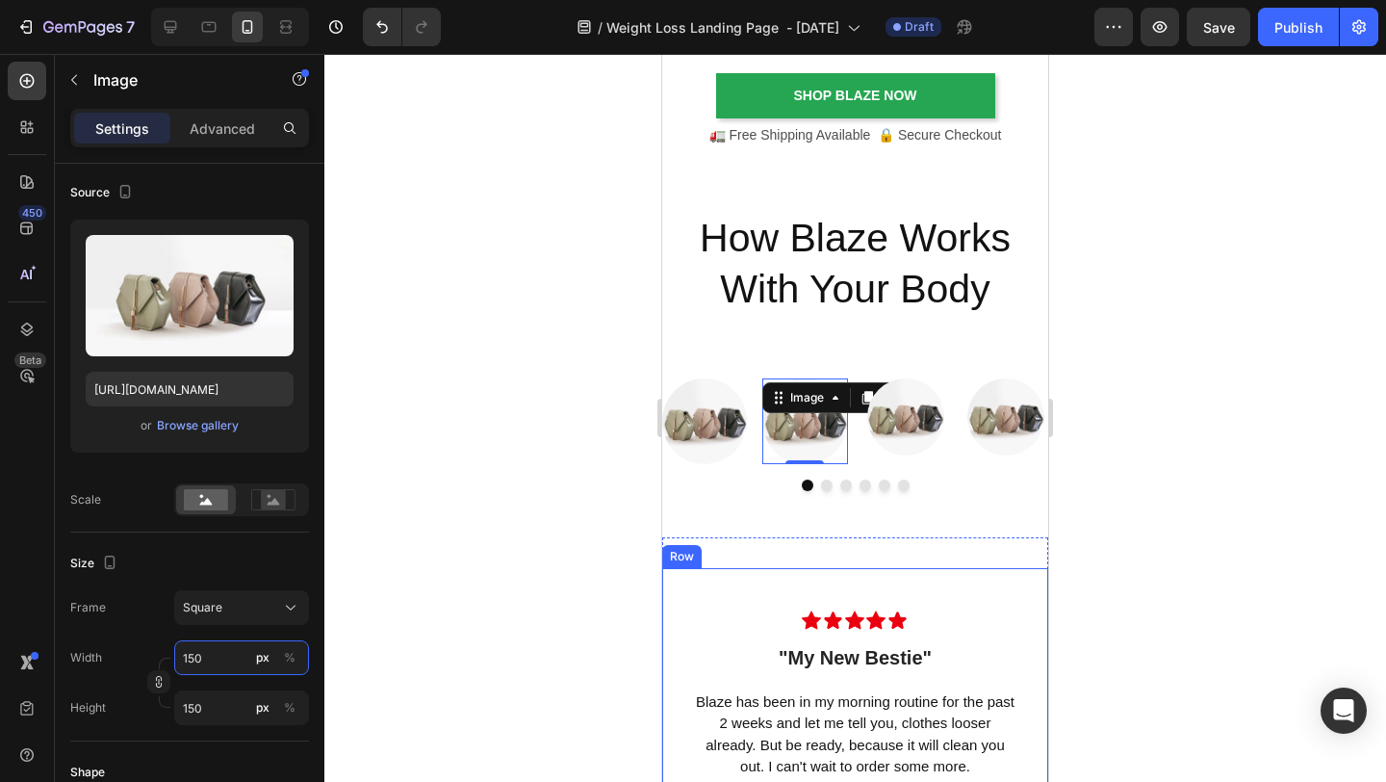
type input "150"
click at [1201, 538] on div at bounding box center [855, 418] width 1062 height 728
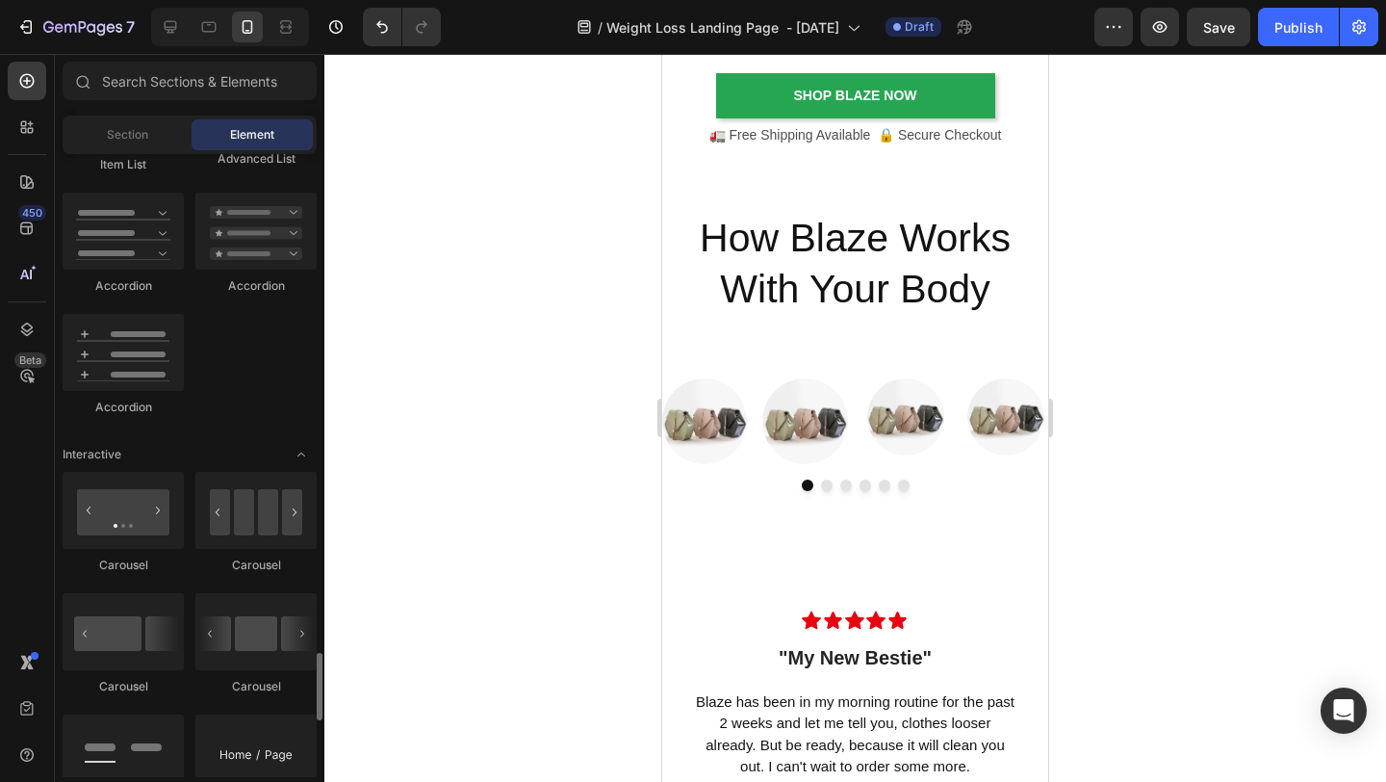
scroll to position [1151, 0]
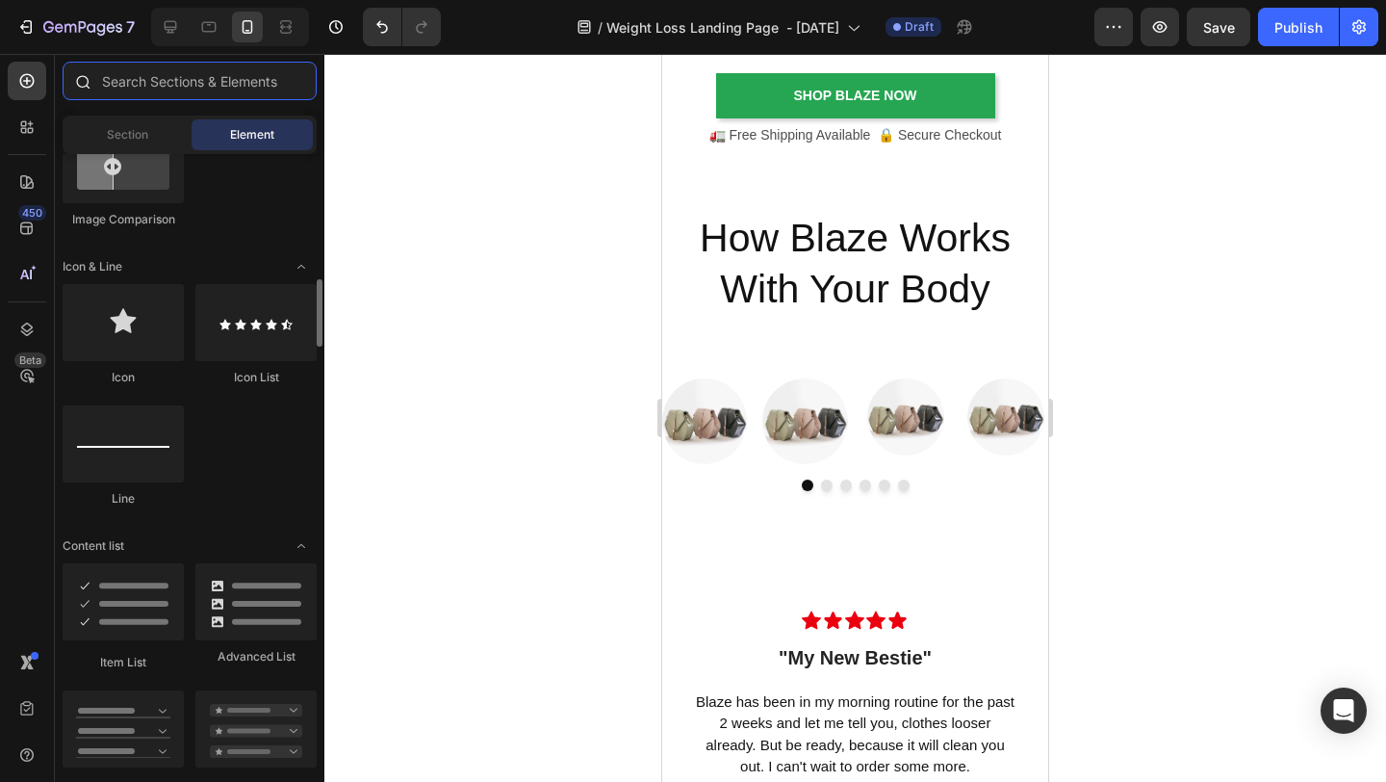
click at [237, 87] on input "text" at bounding box center [190, 81] width 254 height 39
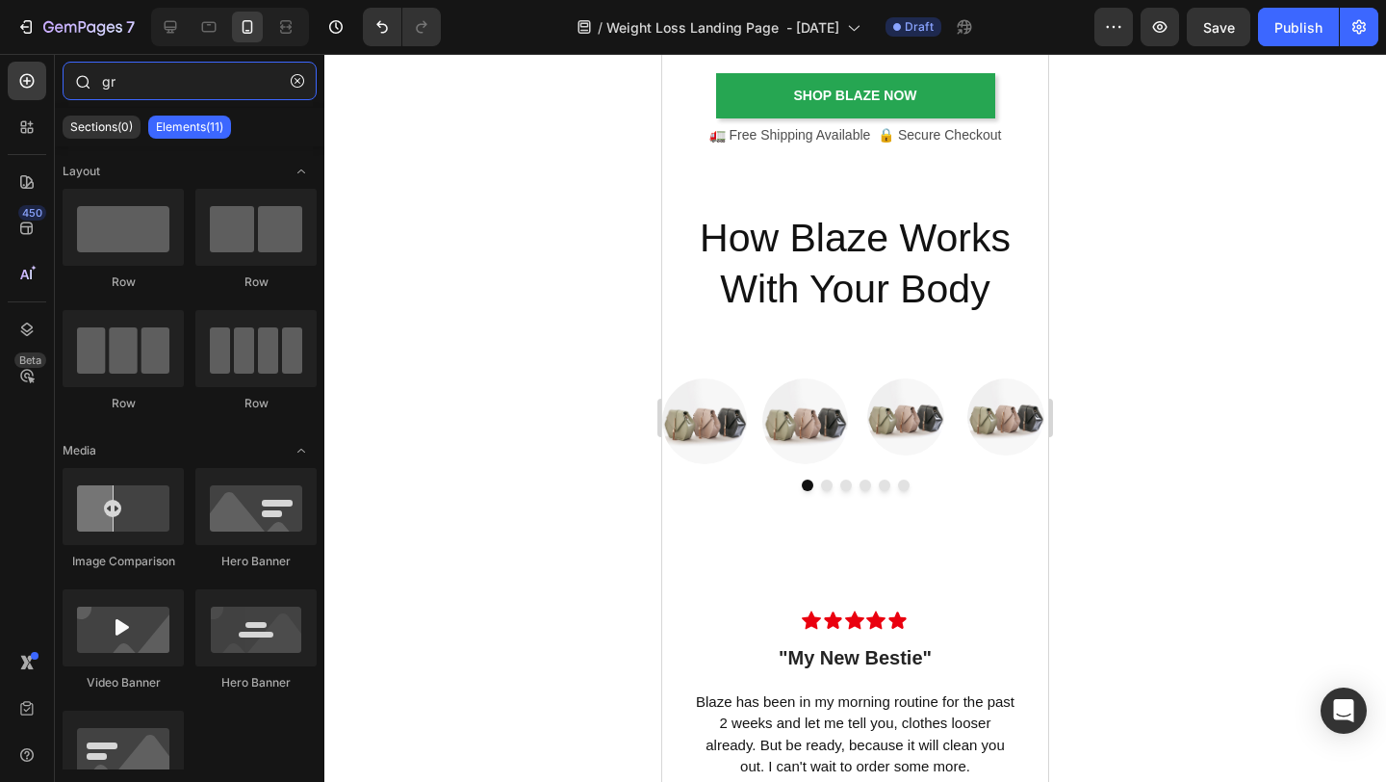
type input "g"
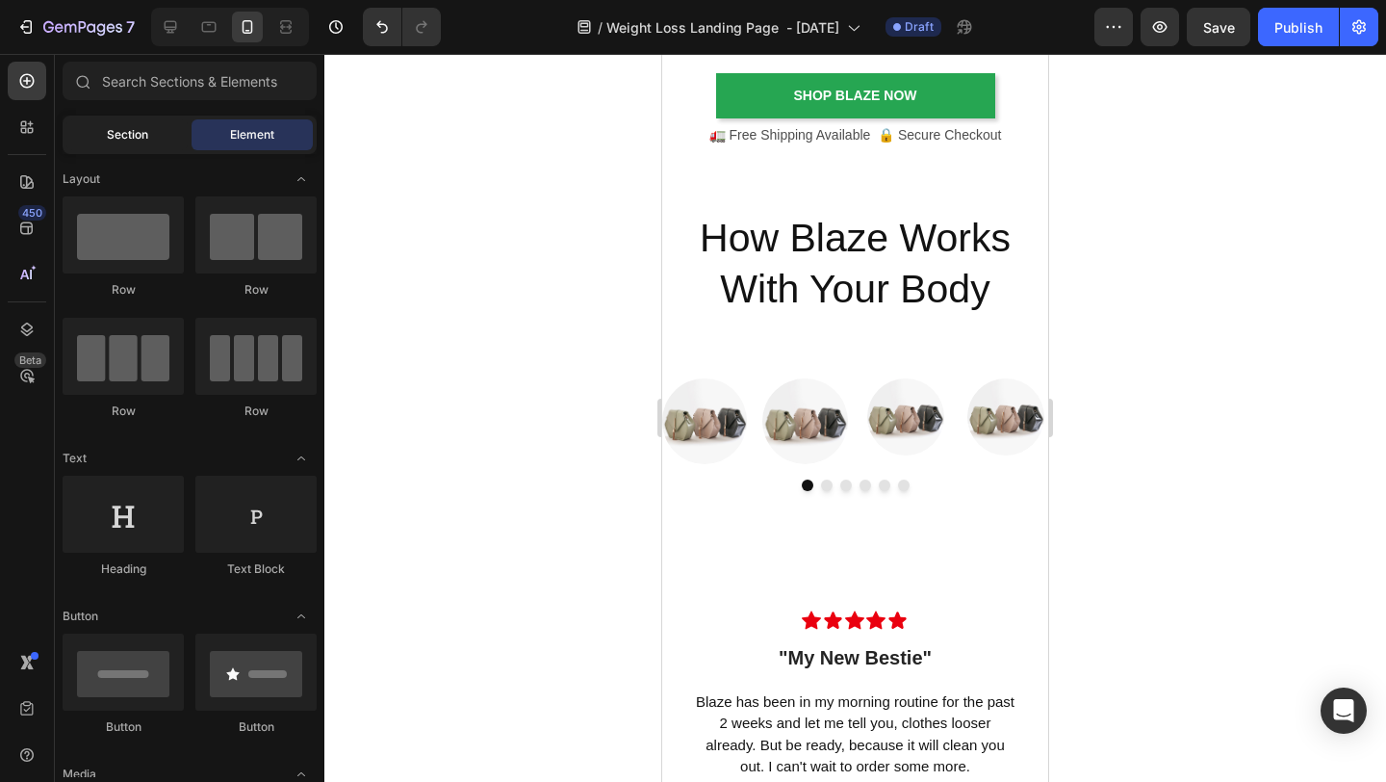
click at [174, 135] on div "Section" at bounding box center [126, 134] width 121 height 31
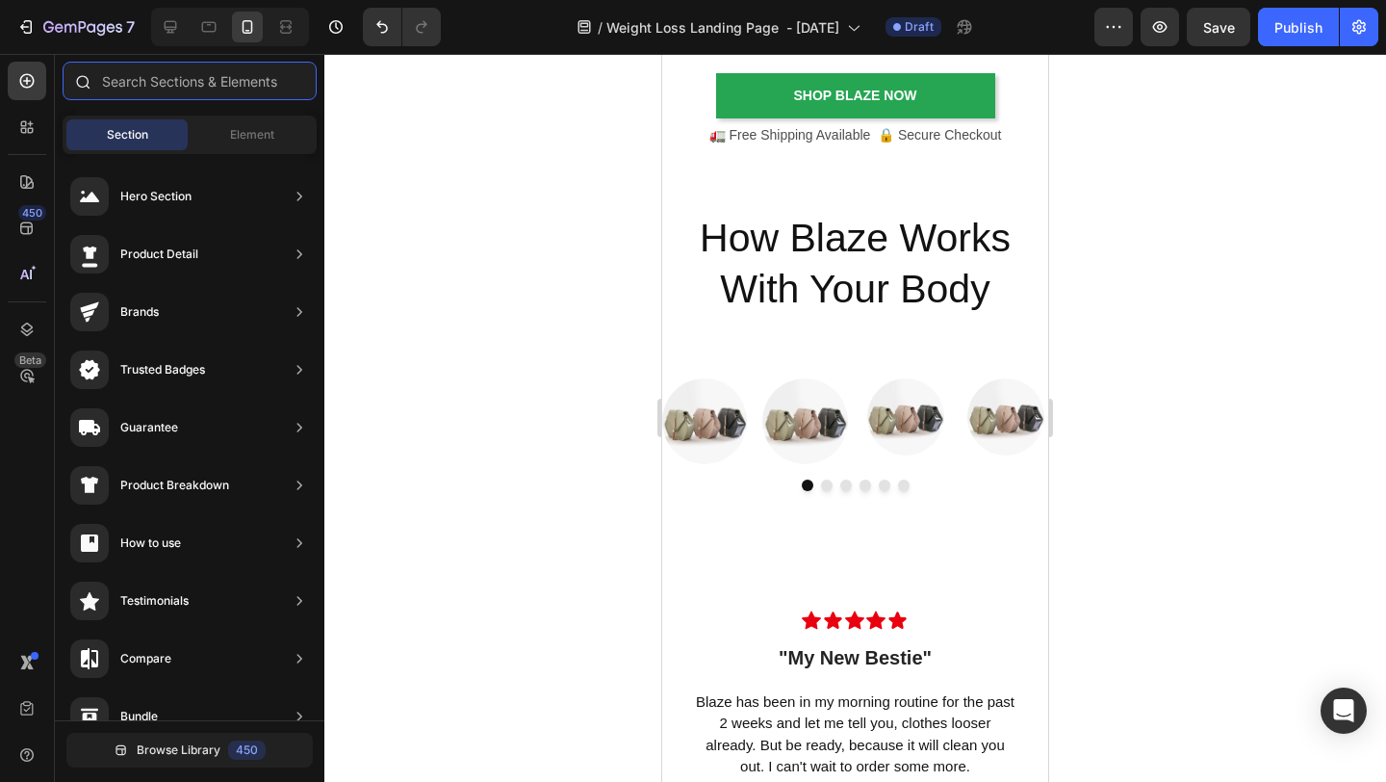
click at [165, 91] on input "text" at bounding box center [190, 81] width 254 height 39
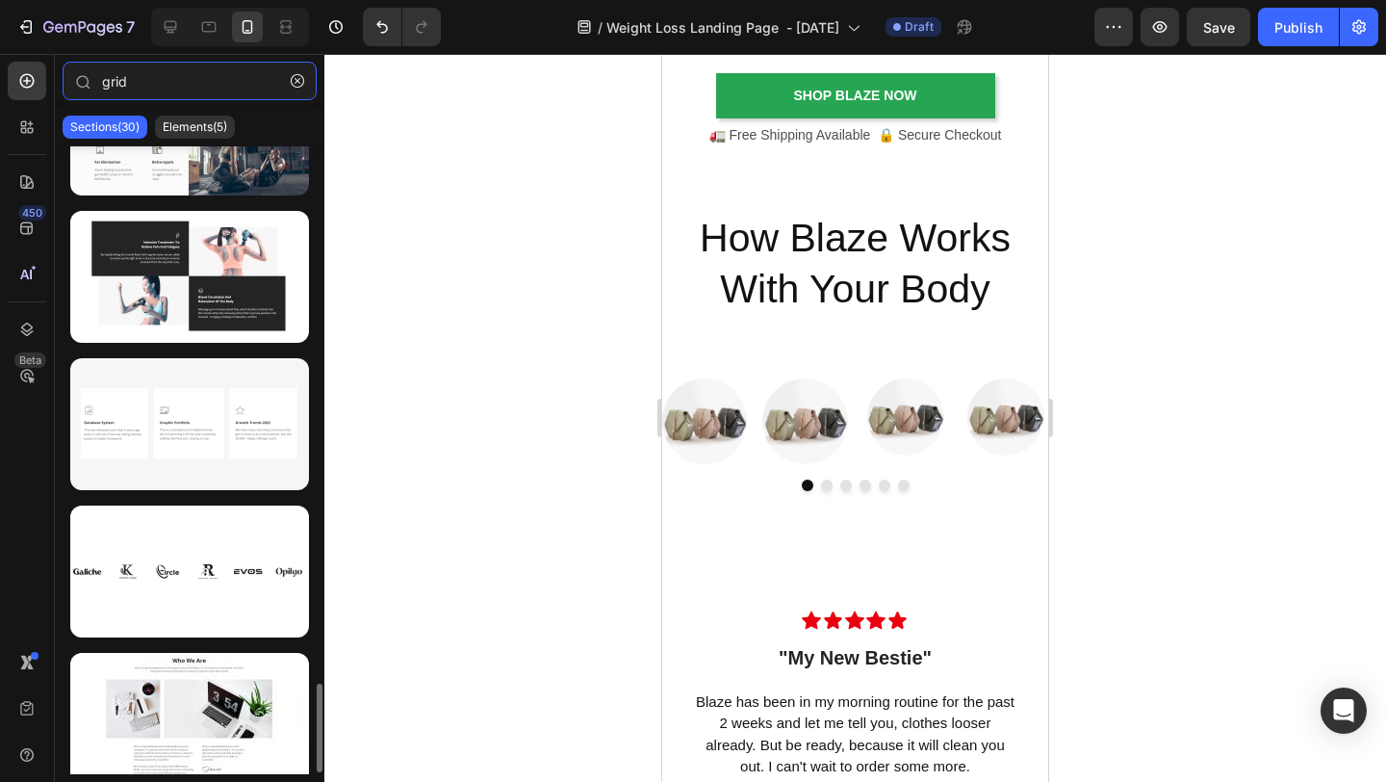
scroll to position [3784, 0]
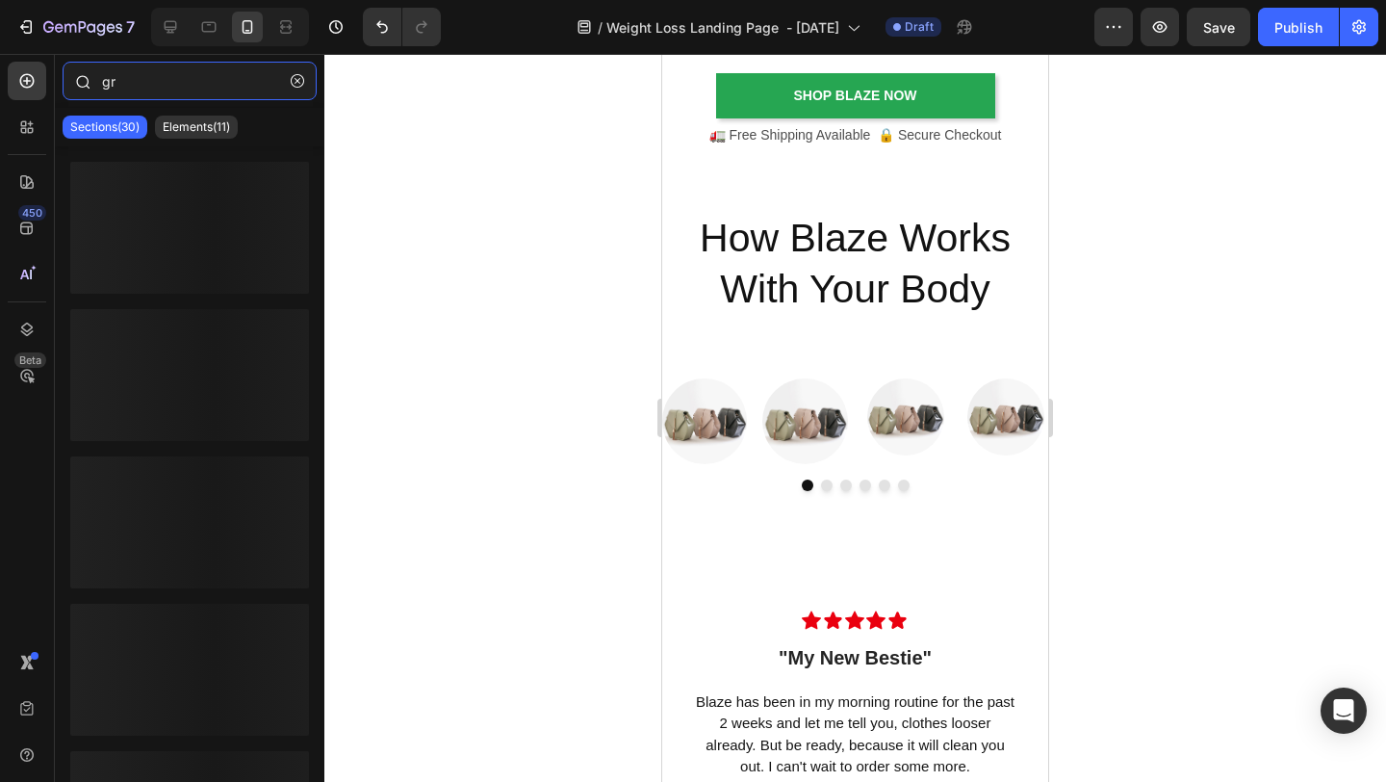
type input "g"
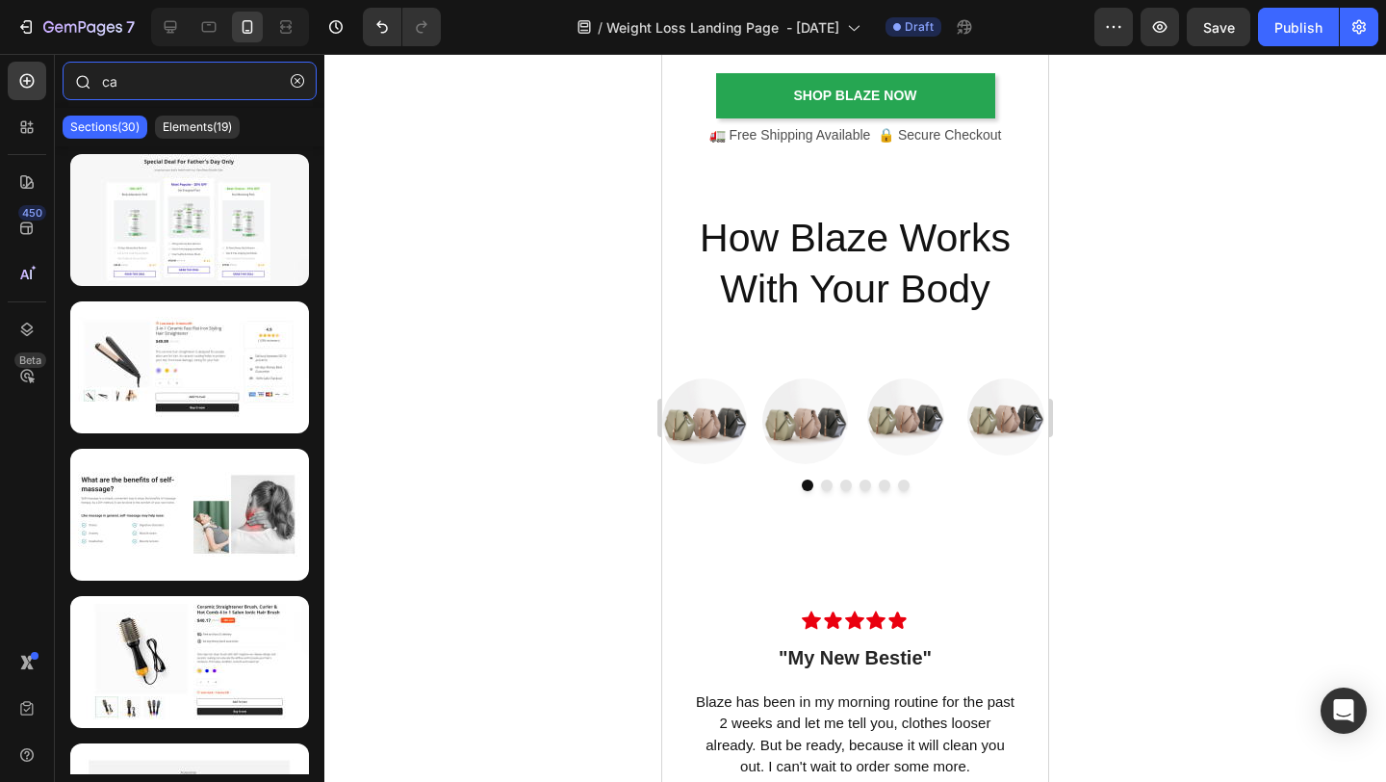
type input "c"
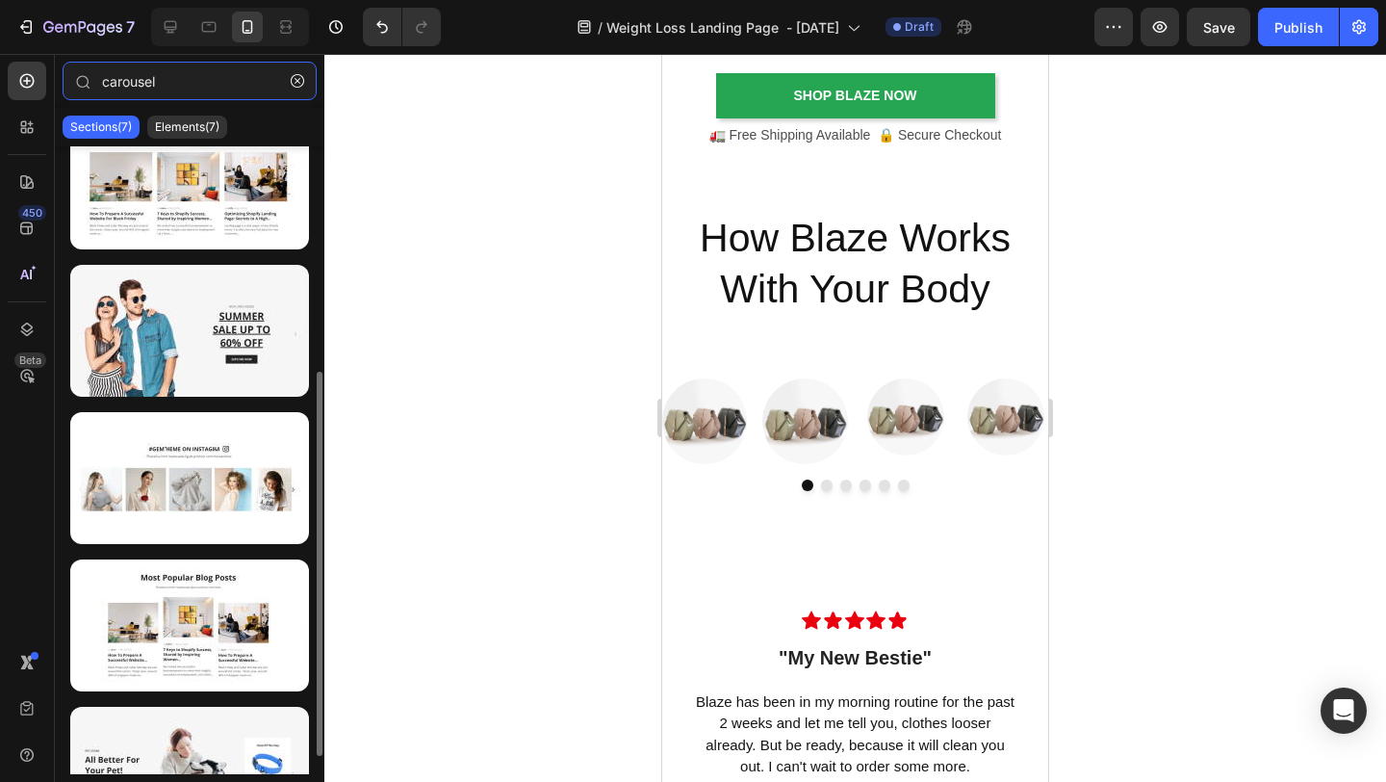
scroll to position [396, 0]
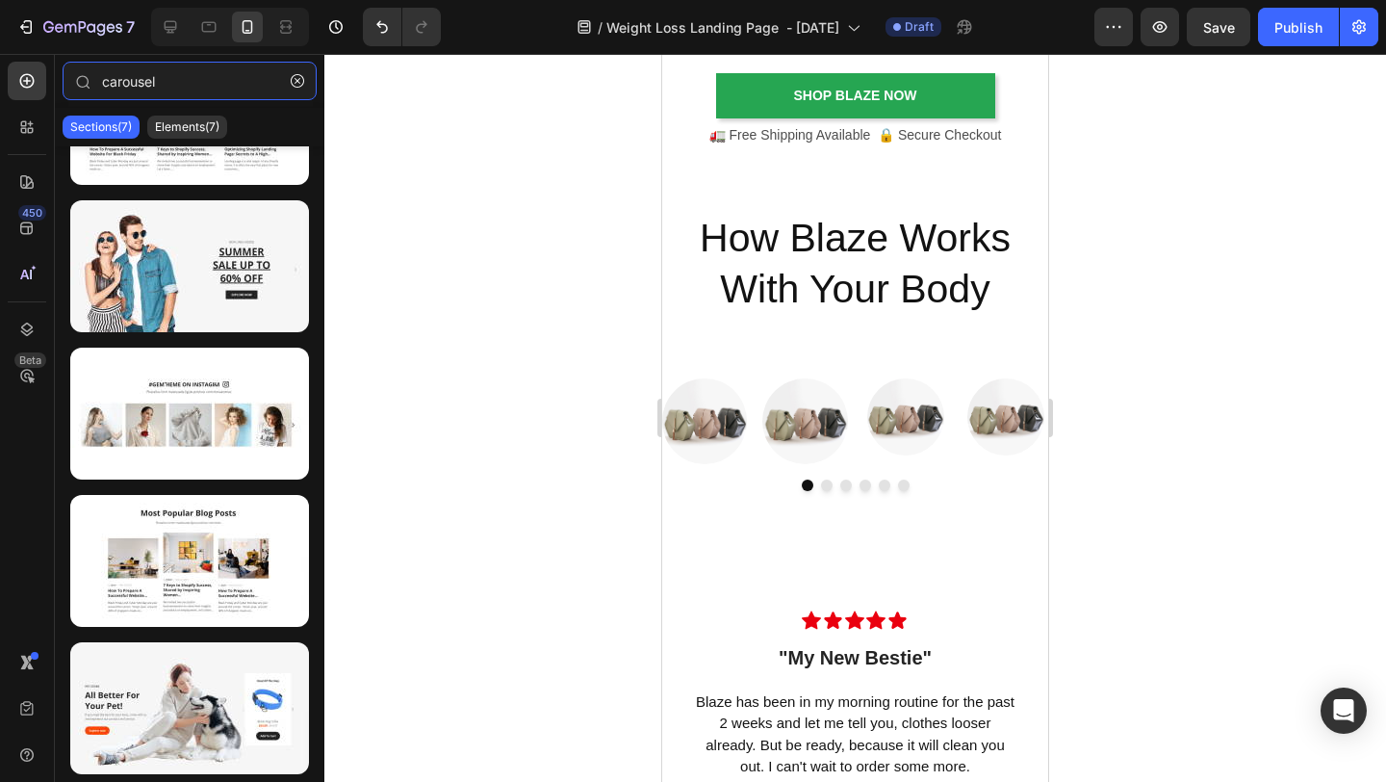
type input "carousel"
click at [488, 453] on div at bounding box center [855, 418] width 1062 height 728
click at [184, 123] on p "Elements(7)" at bounding box center [187, 126] width 65 height 15
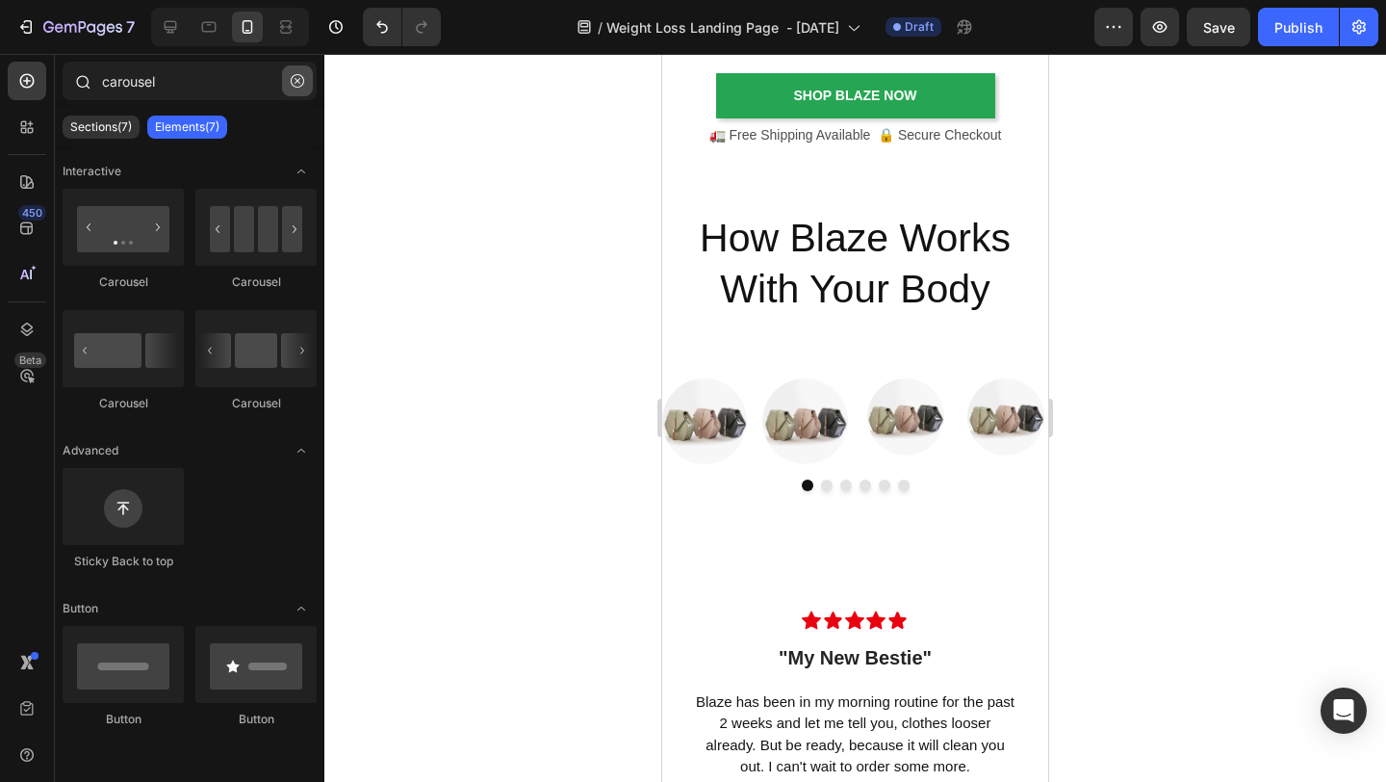
click at [303, 85] on icon "button" at bounding box center [297, 80] width 13 height 13
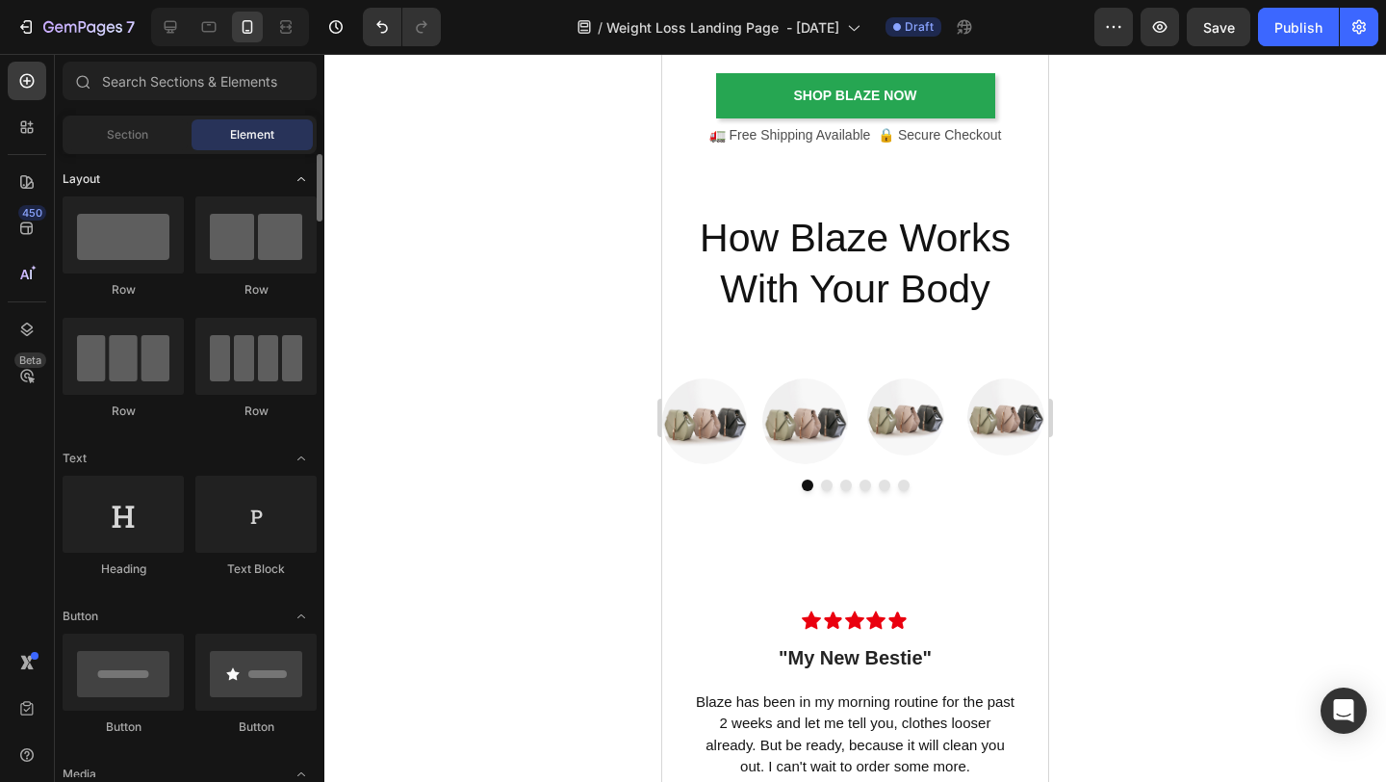
click at [301, 180] on icon "Toggle open" at bounding box center [301, 178] width 15 height 15
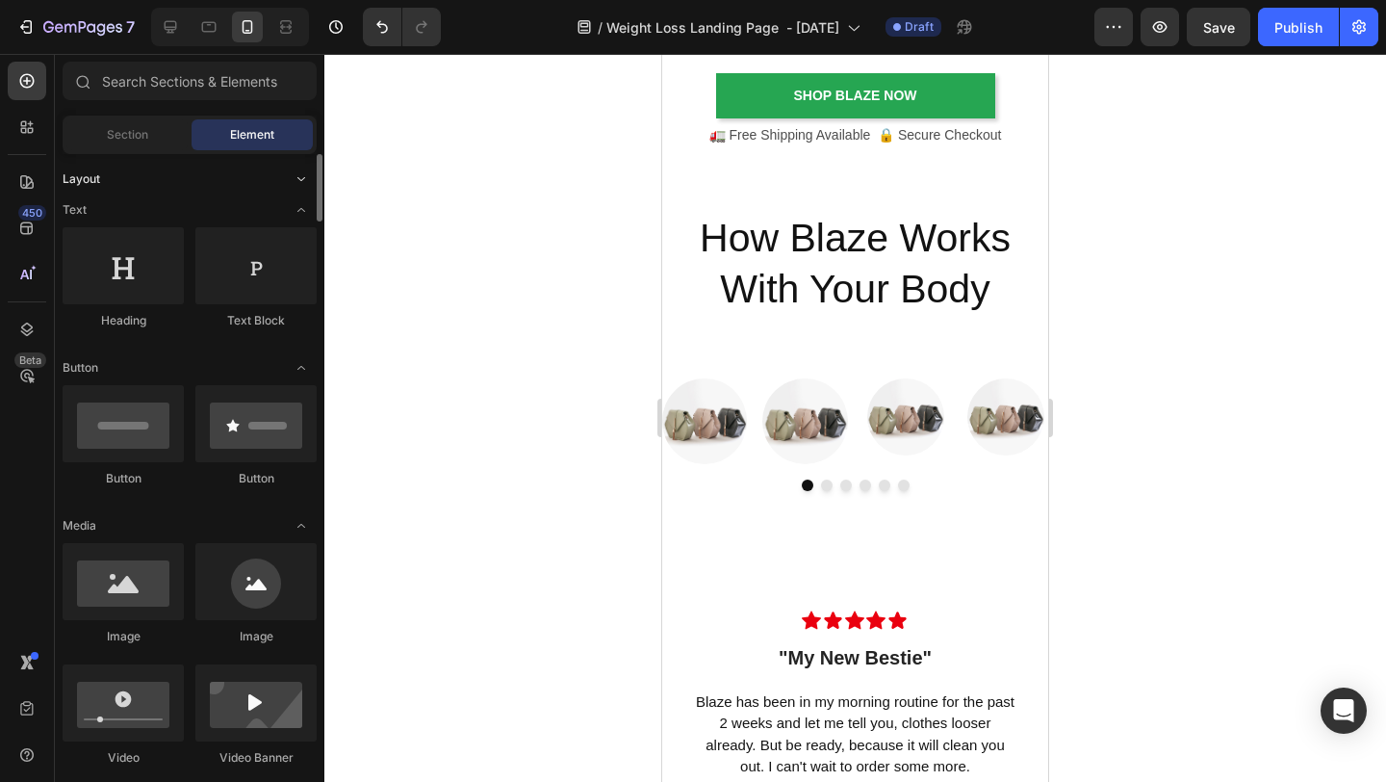
click at [301, 180] on icon "Toggle open" at bounding box center [301, 179] width 8 height 4
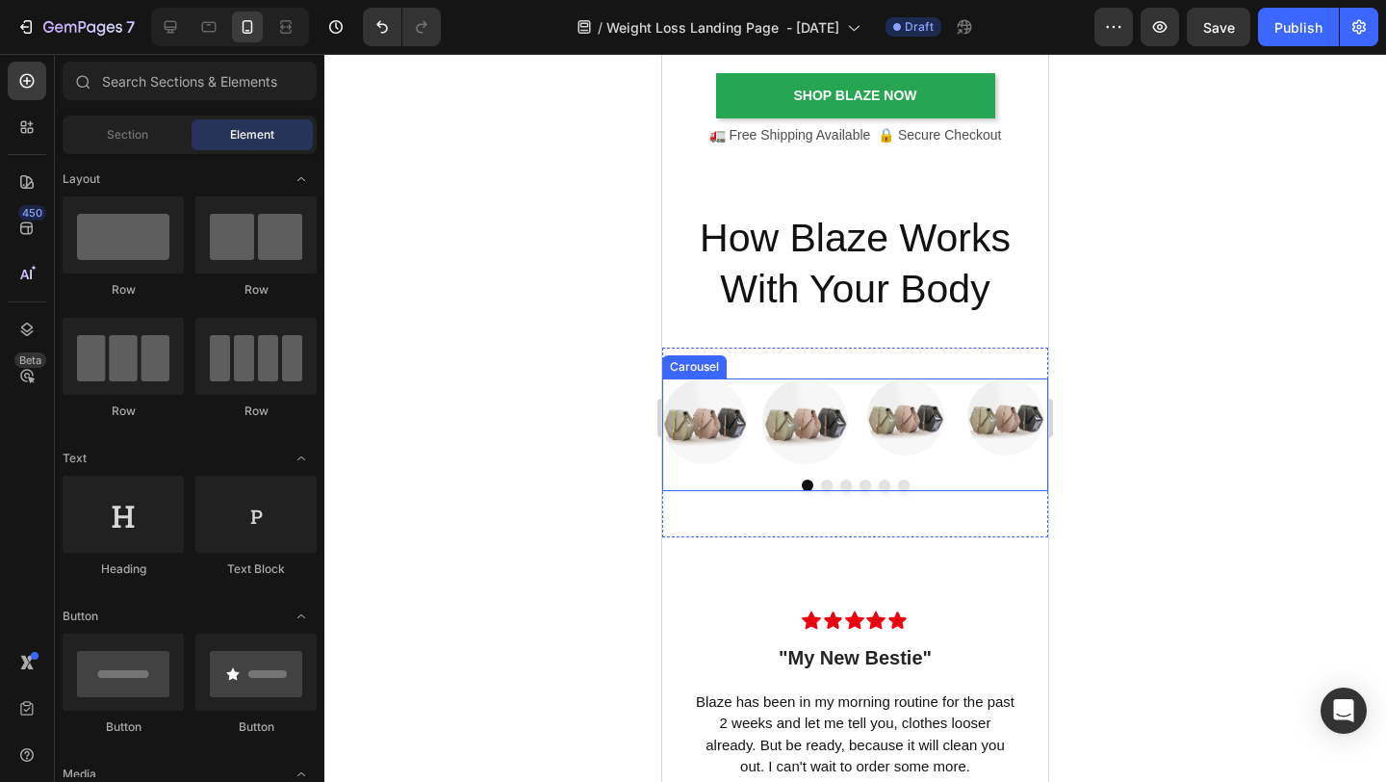
click at [687, 478] on div "Image Image Image Image Carousel" at bounding box center [855, 434] width 386 height 112
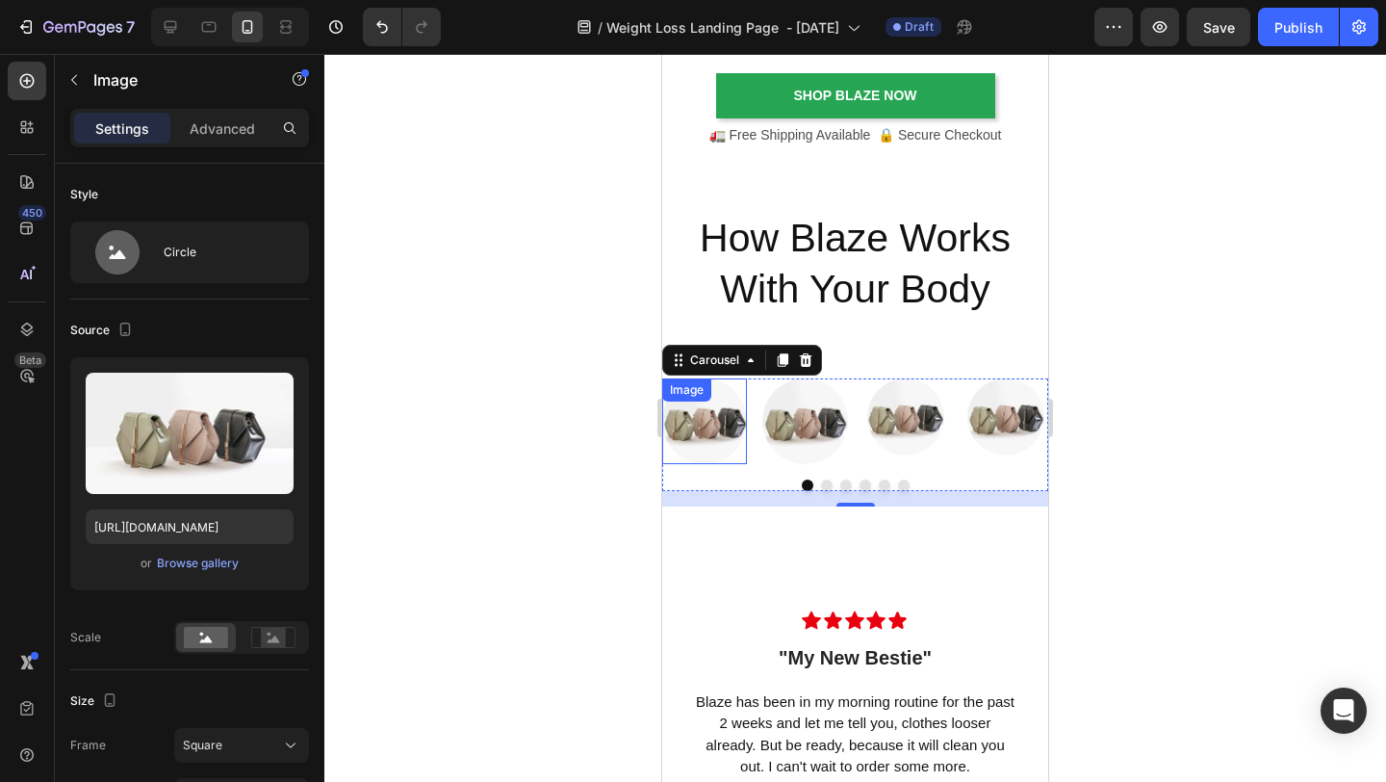
click at [678, 463] on div at bounding box center [704, 420] width 85 height 85
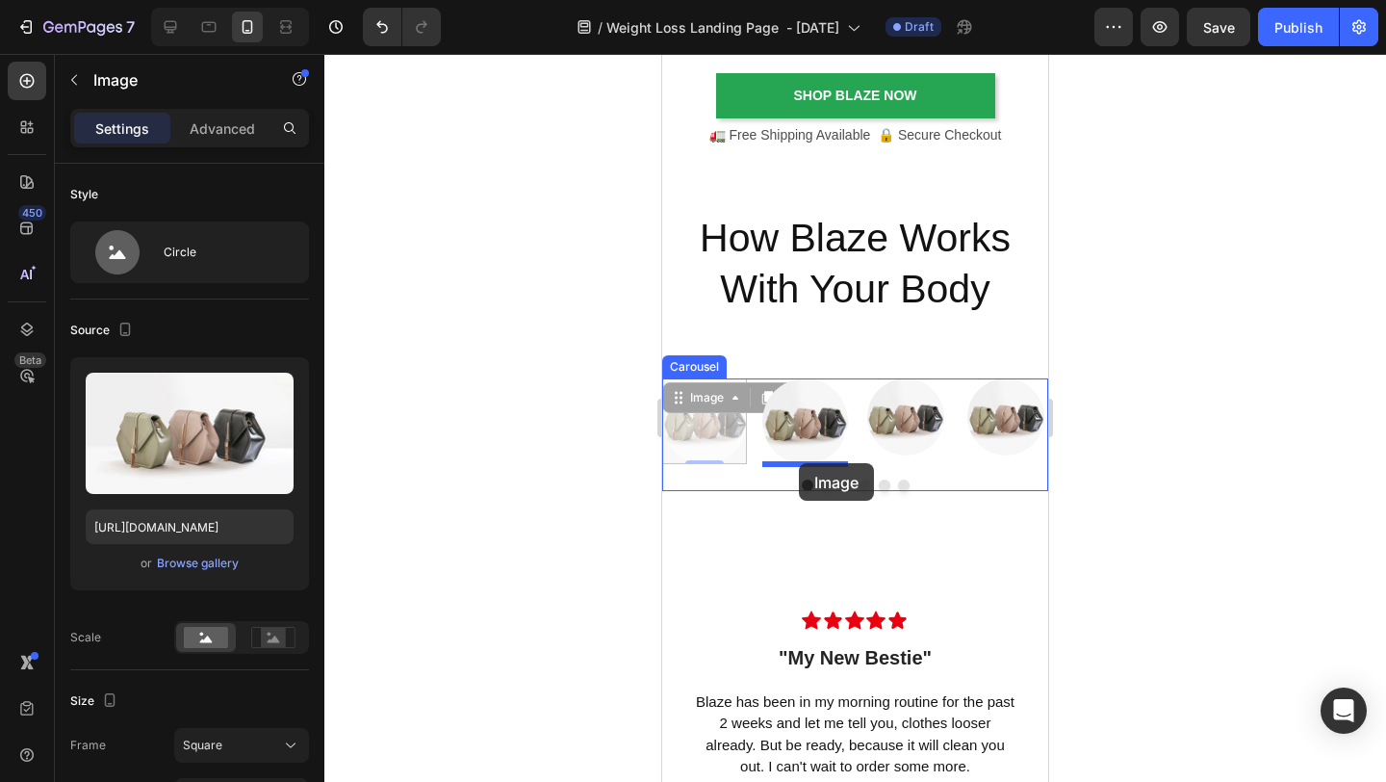
drag, startPoint x: 674, startPoint y: 404, endPoint x: 799, endPoint y: 463, distance: 138.3
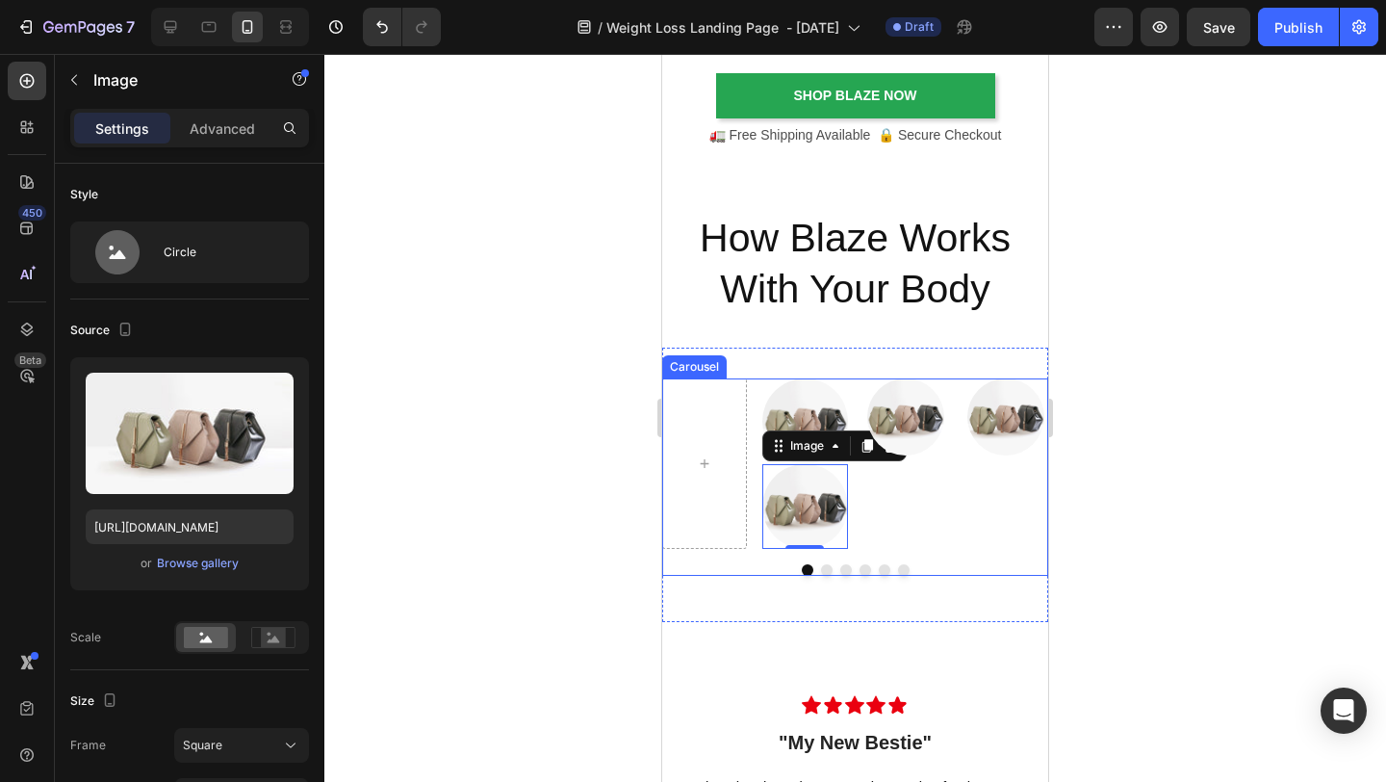
click at [996, 497] on div "Image" at bounding box center [1006, 463] width 85 height 170
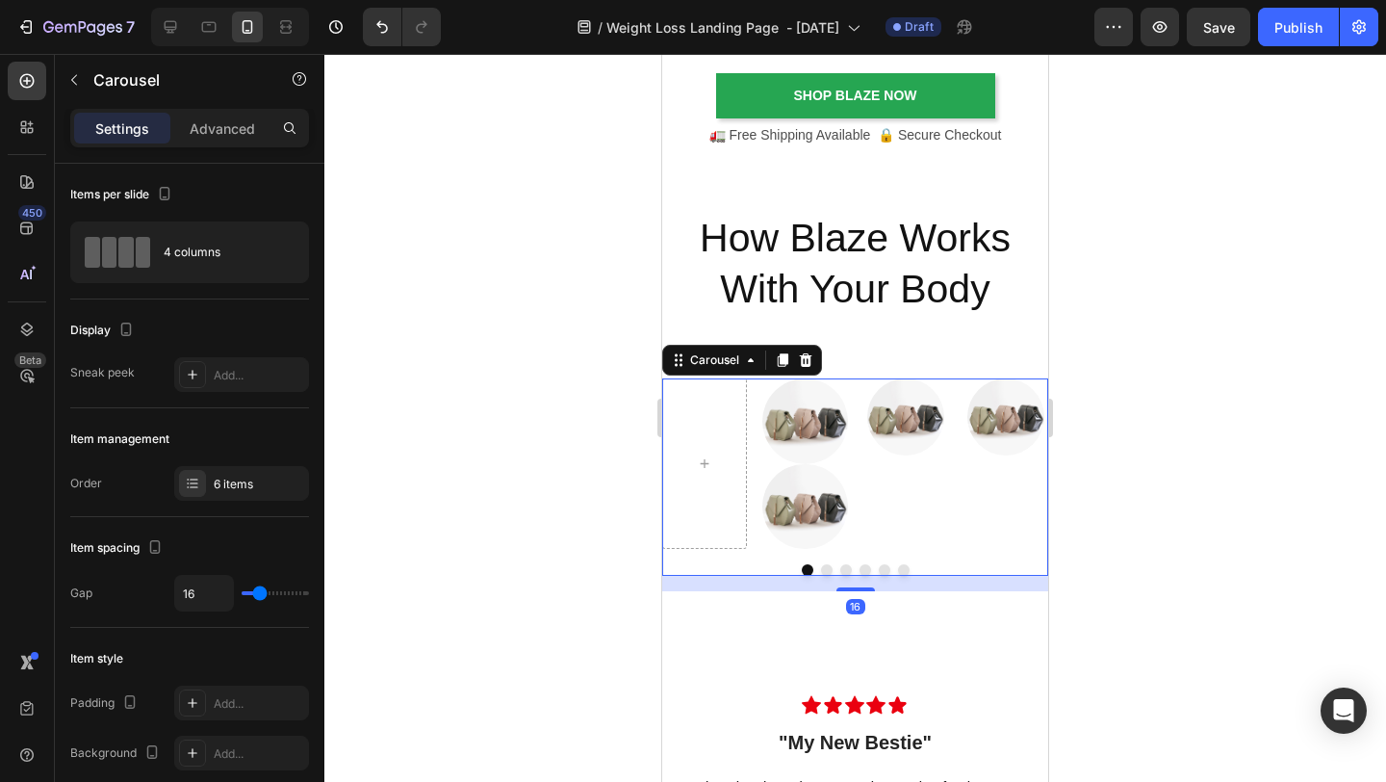
click at [1143, 478] on div at bounding box center [855, 418] width 1062 height 728
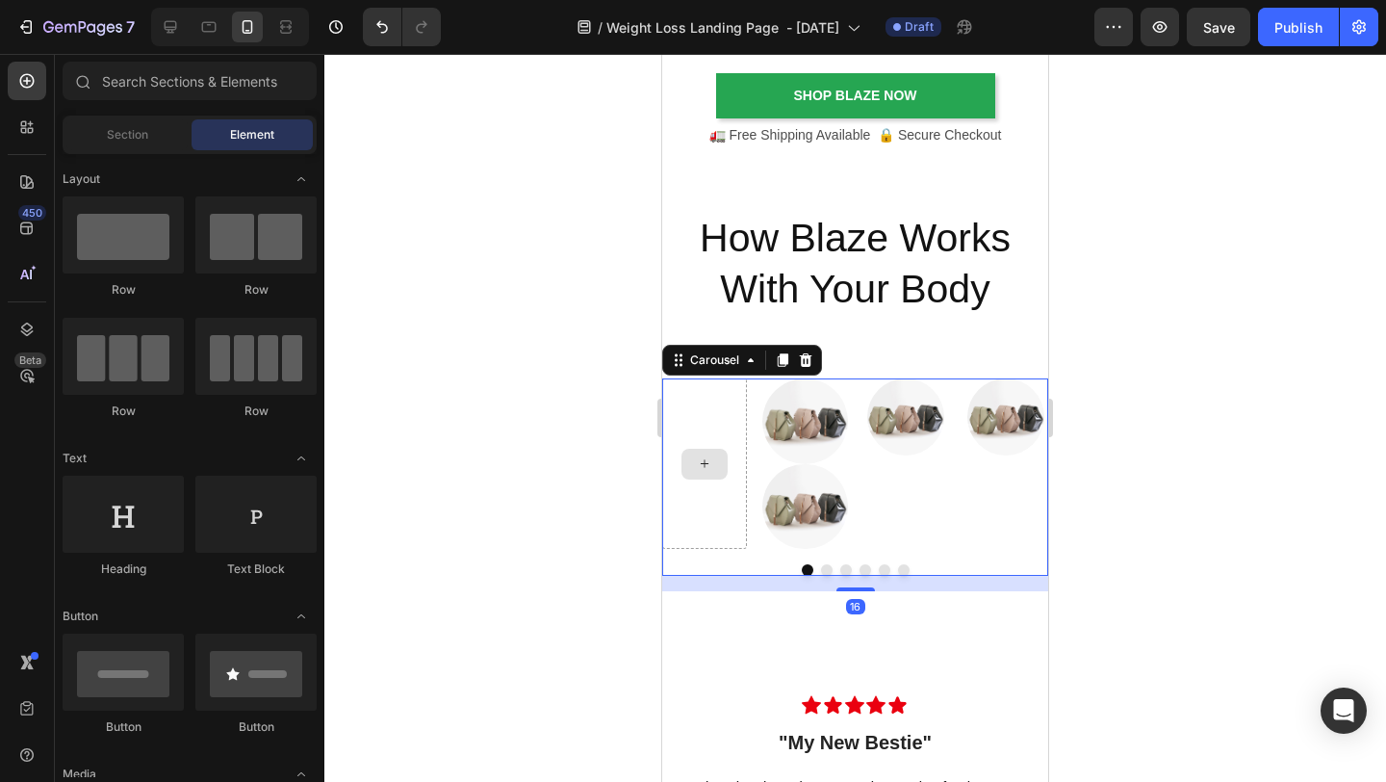
click at [727, 451] on div at bounding box center [704, 463] width 85 height 170
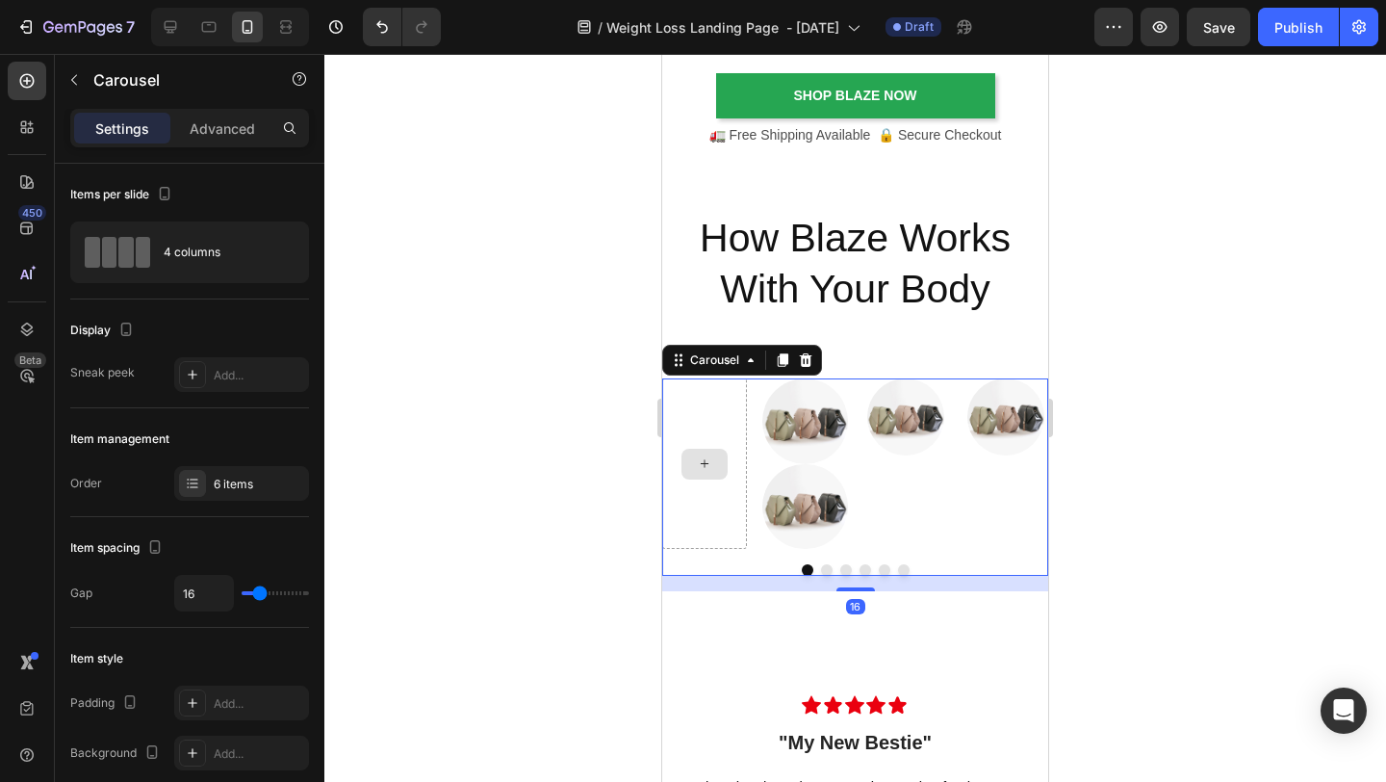
click at [734, 388] on div at bounding box center [704, 463] width 85 height 170
click at [970, 445] on div at bounding box center [1006, 416] width 85 height 77
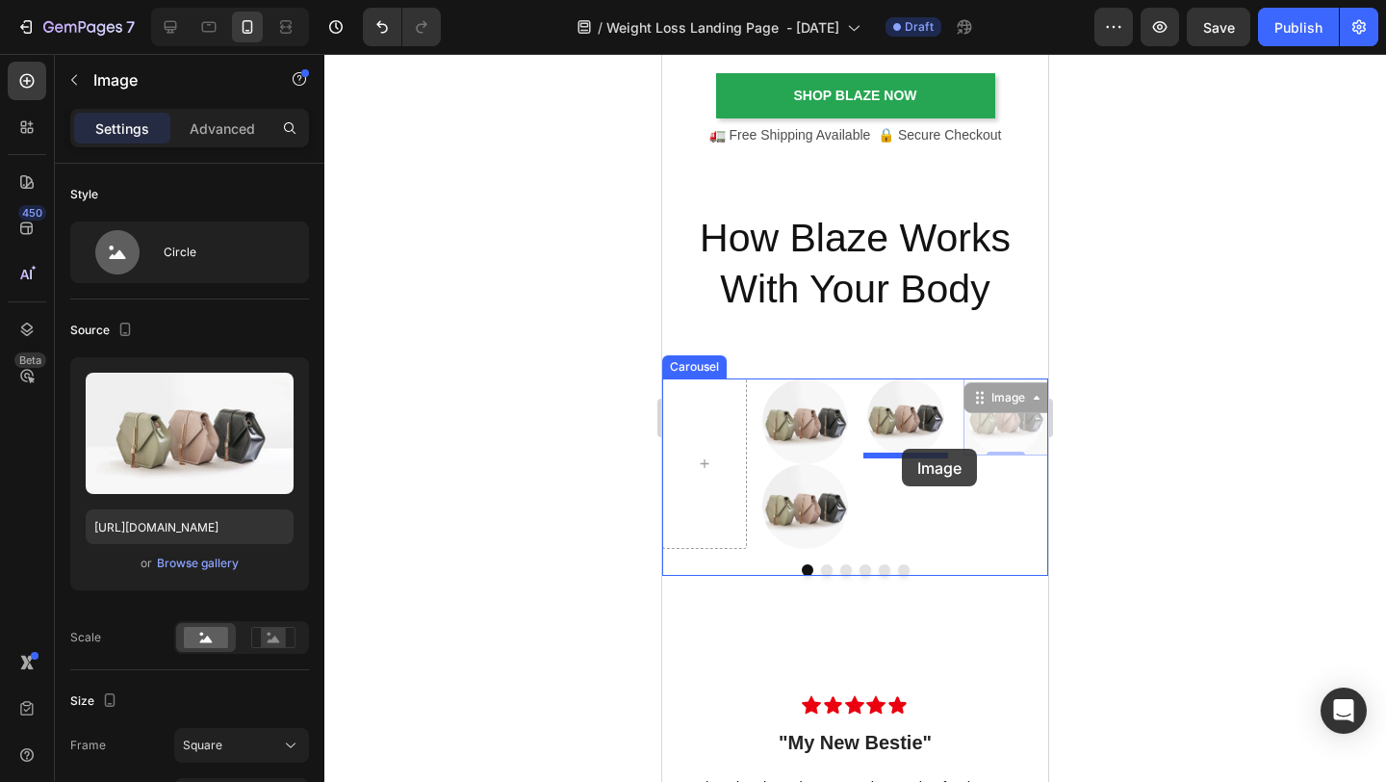
drag, startPoint x: 985, startPoint y: 398, endPoint x: 901, endPoint y: 449, distance: 98.1
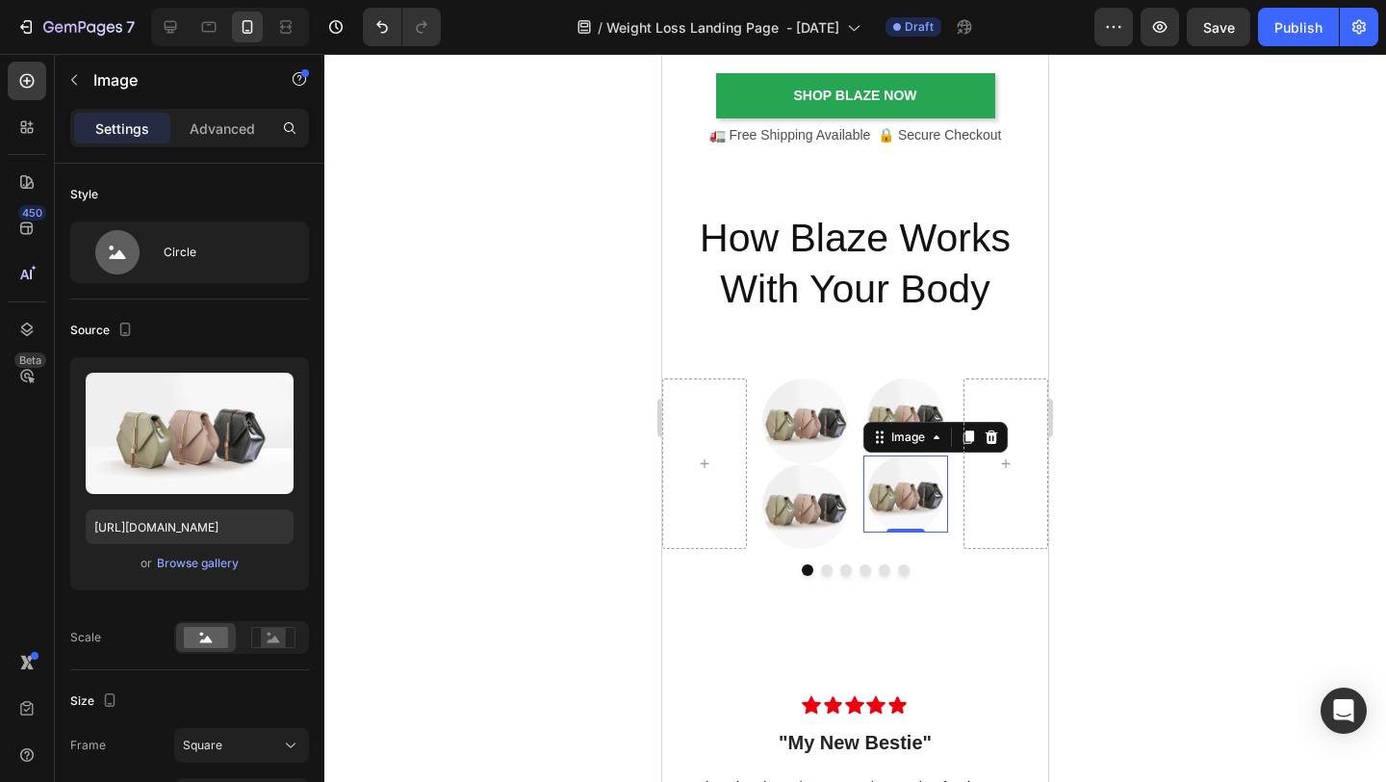
click at [1134, 516] on div at bounding box center [855, 418] width 1062 height 728
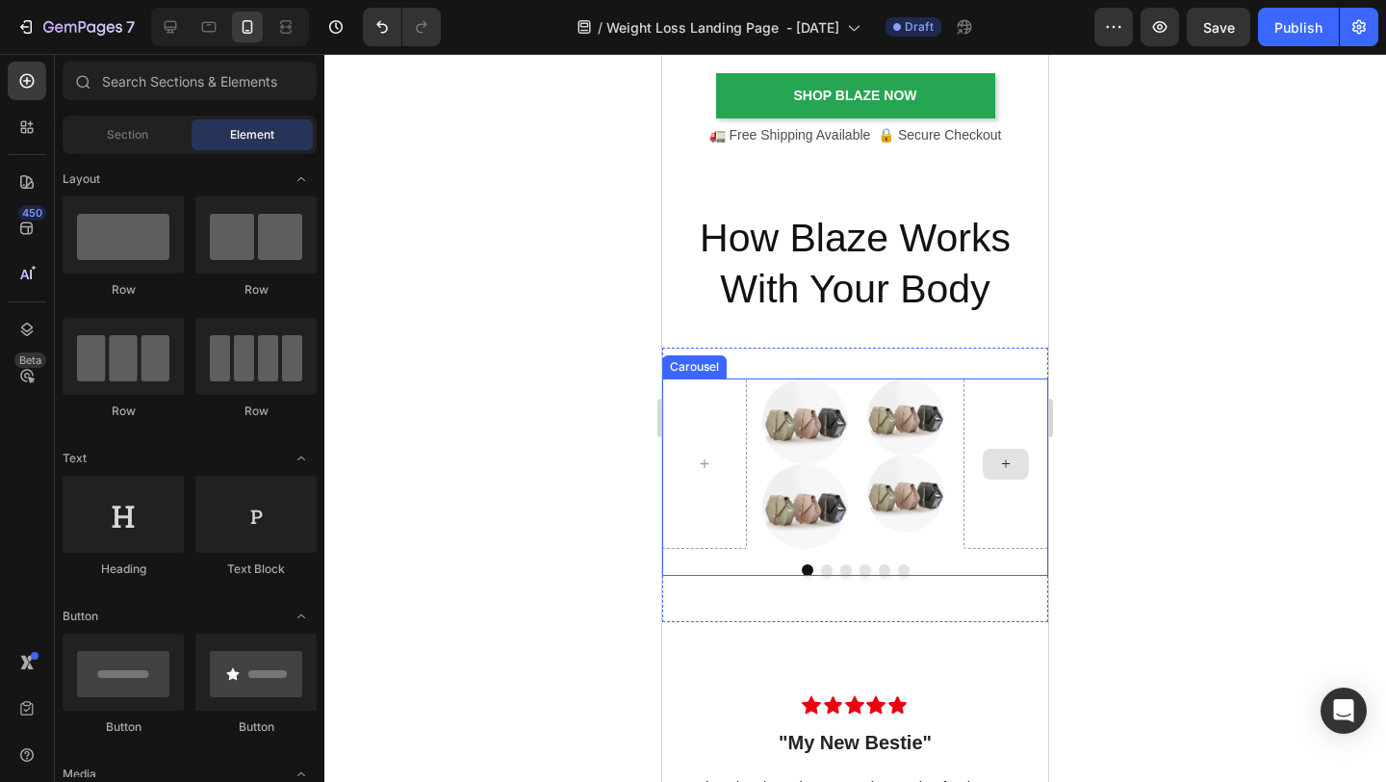
click at [992, 496] on div at bounding box center [1006, 463] width 85 height 170
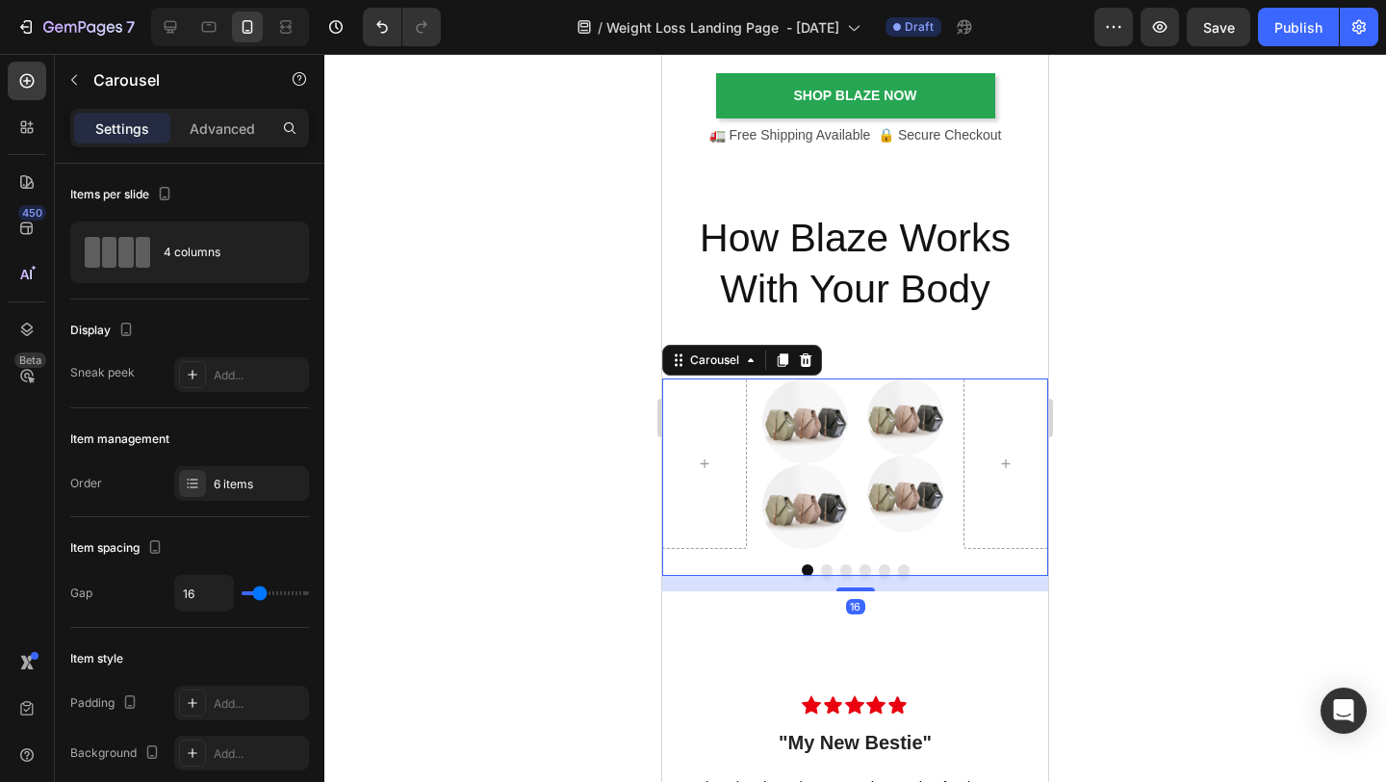
click at [1177, 510] on div at bounding box center [855, 418] width 1062 height 728
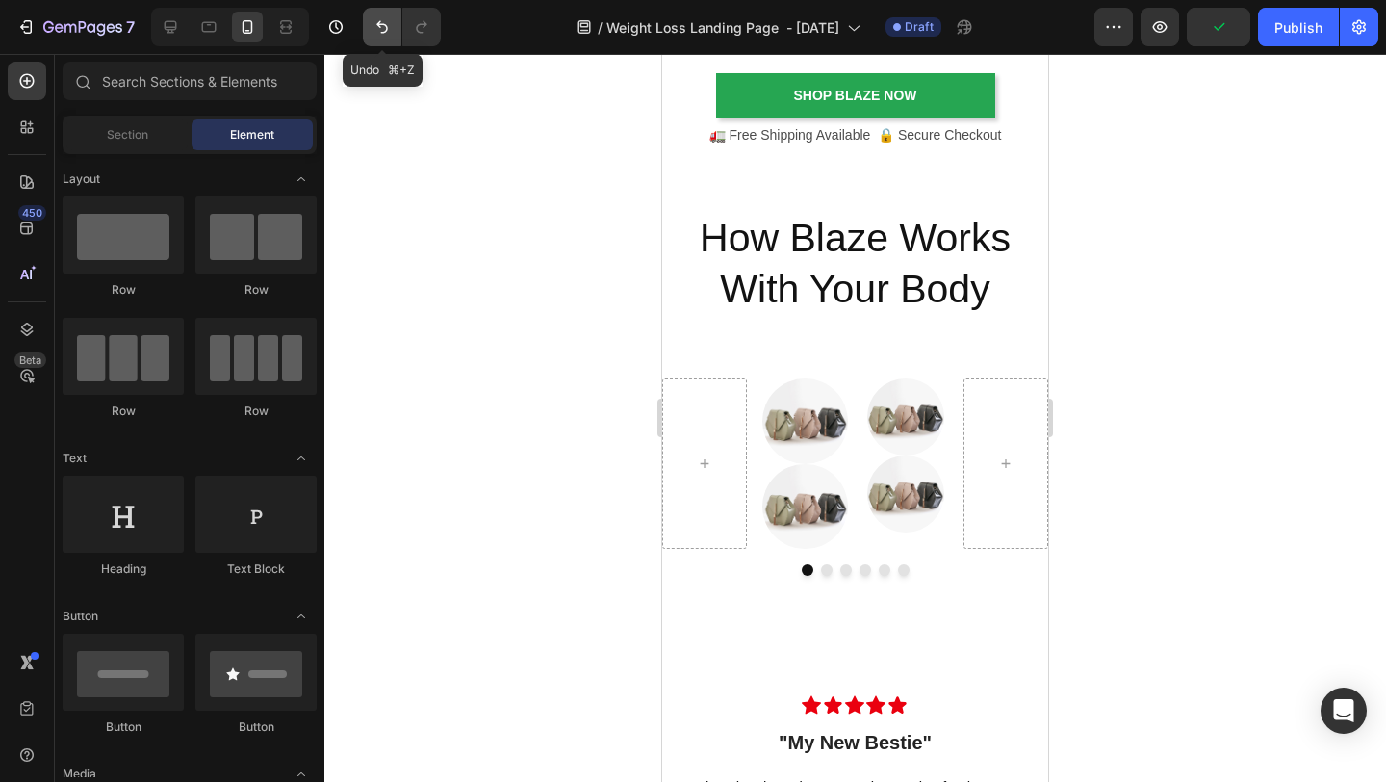
click at [376, 21] on icon "Undo/Redo" at bounding box center [382, 26] width 19 height 19
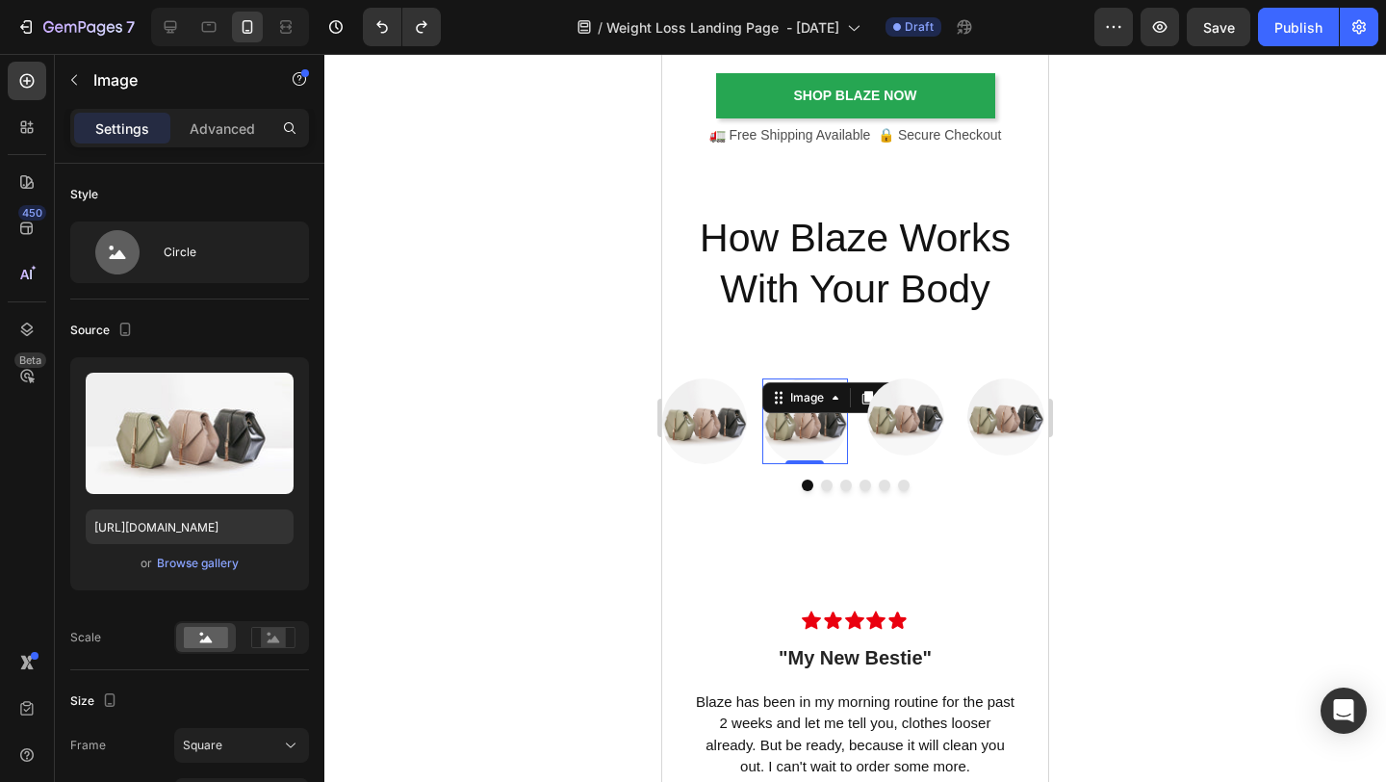
click at [815, 450] on img at bounding box center [805, 420] width 85 height 85
click at [945, 392] on div "Image 0" at bounding box center [906, 416] width 85 height 77
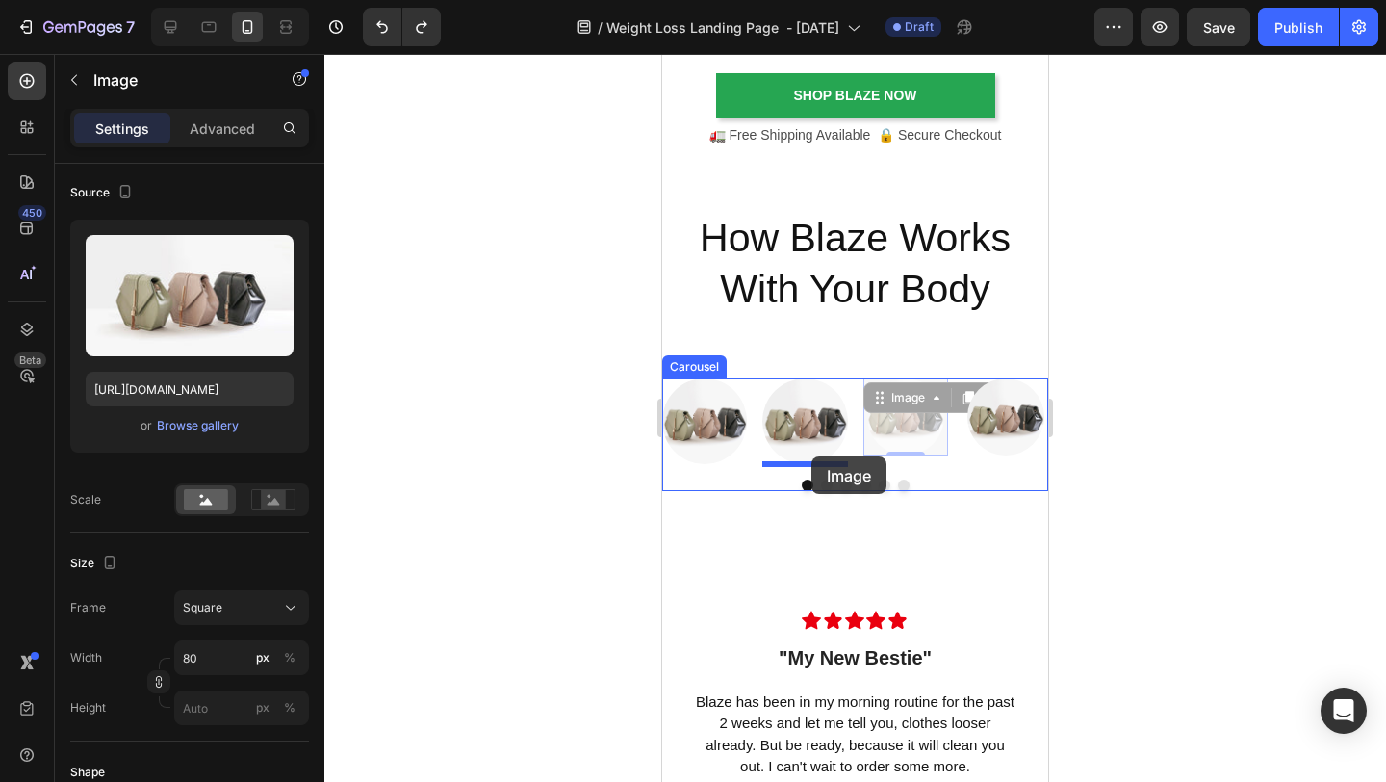
drag, startPoint x: 879, startPoint y: 404, endPoint x: 812, endPoint y: 456, distance: 85.1
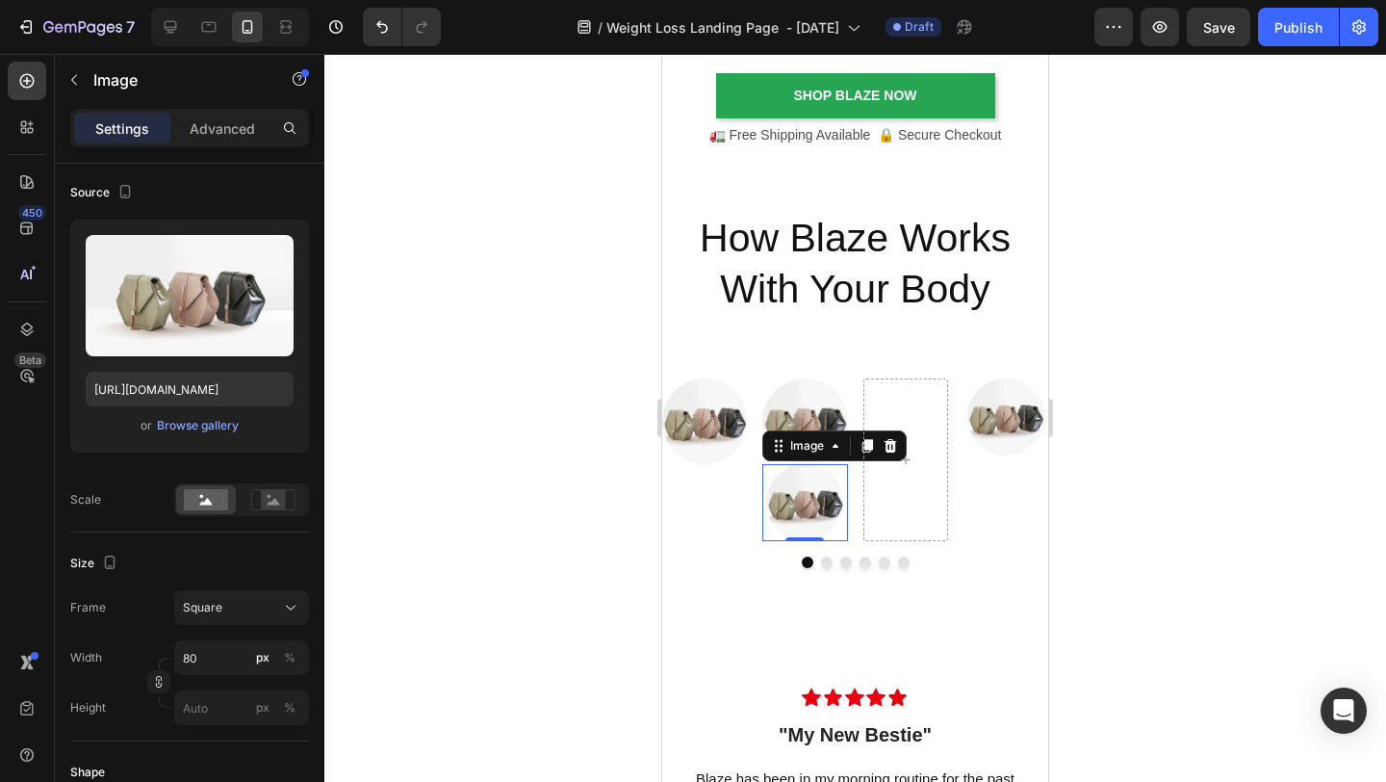
click at [1153, 490] on div at bounding box center [855, 418] width 1062 height 728
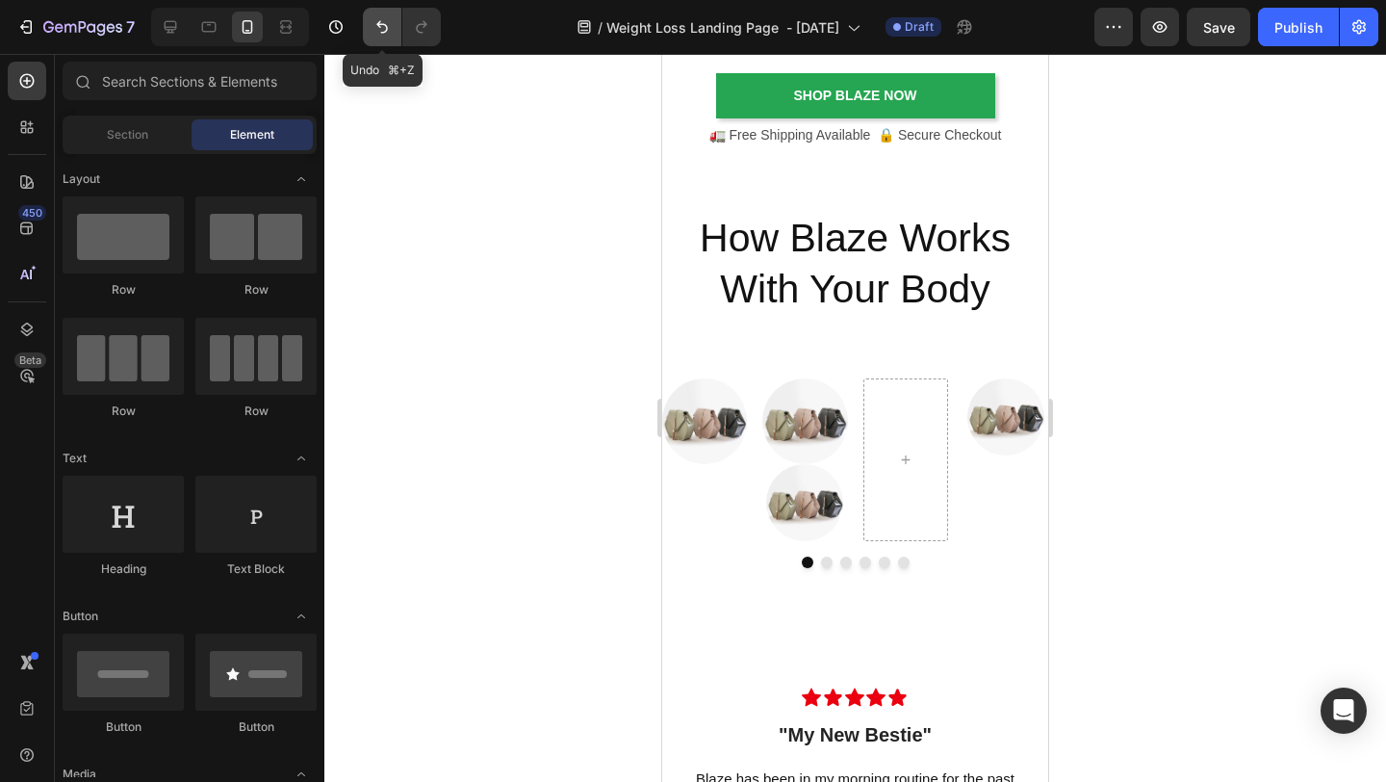
click at [383, 30] on icon "Undo/Redo" at bounding box center [382, 26] width 19 height 19
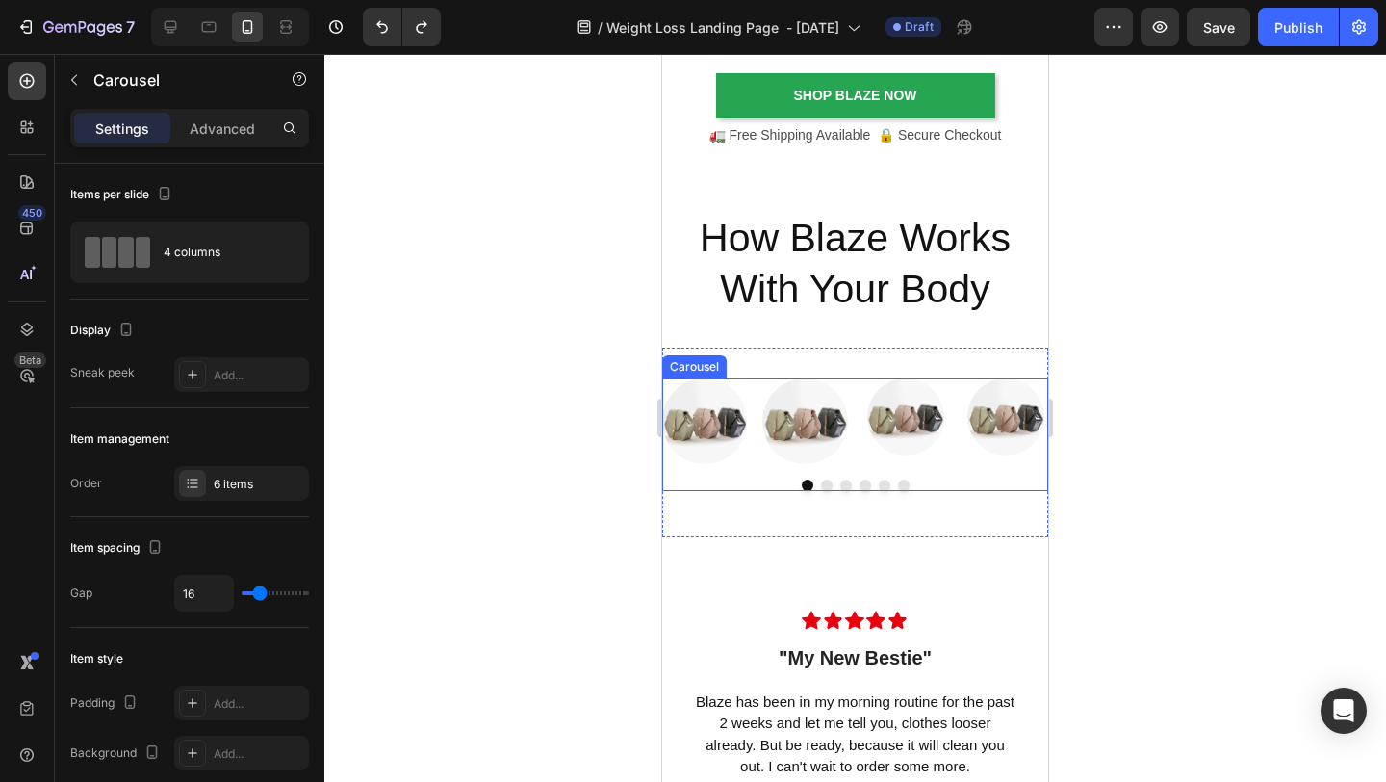
click at [727, 473] on div "Image Image Image Image Carousel" at bounding box center [855, 434] width 386 height 112
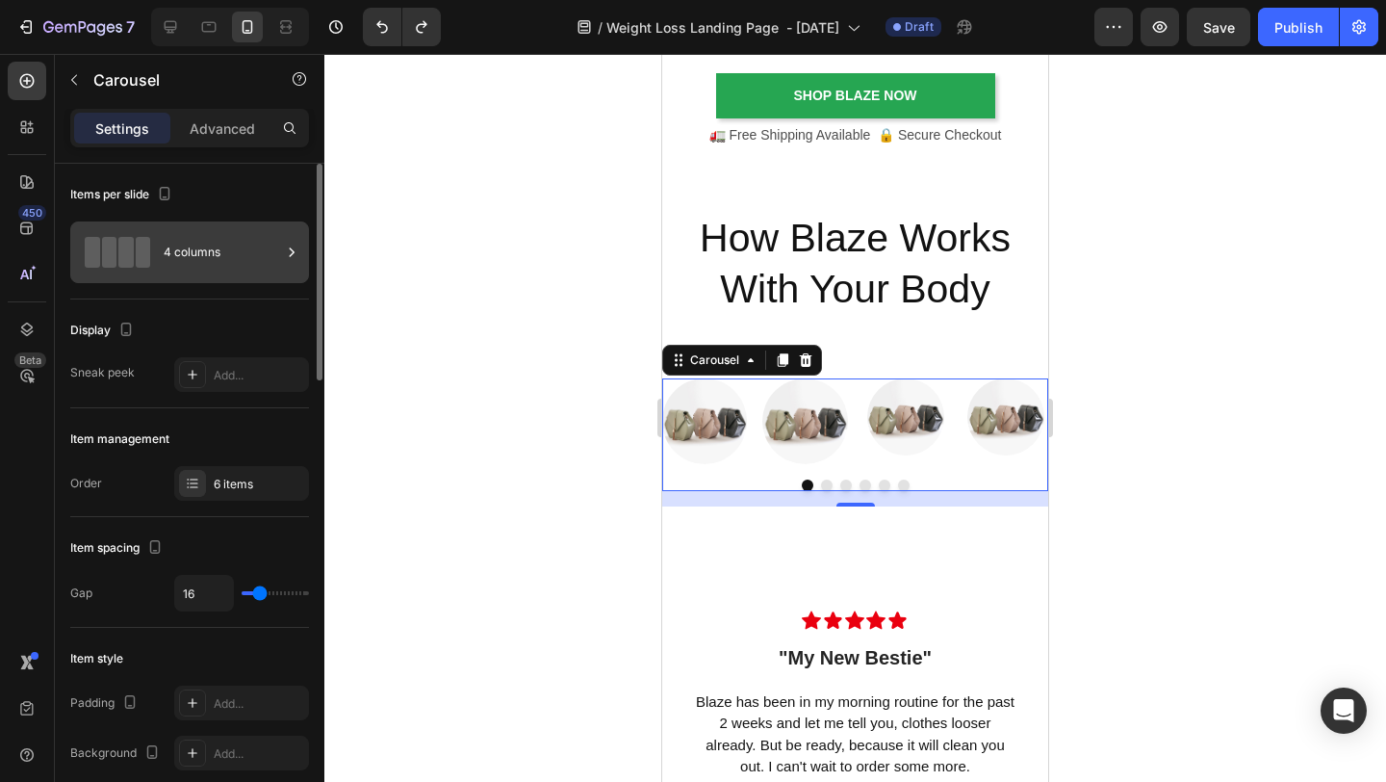
click at [267, 244] on div "4 columns" at bounding box center [222, 252] width 117 height 44
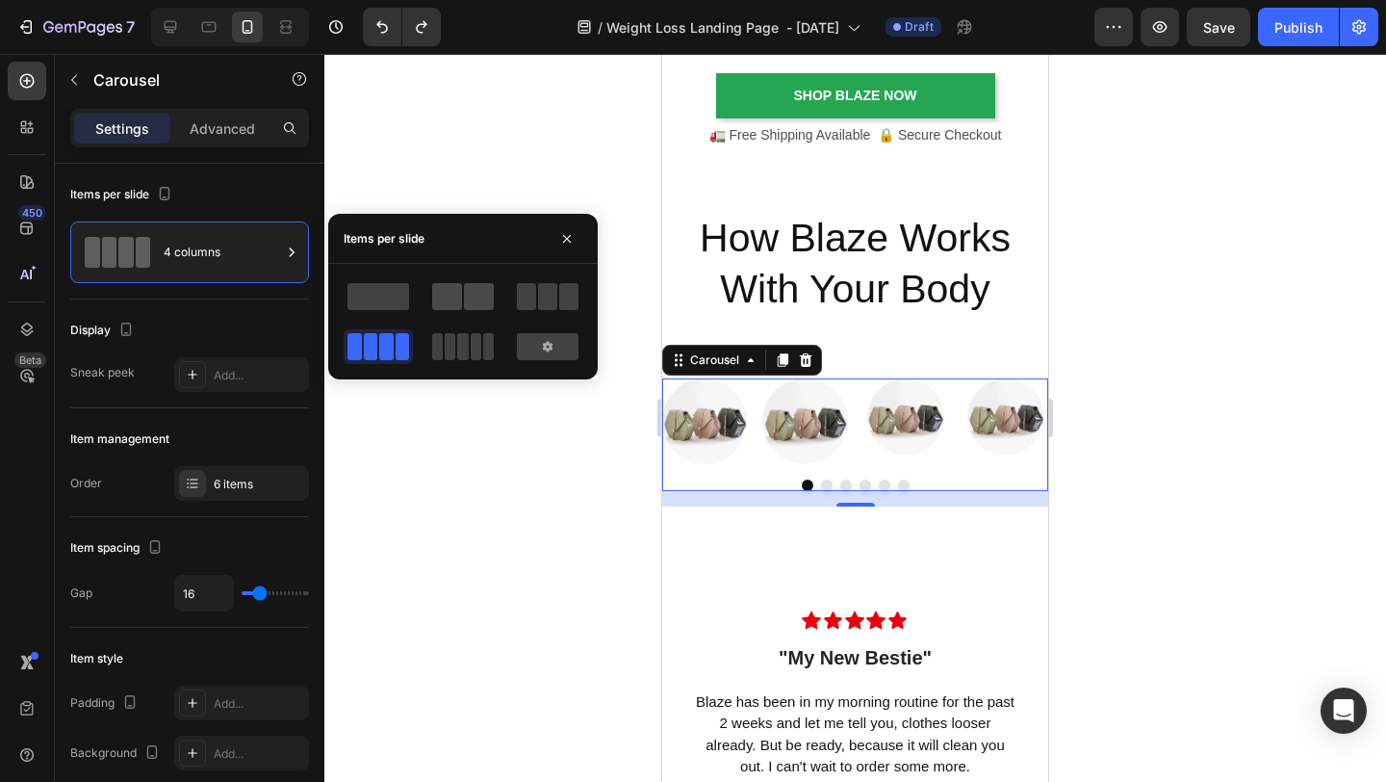
click at [469, 296] on span at bounding box center [479, 296] width 30 height 27
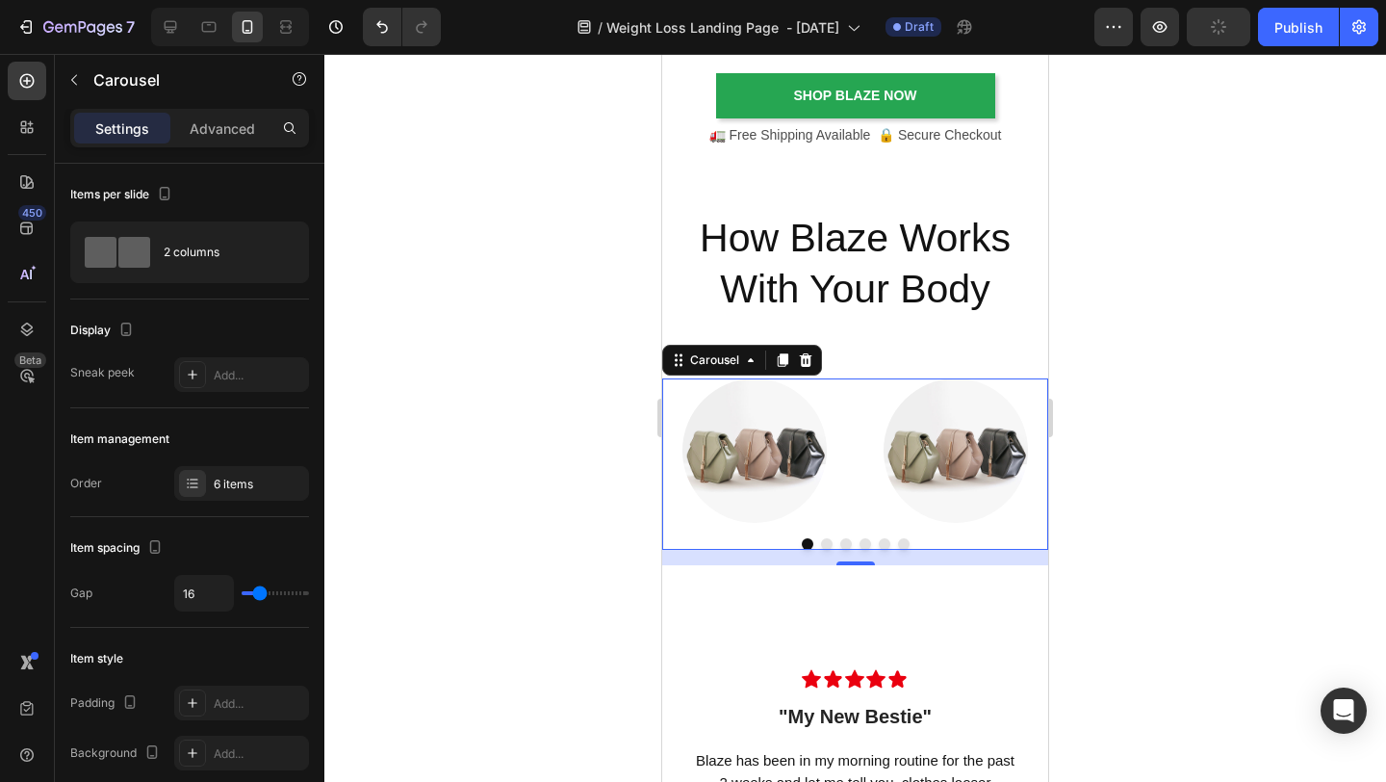
click at [1161, 404] on div at bounding box center [855, 418] width 1062 height 728
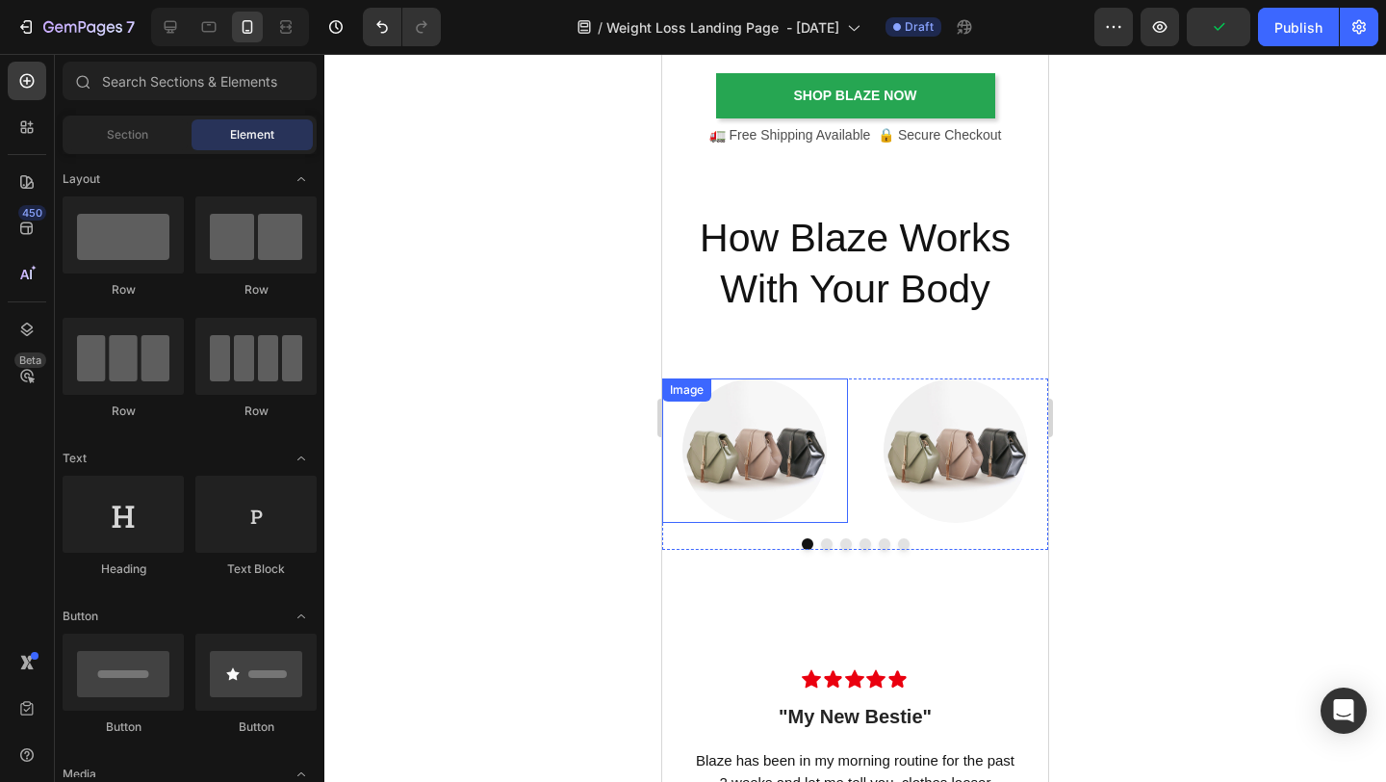
click at [754, 492] on img at bounding box center [755, 450] width 144 height 144
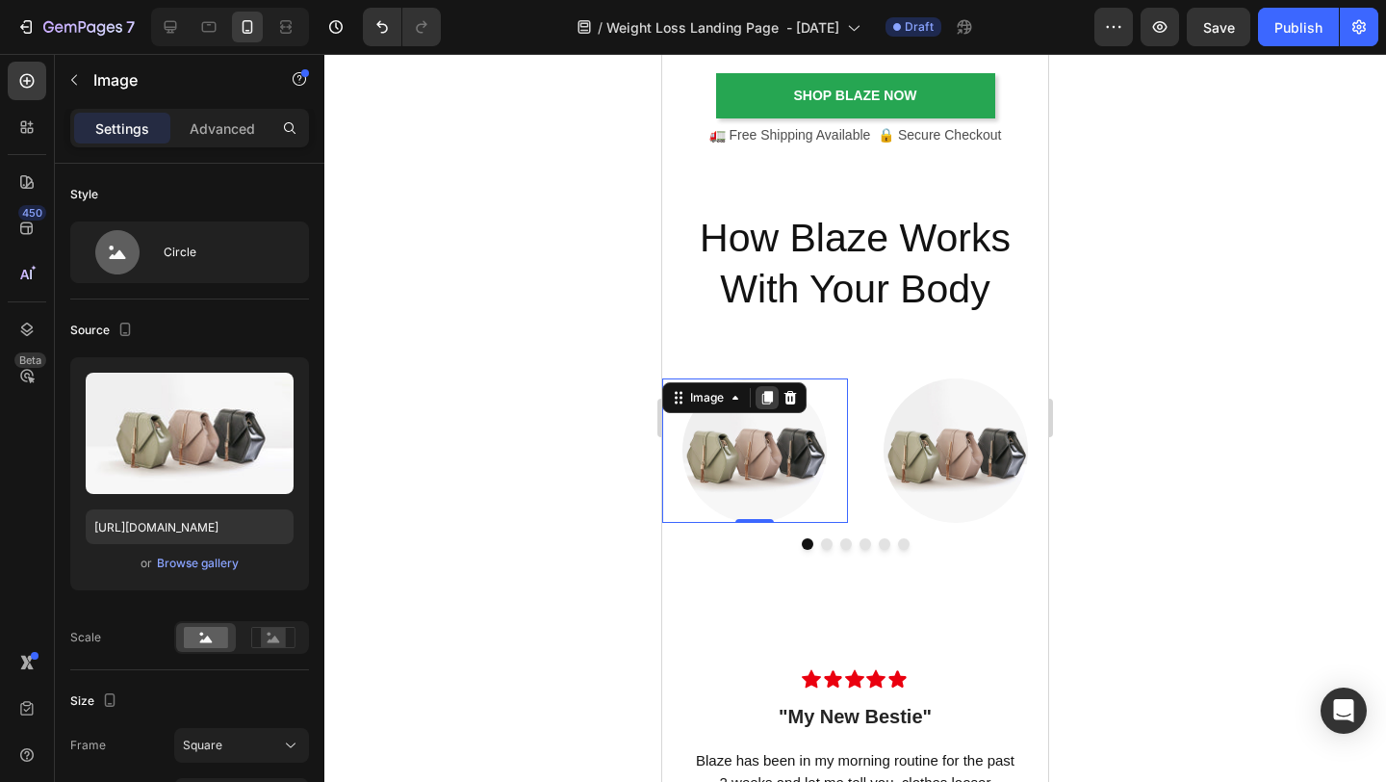
click at [770, 393] on icon at bounding box center [768, 398] width 11 height 13
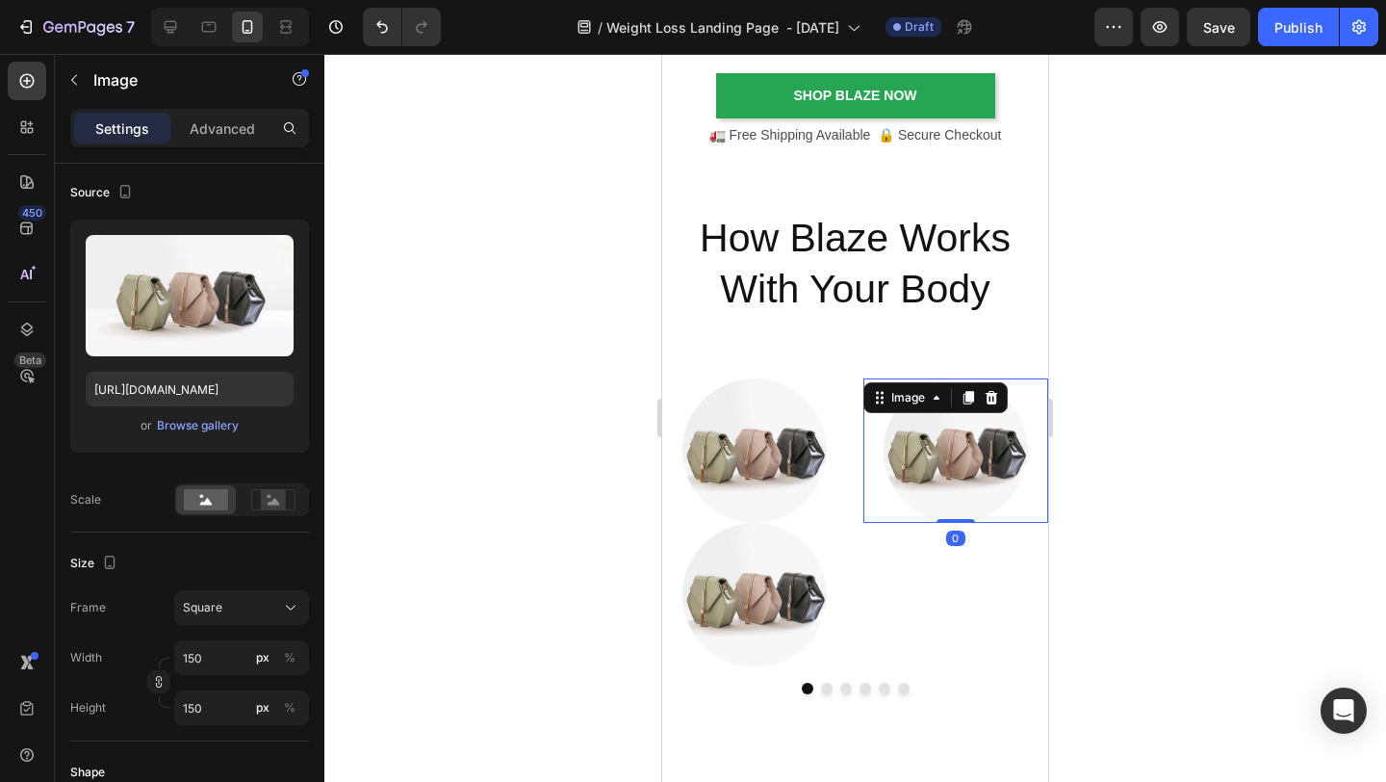
click at [1007, 501] on img at bounding box center [956, 450] width 144 height 144
click at [970, 399] on icon at bounding box center [968, 398] width 11 height 13
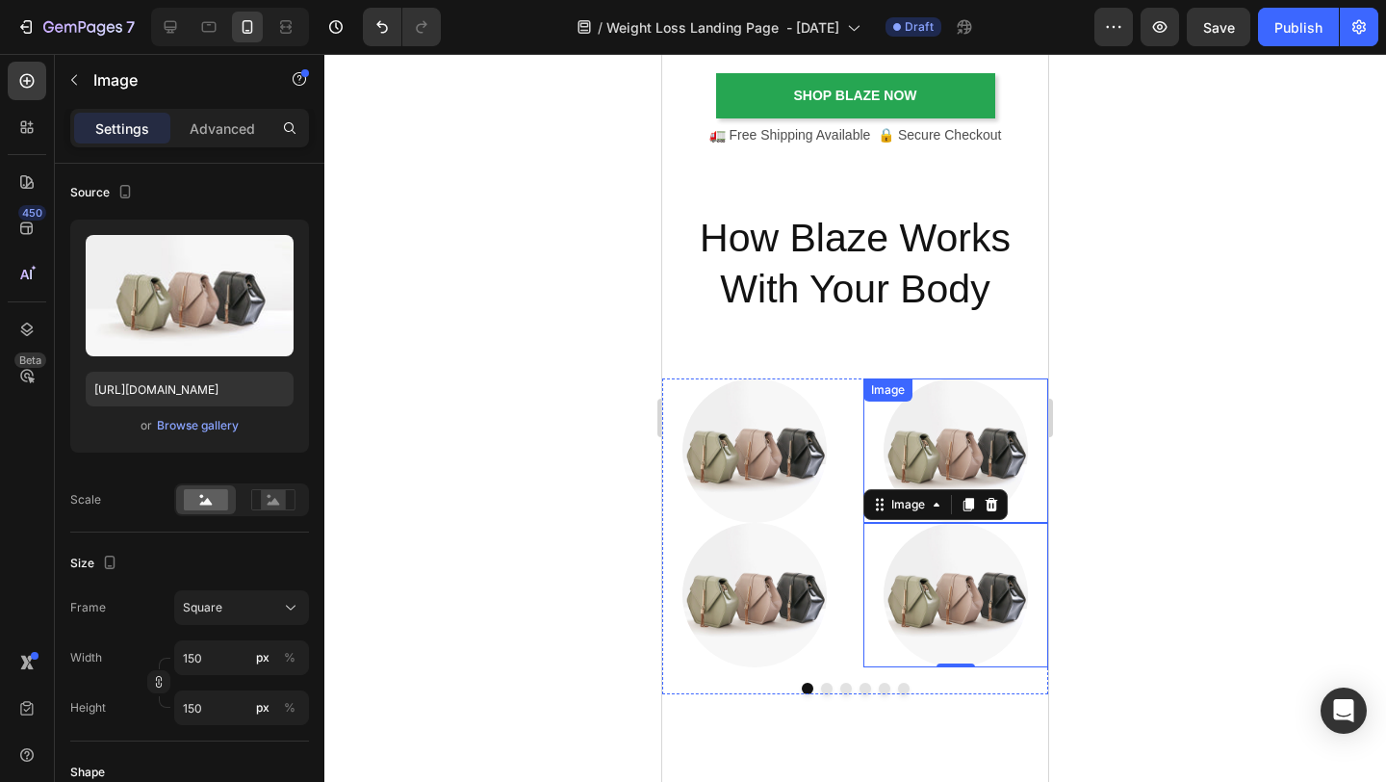
click at [1223, 440] on div at bounding box center [855, 418] width 1062 height 728
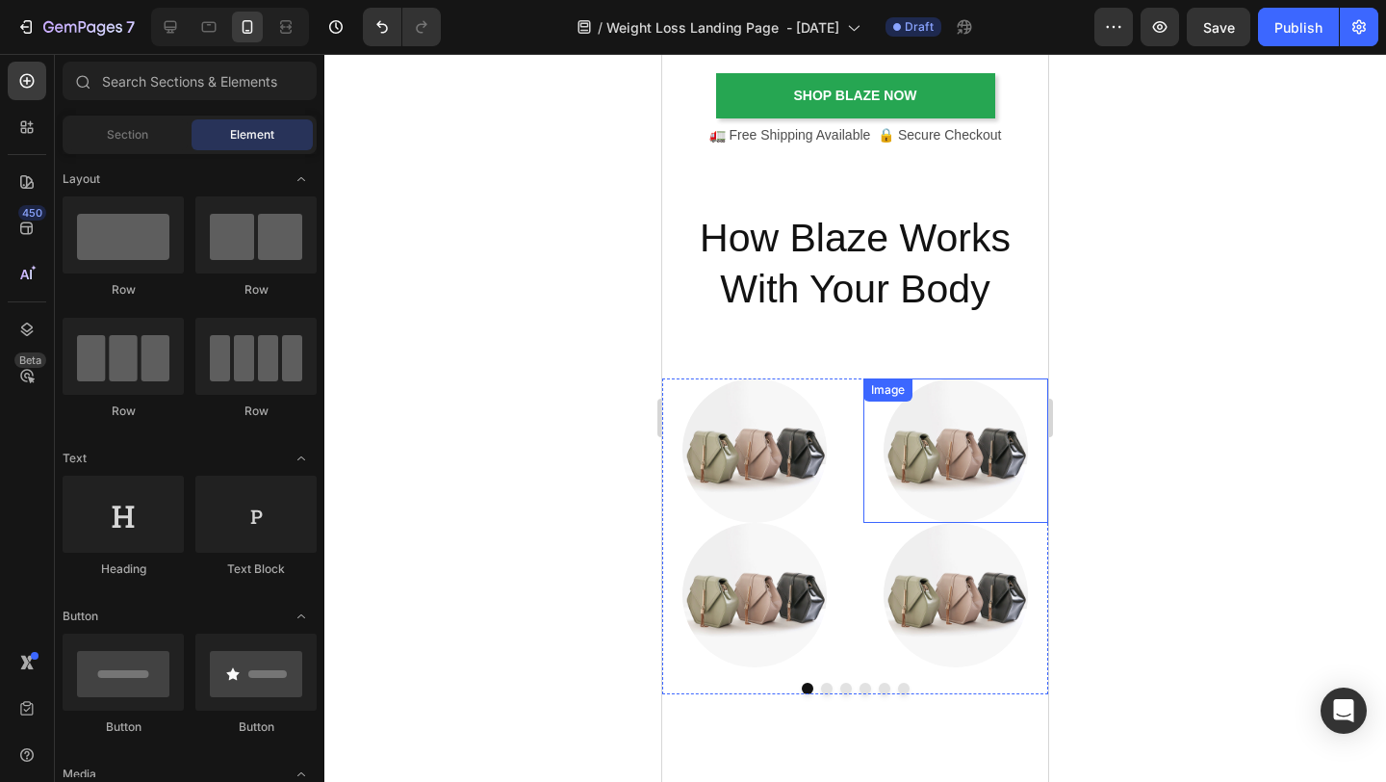
click at [1147, 294] on div at bounding box center [855, 418] width 1062 height 728
click at [730, 514] on img at bounding box center [755, 450] width 144 height 144
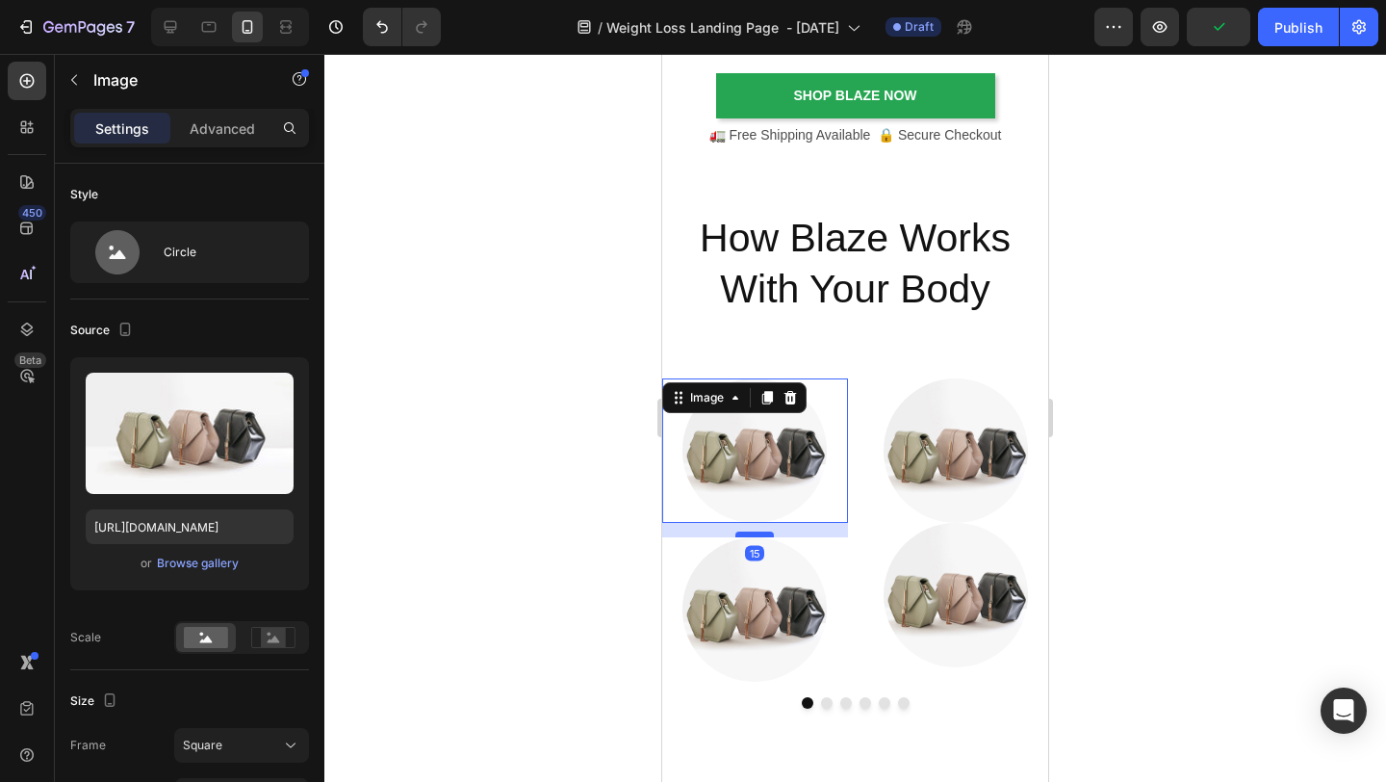
drag, startPoint x: 764, startPoint y: 521, endPoint x: 764, endPoint y: 535, distance: 14.4
click at [764, 535] on div at bounding box center [755, 534] width 39 height 6
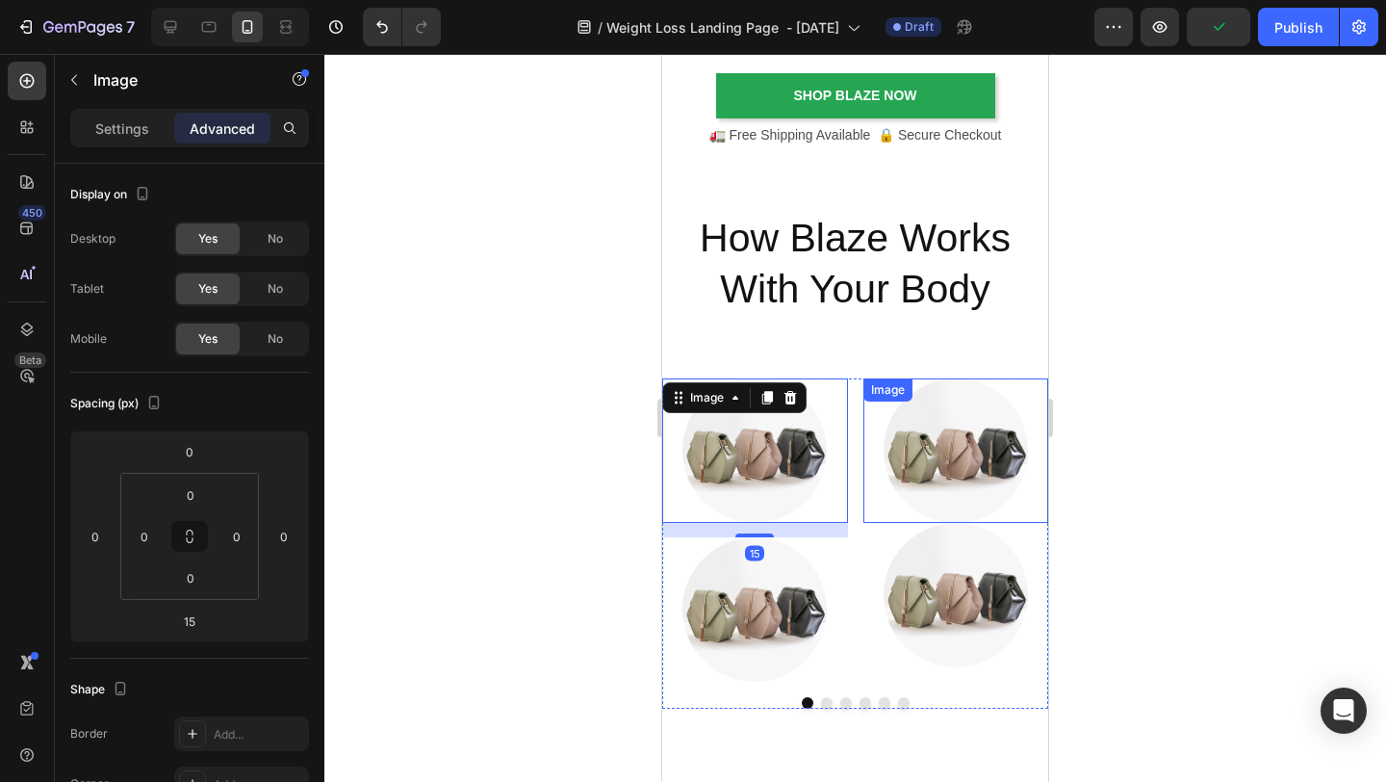
click at [1084, 512] on div at bounding box center [855, 418] width 1062 height 728
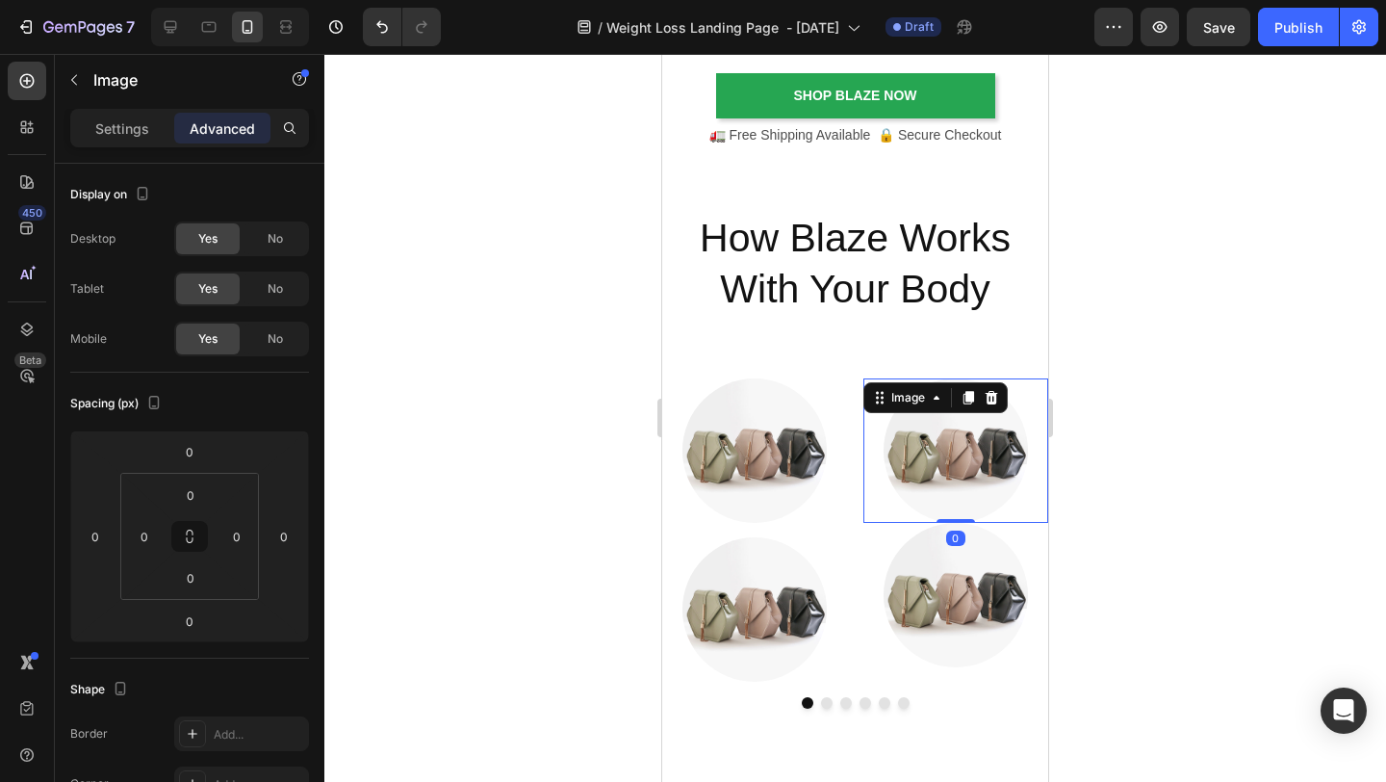
click at [1000, 515] on div at bounding box center [957, 450] width 186 height 144
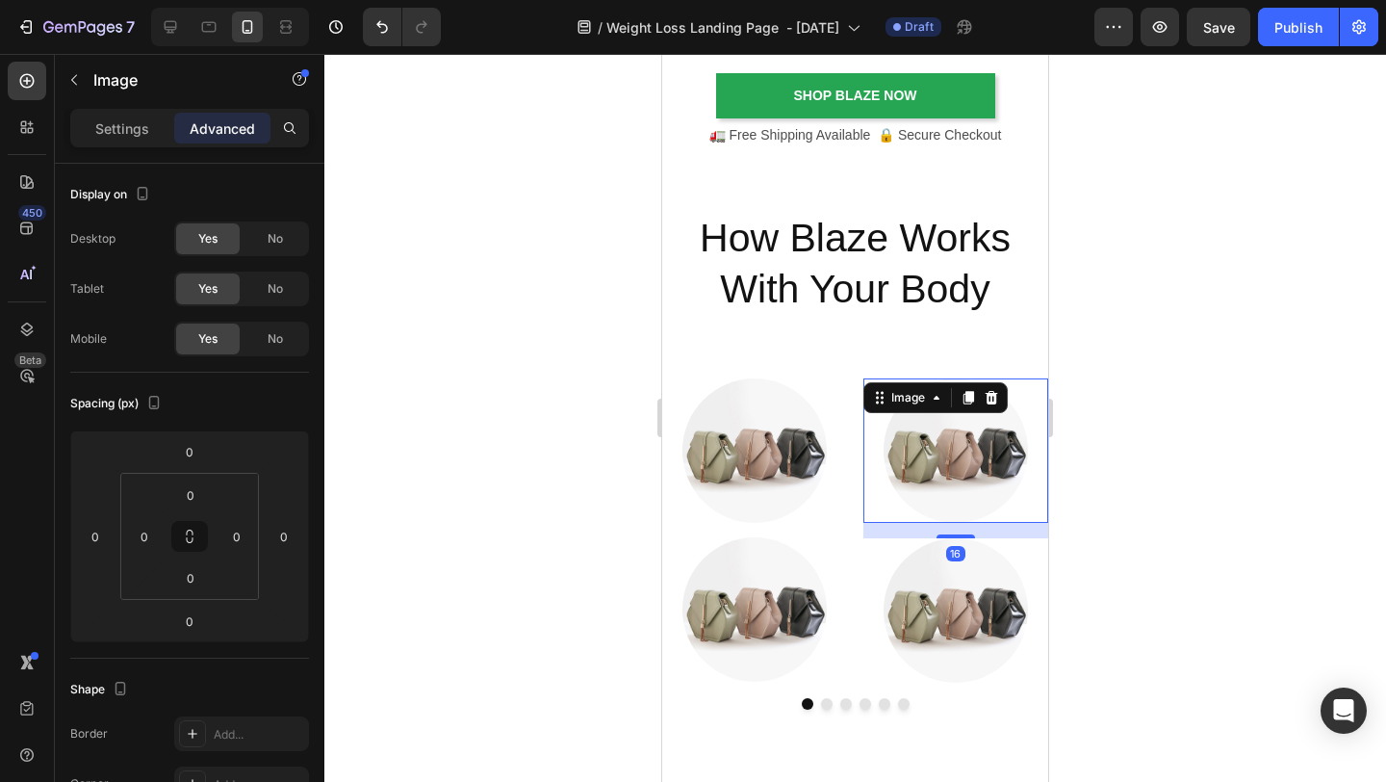
drag, startPoint x: 952, startPoint y: 523, endPoint x: 952, endPoint y: 538, distance: 15.4
click at [952, 538] on div "Image 16 Image" at bounding box center [957, 530] width 186 height 304
type input "16"
click at [1209, 498] on div at bounding box center [855, 418] width 1062 height 728
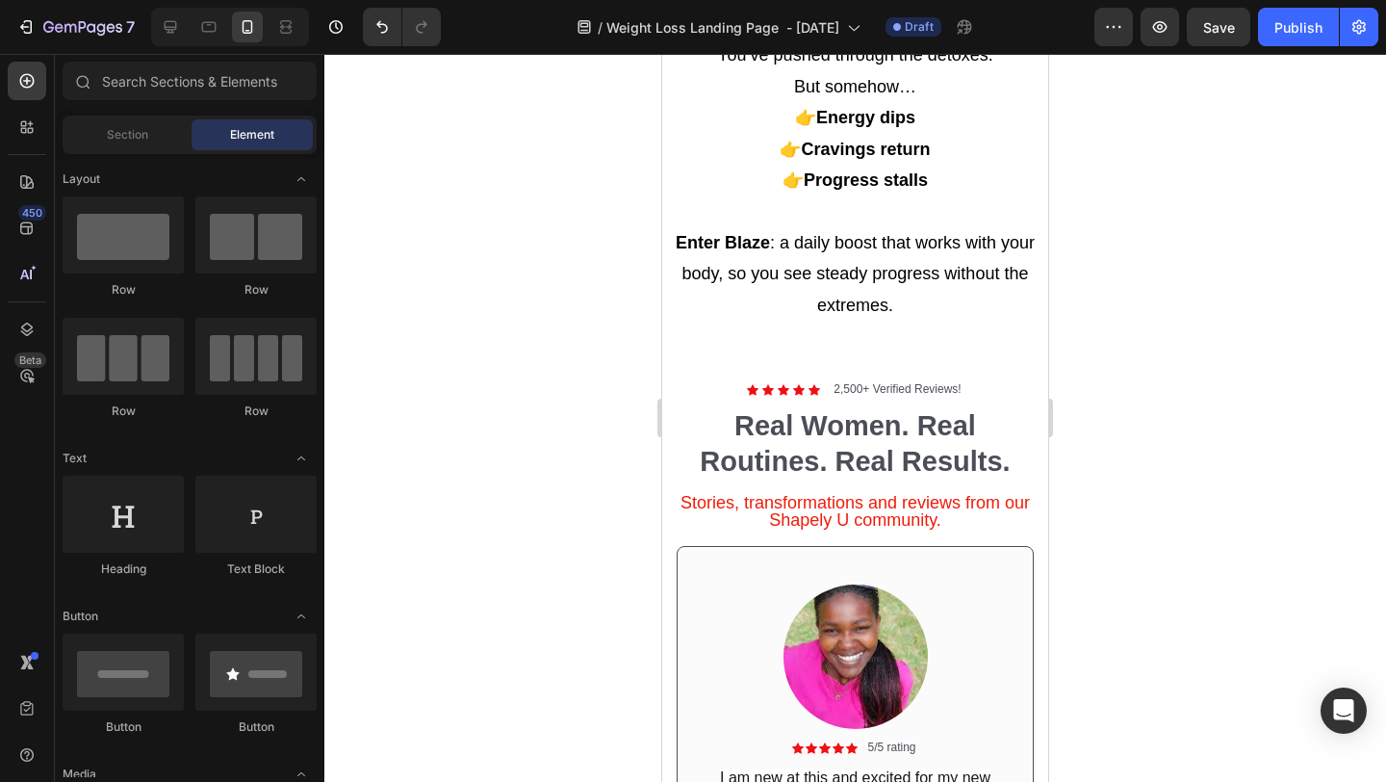
scroll to position [3140, 0]
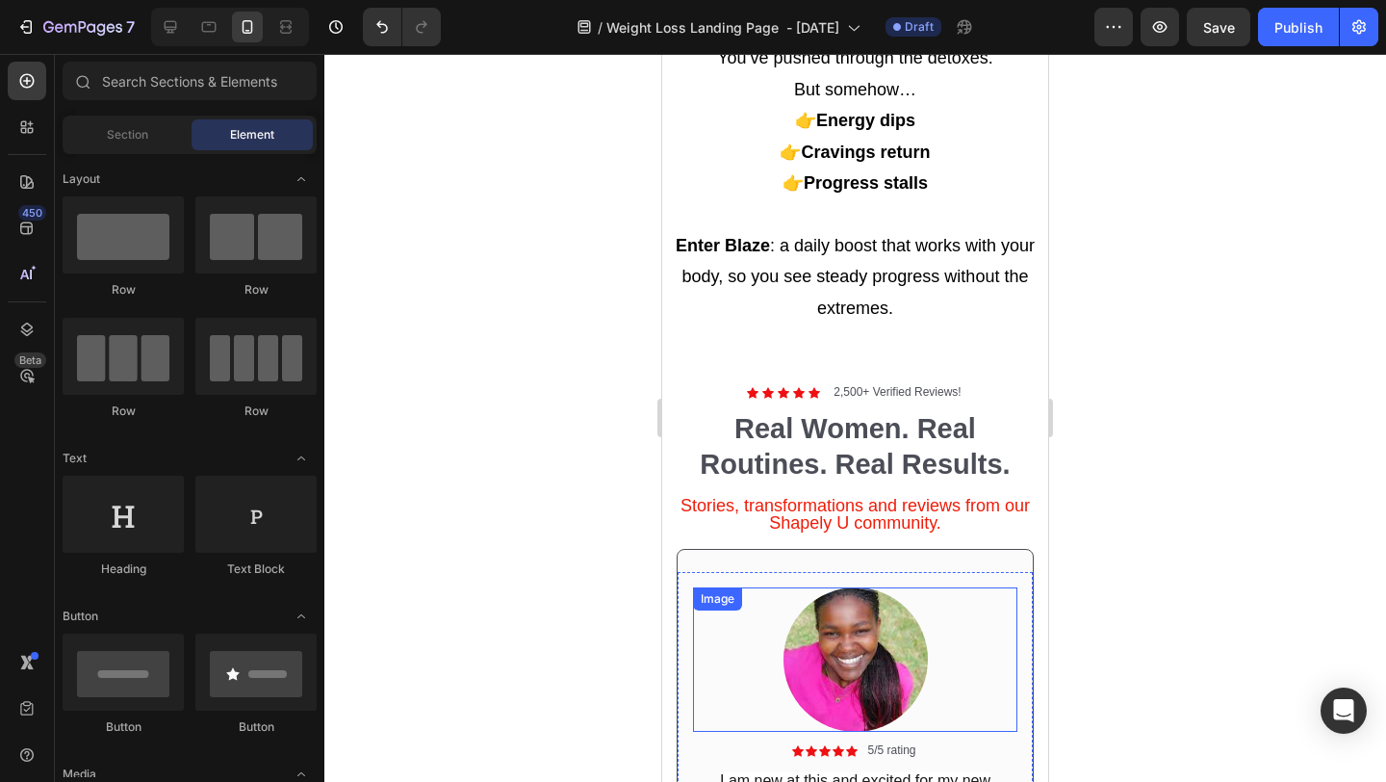
click at [895, 631] on img at bounding box center [856, 659] width 144 height 144
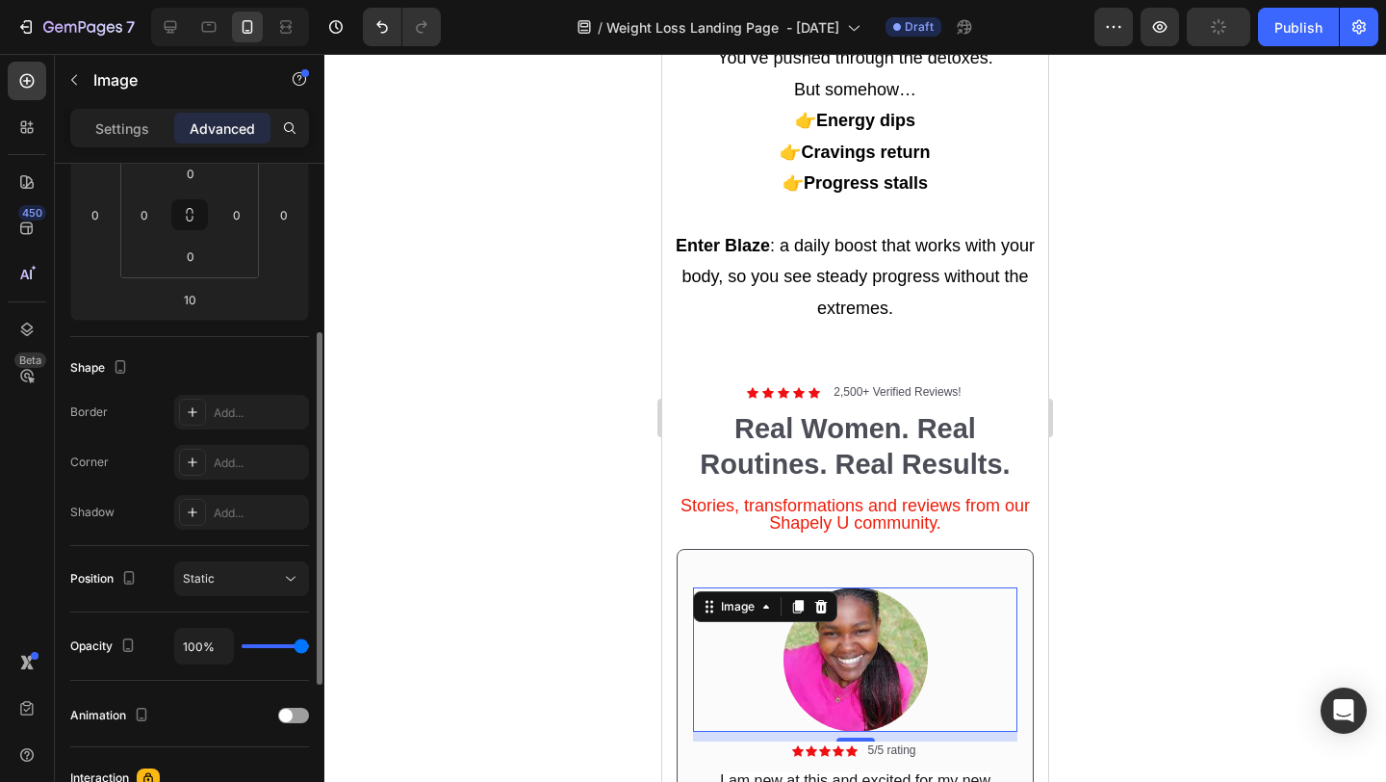
scroll to position [107, 0]
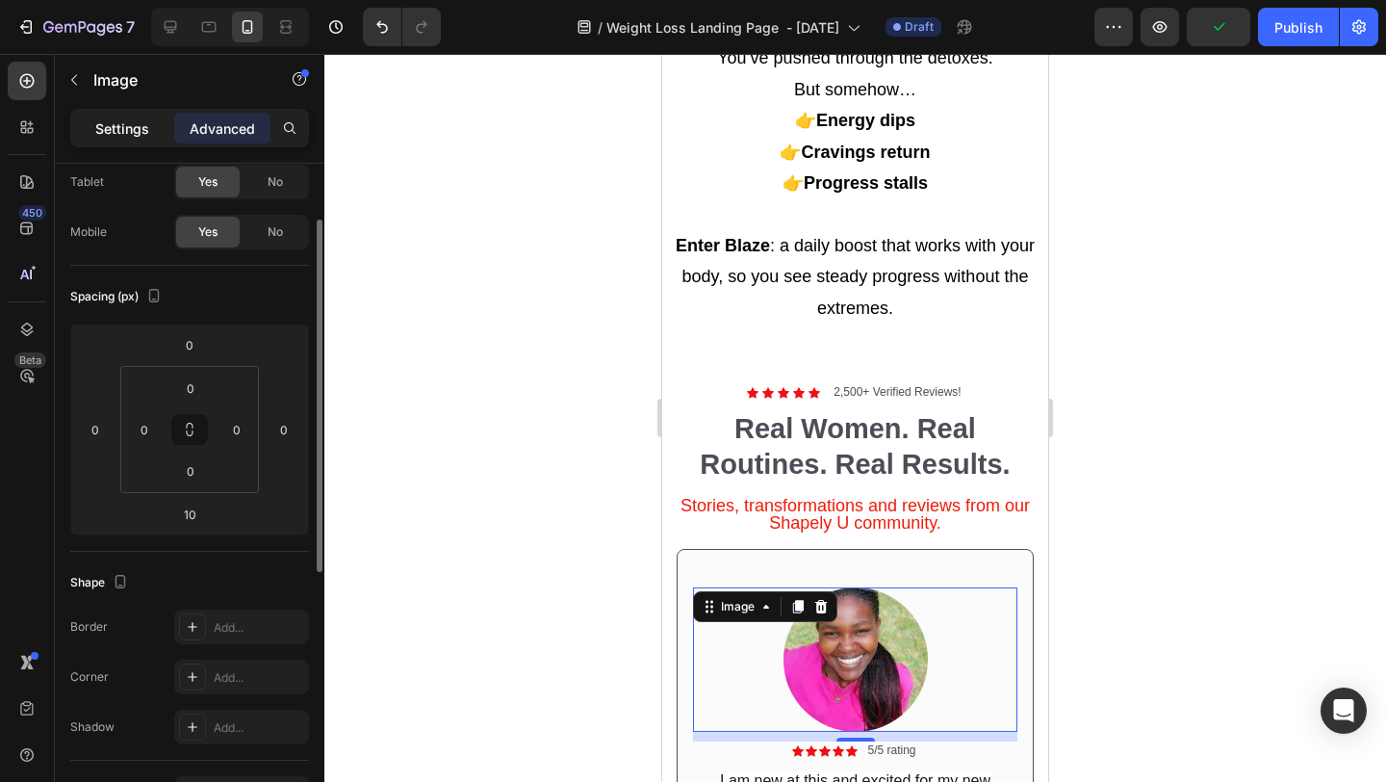
click at [121, 137] on p "Settings" at bounding box center [122, 128] width 54 height 20
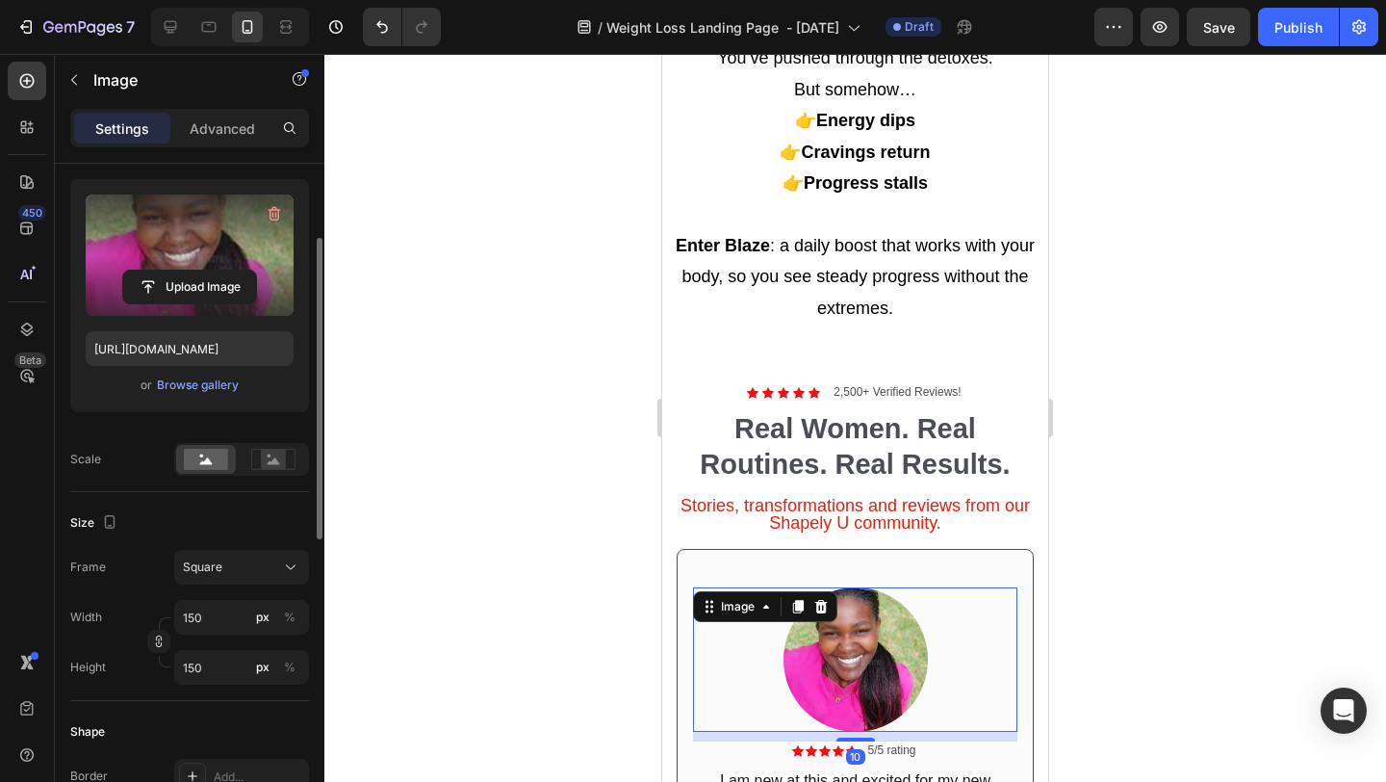
scroll to position [173, 0]
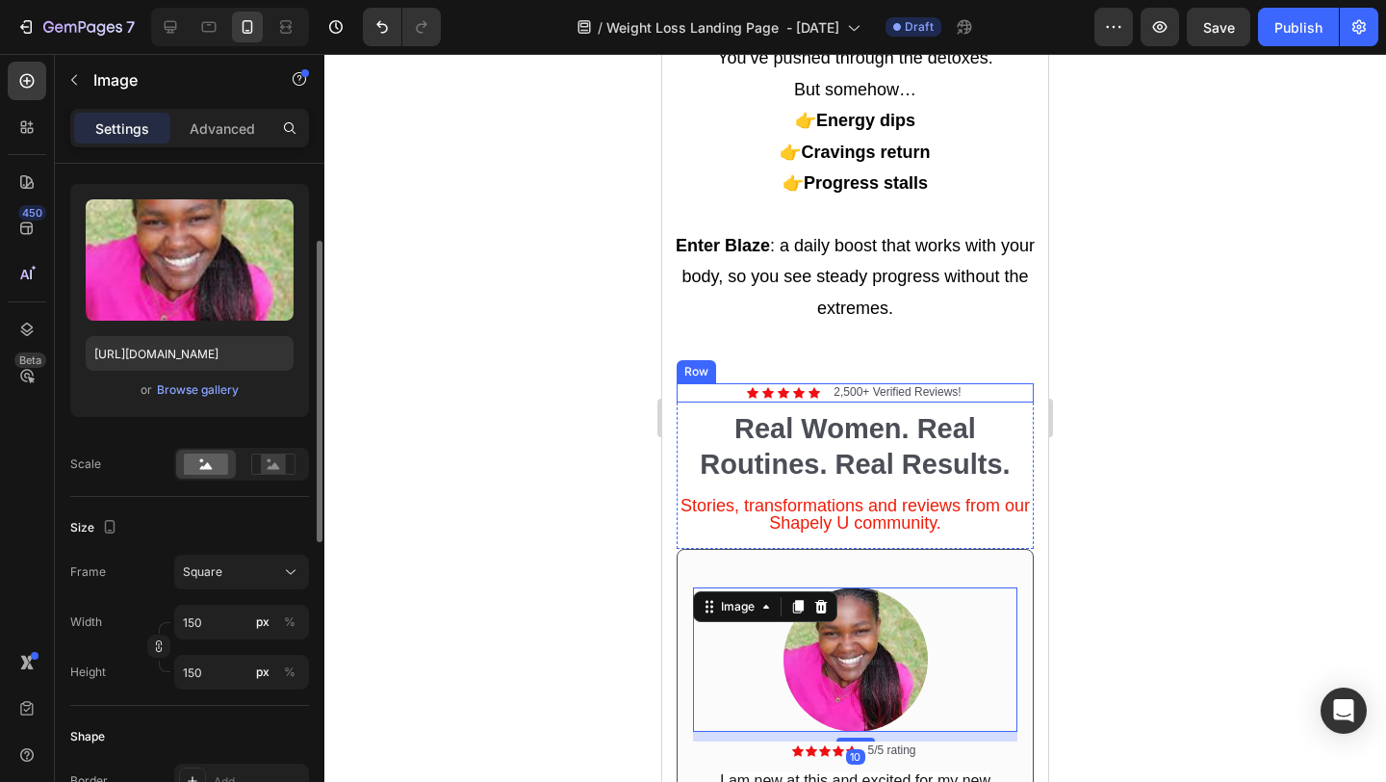
click at [1233, 387] on div at bounding box center [855, 418] width 1062 height 728
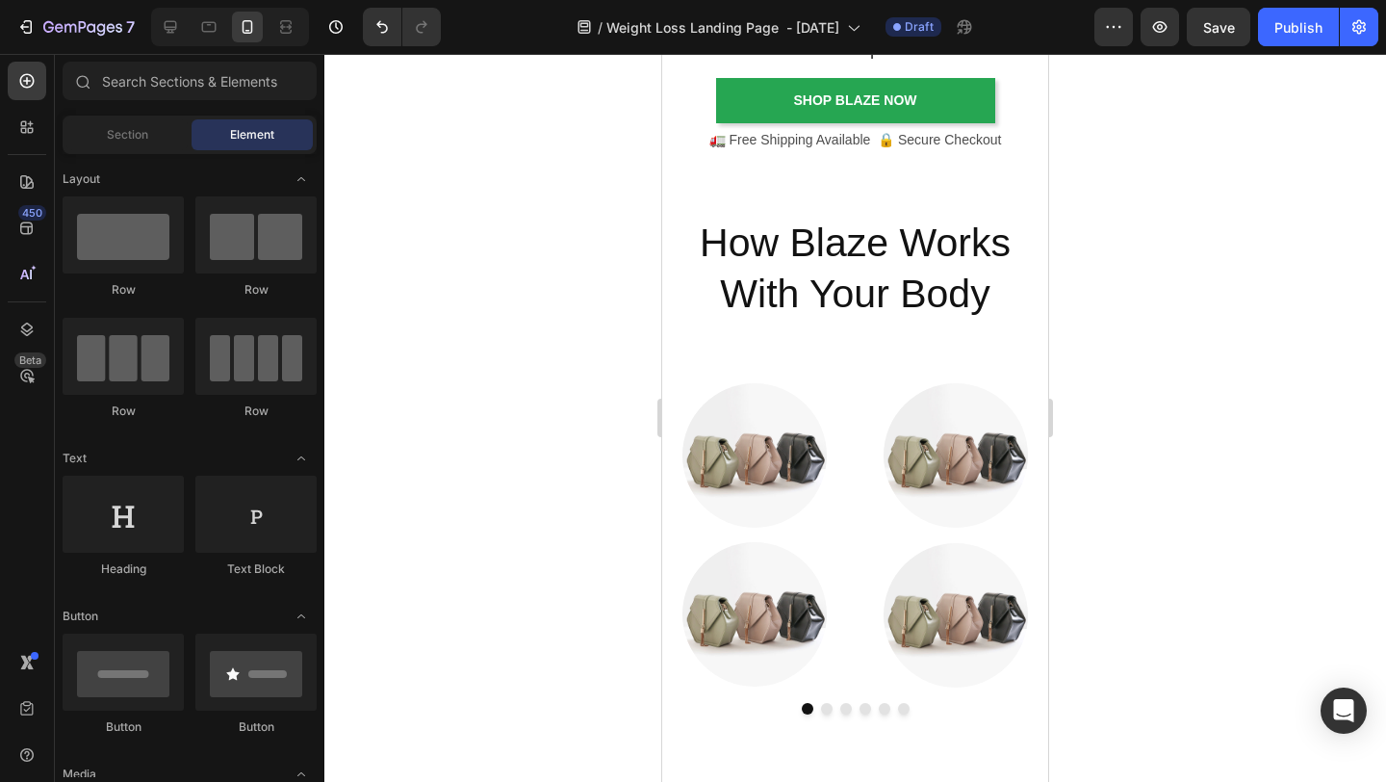
scroll to position [4452, 0]
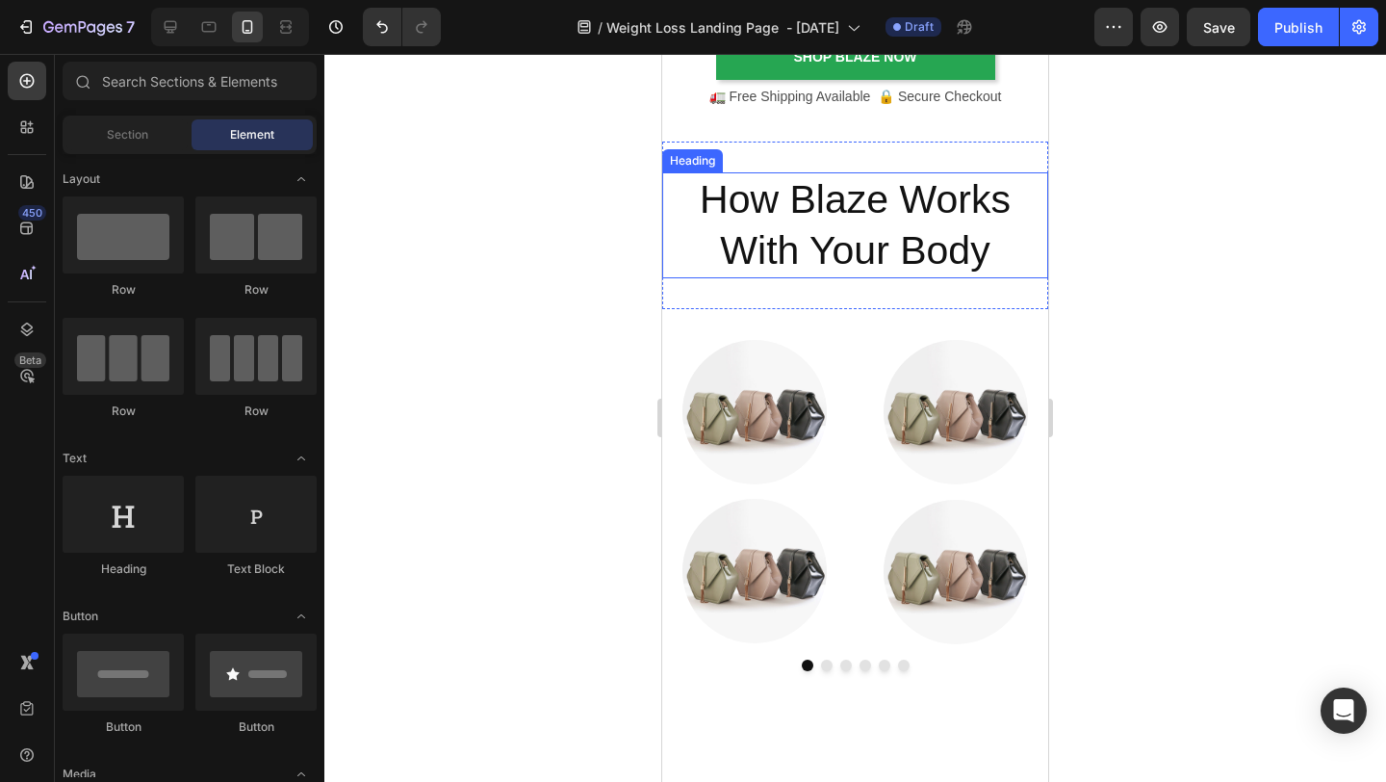
click at [1104, 249] on div at bounding box center [855, 418] width 1062 height 728
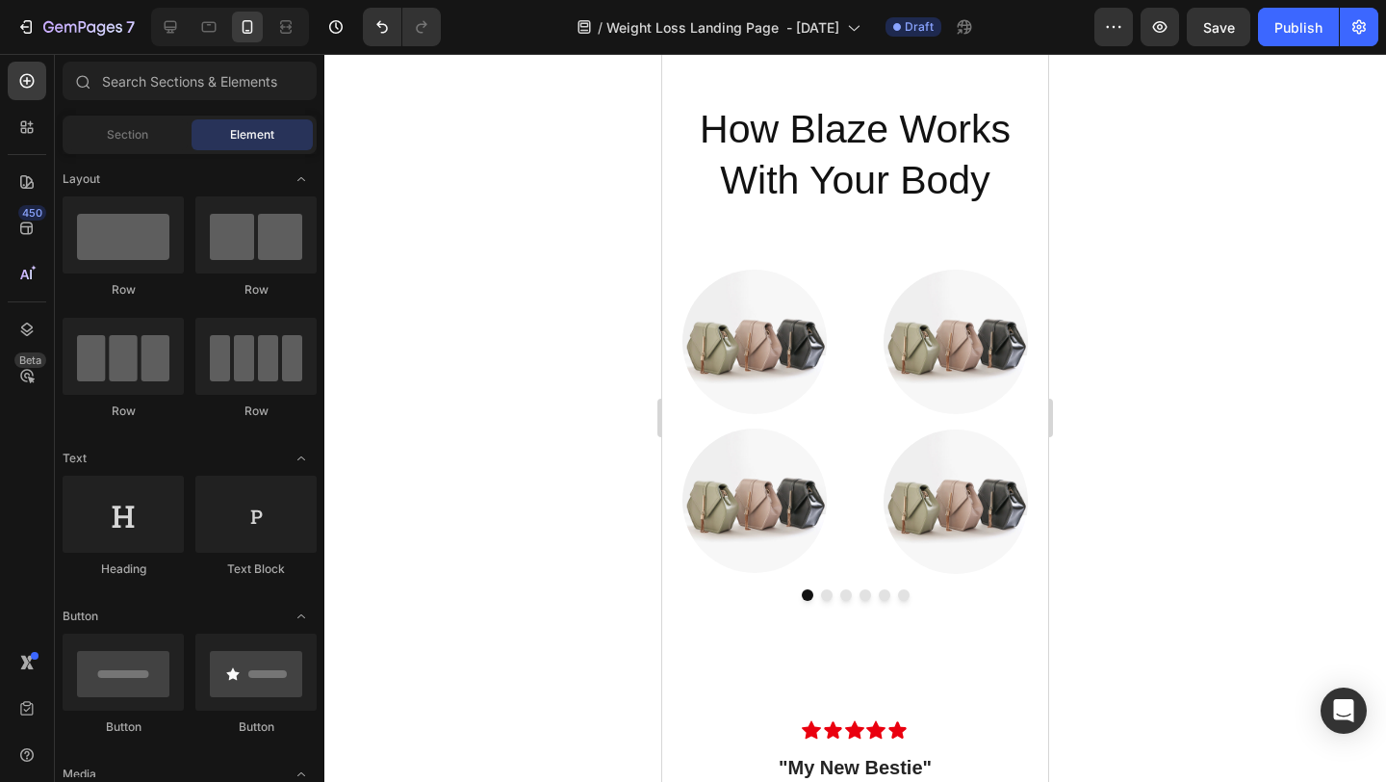
scroll to position [4520, 0]
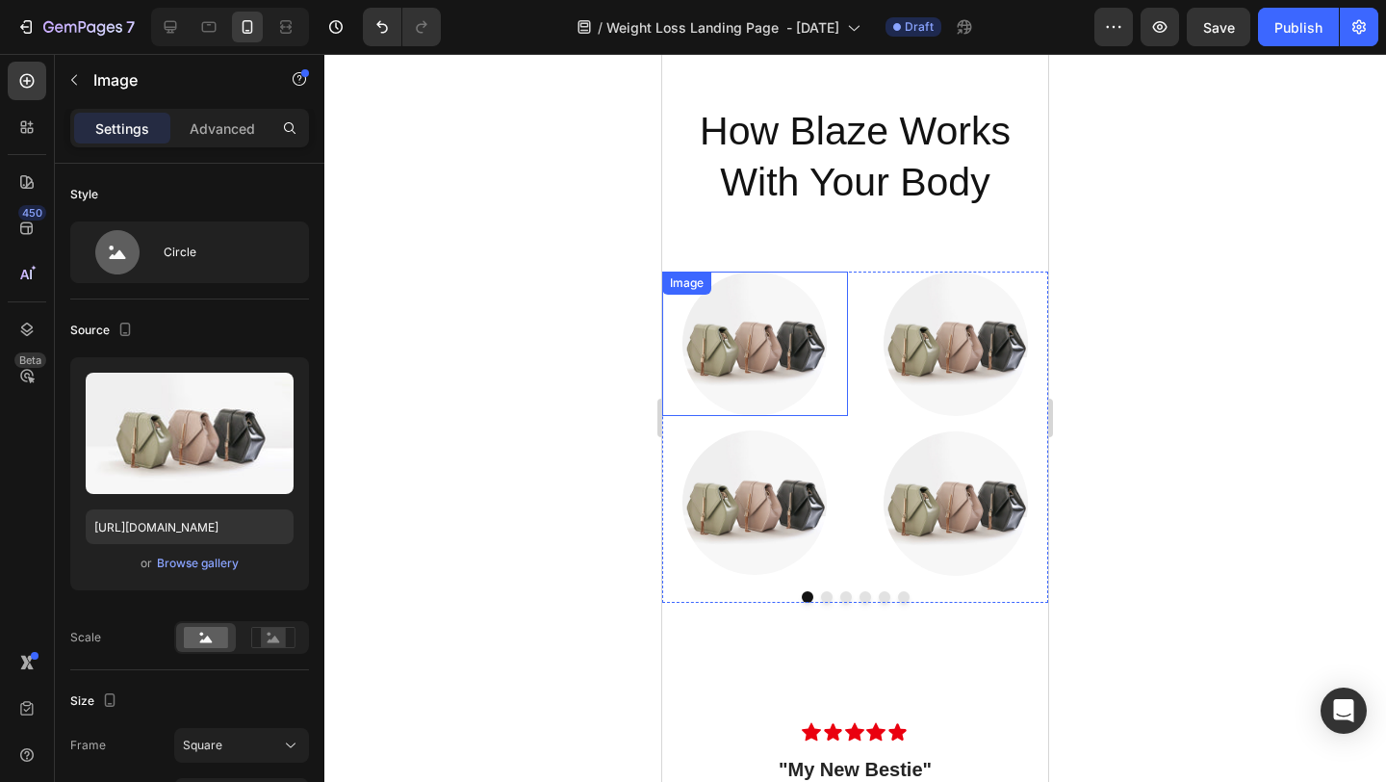
click at [730, 371] on img at bounding box center [755, 344] width 144 height 144
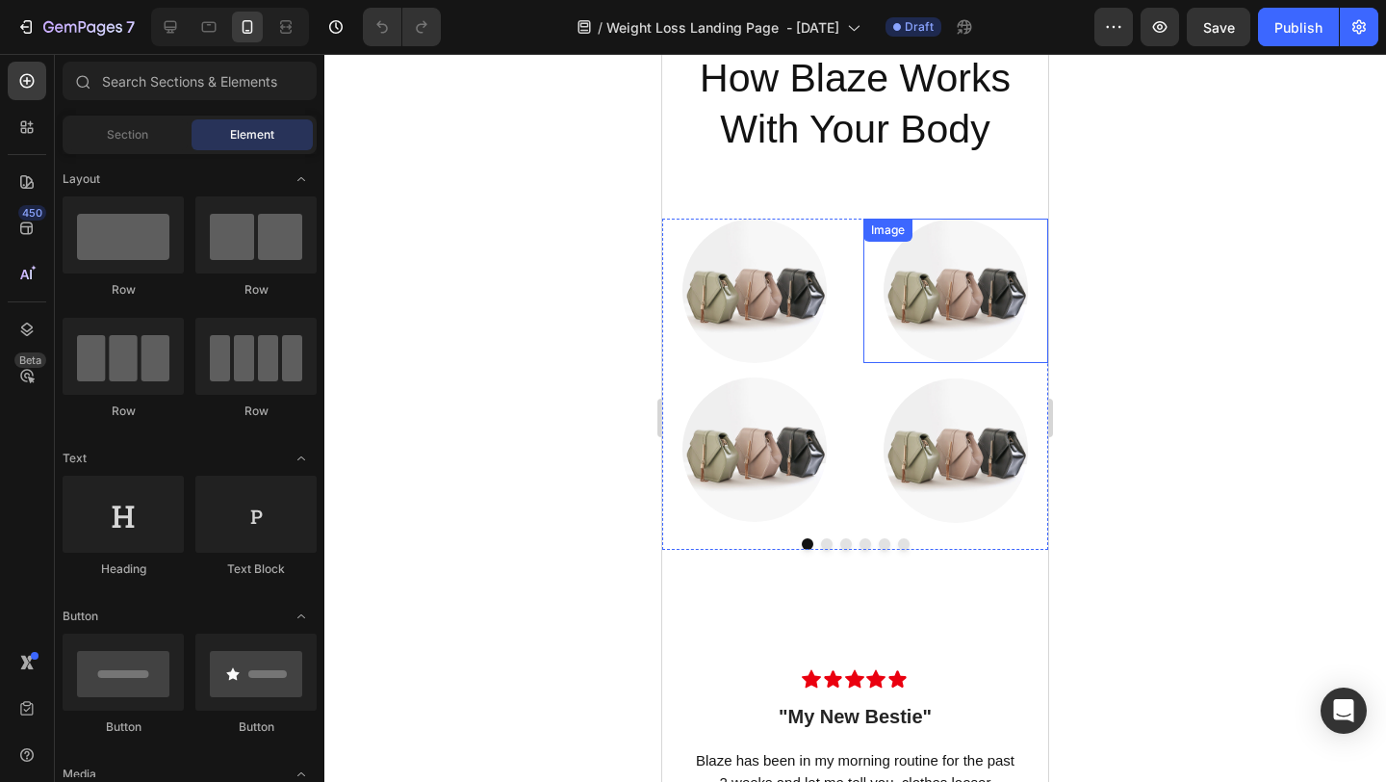
scroll to position [4612, 0]
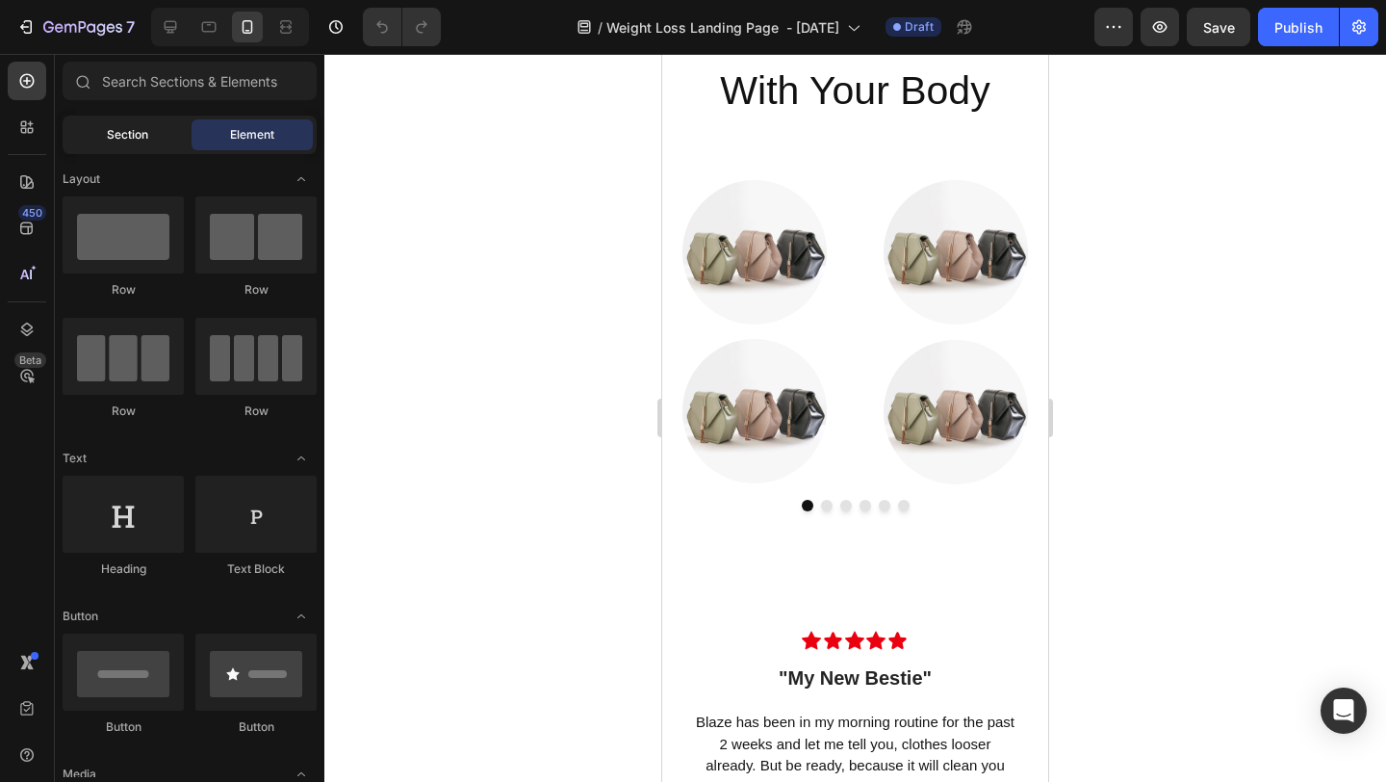
click at [115, 126] on span "Section" at bounding box center [127, 134] width 41 height 17
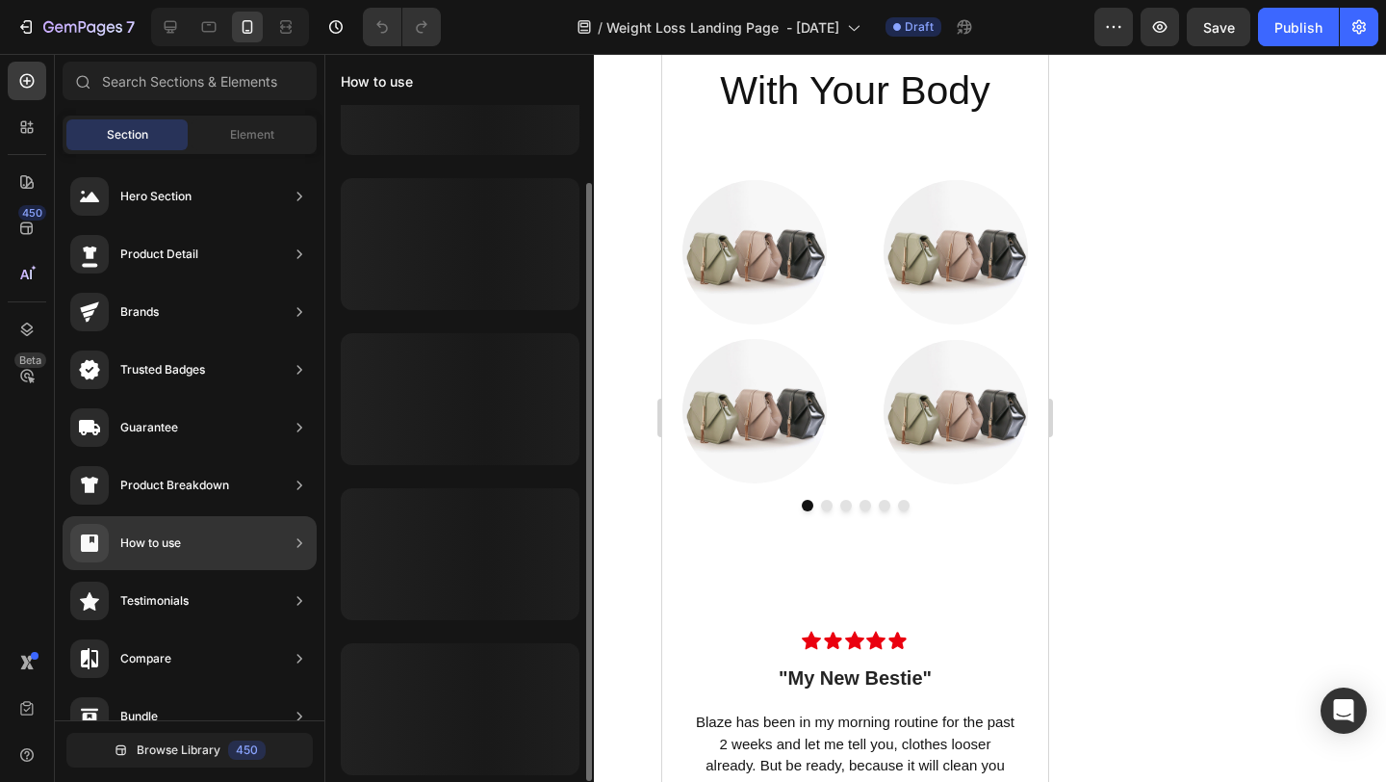
scroll to position [0, 0]
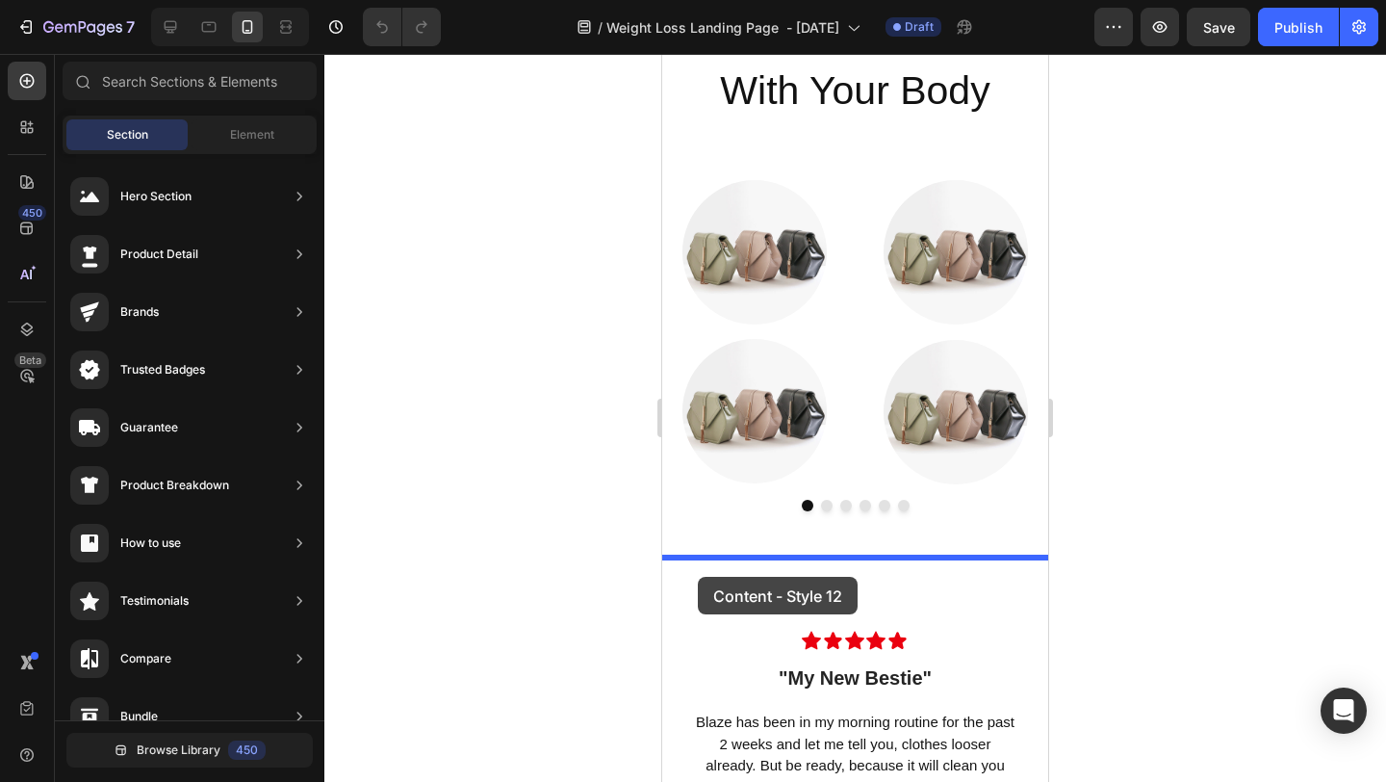
drag, startPoint x: 1069, startPoint y: 551, endPoint x: 703, endPoint y: 576, distance: 366.7
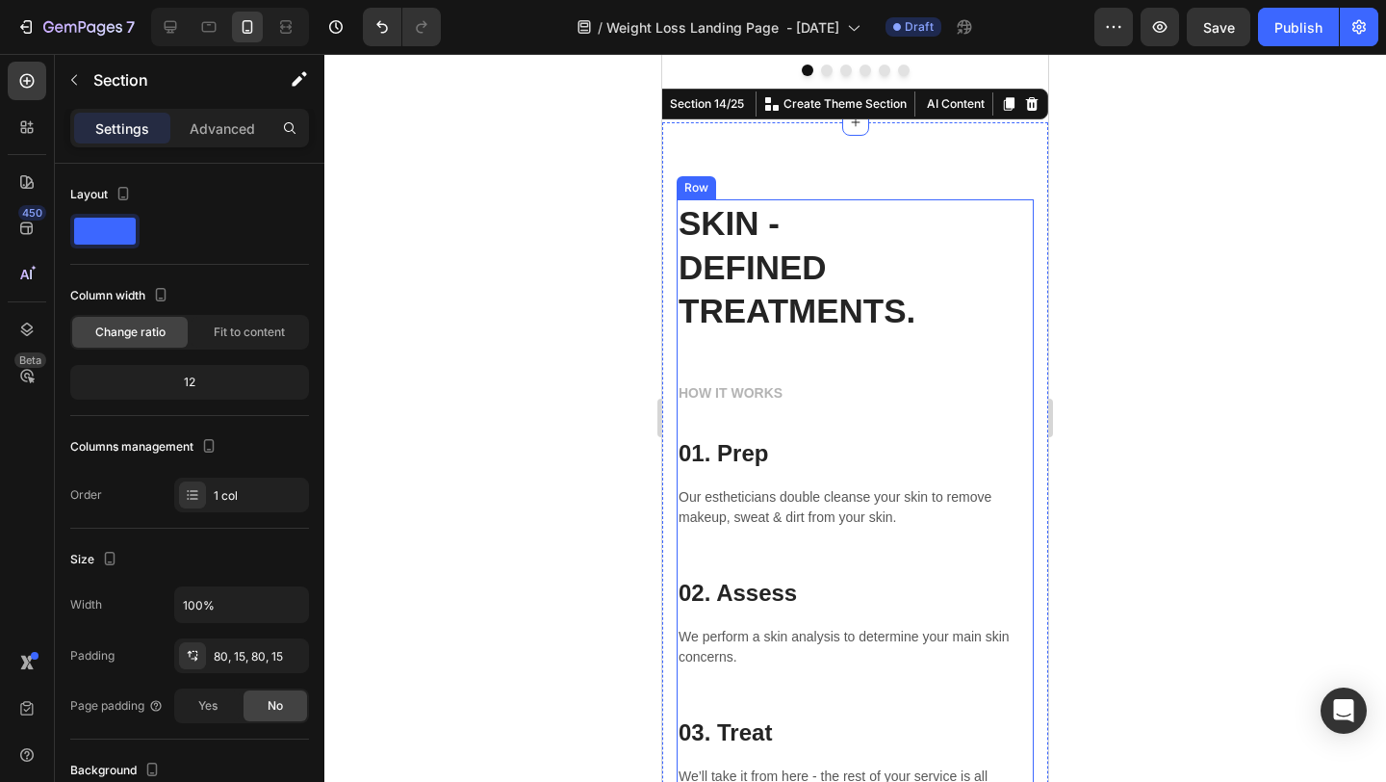
scroll to position [5048, 0]
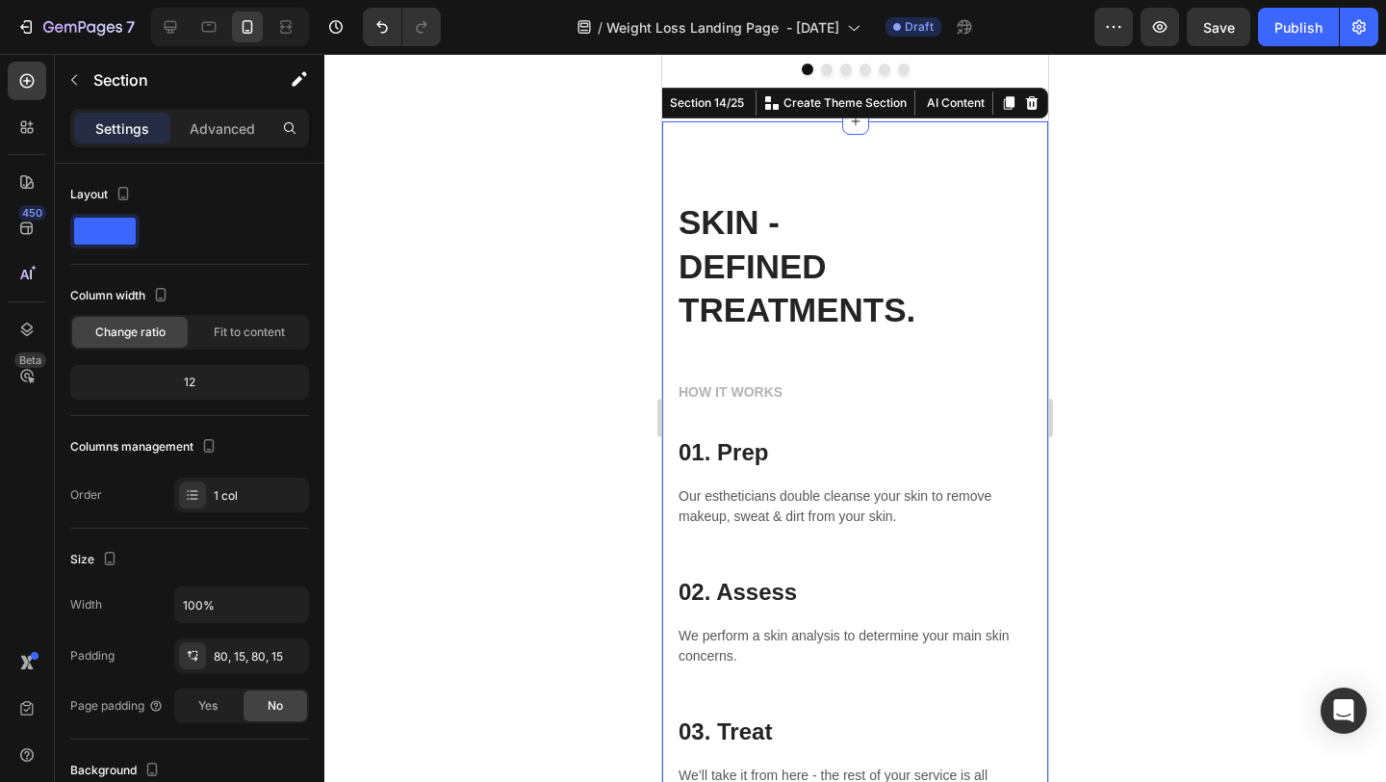
click at [1176, 209] on div at bounding box center [855, 418] width 1062 height 728
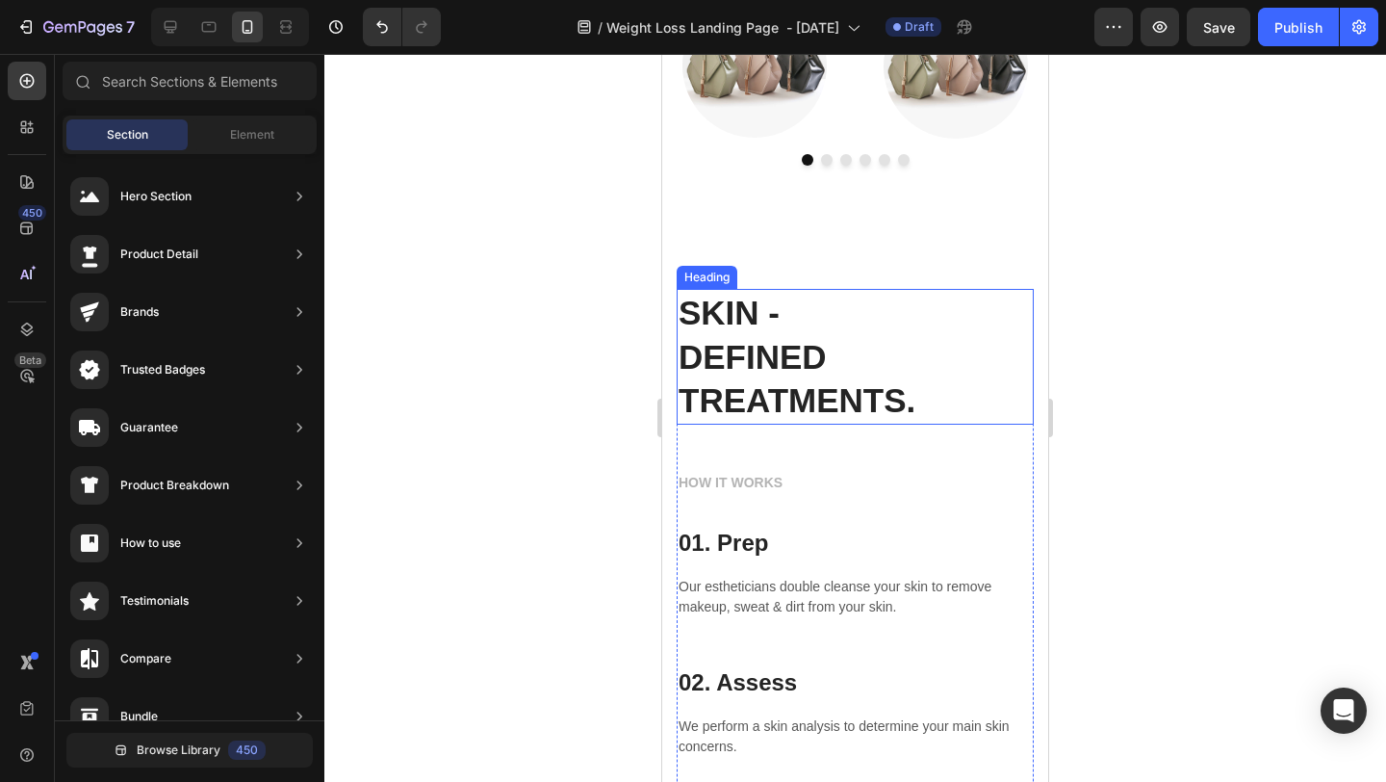
scroll to position [4868, 0]
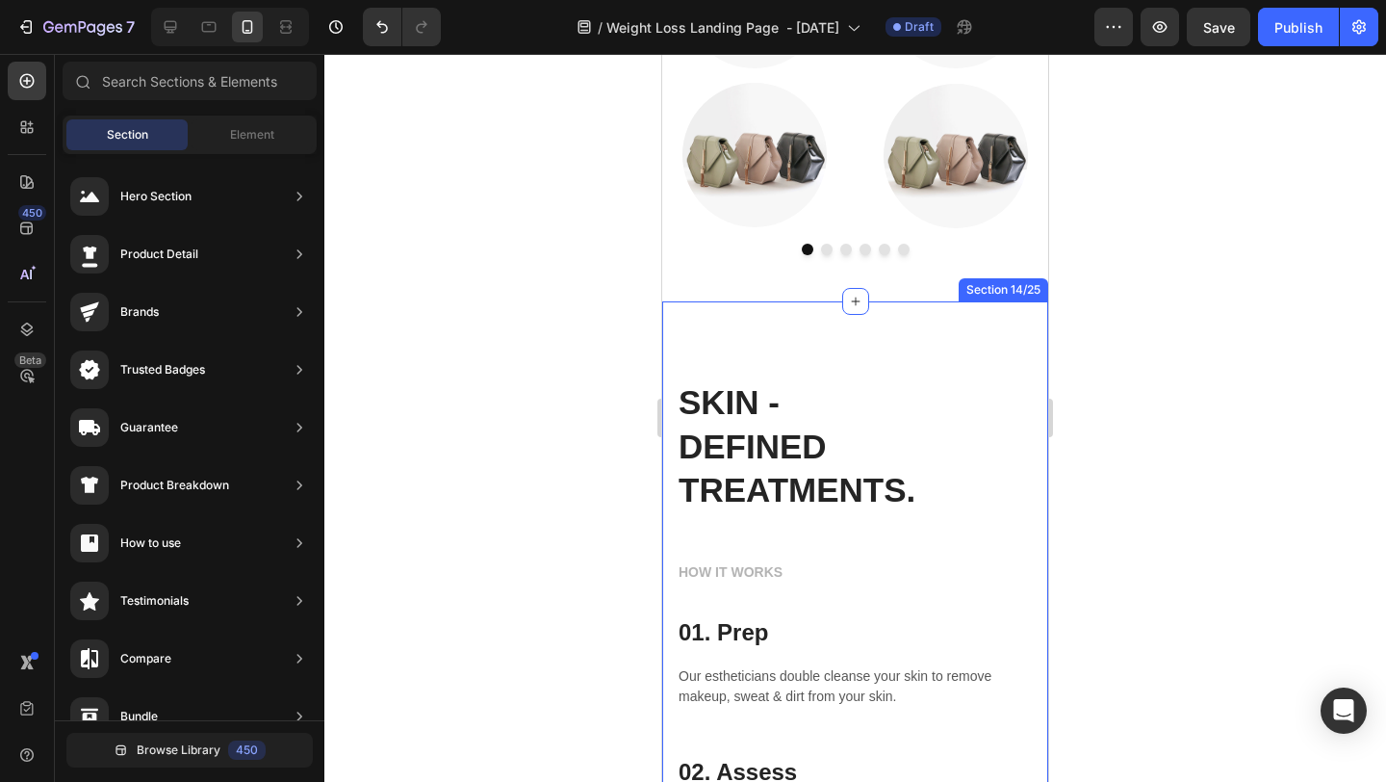
click at [999, 351] on div "SKIN - DEFINED TREATMENTS. Heading HOW IT WORKS Text block 01. Prep Heading Our…" at bounding box center [855, 706] width 386 height 810
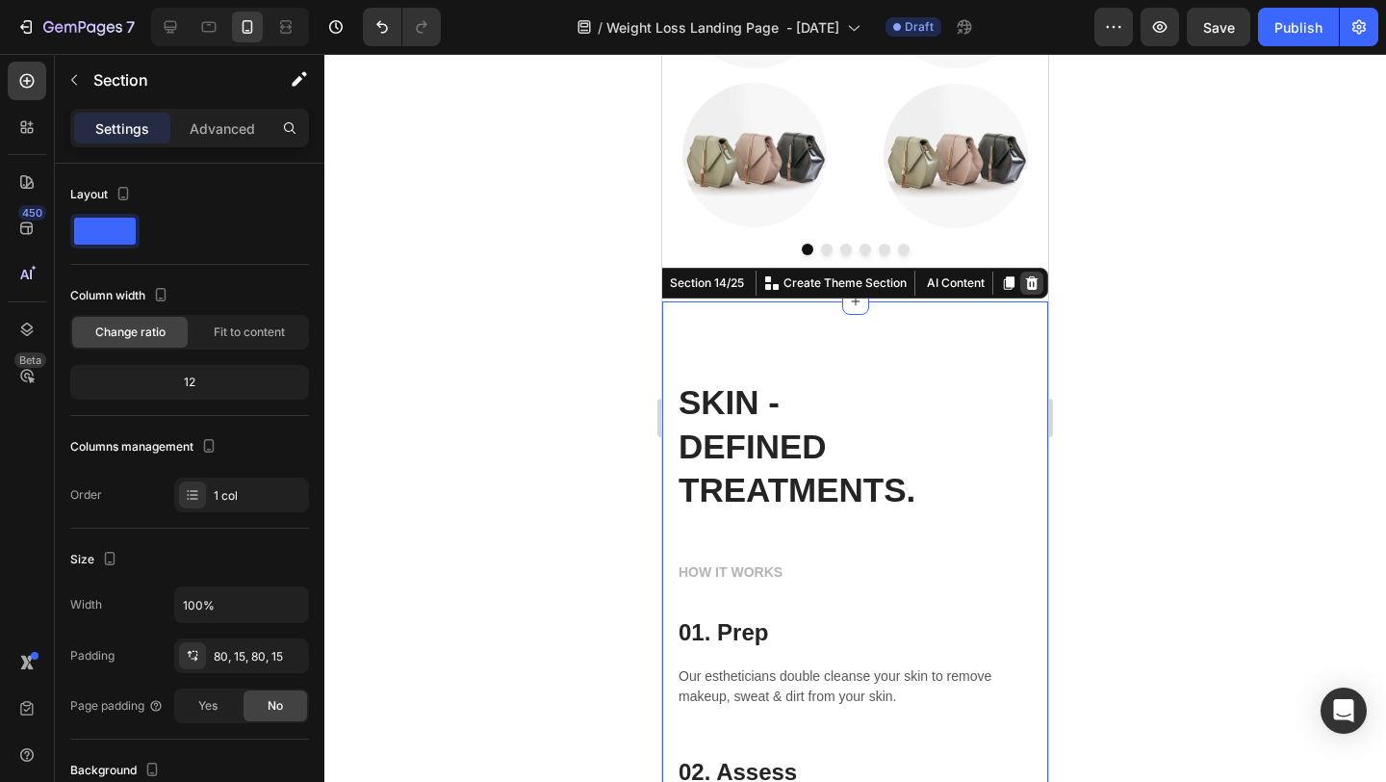
click at [1030, 281] on icon at bounding box center [1031, 282] width 15 height 15
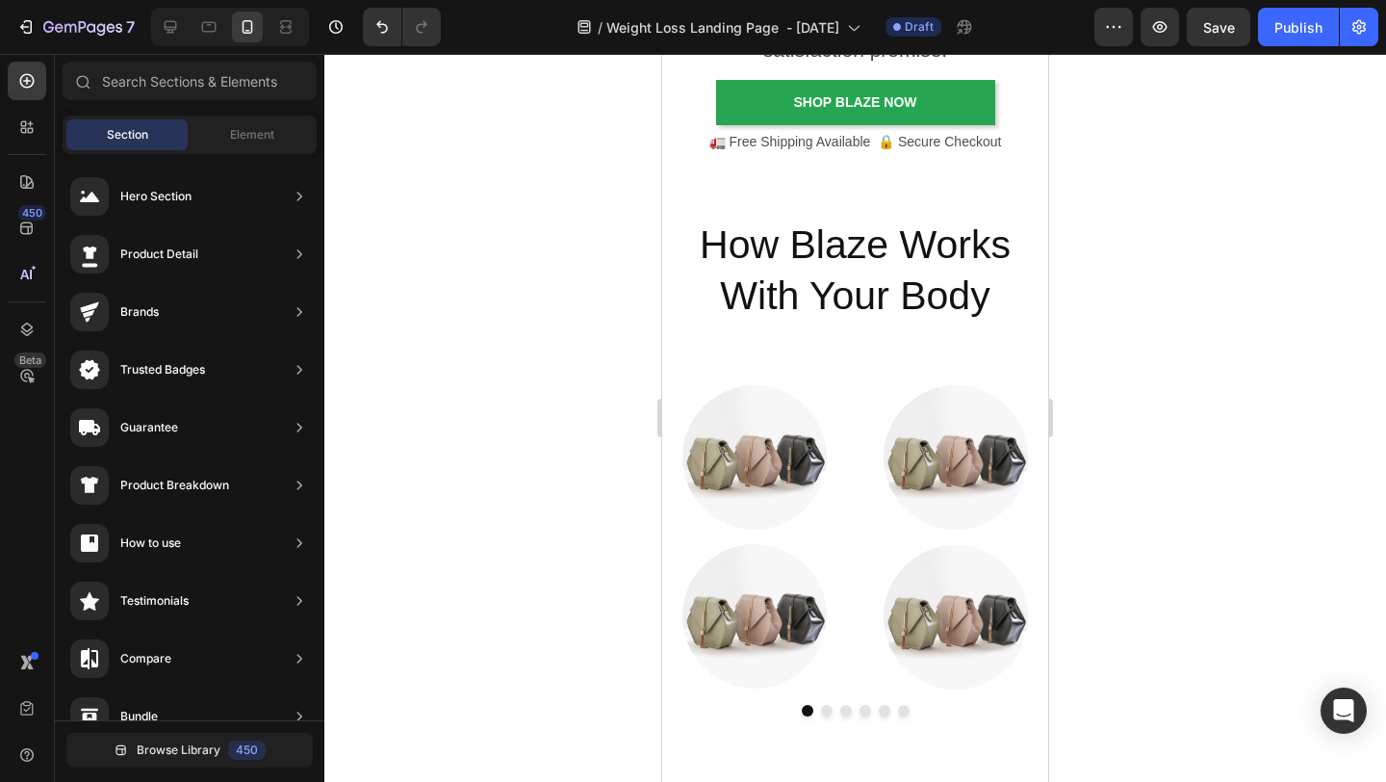
scroll to position [4408, 0]
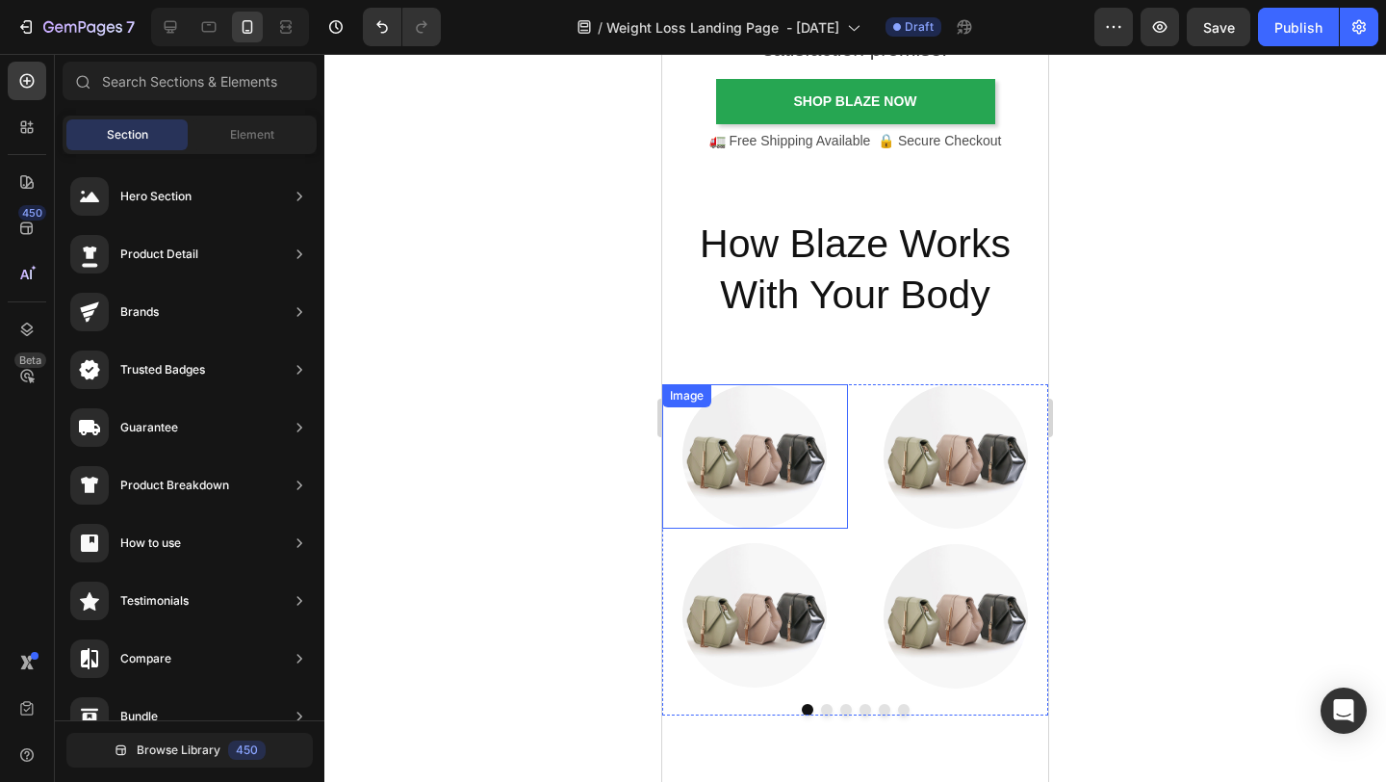
click at [784, 525] on div at bounding box center [755, 456] width 186 height 144
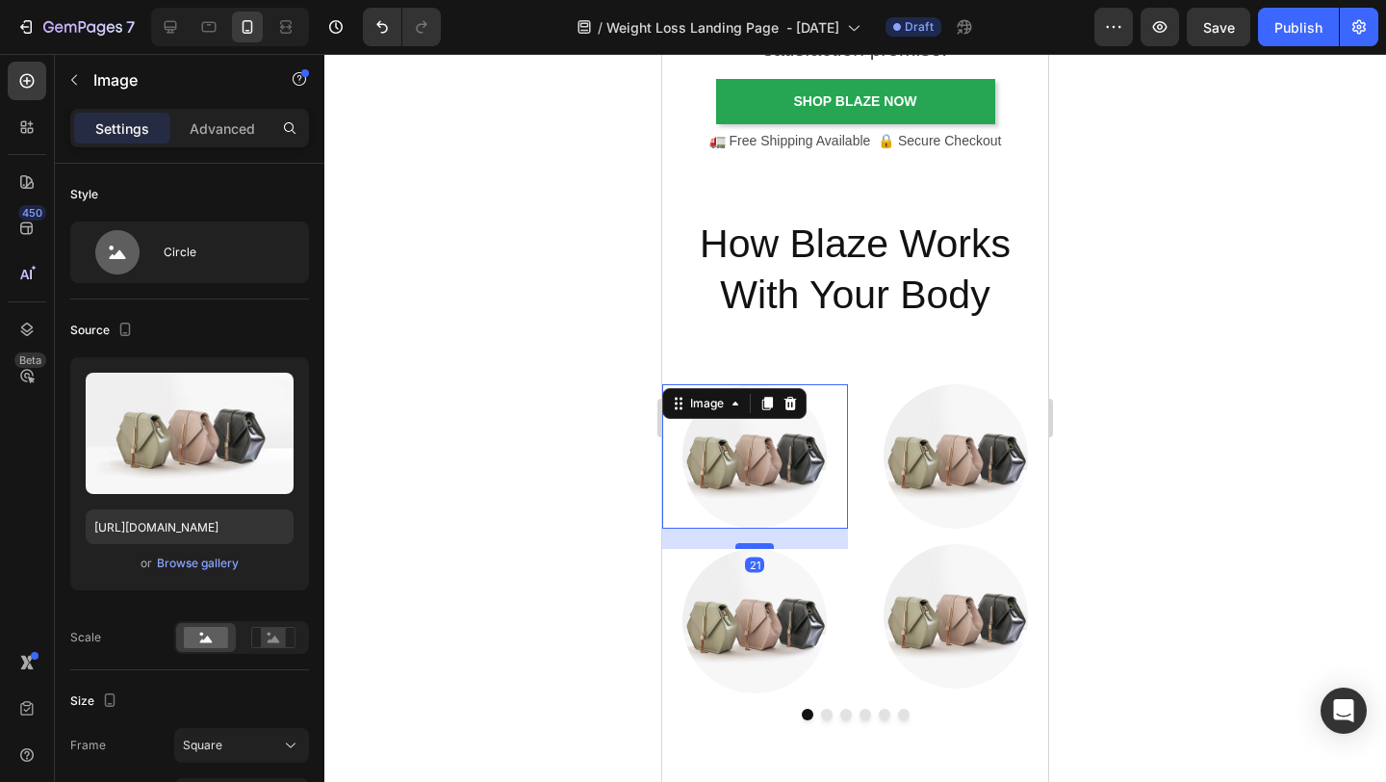
click at [760, 545] on div at bounding box center [755, 546] width 39 height 6
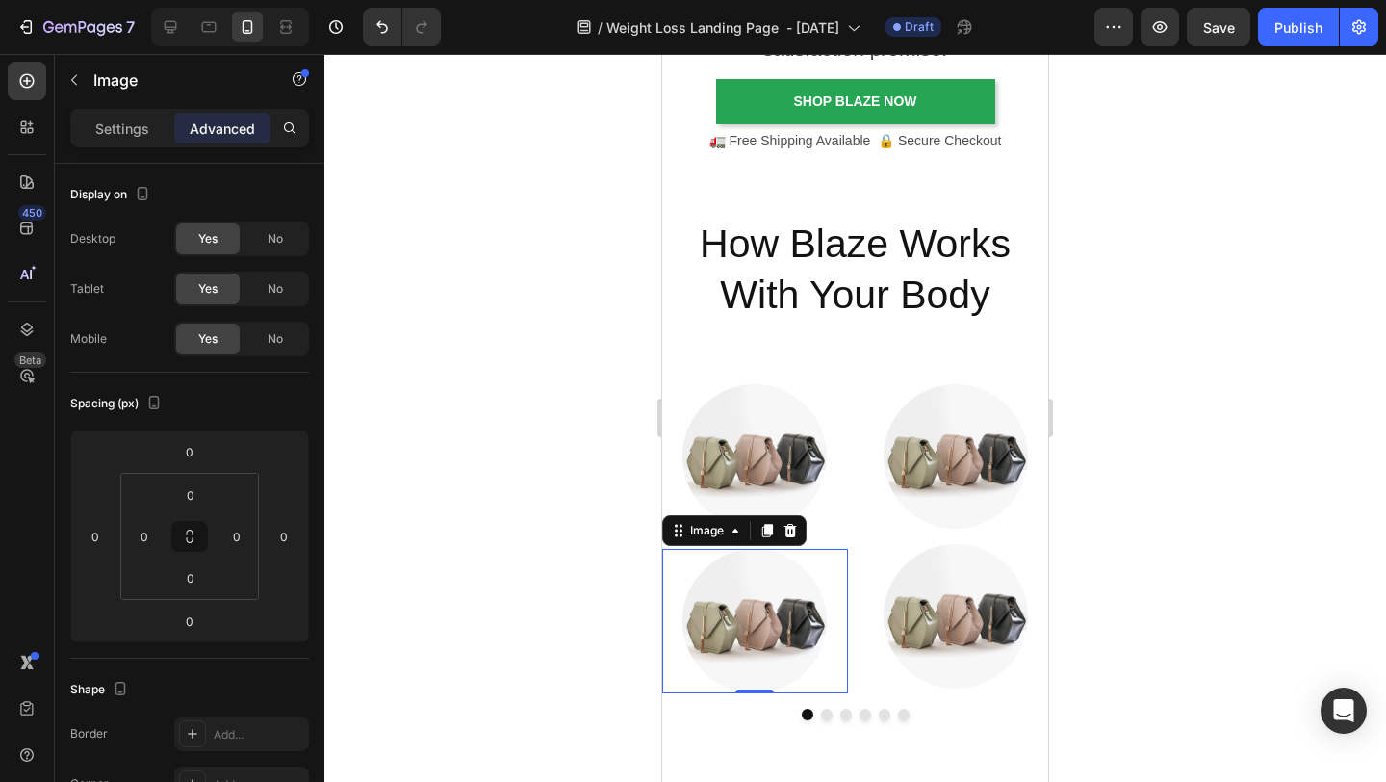
click at [762, 606] on img at bounding box center [755, 621] width 144 height 144
drag, startPoint x: 758, startPoint y: 690, endPoint x: 758, endPoint y: 701, distance: 10.6
click at [758, 606] on div at bounding box center [755, 701] width 39 height 6
type input "11"
click at [1176, 606] on div at bounding box center [855, 418] width 1062 height 728
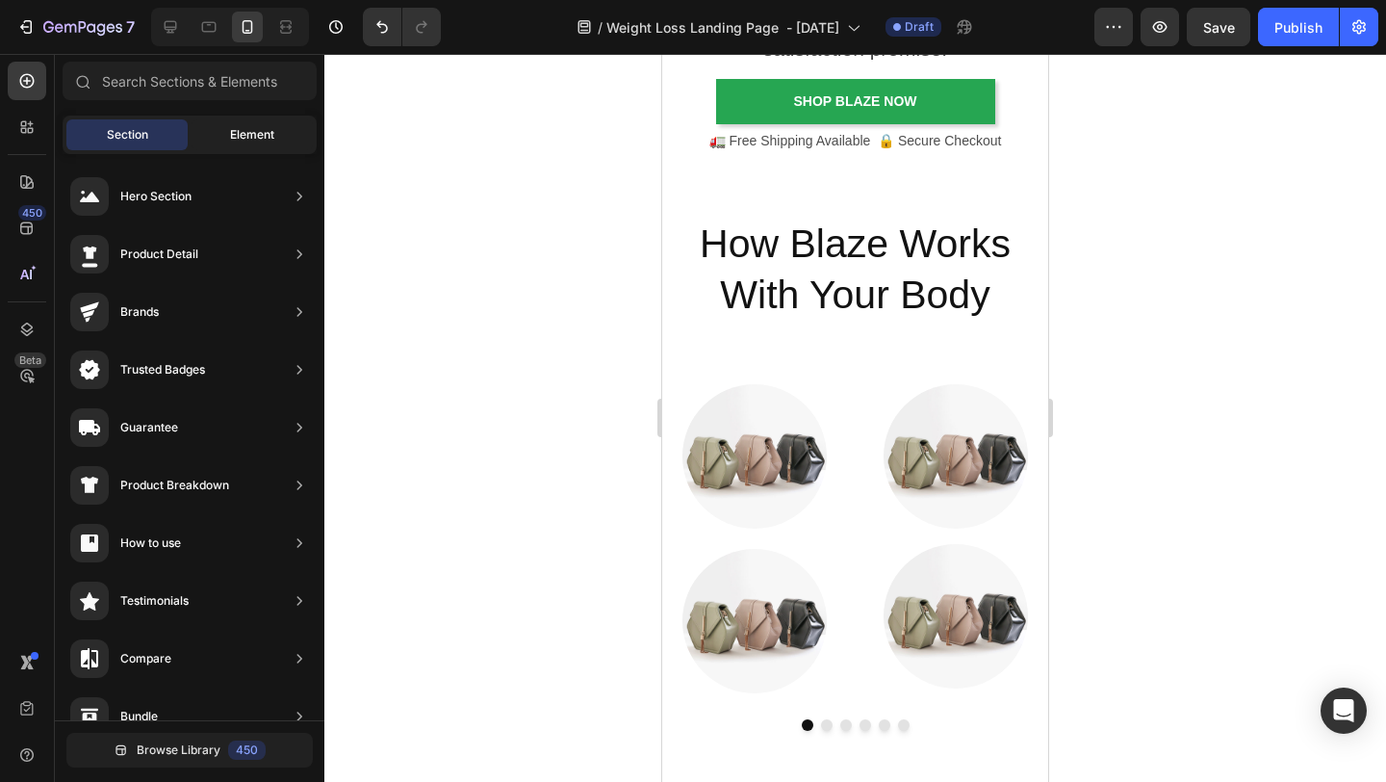
click at [233, 128] on span "Element" at bounding box center [252, 134] width 44 height 17
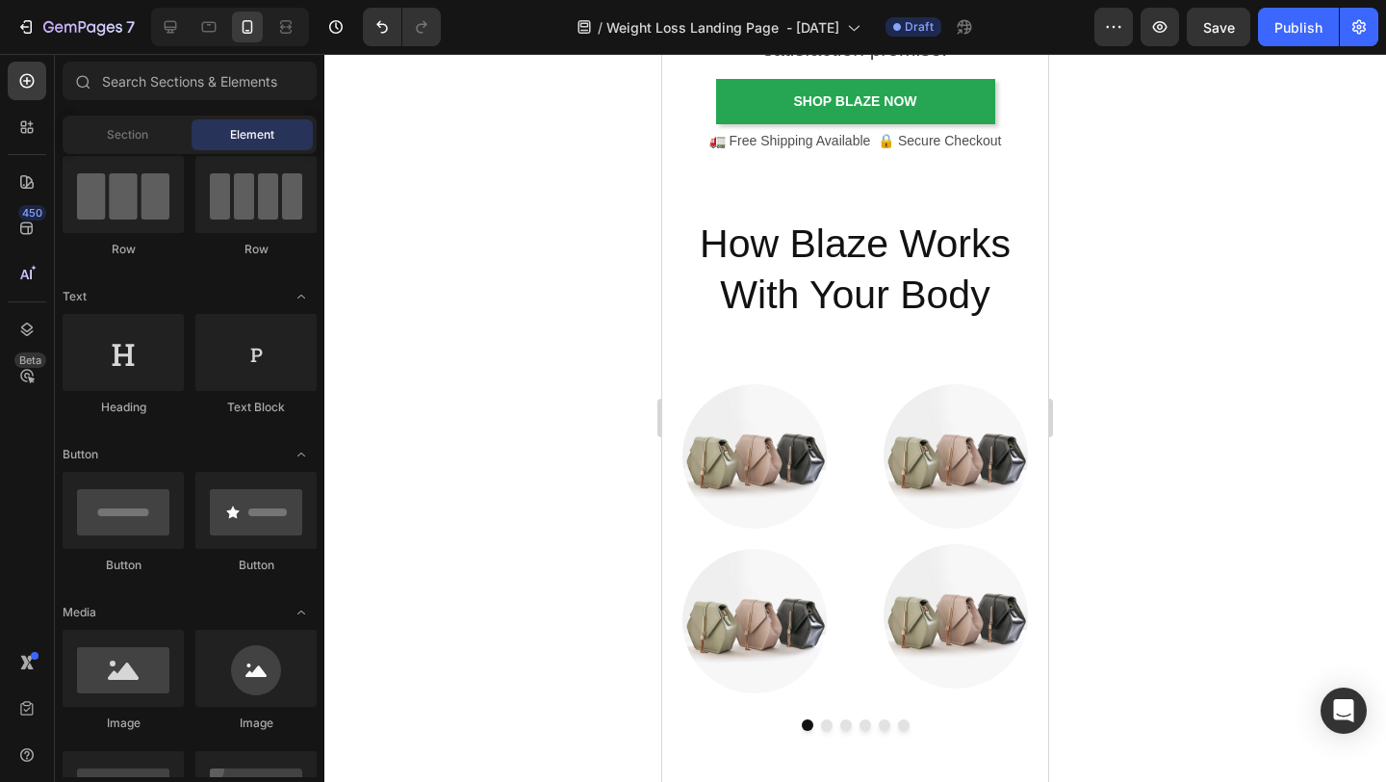
scroll to position [0, 0]
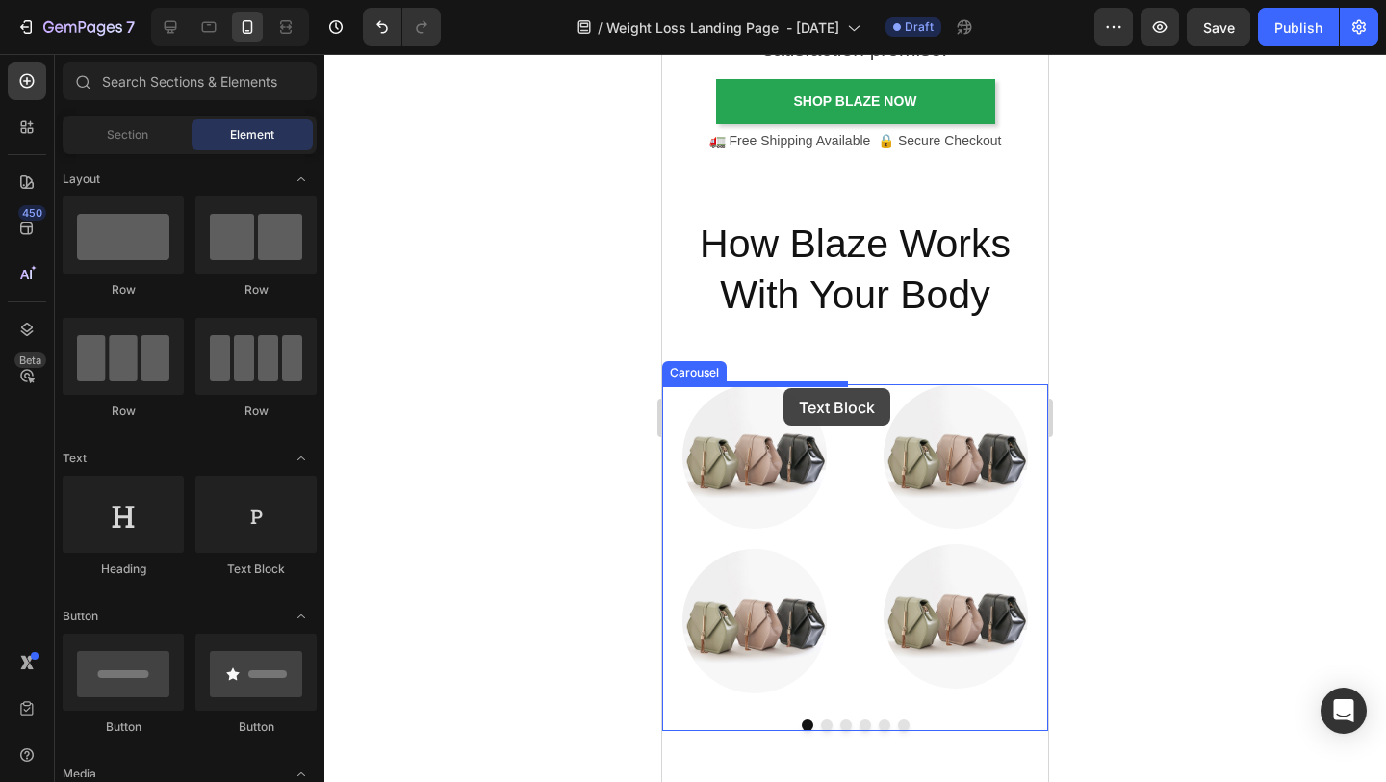
drag, startPoint x: 903, startPoint y: 579, endPoint x: 784, endPoint y: 388, distance: 224.9
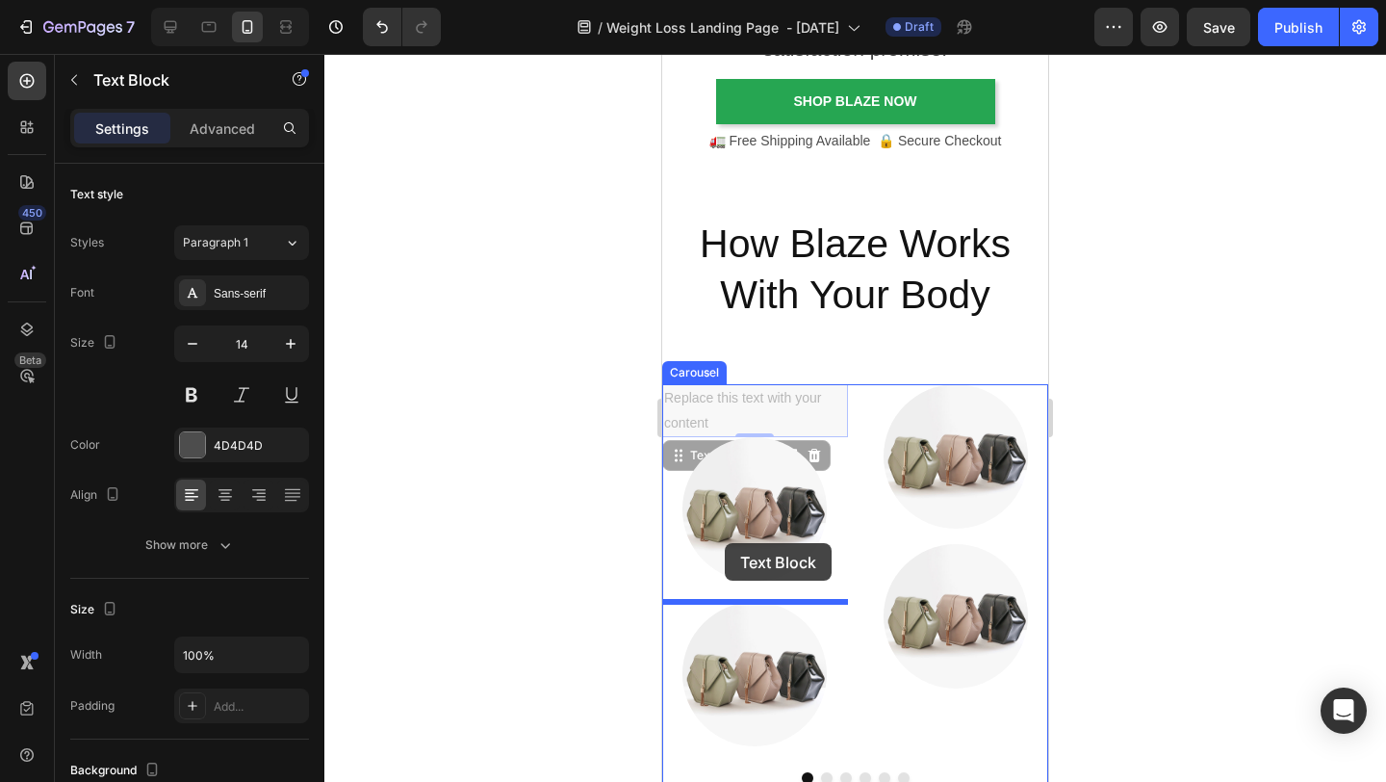
drag, startPoint x: 679, startPoint y: 462, endPoint x: 724, endPoint y: 549, distance: 97.8
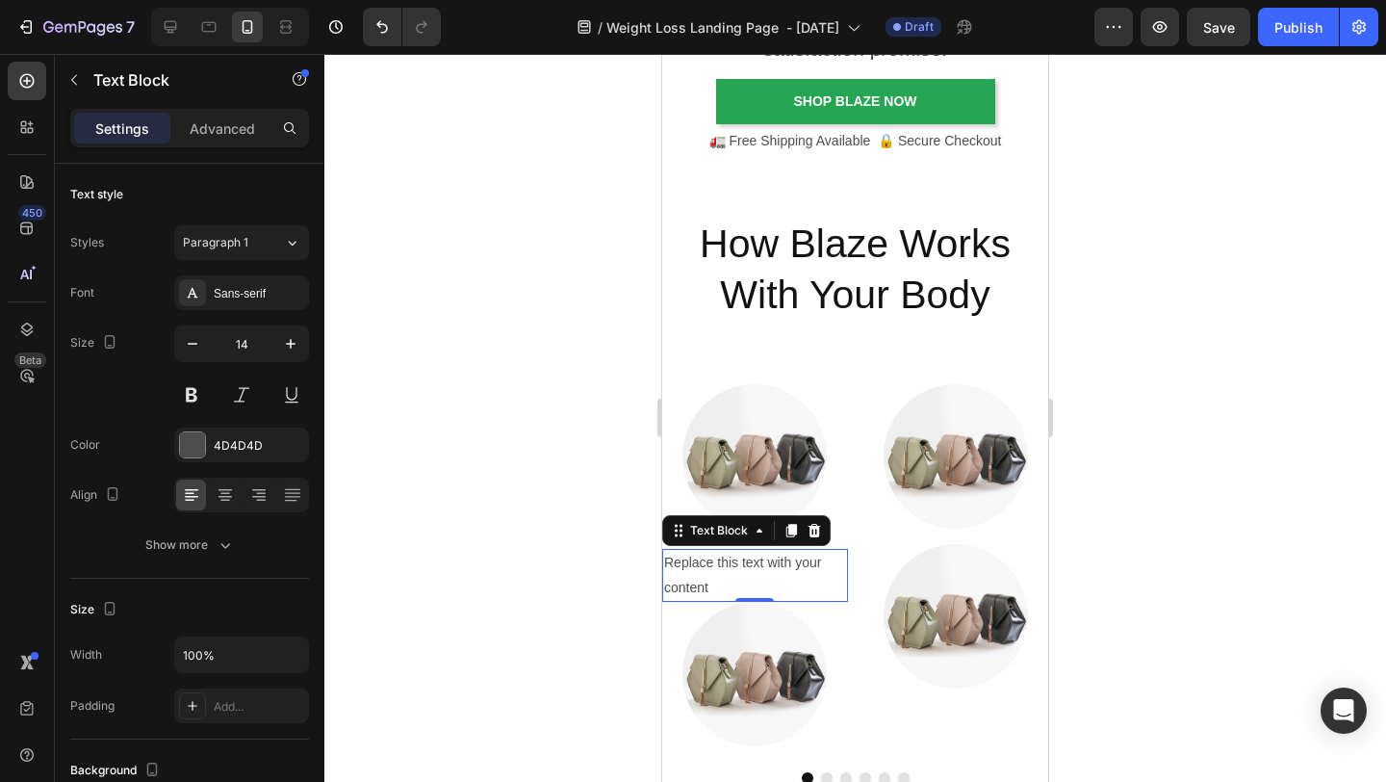
click at [1176, 468] on div at bounding box center [855, 418] width 1062 height 728
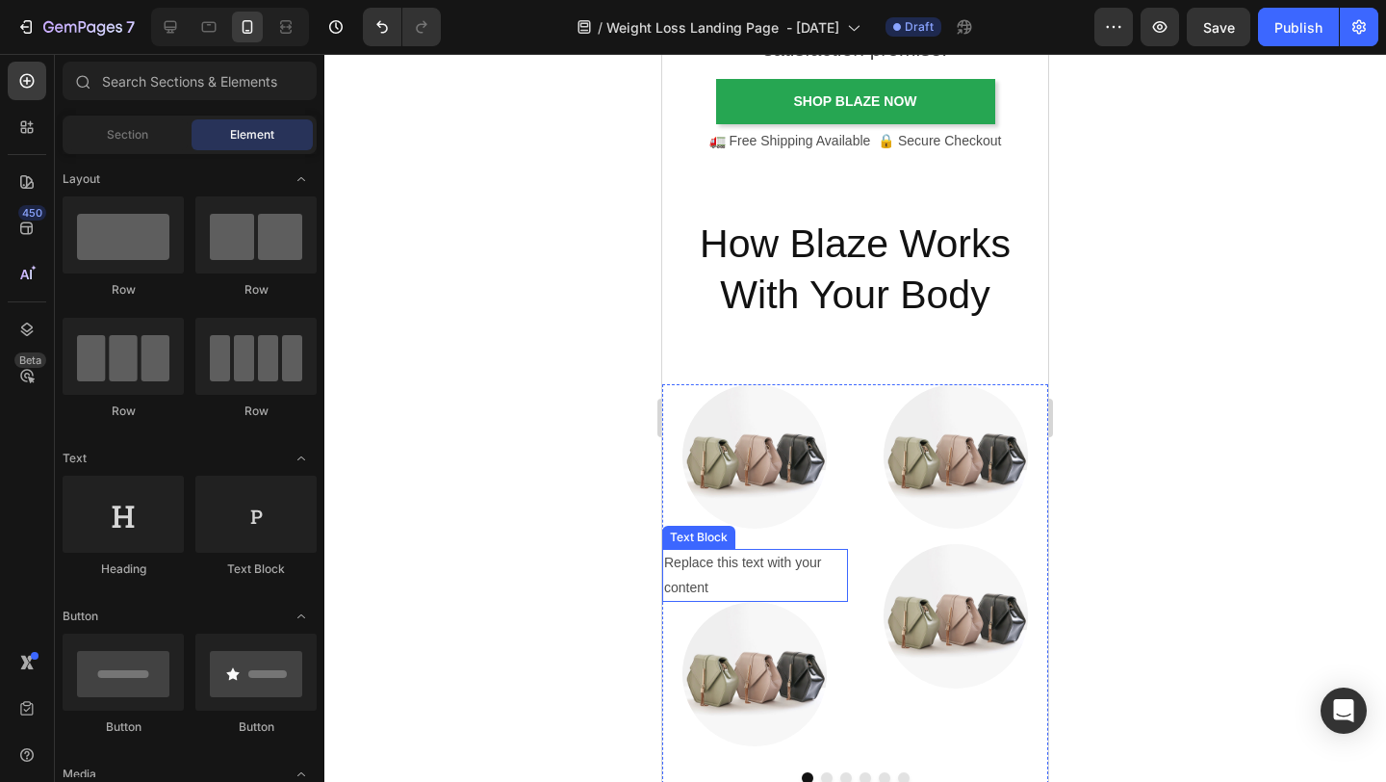
click at [774, 575] on div "Replace this text with your content" at bounding box center [755, 575] width 186 height 52
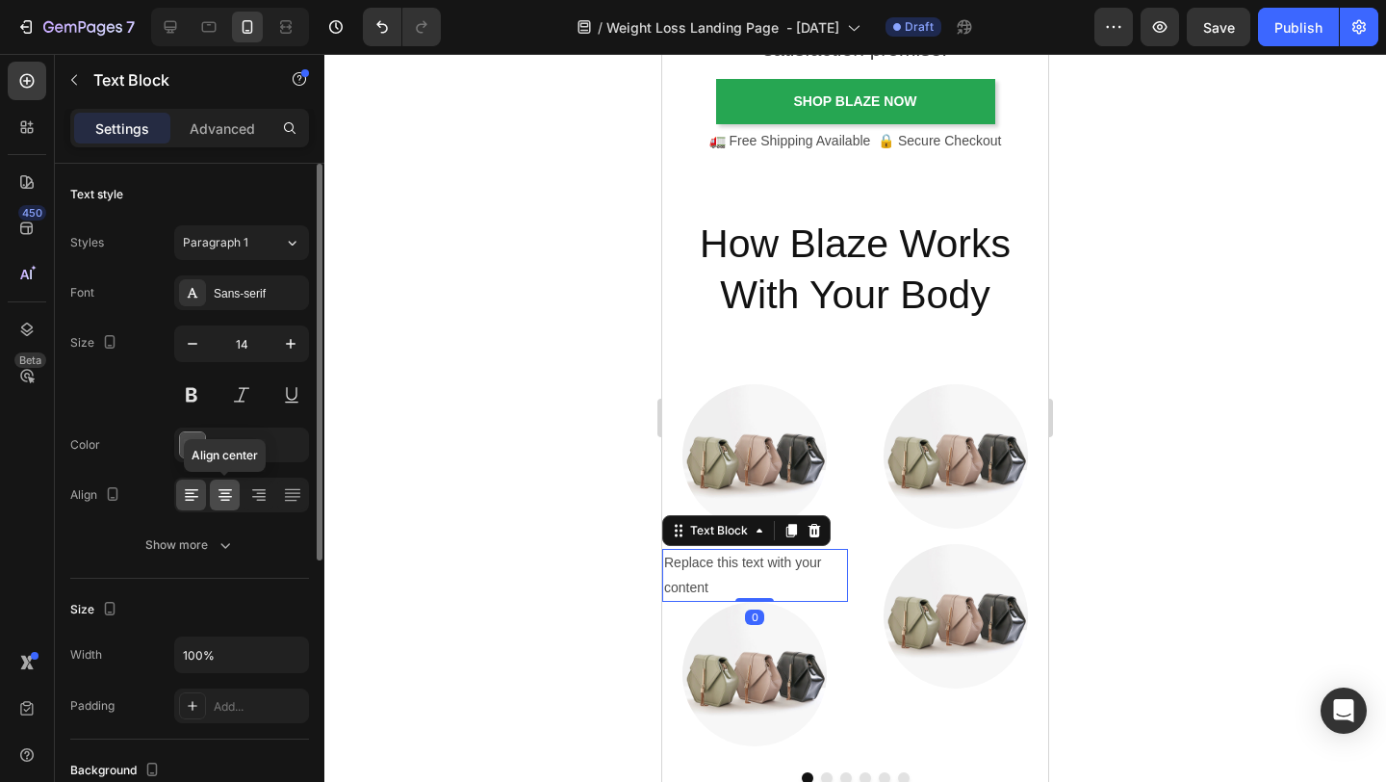
click at [226, 494] on icon at bounding box center [225, 494] width 19 height 19
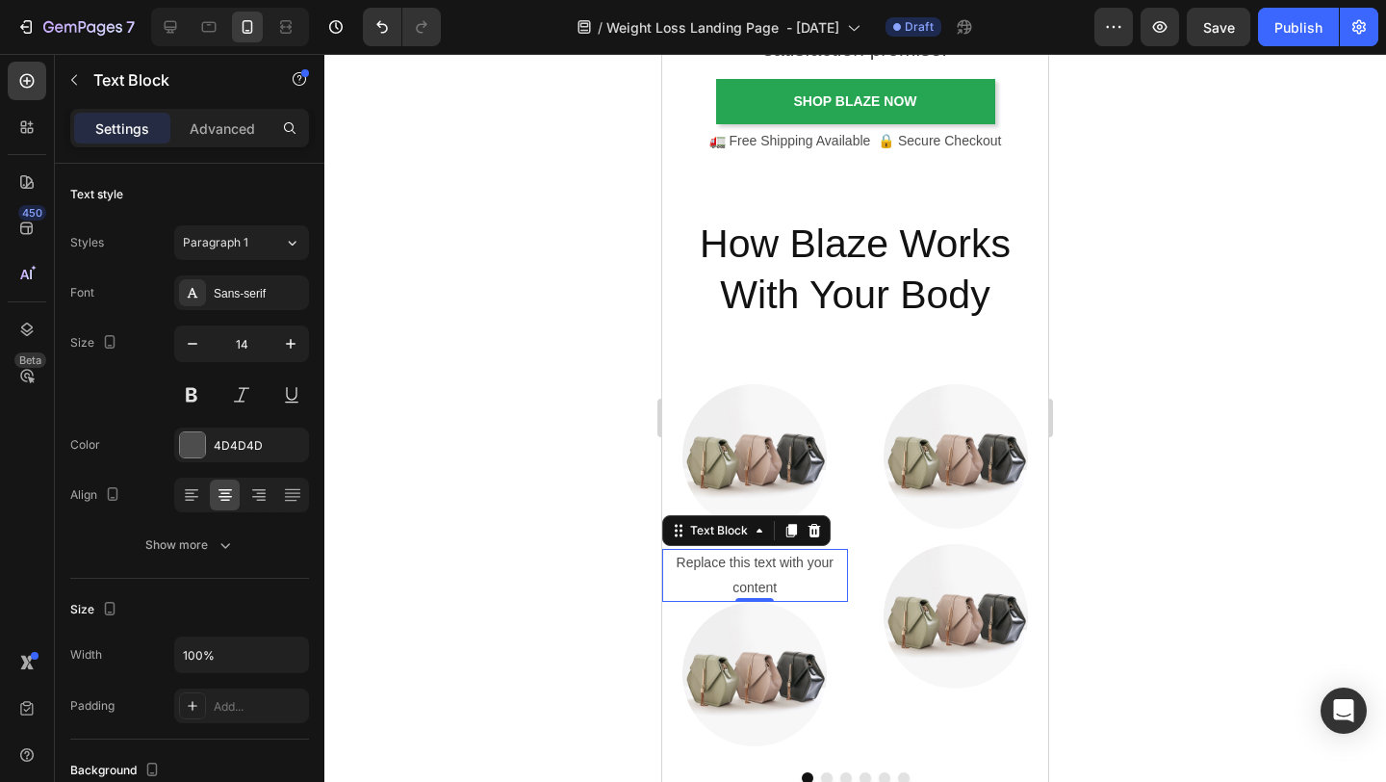
click at [1176, 549] on div at bounding box center [855, 418] width 1062 height 728
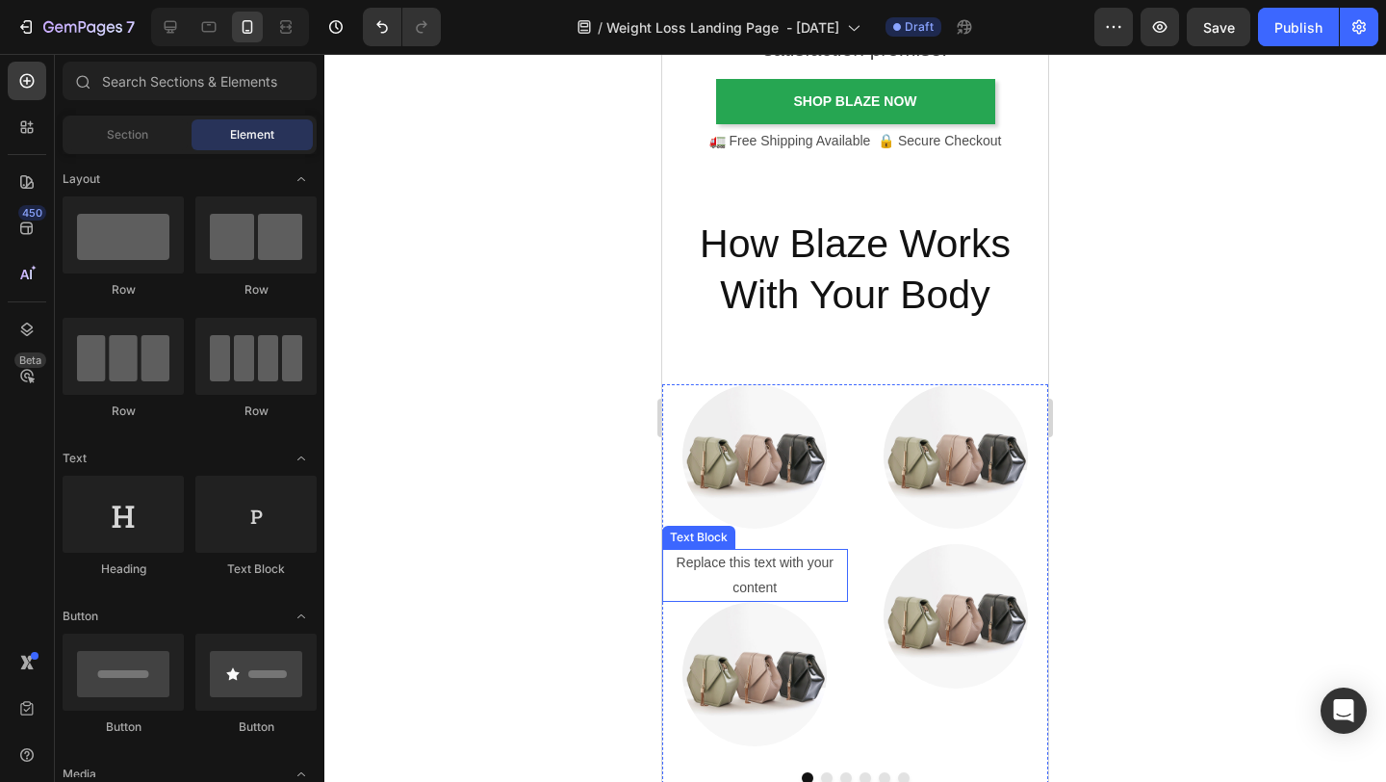
click at [767, 573] on div "Replace this text with your content" at bounding box center [755, 575] width 186 height 52
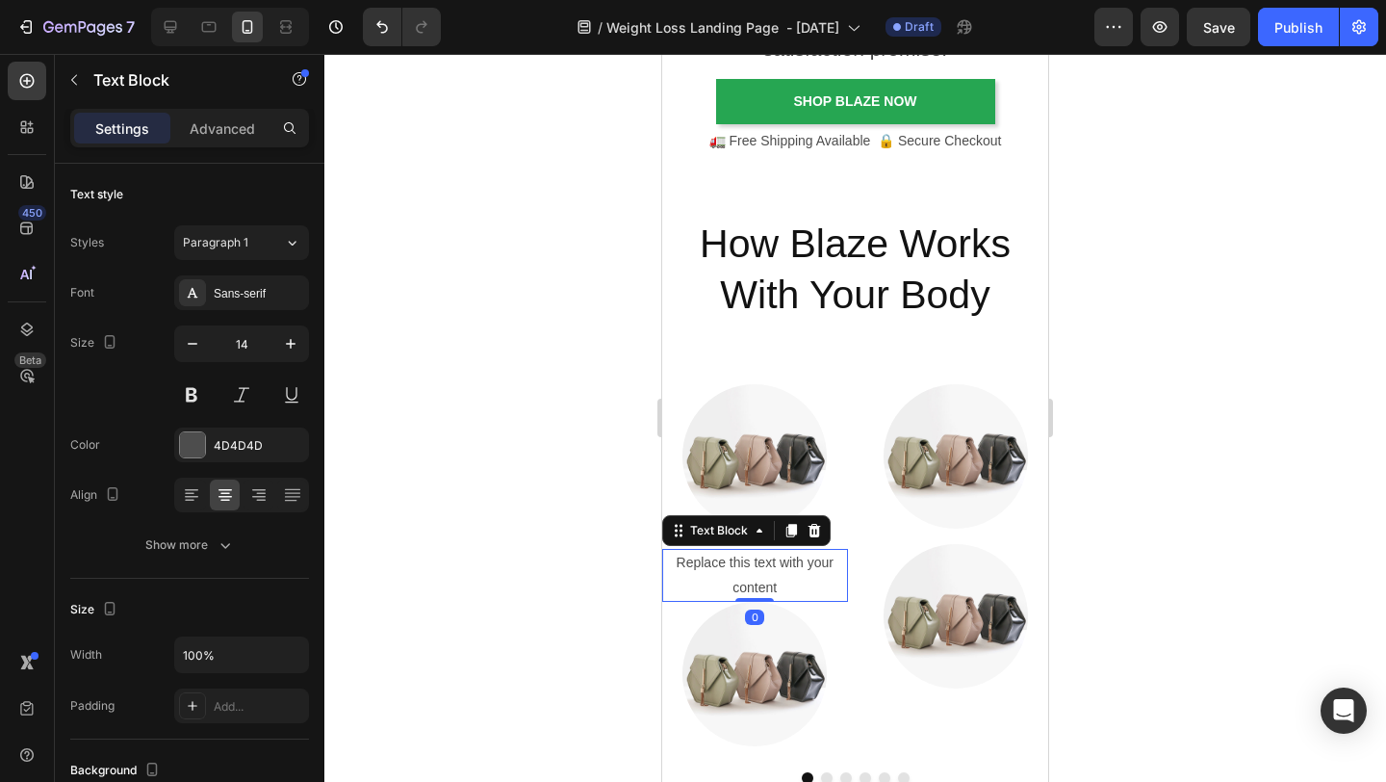
click at [767, 572] on div "Replace this text with your content" at bounding box center [755, 575] width 186 height 52
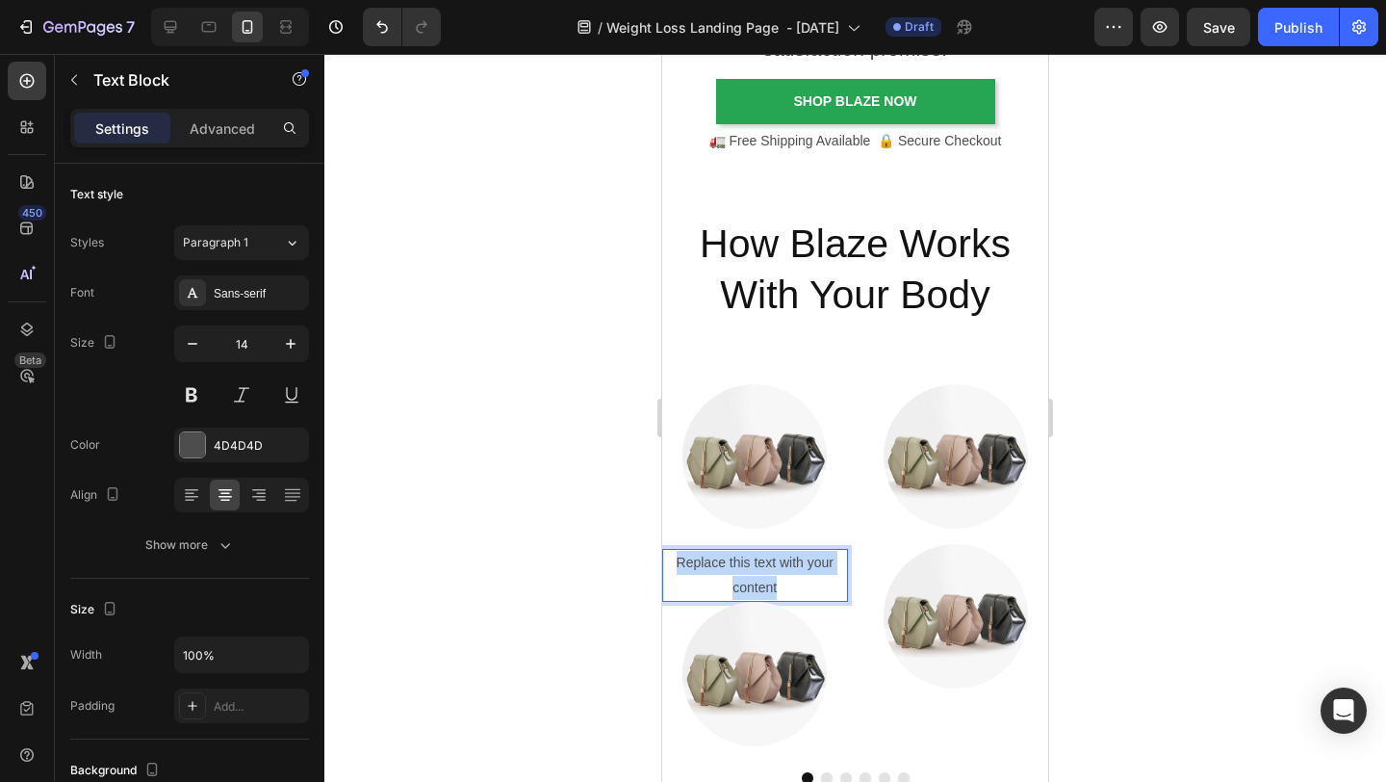
click at [767, 572] on p "Replace this text with your content" at bounding box center [755, 575] width 182 height 48
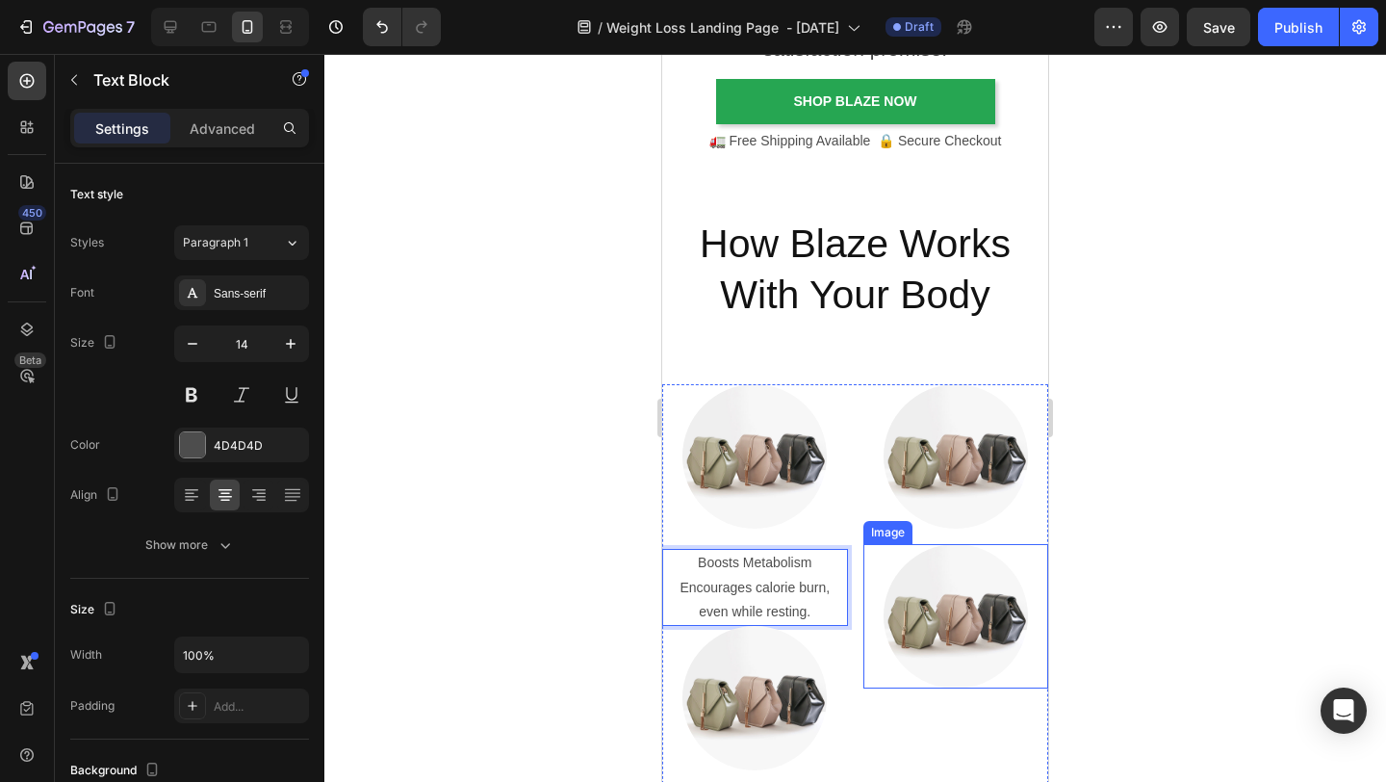
click at [1152, 477] on div at bounding box center [855, 418] width 1062 height 728
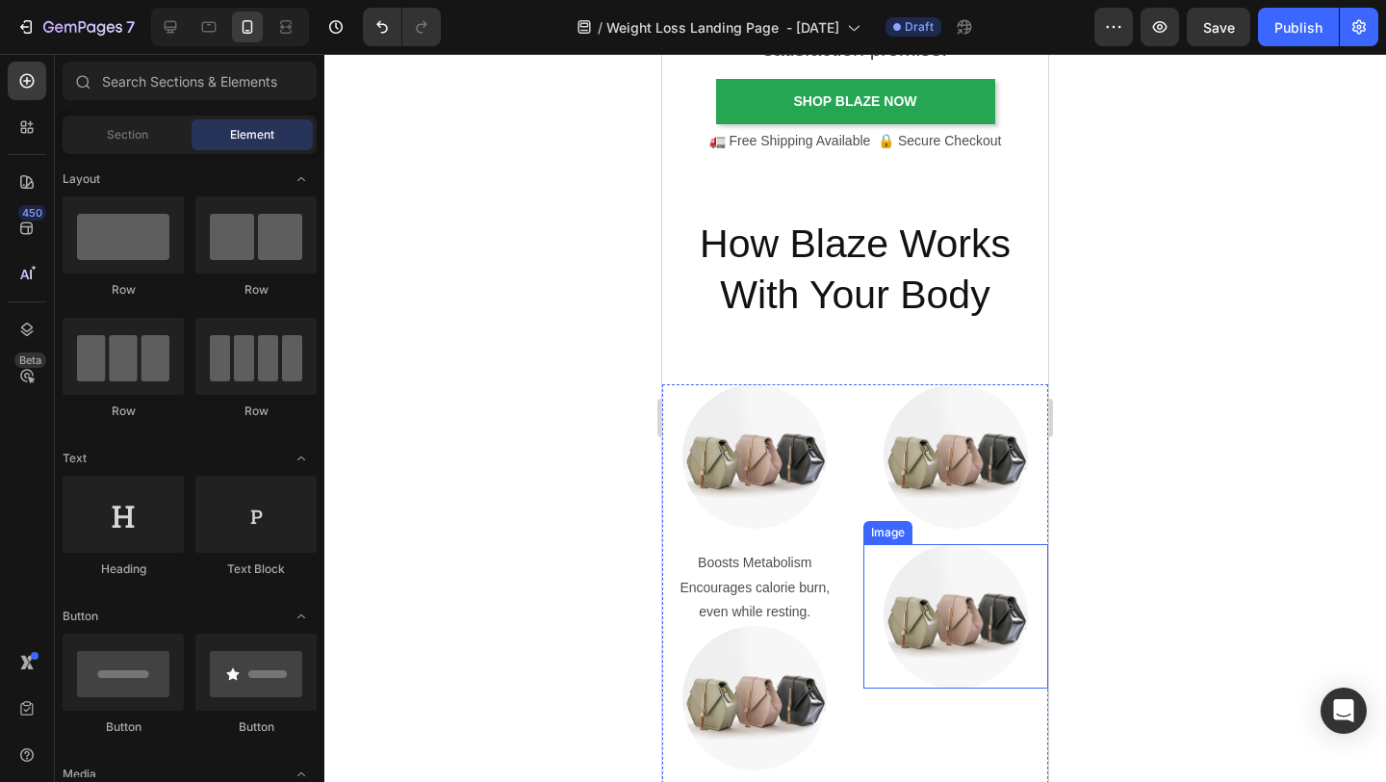
click at [1114, 314] on div at bounding box center [855, 418] width 1062 height 728
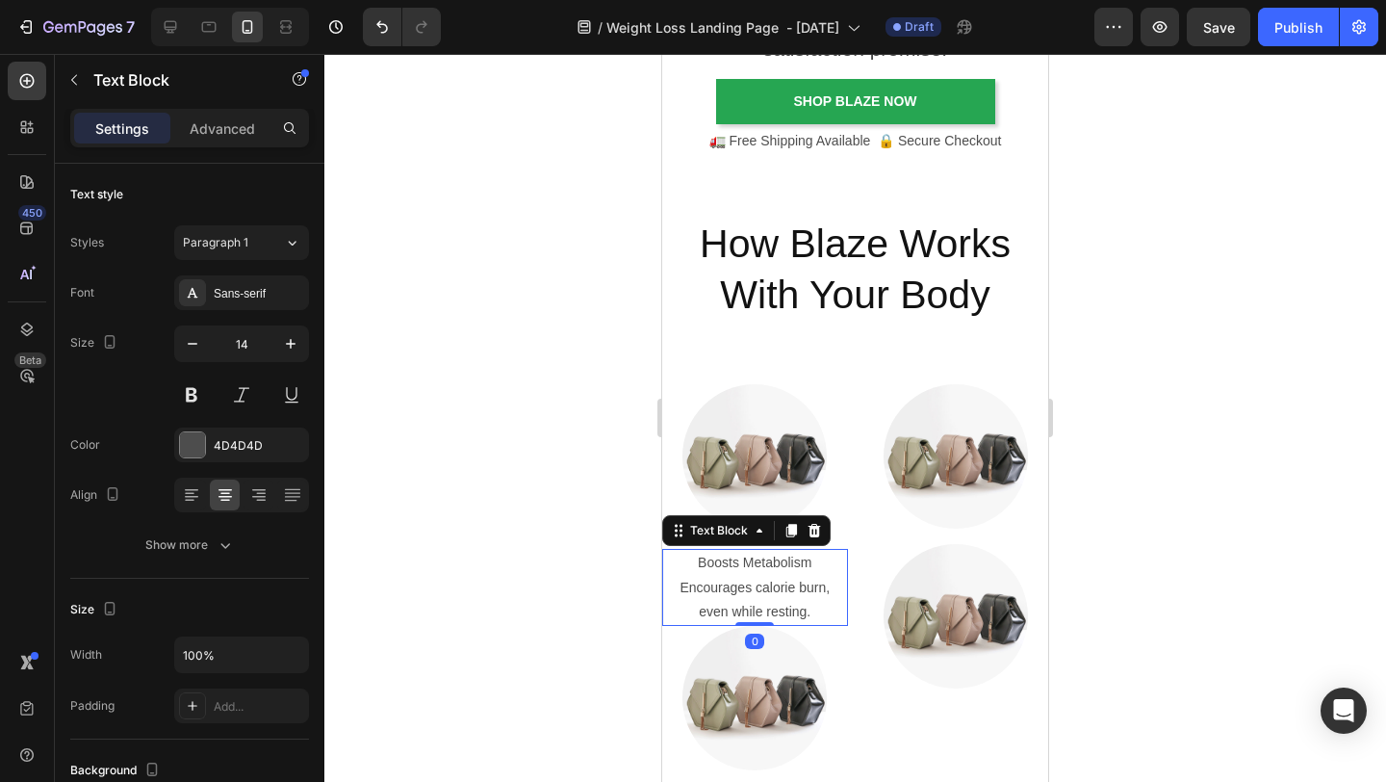
click at [784, 576] on p "Encourages calorie burn, even while resting." at bounding box center [755, 600] width 182 height 48
click at [794, 529] on icon at bounding box center [792, 531] width 11 height 13
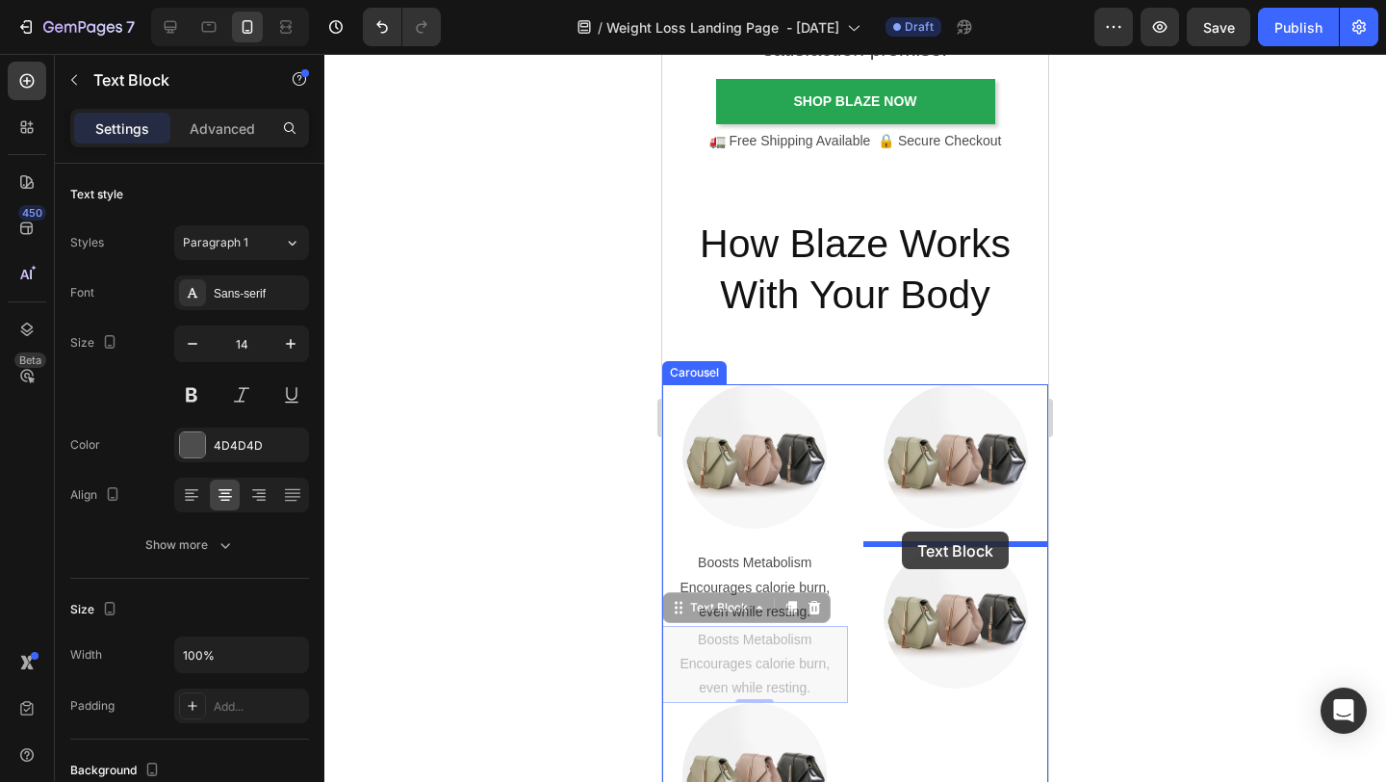
drag, startPoint x: 677, startPoint y: 611, endPoint x: 902, endPoint y: 531, distance: 239.0
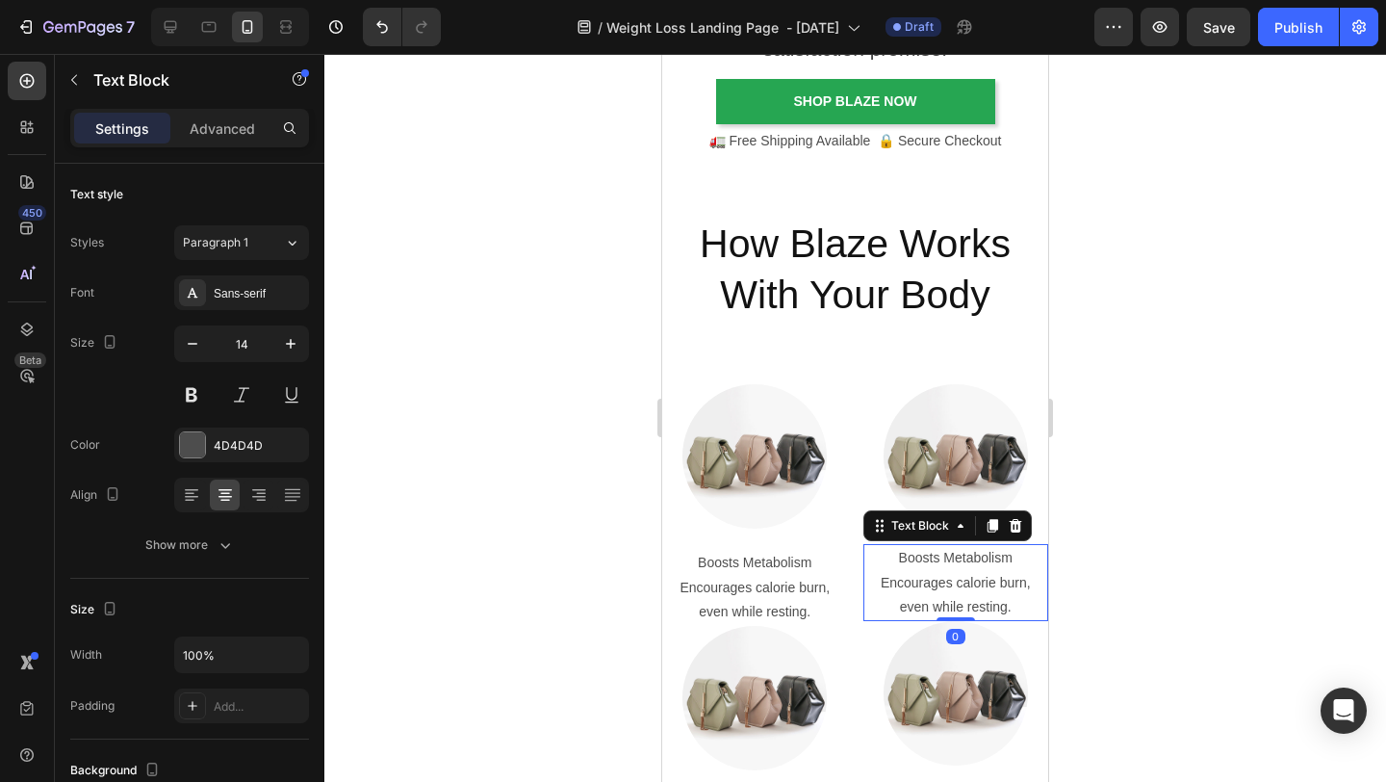
click at [1176, 498] on div at bounding box center [855, 418] width 1062 height 728
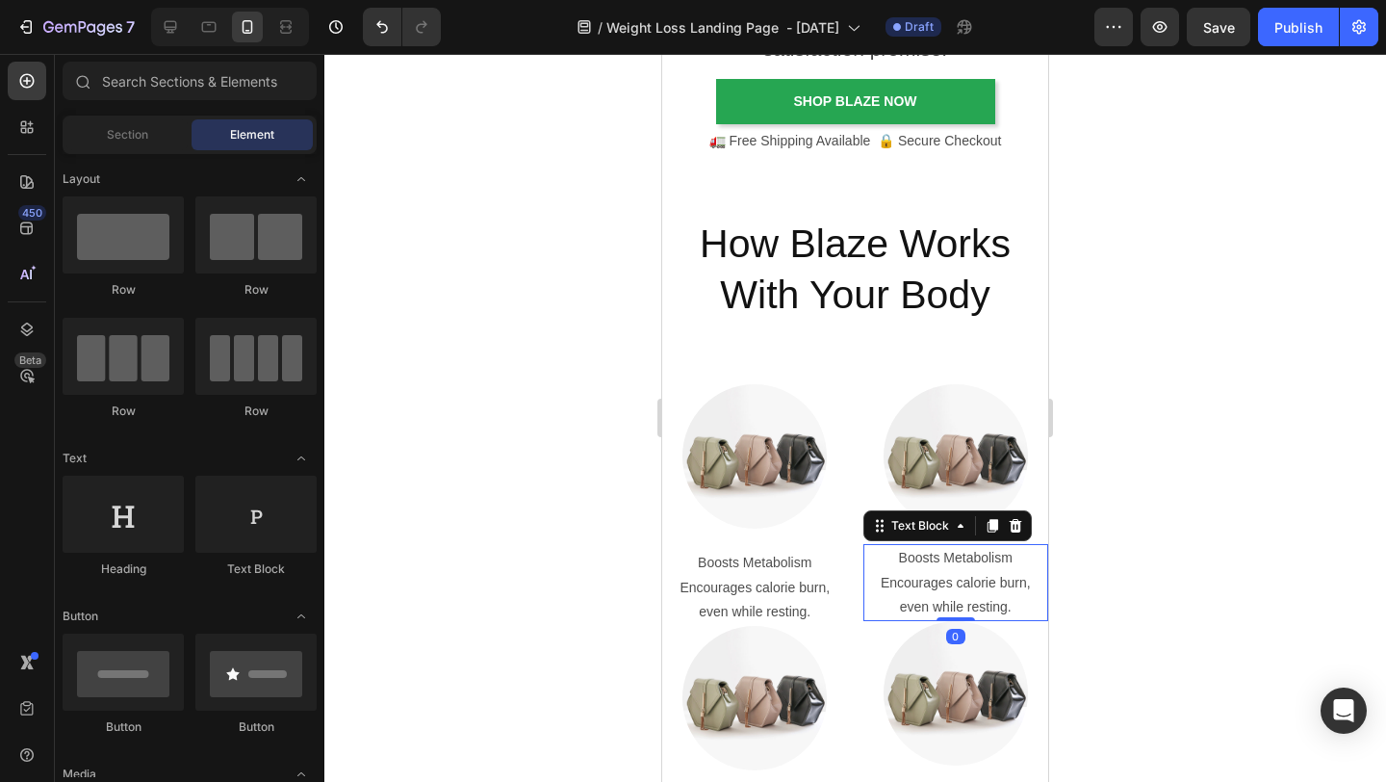
click at [910, 560] on p "Boosts Metabolism" at bounding box center [957, 558] width 182 height 24
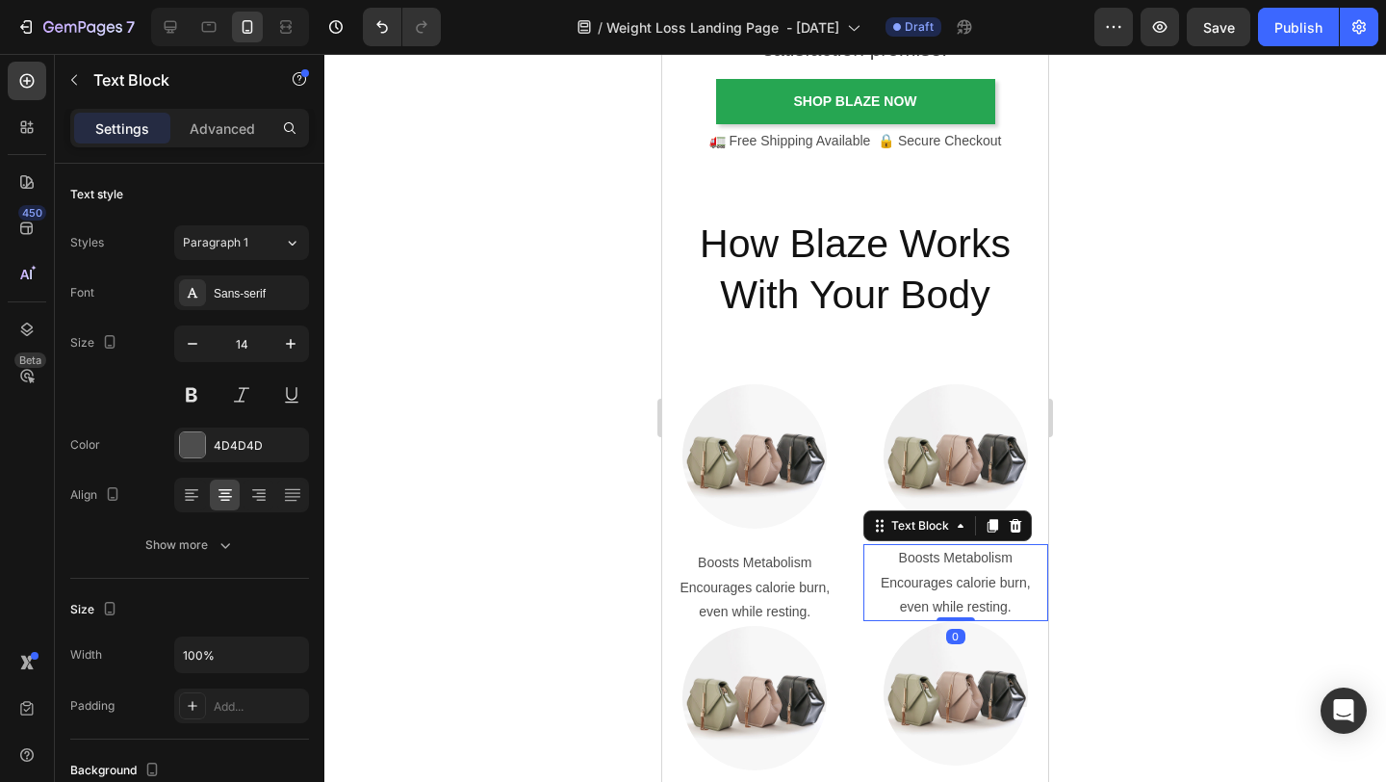
click at [910, 560] on p "Boosts Metabolism" at bounding box center [957, 558] width 182 height 24
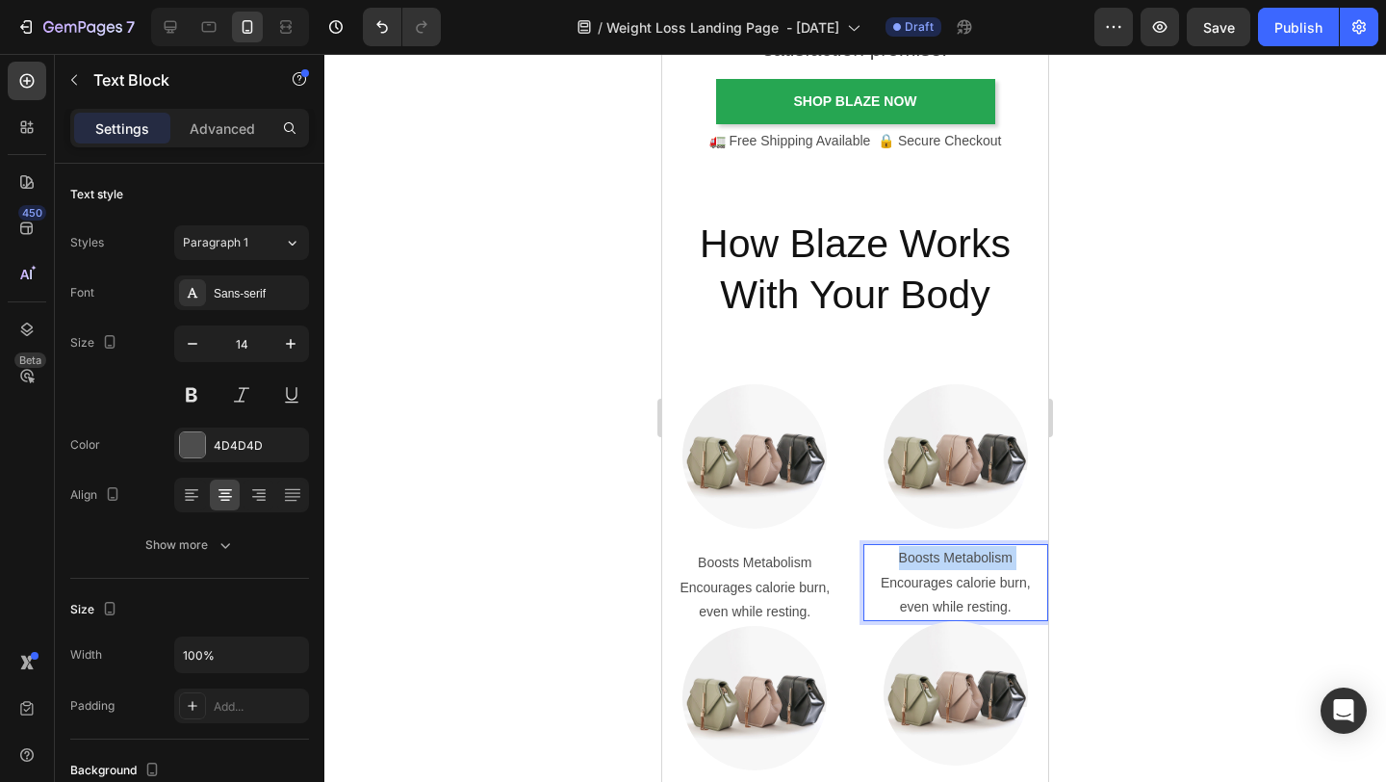
click at [910, 560] on p "Boosts Metabolism" at bounding box center [957, 558] width 182 height 24
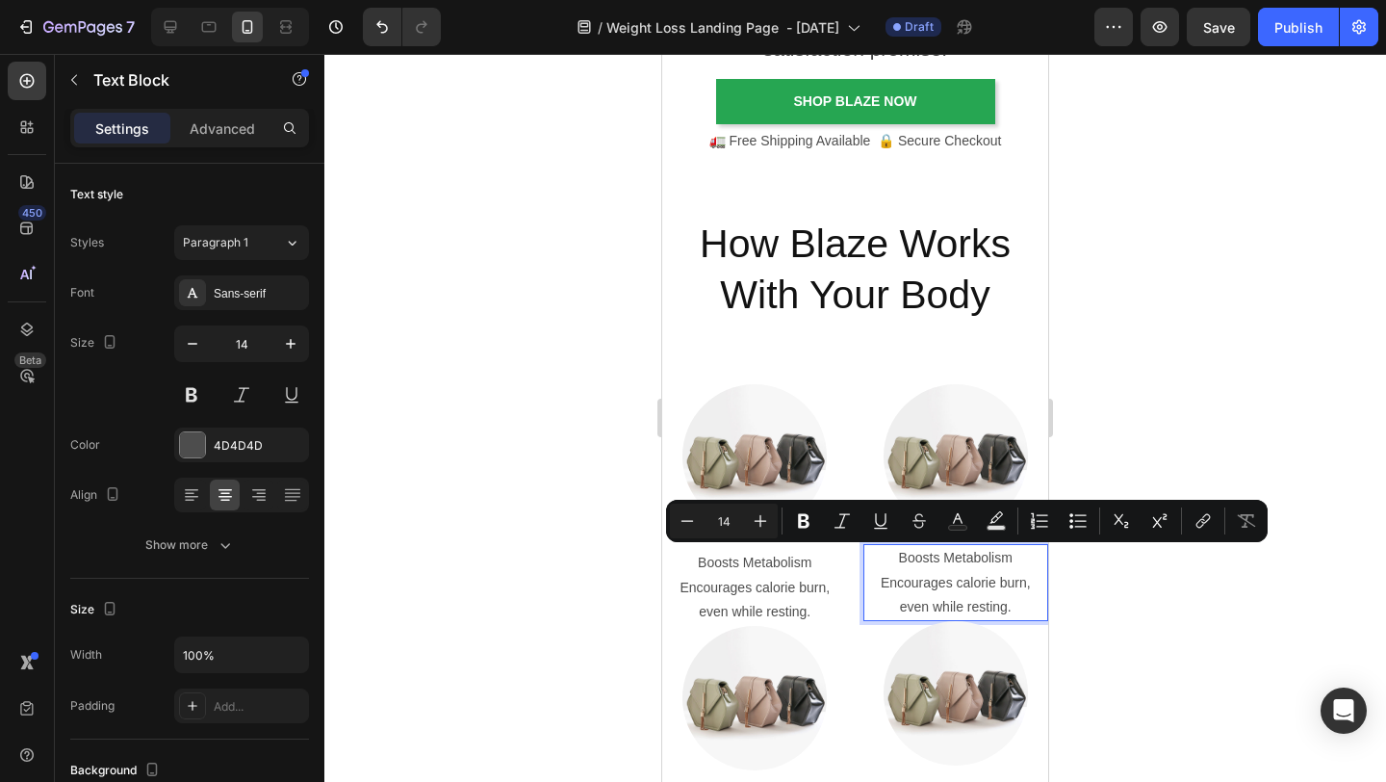
click at [1000, 606] on p "Encourages calorie burn, even while resting." at bounding box center [957, 595] width 182 height 48
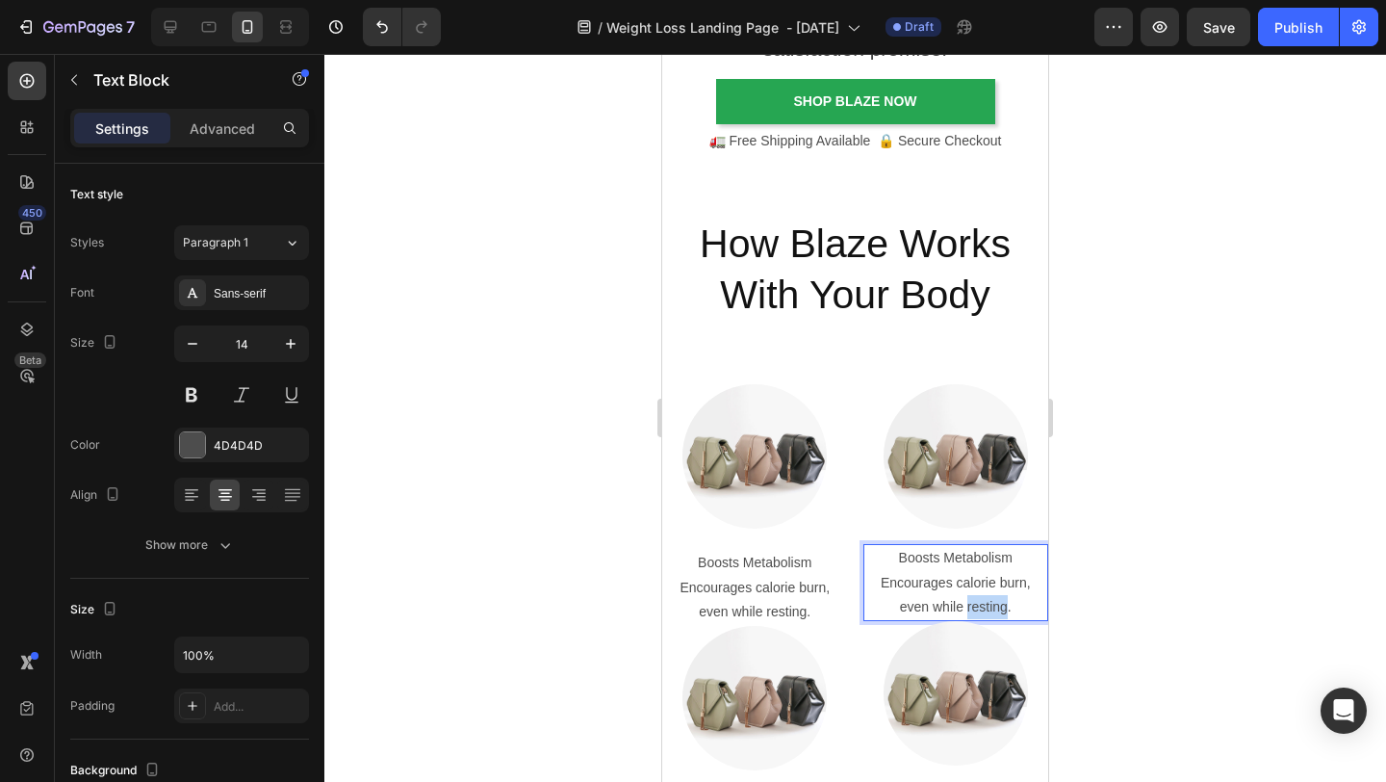
click at [1000, 606] on p "Encourages calorie burn, even while resting." at bounding box center [957, 595] width 182 height 48
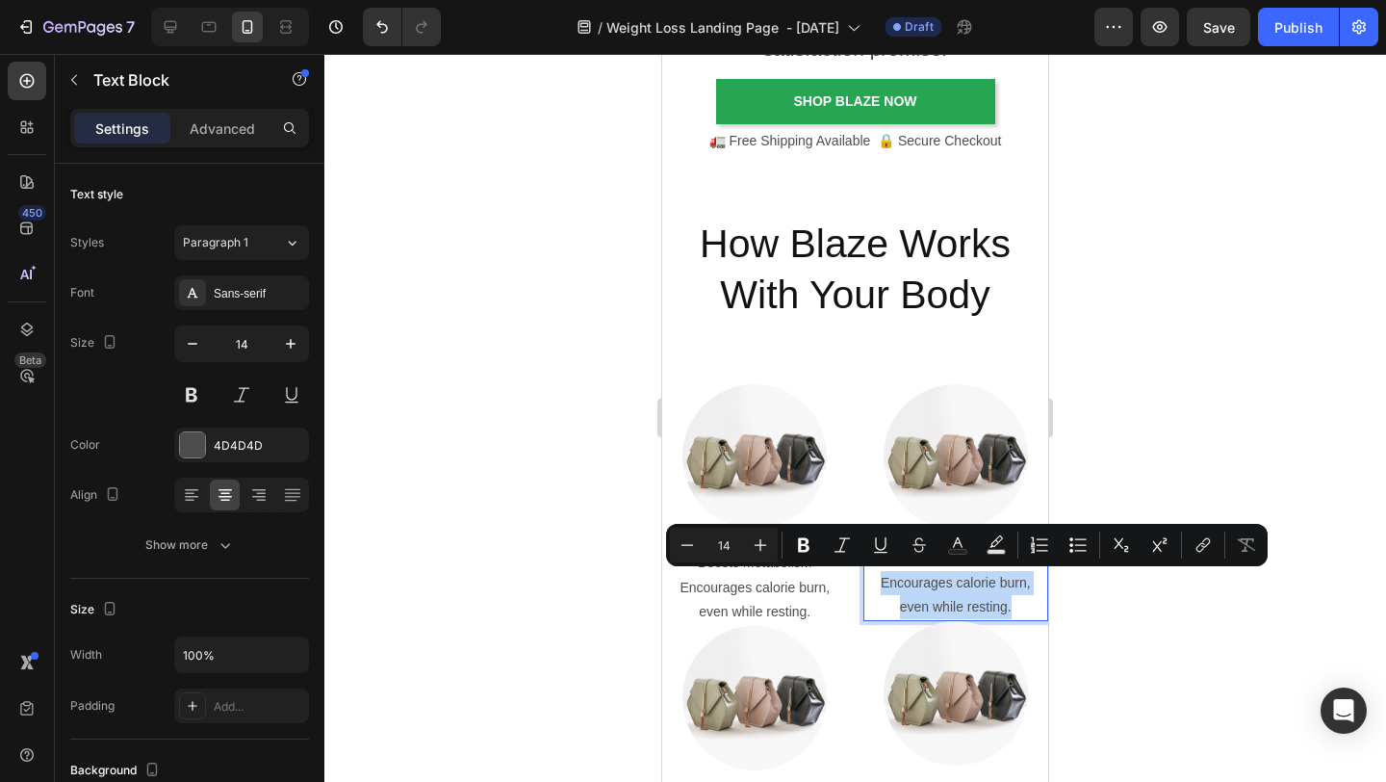
click at [1043, 606] on p "Encourages calorie burn, even while resting." at bounding box center [957, 595] width 182 height 48
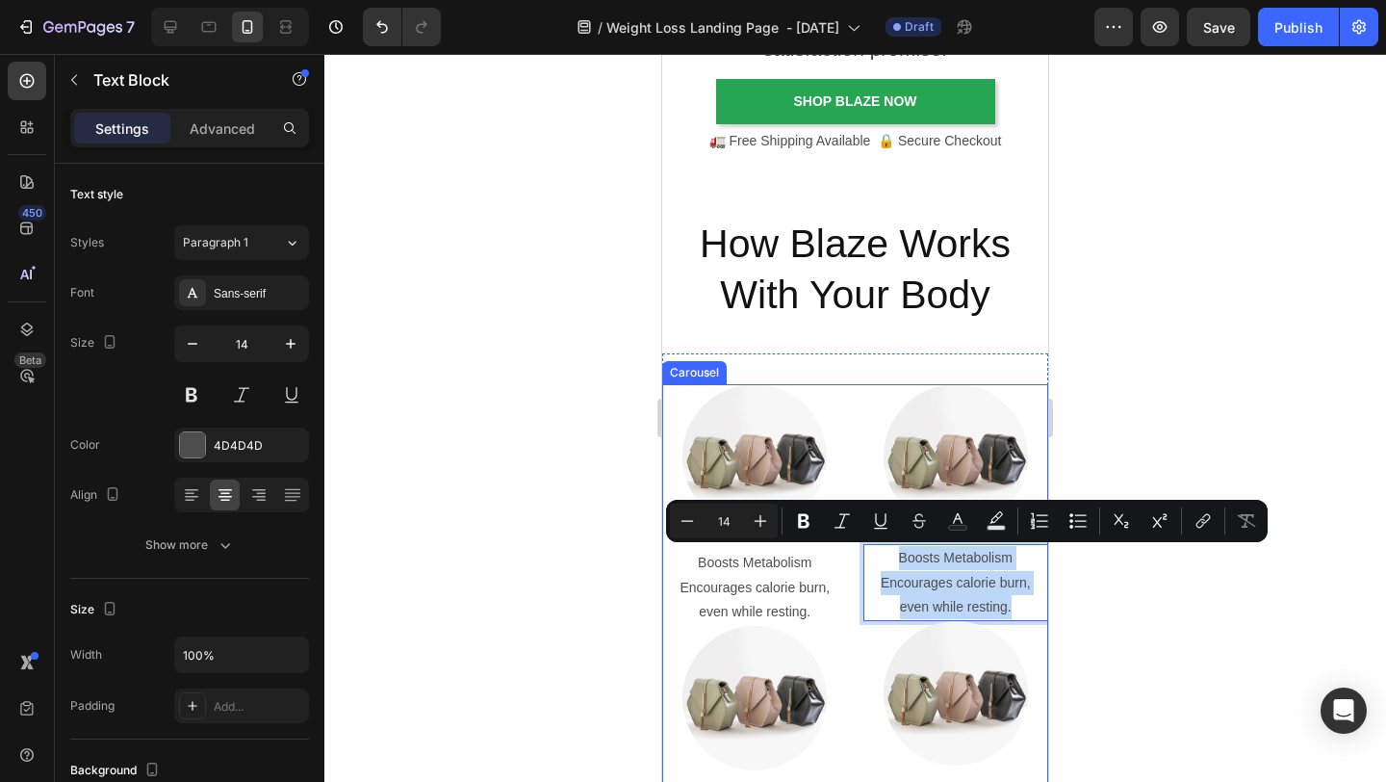
drag, startPoint x: 1016, startPoint y: 608, endPoint x: 900, endPoint y: 537, distance: 135.7
click at [900, 537] on div "Image Boosts Metabolism Encourages calorie burn, even while resting. Text Block…" at bounding box center [957, 582] width 186 height 397
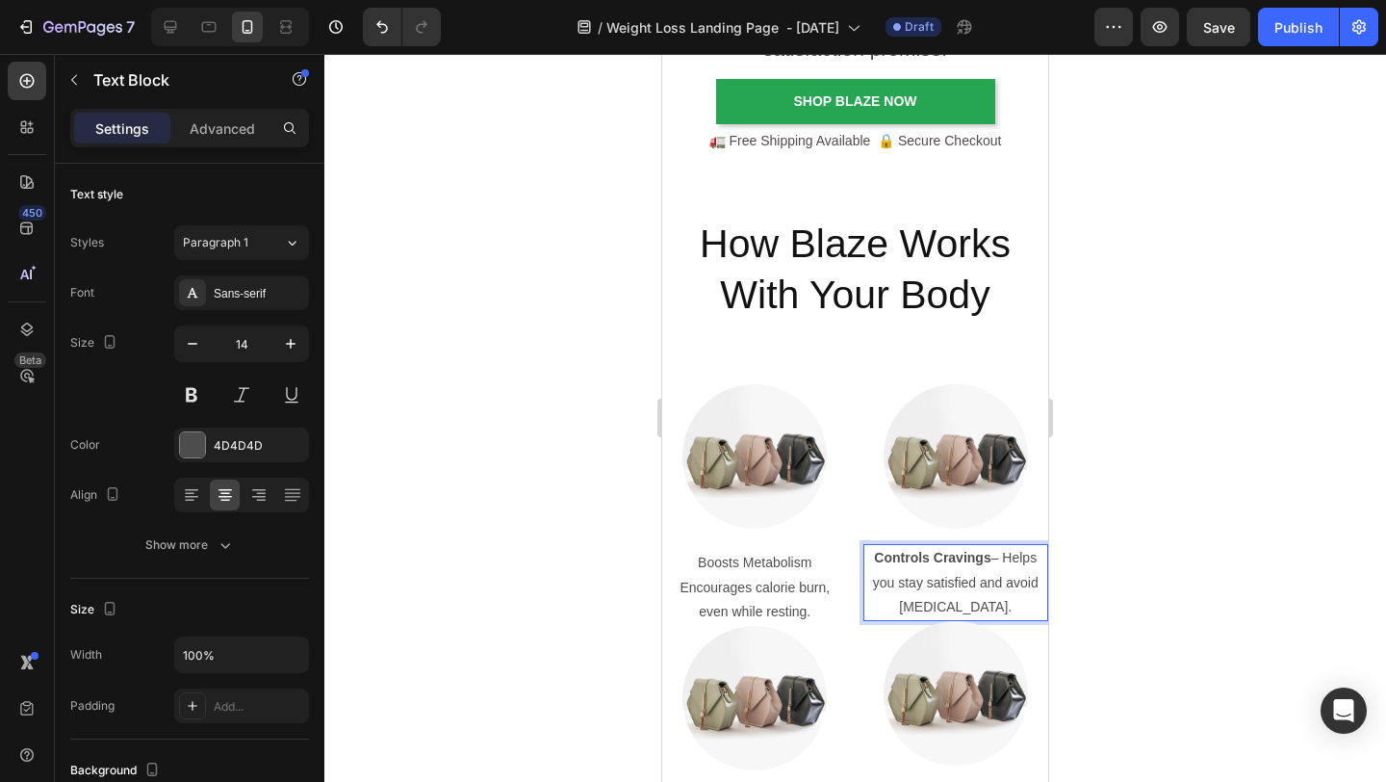
click at [1137, 569] on div at bounding box center [855, 418] width 1062 height 728
click at [1003, 555] on p "Controls Cravings – Helps you stay satisfied and avoid overeating." at bounding box center [957, 582] width 182 height 73
click at [882, 530] on icon at bounding box center [882, 531] width 3 height 3
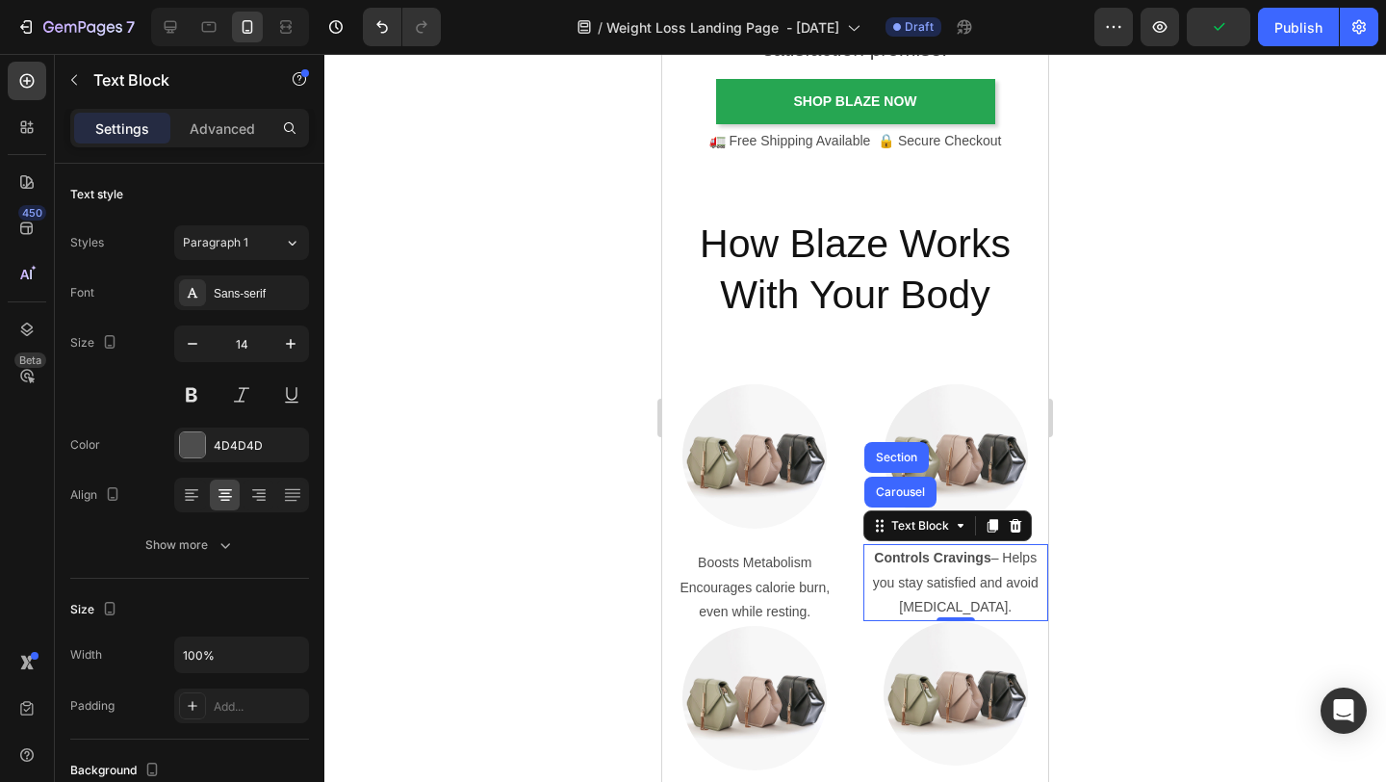
click at [1176, 578] on div at bounding box center [855, 418] width 1062 height 728
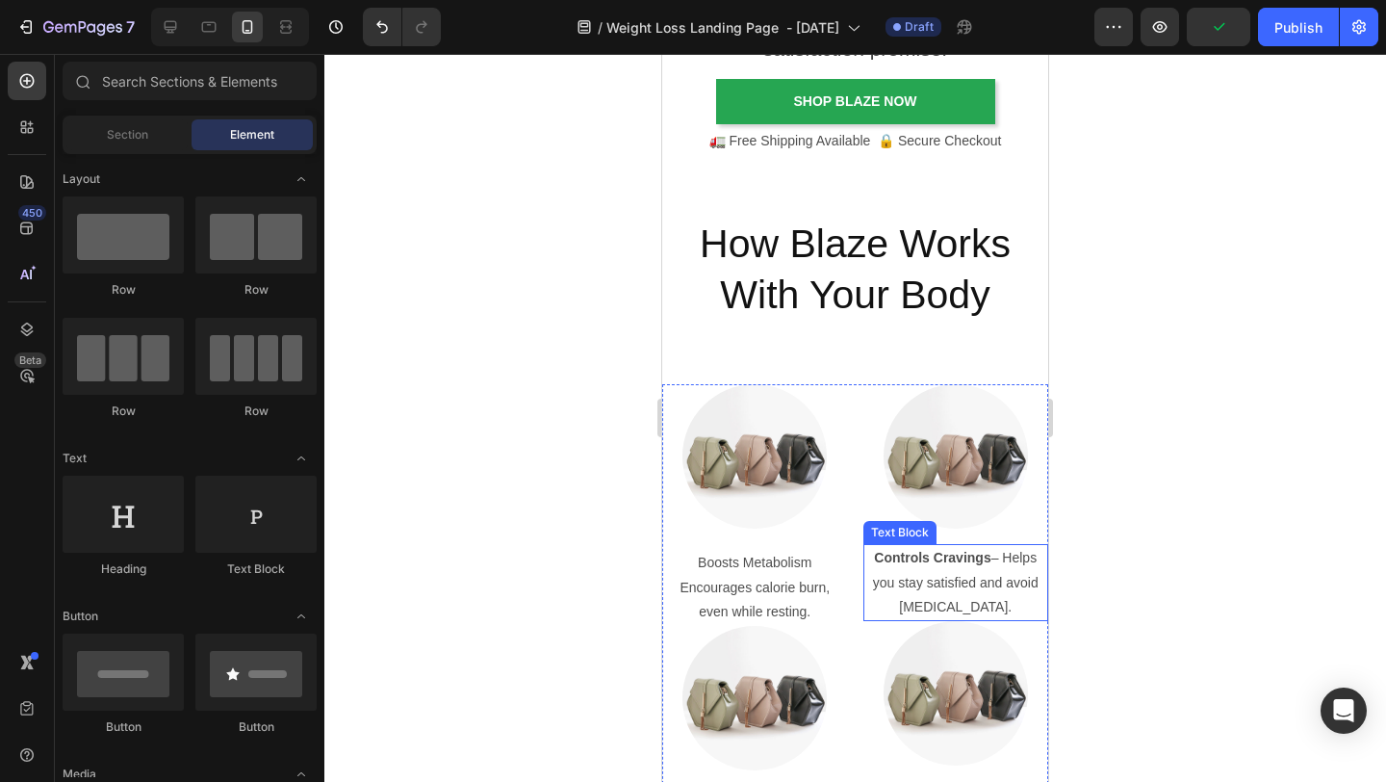
click at [969, 576] on p "Controls Cravings – Helps you stay satisfied and avoid overeating." at bounding box center [957, 582] width 182 height 73
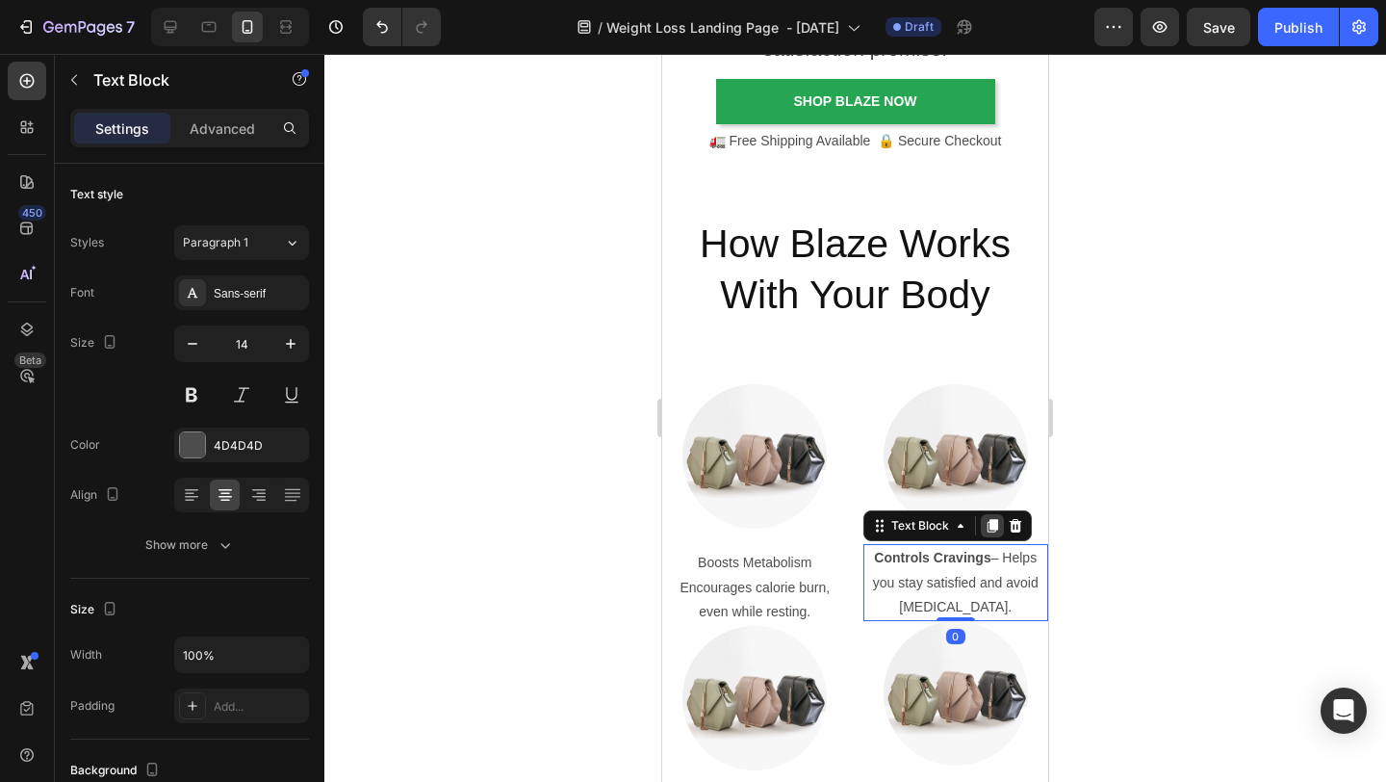
click at [996, 518] on icon at bounding box center [992, 525] width 15 height 15
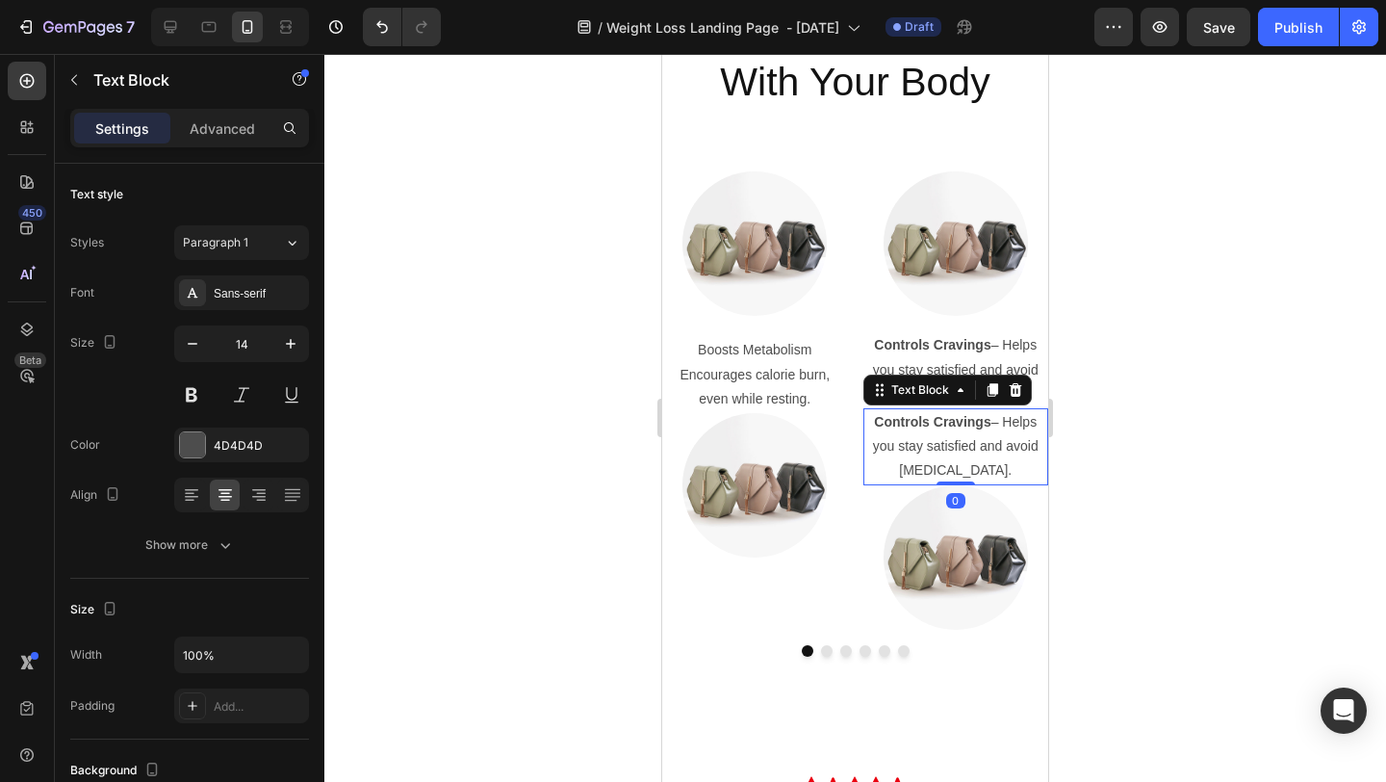
scroll to position [4626, 0]
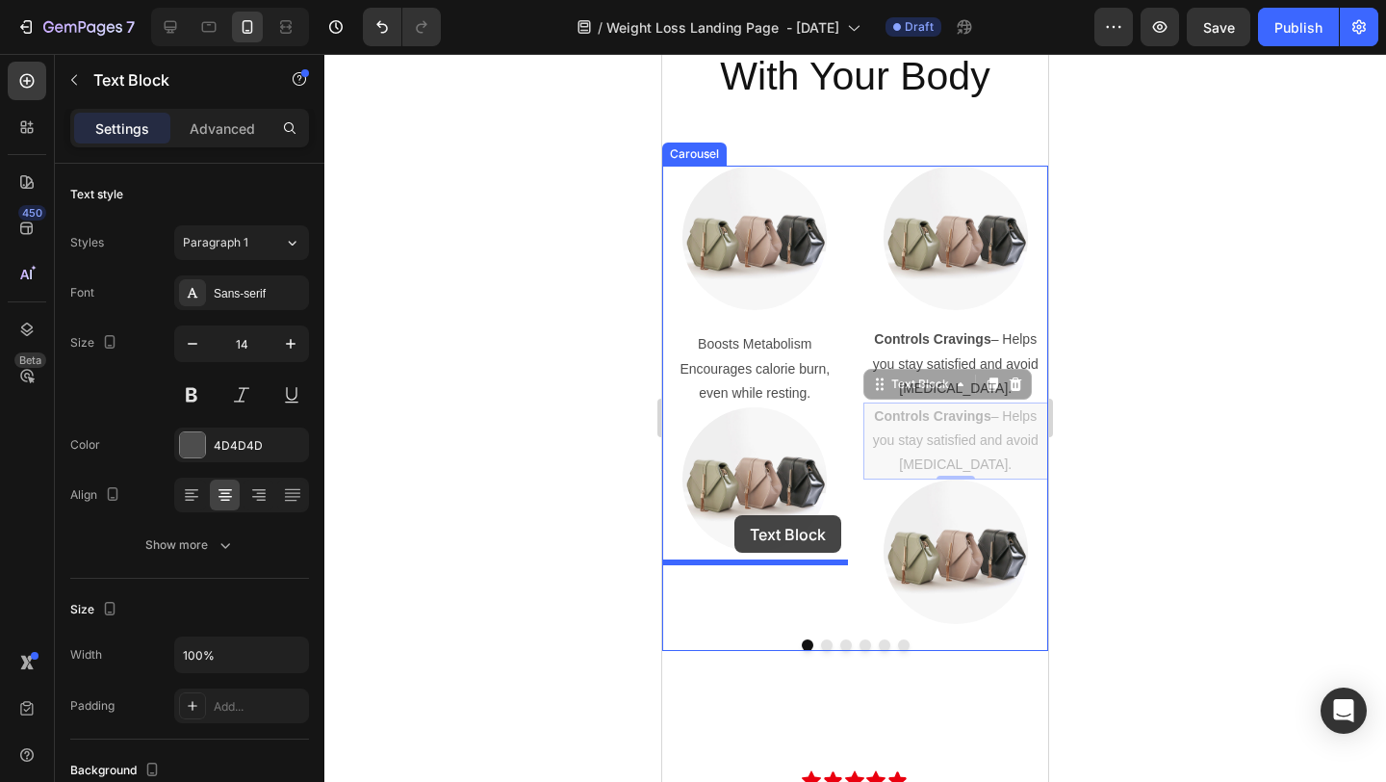
drag, startPoint x: 878, startPoint y: 395, endPoint x: 735, endPoint y: 515, distance: 187.2
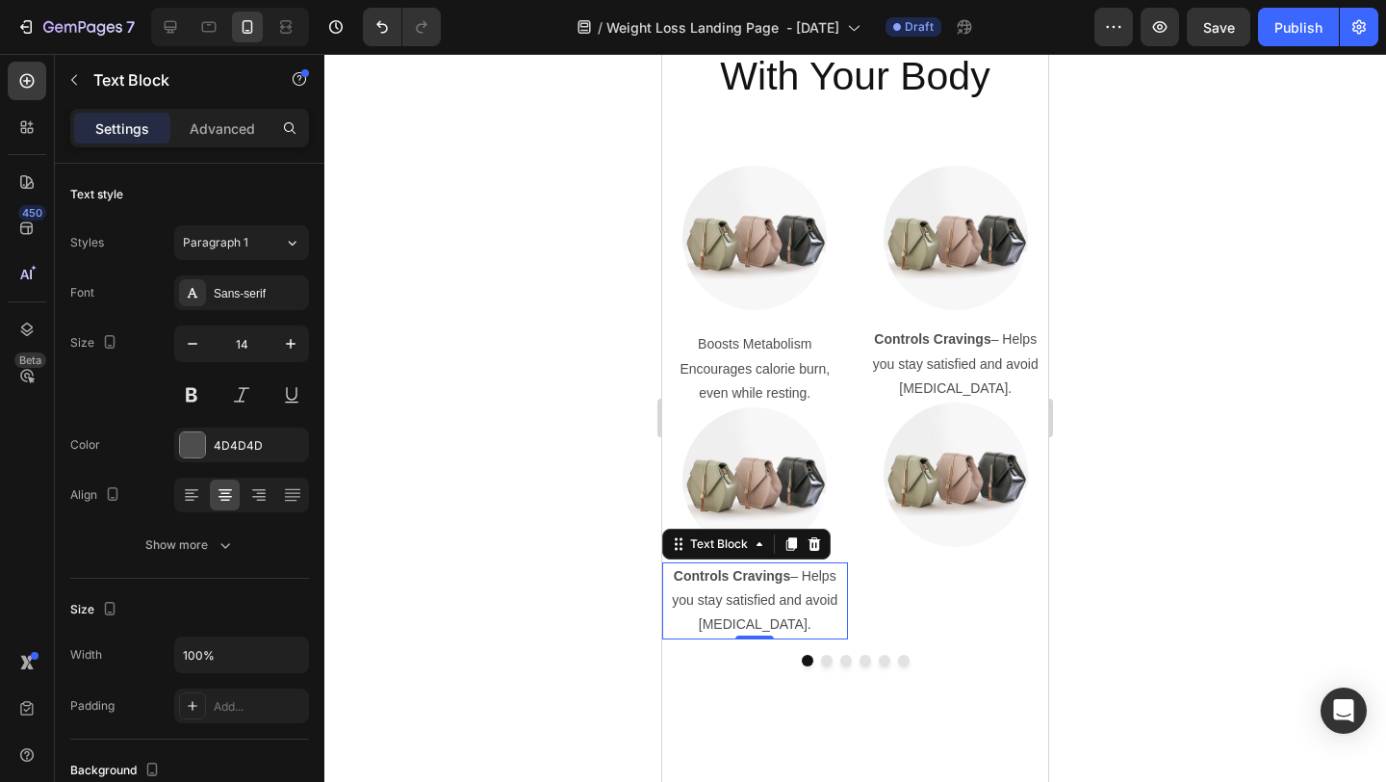
click at [1176, 173] on div at bounding box center [855, 418] width 1062 height 728
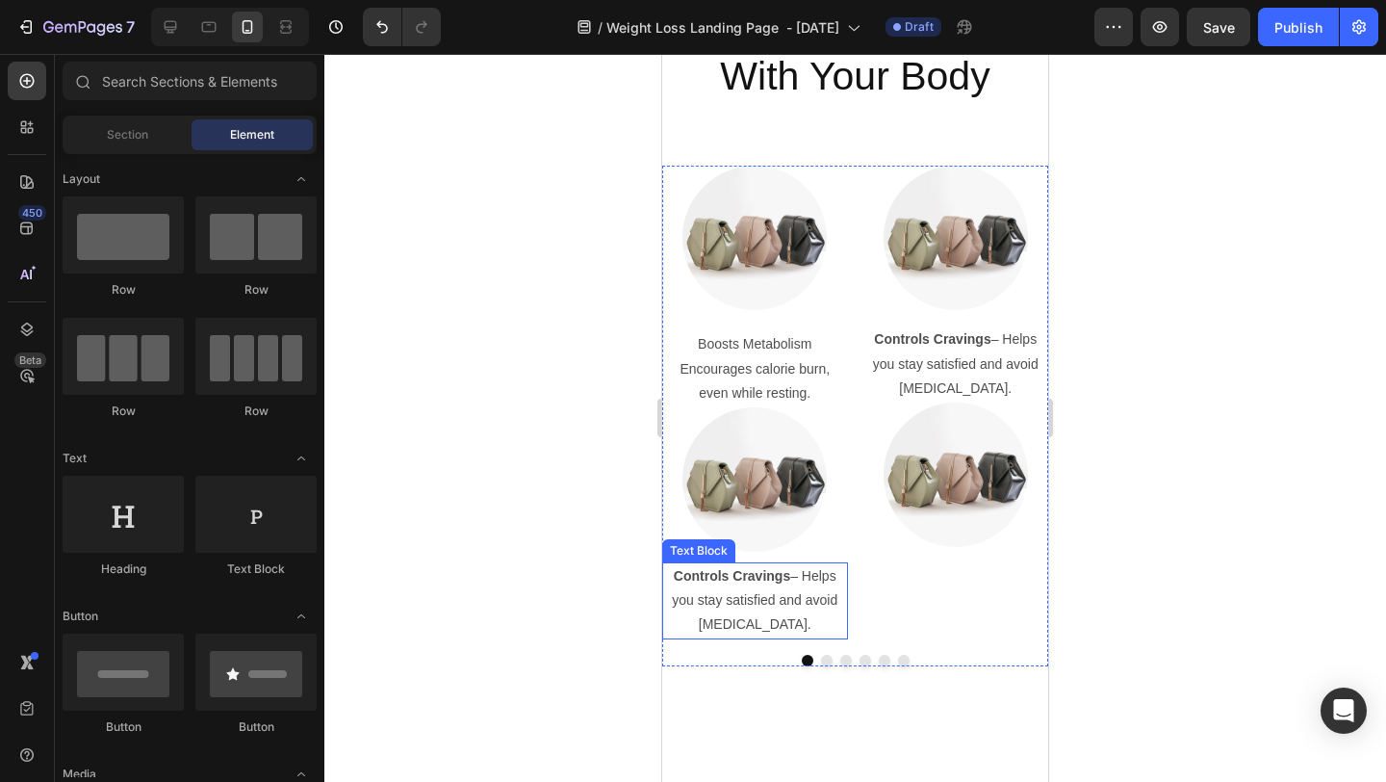
click at [737, 590] on p "Controls Cravings – Helps you stay satisfied and avoid overeating." at bounding box center [755, 600] width 182 height 73
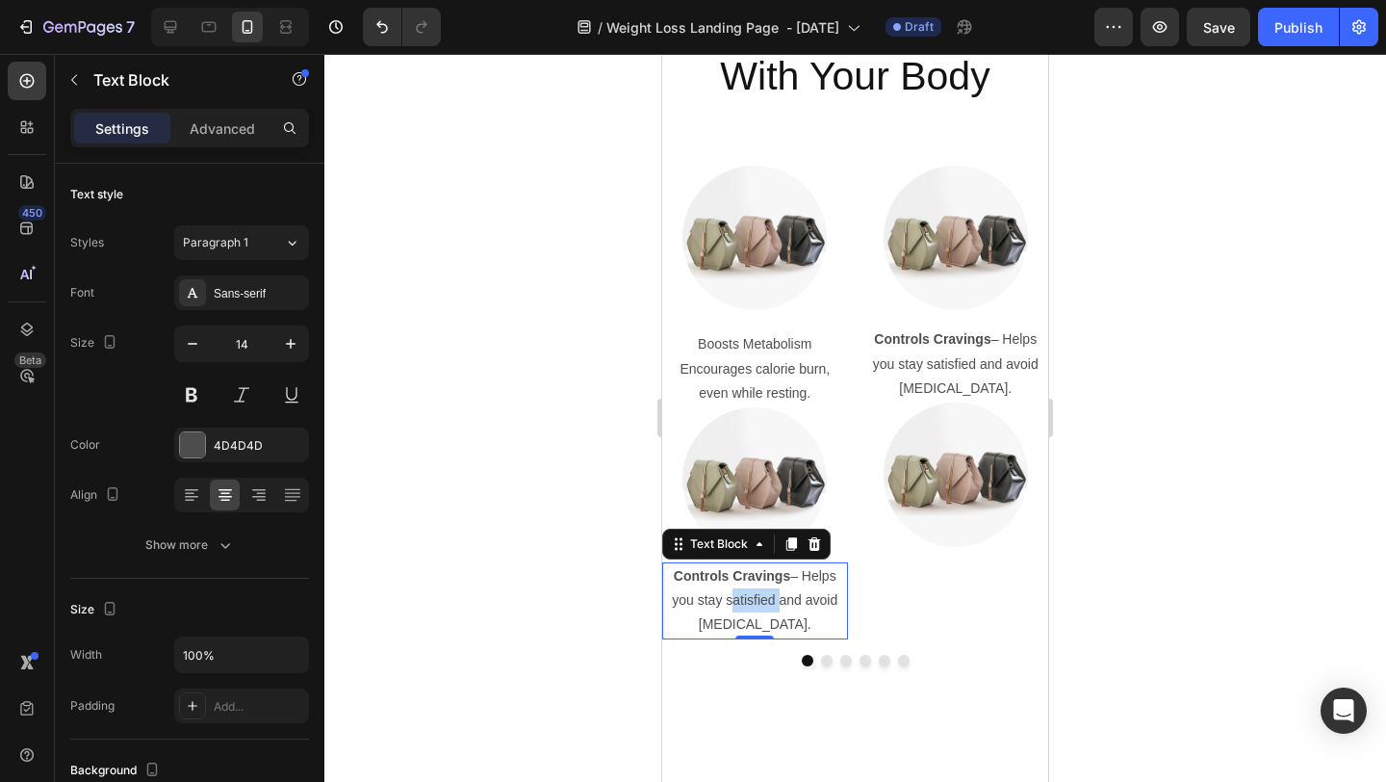
click at [737, 590] on p "Controls Cravings – Helps you stay satisfied and avoid overeating." at bounding box center [755, 600] width 182 height 73
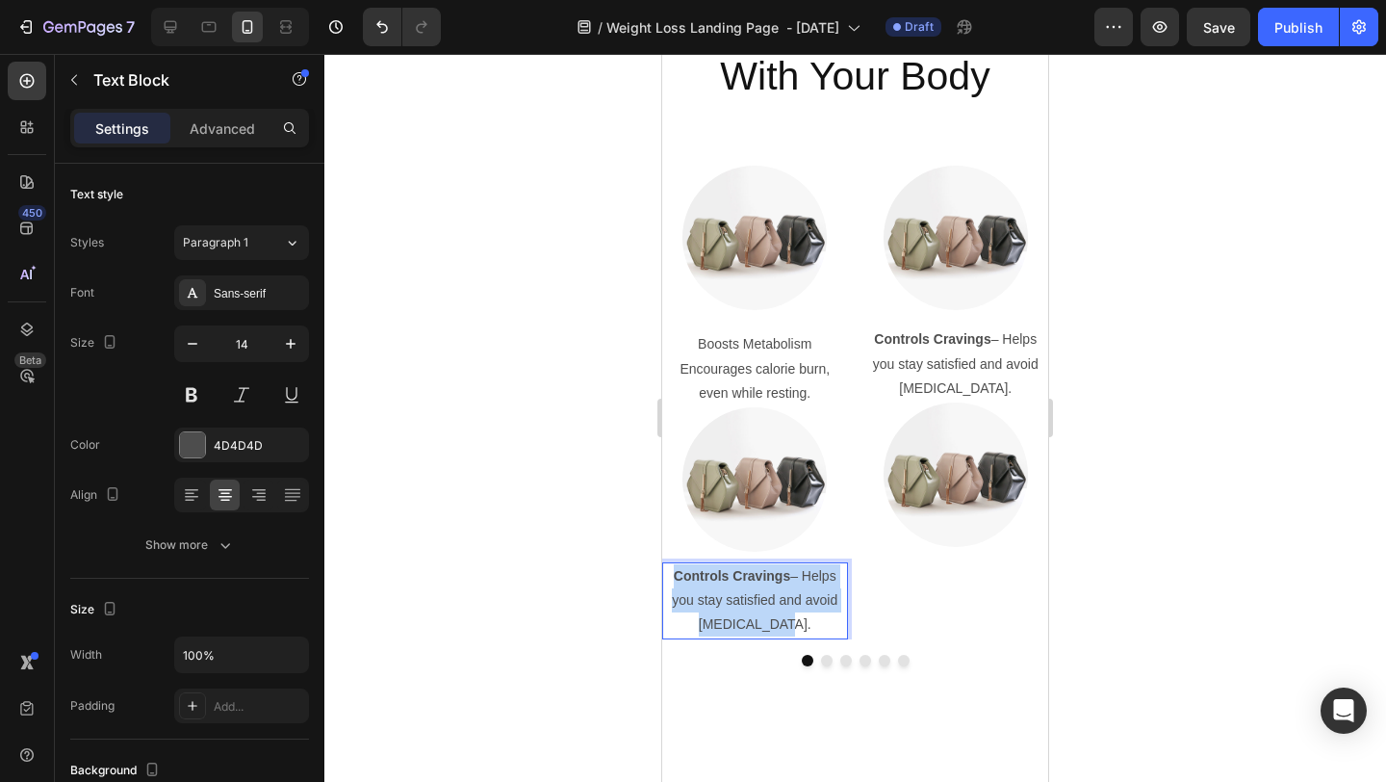
click at [737, 590] on p "Controls Cravings – Helps you stay satisfied and avoid overeating." at bounding box center [755, 600] width 182 height 73
click at [1176, 572] on div at bounding box center [855, 418] width 1062 height 728
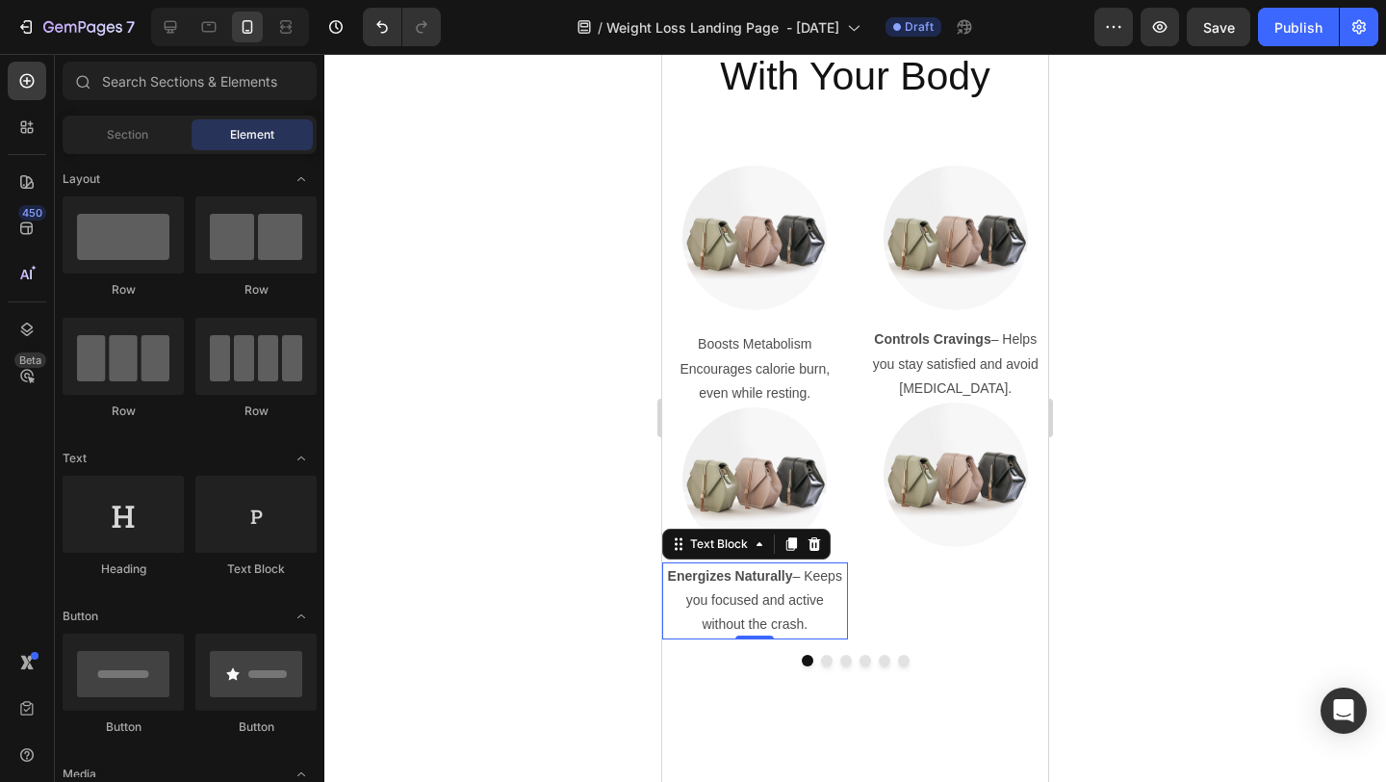
click at [738, 593] on p "Energizes Naturally – Keeps you focused and active without the crash." at bounding box center [755, 600] width 182 height 73
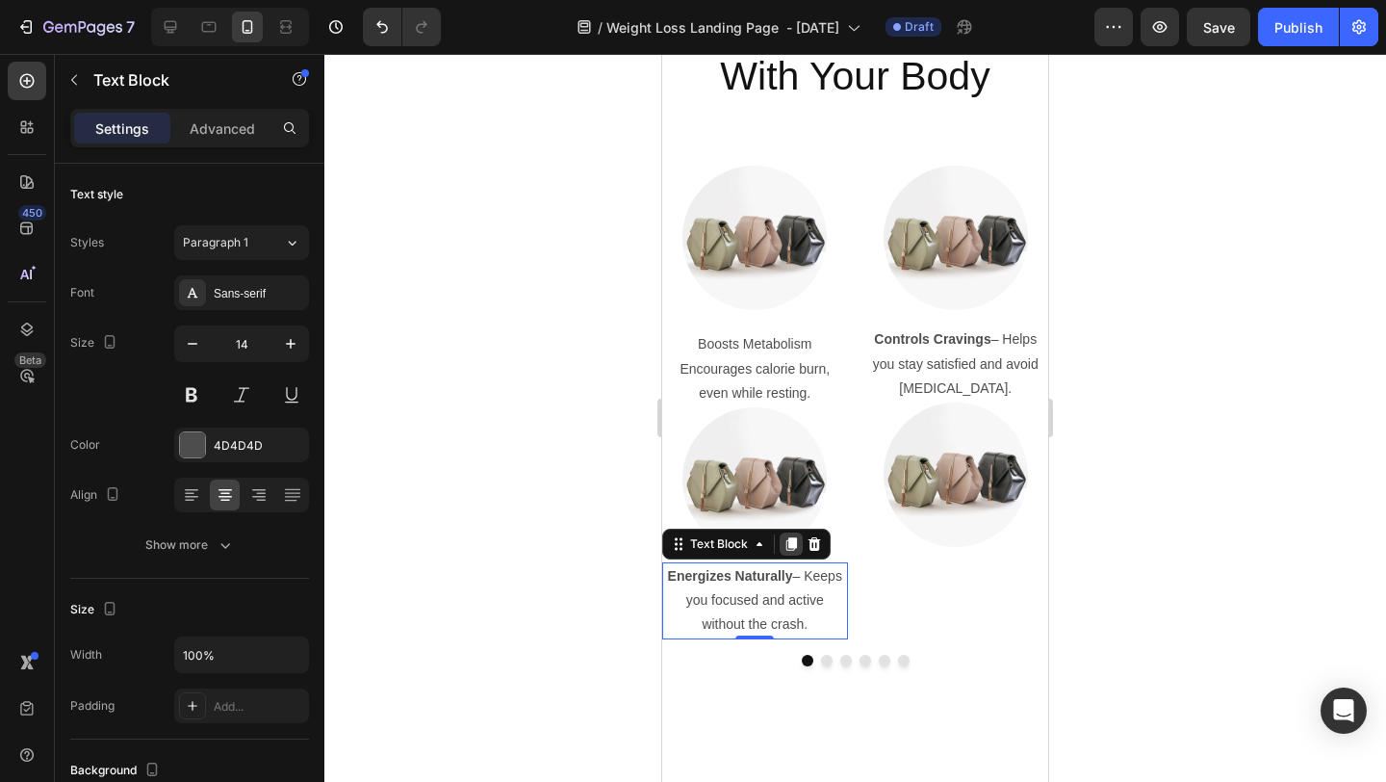
click at [793, 544] on icon at bounding box center [792, 543] width 11 height 13
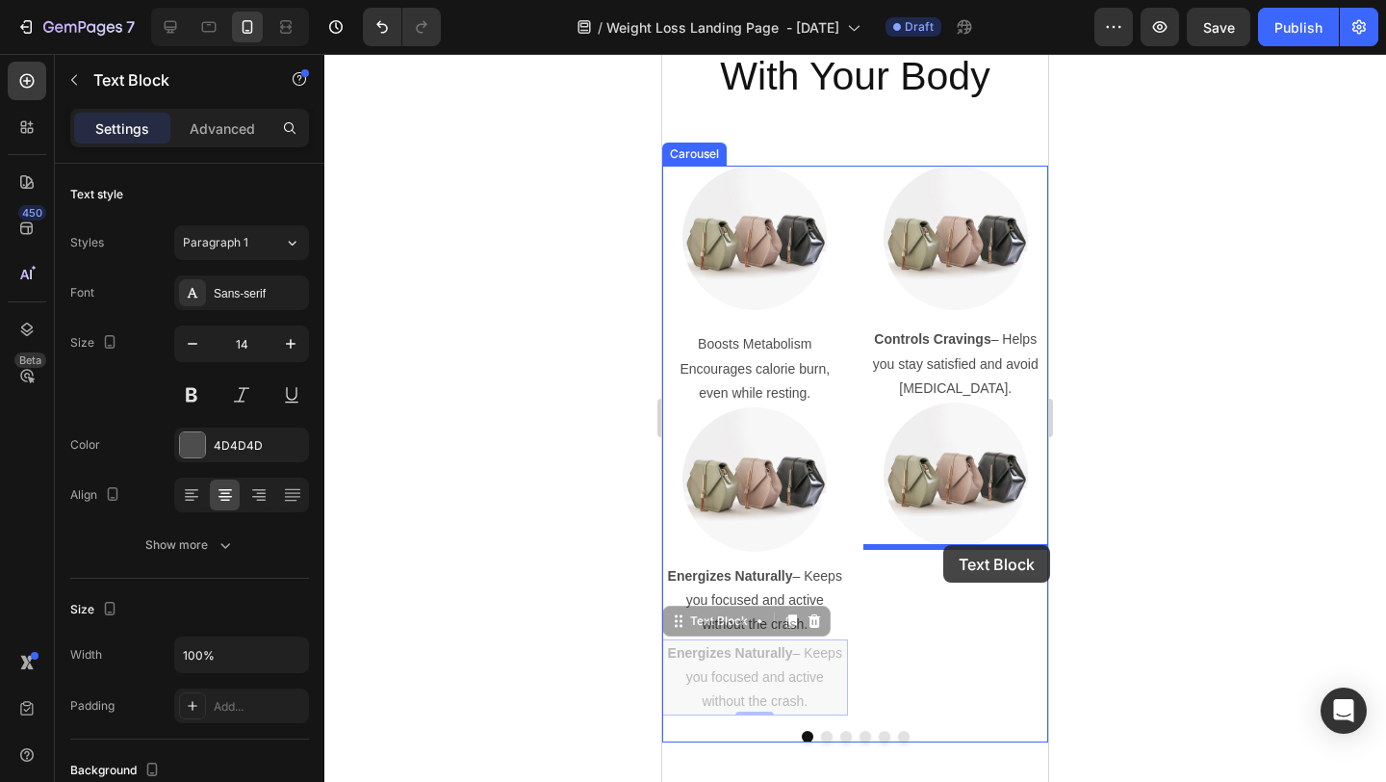
drag, startPoint x: 677, startPoint y: 627, endPoint x: 944, endPoint y: 545, distance: 279.0
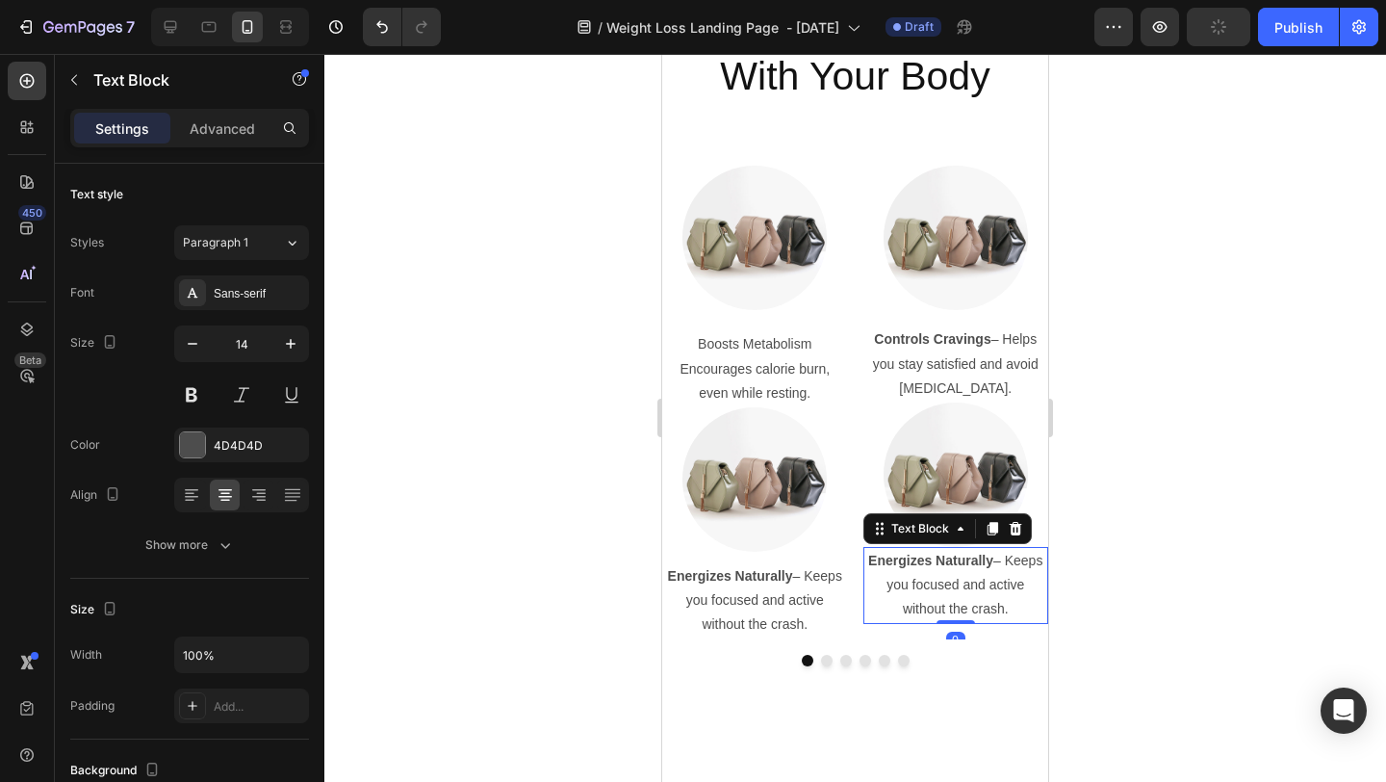
click at [1160, 538] on div at bounding box center [855, 418] width 1062 height 728
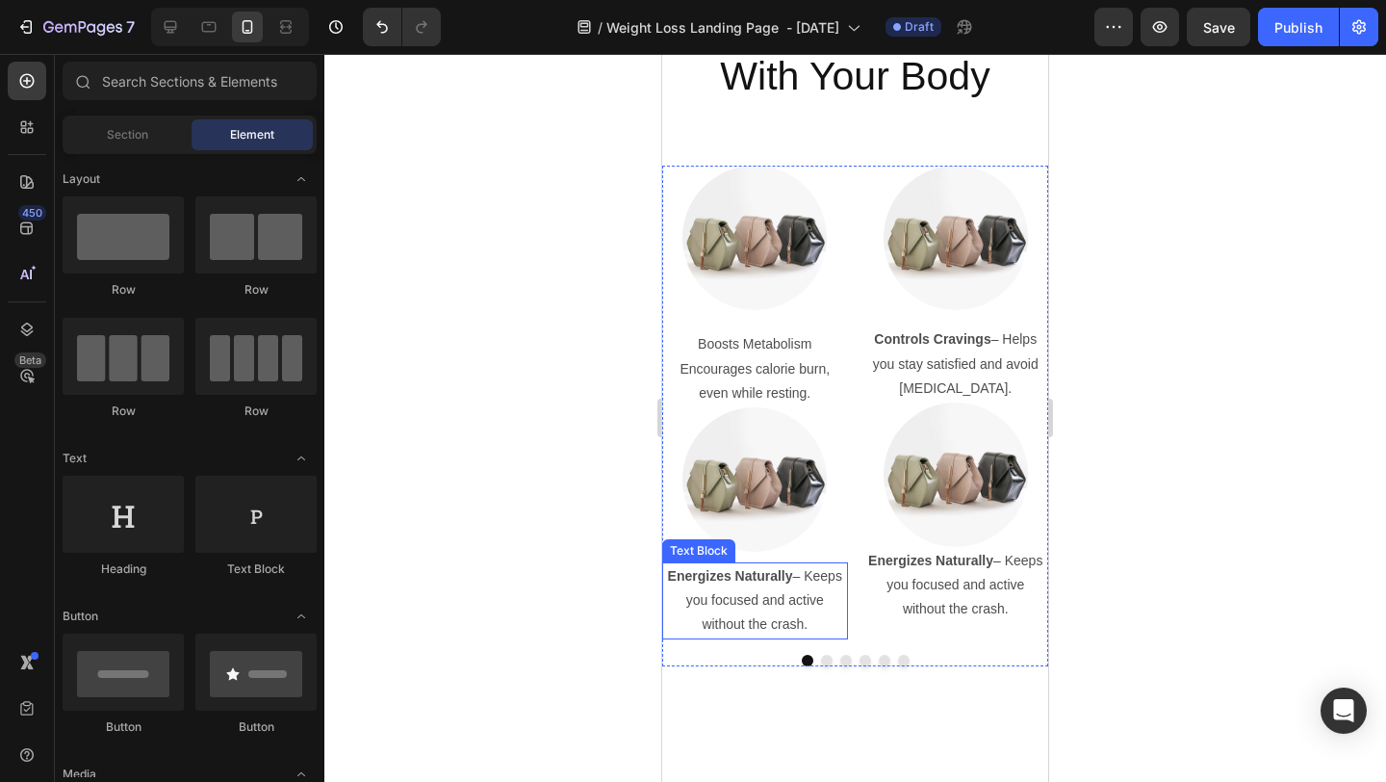
click at [711, 566] on p "Energizes Naturally – Keeps you focused and active without the crash." at bounding box center [755, 600] width 182 height 73
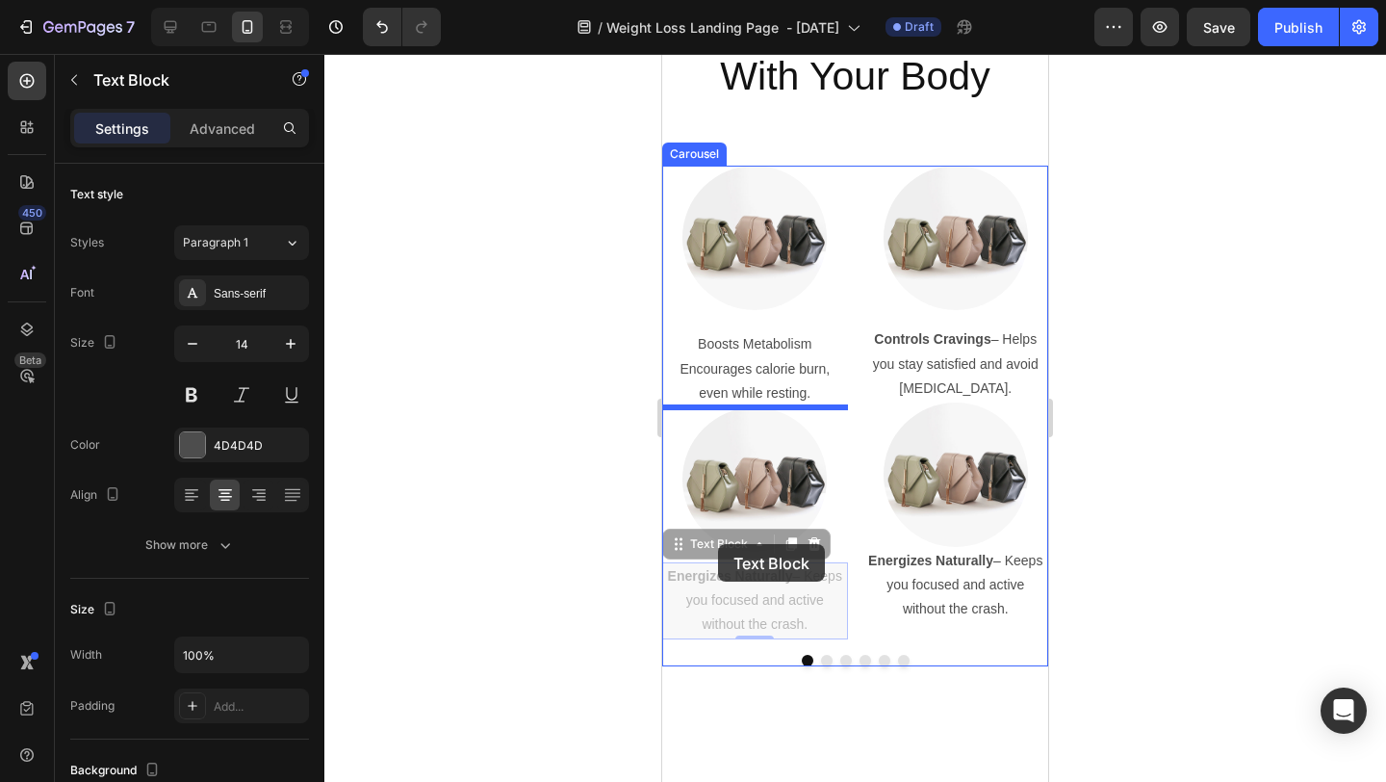
drag, startPoint x: 680, startPoint y: 554, endPoint x: 718, endPoint y: 544, distance: 39.7
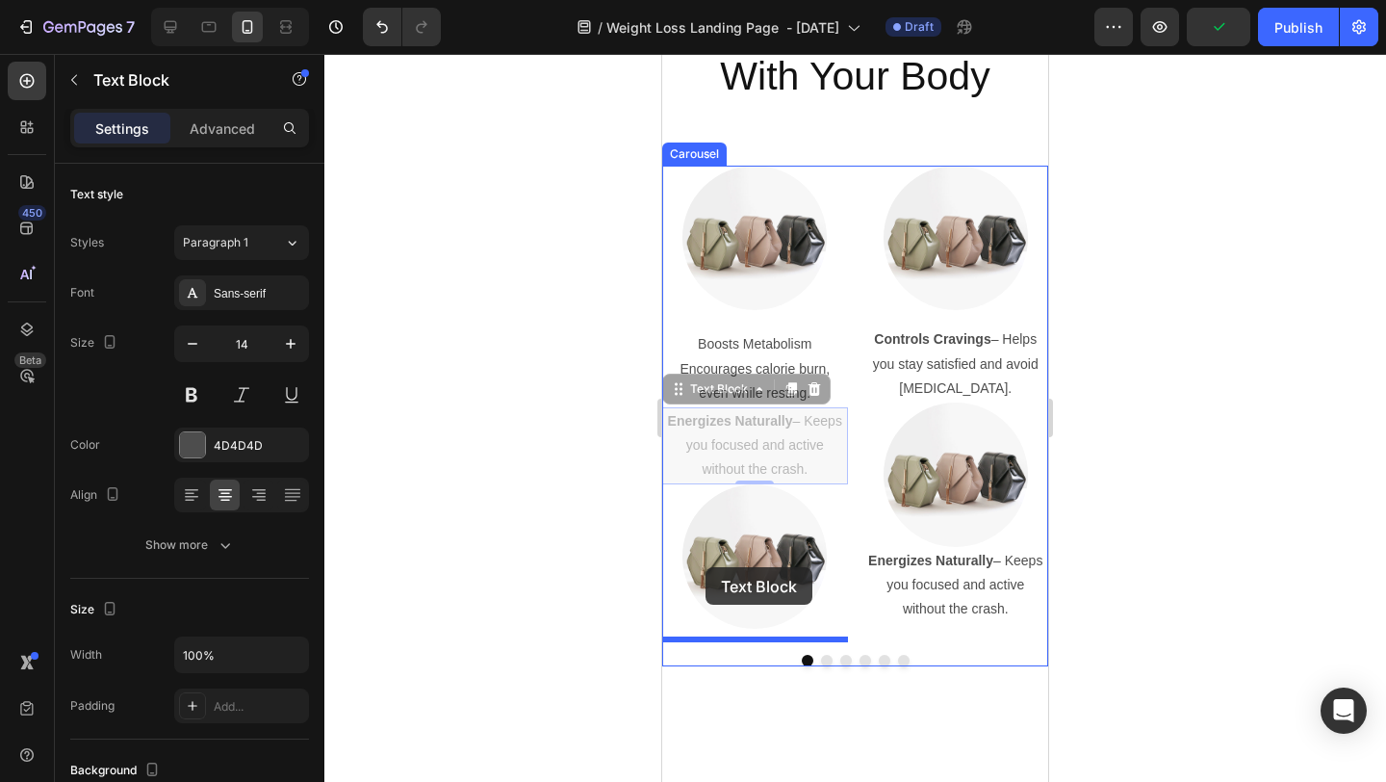
drag, startPoint x: 678, startPoint y: 384, endPoint x: 706, endPoint y: 566, distance: 184.1
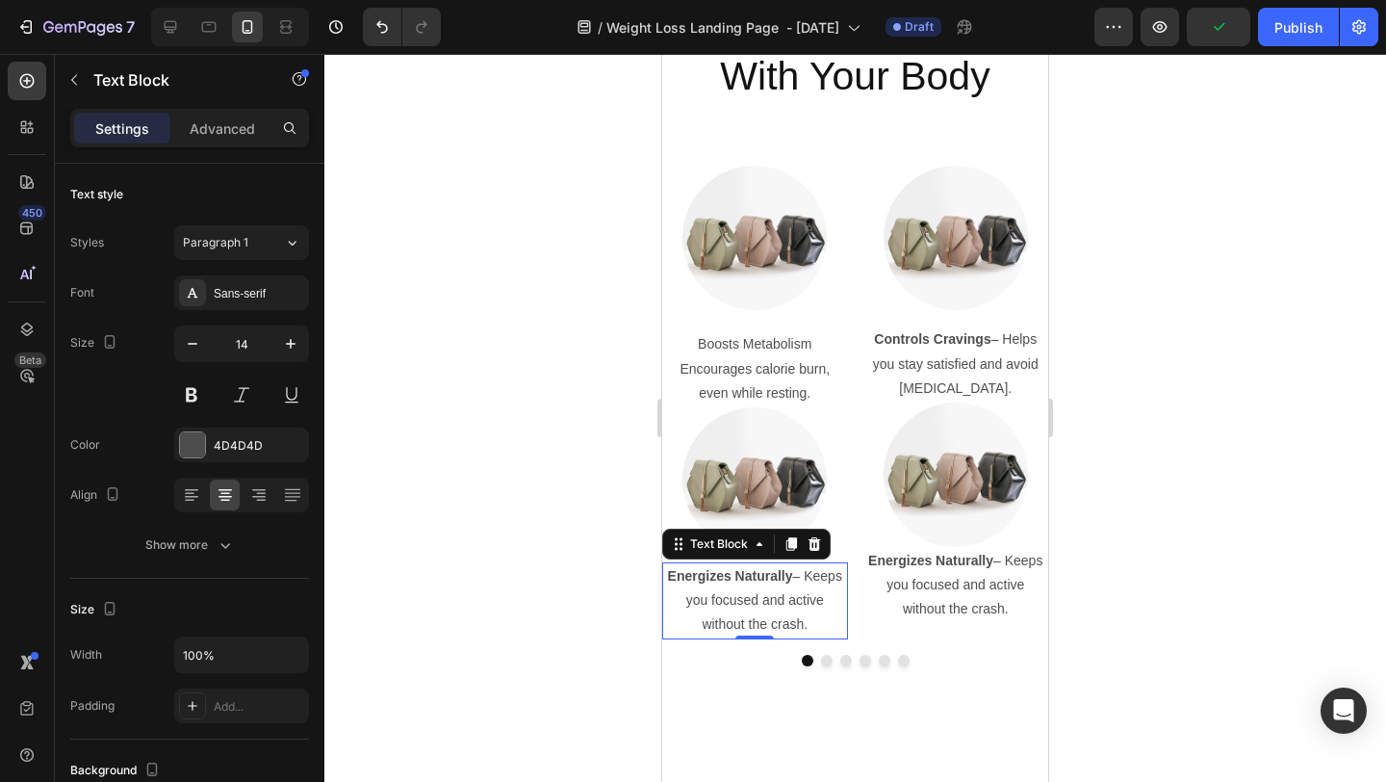
click at [1176, 555] on div at bounding box center [855, 418] width 1062 height 728
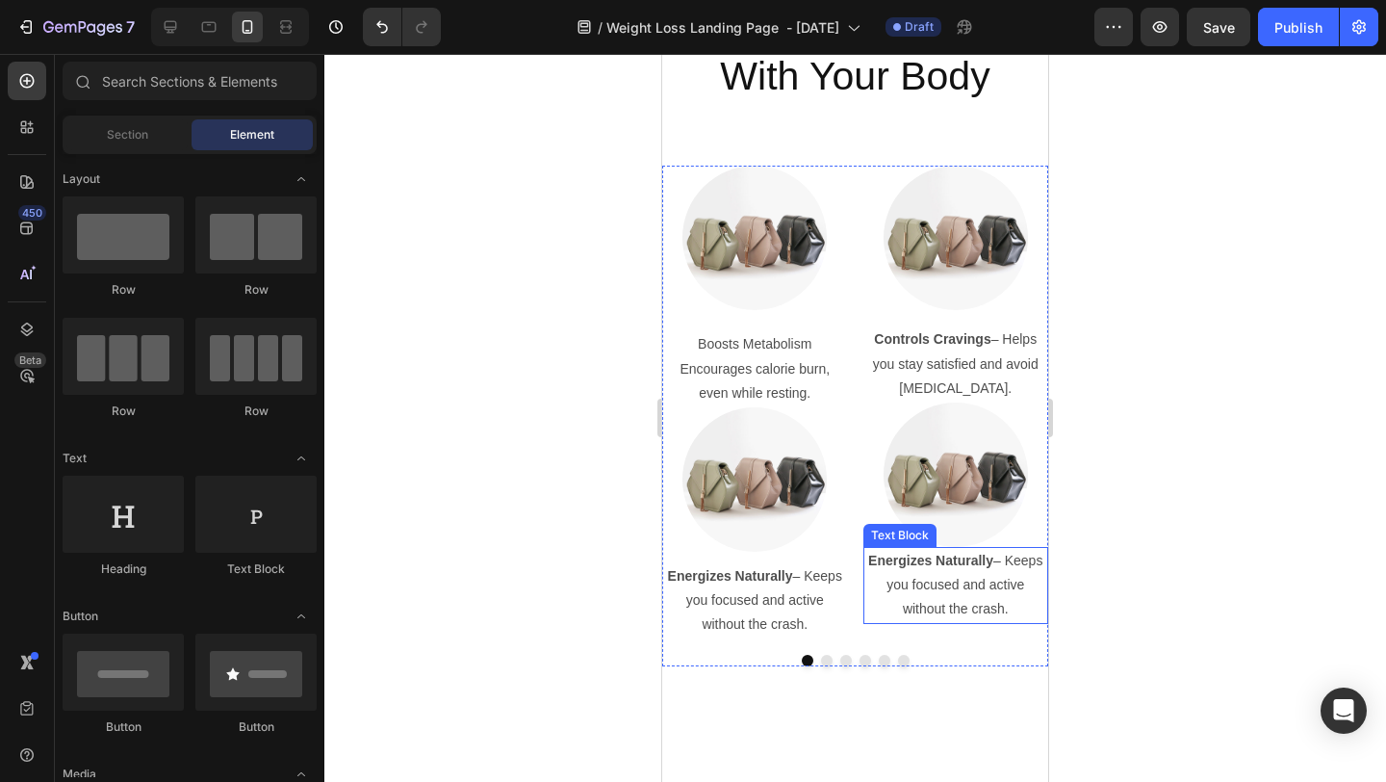
click at [991, 576] on p "Energizes Naturally – Keeps you focused and active without the crash." at bounding box center [957, 585] width 182 height 73
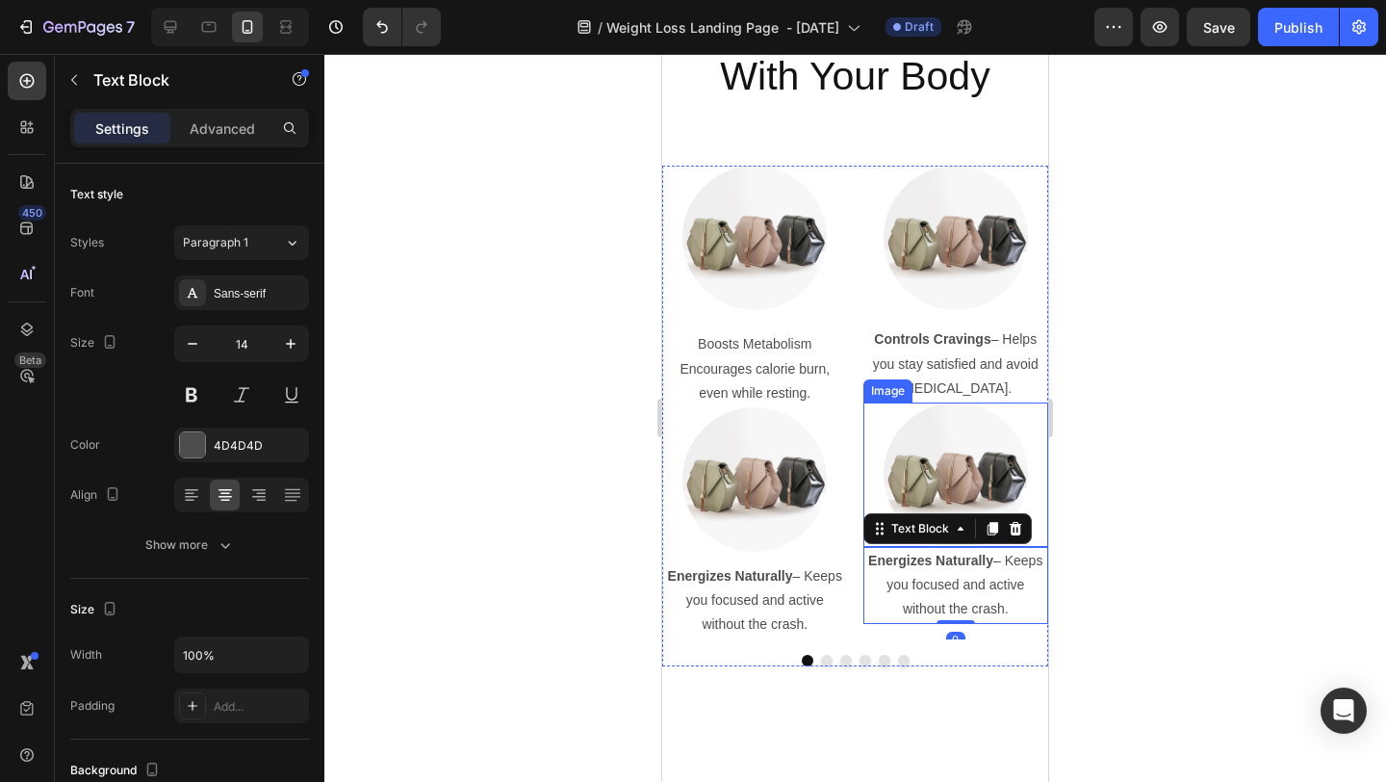
click at [1042, 511] on div at bounding box center [957, 474] width 186 height 144
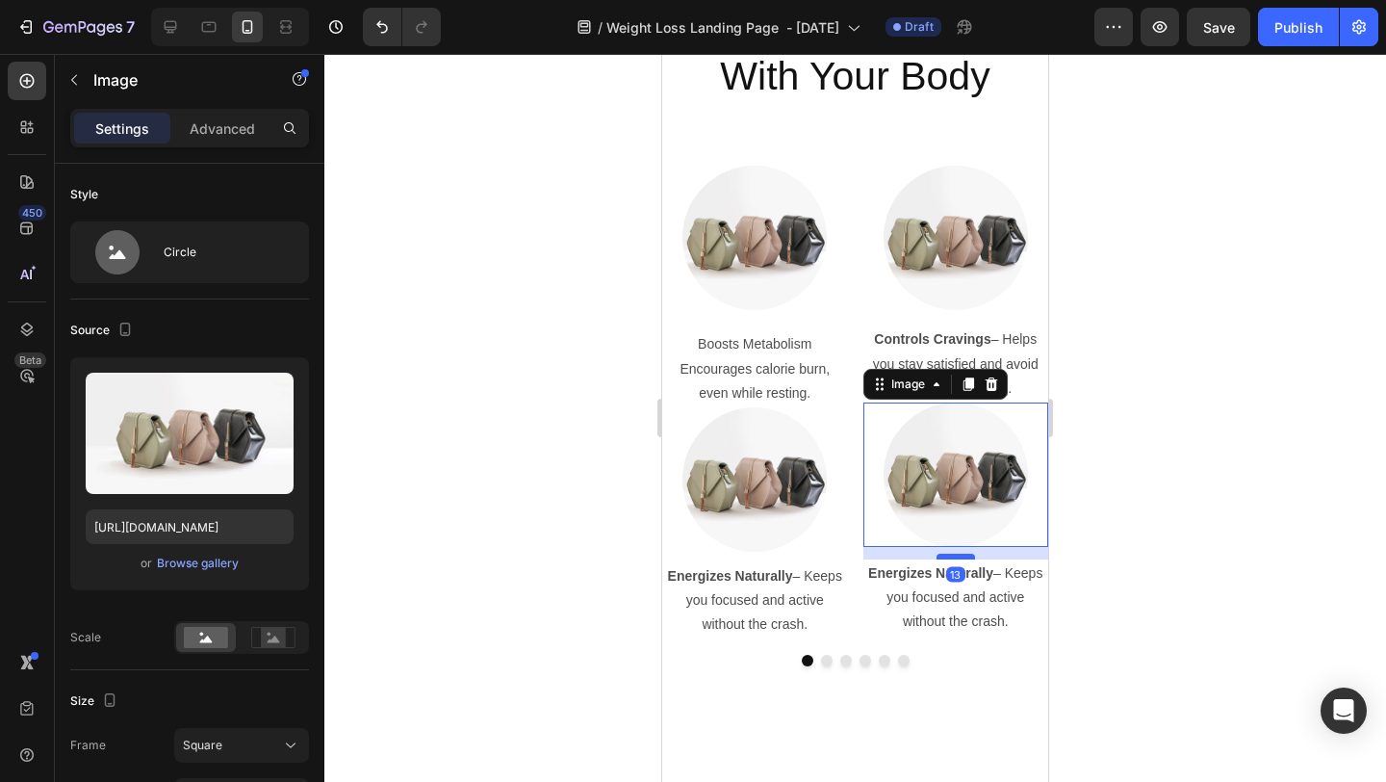
drag, startPoint x: 957, startPoint y: 545, endPoint x: 956, endPoint y: 557, distance: 12.6
click at [956, 557] on div at bounding box center [956, 557] width 39 height 6
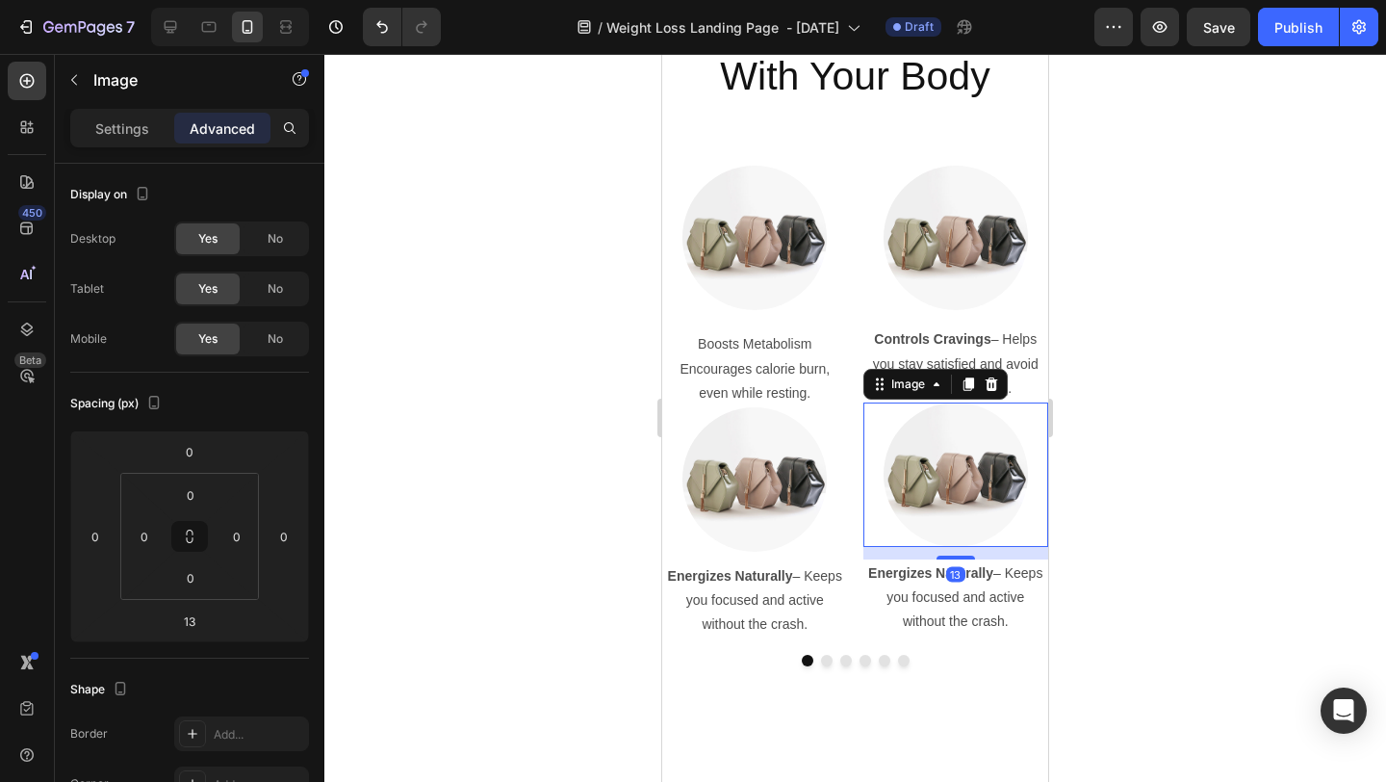
click at [1176, 511] on div at bounding box center [855, 418] width 1062 height 728
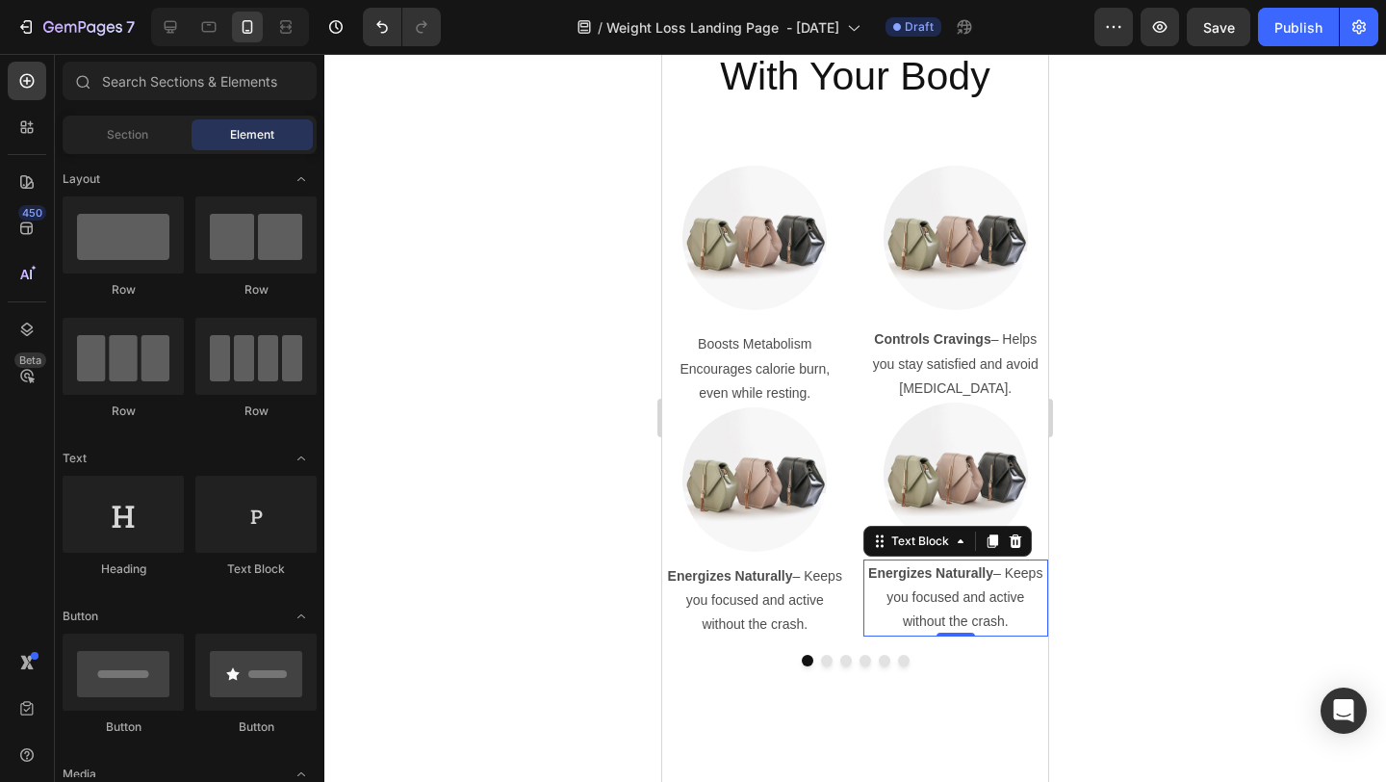
click at [955, 579] on strong "Energizes Naturally" at bounding box center [930, 572] width 125 height 15
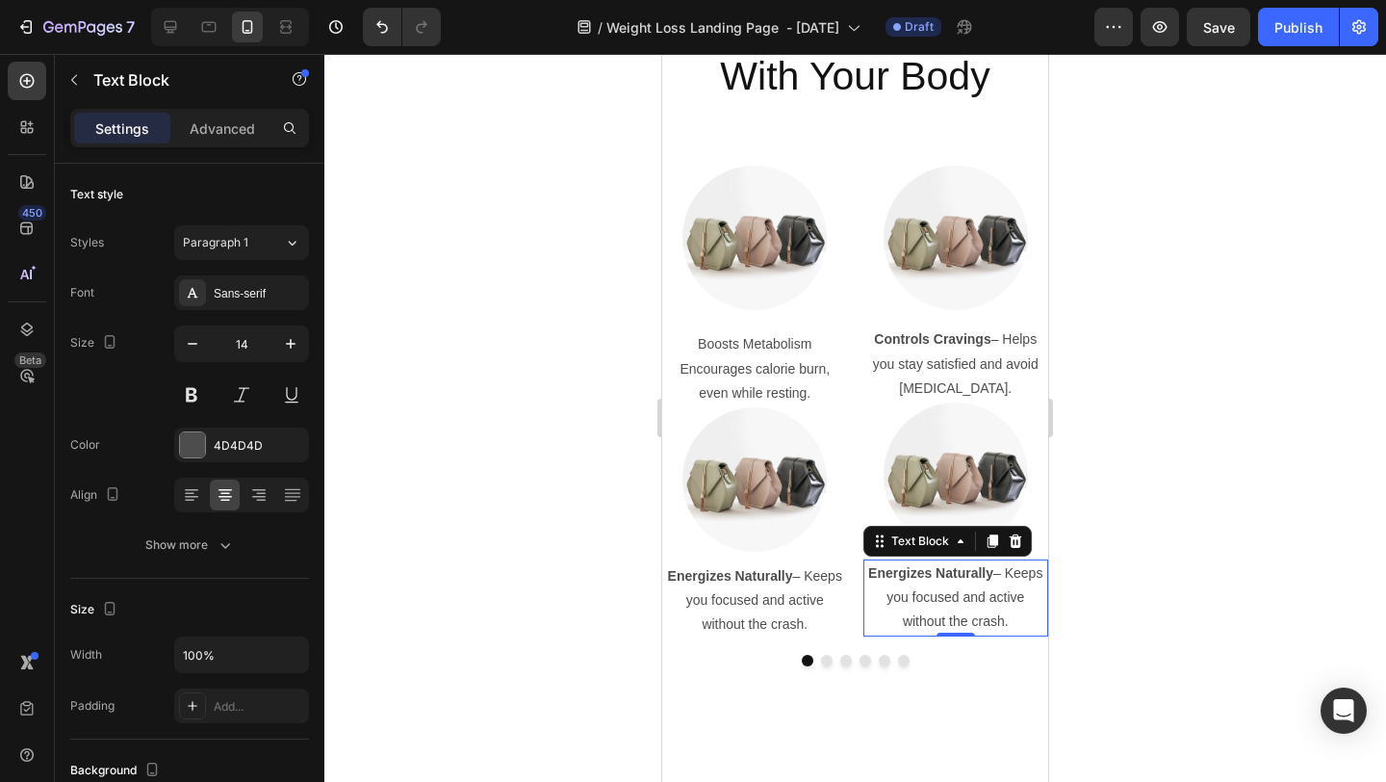
click at [955, 579] on strong "Energizes Naturally" at bounding box center [930, 572] width 125 height 15
click at [1176, 566] on div at bounding box center [855, 418] width 1062 height 728
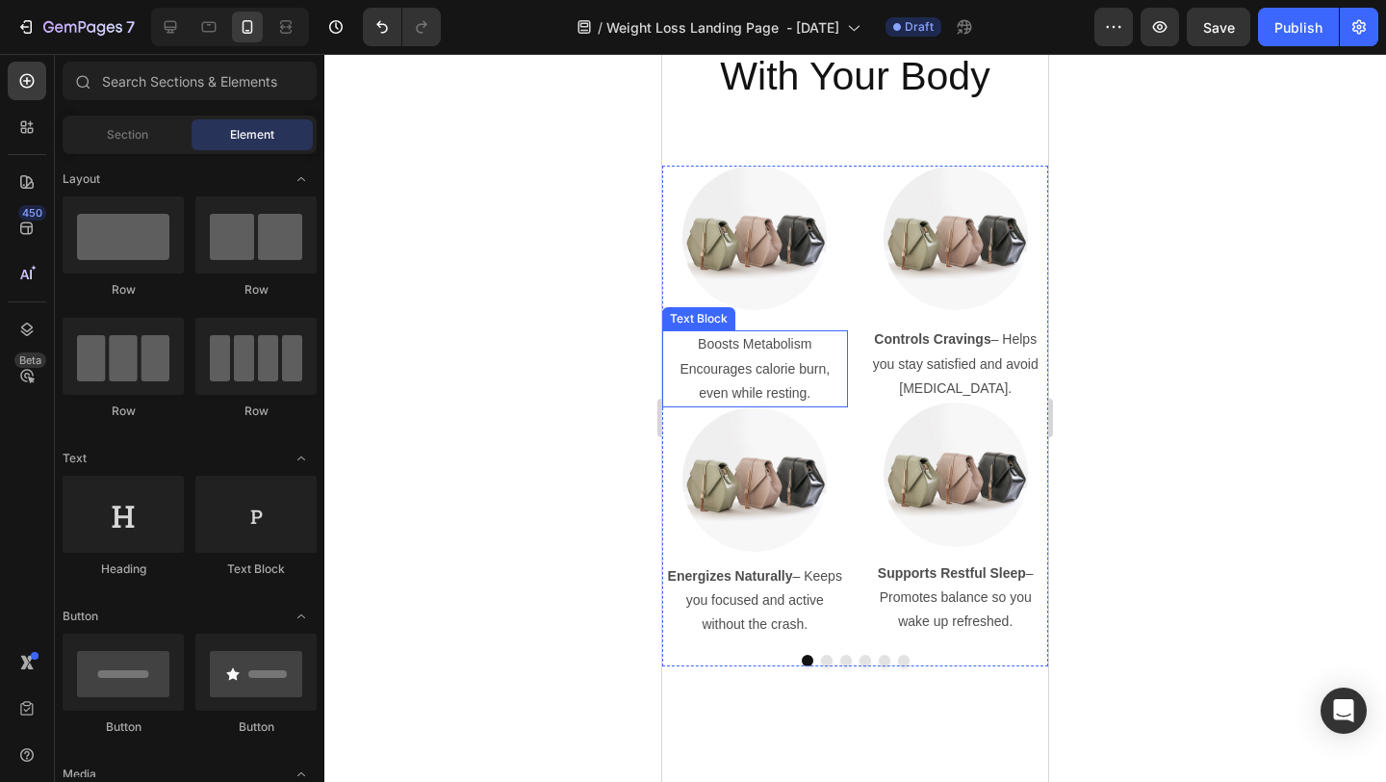
click at [787, 343] on p "Boosts Metabolism" at bounding box center [755, 344] width 182 height 24
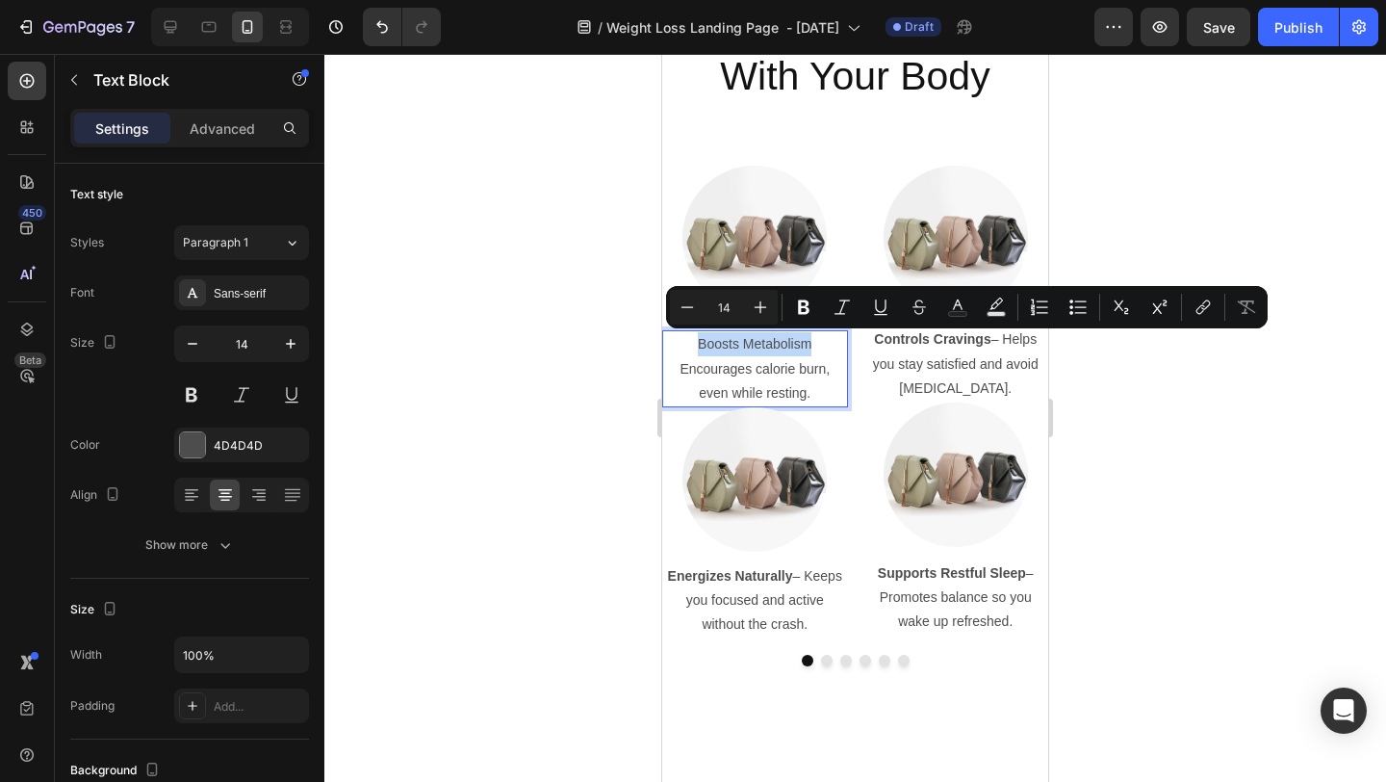
drag, startPoint x: 822, startPoint y: 342, endPoint x: 693, endPoint y: 341, distance: 129.0
click at [693, 341] on p "Boosts Metabolism" at bounding box center [755, 344] width 182 height 24
click at [805, 308] on icon "Editor contextual toolbar" at bounding box center [803, 306] width 19 height 19
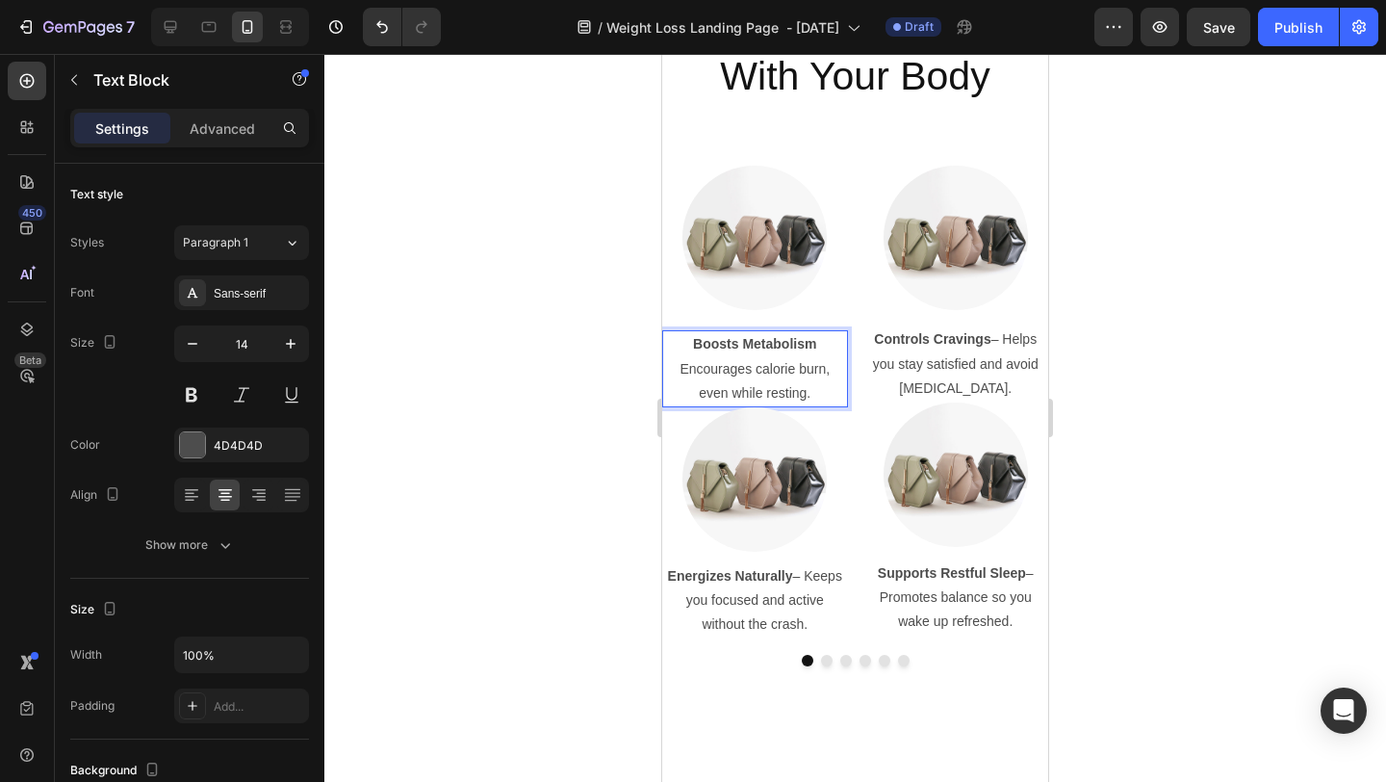
click at [1176, 381] on div at bounding box center [855, 418] width 1062 height 728
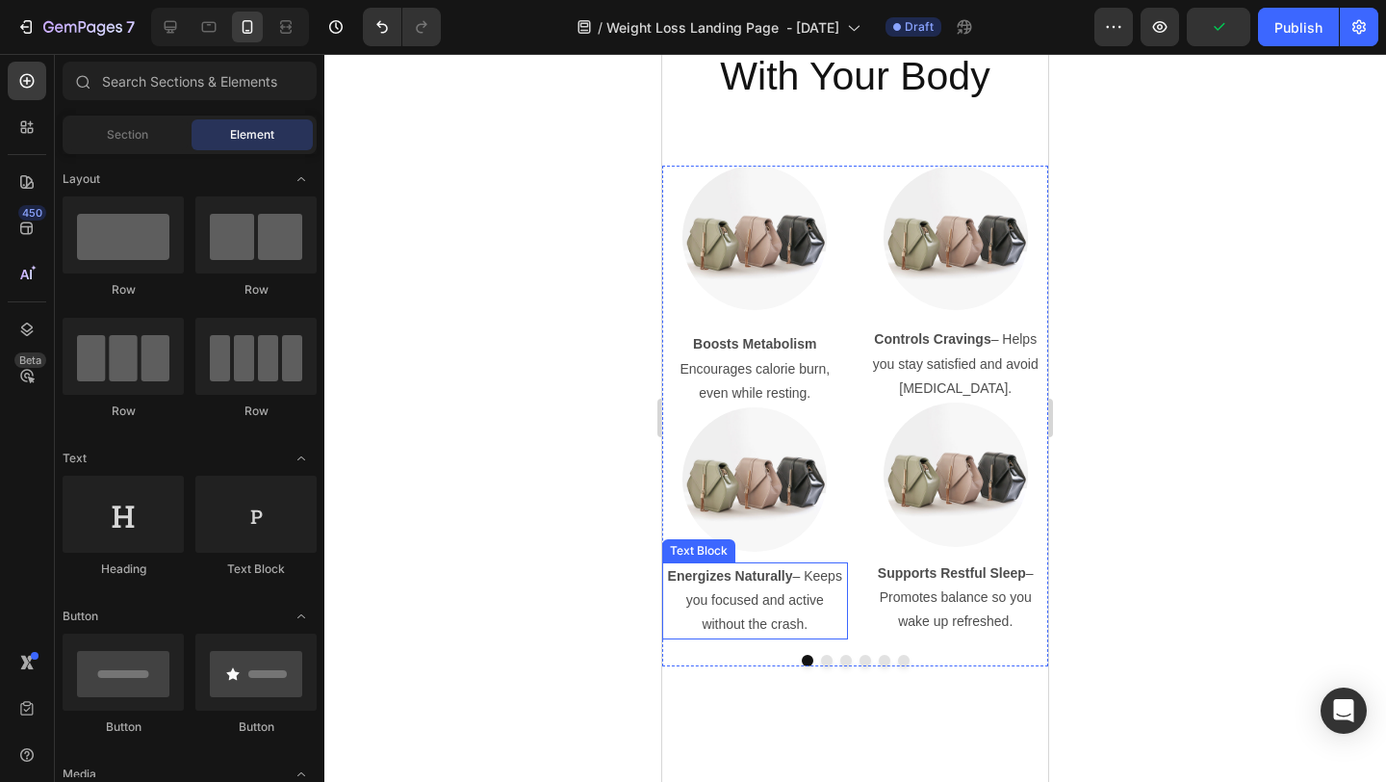
click at [808, 574] on p "Energizes Naturally – Keeps you focused and active without the crash." at bounding box center [755, 600] width 182 height 73
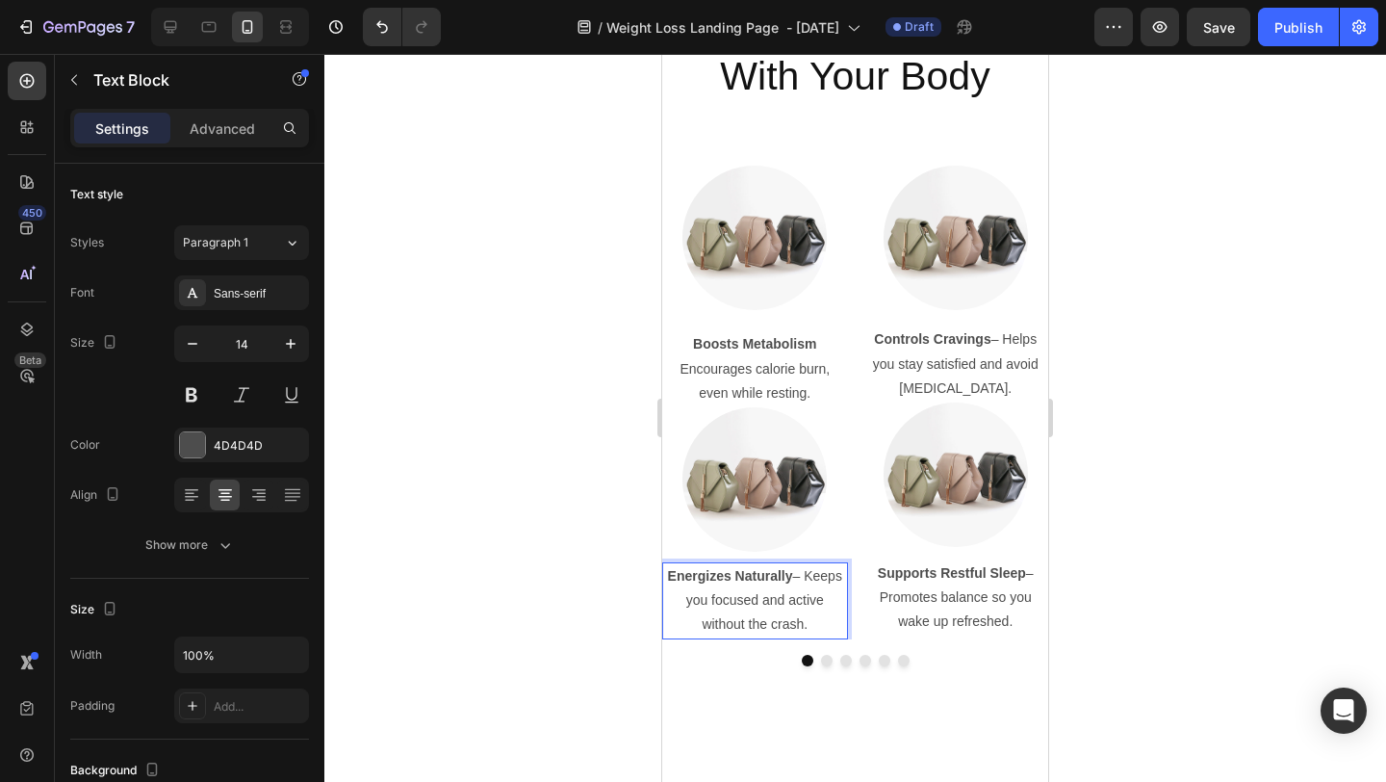
click at [801, 576] on p "Energizes Naturally – Keeps you focused and active without the crash." at bounding box center [755, 600] width 182 height 73
click at [1037, 578] on p "Supports Restful Sleep – Promotes balance so you wake up refreshed." at bounding box center [957, 597] width 182 height 73
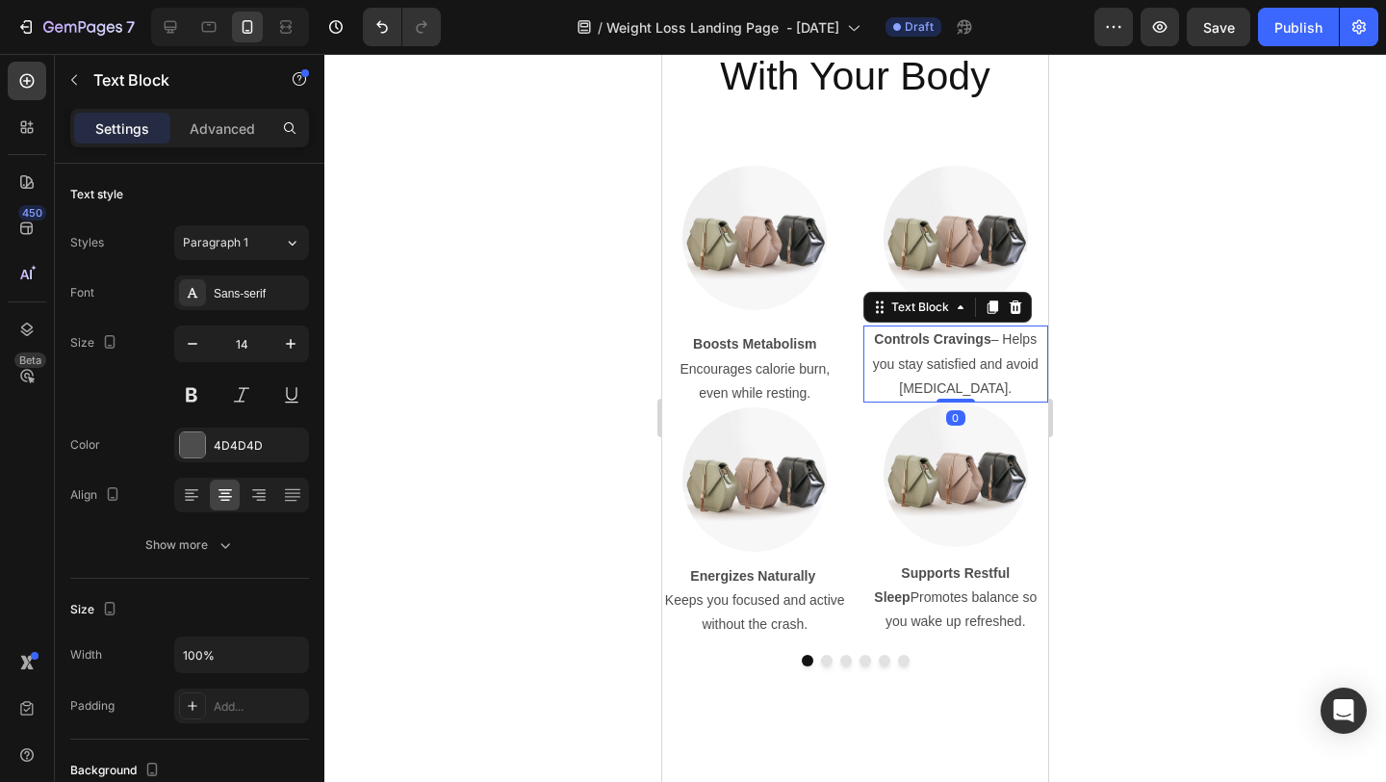
click at [1003, 340] on p "Controls Cravings – Helps you stay satisfied and avoid overeating." at bounding box center [957, 363] width 182 height 73
click at [1001, 338] on p "Controls Cravings – Helps you stay satisfied and avoid overeating." at bounding box center [957, 363] width 182 height 73
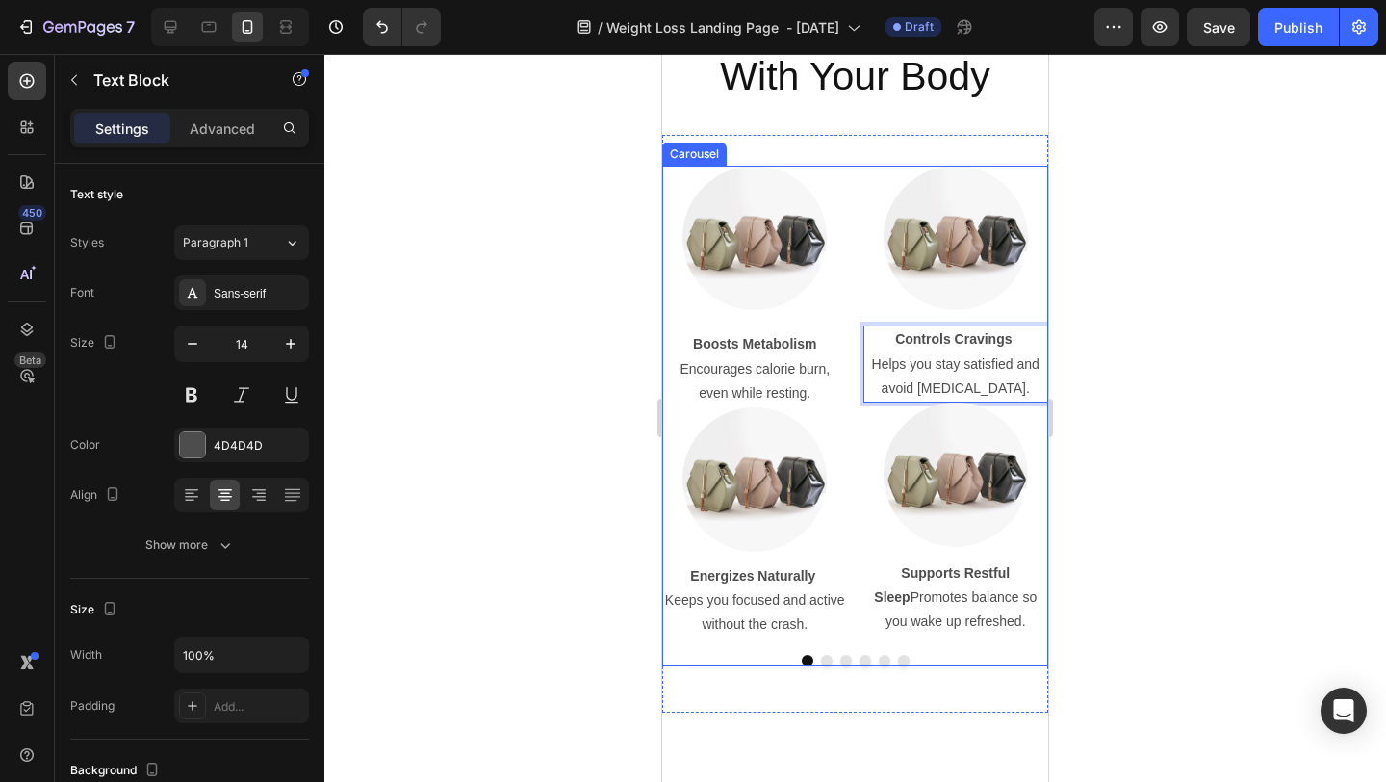
click at [1176, 293] on div at bounding box center [855, 418] width 1062 height 728
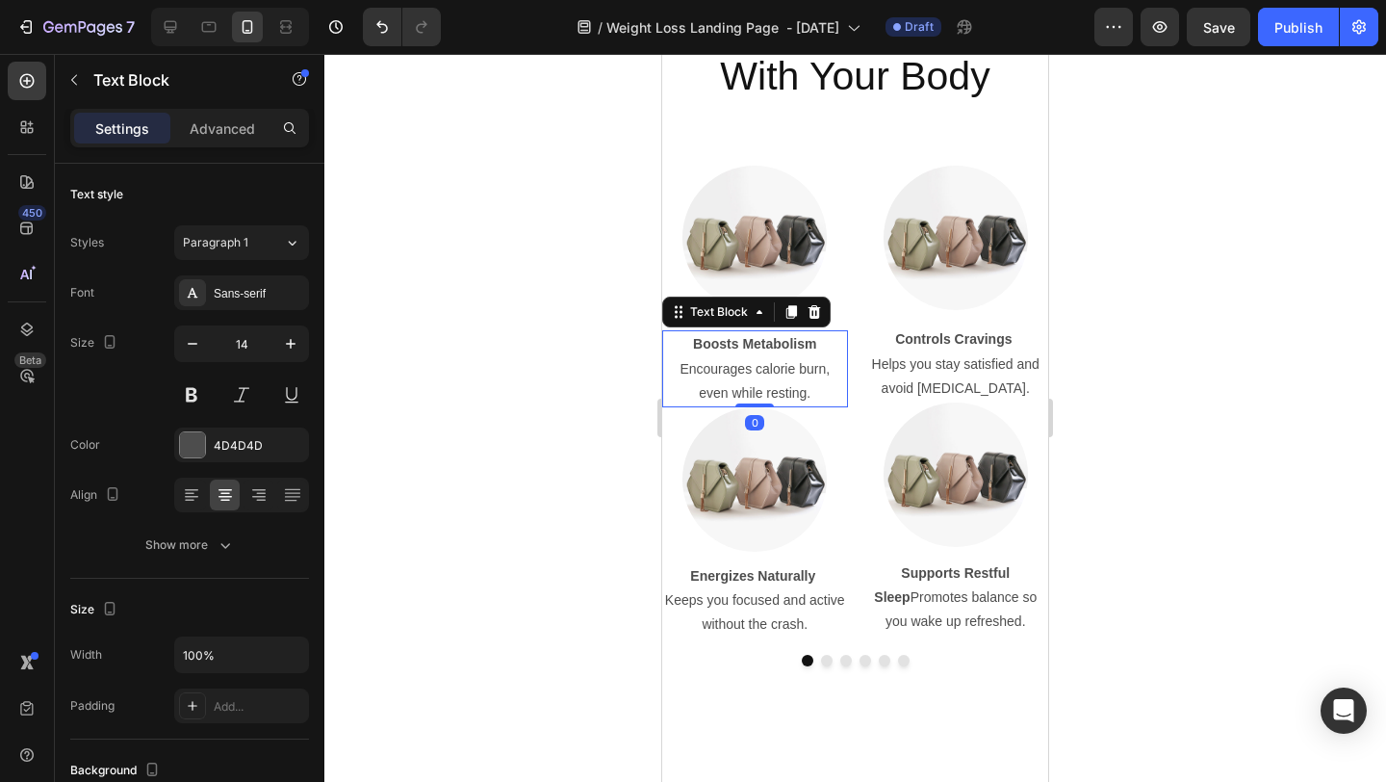
click at [771, 396] on p "Encourages calorie burn, even while resting." at bounding box center [755, 381] width 182 height 48
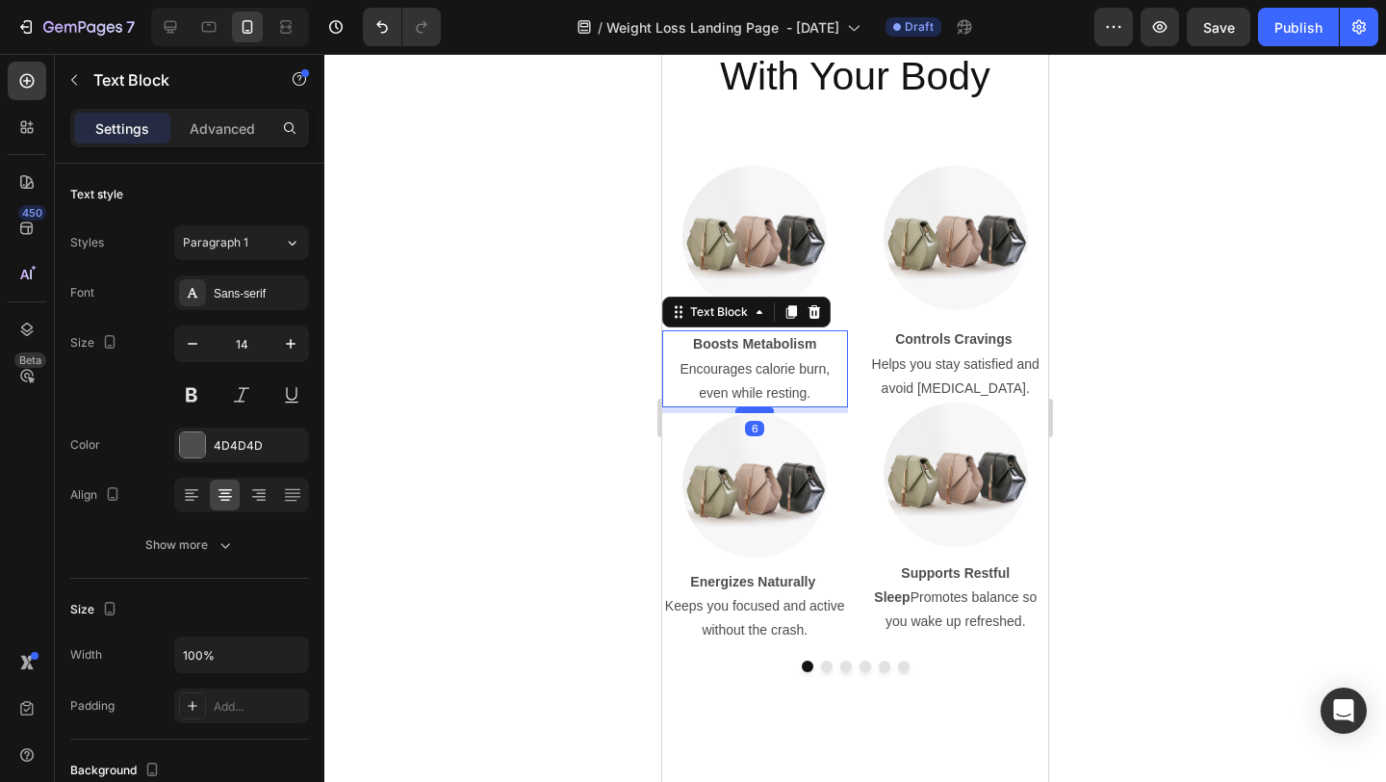
click at [751, 408] on div at bounding box center [755, 410] width 39 height 6
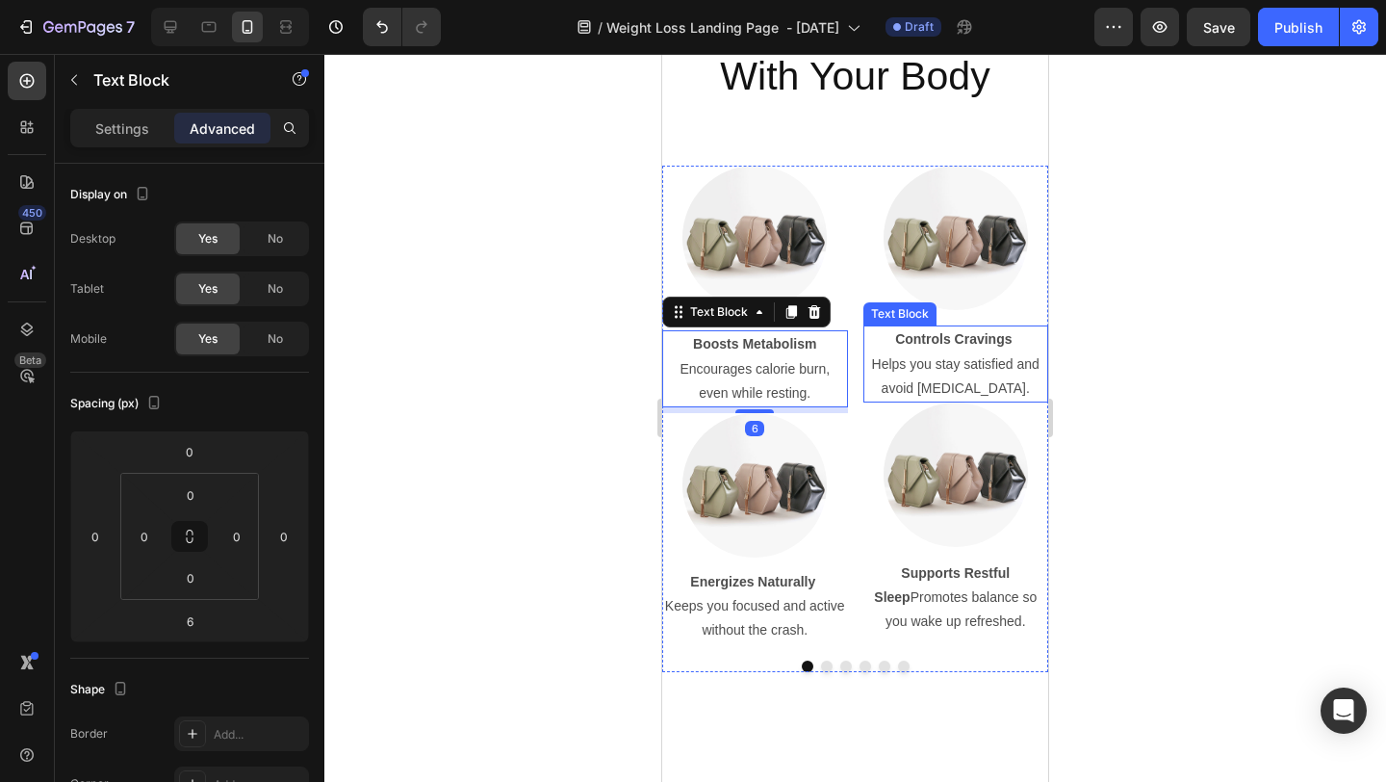
click at [974, 392] on p "Helps you stay satisfied and avoid overeating." at bounding box center [957, 376] width 182 height 48
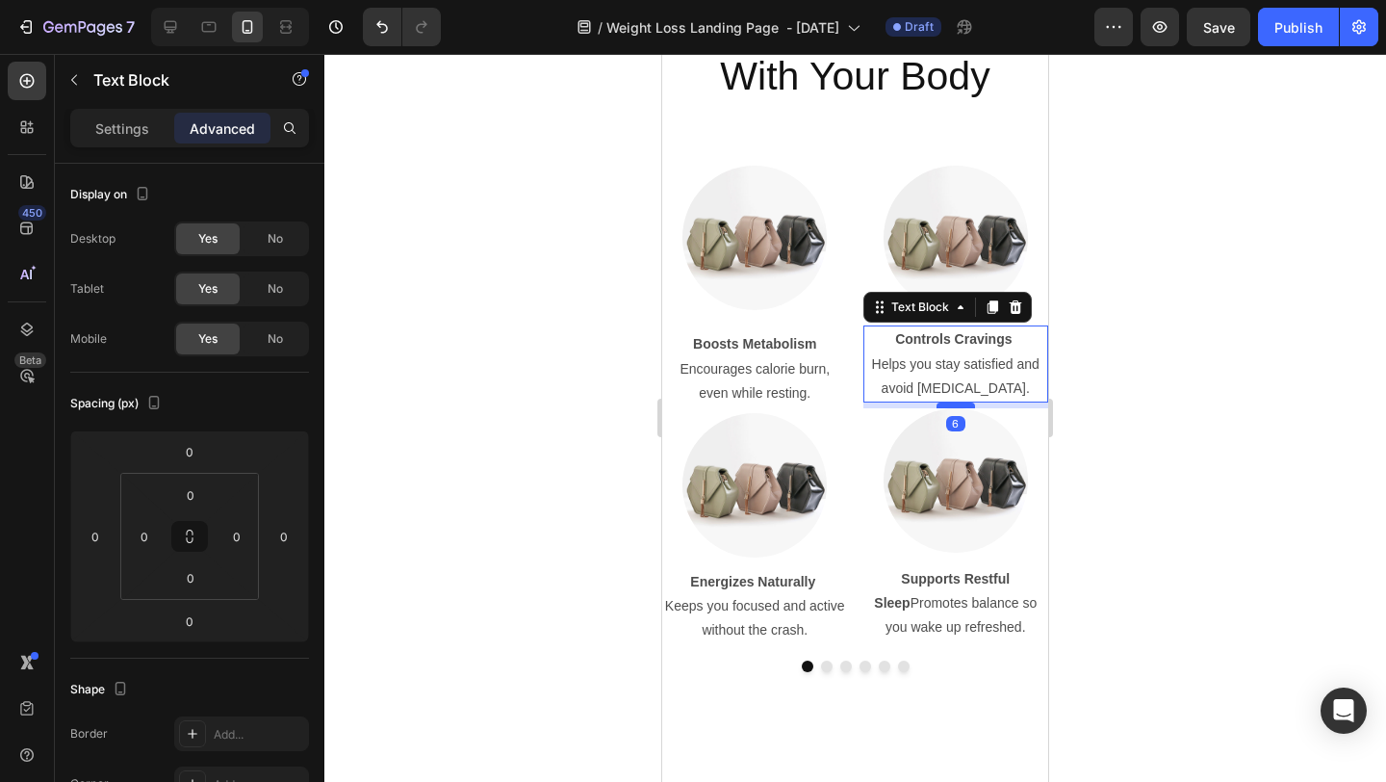
click at [951, 406] on div at bounding box center [956, 405] width 39 height 6
type input "6"
click at [1176, 385] on div at bounding box center [855, 418] width 1062 height 728
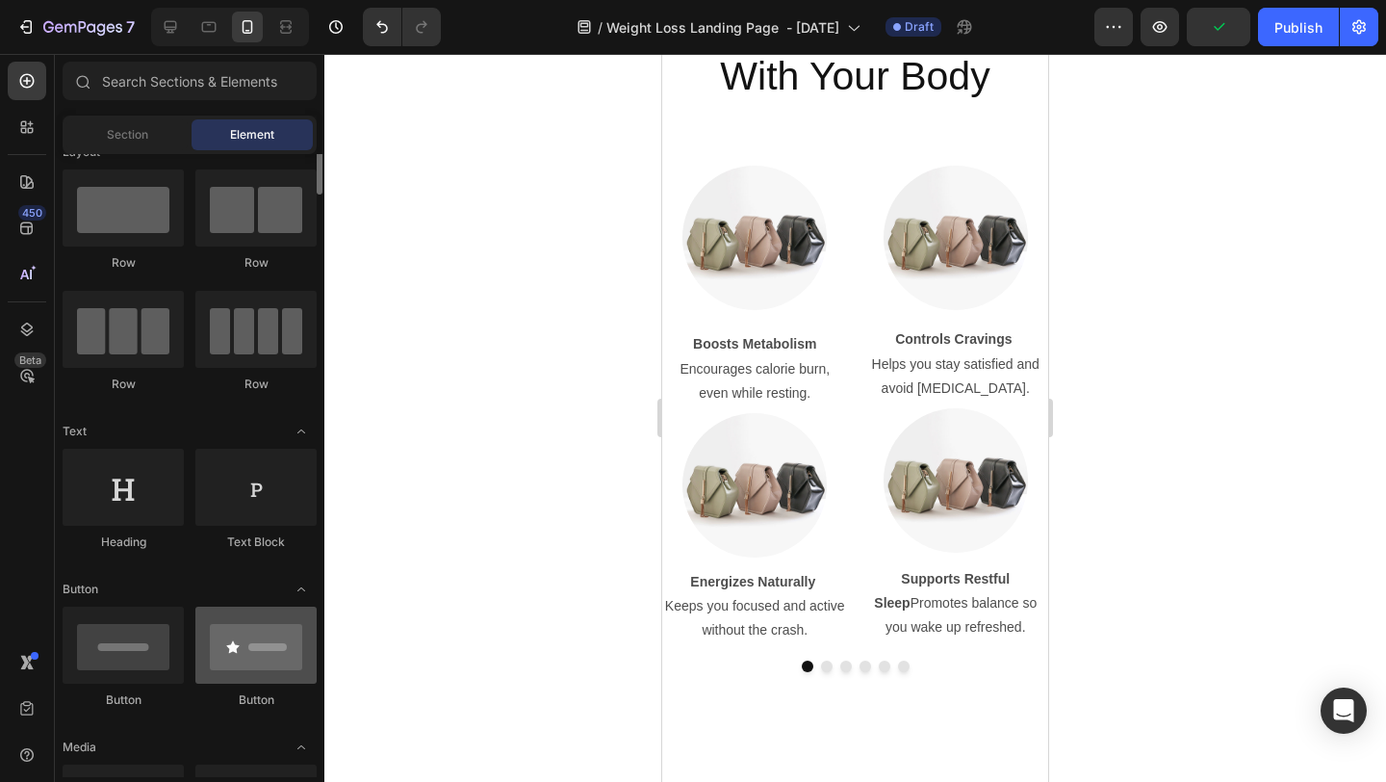
scroll to position [0, 0]
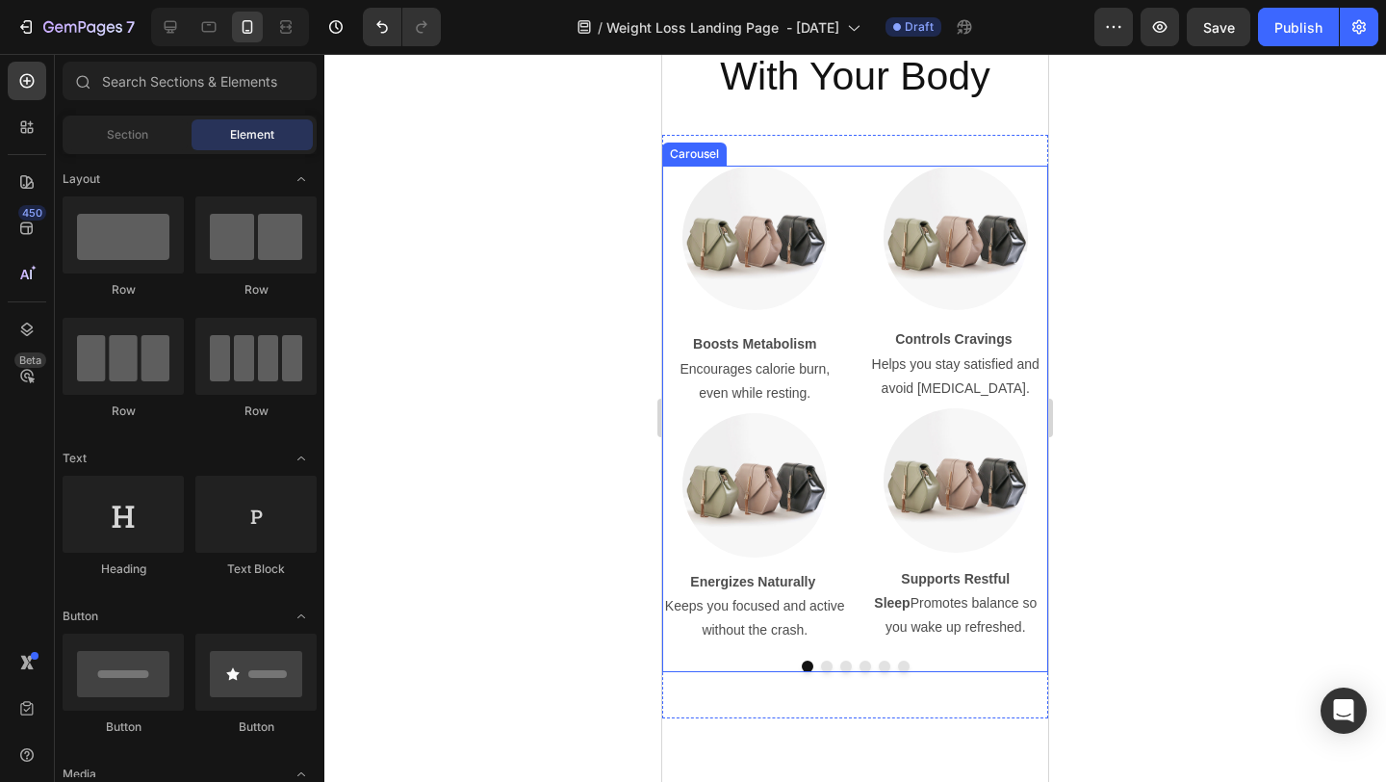
click at [697, 606] on div at bounding box center [855, 666] width 386 height 12
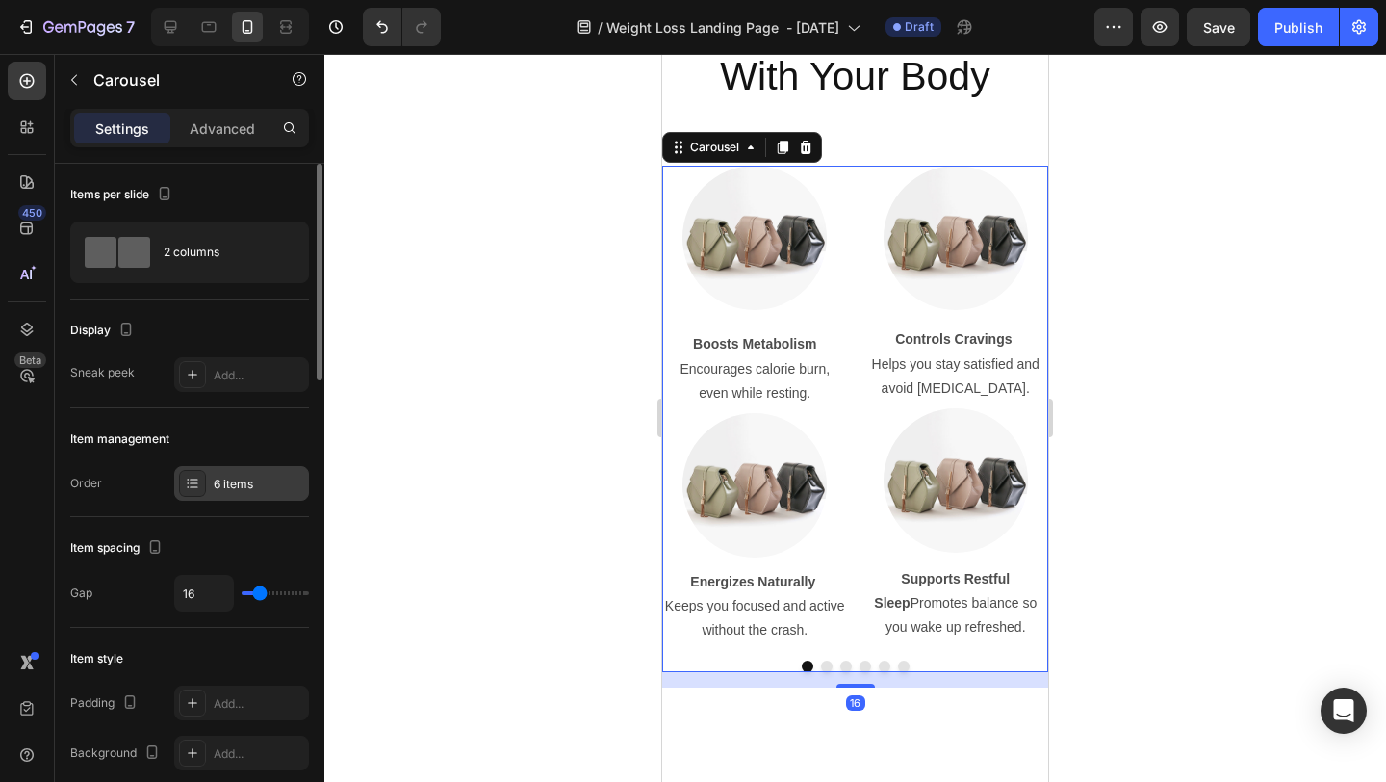
click at [280, 484] on div "6 items" at bounding box center [259, 484] width 91 height 17
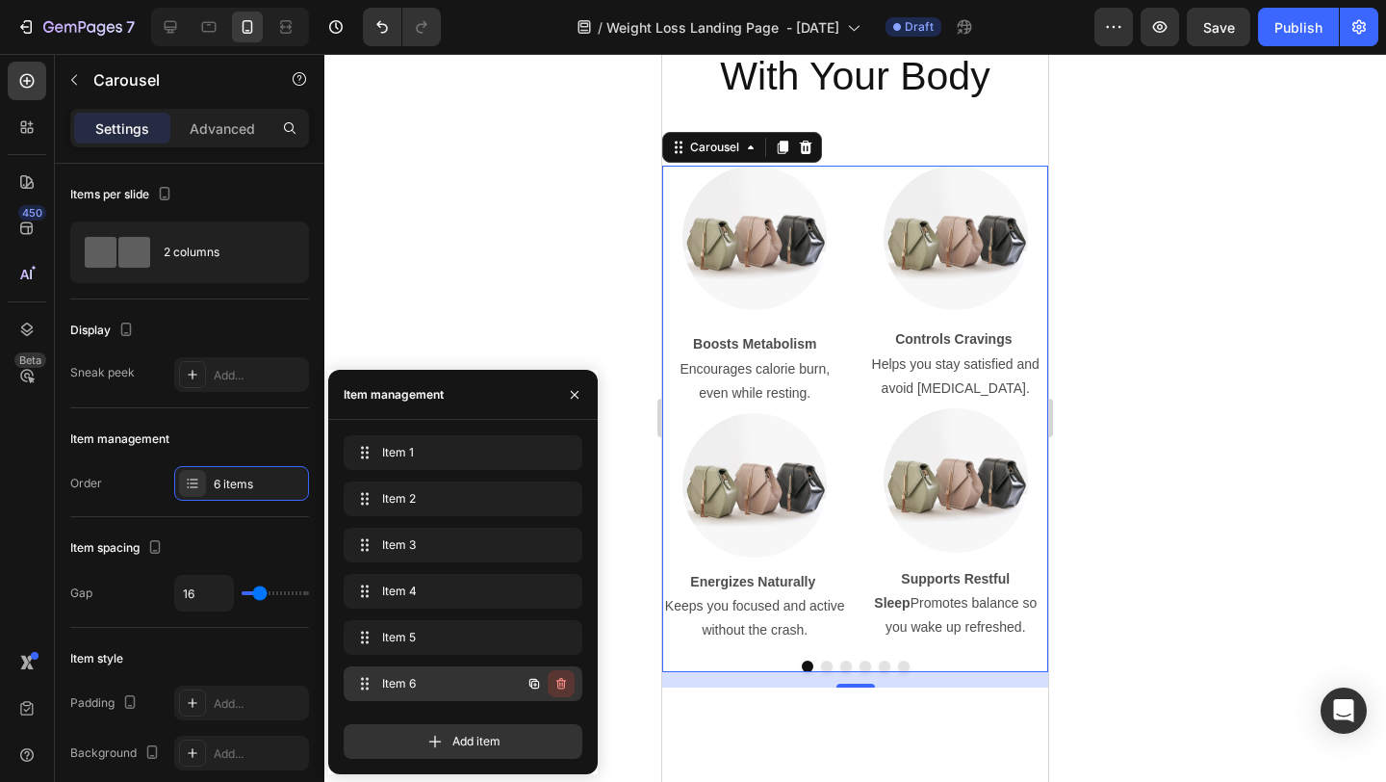
click at [569, 606] on button "button" at bounding box center [561, 683] width 27 height 27
click at [569, 606] on button "Delete" at bounding box center [548, 683] width 53 height 27
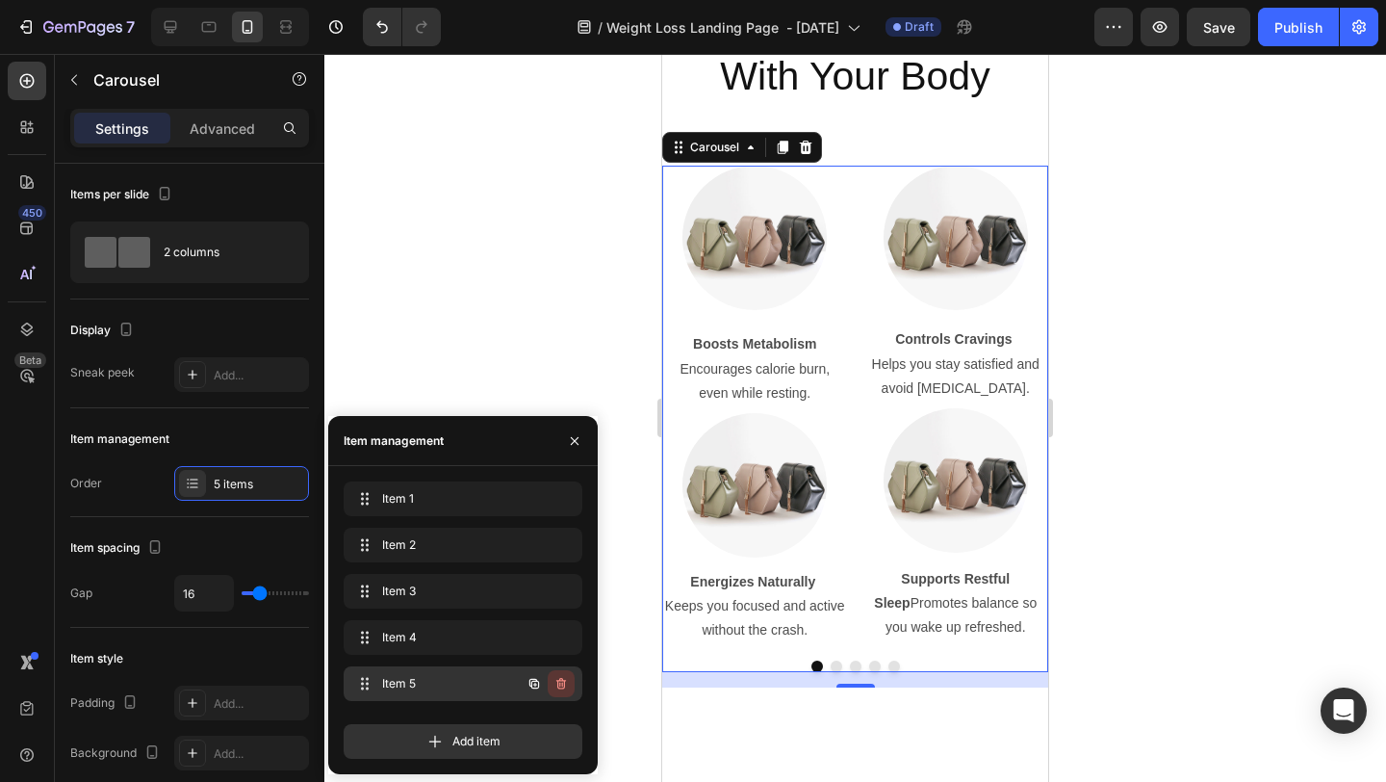
click at [562, 606] on icon "button" at bounding box center [561, 684] width 10 height 12
click at [562, 606] on div "Delete" at bounding box center [548, 683] width 36 height 17
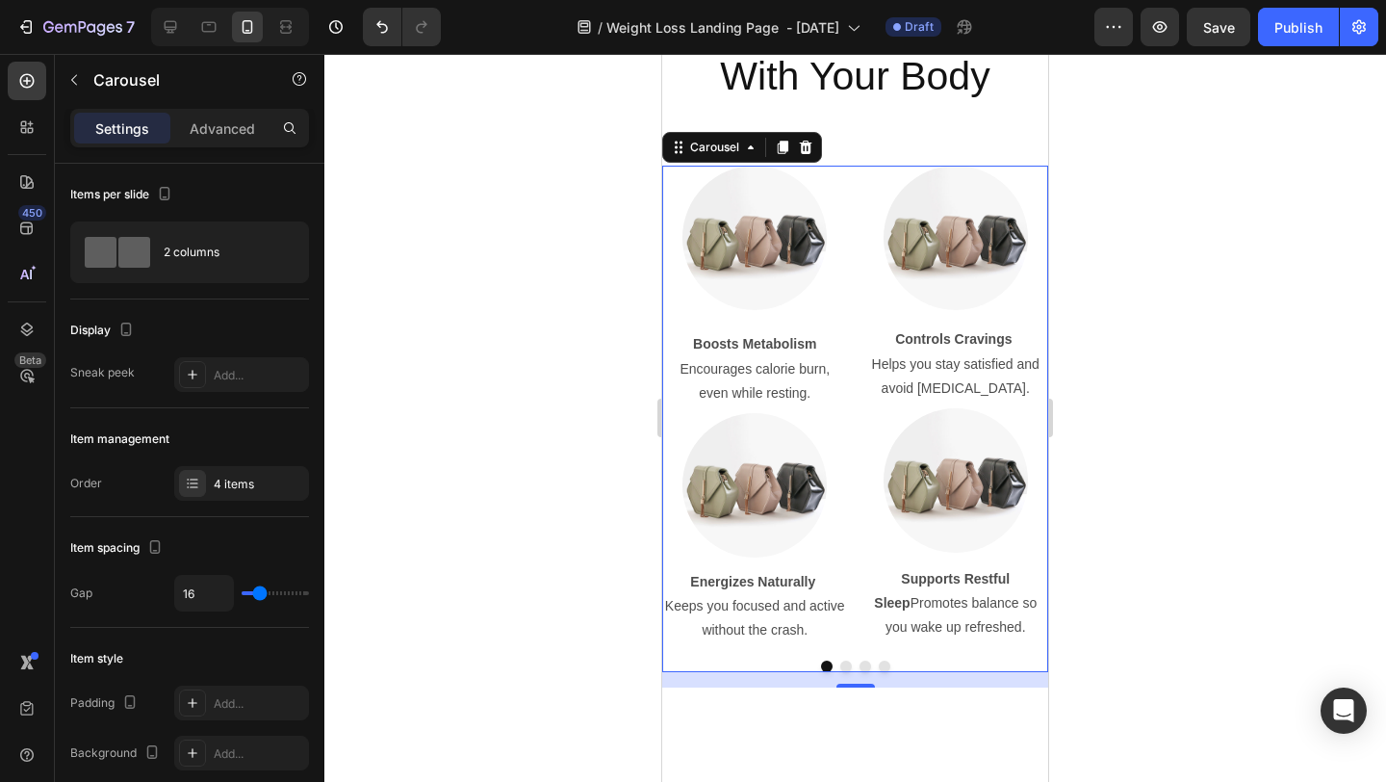
click at [510, 375] on div at bounding box center [855, 418] width 1062 height 728
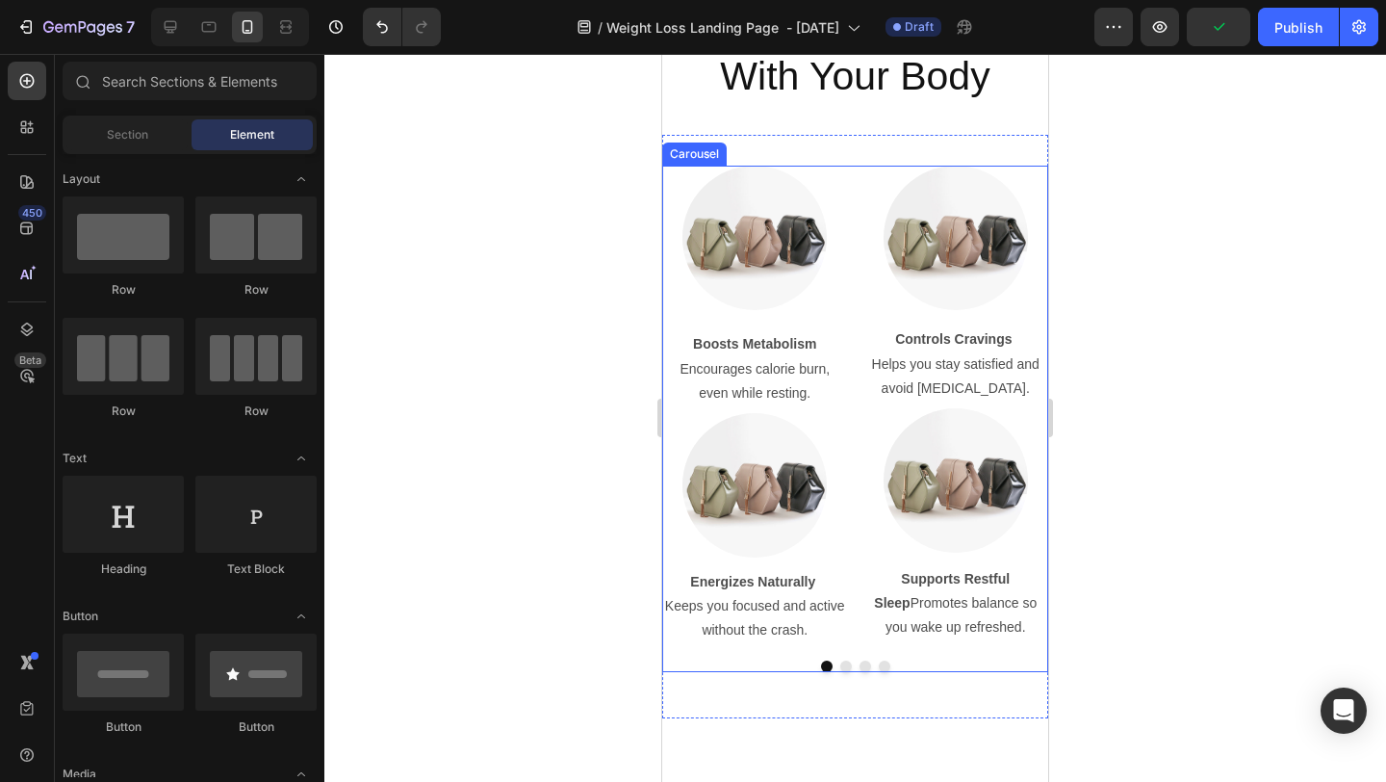
click at [684, 606] on div "Image Boosts Metabolism Encourages calorie burn, even while resting. Text Block…" at bounding box center [855, 418] width 386 height 505
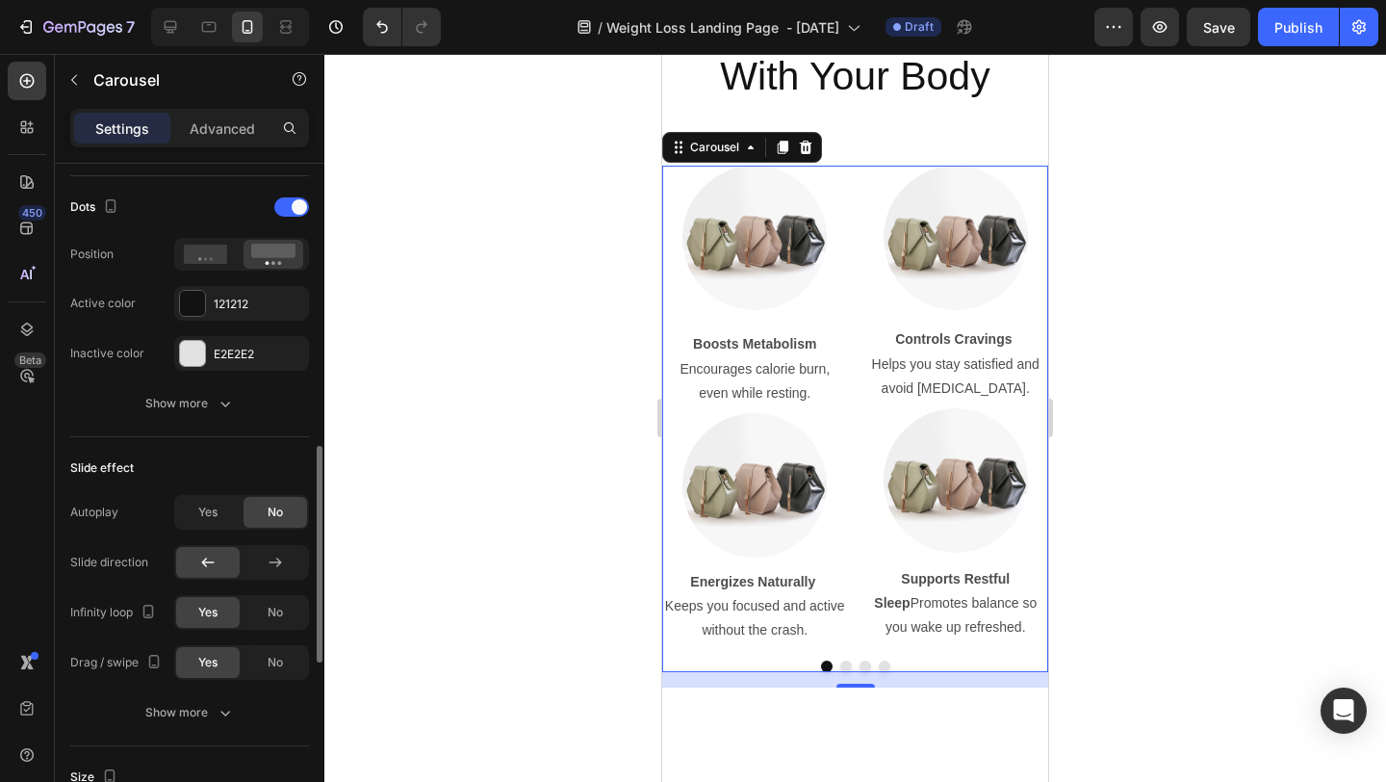
scroll to position [707, 0]
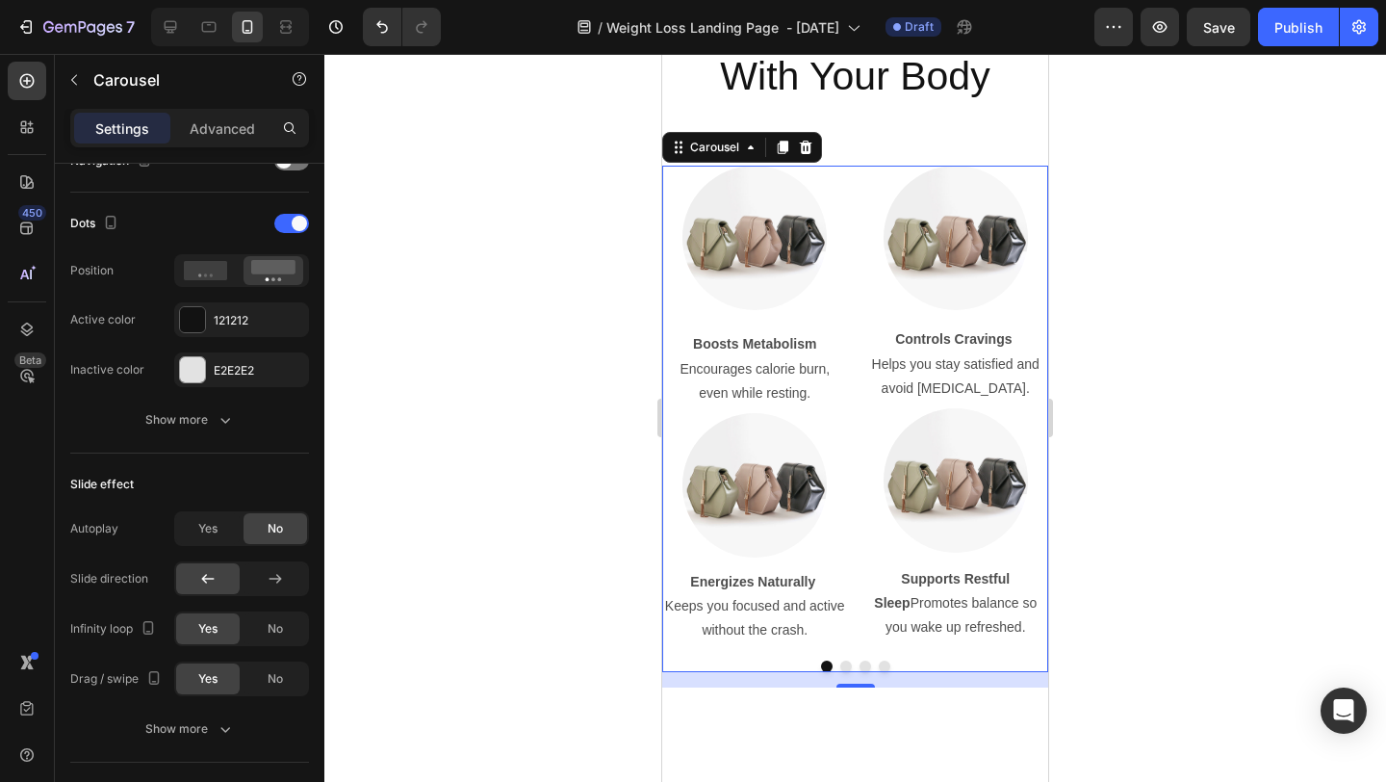
click at [837, 606] on div at bounding box center [855, 666] width 386 height 12
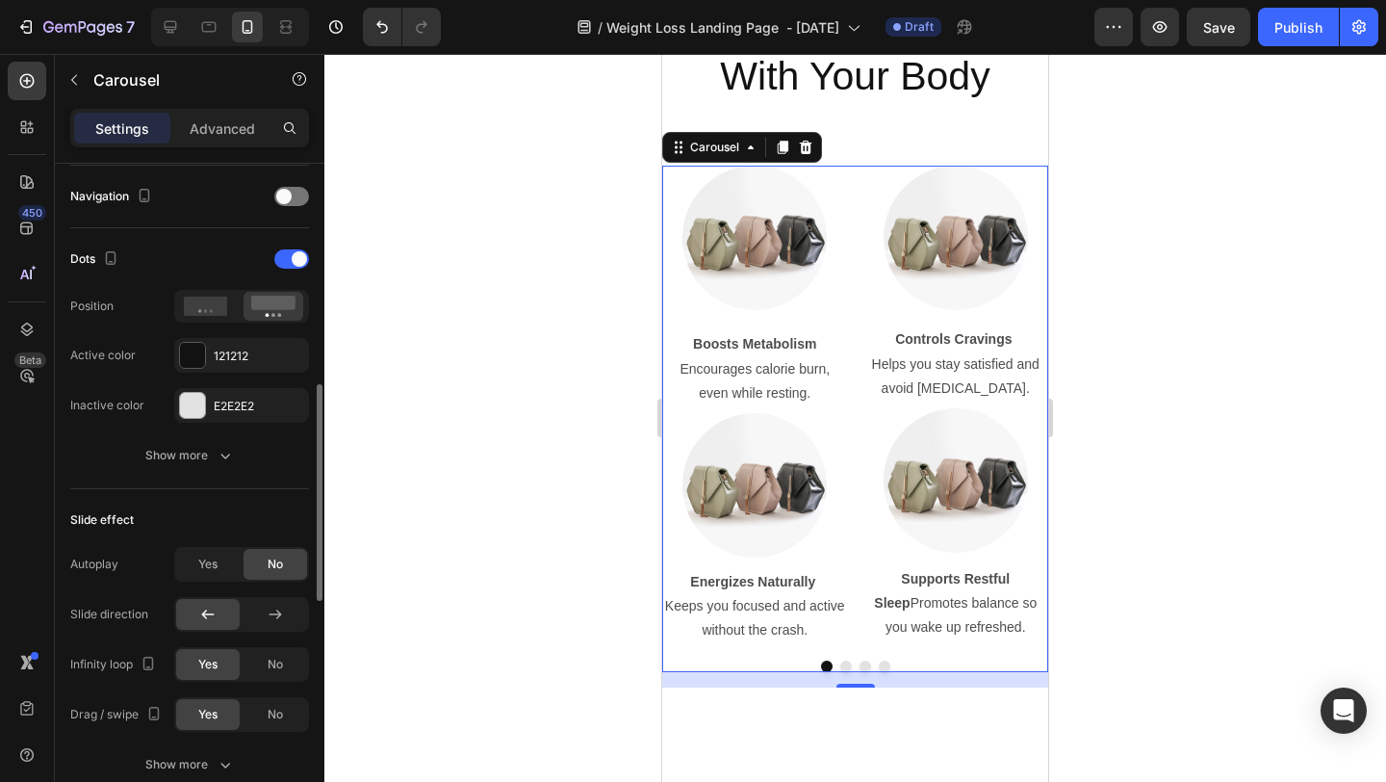
scroll to position [667, 0]
click at [296, 271] on div at bounding box center [291, 262] width 35 height 19
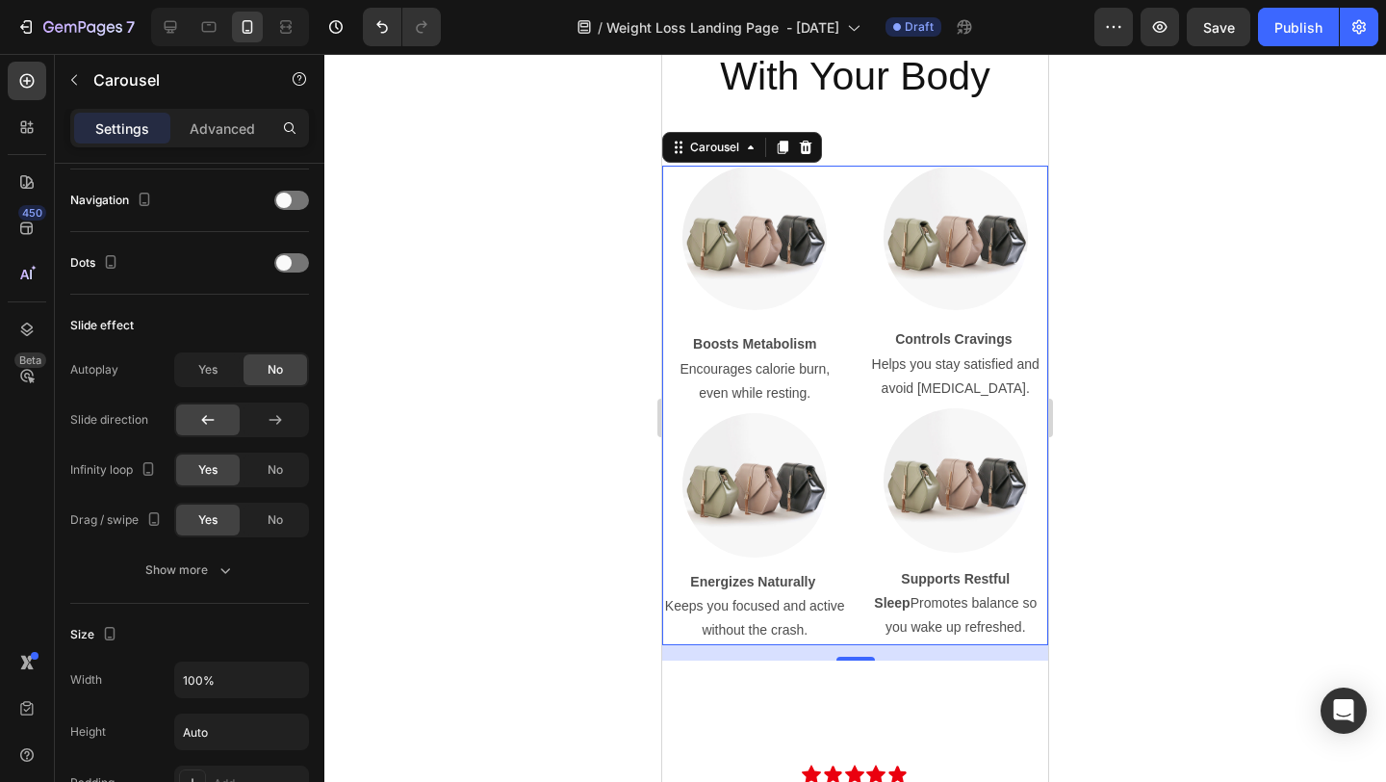
click at [1176, 397] on div at bounding box center [855, 418] width 1062 height 728
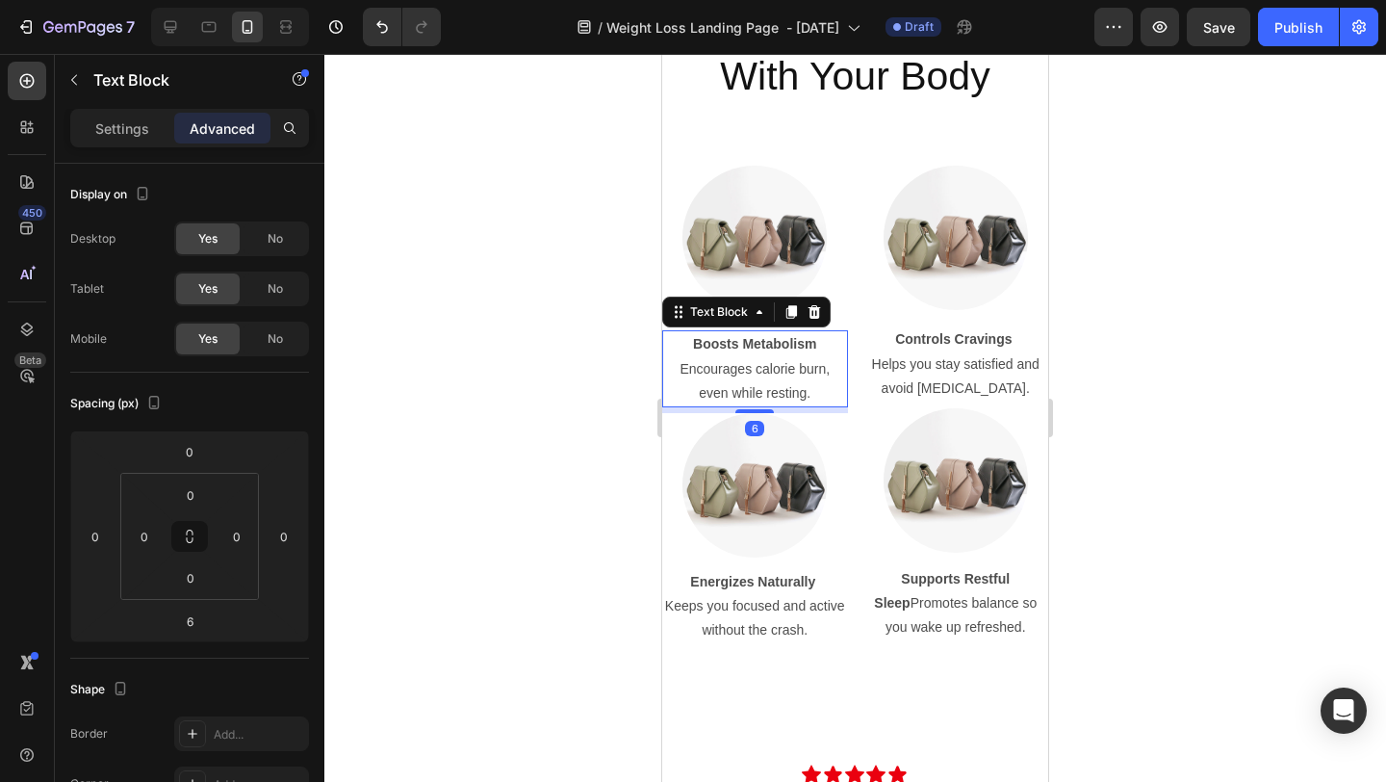
click at [726, 345] on strong "Boosts Metabolism" at bounding box center [754, 343] width 123 height 15
click at [726, 344] on strong "Boosts Metabolism" at bounding box center [754, 343] width 123 height 15
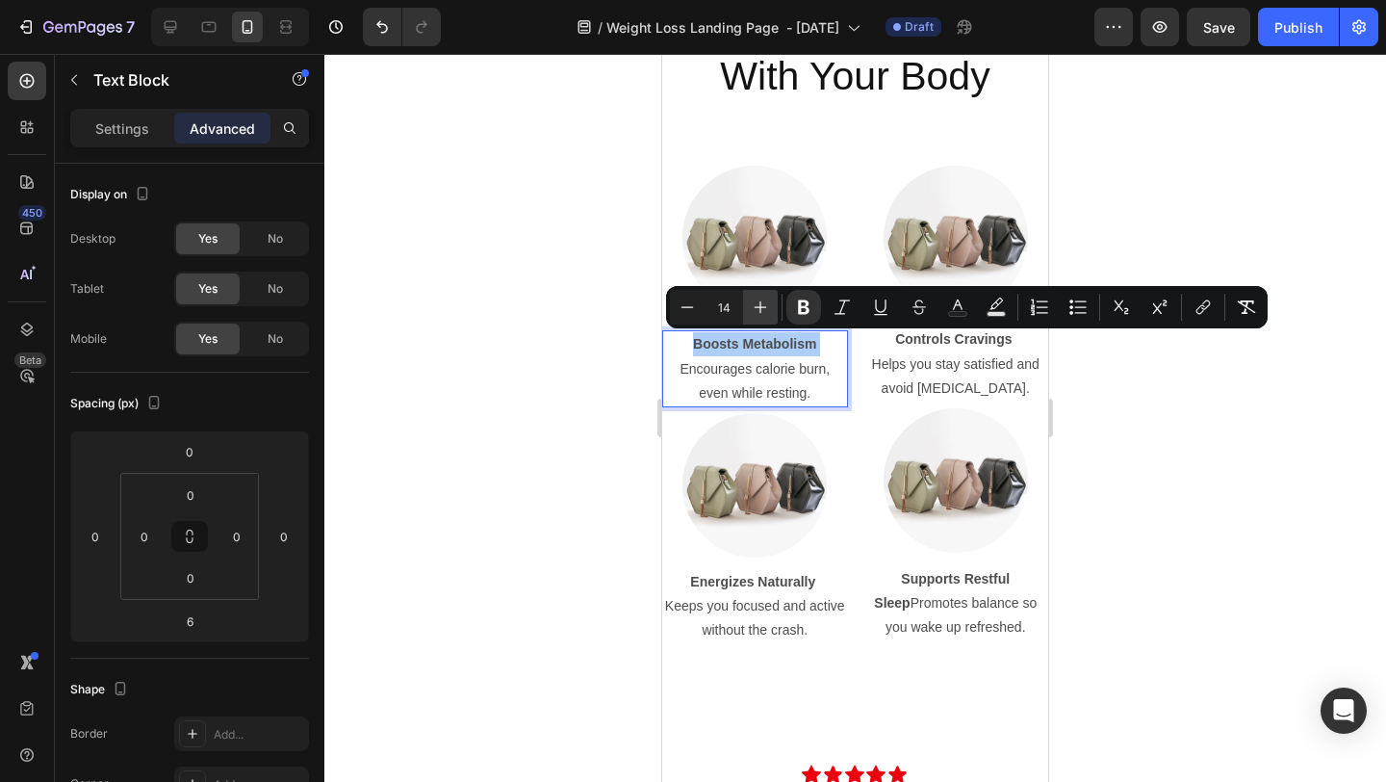
click at [762, 310] on icon "Editor contextual toolbar" at bounding box center [760, 306] width 19 height 19
type input "15"
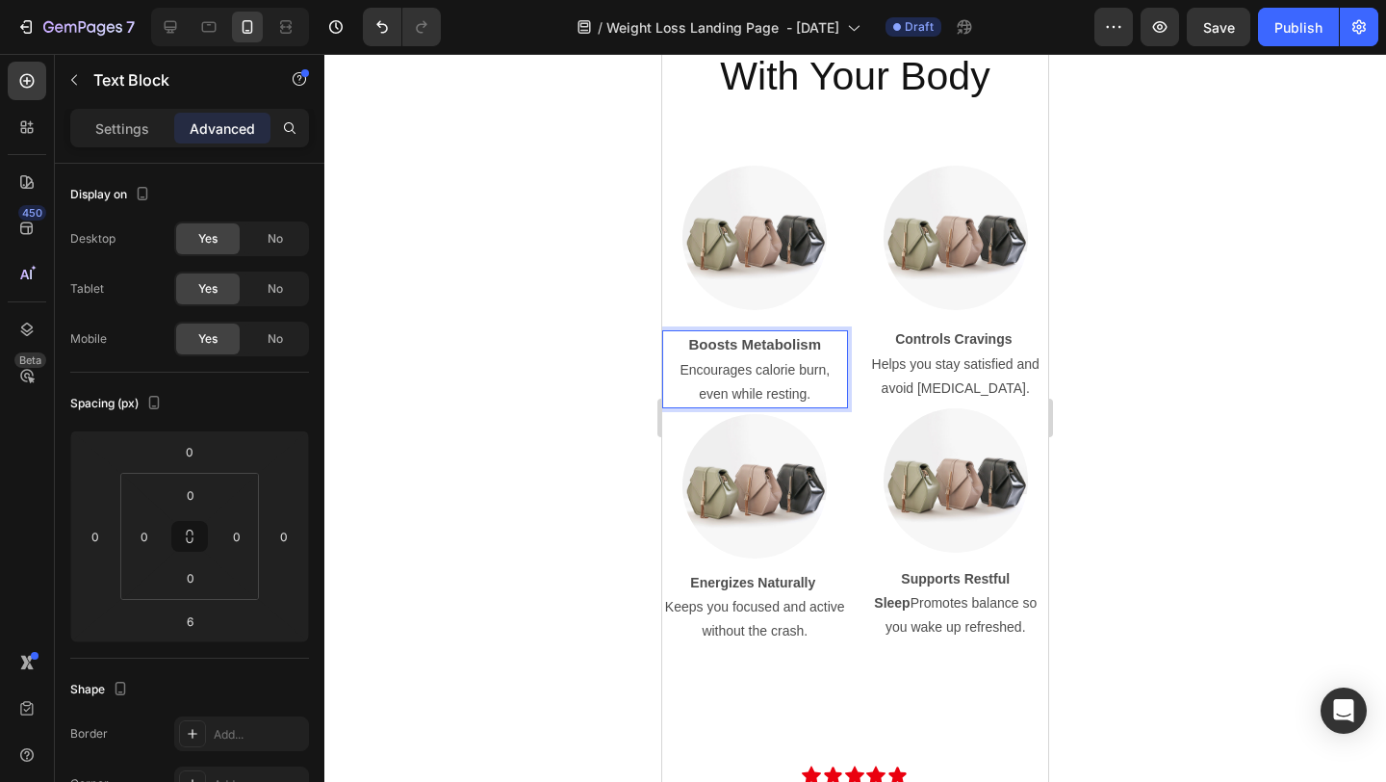
click at [745, 342] on strong "Boosts Metabolism" at bounding box center [754, 344] width 133 height 16
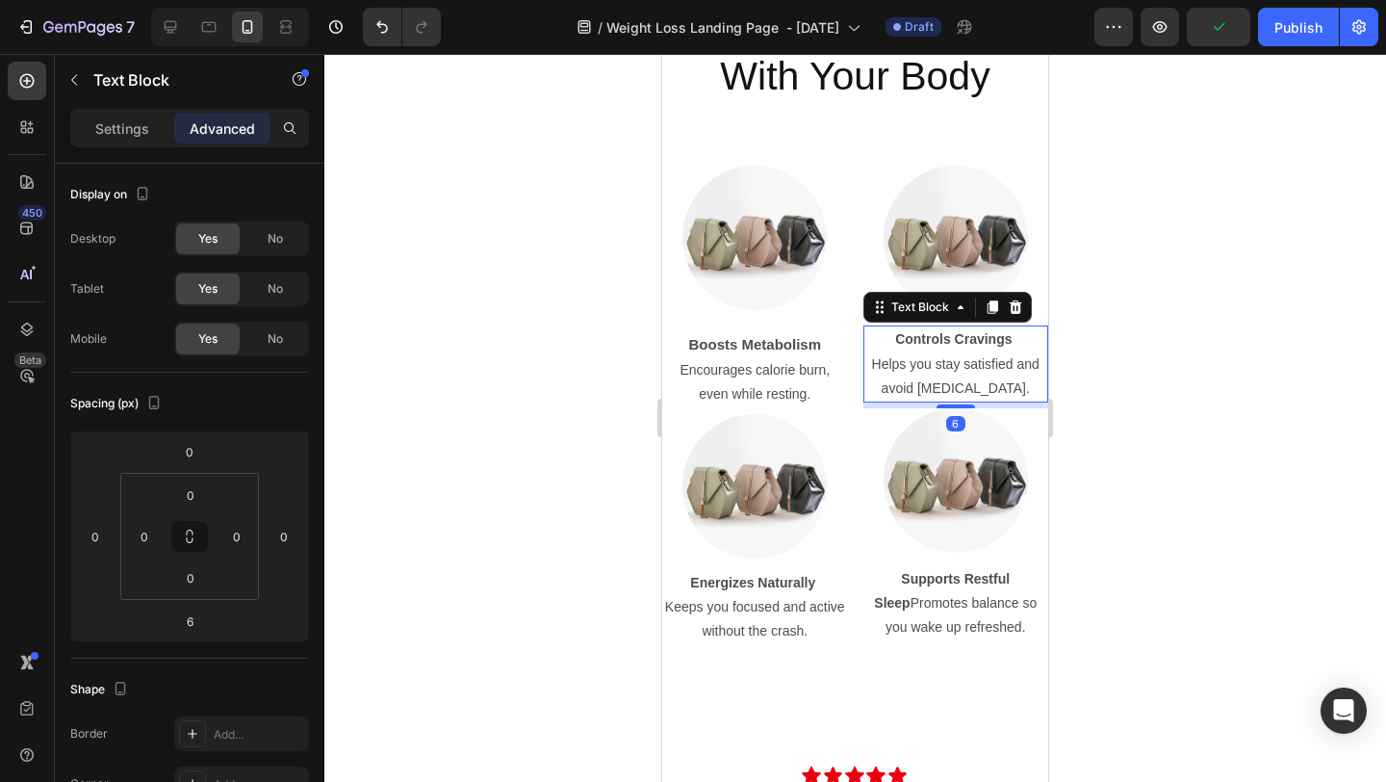
click at [909, 341] on strong "Controls Cravings" at bounding box center [953, 338] width 116 height 15
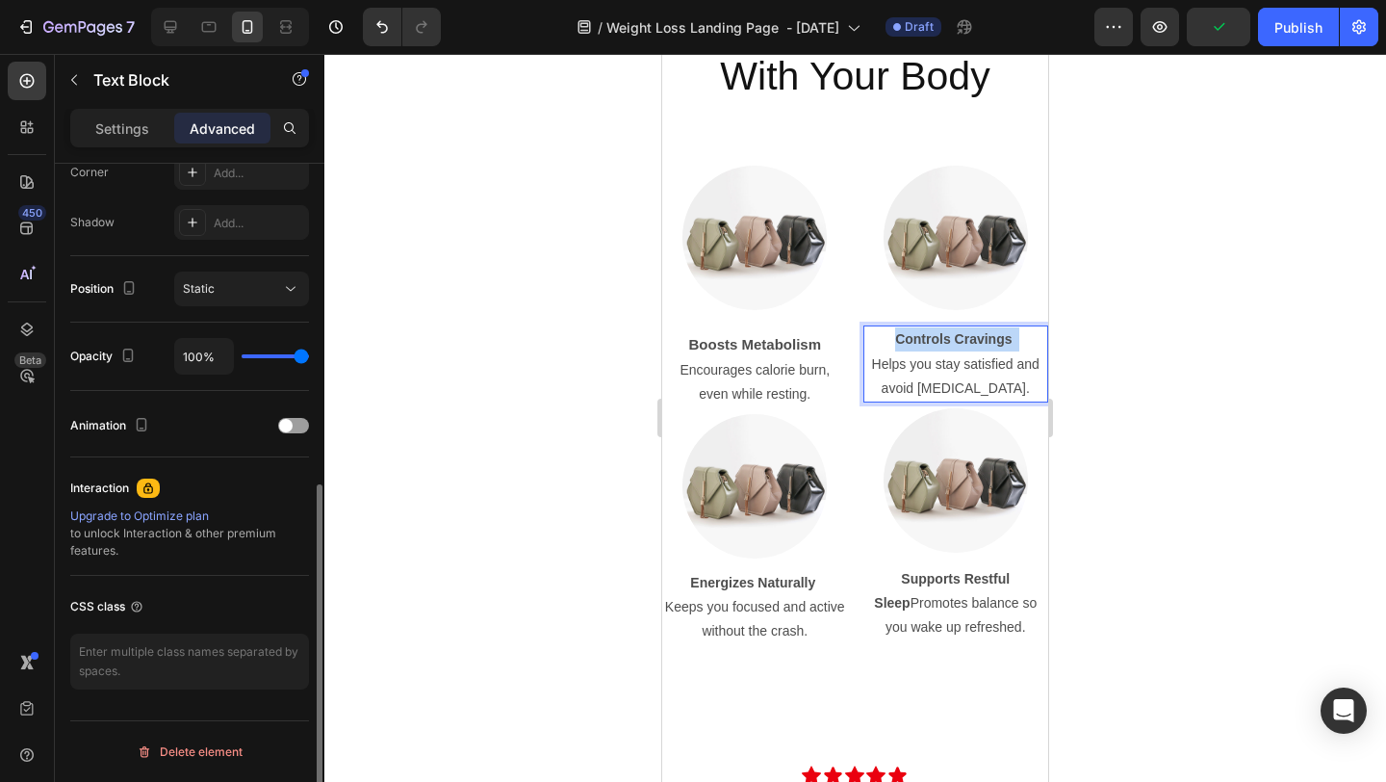
click at [909, 341] on strong "Controls Cravings" at bounding box center [953, 338] width 116 height 15
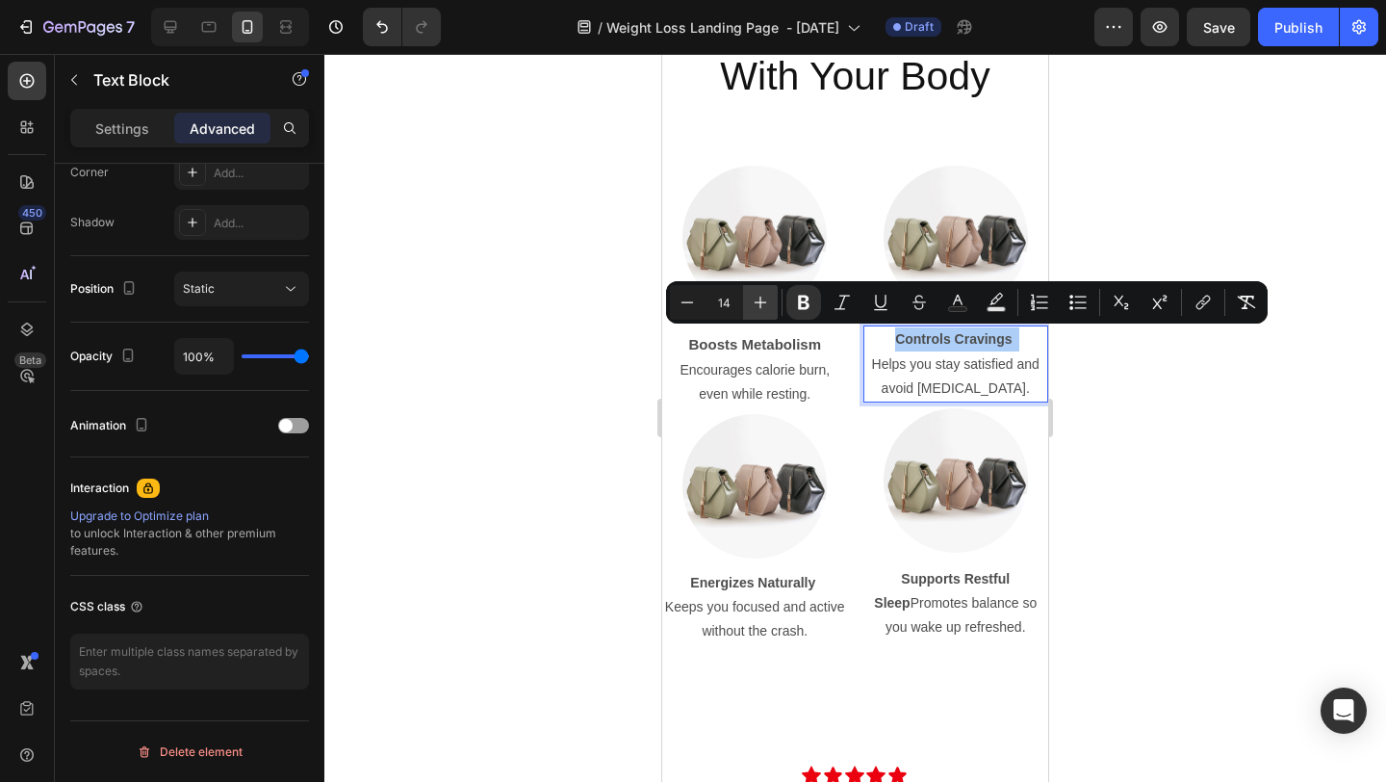
click at [764, 299] on icon "Editor contextual toolbar" at bounding box center [760, 302] width 19 height 19
type input "16"
click at [742, 336] on strong "Boosts Metabolism" at bounding box center [754, 344] width 133 height 16
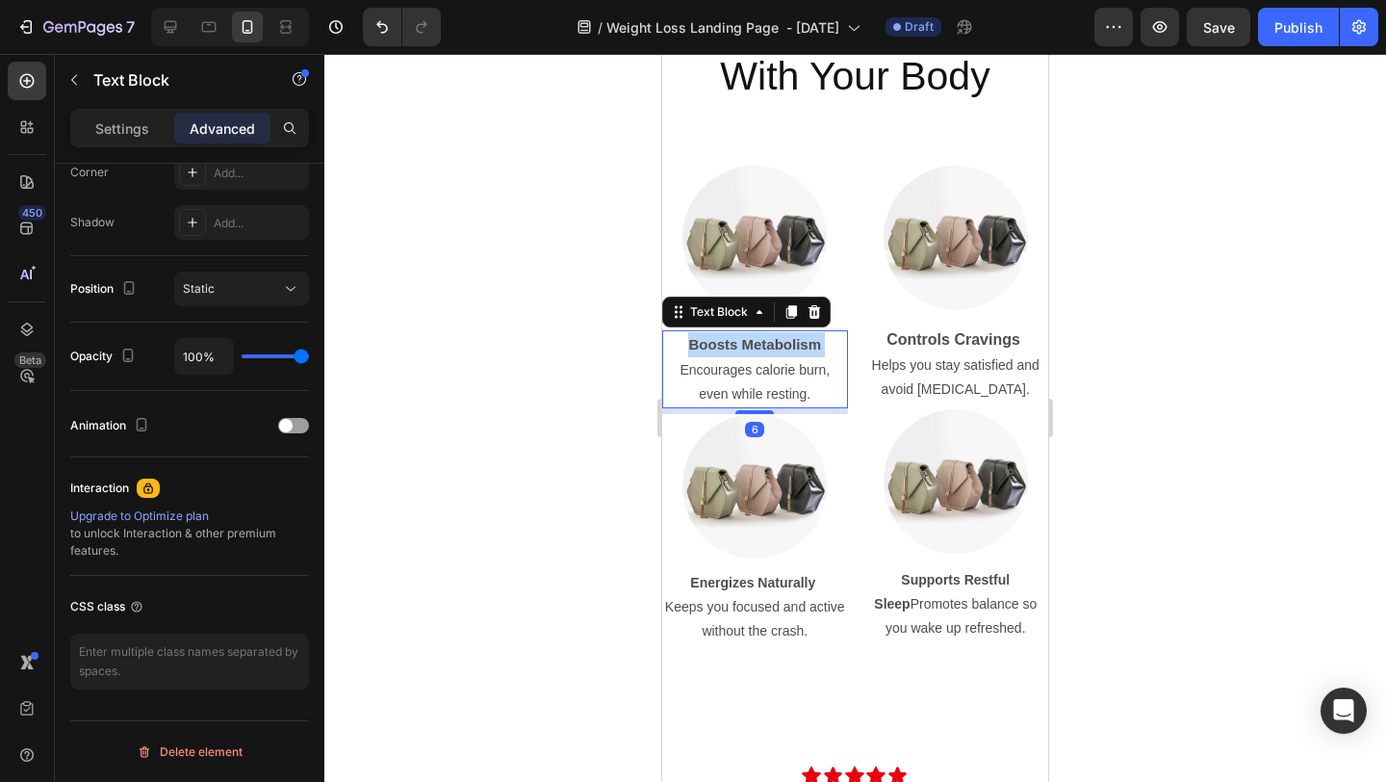
click at [742, 336] on strong "Boosts Metabolism" at bounding box center [754, 344] width 133 height 16
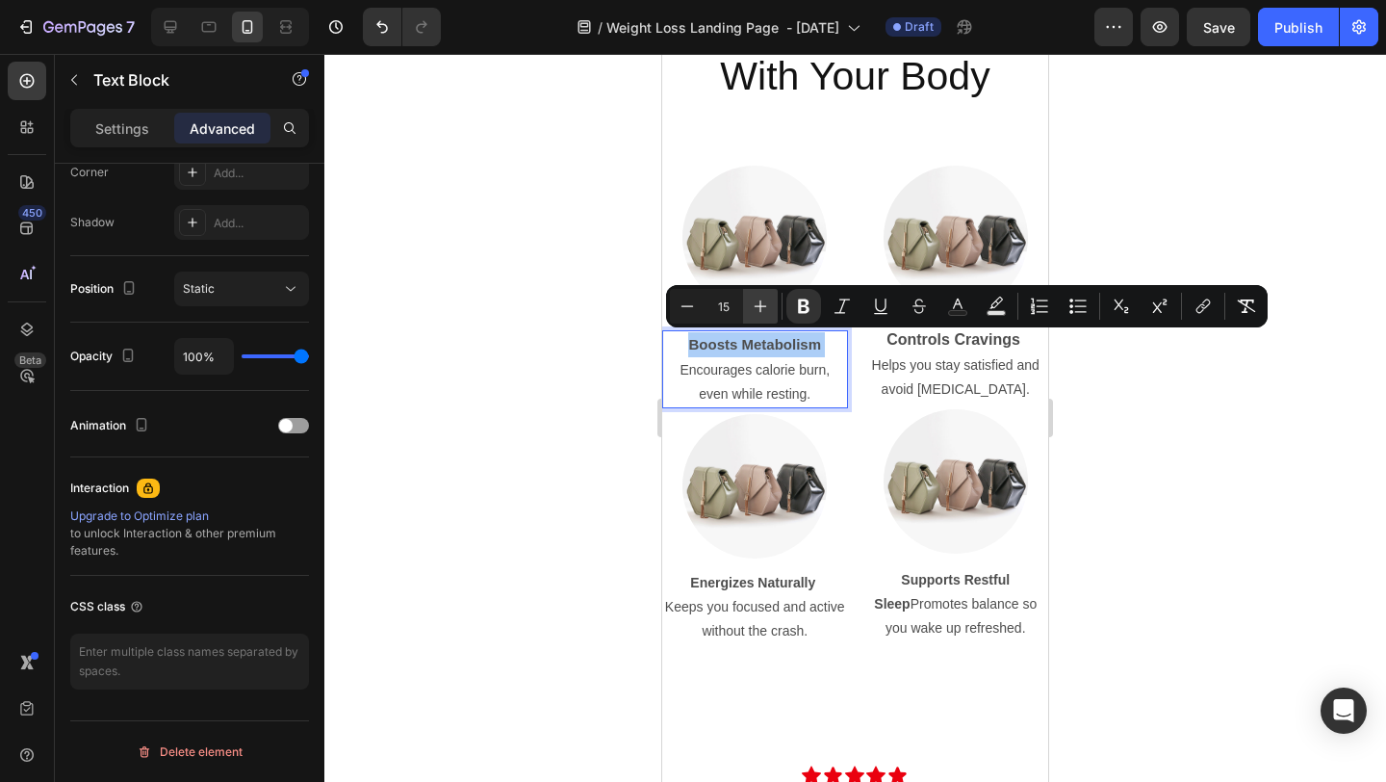
click at [758, 302] on icon "Editor contextual toolbar" at bounding box center [760, 306] width 19 height 19
type input "16"
click at [735, 586] on strong "Energizes Naturally" at bounding box center [752, 582] width 125 height 15
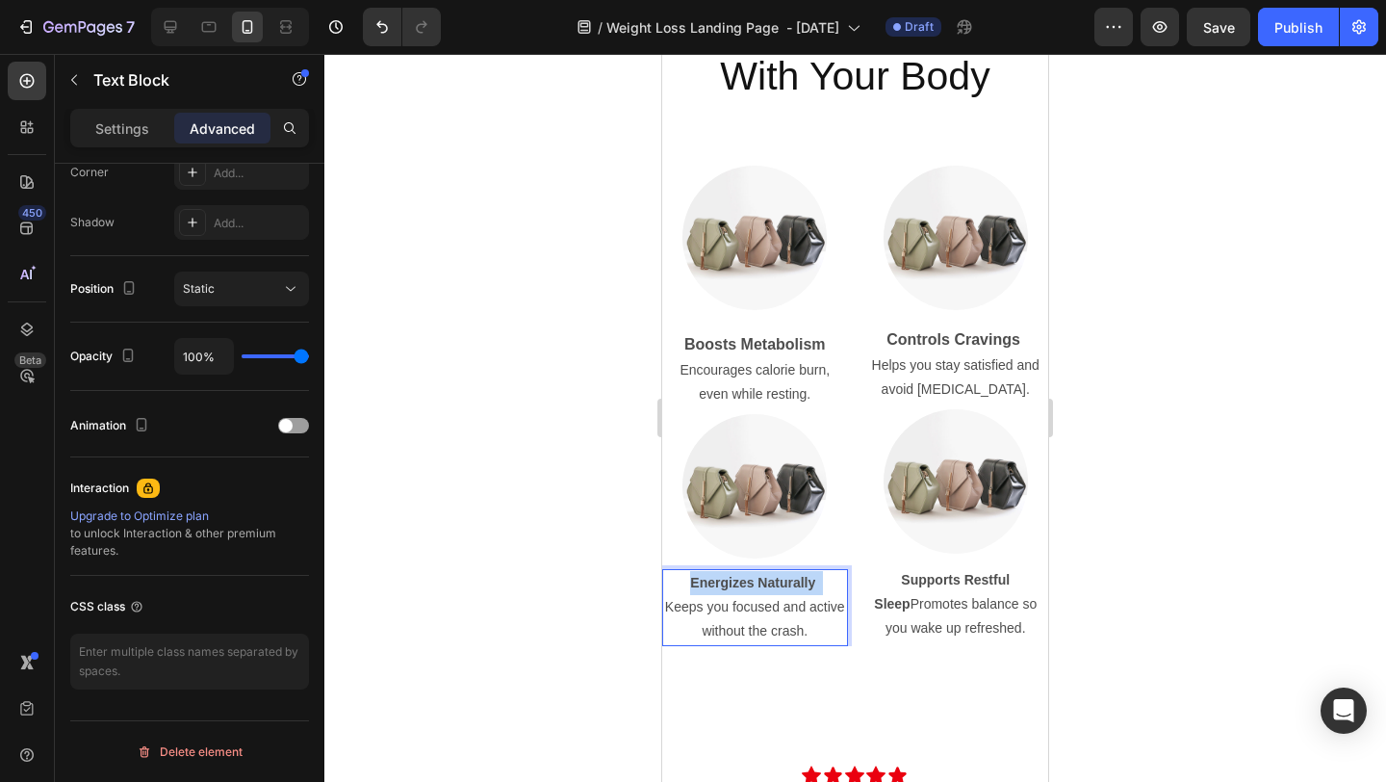
click at [735, 586] on strong "Energizes Naturally" at bounding box center [752, 582] width 125 height 15
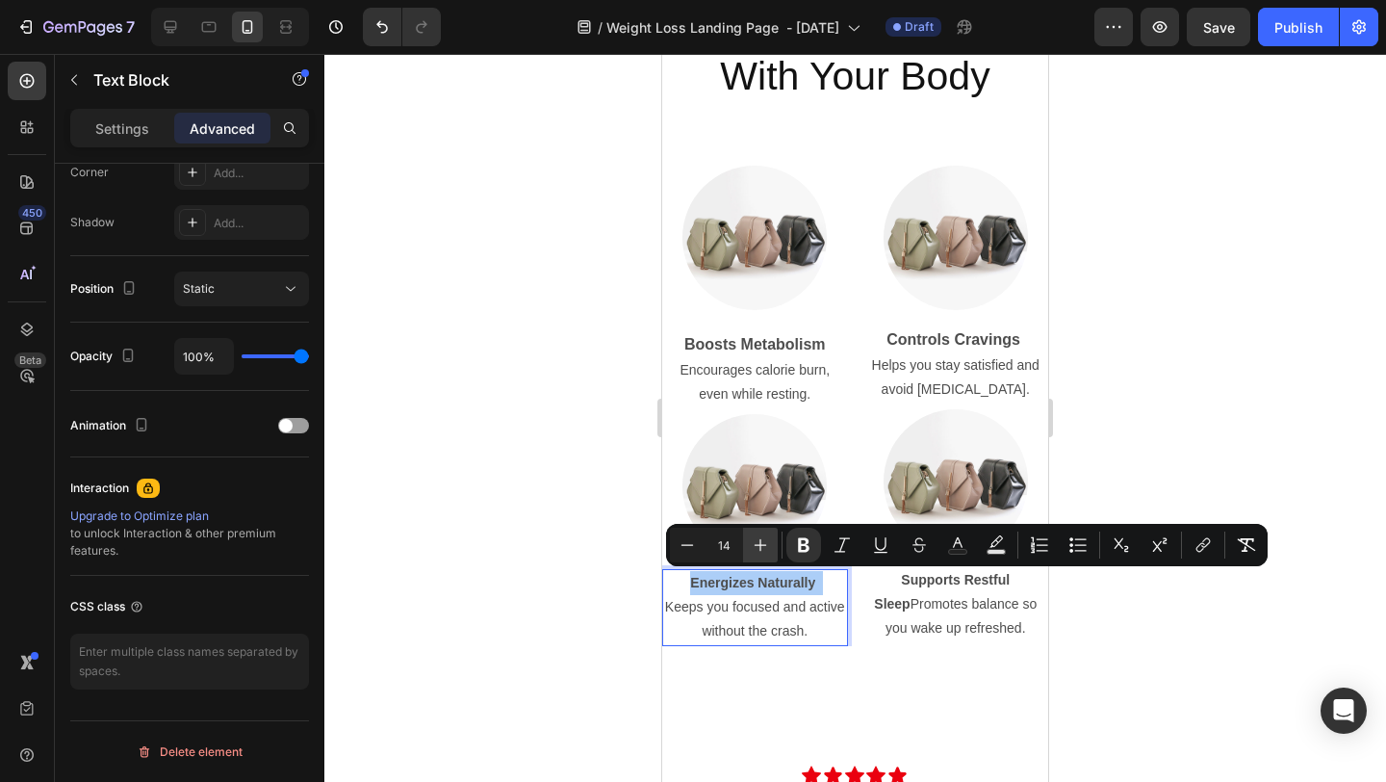
click at [763, 538] on icon "Editor contextual toolbar" at bounding box center [760, 544] width 19 height 19
type input "15"
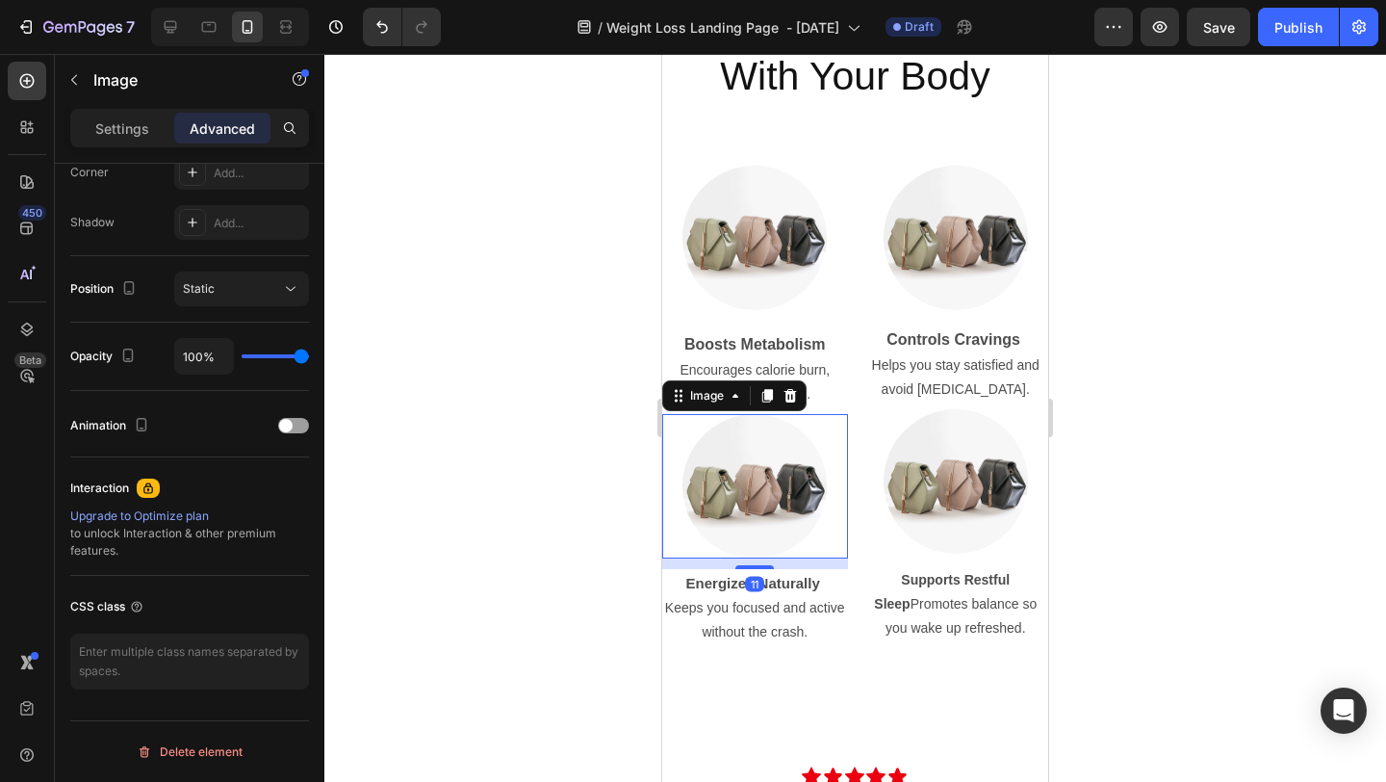
click at [763, 538] on img at bounding box center [755, 486] width 144 height 144
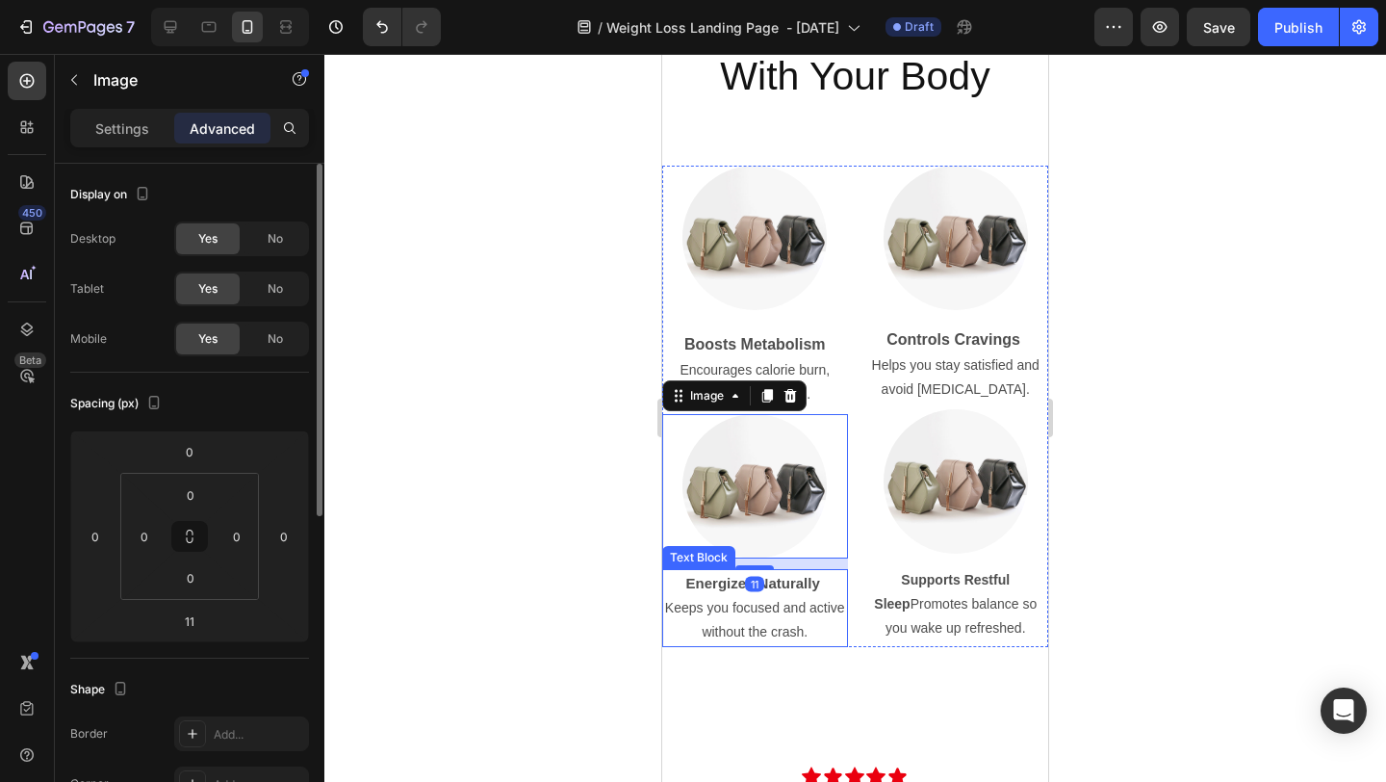
click at [726, 585] on strong "Energizes Naturally" at bounding box center [753, 583] width 134 height 16
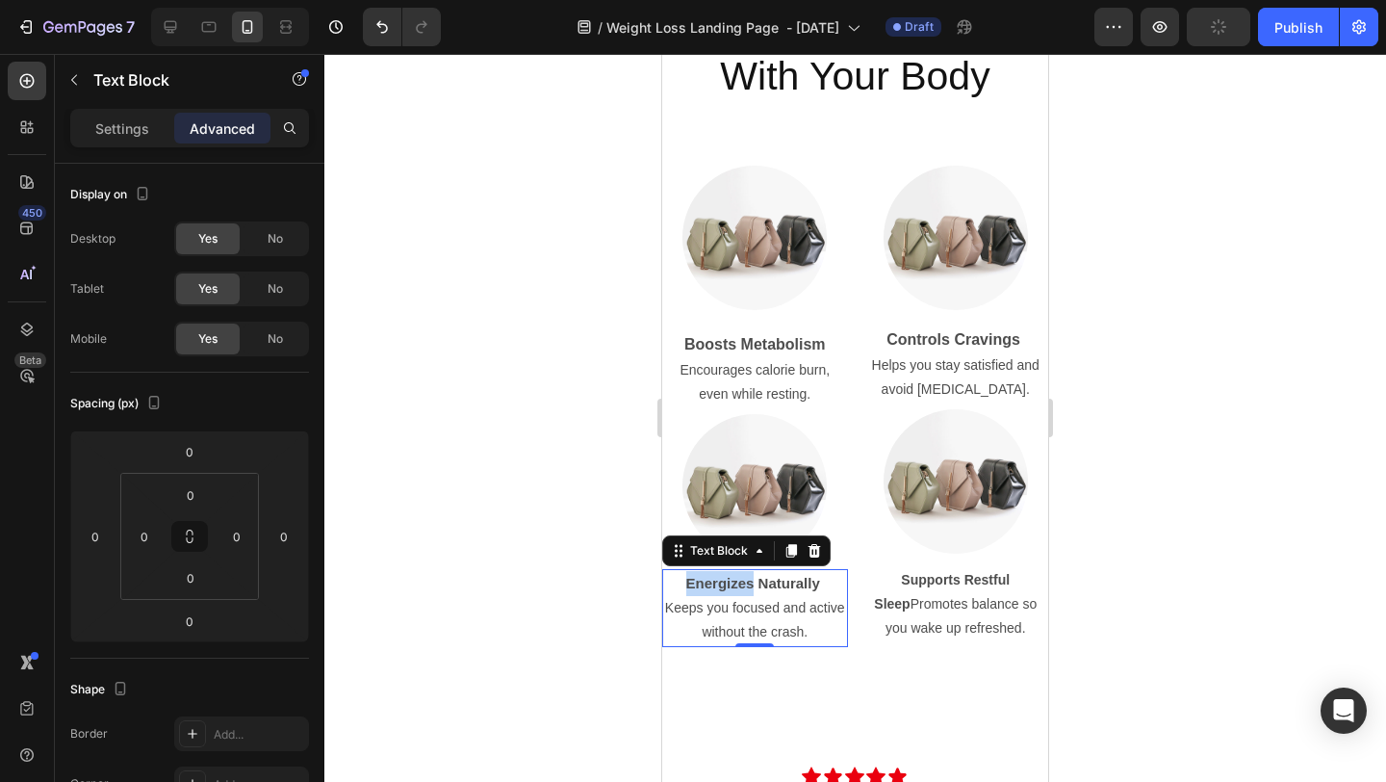
click at [745, 571] on p "Energizes Naturally" at bounding box center [755, 583] width 182 height 25
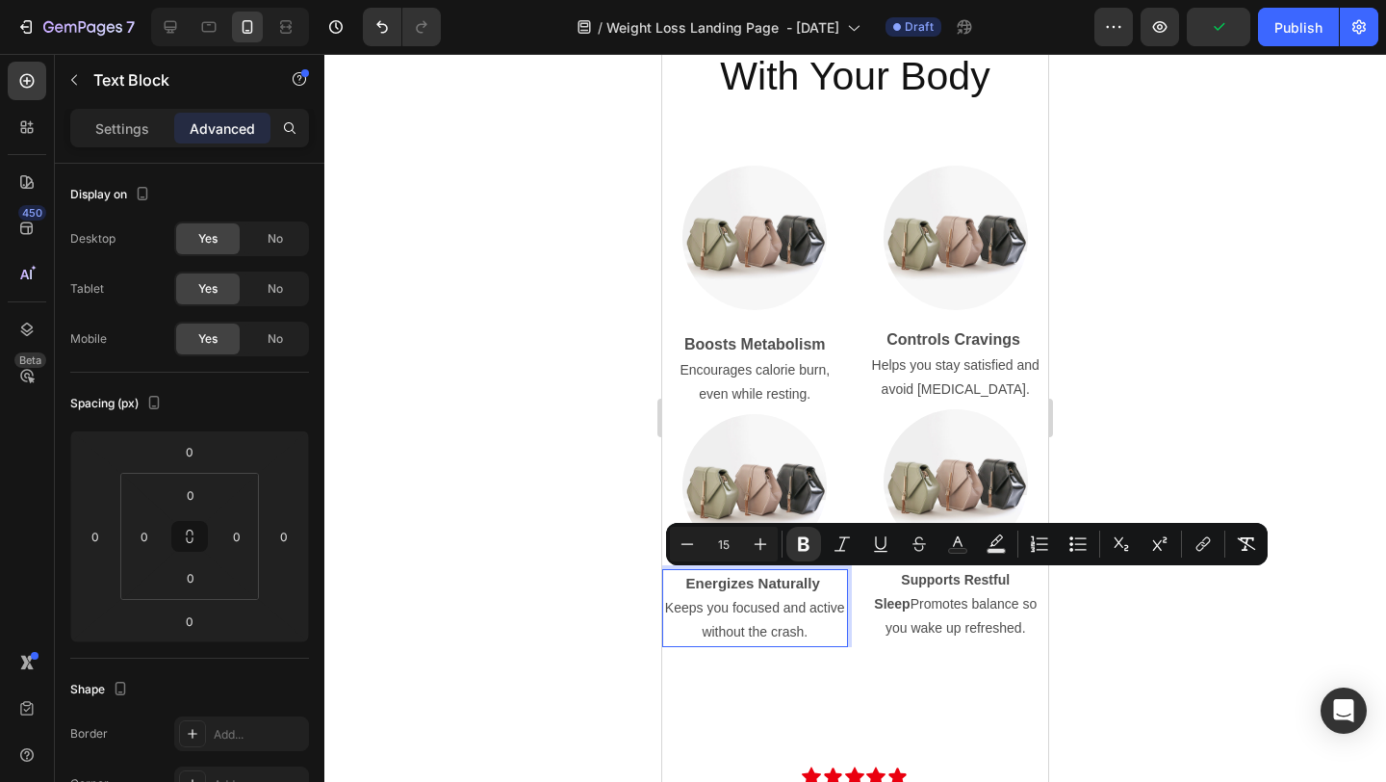
click at [774, 580] on strong "Energizes Naturally" at bounding box center [753, 583] width 134 height 16
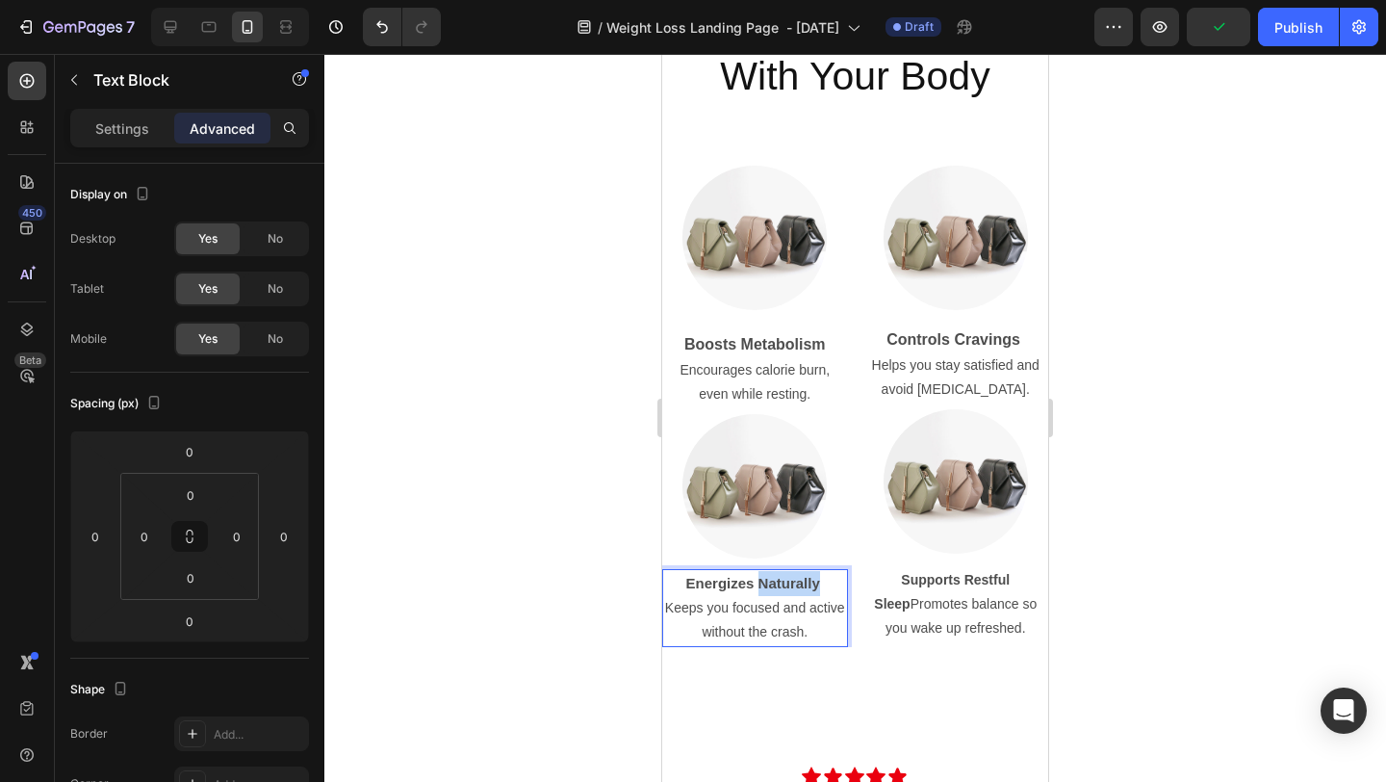
click at [774, 580] on strong "Energizes Naturally" at bounding box center [753, 583] width 134 height 16
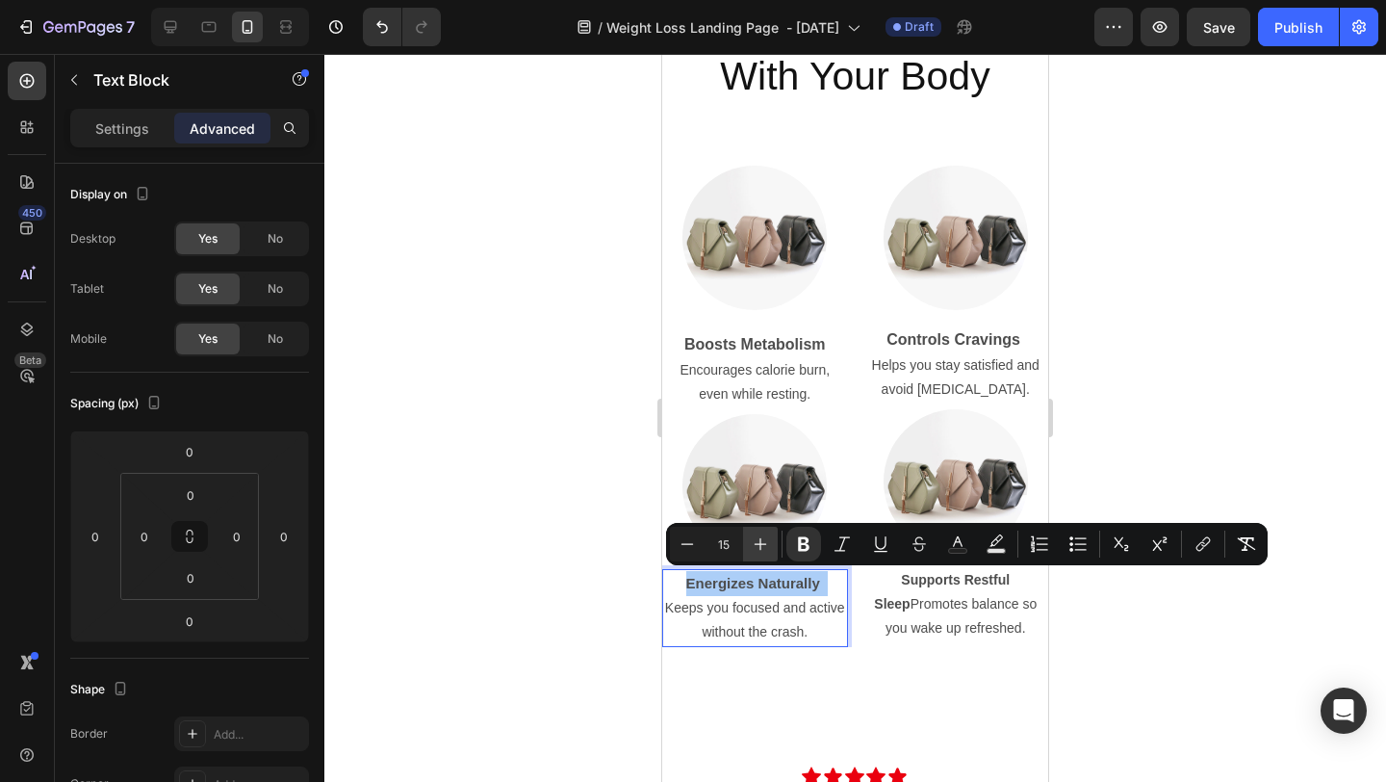
click at [763, 541] on icon "Editor contextual toolbar" at bounding box center [760, 543] width 19 height 19
type input "16"
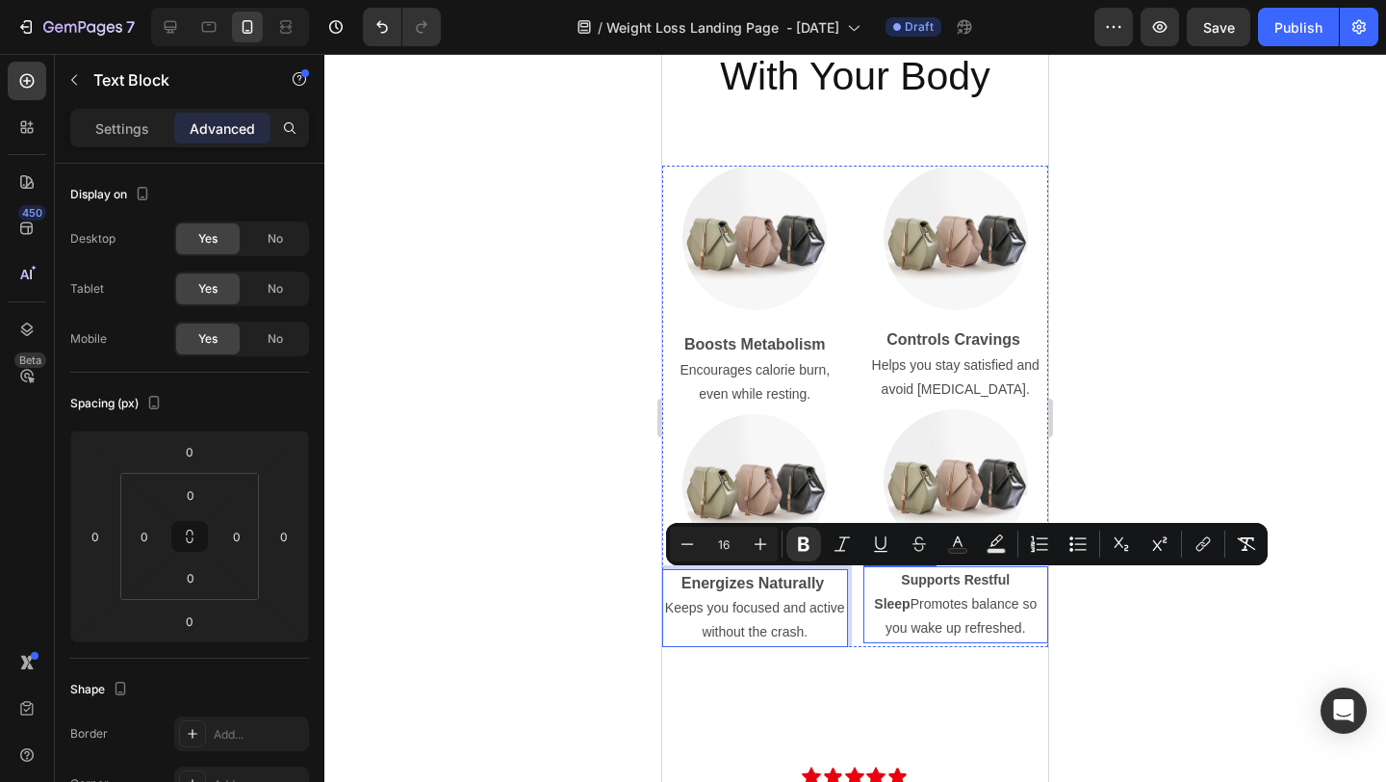
click at [909, 578] on strong "Supports Restful Sleep" at bounding box center [942, 591] width 136 height 39
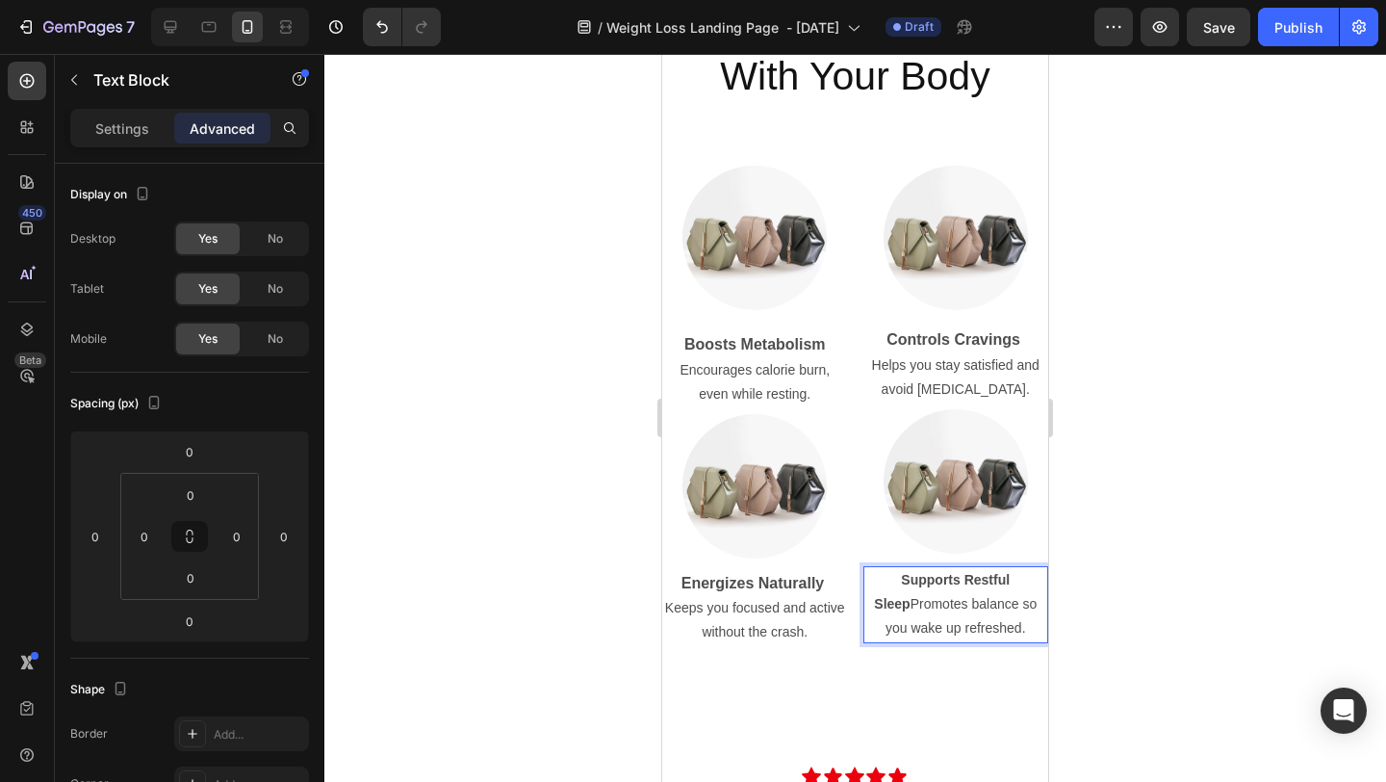
click at [909, 578] on strong "Supports Restful Sleep" at bounding box center [942, 591] width 136 height 39
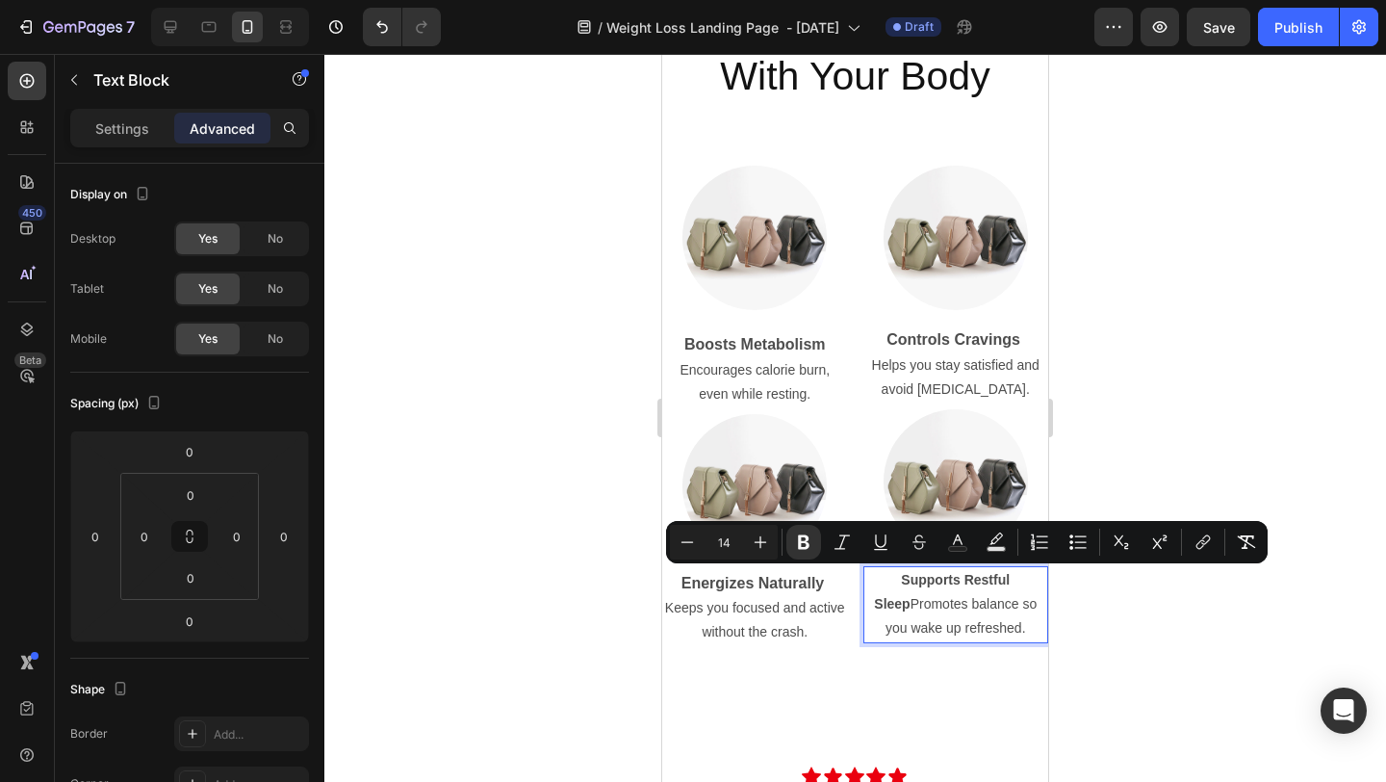
click at [870, 580] on p "Supports Restful Sleep Promotes balance so you wake up refreshed." at bounding box center [957, 604] width 182 height 73
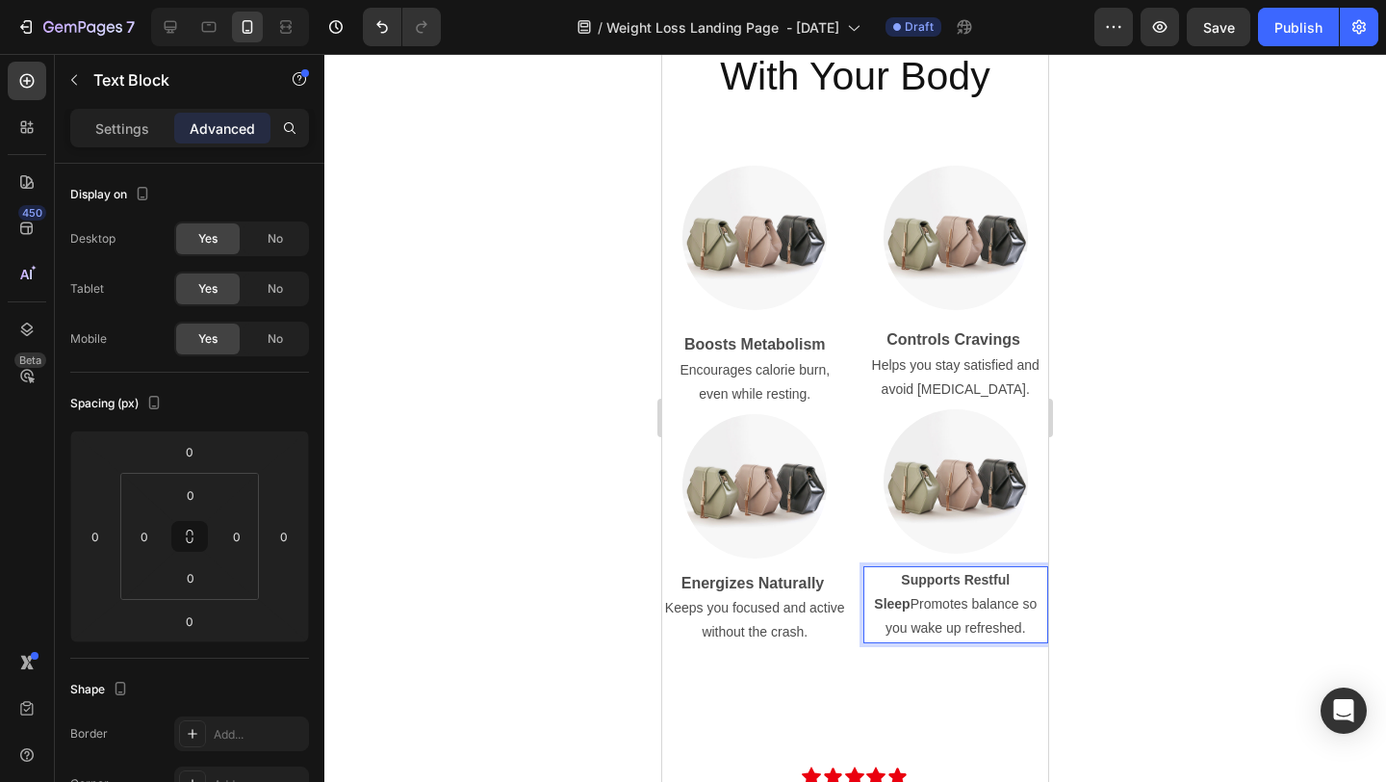
click at [898, 576] on strong "Supports Restful Sleep" at bounding box center [942, 591] width 136 height 39
click at [988, 575] on strong "Supports Restful Sleep" at bounding box center [942, 591] width 136 height 39
drag, startPoint x: 1032, startPoint y: 576, endPoint x: 872, endPoint y: 576, distance: 159.8
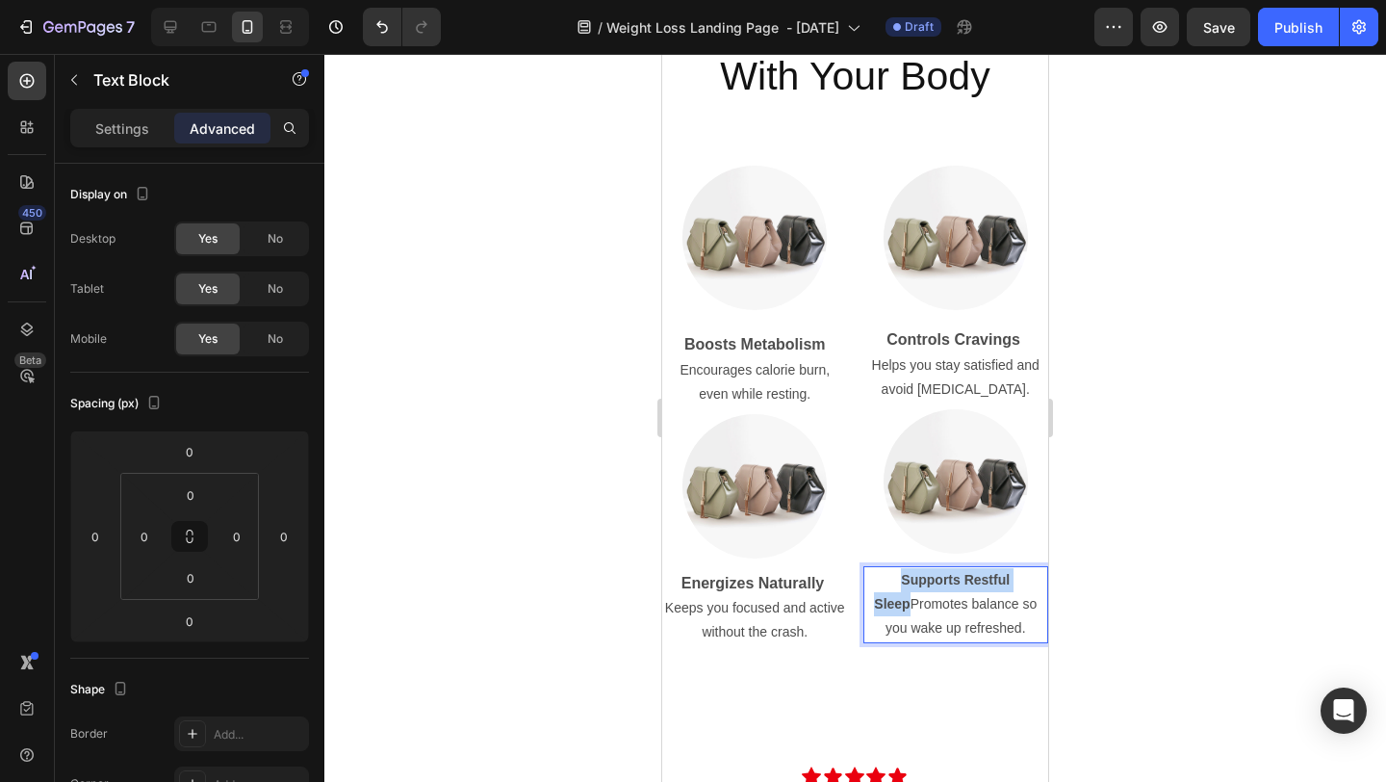
click at [872, 576] on p "Supports Restful Sleep Promotes balance so you wake up refreshed." at bounding box center [957, 604] width 182 height 73
click at [904, 599] on p "Supports Restful Sleep Promotes balance so you wake up refreshed." at bounding box center [957, 604] width 182 height 73
click at [906, 584] on strong "Supports Restful Sleep" at bounding box center [942, 591] width 136 height 39
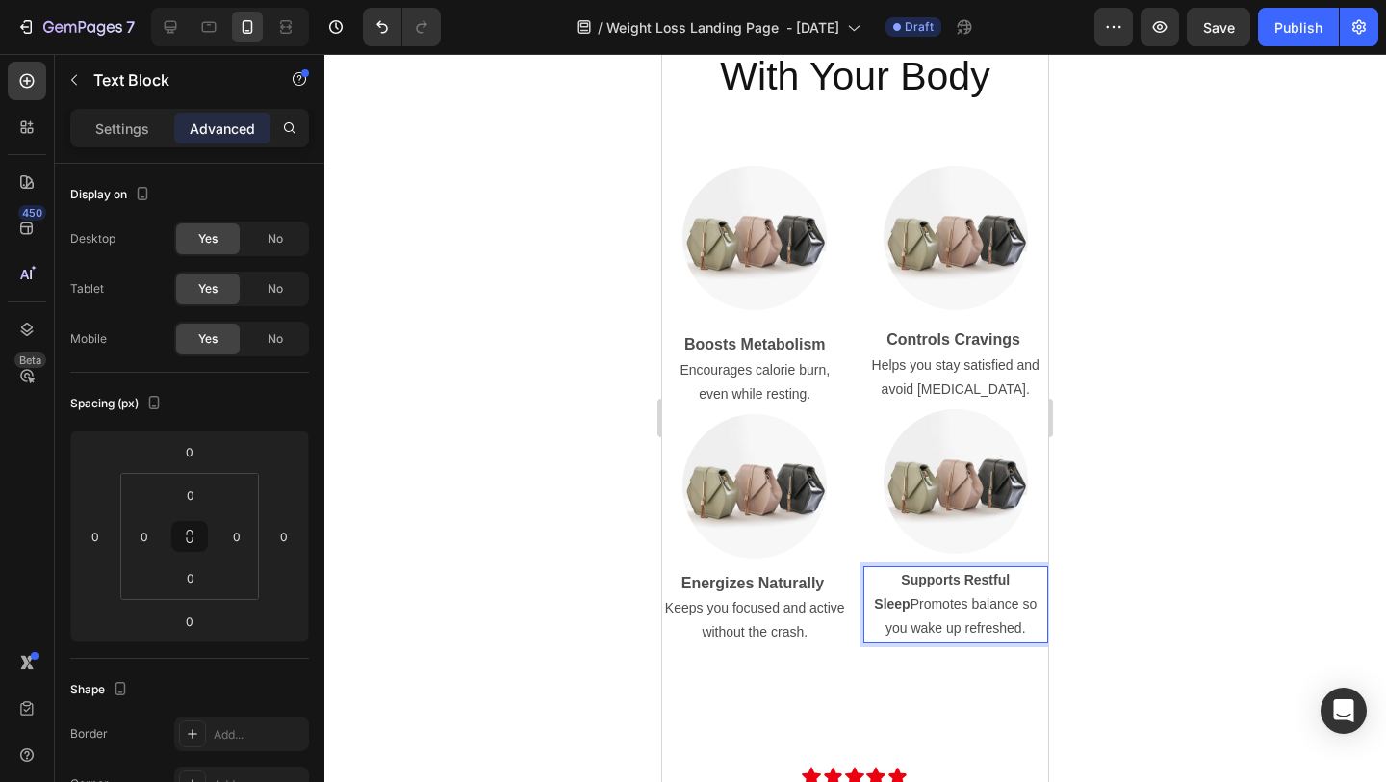
click at [941, 568] on p "Supports Restful Sleep Promotes balance so you wake up refreshed." at bounding box center [957, 604] width 182 height 73
click at [1010, 586] on strong "Supports Restful Sleep" at bounding box center [942, 591] width 136 height 39
drag, startPoint x: 1028, startPoint y: 582, endPoint x: 872, endPoint y: 581, distance: 156.0
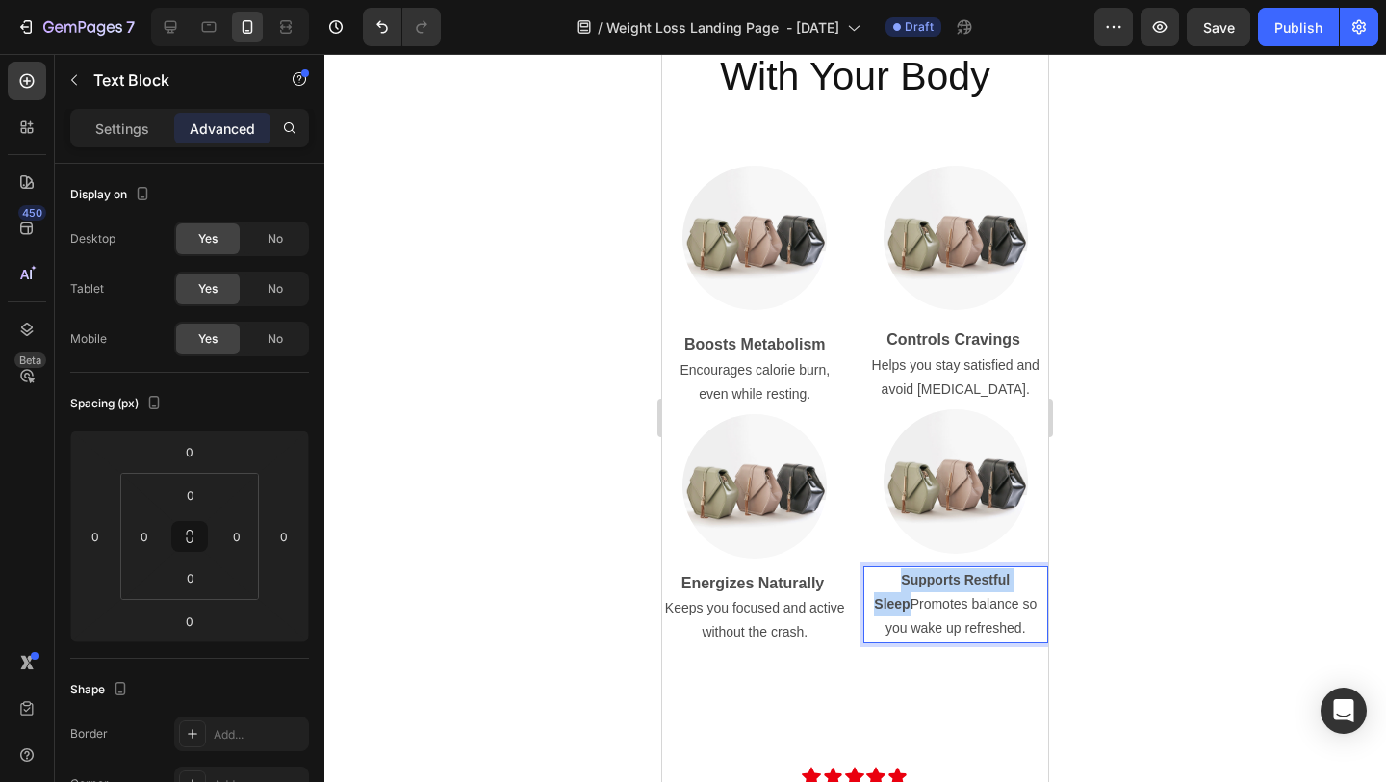
click at [872, 581] on p "Supports Restful Sleep Promotes balance so you wake up refreshed." at bounding box center [957, 604] width 182 height 73
click at [908, 606] on p "Supports Restful Sleep Promotes balance so you wake up refreshed." at bounding box center [957, 604] width 182 height 73
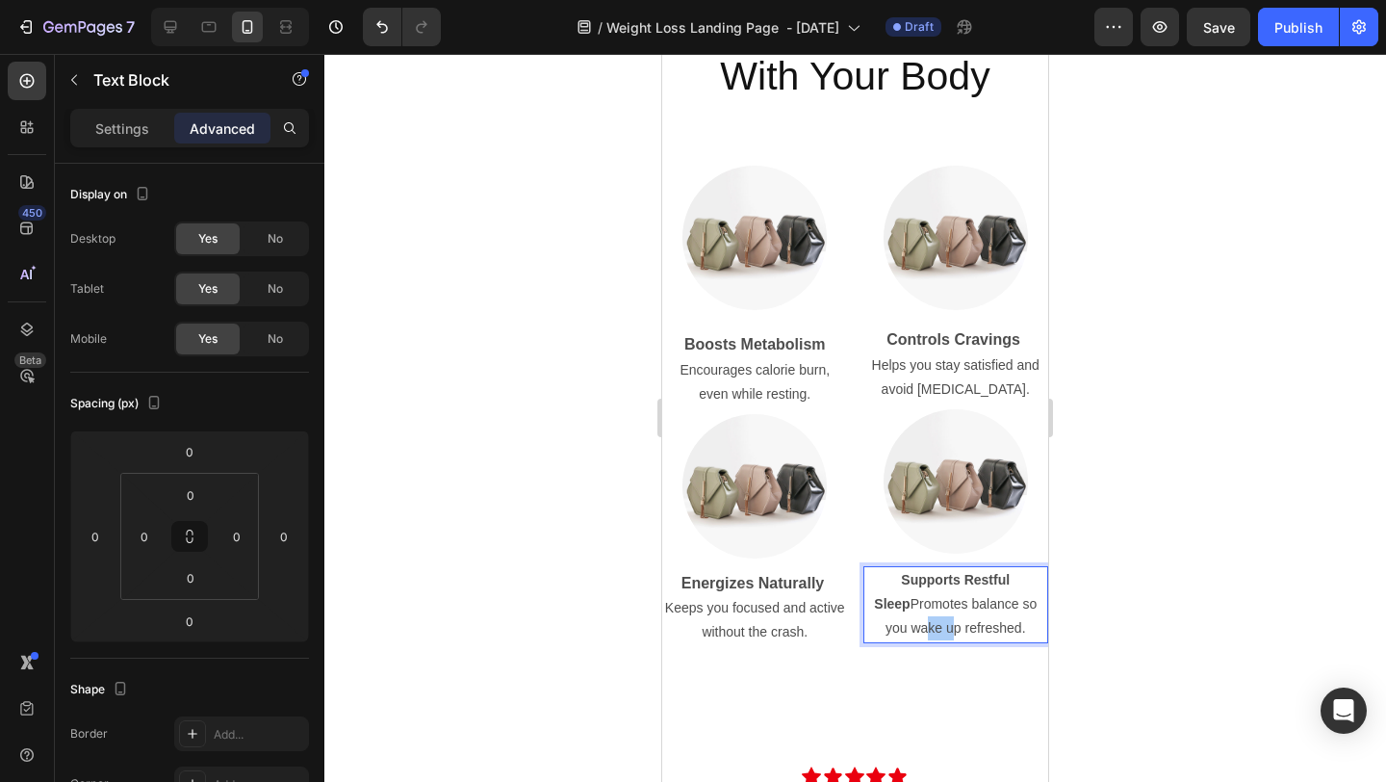
click at [1174, 579] on div at bounding box center [855, 418] width 1062 height 728
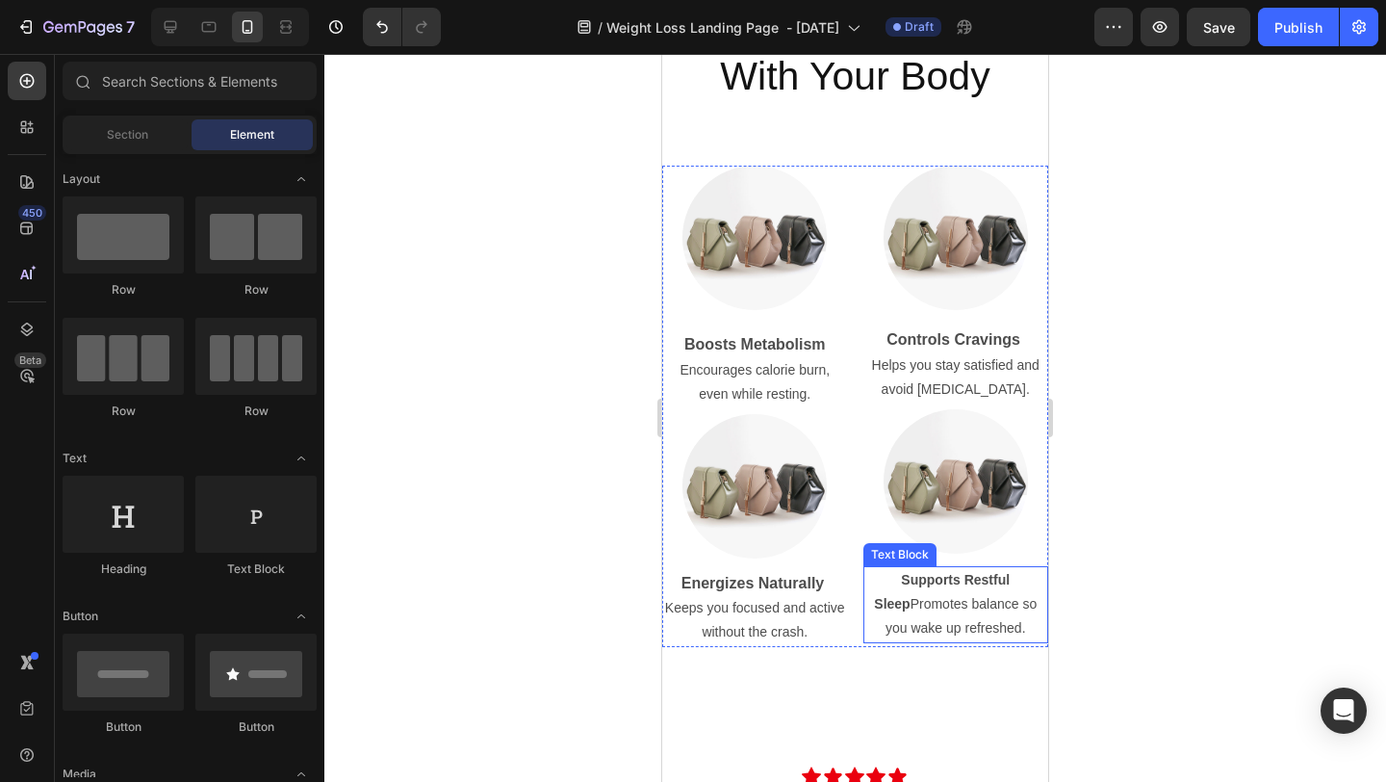
click at [1010, 575] on strong "Supports Restful Sleep" at bounding box center [942, 591] width 136 height 39
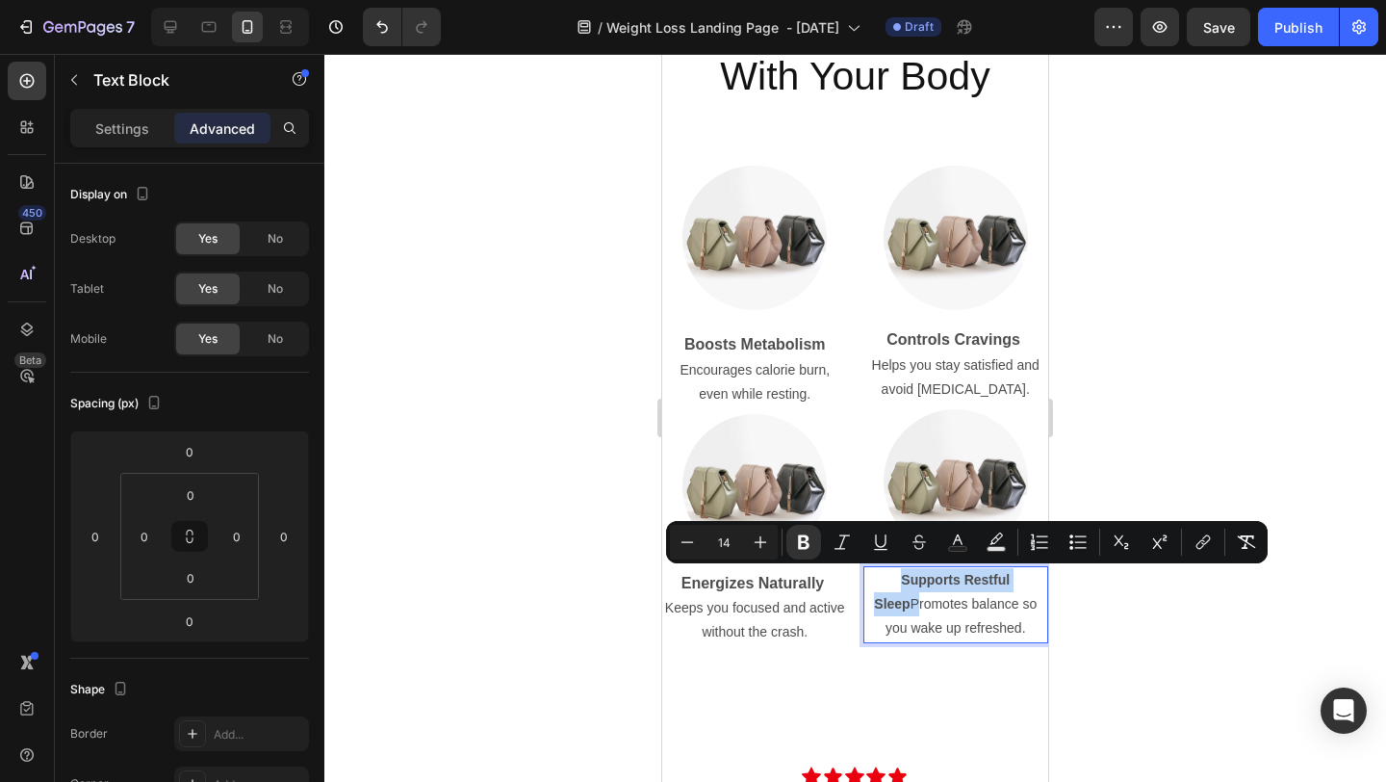
drag, startPoint x: 1036, startPoint y: 575, endPoint x: 895, endPoint y: 574, distance: 140.6
click at [895, 574] on p "Supports Restful Sleep Promotes balance so you wake up refreshed." at bounding box center [957, 604] width 182 height 73
click at [762, 542] on icon "Editor contextual toolbar" at bounding box center [761, 542] width 13 height 13
click at [762, 541] on icon "Editor contextual toolbar" at bounding box center [761, 542] width 13 height 13
type input "16"
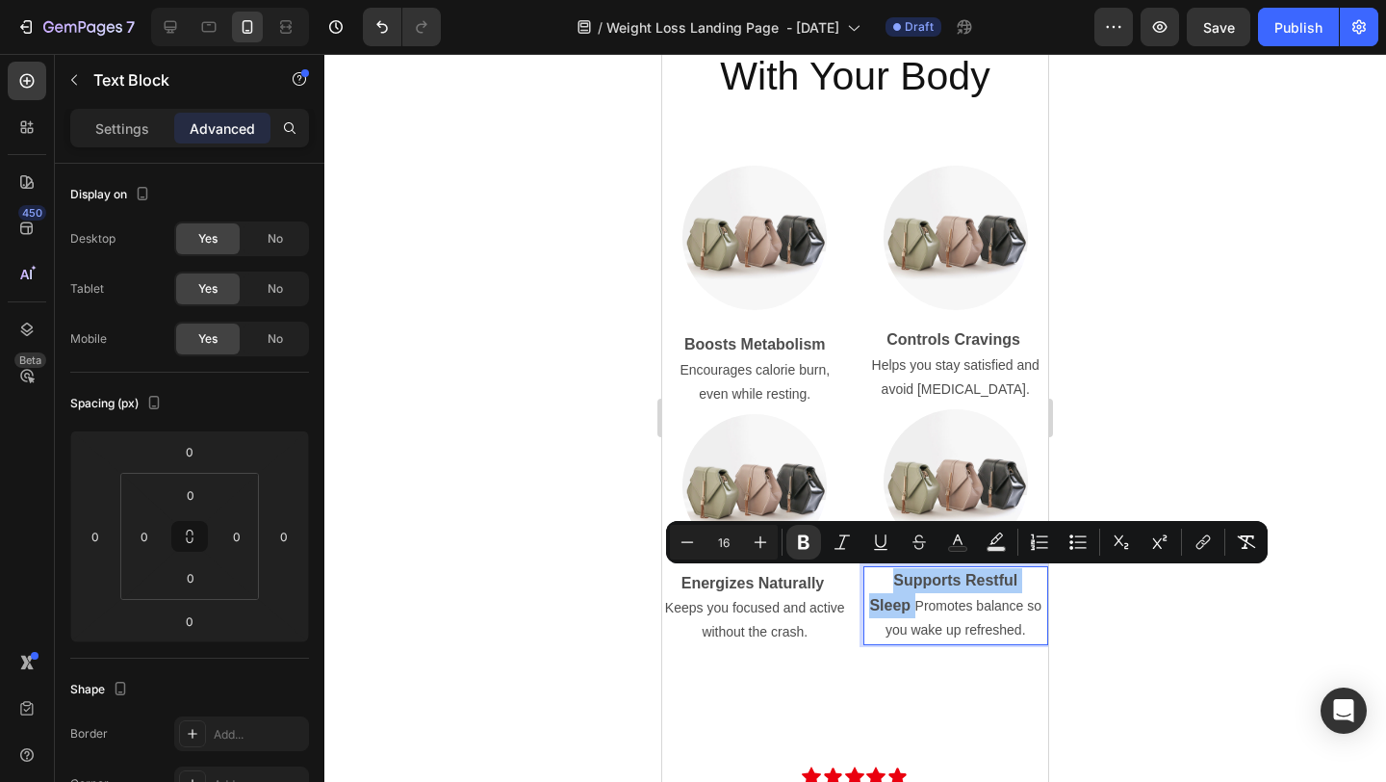
click at [1176, 481] on div at bounding box center [855, 418] width 1062 height 728
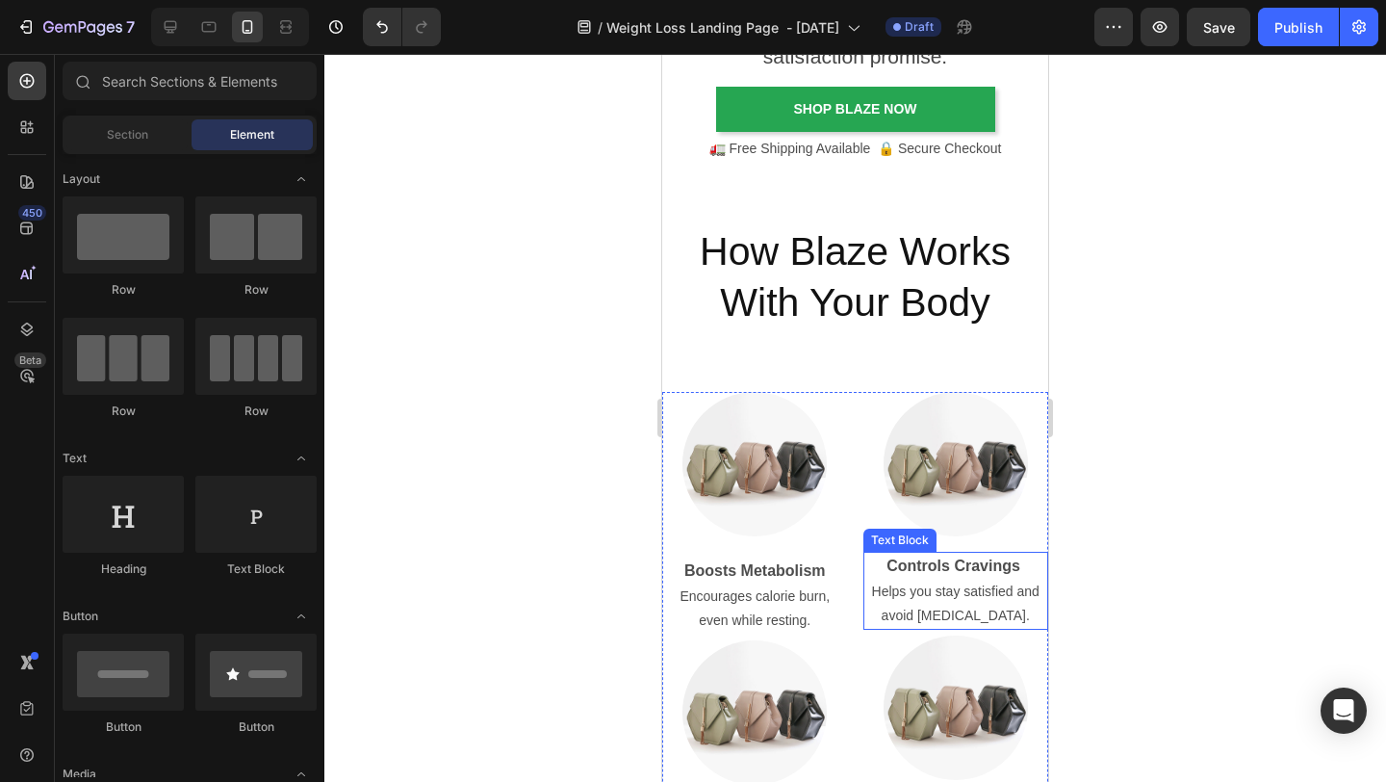
scroll to position [4260, 0]
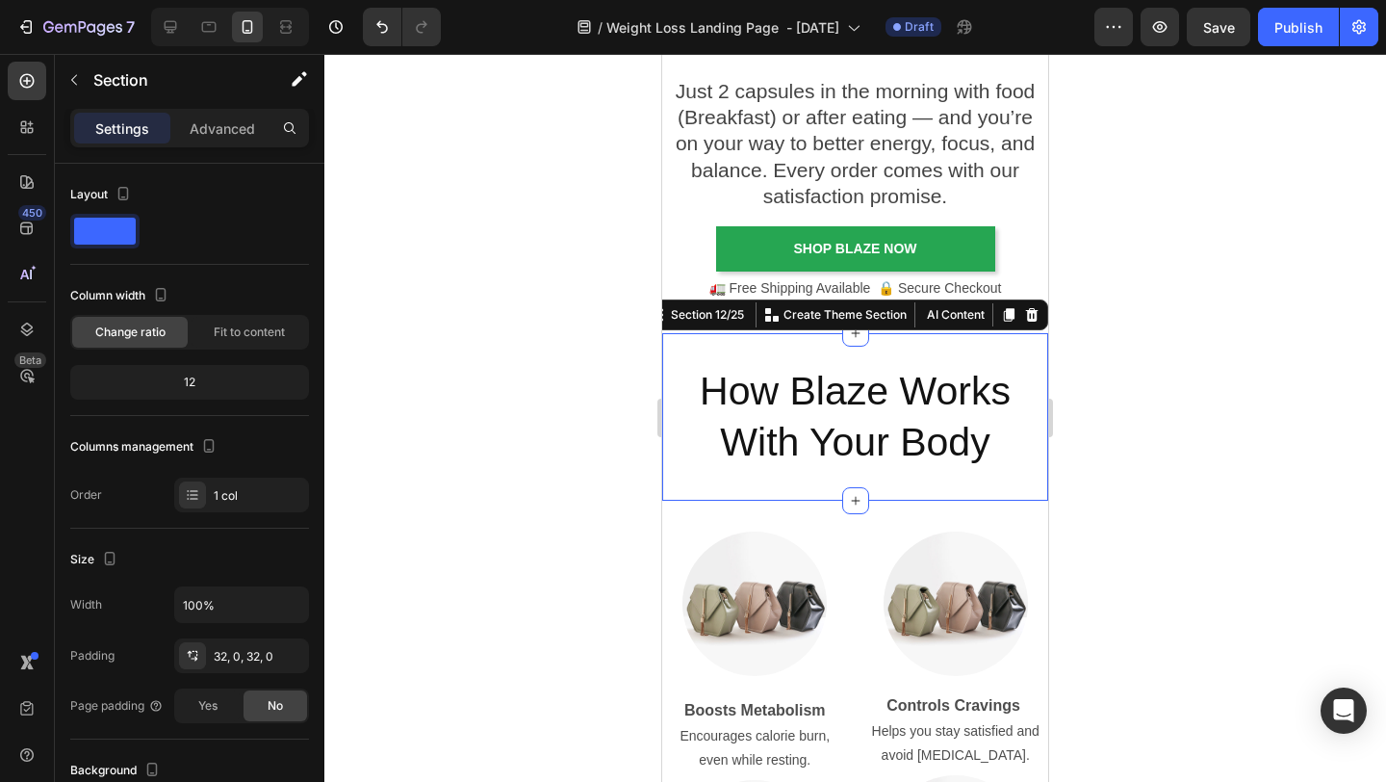
click at [872, 495] on div "How Blaze Works With Your Body Heading Section 12/25 You can create reusable se…" at bounding box center [855, 417] width 386 height 168
click at [906, 437] on h2 "How Blaze Works With Your Body" at bounding box center [855, 417] width 386 height 107
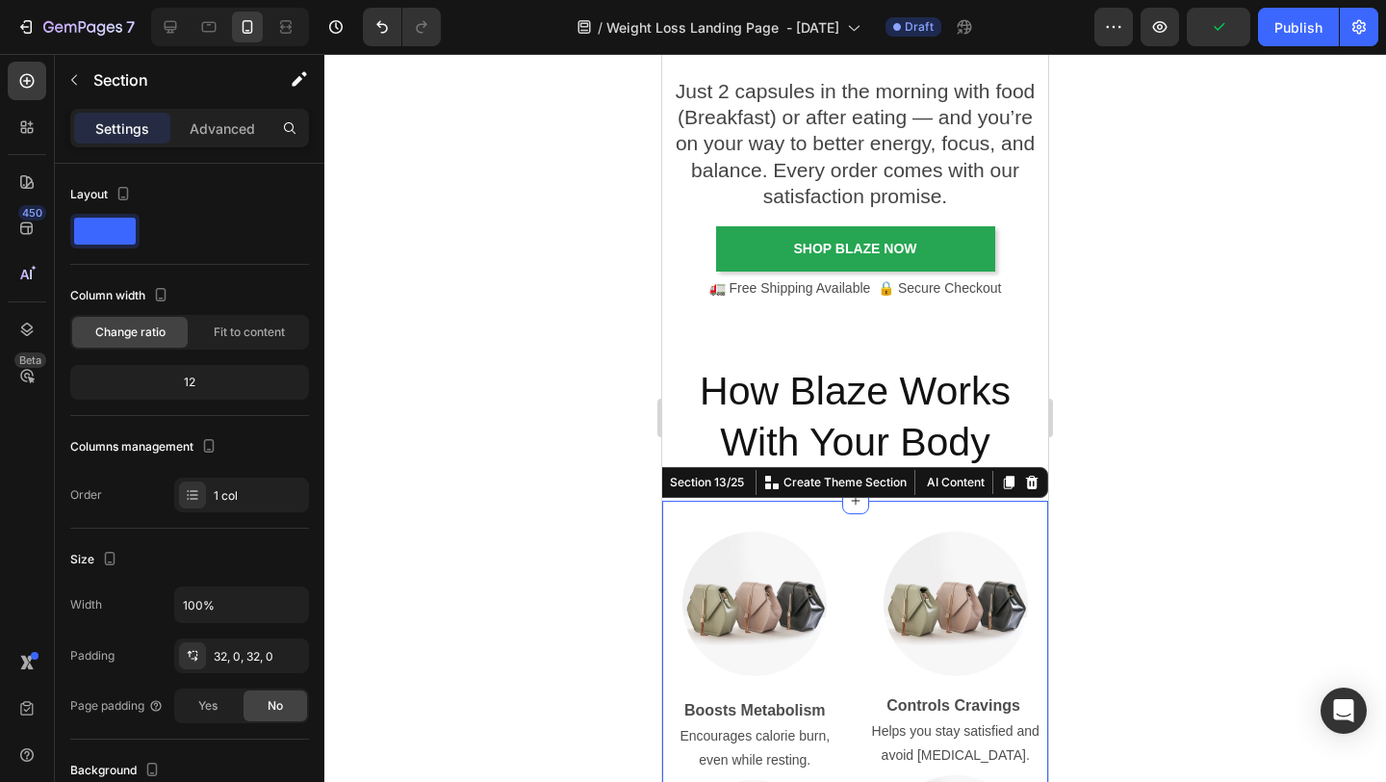
click at [908, 503] on div "Image Boosts Metabolism Encourages calorie burn, even while resting. Text Block…" at bounding box center [855, 779] width 386 height 557
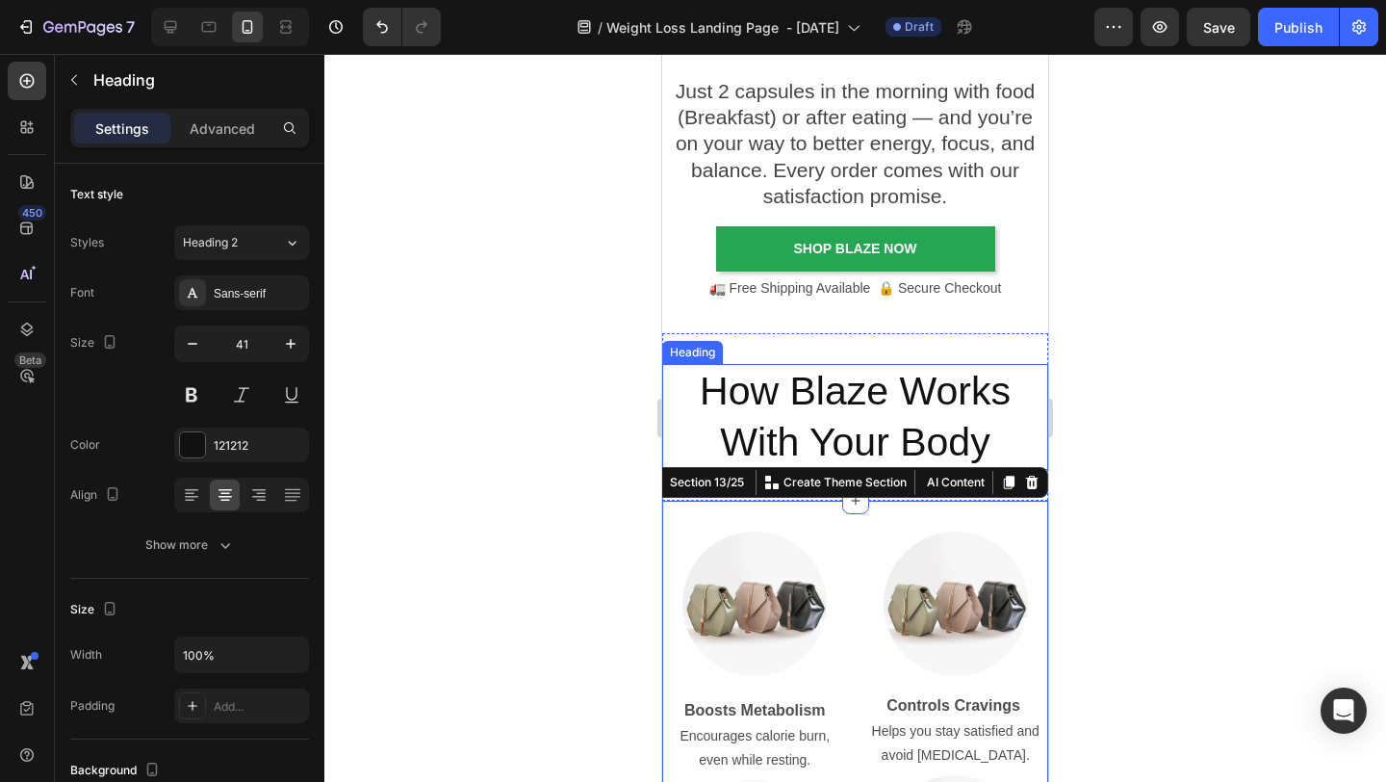
click at [1026, 436] on h2 "How Blaze Works With Your Body" at bounding box center [855, 417] width 386 height 107
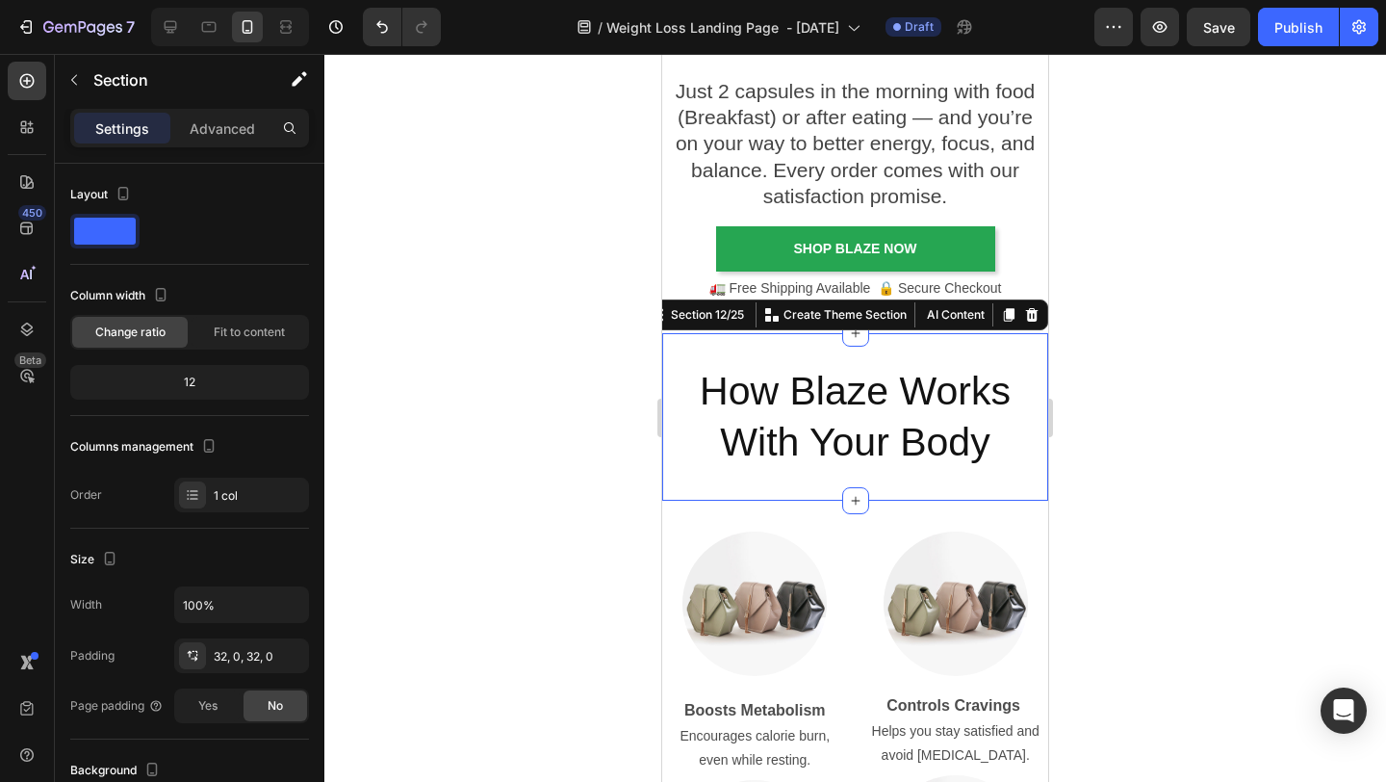
click at [796, 485] on div "How Blaze Works With Your Body Heading Section 12/25 You can create reusable se…" at bounding box center [855, 417] width 386 height 168
click at [231, 137] on p "Advanced" at bounding box center [222, 128] width 65 height 20
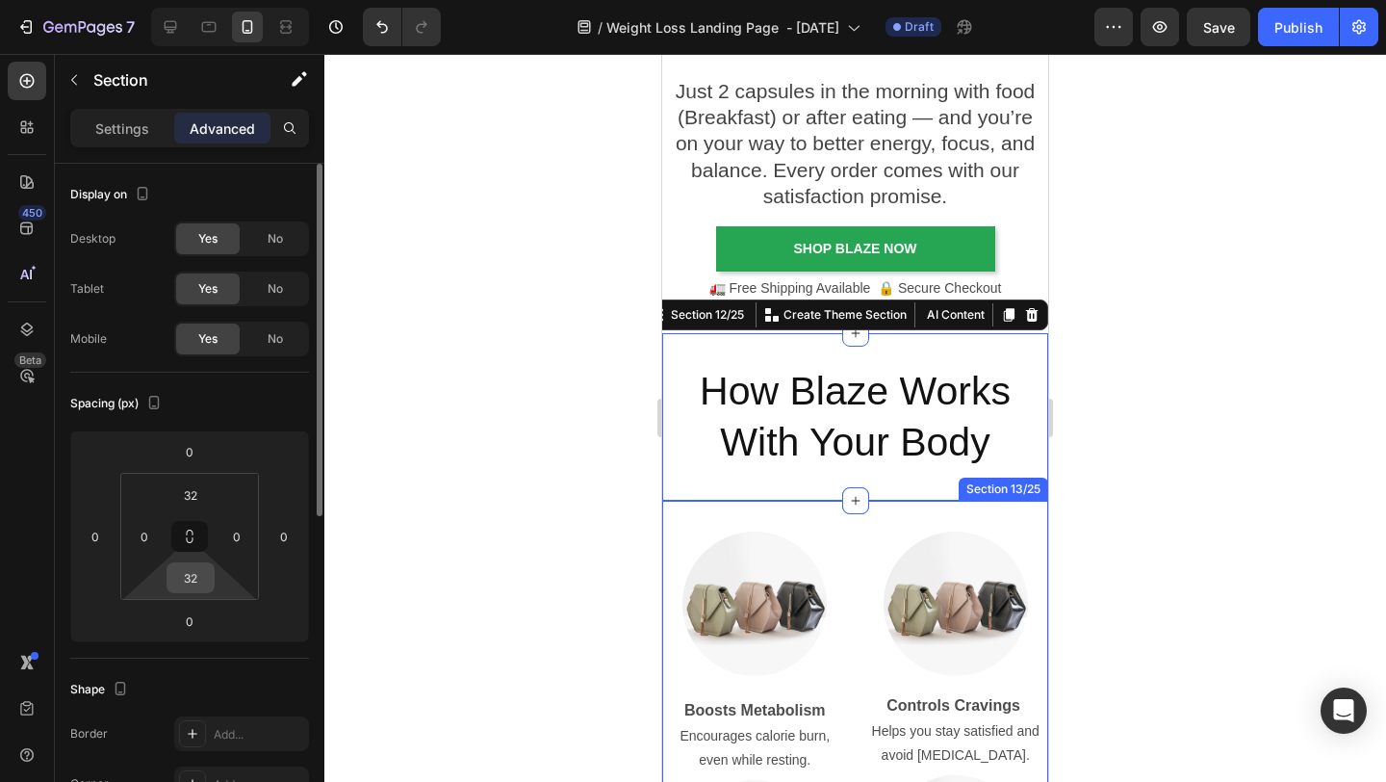
click at [202, 591] on input "32" at bounding box center [190, 577] width 39 height 29
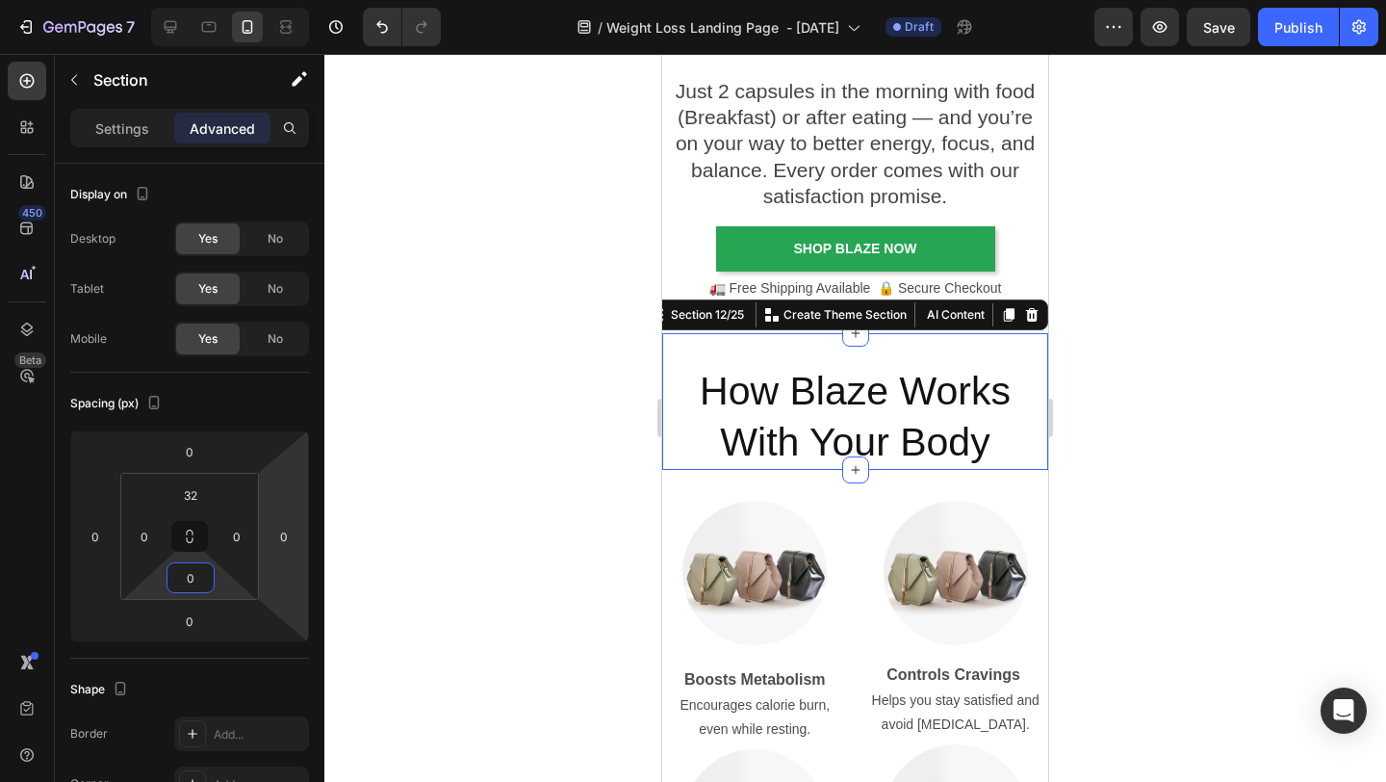
click at [1176, 359] on div at bounding box center [855, 418] width 1062 height 728
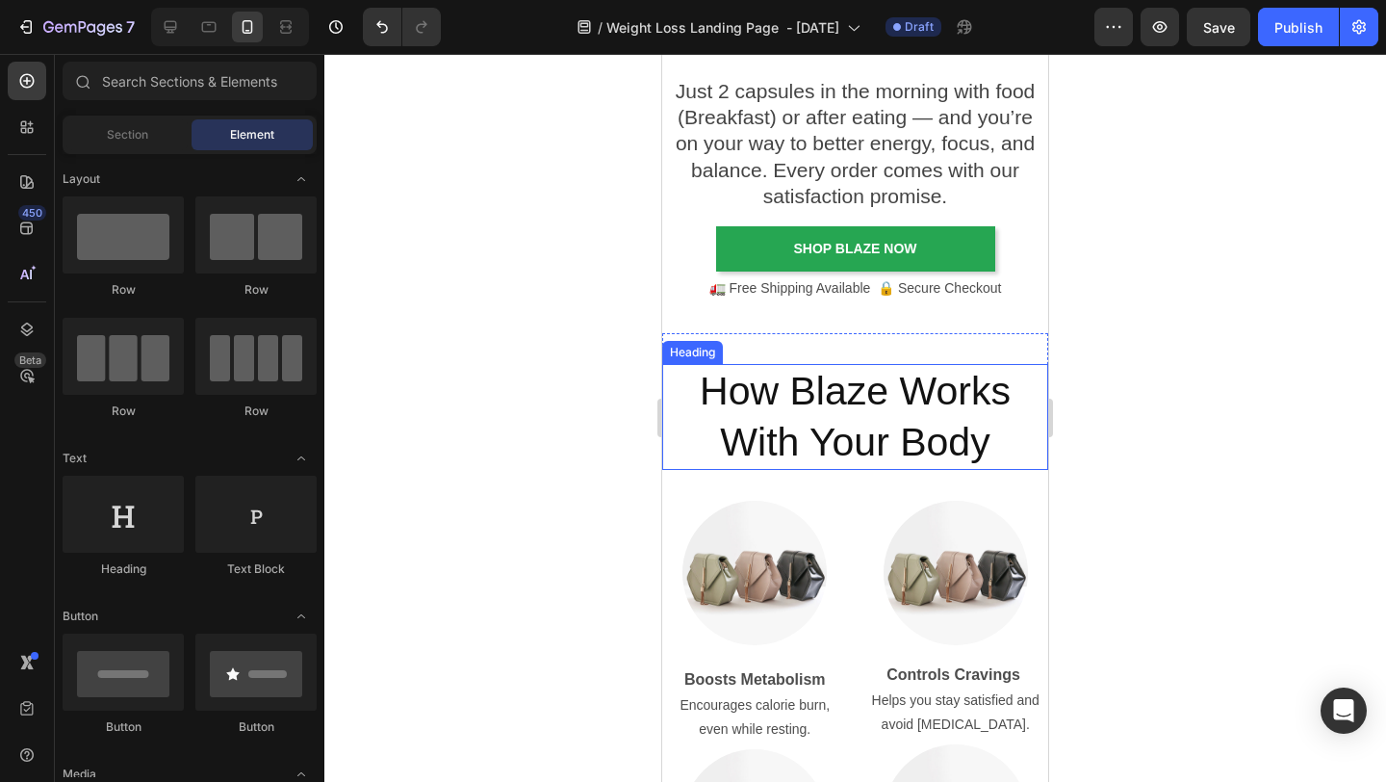
click at [936, 450] on h2 "How Blaze Works With Your Body" at bounding box center [855, 417] width 386 height 107
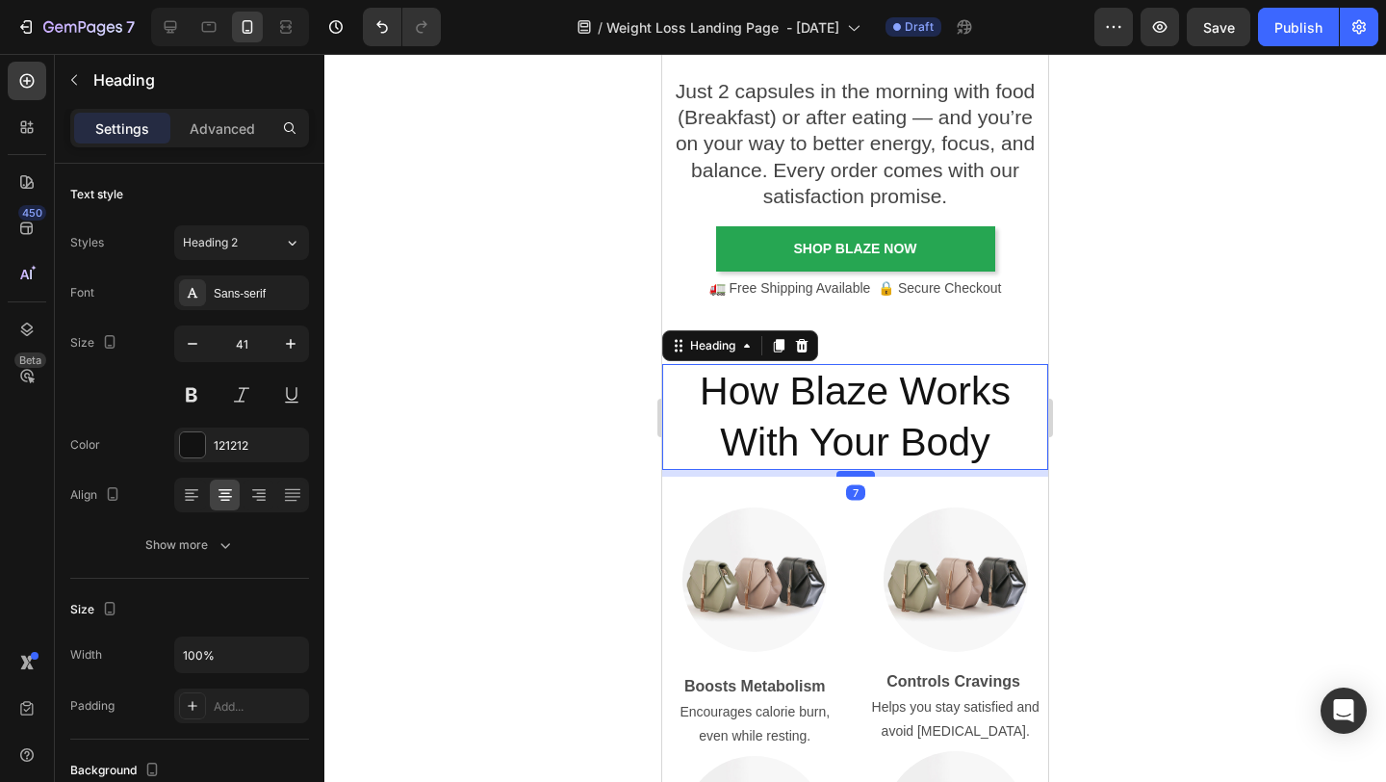
click at [859, 474] on div at bounding box center [856, 474] width 39 height 6
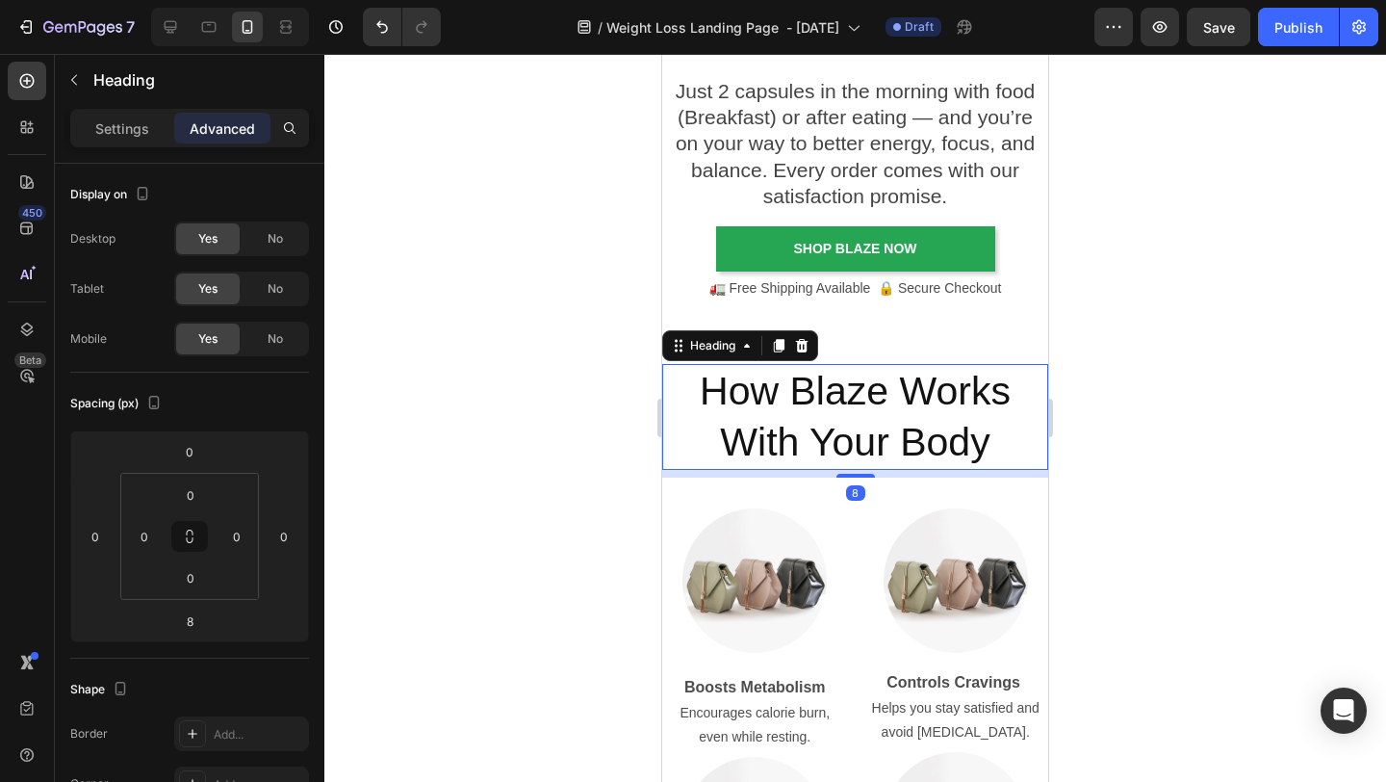
click at [1176, 447] on div at bounding box center [855, 418] width 1062 height 728
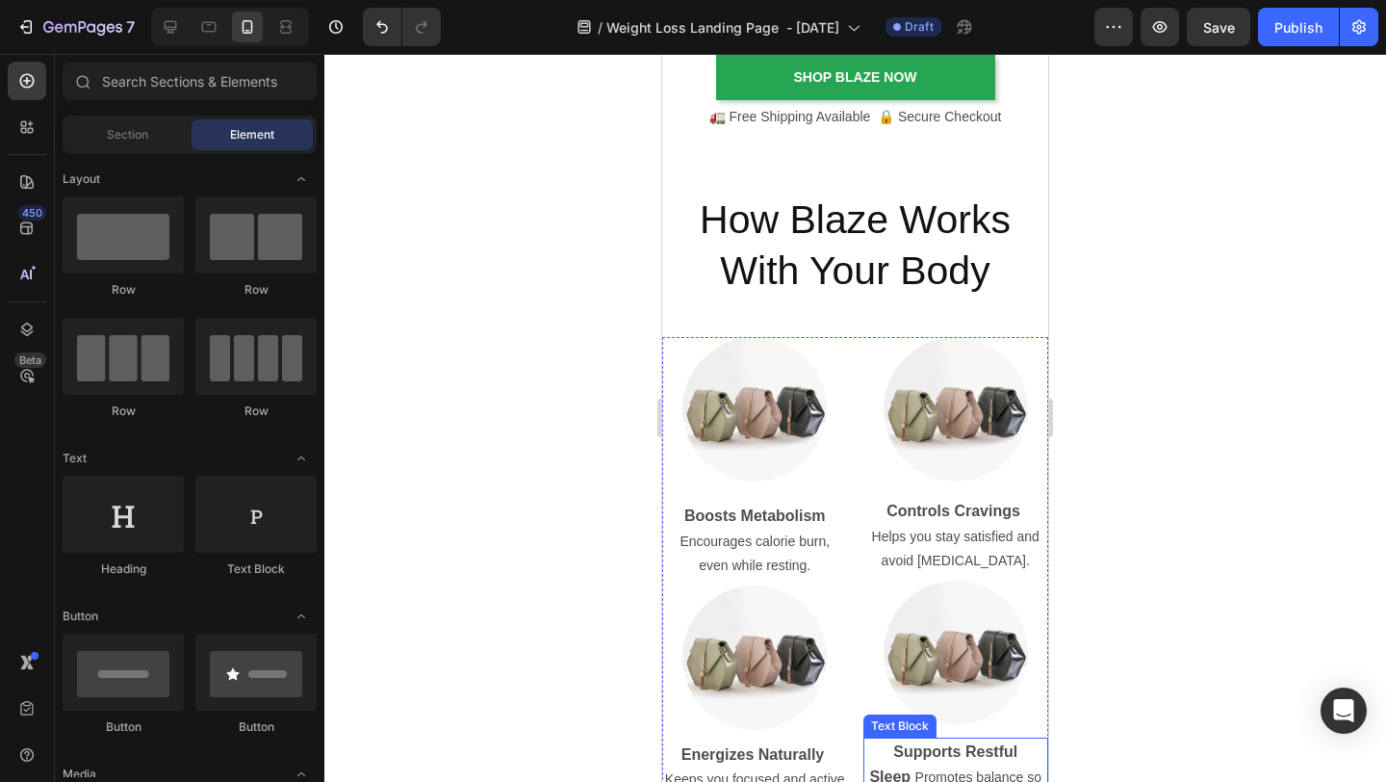
scroll to position [4429, 0]
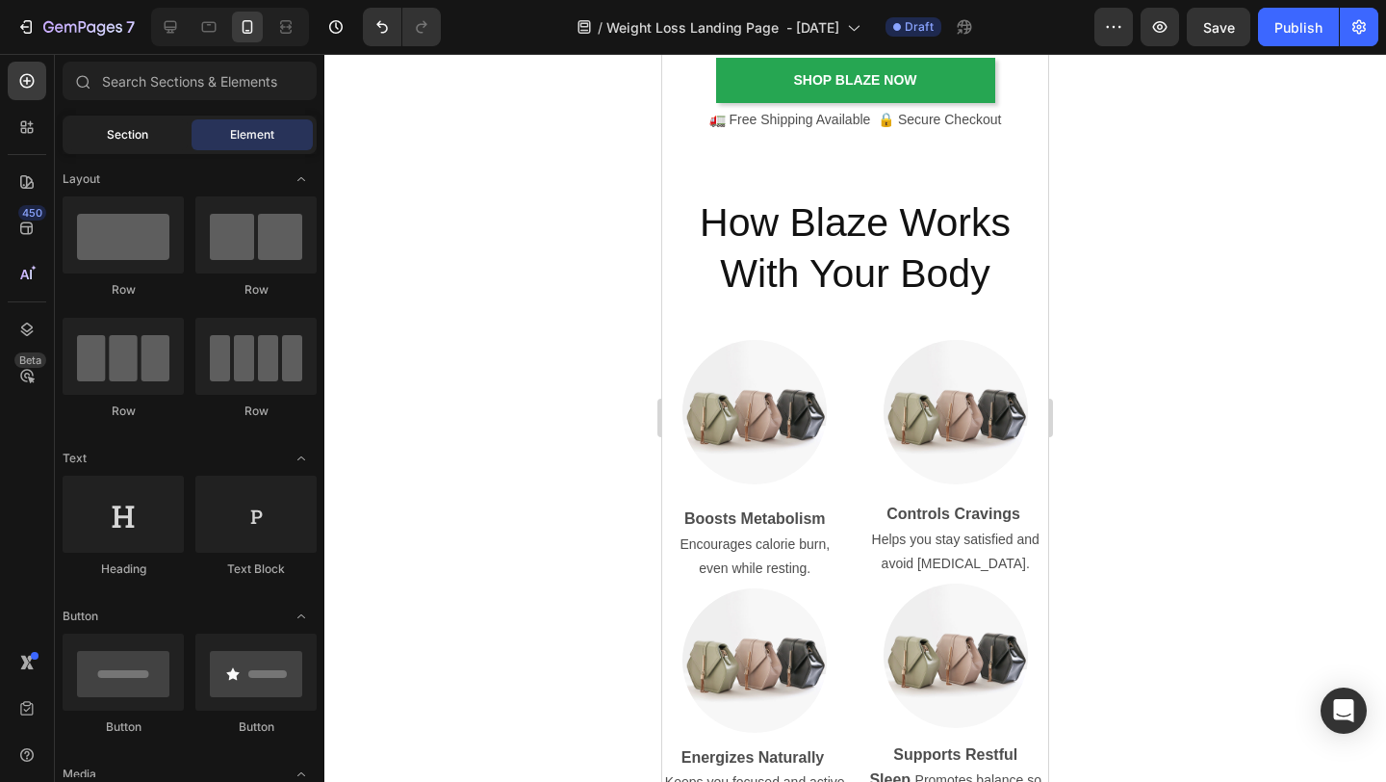
click at [129, 148] on div "Section" at bounding box center [126, 134] width 121 height 31
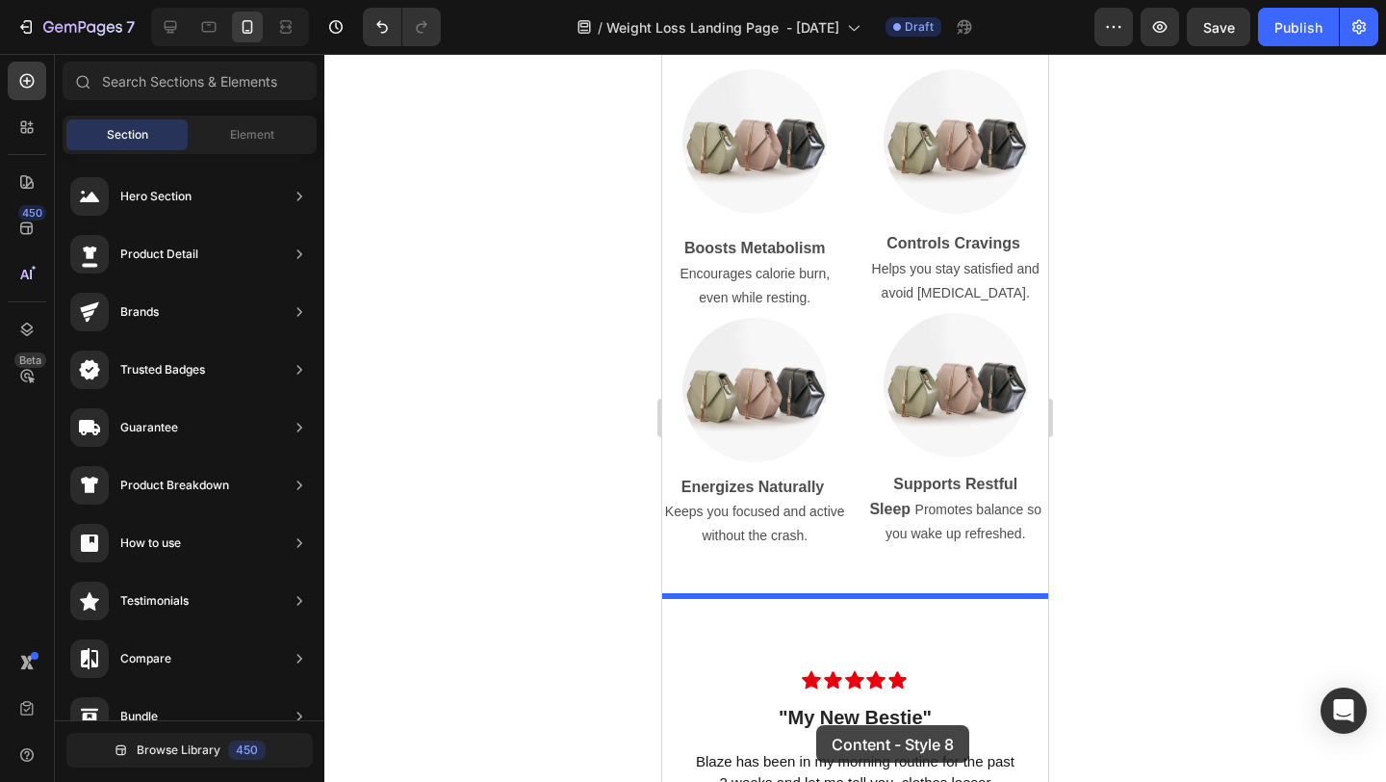
scroll to position [4714, 0]
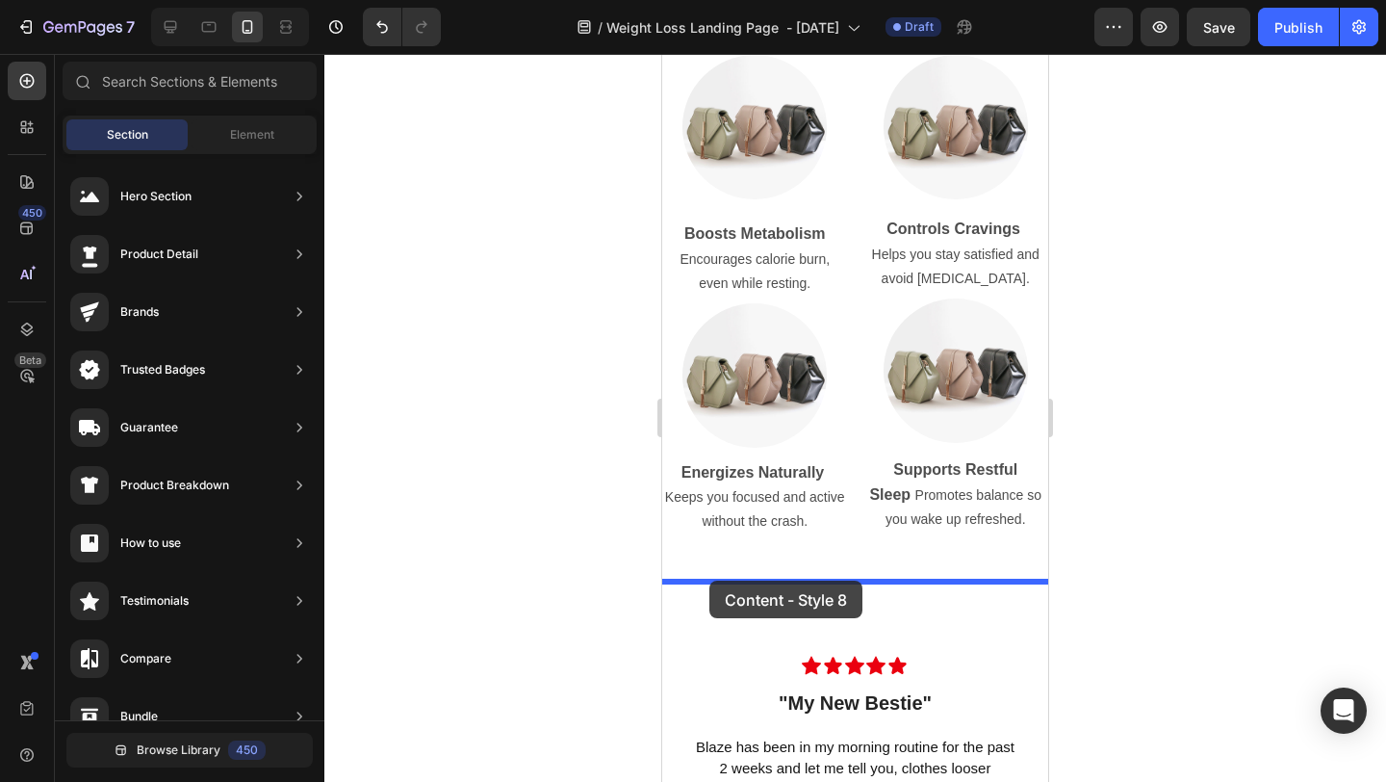
drag, startPoint x: 1131, startPoint y: 481, endPoint x: 710, endPoint y: 581, distance: 433.2
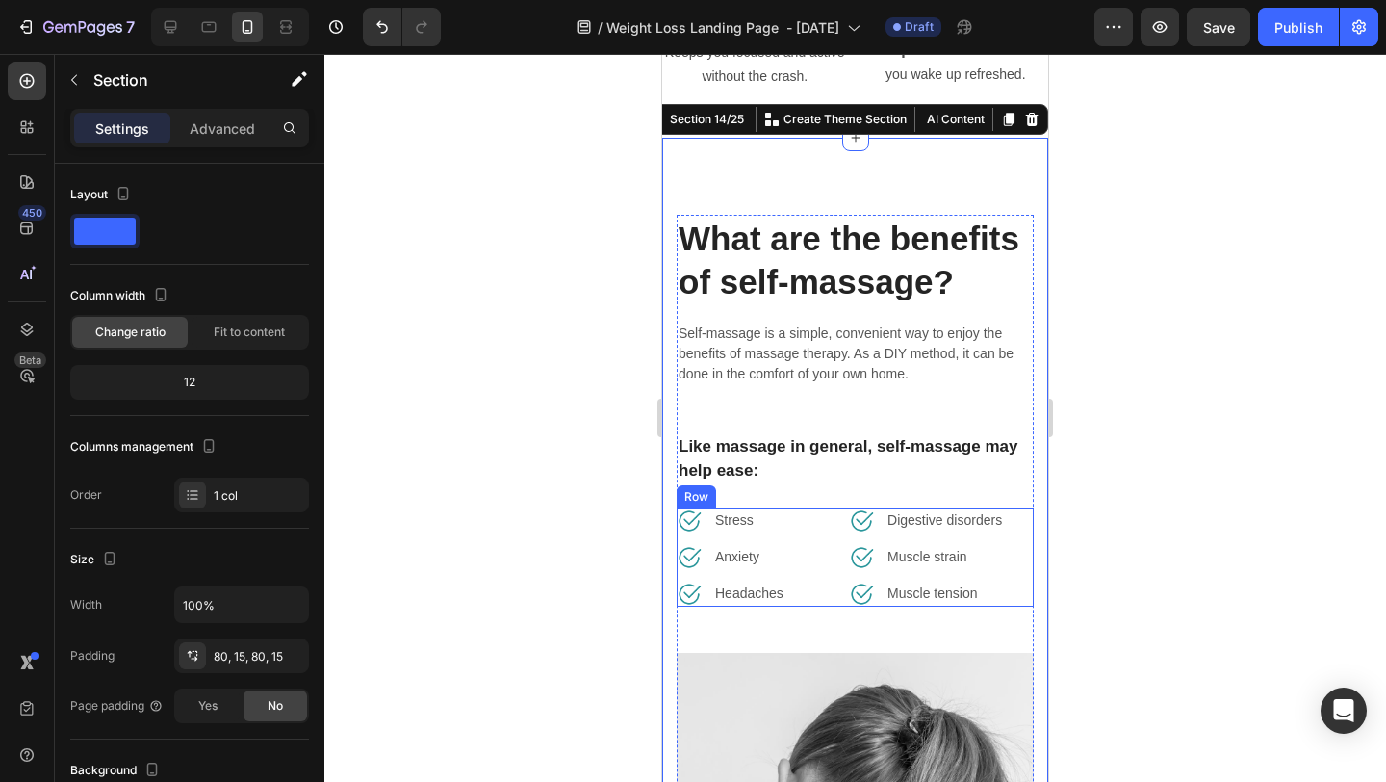
scroll to position [5173, 0]
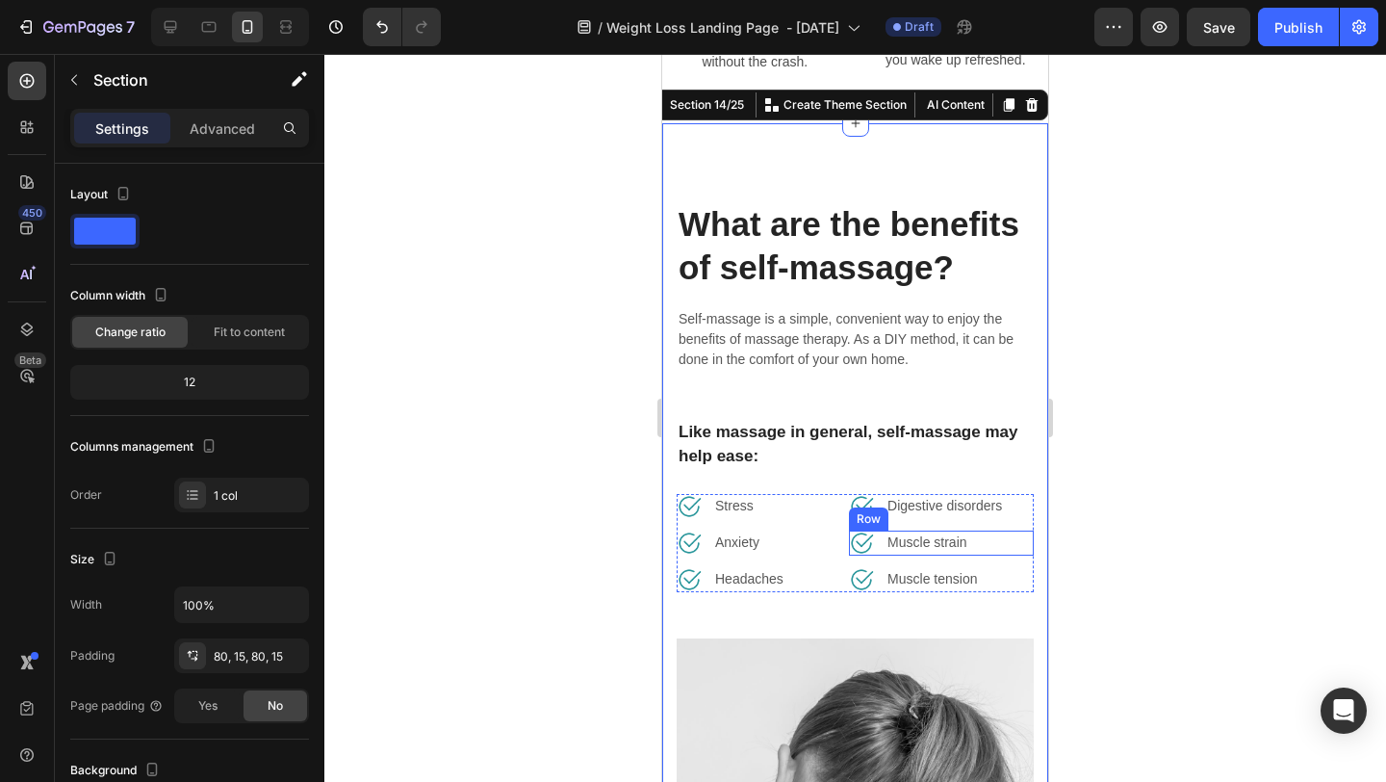
click at [1132, 568] on div at bounding box center [855, 418] width 1062 height 728
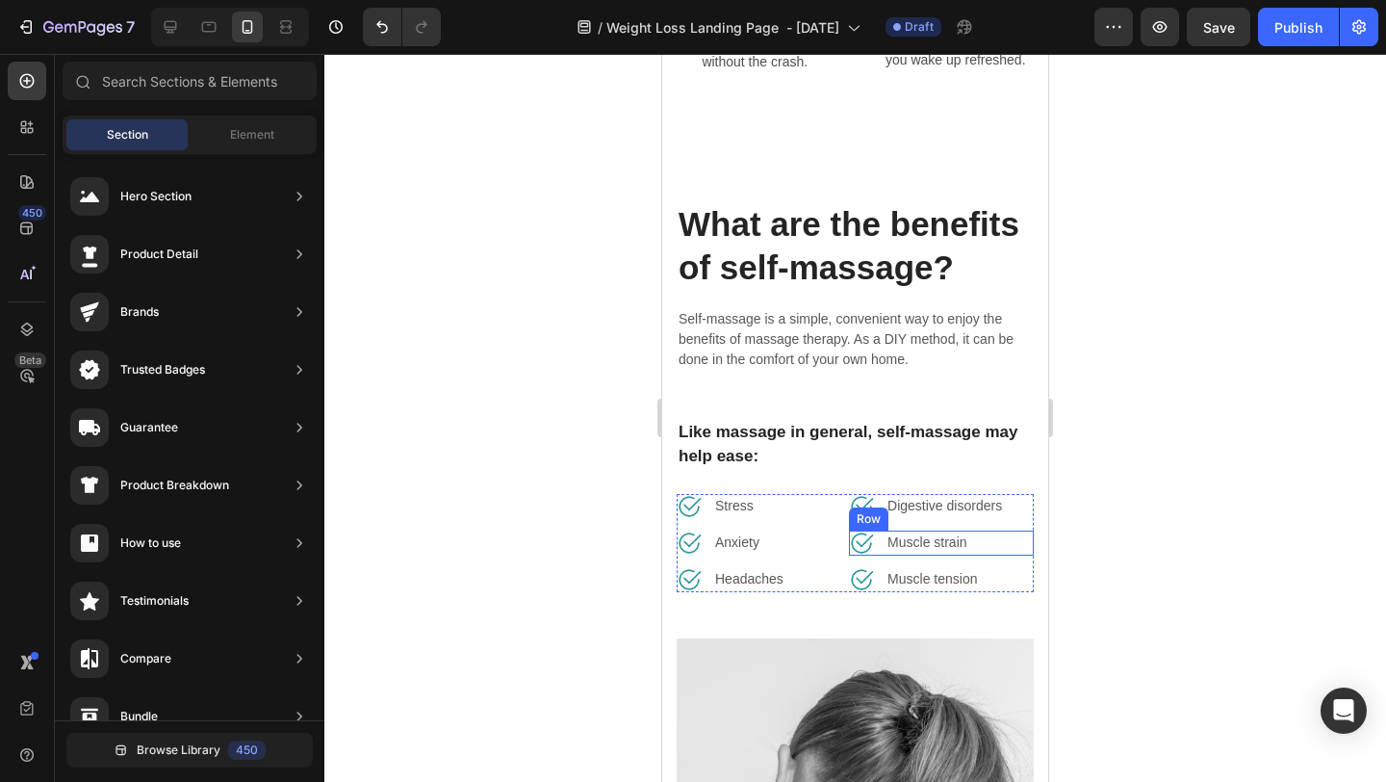
click at [1102, 390] on div at bounding box center [855, 418] width 1062 height 728
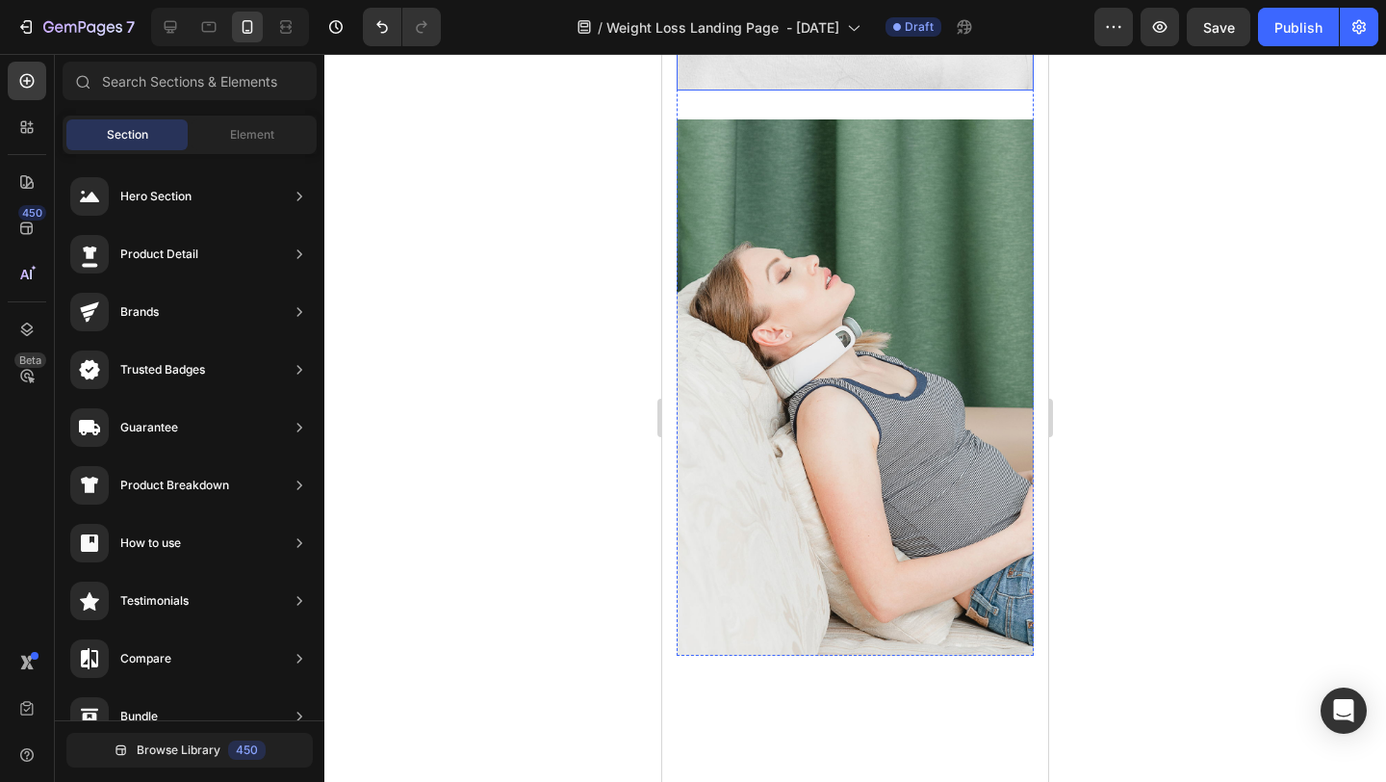
scroll to position [6169, 0]
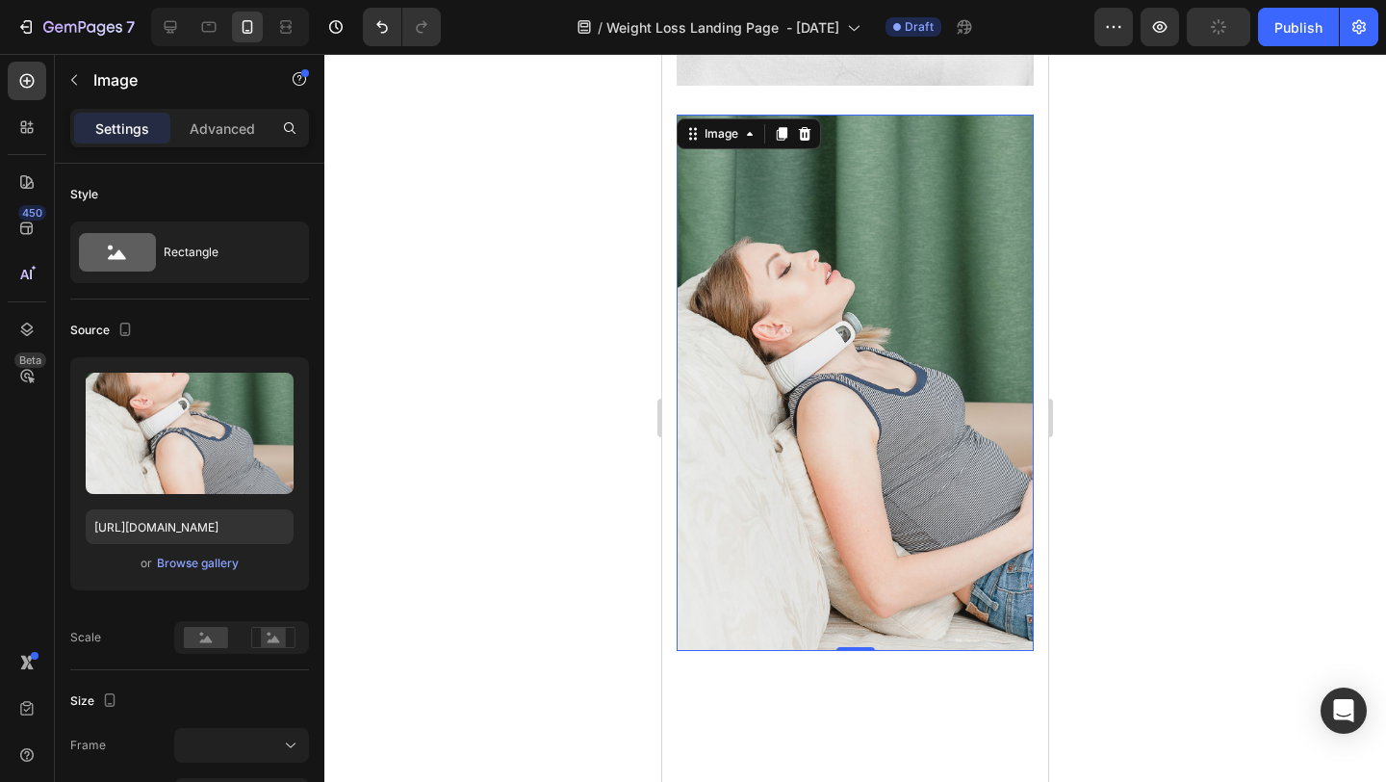
click at [911, 518] on img at bounding box center [855, 383] width 357 height 536
click at [803, 140] on icon at bounding box center [805, 133] width 13 height 13
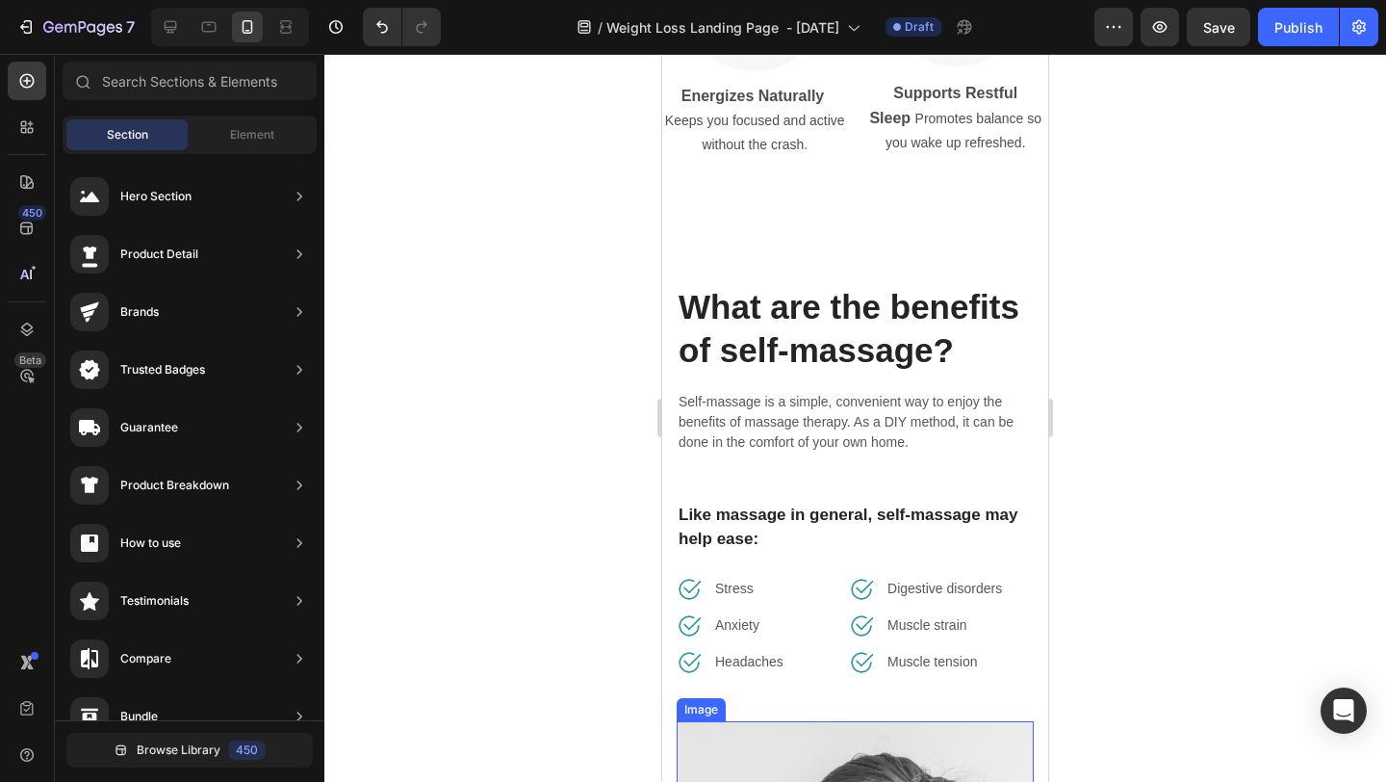
scroll to position [5073, 0]
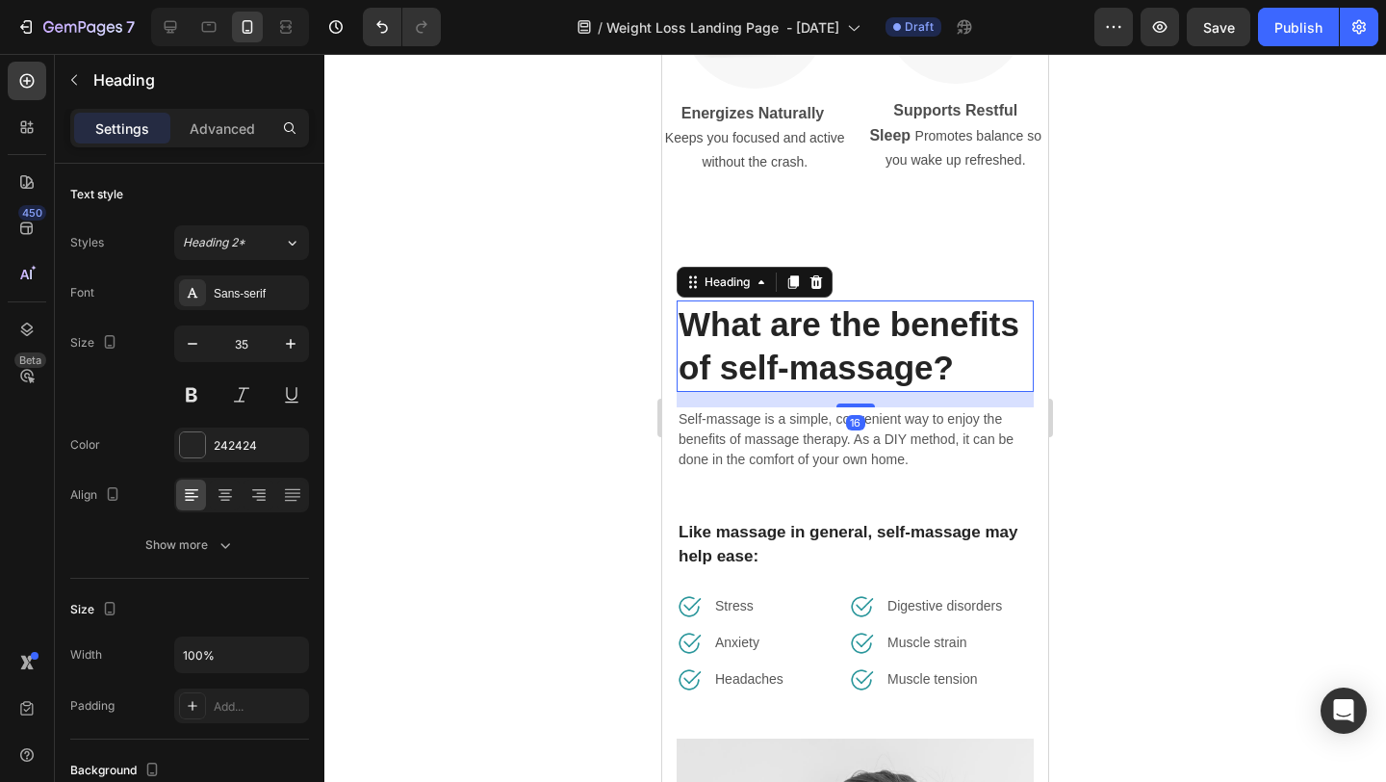
click at [908, 359] on p "What are the benefits of self-massage?" at bounding box center [855, 346] width 353 height 88
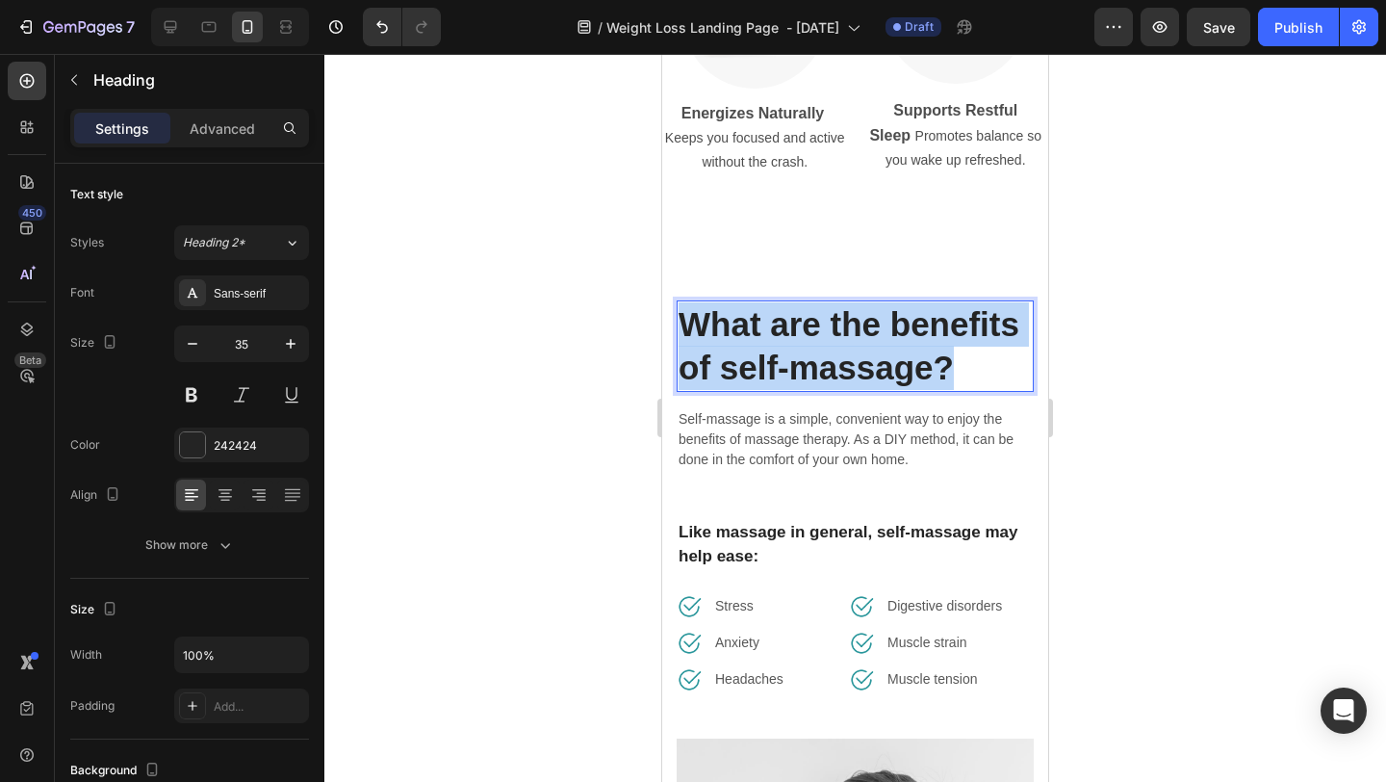
click at [908, 359] on p "What are the benefits of self-massage?" at bounding box center [855, 346] width 353 height 88
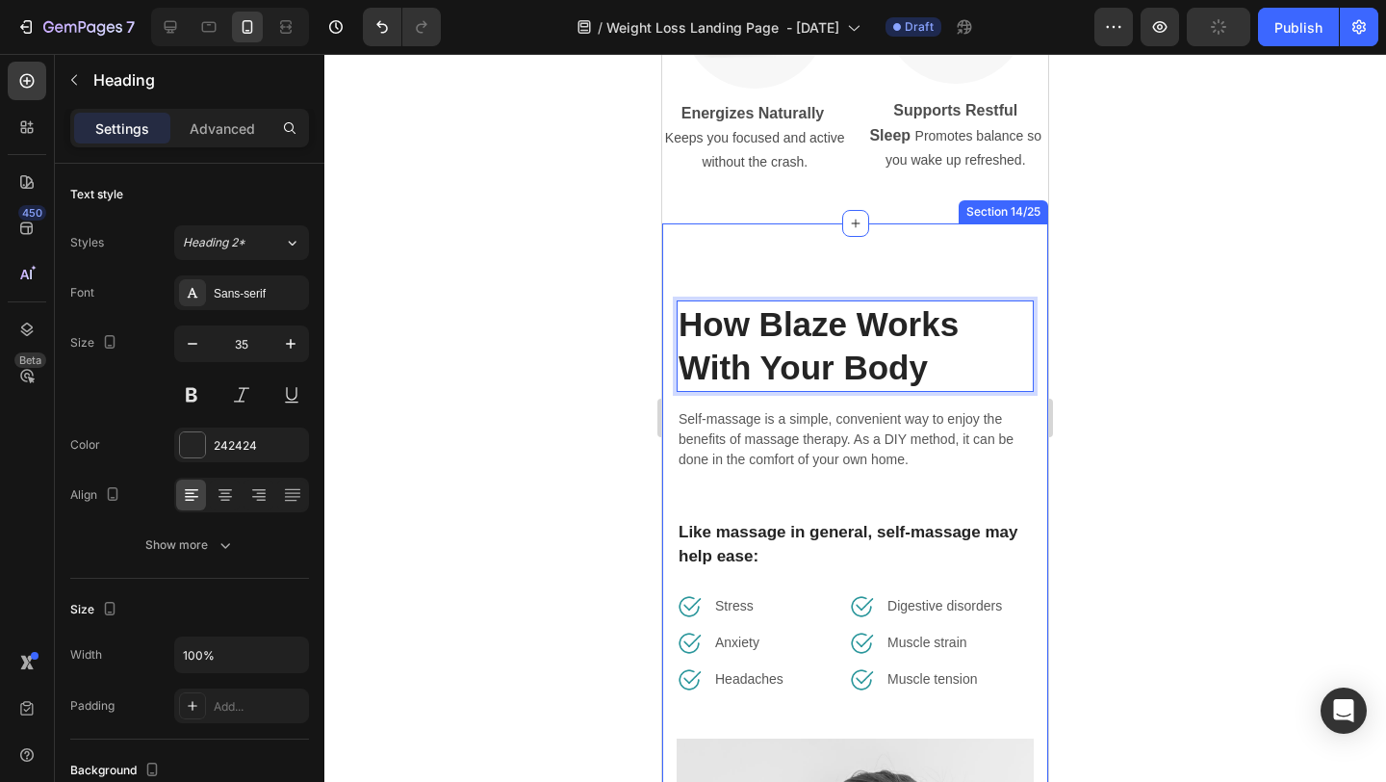
click at [1122, 431] on div at bounding box center [855, 418] width 1062 height 728
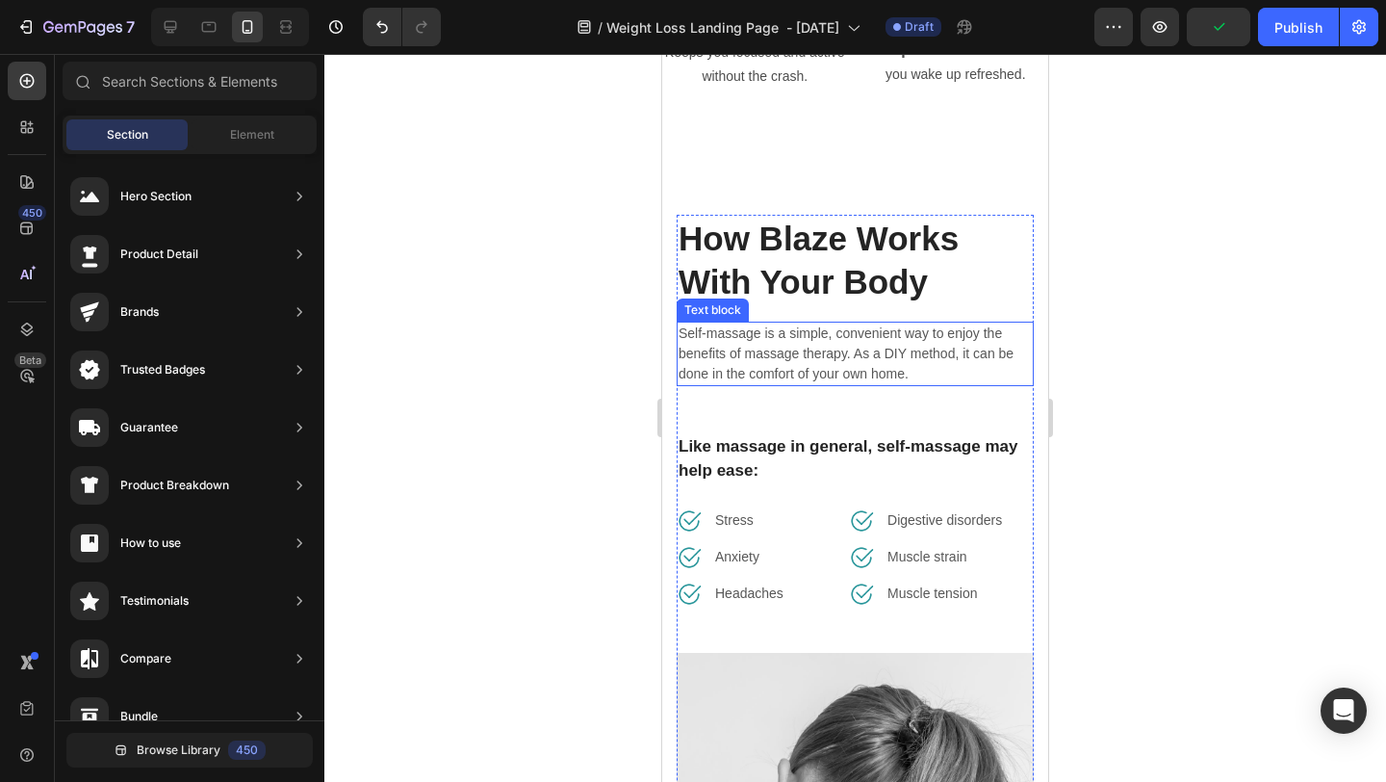
scroll to position [5149, 0]
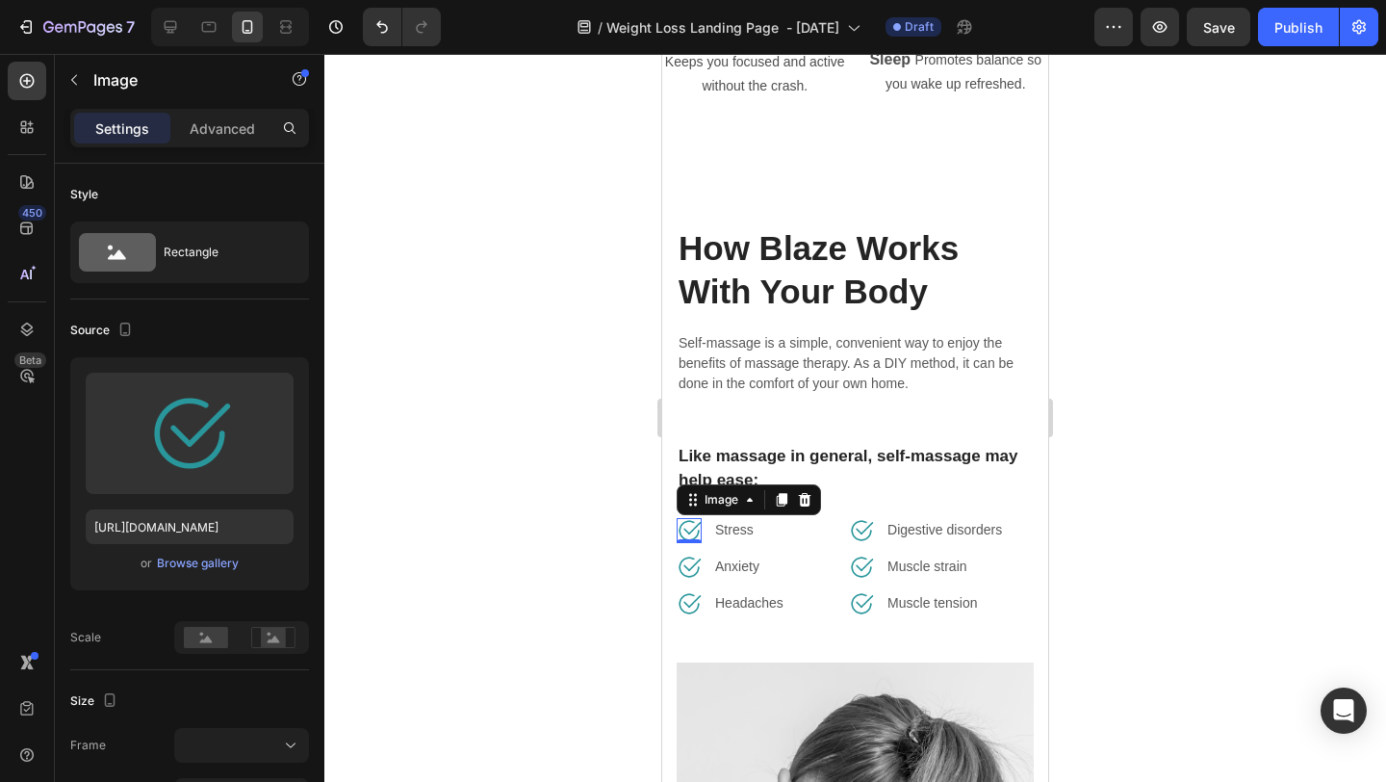
click at [689, 530] on img at bounding box center [689, 530] width 25 height 25
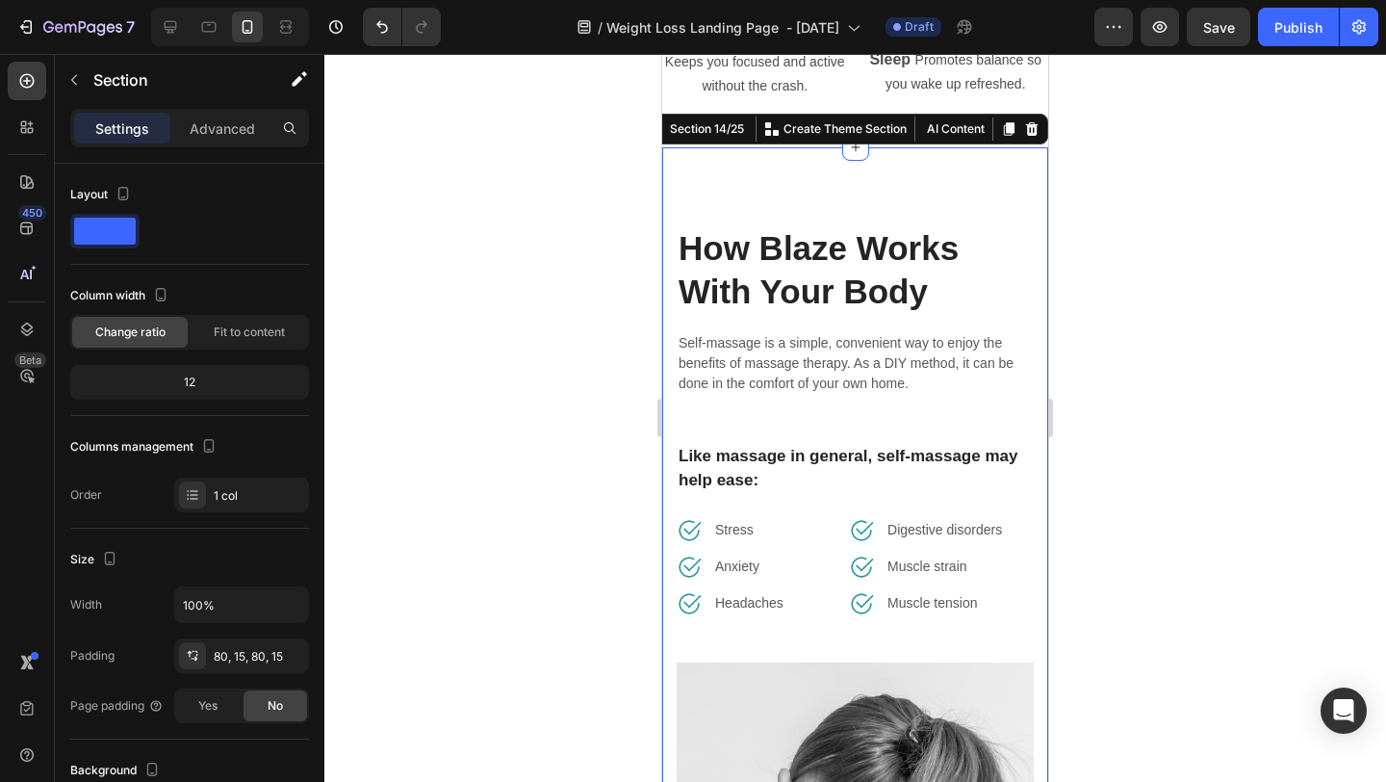
click at [667, 197] on div "How Blaze Works With Your Body Heading Self-massage is a simple, convenient way…" at bounding box center [855, 709] width 386 height 1124
click at [1029, 128] on icon at bounding box center [1031, 128] width 15 height 15
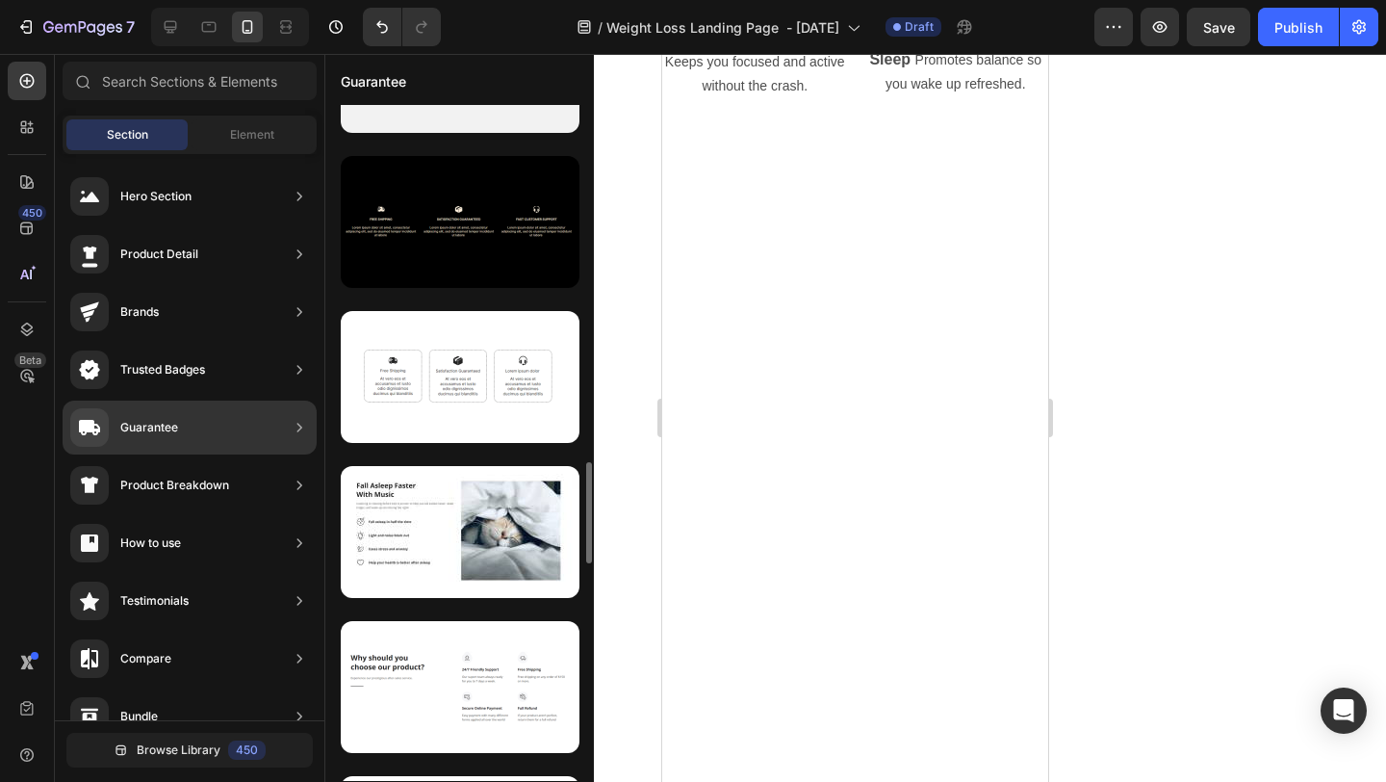
scroll to position [2291, 0]
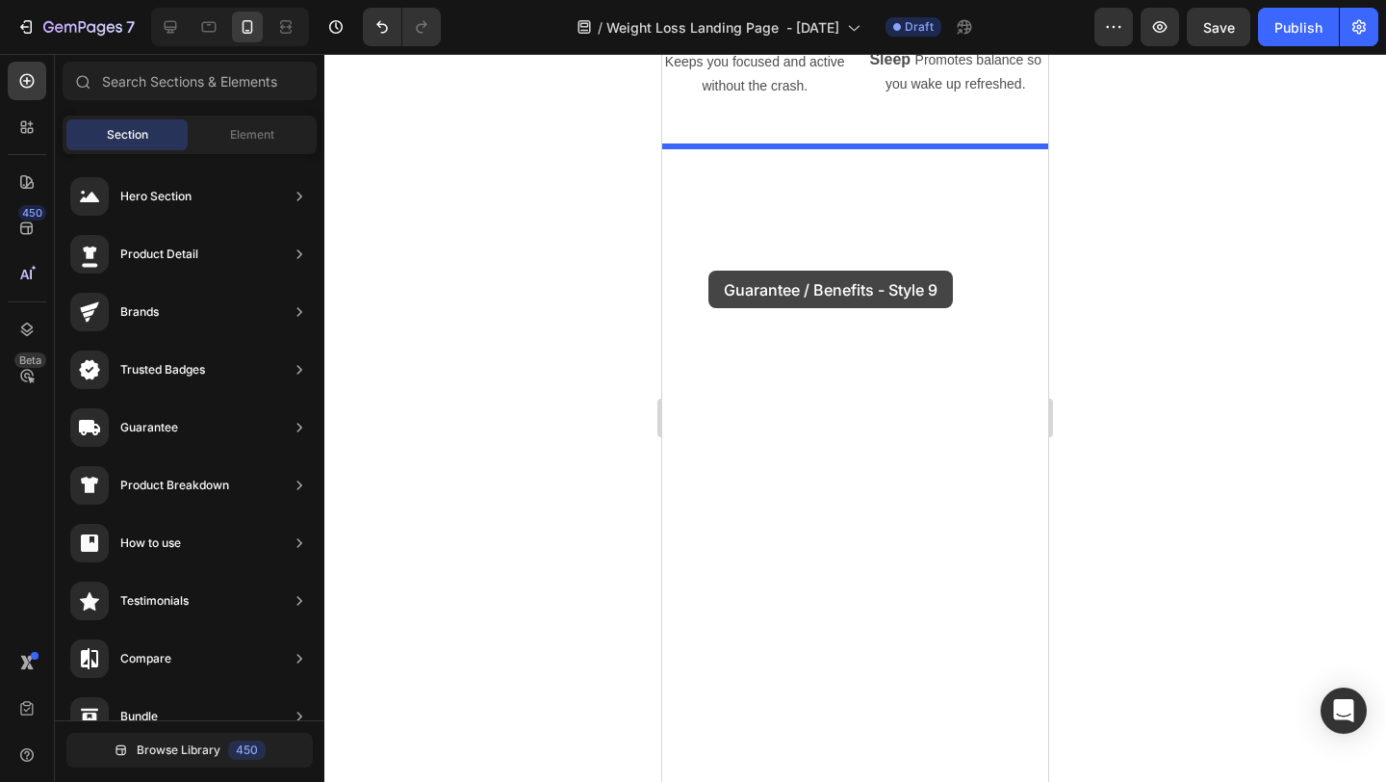
drag, startPoint x: 1089, startPoint y: 584, endPoint x: 709, endPoint y: 271, distance: 493.1
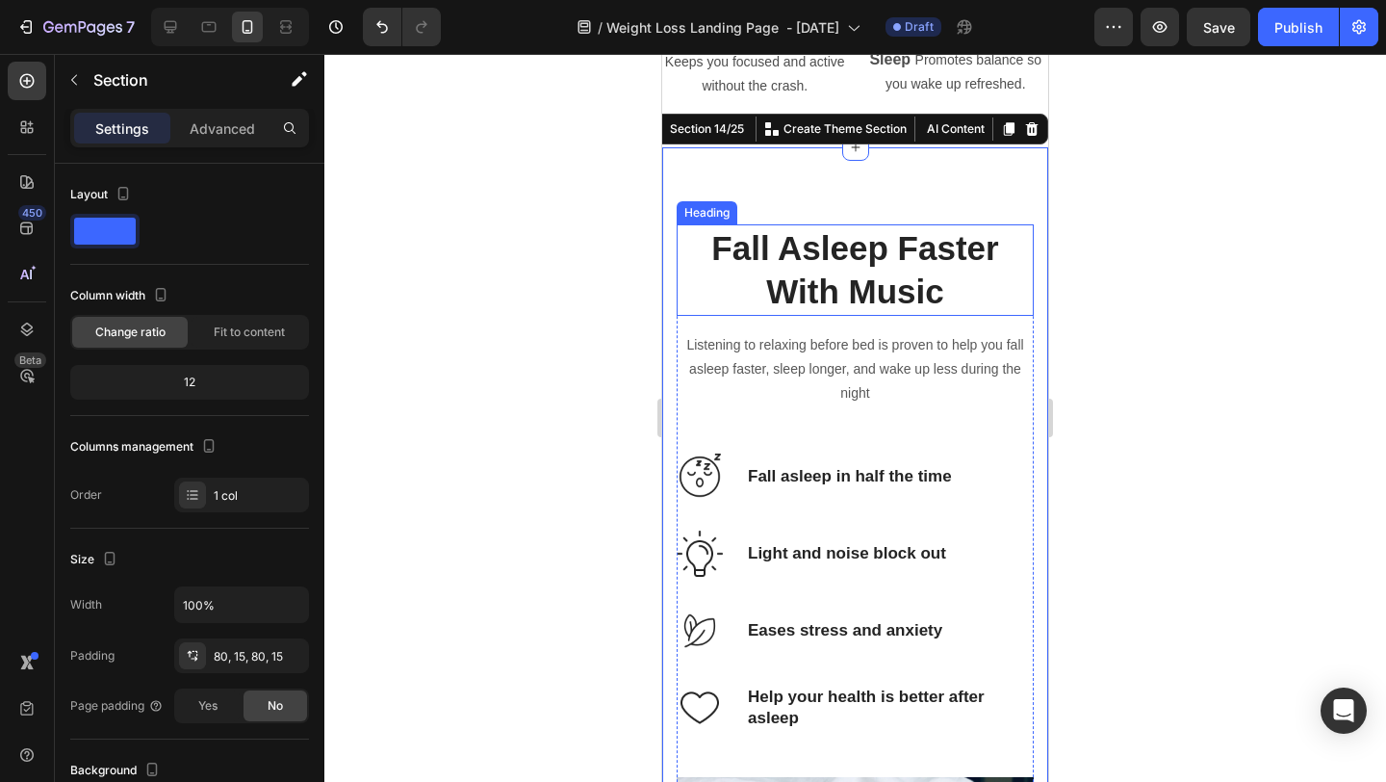
click at [1111, 291] on div at bounding box center [855, 418] width 1062 height 728
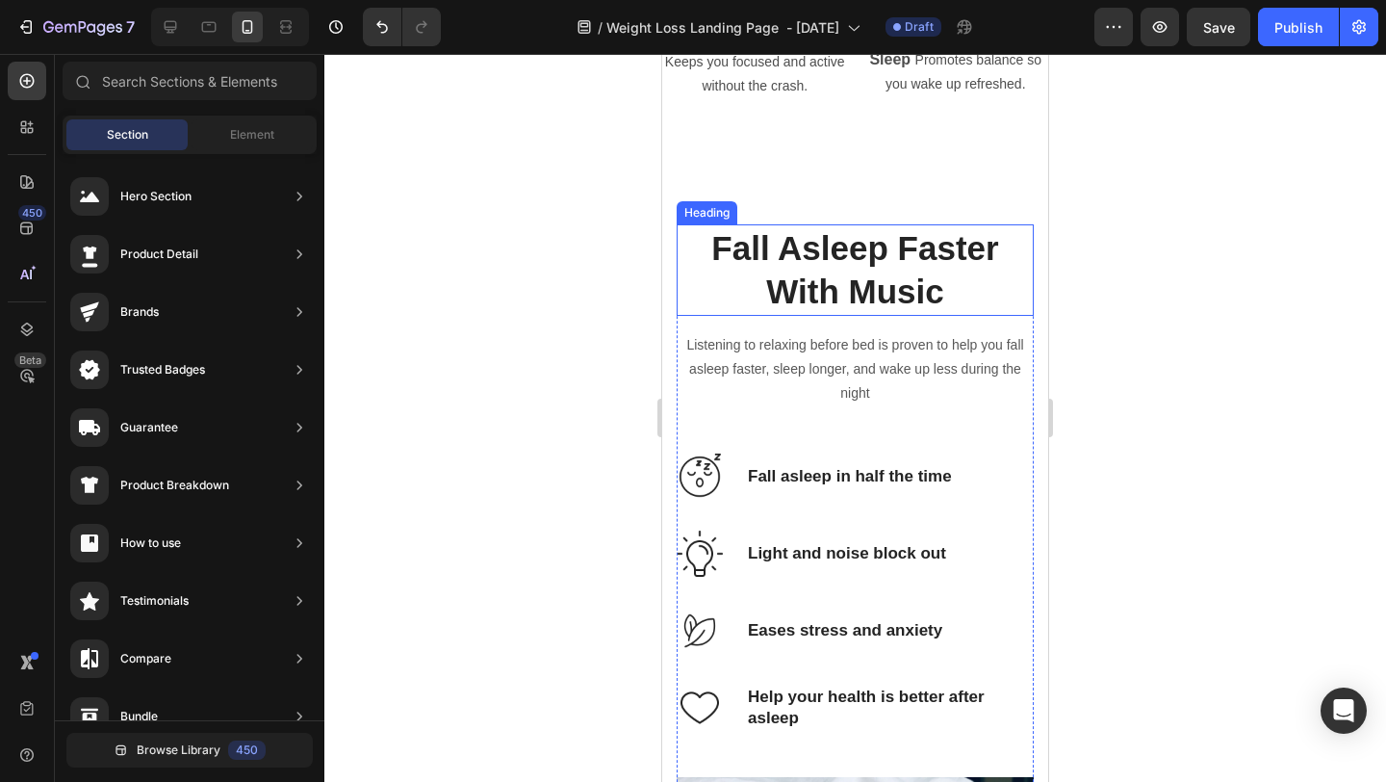
click at [1125, 331] on div at bounding box center [855, 418] width 1062 height 728
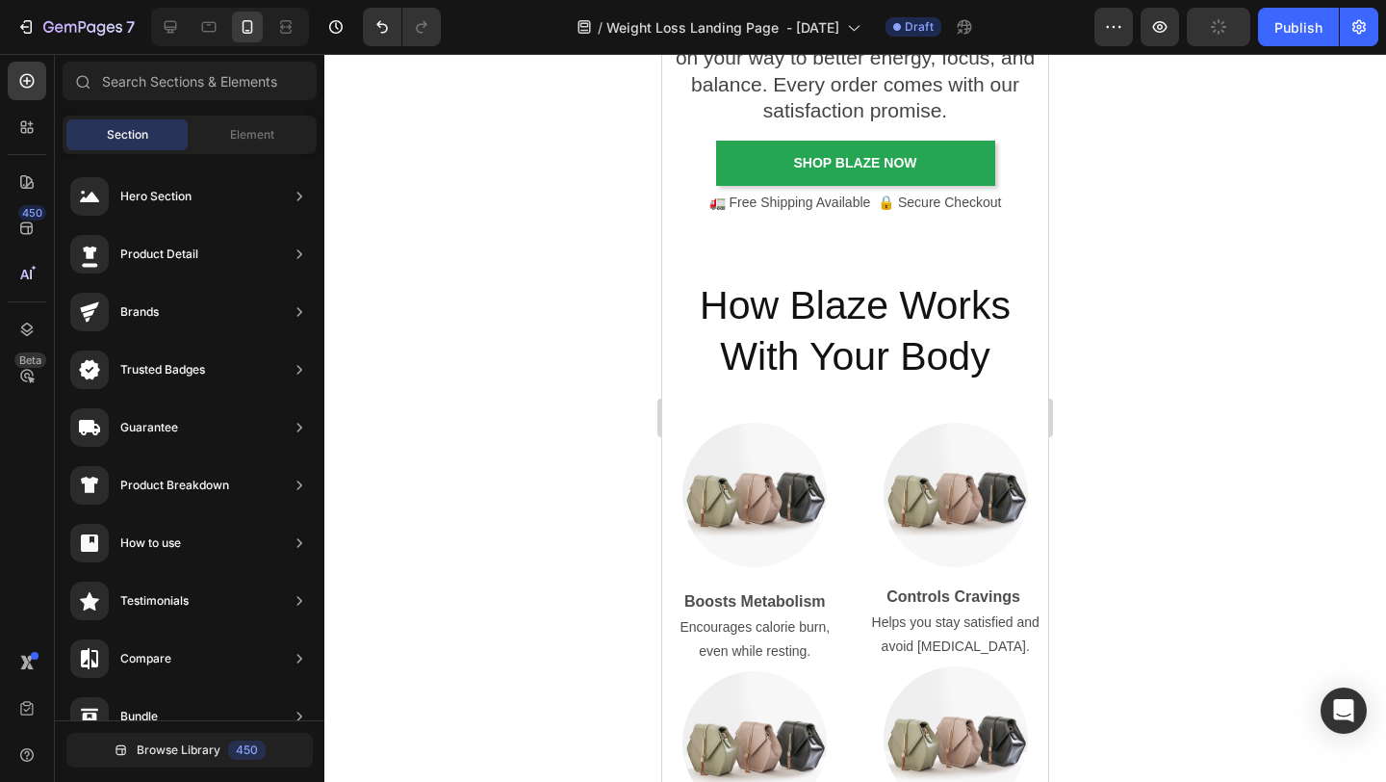
scroll to position [4655, 0]
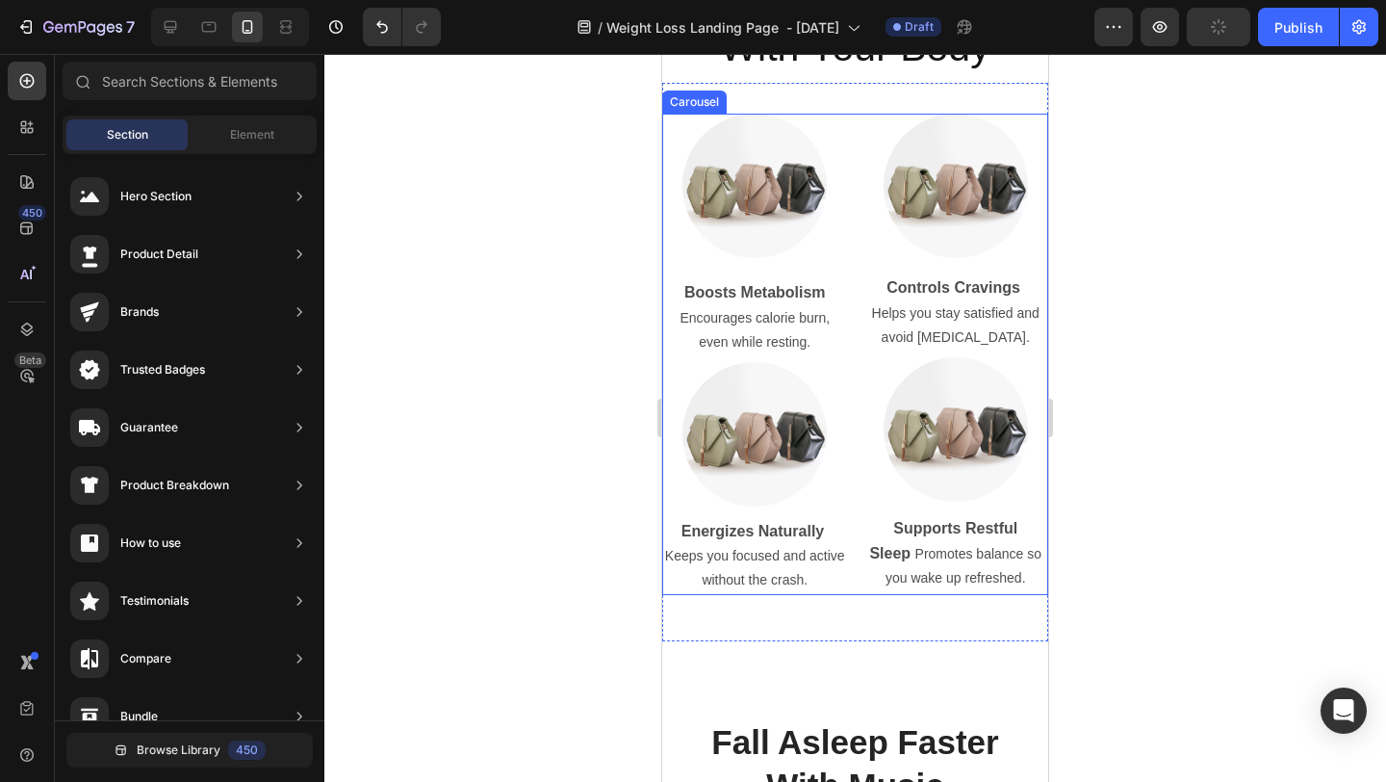
click at [1176, 482] on div at bounding box center [855, 418] width 1062 height 728
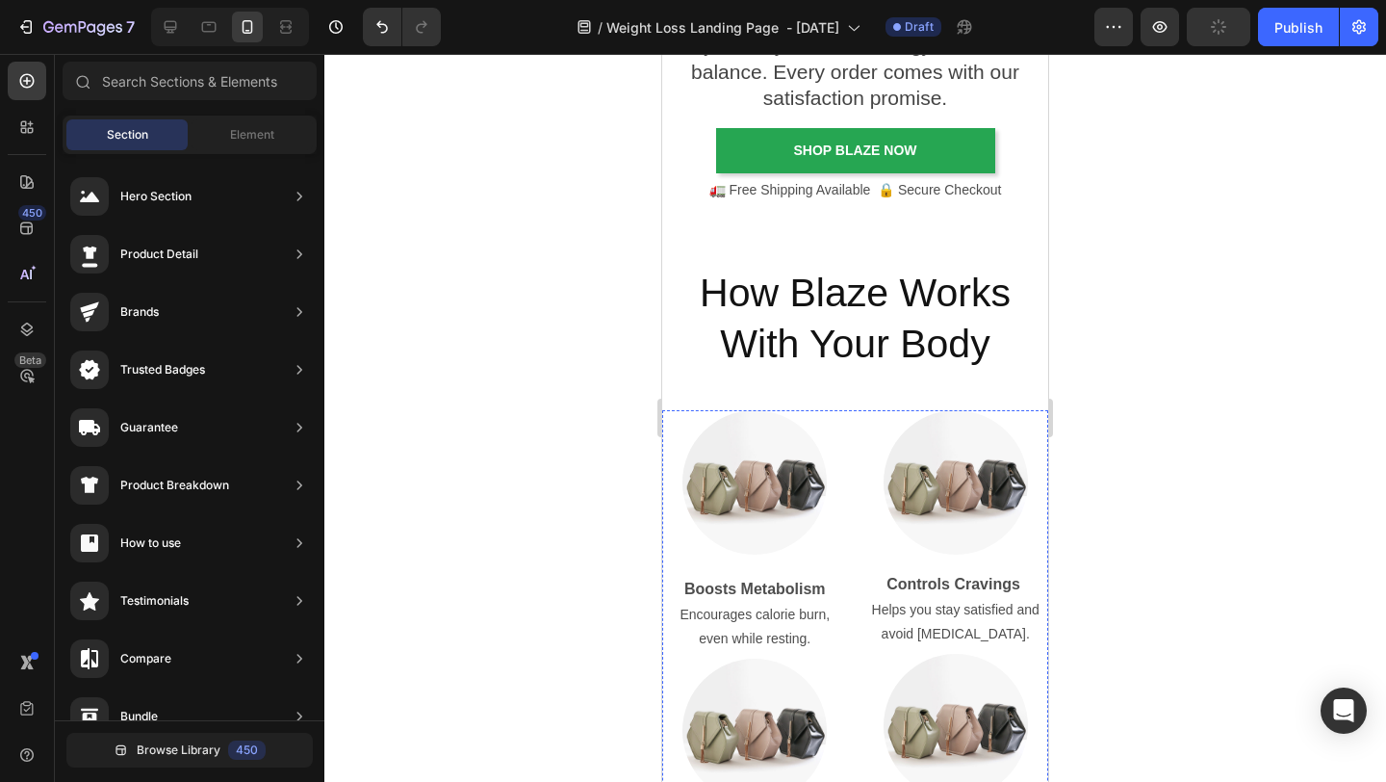
scroll to position [4295, 0]
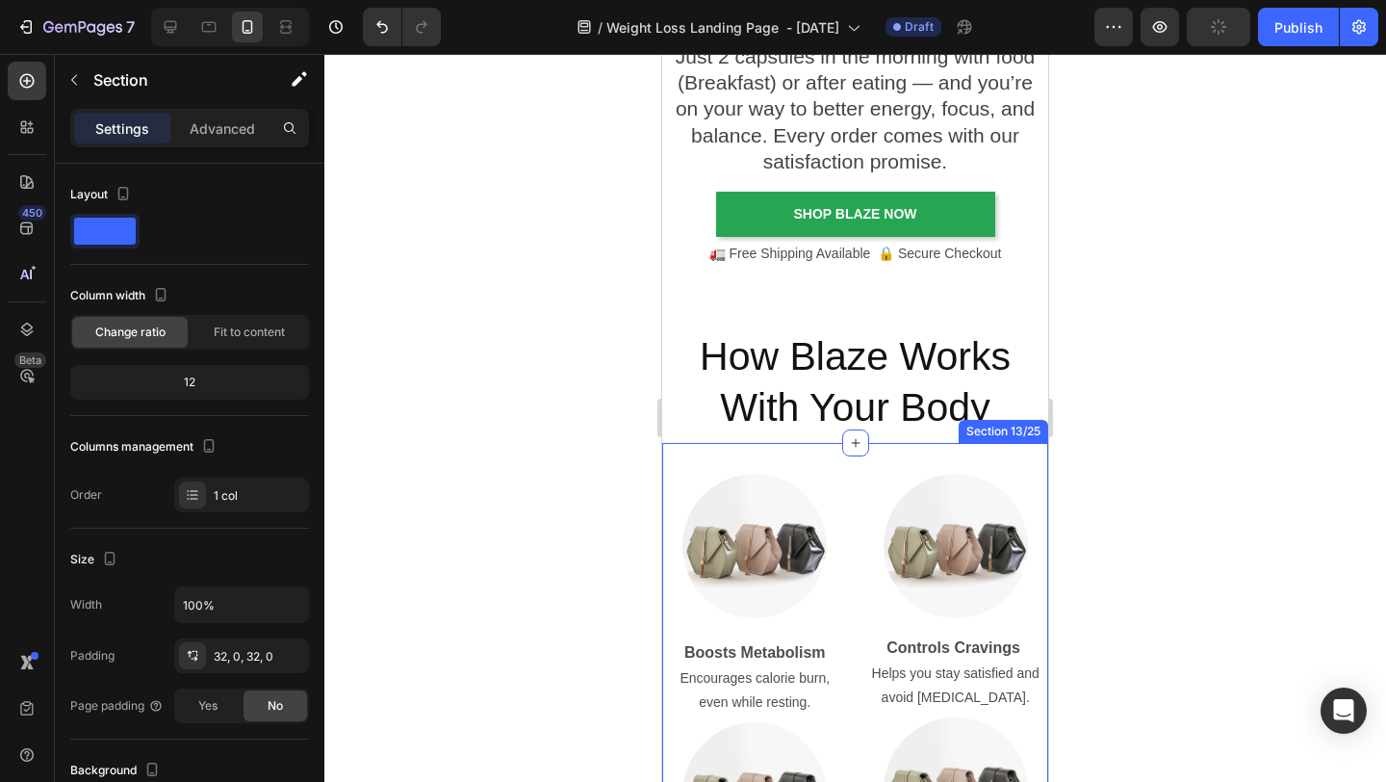
click at [936, 465] on div "Image Boosts Metabolism Encourages calorie burn, even while resting. Text Block…" at bounding box center [855, 721] width 386 height 557
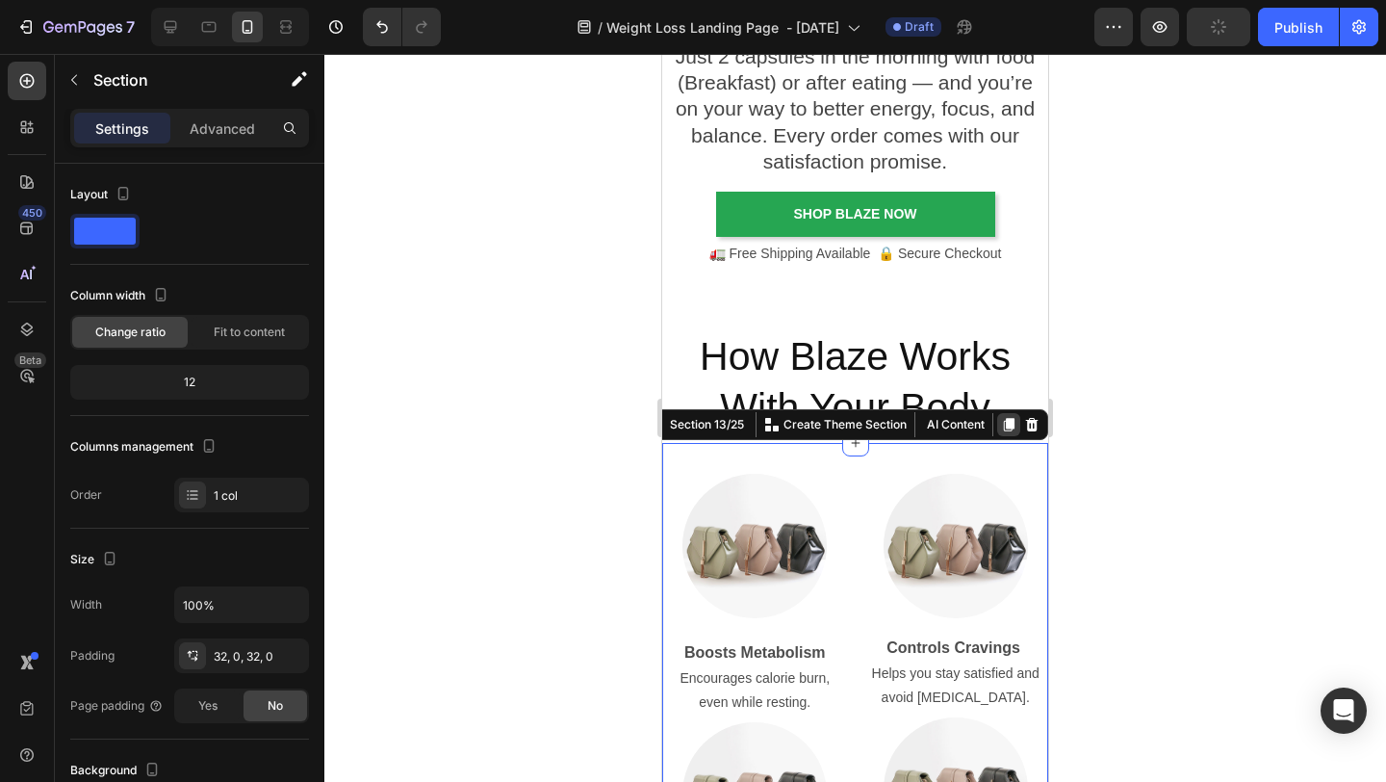
click at [1004, 427] on icon at bounding box center [1009, 425] width 11 height 13
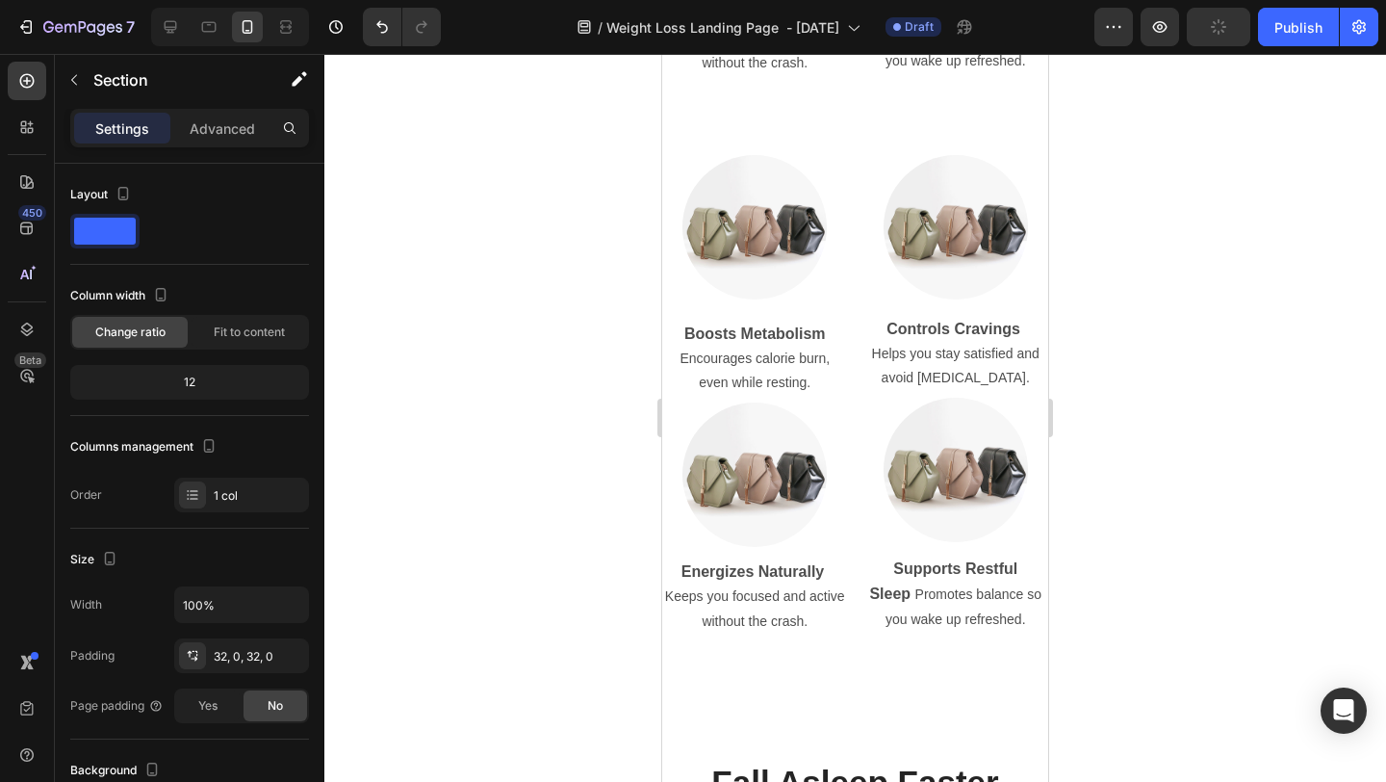
scroll to position [5173, 0]
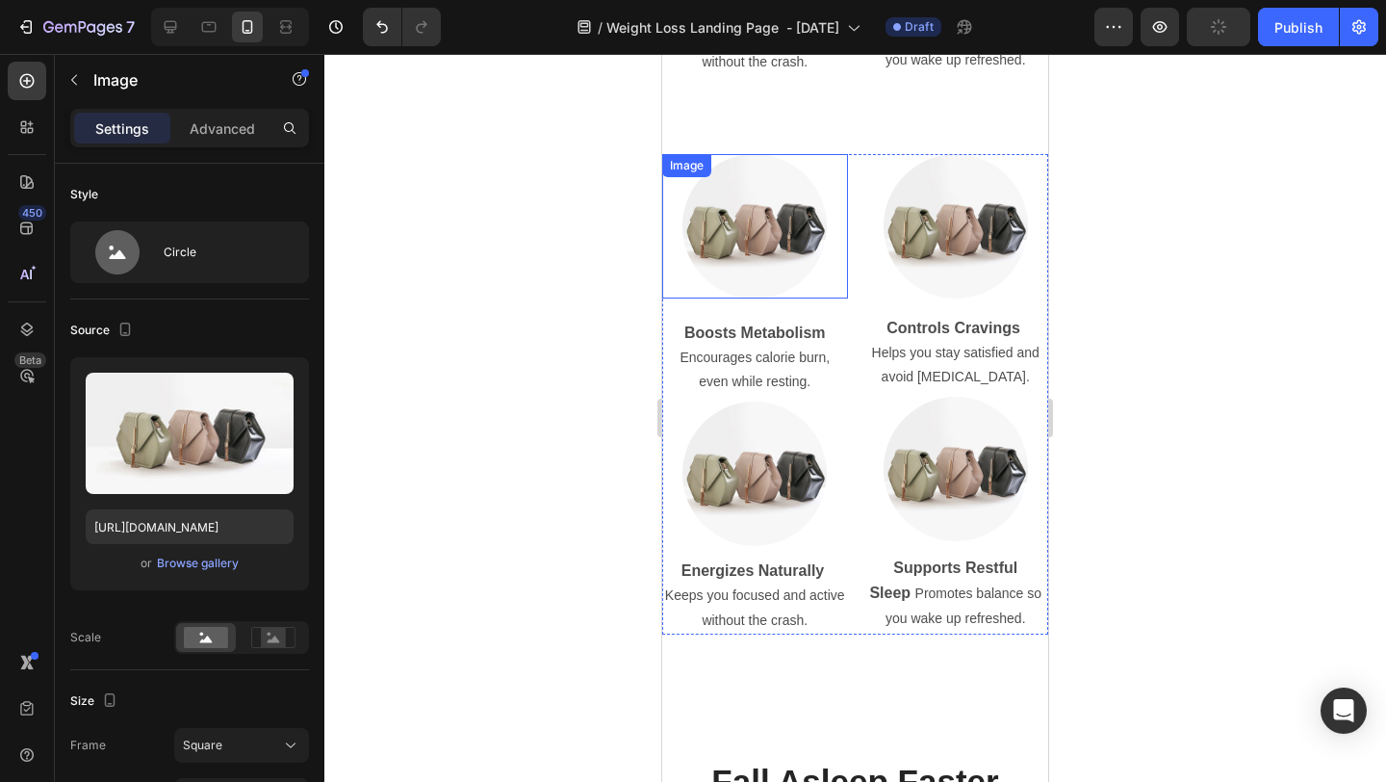
click at [757, 266] on img at bounding box center [755, 226] width 144 height 144
click at [790, 171] on icon at bounding box center [791, 172] width 13 height 13
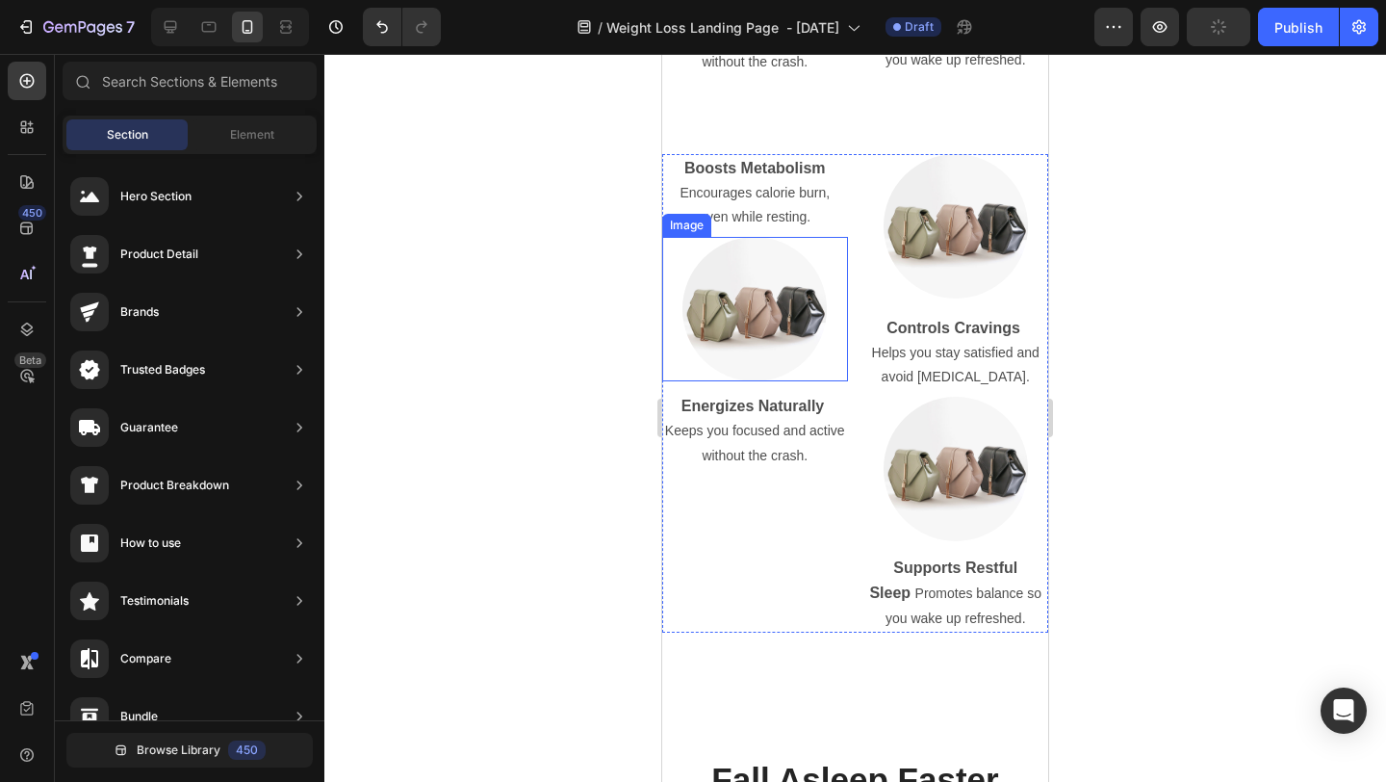
click at [816, 356] on div at bounding box center [755, 309] width 186 height 144
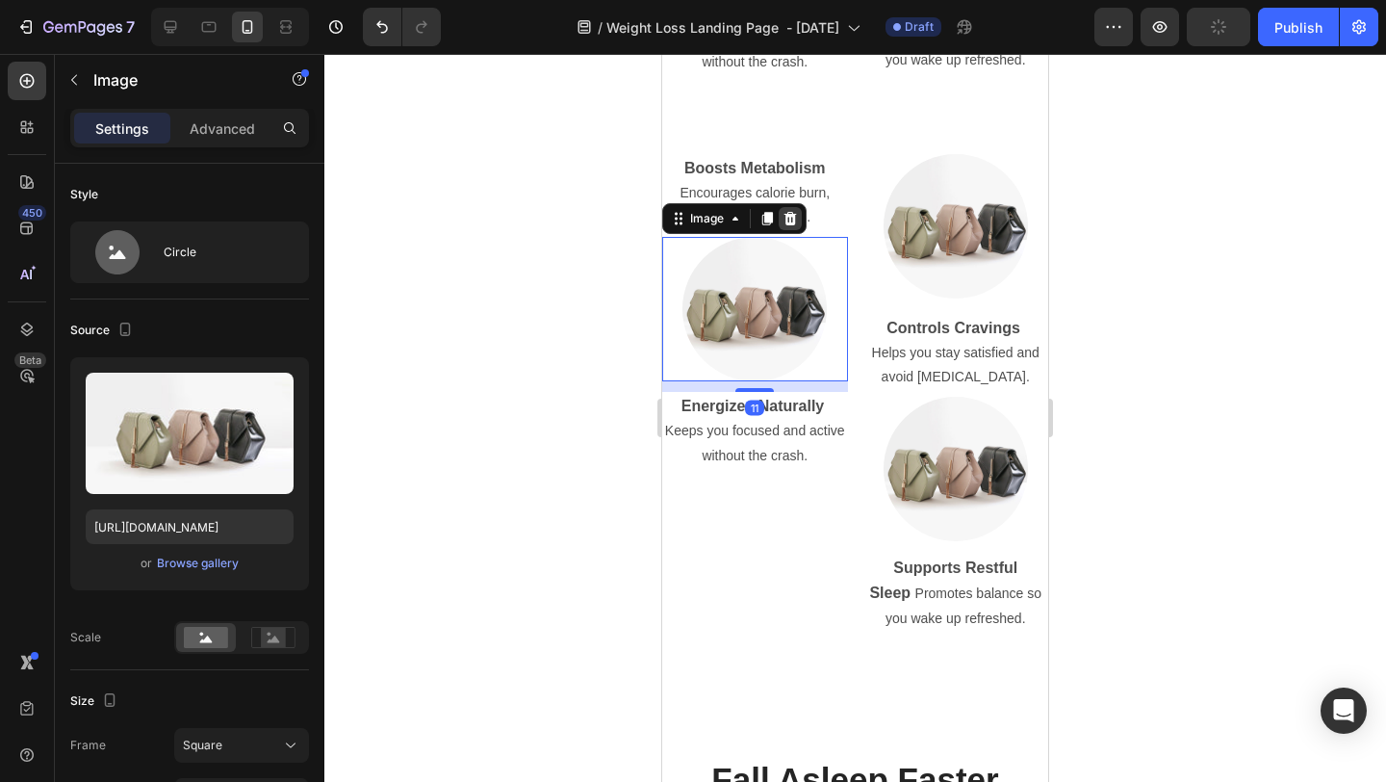
click at [786, 221] on icon at bounding box center [791, 218] width 13 height 13
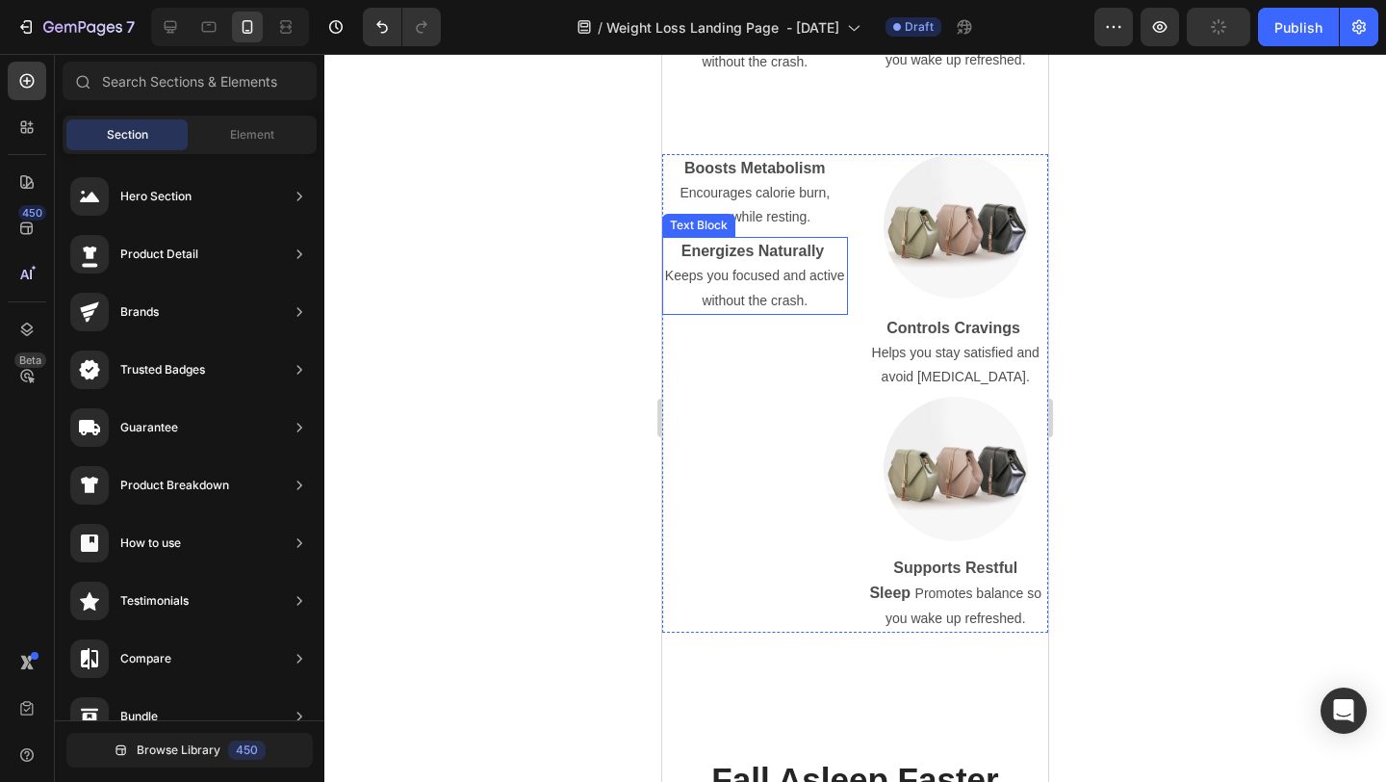
click at [803, 257] on strong "Energizes Naturally" at bounding box center [753, 251] width 143 height 16
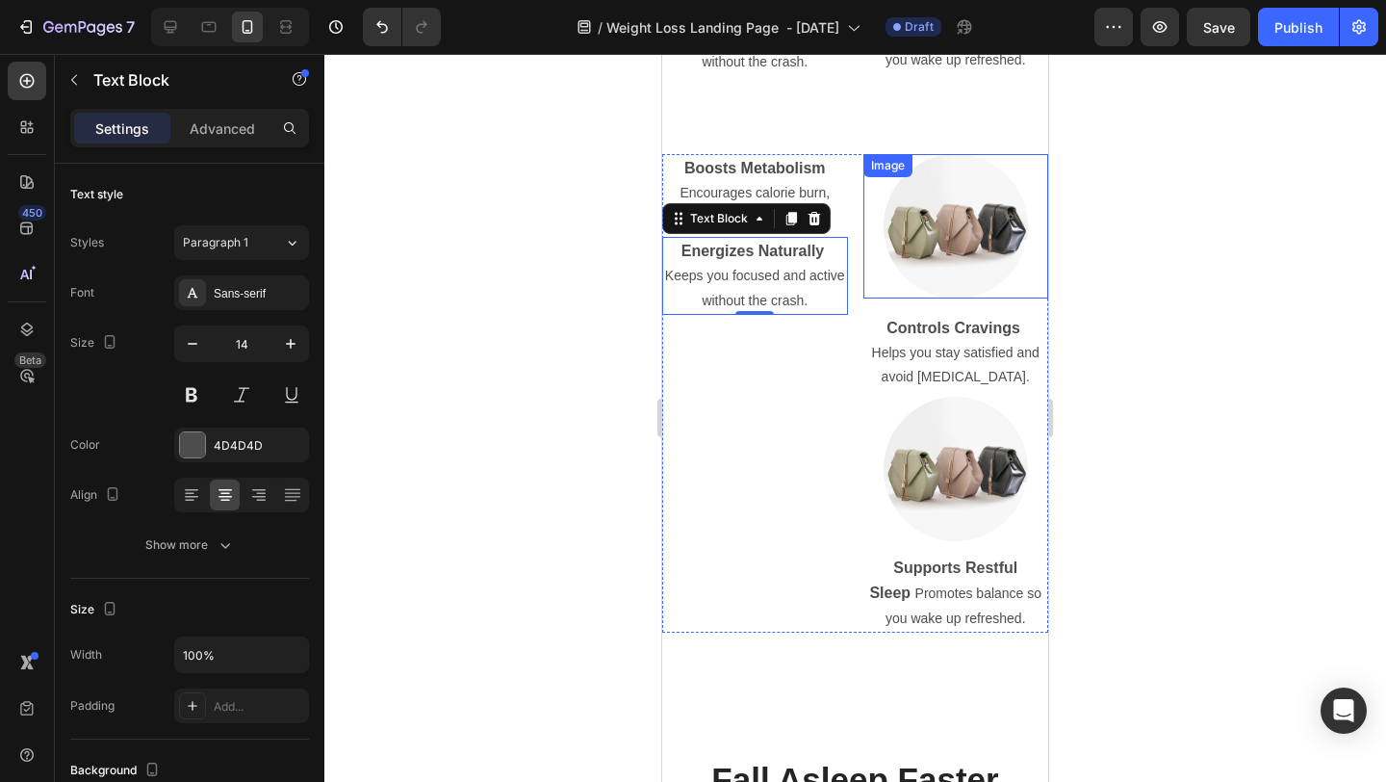
click at [1027, 277] on div at bounding box center [957, 226] width 186 height 144
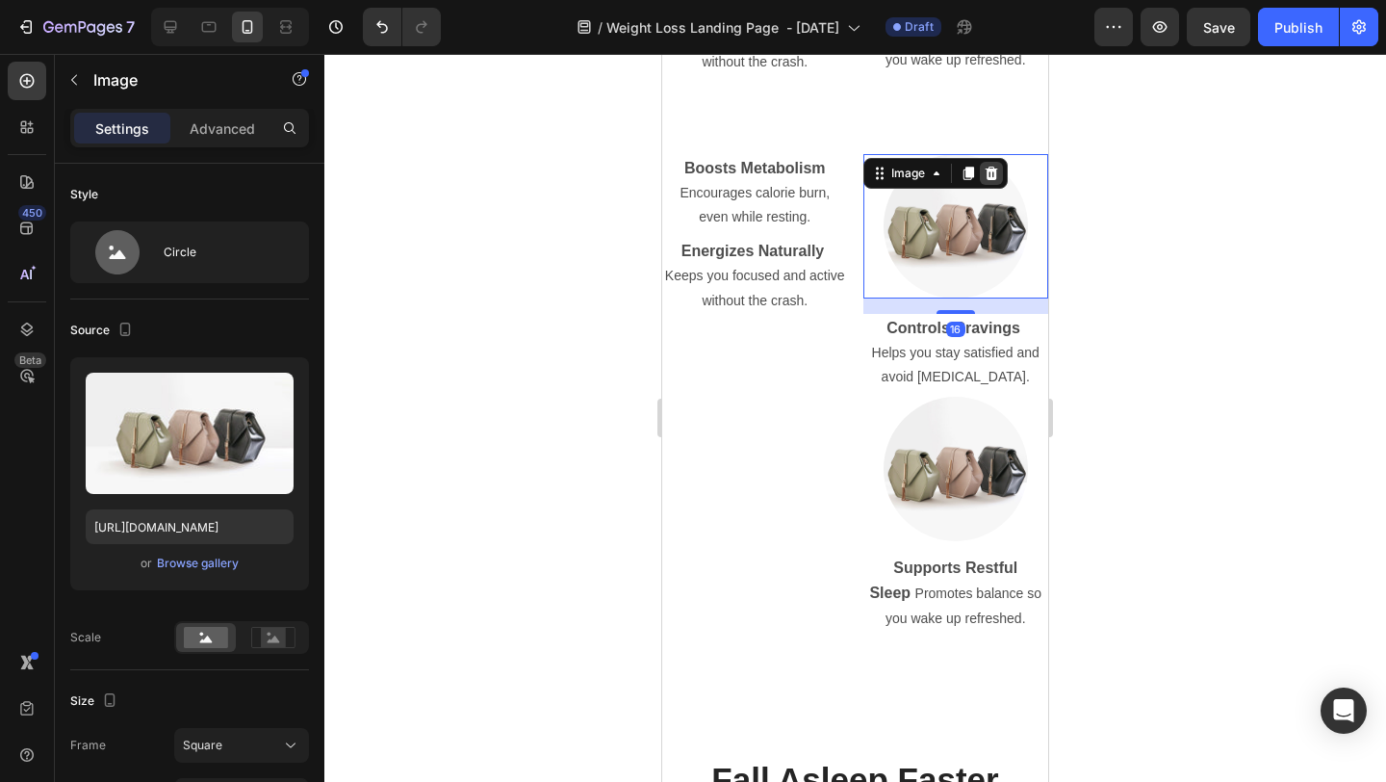
click at [992, 170] on icon at bounding box center [991, 173] width 15 height 15
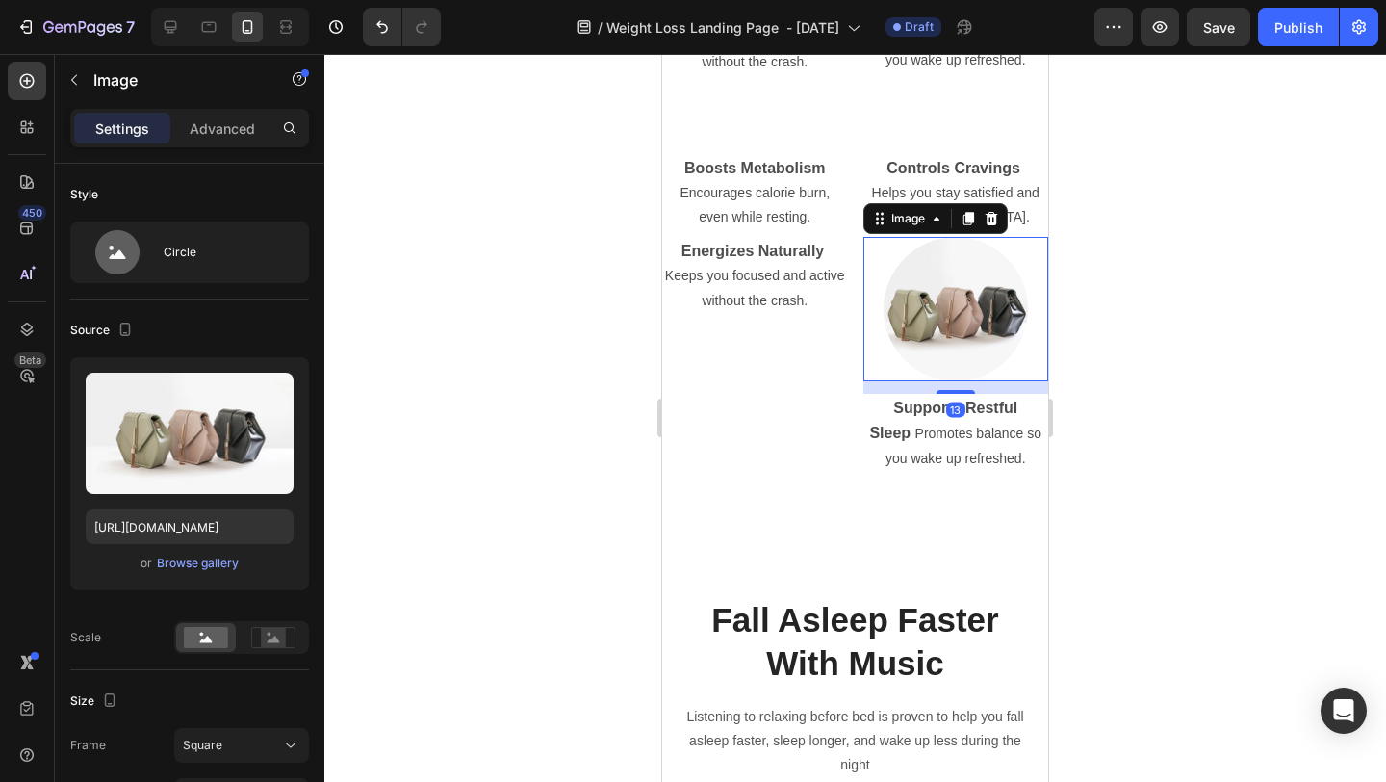
click at [1018, 260] on div at bounding box center [957, 309] width 186 height 144
click at [987, 217] on icon at bounding box center [991, 218] width 13 height 13
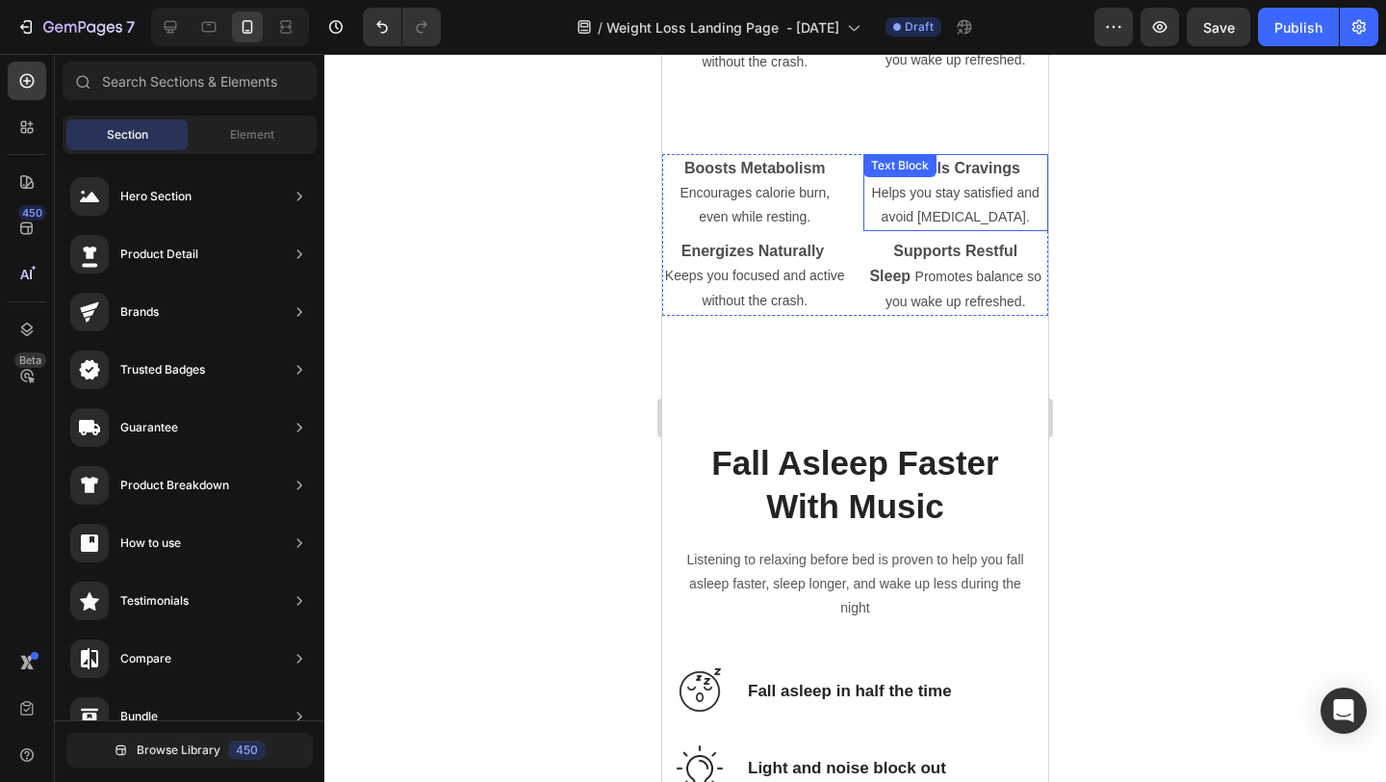
click at [959, 218] on p "Helps you stay satisfied and avoid overeating." at bounding box center [957, 205] width 182 height 48
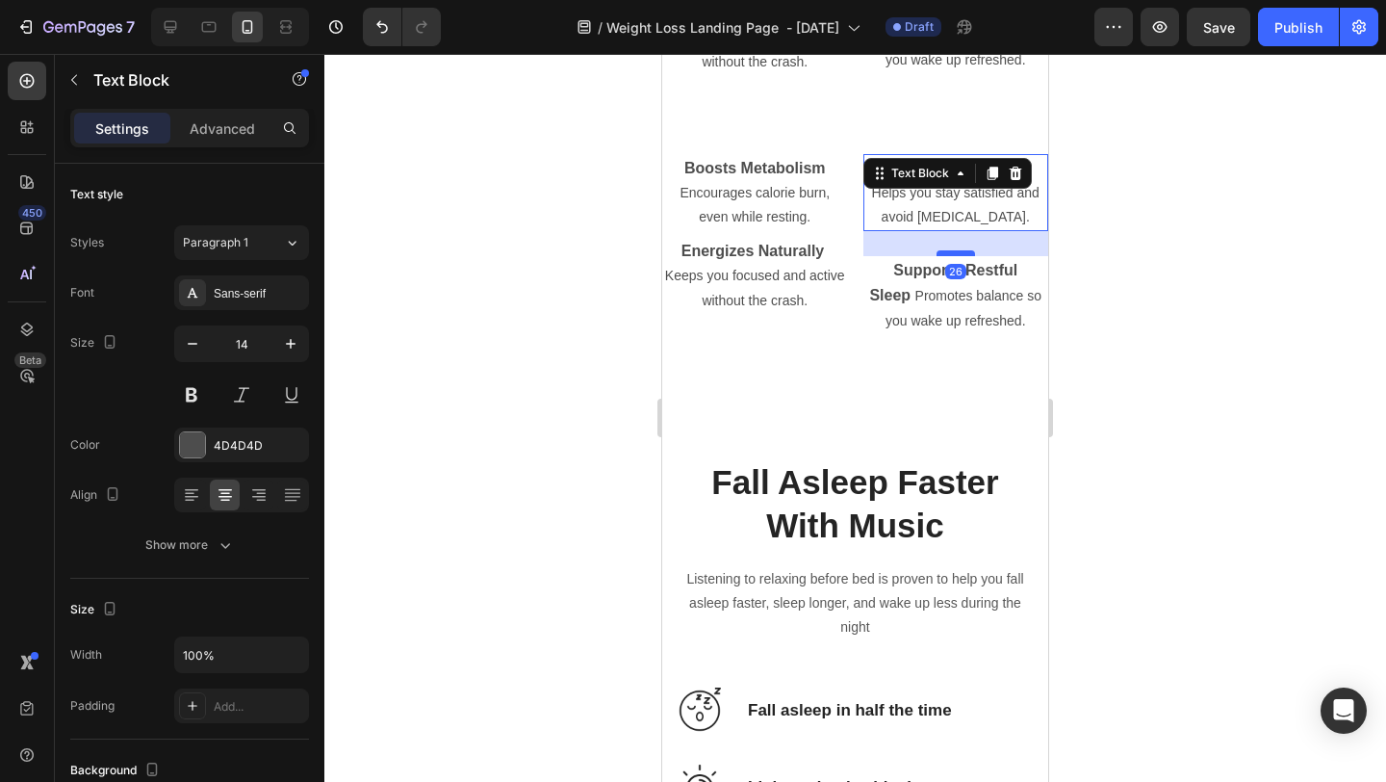
drag, startPoint x: 958, startPoint y: 230, endPoint x: 958, endPoint y: 249, distance: 19.3
click at [958, 250] on div at bounding box center [956, 253] width 39 height 6
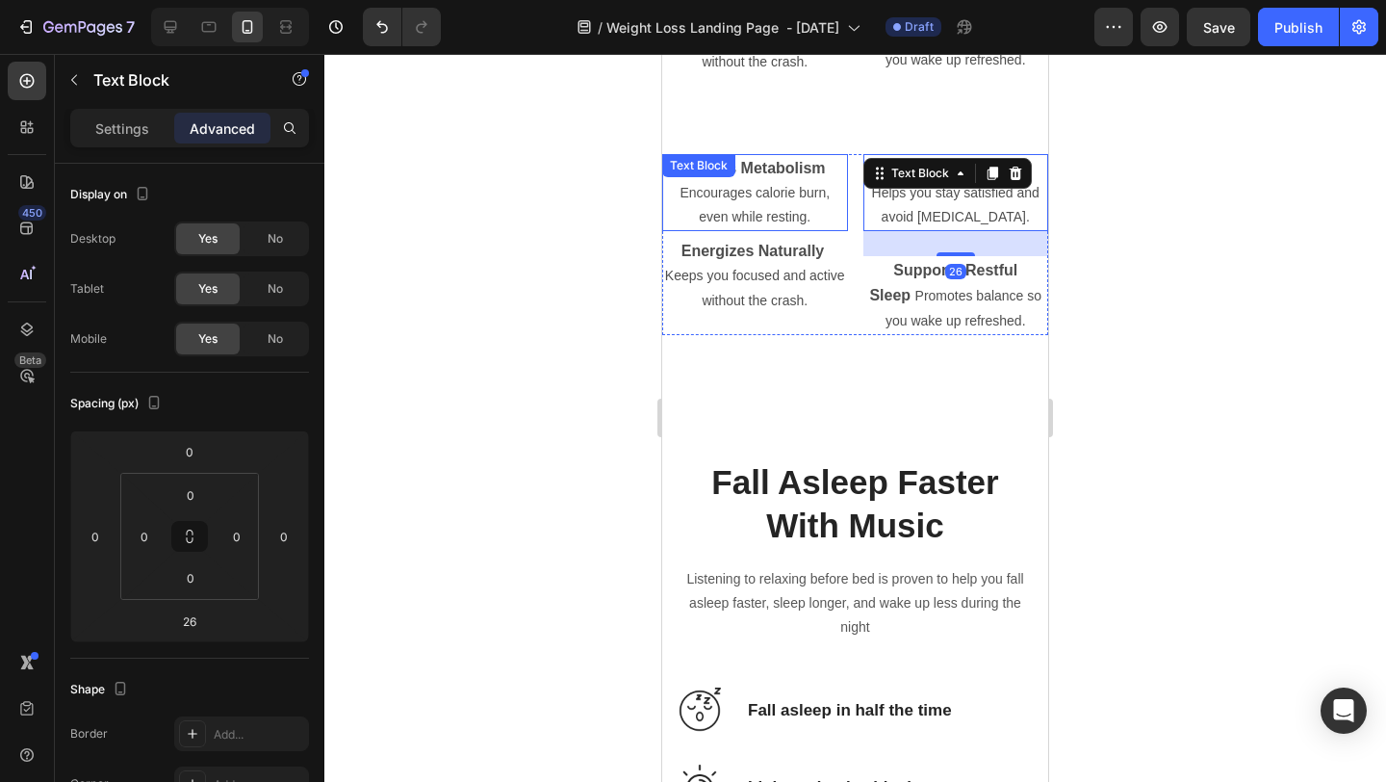
click at [762, 223] on p "Encourages calorie burn, even while resting." at bounding box center [755, 205] width 182 height 48
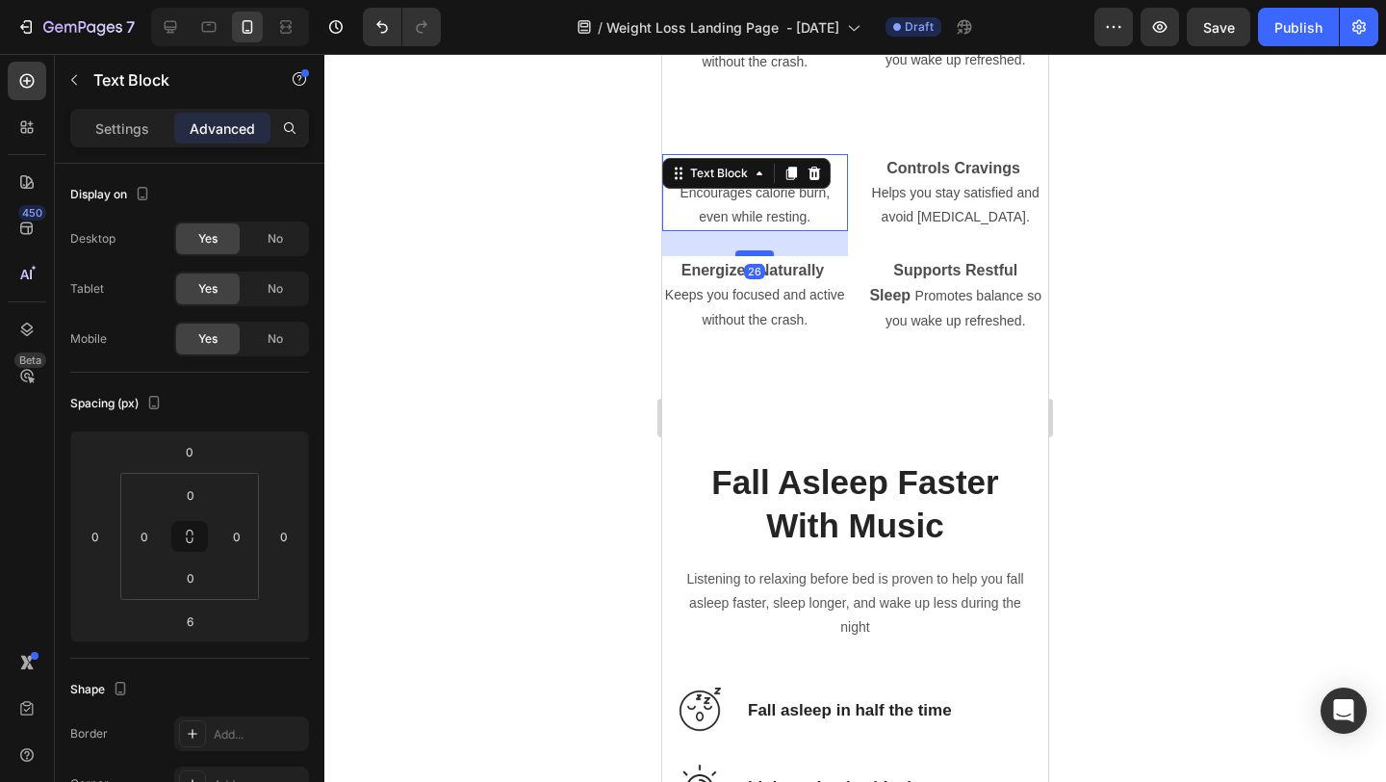
drag, startPoint x: 746, startPoint y: 233, endPoint x: 748, endPoint y: 252, distance: 19.4
click at [748, 252] on div at bounding box center [755, 253] width 39 height 6
type input "26"
click at [1176, 210] on div at bounding box center [855, 418] width 1062 height 728
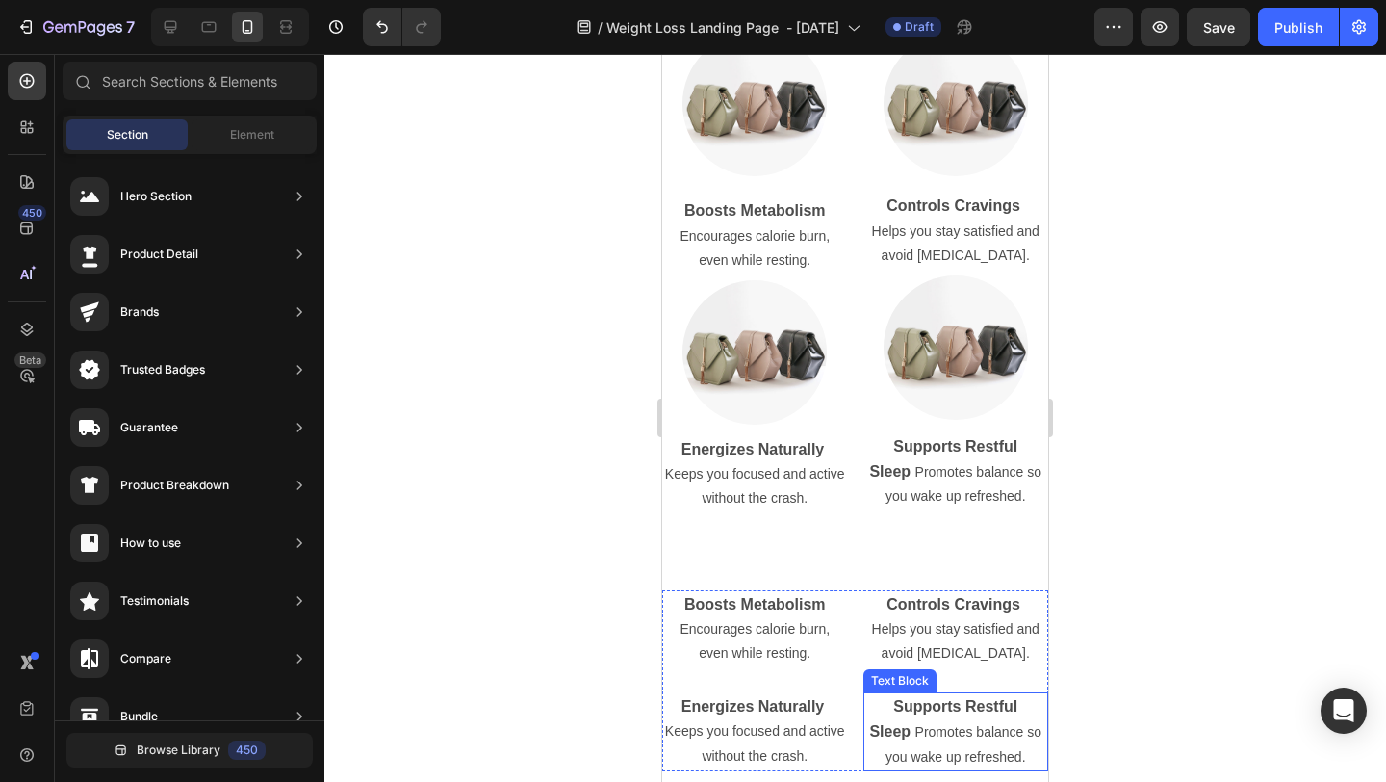
scroll to position [4732, 0]
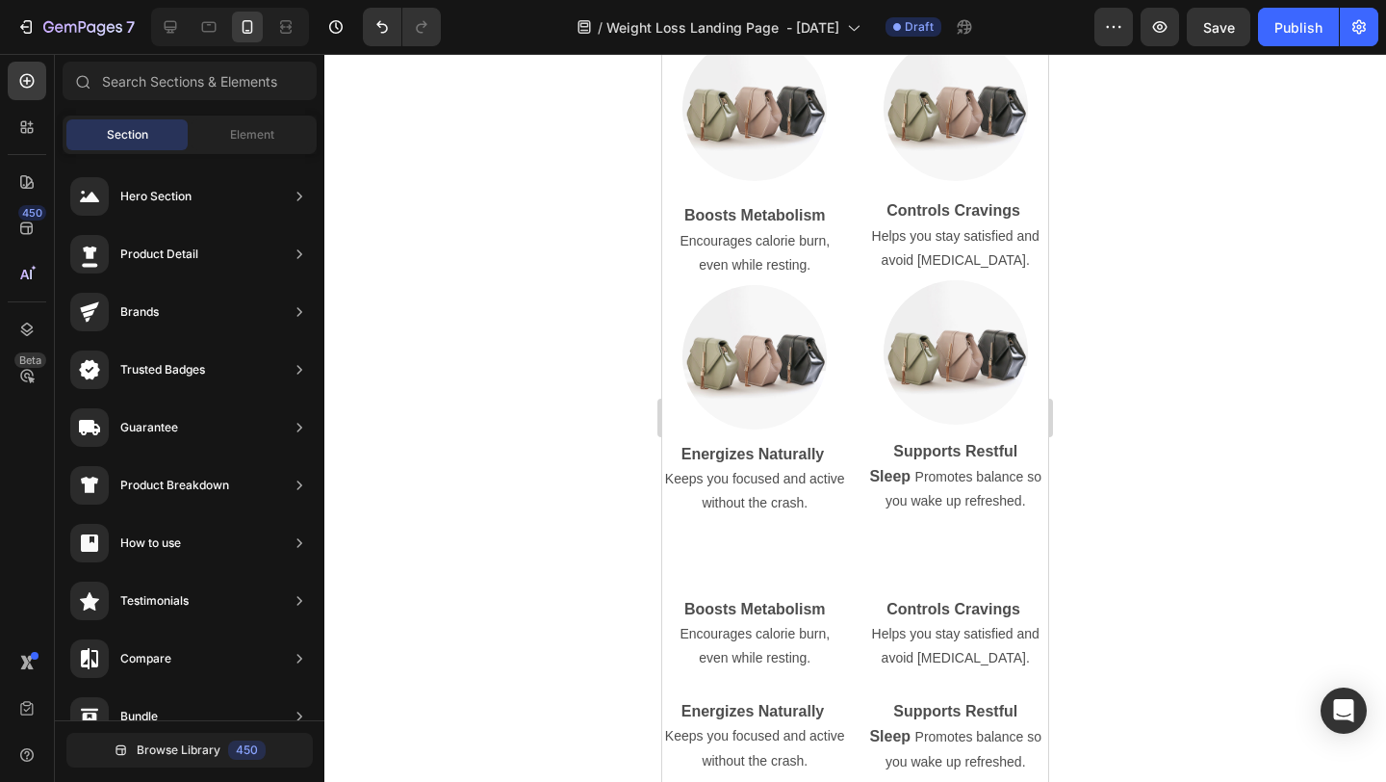
click at [1176, 305] on div at bounding box center [855, 418] width 1062 height 728
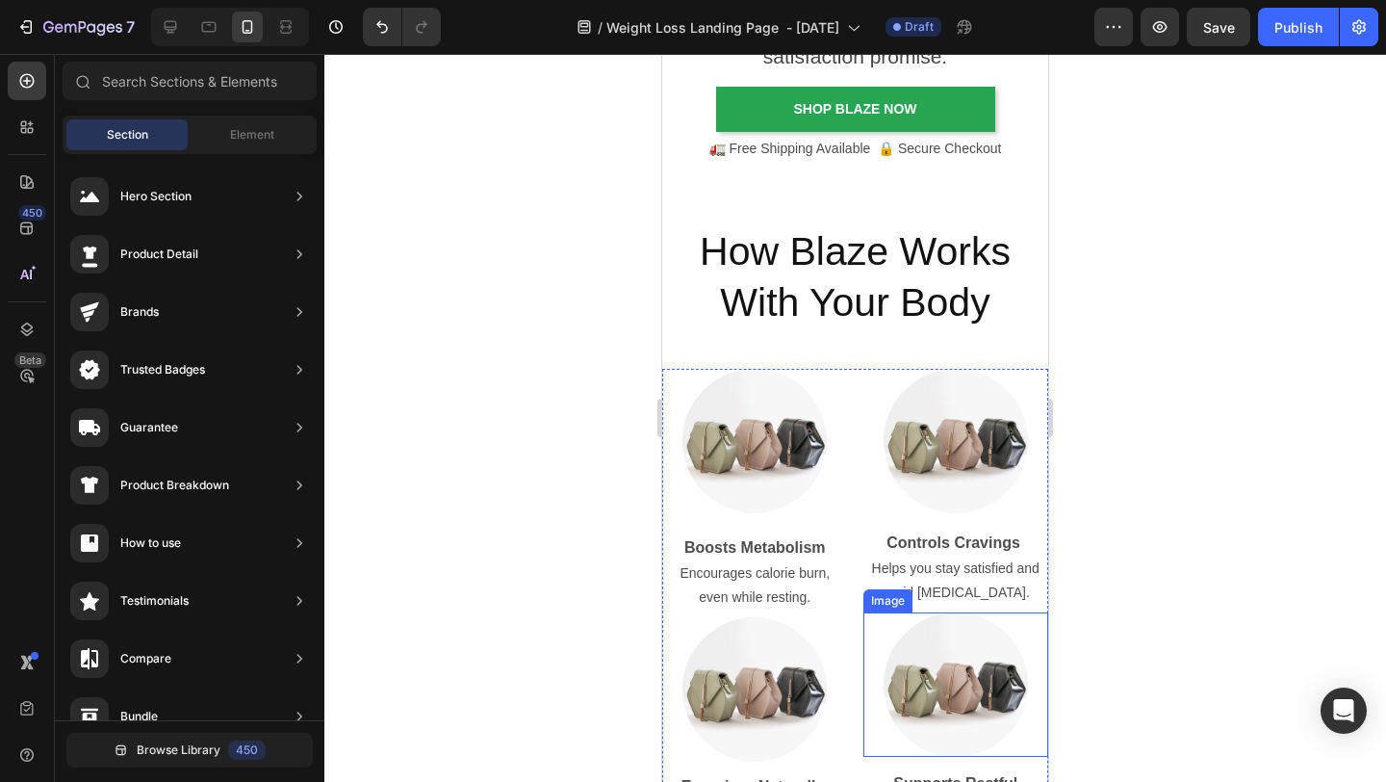
scroll to position [4326, 0]
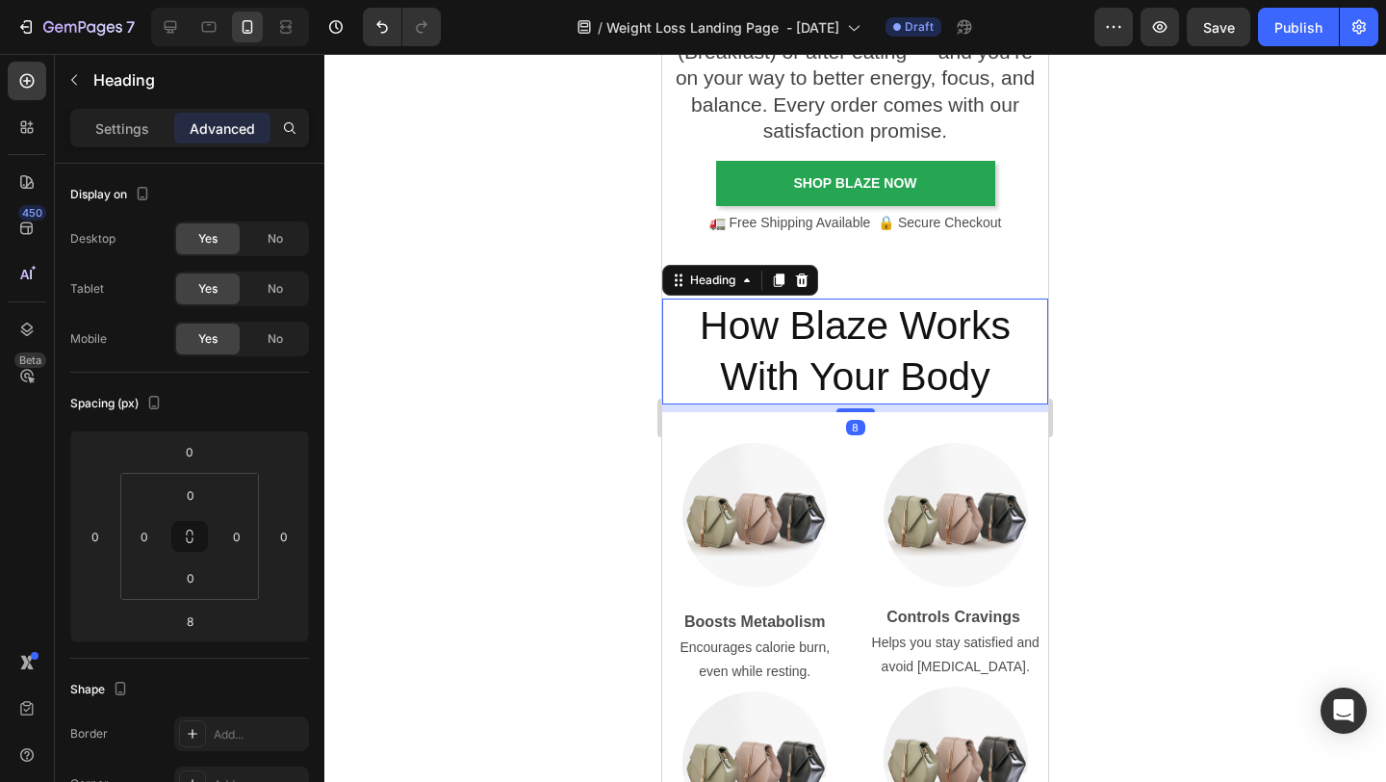
click at [853, 344] on h2 "How Blaze Works With Your Body" at bounding box center [855, 351] width 386 height 107
click at [787, 277] on icon at bounding box center [778, 279] width 15 height 15
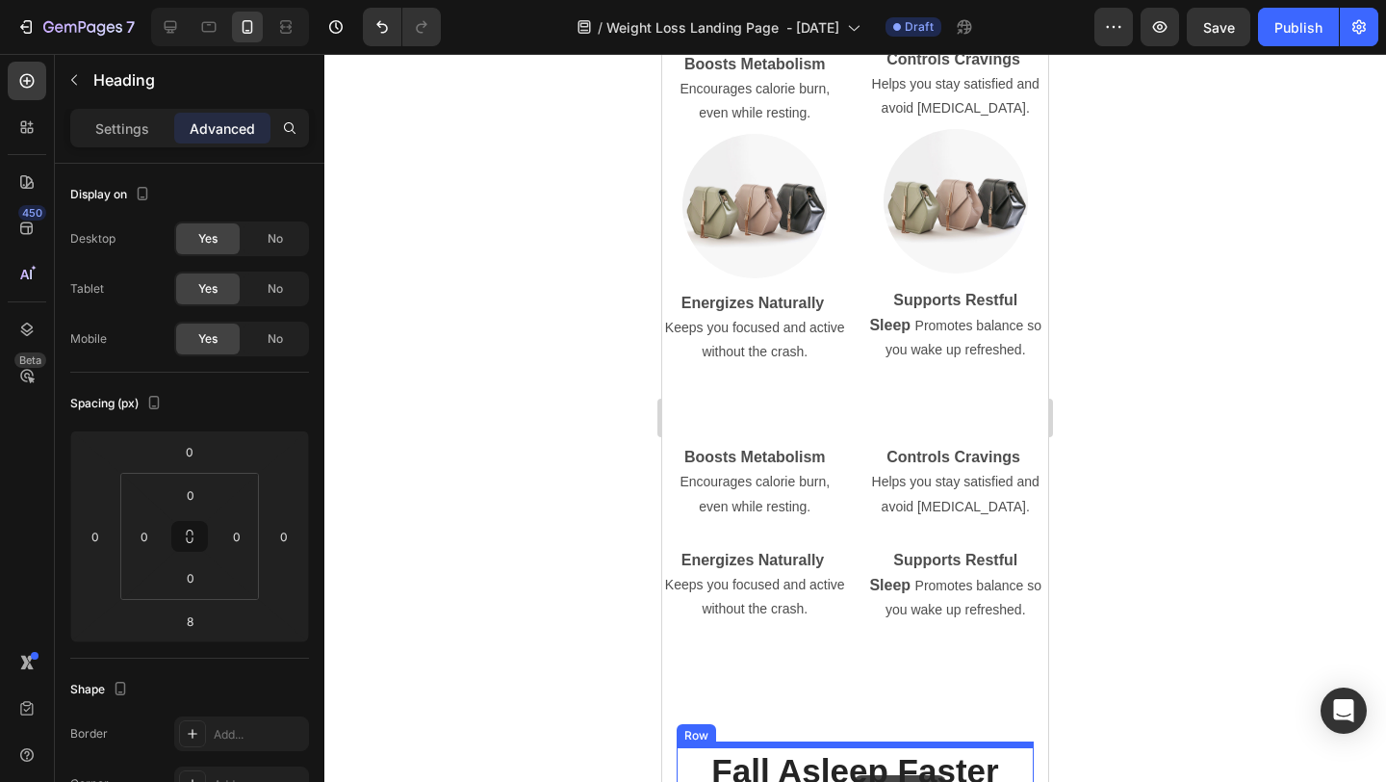
scroll to position [5058, 0]
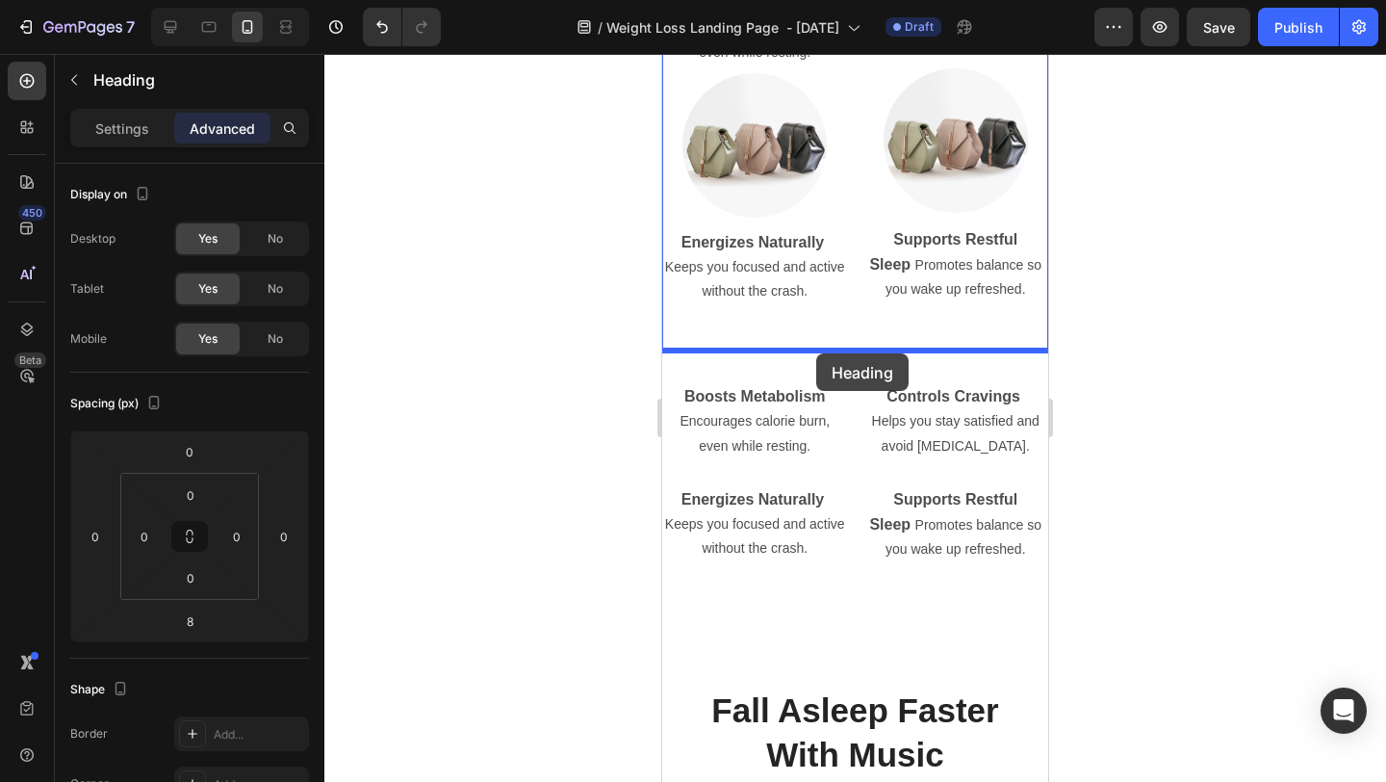
drag, startPoint x: 680, startPoint y: 402, endPoint x: 816, endPoint y: 353, distance: 145.3
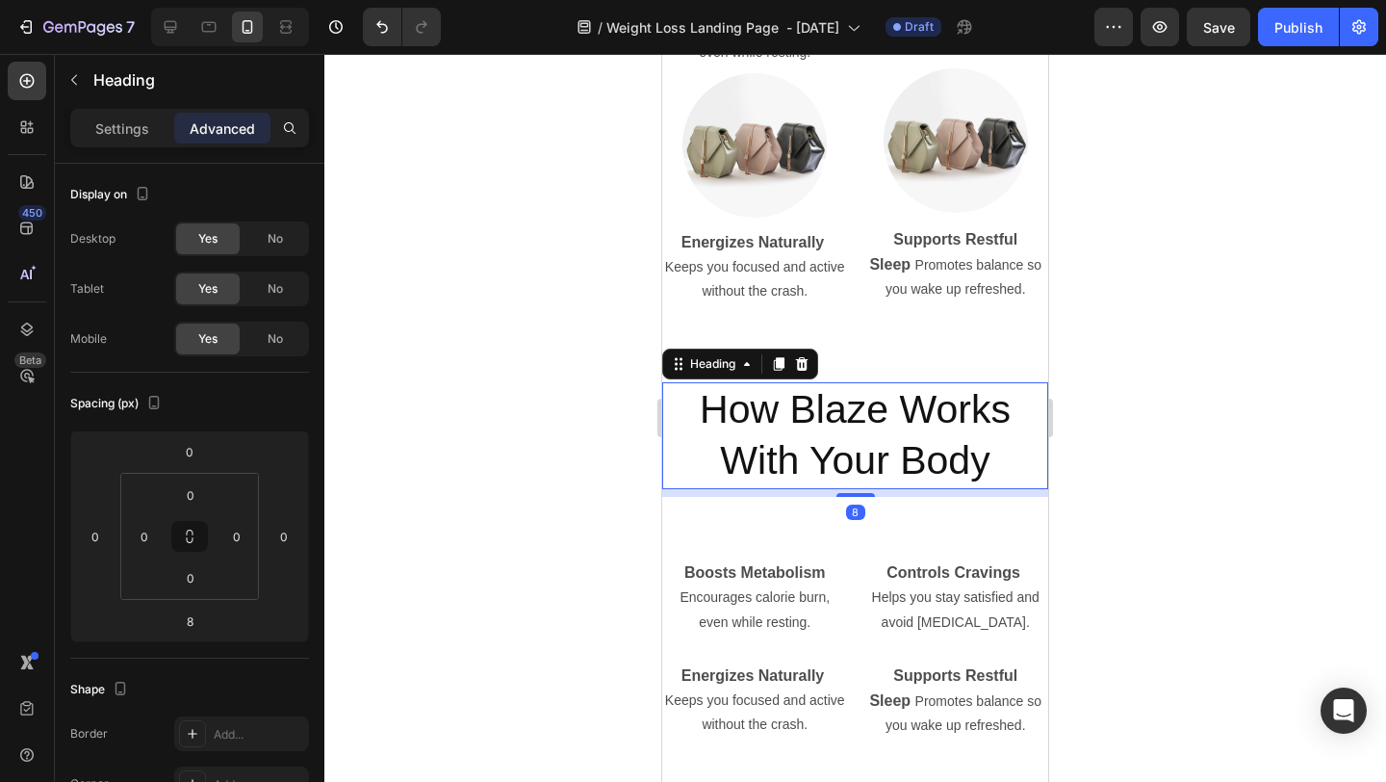
click at [1168, 282] on div at bounding box center [855, 418] width 1062 height 728
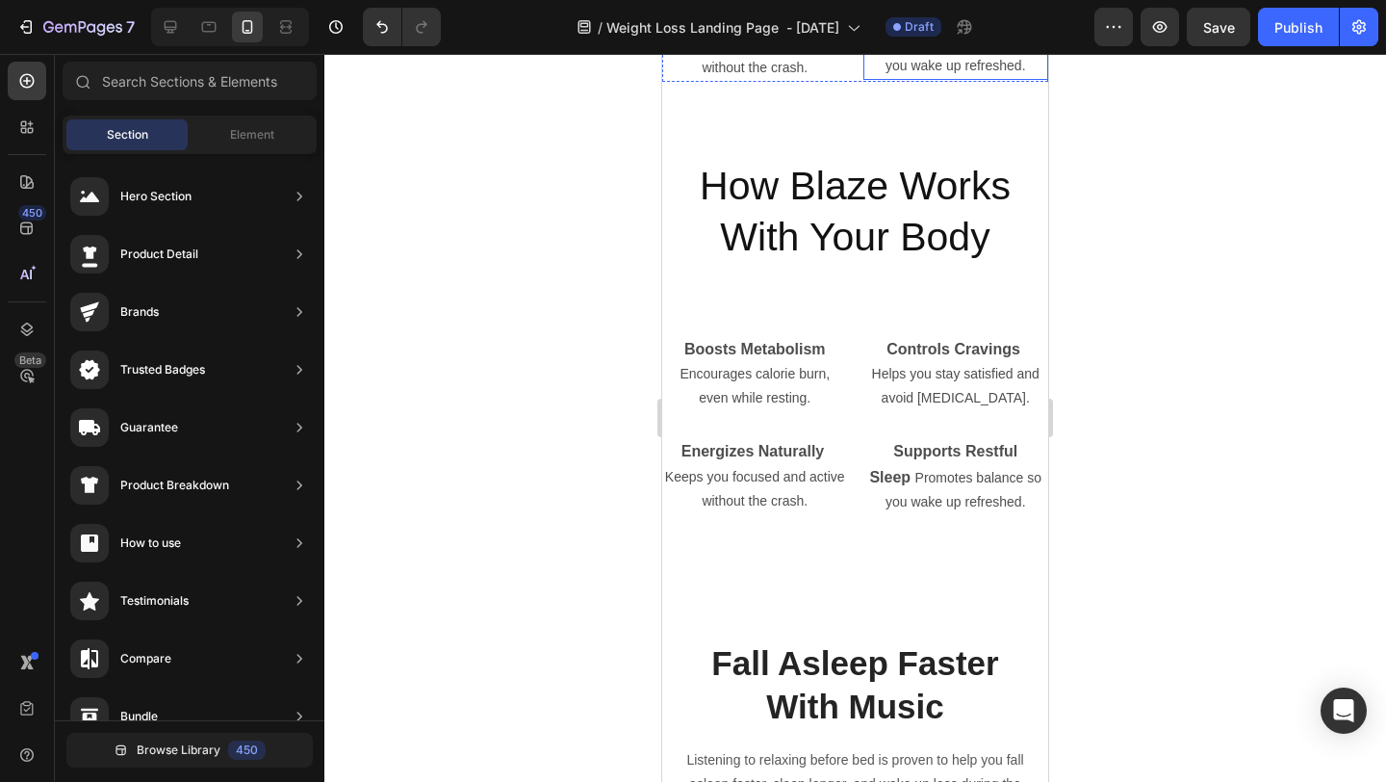
scroll to position [5312, 0]
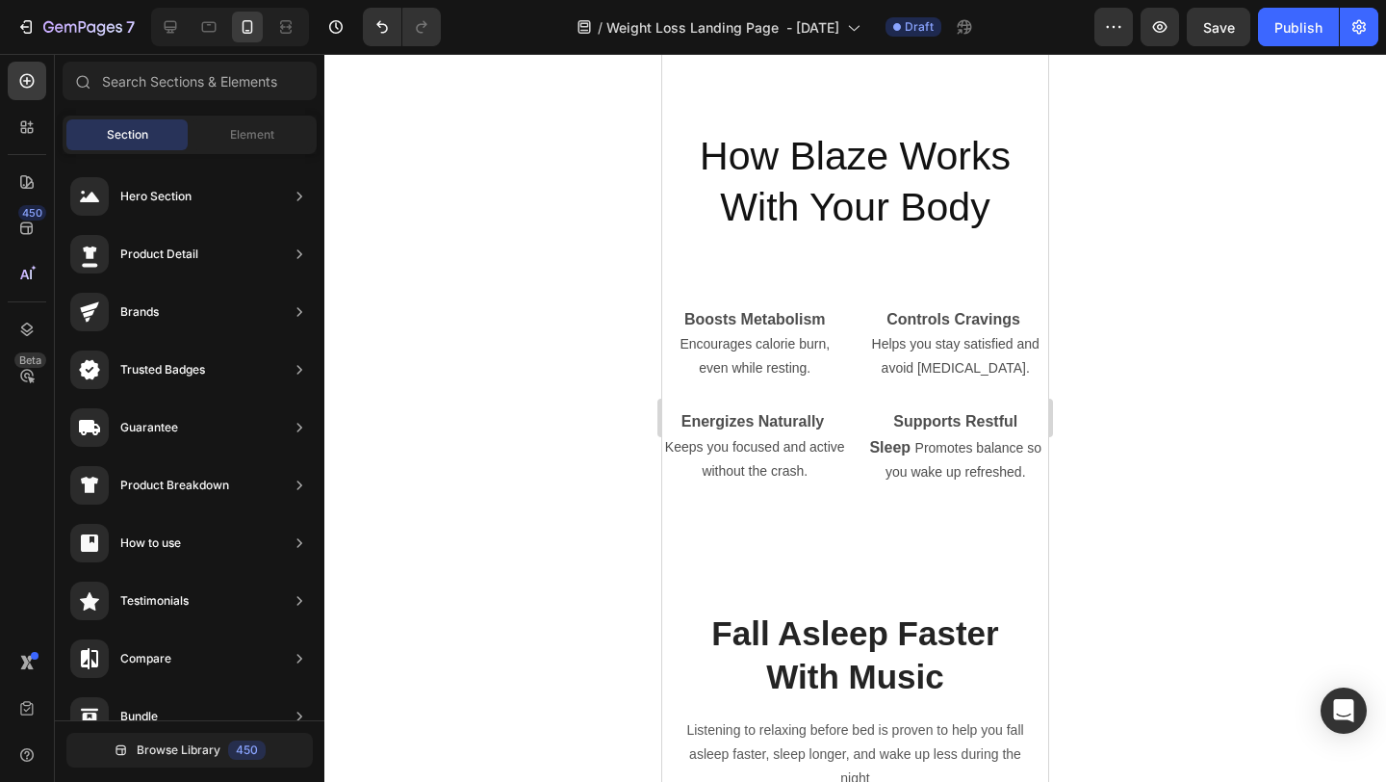
click at [1176, 388] on div at bounding box center [855, 418] width 1062 height 728
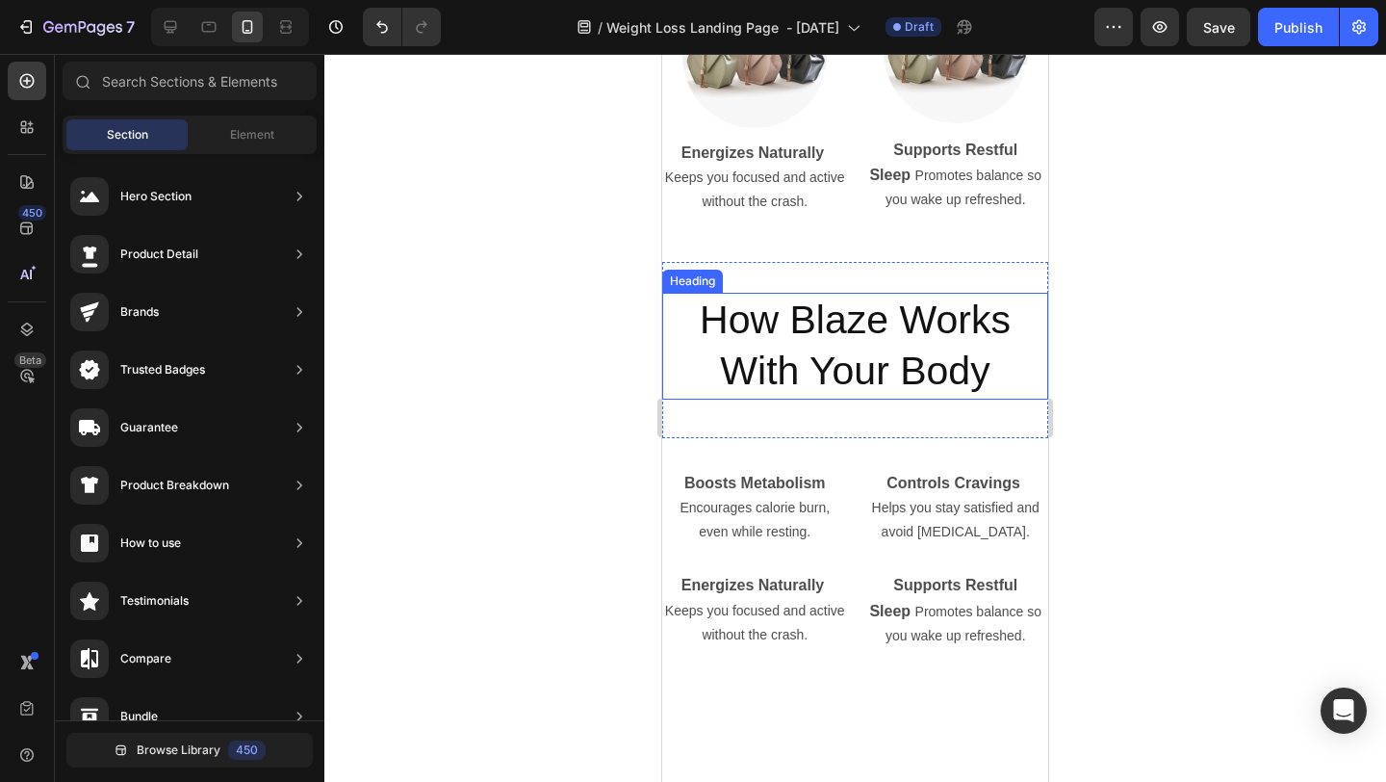
scroll to position [5211, 0]
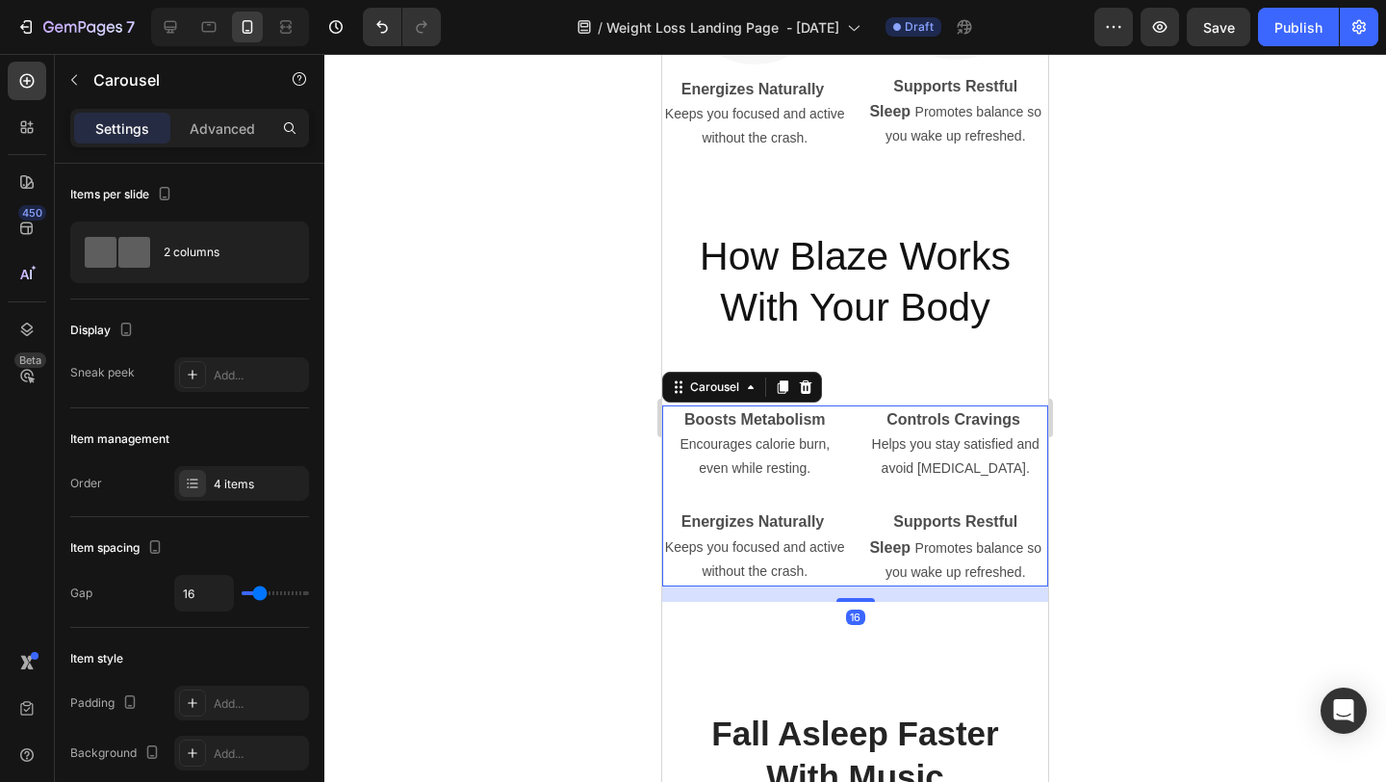
click at [859, 472] on div "Boosts Metabolism Encourages calorie burn, even while resting. Text Block Energ…" at bounding box center [855, 495] width 386 height 181
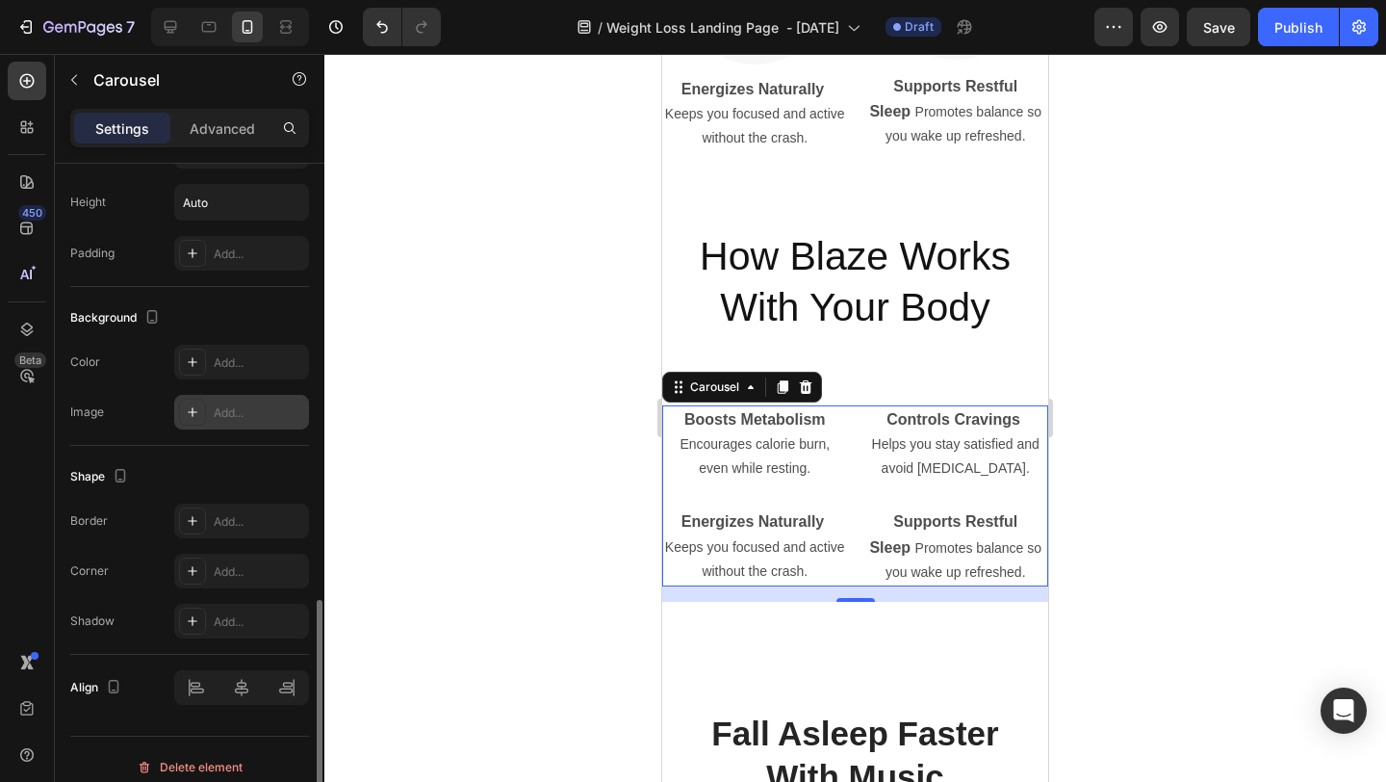
scroll to position [1212, 0]
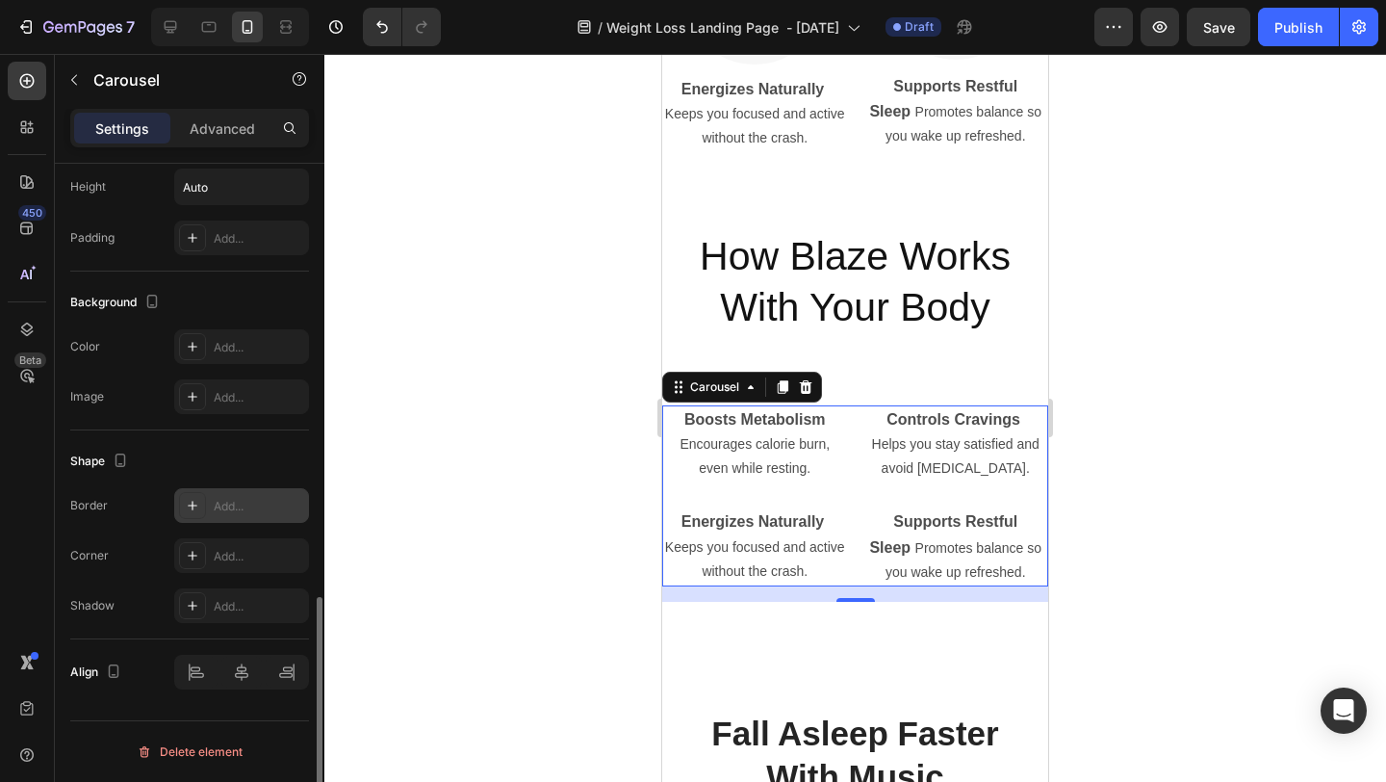
click at [188, 514] on div at bounding box center [192, 505] width 27 height 27
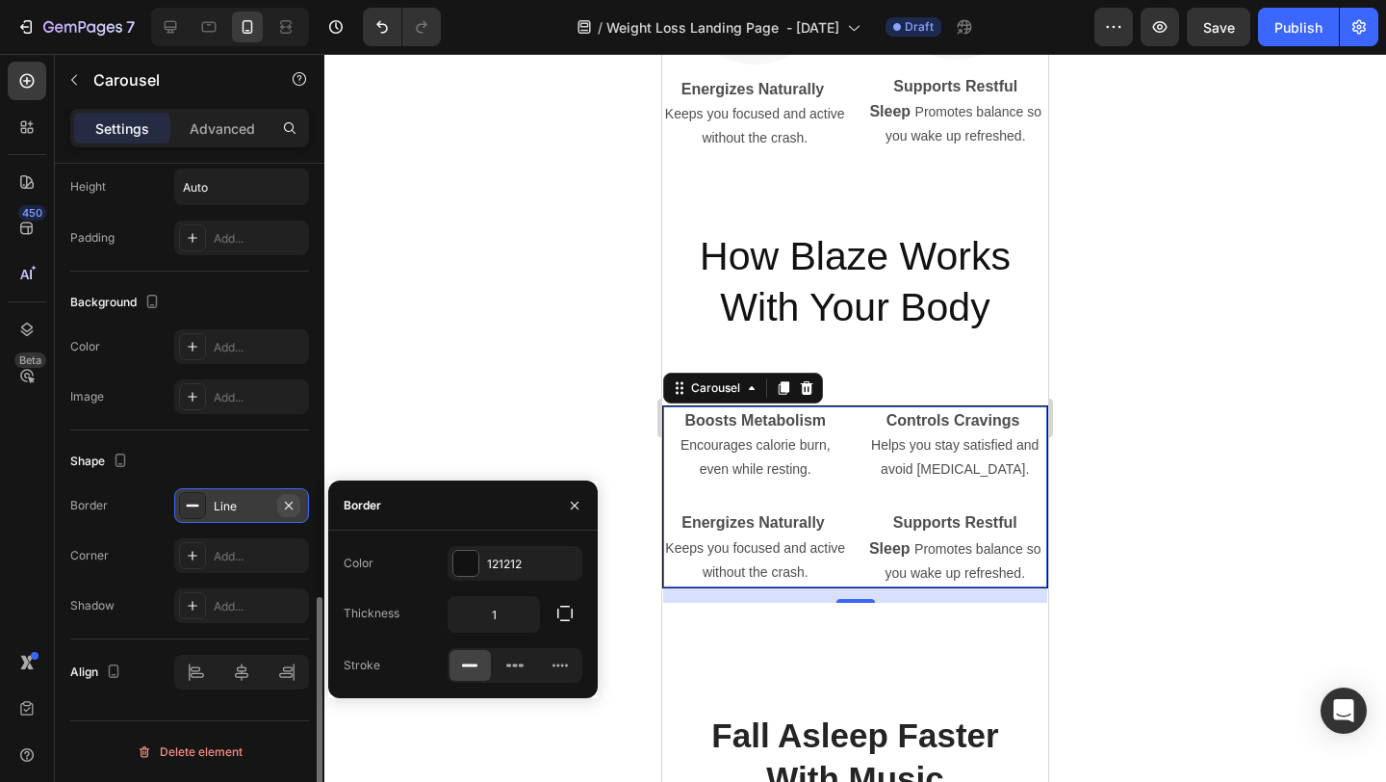
click at [294, 504] on icon "button" at bounding box center [288, 505] width 15 height 15
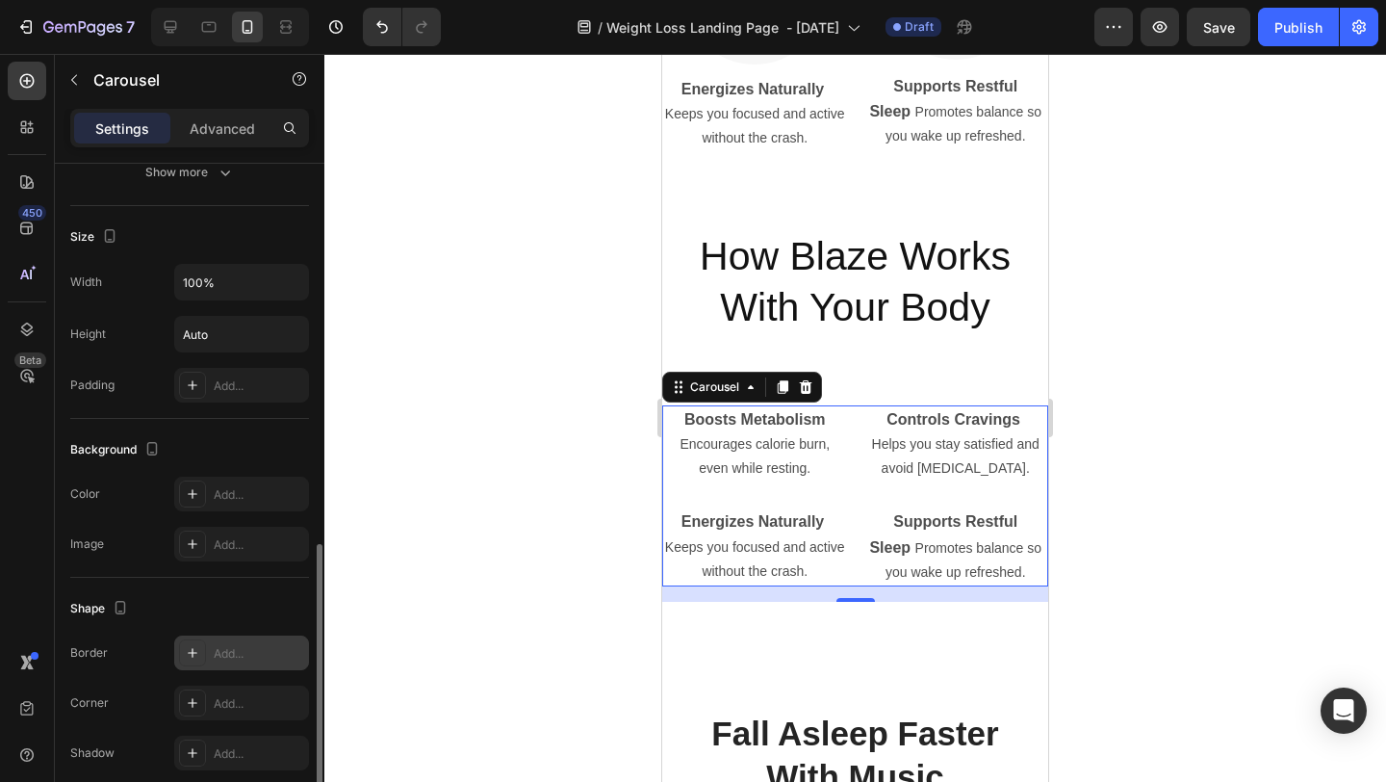
scroll to position [1054, 0]
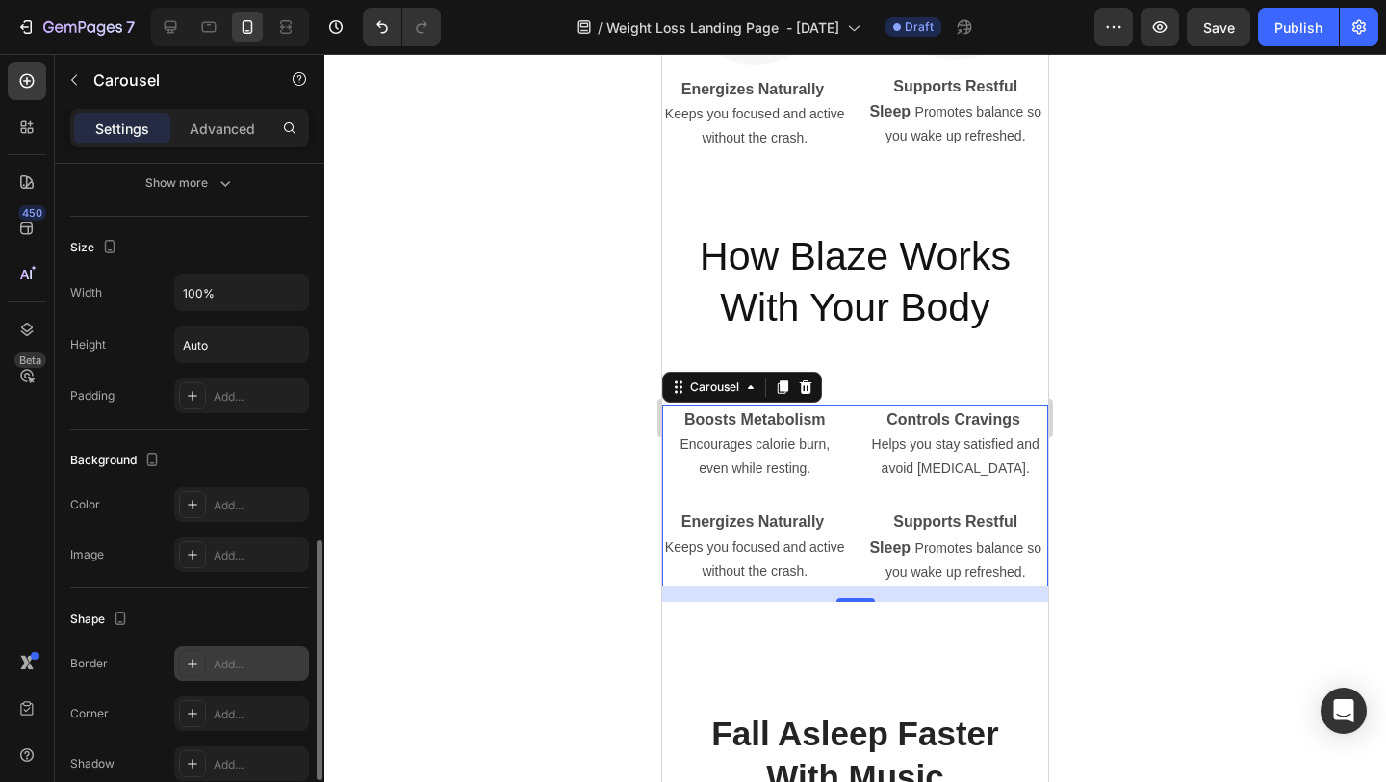
click at [1176, 409] on div at bounding box center [855, 418] width 1062 height 728
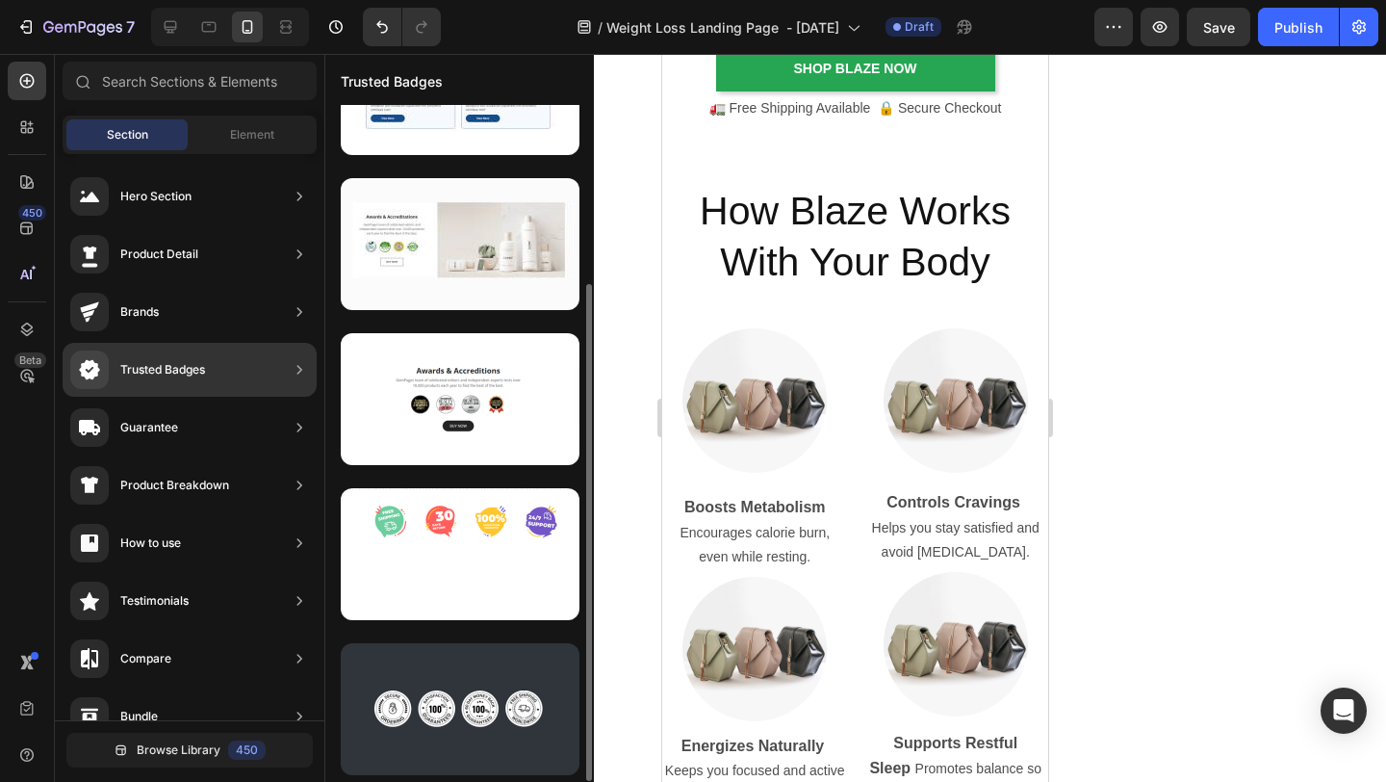
scroll to position [243, 0]
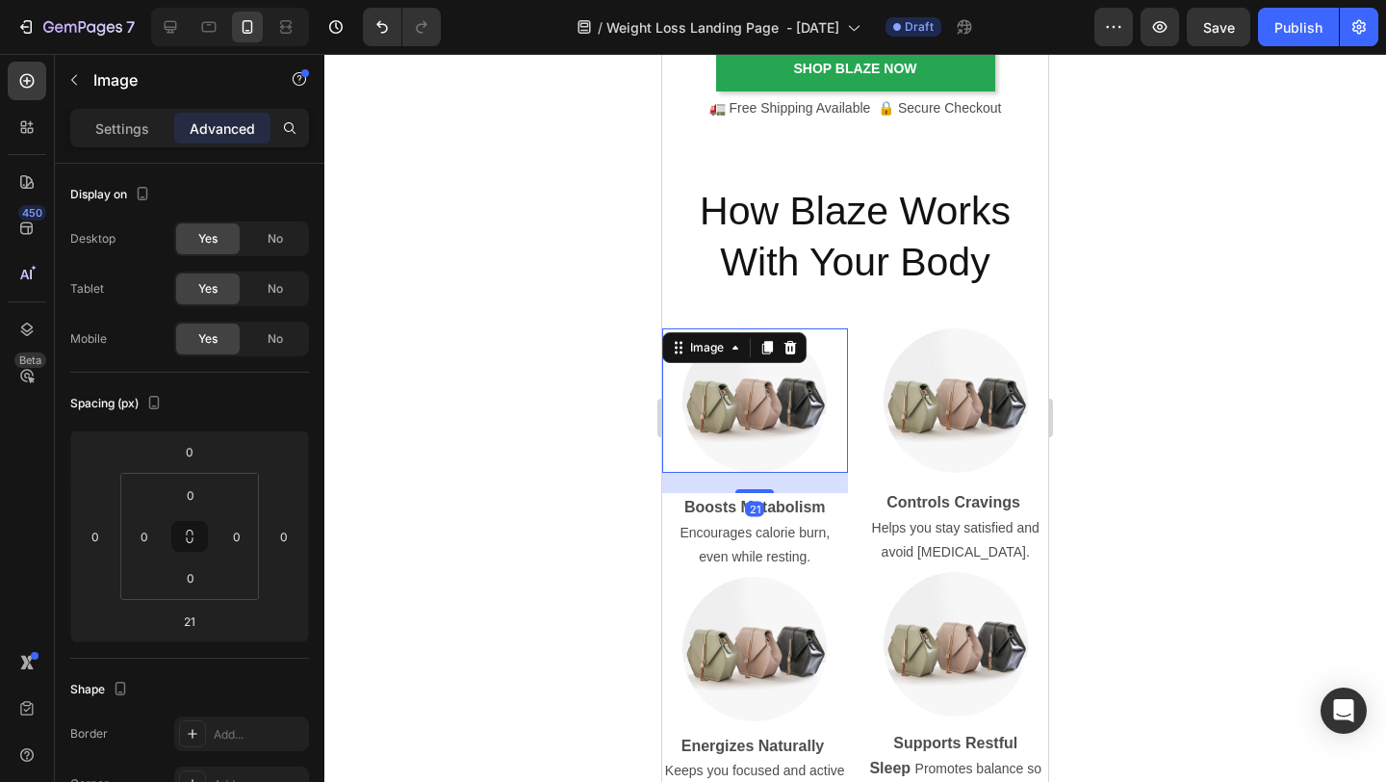
click at [797, 429] on img at bounding box center [755, 400] width 144 height 144
click at [131, 113] on div "Settings" at bounding box center [122, 128] width 96 height 31
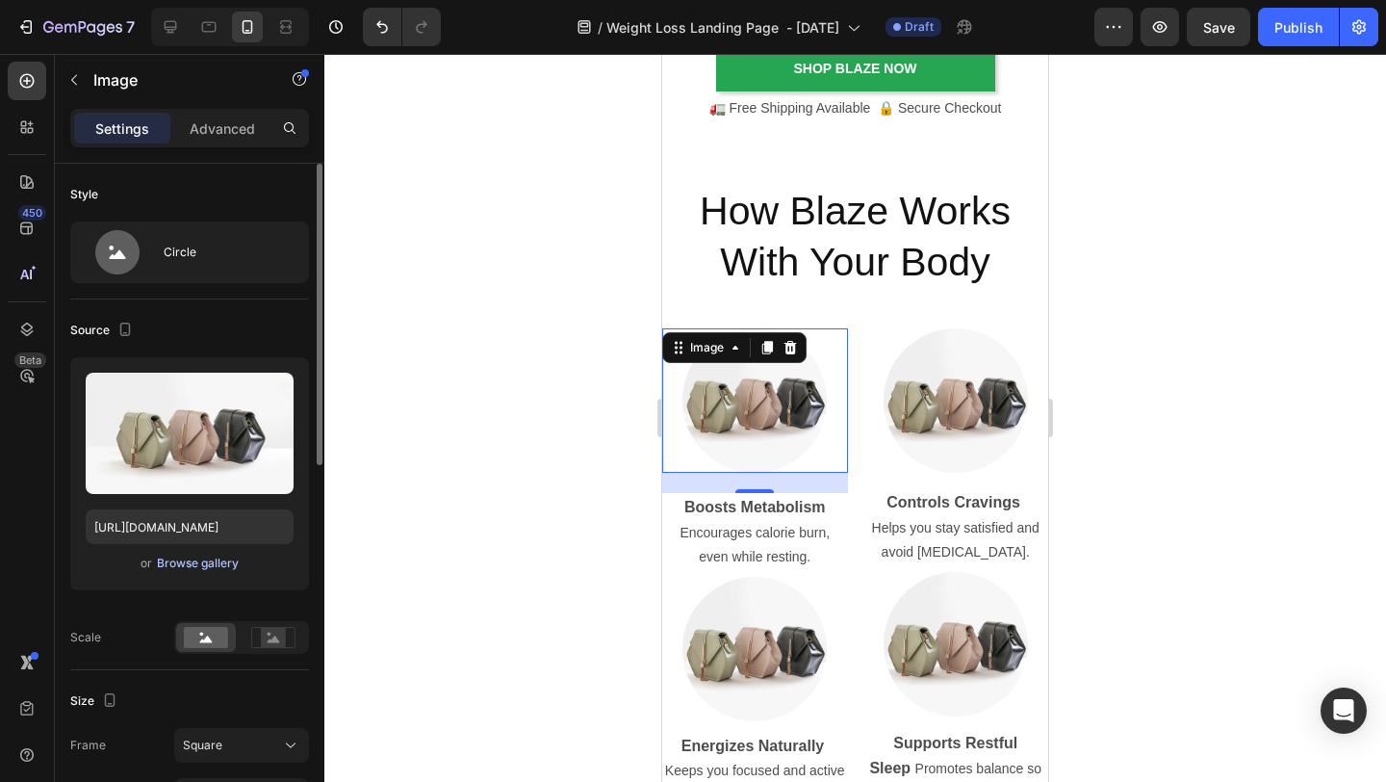
click at [223, 568] on div "Browse gallery" at bounding box center [198, 563] width 82 height 17
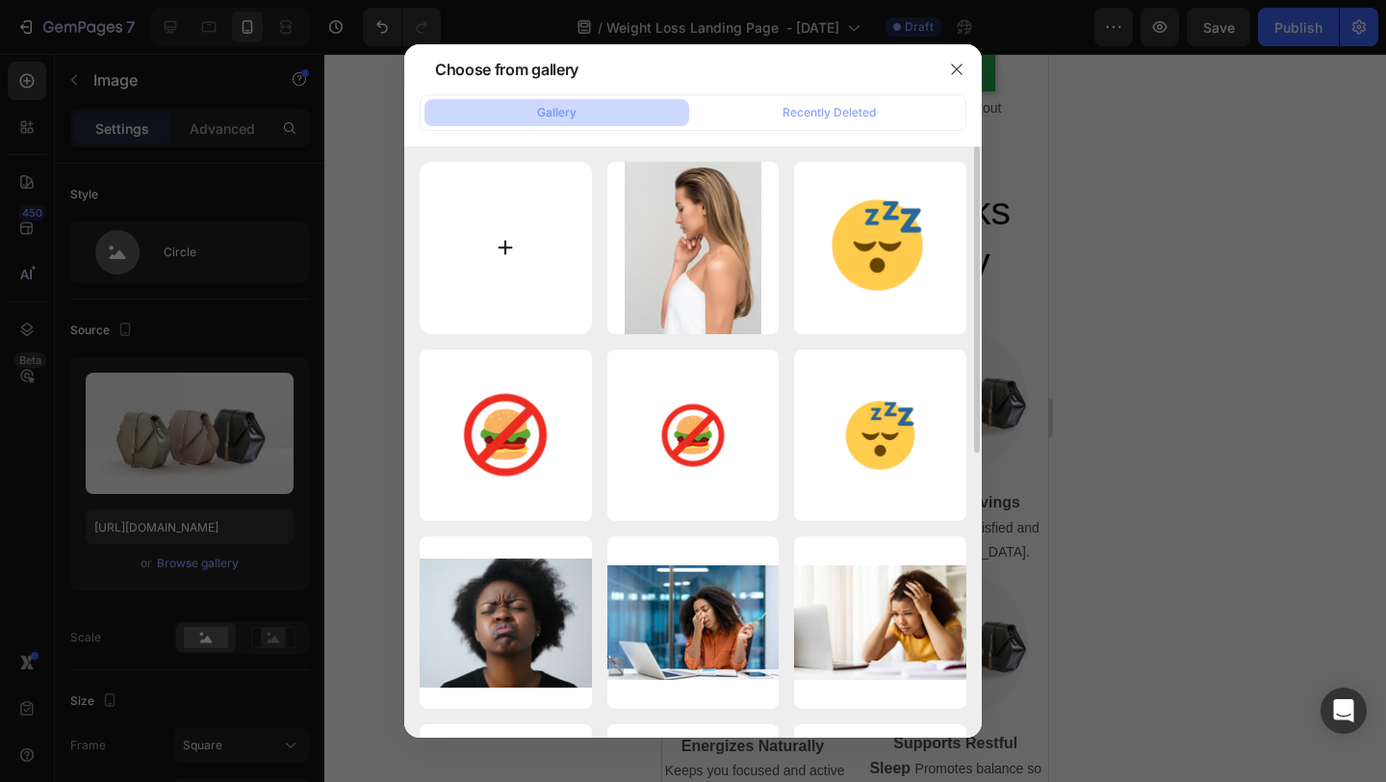
click at [521, 257] on input "file" at bounding box center [506, 248] width 172 height 172
type input "C:\fakepath\jogger.png"
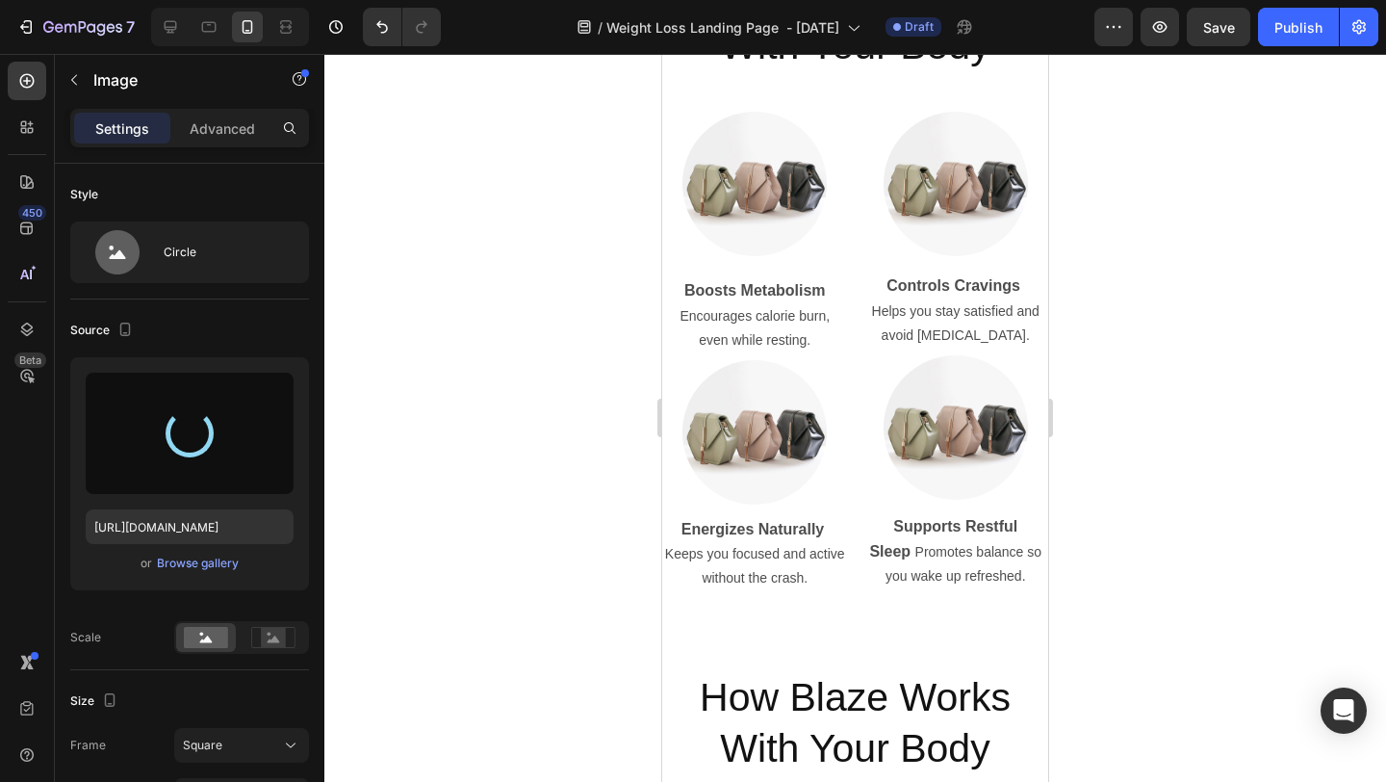
scroll to position [4655, 0]
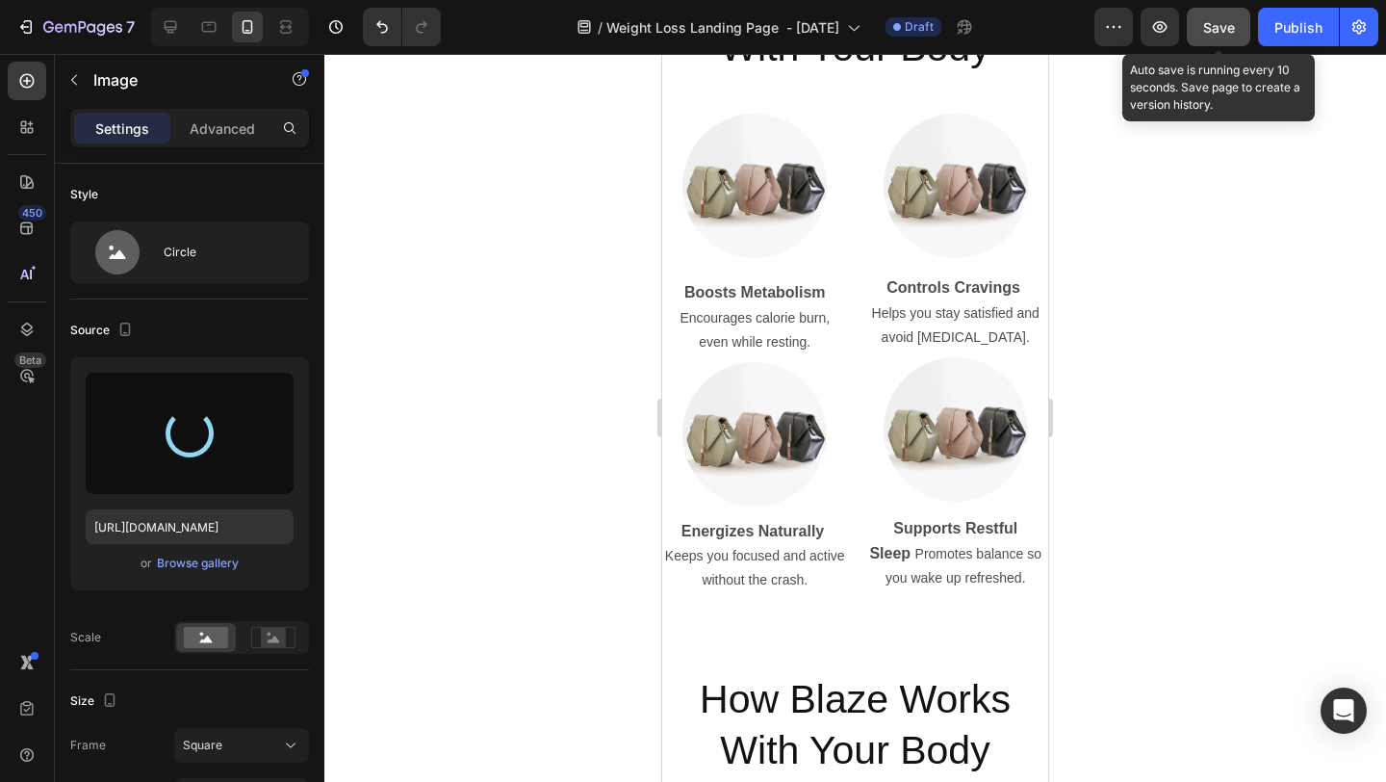
click at [1176, 34] on span "Save" at bounding box center [1219, 27] width 32 height 16
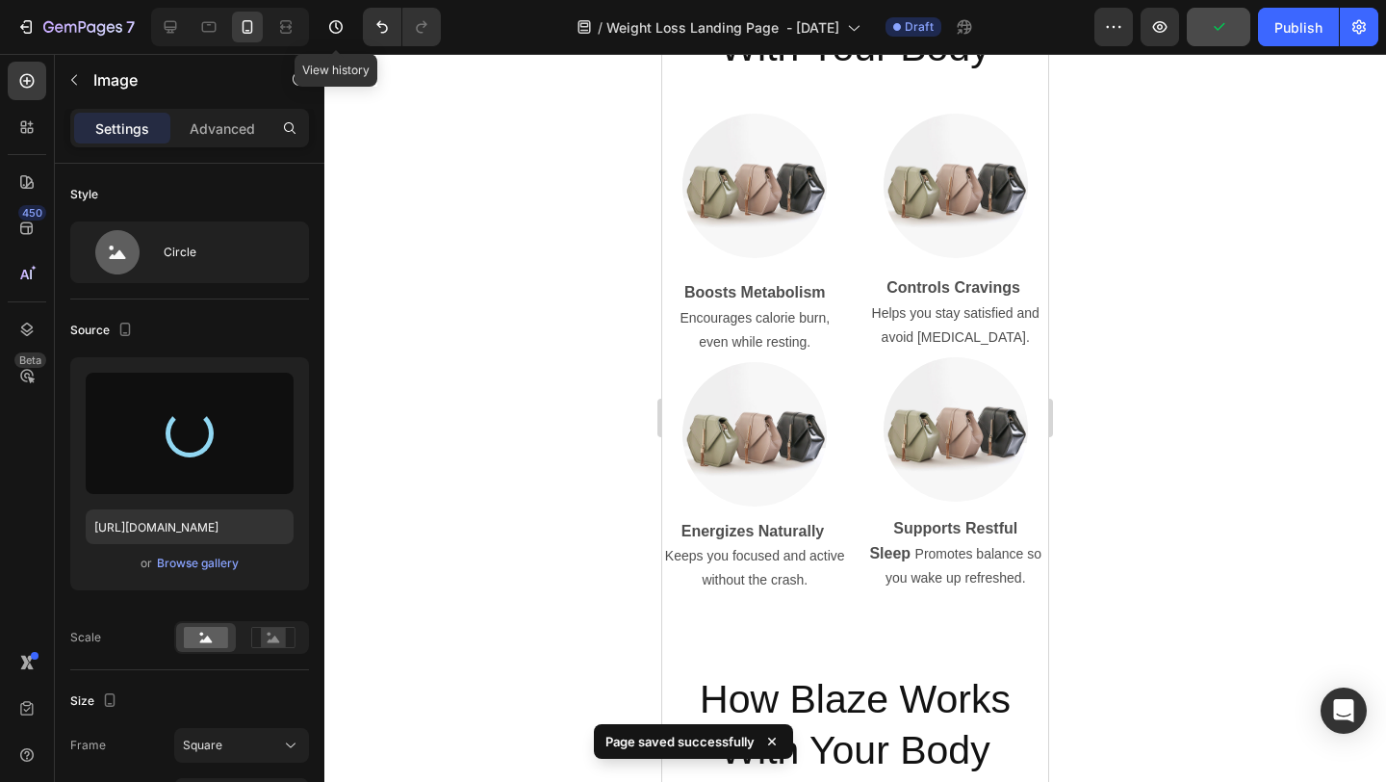
type input "https://cdn.shopify.com/s/files/1/0615/9777/8174/files/gempages_579372097344635…"
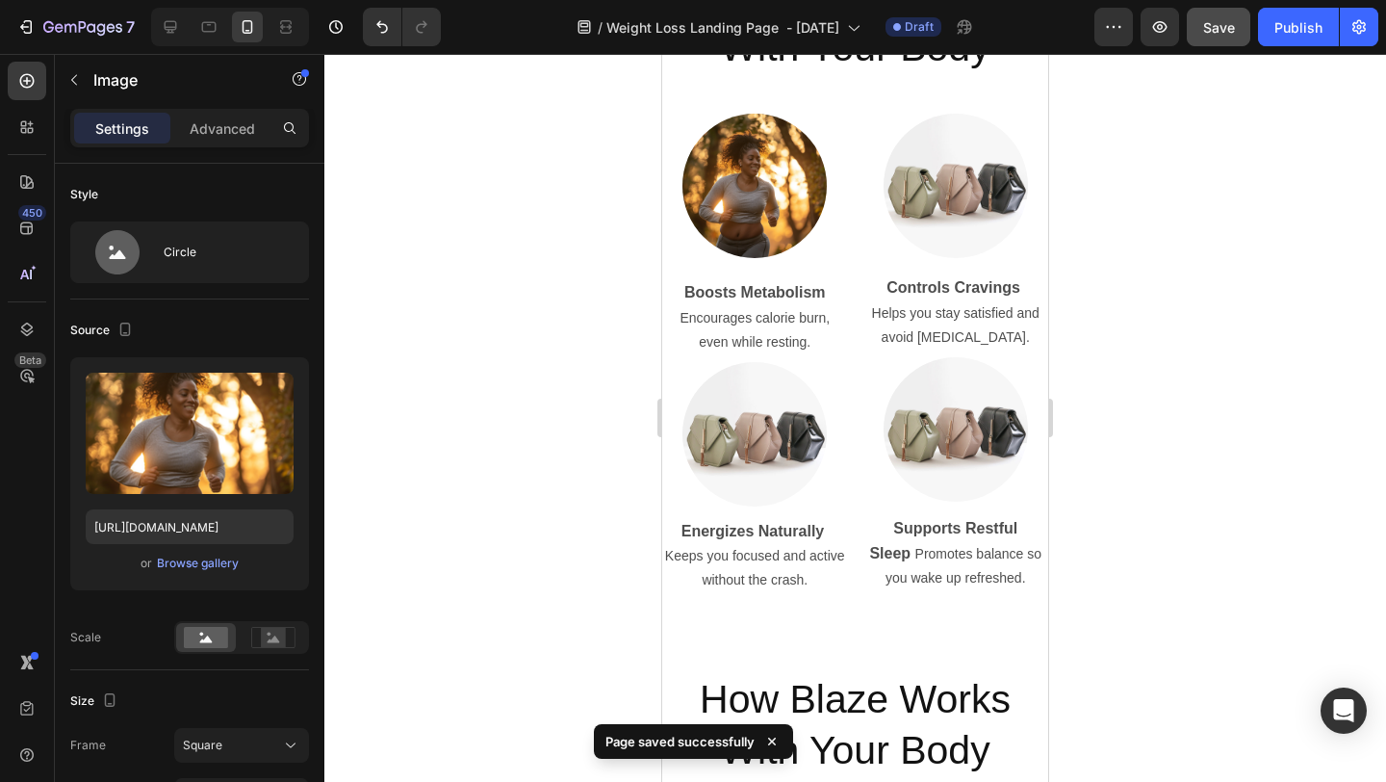
click at [1176, 335] on div at bounding box center [855, 418] width 1062 height 728
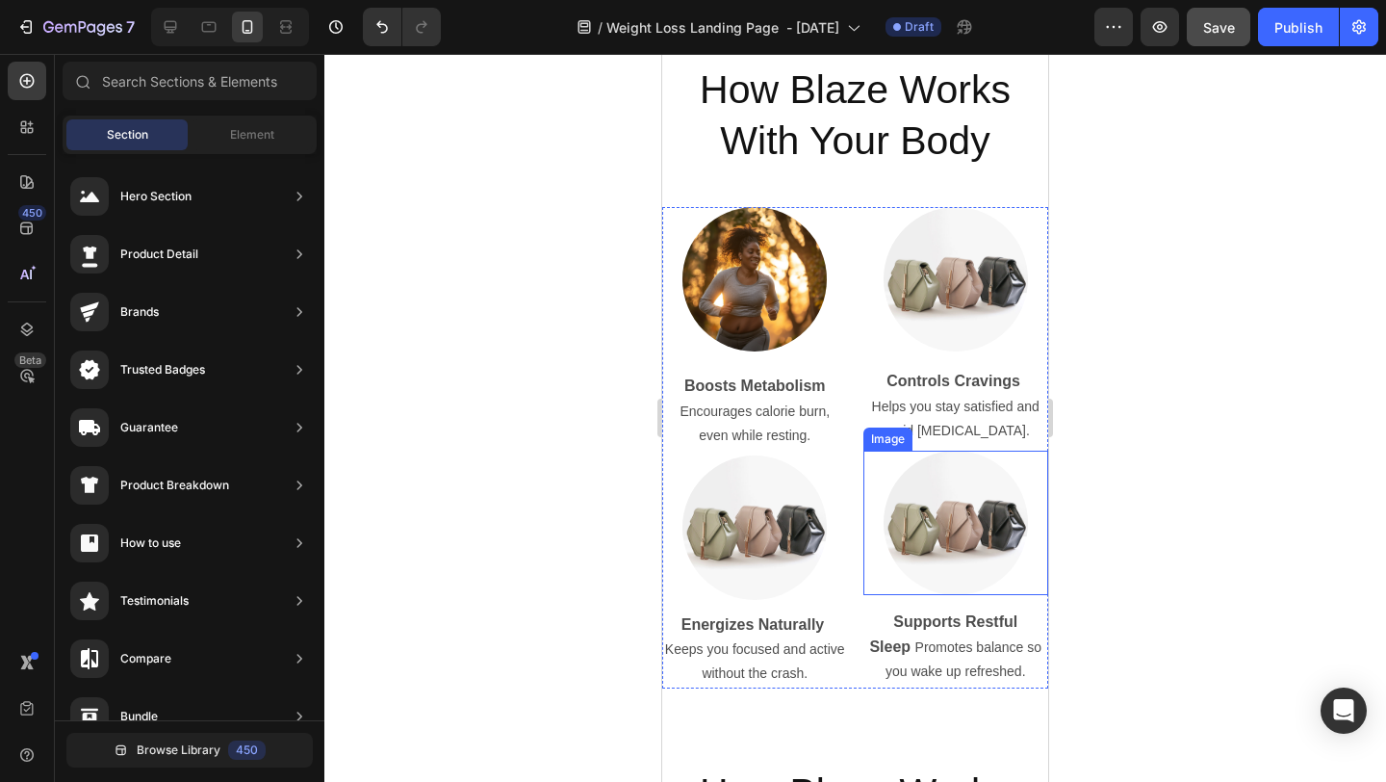
scroll to position [4554, 0]
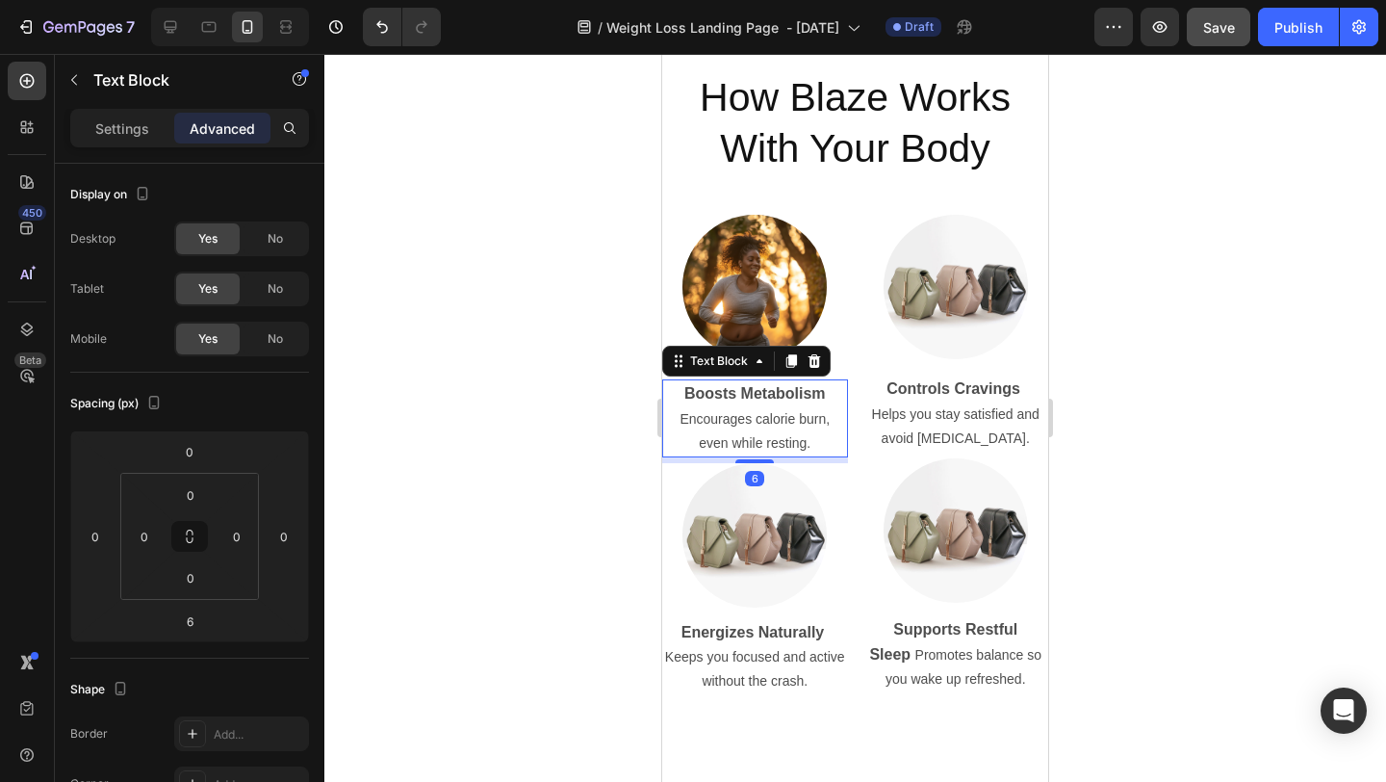
click at [768, 435] on p "Encourages calorie burn, even while resting." at bounding box center [755, 431] width 182 height 48
click at [755, 461] on div at bounding box center [755, 463] width 39 height 6
type input "9"
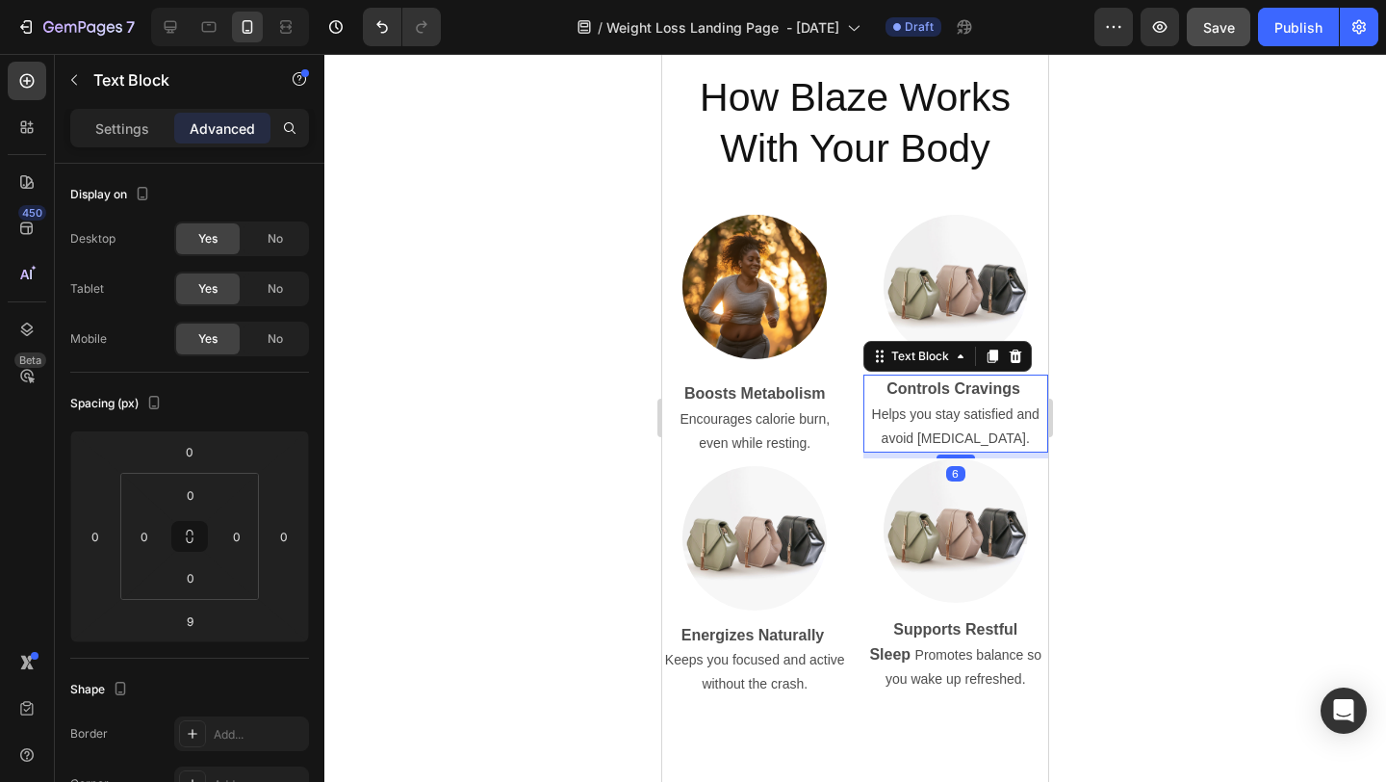
click at [963, 436] on p "Helps you stay satisfied and avoid overeating." at bounding box center [957, 426] width 182 height 48
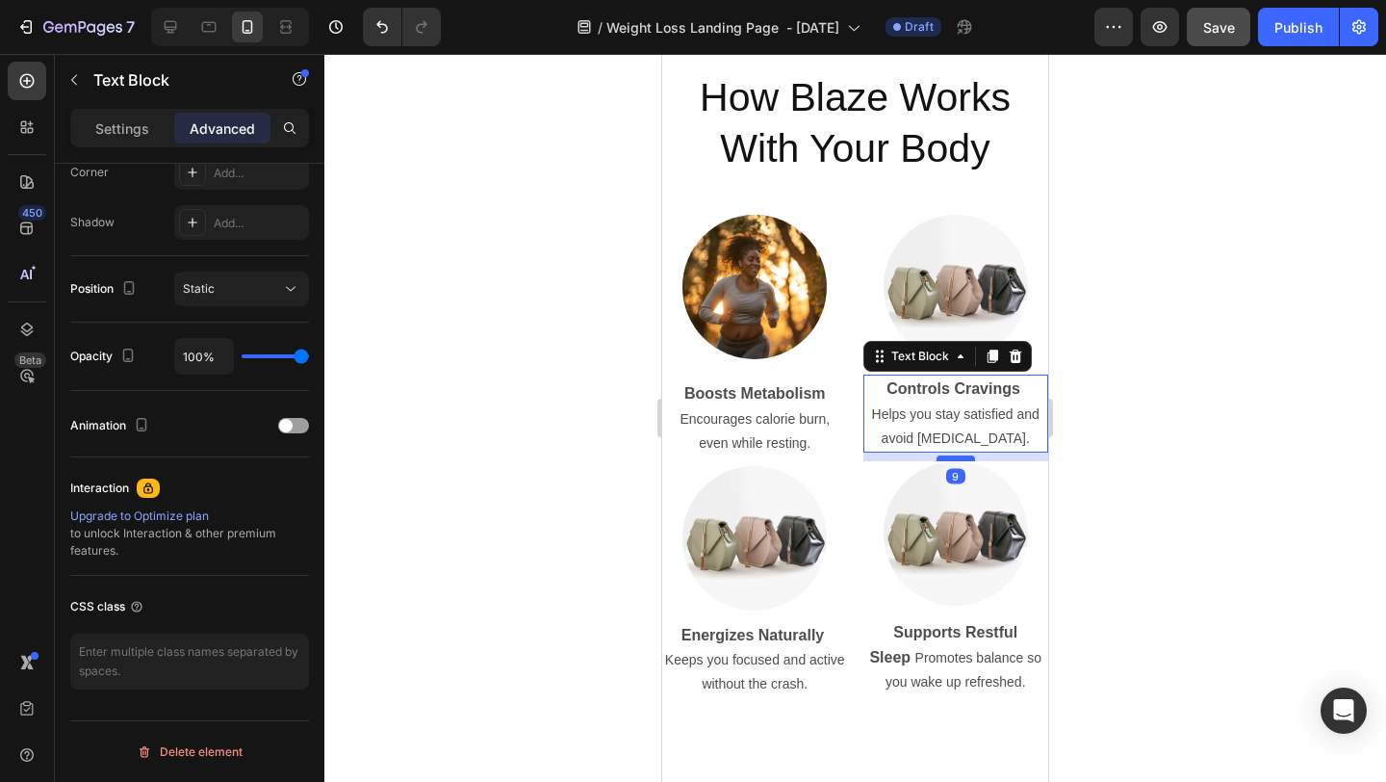
click at [963, 458] on div at bounding box center [956, 458] width 39 height 6
type input "9"
click at [1176, 429] on div at bounding box center [855, 418] width 1062 height 728
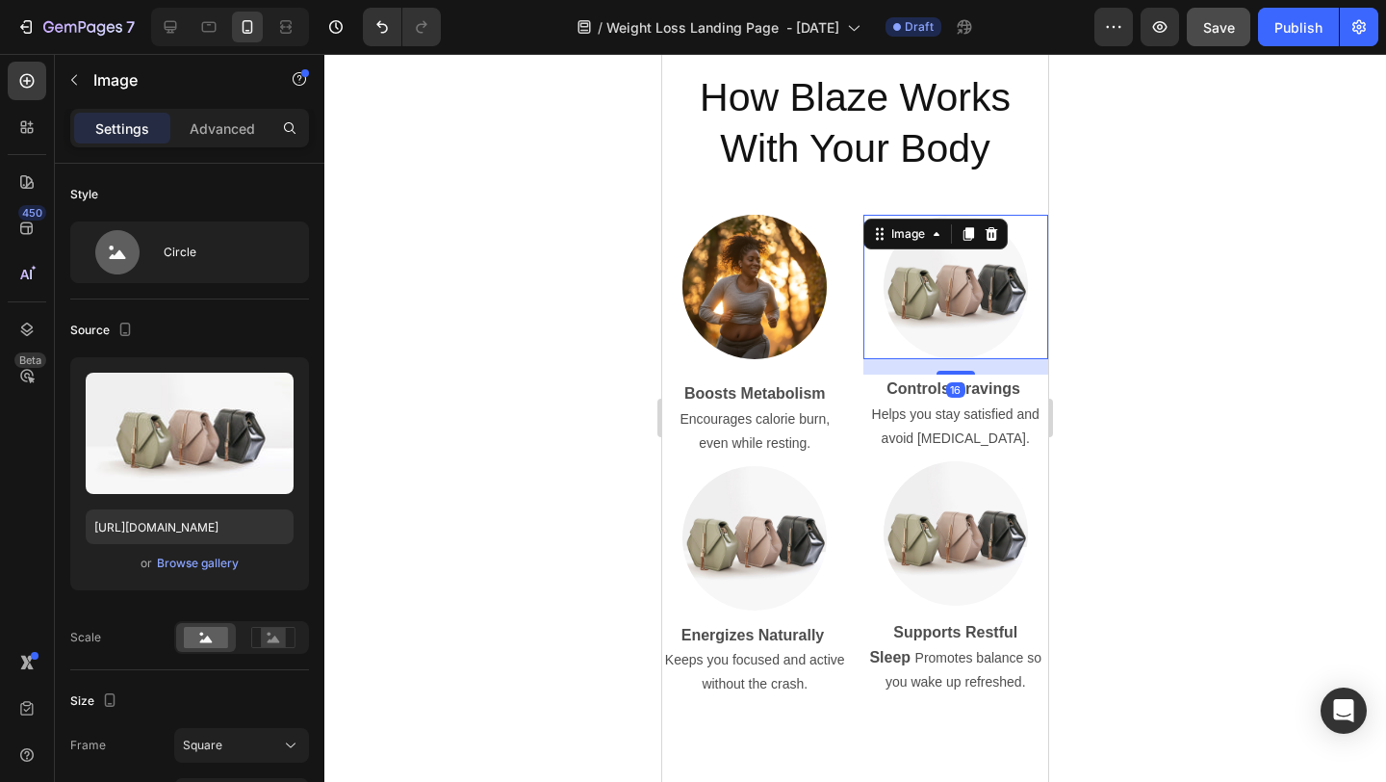
click at [952, 329] on img at bounding box center [956, 287] width 144 height 144
click at [171, 559] on div "Browse gallery" at bounding box center [198, 563] width 82 height 17
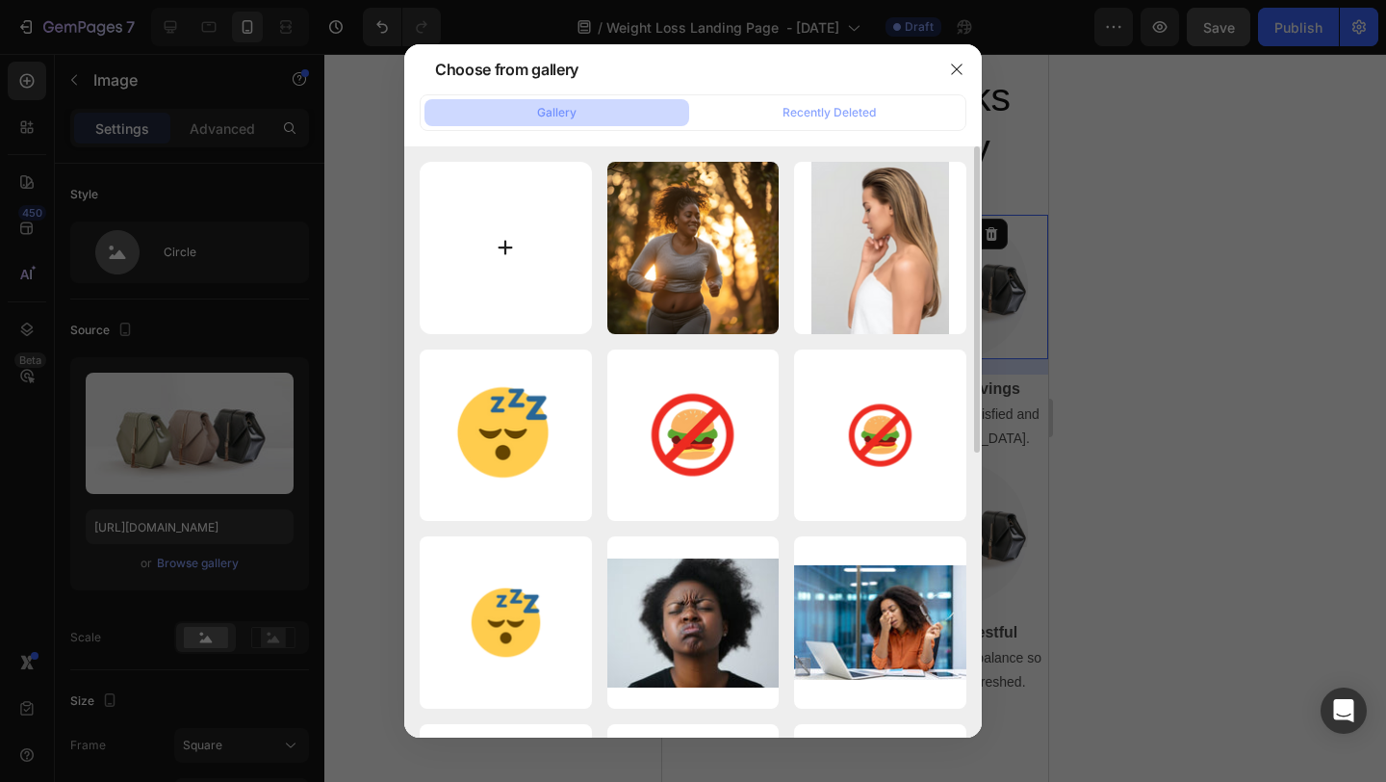
click at [511, 236] on input "file" at bounding box center [506, 248] width 172 height 172
type input "C:\fakepath\satisfied.png"
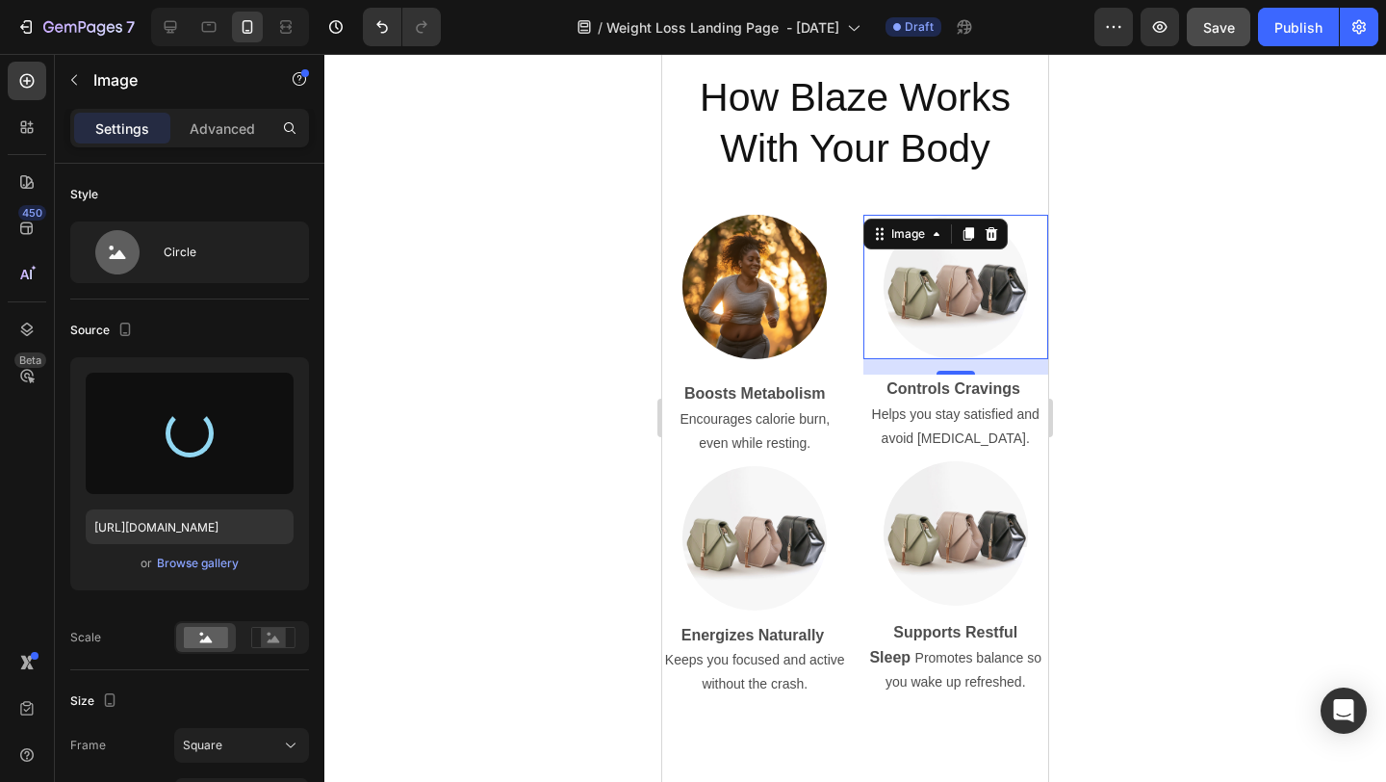
type input "https://cdn.shopify.com/s/files/1/0615/9777/8174/files/gempages_579372097344635…"
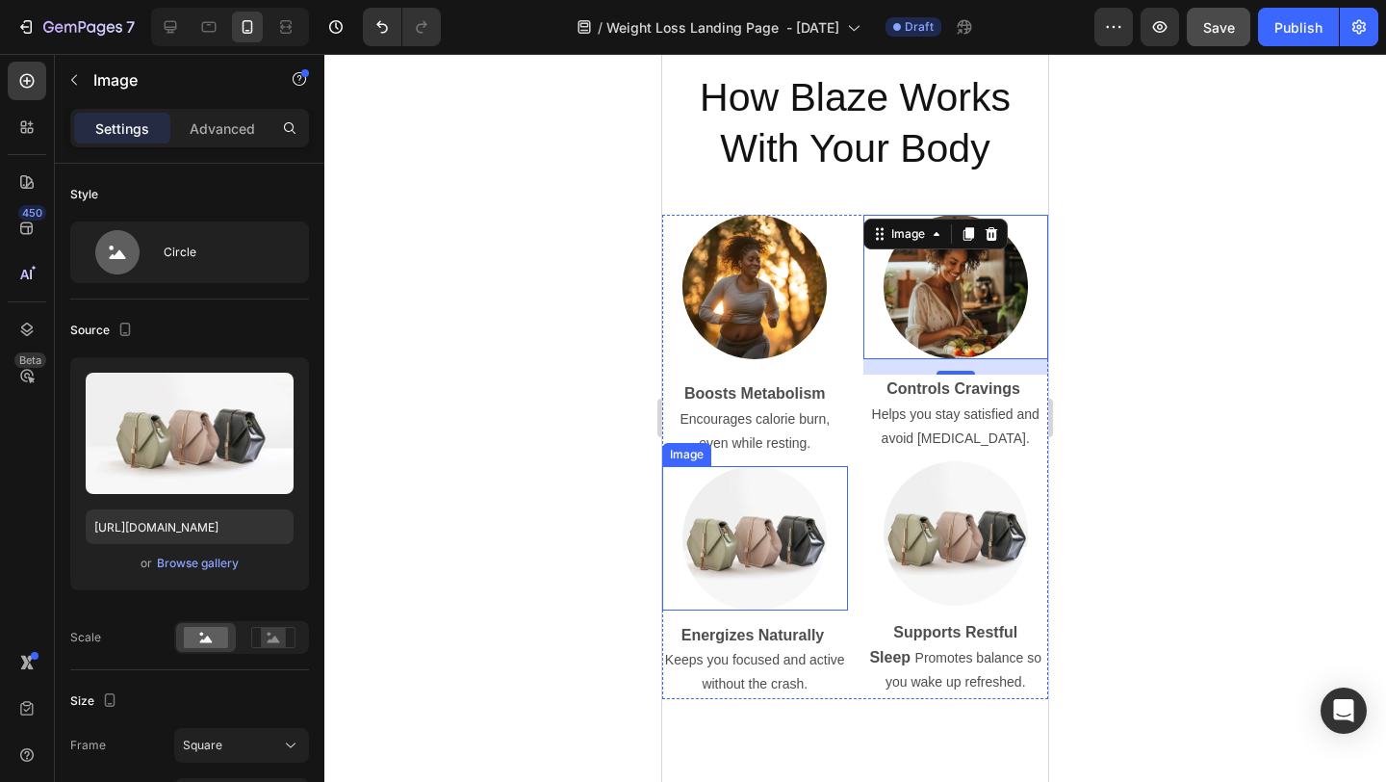
click at [769, 585] on img at bounding box center [755, 538] width 144 height 144
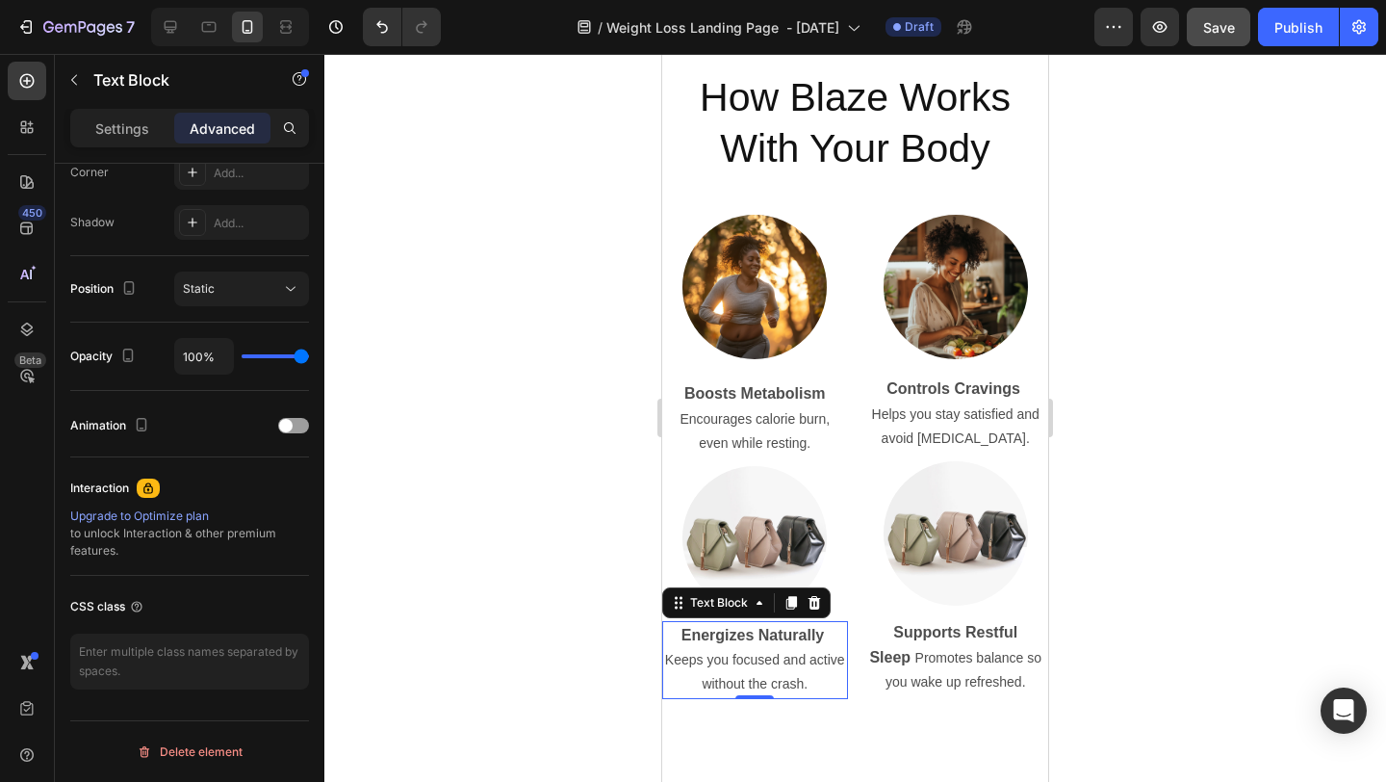
click at [757, 606] on p "Keeps you focused and active without the crash." at bounding box center [755, 672] width 182 height 48
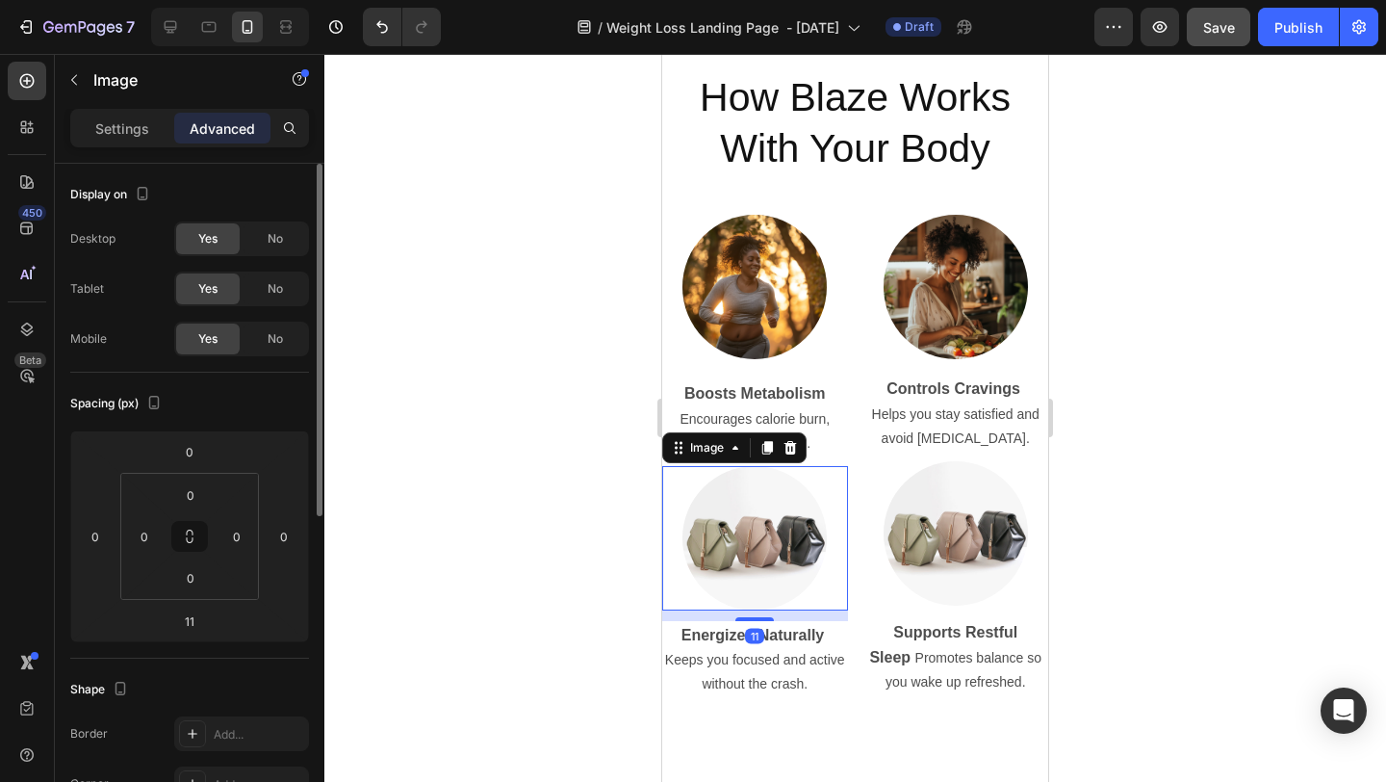
click at [787, 528] on img at bounding box center [755, 538] width 144 height 144
click at [96, 118] on p "Settings" at bounding box center [122, 128] width 54 height 20
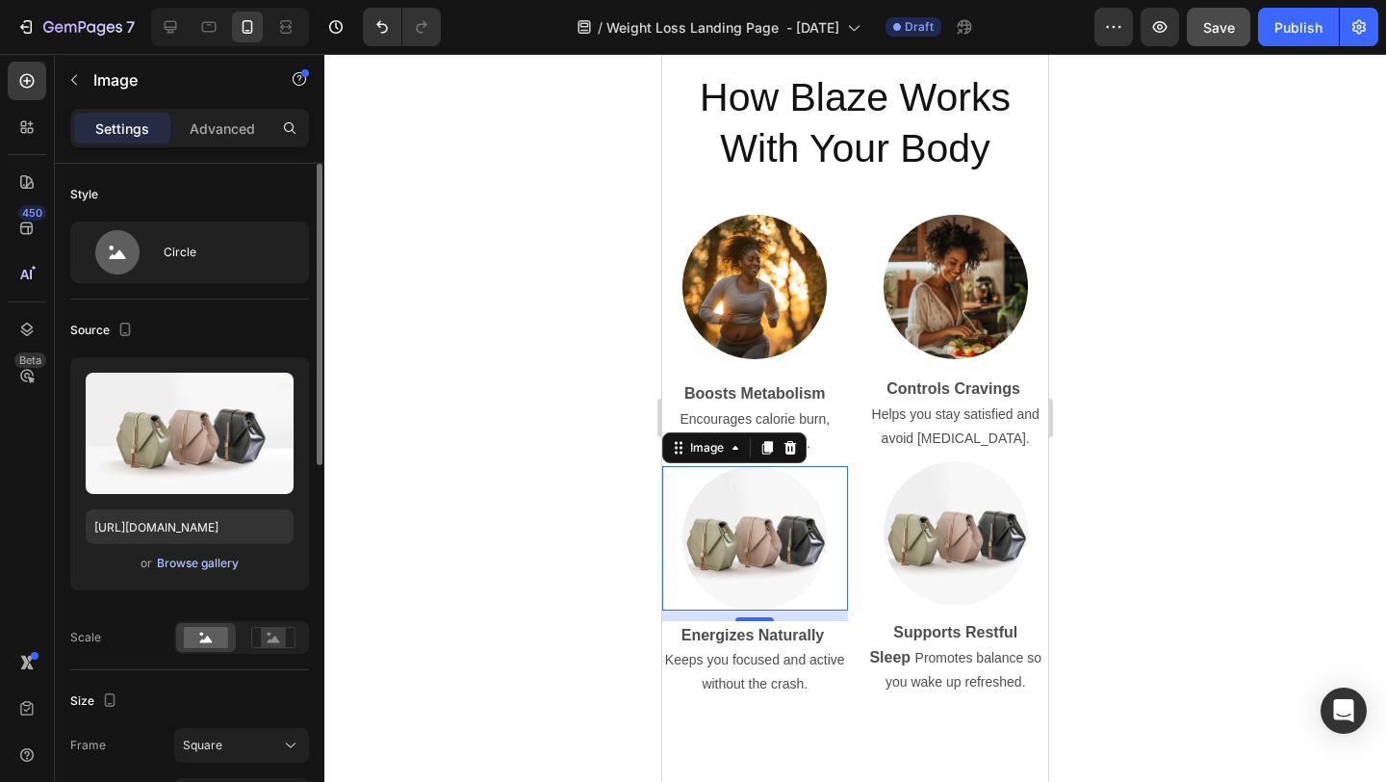
click at [194, 564] on div "Browse gallery" at bounding box center [198, 563] width 82 height 17
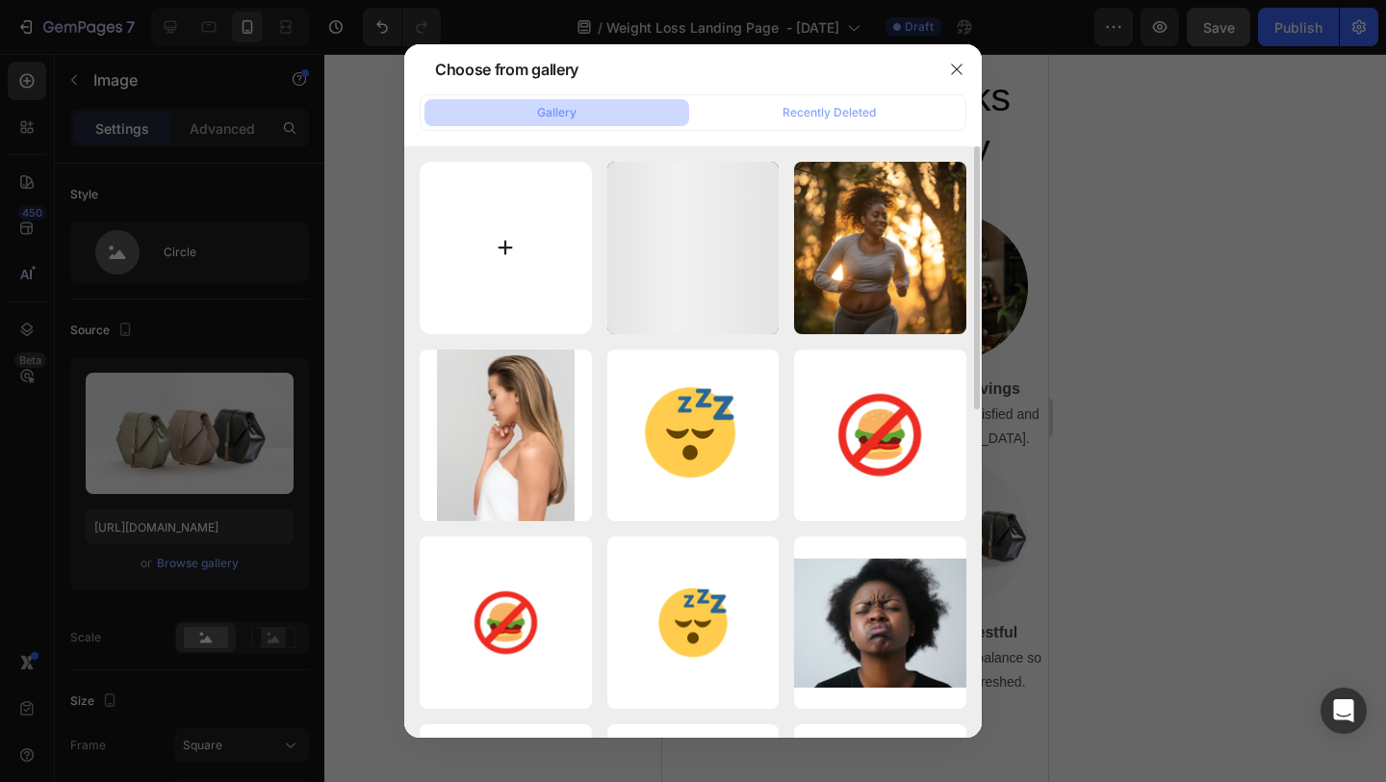
click at [517, 257] on input "file" at bounding box center [506, 248] width 172 height 172
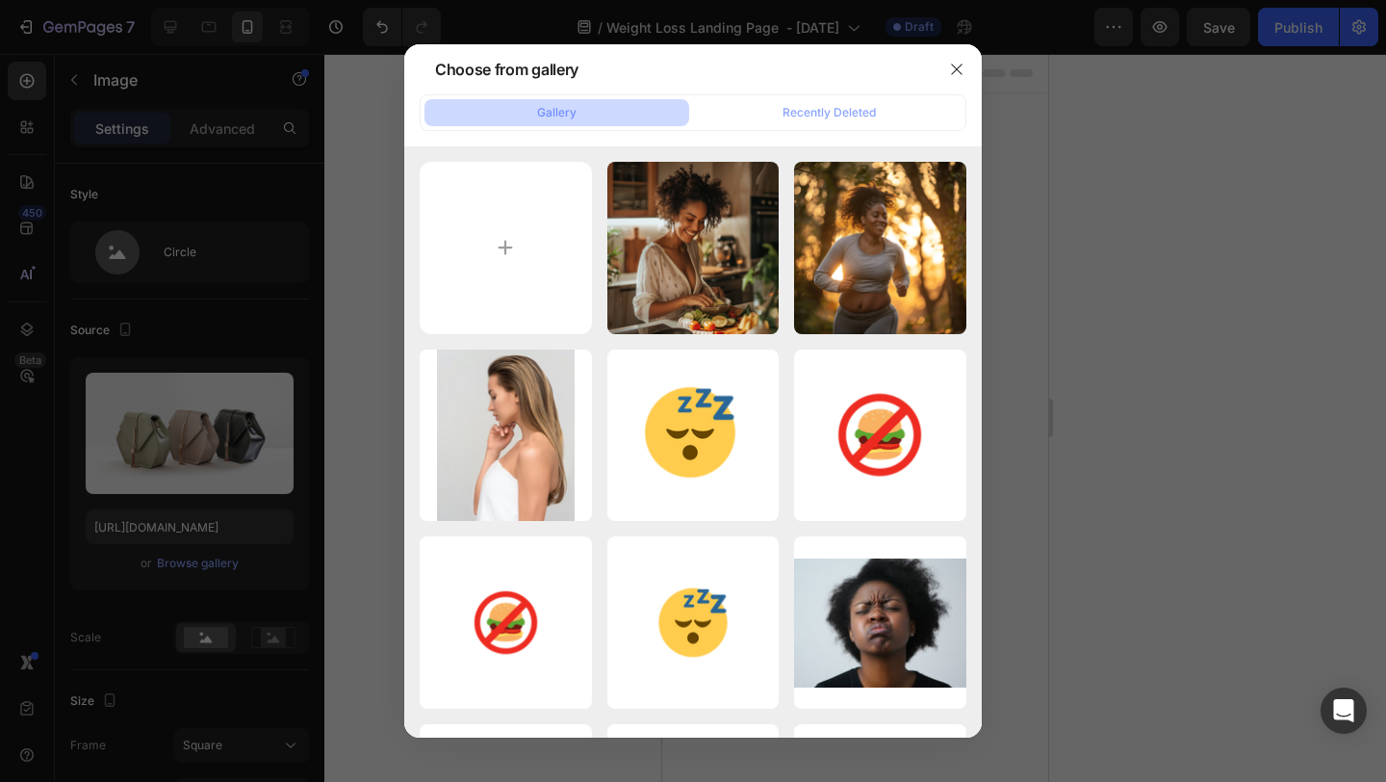
scroll to position [4554, 0]
type input "C:\fakepath\energy.png"
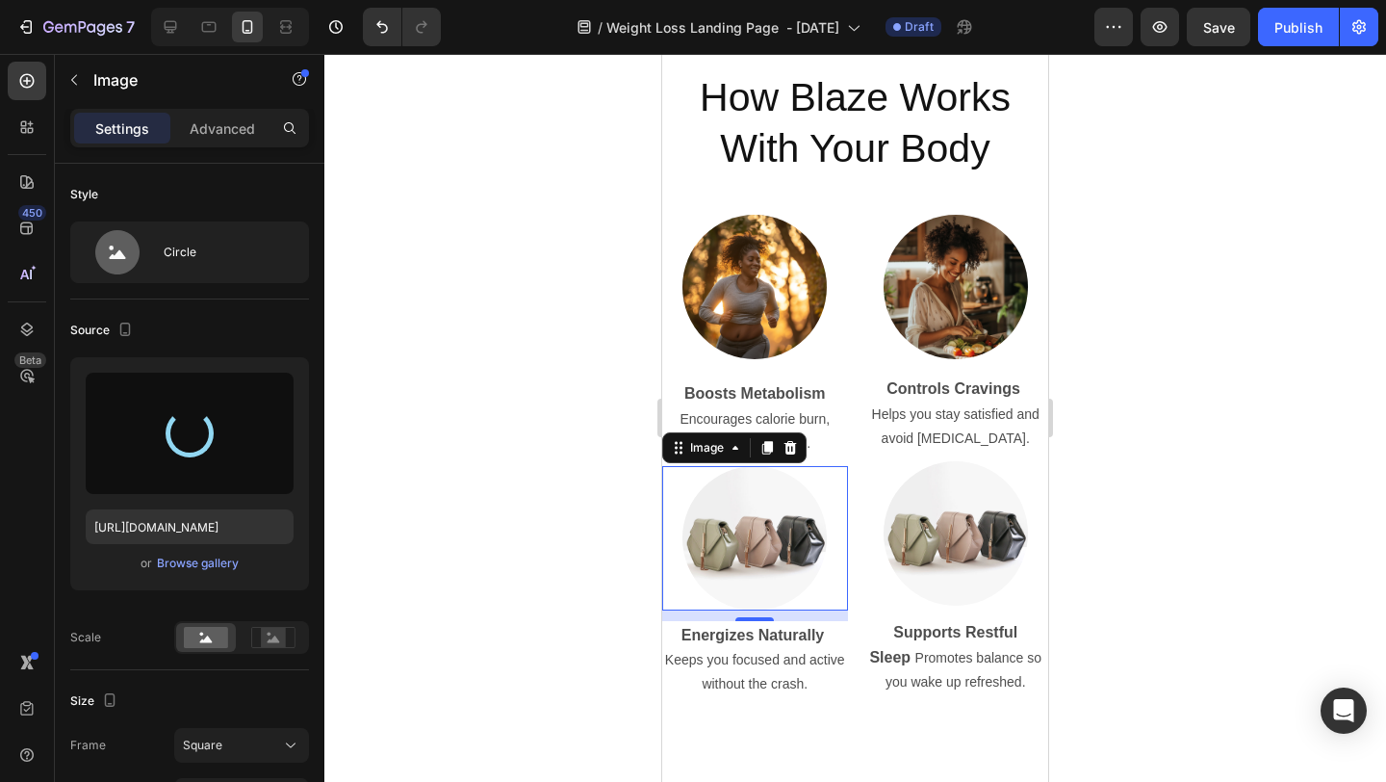
type input "[URL][DOMAIN_NAME]"
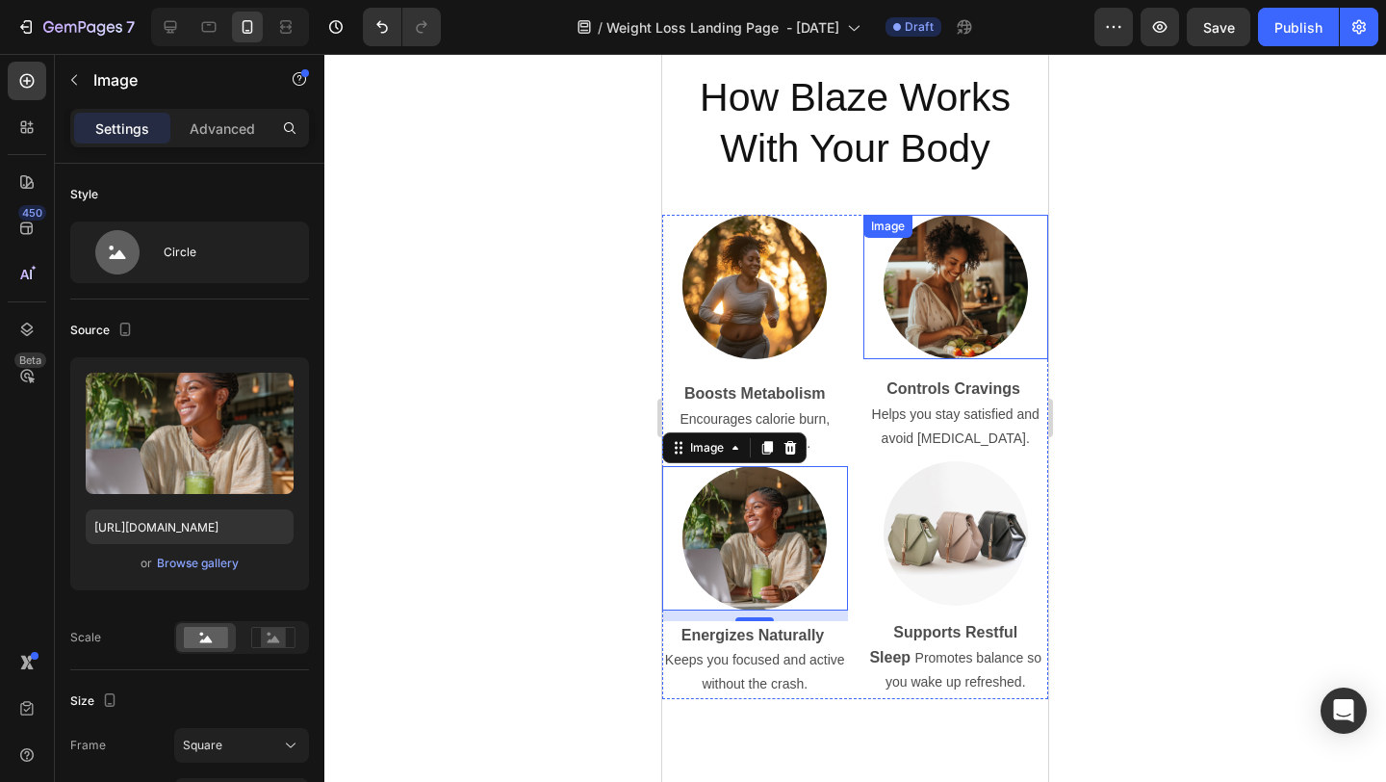
click at [1291, 278] on div at bounding box center [855, 418] width 1062 height 728
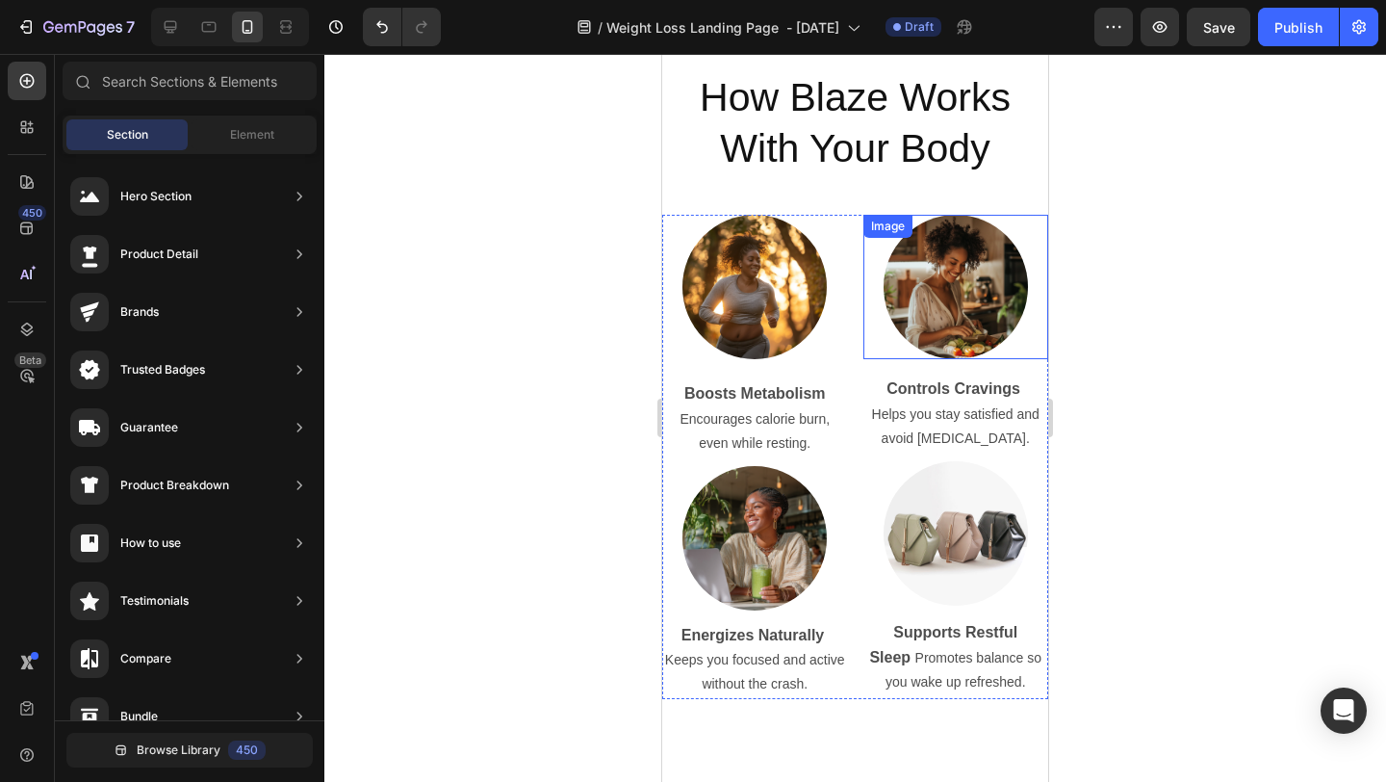
click at [1277, 274] on div at bounding box center [855, 418] width 1062 height 728
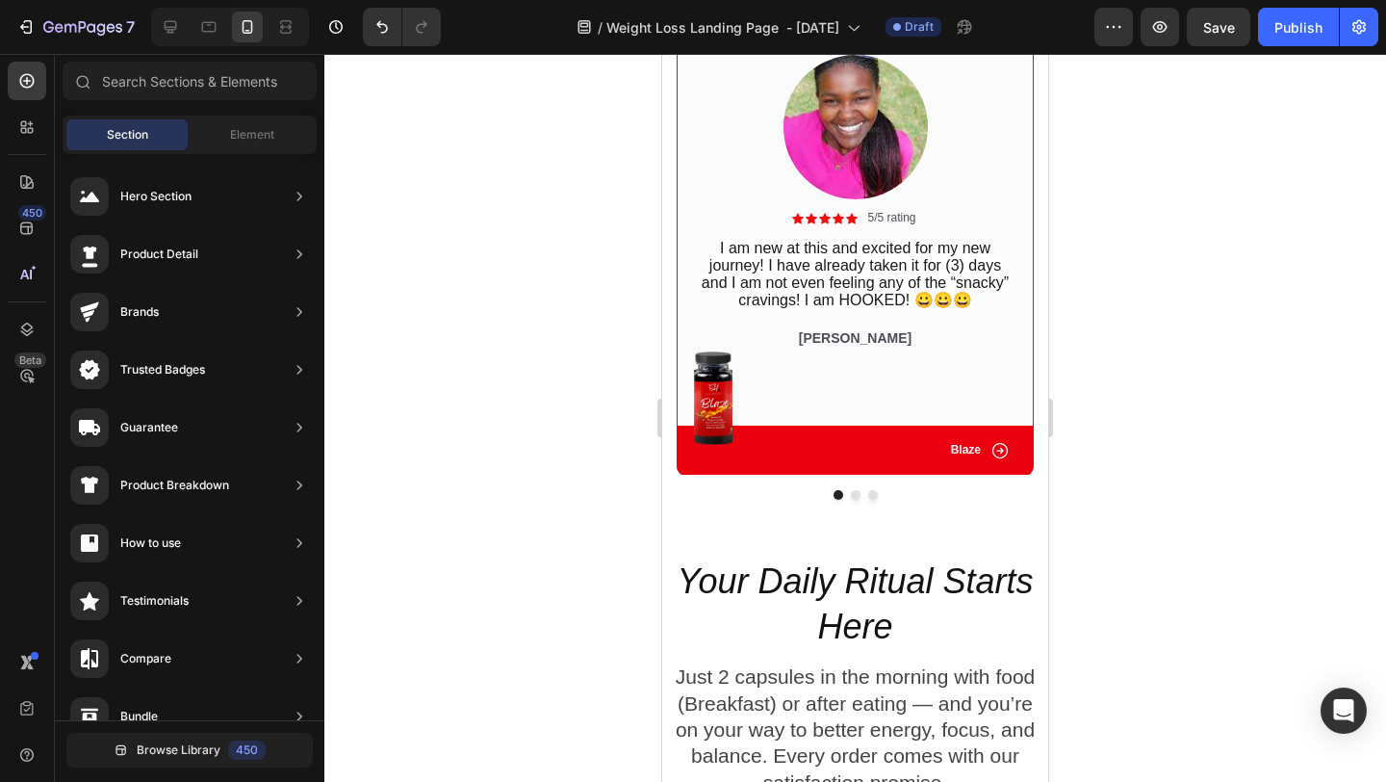
scroll to position [3680, 0]
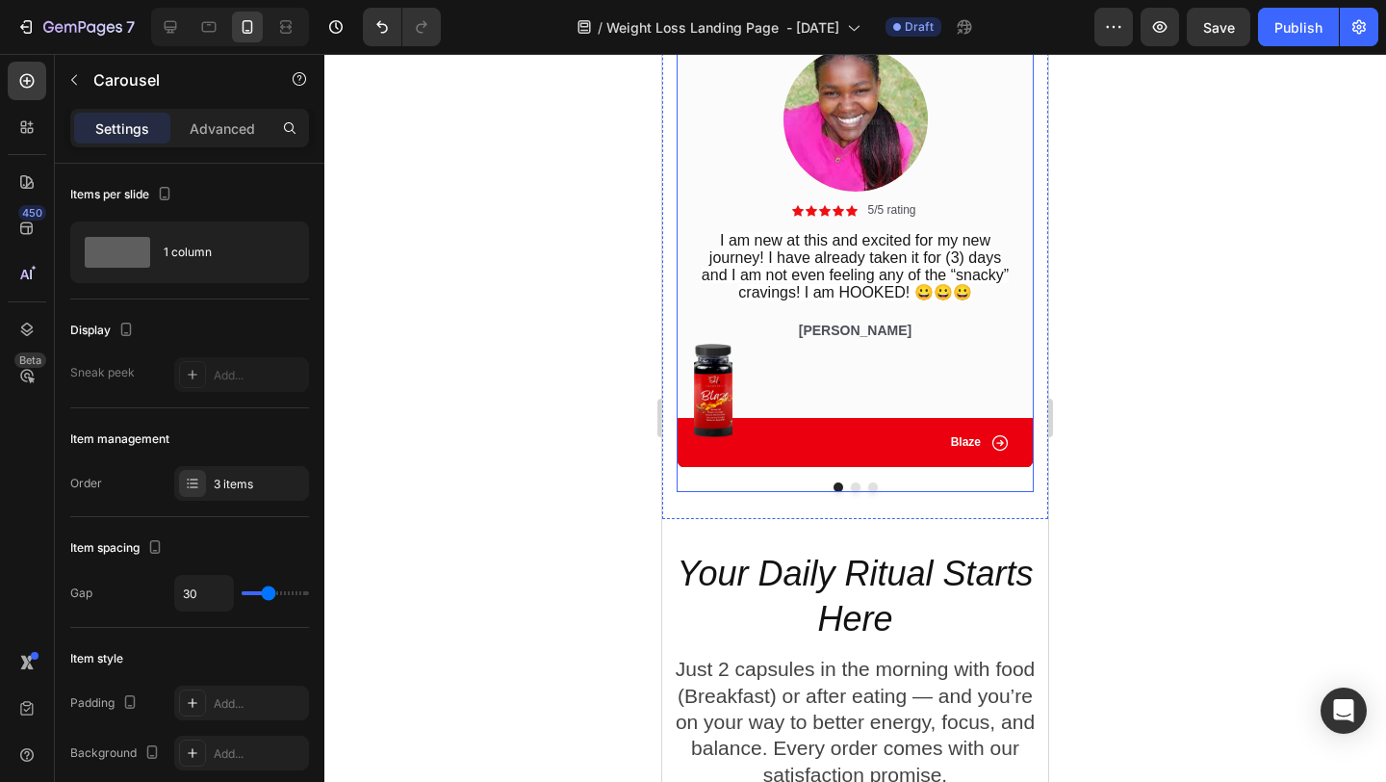
click at [854, 491] on button "Dot" at bounding box center [856, 487] width 10 height 10
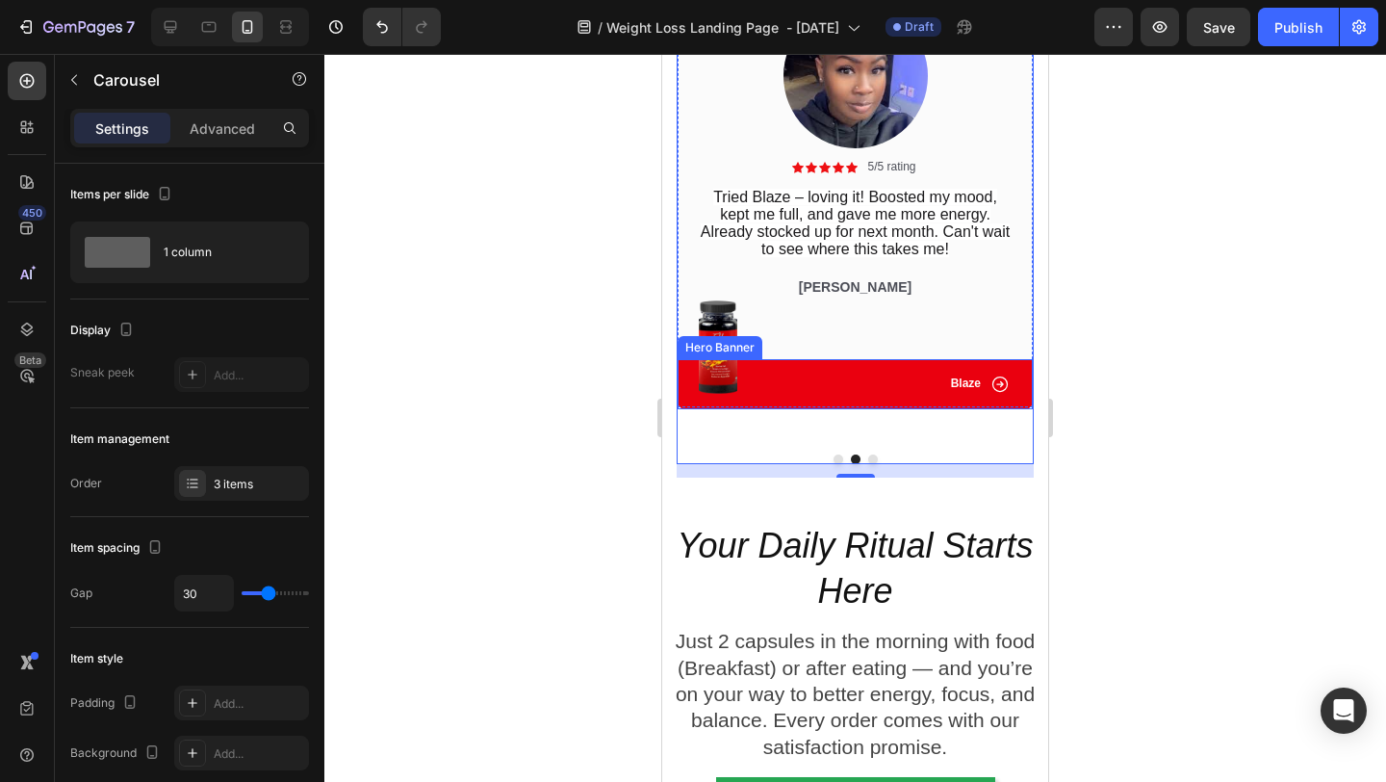
scroll to position [3716, 0]
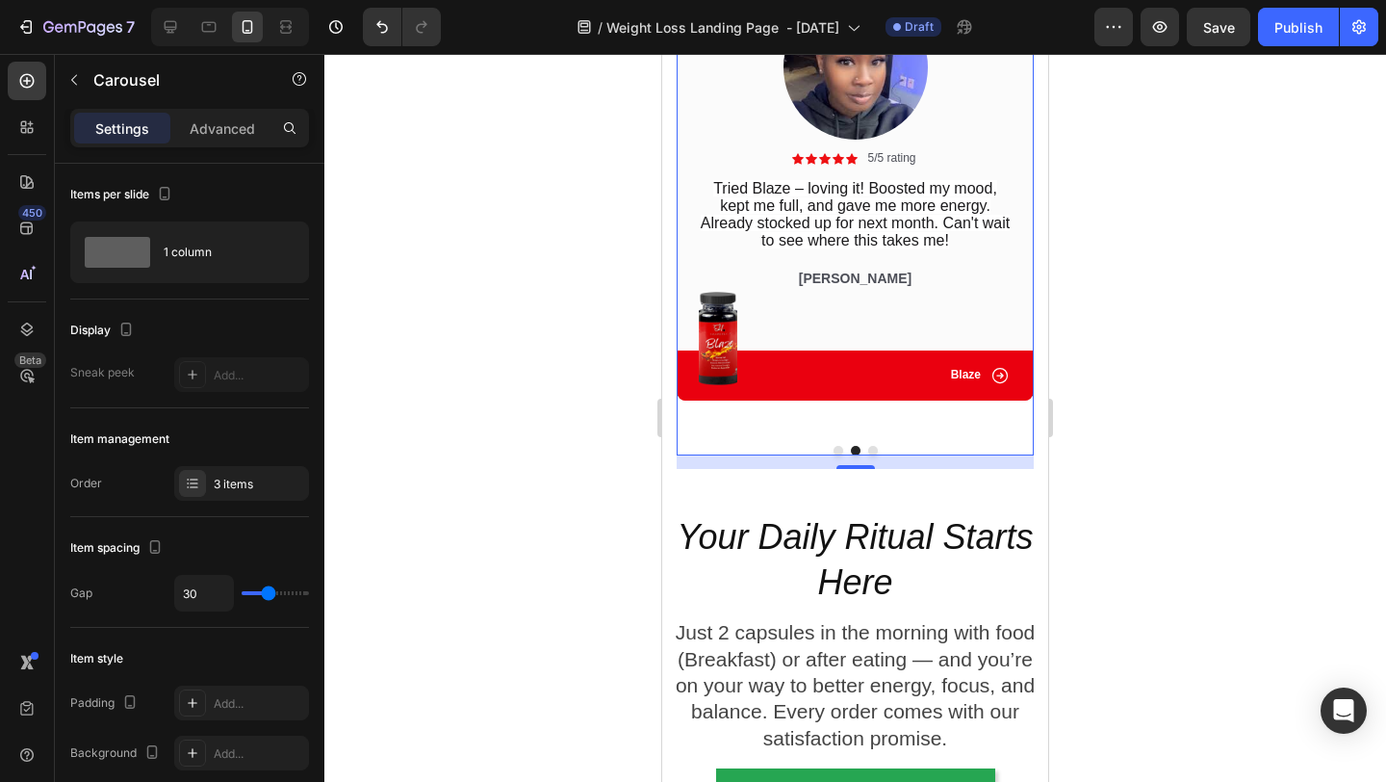
click at [871, 451] on button "Dot" at bounding box center [873, 451] width 10 height 10
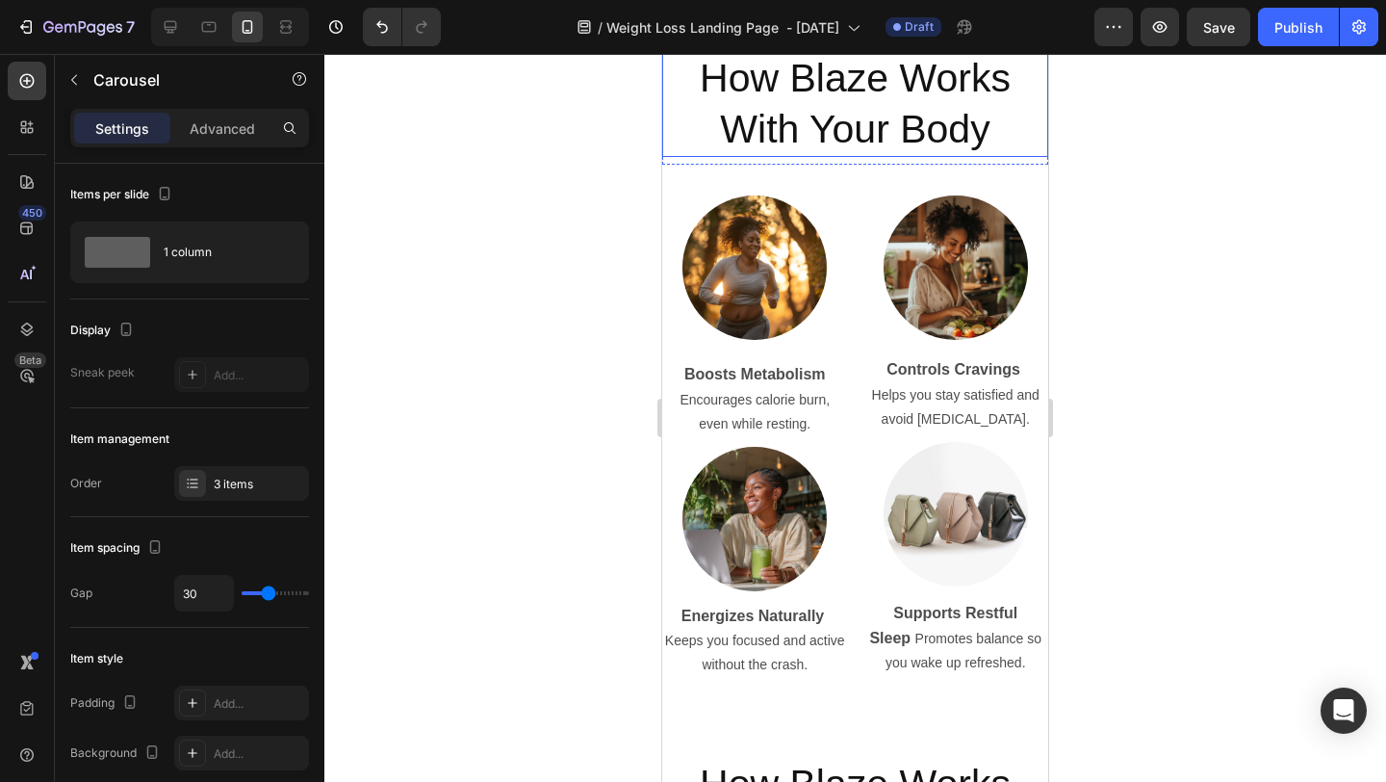
scroll to position [4590, 0]
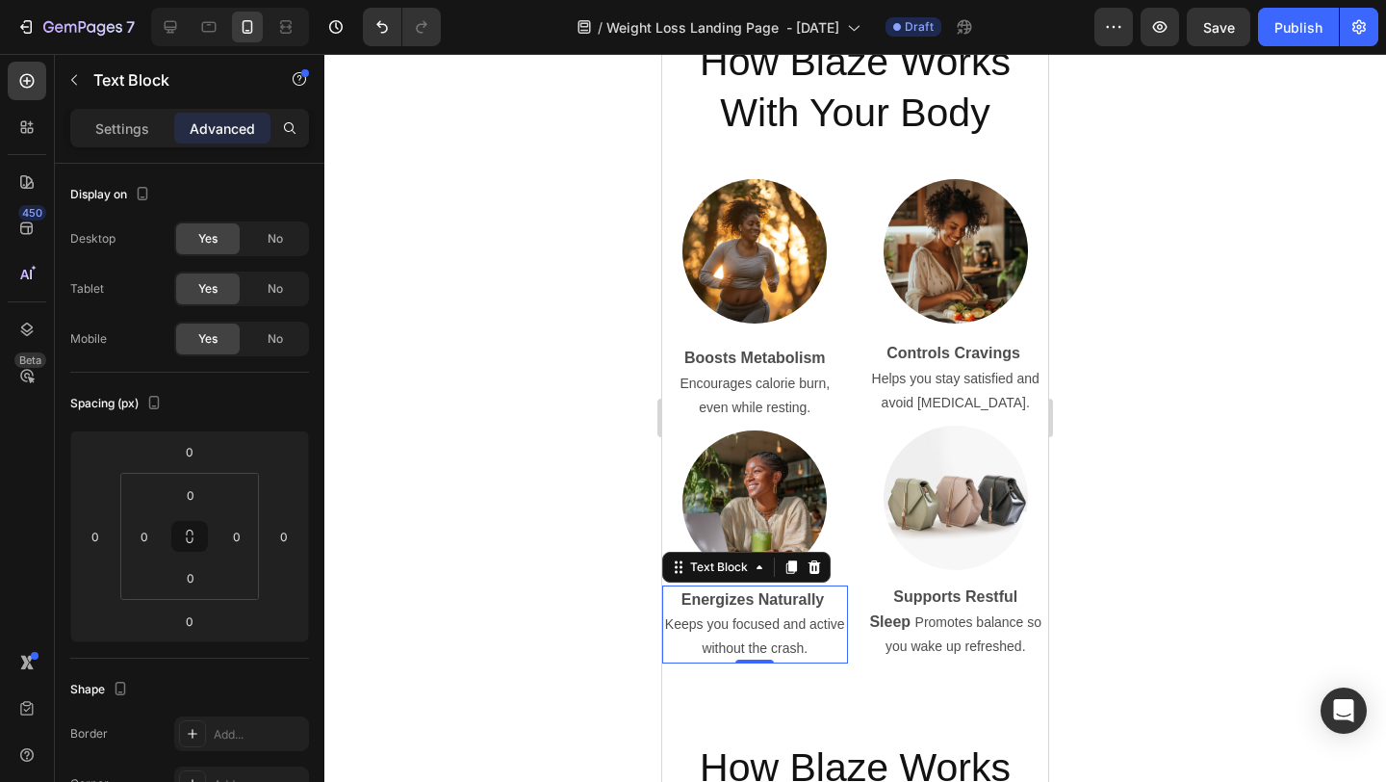
click at [736, 591] on strong "Energizes Naturally" at bounding box center [753, 599] width 143 height 16
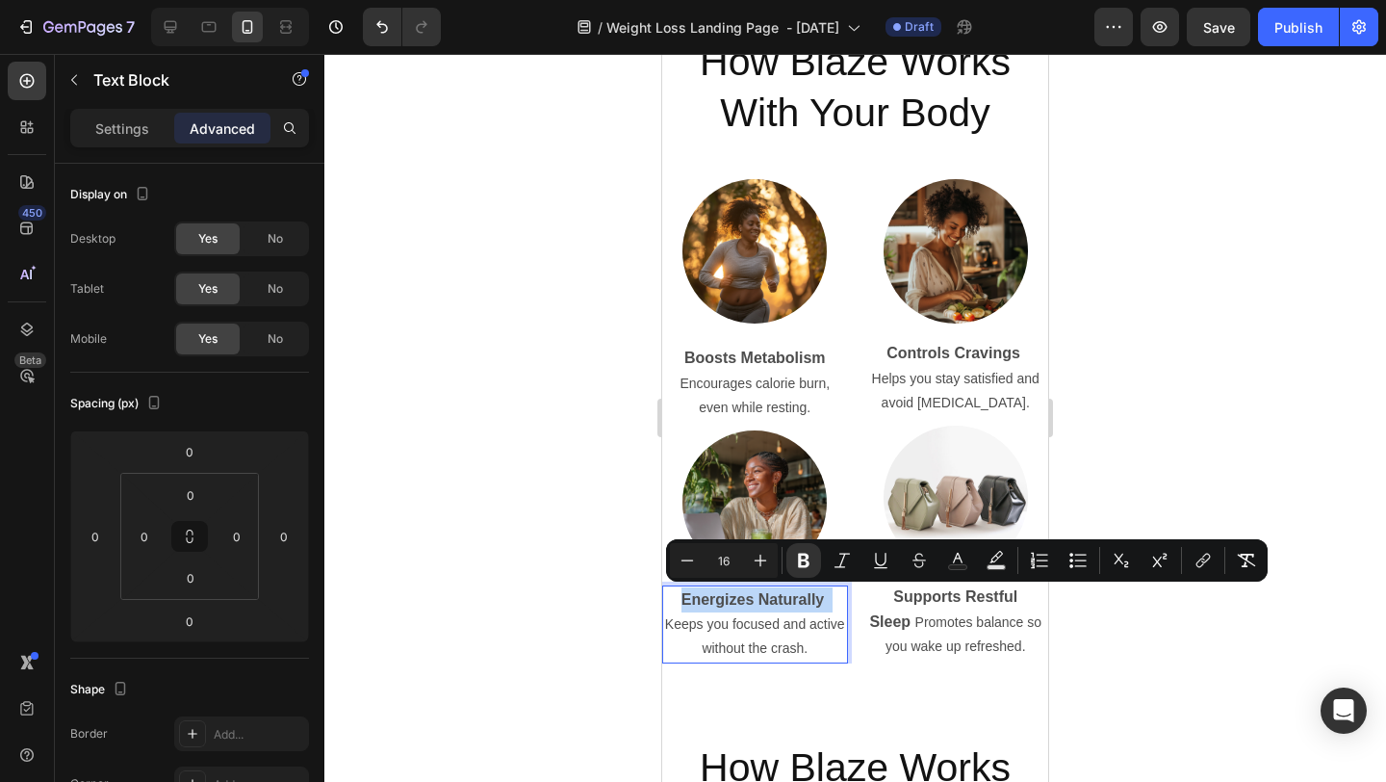
click at [736, 591] on strong "Energizes Naturally" at bounding box center [753, 599] width 143 height 16
click at [764, 560] on icon "Editor contextual toolbar" at bounding box center [761, 561] width 13 height 13
type input "17"
click at [782, 348] on p "Boosts Metabolism" at bounding box center [755, 358] width 182 height 25
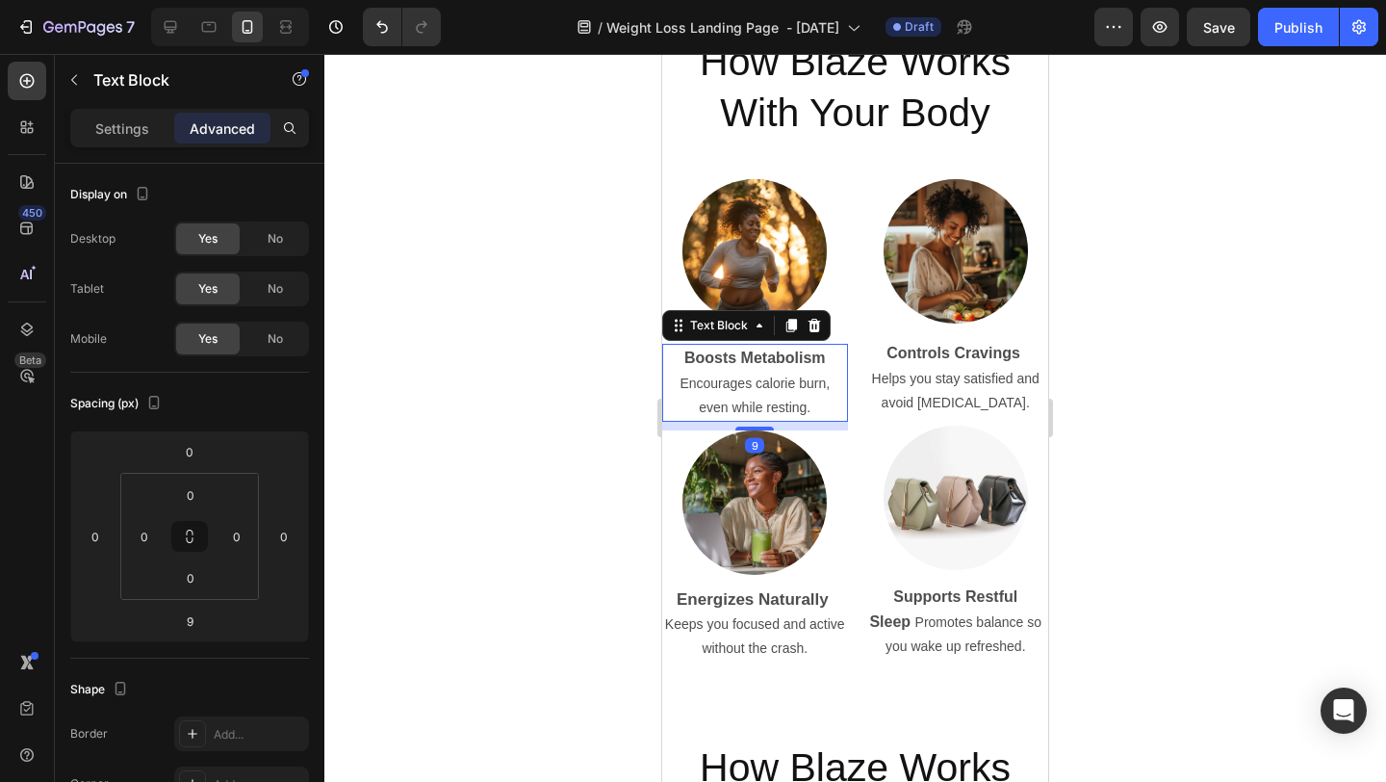
click at [782, 348] on p "Boosts Metabolism" at bounding box center [755, 358] width 182 height 25
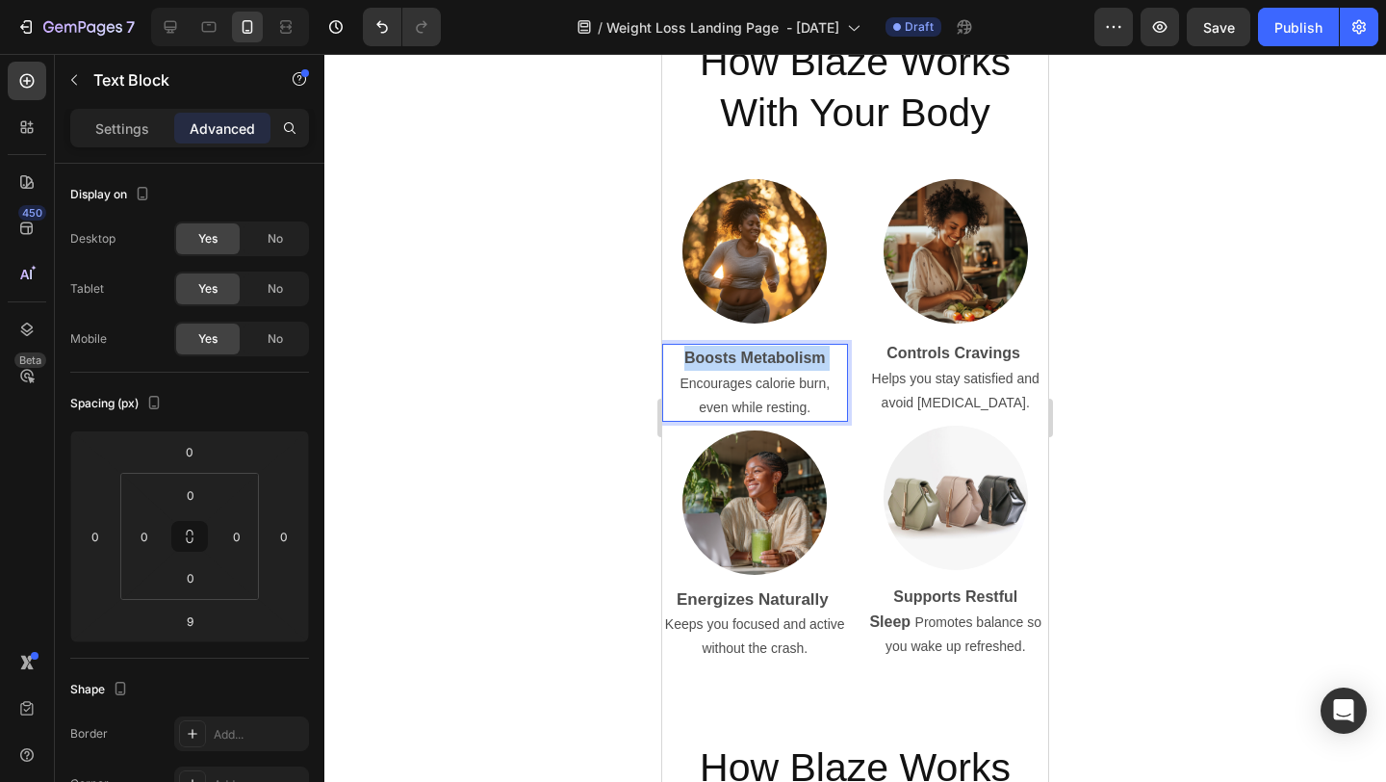
click at [782, 348] on p "Boosts Metabolism" at bounding box center [755, 358] width 182 height 25
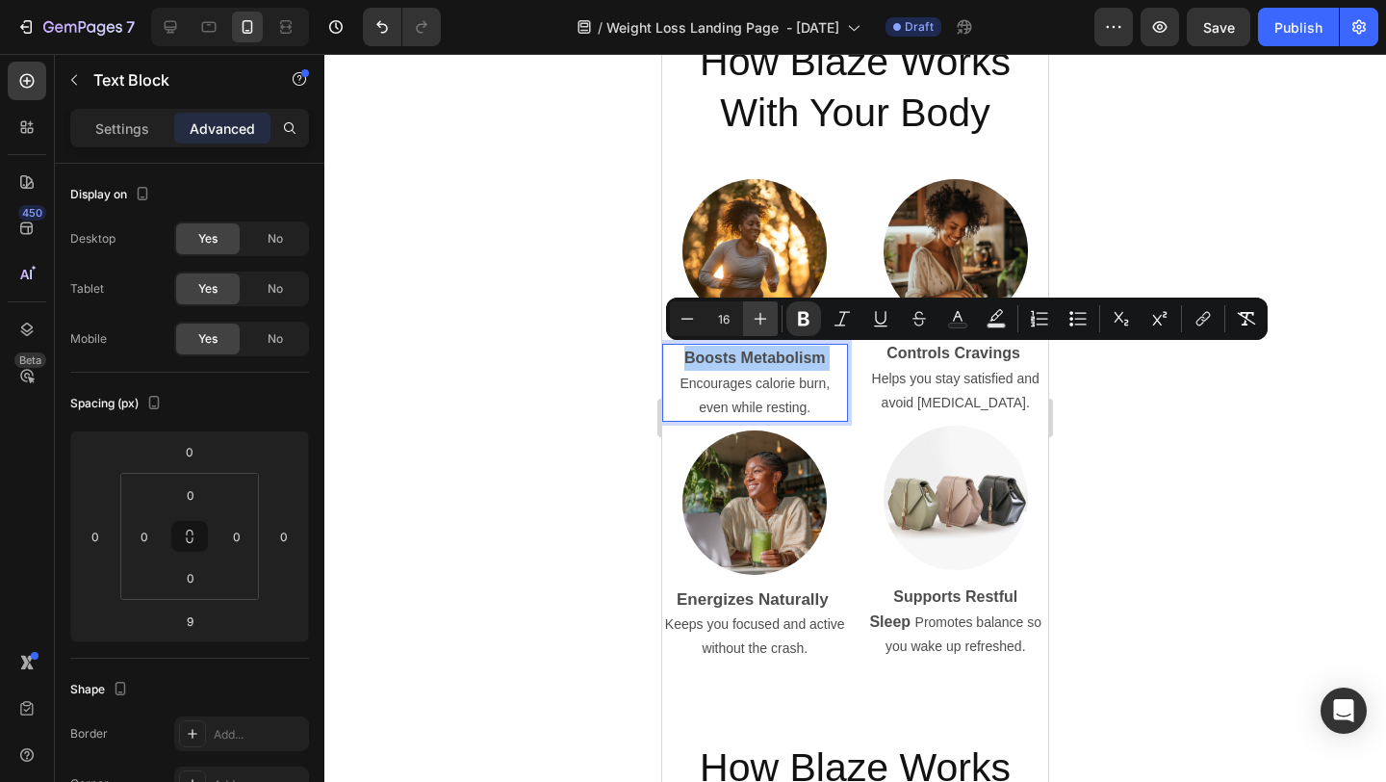
click at [764, 318] on icon "Editor contextual toolbar" at bounding box center [761, 319] width 13 height 13
type input "17"
click at [905, 353] on strong "Controls Cravings" at bounding box center [954, 353] width 134 height 16
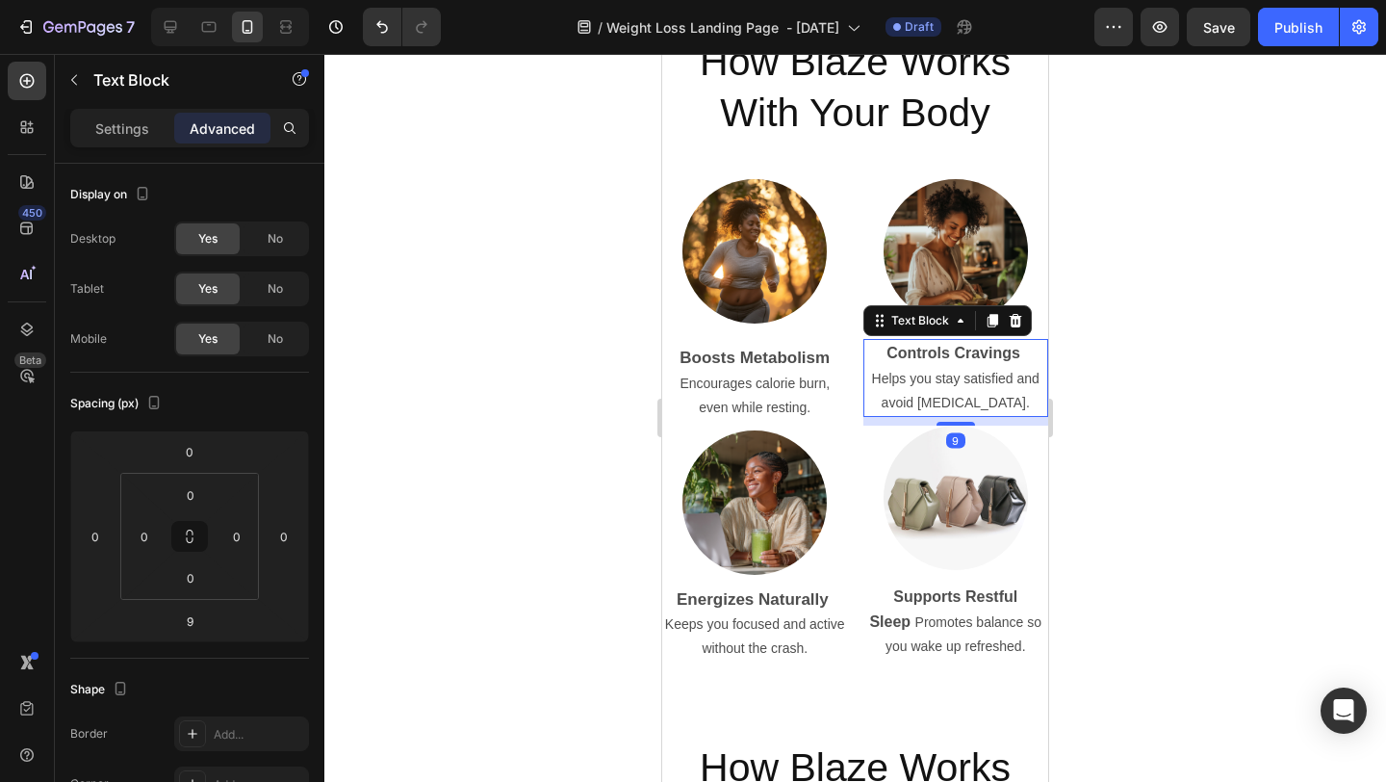
click at [905, 353] on strong "Controls Cravings" at bounding box center [954, 353] width 134 height 16
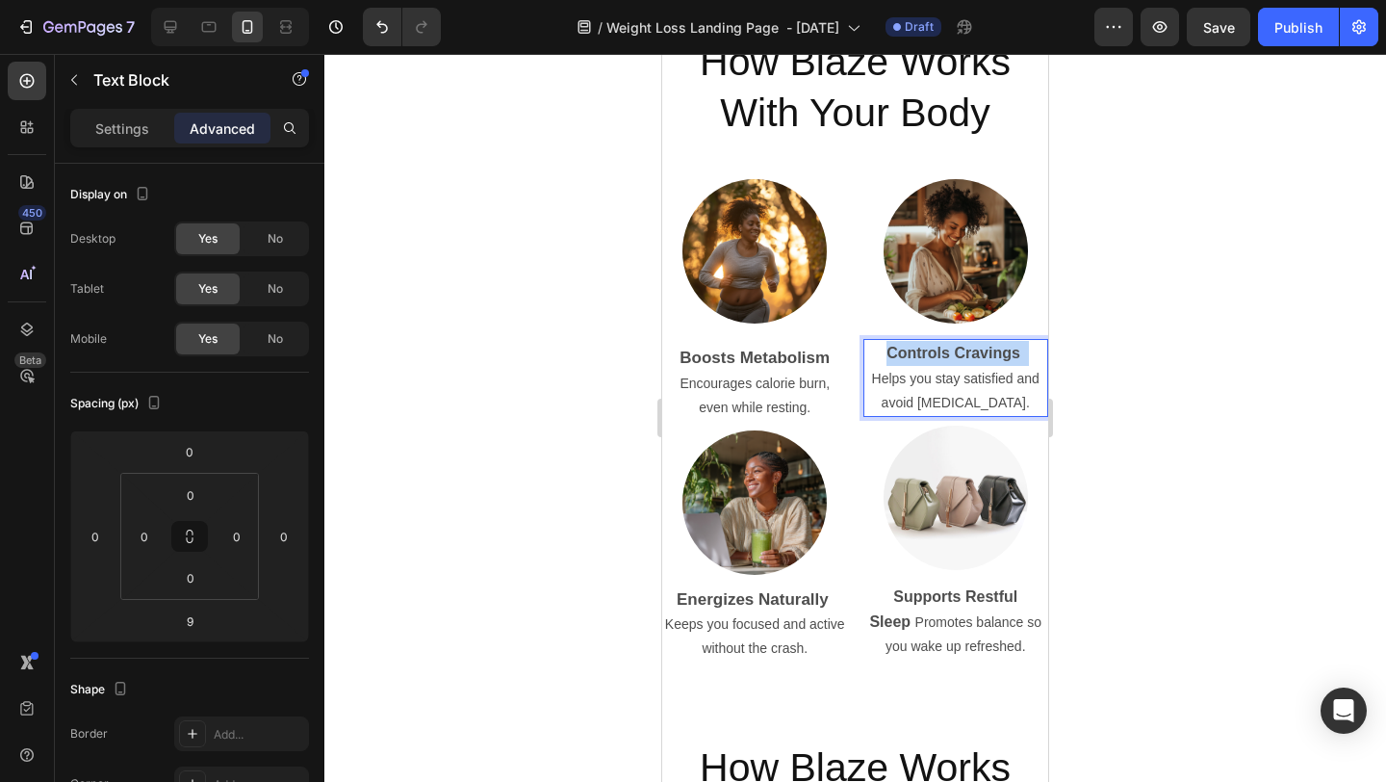
click at [905, 353] on strong "Controls Cravings" at bounding box center [954, 353] width 134 height 16
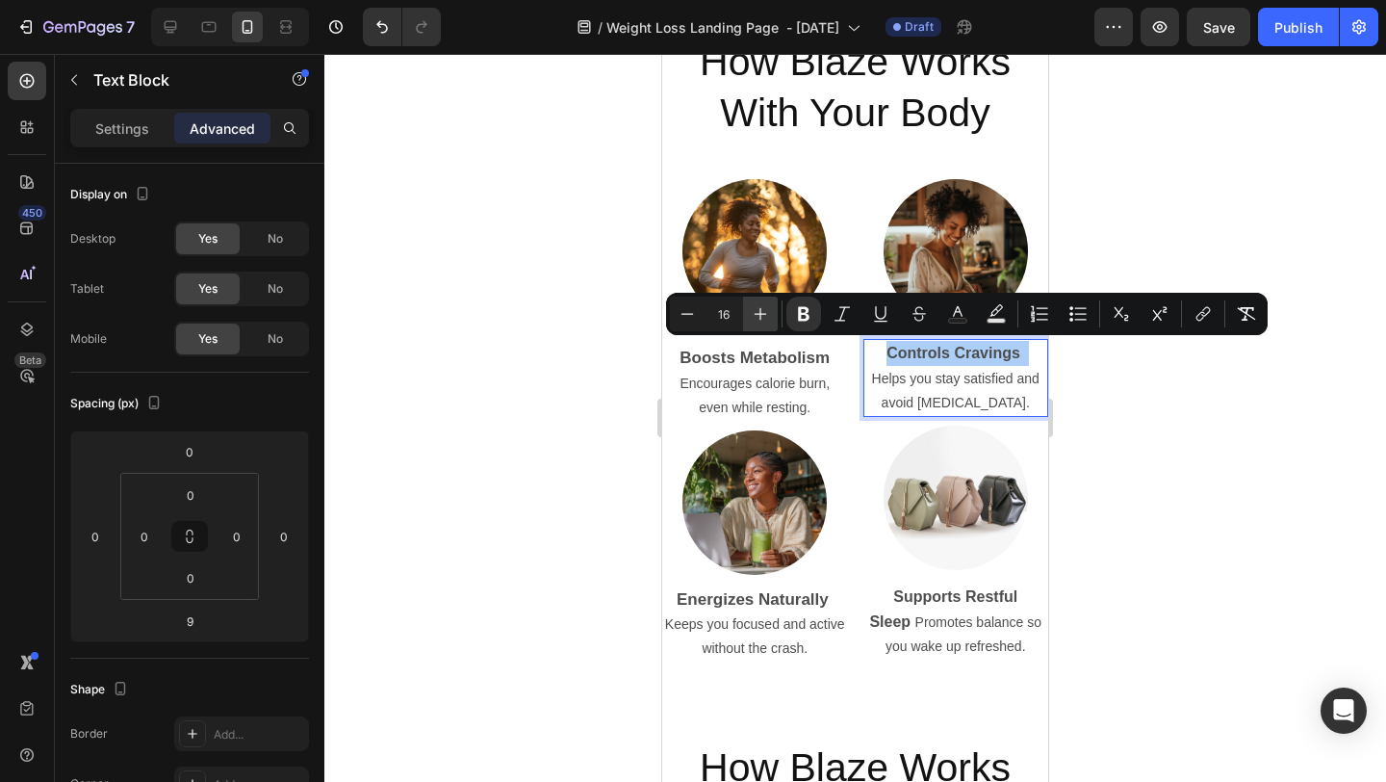
click at [759, 320] on icon "Editor contextual toolbar" at bounding box center [760, 313] width 19 height 19
type input "17"
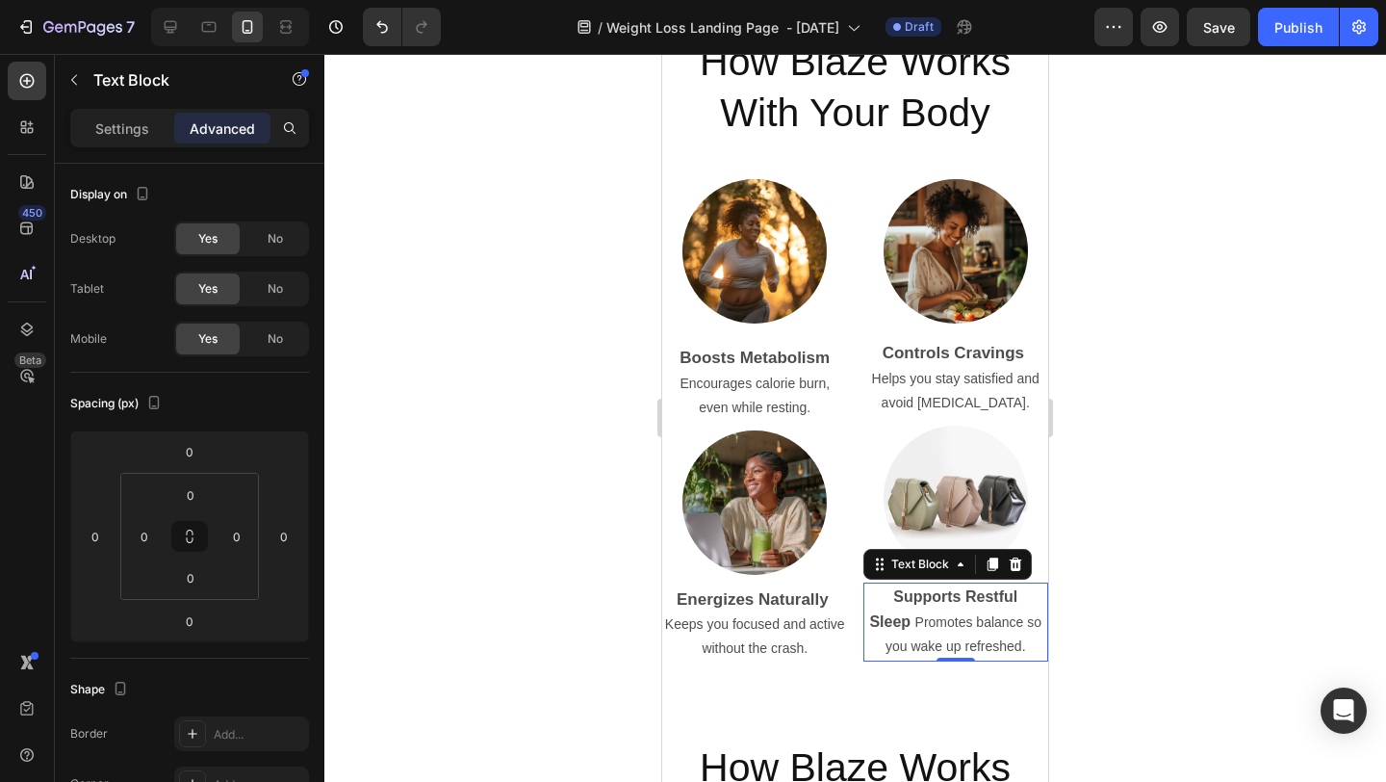
click at [947, 596] on strong "Supports Restful Sleep" at bounding box center [943, 608] width 148 height 41
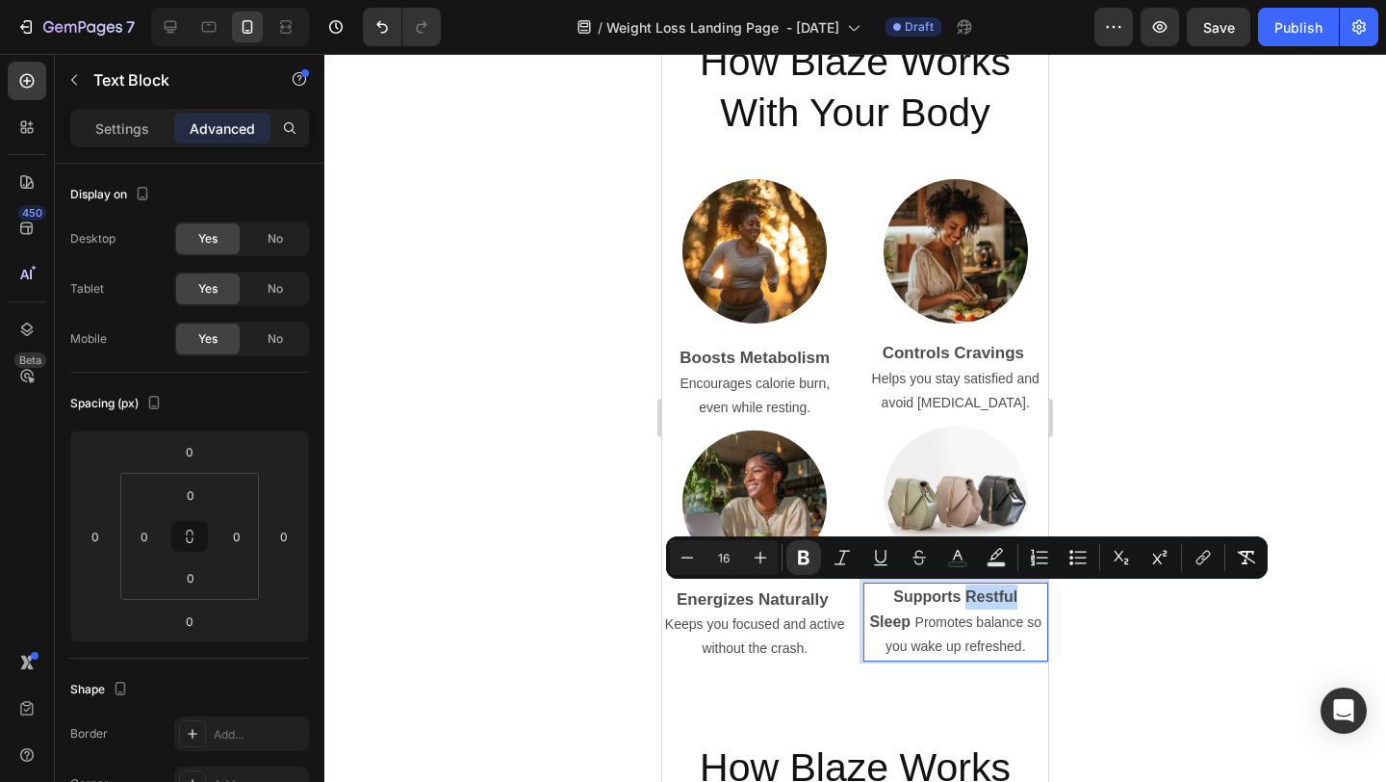
click at [866, 602] on p "Supports Restful Sleep Promotes balance so you wake up refreshed." at bounding box center [957, 621] width 182 height 75
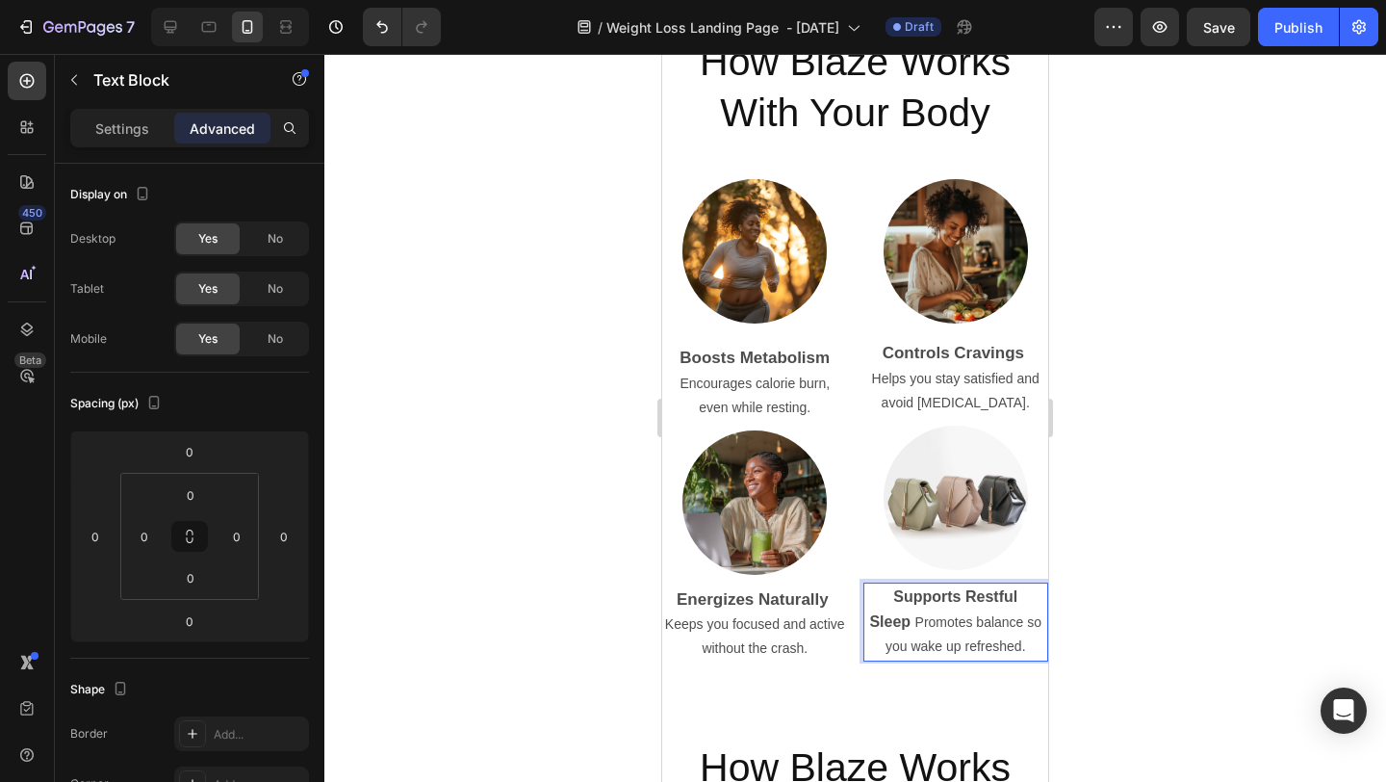
click at [874, 588] on strong "Supports Restful Sleep" at bounding box center [943, 608] width 148 height 41
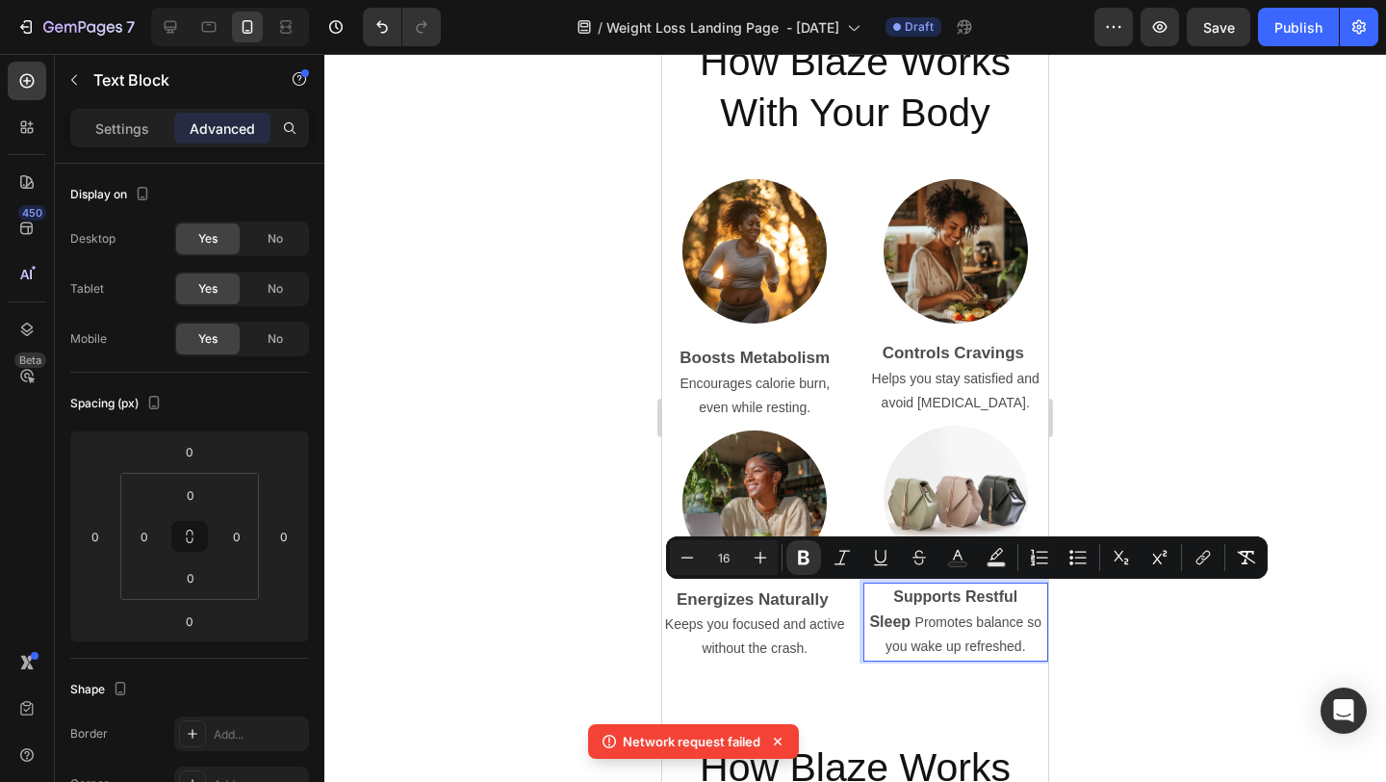
click at [944, 591] on strong "Supports Restful Sleep" at bounding box center [943, 608] width 148 height 41
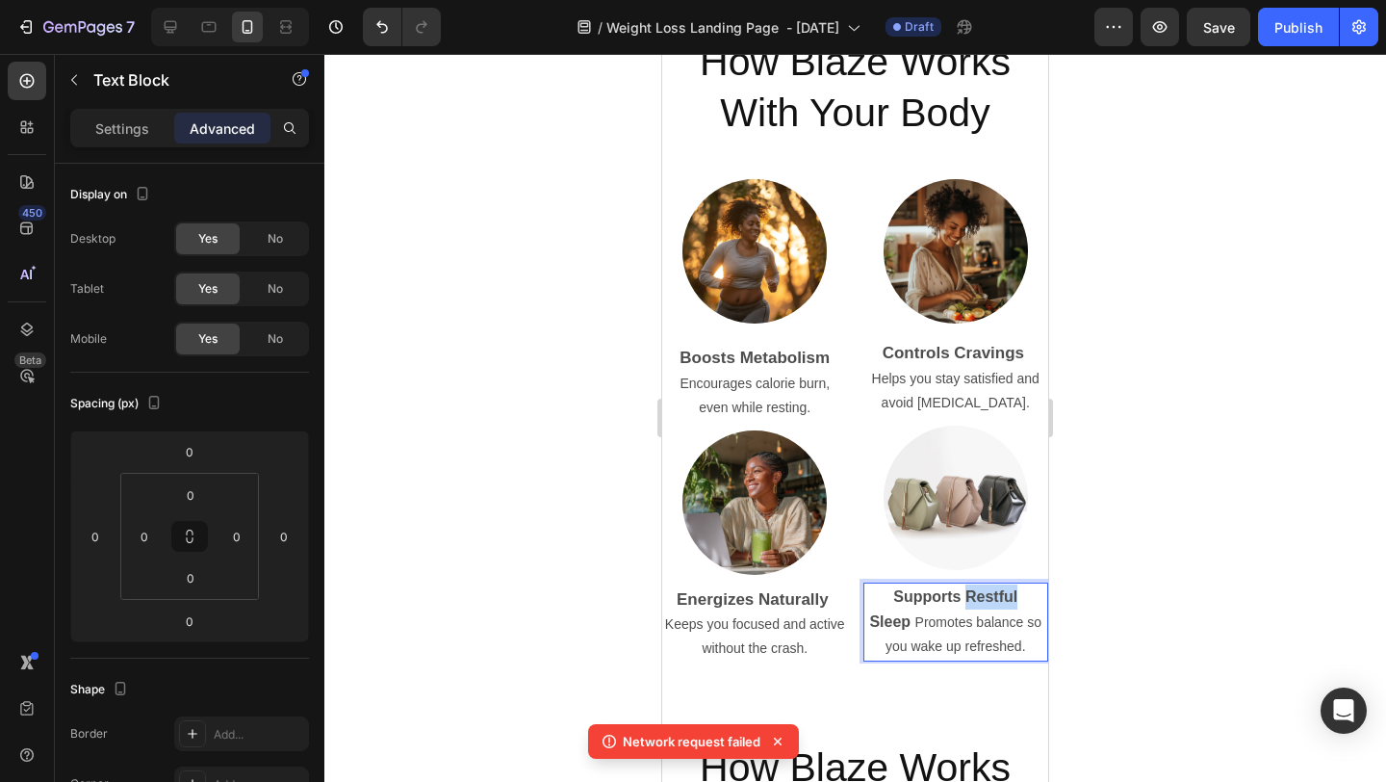
click at [944, 591] on strong "Supports Restful Sleep" at bounding box center [943, 608] width 148 height 41
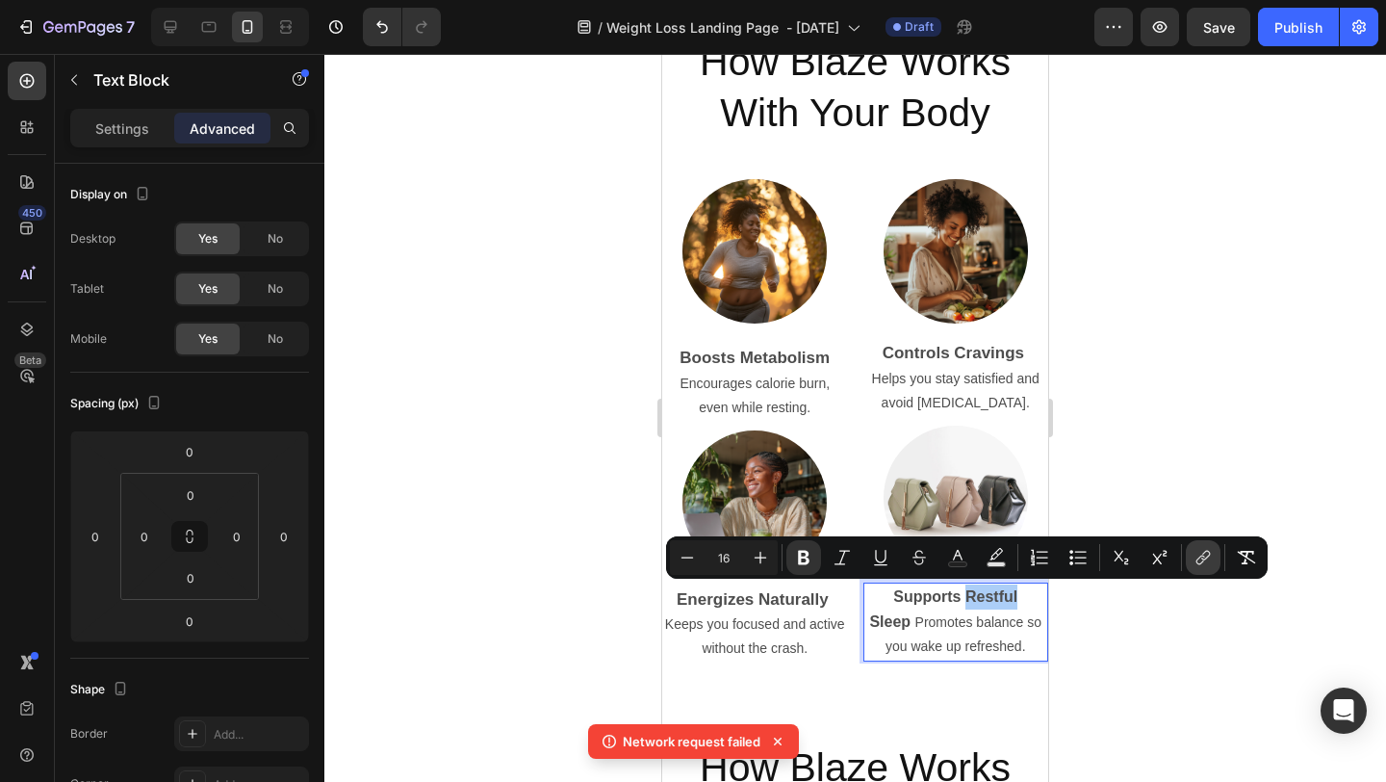
click at [1193, 572] on button "link" at bounding box center [1203, 557] width 35 height 35
click at [1172, 588] on div at bounding box center [855, 418] width 1062 height 728
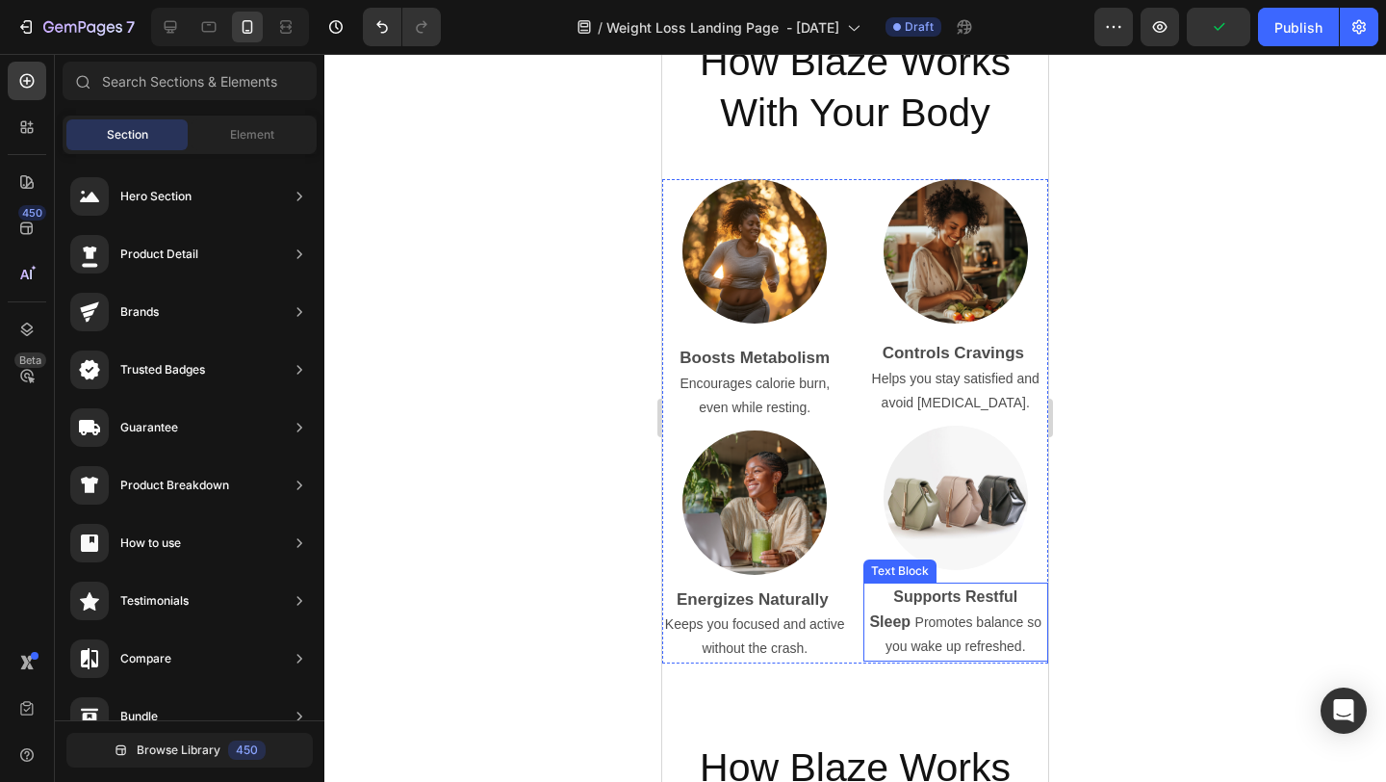
click at [1035, 584] on p "Supports Restful Sleep Promotes balance so you wake up refreshed." at bounding box center [957, 621] width 182 height 75
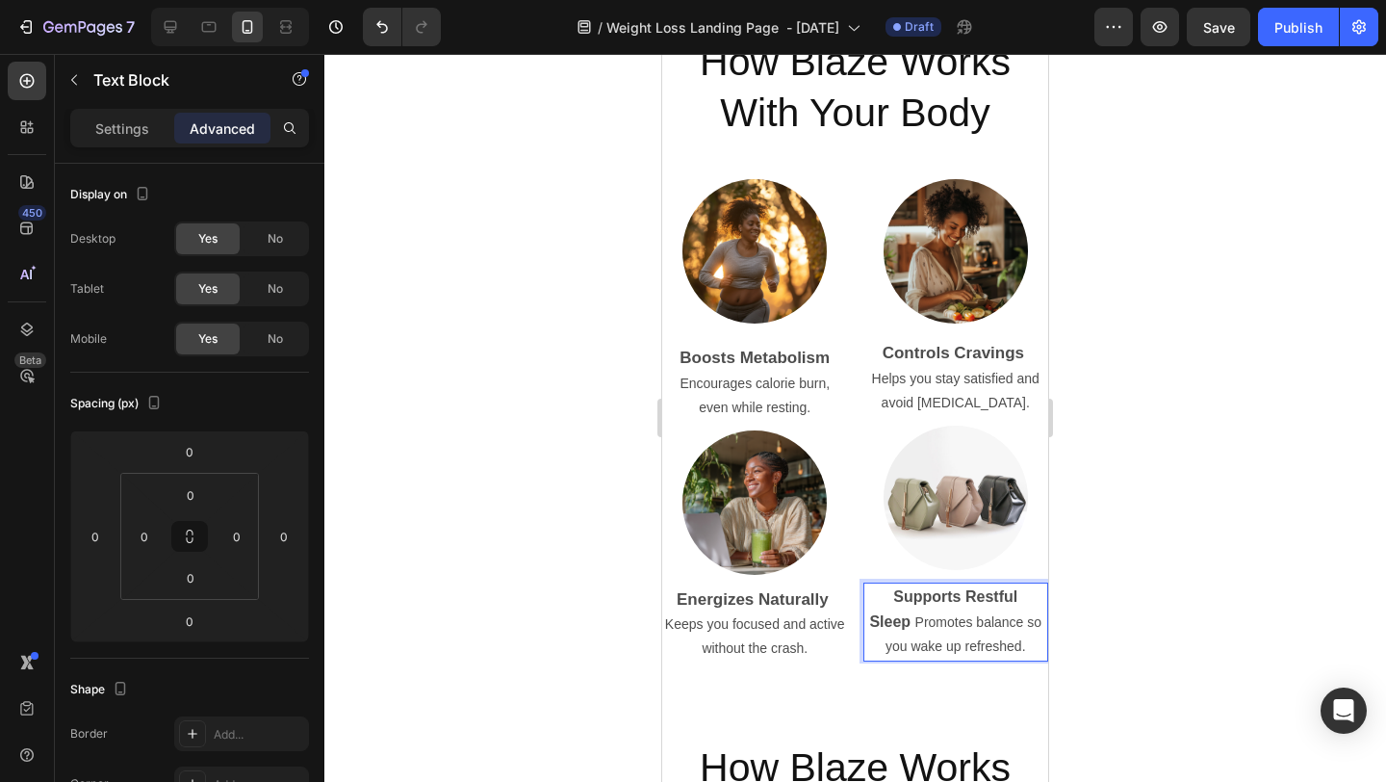
click at [1018, 595] on strong "Supports Restful Sleep" at bounding box center [943, 608] width 148 height 41
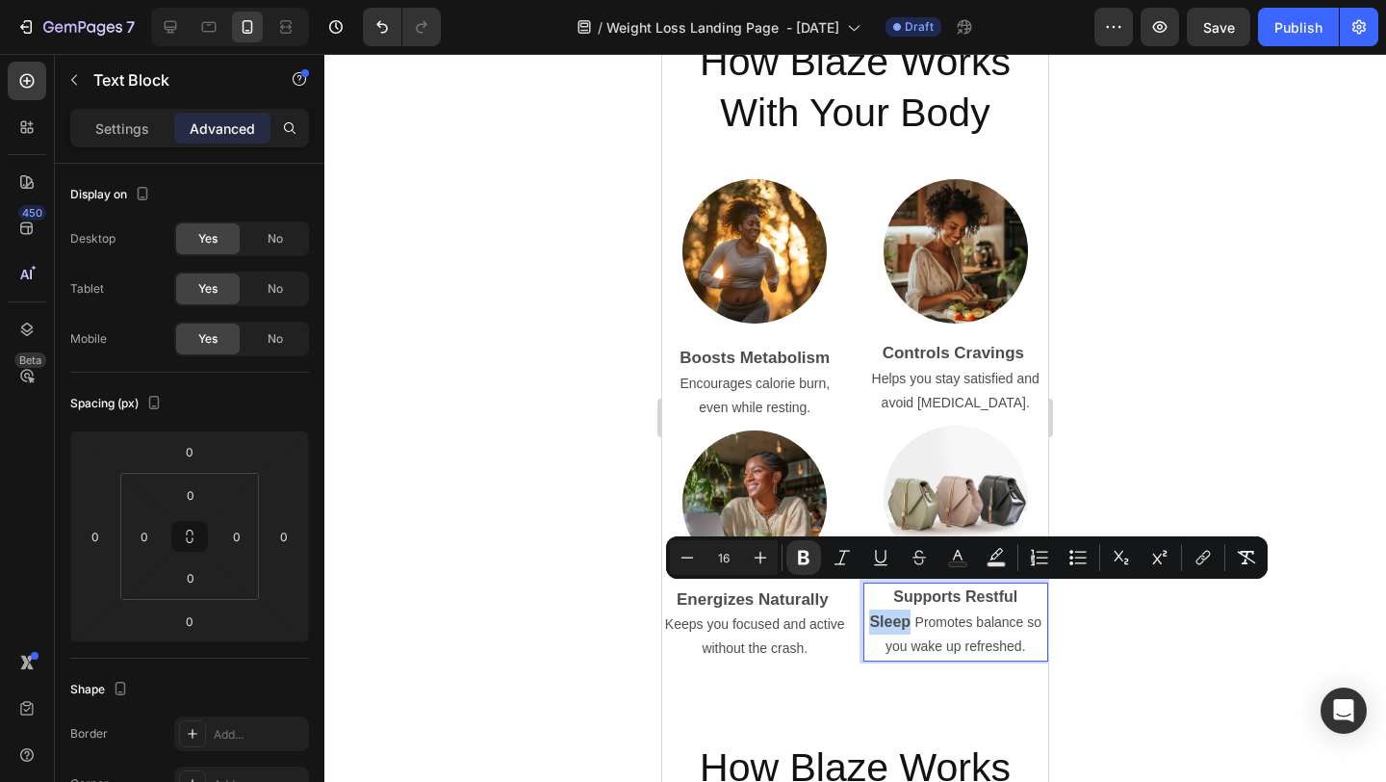
click at [1018, 595] on strong "Supports Restful Sleep" at bounding box center [943, 608] width 148 height 41
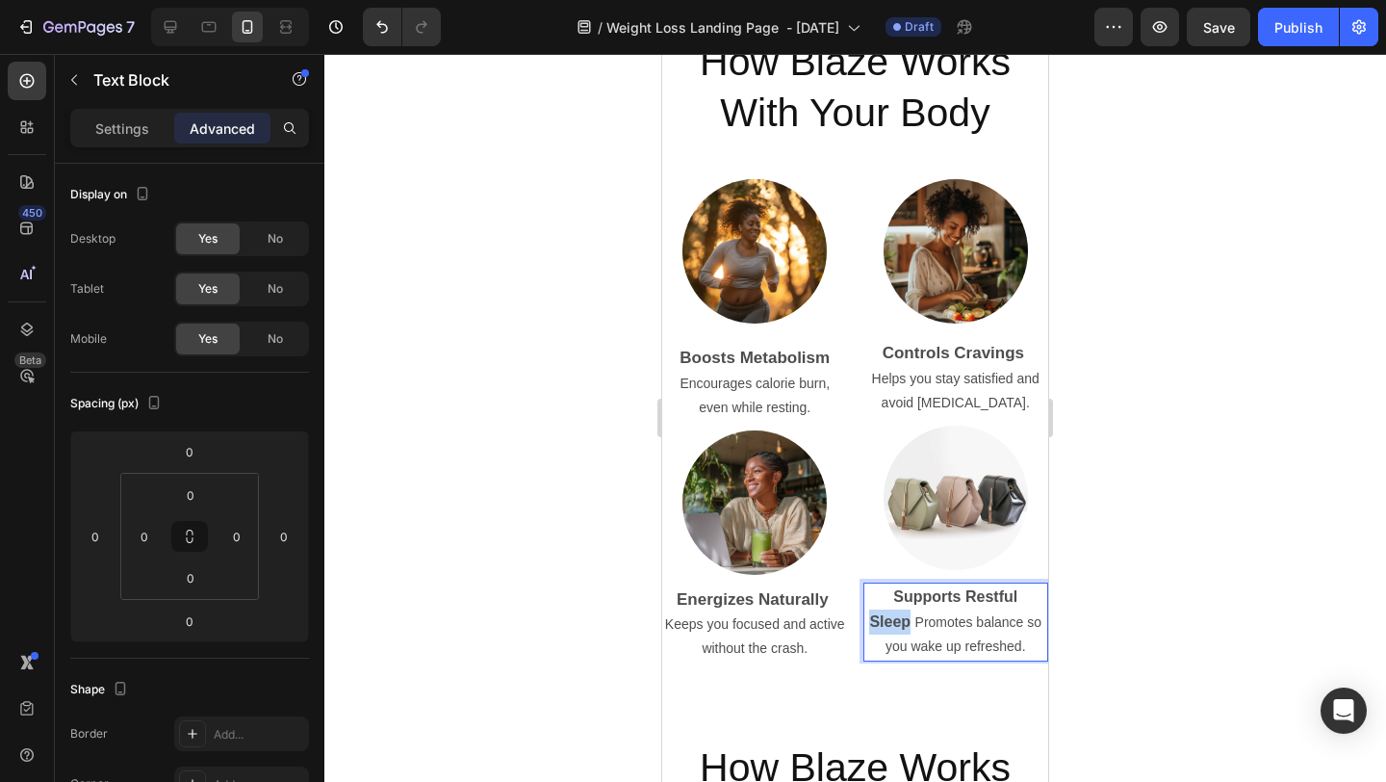
click at [1018, 595] on strong "Supports Restful Sleep" at bounding box center [943, 608] width 148 height 41
click at [987, 594] on strong "Supports Restful Sleep" at bounding box center [943, 608] width 148 height 41
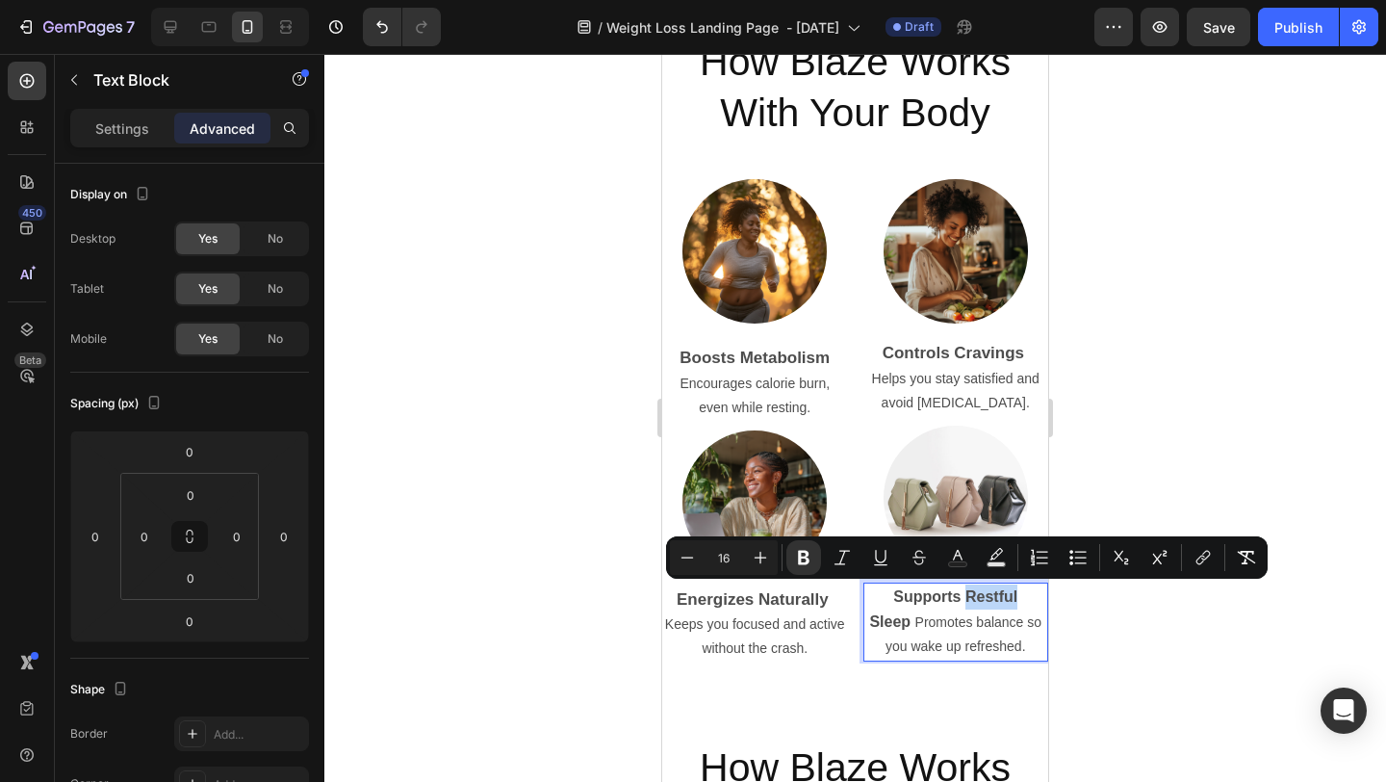
click at [987, 594] on strong "Supports Restful Sleep" at bounding box center [943, 608] width 148 height 41
click at [1033, 624] on p "Supports Restful Sleep Promotes balance so you wake up refreshed." at bounding box center [957, 621] width 182 height 75
type input "14"
drag, startPoint x: 1036, startPoint y: 604, endPoint x: 869, endPoint y: 591, distance: 167.0
click at [869, 591] on strong "Supports Restful Sleep" at bounding box center [943, 608] width 148 height 41
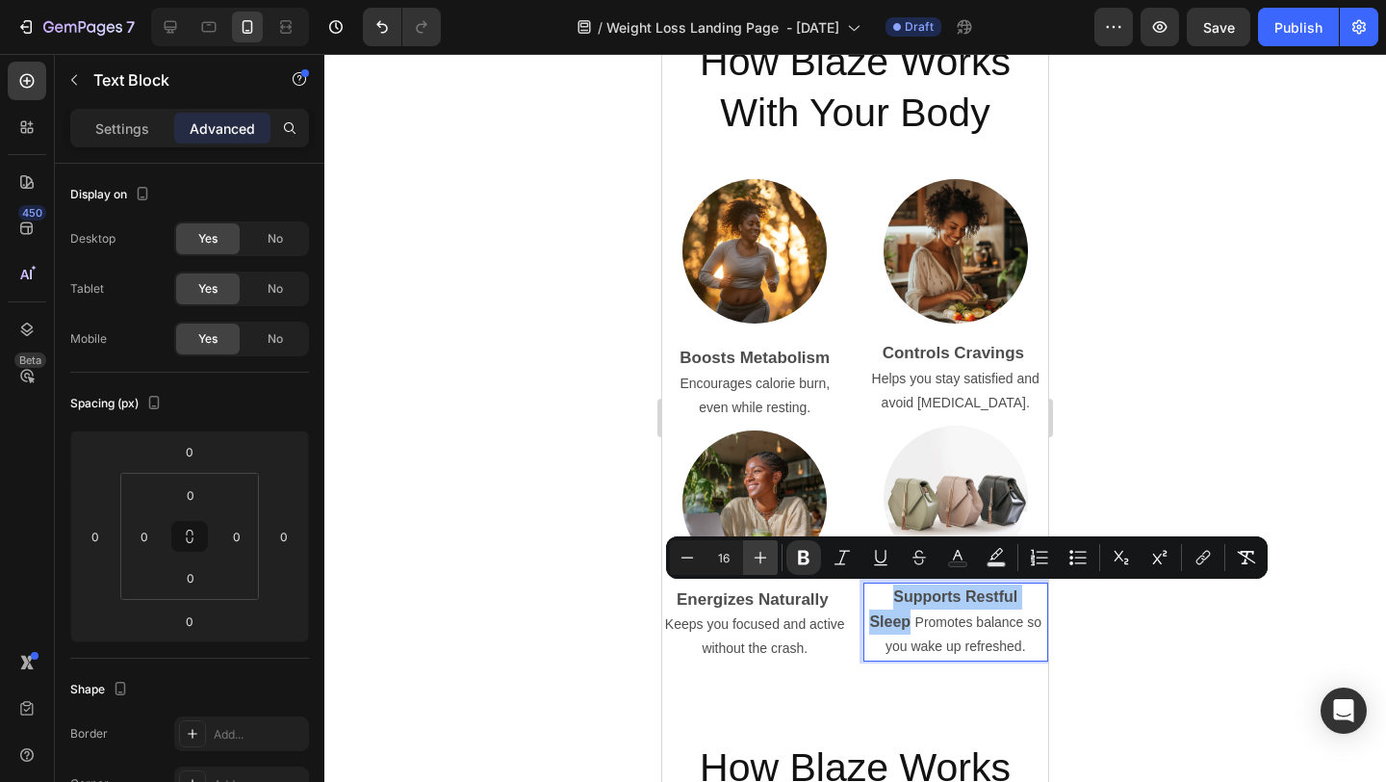
click at [760, 551] on icon "Editor contextual toolbar" at bounding box center [760, 557] width 19 height 19
type input "17"
click at [1124, 630] on div at bounding box center [855, 418] width 1062 height 728
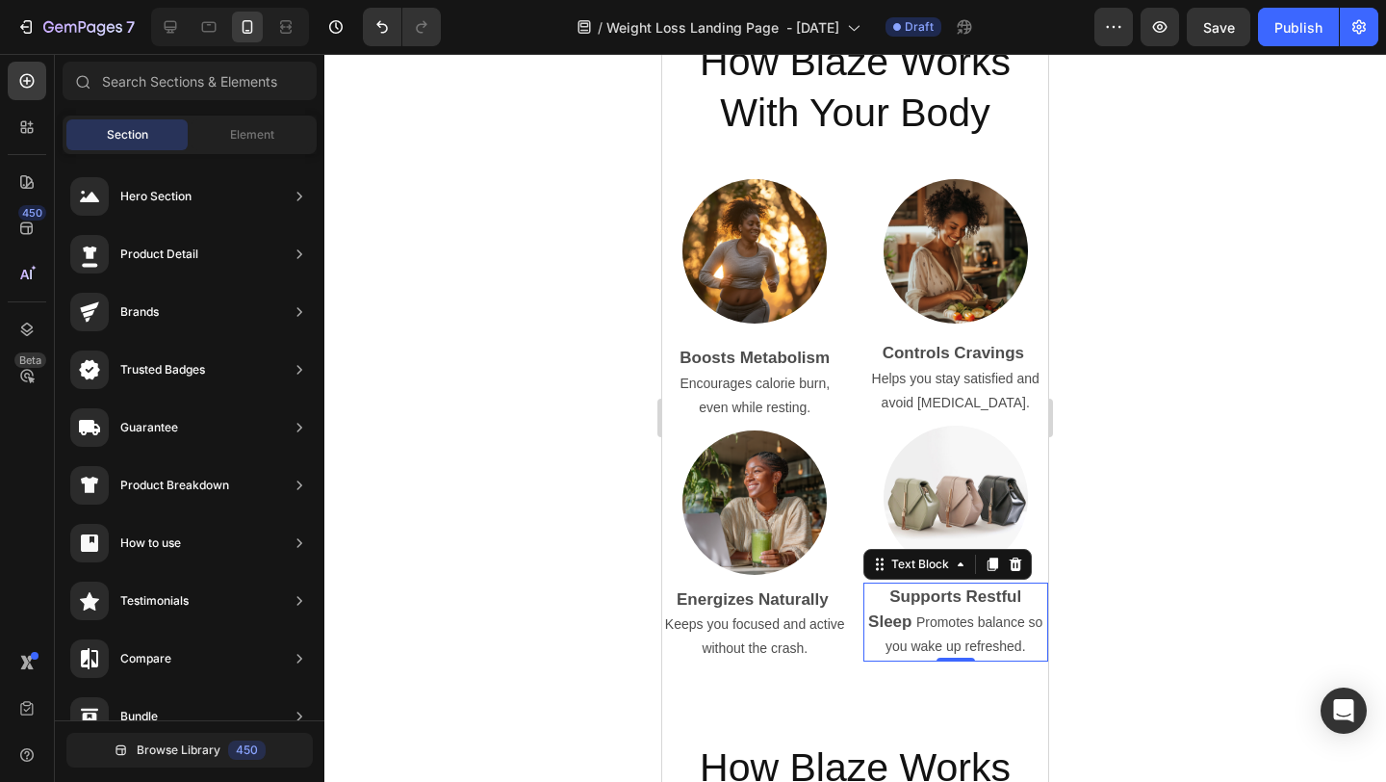
click at [886, 592] on p "Supports Restful Sleep Promotes balance so you wake up refreshed." at bounding box center [957, 621] width 182 height 75
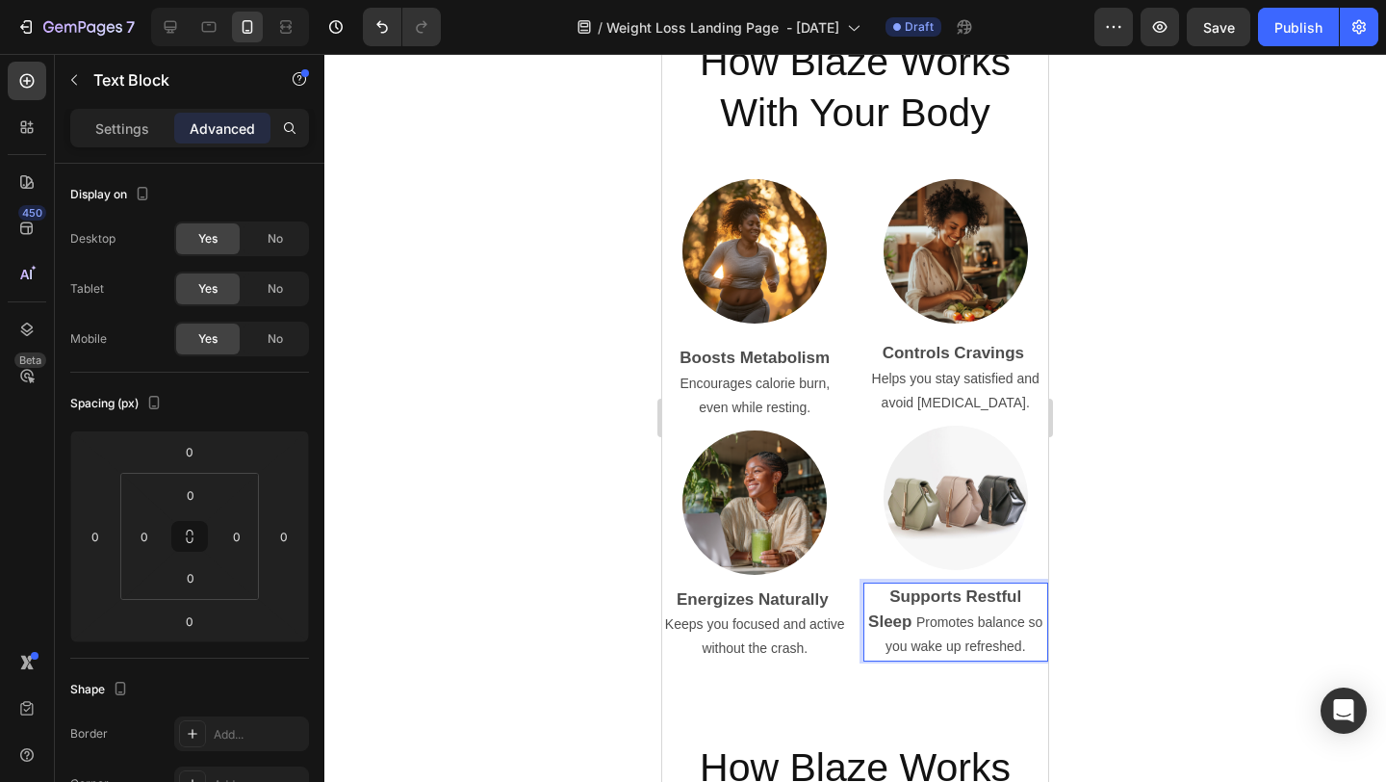
click at [868, 614] on strong "Supports Restful Sleep" at bounding box center [944, 608] width 153 height 43
click at [912, 616] on span "Rich Text Editor. Editing area: main" at bounding box center [914, 621] width 4 height 16
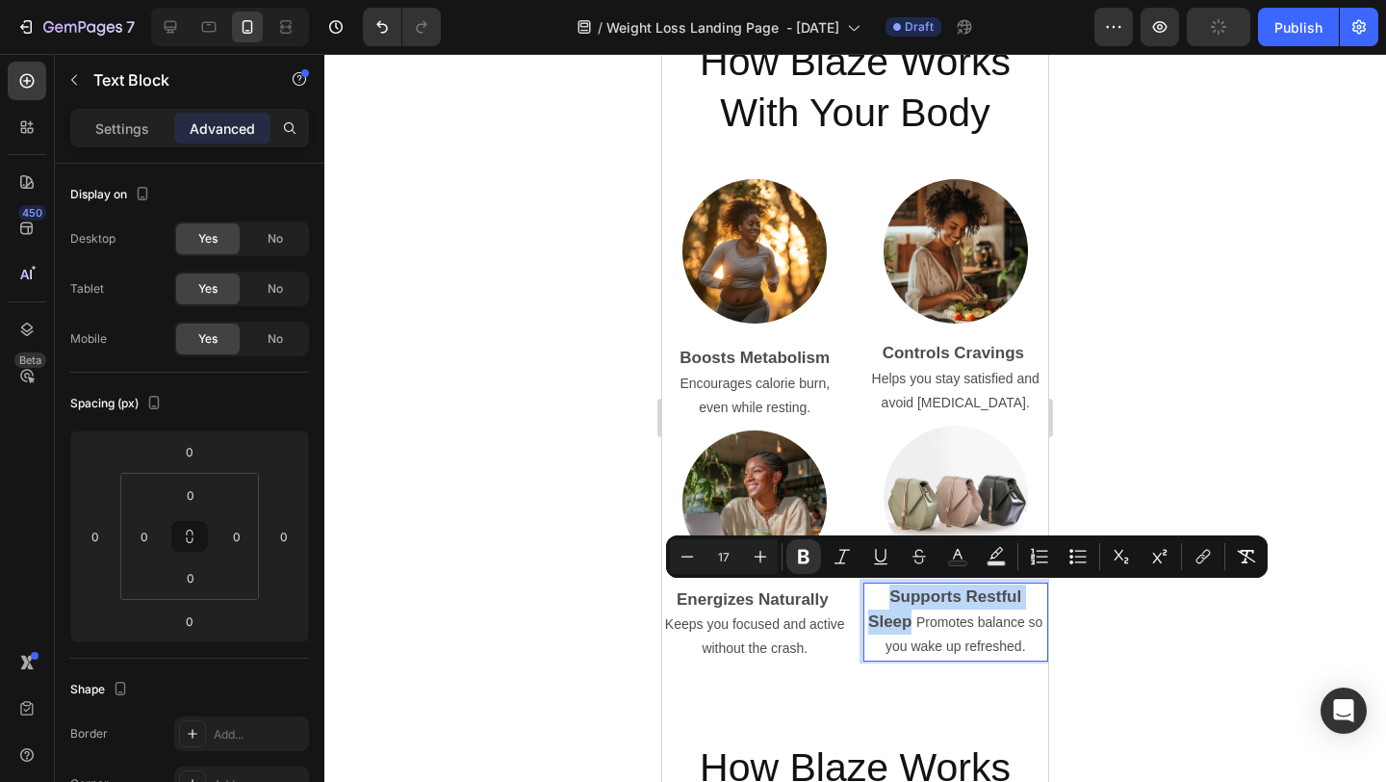
drag, startPoint x: 911, startPoint y: 616, endPoint x: 891, endPoint y: 595, distance: 29.3
click at [891, 595] on p "Supports Restful Sleep Promotes balance so you wake up refreshed." at bounding box center [957, 621] width 182 height 75
click at [488, 163] on div at bounding box center [855, 418] width 1062 height 728
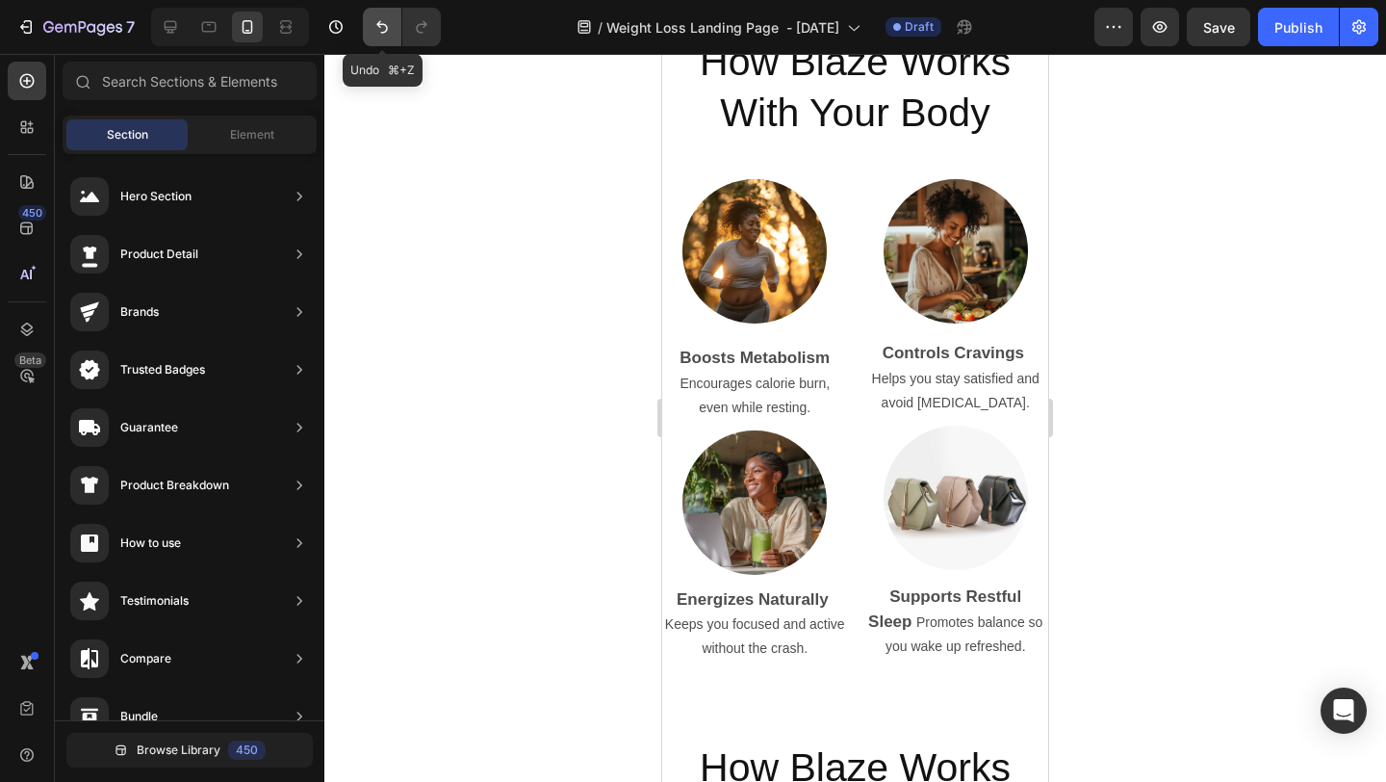
click at [384, 25] on icon "Undo/Redo" at bounding box center [382, 27] width 12 height 13
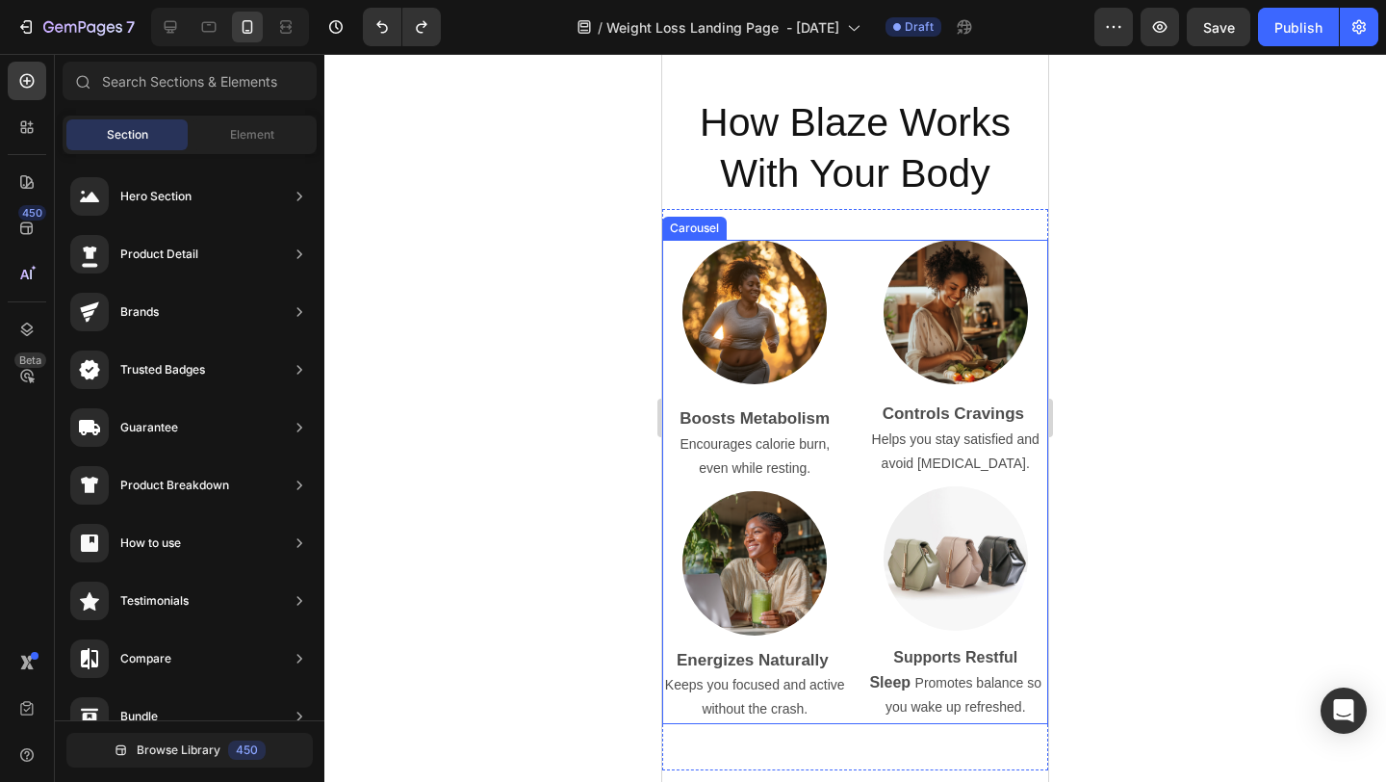
scroll to position [4519, 0]
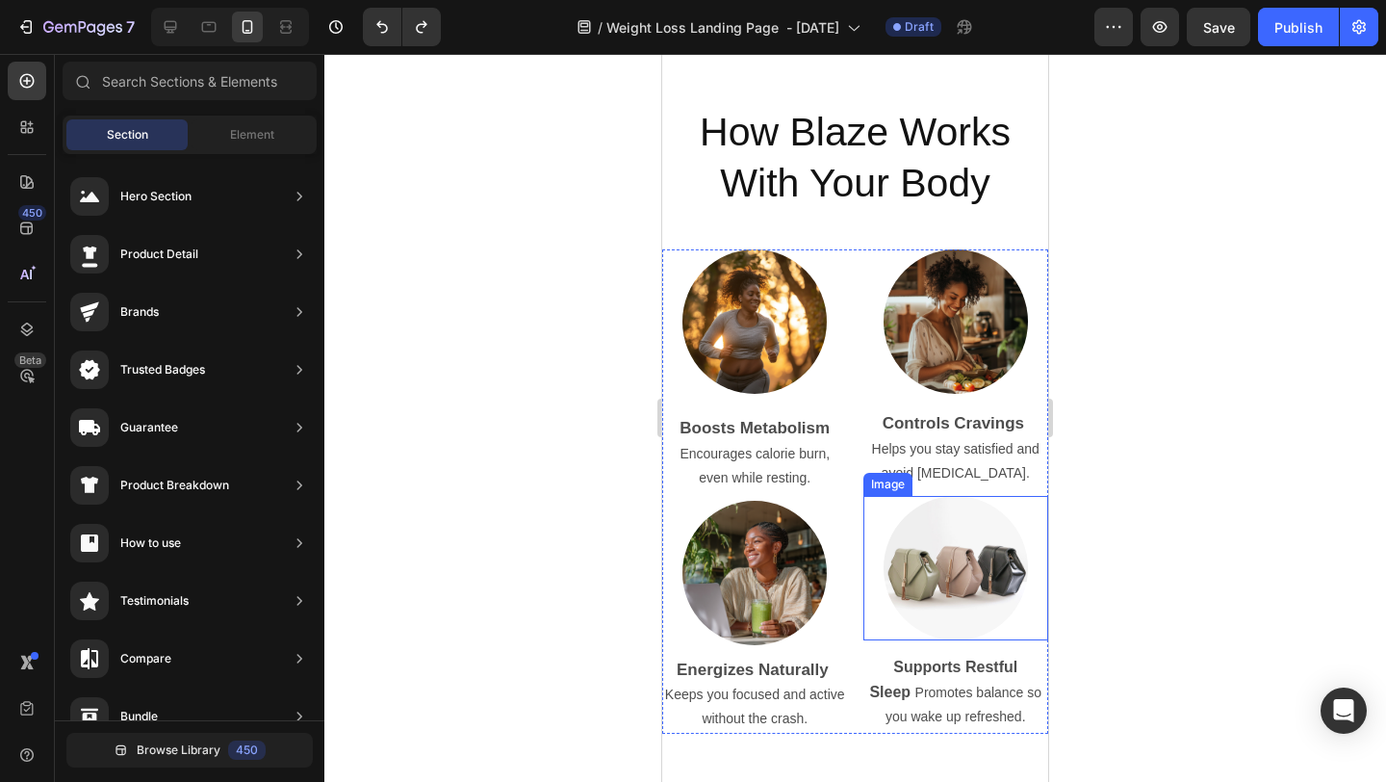
click at [969, 602] on img at bounding box center [956, 568] width 144 height 144
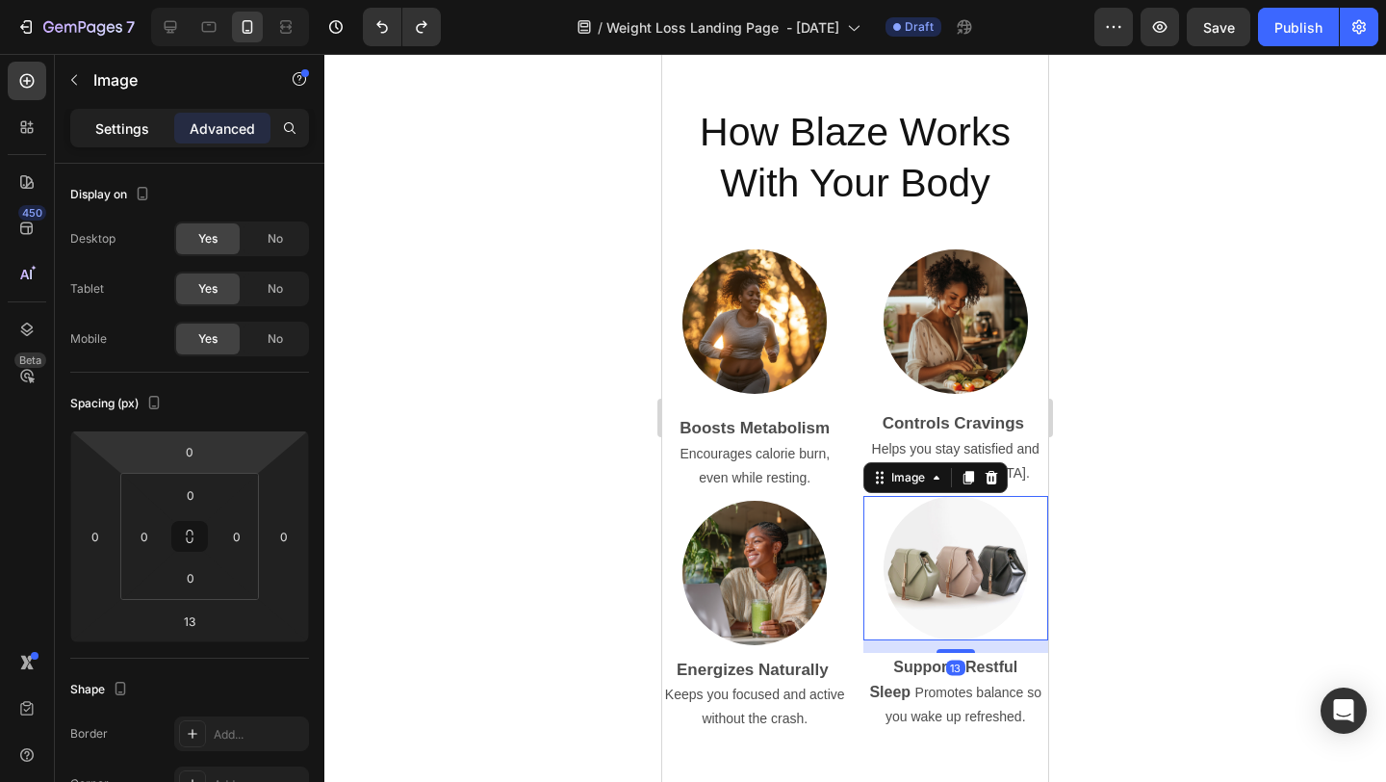
click at [121, 124] on p "Settings" at bounding box center [122, 128] width 54 height 20
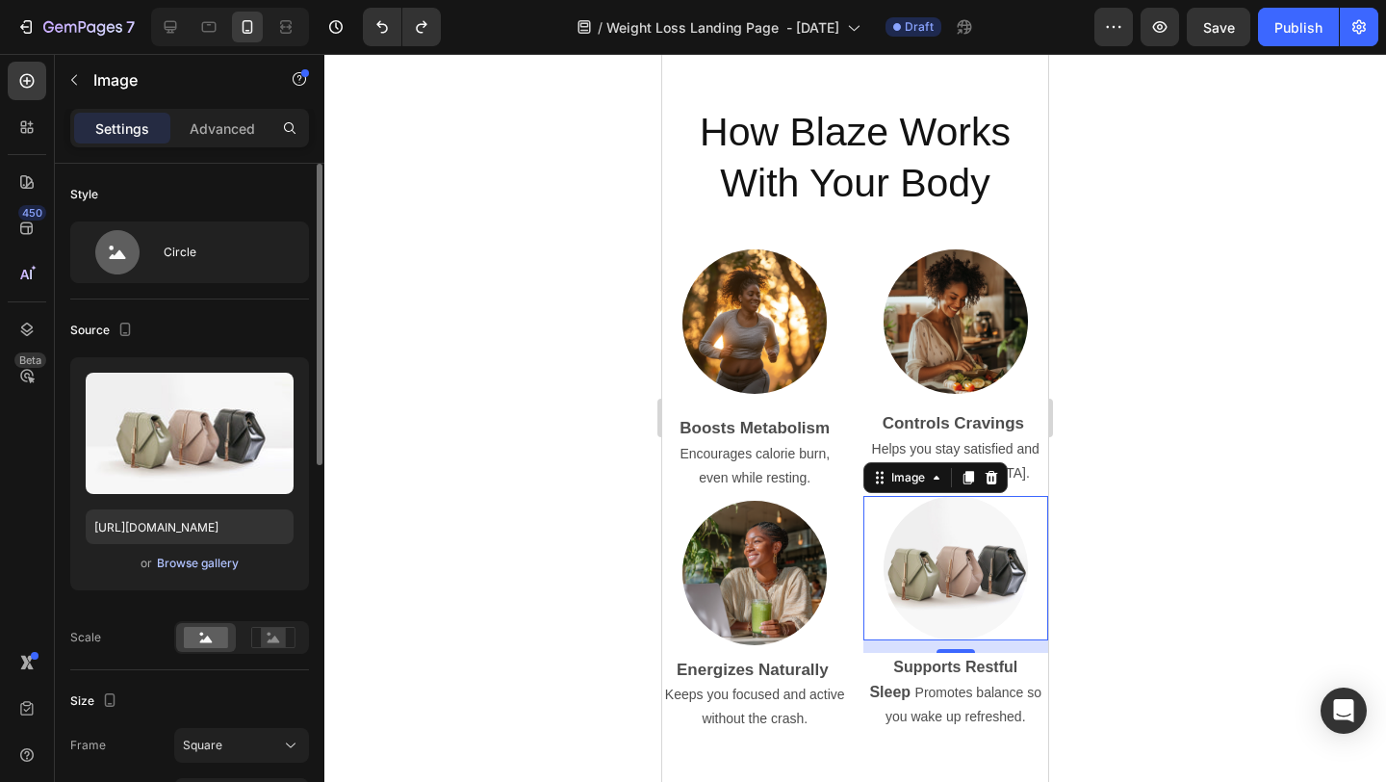
click at [202, 562] on div "Browse gallery" at bounding box center [198, 563] width 82 height 17
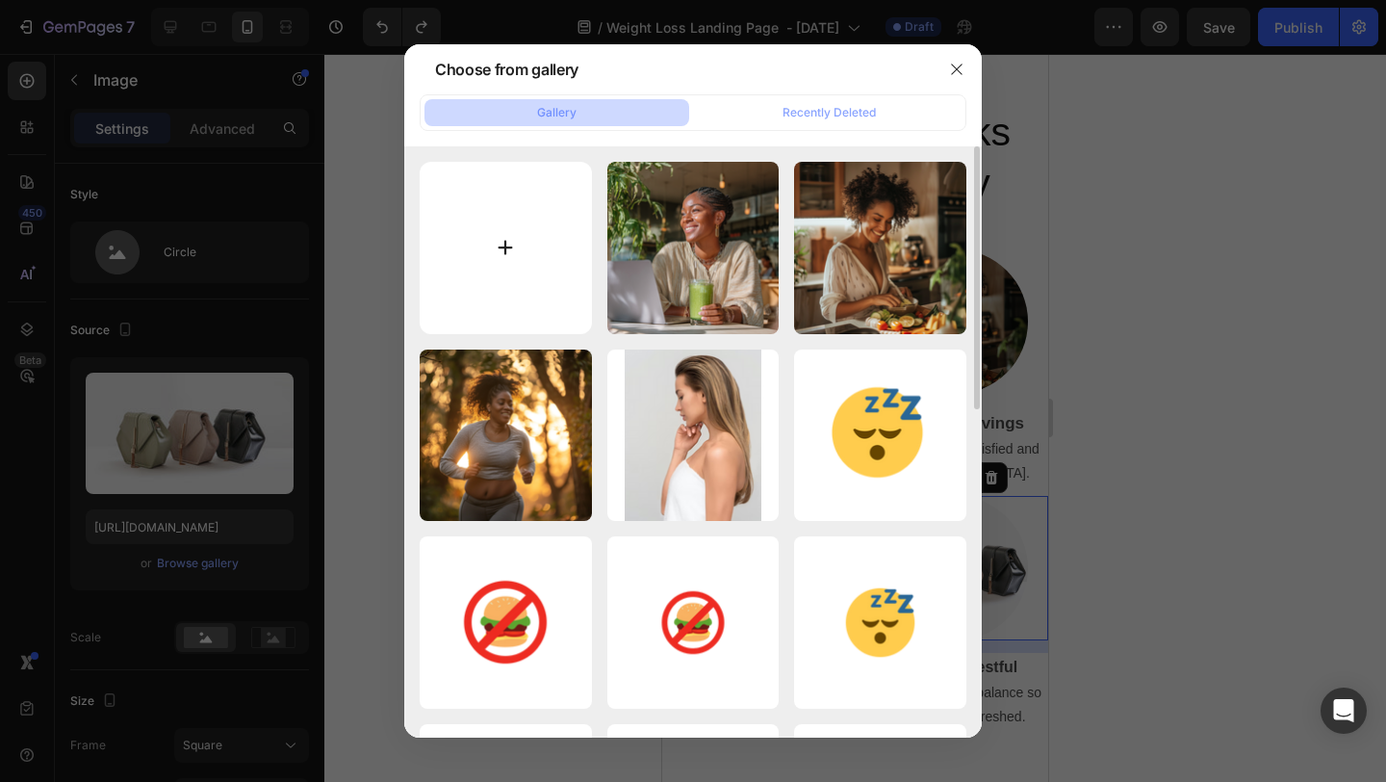
click at [499, 259] on input "file" at bounding box center [506, 248] width 172 height 172
type input "C:\fakepath\sleeo.png"
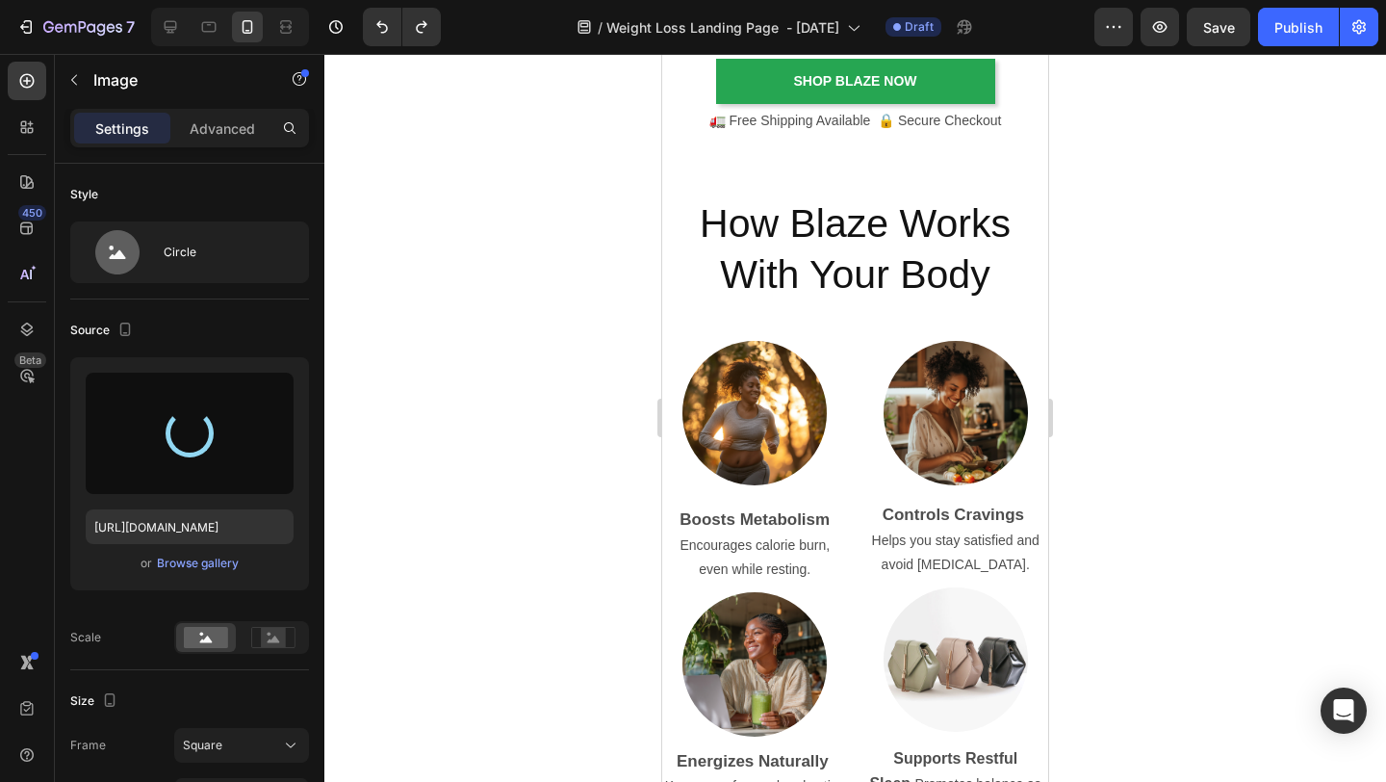
scroll to position [4411, 0]
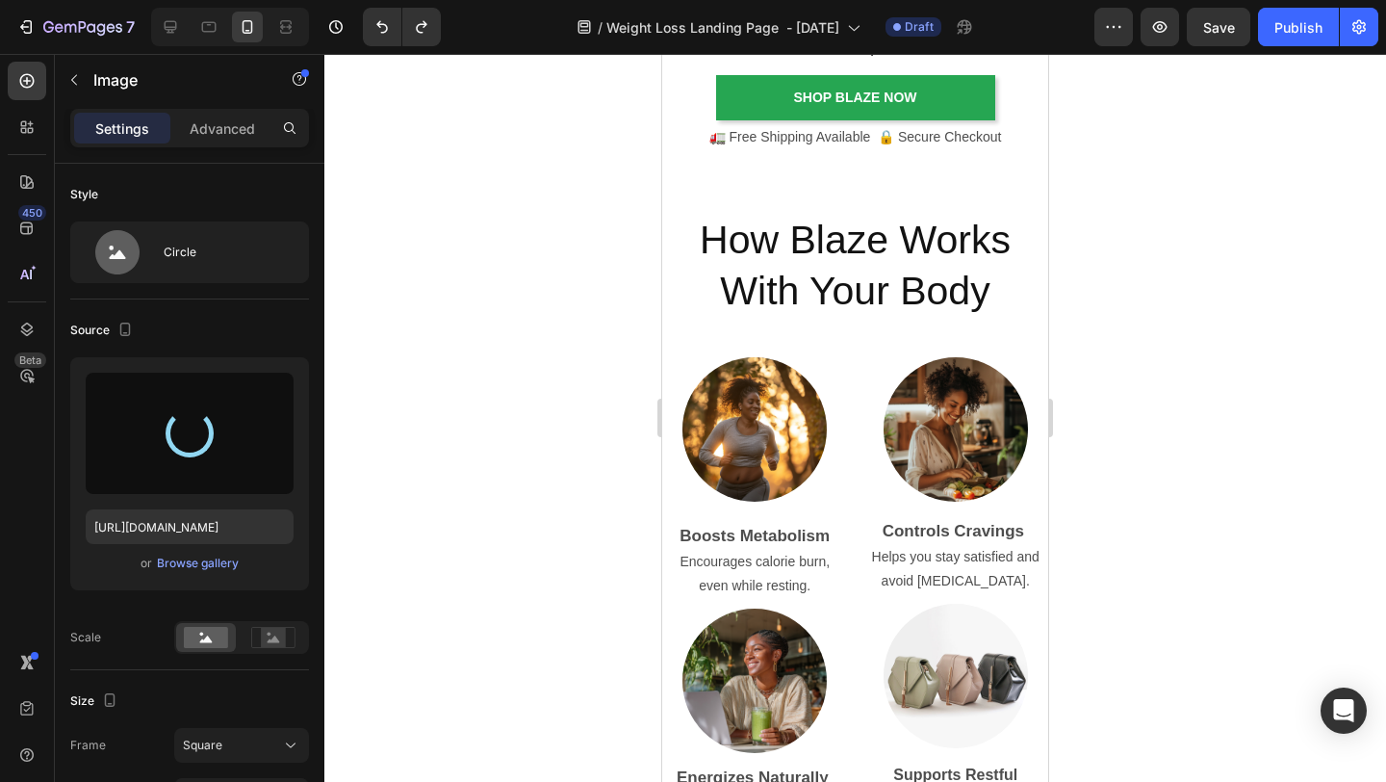
type input "https://cdn.shopify.com/s/files/1/0615/9777/8174/files/gempages_579372097344635…"
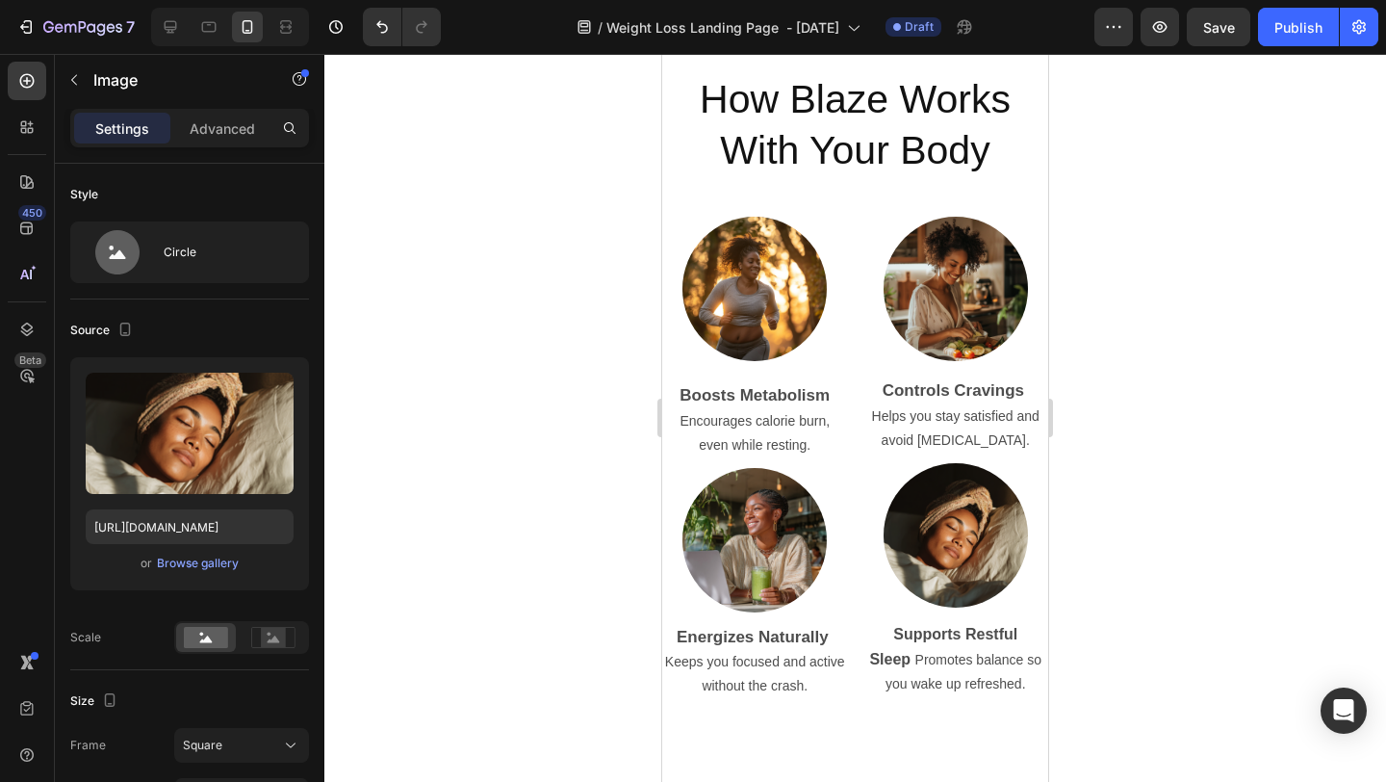
scroll to position [4634, 0]
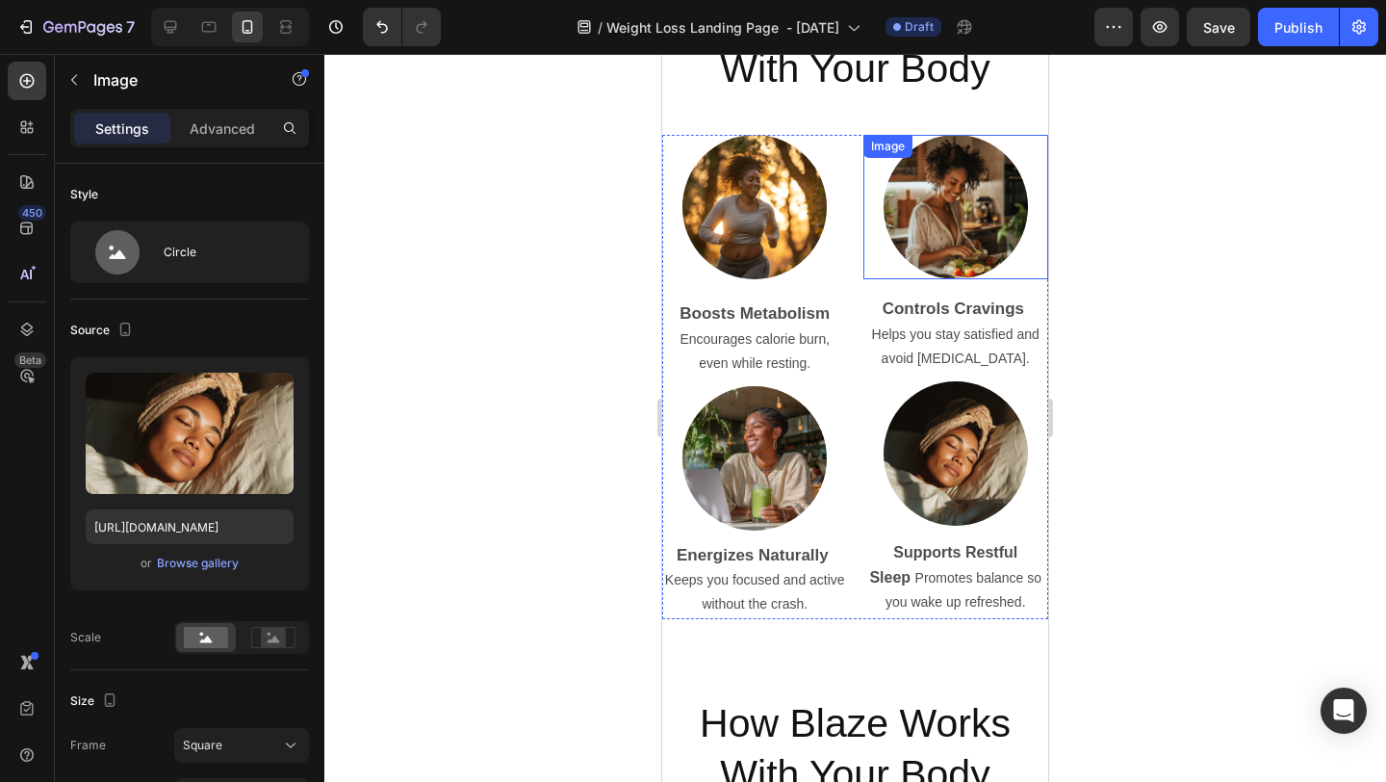
click at [1136, 281] on div at bounding box center [855, 418] width 1062 height 728
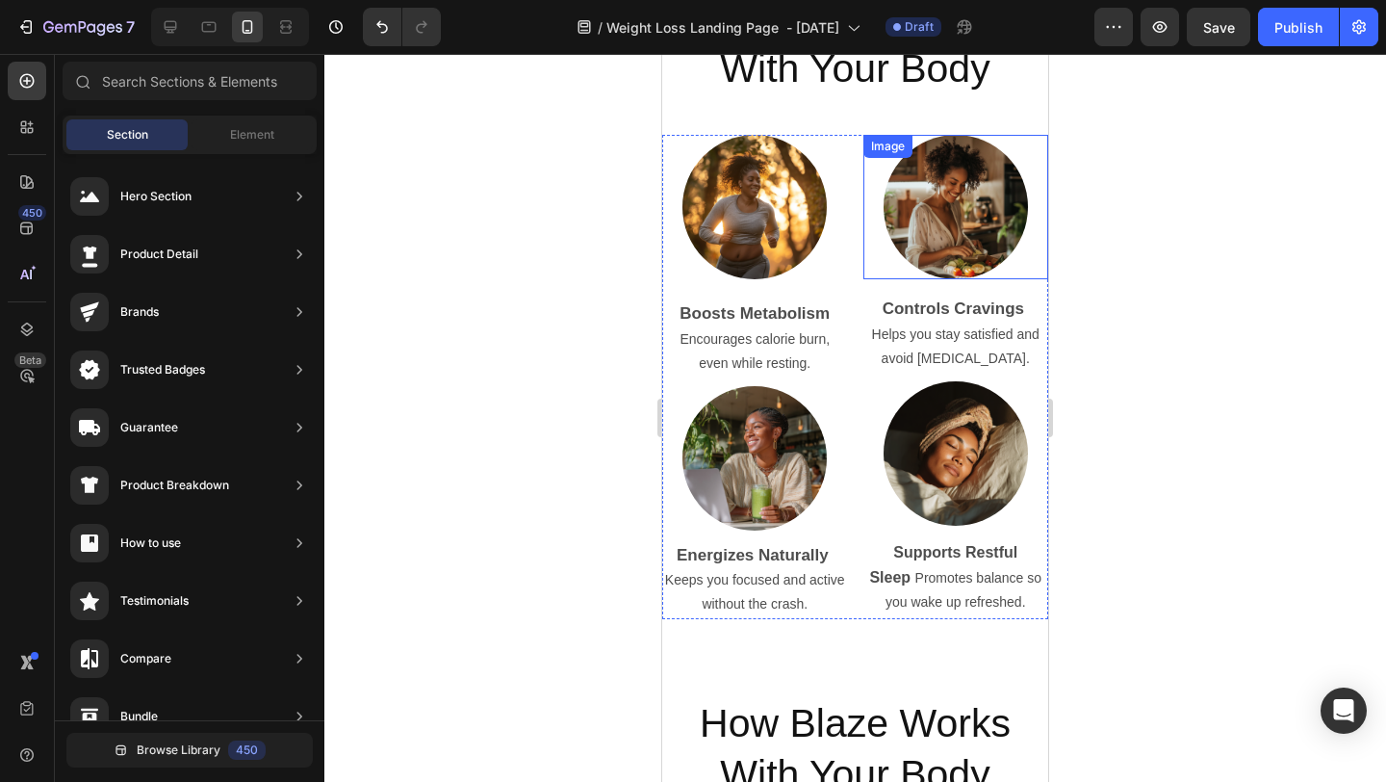
click at [1237, 312] on div at bounding box center [855, 418] width 1062 height 728
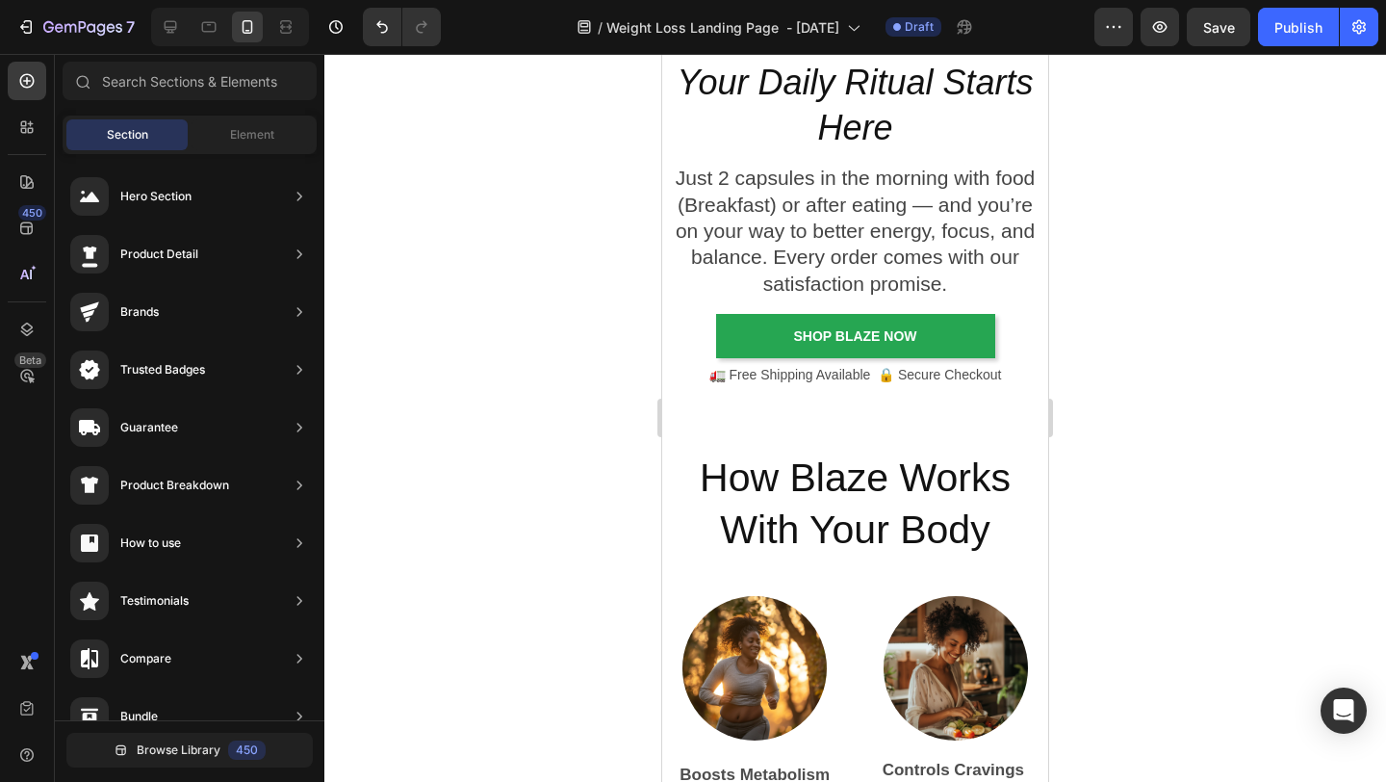
scroll to position [3974, 0]
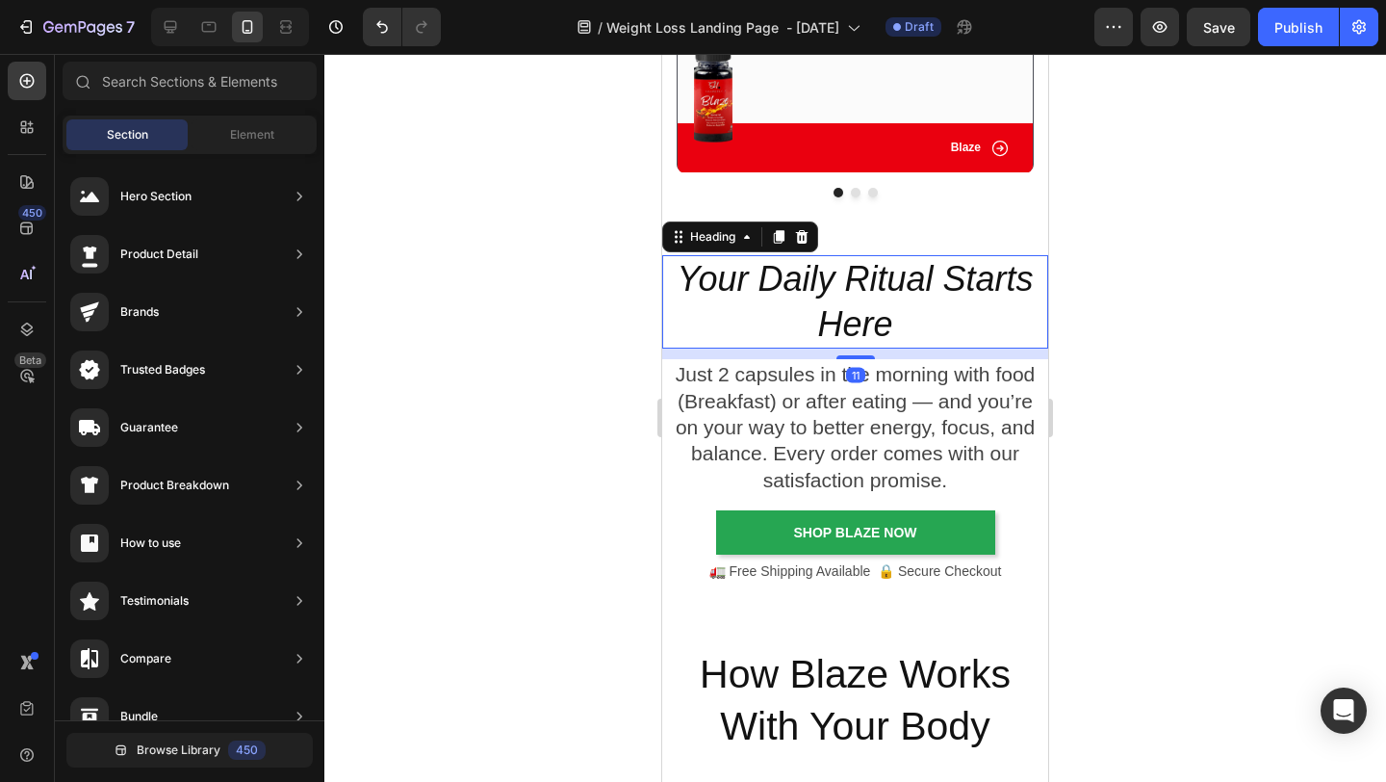
click at [798, 315] on h2 "Your Daily Ritual Starts Here" at bounding box center [855, 302] width 386 height 94
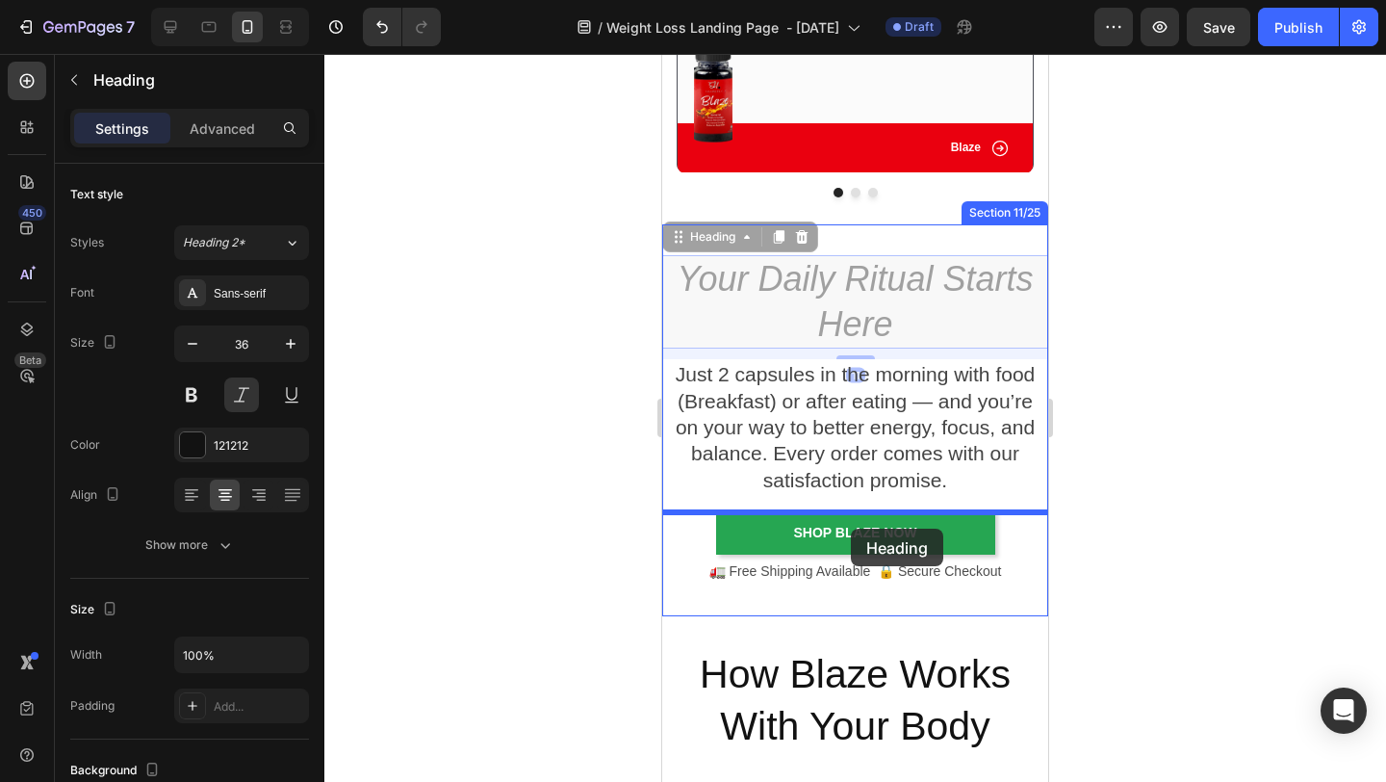
drag, startPoint x: 681, startPoint y: 241, endPoint x: 851, endPoint y: 529, distance: 334.5
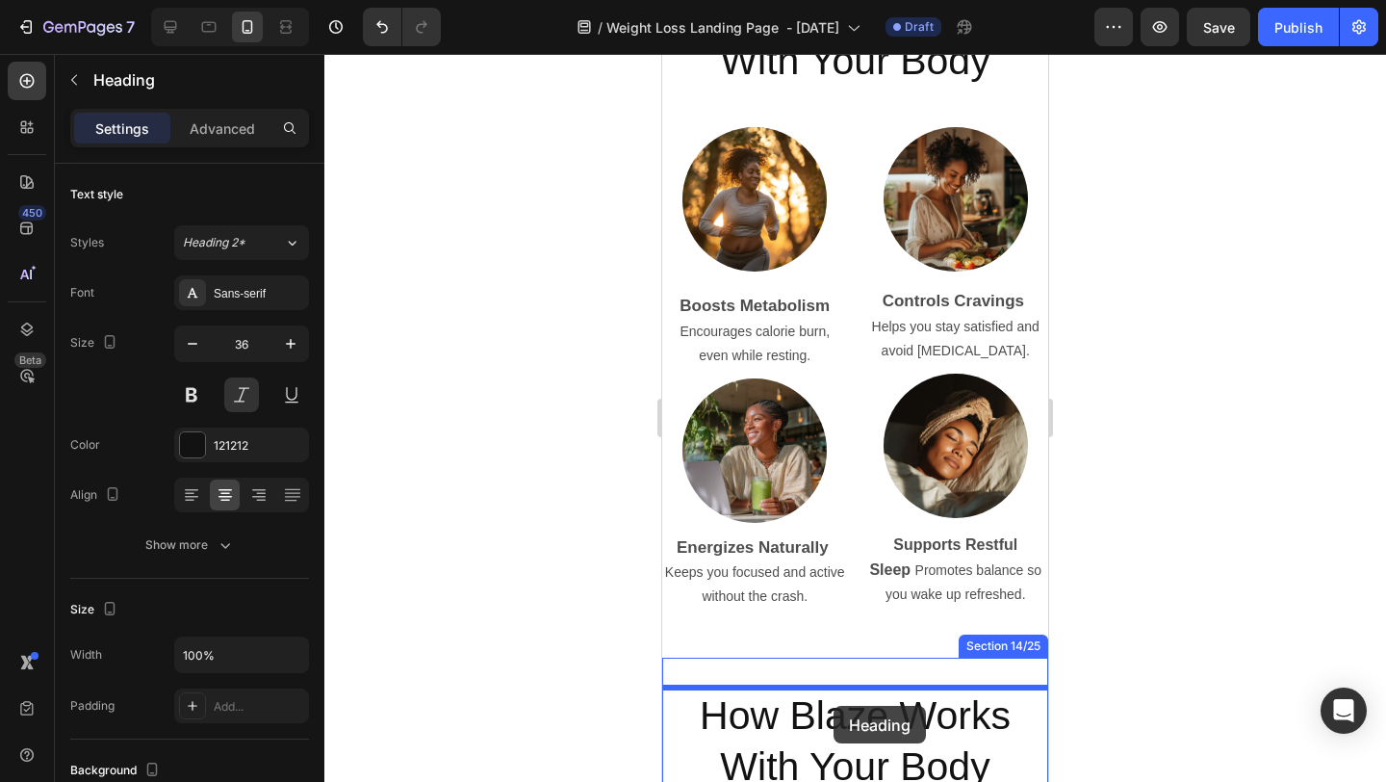
scroll to position [4657, 0]
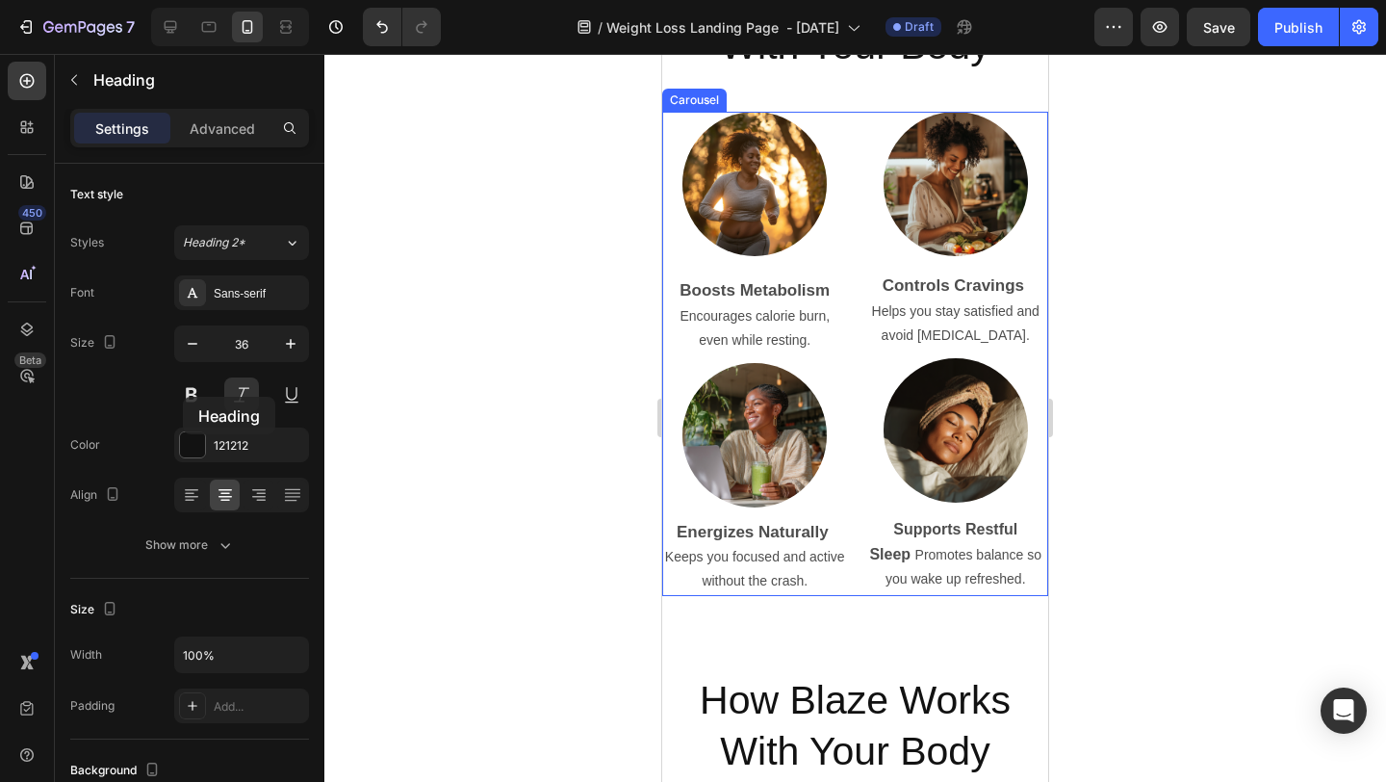
drag, startPoint x: 683, startPoint y: 391, endPoint x: 183, endPoint y: 397, distance: 499.7
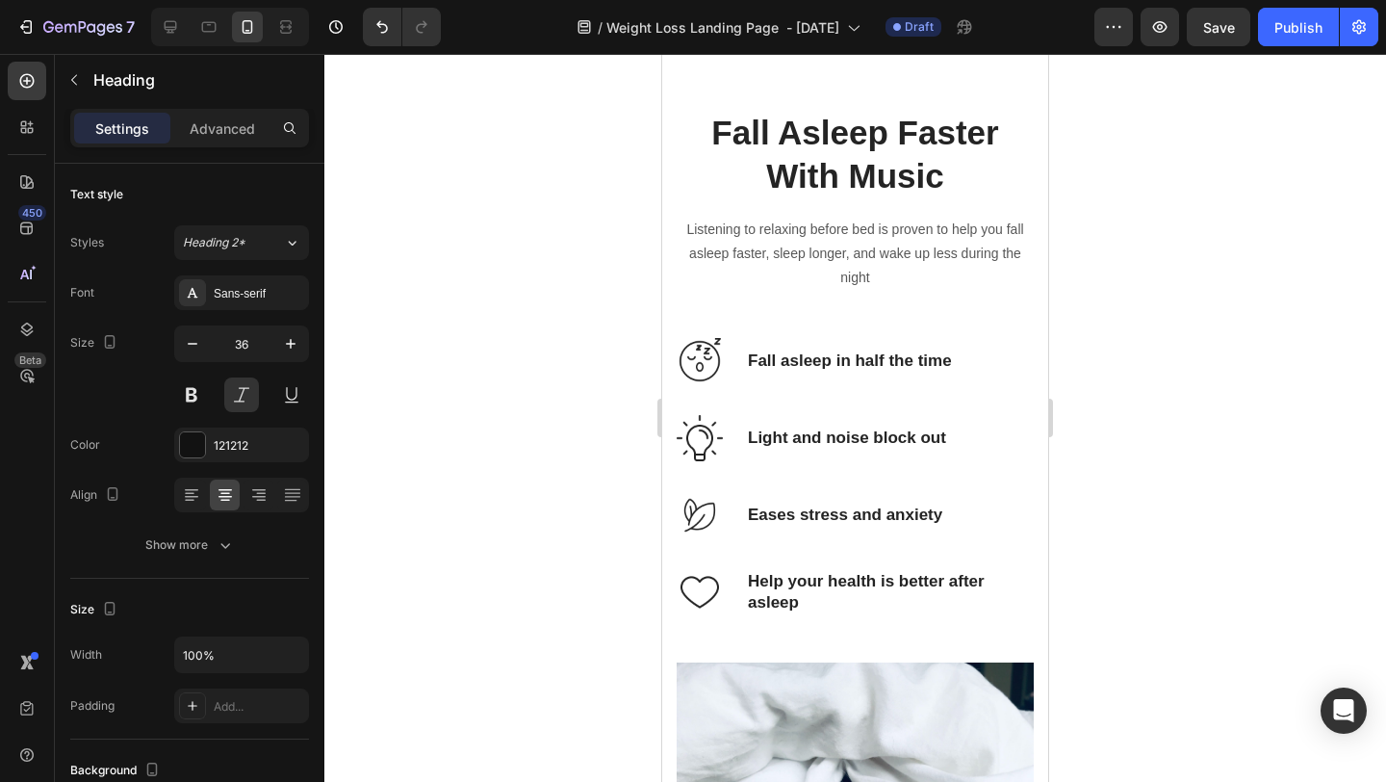
scroll to position [5606, 0]
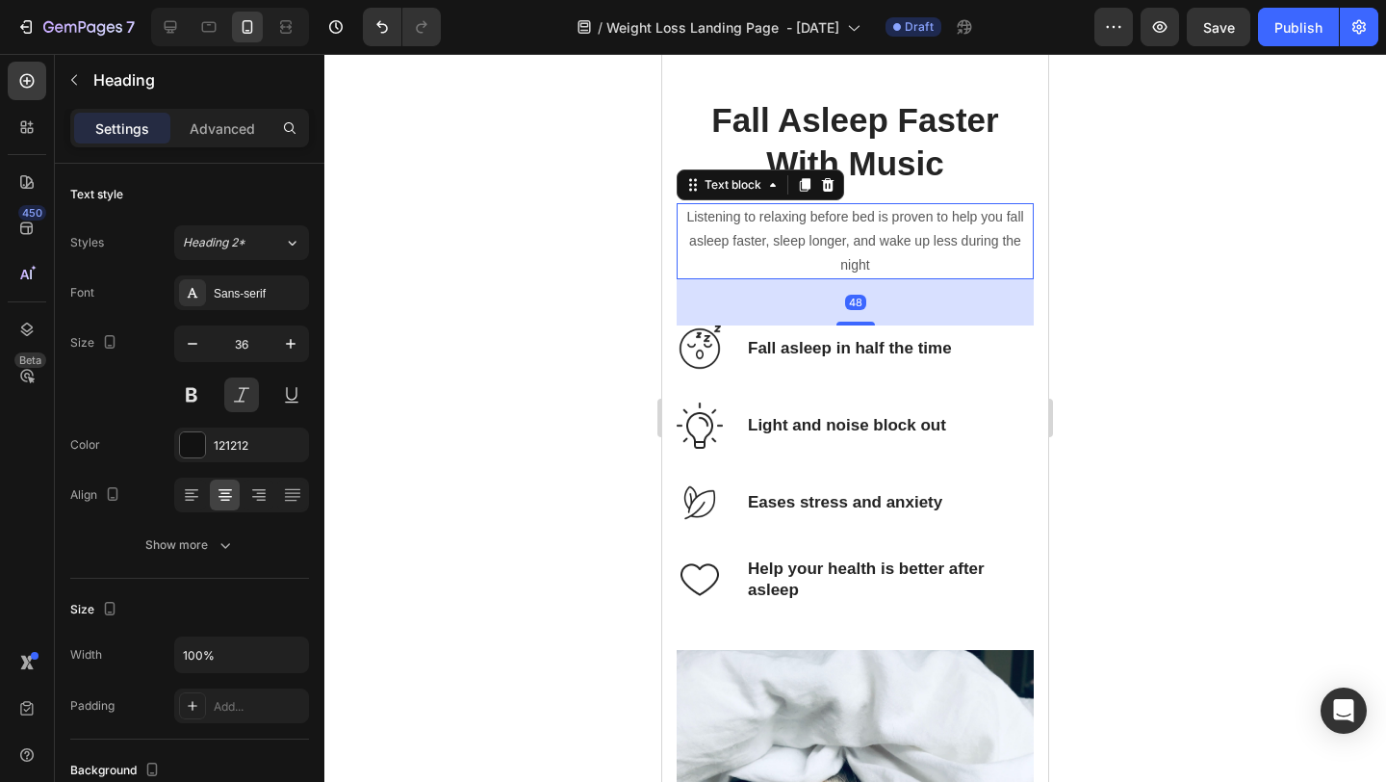
click at [991, 277] on div "Listening to relaxing before bed is proven to help you fall asleep faster, slee…" at bounding box center [855, 241] width 357 height 77
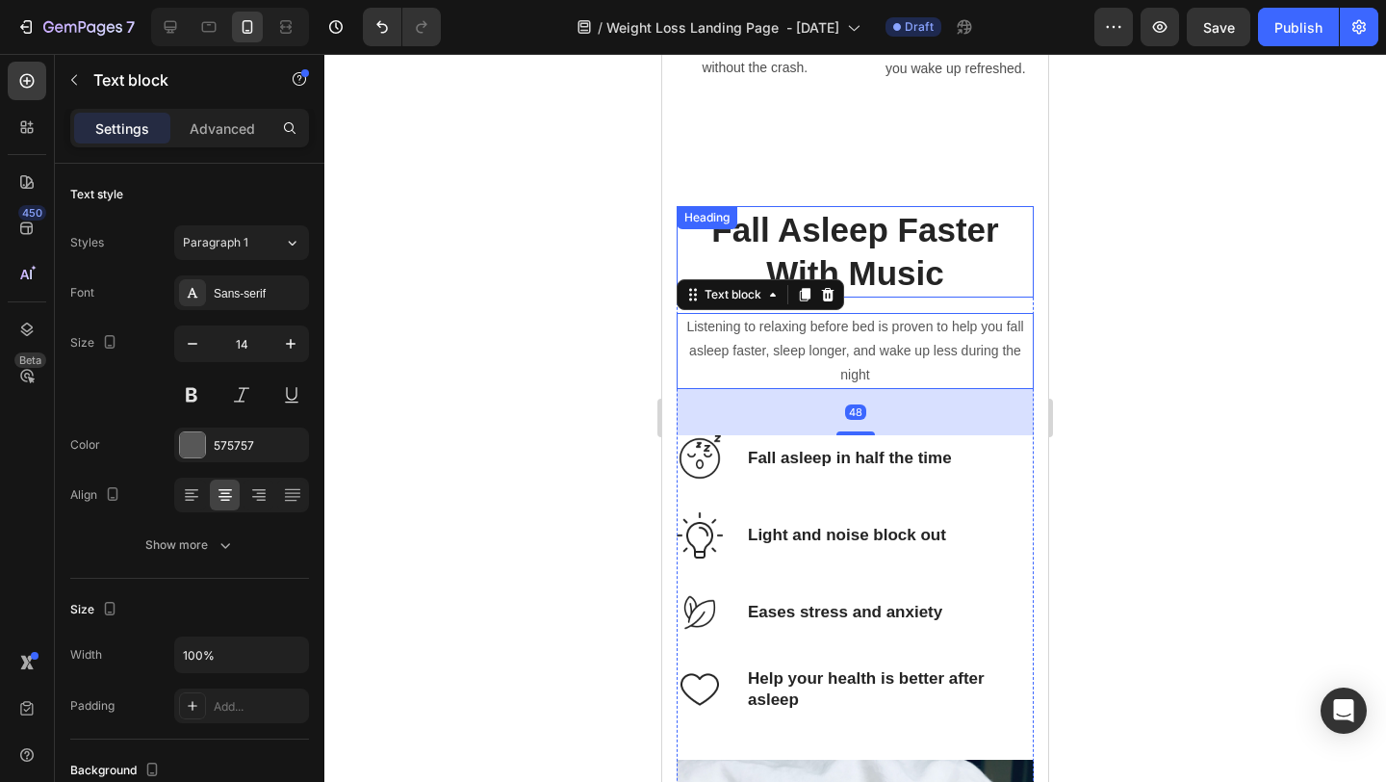
scroll to position [5397, 0]
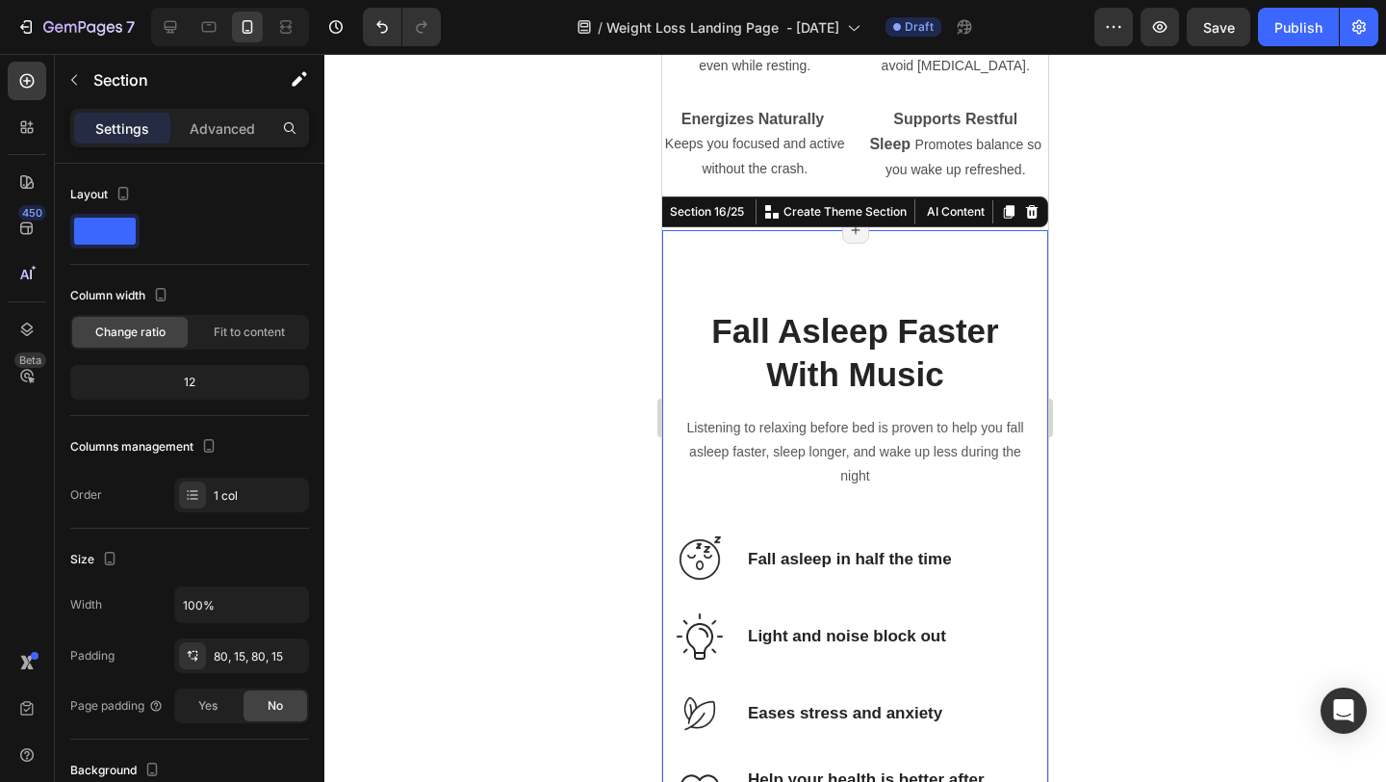
click at [1012, 291] on div "Fall Asleep Faster With Music Heading Listening to relaxing before bed is prove…" at bounding box center [855, 762] width 386 height 1065
click at [1035, 208] on icon at bounding box center [1032, 211] width 13 height 13
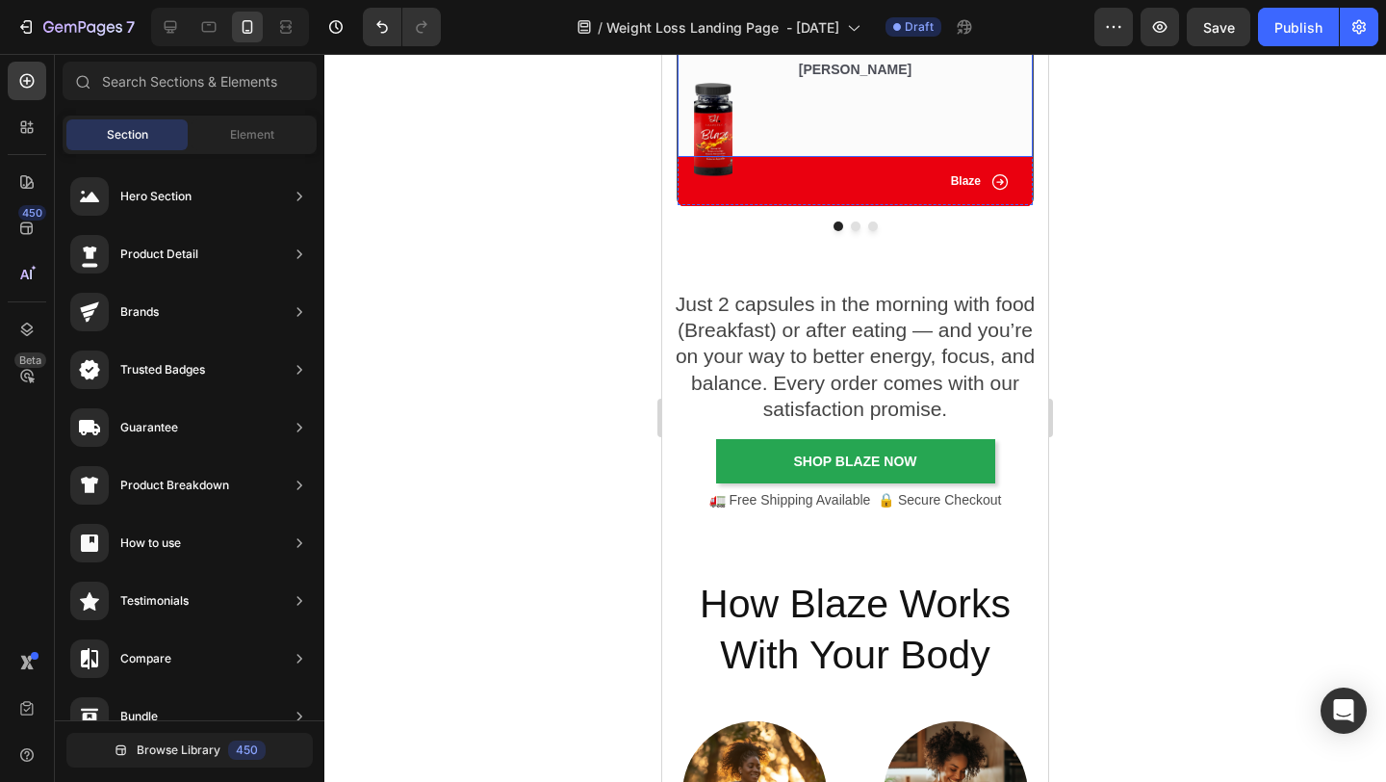
scroll to position [3860, 0]
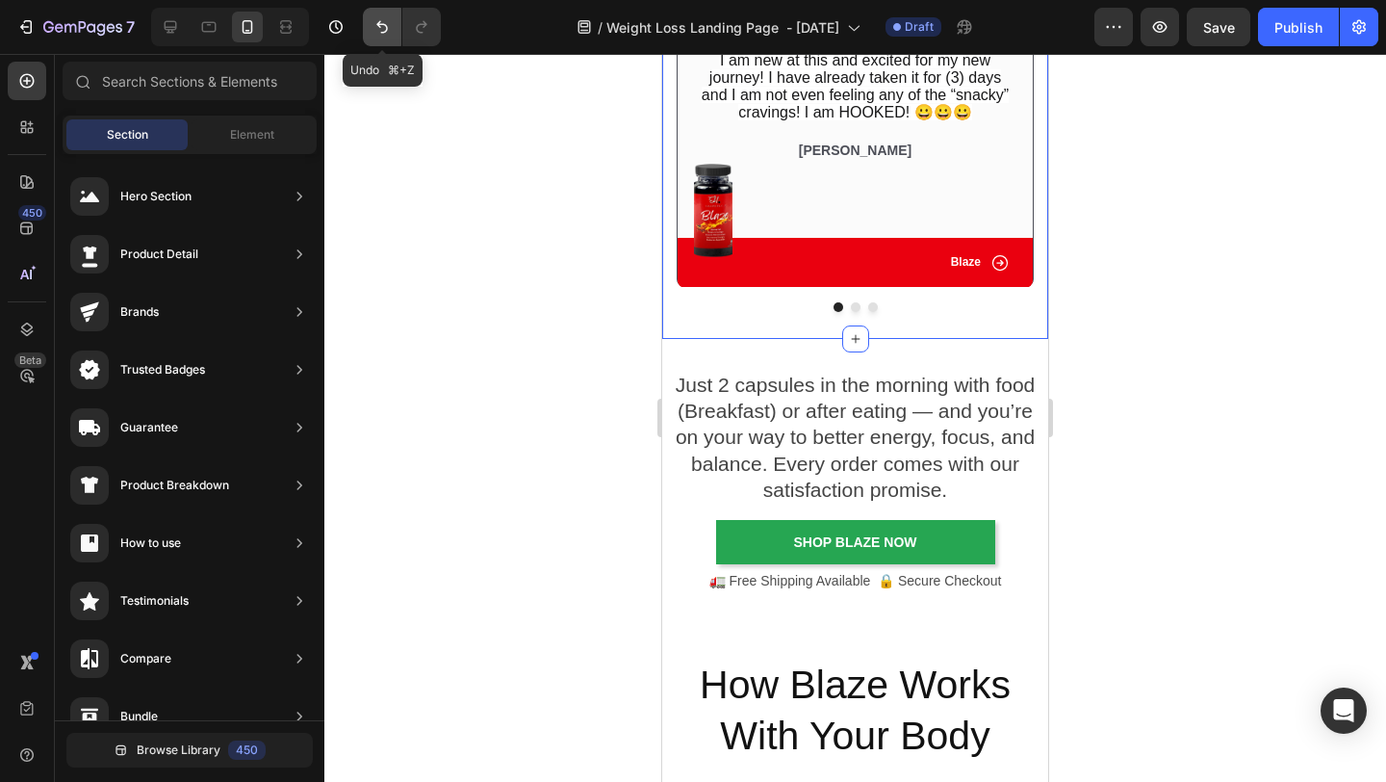
click at [379, 23] on icon "Undo/Redo" at bounding box center [382, 27] width 12 height 13
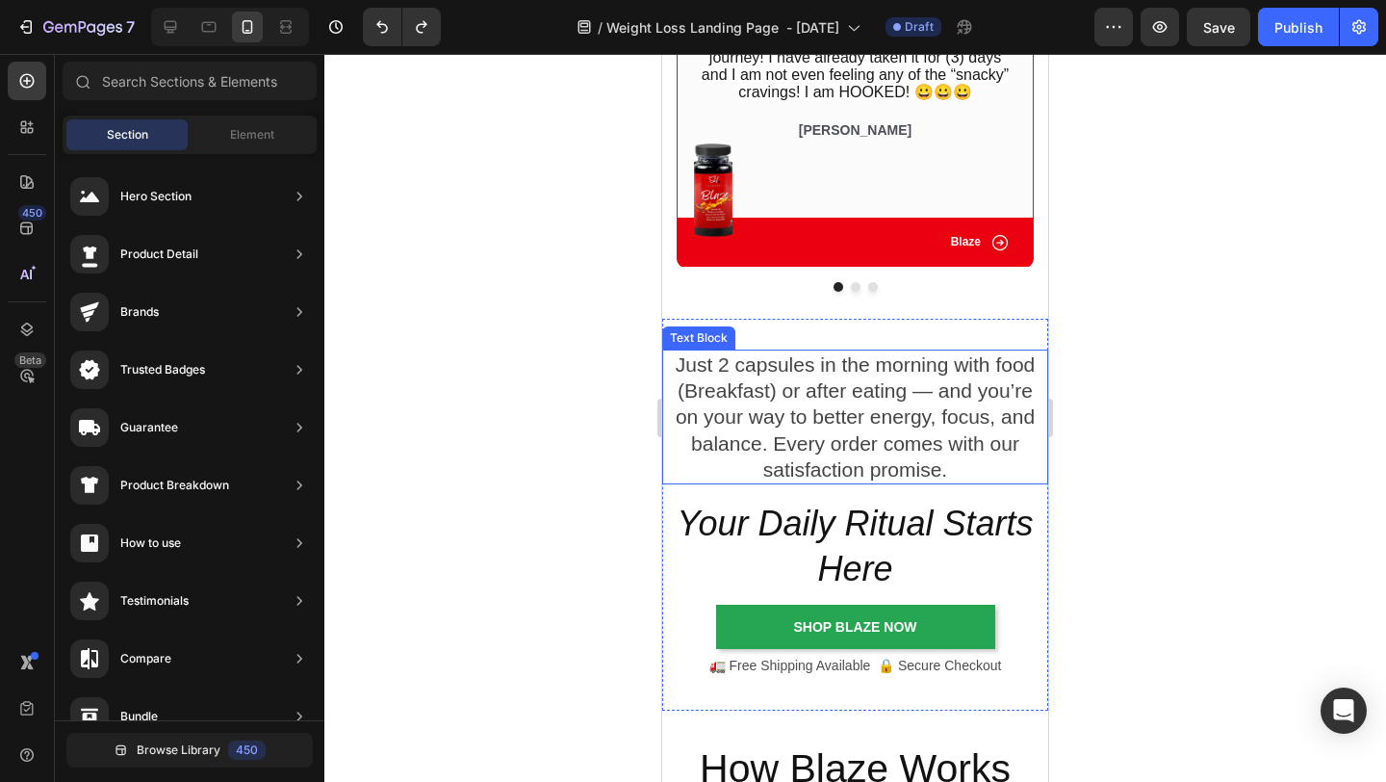
scroll to position [4045, 0]
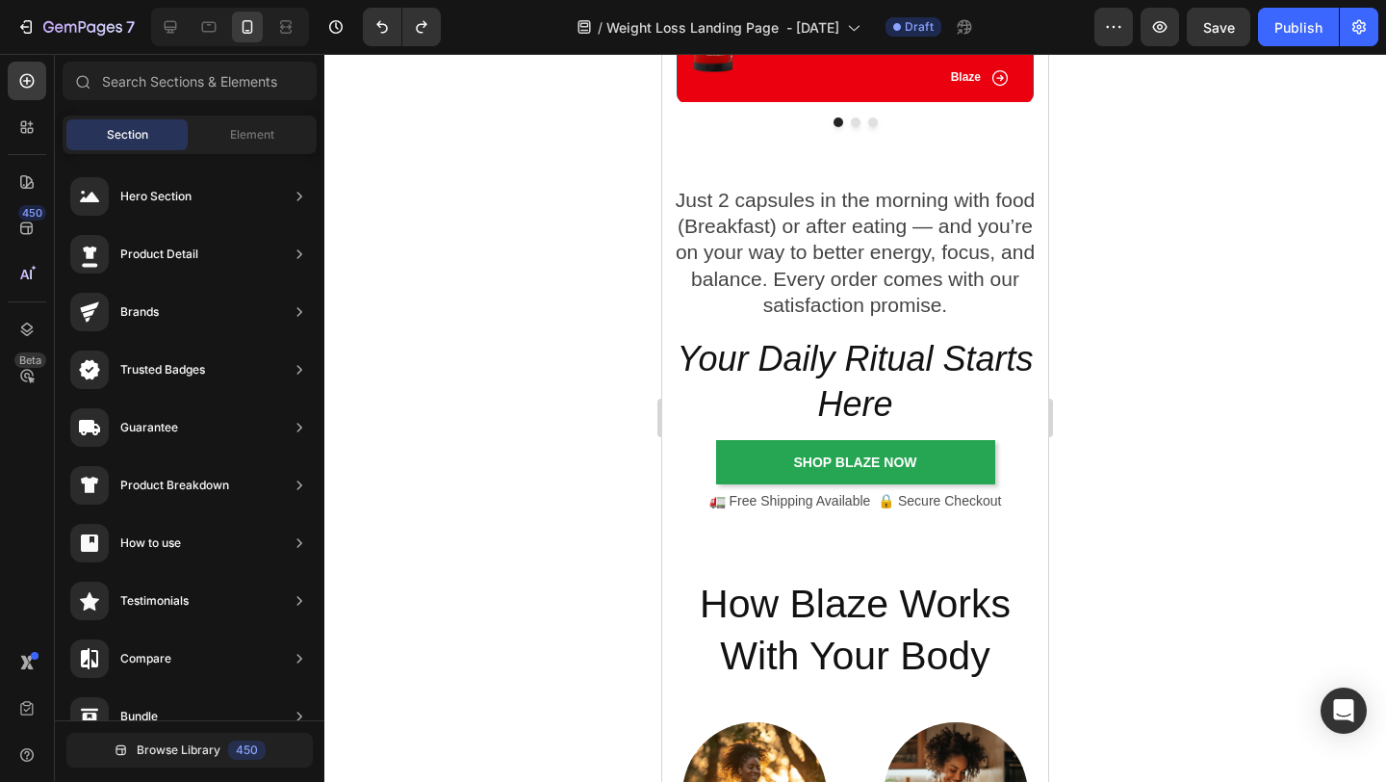
click at [1352, 533] on div at bounding box center [855, 418] width 1062 height 728
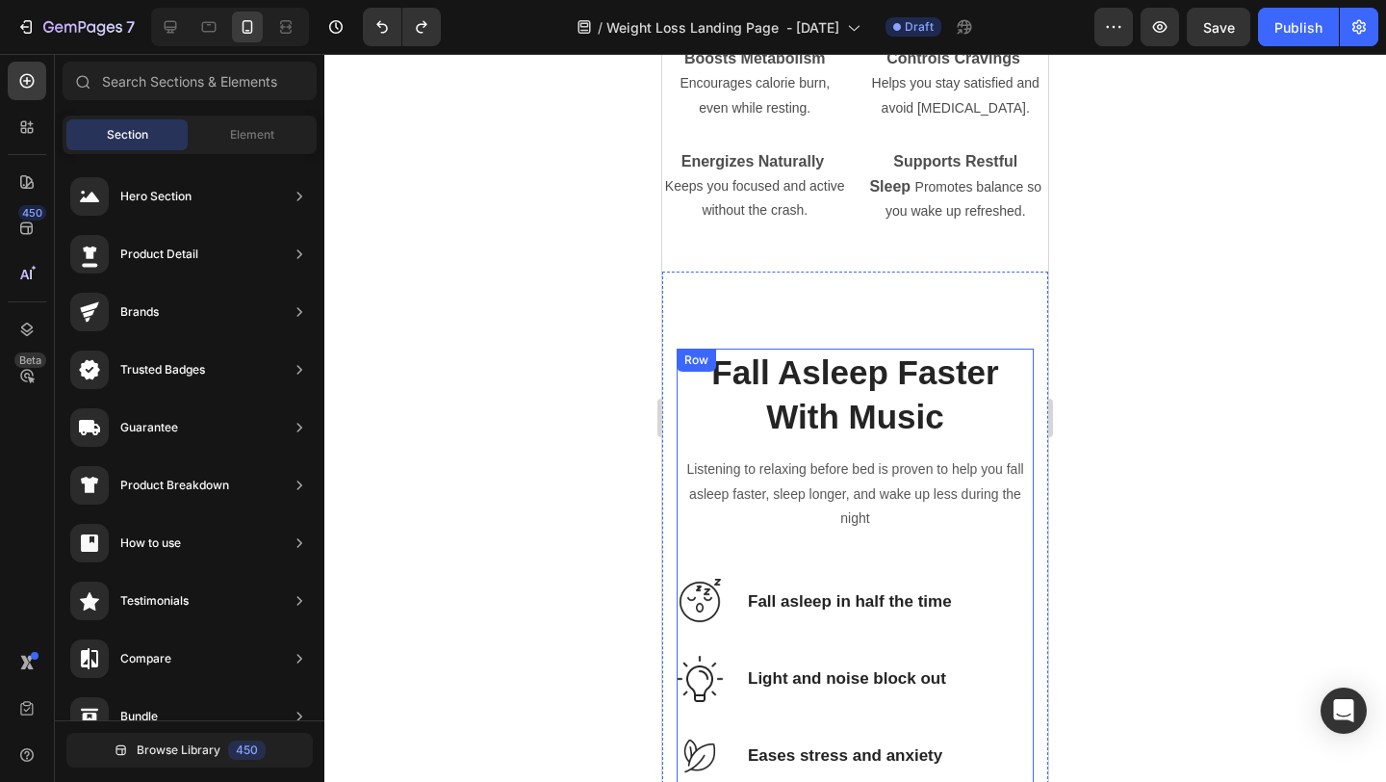
scroll to position [5441, 0]
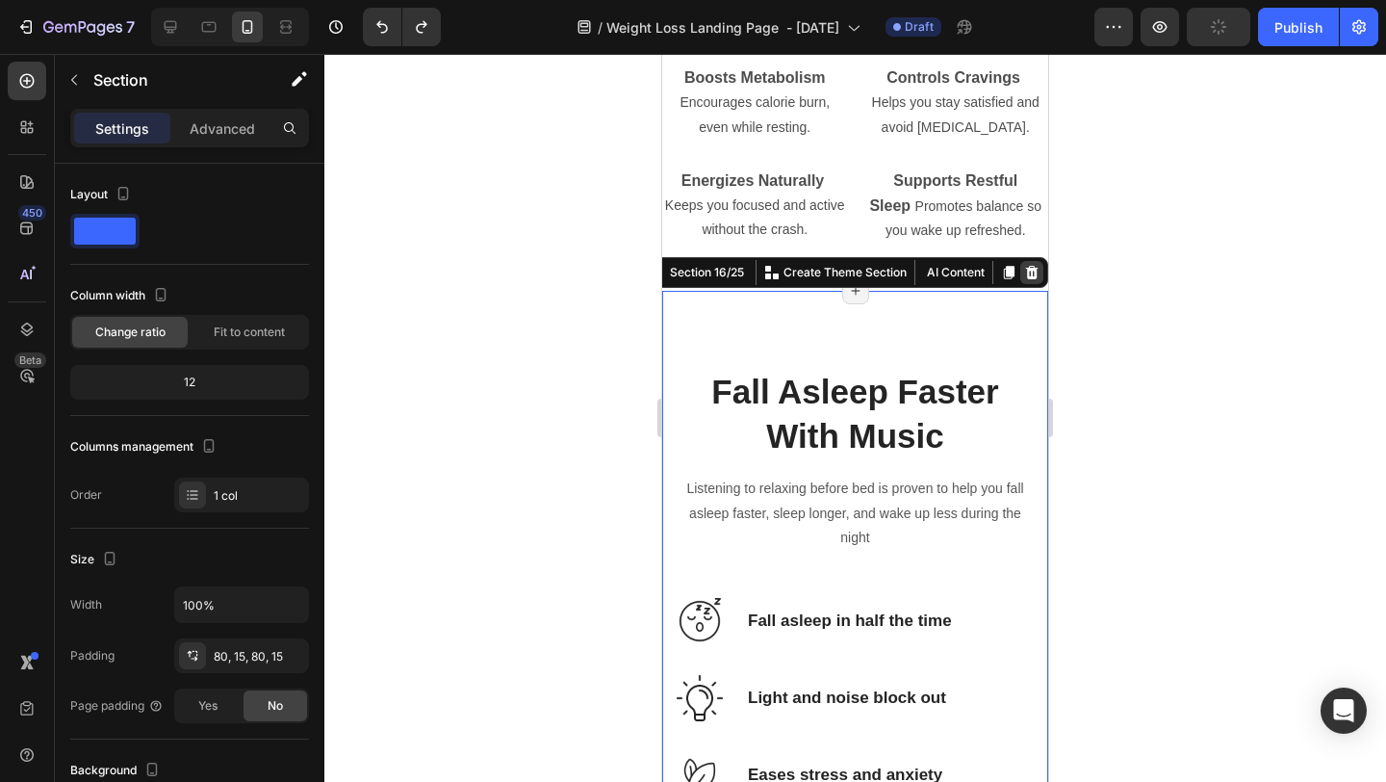
click at [1036, 270] on icon at bounding box center [1032, 272] width 13 height 13
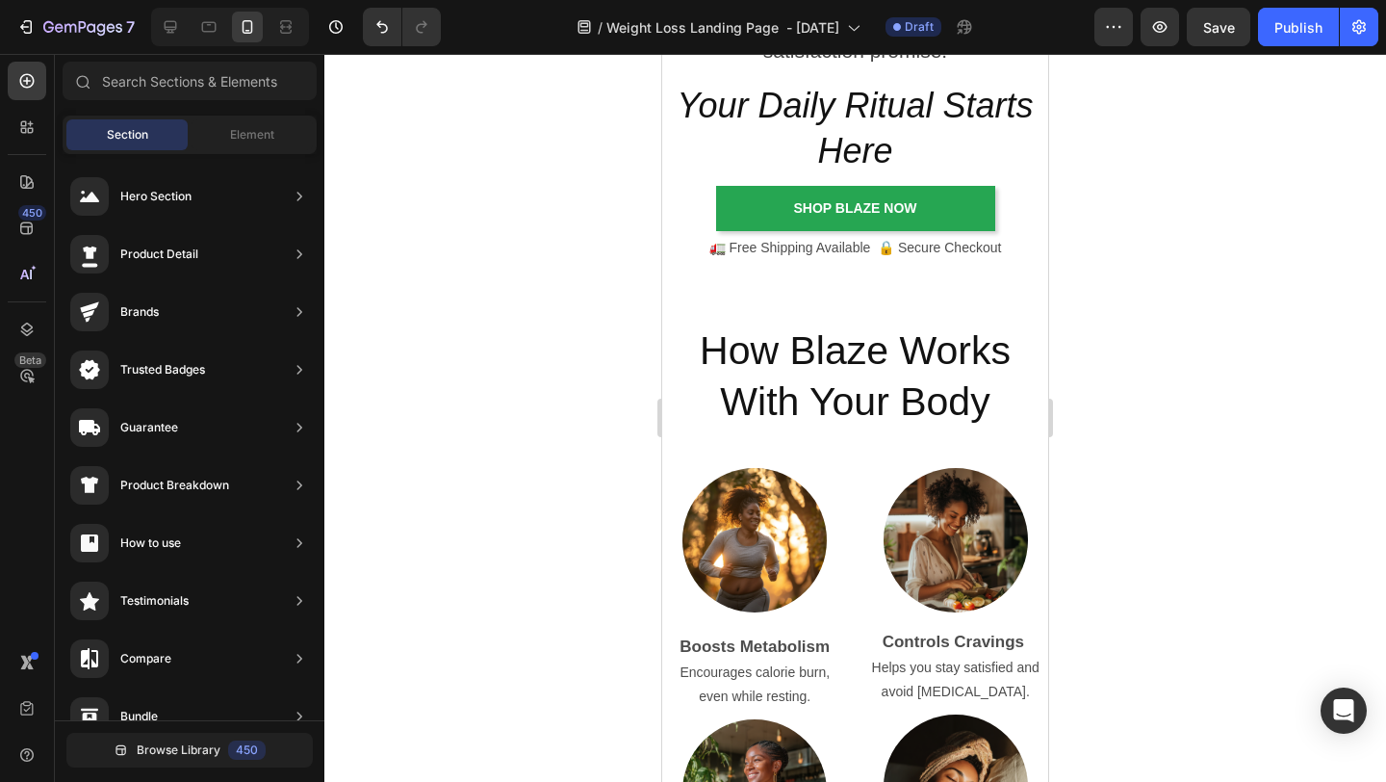
scroll to position [4305, 0]
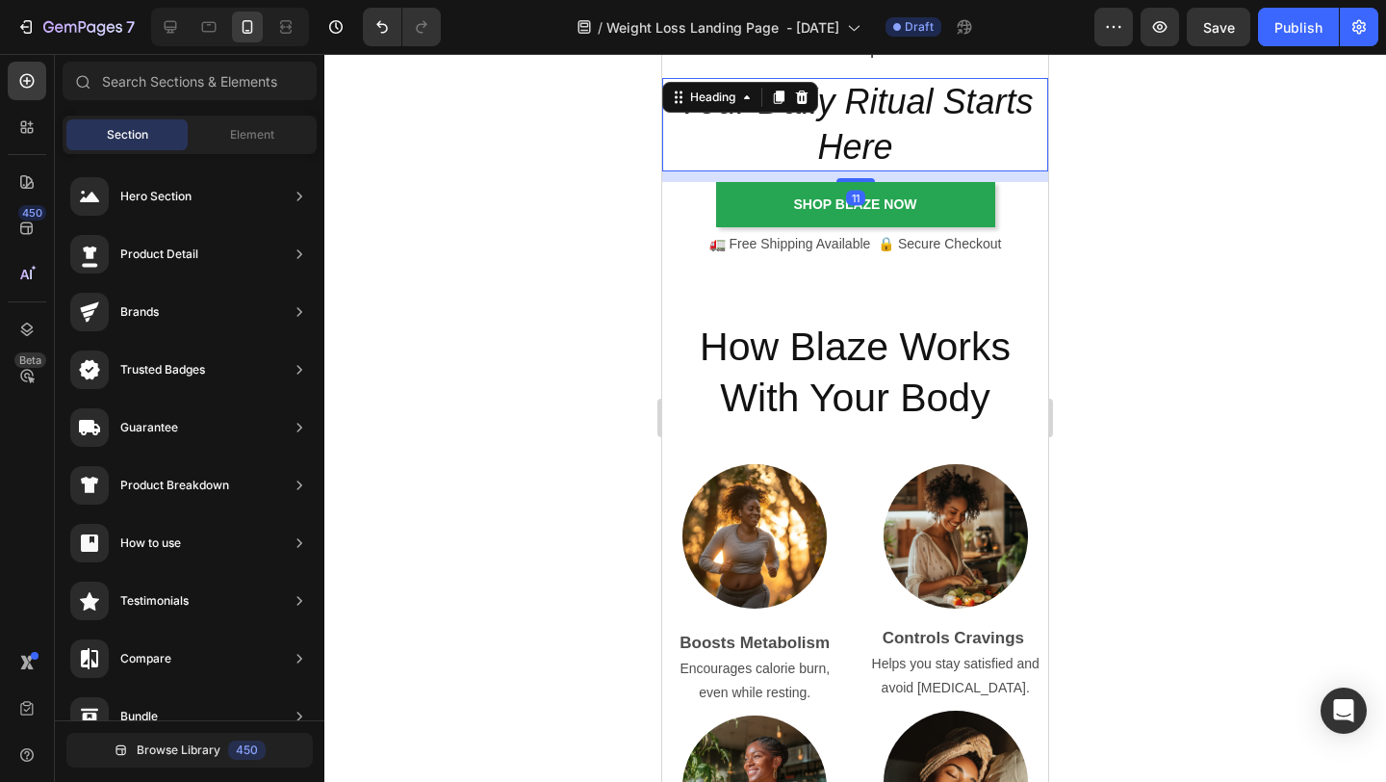
click at [711, 131] on h2 "Your Daily Ritual Starts Here" at bounding box center [855, 125] width 386 height 94
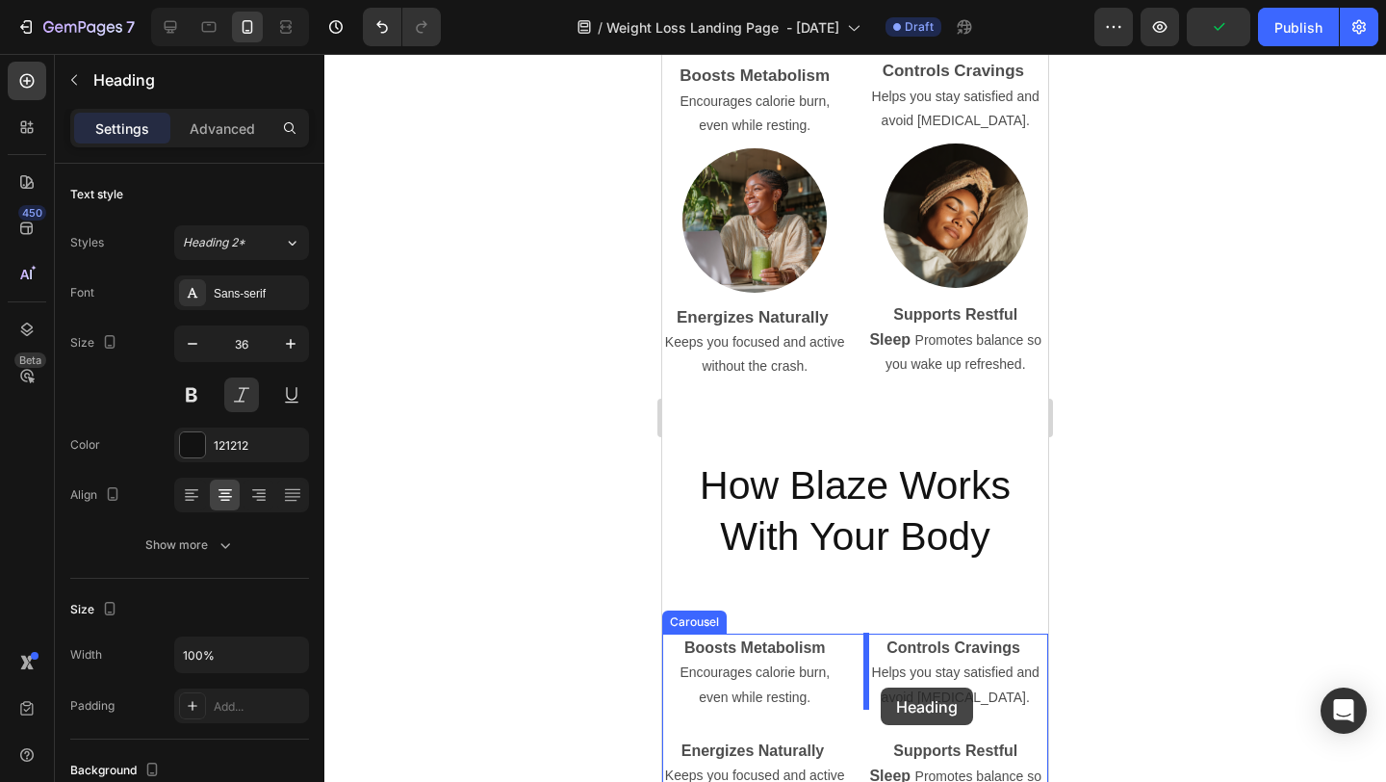
scroll to position [4891, 0]
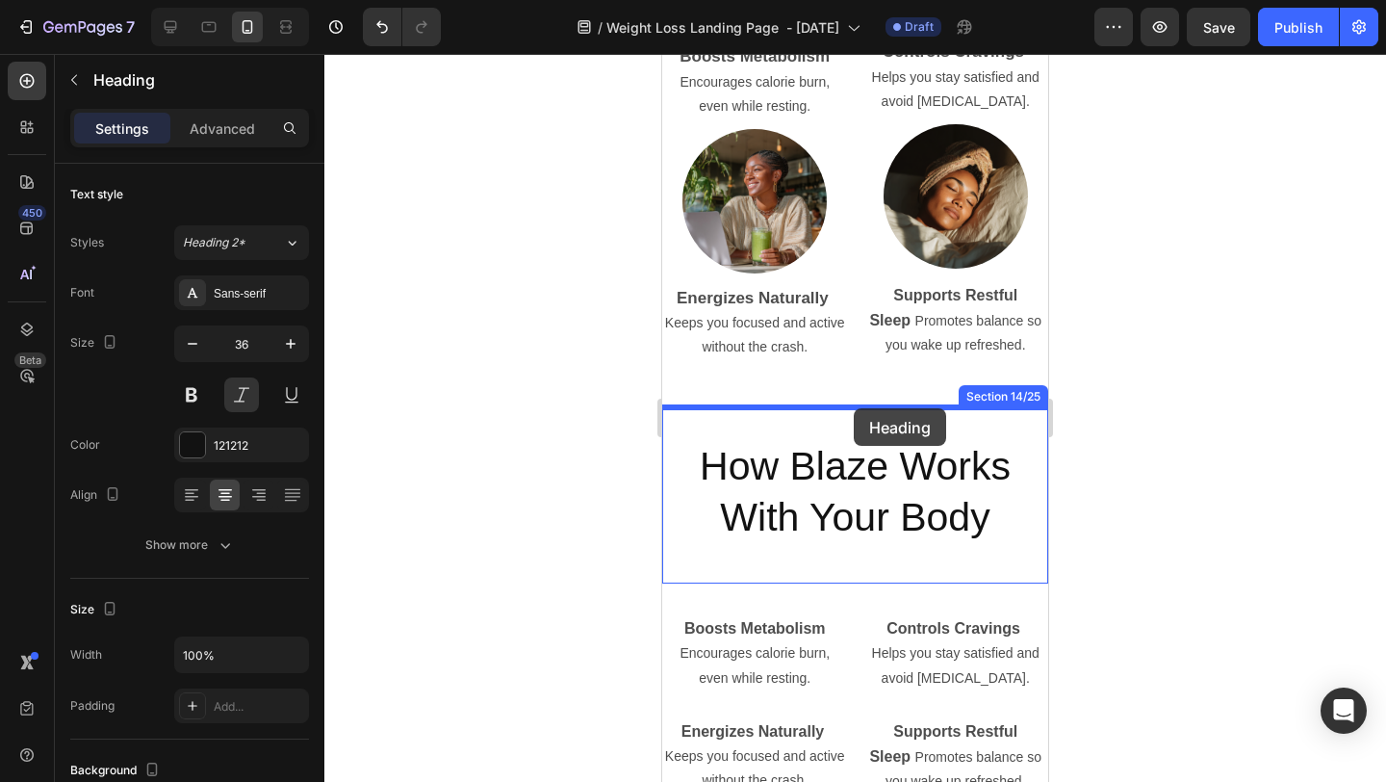
drag, startPoint x: 677, startPoint y: 96, endPoint x: 854, endPoint y: 408, distance: 358.7
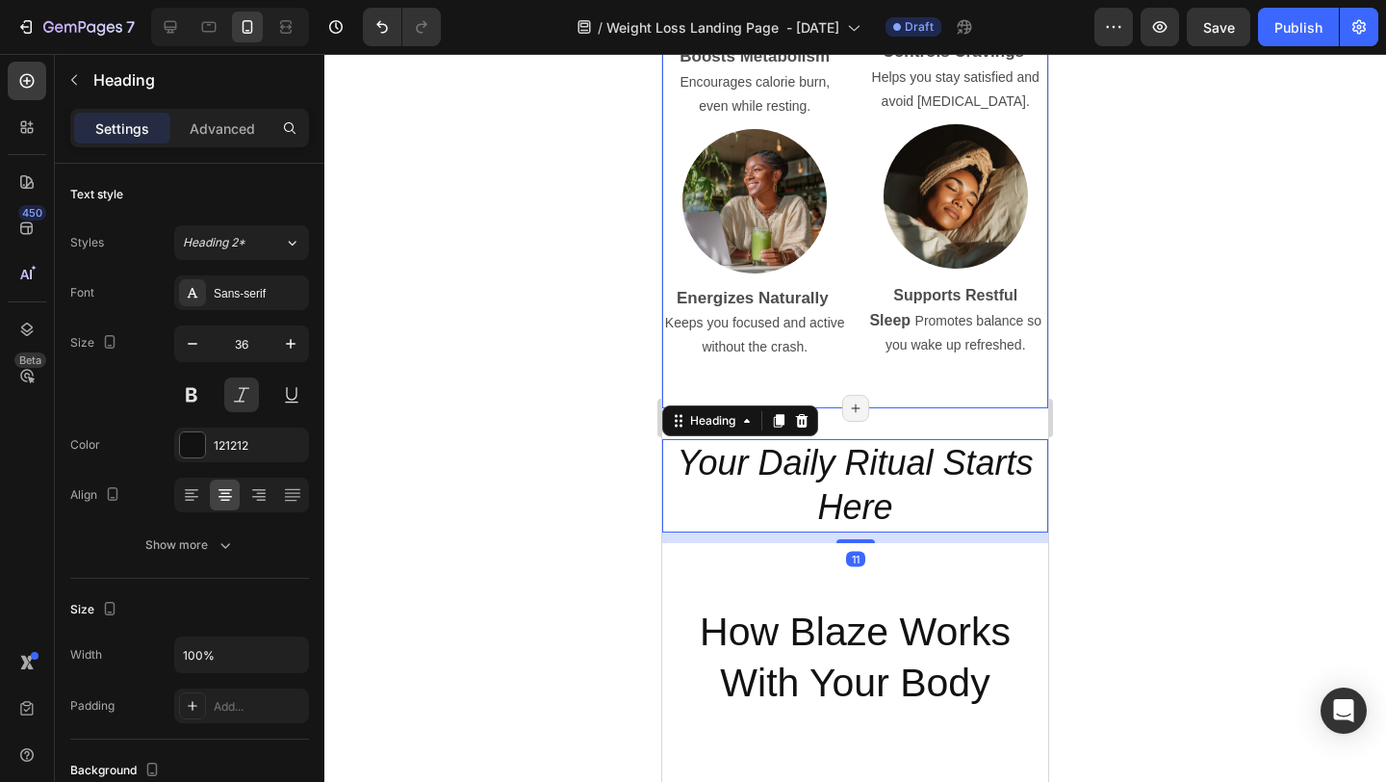
click at [1121, 377] on div at bounding box center [855, 418] width 1062 height 728
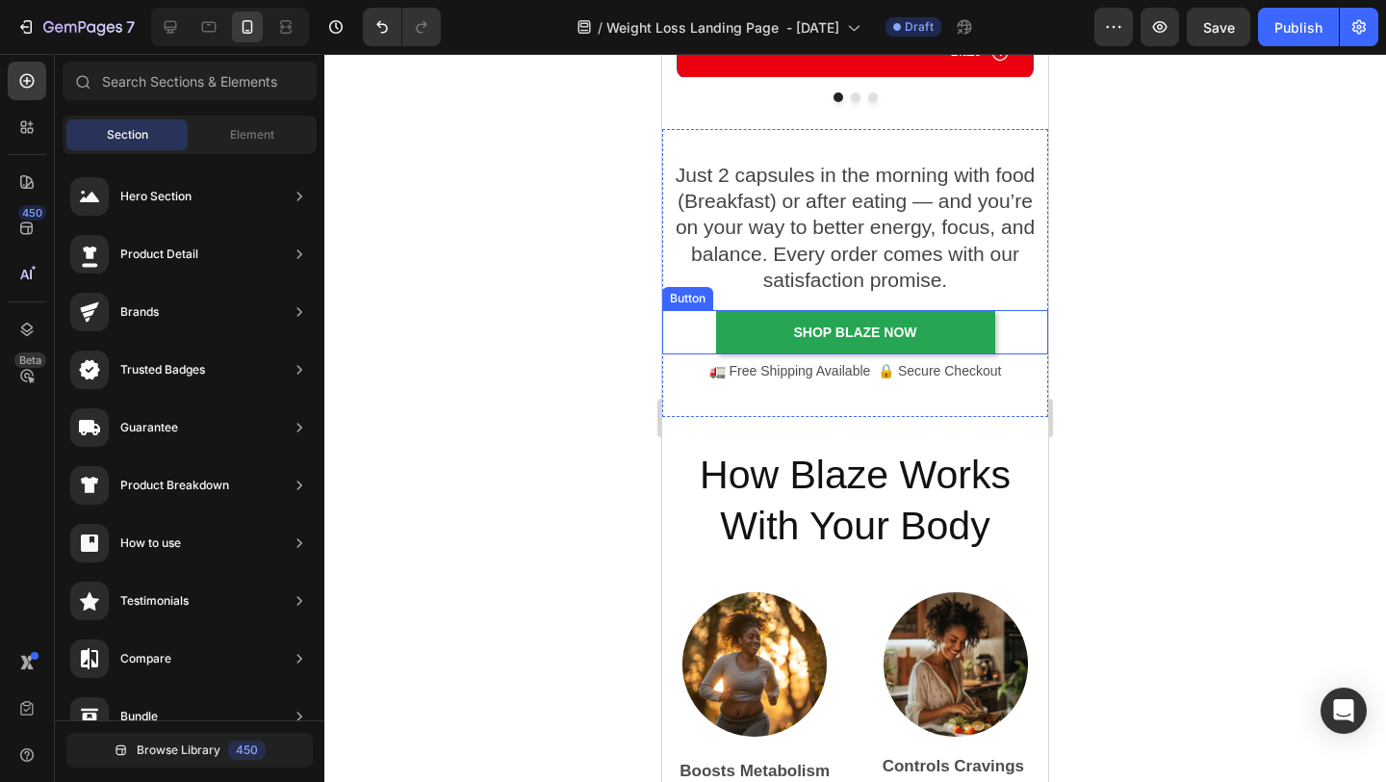
scroll to position [4062, 0]
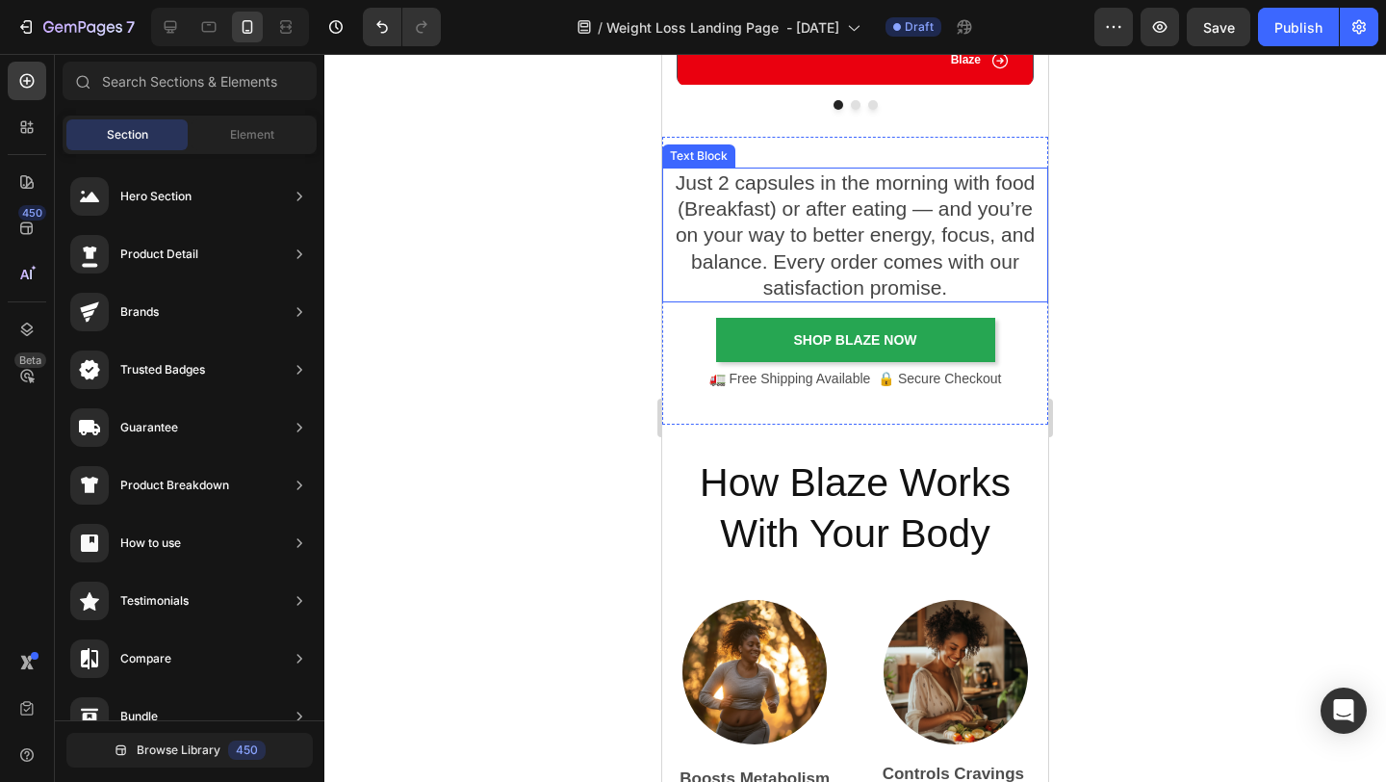
click at [694, 229] on p "Just 2 capsules in the morning with food (Breakfast) or after eating — and you’…" at bounding box center [855, 234] width 382 height 131
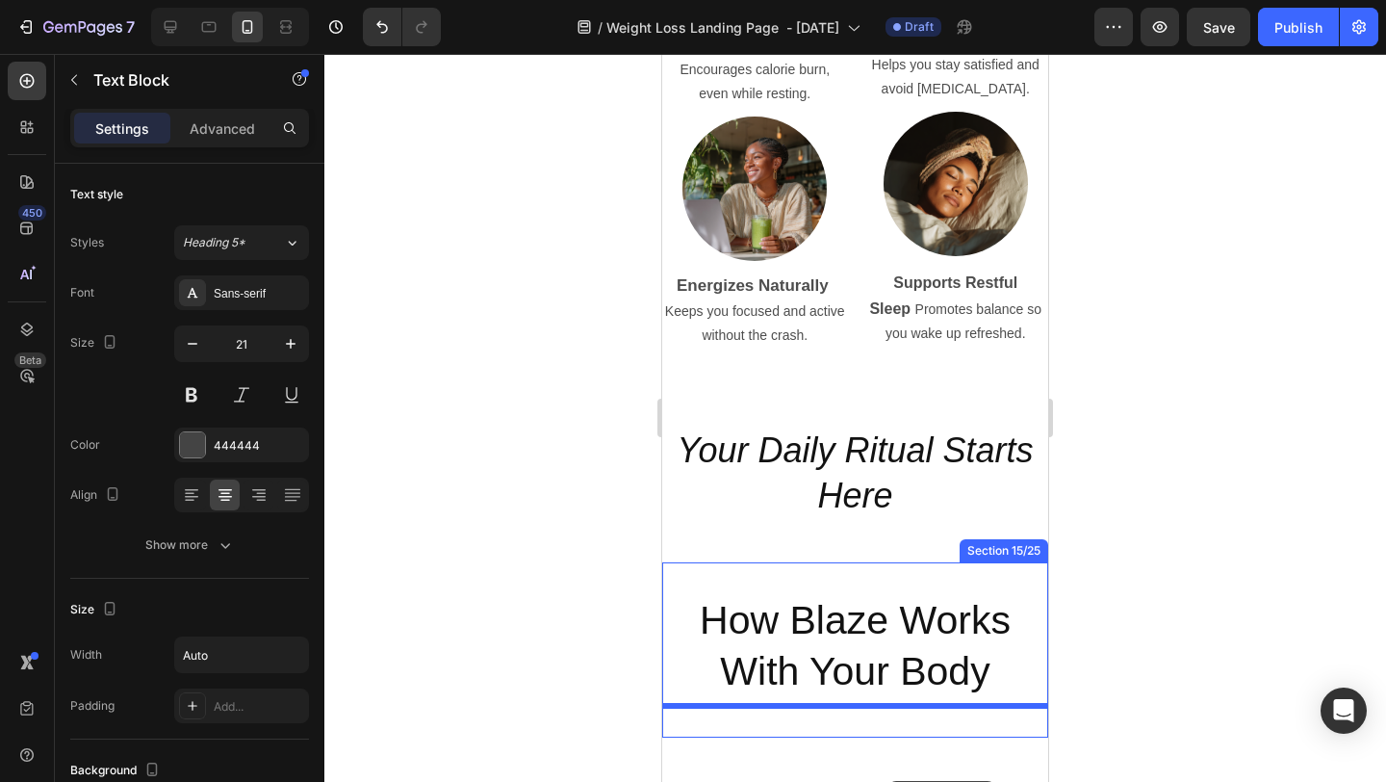
scroll to position [4803, 0]
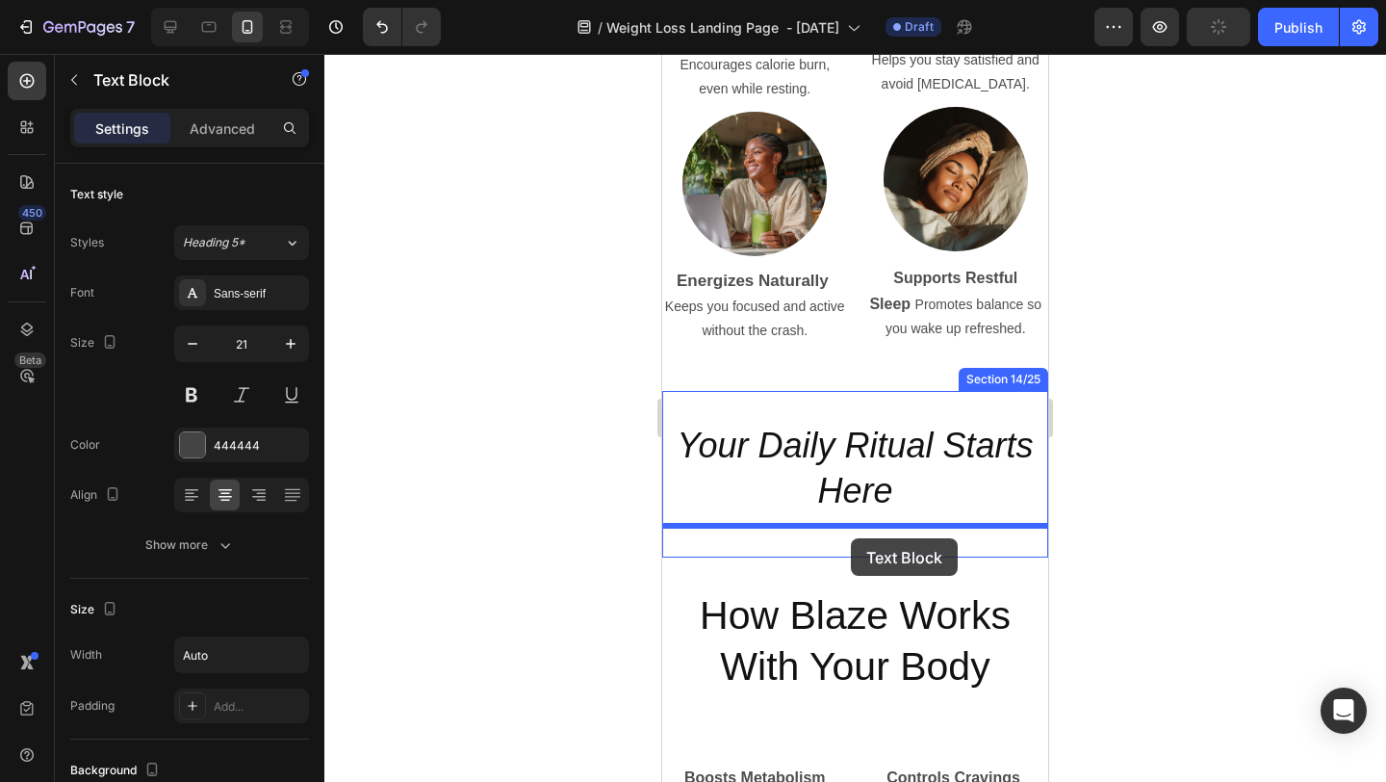
drag, startPoint x: 680, startPoint y: 156, endPoint x: 851, endPoint y: 538, distance: 418.9
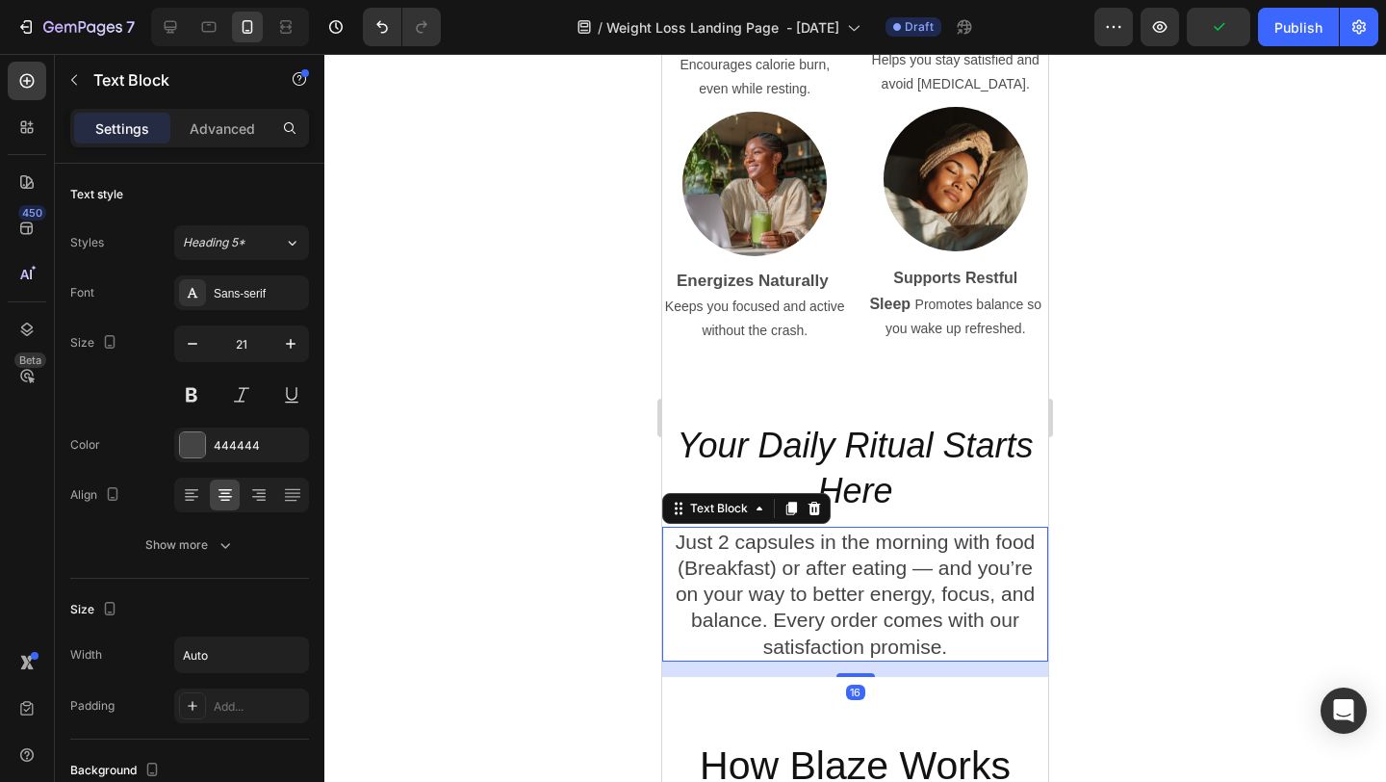
click at [1127, 485] on div at bounding box center [855, 418] width 1062 height 728
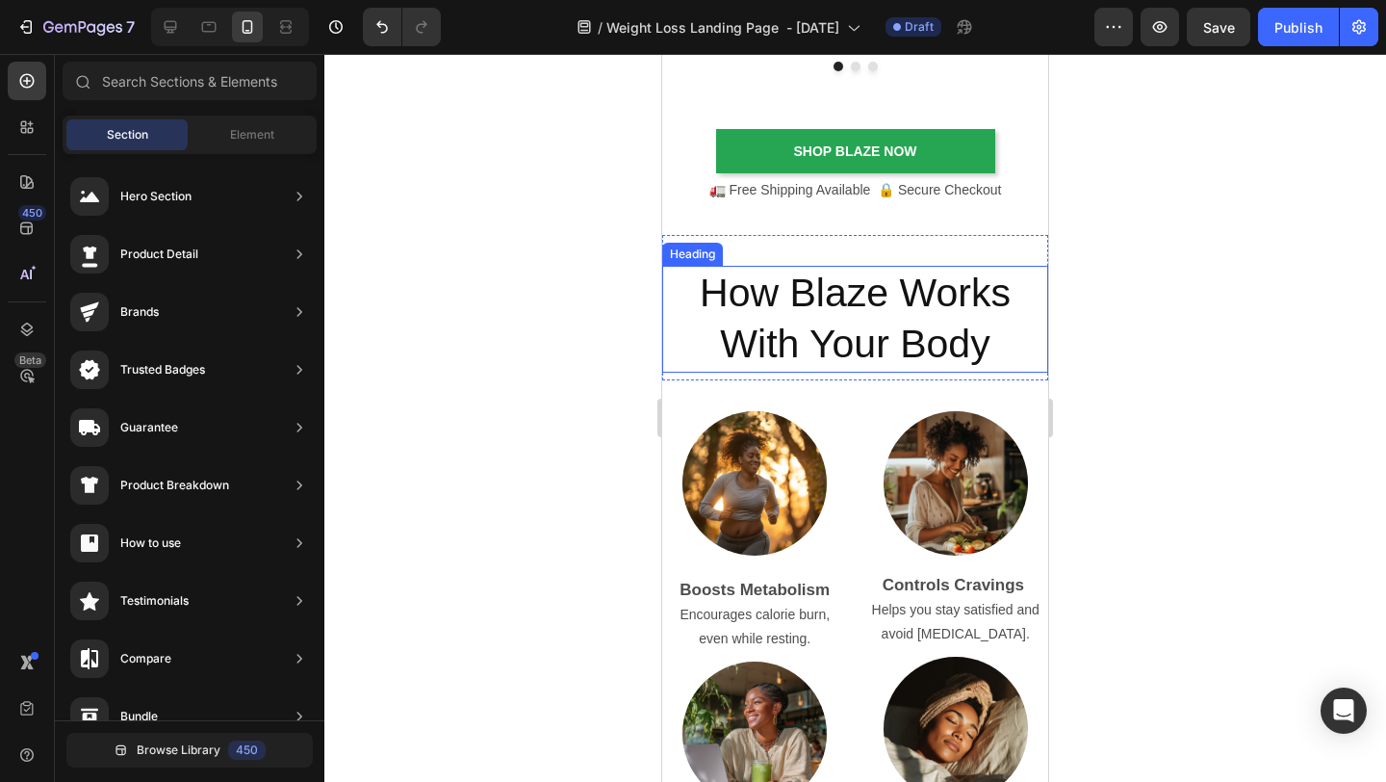
scroll to position [4065, 0]
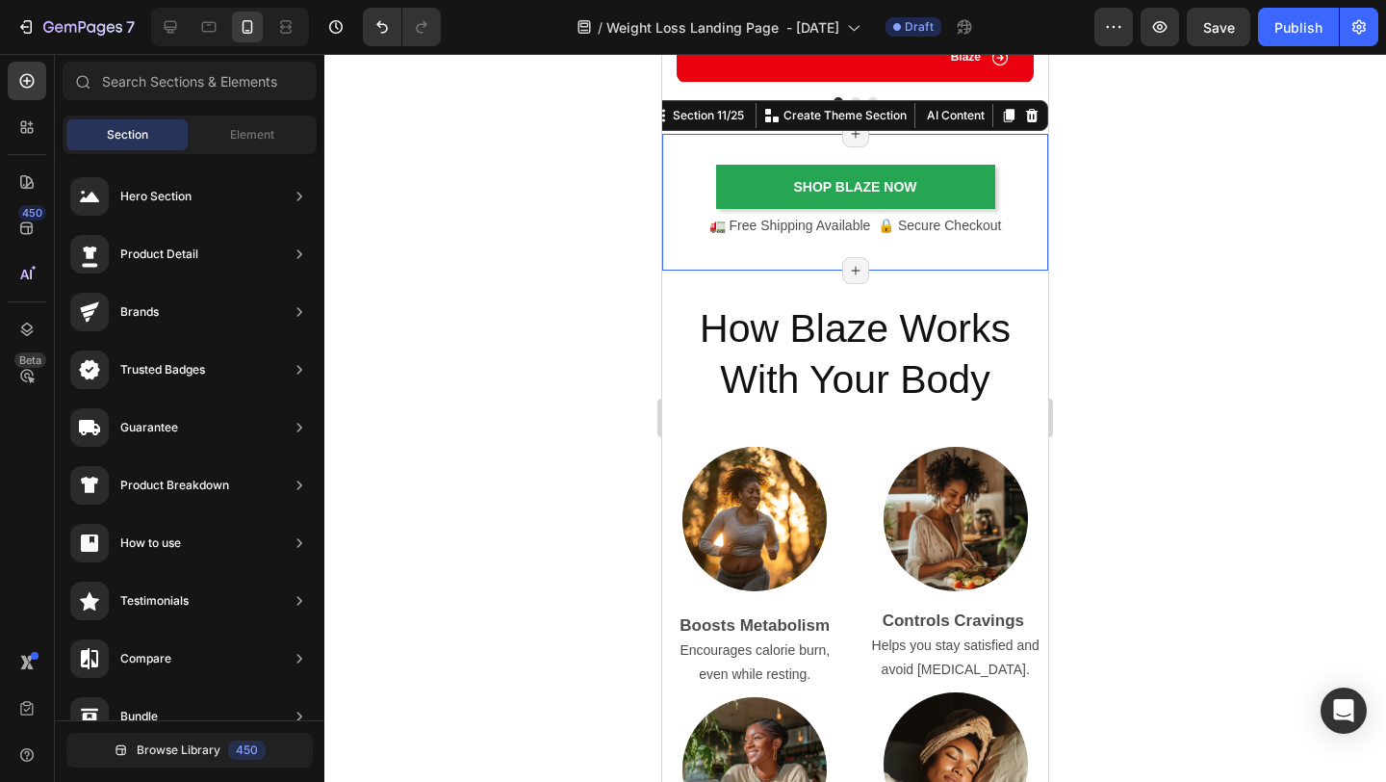
click at [752, 146] on div "shop blaze Now Button 🚛 Free Shipping Available 🔒 Secure Checkout Text Block Se…" at bounding box center [855, 202] width 386 height 137
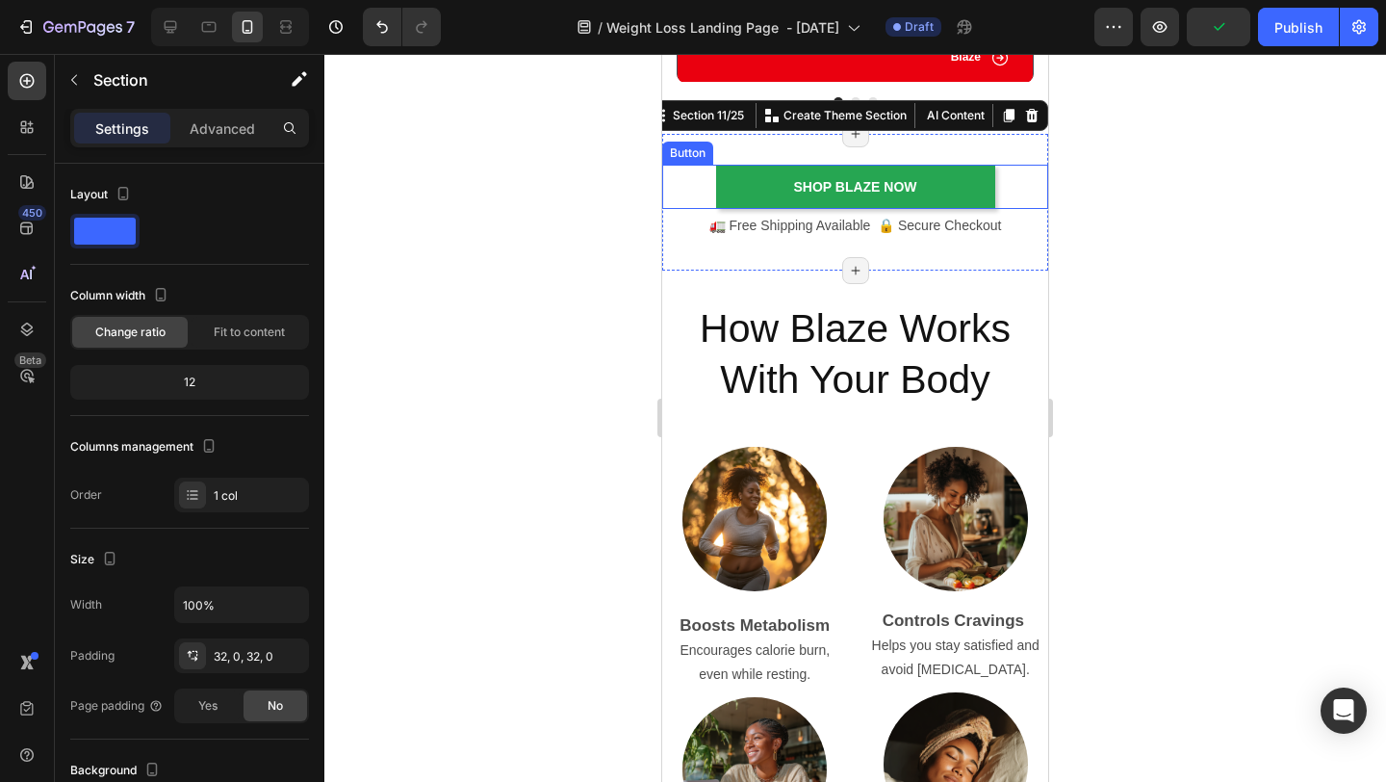
click at [693, 184] on div "shop blaze Now Button" at bounding box center [855, 187] width 386 height 44
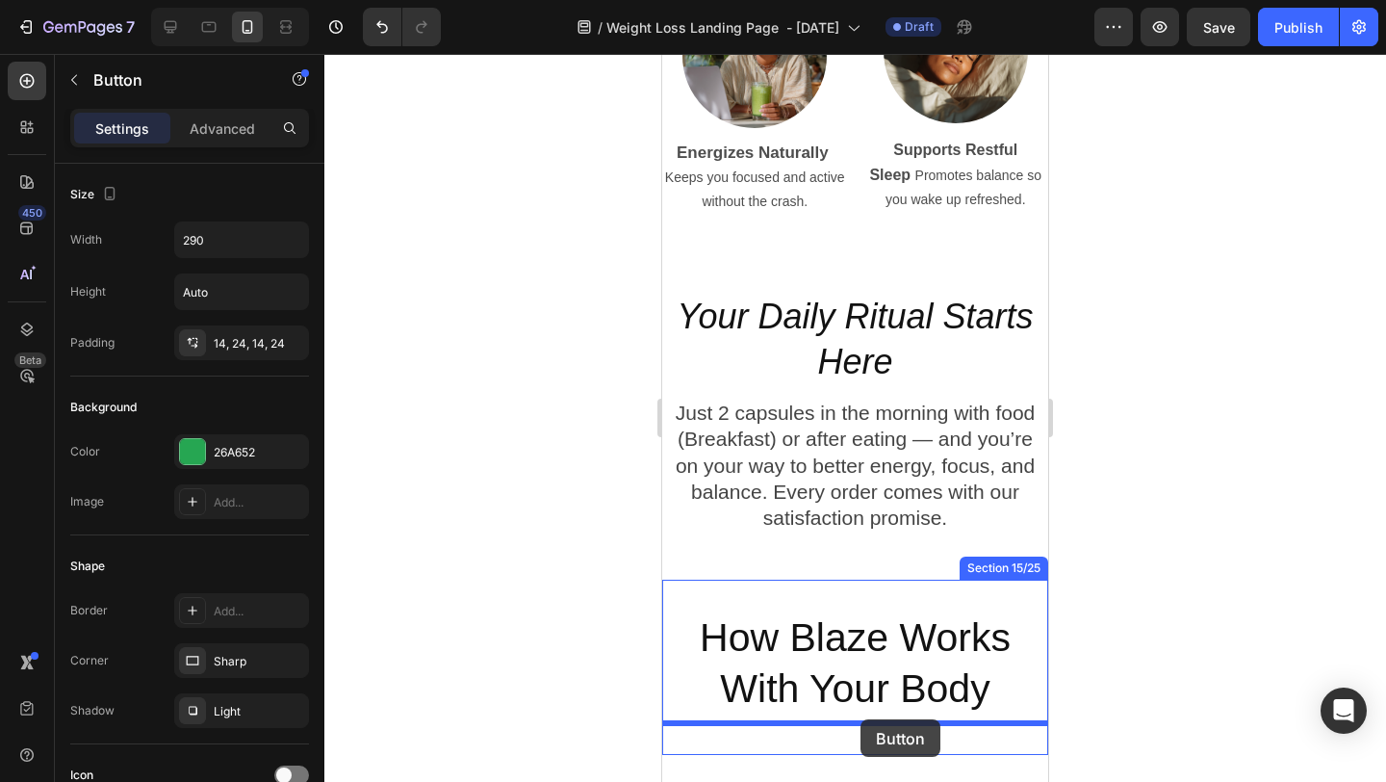
scroll to position [4819, 0]
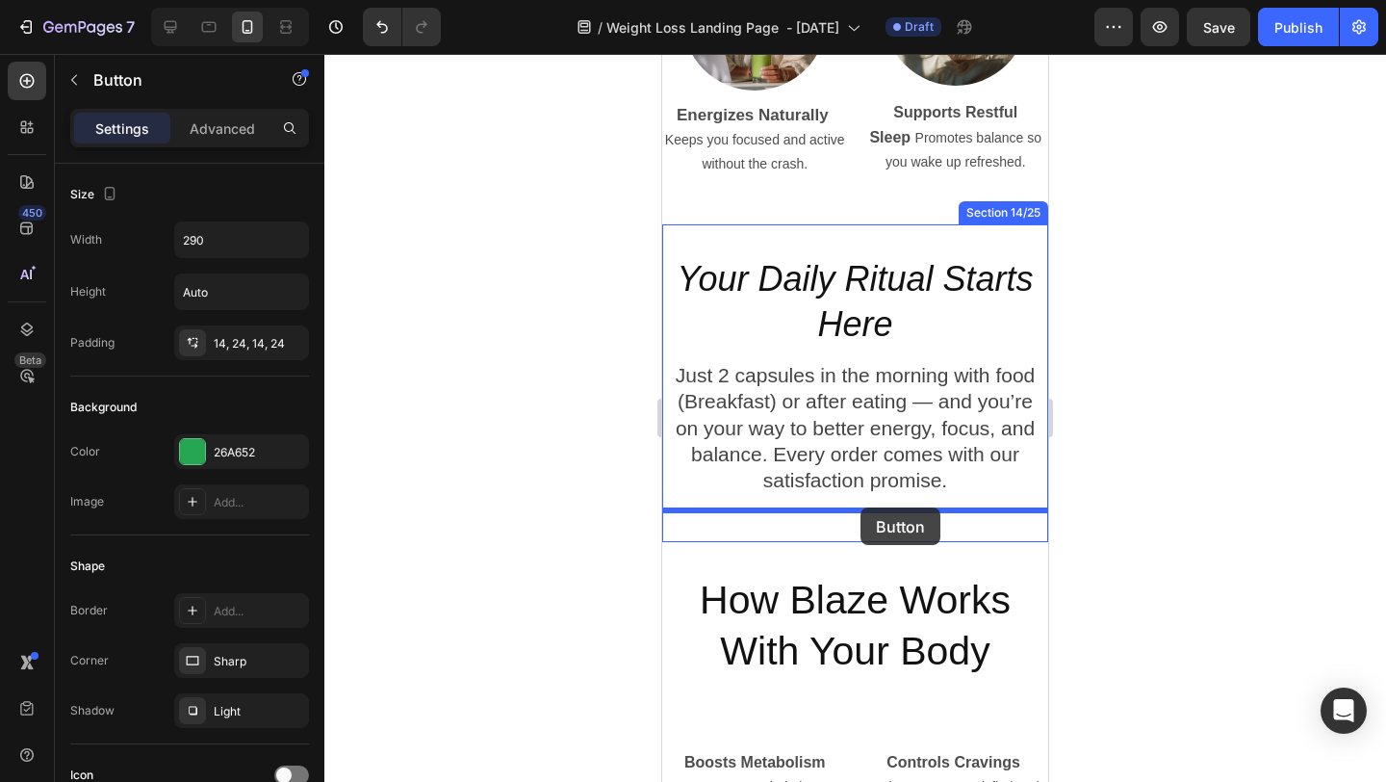
drag, startPoint x: 676, startPoint y: 149, endPoint x: 861, endPoint y: 507, distance: 403.0
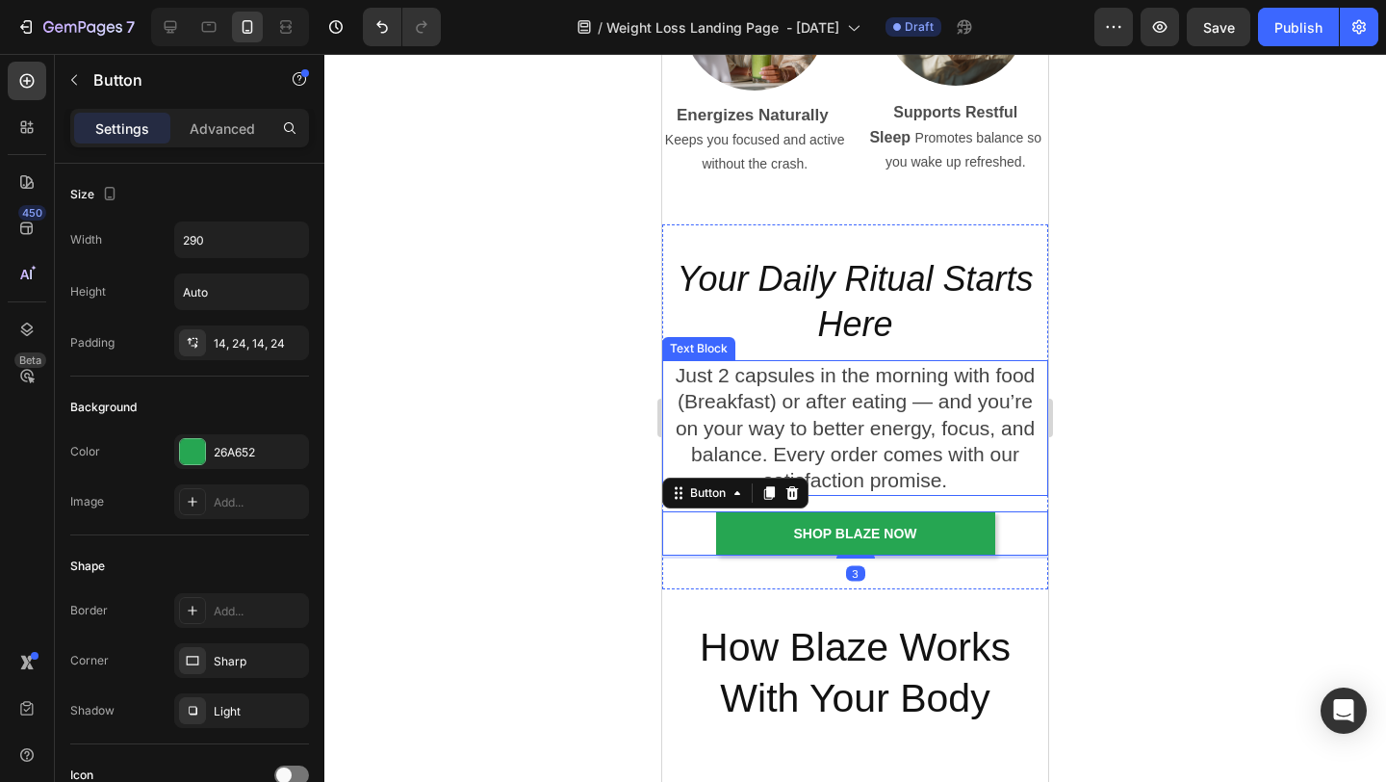
click at [1167, 476] on div at bounding box center [855, 418] width 1062 height 728
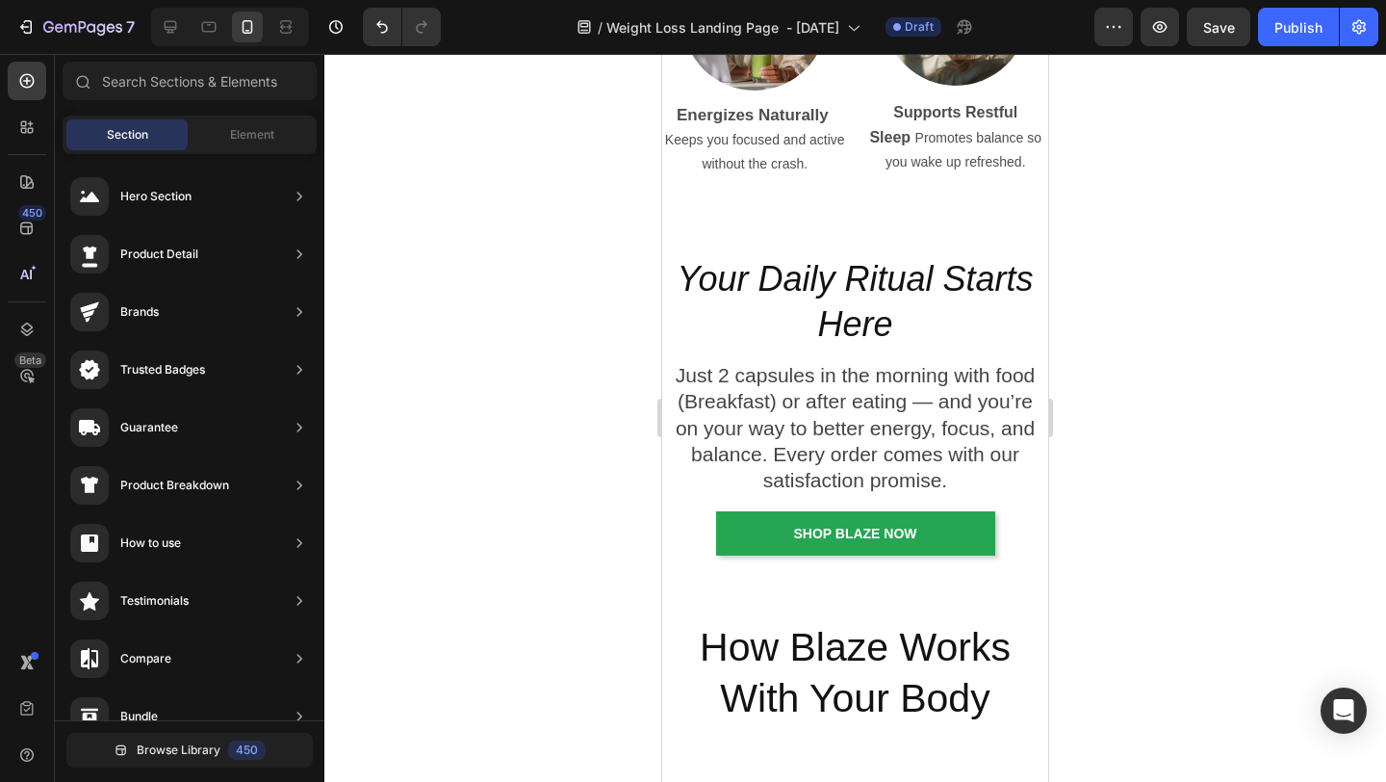
click at [1150, 392] on div at bounding box center [855, 418] width 1062 height 728
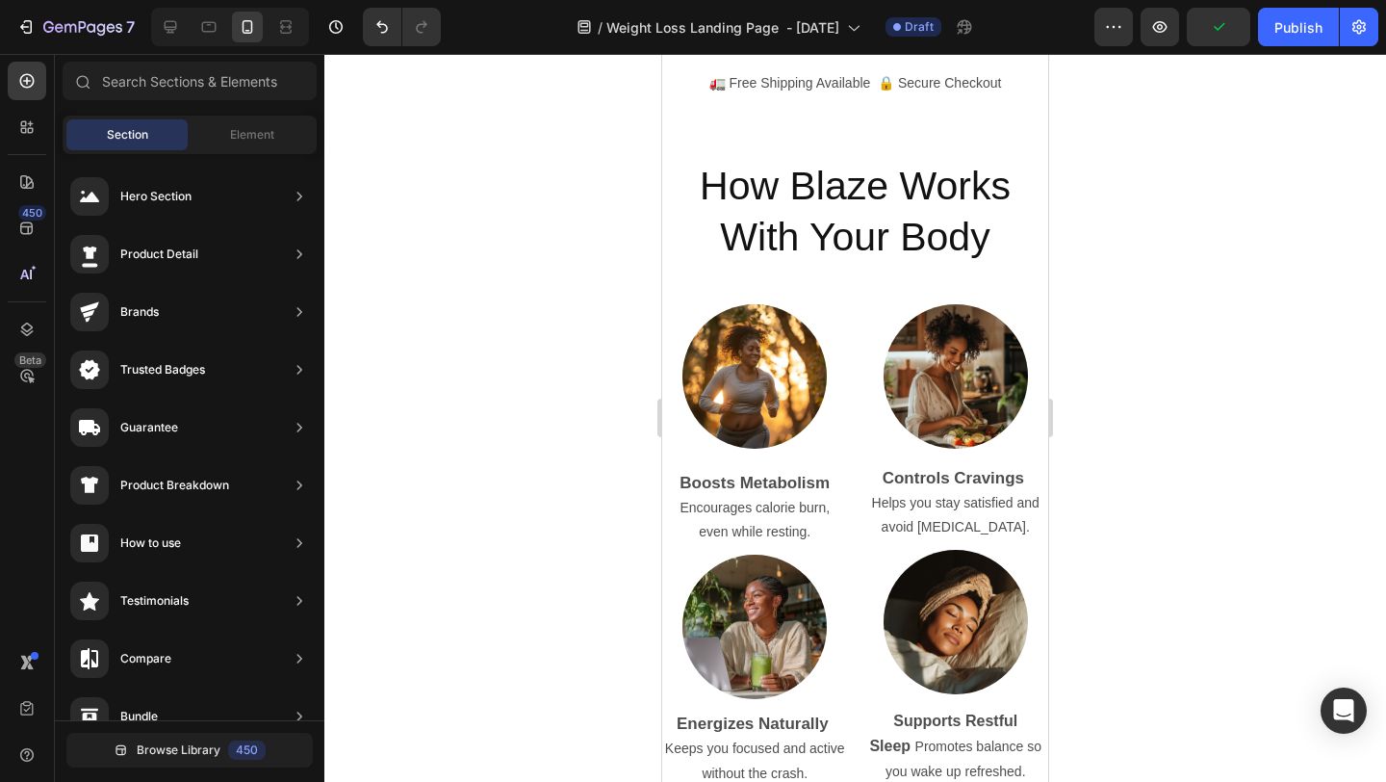
scroll to position [3959, 0]
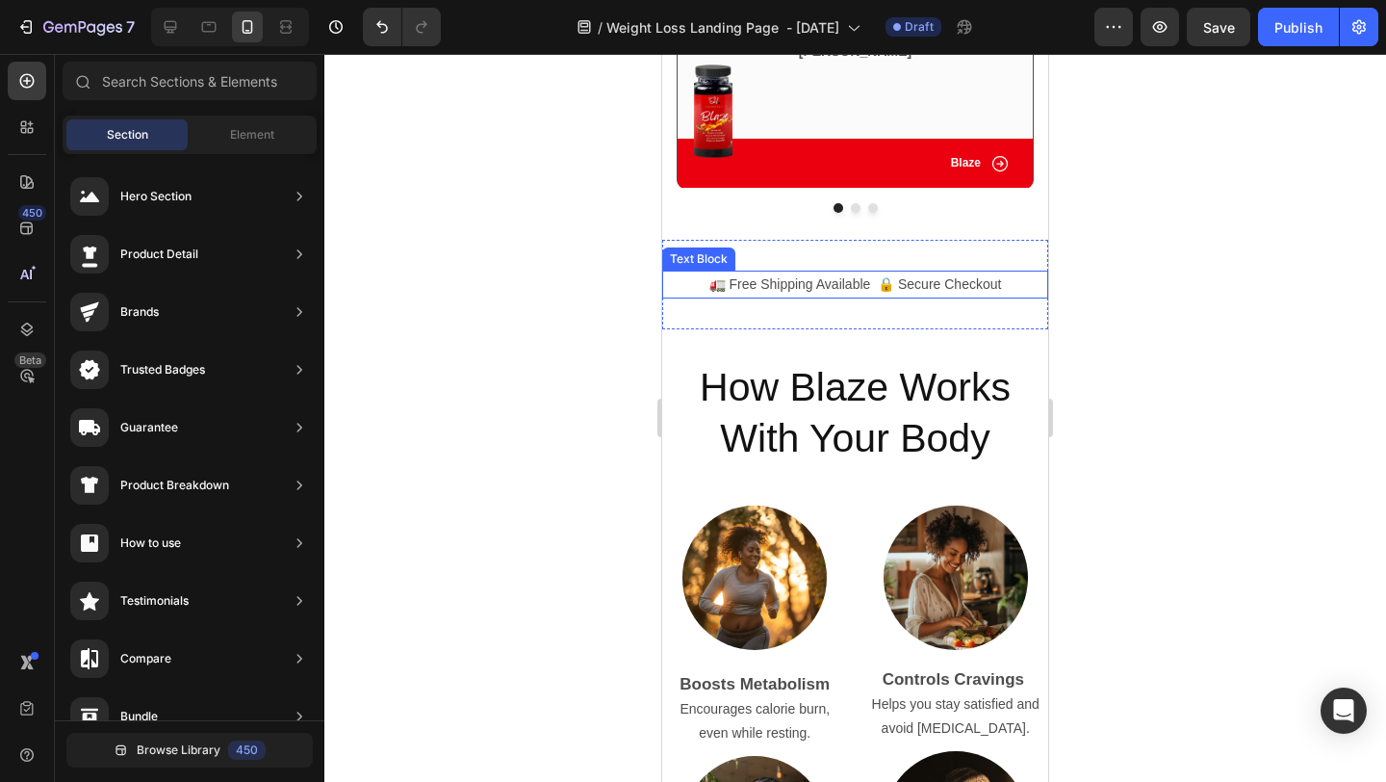
click at [808, 297] on p "🚛 Free Shipping Available 🔒 Secure Checkout" at bounding box center [855, 284] width 382 height 24
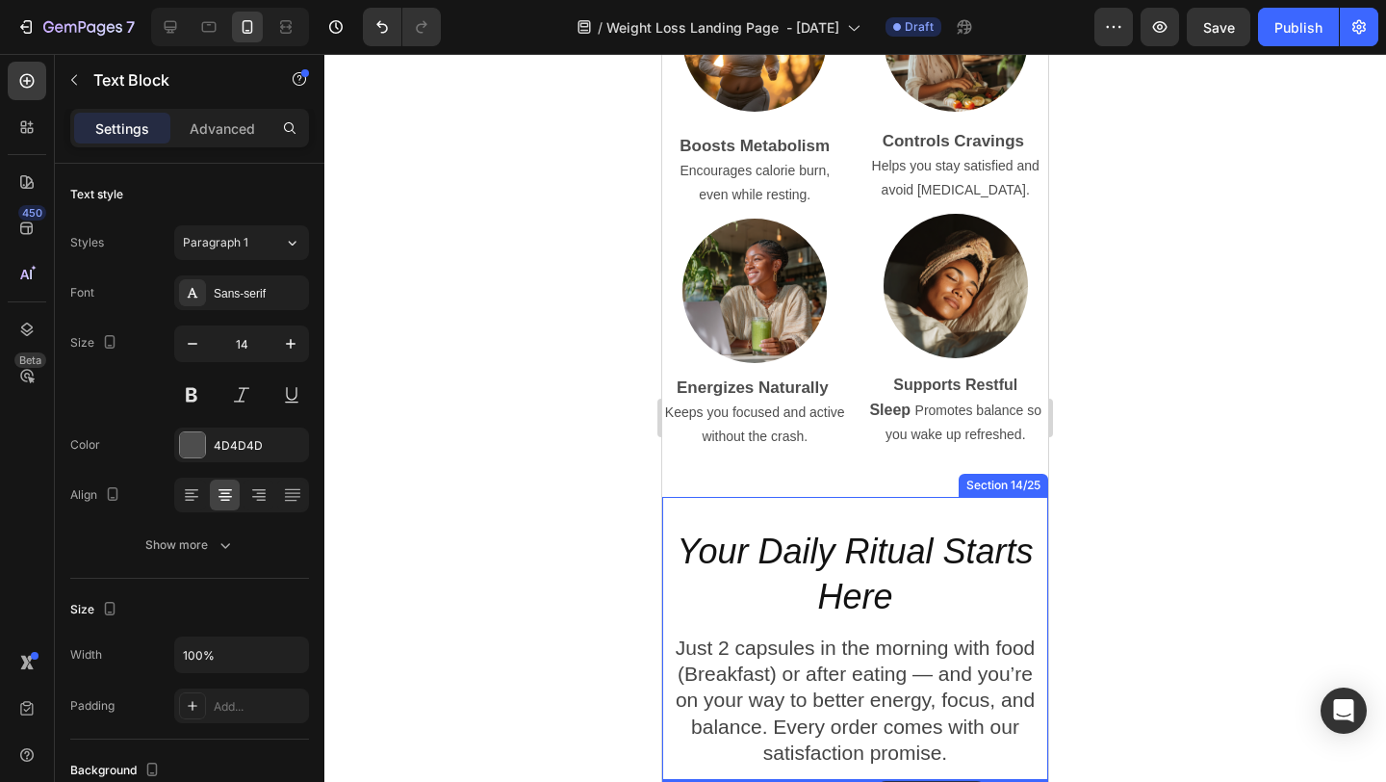
scroll to position [4724, 0]
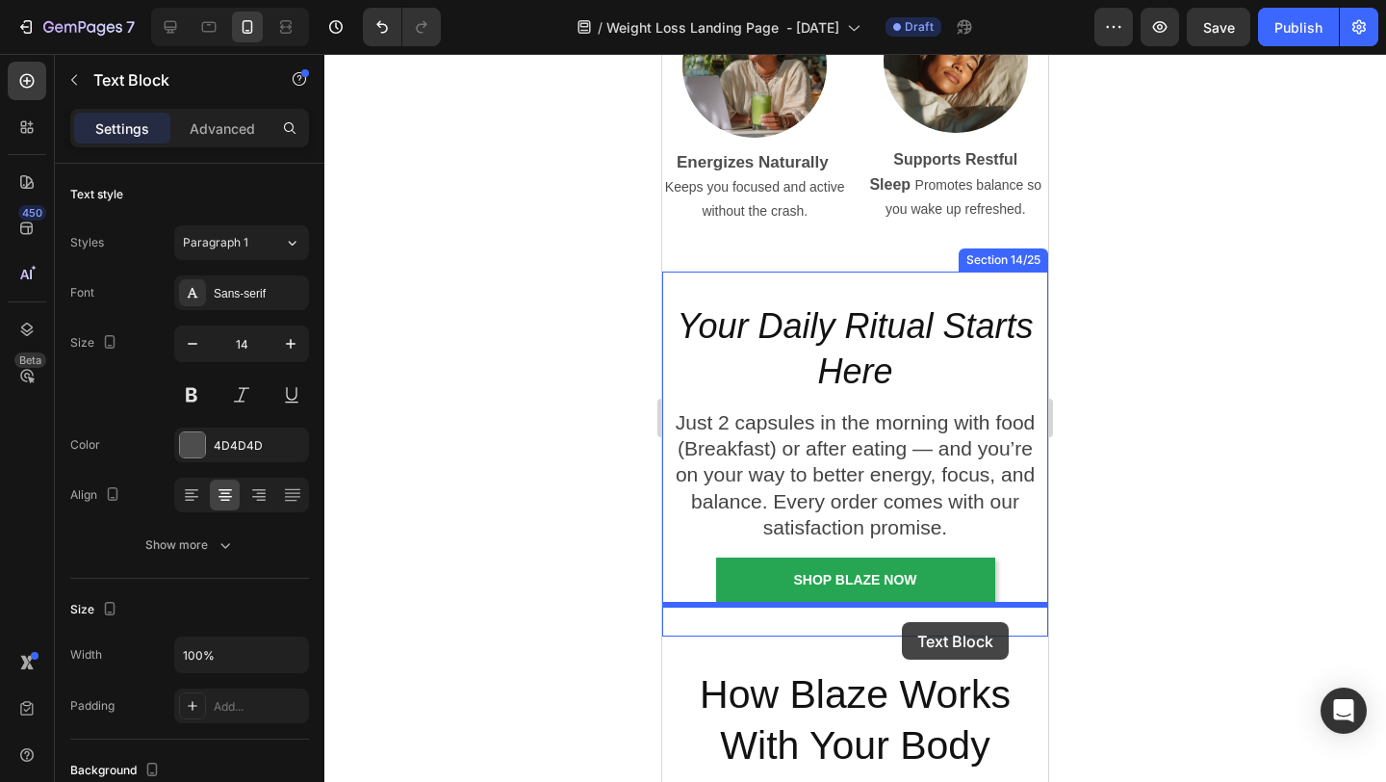
drag, startPoint x: 679, startPoint y: 259, endPoint x: 902, endPoint y: 622, distance: 426.2
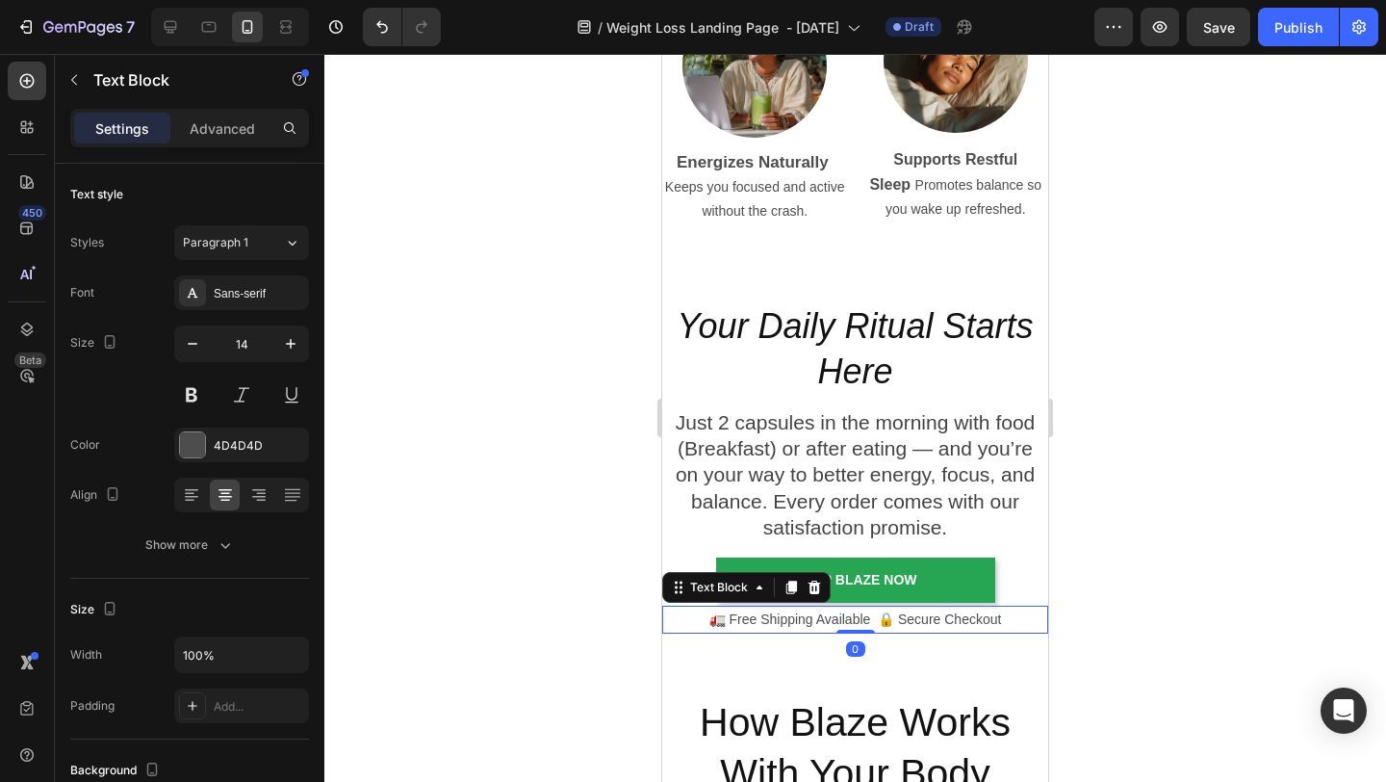
click at [1163, 546] on div at bounding box center [855, 418] width 1062 height 728
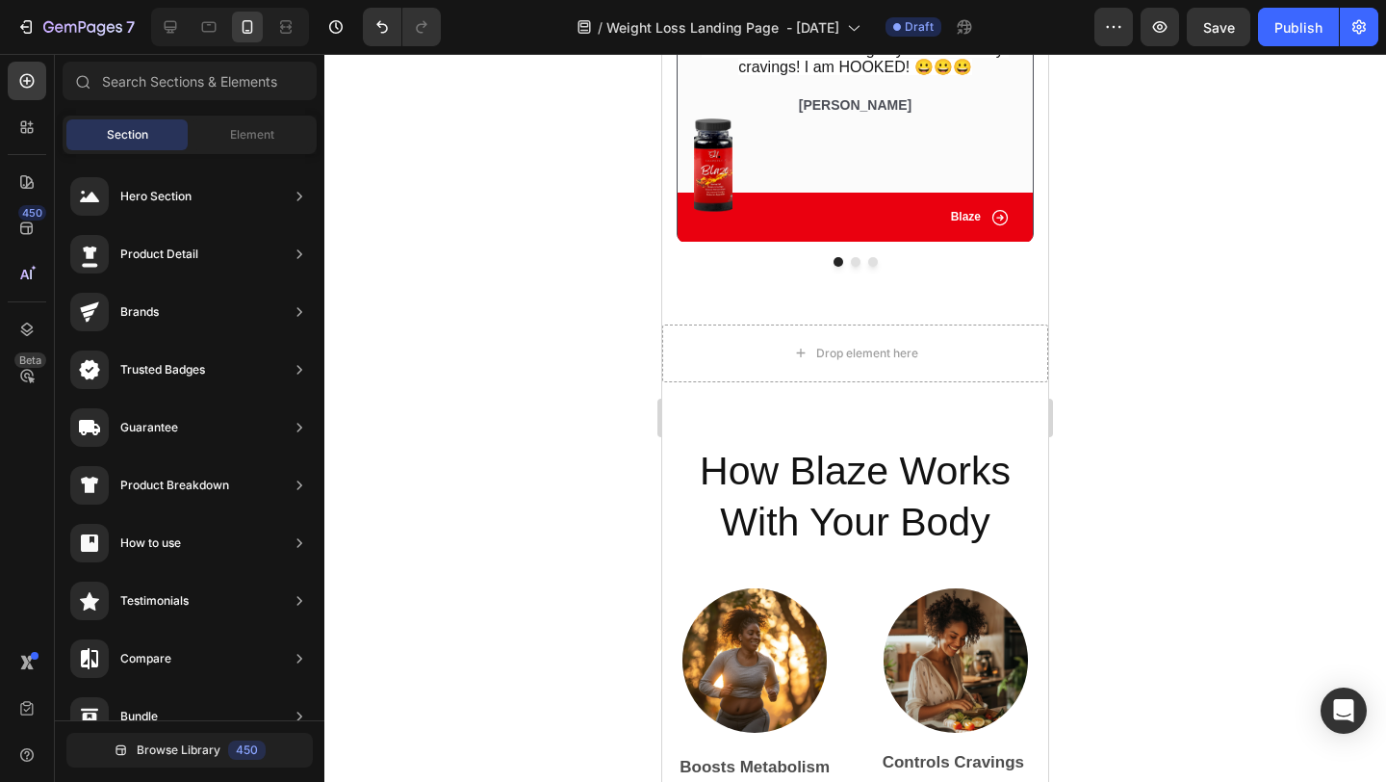
scroll to position [3911, 0]
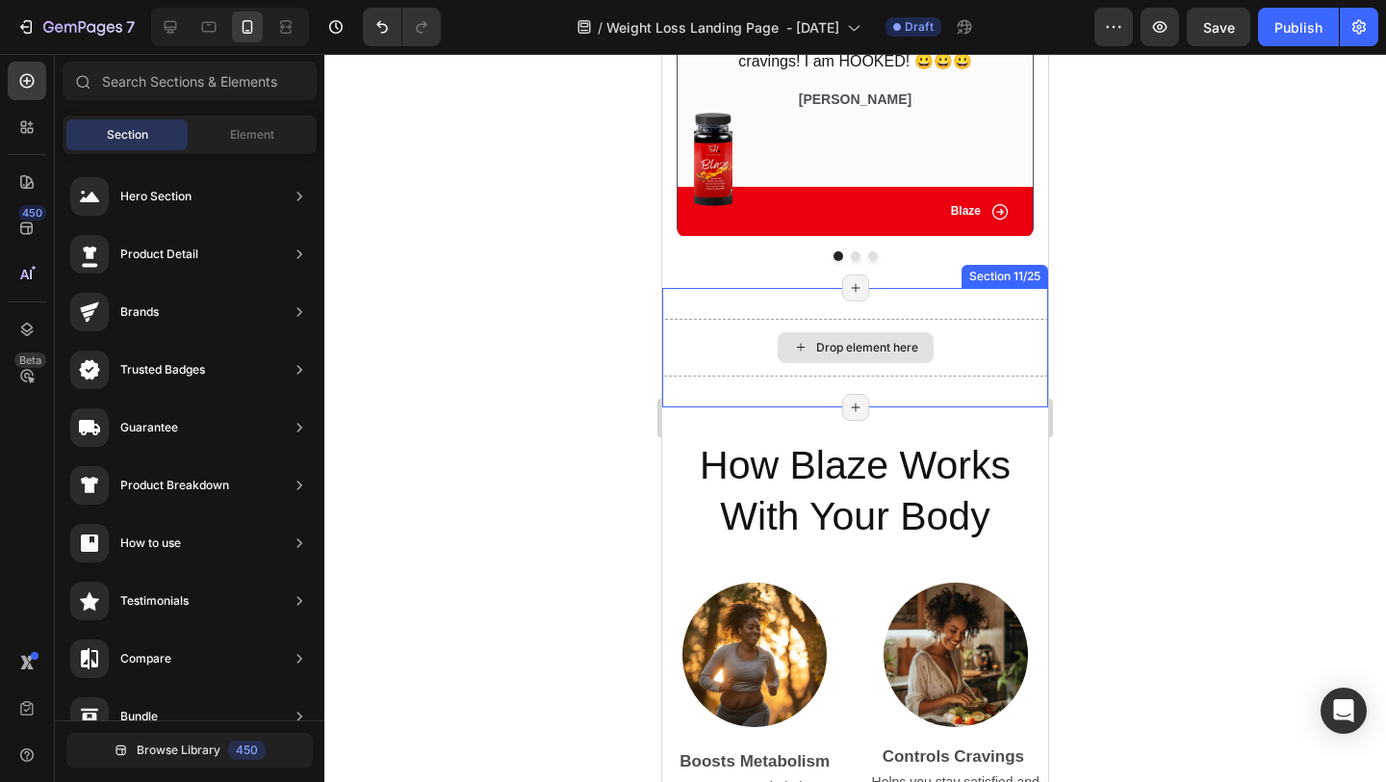
click at [945, 349] on div "Drop element here" at bounding box center [855, 348] width 386 height 58
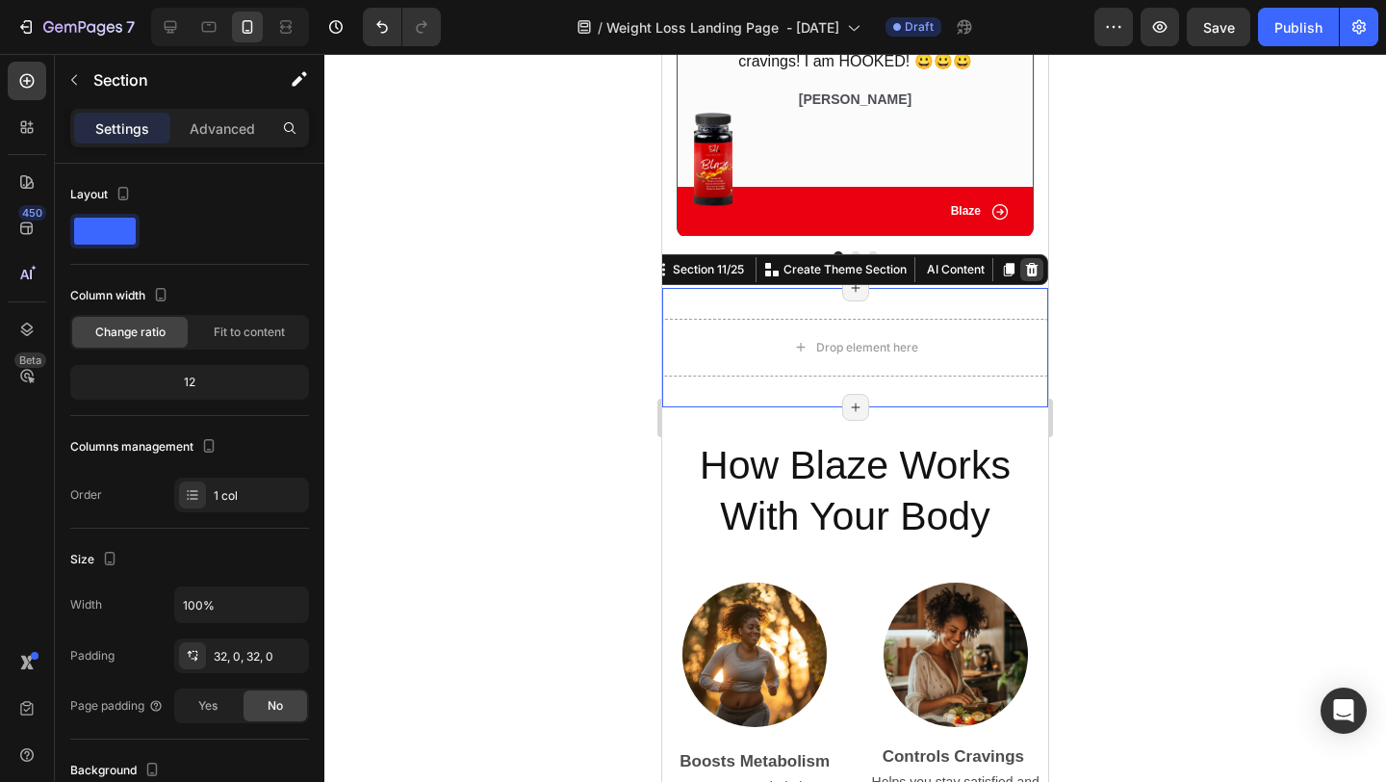
click at [1033, 264] on icon at bounding box center [1031, 269] width 15 height 15
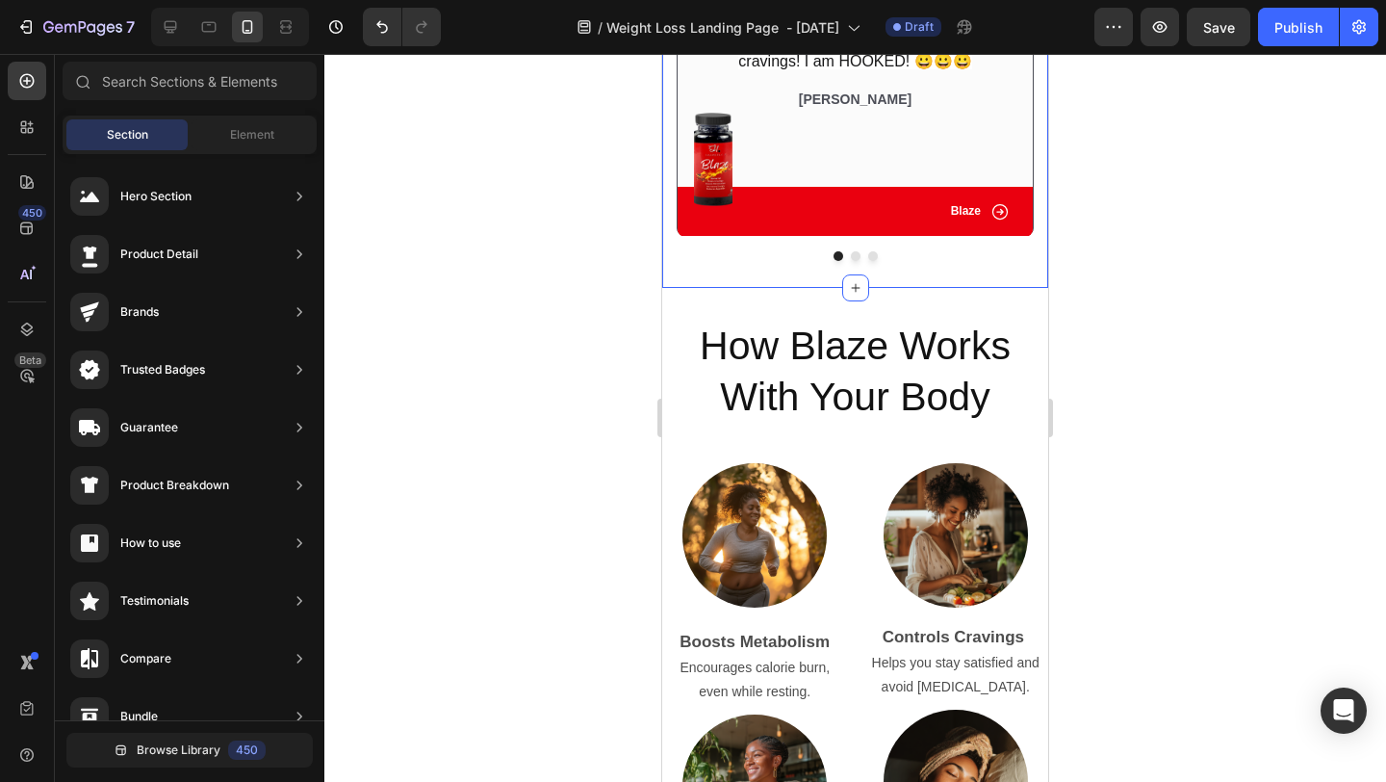
click at [1176, 272] on div at bounding box center [855, 418] width 1062 height 728
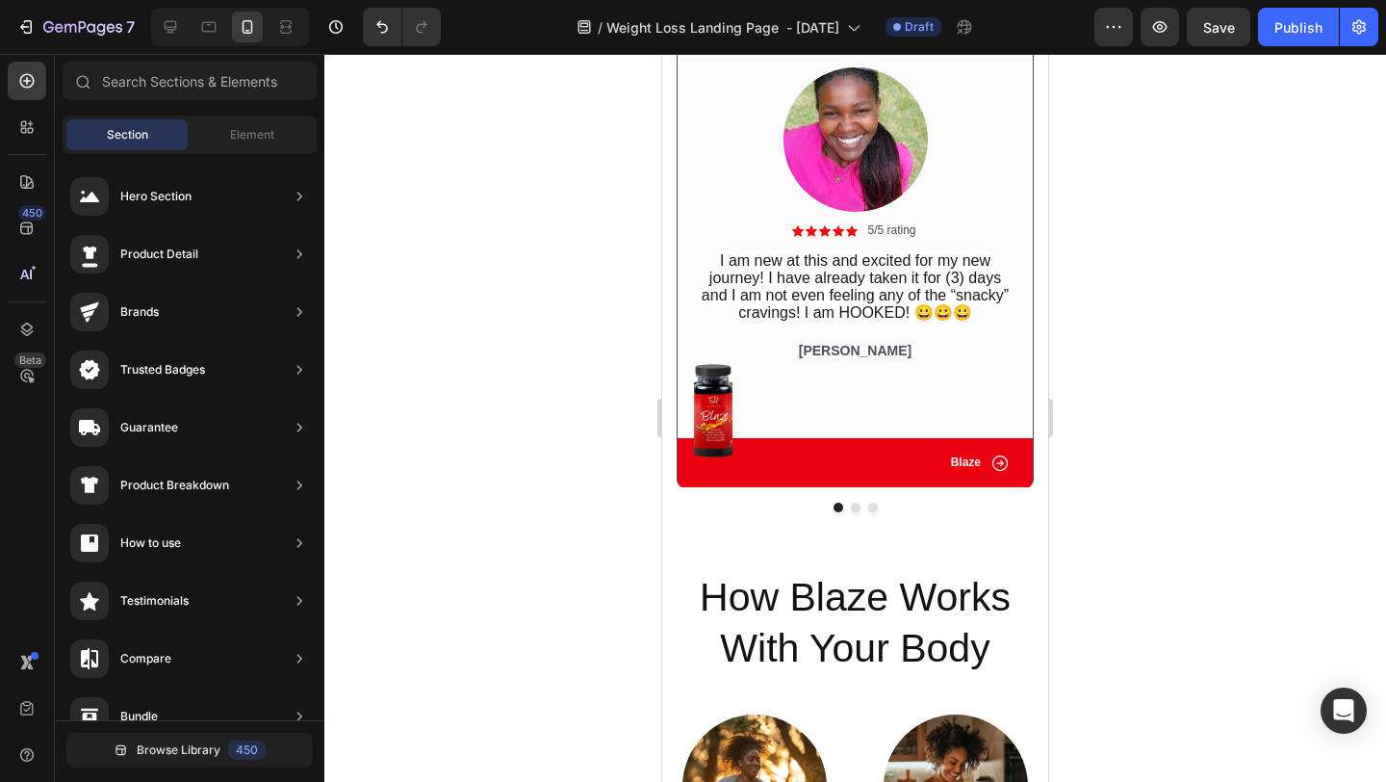
scroll to position [3680, 0]
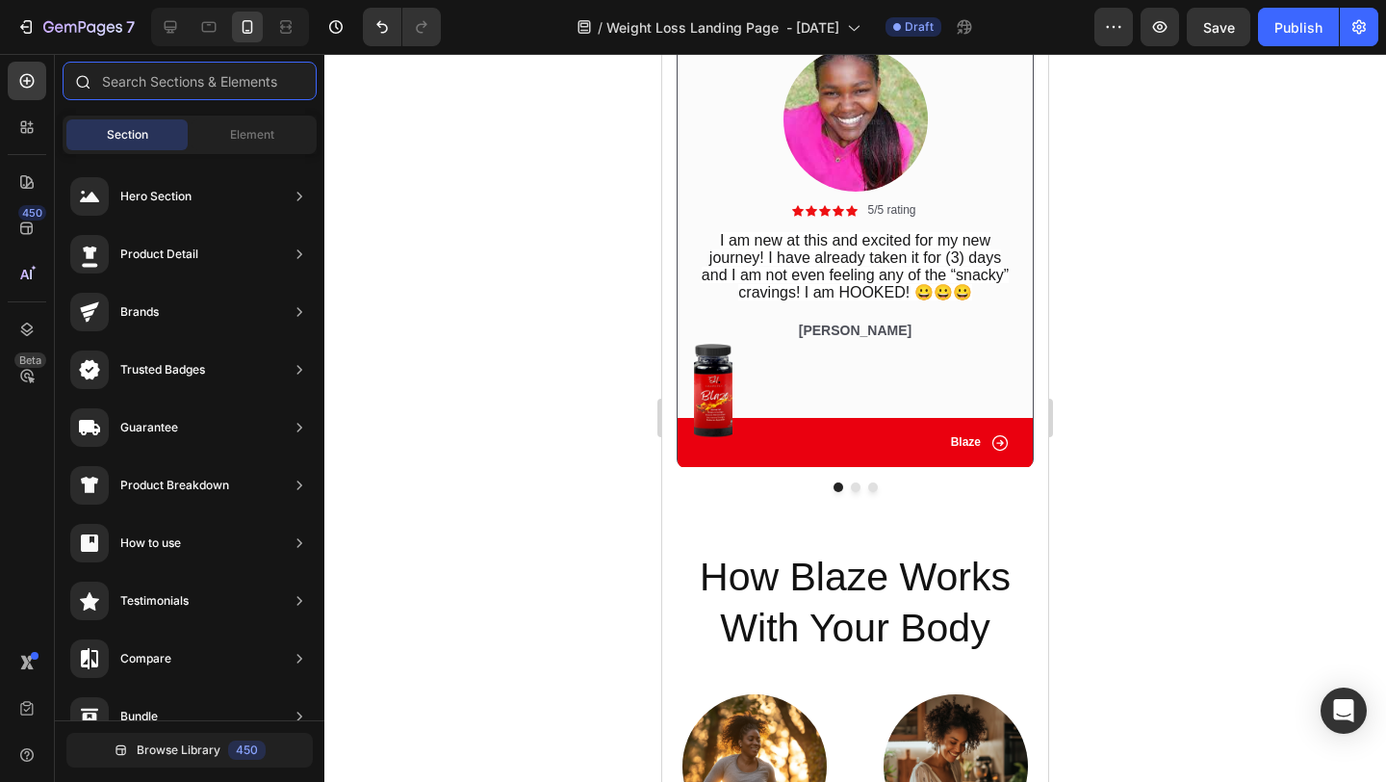
click at [220, 95] on input "text" at bounding box center [190, 81] width 254 height 39
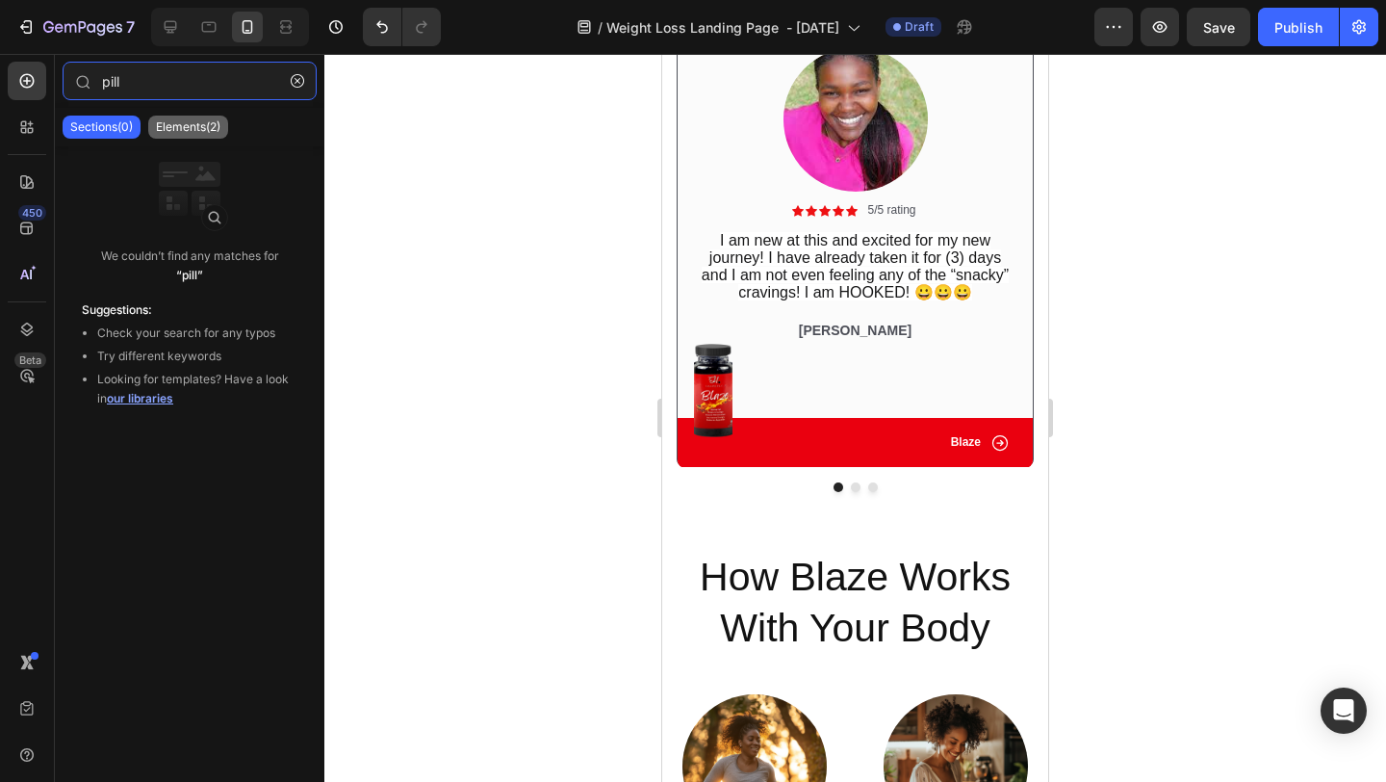
type input "pill"
click at [206, 128] on p "Elements(2)" at bounding box center [188, 126] width 65 height 15
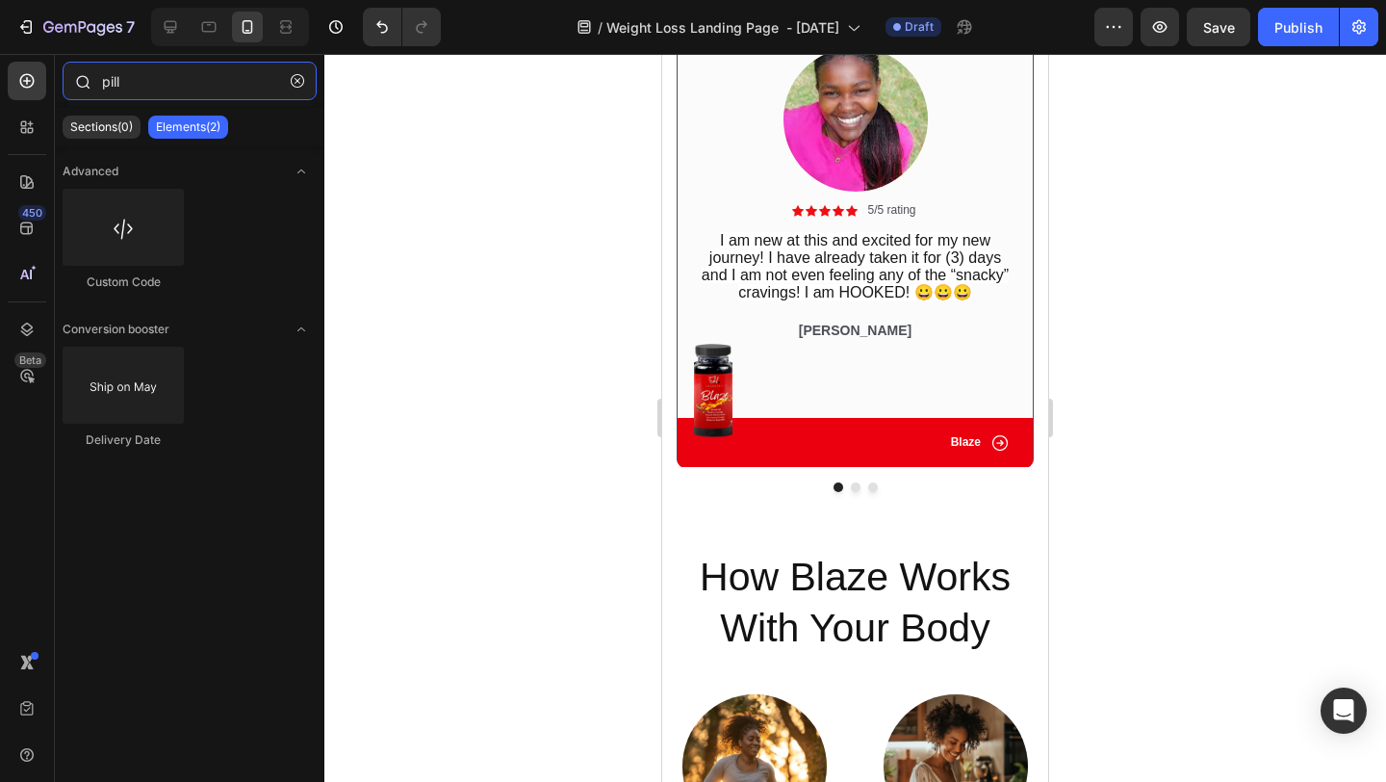
click at [250, 93] on input "pill" at bounding box center [190, 81] width 254 height 39
click at [250, 92] on input "pill" at bounding box center [190, 81] width 254 height 39
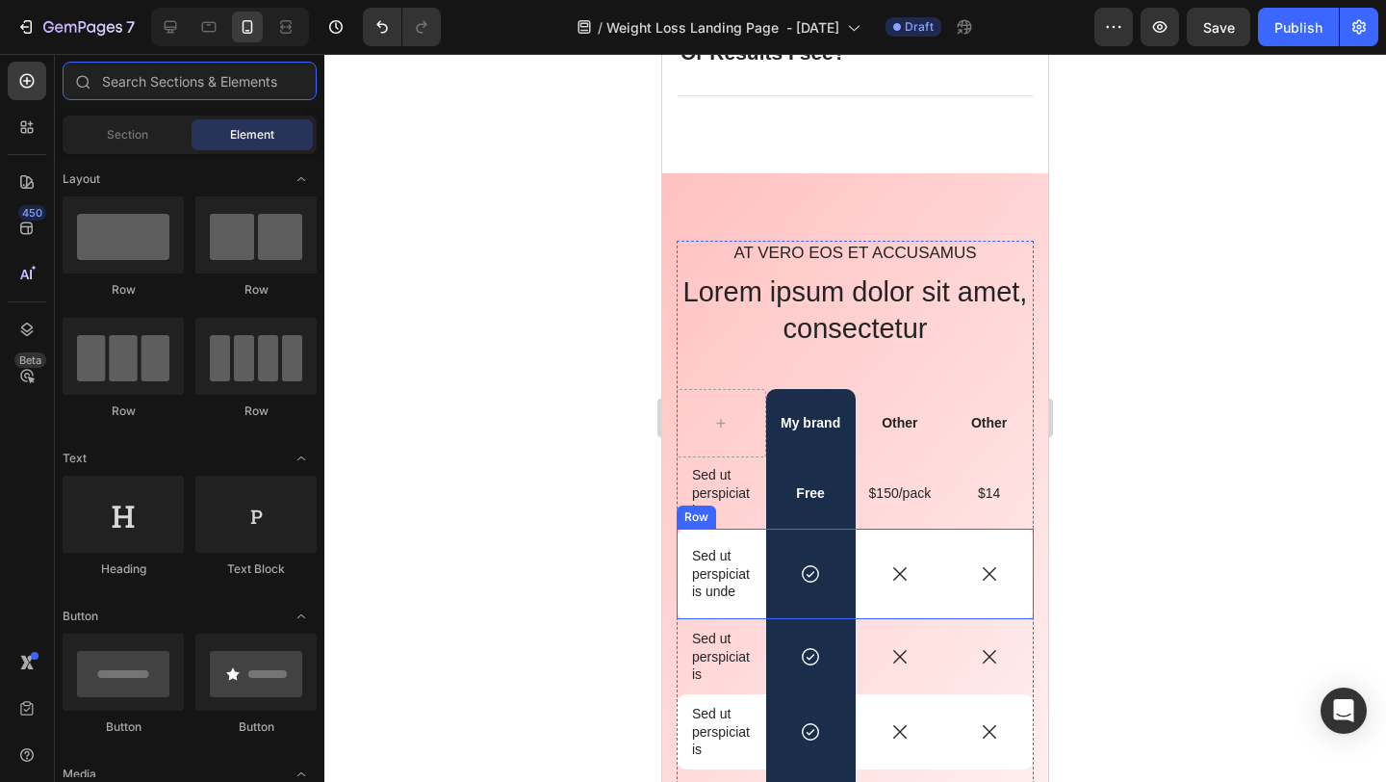
scroll to position [9331, 0]
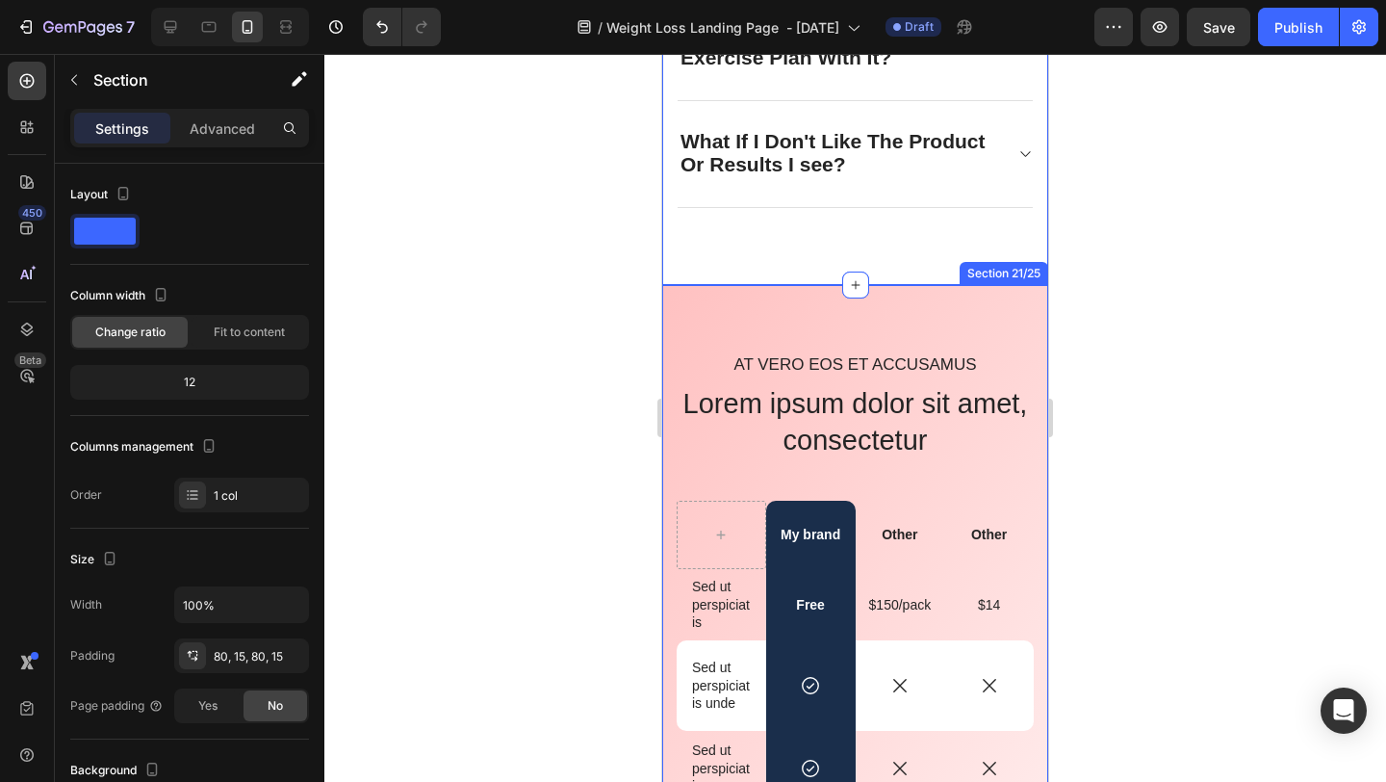
click at [1008, 312] on div "At vero eos et accusamus Text Block Lorem ipsum dolor sit amet, consectetur Hea…" at bounding box center [855, 792] width 386 height 1014
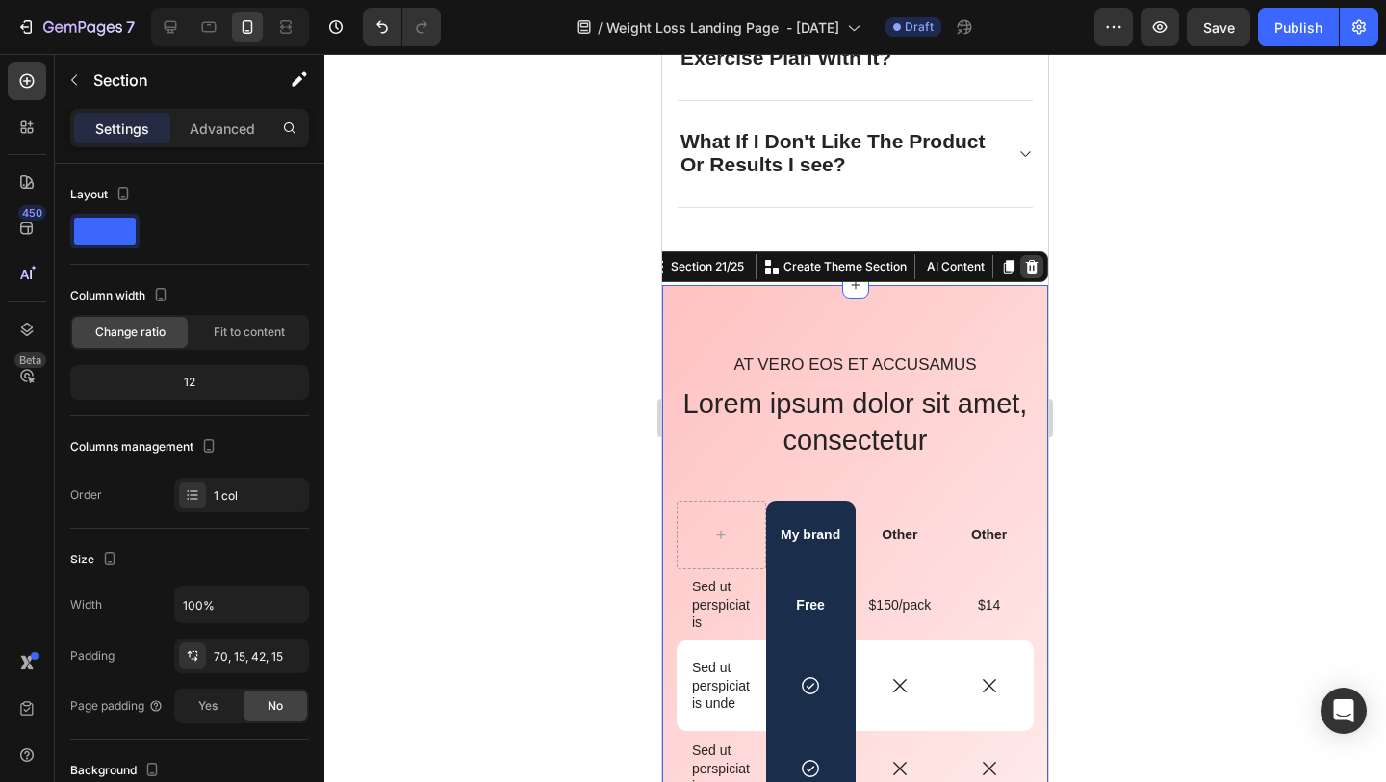
click at [1033, 259] on icon at bounding box center [1031, 266] width 15 height 15
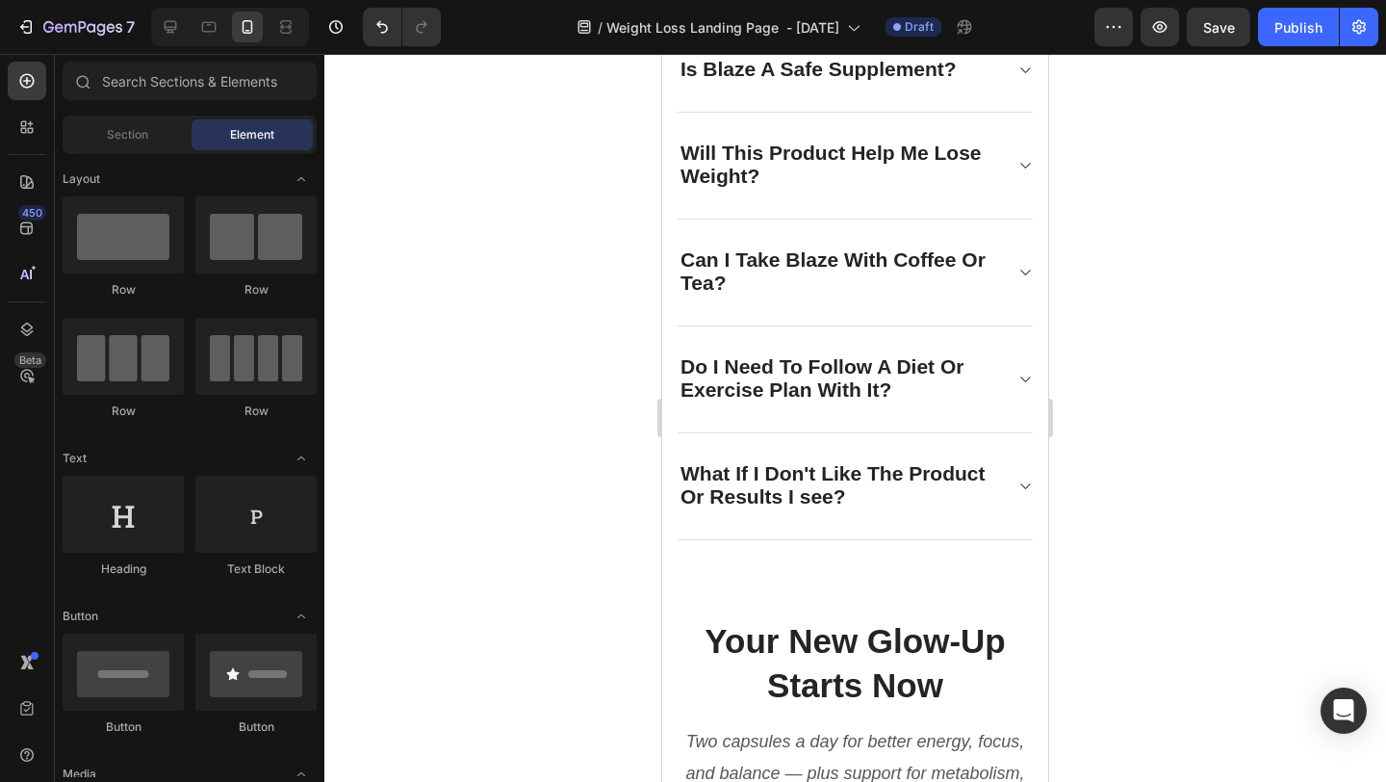
scroll to position [7974, 0]
click at [28, 192] on div at bounding box center [27, 182] width 39 height 39
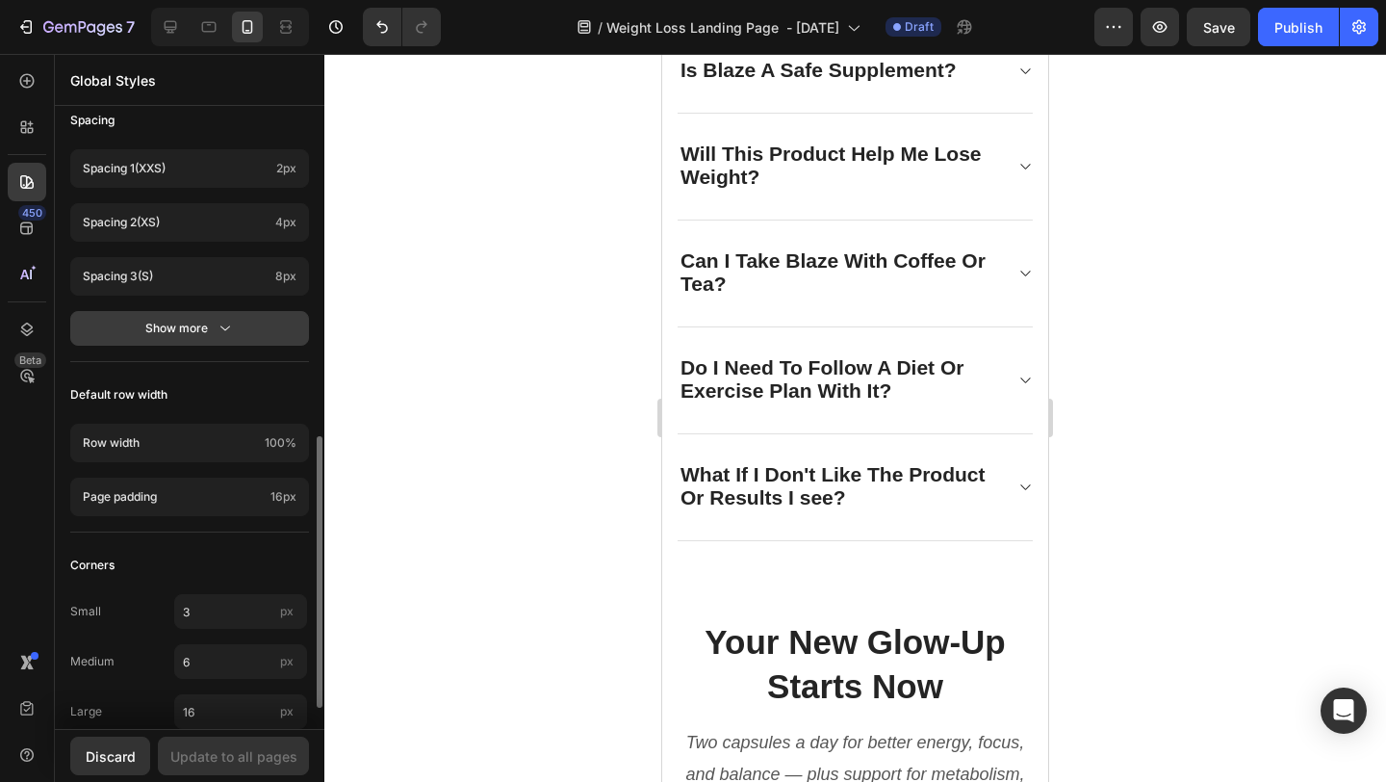
scroll to position [0, 0]
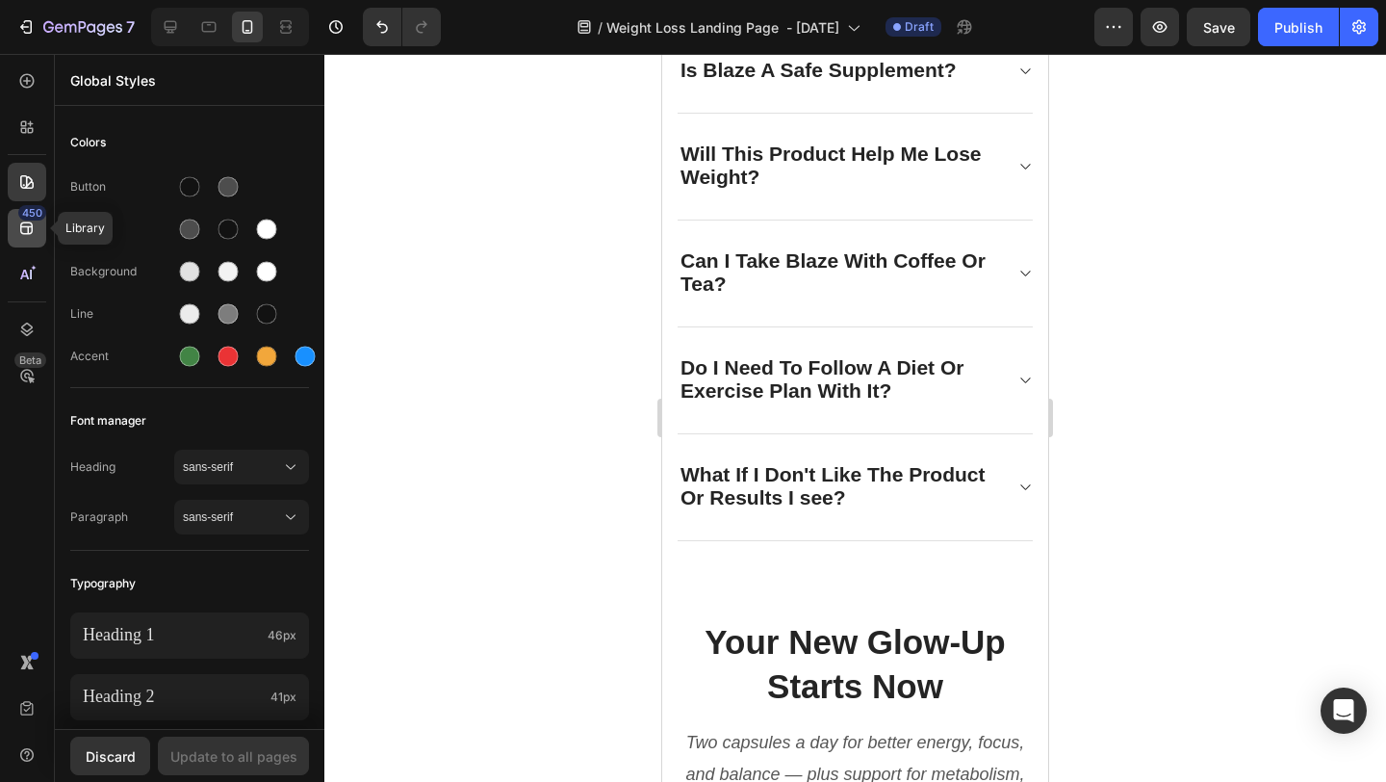
click at [39, 229] on div "450" at bounding box center [27, 228] width 39 height 39
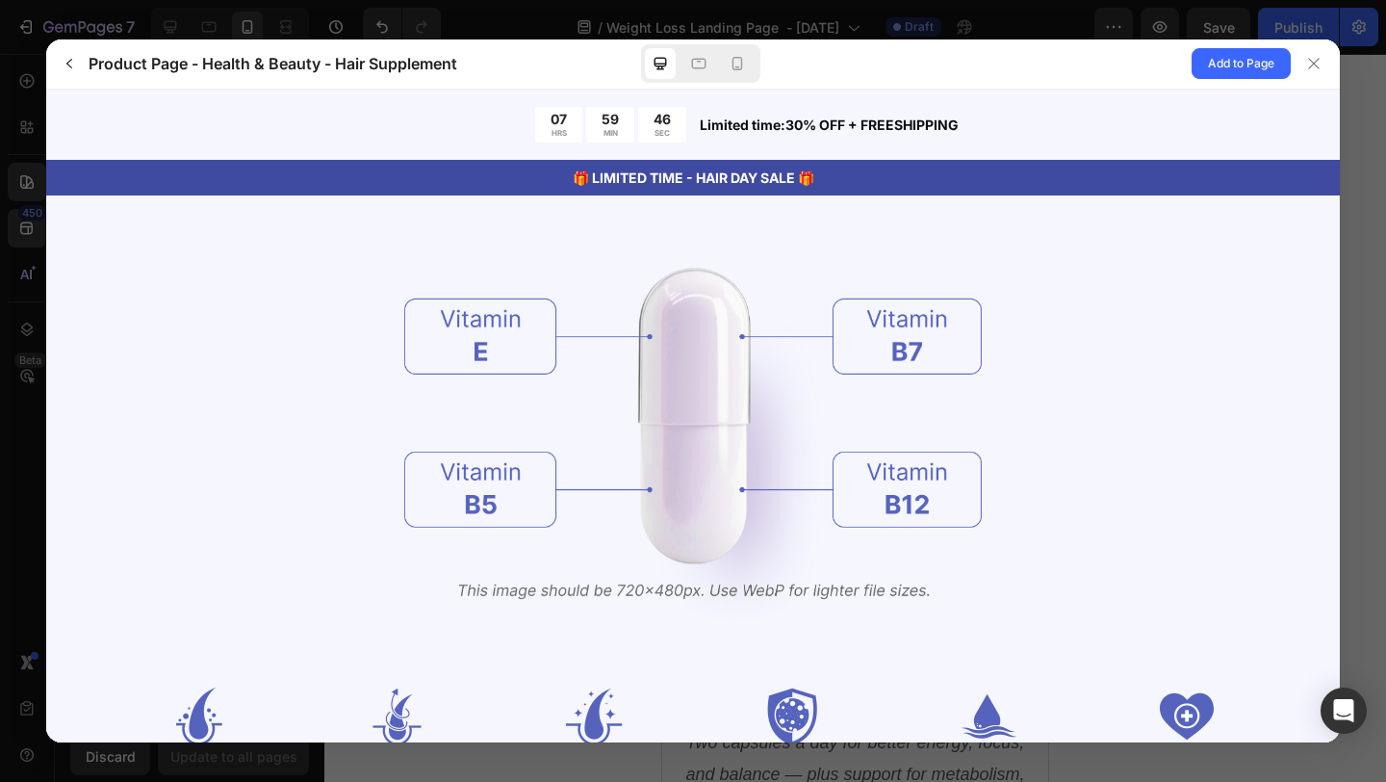
scroll to position [2213, 0]
click at [874, 345] on img at bounding box center [693, 430] width 578 height 422
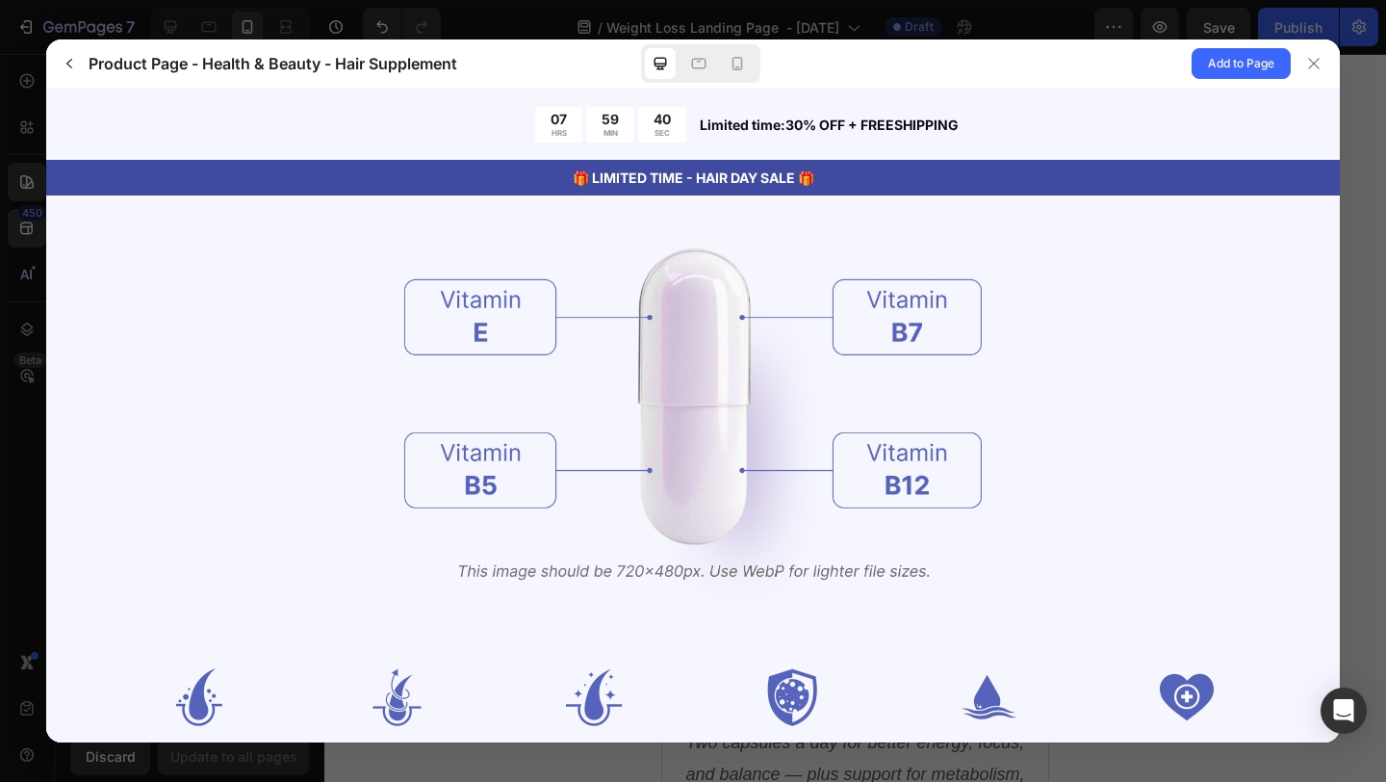
scroll to position [2224, 0]
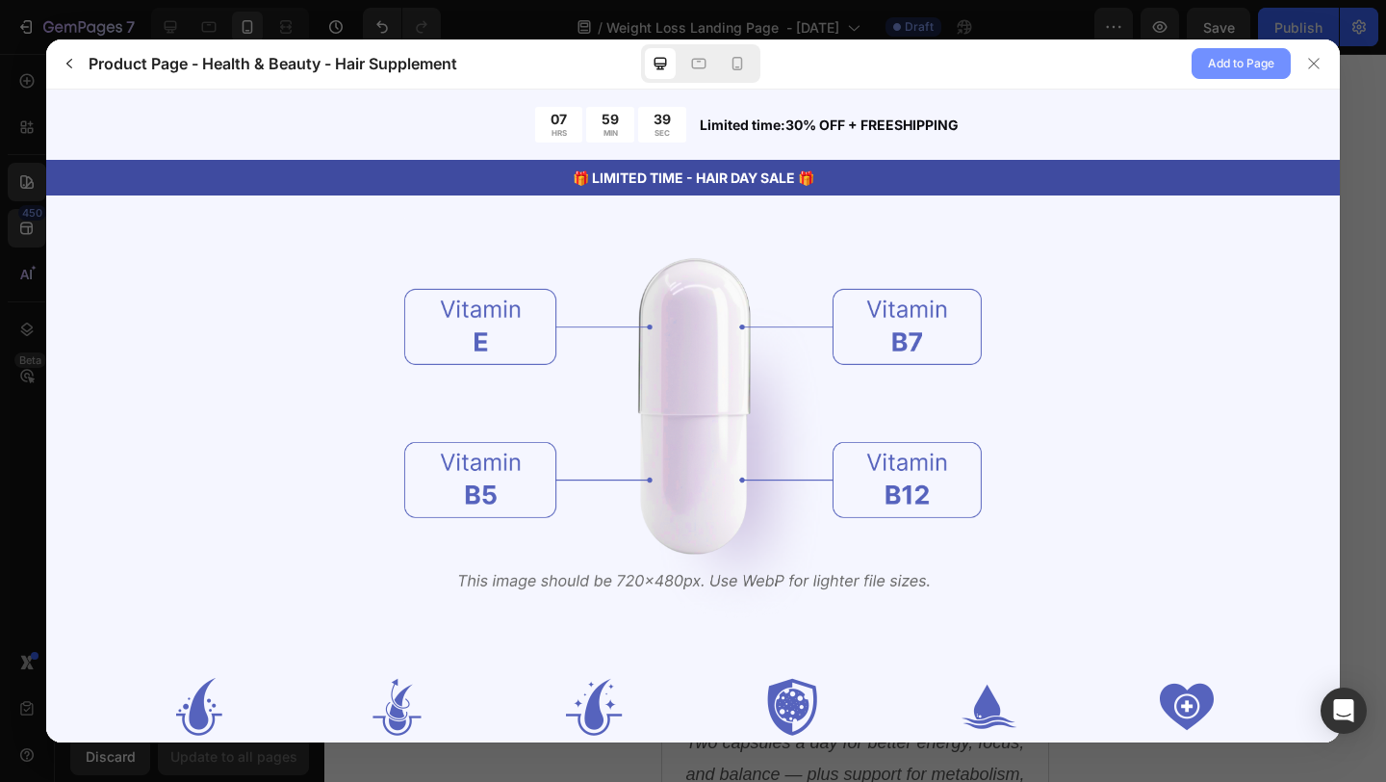
click at [1238, 70] on span "Add to Page" at bounding box center [1241, 63] width 66 height 23
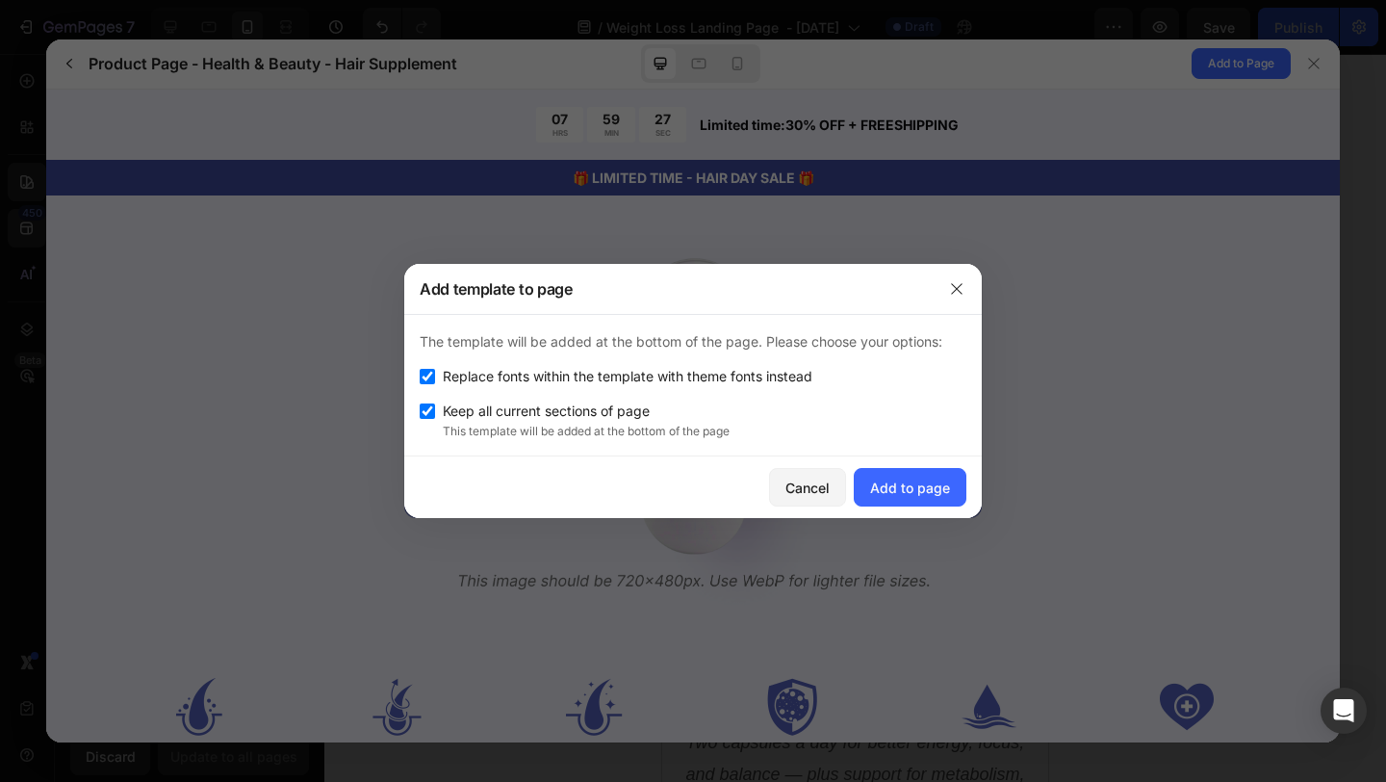
click at [423, 369] on input "checkbox" at bounding box center [427, 376] width 15 height 15
checkbox input "false"
click at [892, 479] on div "Add to page" at bounding box center [910, 488] width 80 height 20
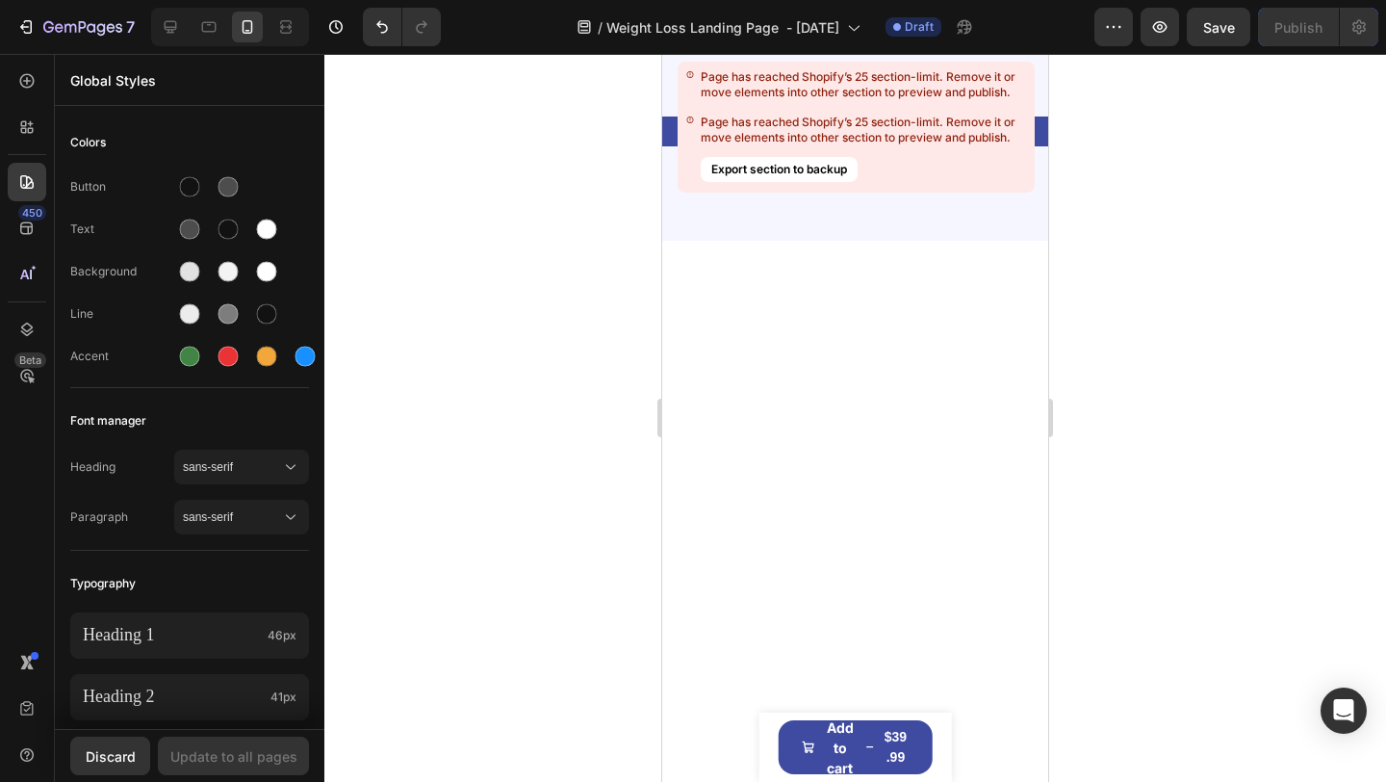
scroll to position [15096, 0]
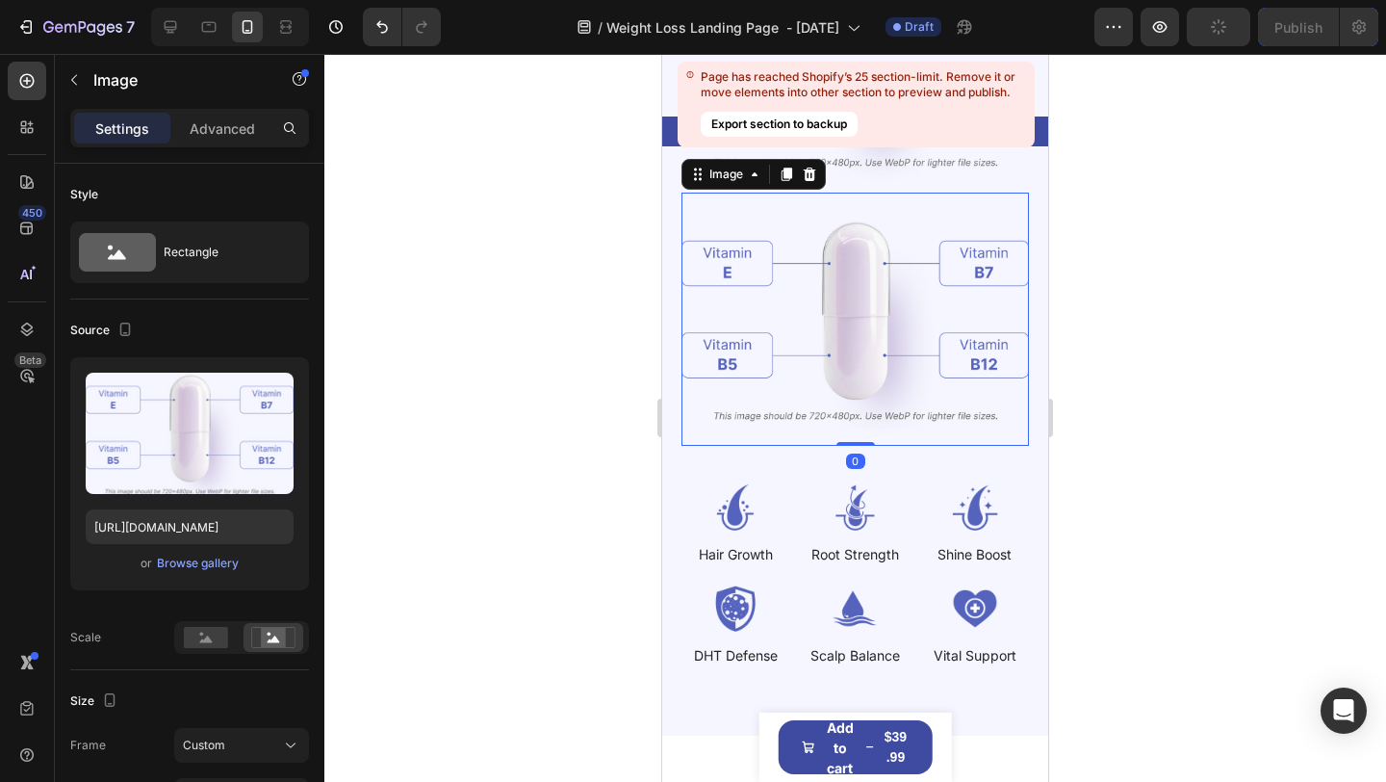
scroll to position [15258, 0]
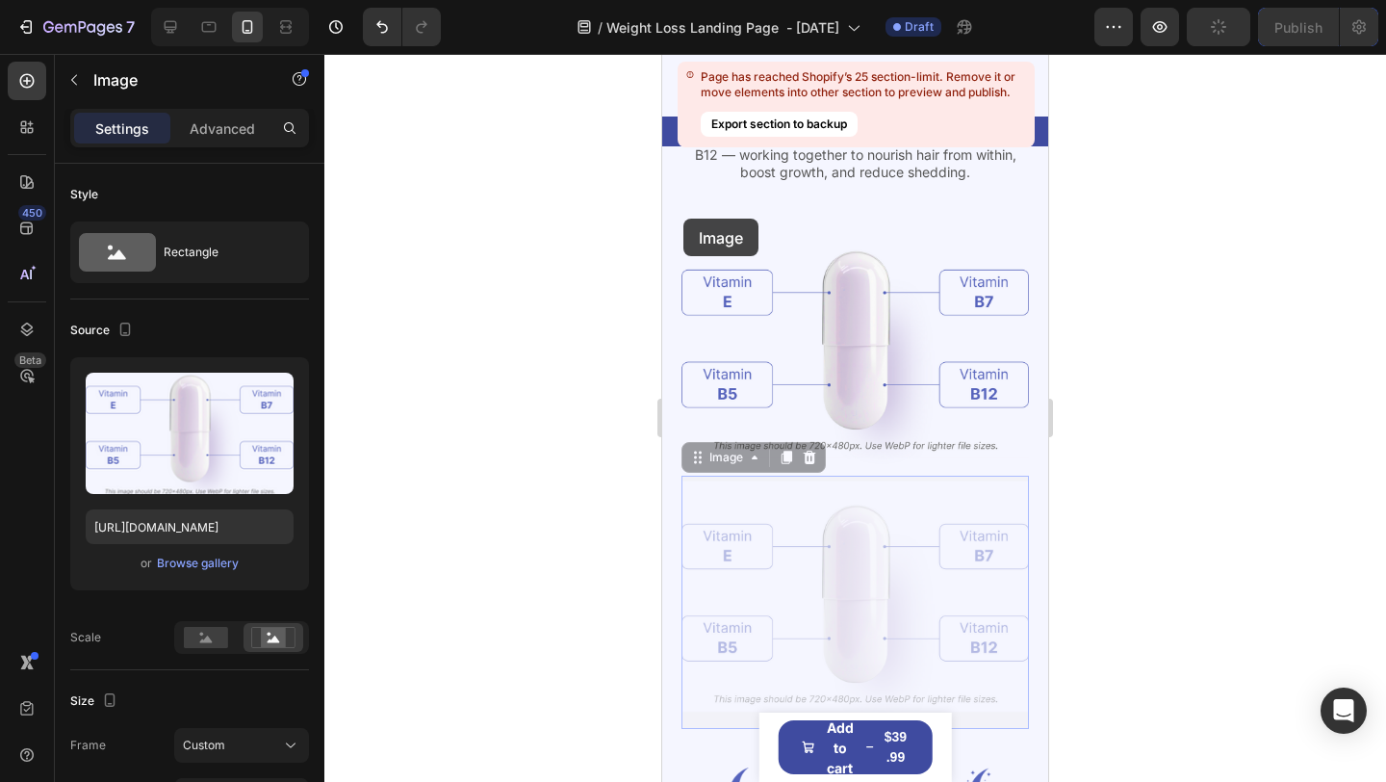
type input "https://cdn.shopify.com/s/files/1/0615/9777/8174/files/gempages_579372097344635…"
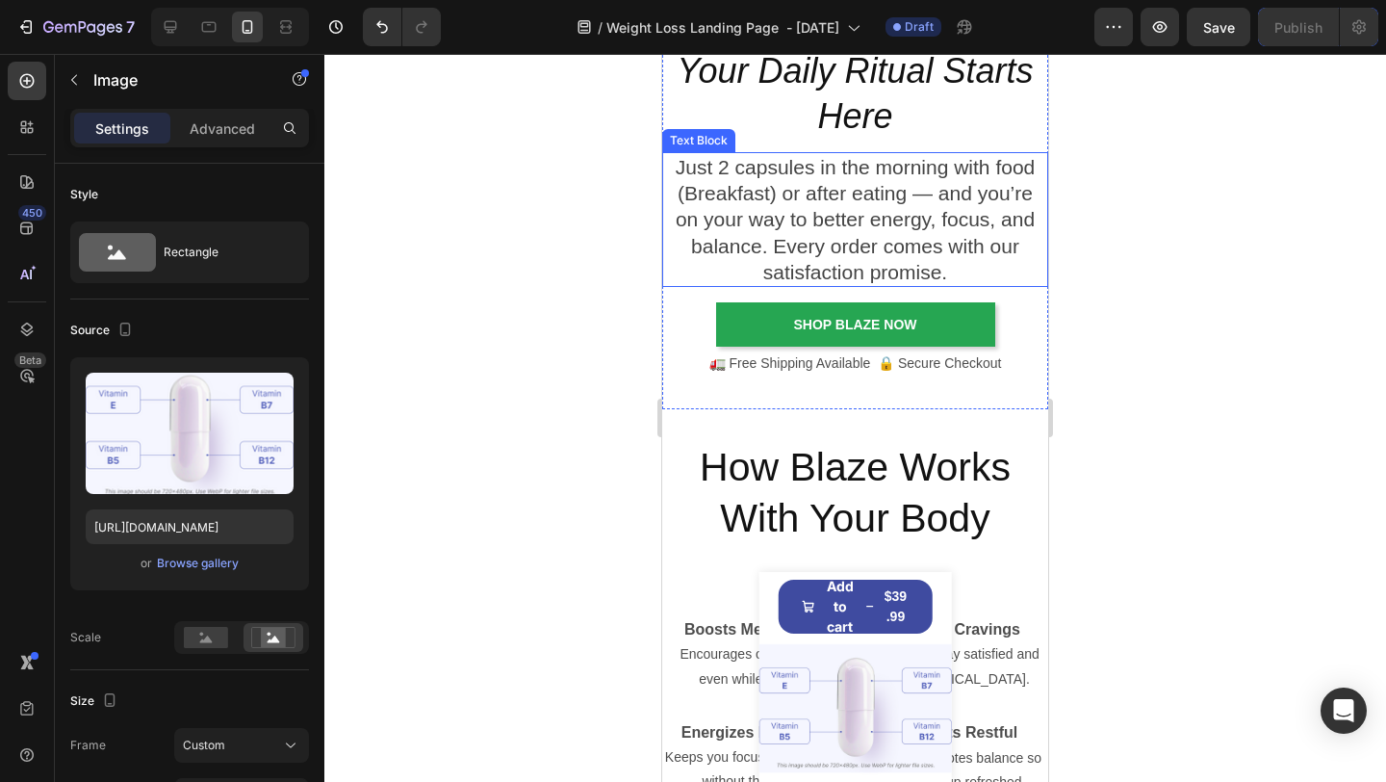
scroll to position [4922, 0]
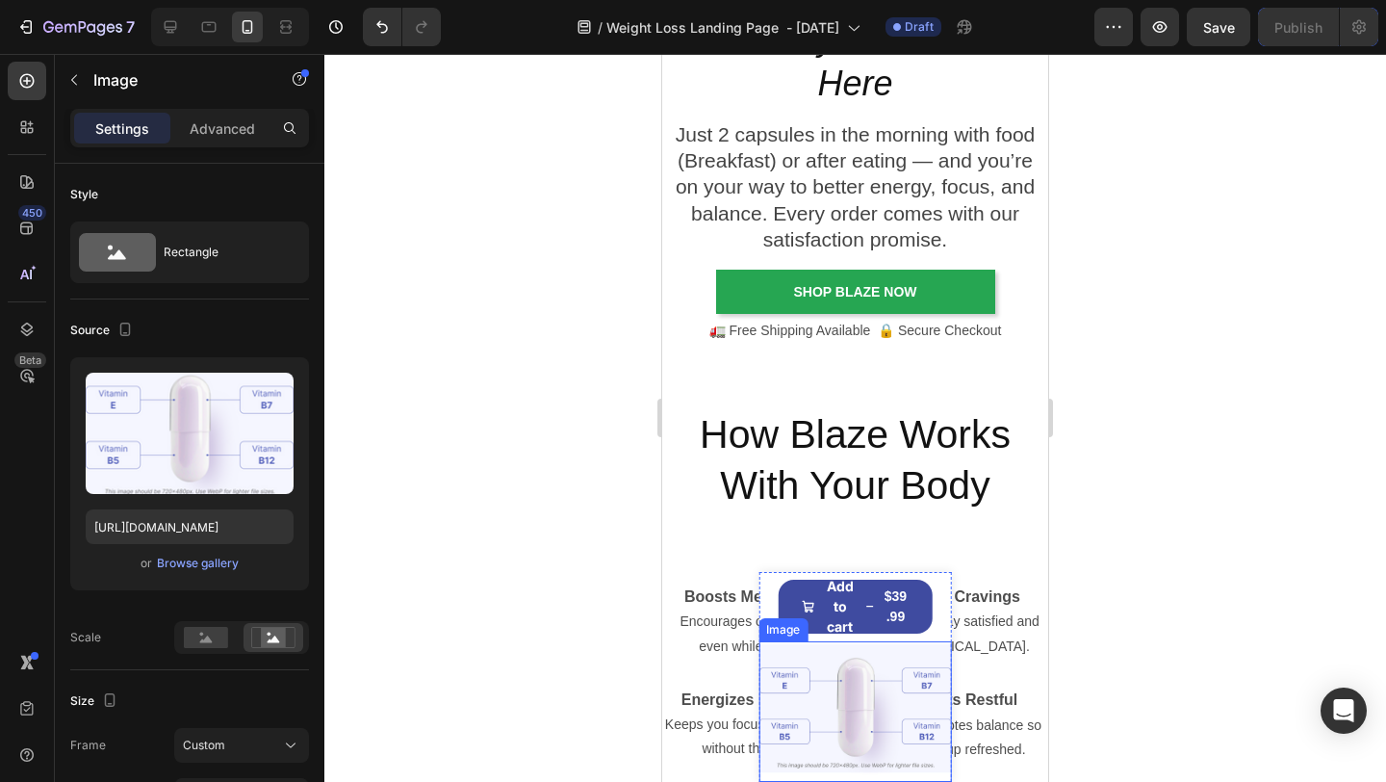
click at [862, 730] on img at bounding box center [856, 711] width 194 height 141
click at [926, 687] on img at bounding box center [856, 711] width 194 height 141
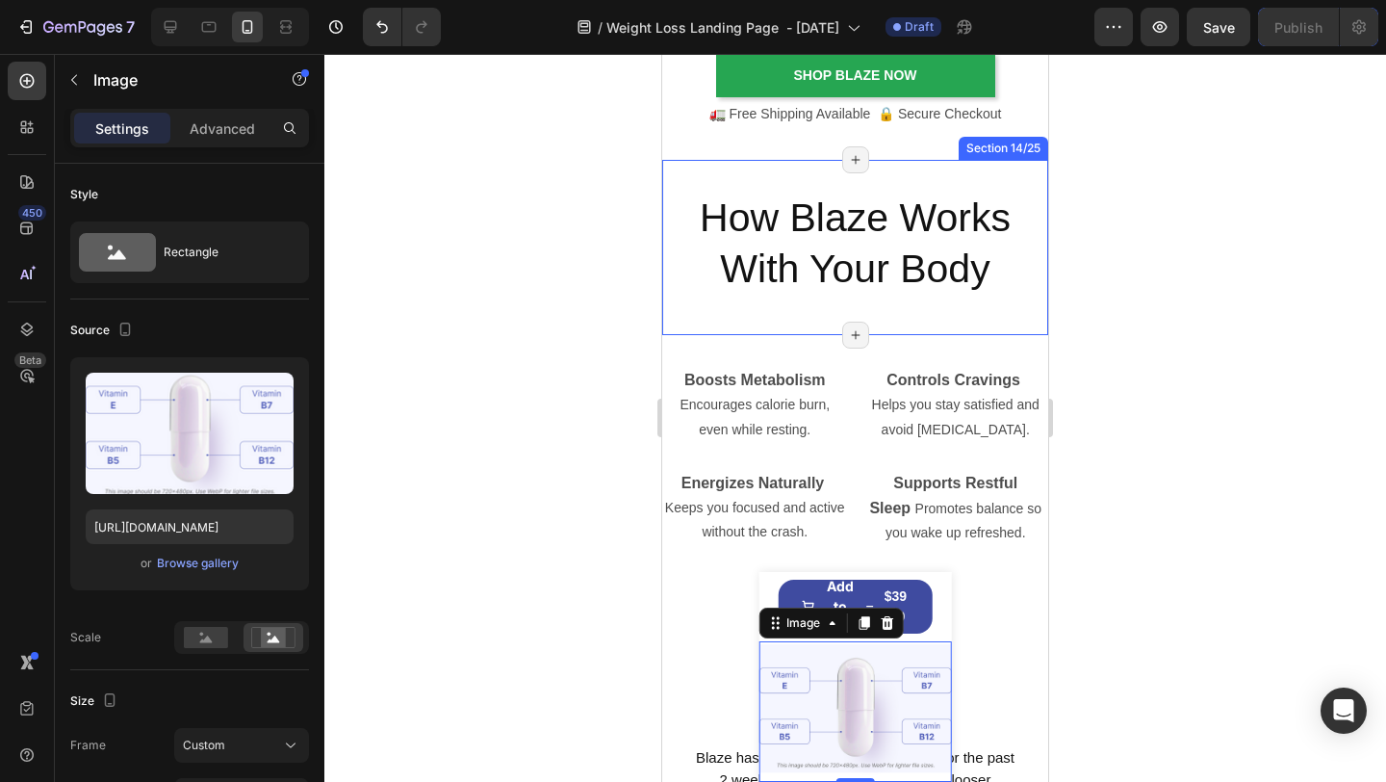
scroll to position [5161, 0]
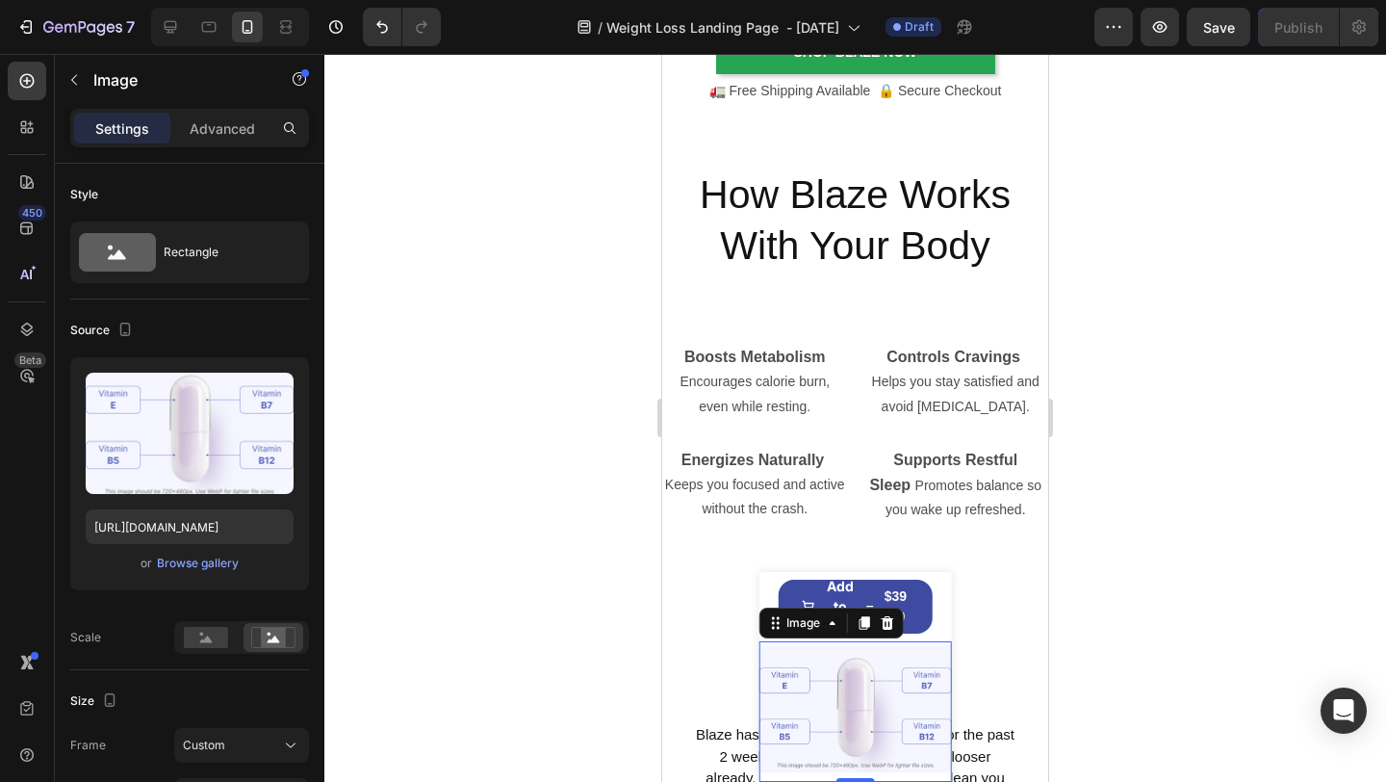
click at [869, 700] on img at bounding box center [856, 711] width 194 height 141
click at [886, 629] on icon at bounding box center [886, 622] width 15 height 15
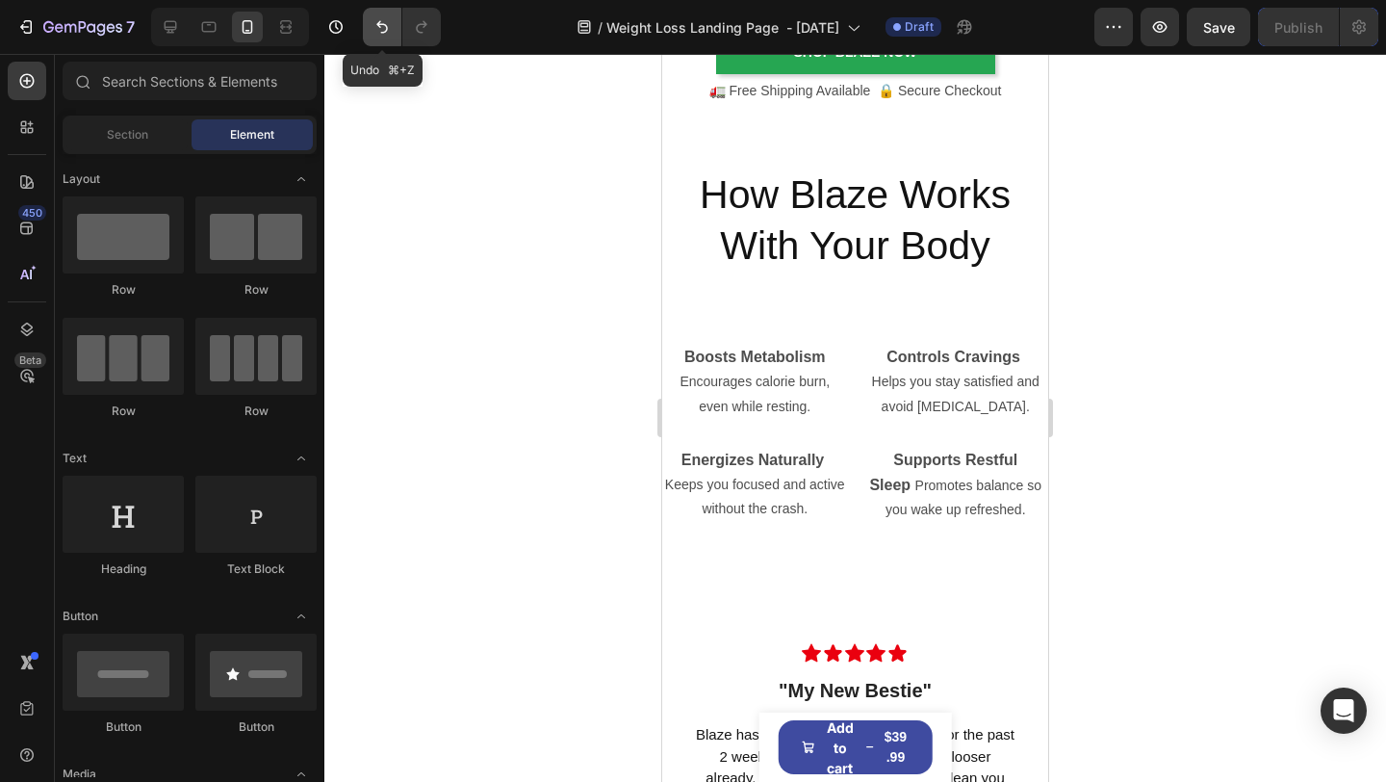
click at [376, 25] on icon "Undo/Redo" at bounding box center [382, 26] width 19 height 19
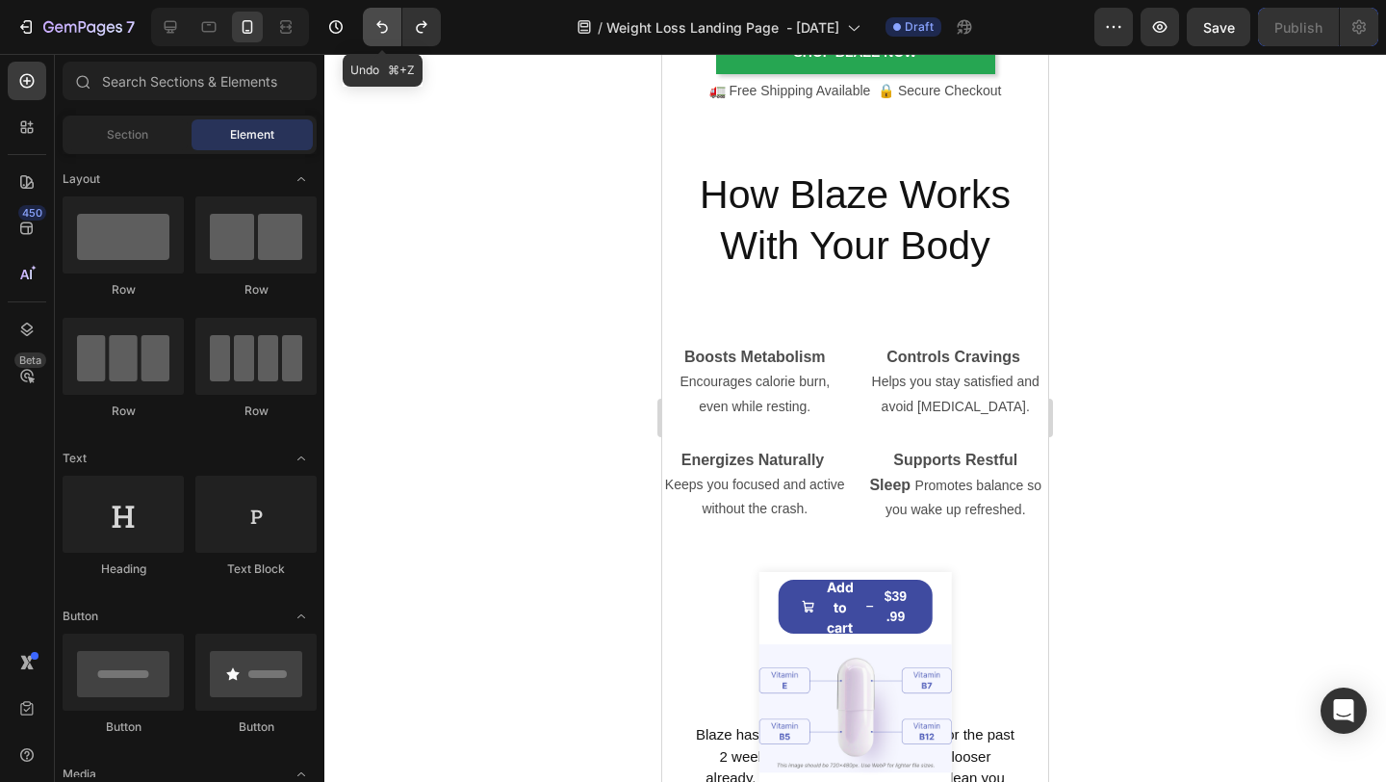
click at [375, 25] on icon "Undo/Redo" at bounding box center [382, 26] width 19 height 19
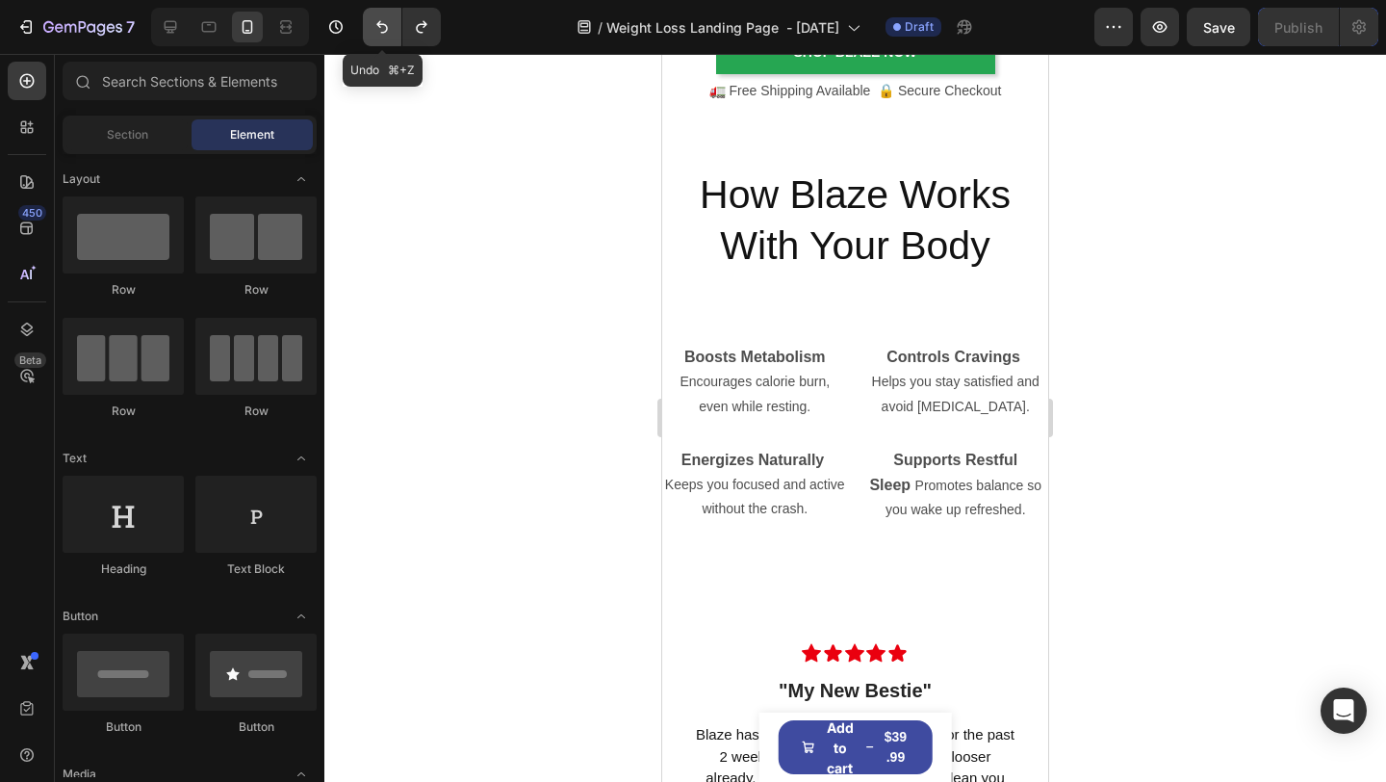
click at [375, 25] on icon "Undo/Redo" at bounding box center [382, 26] width 19 height 19
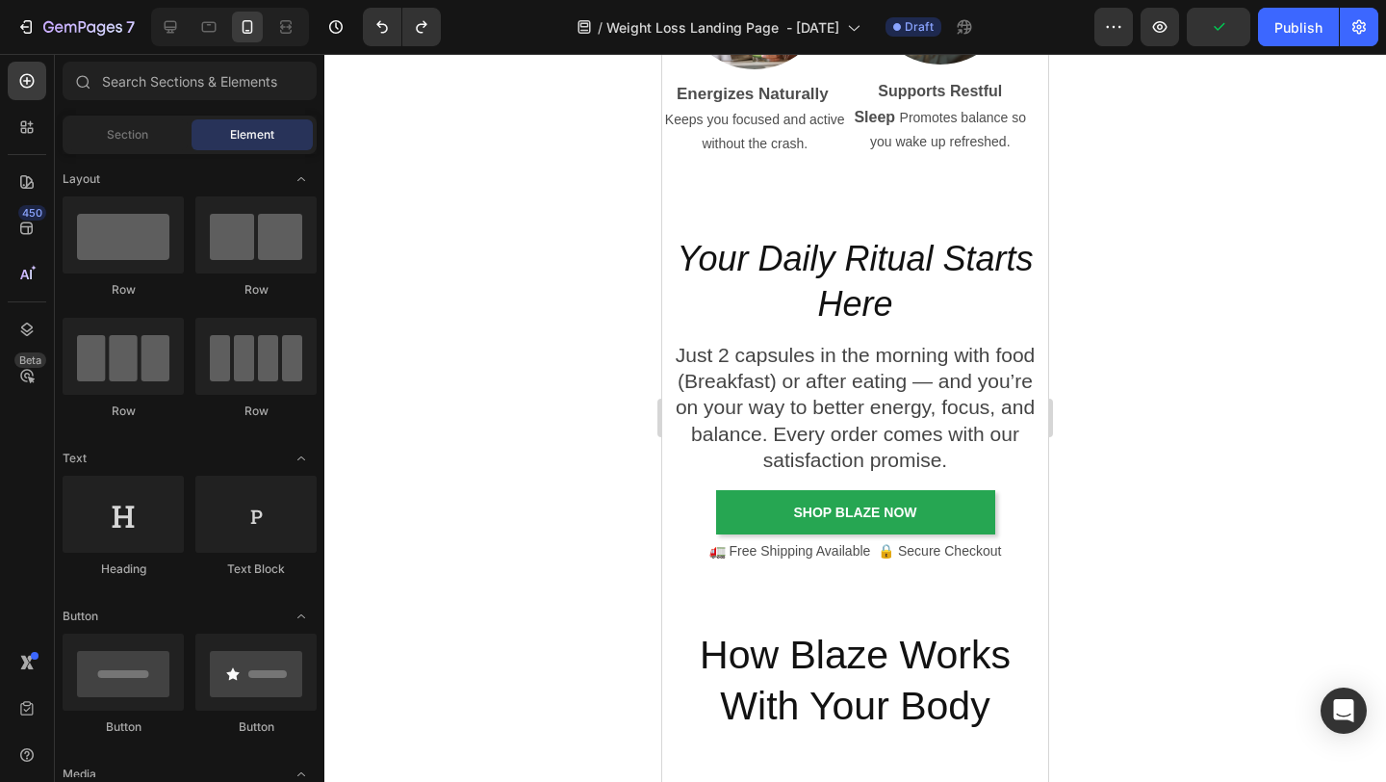
scroll to position [3848, 0]
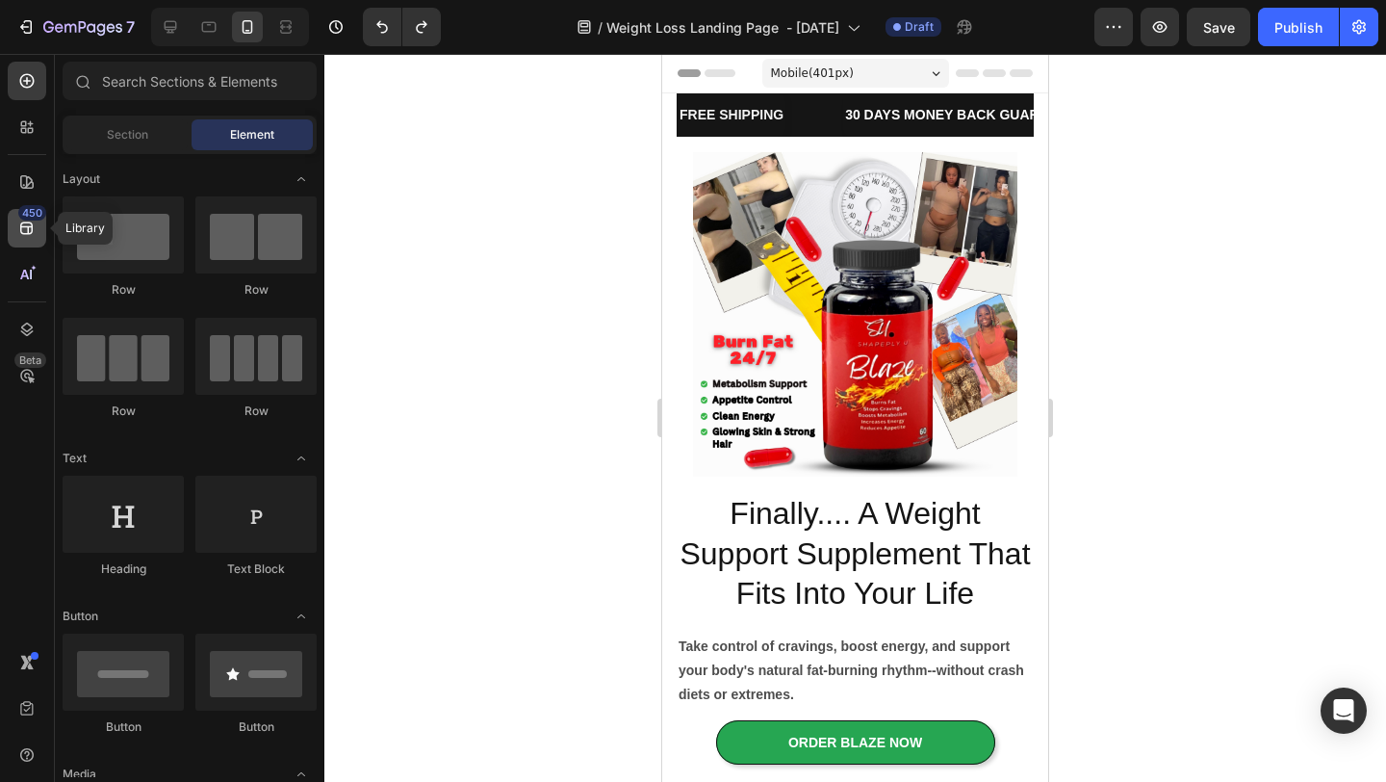
click at [37, 234] on div "450" at bounding box center [27, 228] width 39 height 39
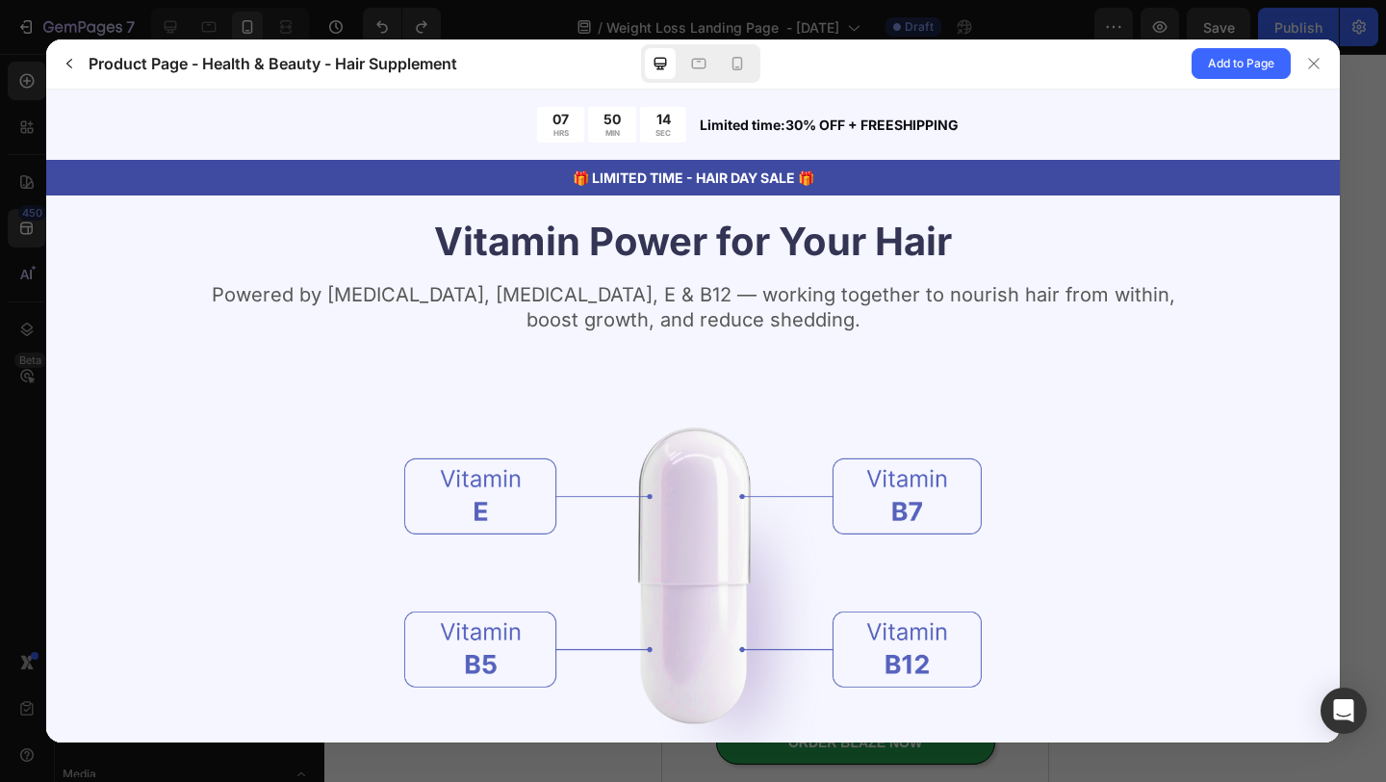
scroll to position [2145, 0]
